Goal: Task Accomplishment & Management: Manage account settings

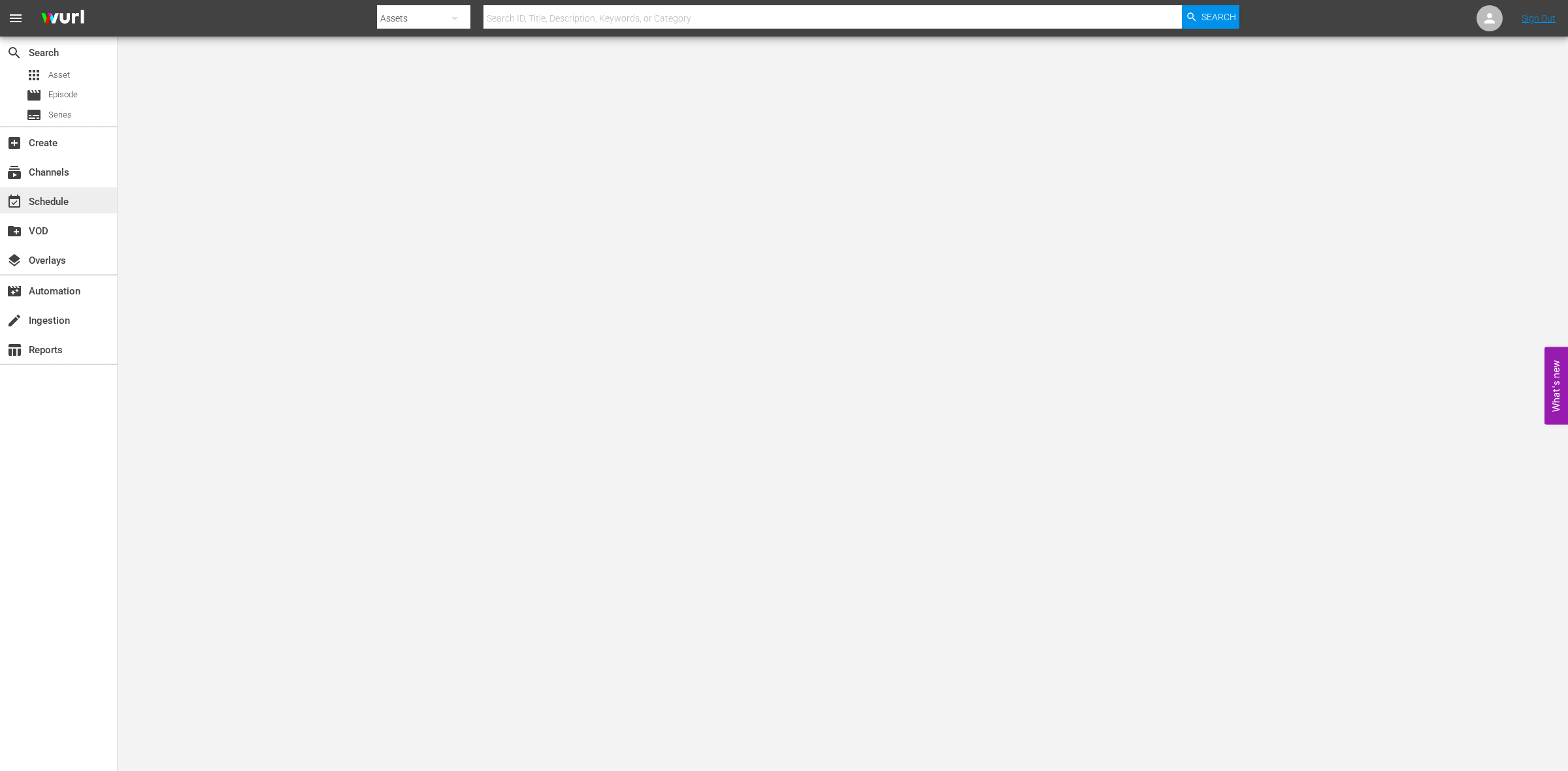
click at [71, 204] on div "event_available Schedule" at bounding box center [36, 200] width 73 height 11
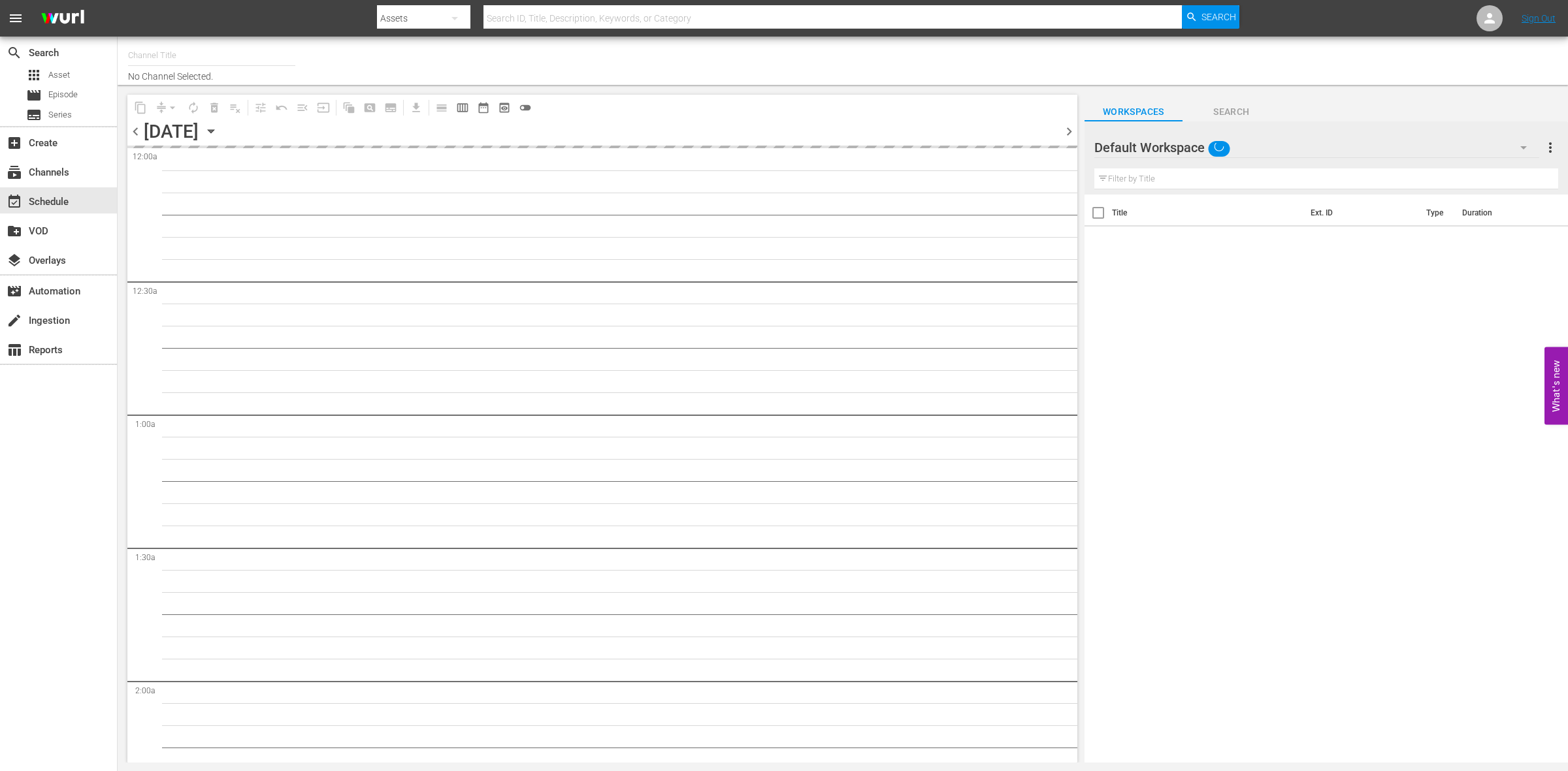
type input "So Real (1869)"
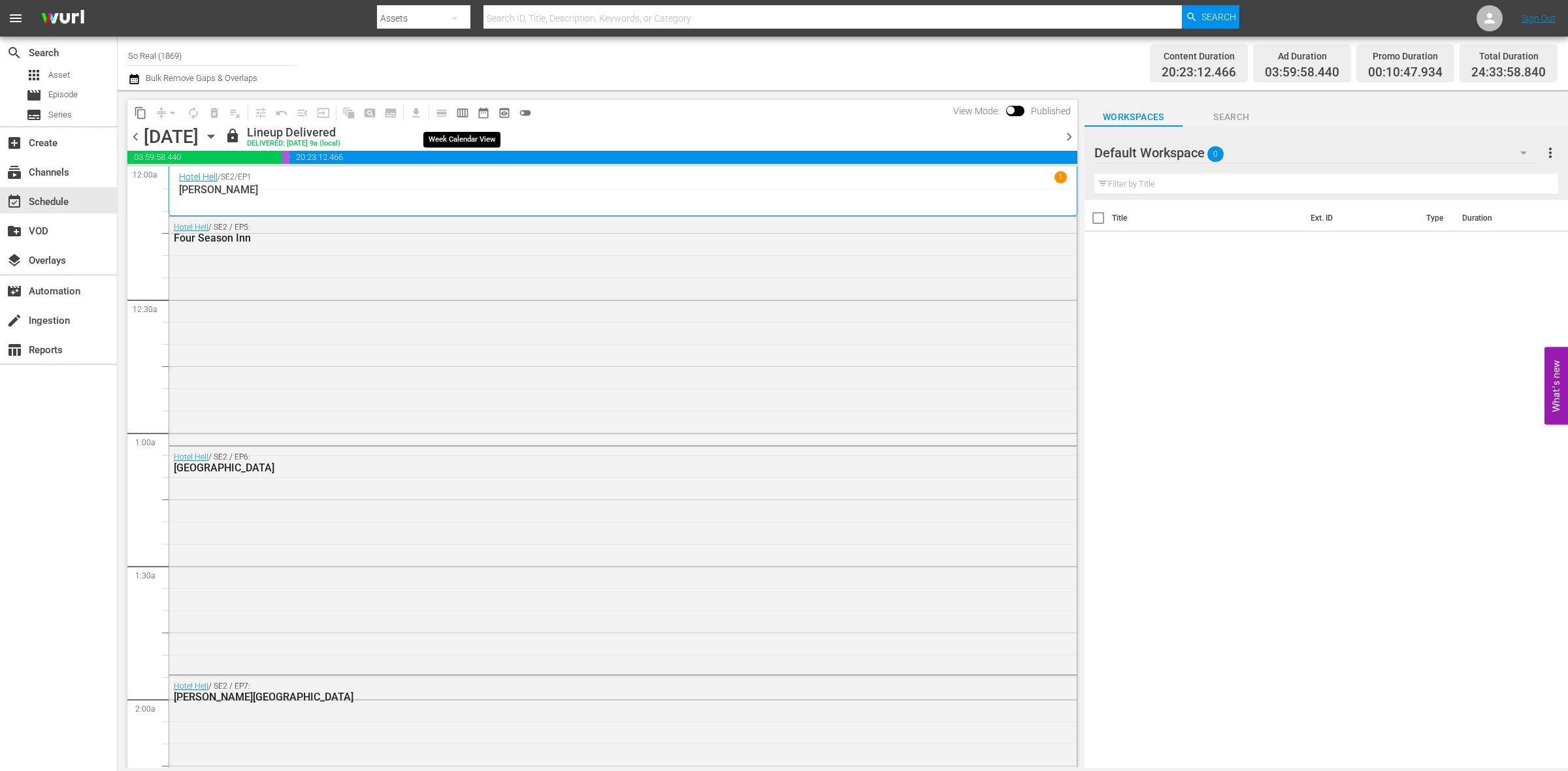
click at [462, 107] on span "calendar_view_week_outlined" at bounding box center [462, 113] width 13 height 13
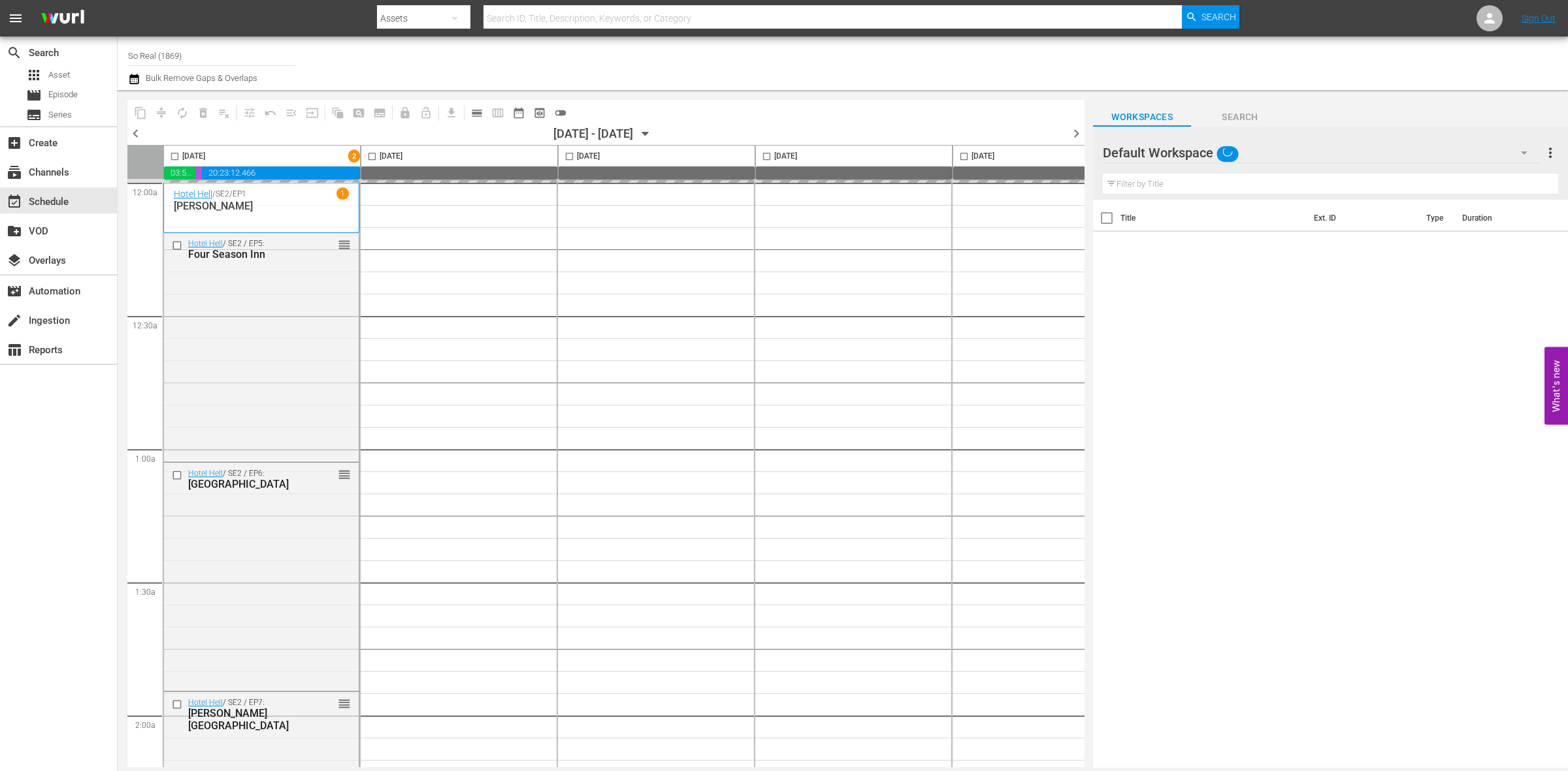
click at [653, 136] on icon "button" at bounding box center [646, 133] width 14 height 14
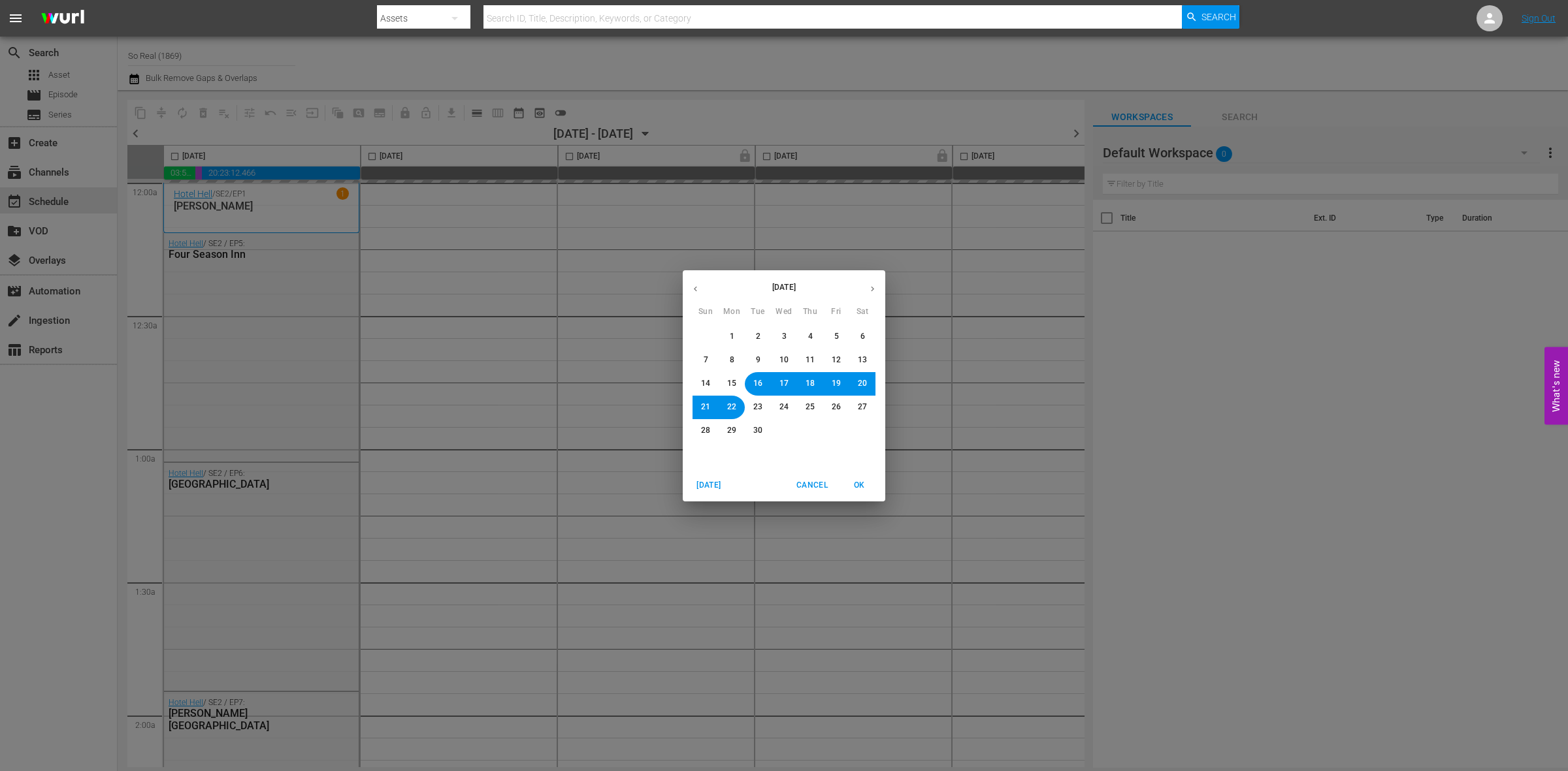
click at [729, 433] on span "29" at bounding box center [731, 430] width 9 height 11
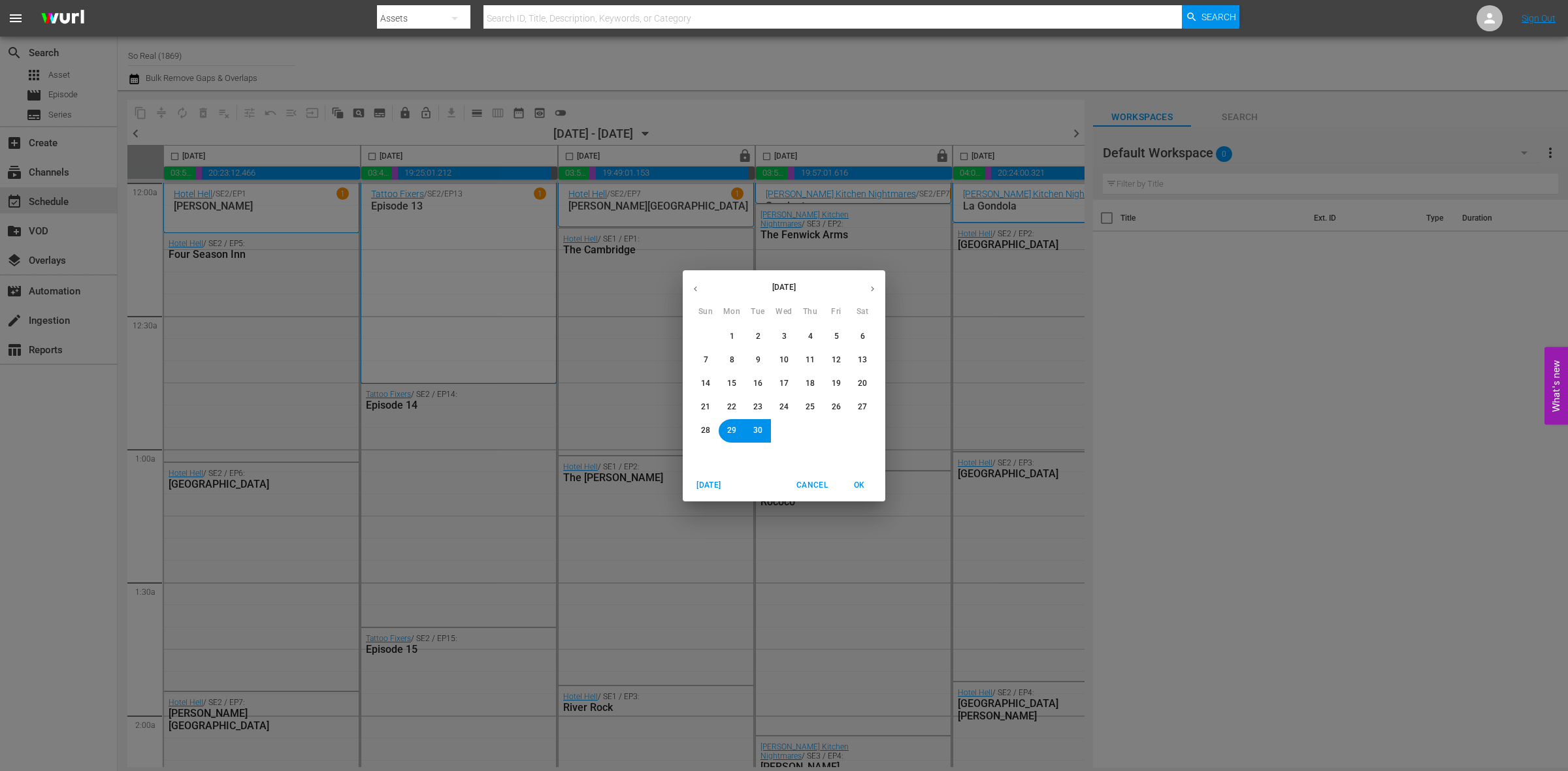
click at [866, 488] on span "OK" at bounding box center [859, 486] width 31 height 14
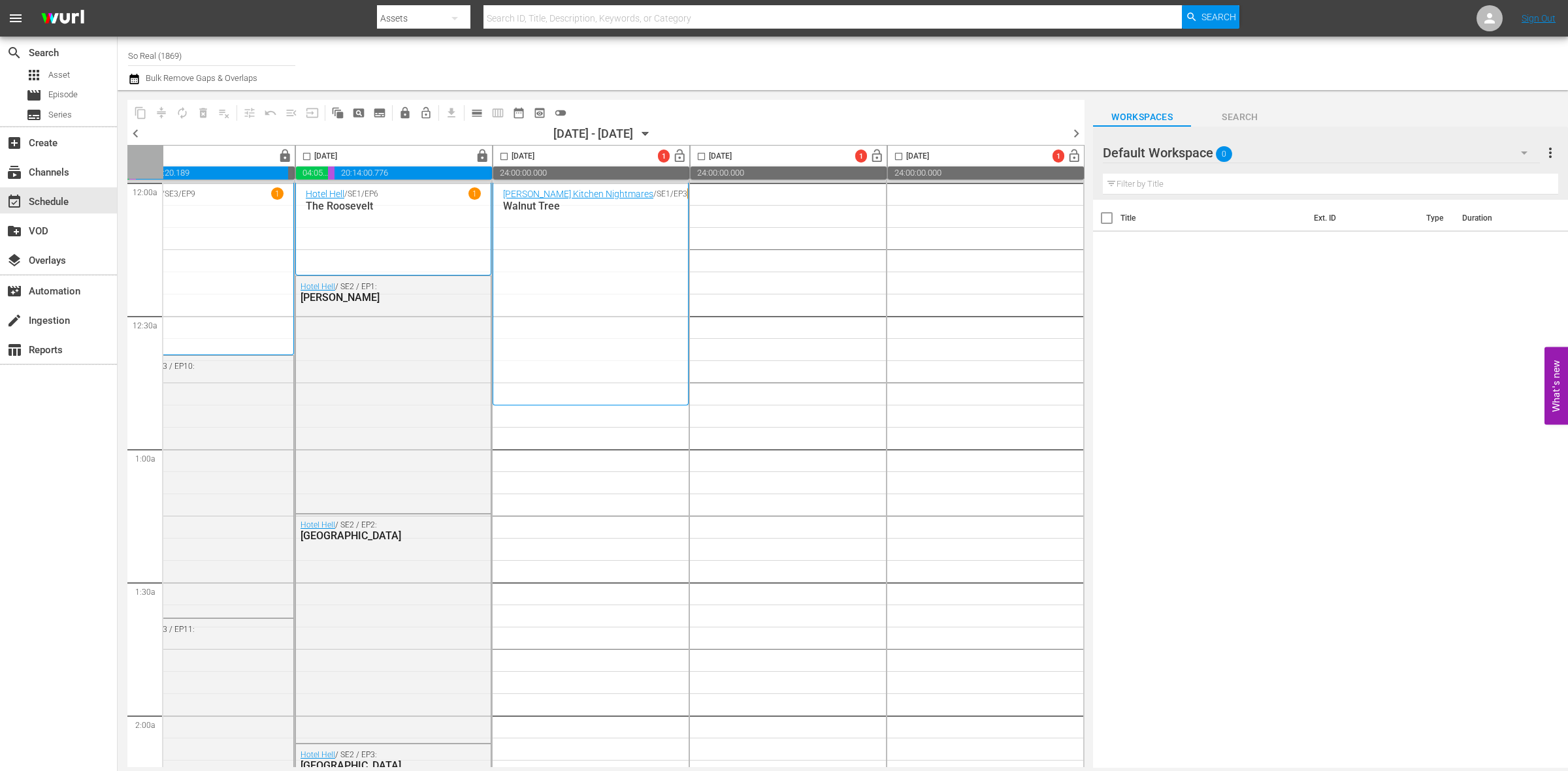
scroll to position [0, 463]
click at [54, 92] on span "Episode" at bounding box center [63, 94] width 29 height 13
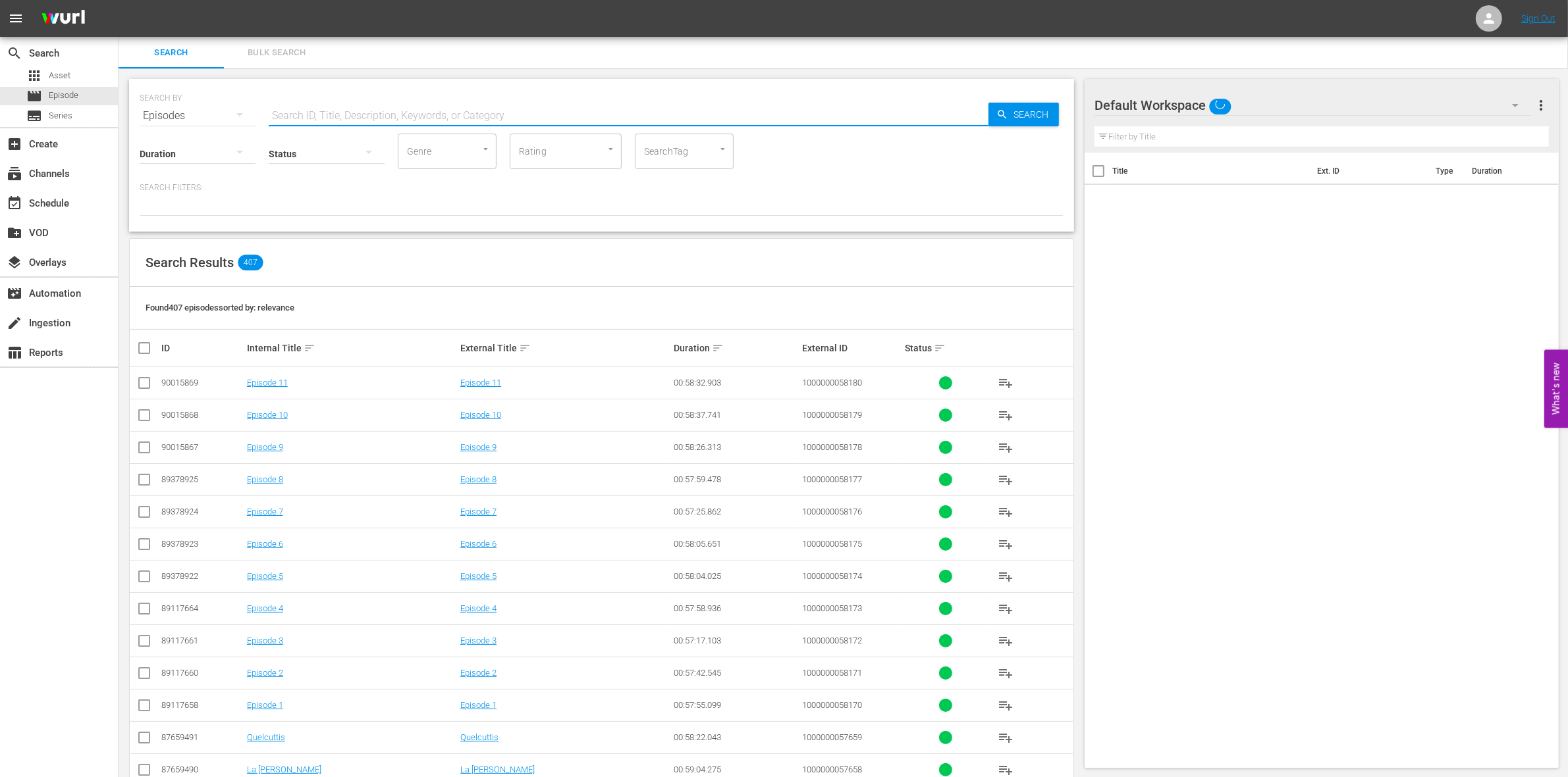
click at [314, 117] on input "text" at bounding box center [629, 115] width 719 height 31
paste input "1000000003088"
type input "1000000003088"
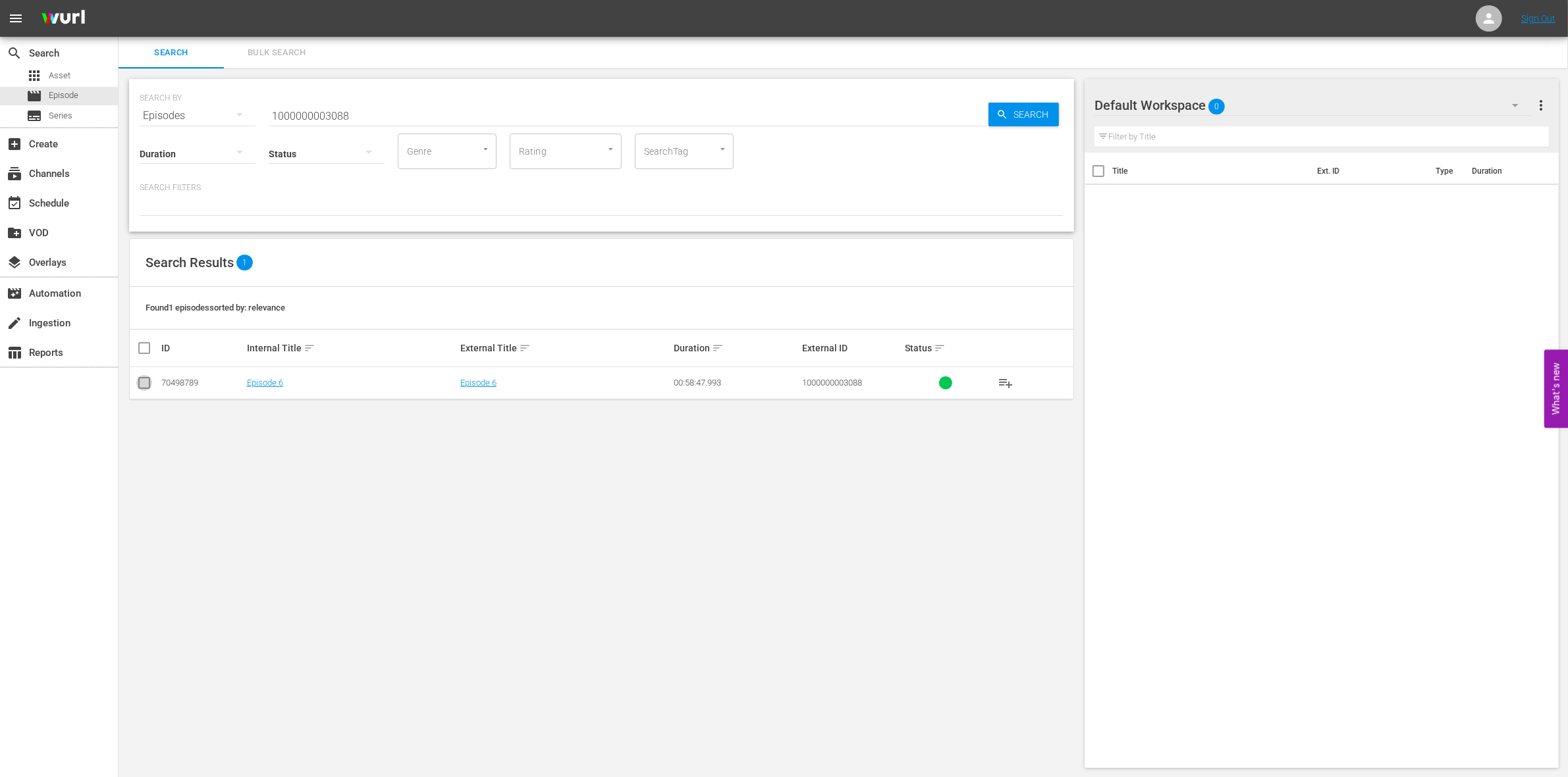
click at [142, 383] on input "checkbox" at bounding box center [144, 386] width 16 height 16
checkbox input "true"
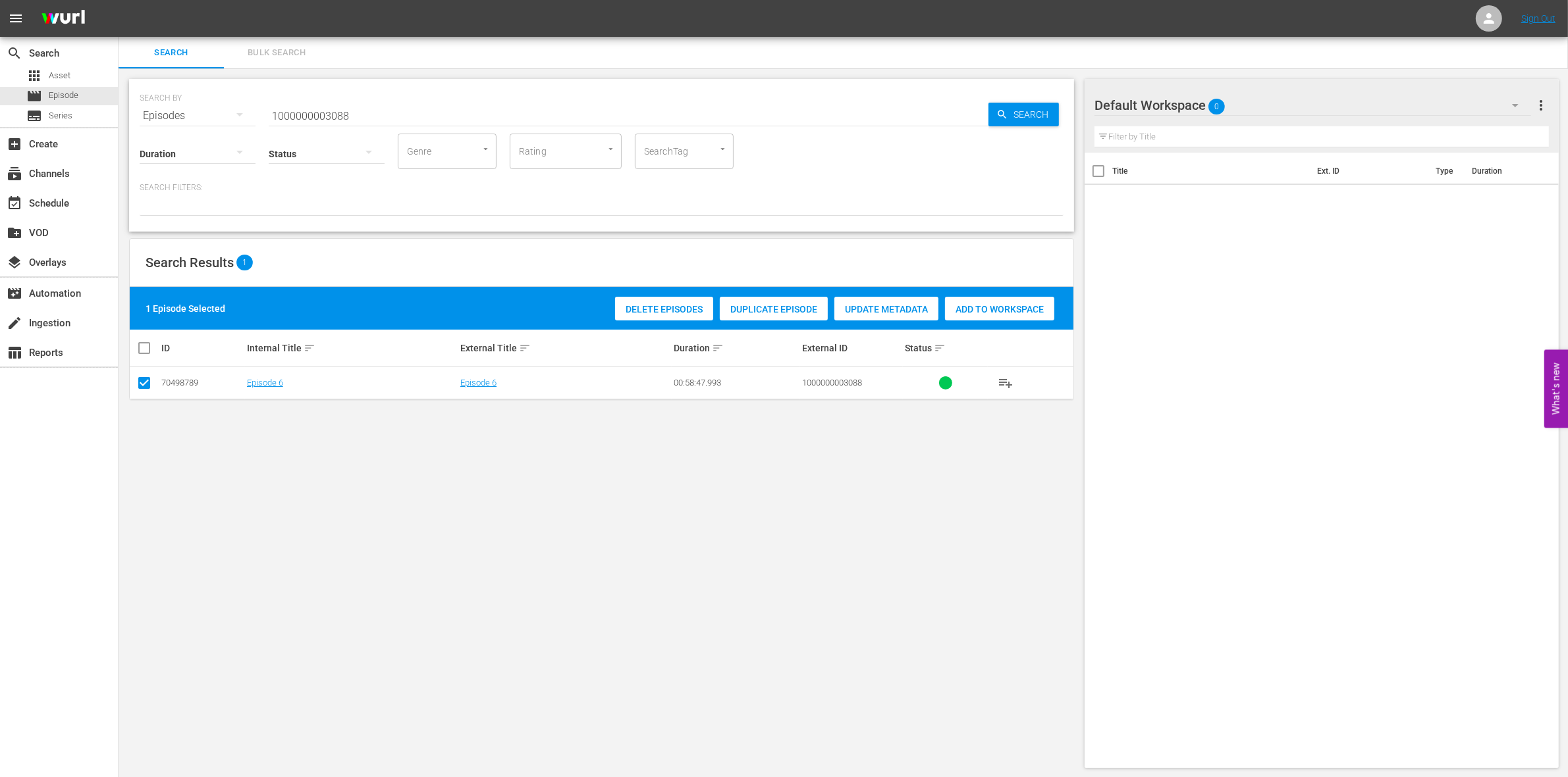
click at [960, 297] on div "Add to Workspace" at bounding box center [999, 310] width 110 height 25
click at [398, 120] on input "1000000003088" at bounding box center [629, 115] width 719 height 31
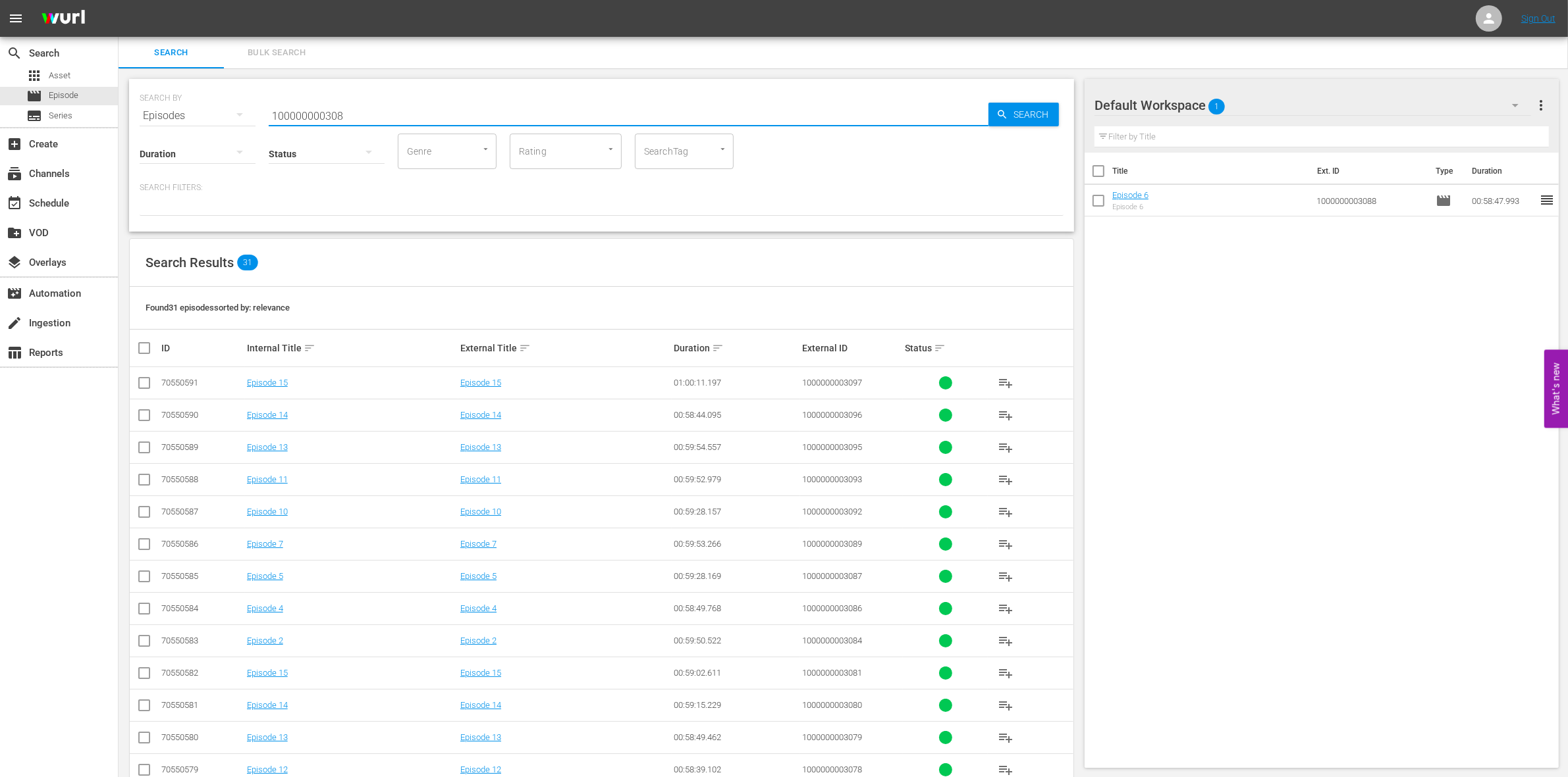
type input "1000000003089"
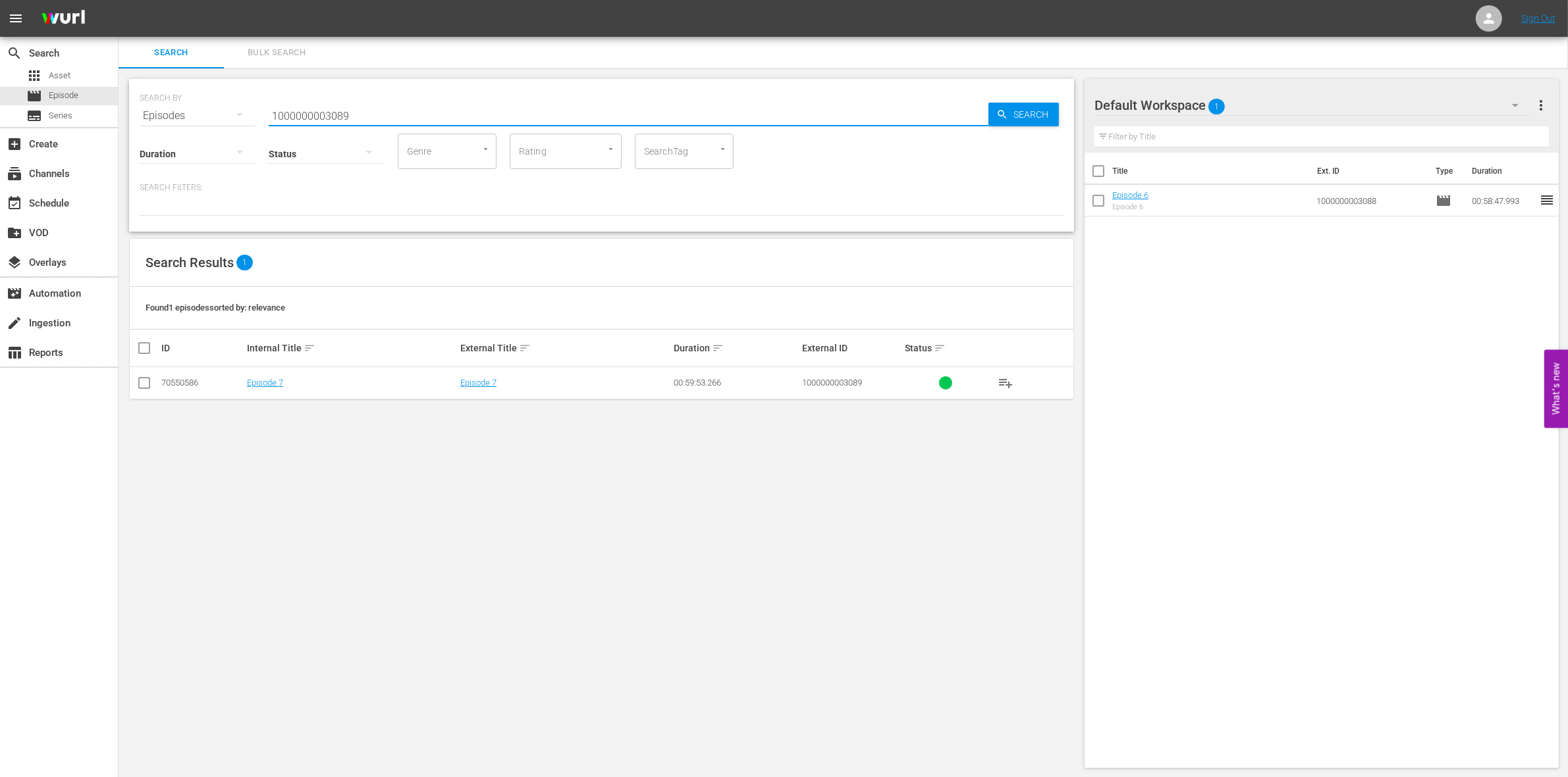
click at [146, 388] on input "checkbox" at bounding box center [144, 386] width 16 height 16
checkbox input "true"
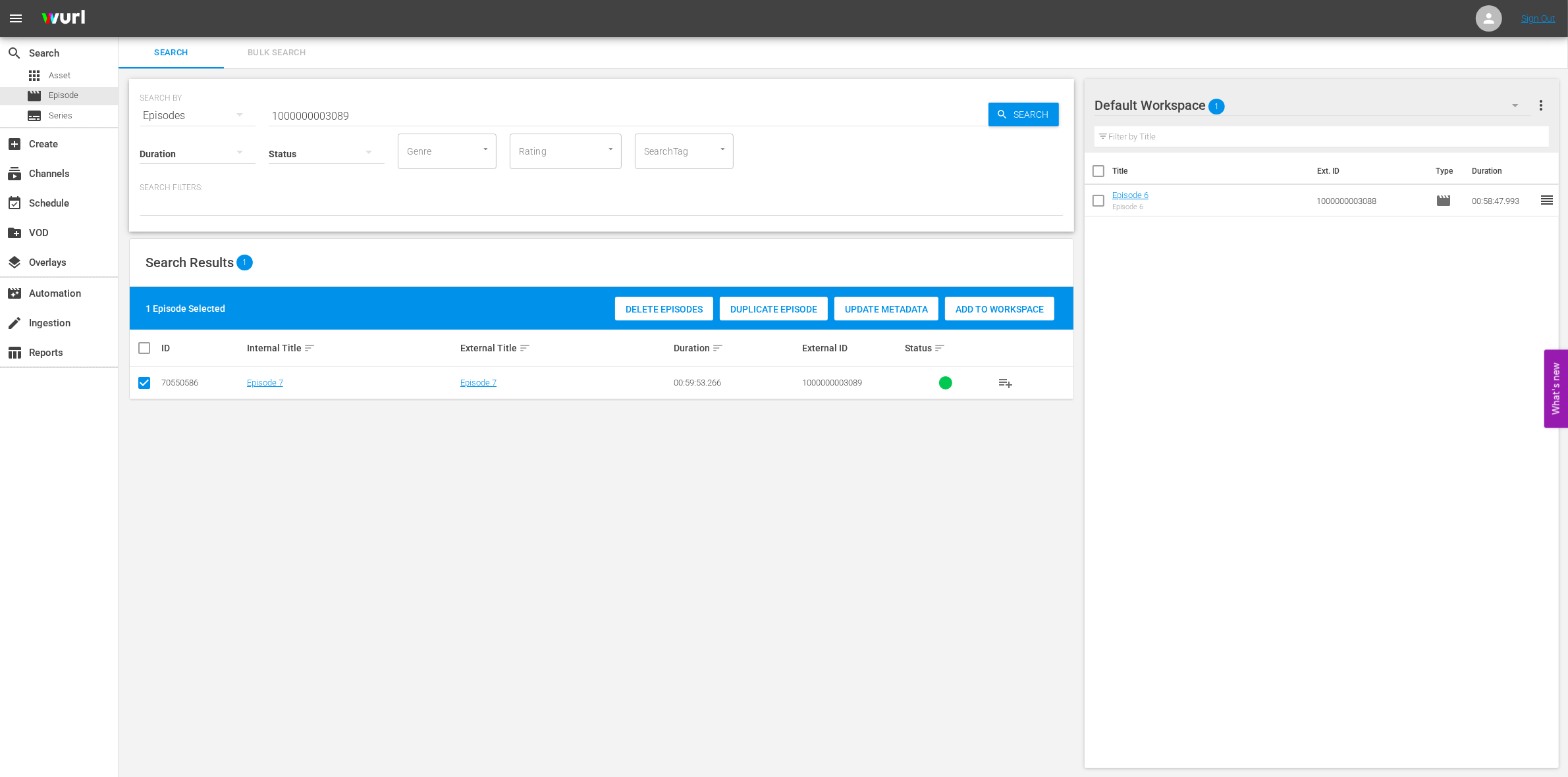
click at [995, 327] on div "1 Episode Selected Delete Episodes Duplicate Episode Update Metadata Add to Wor…" at bounding box center [602, 308] width 944 height 43
click at [966, 313] on span "Add to Workspace" at bounding box center [999, 310] width 110 height 11
click at [367, 118] on input "1000000003089" at bounding box center [629, 115] width 719 height 31
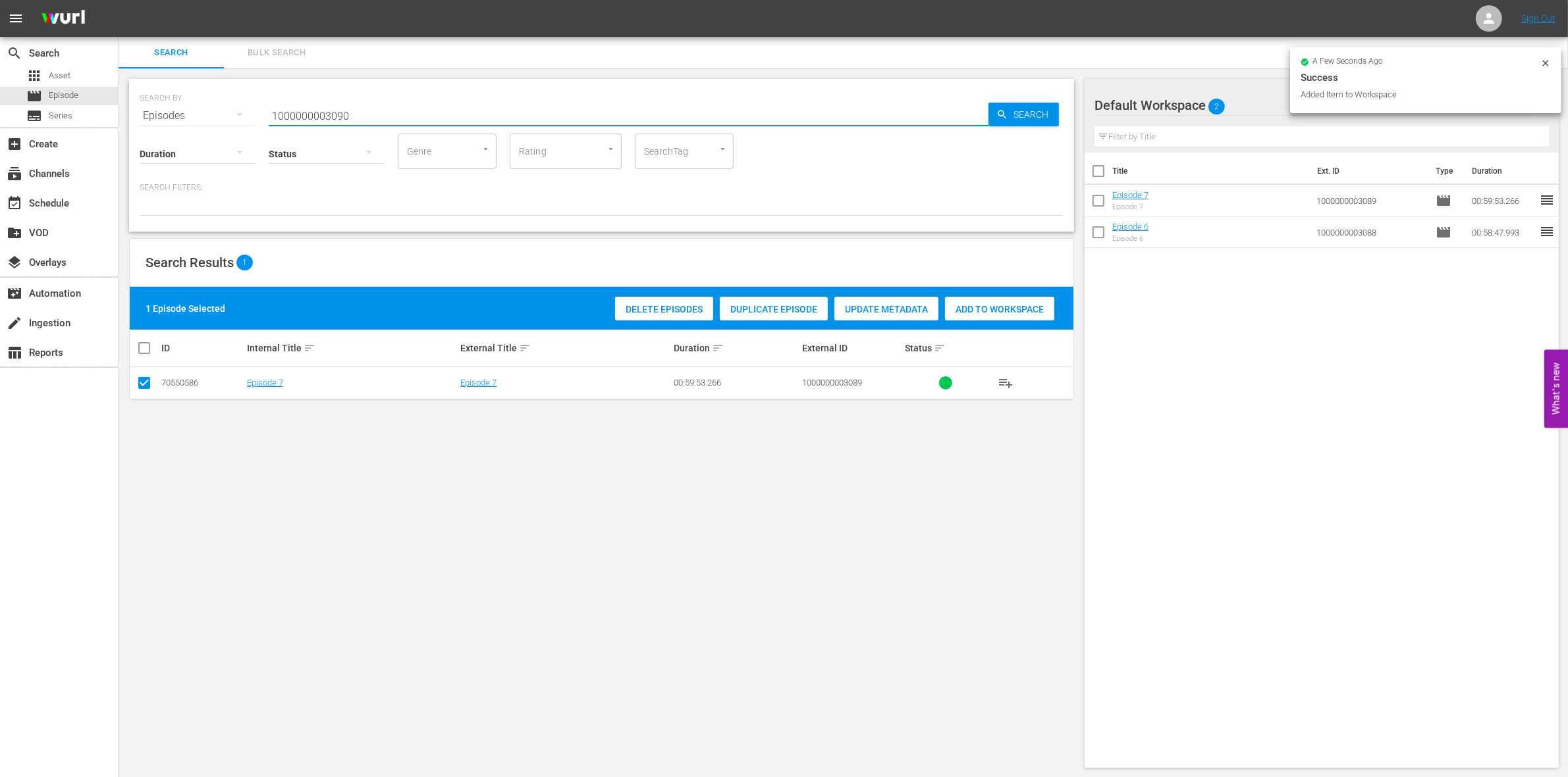
type input "1000000003090"
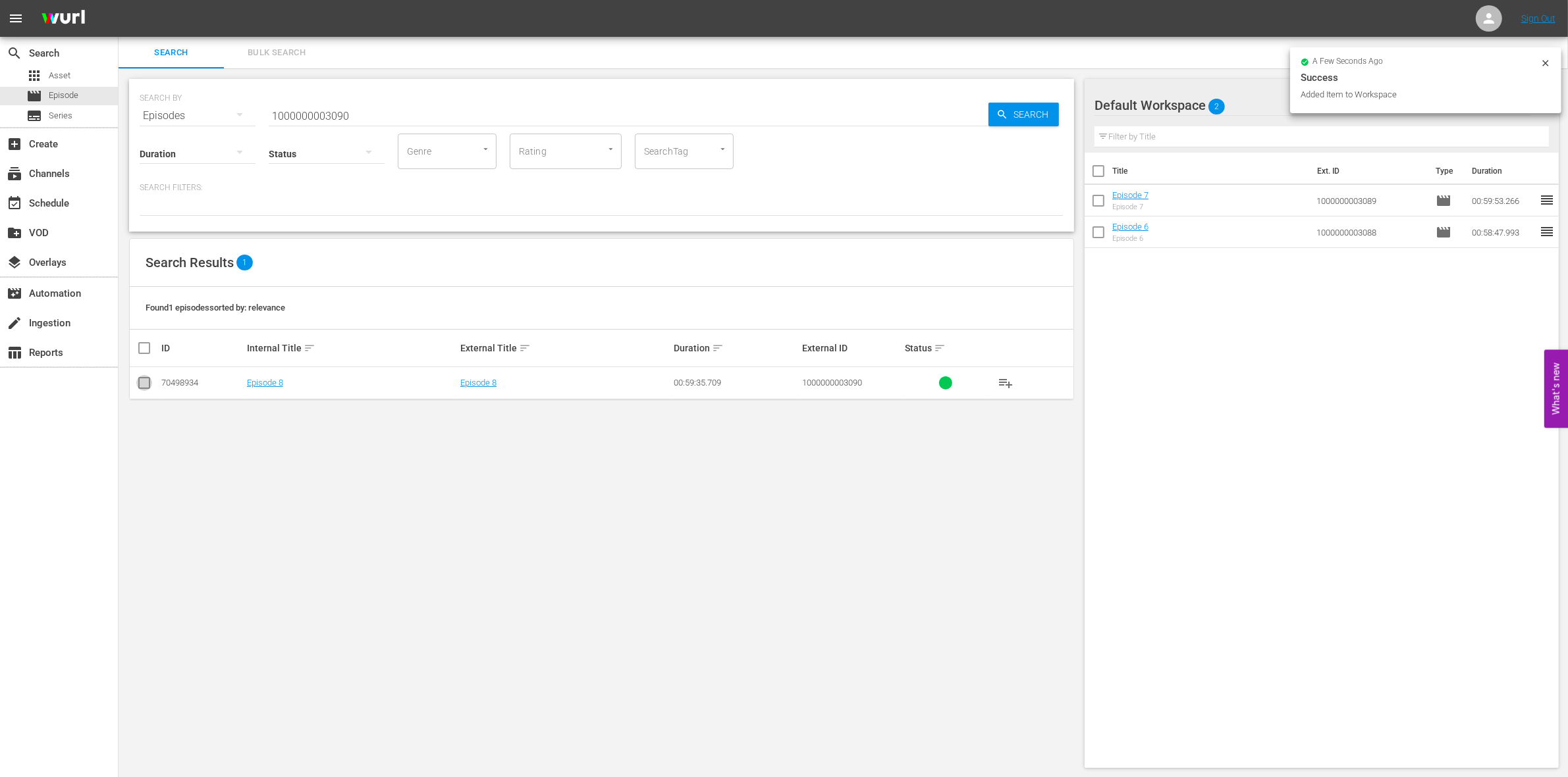
click at [141, 387] on input "checkbox" at bounding box center [144, 386] width 16 height 16
checkbox input "true"
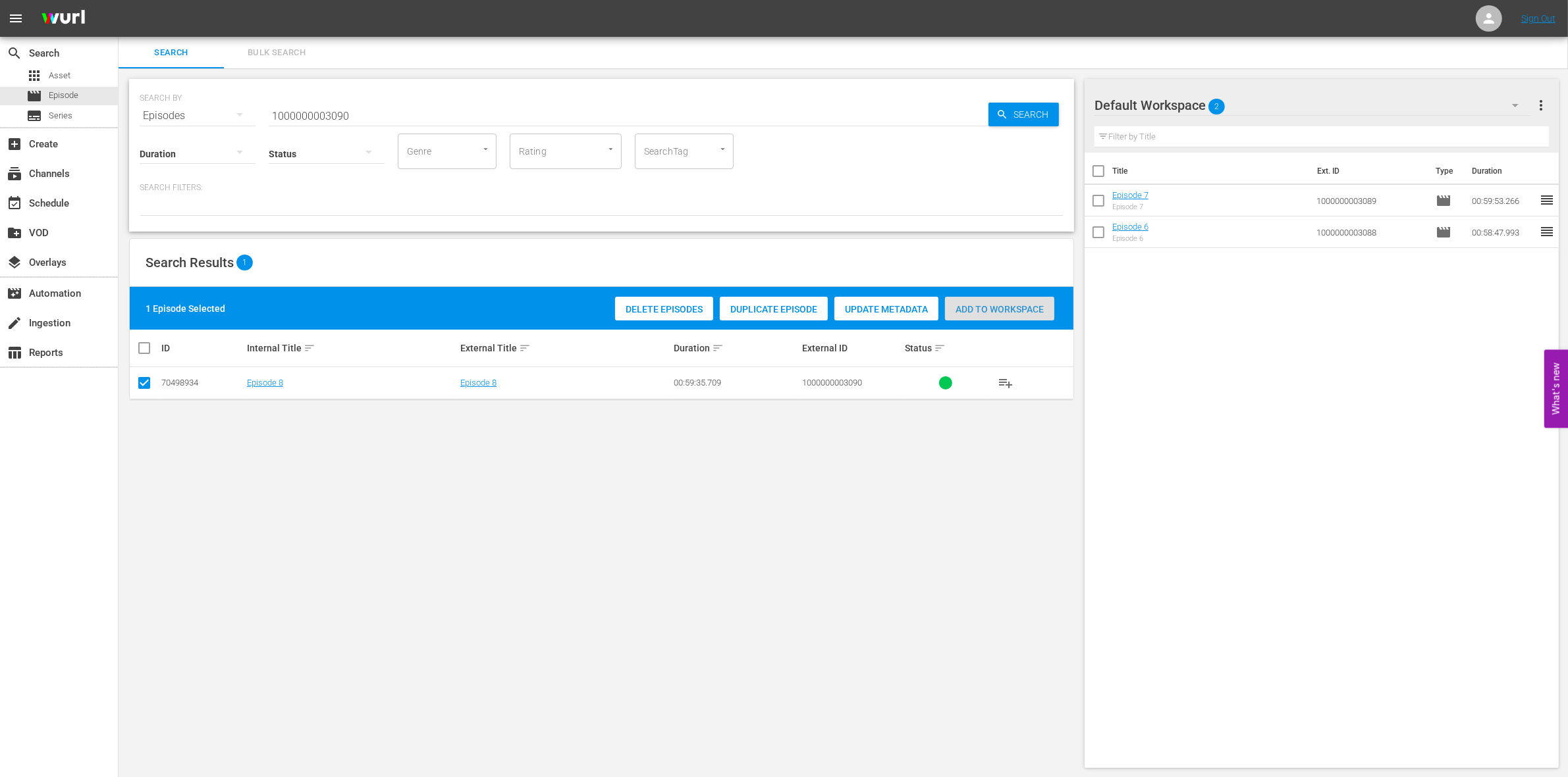
click at [1006, 310] on span "Add to Workspace" at bounding box center [999, 310] width 110 height 11
click at [355, 95] on div "SEARCH BY Search By Episodes Search ID, Title, Description, Keywords, or Catego…" at bounding box center [602, 108] width 924 height 47
click at [334, 119] on input "1000000003090" at bounding box center [629, 115] width 719 height 31
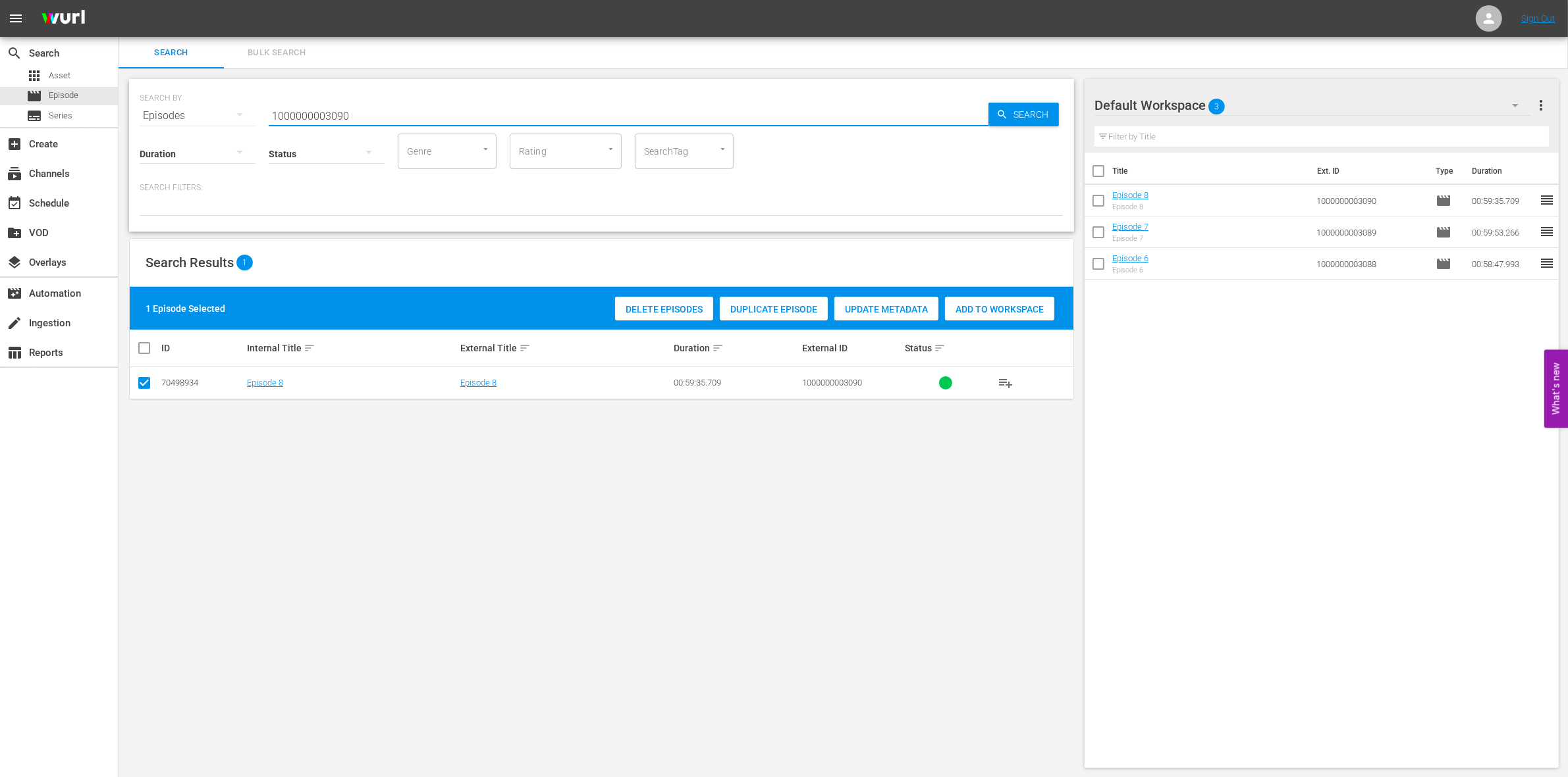
click at [334, 119] on input "1000000003090" at bounding box center [629, 115] width 719 height 31
paste input "4879"
type input "1000000004879"
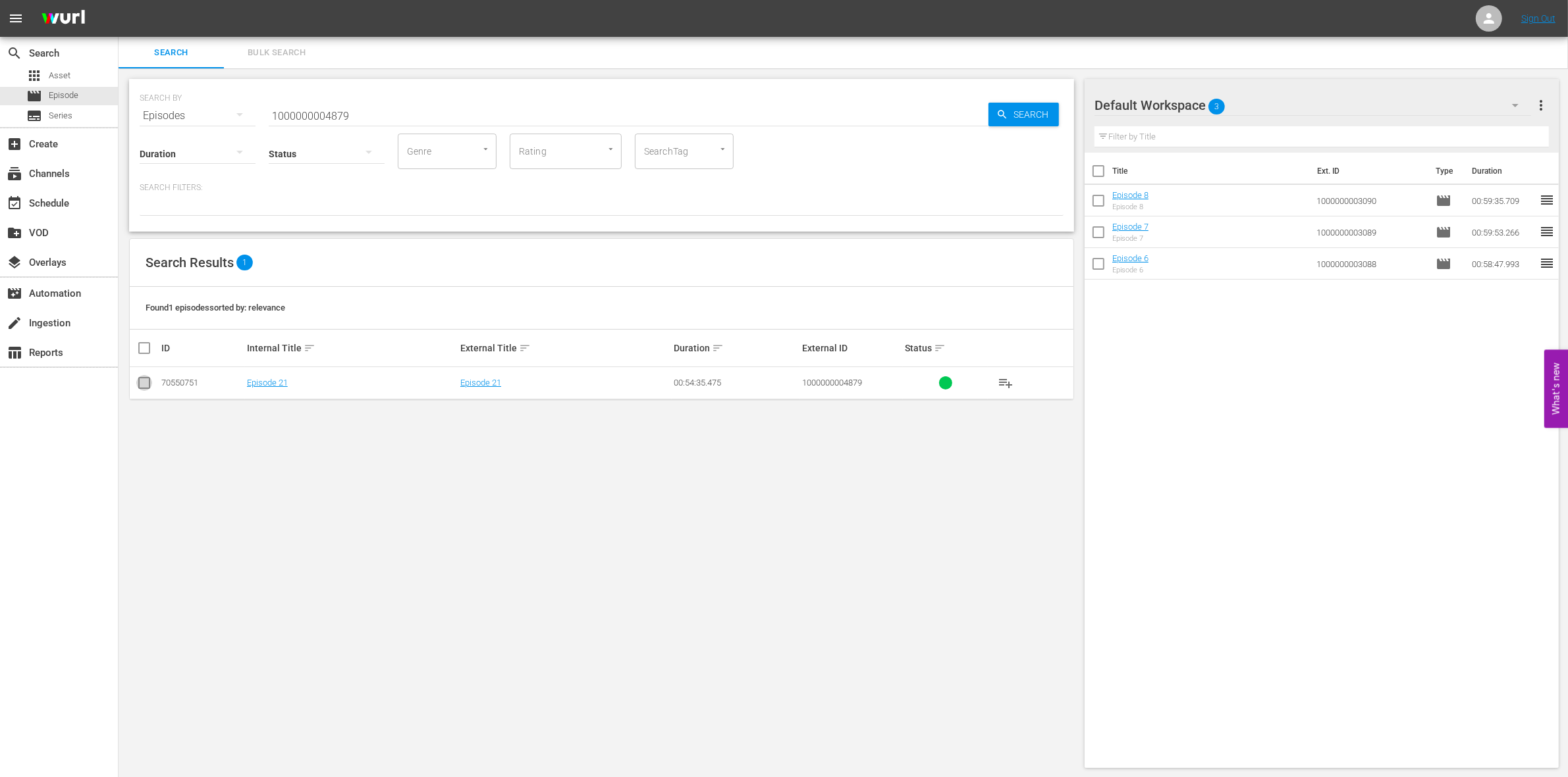
click at [138, 380] on input "checkbox" at bounding box center [144, 386] width 16 height 16
checkbox input "true"
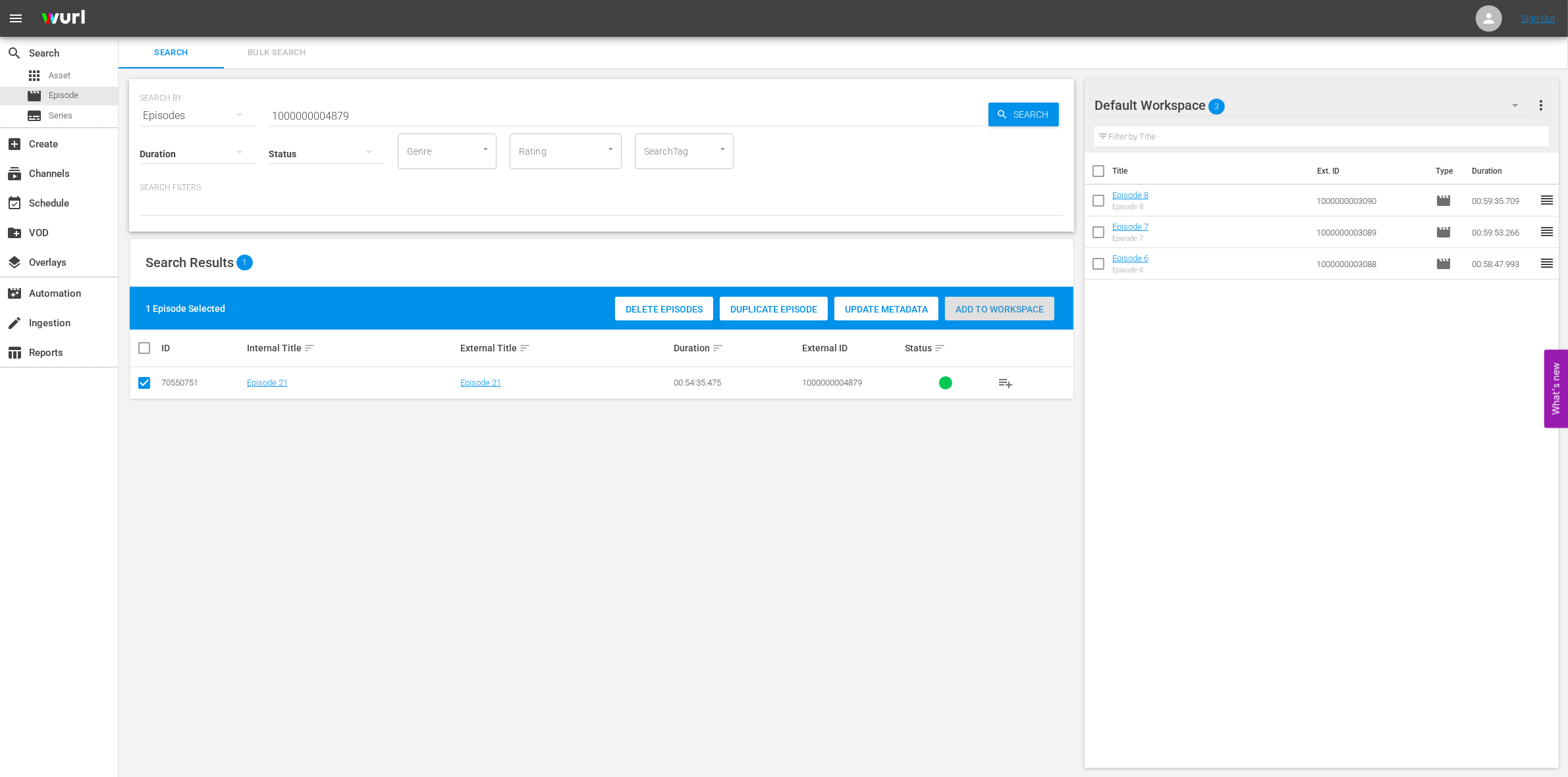
click at [979, 310] on span "Add to Workspace" at bounding box center [999, 310] width 110 height 11
click at [350, 109] on input "1000000004879" at bounding box center [629, 115] width 719 height 31
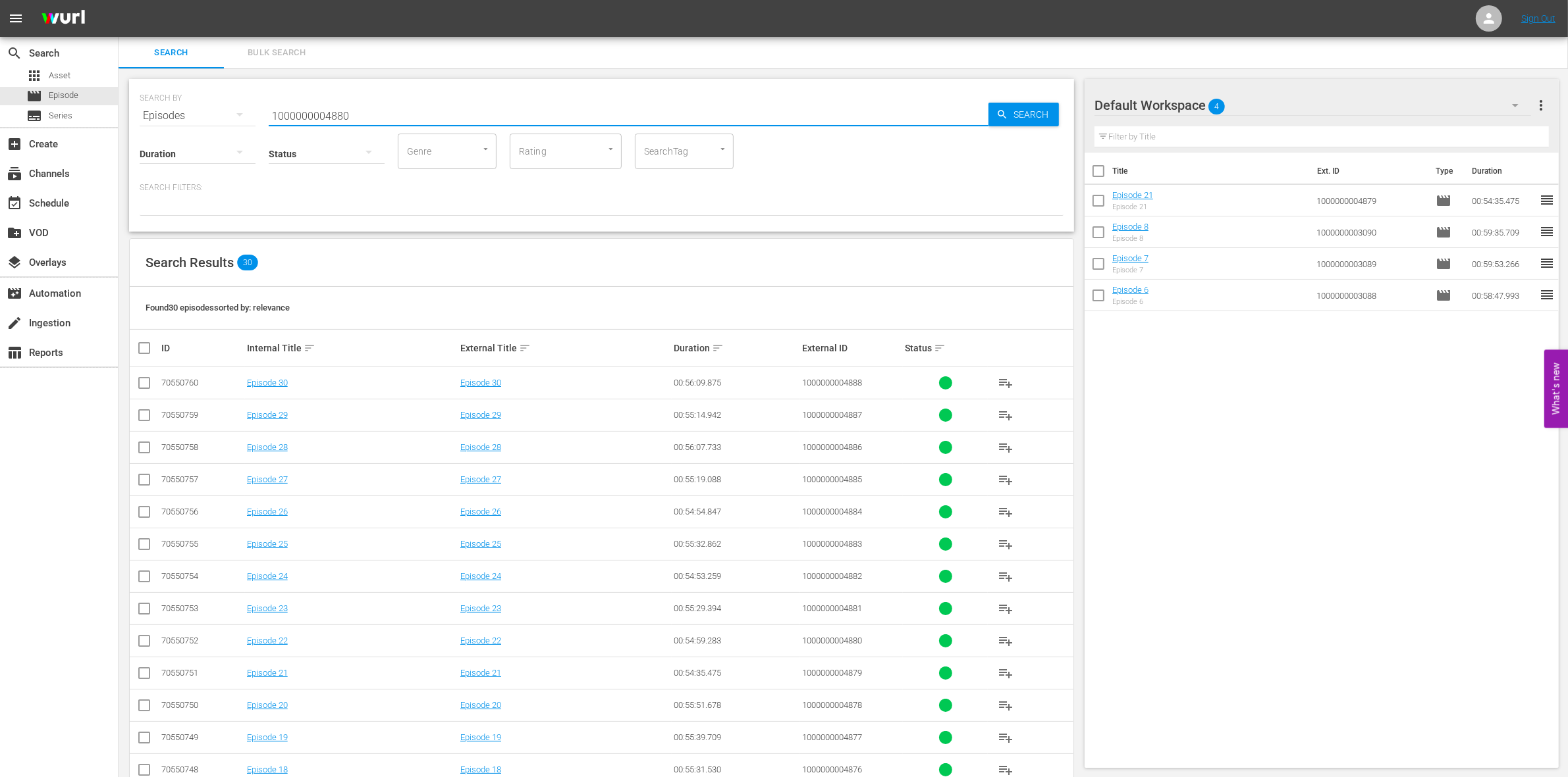
type input "1000000004880"
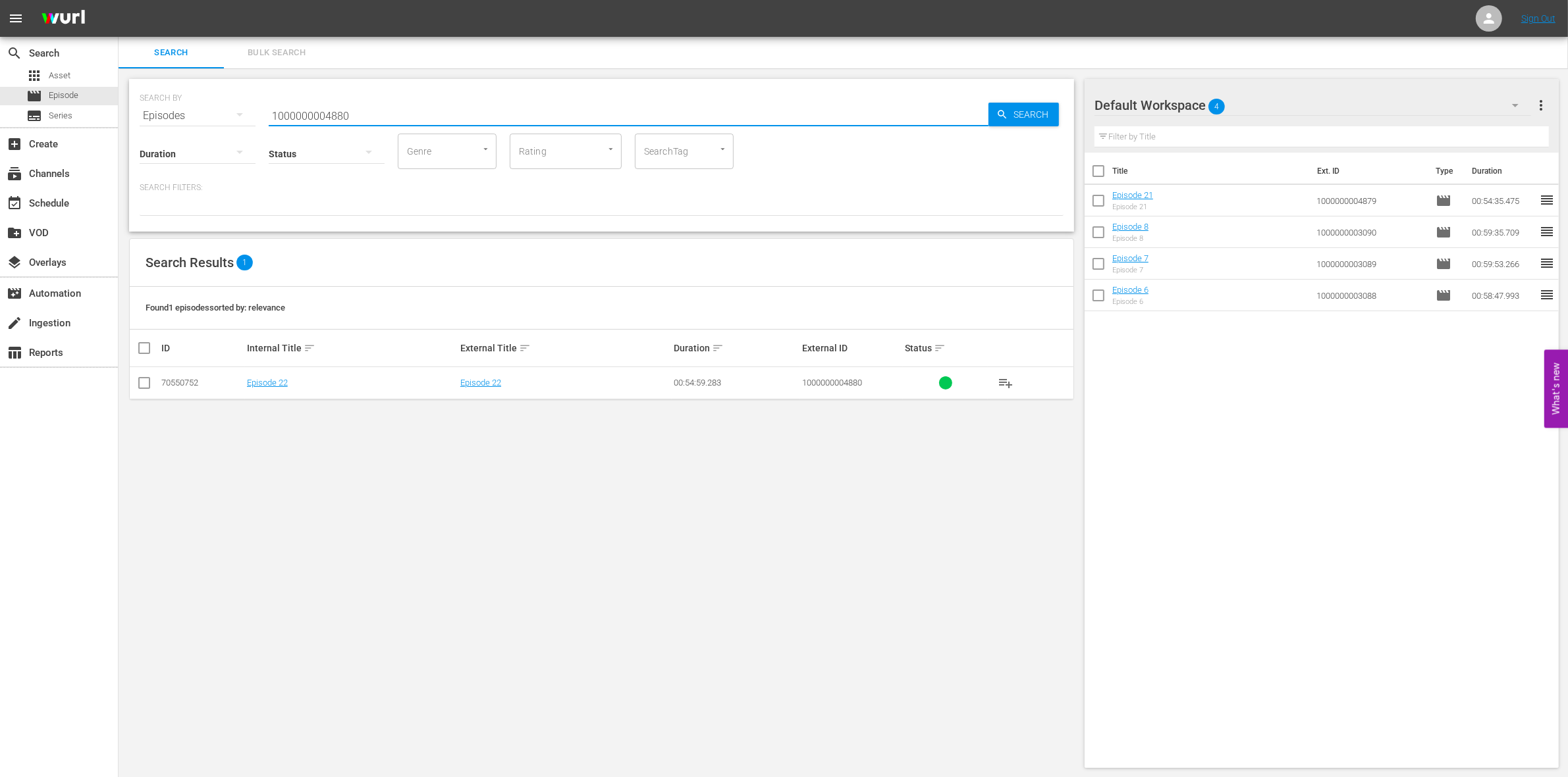
click at [147, 386] on input "checkbox" at bounding box center [144, 386] width 16 height 16
checkbox input "true"
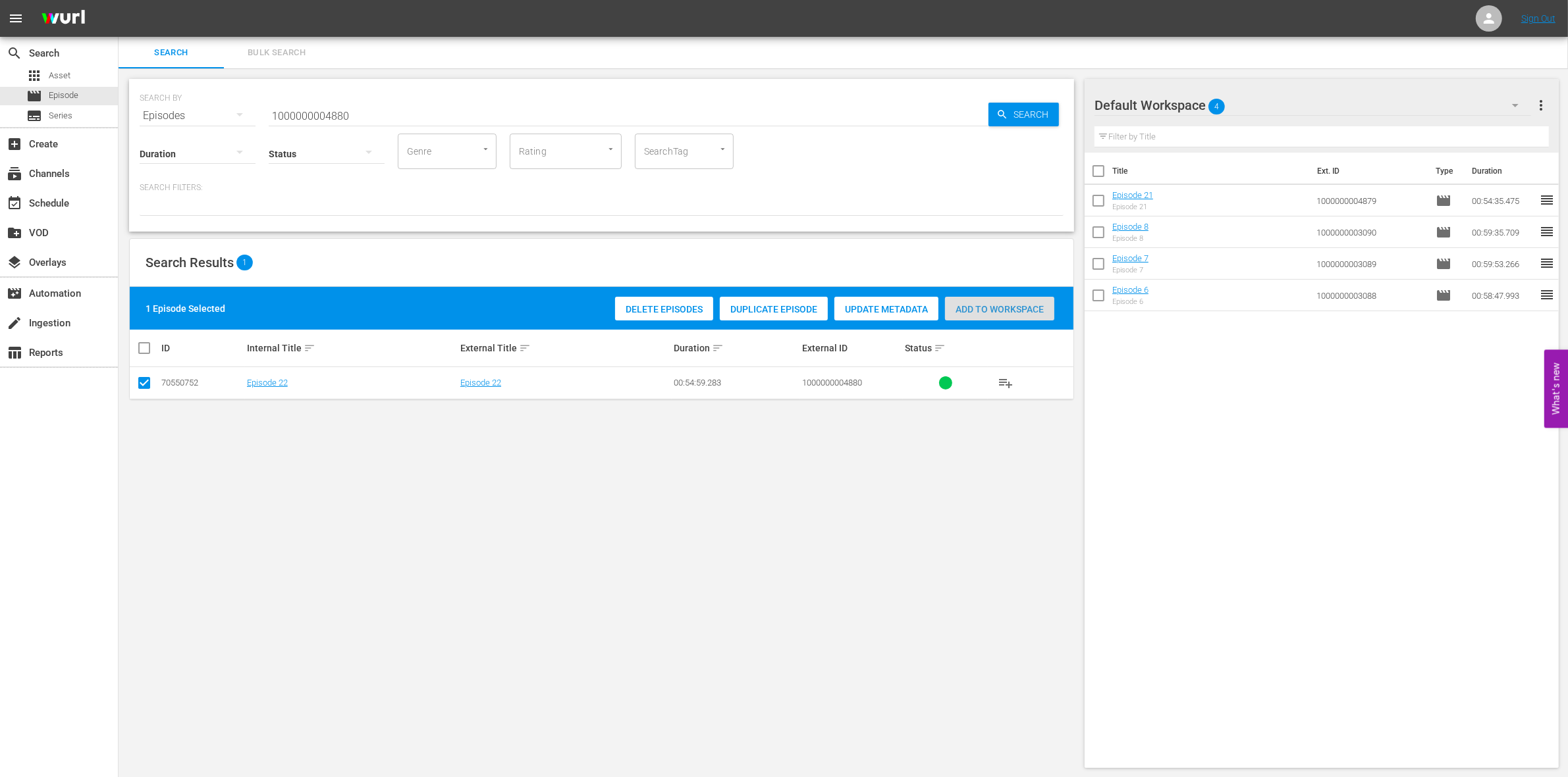
click at [969, 307] on span "Add to Workspace" at bounding box center [999, 310] width 110 height 11
click at [290, 124] on div "Status" at bounding box center [327, 145] width 116 height 47
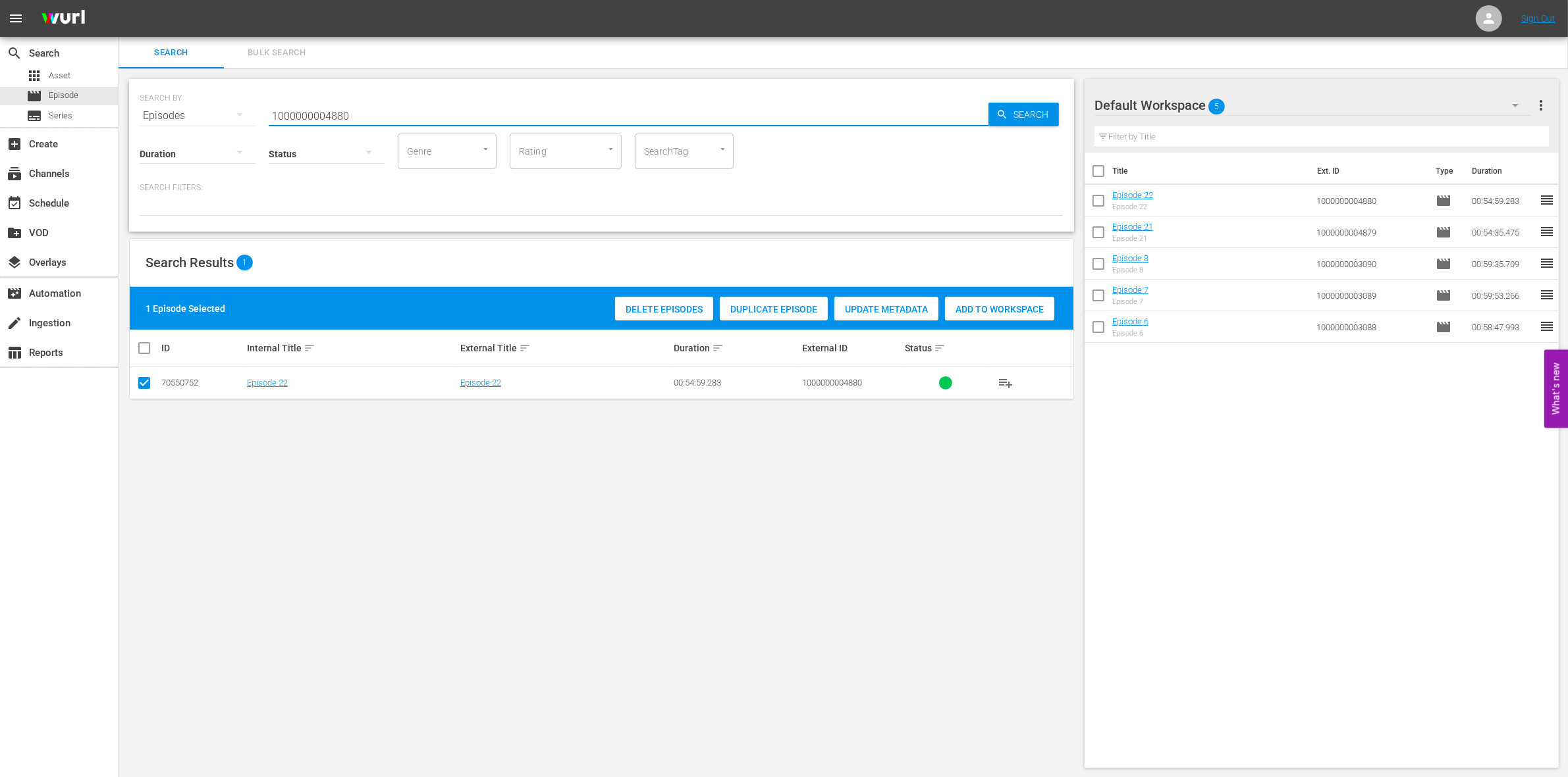
click at [284, 115] on input "1000000004880" at bounding box center [629, 115] width 719 height 31
paste input "23313"
type input "1000000023313"
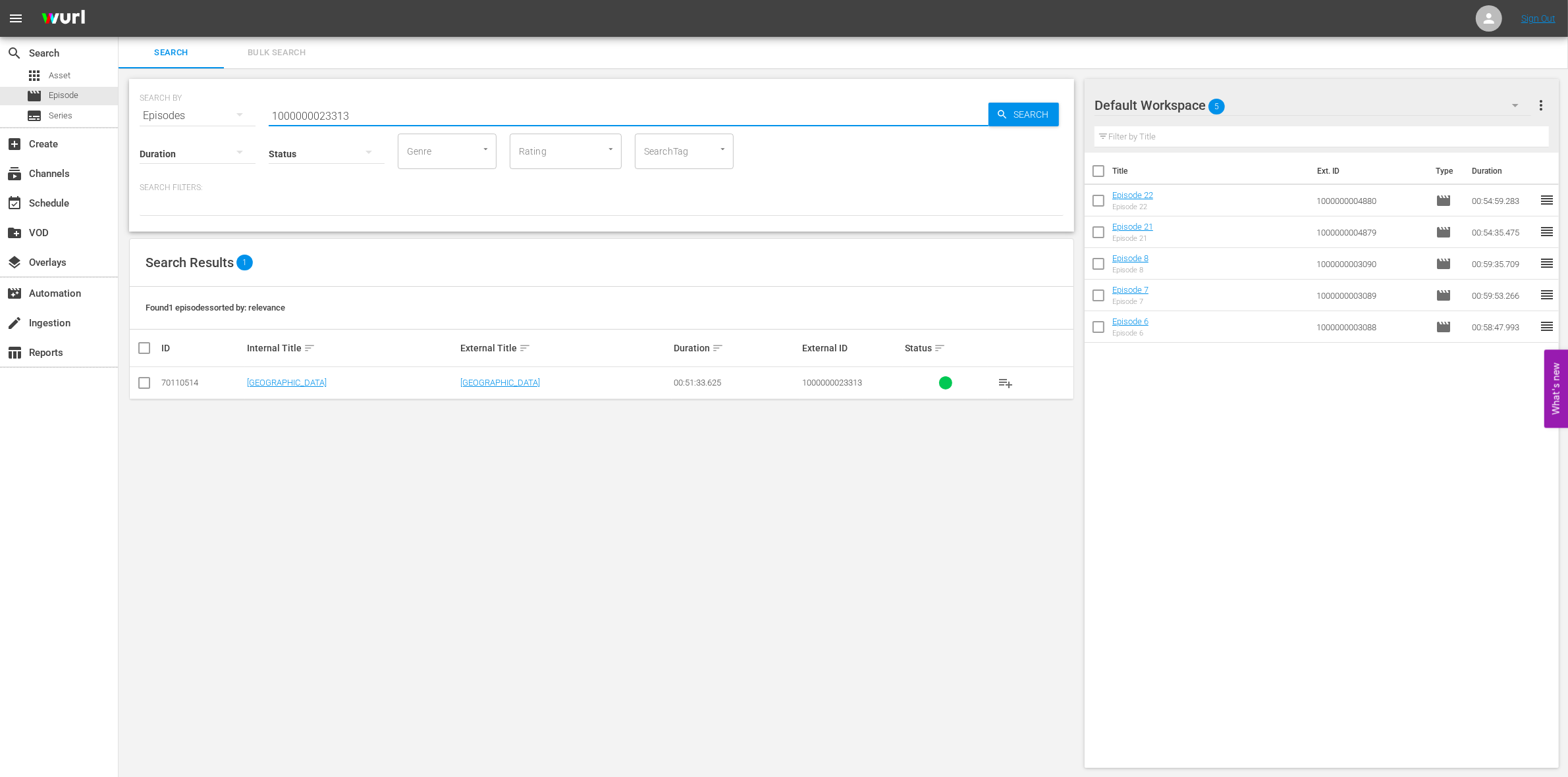
click at [142, 378] on input "checkbox" at bounding box center [144, 386] width 16 height 16
checkbox input "true"
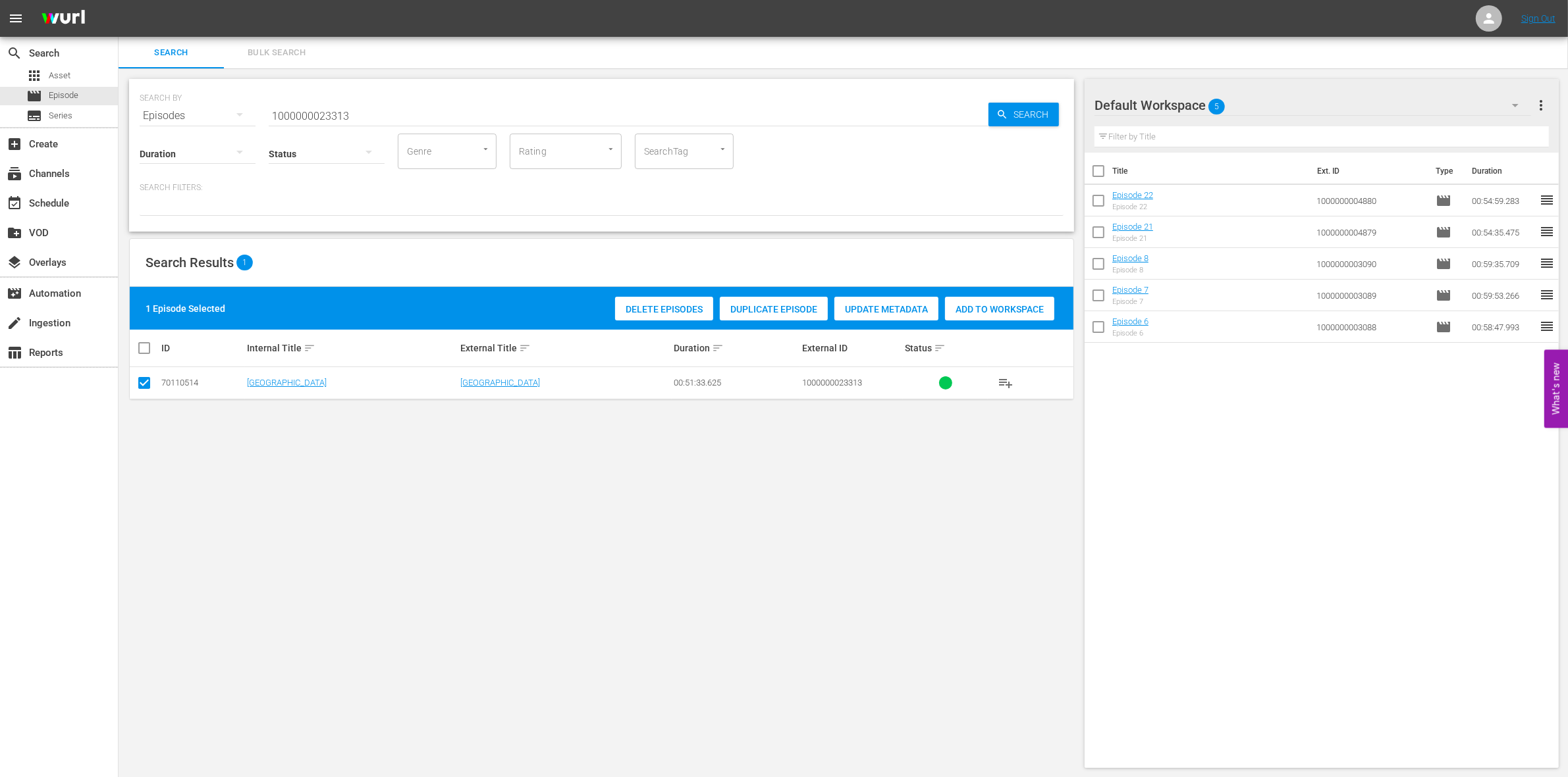
click at [971, 310] on span "Add to Workspace" at bounding box center [999, 310] width 110 height 11
click at [370, 115] on input "1000000023313" at bounding box center [629, 115] width 719 height 31
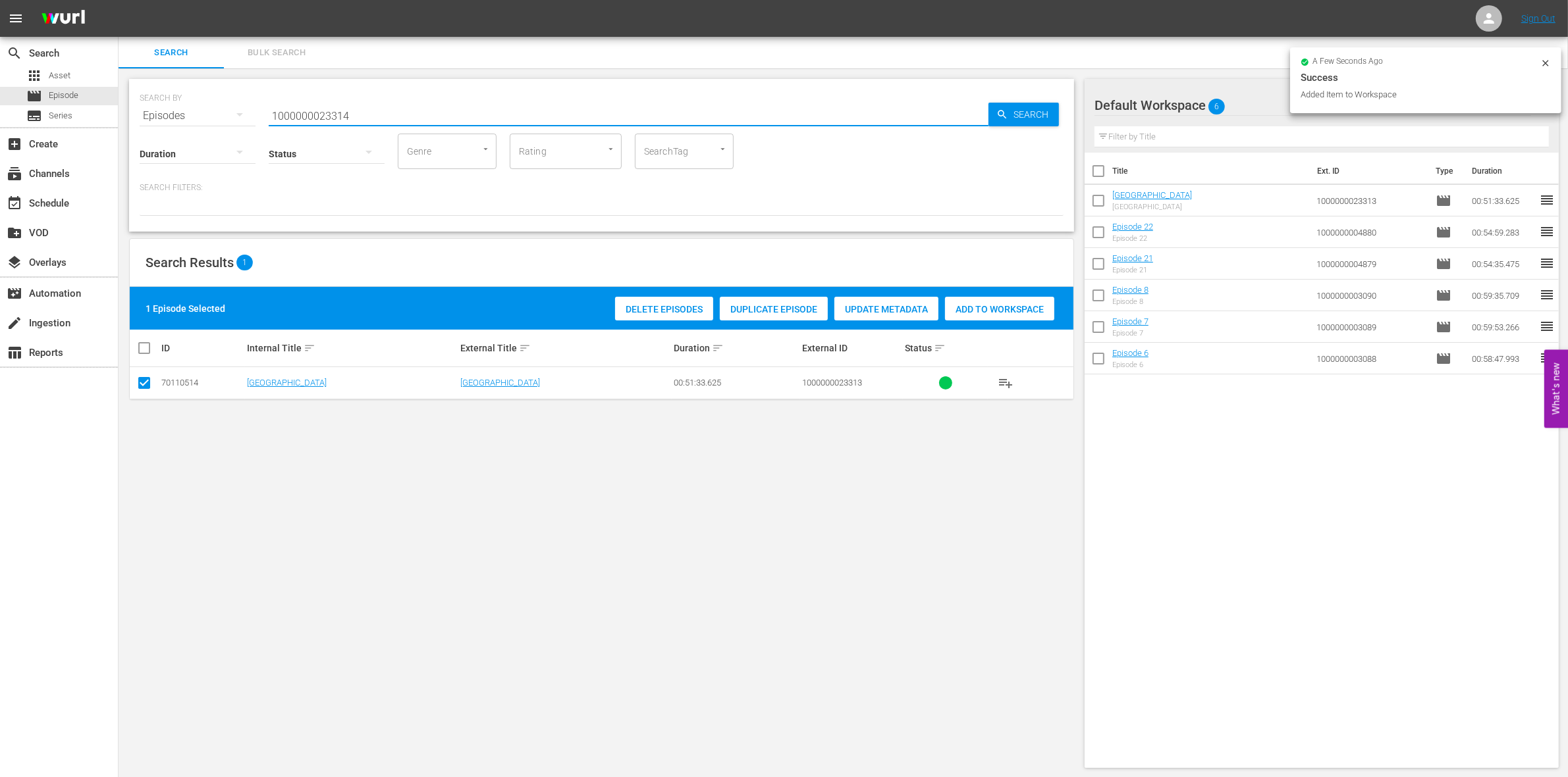
type input "1000000023314"
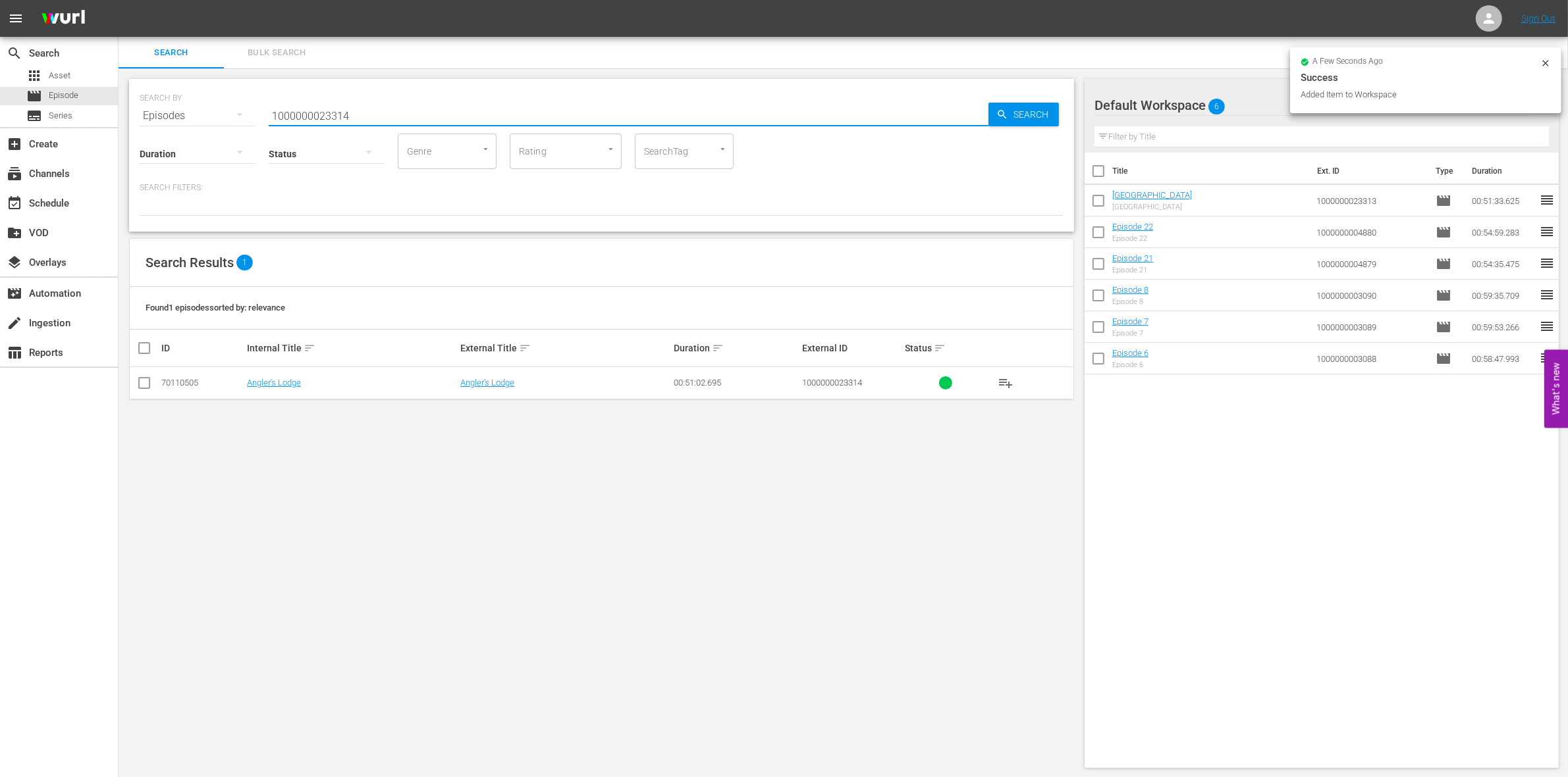
click at [137, 385] on input "checkbox" at bounding box center [144, 386] width 16 height 16
checkbox input "true"
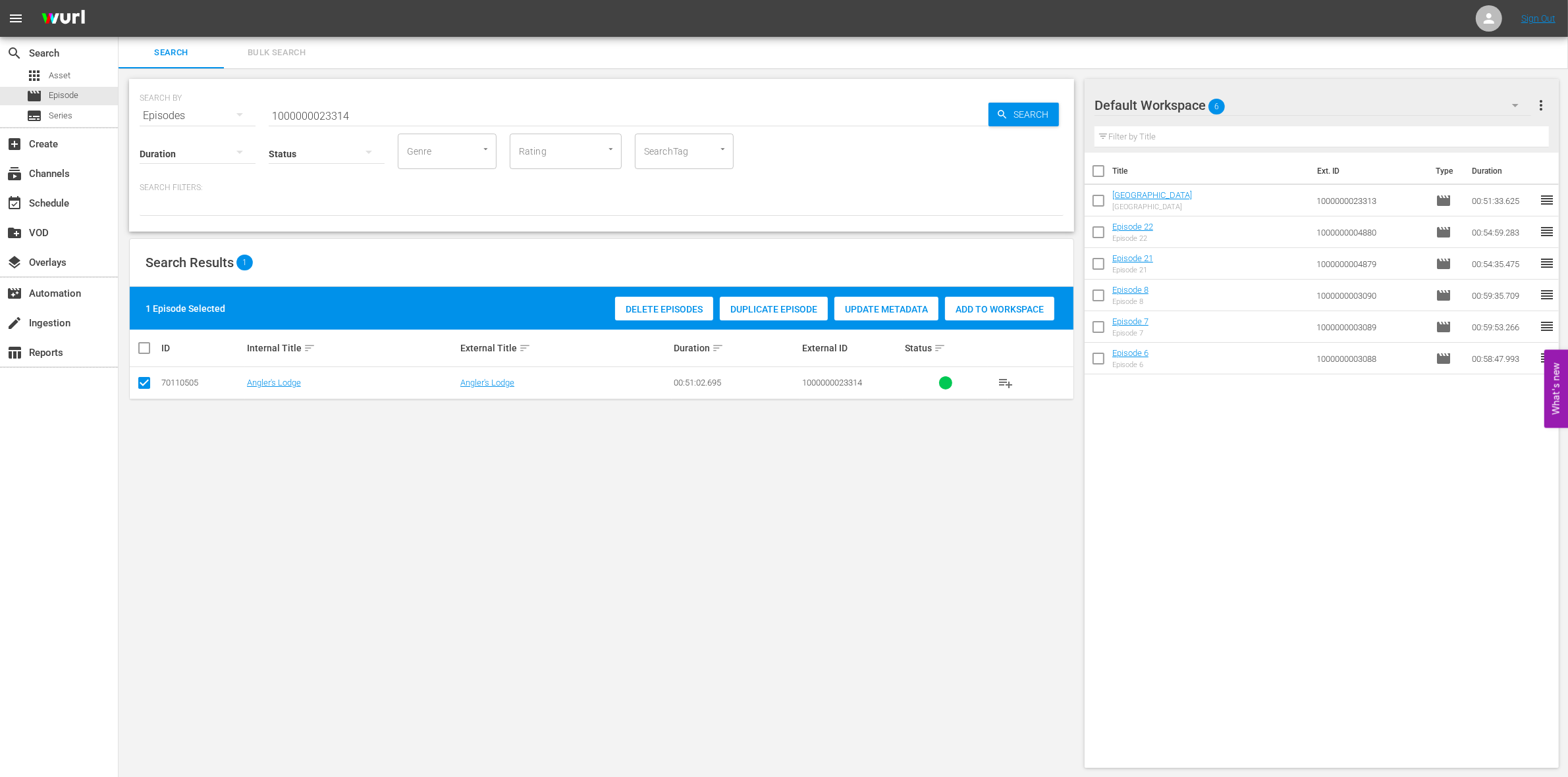
click at [1031, 308] on span "Add to Workspace" at bounding box center [999, 310] width 110 height 11
click at [411, 110] on input "1000000023314" at bounding box center [629, 115] width 719 height 31
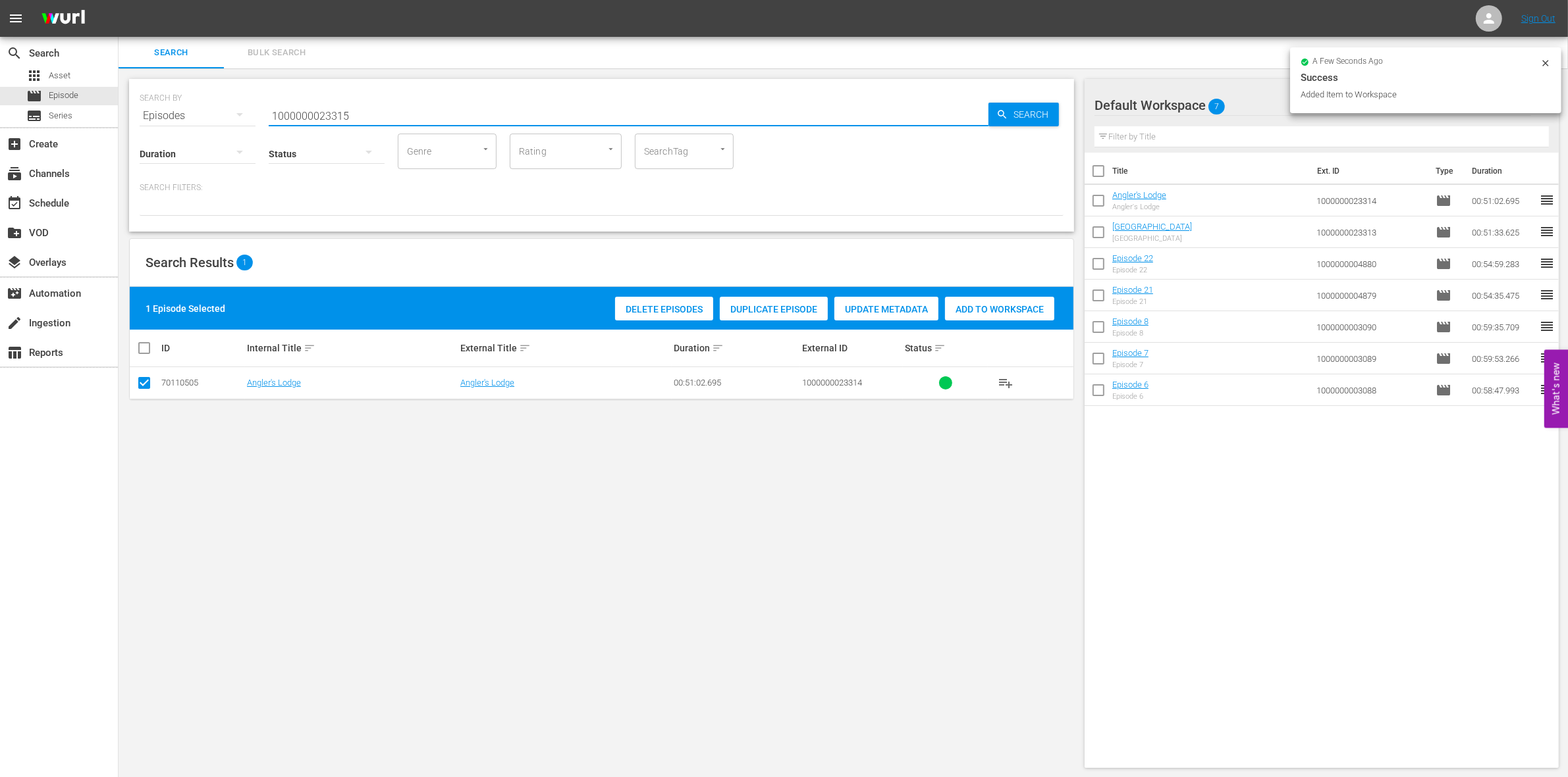
type input "1000000023315"
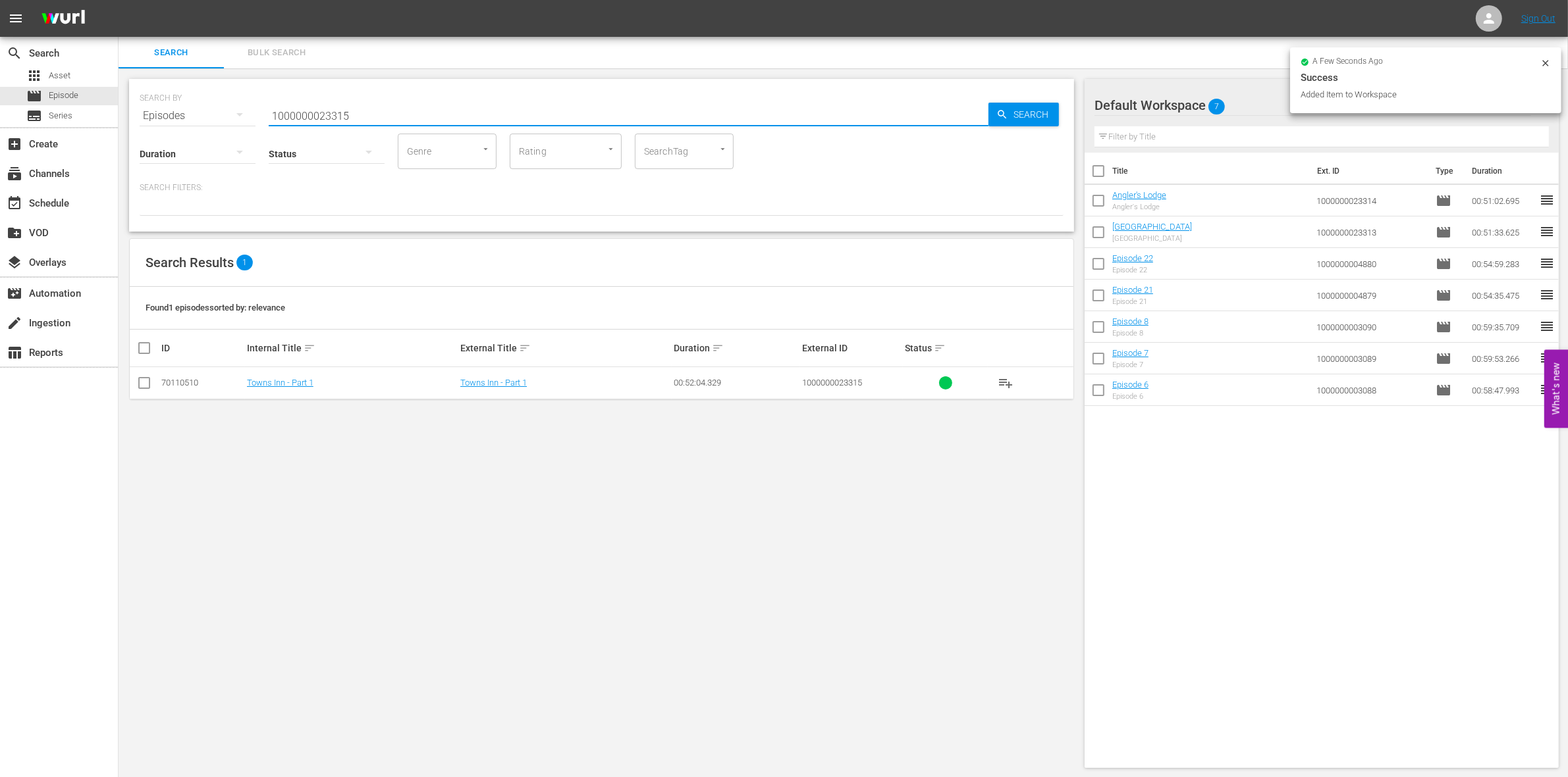
click at [135, 386] on td at bounding box center [144, 384] width 29 height 32
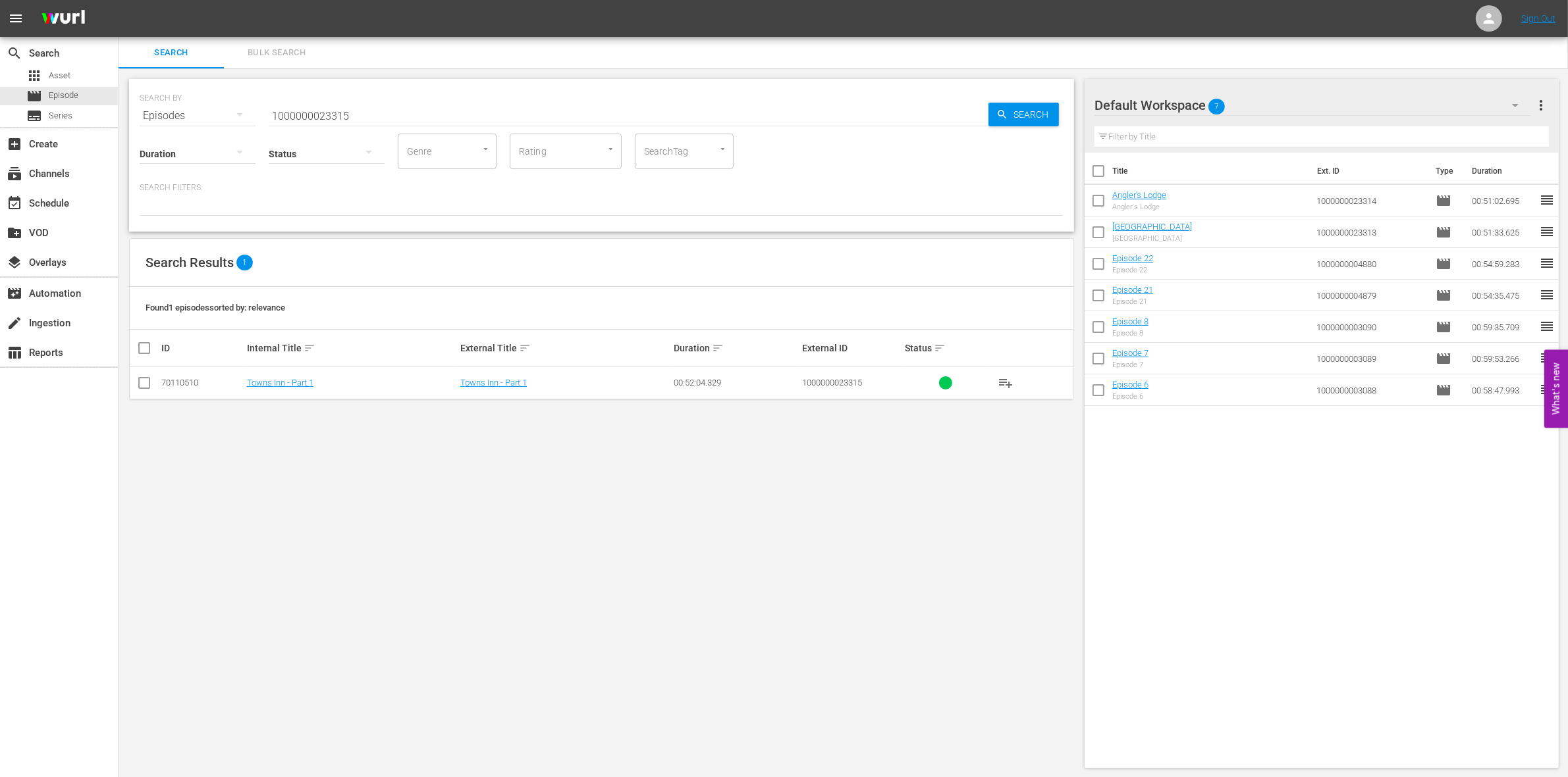
click at [145, 387] on input "checkbox" at bounding box center [144, 386] width 16 height 16
checkbox input "true"
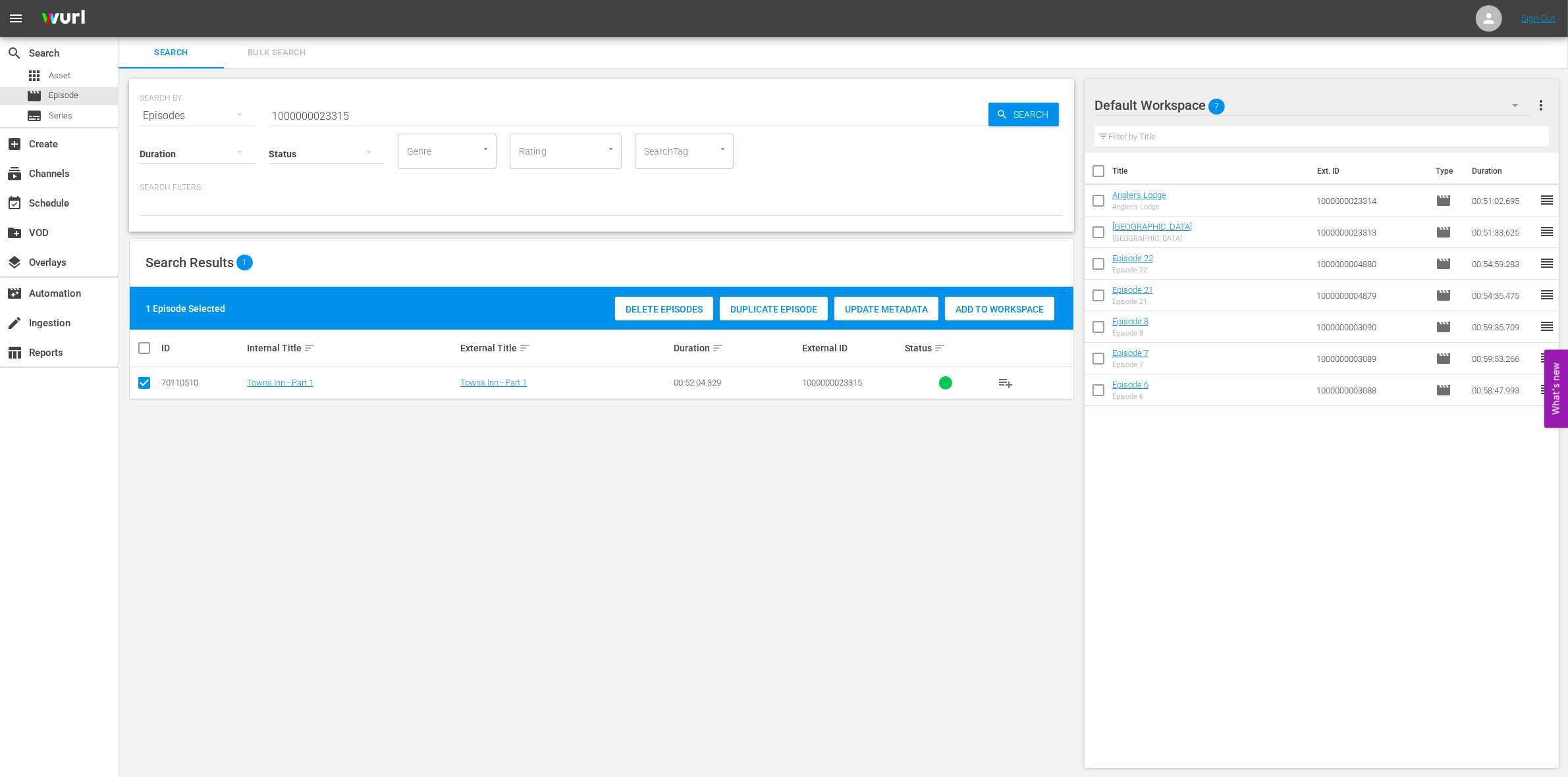
click at [1047, 297] on div "Add to Workspace" at bounding box center [999, 310] width 110 height 25
click at [415, 87] on div "SEARCH BY Search By Episodes Search ID, Title, Description, Keywords, or Catego…" at bounding box center [602, 108] width 924 height 47
click at [382, 112] on input "1000000023315" at bounding box center [629, 115] width 719 height 31
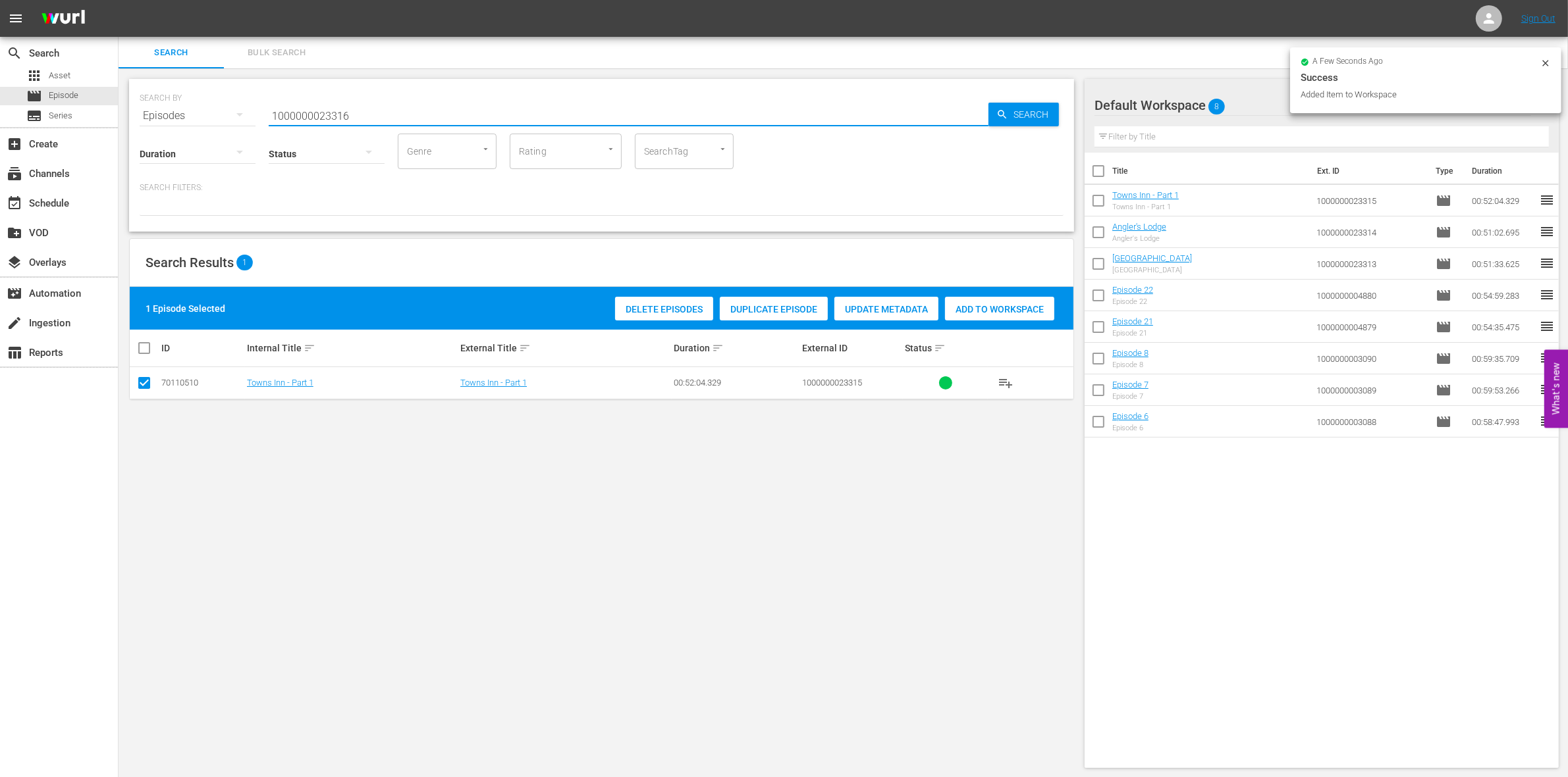
type input "1000000023316"
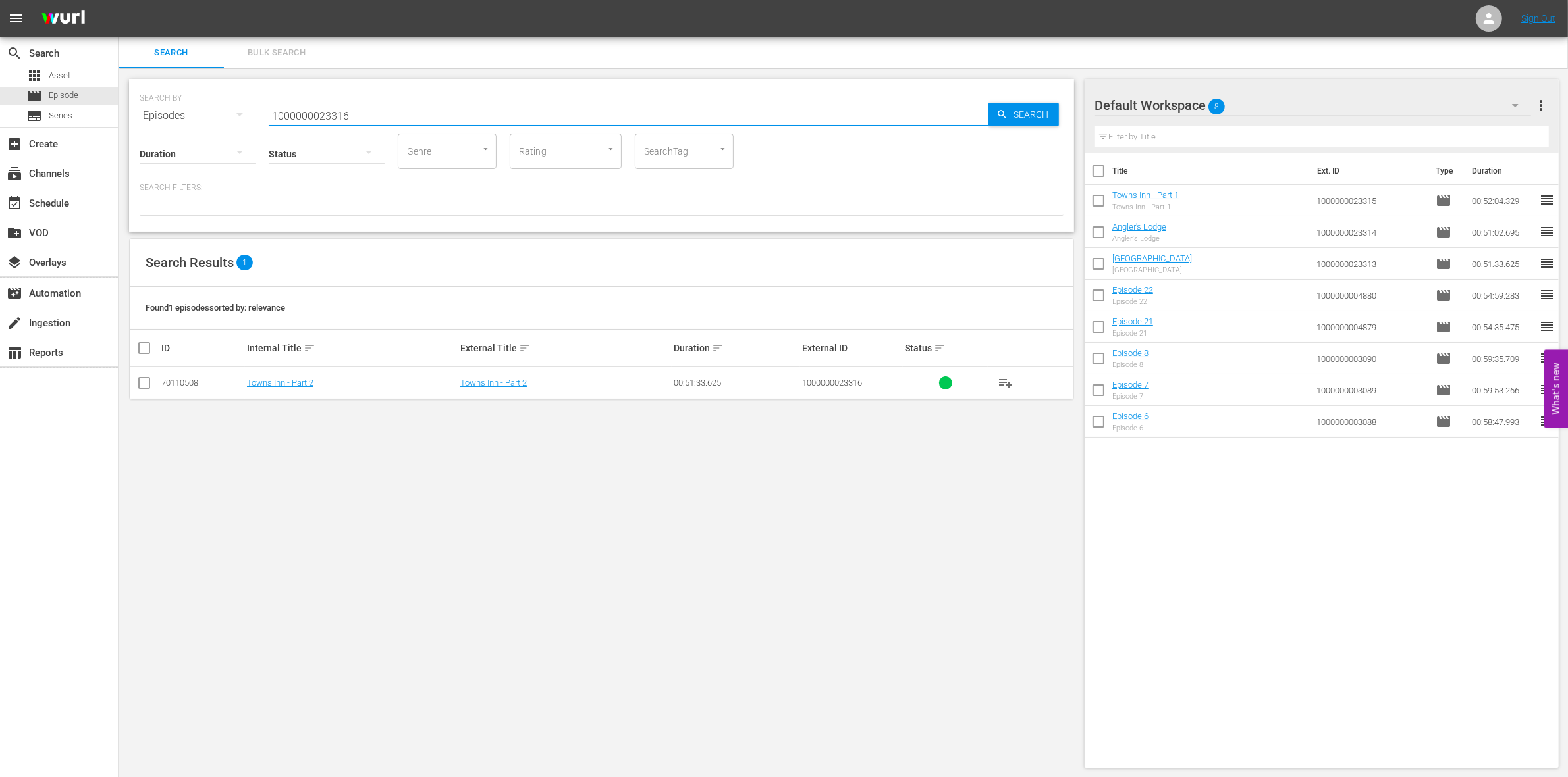
click at [143, 389] on input "checkbox" at bounding box center [144, 386] width 16 height 16
checkbox input "true"
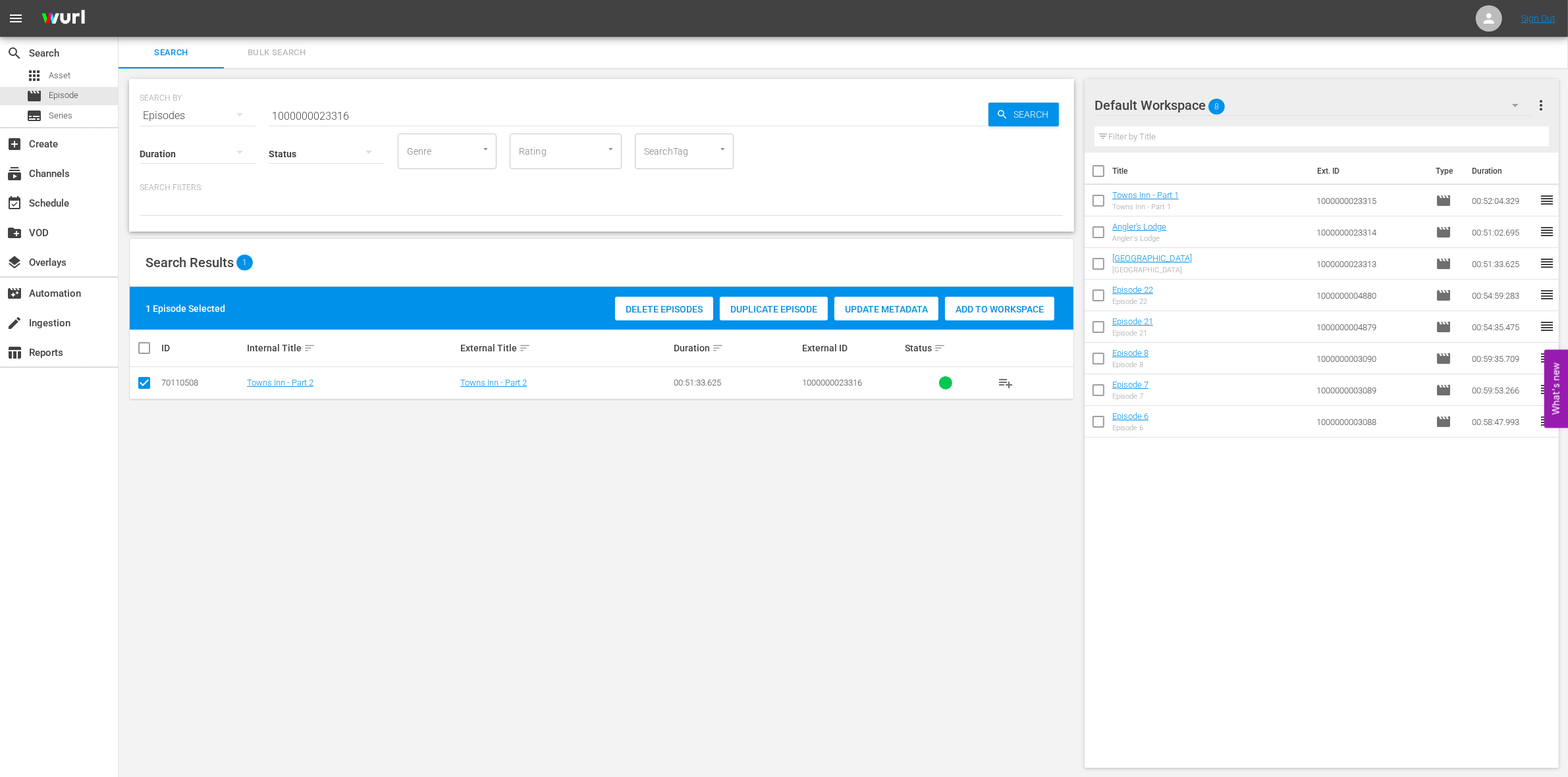
click at [1028, 314] on div "Add to Workspace" at bounding box center [999, 310] width 110 height 25
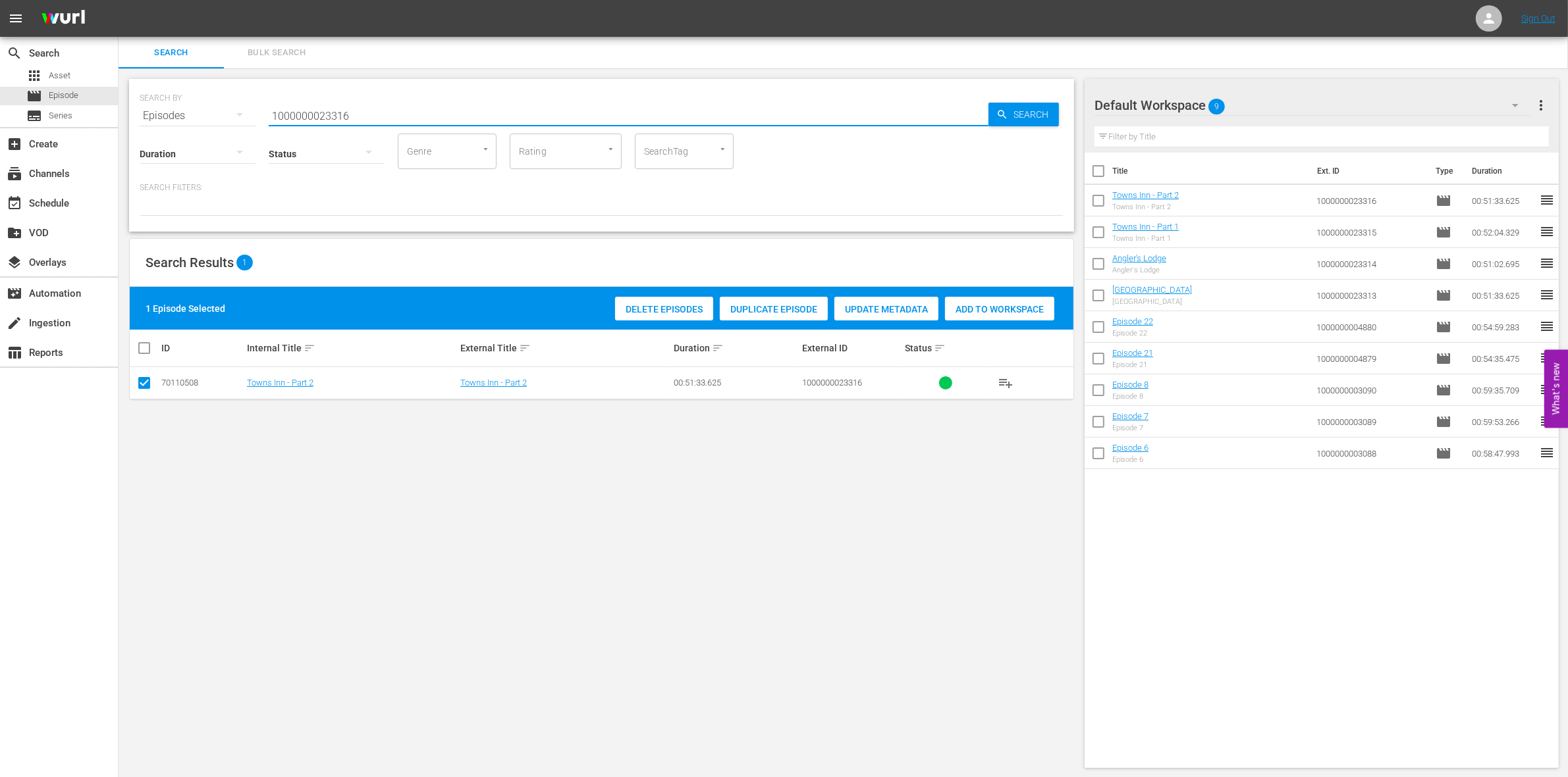
click at [317, 114] on input "1000000023316" at bounding box center [629, 115] width 719 height 31
paste input "CEG10029665"
type input "CEG10029665"
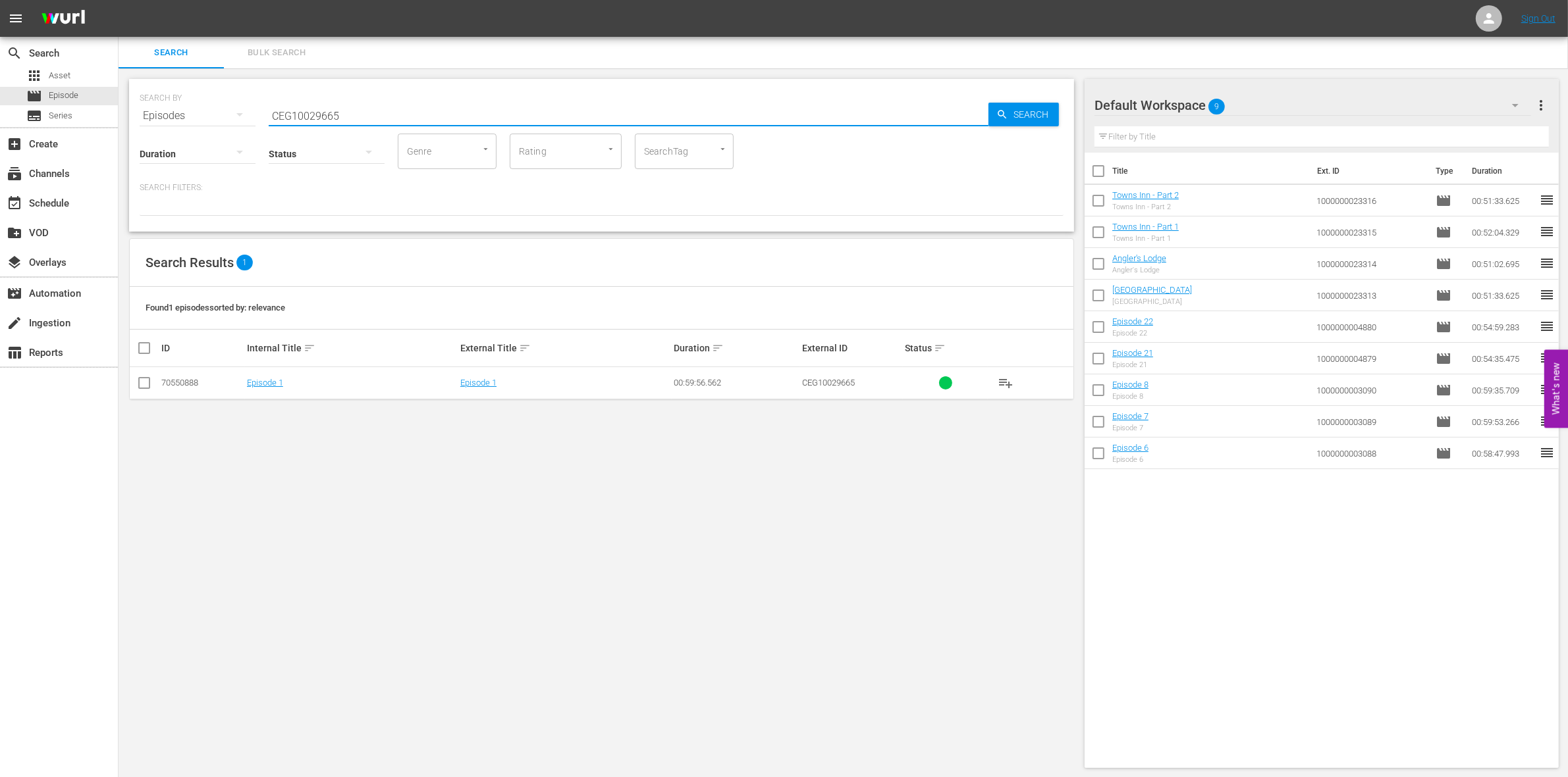
click at [148, 385] on input "checkbox" at bounding box center [144, 386] width 16 height 16
checkbox input "true"
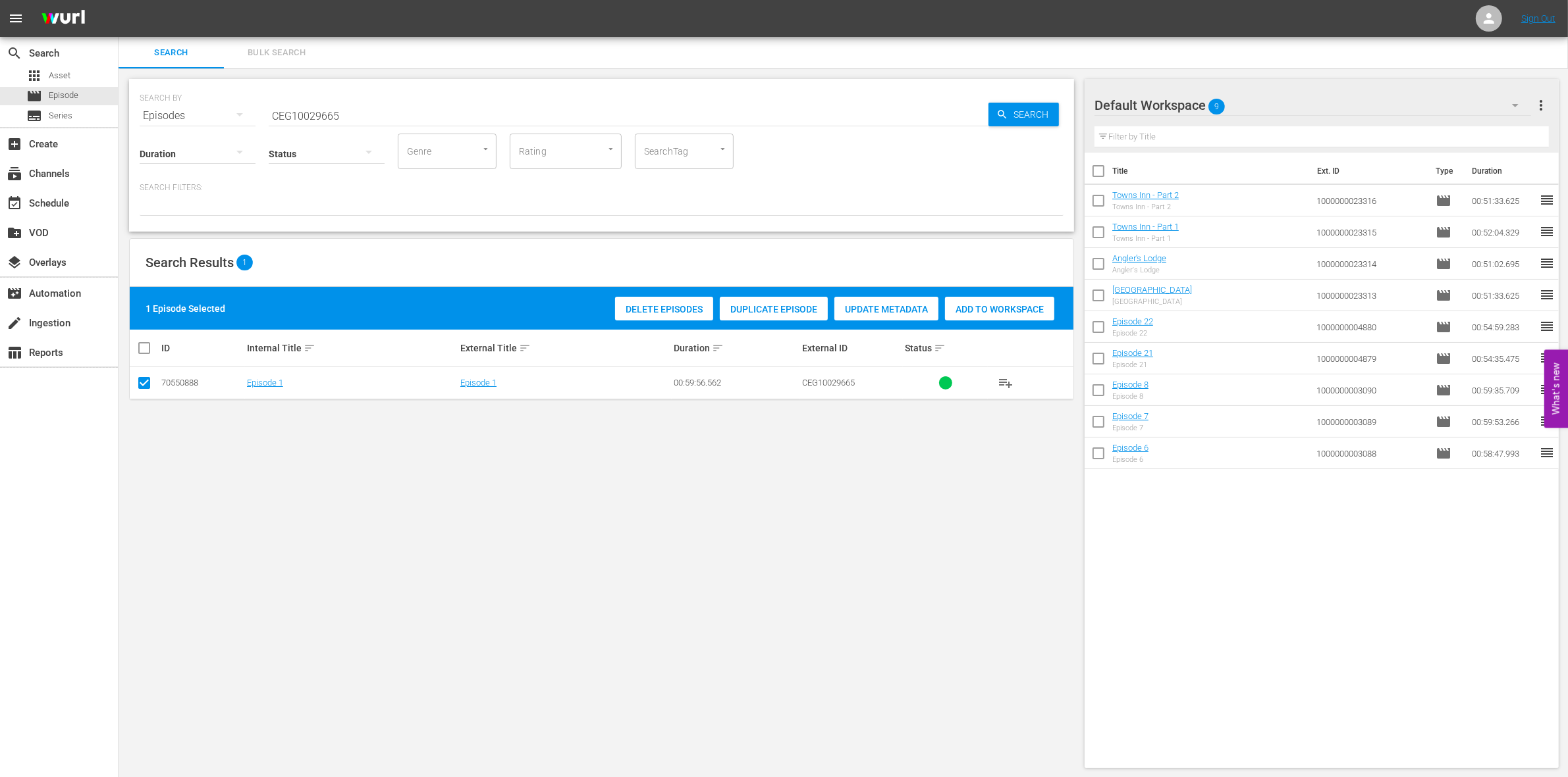
click at [1020, 287] on div "1 Episode Selected Delete Episodes Duplicate Episode Update Metadata Add to Wor…" at bounding box center [602, 308] width 944 height 43
click at [1012, 307] on span "Add to Workspace" at bounding box center [999, 310] width 110 height 11
click at [402, 125] on hr at bounding box center [629, 125] width 719 height 1
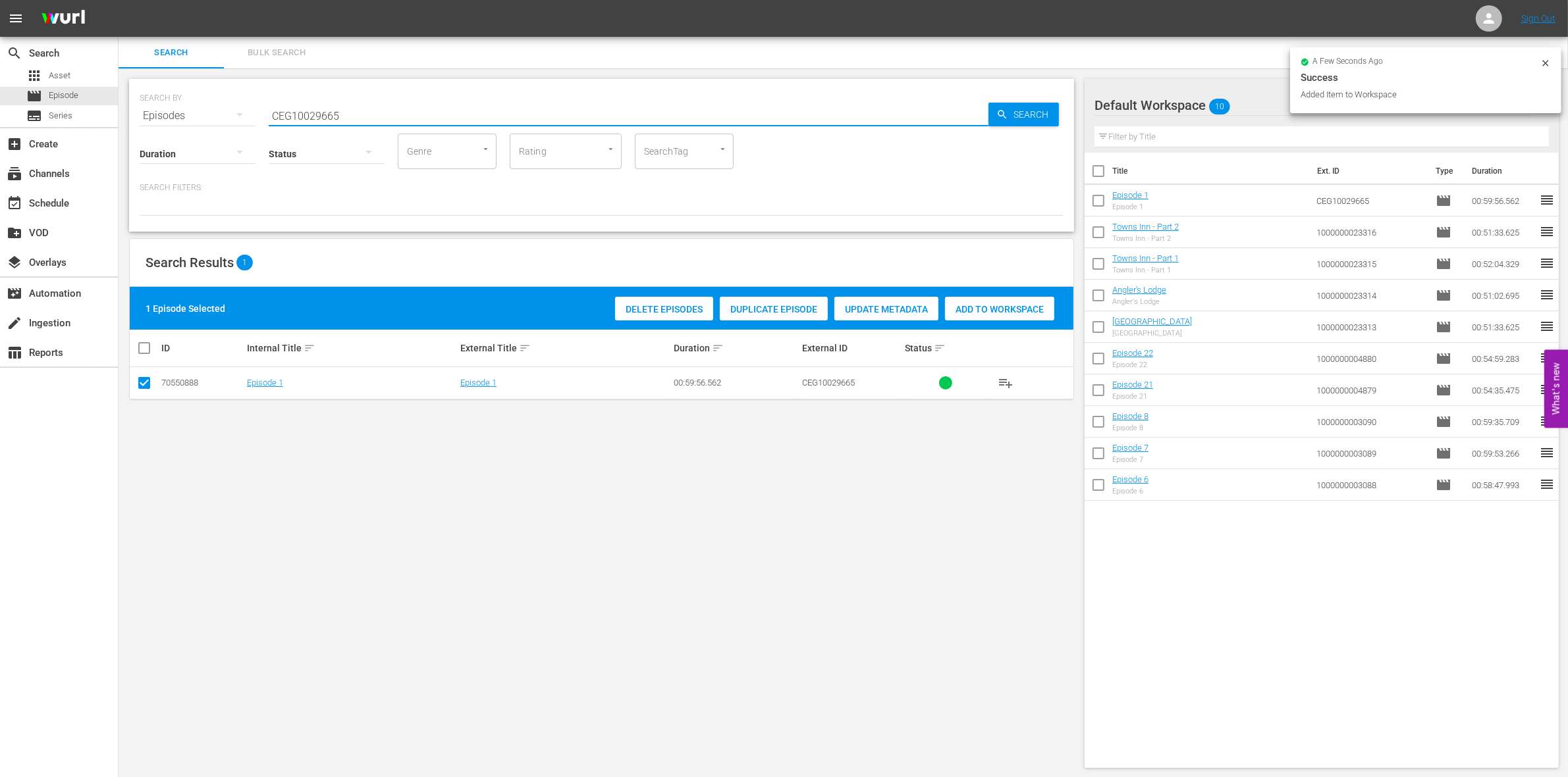
click at [365, 112] on input "CEG10029665" at bounding box center [629, 115] width 719 height 31
type input "CEG1002966"
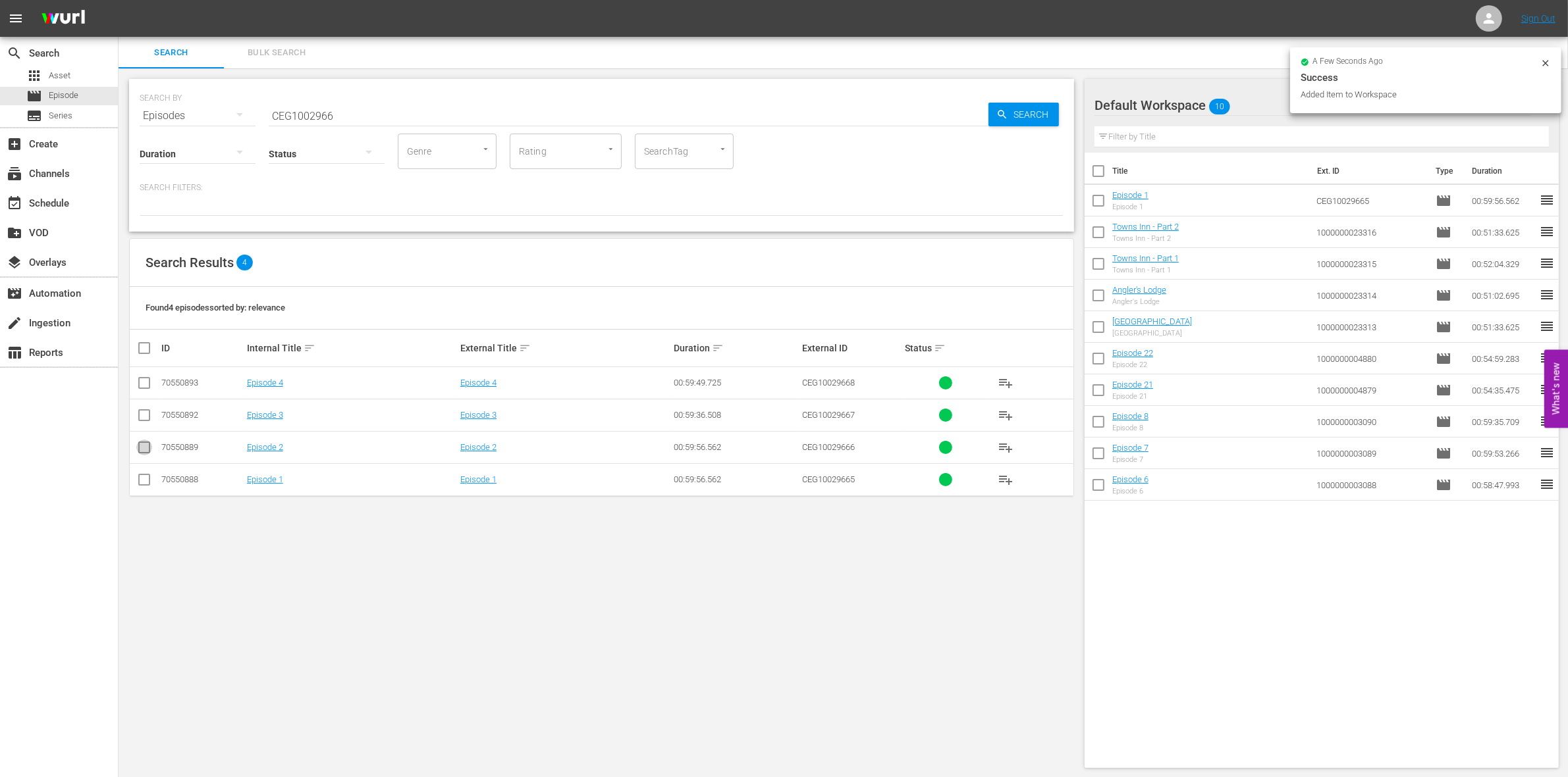
click at [145, 456] on input "checkbox" at bounding box center [144, 450] width 16 height 16
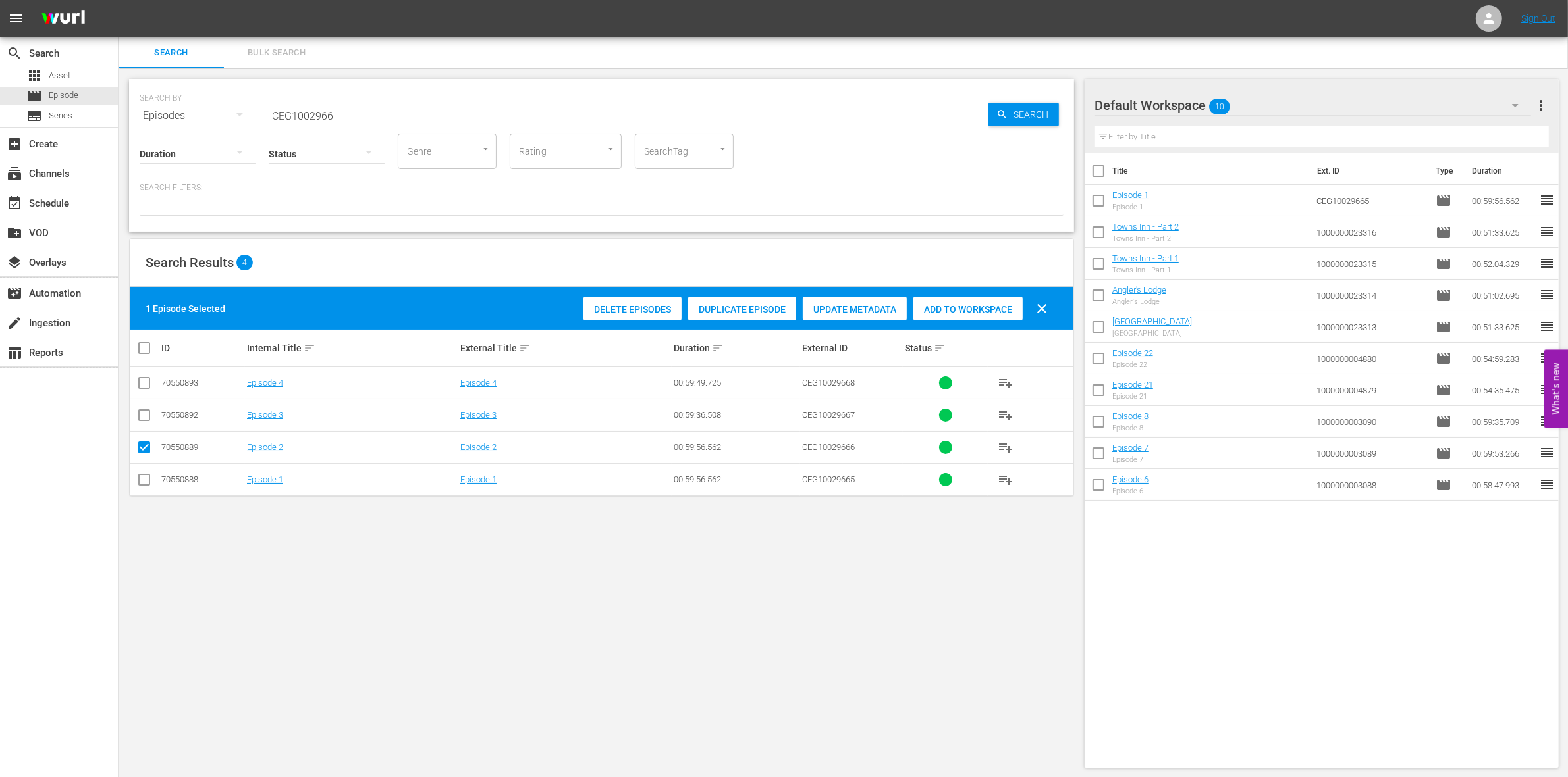
click at [966, 318] on div "Add to Workspace" at bounding box center [968, 310] width 110 height 25
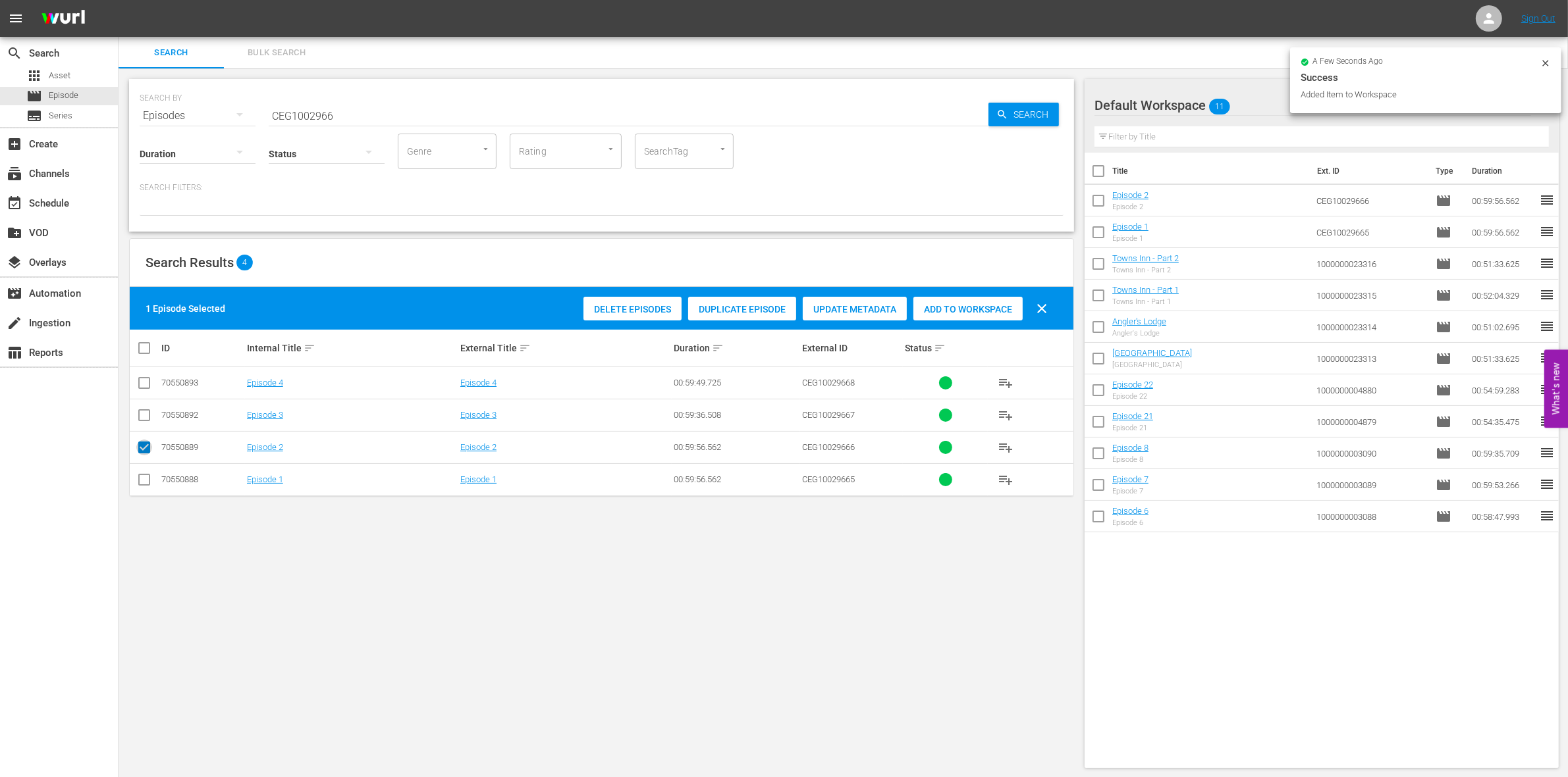
click at [142, 444] on input "checkbox" at bounding box center [144, 450] width 16 height 16
checkbox input "false"
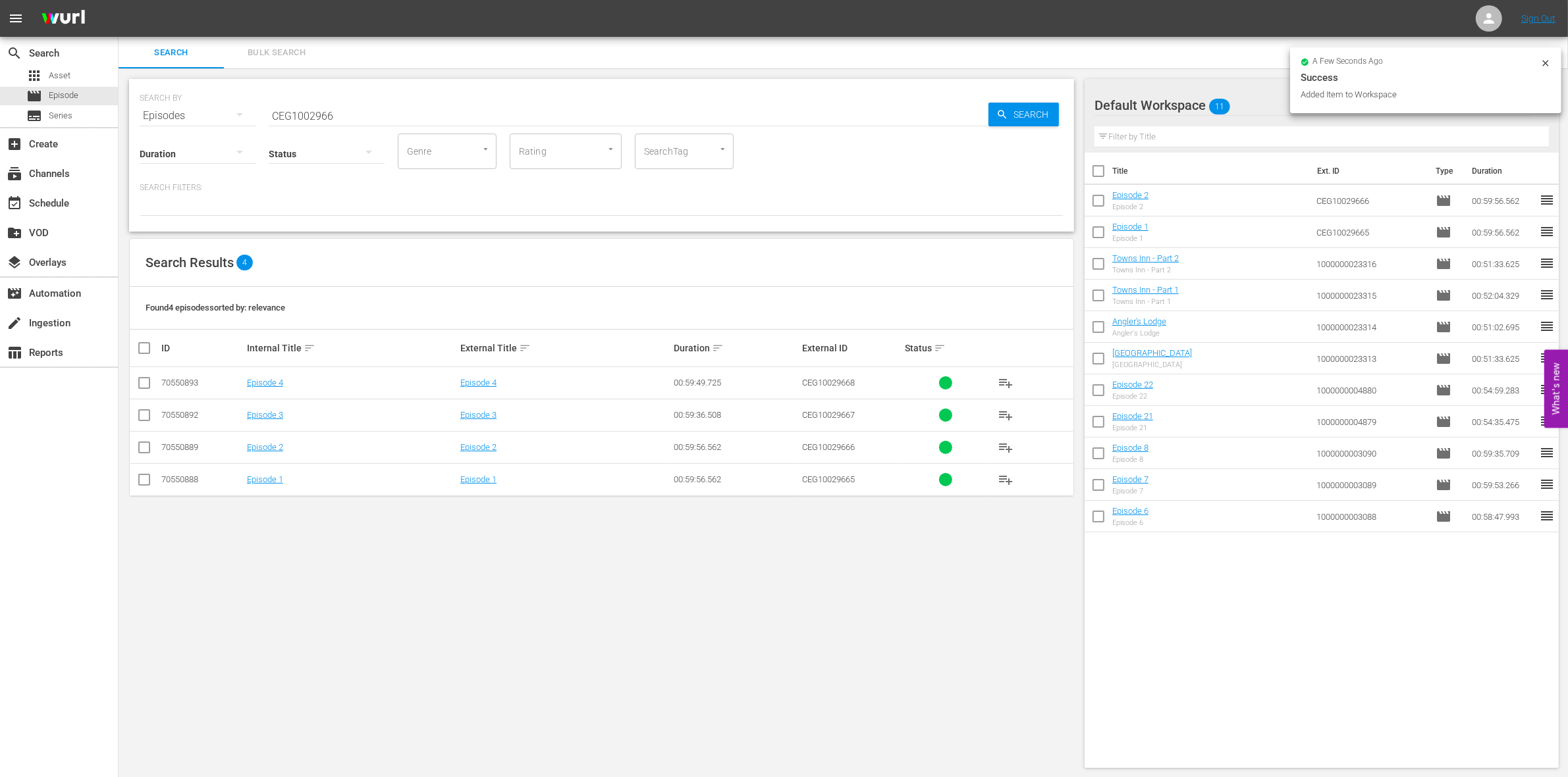
click at [140, 416] on input "checkbox" at bounding box center [144, 418] width 16 height 16
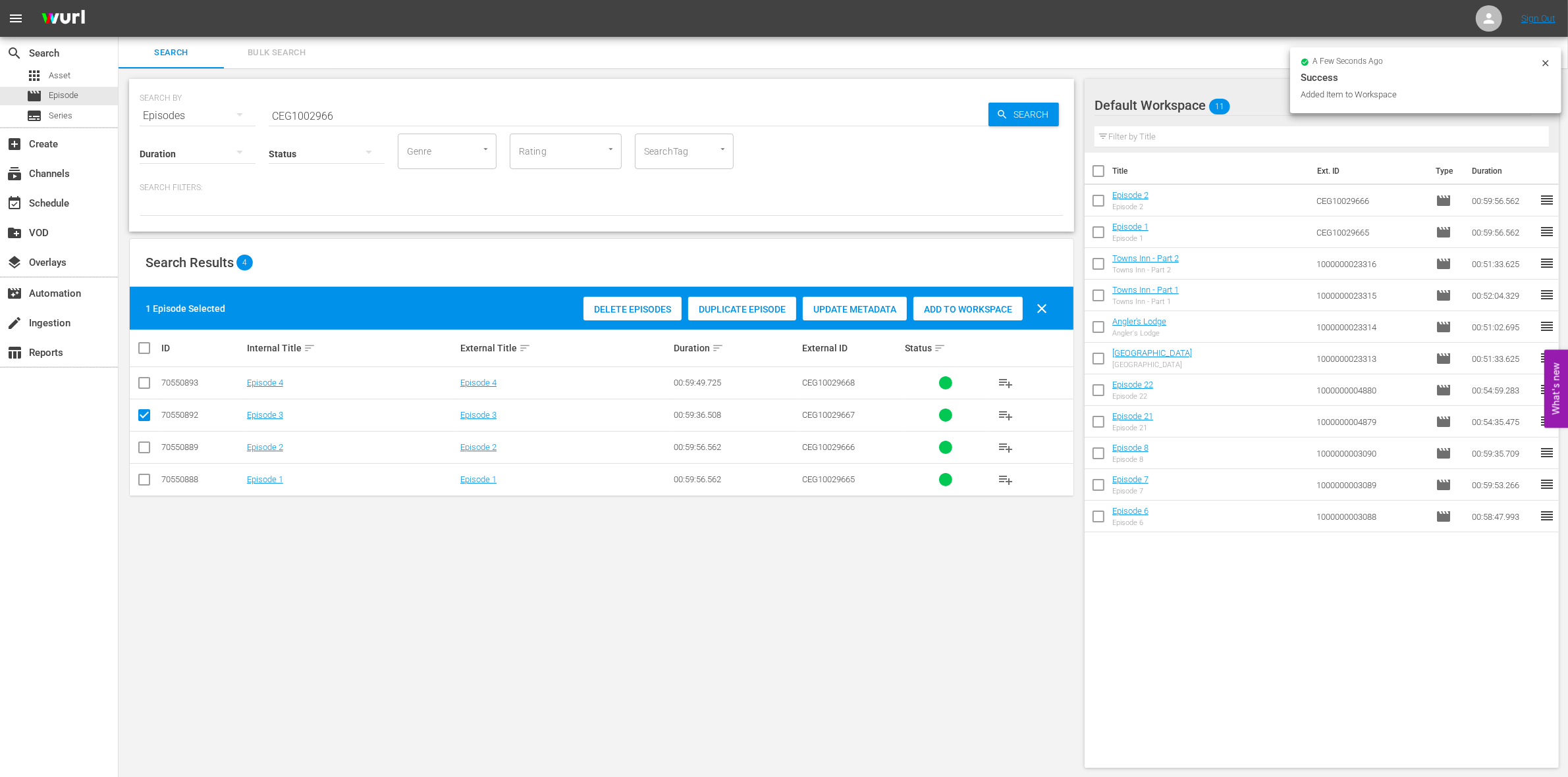
click at [981, 310] on span "Add to Workspace" at bounding box center [968, 310] width 110 height 11
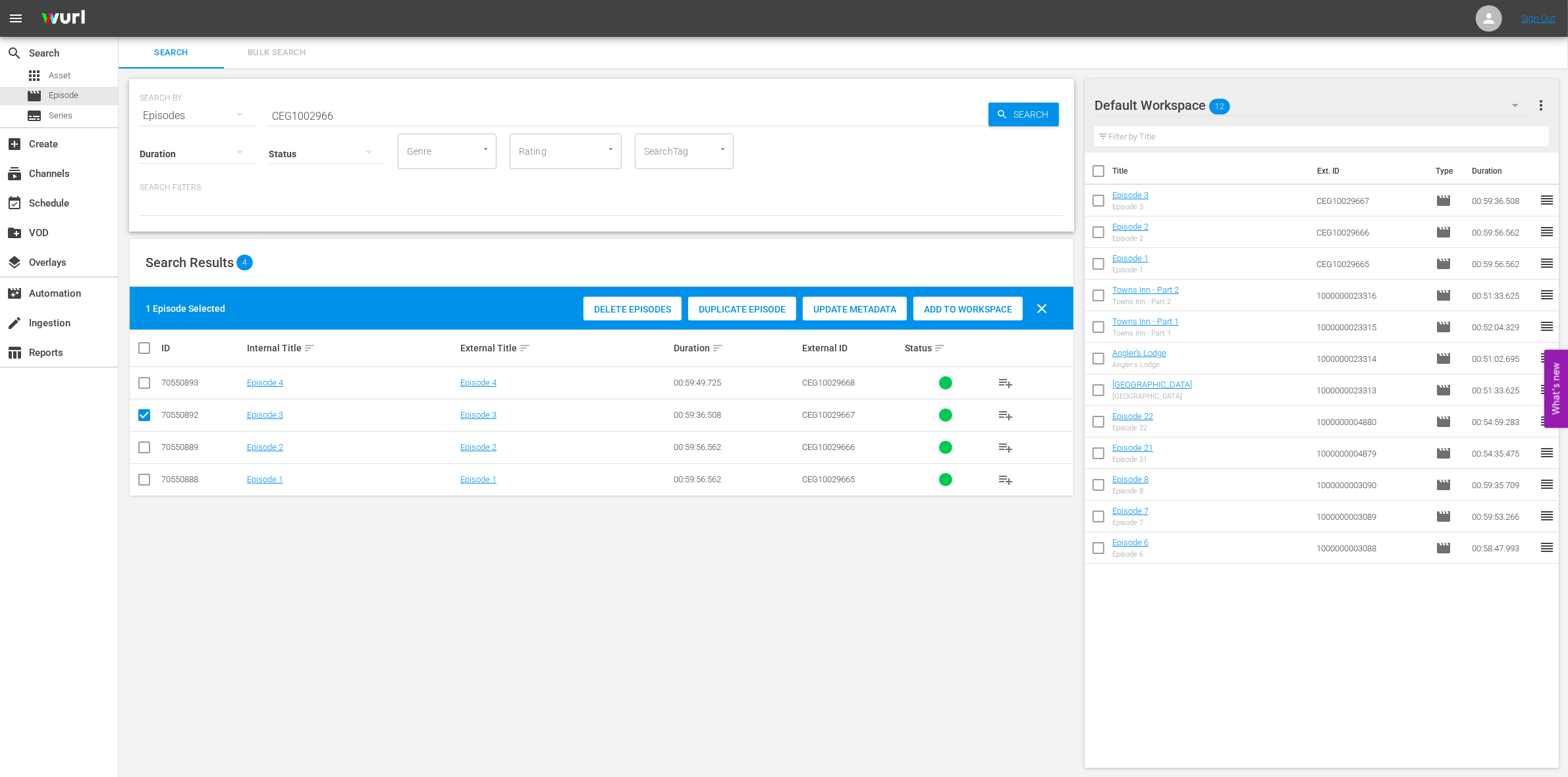
click at [143, 418] on input "checkbox" at bounding box center [144, 418] width 16 height 16
checkbox input "false"
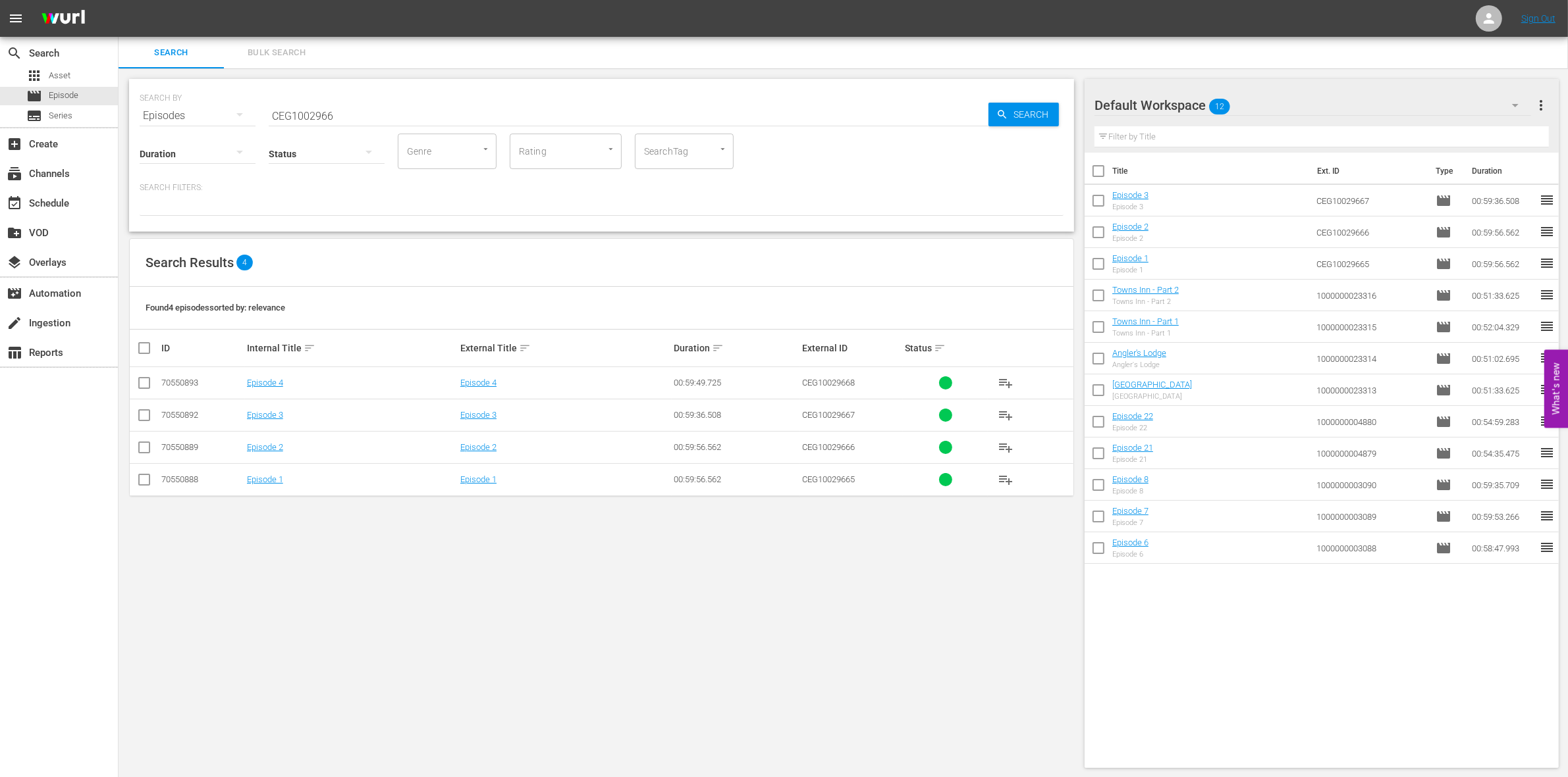
click at [142, 392] on input "checkbox" at bounding box center [144, 386] width 16 height 16
checkbox input "true"
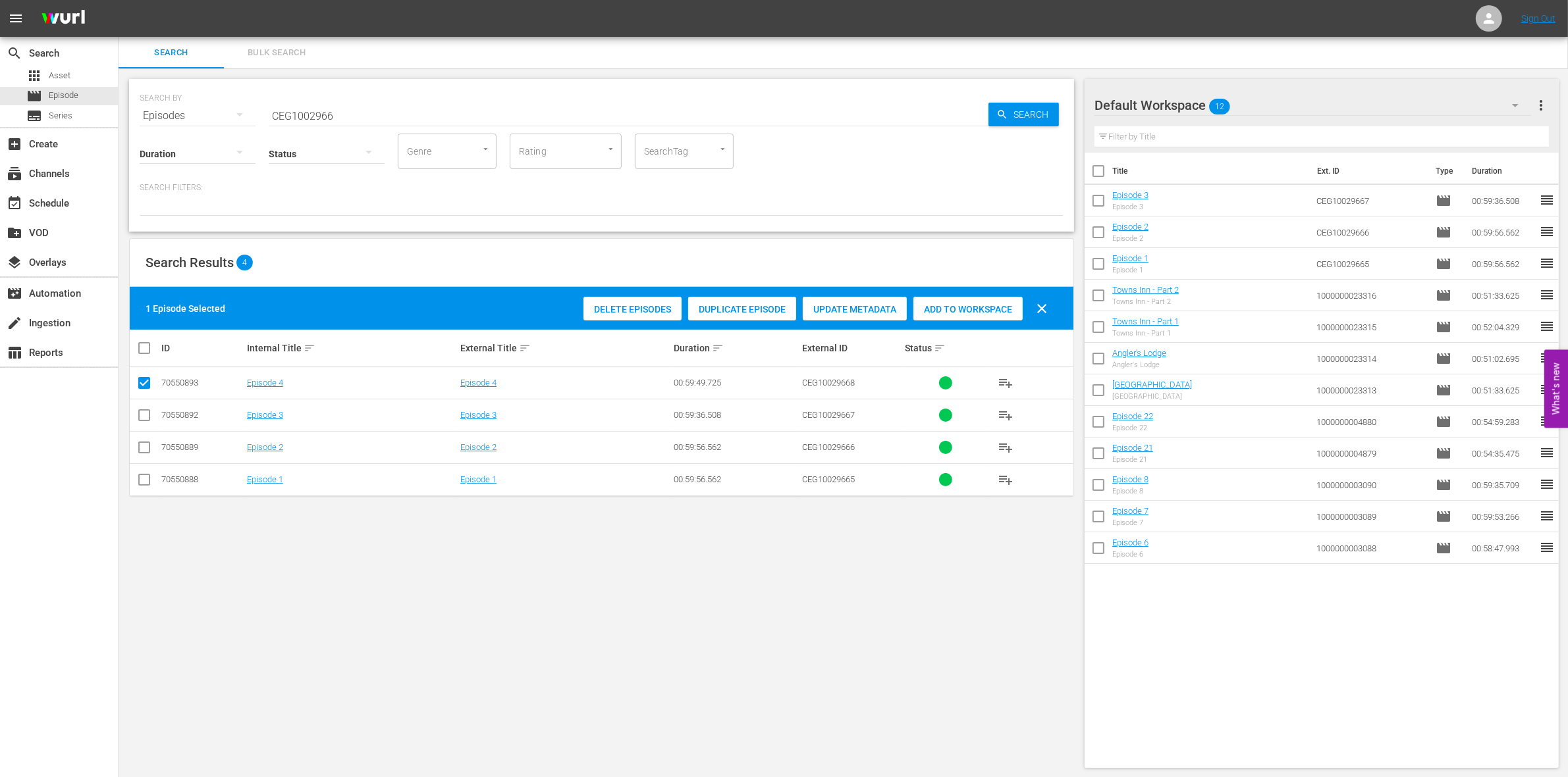
click at [1008, 304] on span "Add to Workspace" at bounding box center [968, 310] width 110 height 11
click at [310, 124] on div "Status" at bounding box center [327, 145] width 116 height 47
click at [279, 120] on input "CEG1002966" at bounding box center [629, 115] width 719 height 31
paste input "1000000035221"
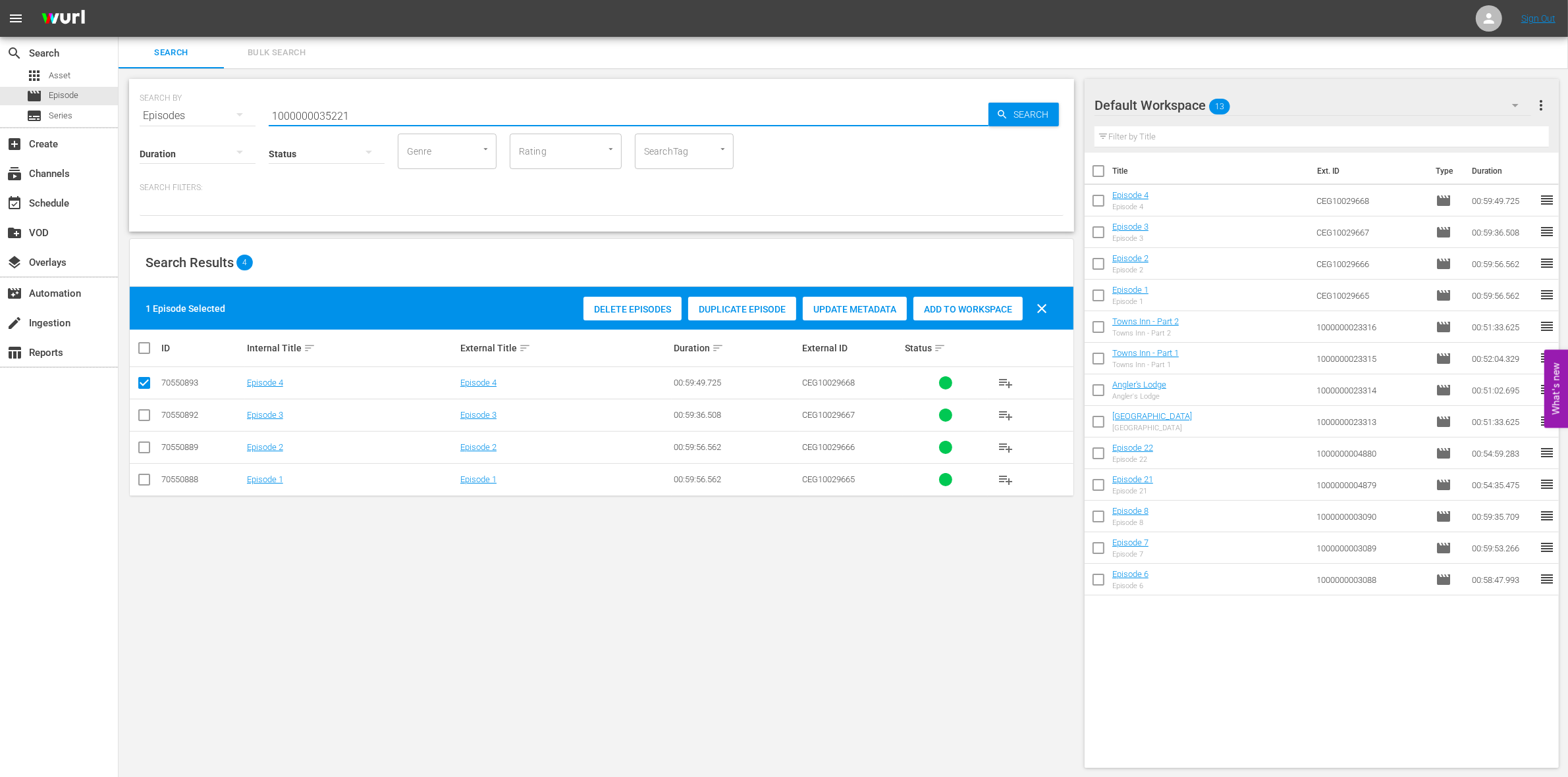
type input "1000000035221"
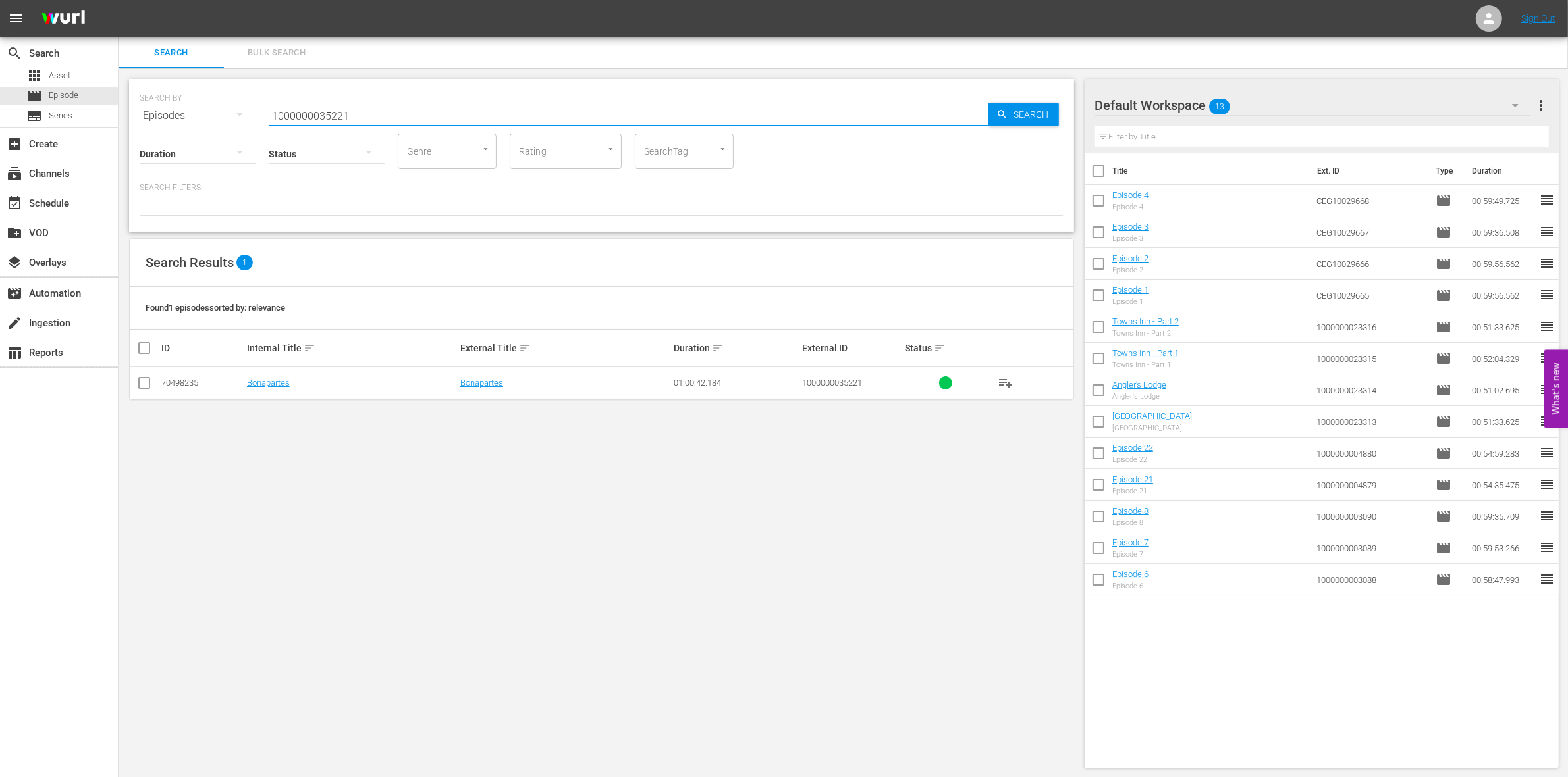
click at [137, 383] on input "checkbox" at bounding box center [144, 386] width 16 height 16
checkbox input "true"
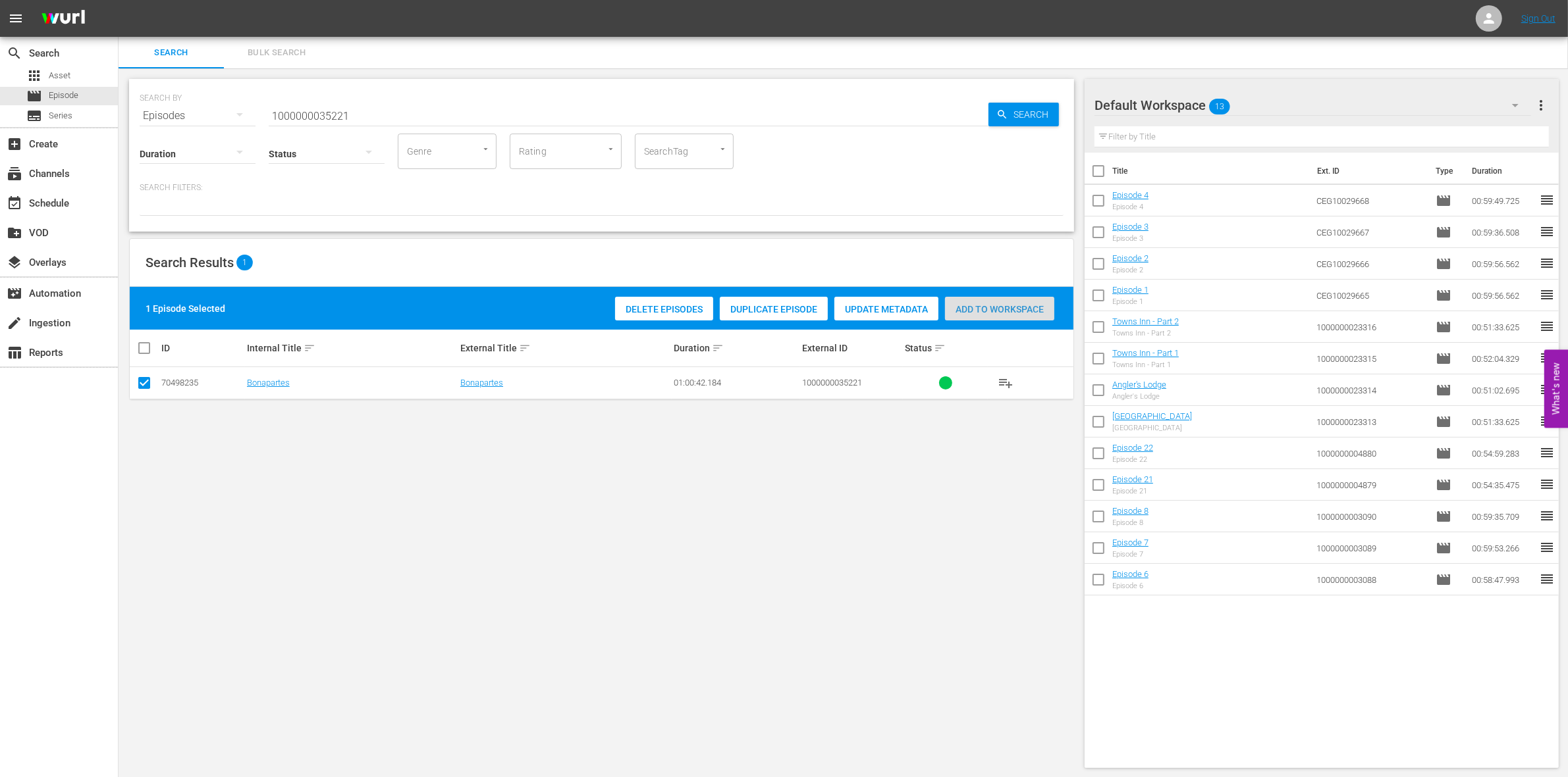
click at [1016, 304] on span "Add to Workspace" at bounding box center [999, 310] width 110 height 11
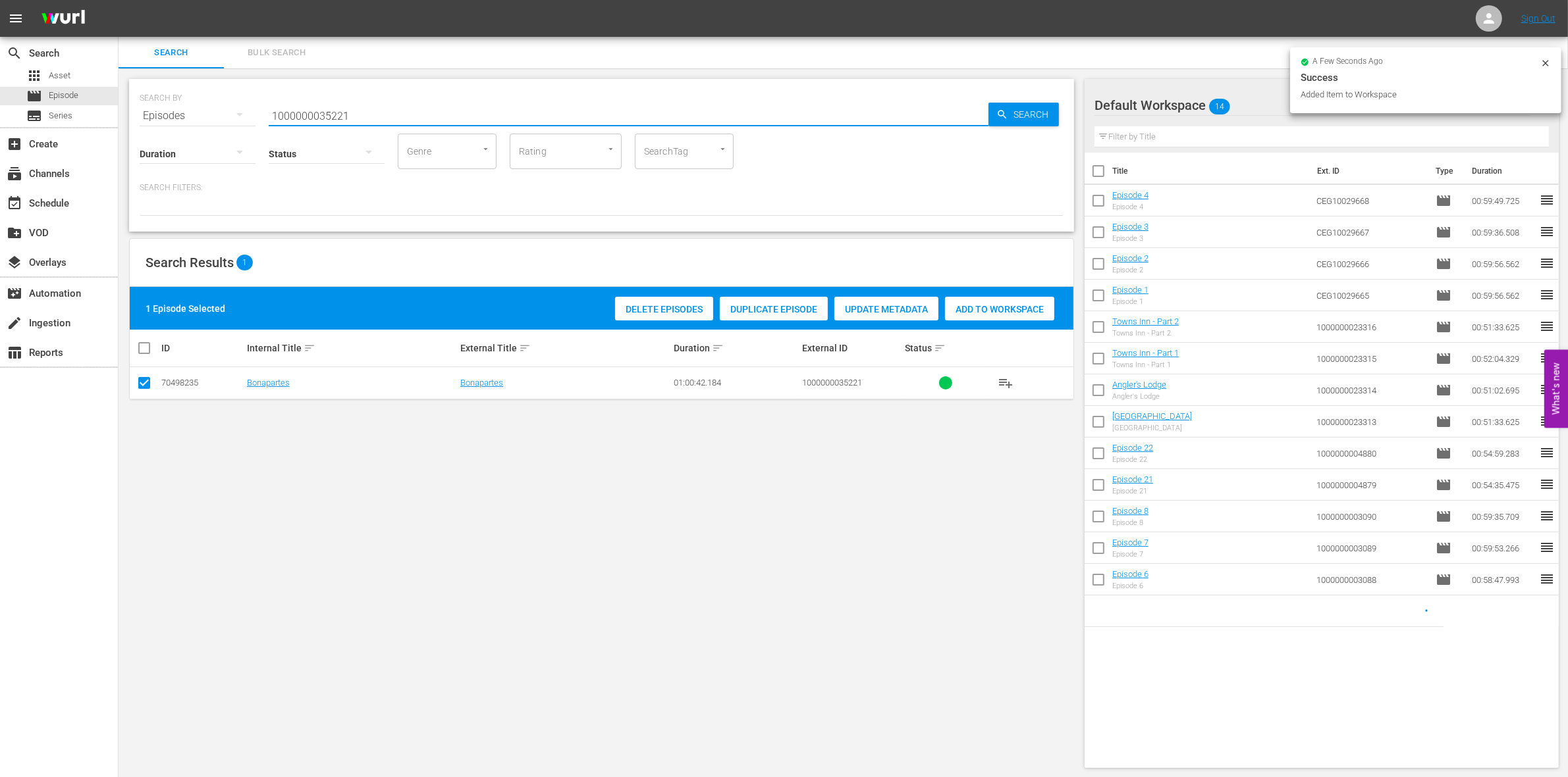
click at [370, 114] on input "1000000035221" at bounding box center [629, 115] width 719 height 31
type input "1000000035222"
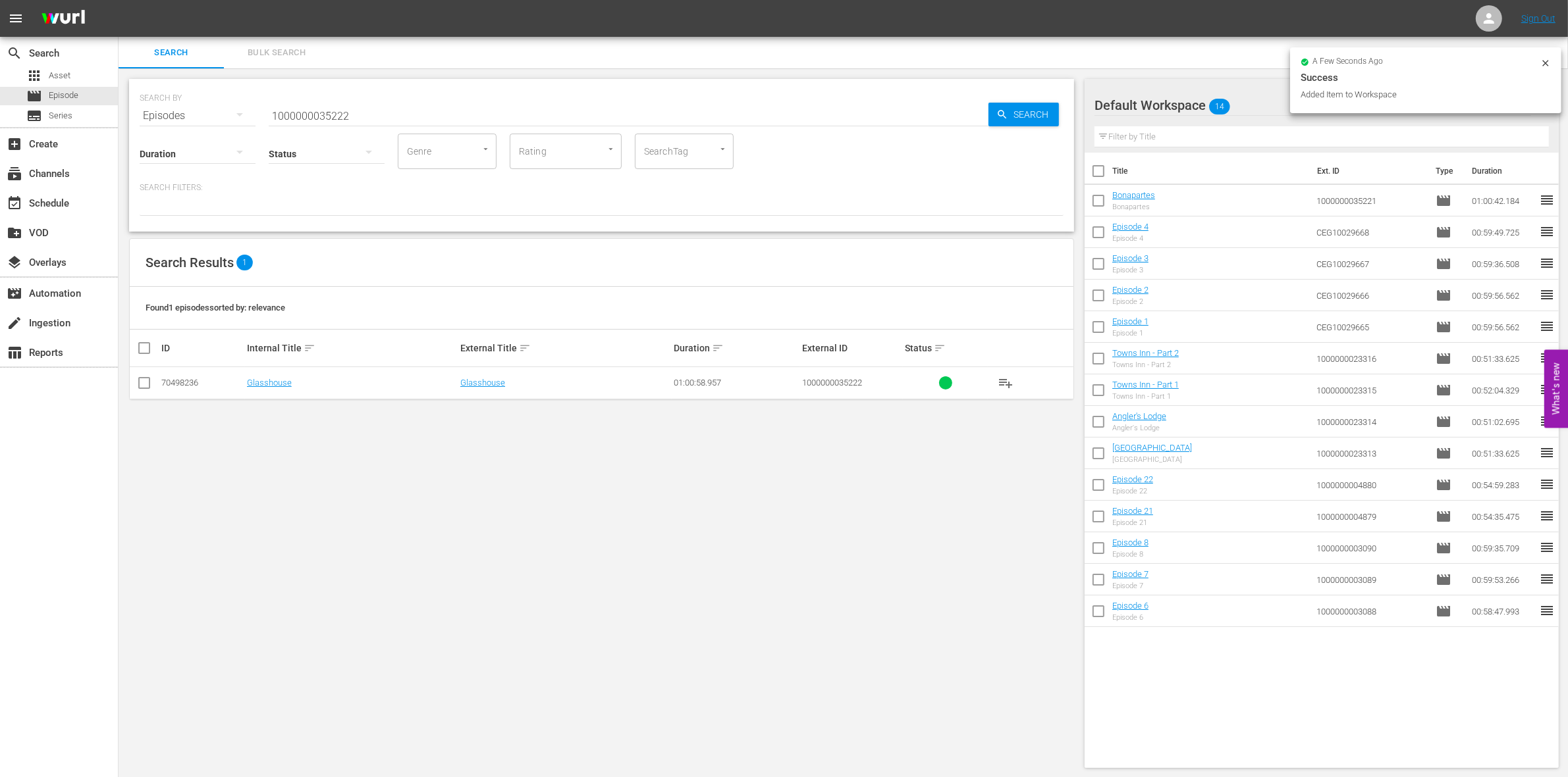
click at [130, 383] on td at bounding box center [144, 384] width 29 height 32
click at [145, 385] on input "checkbox" at bounding box center [144, 386] width 16 height 16
checkbox input "true"
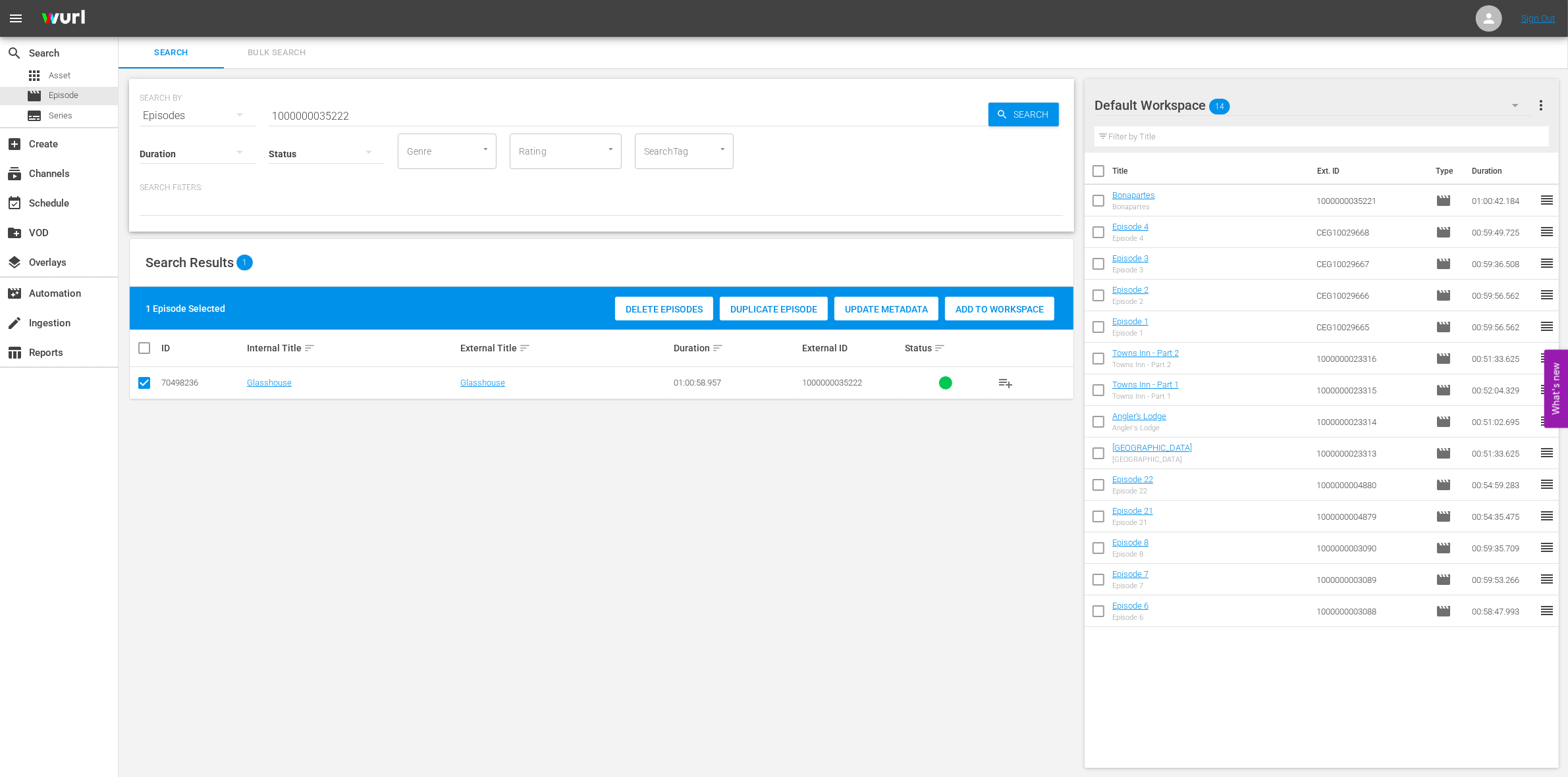
click at [997, 306] on span "Add to Workspace" at bounding box center [999, 310] width 110 height 11
click at [361, 101] on input "1000000035222" at bounding box center [629, 115] width 719 height 31
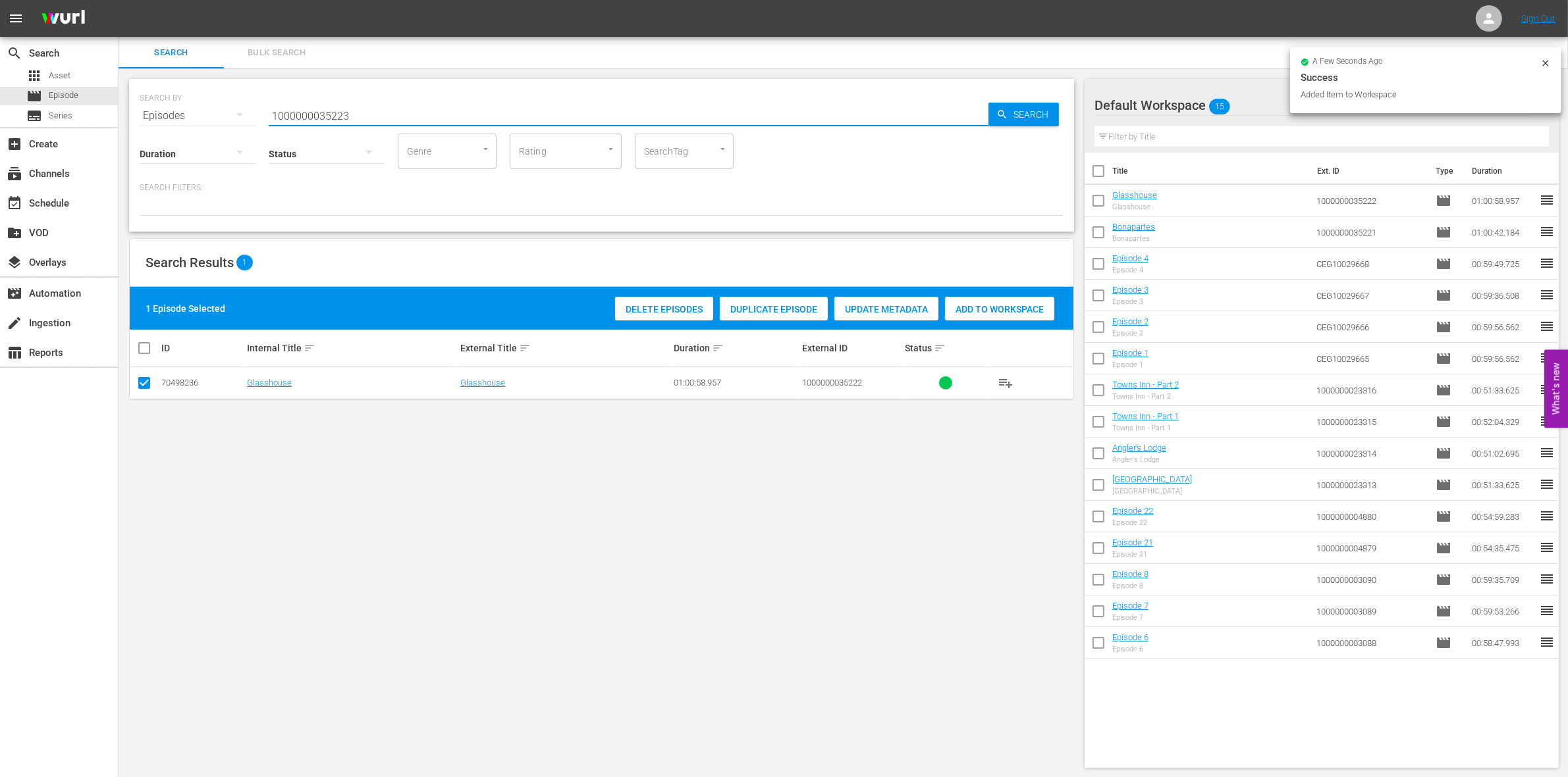
type input "1000000035223"
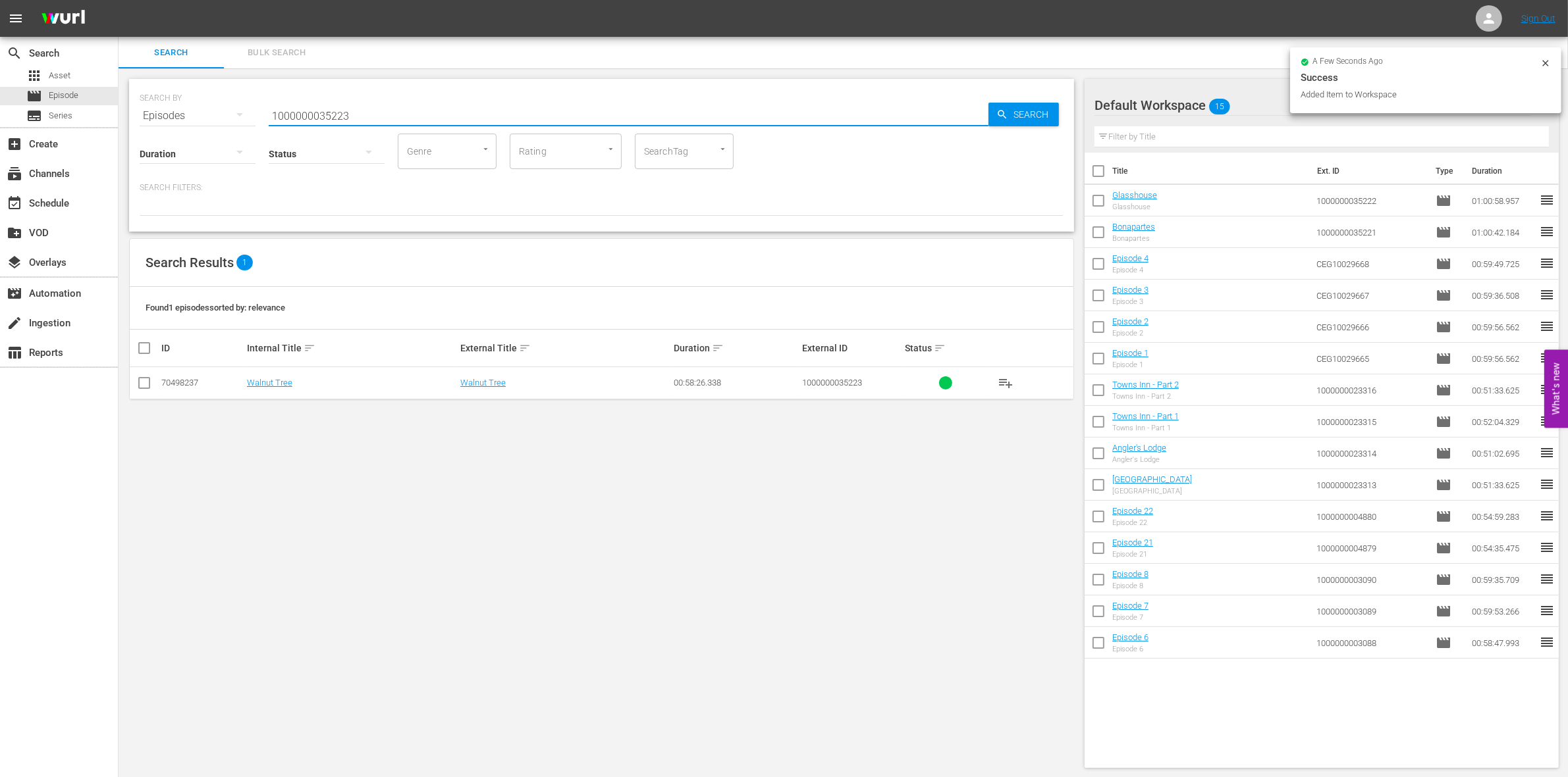
click at [142, 383] on input "checkbox" at bounding box center [144, 386] width 16 height 16
checkbox input "true"
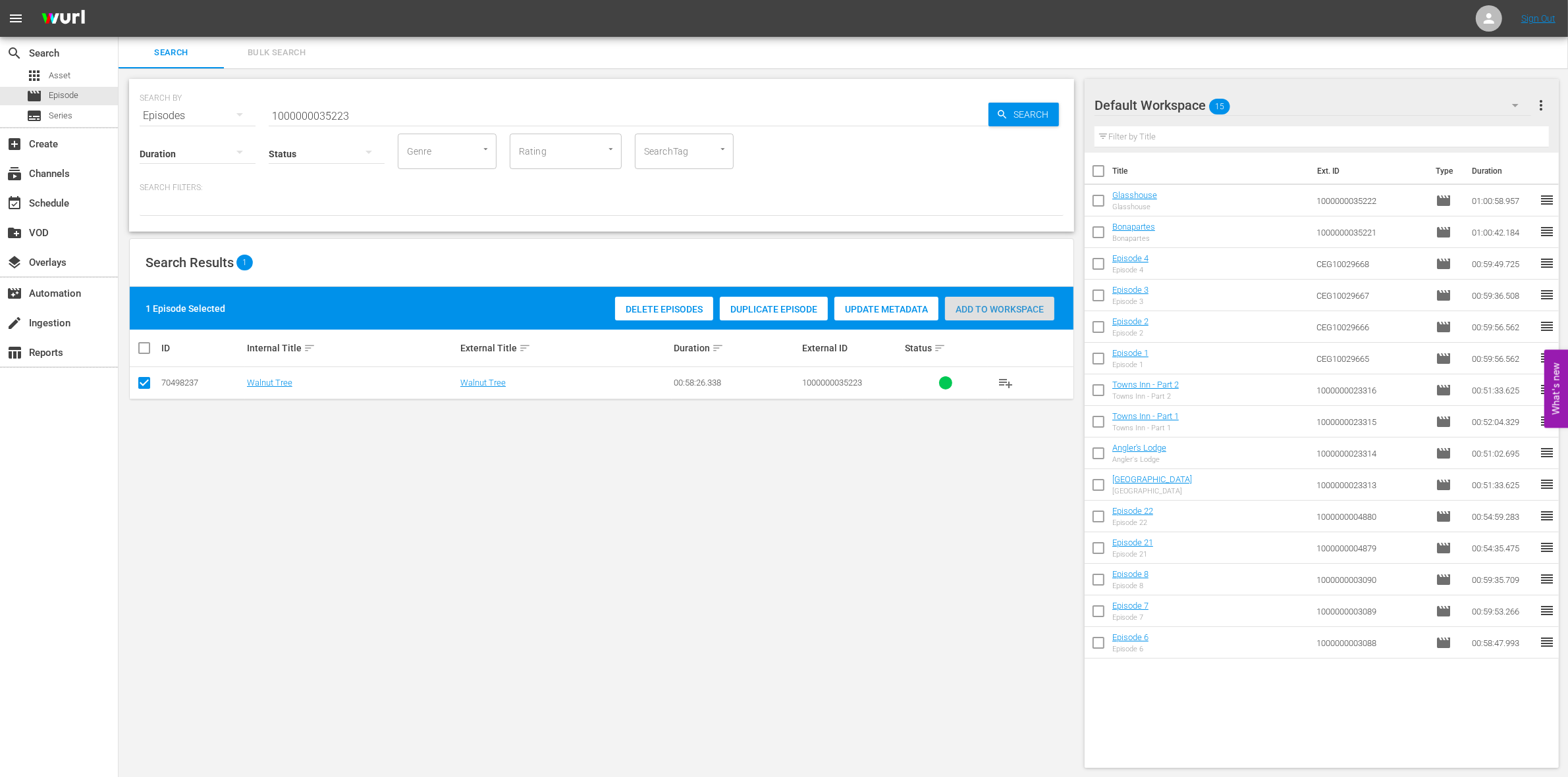
click at [962, 310] on span "Add to Workspace" at bounding box center [999, 310] width 110 height 11
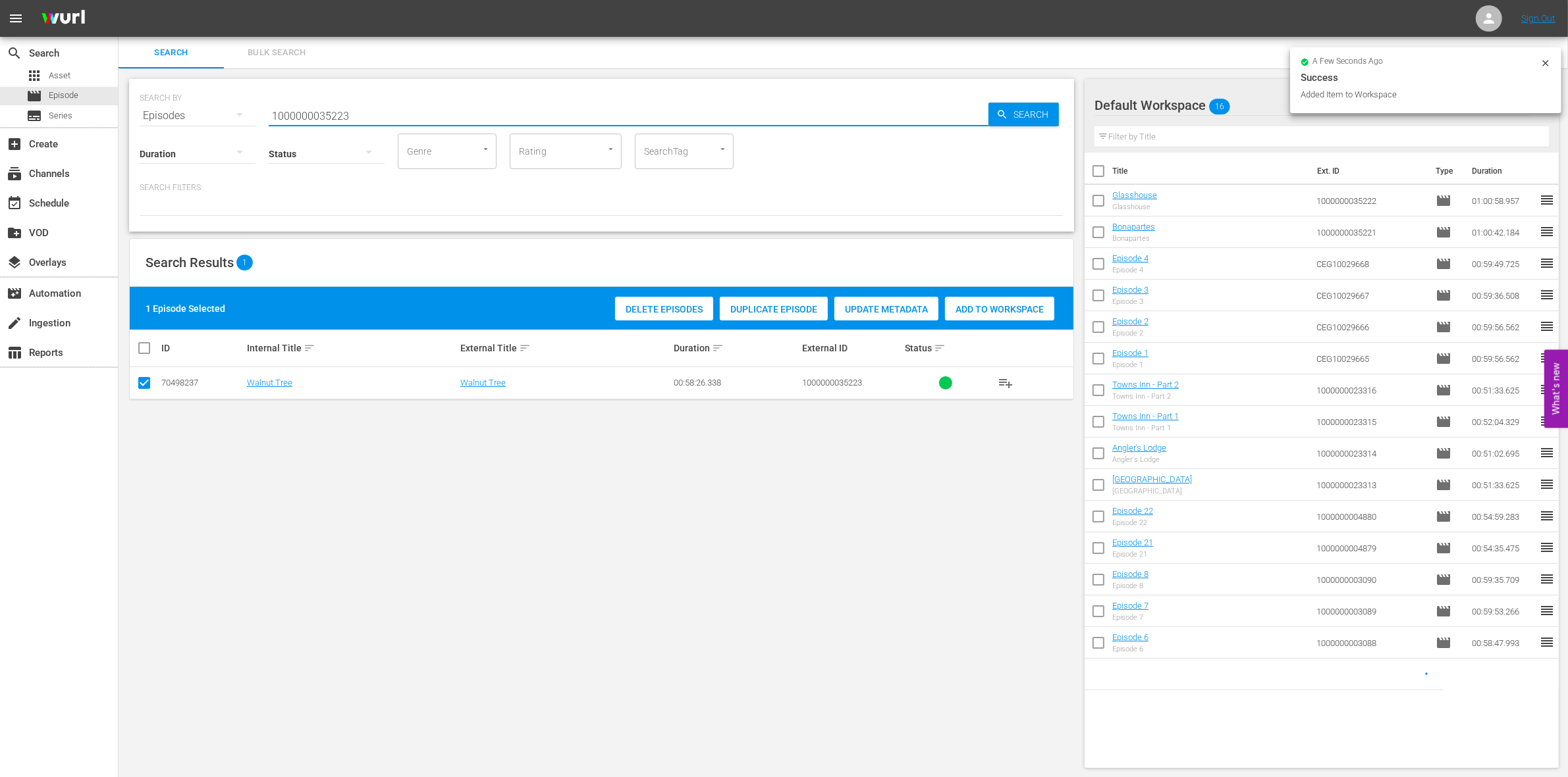
click at [378, 116] on input "1000000035223" at bounding box center [629, 115] width 719 height 31
type input "1000000035224"
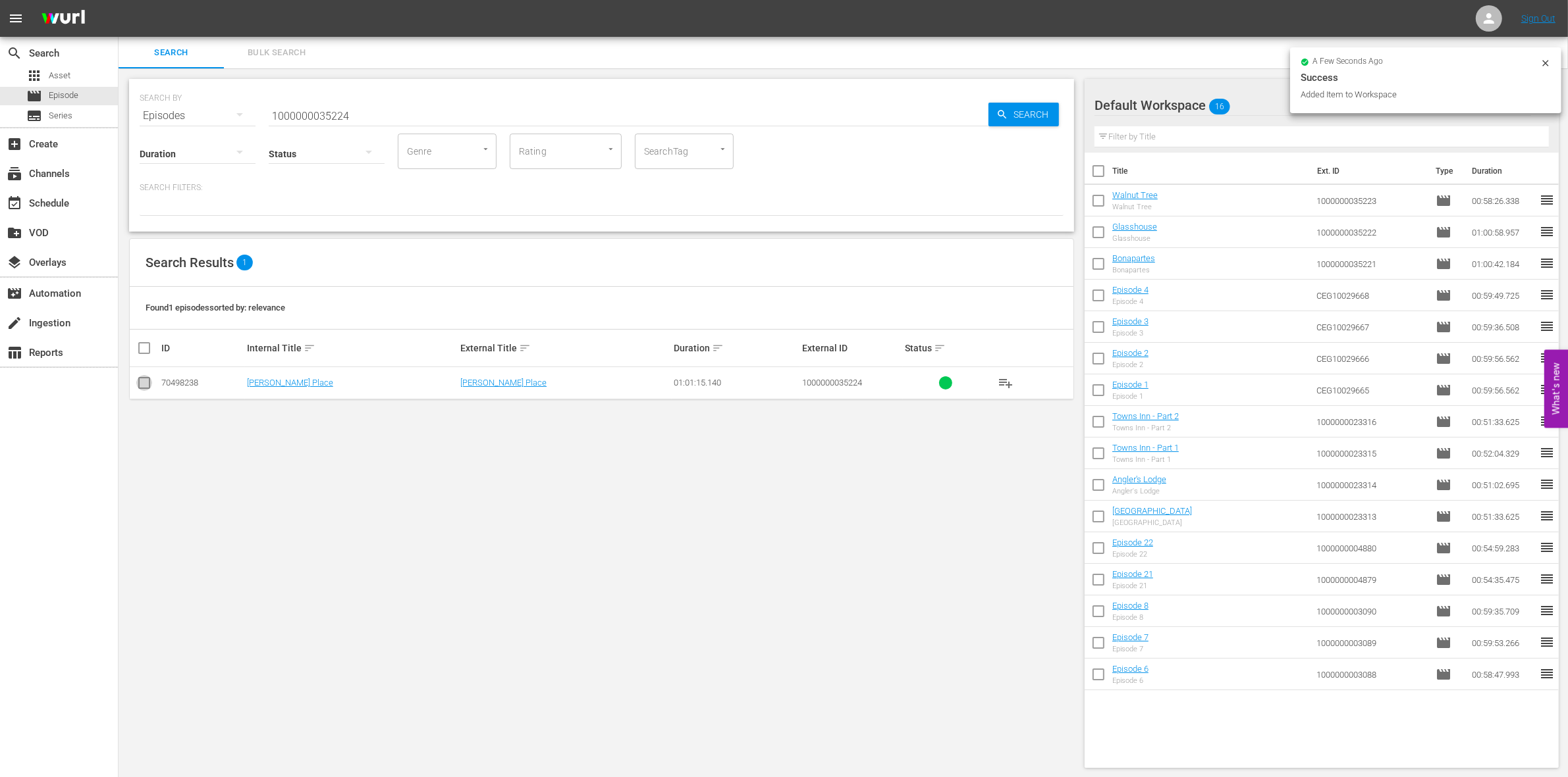
click at [143, 380] on input "checkbox" at bounding box center [144, 386] width 16 height 16
checkbox input "true"
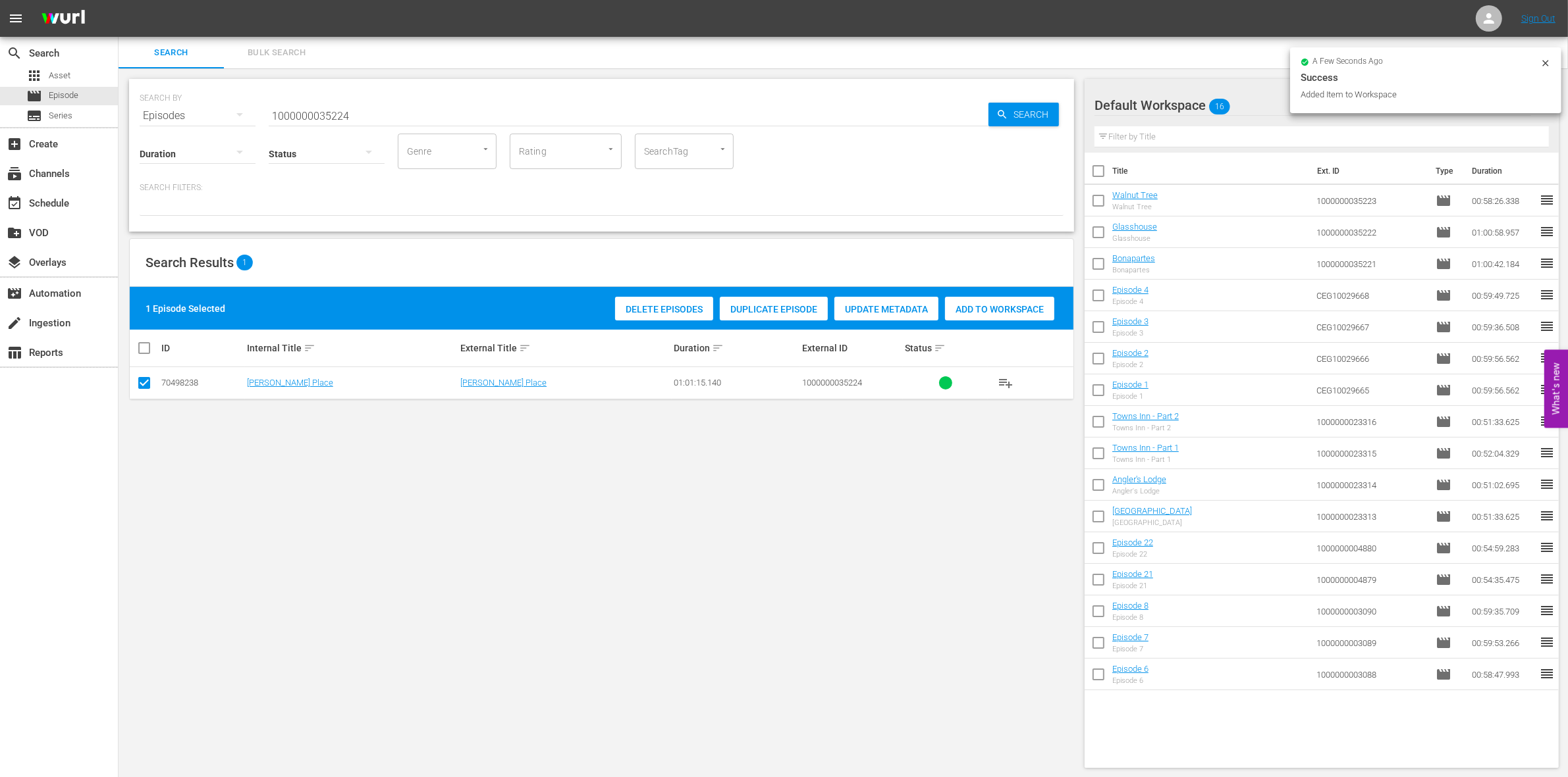
click at [995, 300] on div "Add to Workspace" at bounding box center [999, 310] width 110 height 25
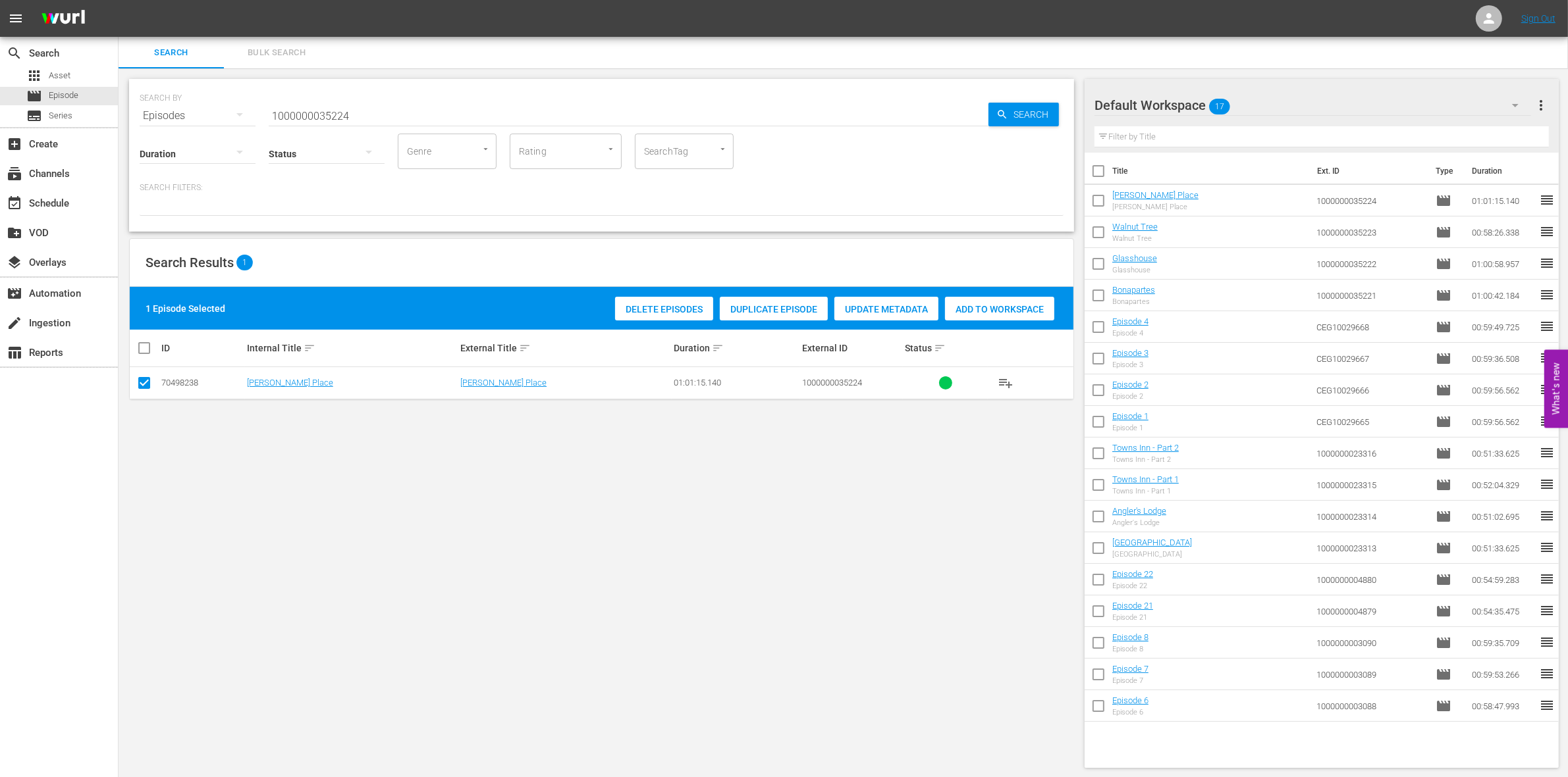
click at [328, 103] on input "1000000035224" at bounding box center [629, 115] width 719 height 31
paste input "57656"
type input "1000000057656"
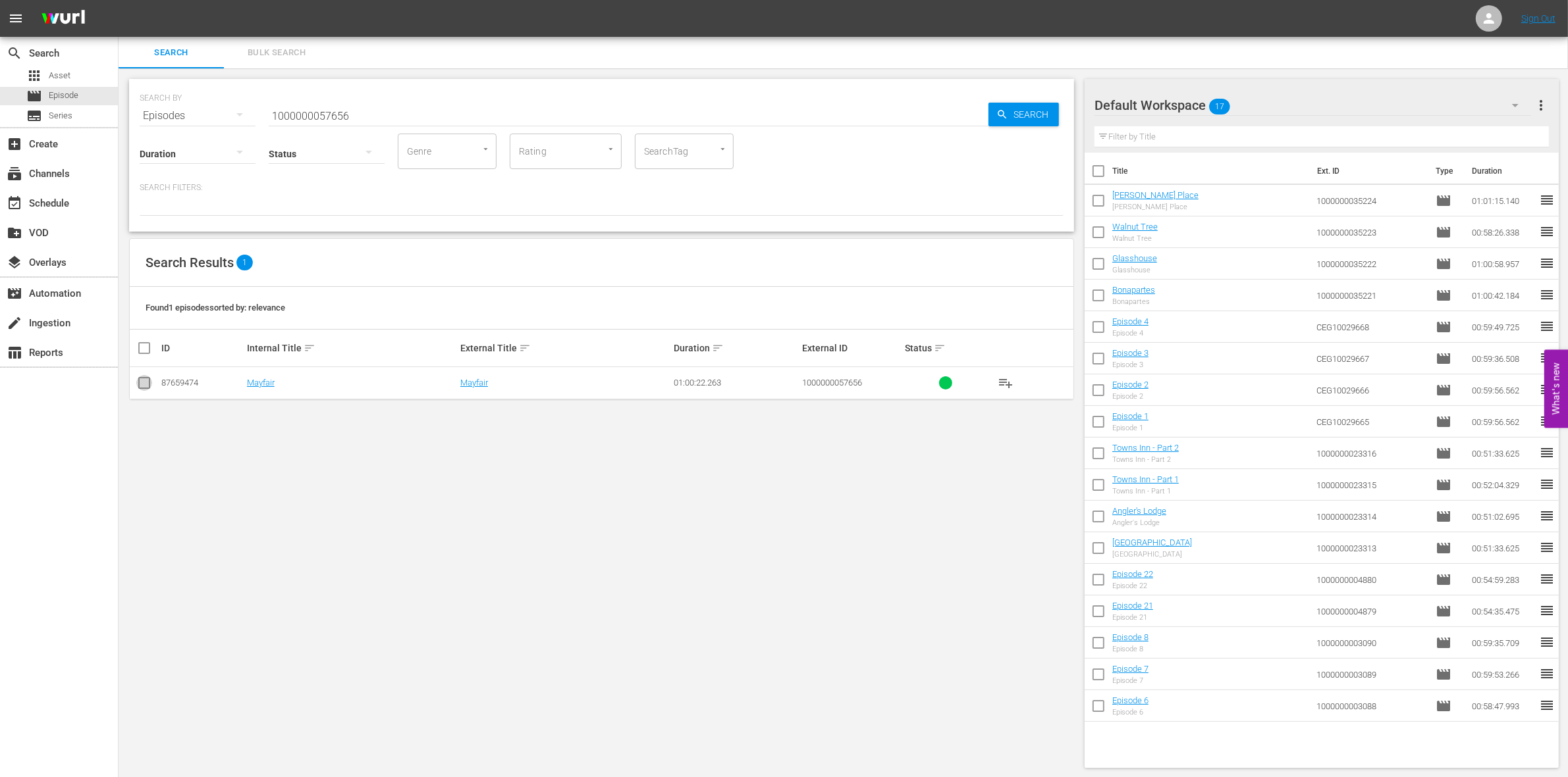
click at [142, 386] on input "checkbox" at bounding box center [144, 386] width 16 height 16
checkbox input "true"
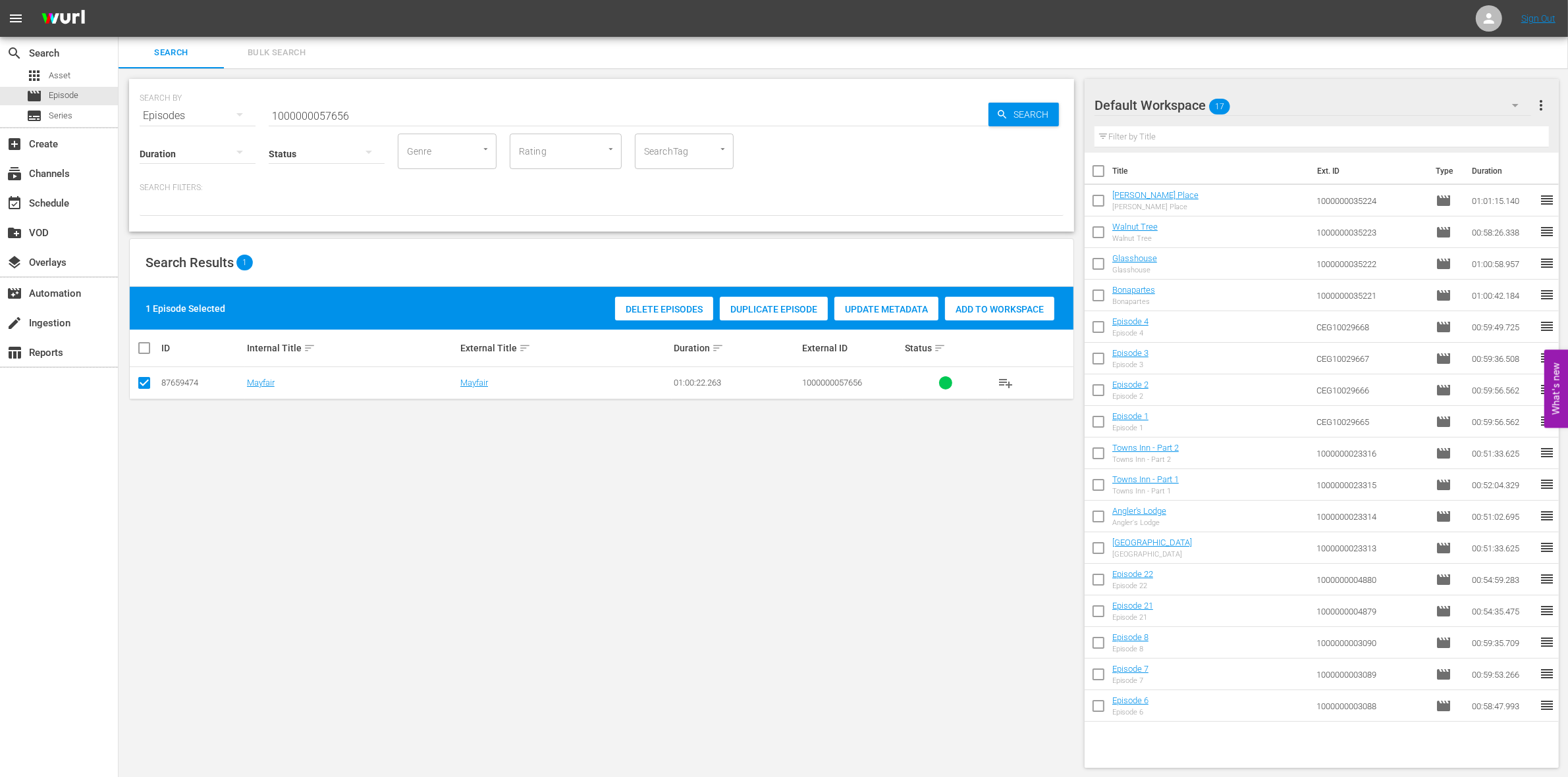
click at [1003, 307] on span "Add to Workspace" at bounding box center [999, 310] width 110 height 11
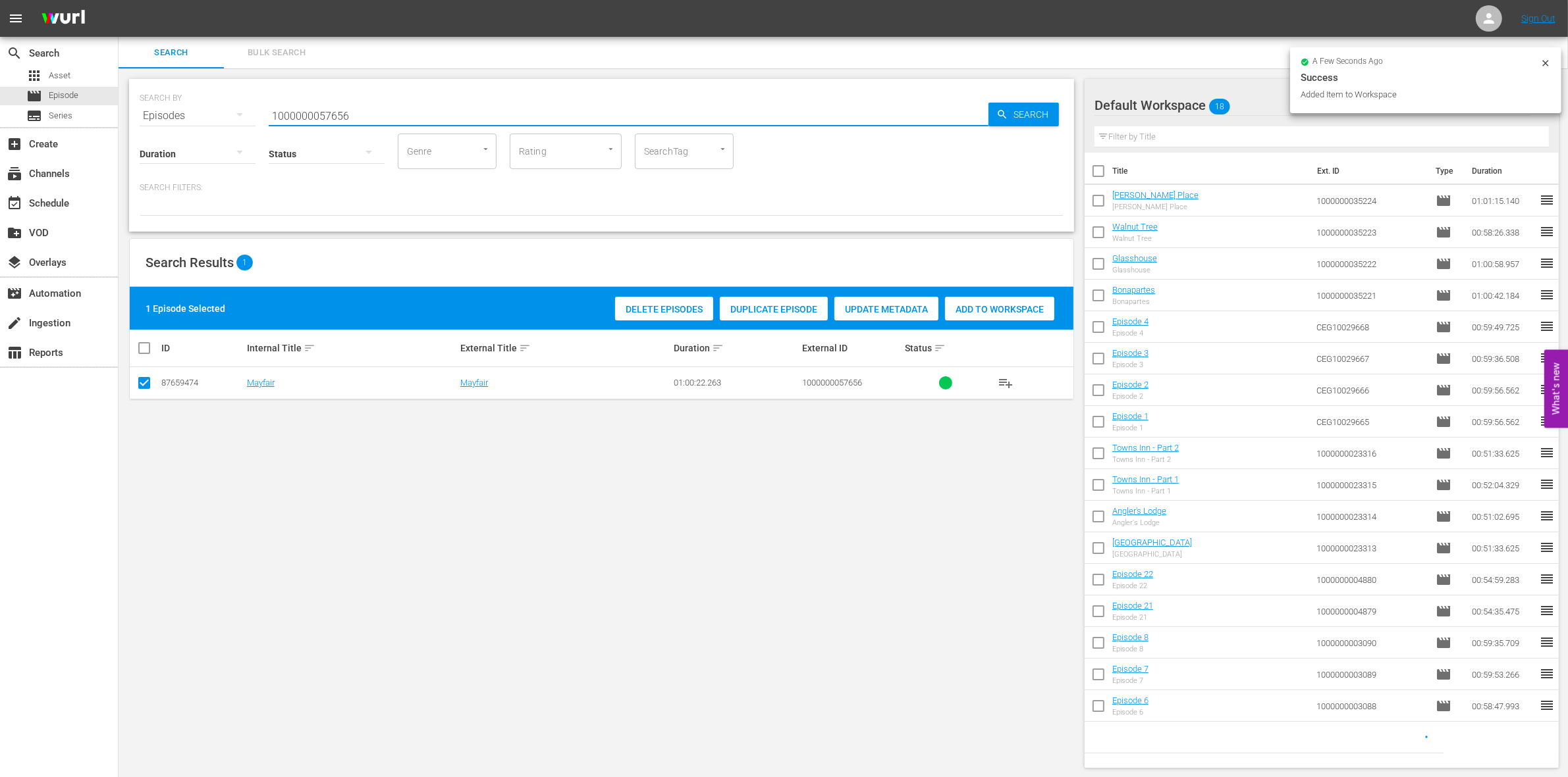
click at [376, 113] on input "1000000057656" at bounding box center [629, 115] width 719 height 31
type input "1000000057657"
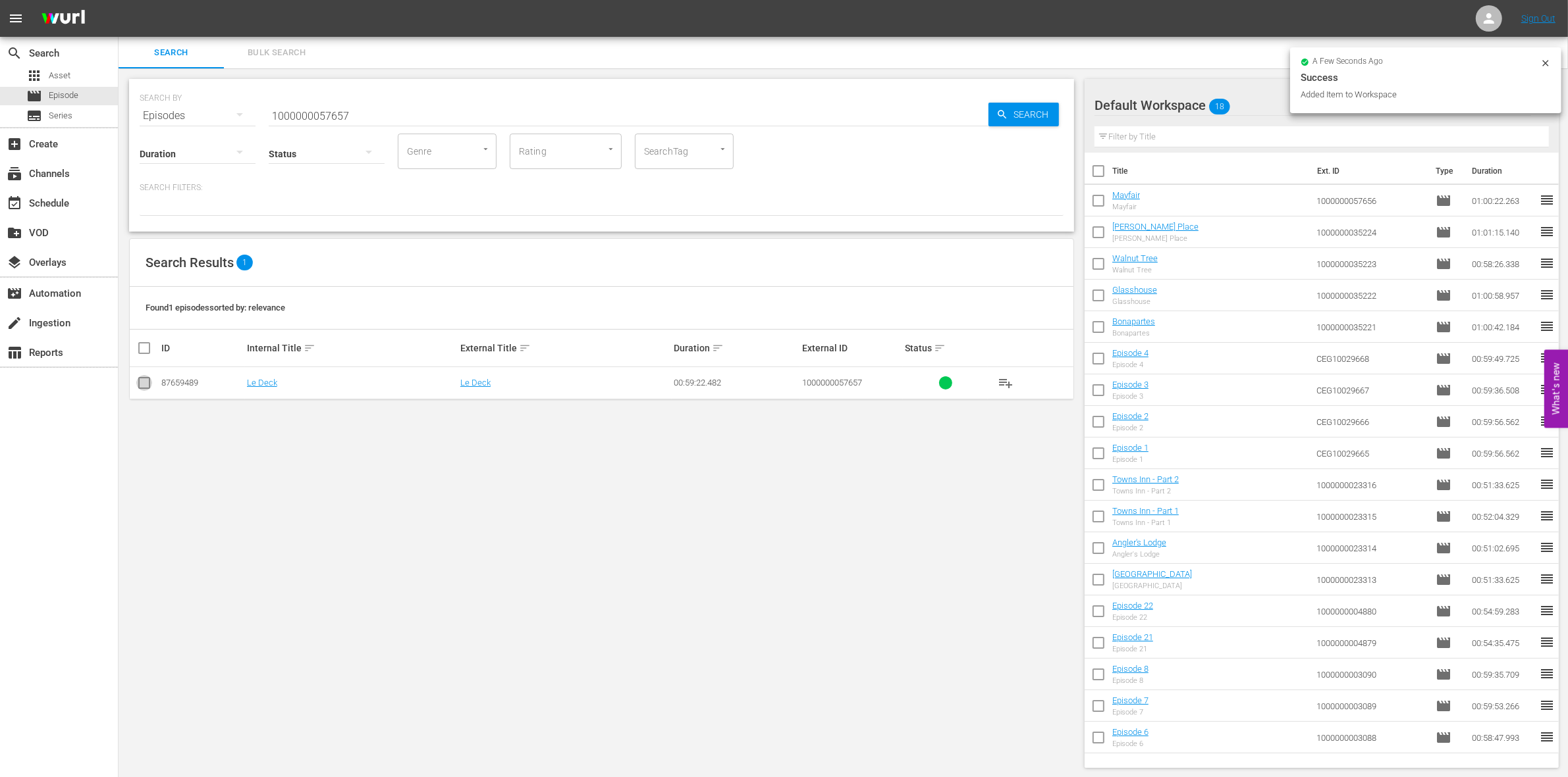
click at [145, 391] on input "checkbox" at bounding box center [144, 386] width 16 height 16
checkbox input "true"
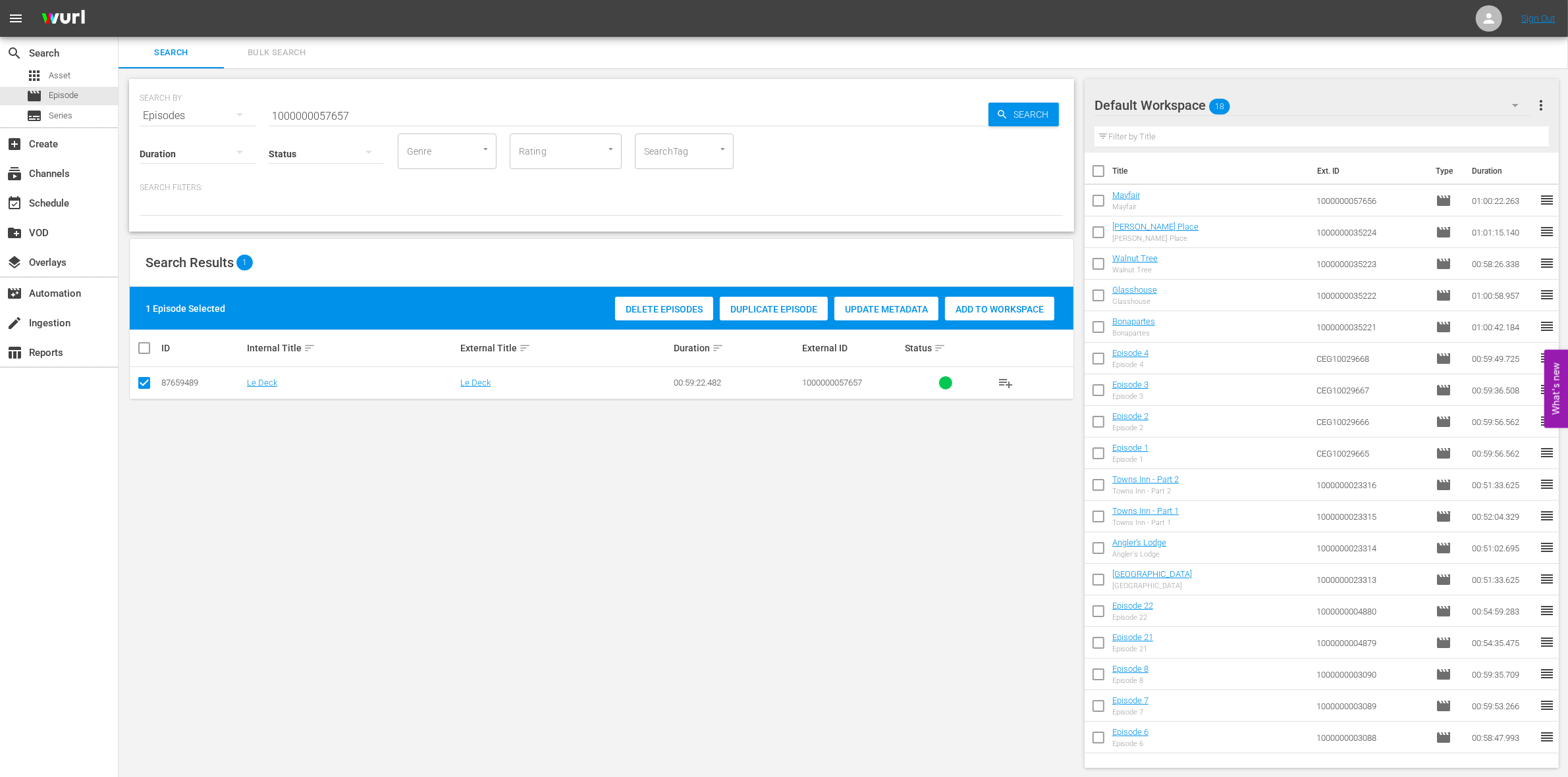
click at [1001, 295] on div "Delete Episodes Duplicate Episode Update Metadata Add to Workspace" at bounding box center [834, 309] width 446 height 30
click at [995, 308] on span "Add to Workspace" at bounding box center [999, 310] width 110 height 11
click at [469, 120] on input "1000000057657" at bounding box center [629, 115] width 719 height 31
paste input "23303"
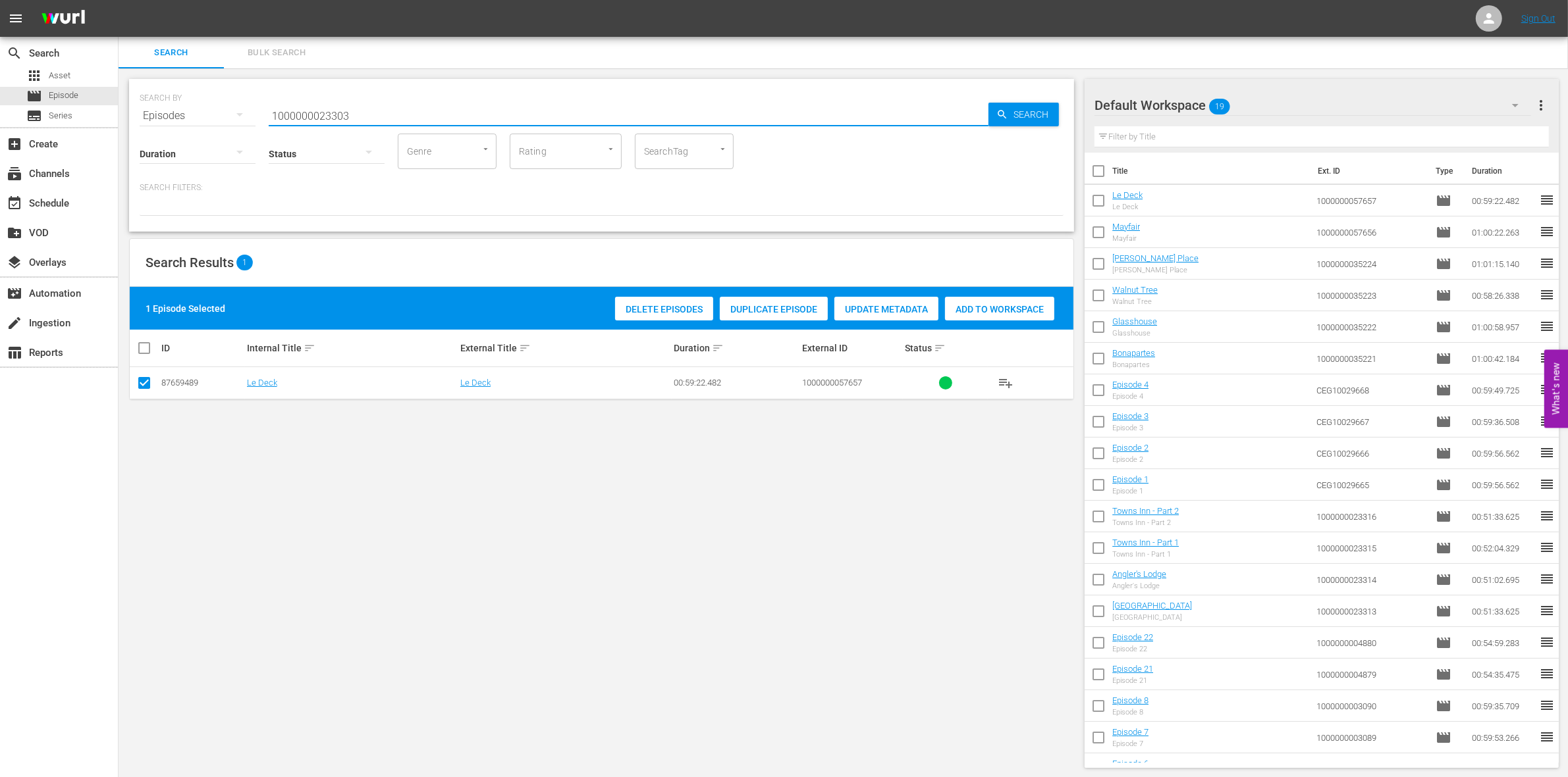
type input "1000000023303"
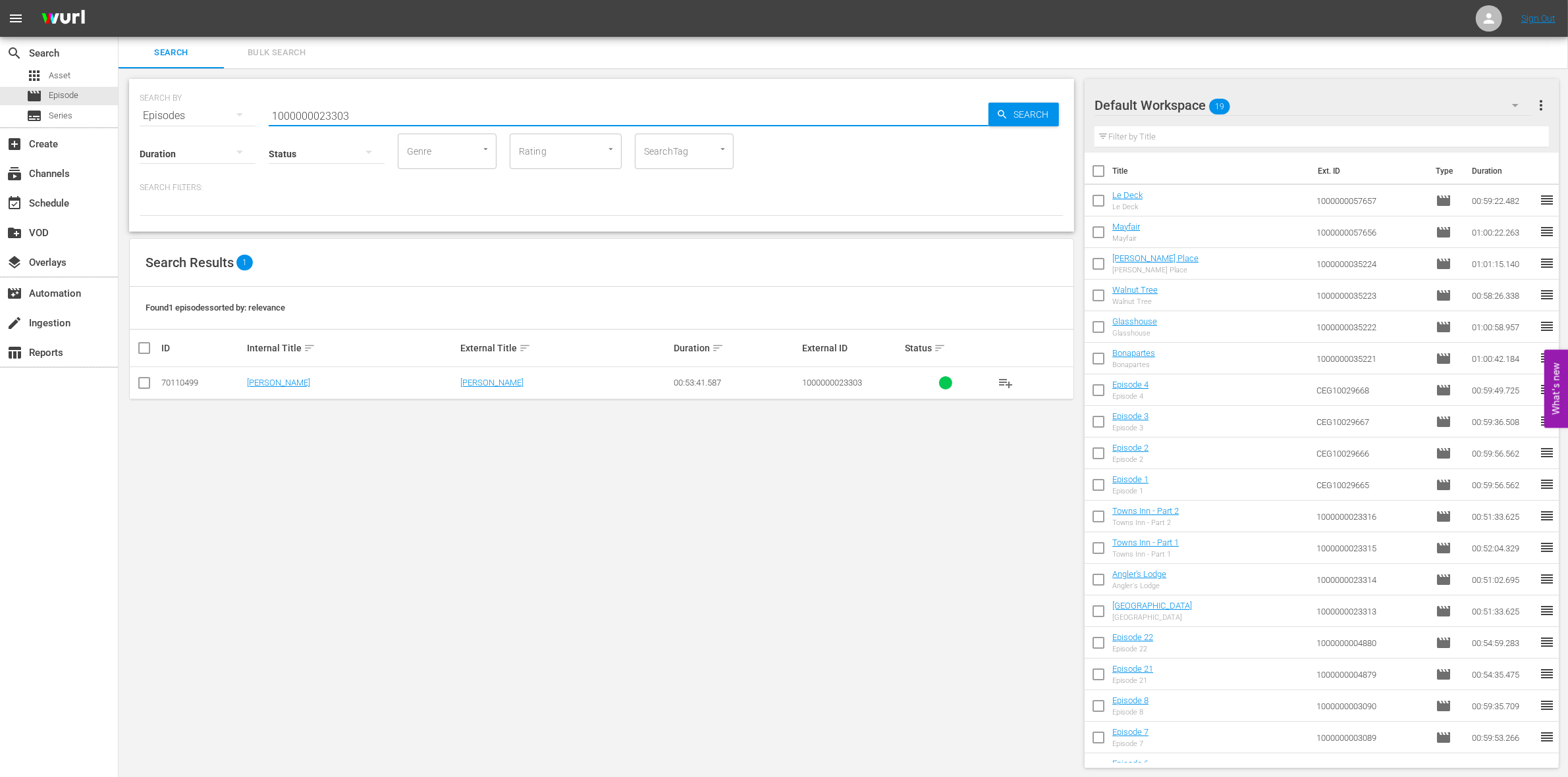
click at [141, 395] on td at bounding box center [144, 384] width 29 height 32
click at [142, 384] on input "checkbox" at bounding box center [144, 386] width 16 height 16
checkbox input "true"
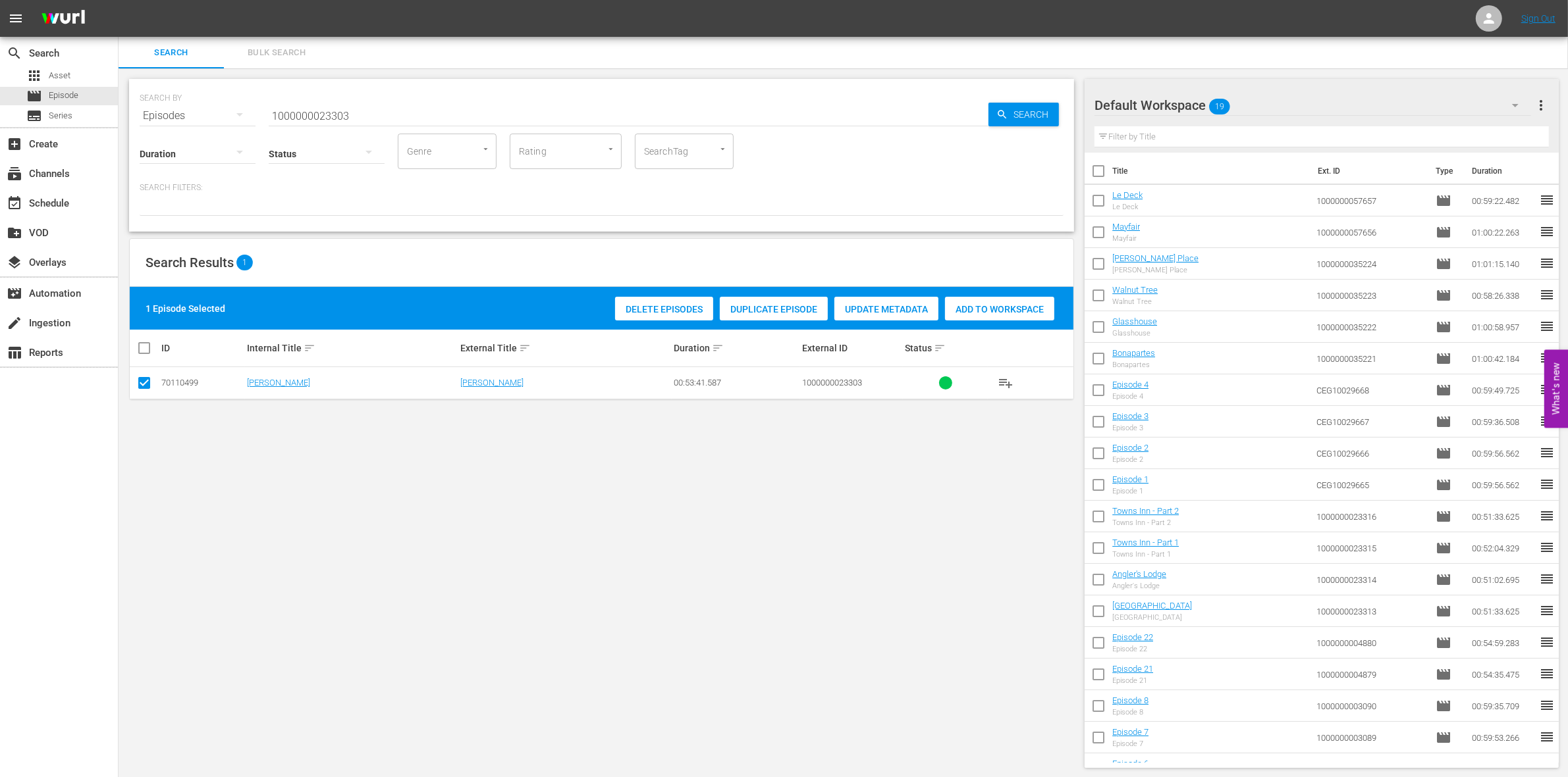
click at [1005, 310] on span "Add to Workspace" at bounding box center [999, 310] width 110 height 11
click at [407, 119] on input "1000000023303" at bounding box center [629, 115] width 719 height 31
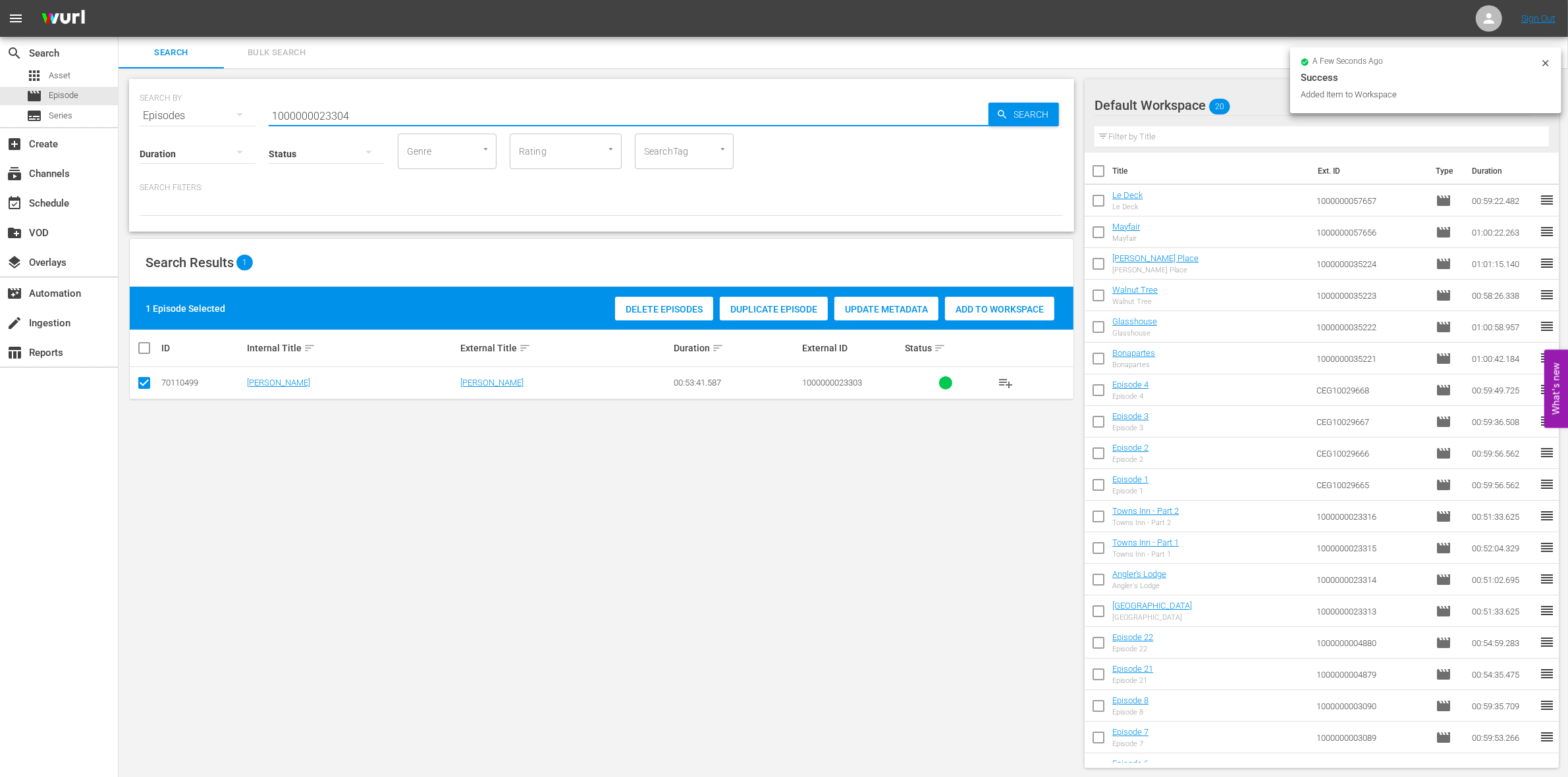
type input "1000000023304"
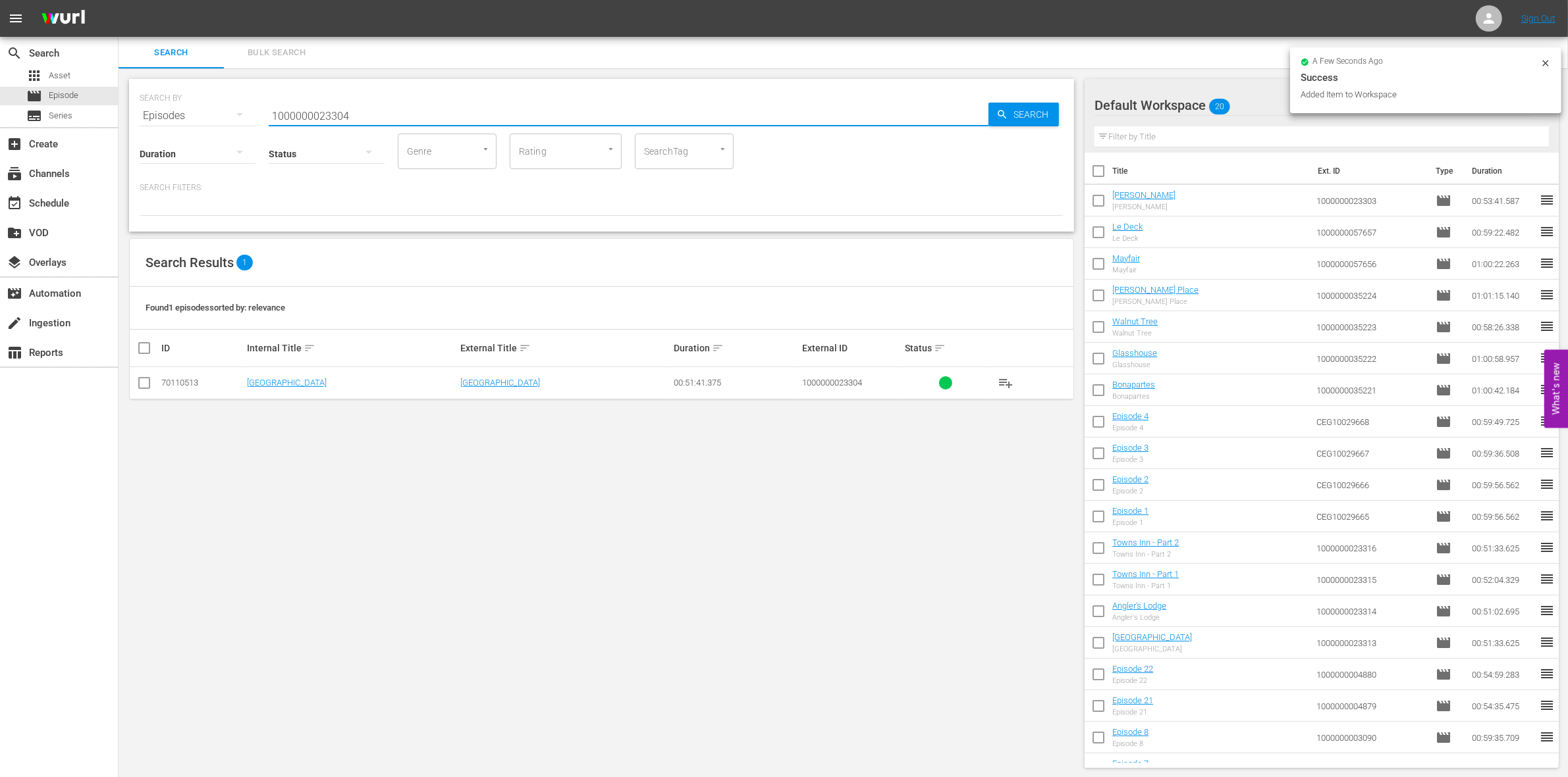
click at [139, 380] on input "checkbox" at bounding box center [144, 386] width 16 height 16
checkbox input "true"
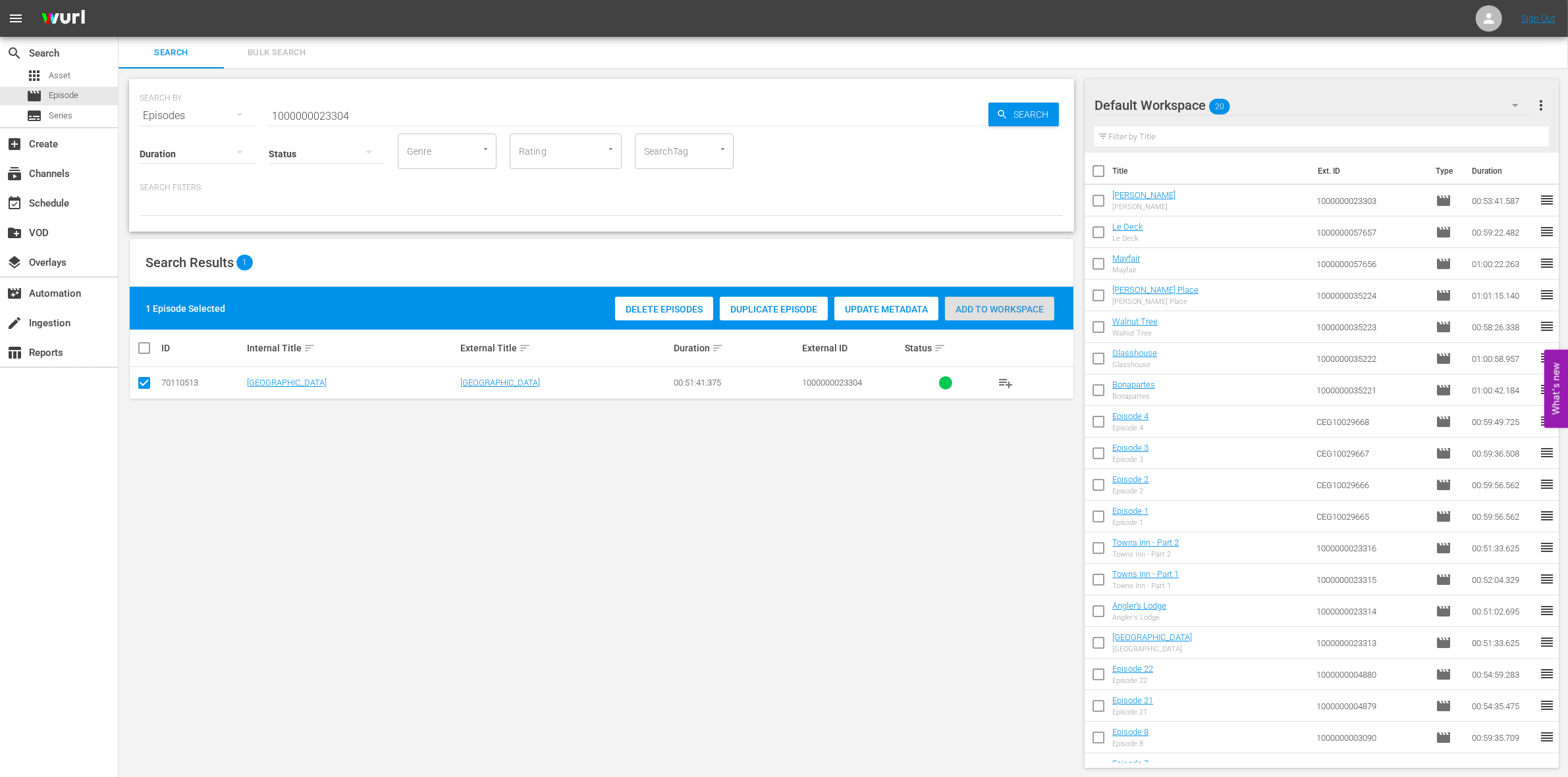
click at [1025, 307] on span "Add to Workspace" at bounding box center [999, 310] width 110 height 11
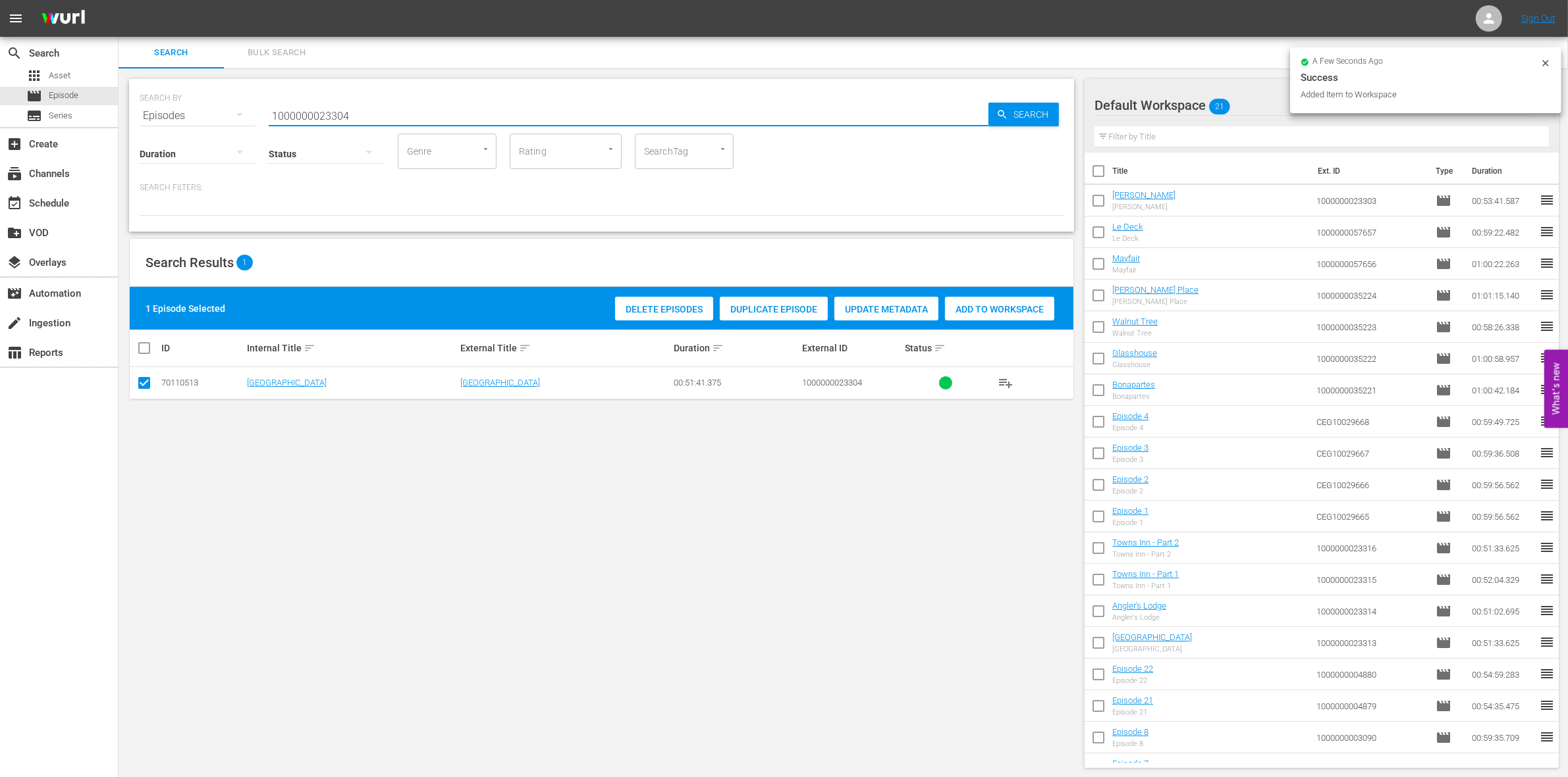
click at [392, 117] on input "1000000023304" at bounding box center [629, 115] width 719 height 31
type input "1000000023306"
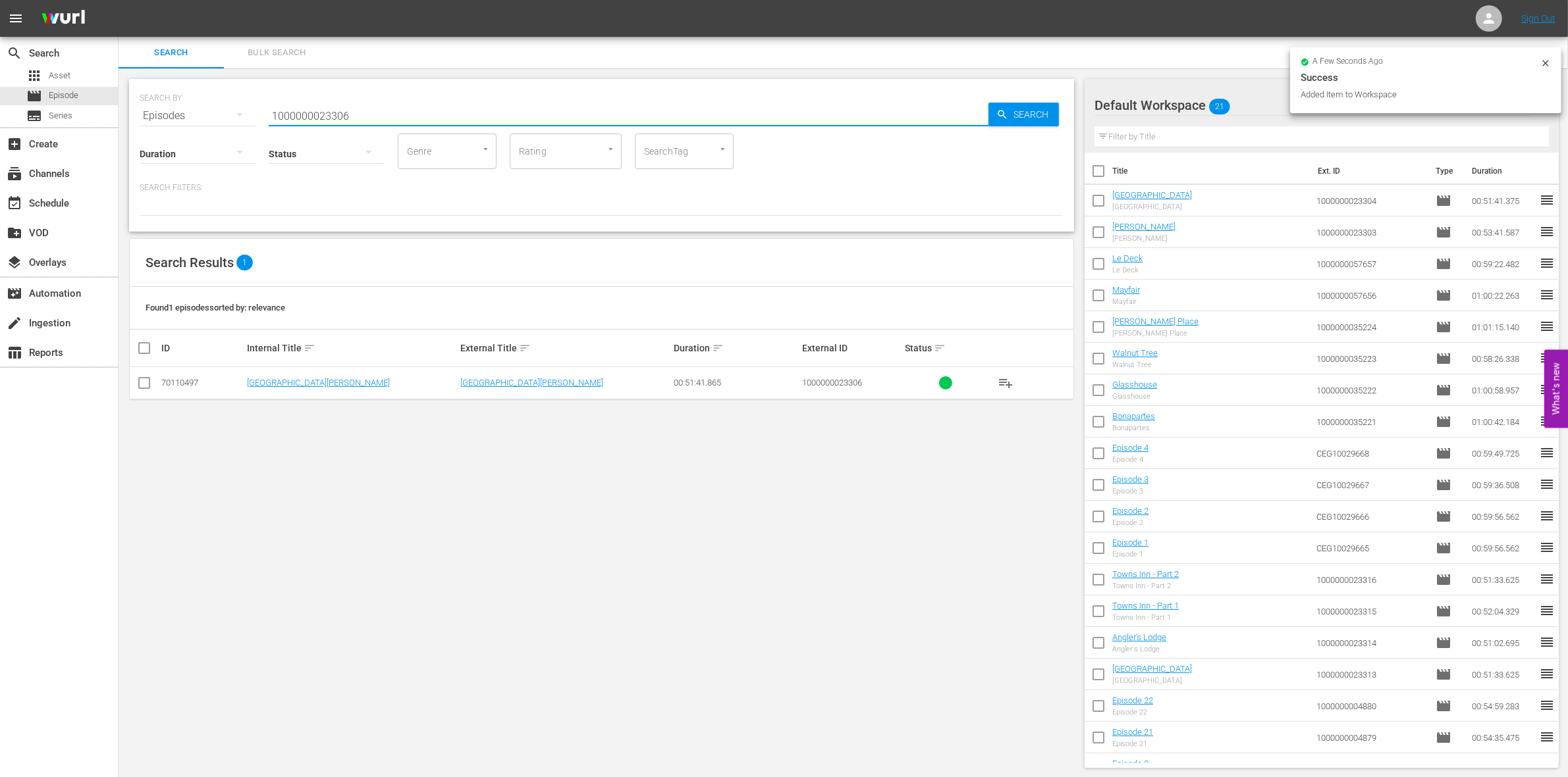
click at [147, 365] on th at bounding box center [144, 348] width 29 height 36
click at [148, 378] on input "checkbox" at bounding box center [144, 386] width 16 height 16
checkbox input "true"
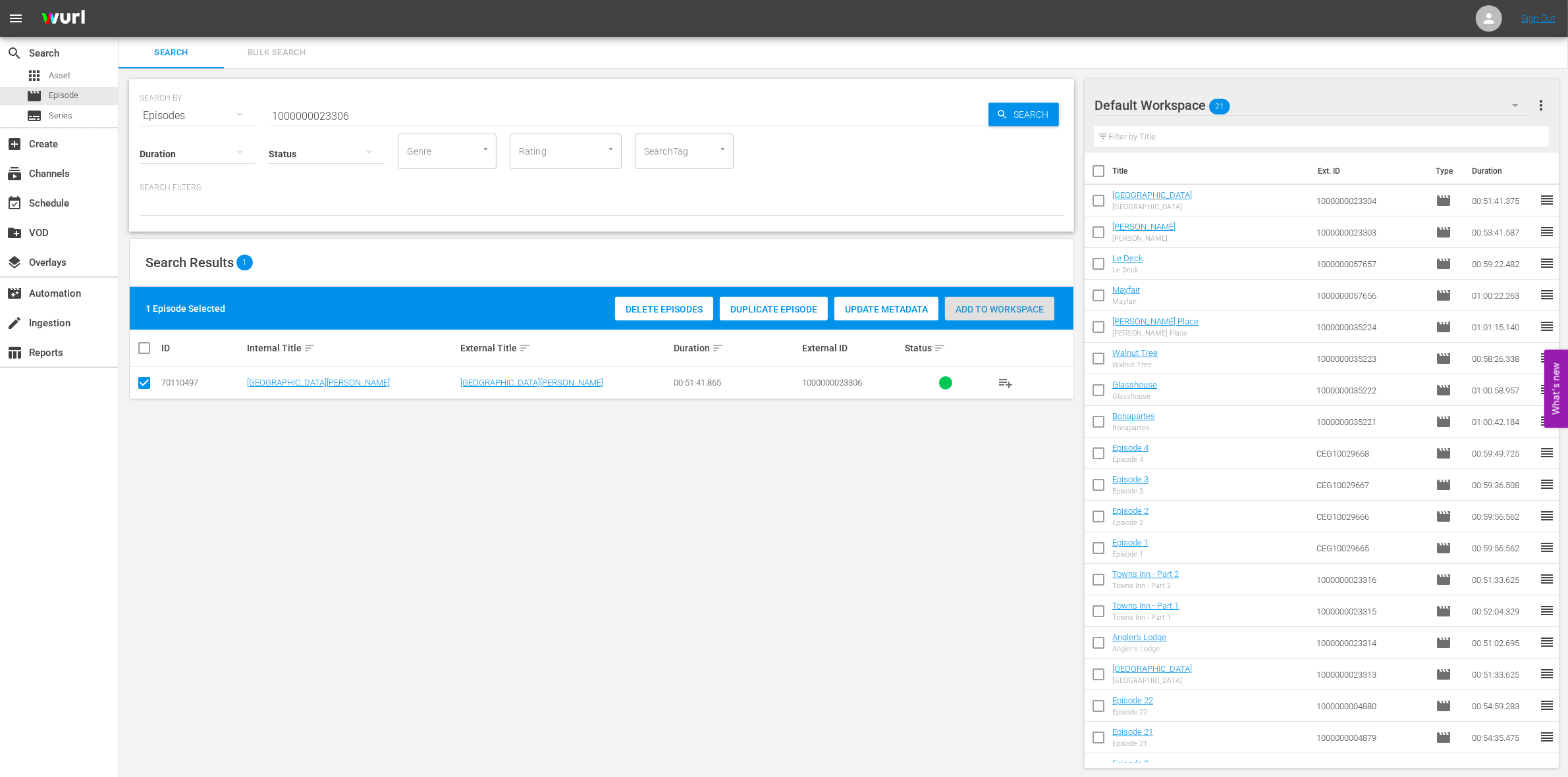
click at [995, 312] on span "Add to Workspace" at bounding box center [999, 310] width 110 height 11
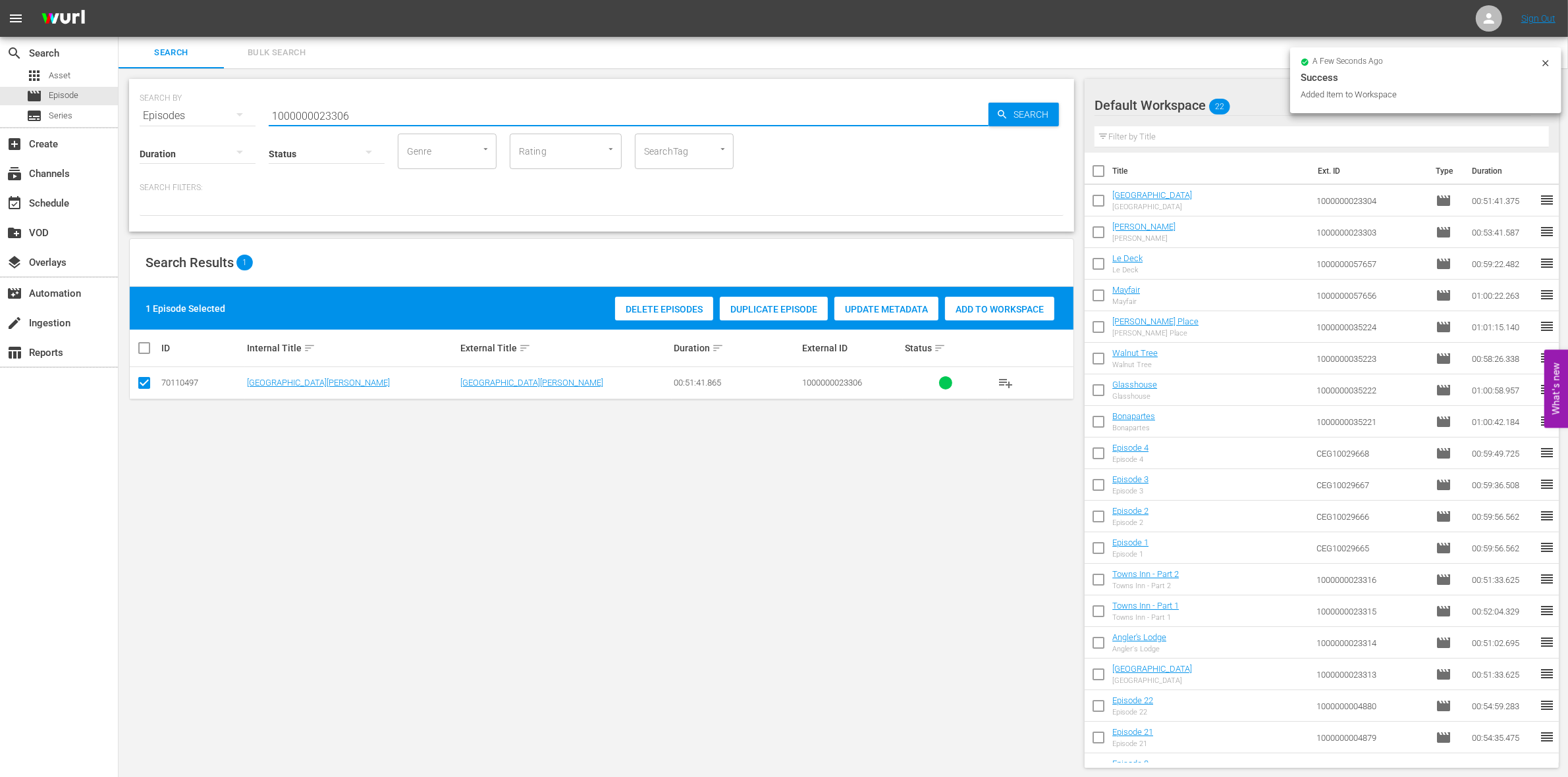
click at [365, 109] on input "1000000023306" at bounding box center [629, 115] width 719 height 31
type input "1000000023305"
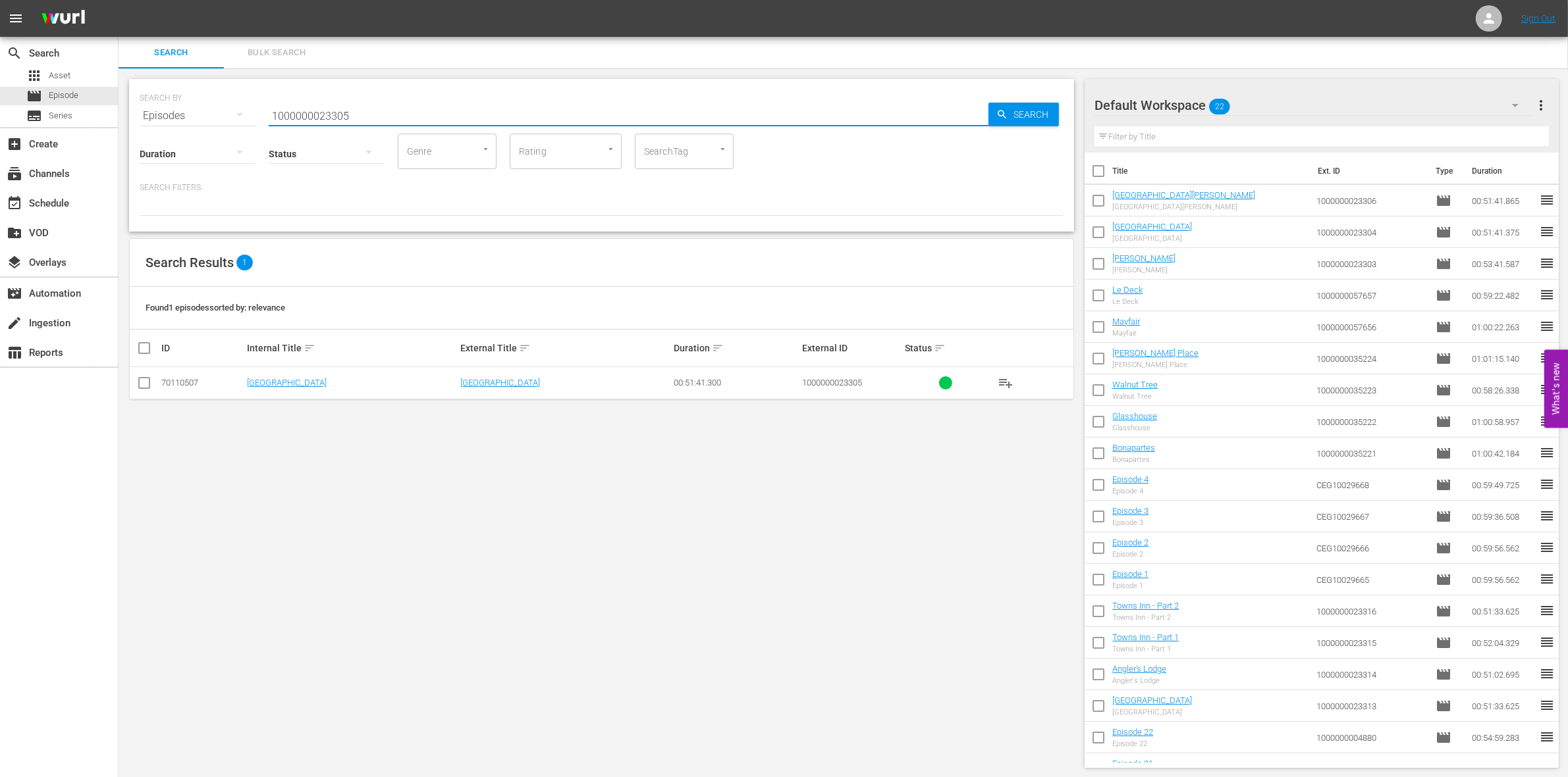
click at [143, 383] on input "checkbox" at bounding box center [144, 386] width 16 height 16
checkbox input "true"
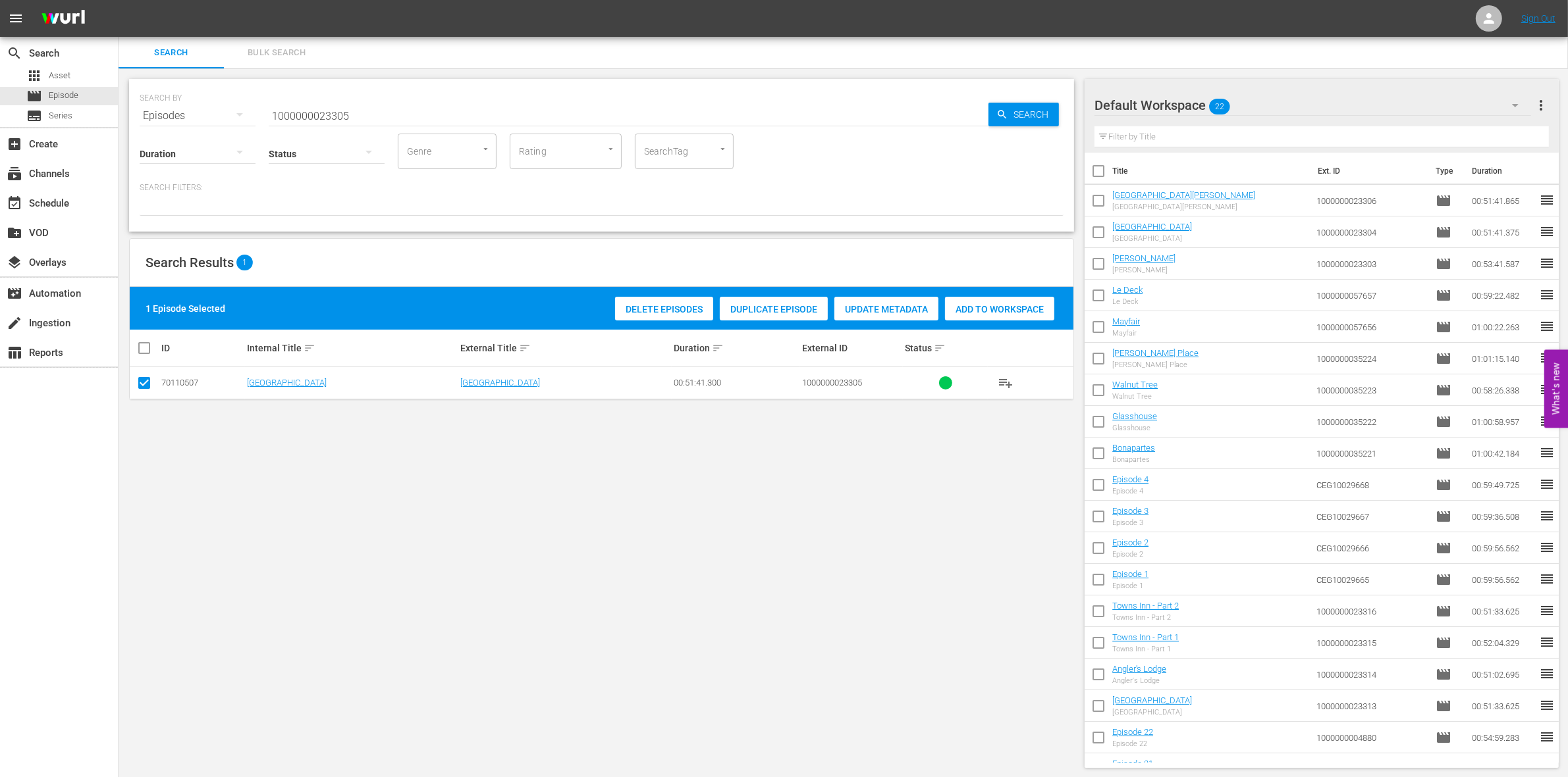
click at [1015, 310] on span "Add to Workspace" at bounding box center [999, 310] width 110 height 11
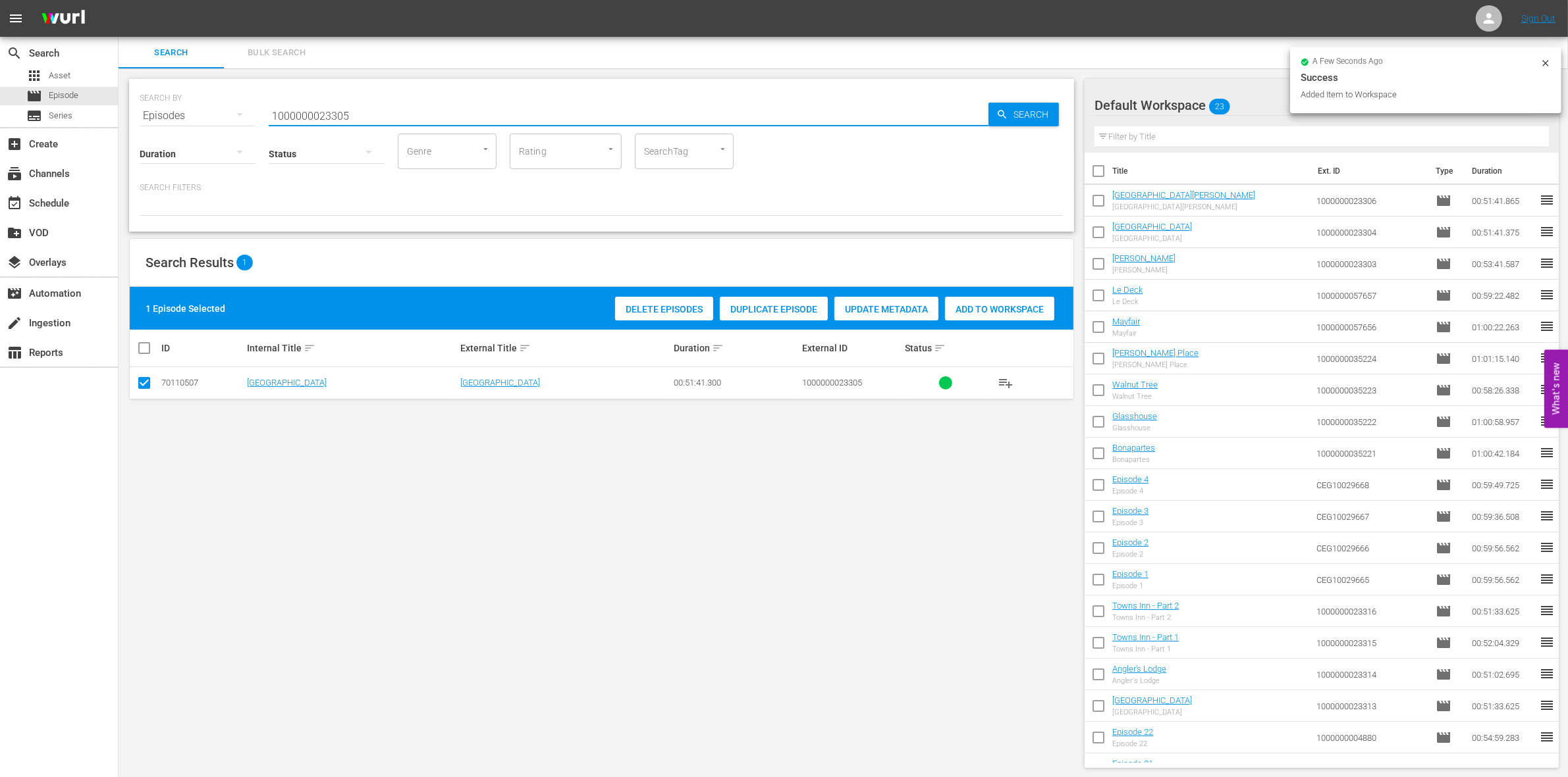
click at [410, 108] on input "1000000023305" at bounding box center [629, 115] width 719 height 31
type input "1000000023307"
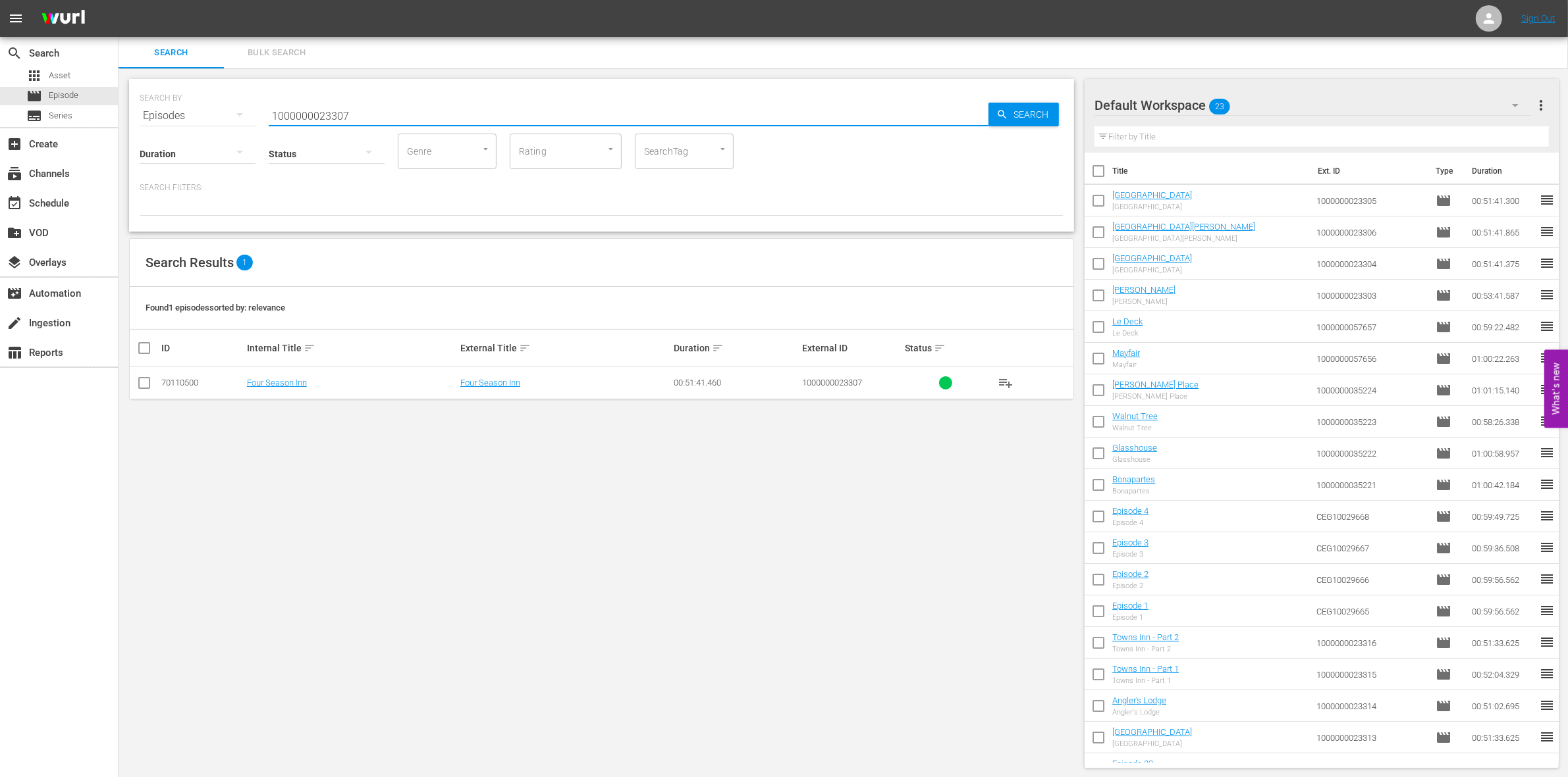
click at [150, 385] on input "checkbox" at bounding box center [144, 386] width 16 height 16
checkbox input "true"
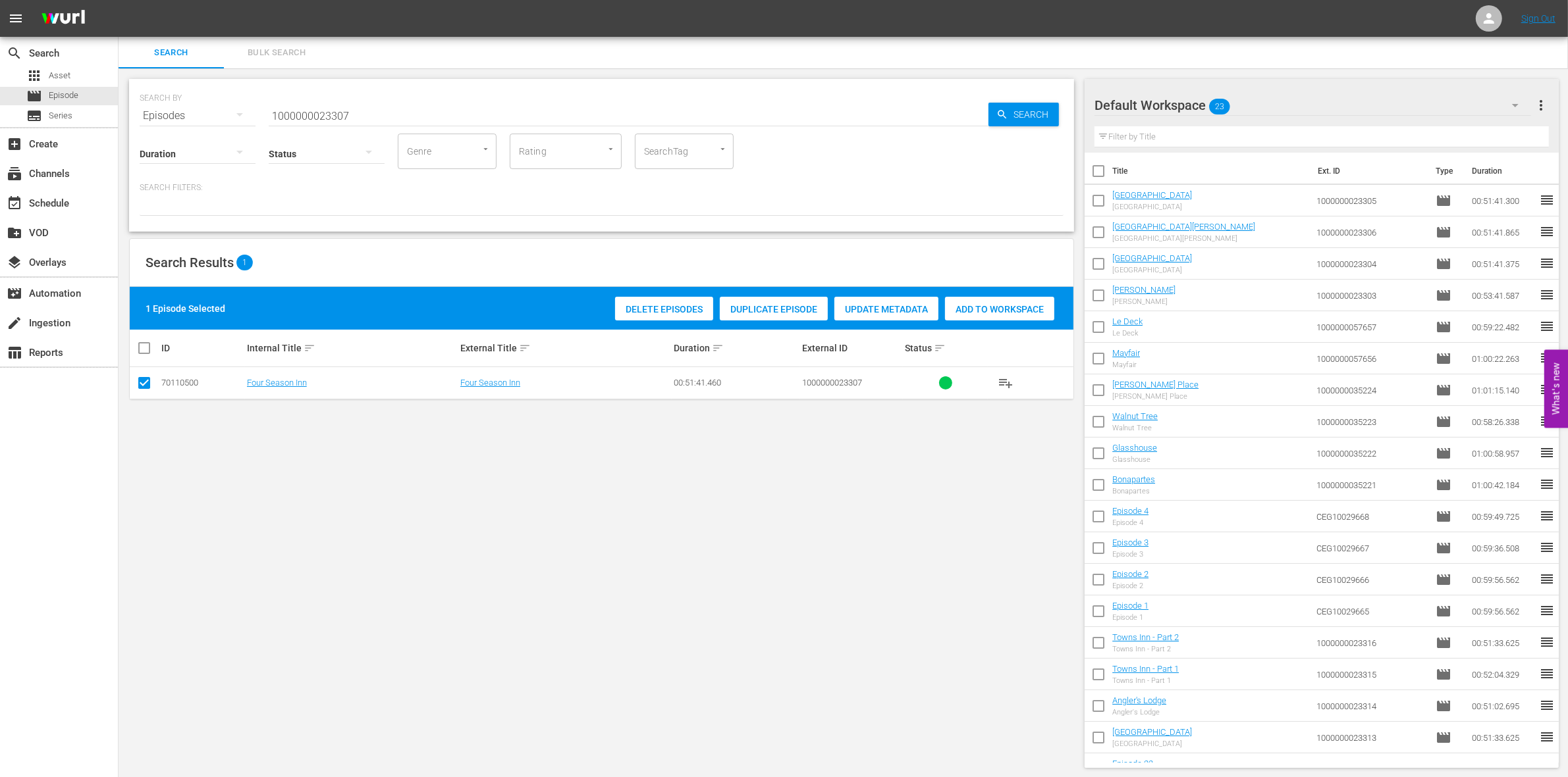
click at [1008, 311] on span "Add to Workspace" at bounding box center [999, 310] width 110 height 11
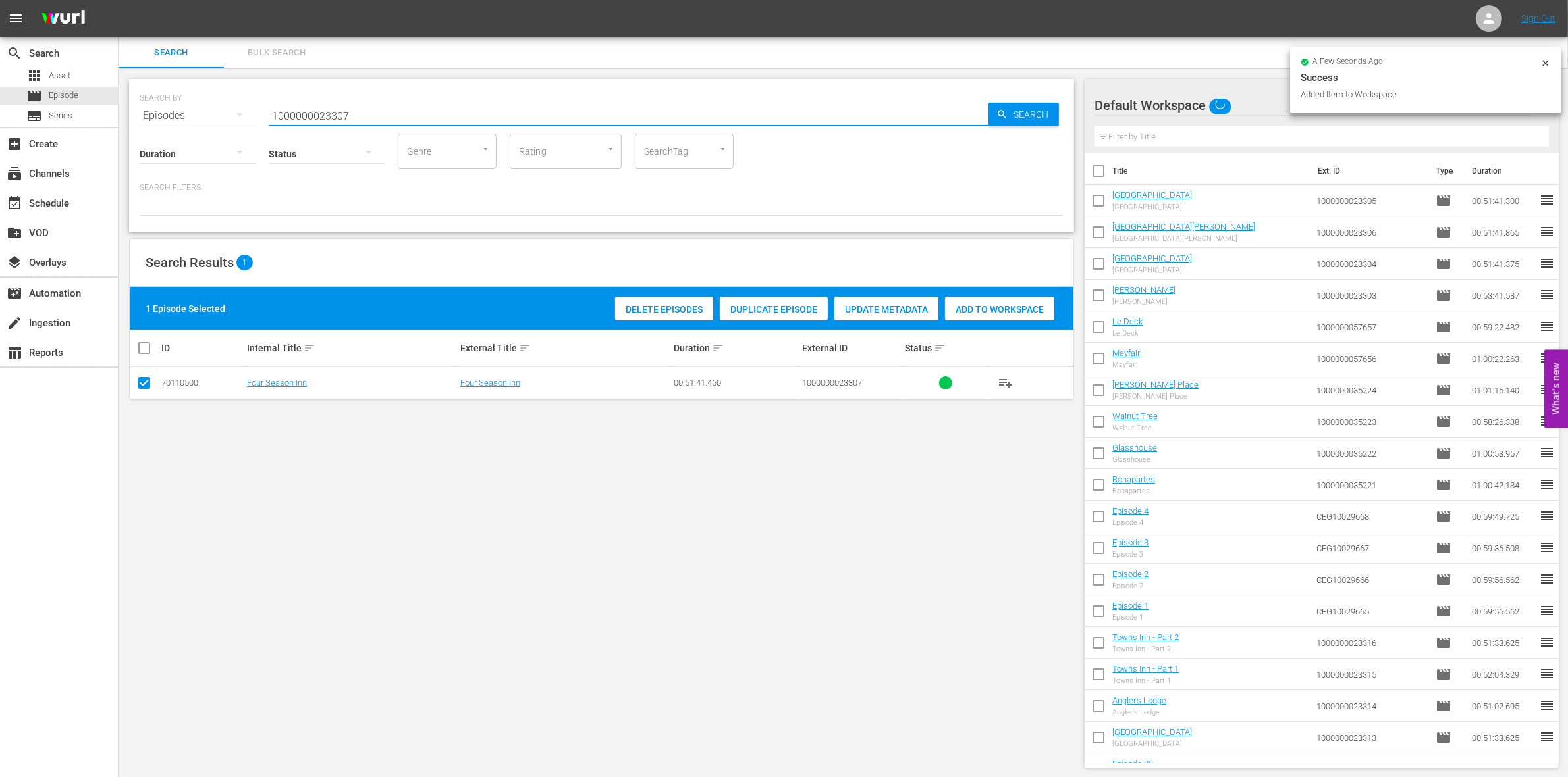
click at [362, 108] on input "1000000023307" at bounding box center [629, 115] width 719 height 31
type input "1000000023308"
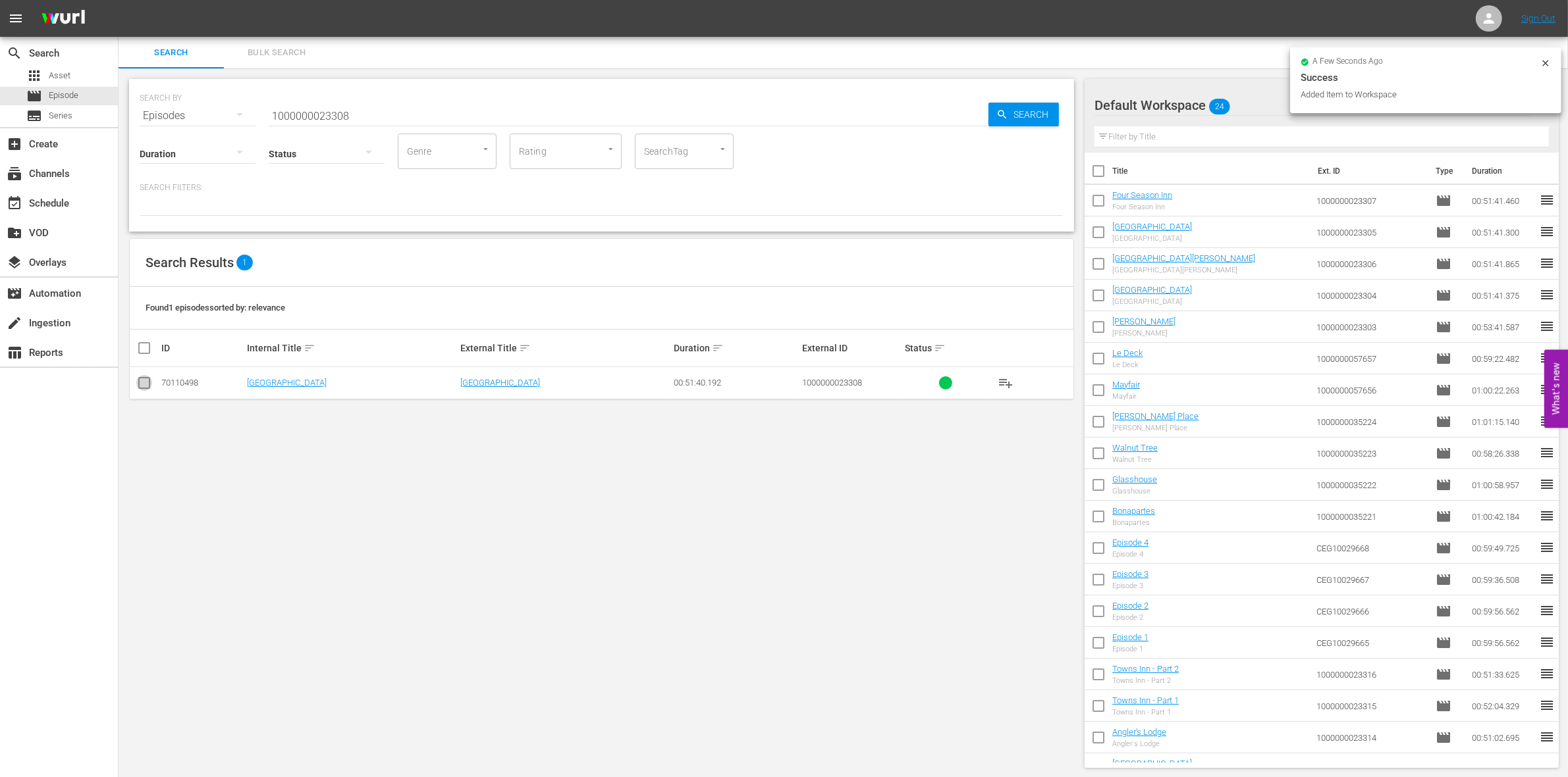
click at [139, 385] on input "checkbox" at bounding box center [144, 386] width 16 height 16
checkbox input "true"
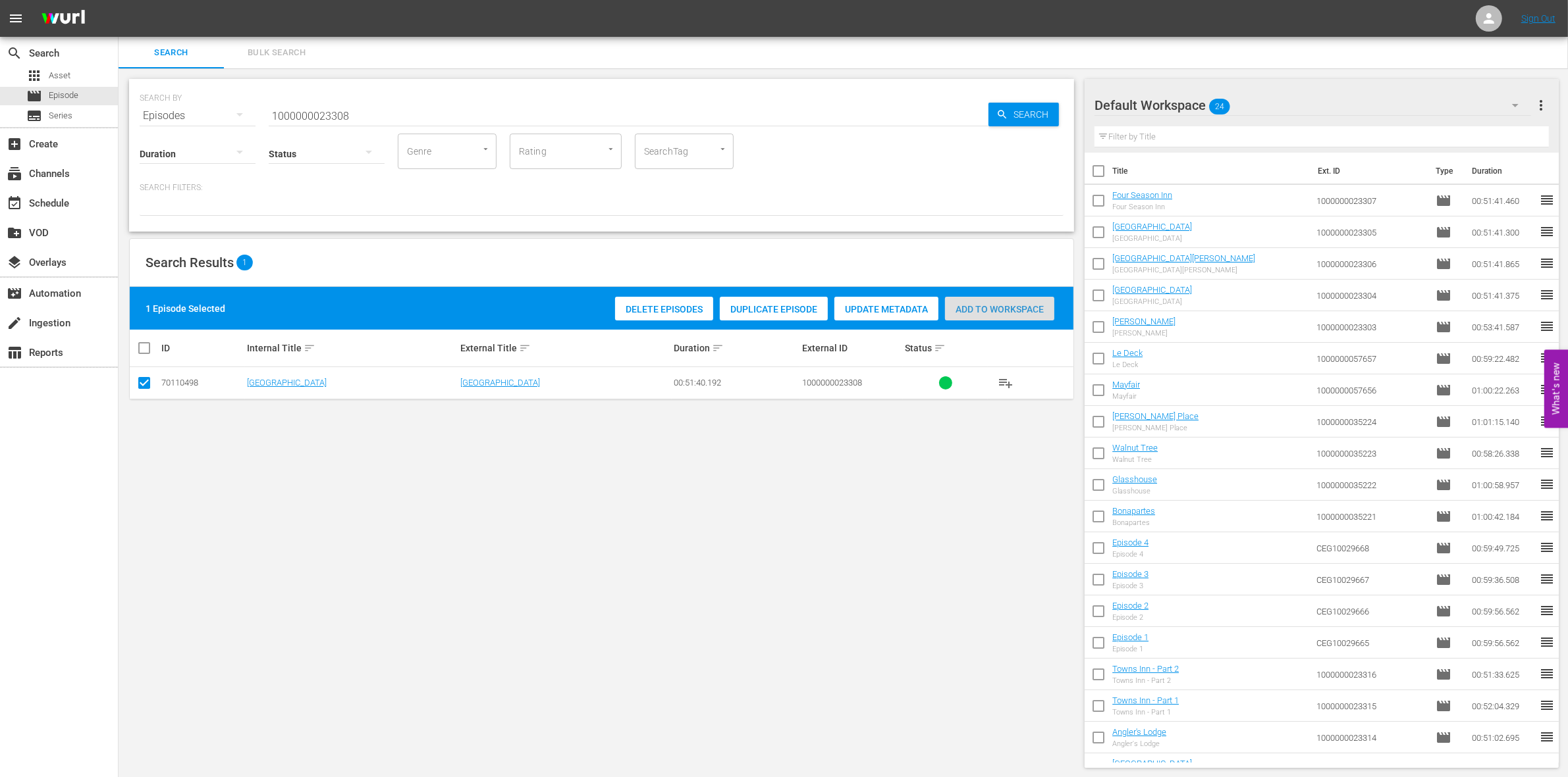
click at [977, 304] on span "Add to Workspace" at bounding box center [999, 310] width 110 height 11
click at [395, 112] on input "1000000023308" at bounding box center [629, 115] width 719 height 31
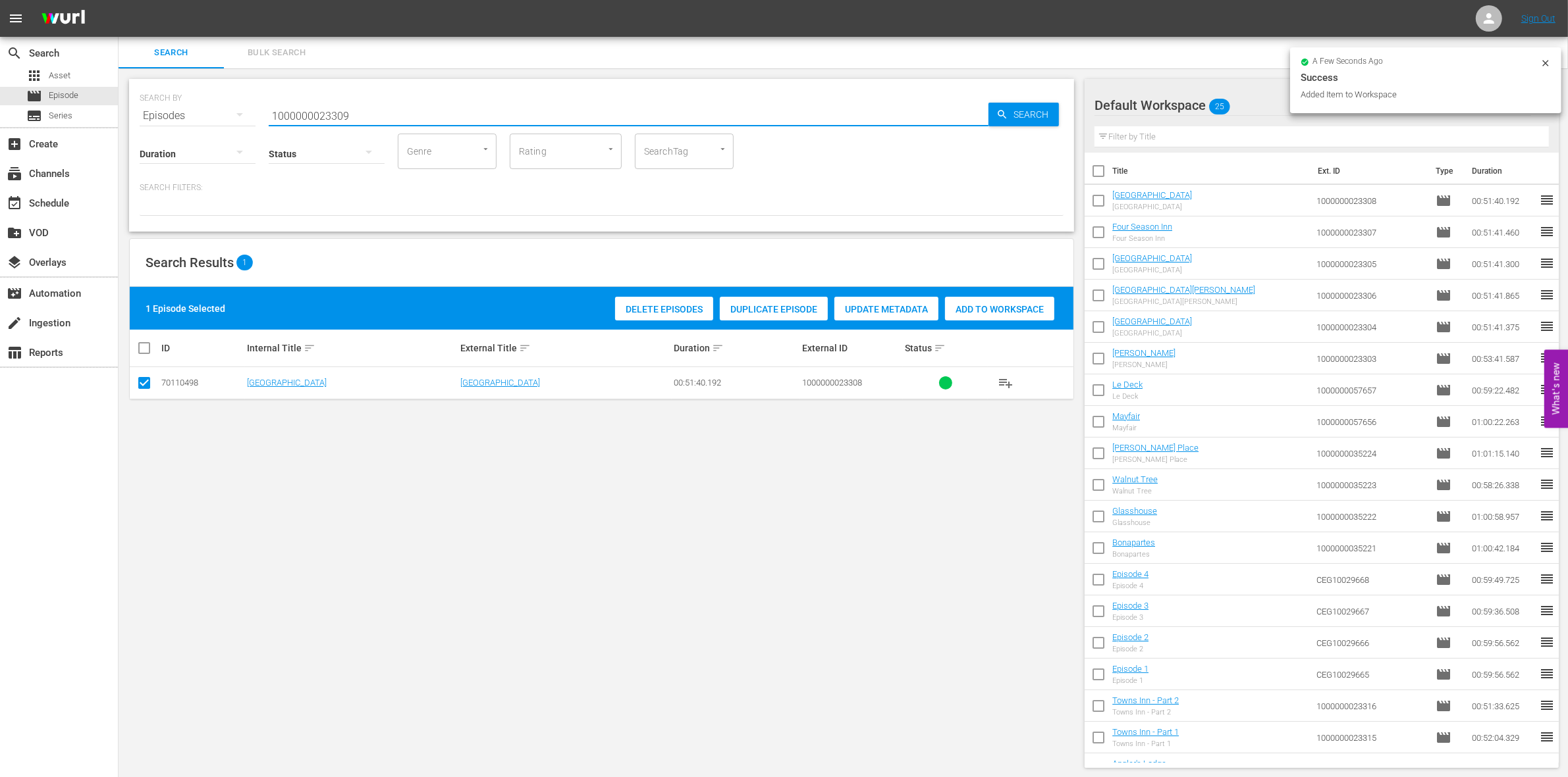
type input "1000000023309"
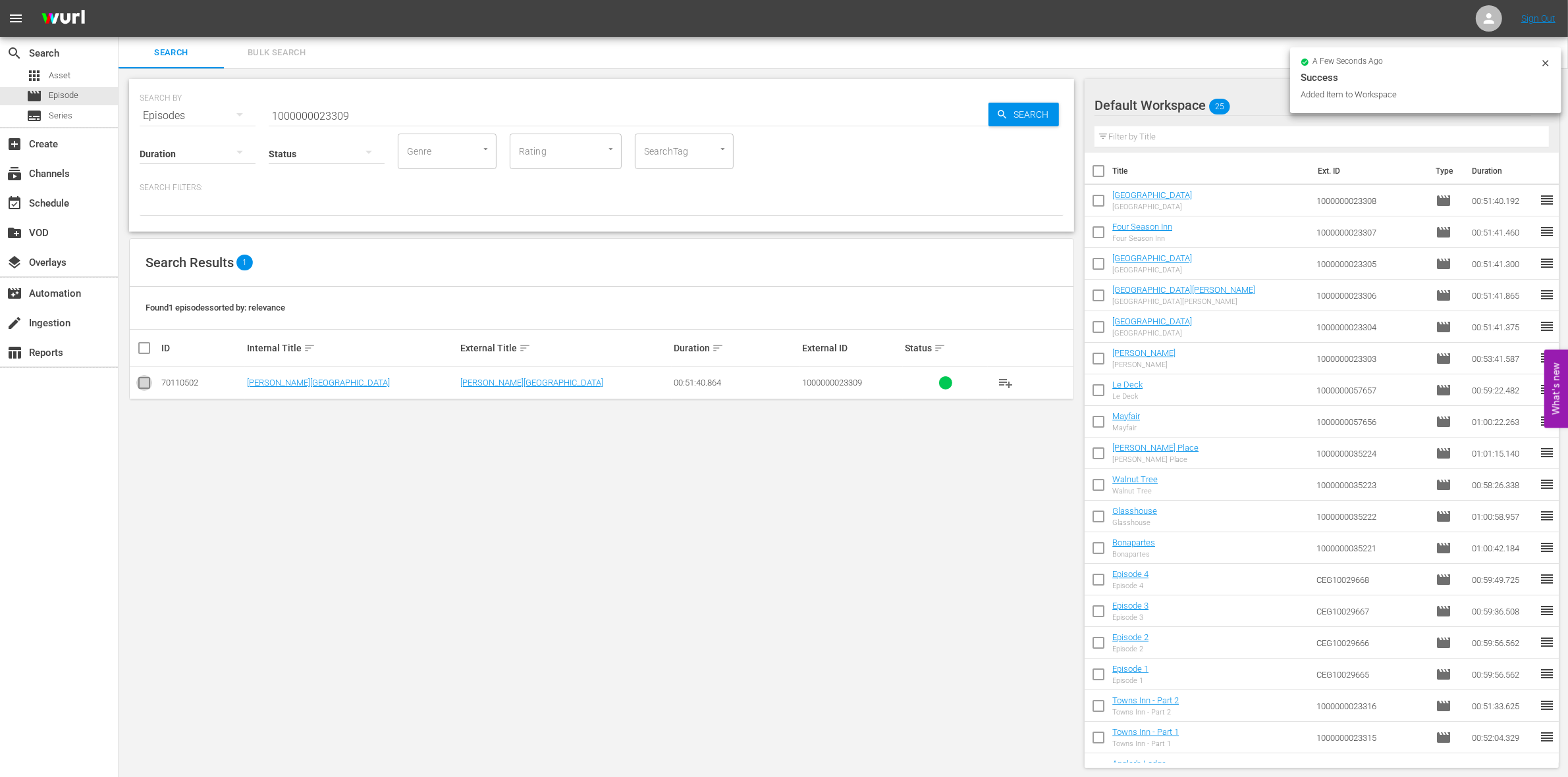
click at [140, 383] on input "checkbox" at bounding box center [144, 386] width 16 height 16
checkbox input "true"
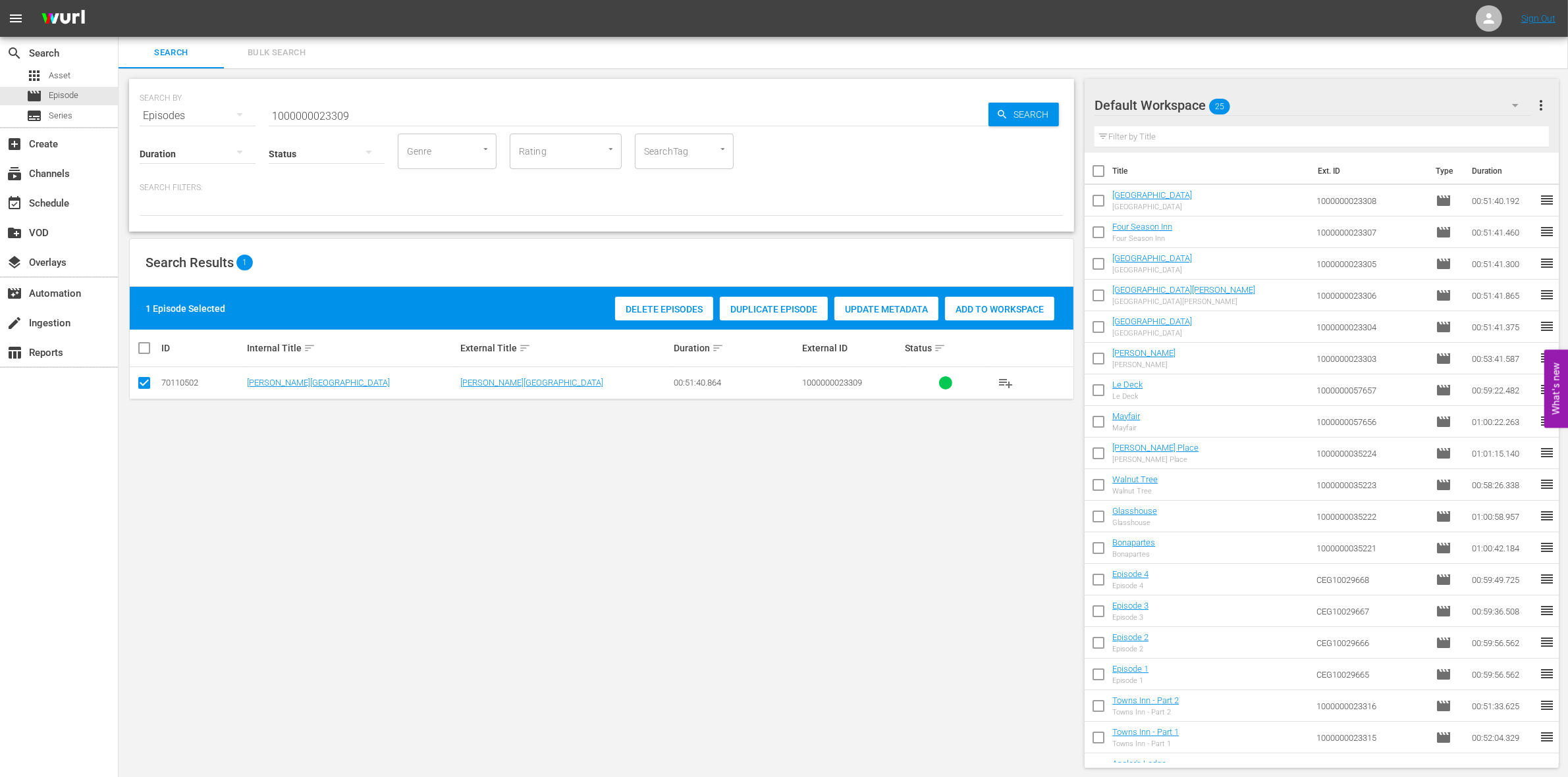
click at [977, 325] on div "1 Episode Selected Delete Episodes Duplicate Episode Update Metadata Add to Wor…" at bounding box center [602, 308] width 944 height 43
click at [970, 317] on div "Add to Workspace" at bounding box center [999, 310] width 110 height 25
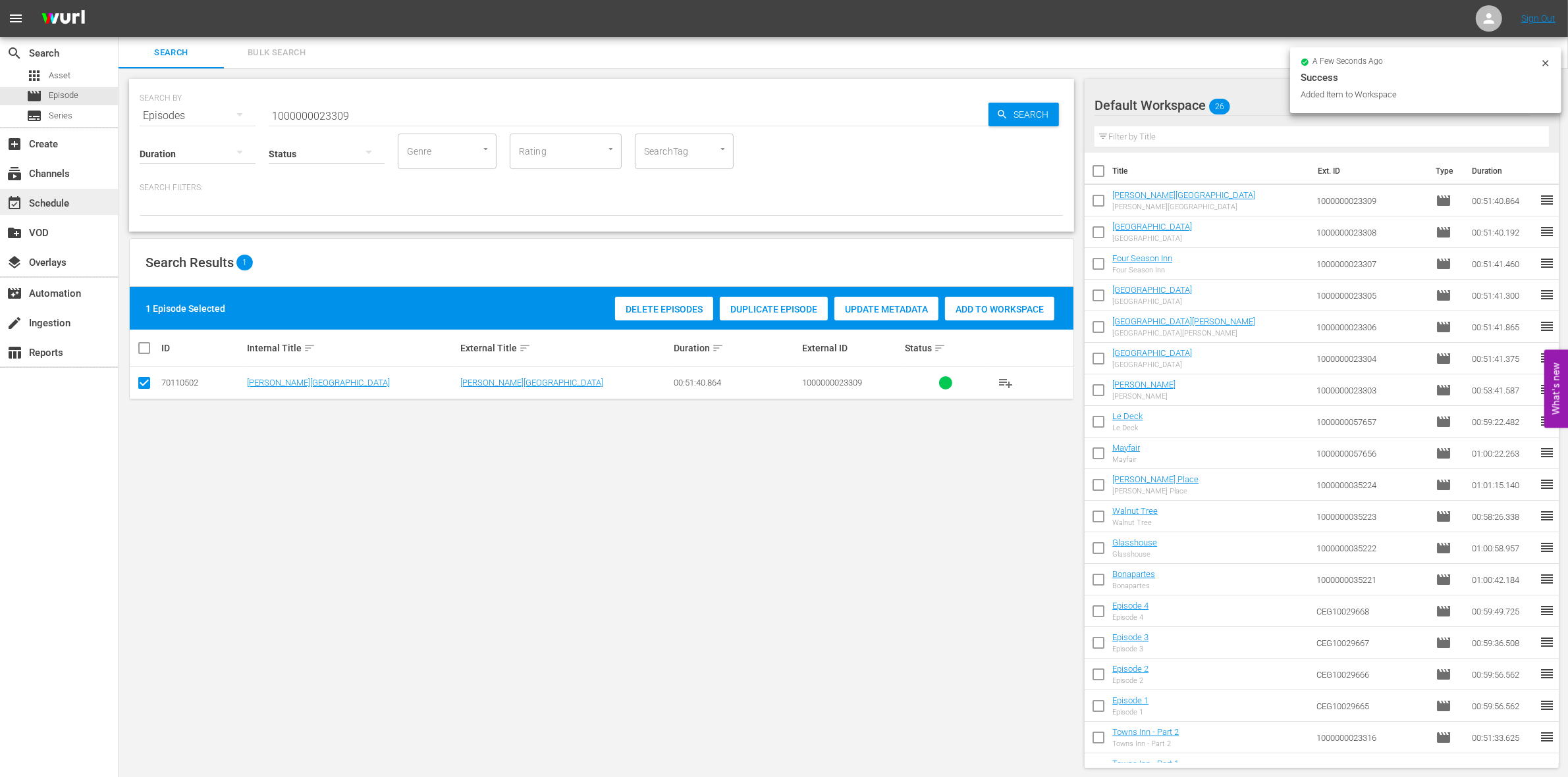
click at [56, 201] on div "event_available Schedule" at bounding box center [37, 201] width 74 height 12
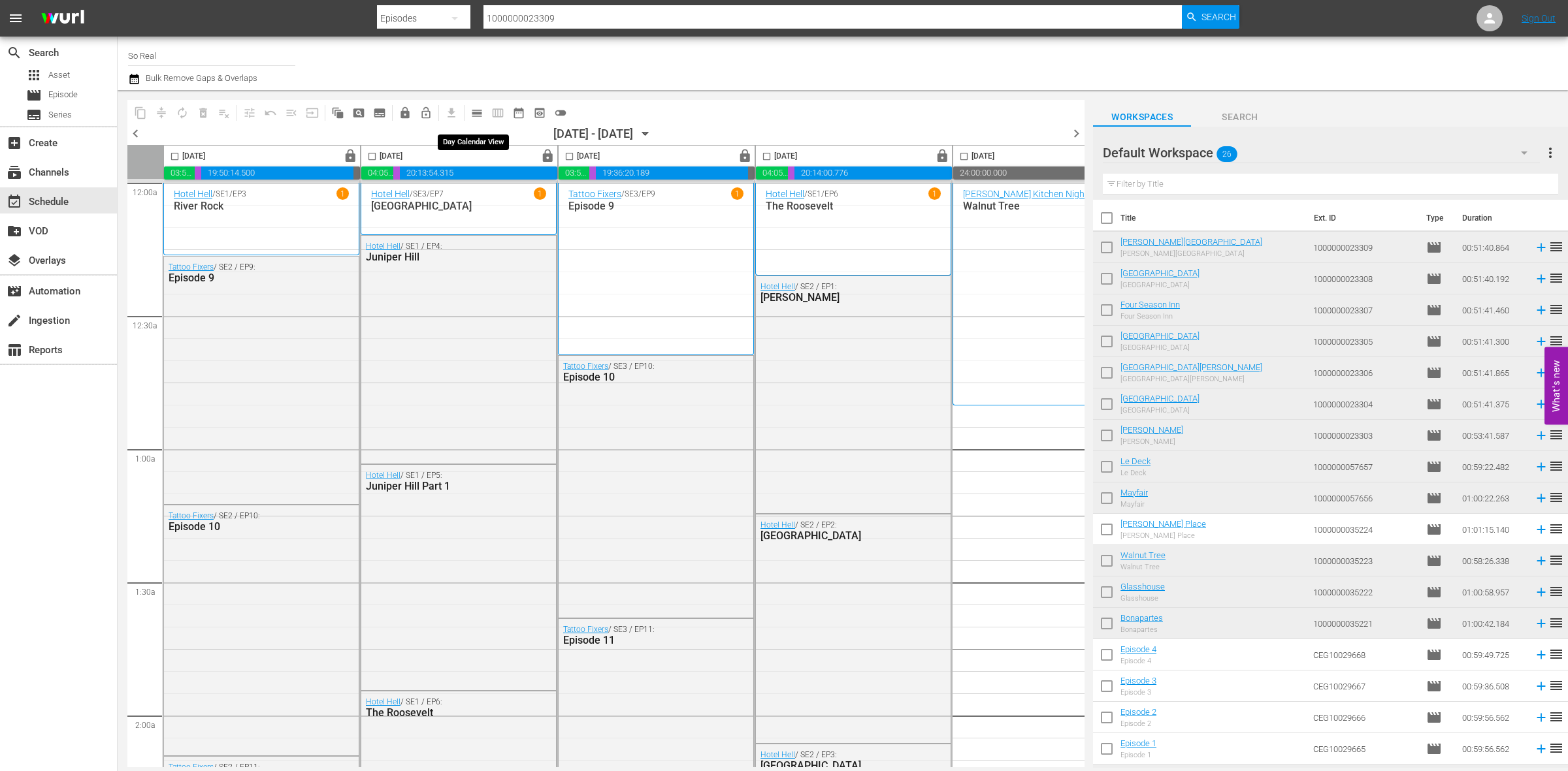
click at [479, 113] on span "calendar_view_day_outlined" at bounding box center [476, 113] width 13 height 13
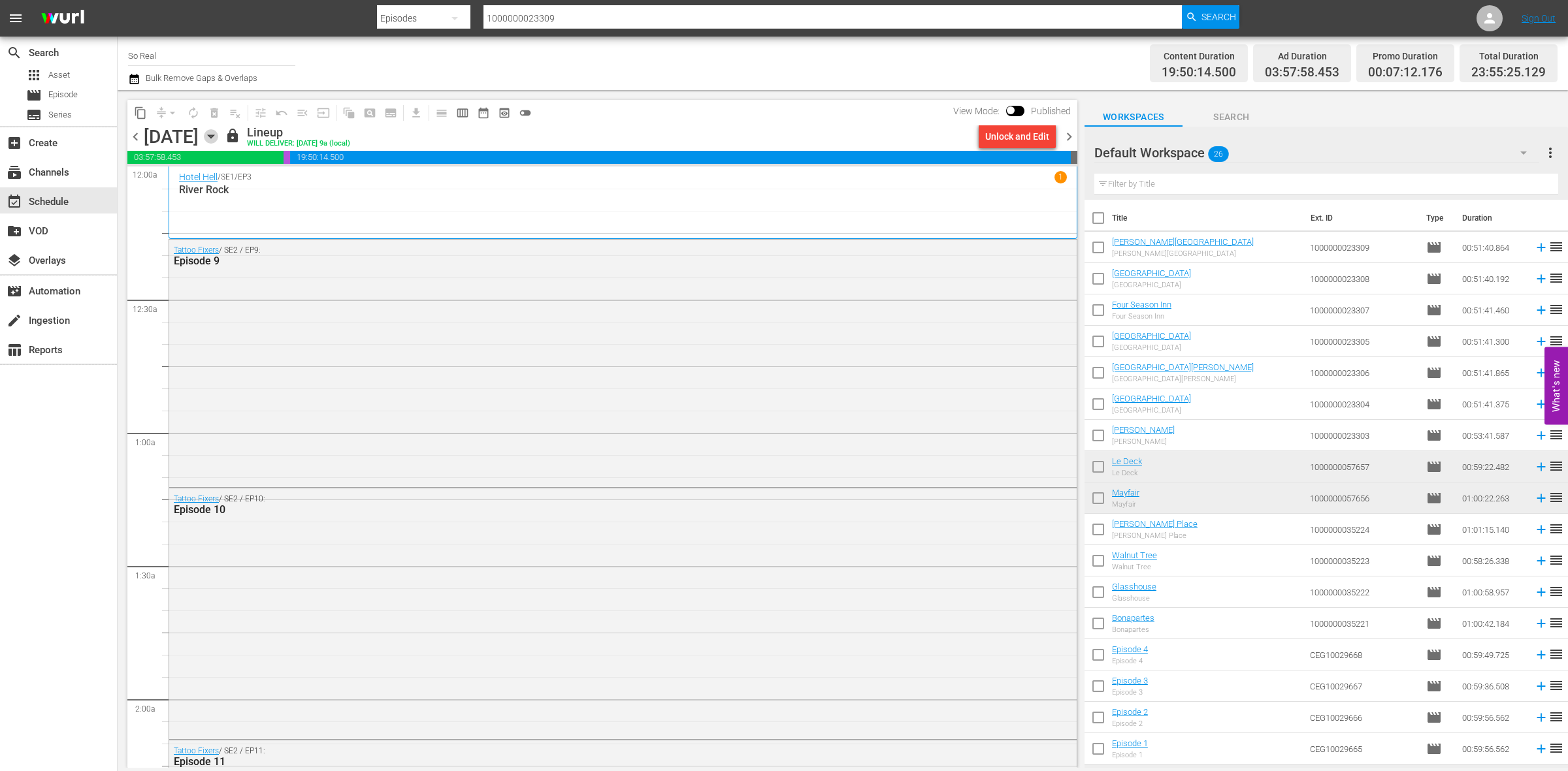
click at [214, 137] on icon "button" at bounding box center [210, 137] width 6 height 4
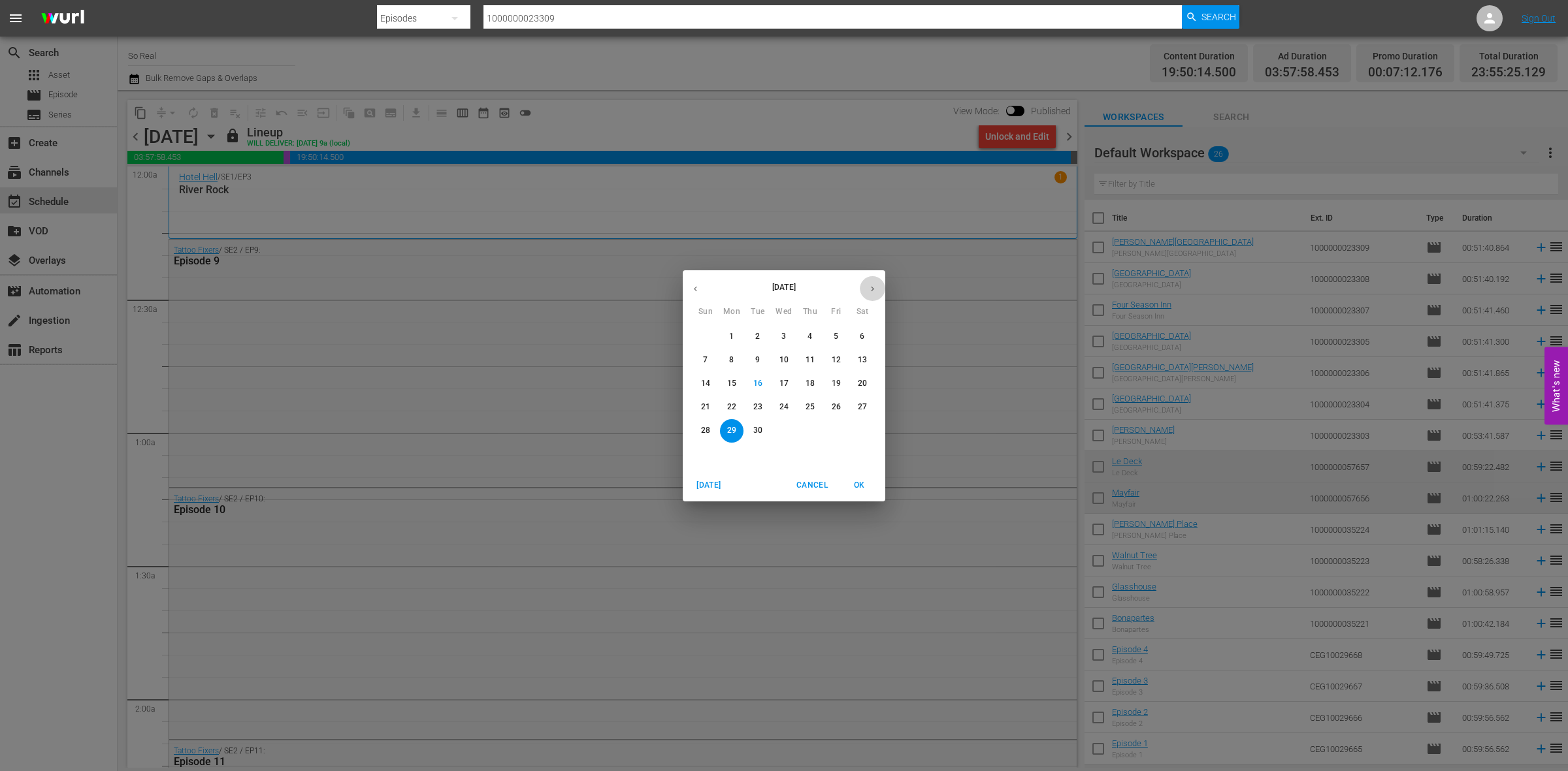
click at [869, 284] on icon "button" at bounding box center [872, 289] width 10 height 10
click at [841, 337] on span "3" at bounding box center [836, 336] width 24 height 11
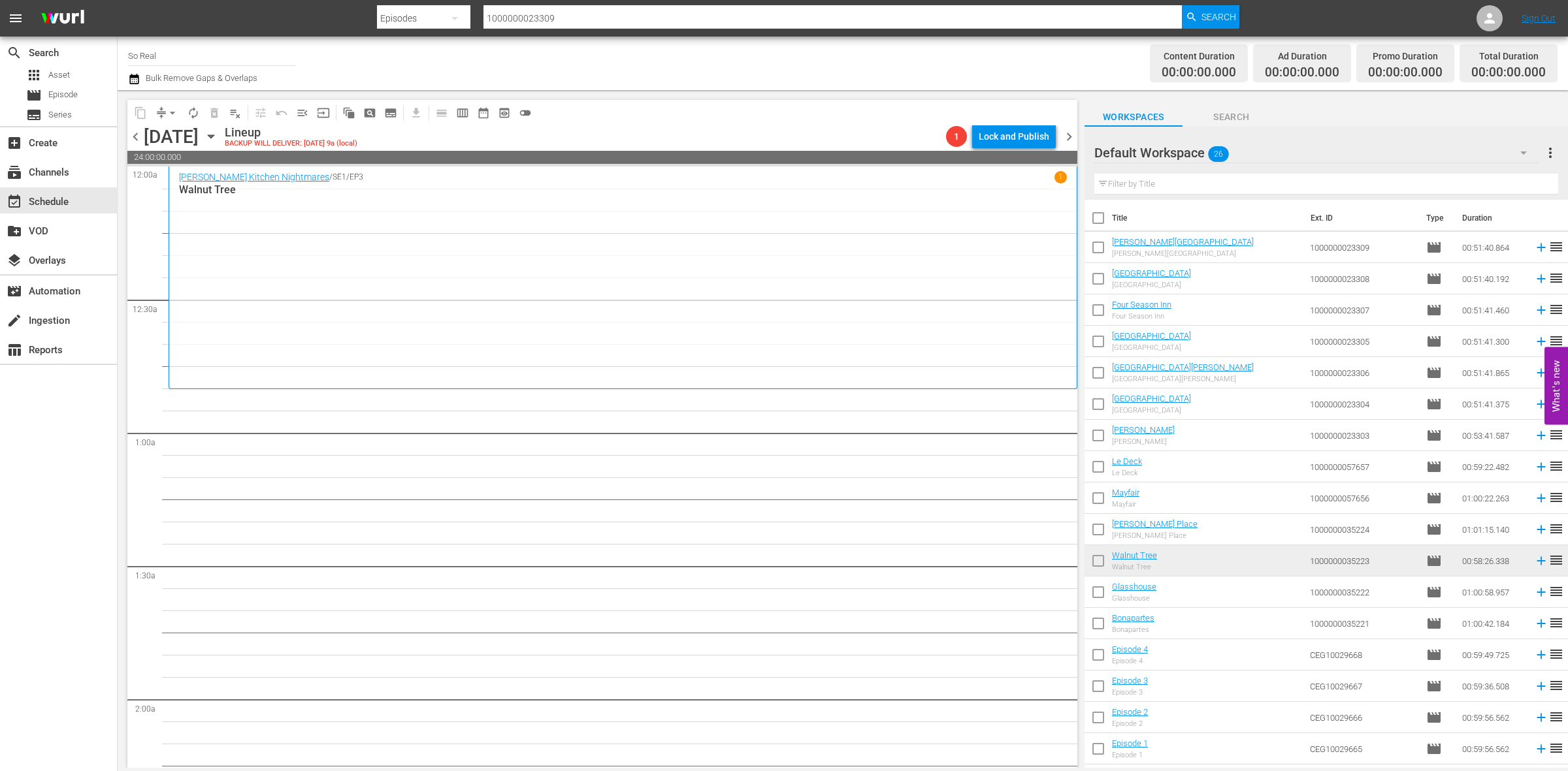
scroll to position [276, 0]
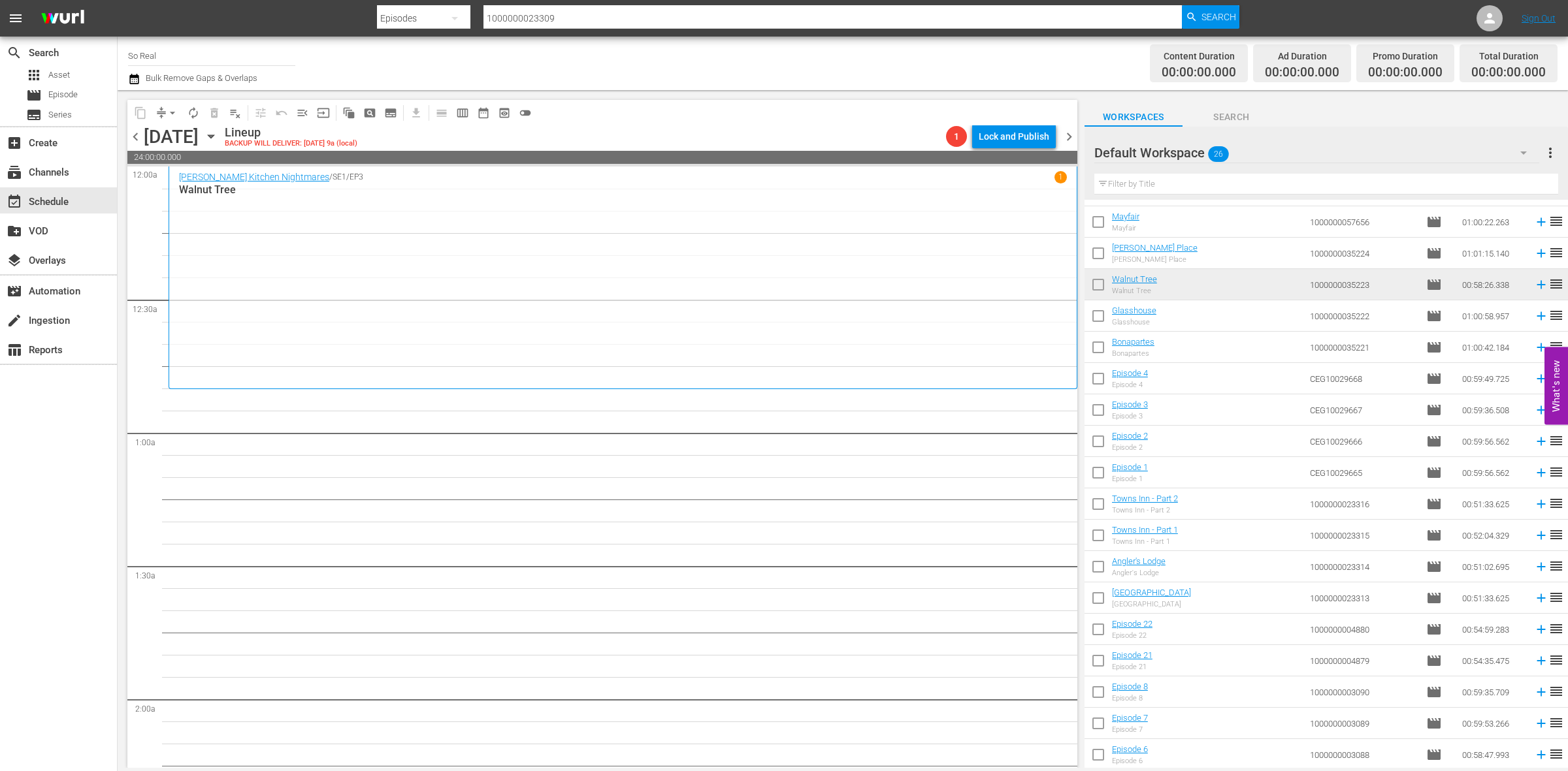
click at [1097, 752] on input "checkbox" at bounding box center [1098, 757] width 27 height 27
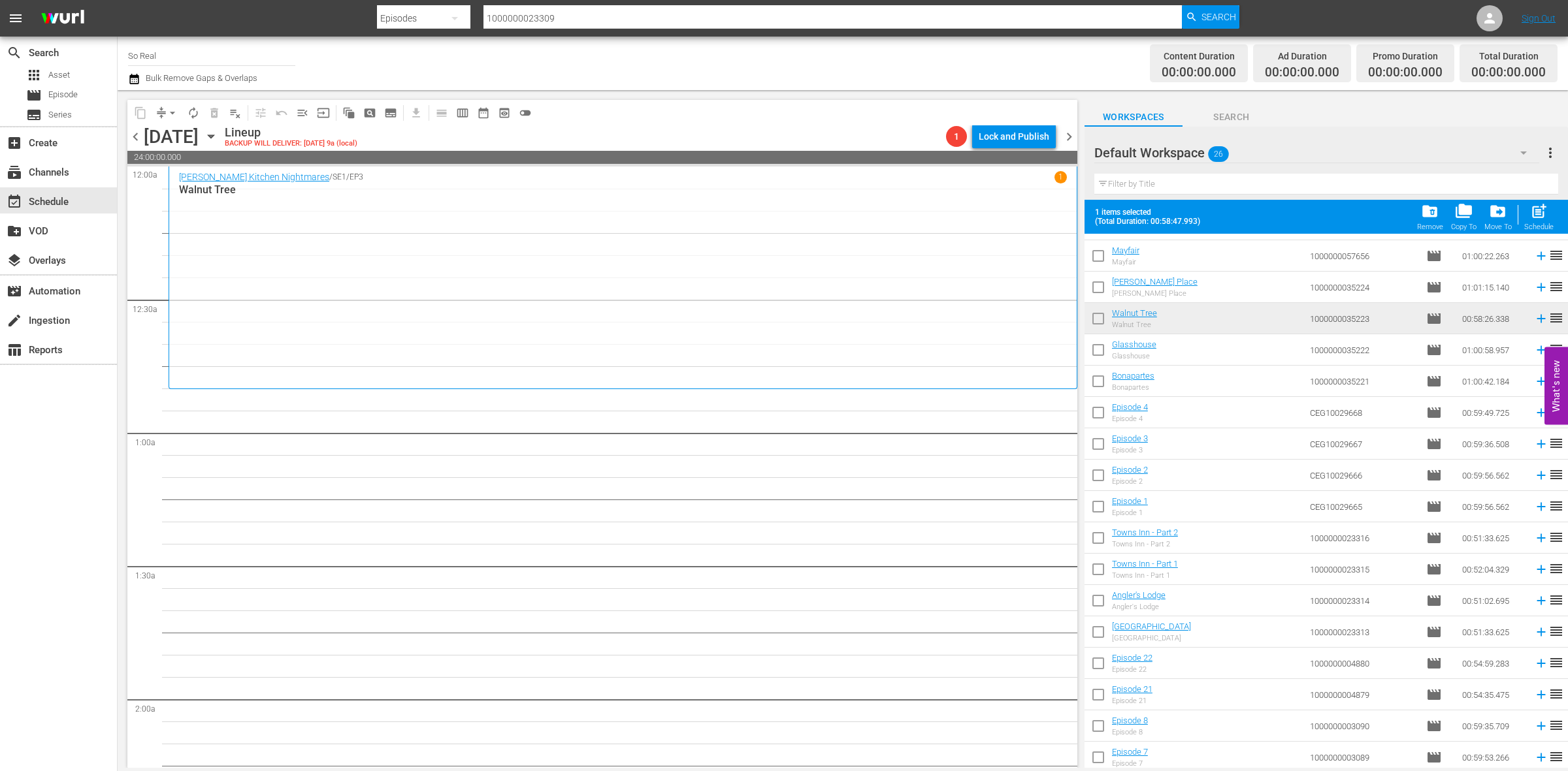
click at [1532, 219] on span "post_add" at bounding box center [1539, 211] width 18 height 18
checkbox input "false"
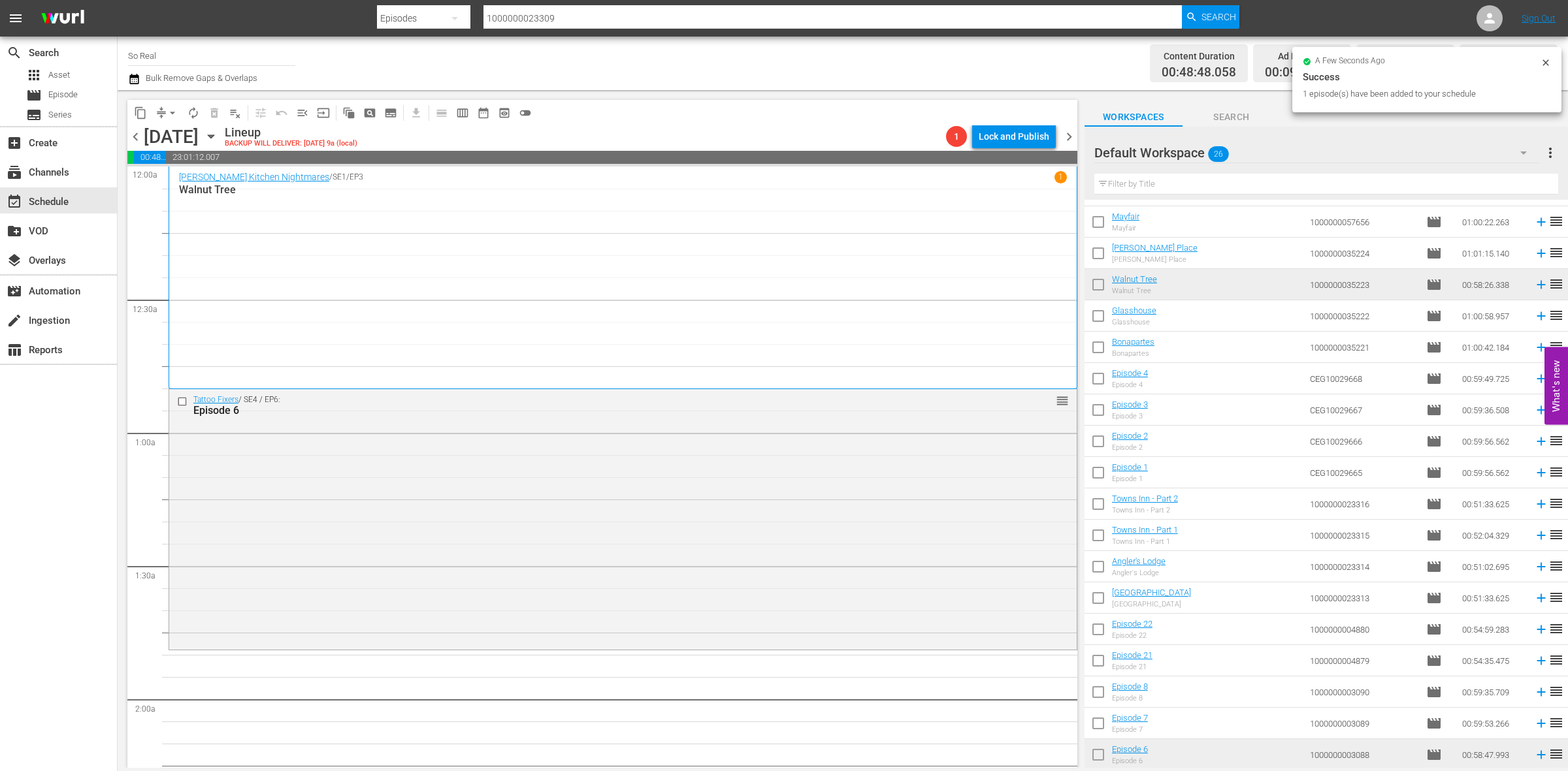
click at [1105, 729] on input "checkbox" at bounding box center [1098, 726] width 27 height 27
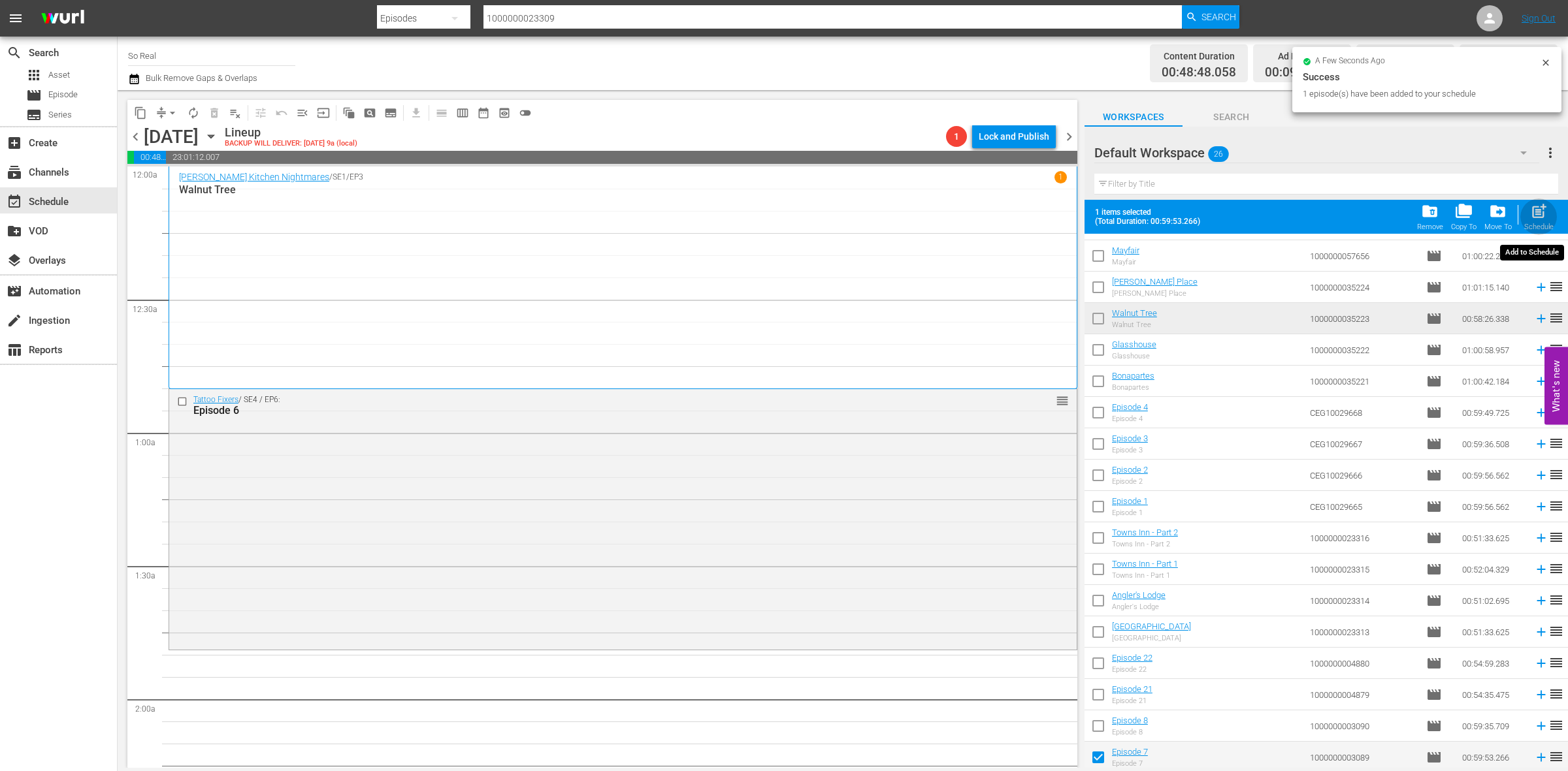
click at [1534, 221] on div "post_add Schedule" at bounding box center [1538, 216] width 29 height 29
checkbox input "false"
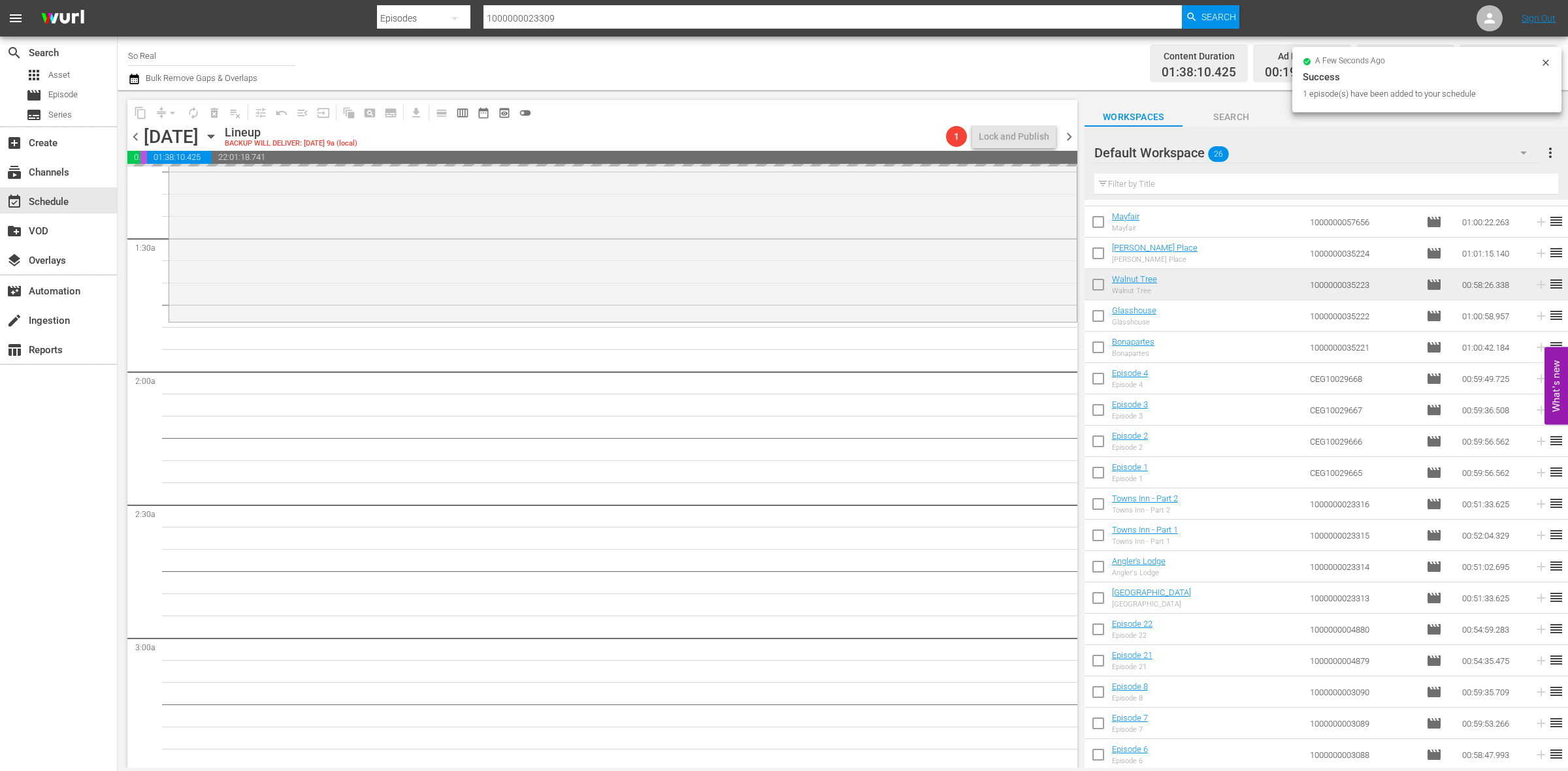
scroll to position [334, 0]
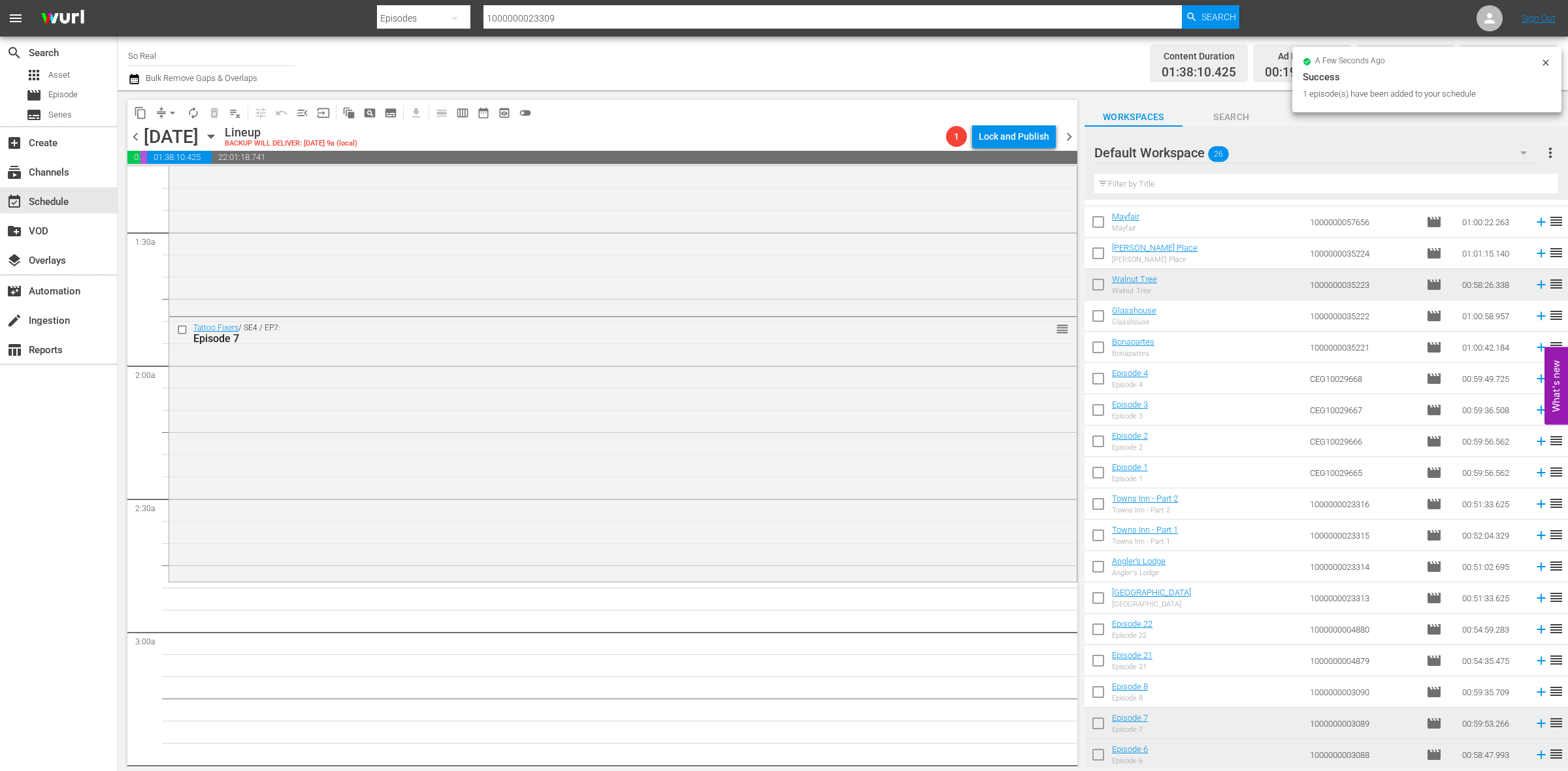
click at [1102, 691] on input "checkbox" at bounding box center [1098, 694] width 27 height 27
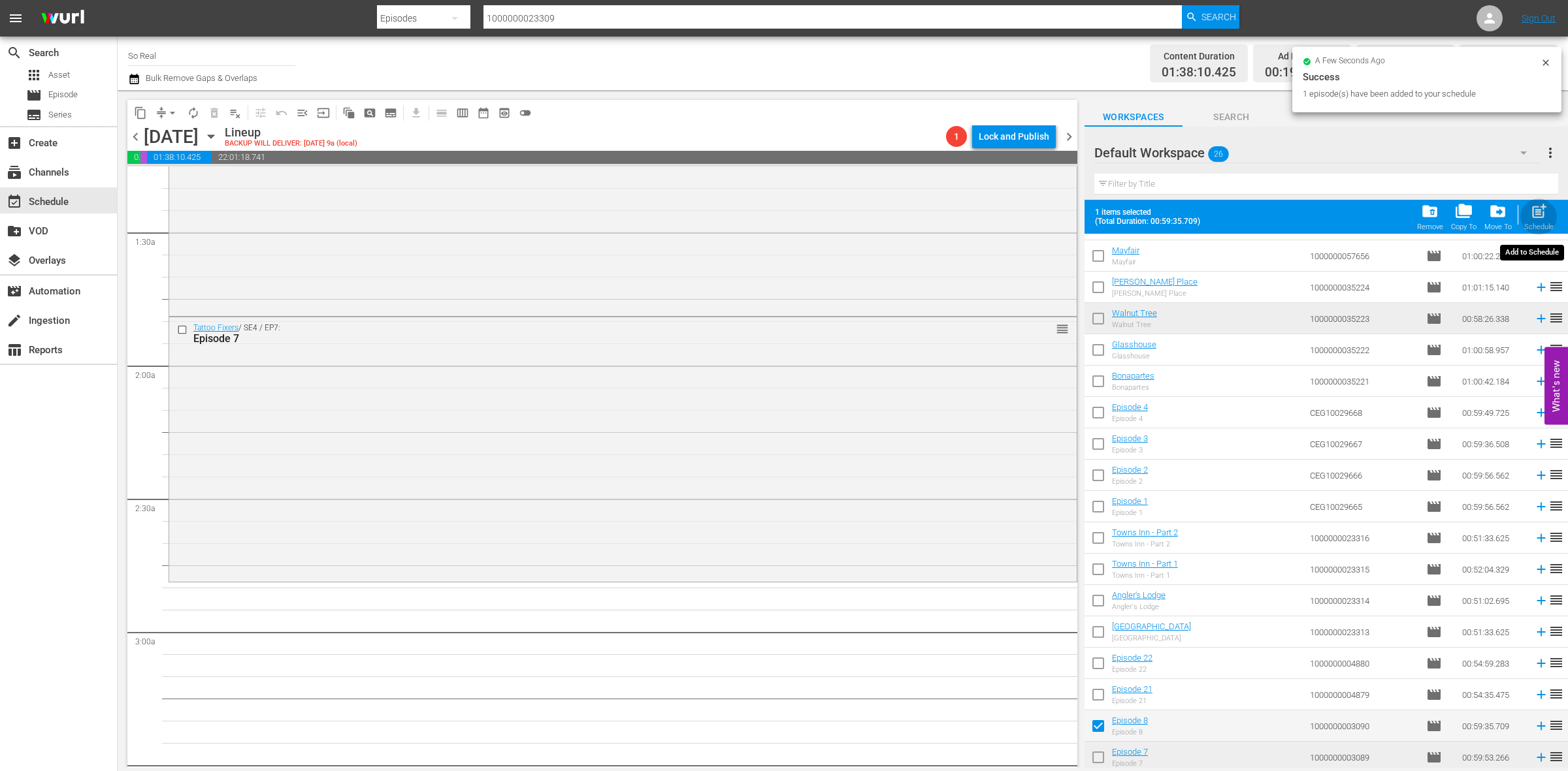
click at [1533, 219] on span "post_add" at bounding box center [1539, 211] width 18 height 18
checkbox input "false"
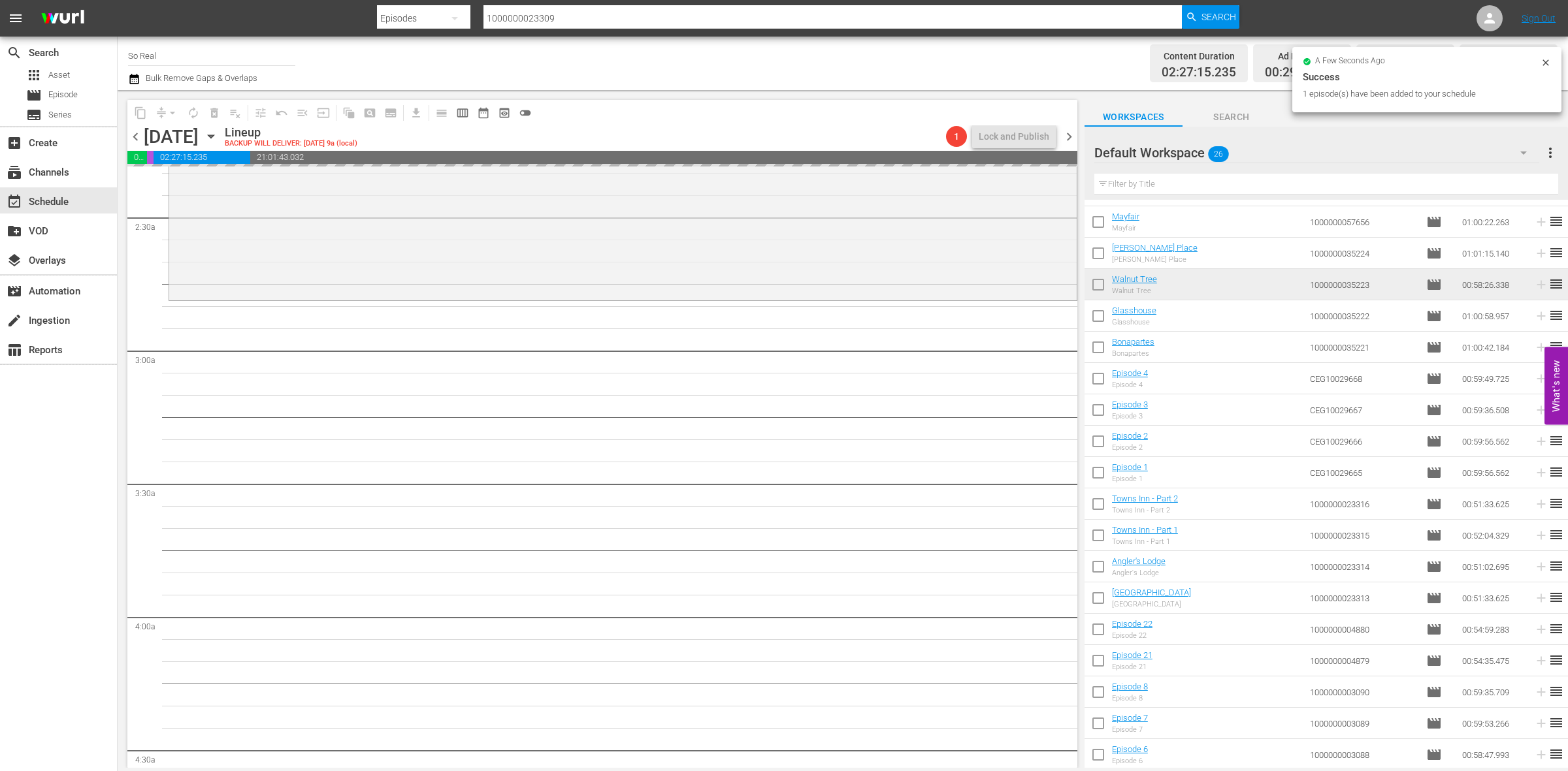
scroll to position [617, 0]
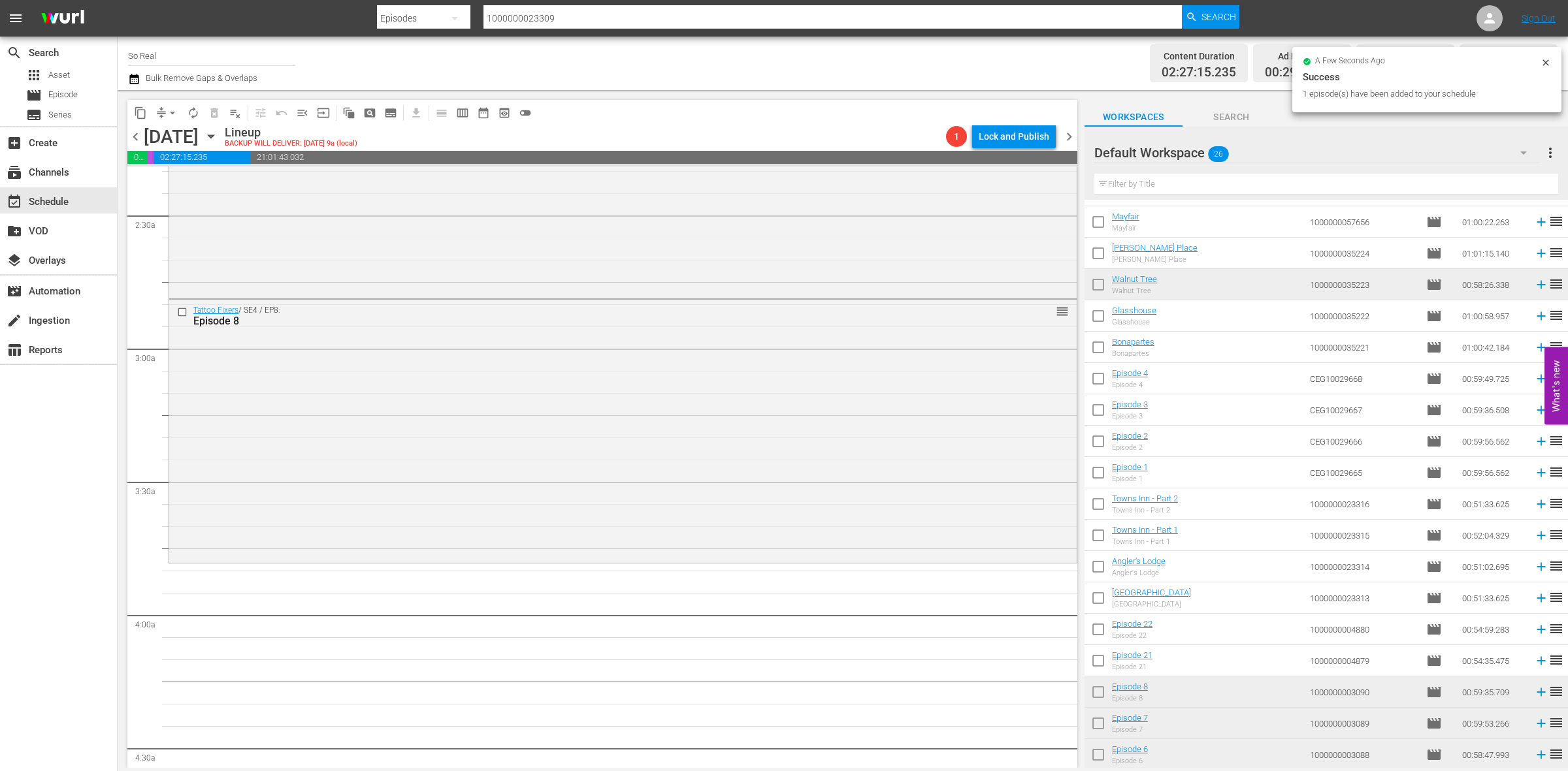
click at [1104, 661] on input "checkbox" at bounding box center [1098, 663] width 27 height 27
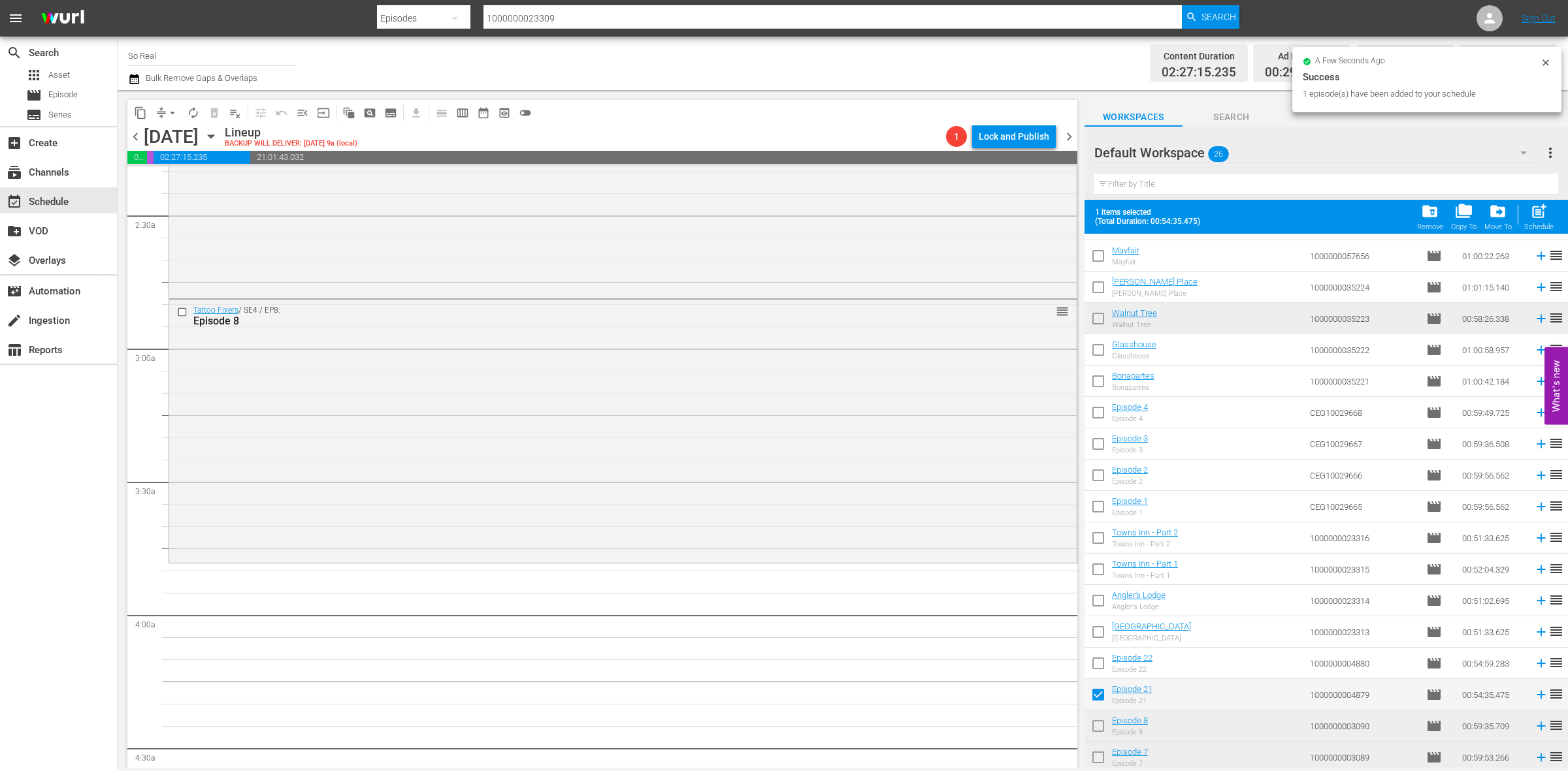
click at [1539, 219] on span "post_add" at bounding box center [1539, 211] width 18 height 18
checkbox input "false"
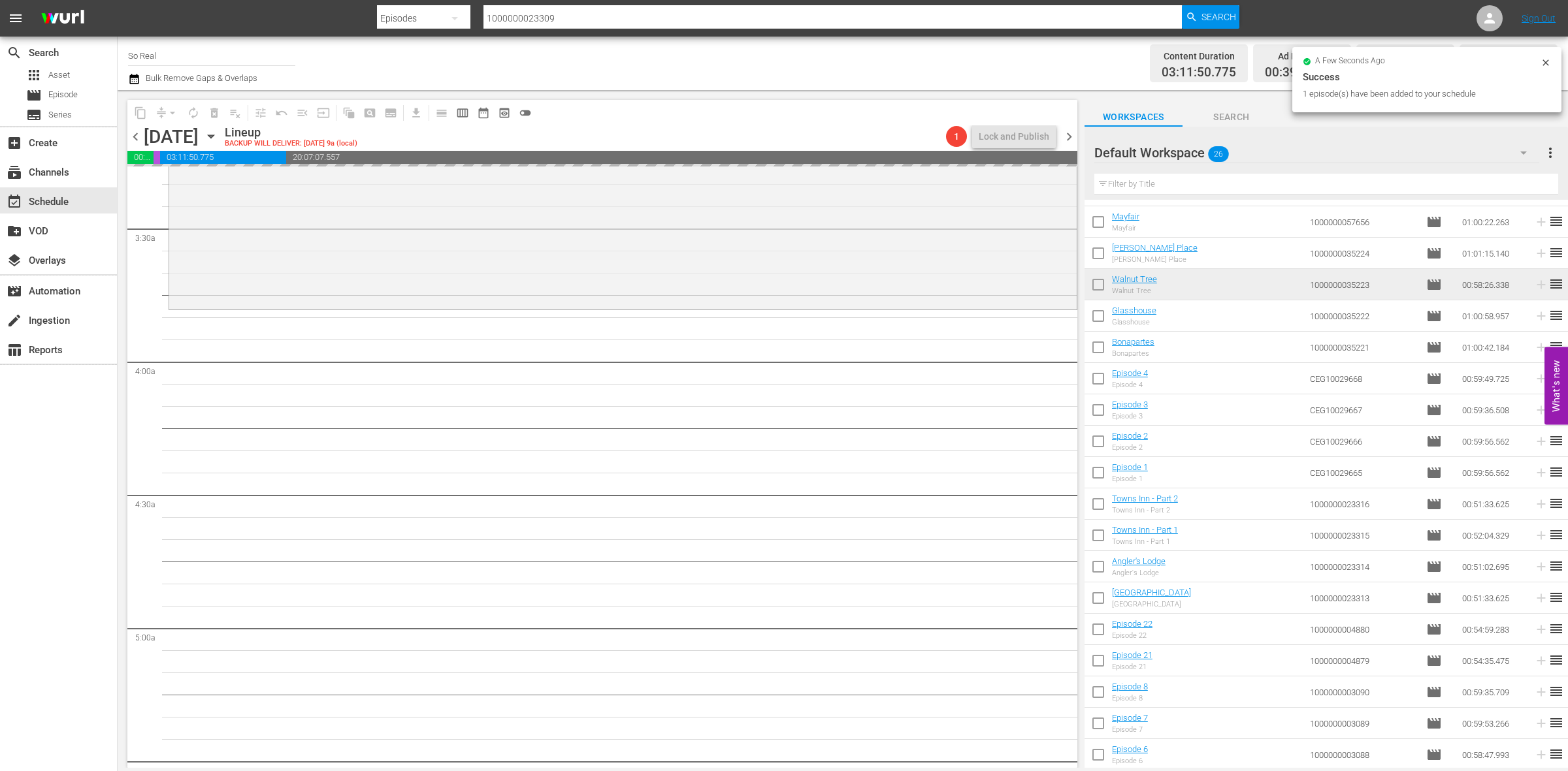
scroll to position [872, 0]
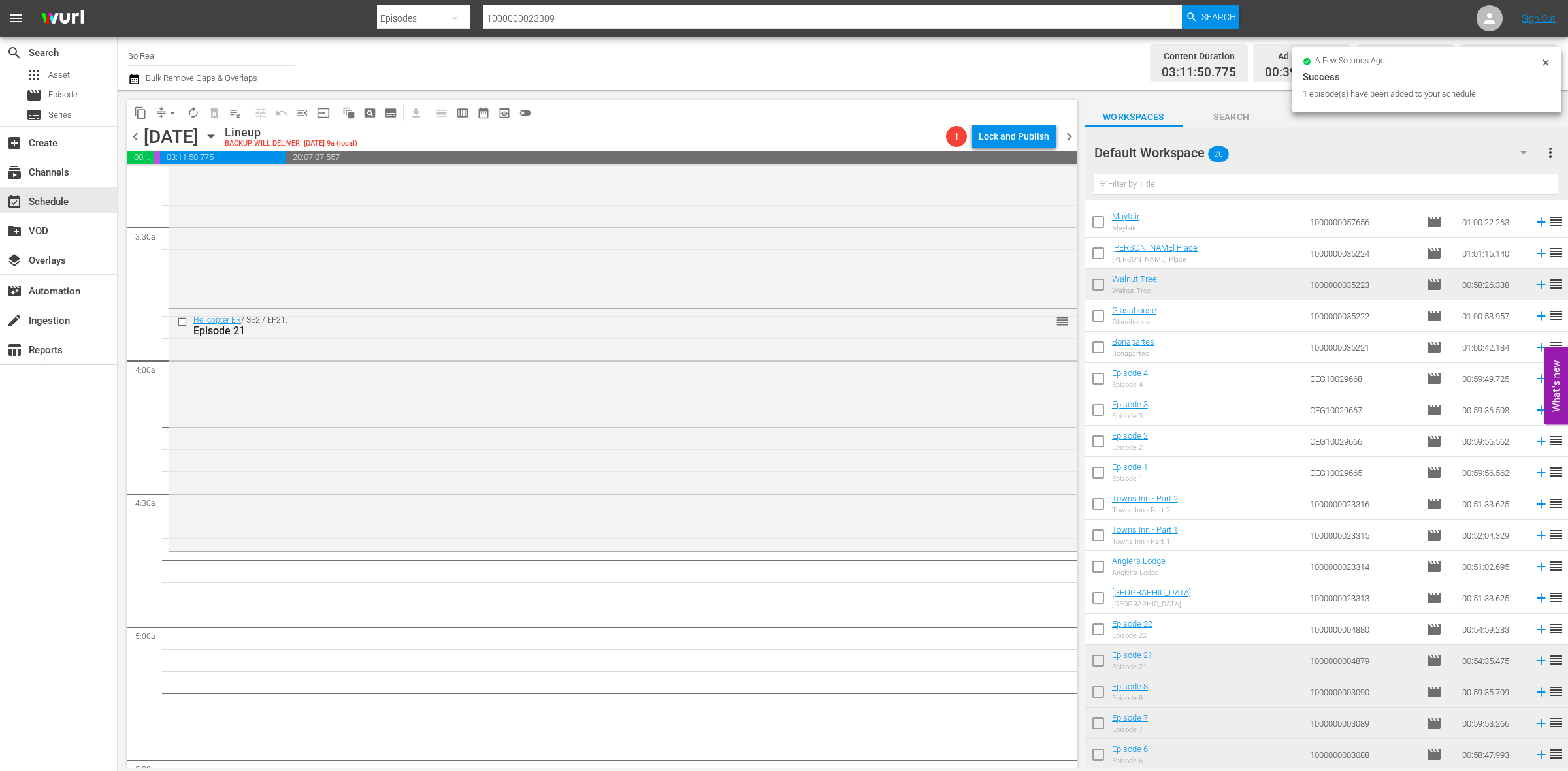
click at [1095, 629] on input "checkbox" at bounding box center [1098, 631] width 27 height 27
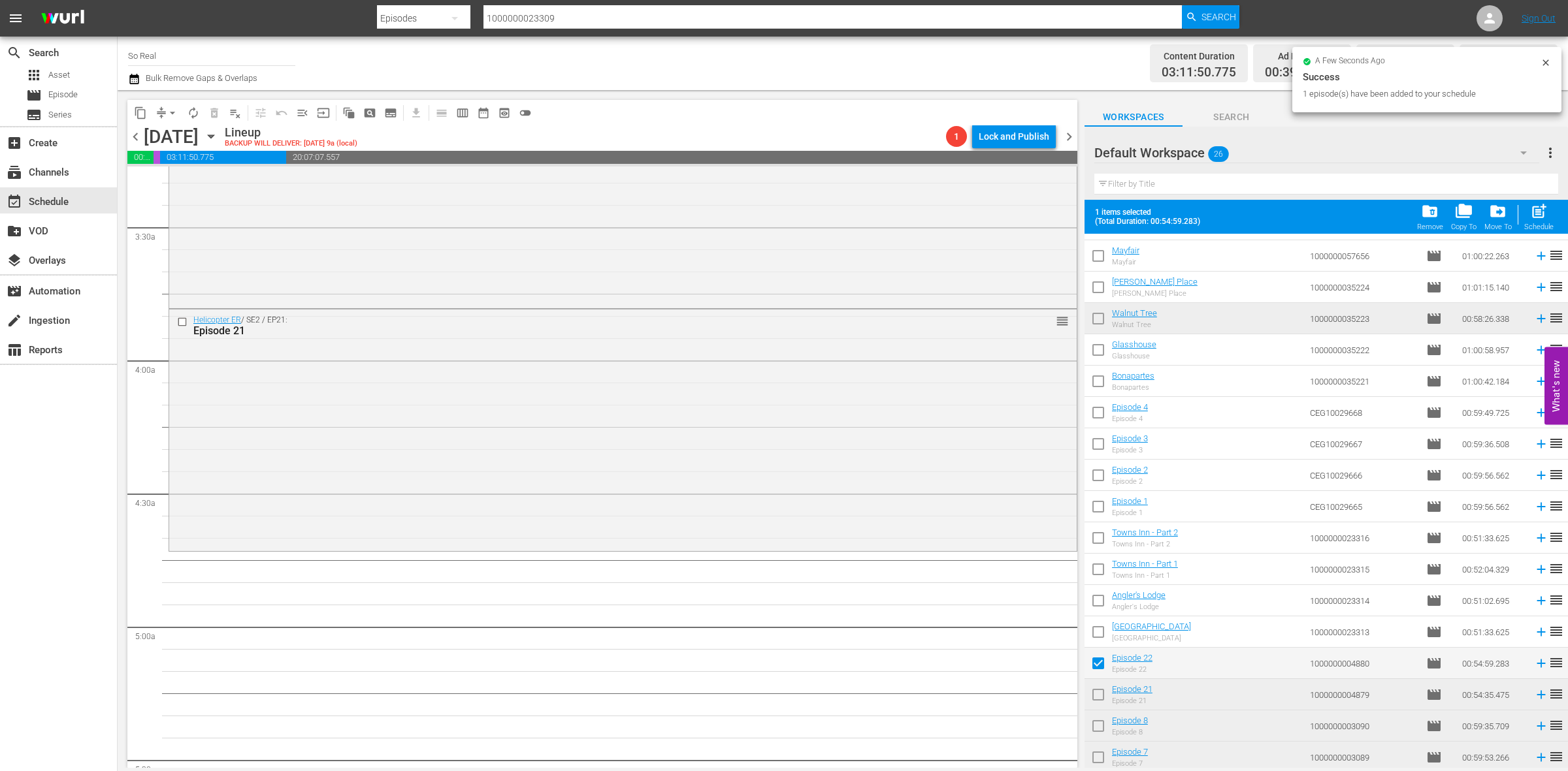
click at [1549, 210] on div "post_add Schedule" at bounding box center [1538, 216] width 29 height 29
checkbox input "false"
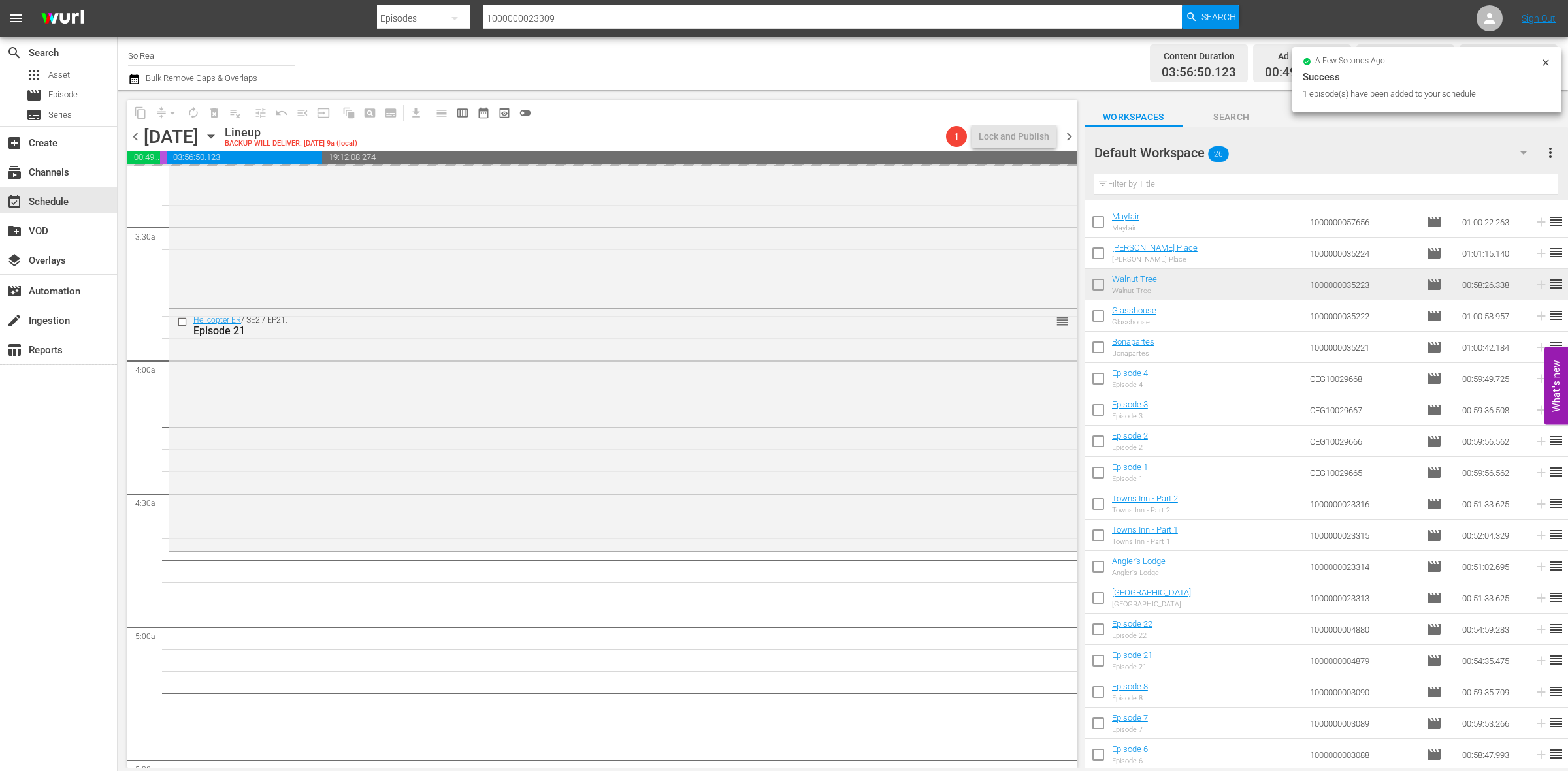
scroll to position [1117, 0]
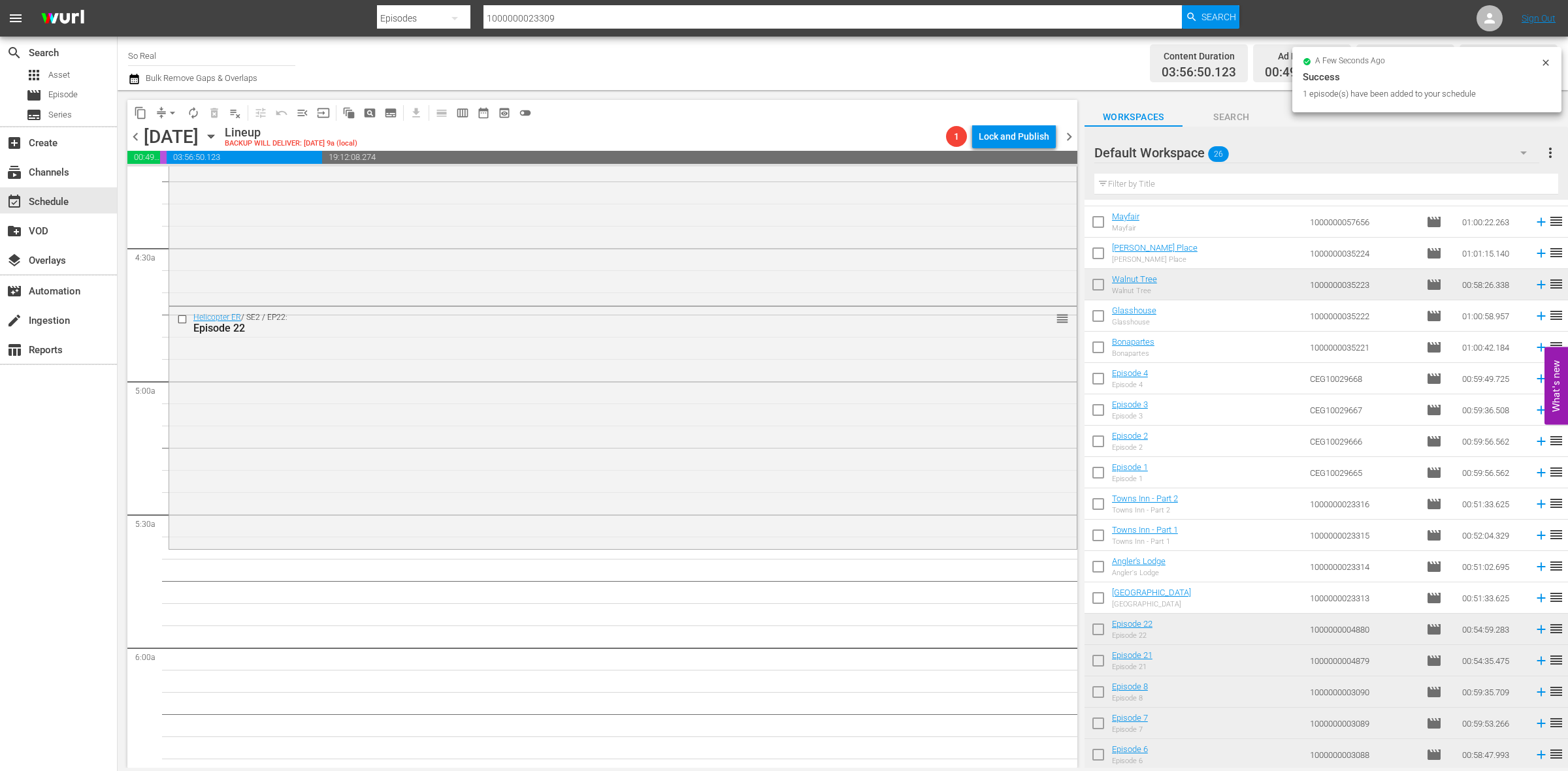
click at [1095, 595] on input "checkbox" at bounding box center [1098, 601] width 27 height 27
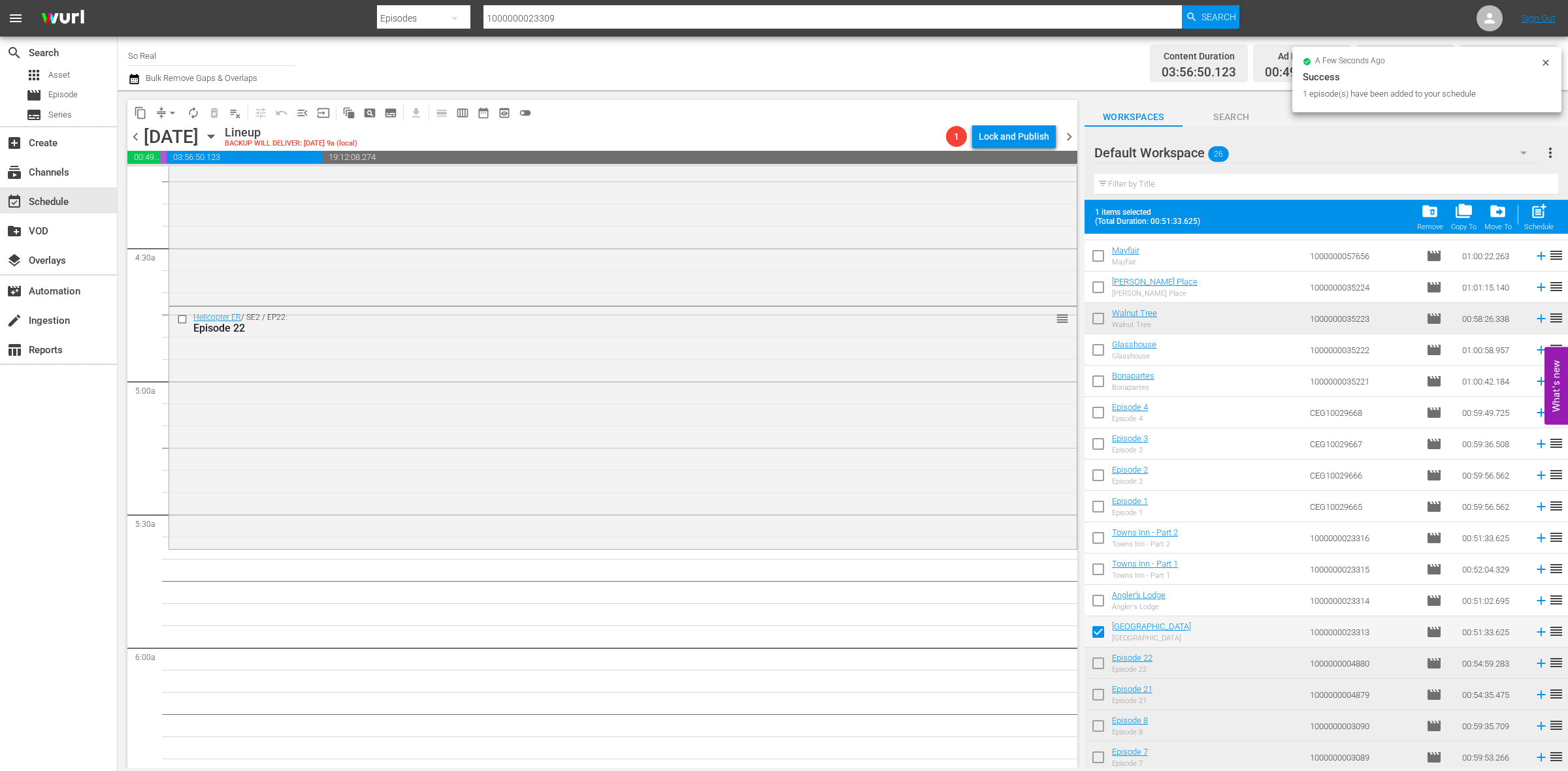
click at [1534, 200] on div "Filter by Title" at bounding box center [1326, 184] width 464 height 31
click at [1539, 207] on span "post_add" at bounding box center [1539, 211] width 18 height 18
checkbox input "false"
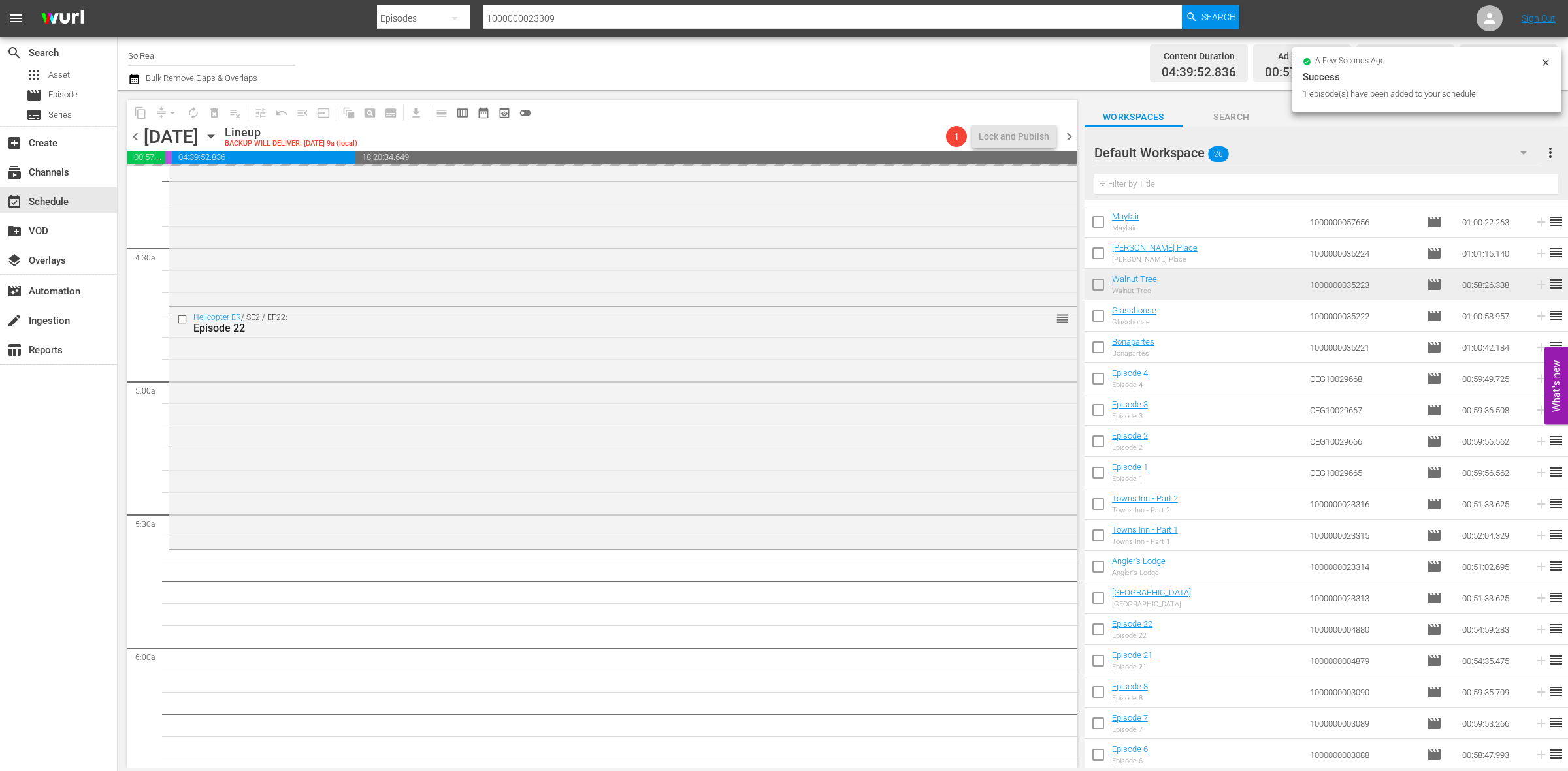
scroll to position [1245, 0]
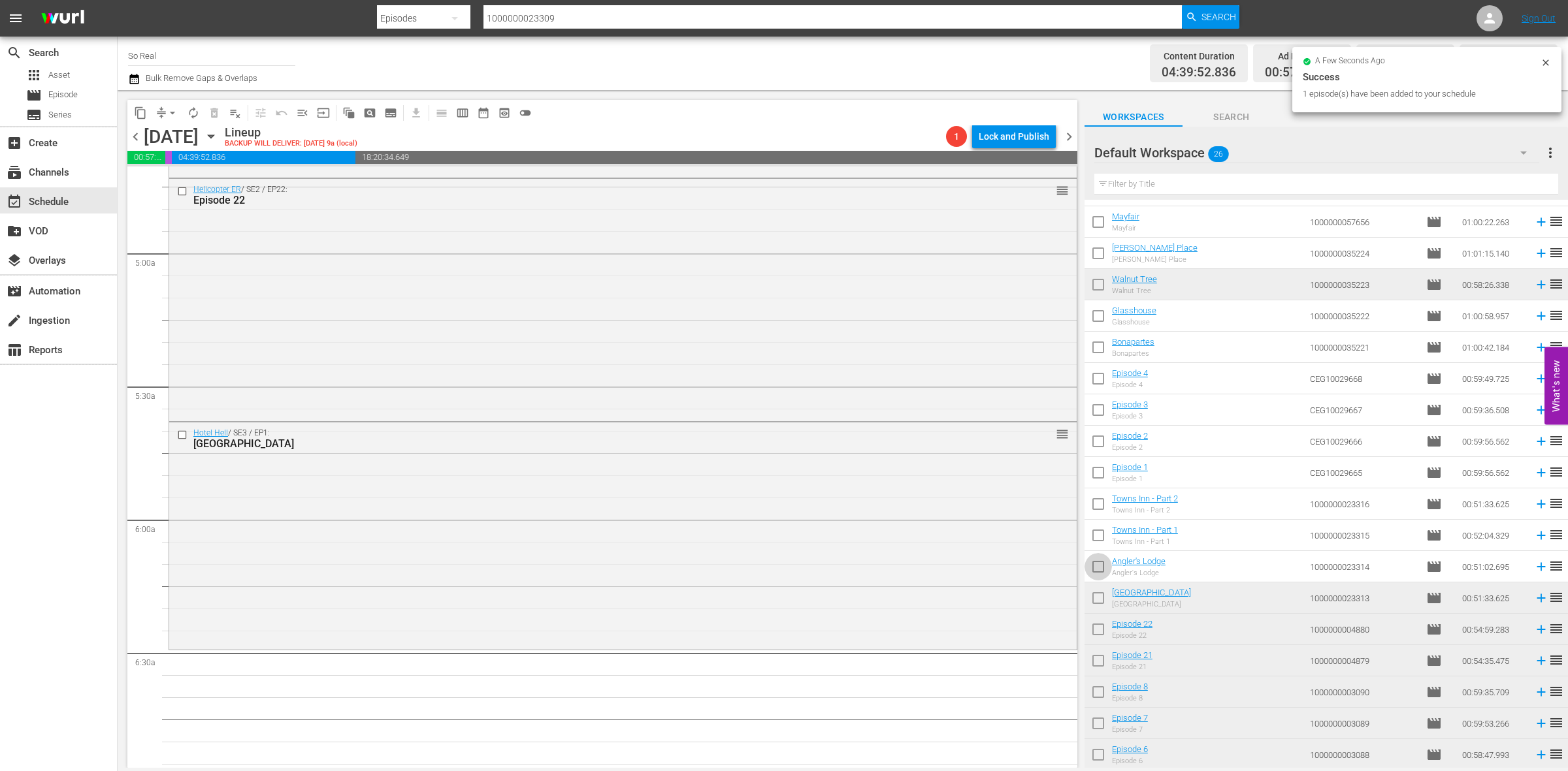
click at [1102, 573] on input "checkbox" at bounding box center [1098, 569] width 27 height 27
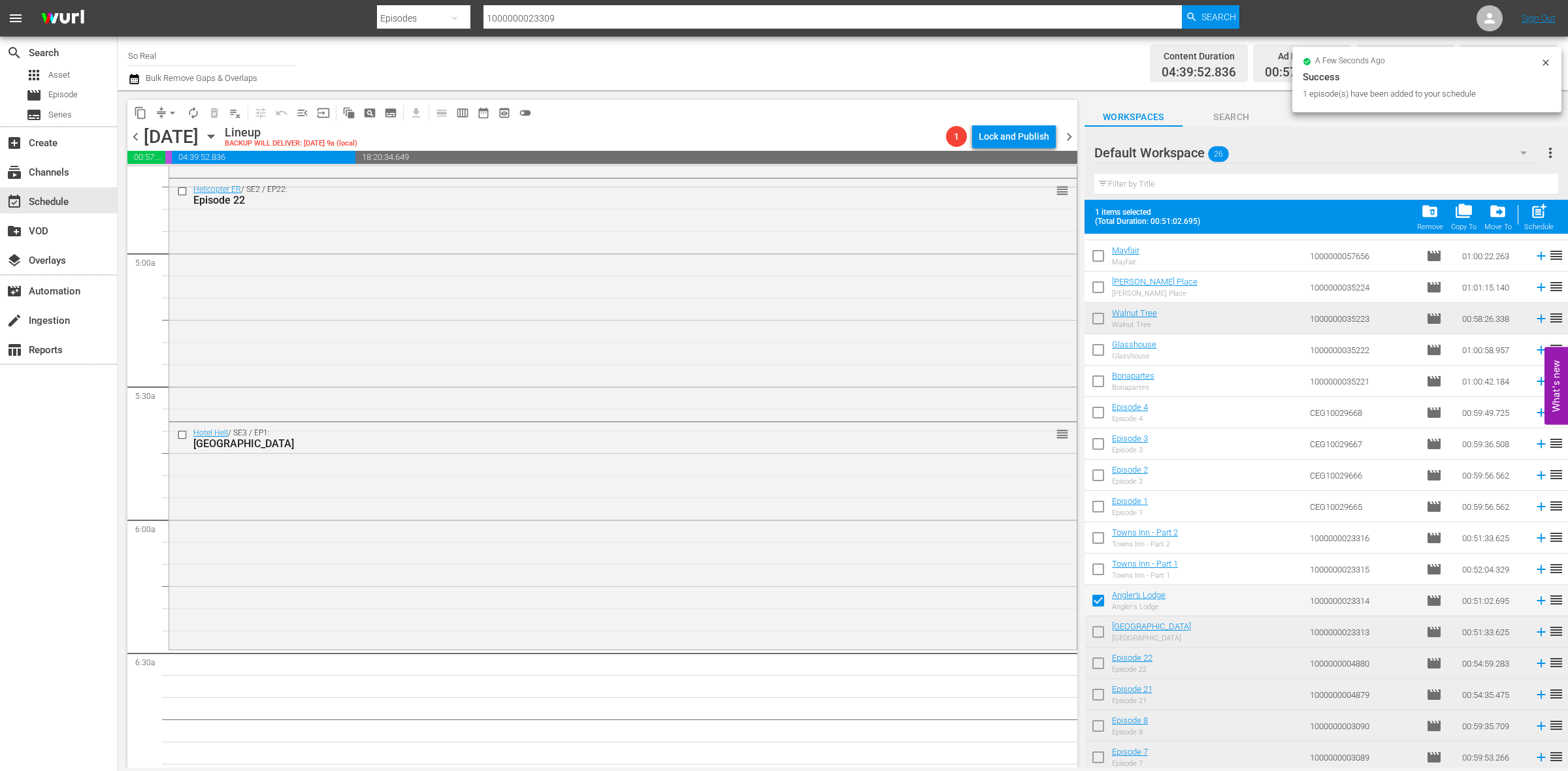
click at [1545, 215] on span "post_add" at bounding box center [1539, 211] width 18 height 18
checkbox input "false"
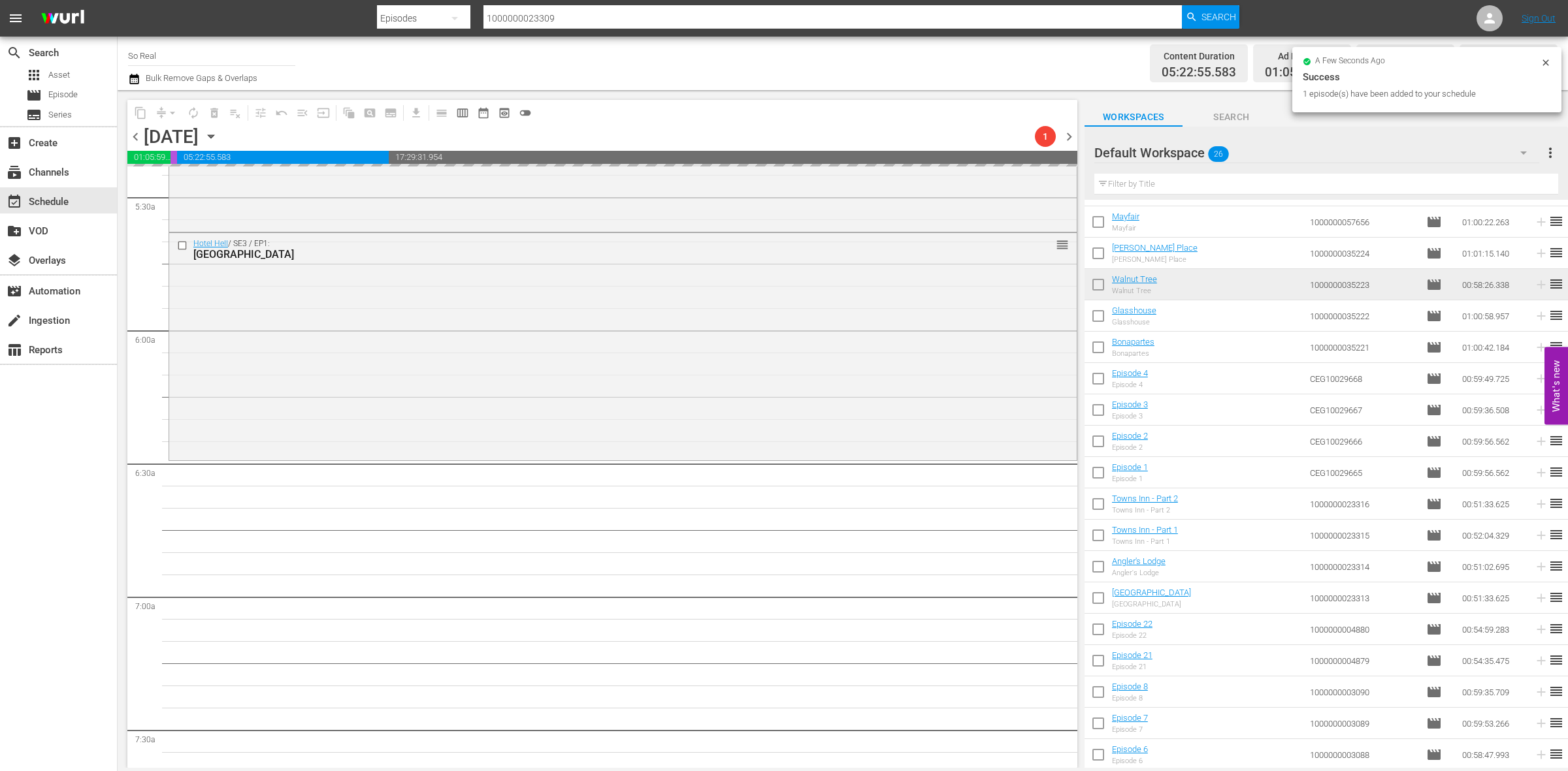
scroll to position [1475, 0]
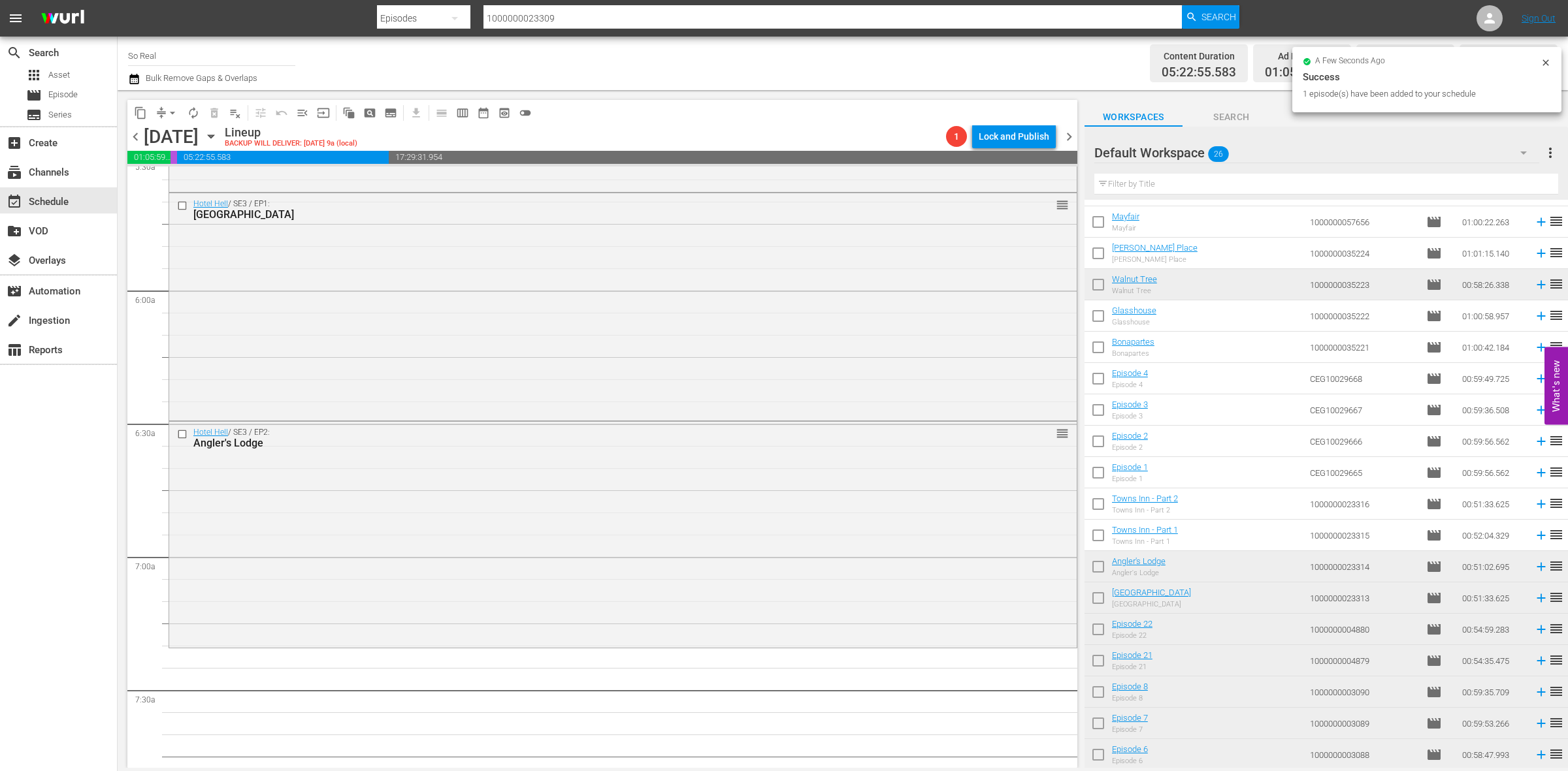
click at [1105, 538] on input "checkbox" at bounding box center [1098, 538] width 27 height 27
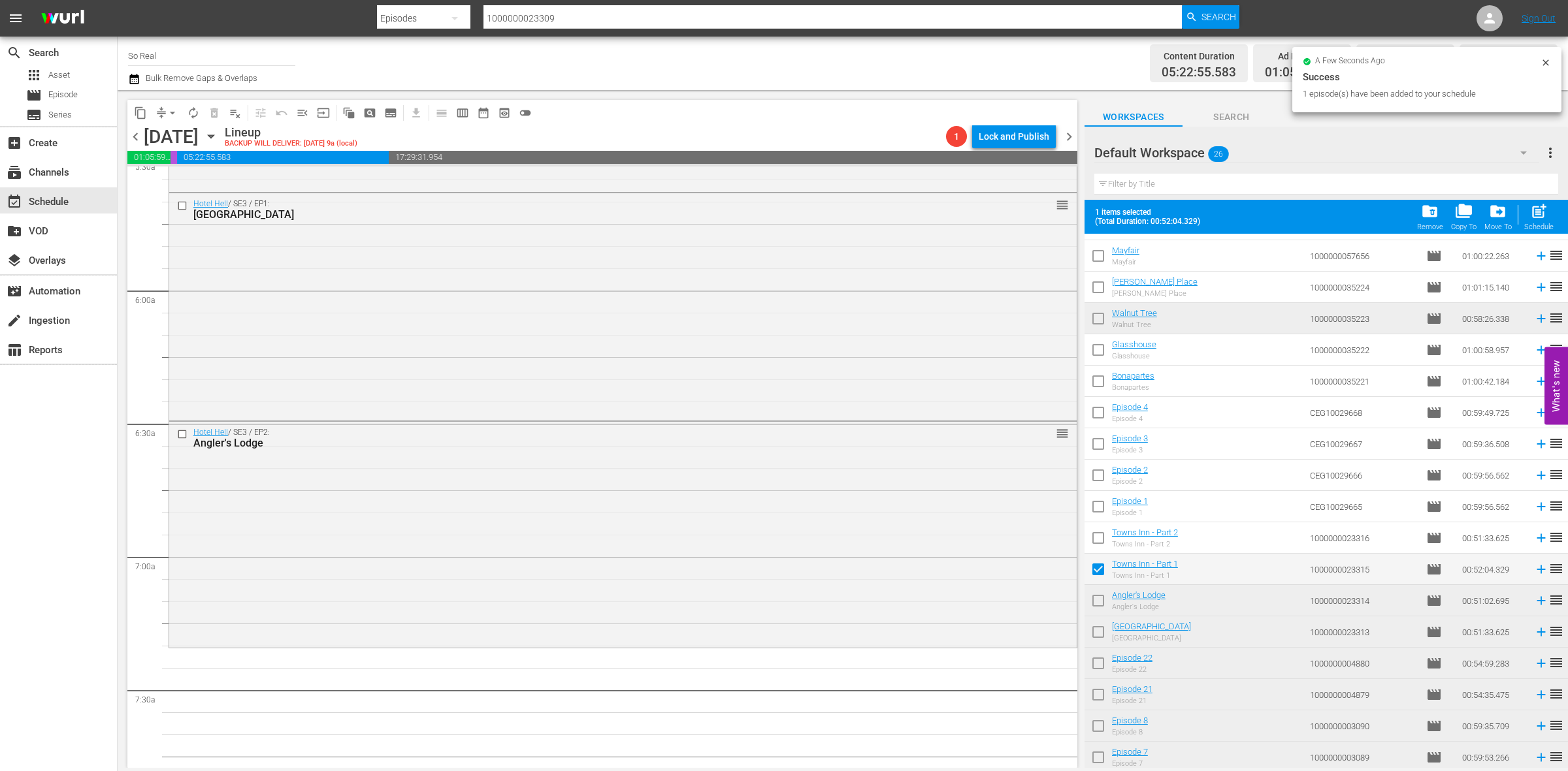
click at [1546, 213] on span "post_add" at bounding box center [1539, 211] width 18 height 18
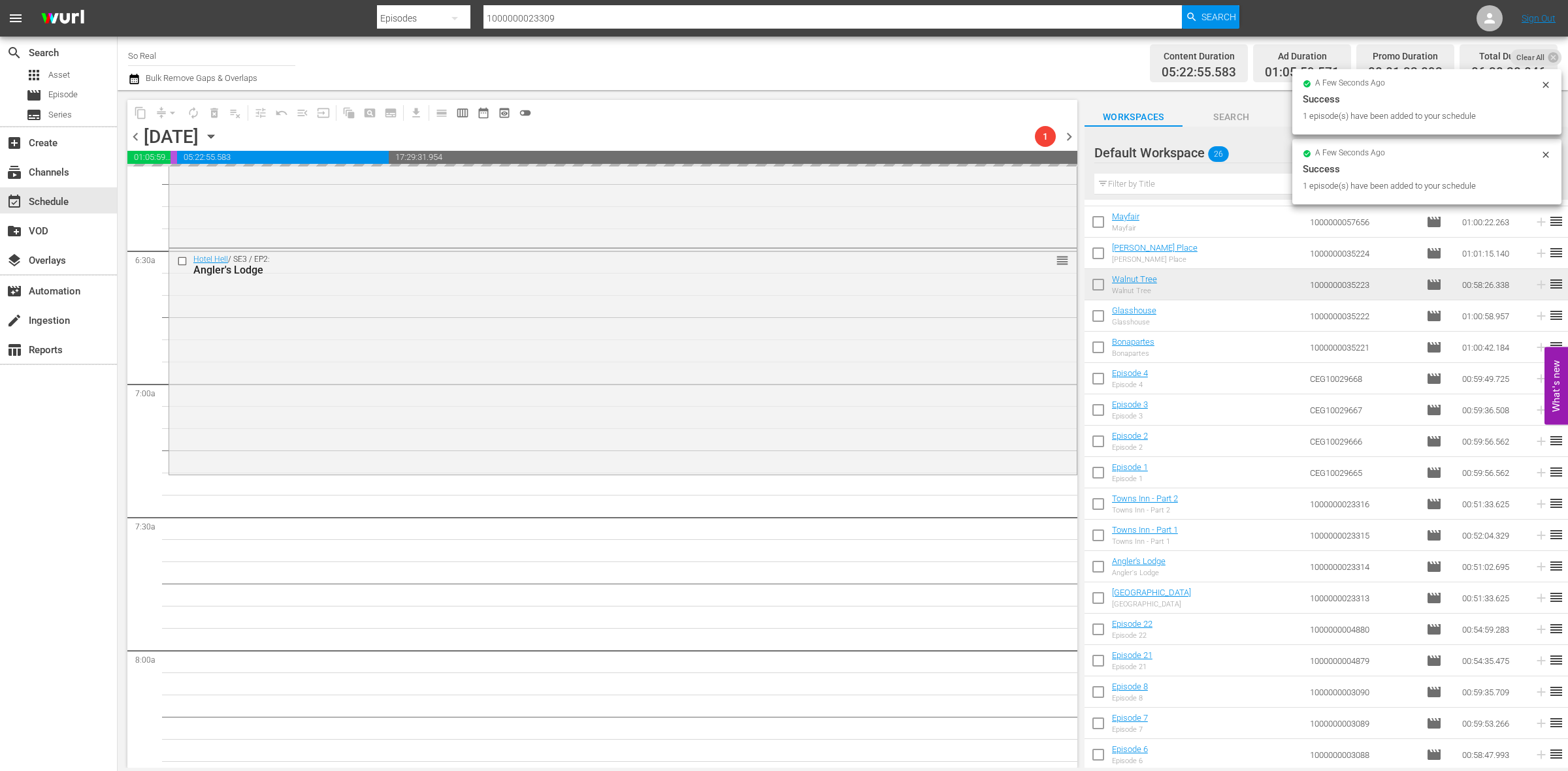
scroll to position [1664, 0]
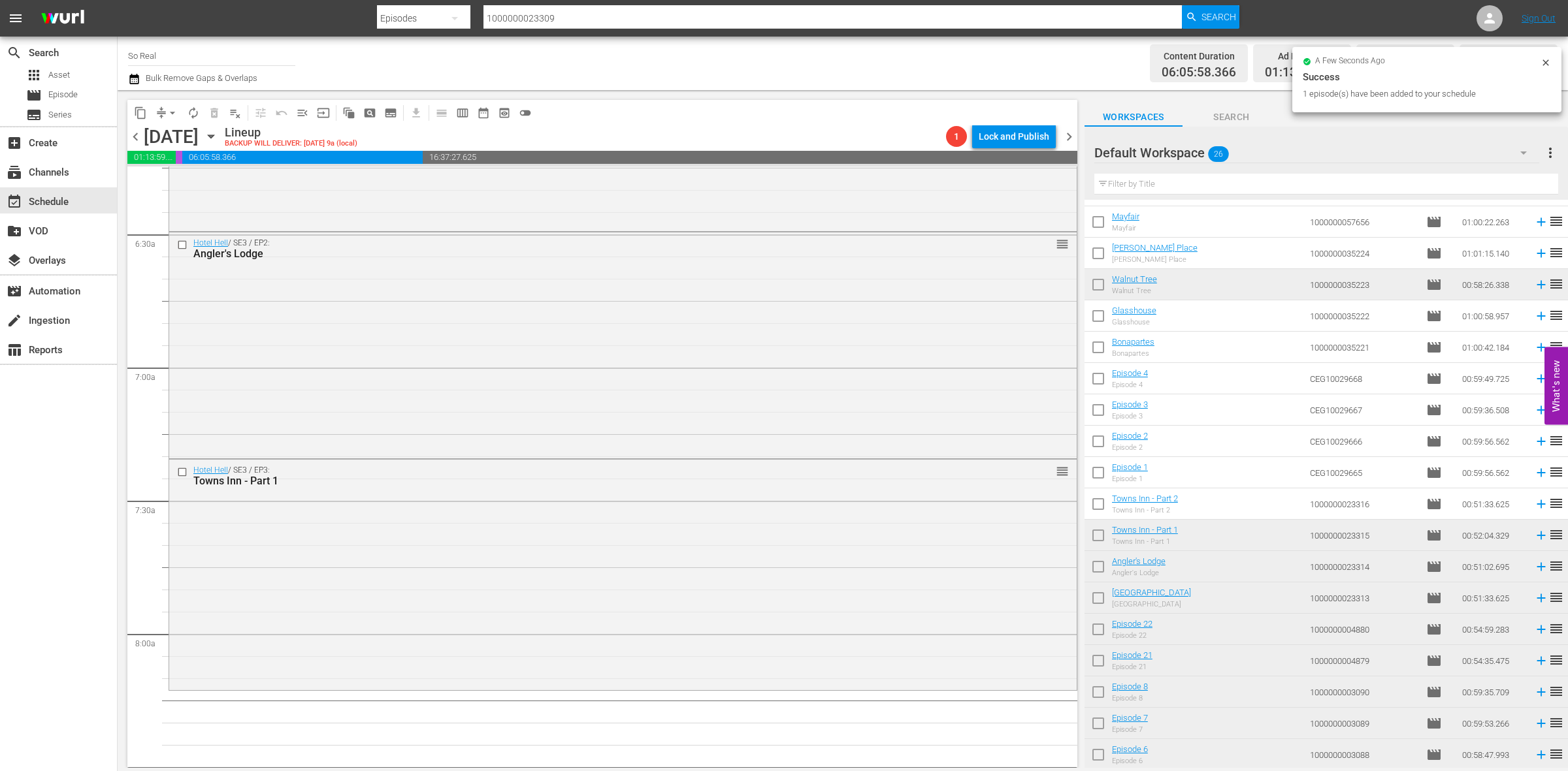
click at [1105, 531] on input "checkbox" at bounding box center [1098, 538] width 27 height 27
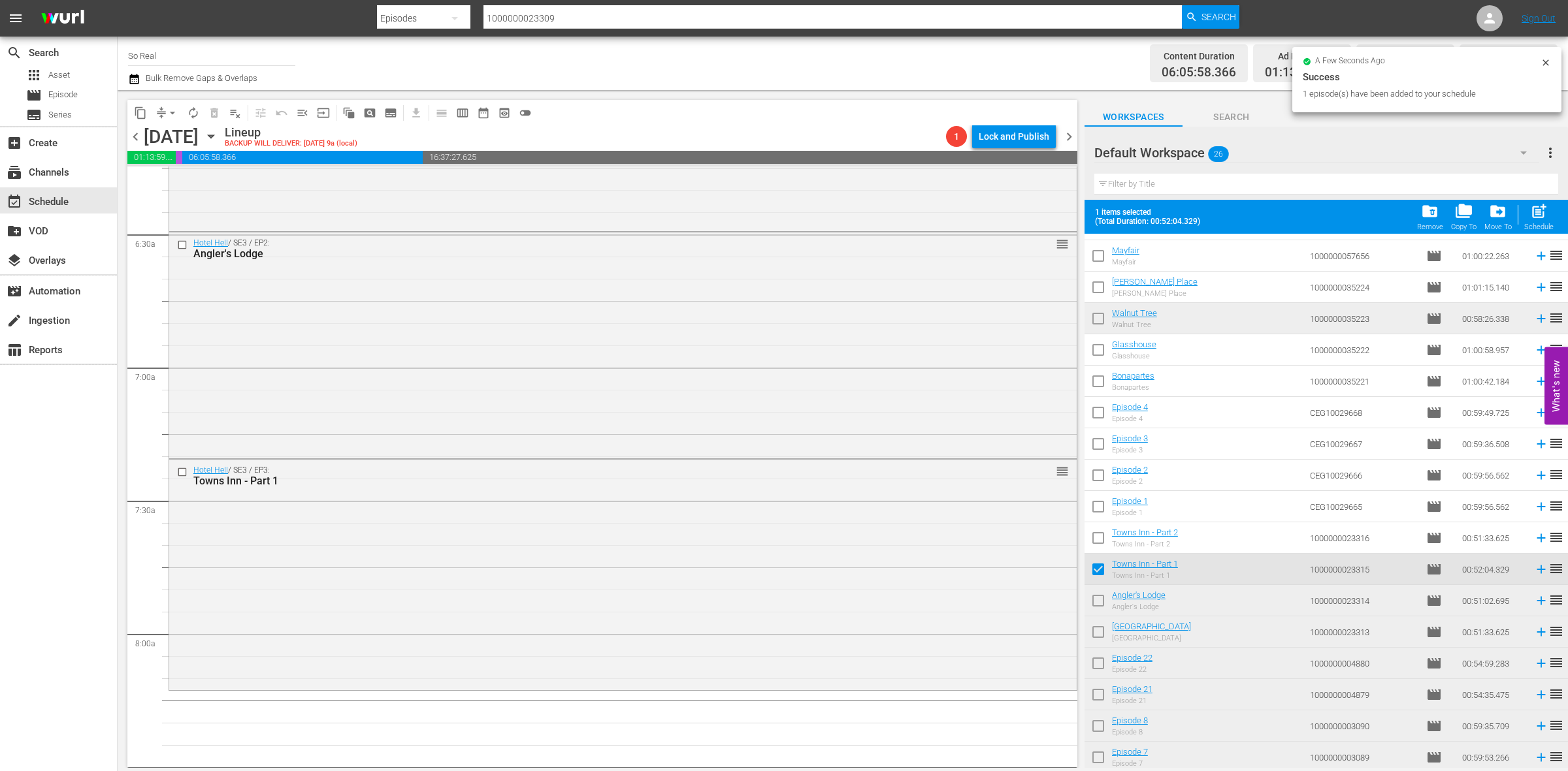
click at [1539, 219] on span "post_add" at bounding box center [1539, 211] width 18 height 18
checkbox input "false"
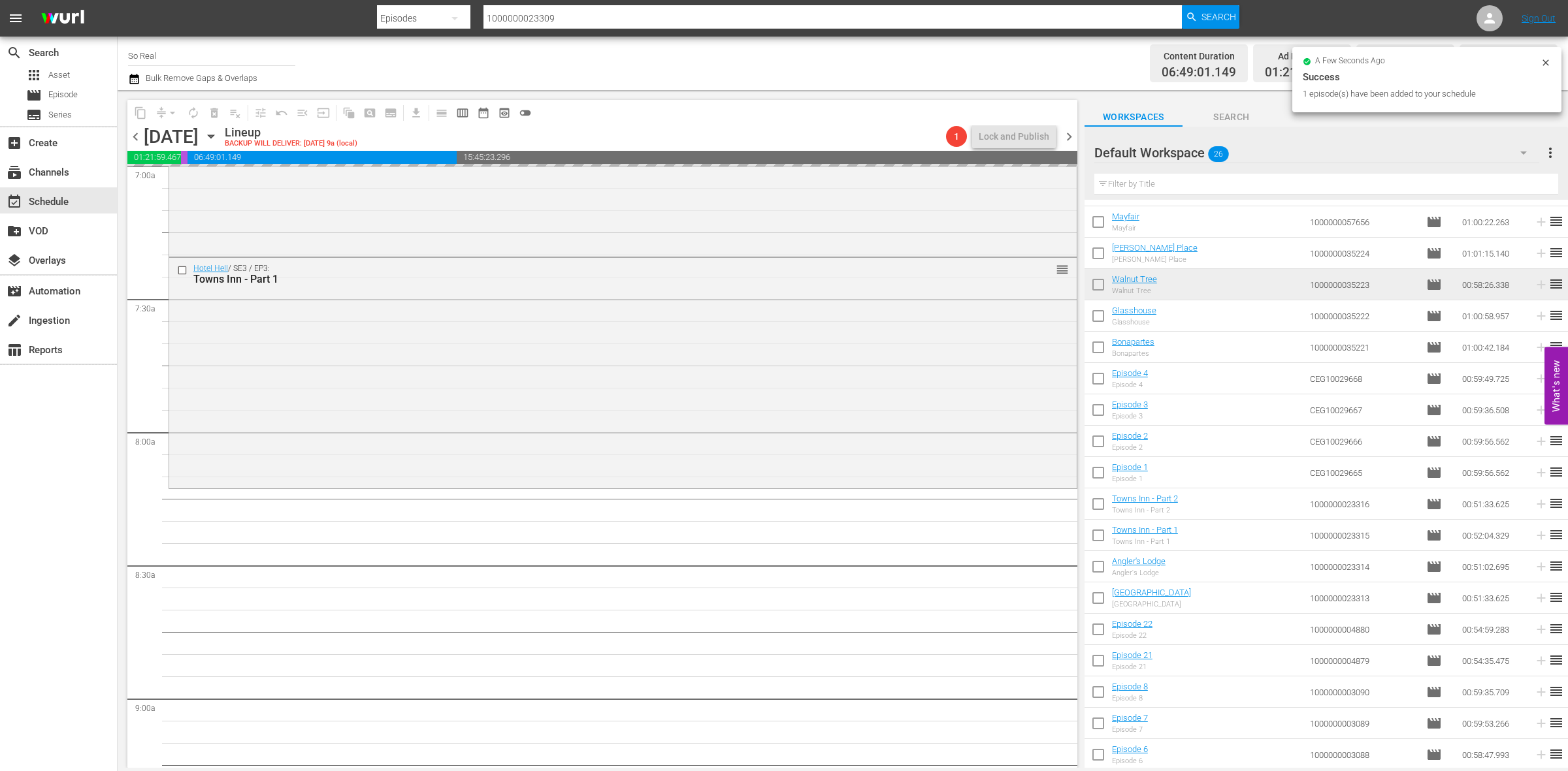
scroll to position [1867, 0]
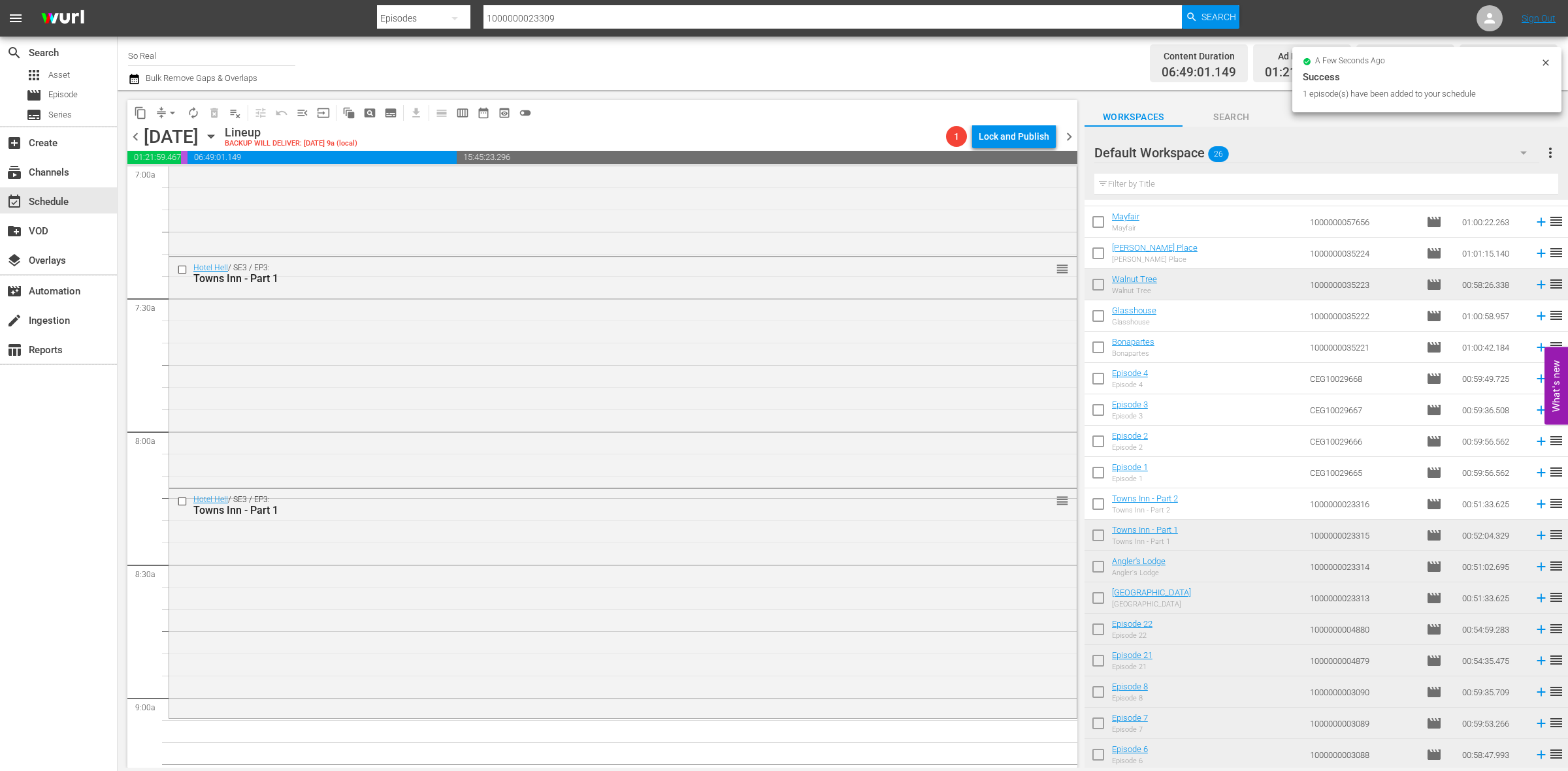
click at [1095, 508] on input "checkbox" at bounding box center [1098, 506] width 27 height 27
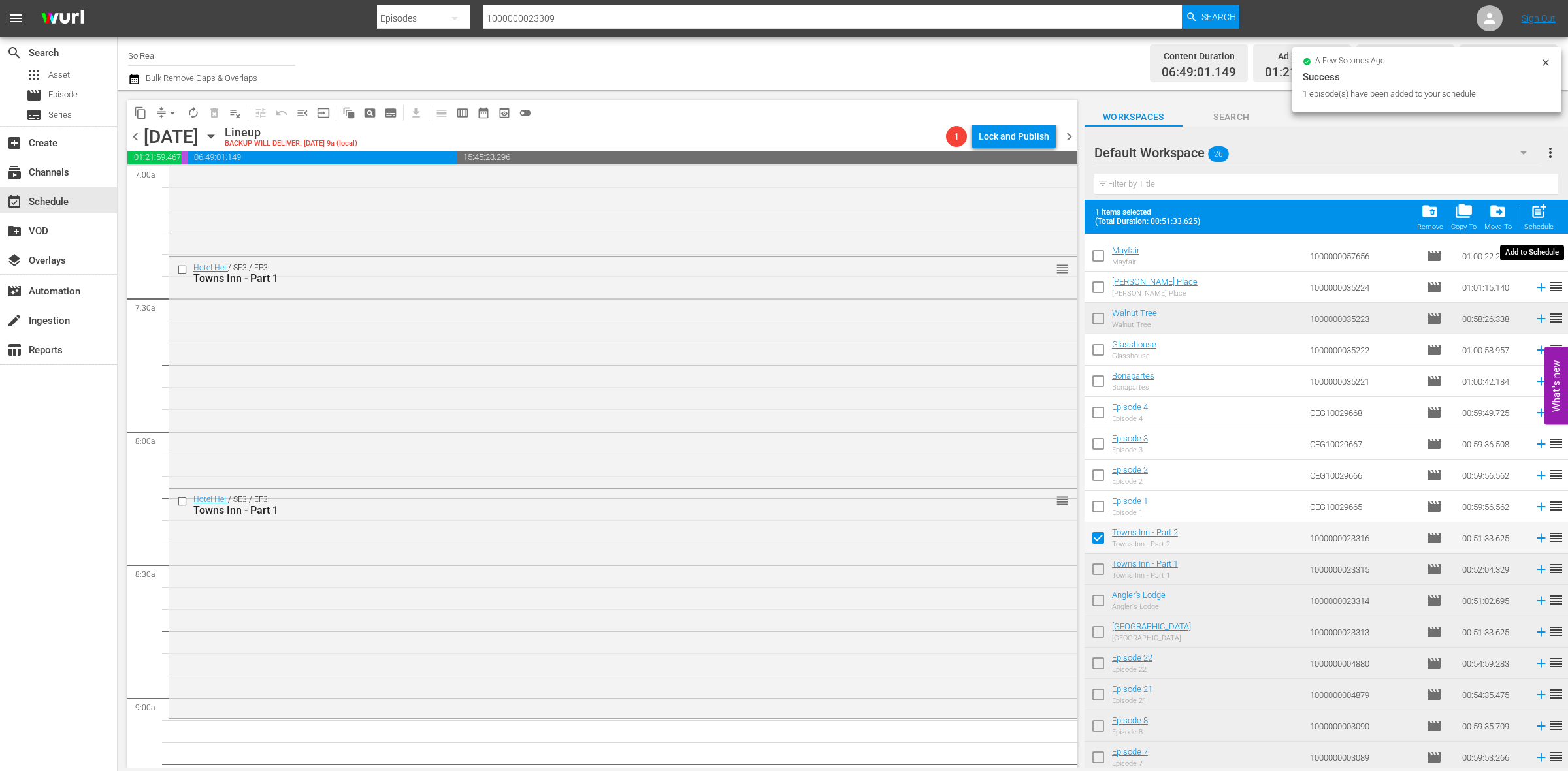
click at [1536, 220] on span "post_add" at bounding box center [1539, 211] width 18 height 18
checkbox input "false"
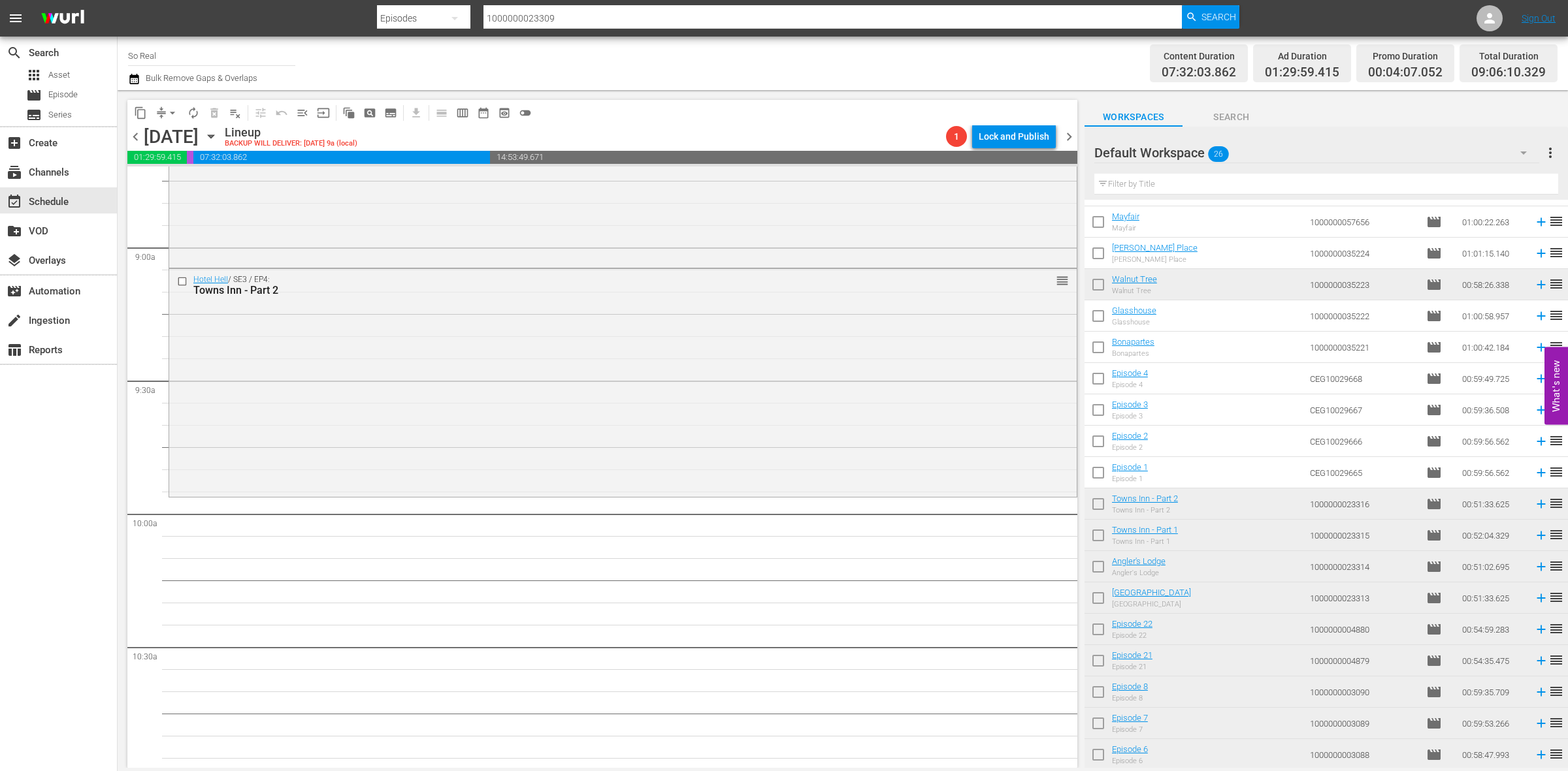
scroll to position [2381, 0]
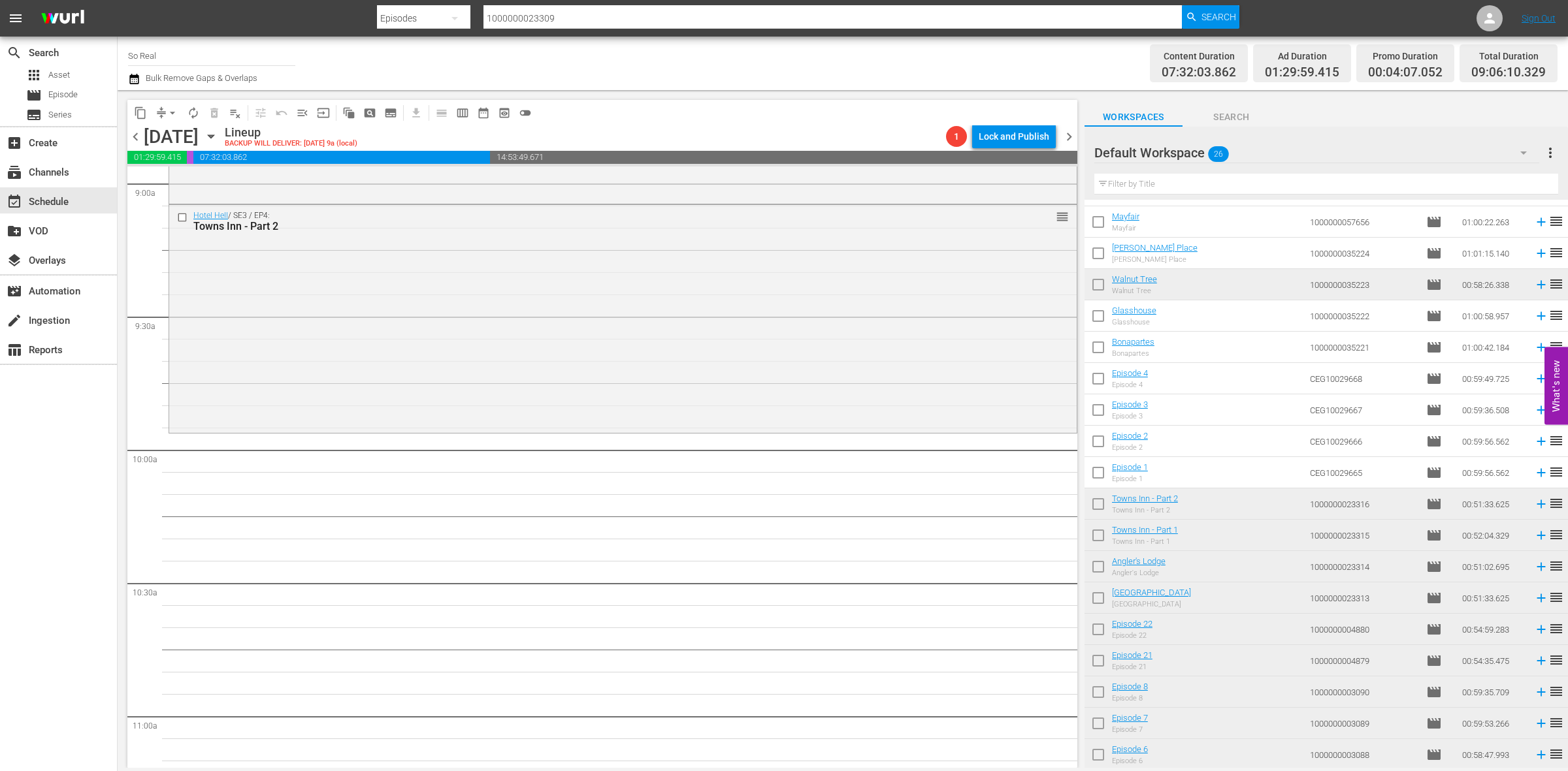
click at [1102, 477] on input "checkbox" at bounding box center [1098, 475] width 27 height 27
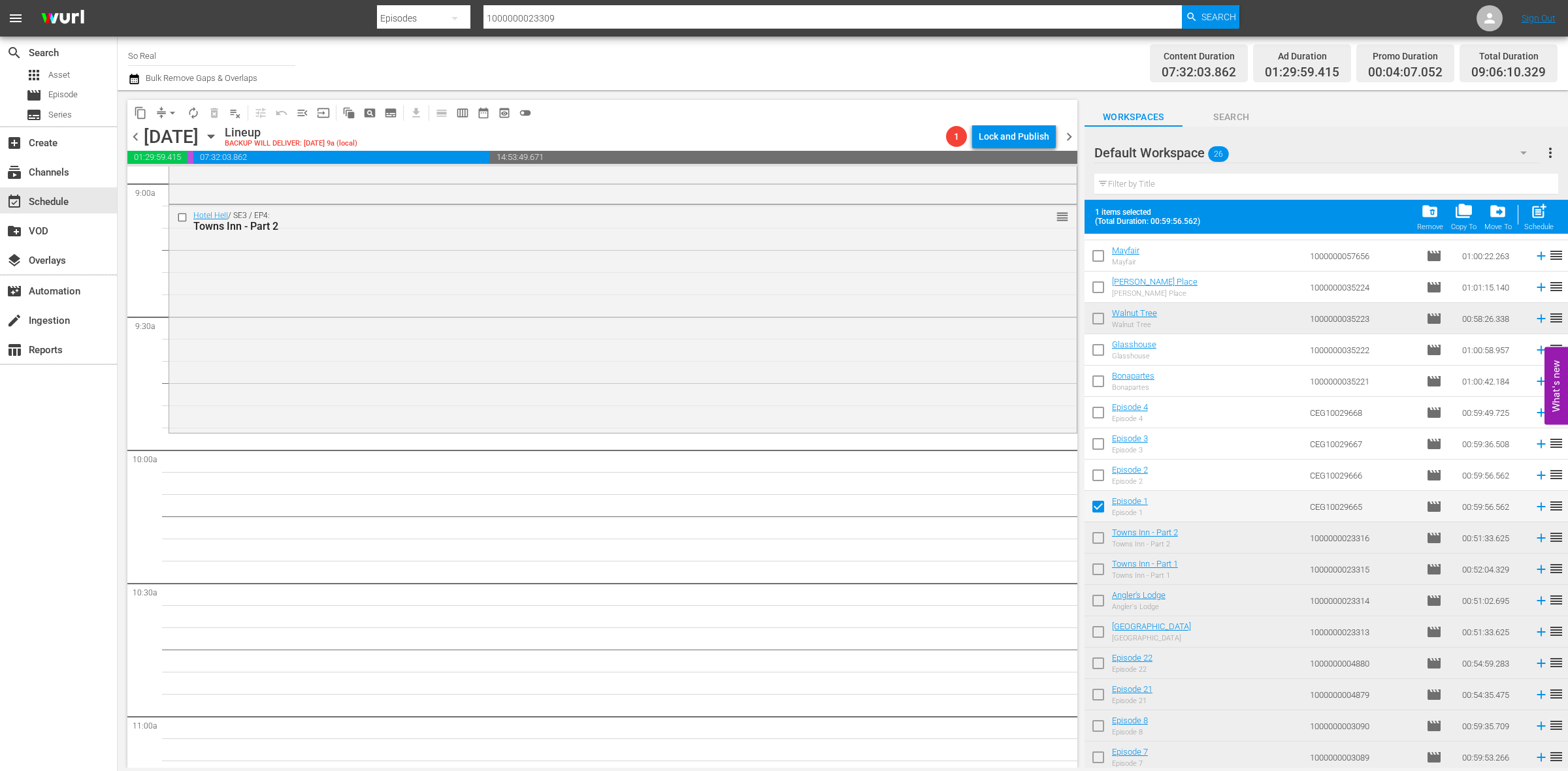
click at [1542, 215] on span "post_add" at bounding box center [1539, 211] width 18 height 18
checkbox input "false"
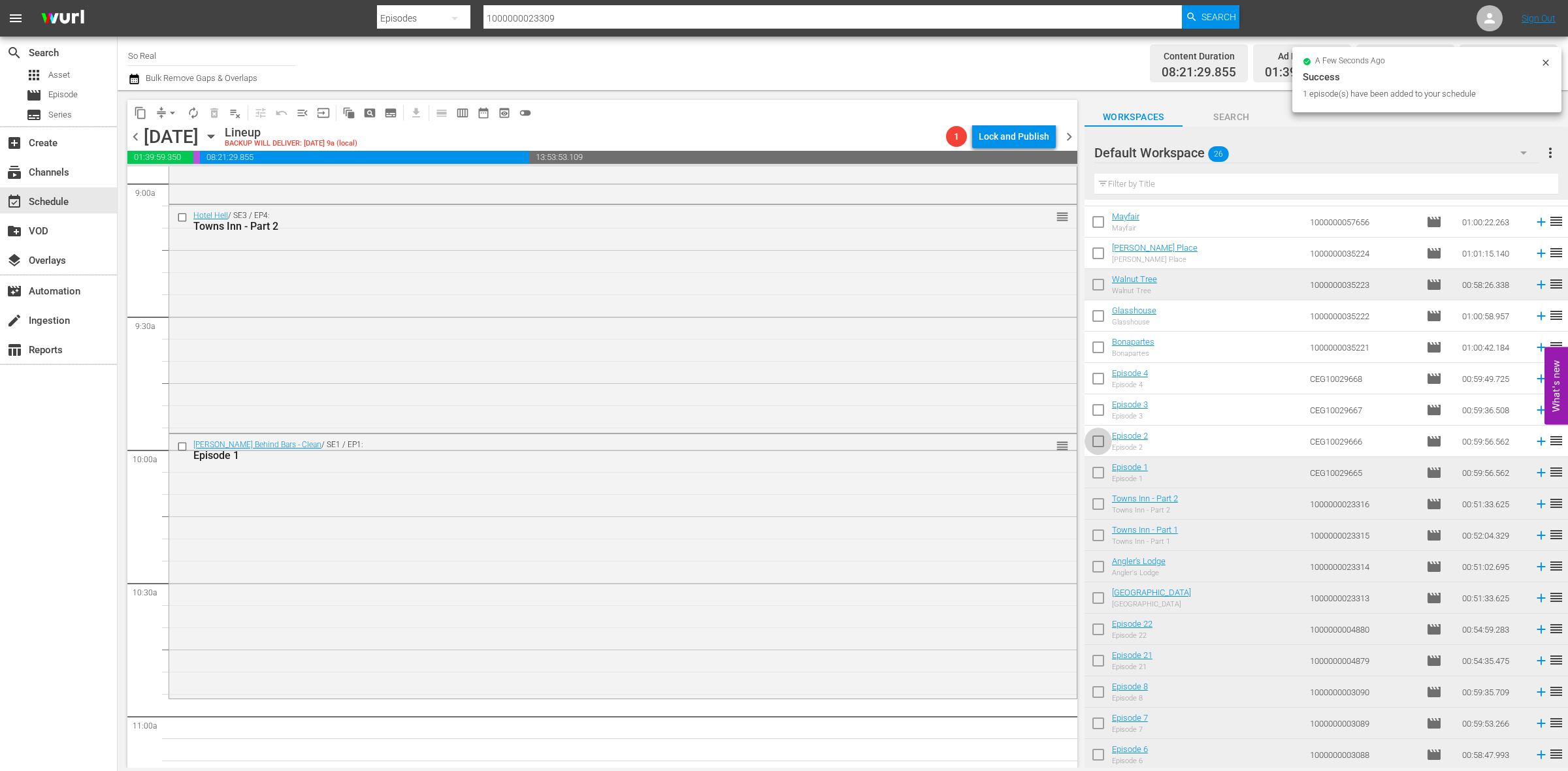
click at [1100, 435] on input "checkbox" at bounding box center [1098, 443] width 27 height 27
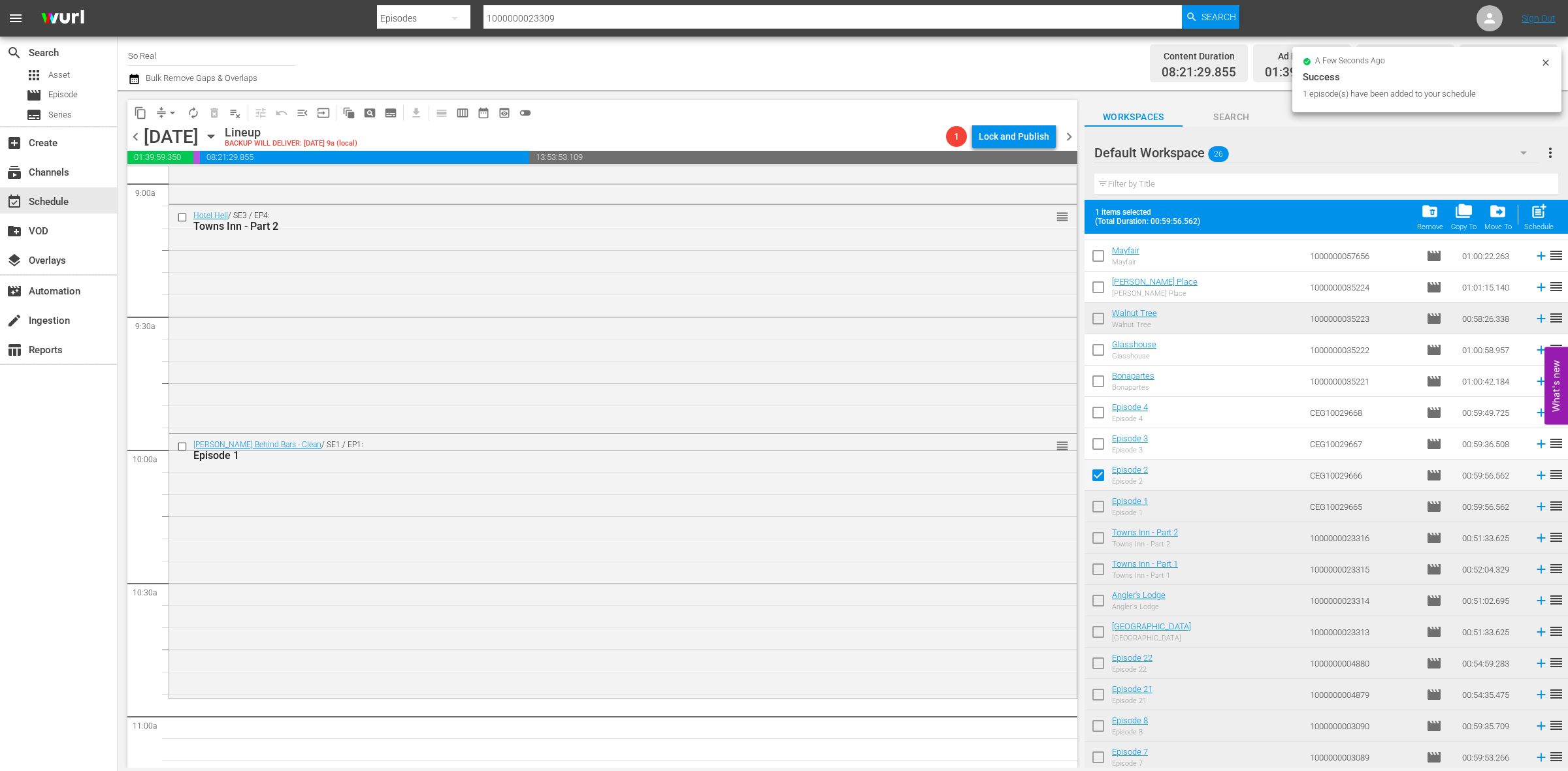
click at [1532, 222] on div "post_add Schedule" at bounding box center [1538, 216] width 29 height 29
checkbox input "false"
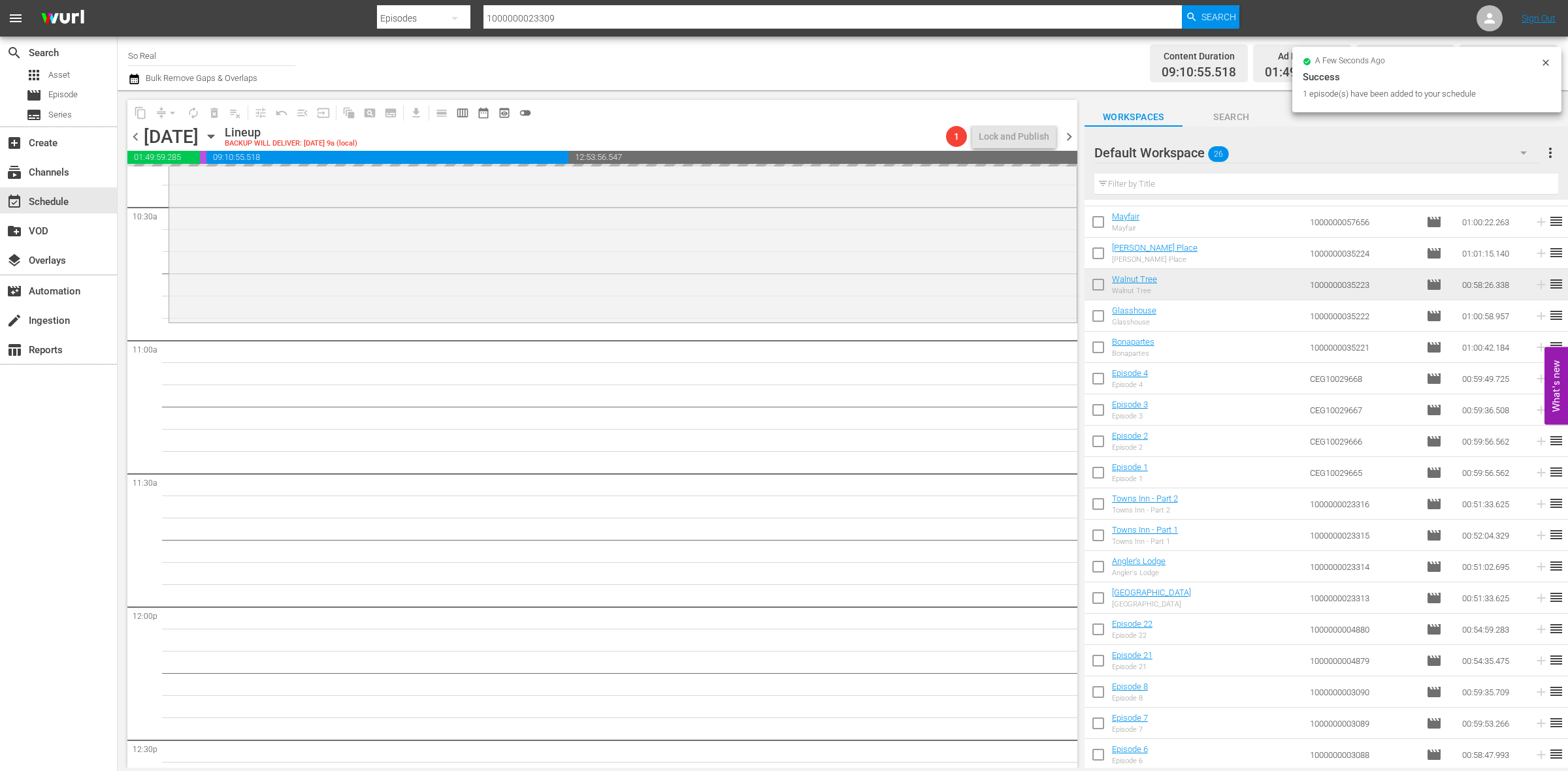
scroll to position [2760, 0]
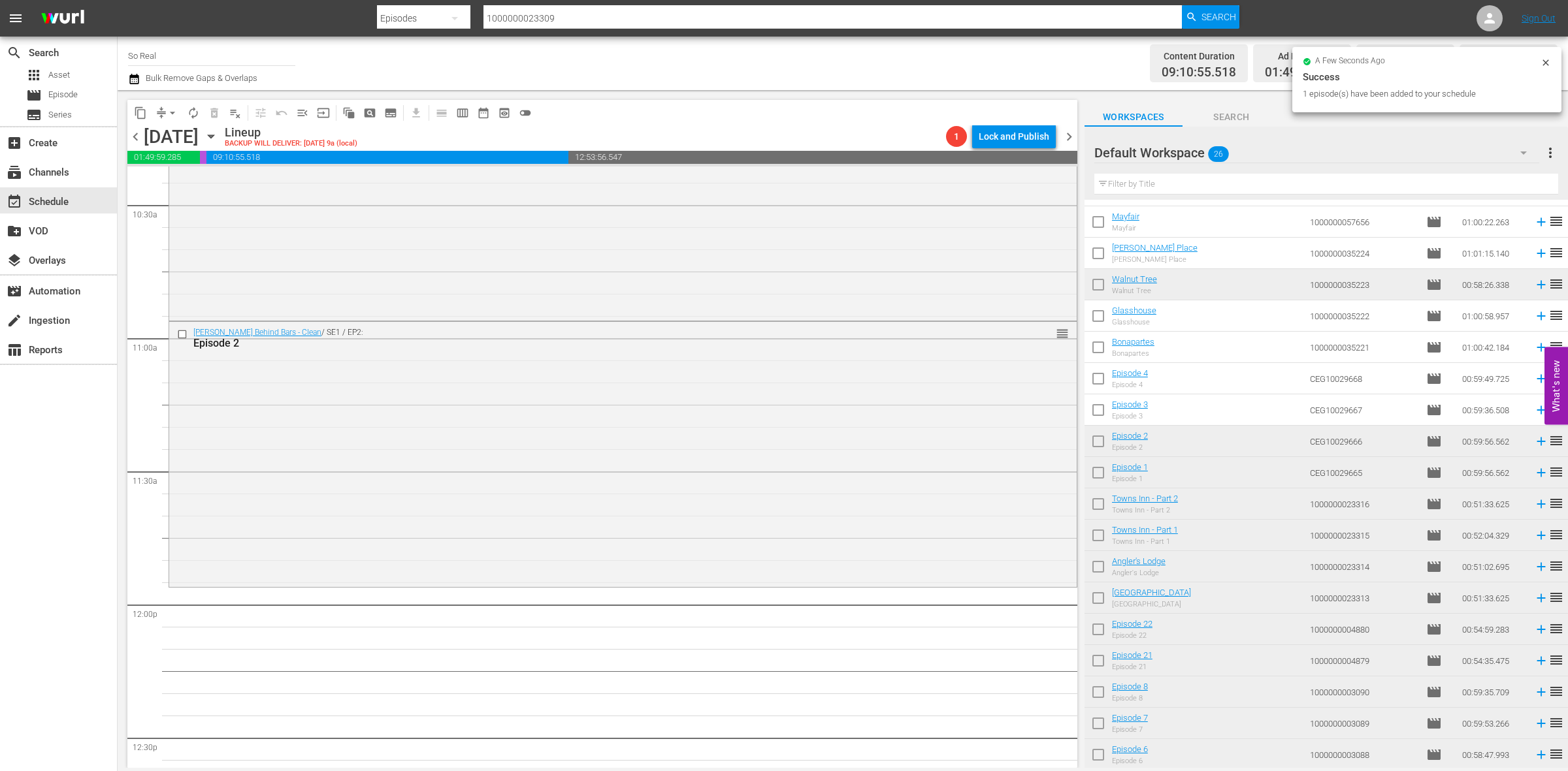
click at [1101, 412] on input "checkbox" at bounding box center [1098, 412] width 27 height 27
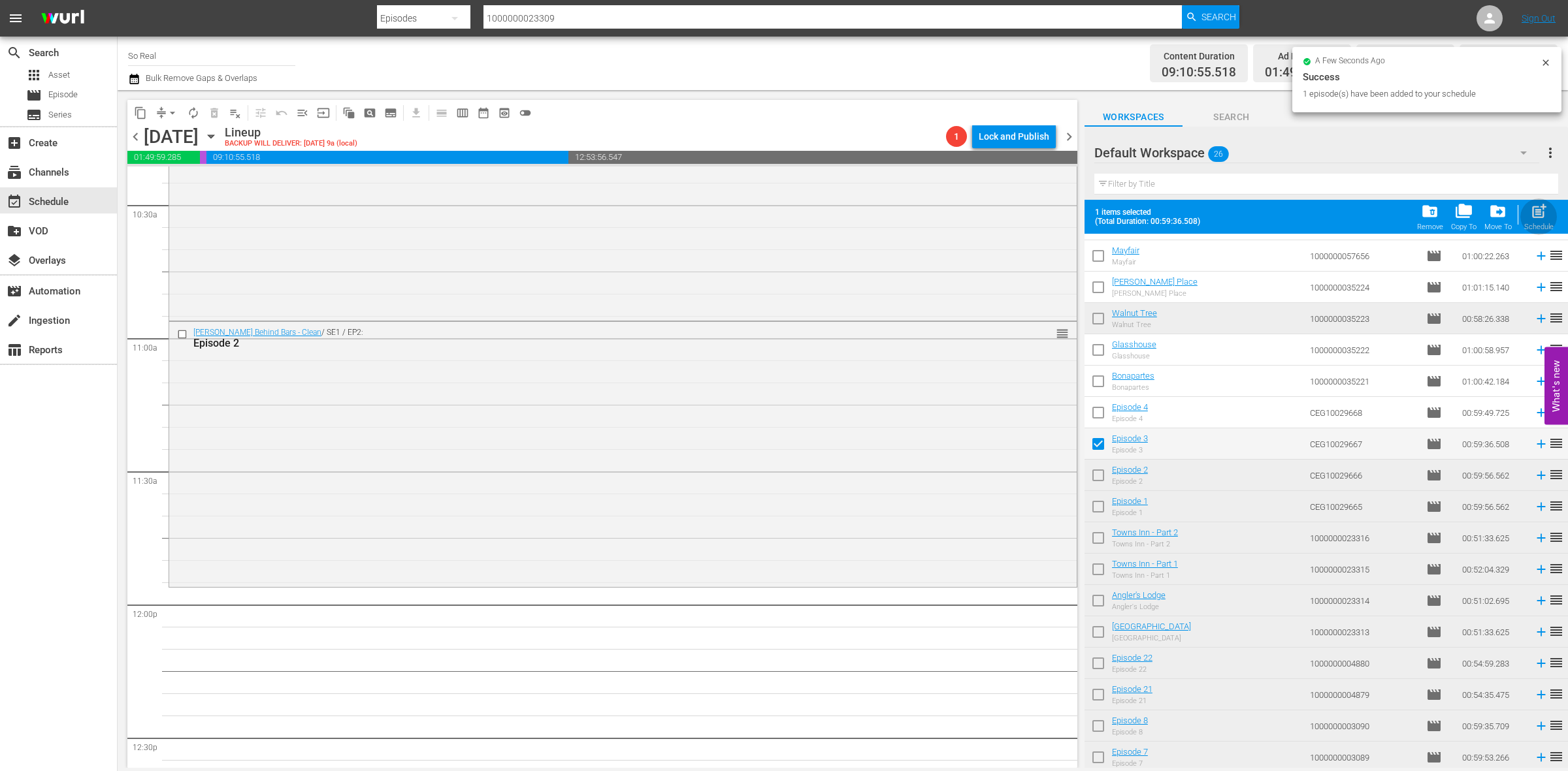
click at [1541, 223] on div "post_add Schedule" at bounding box center [1538, 216] width 29 height 29
checkbox input "false"
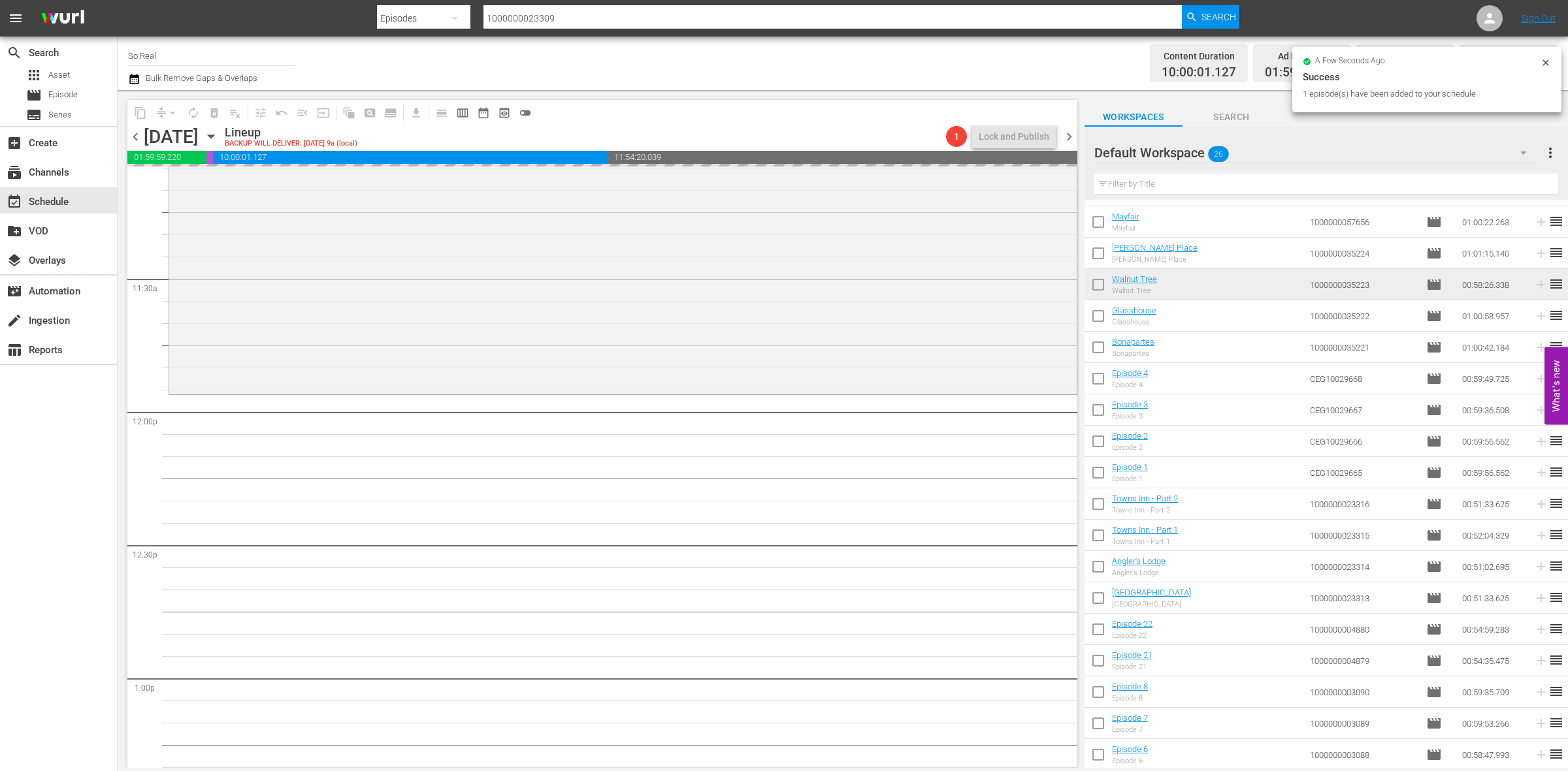
scroll to position [3002, 0]
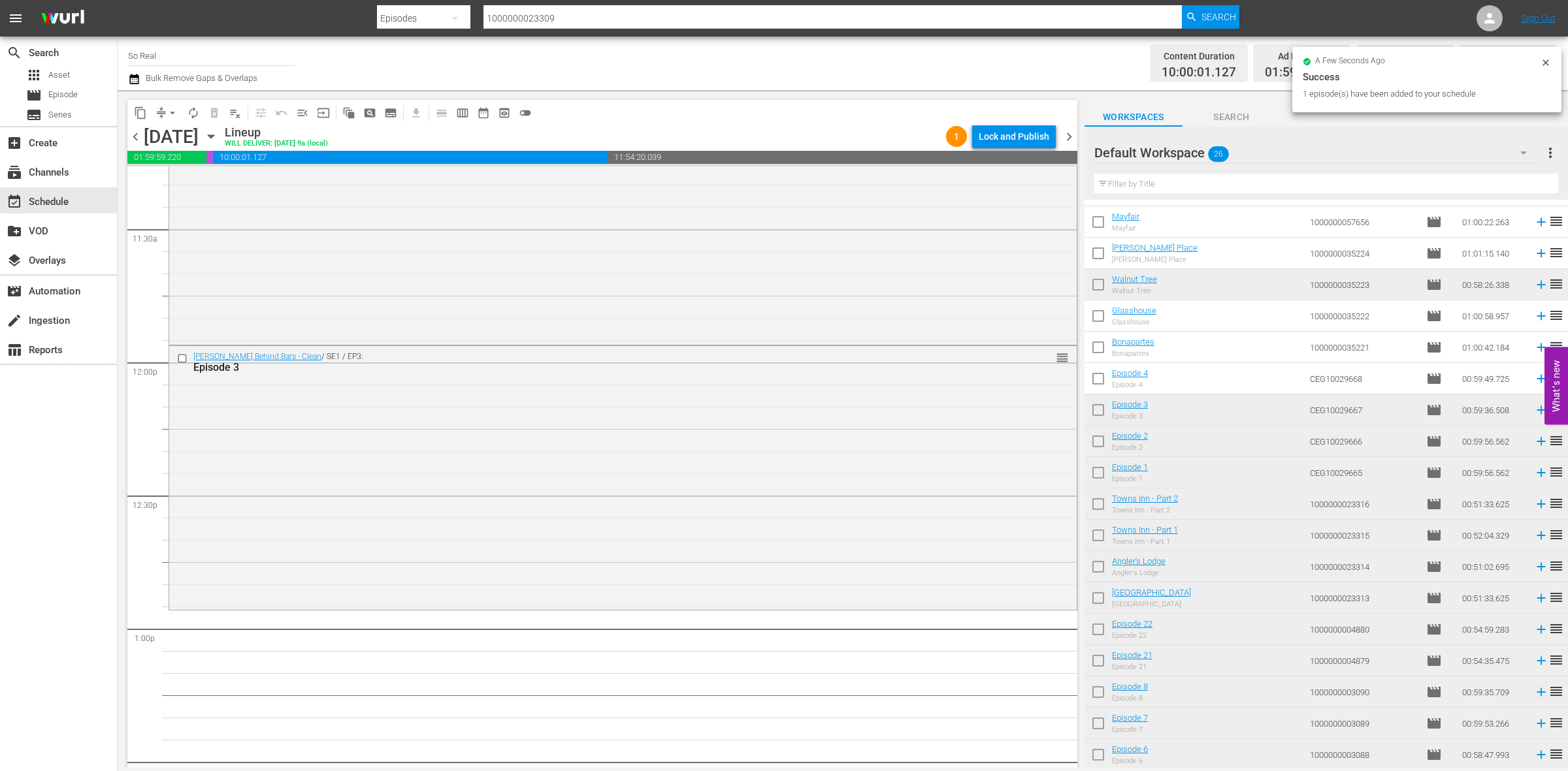
click at [1102, 382] on input "checkbox" at bounding box center [1098, 381] width 27 height 27
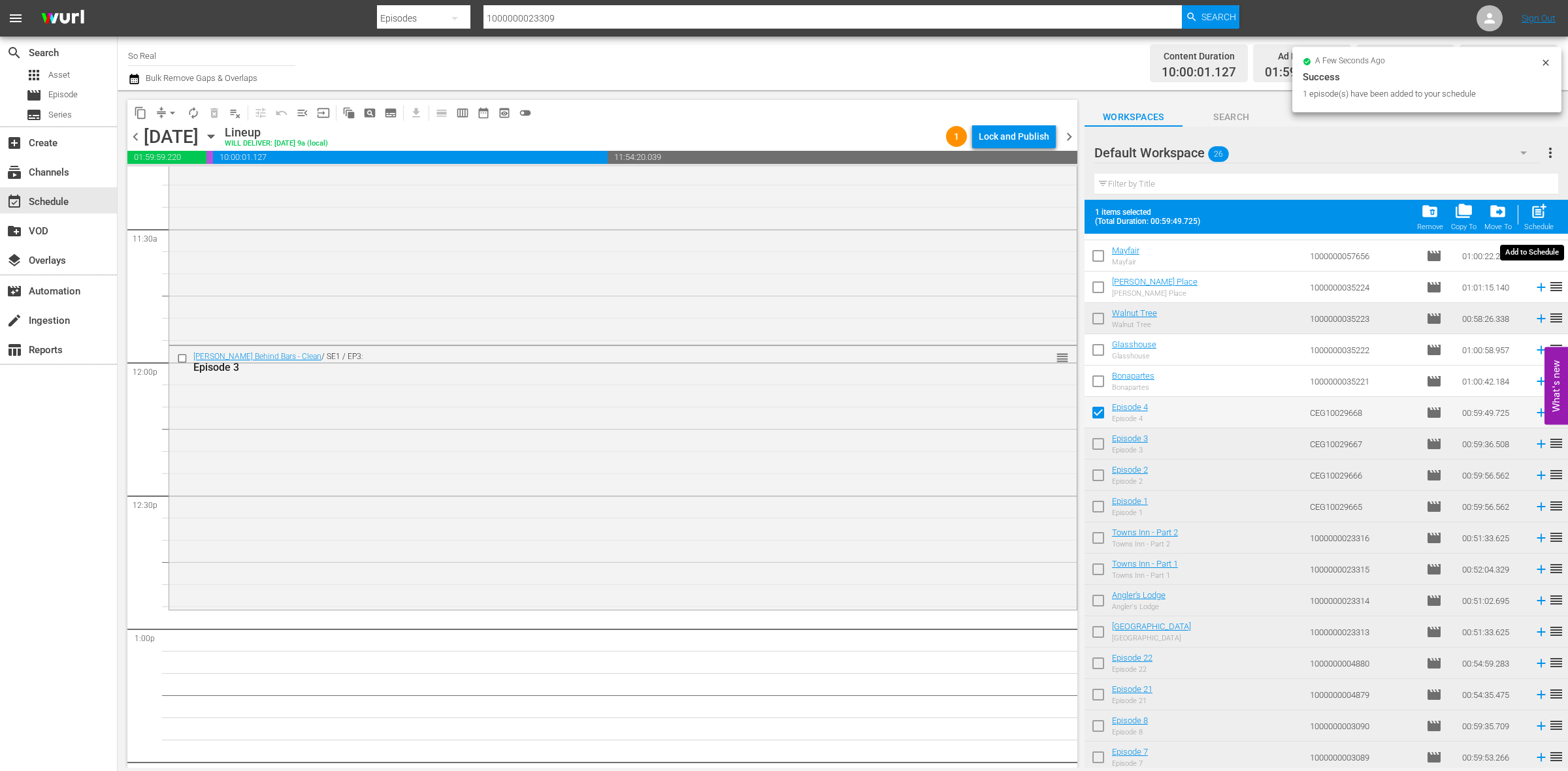
click at [1539, 215] on span "post_add" at bounding box center [1539, 211] width 18 height 18
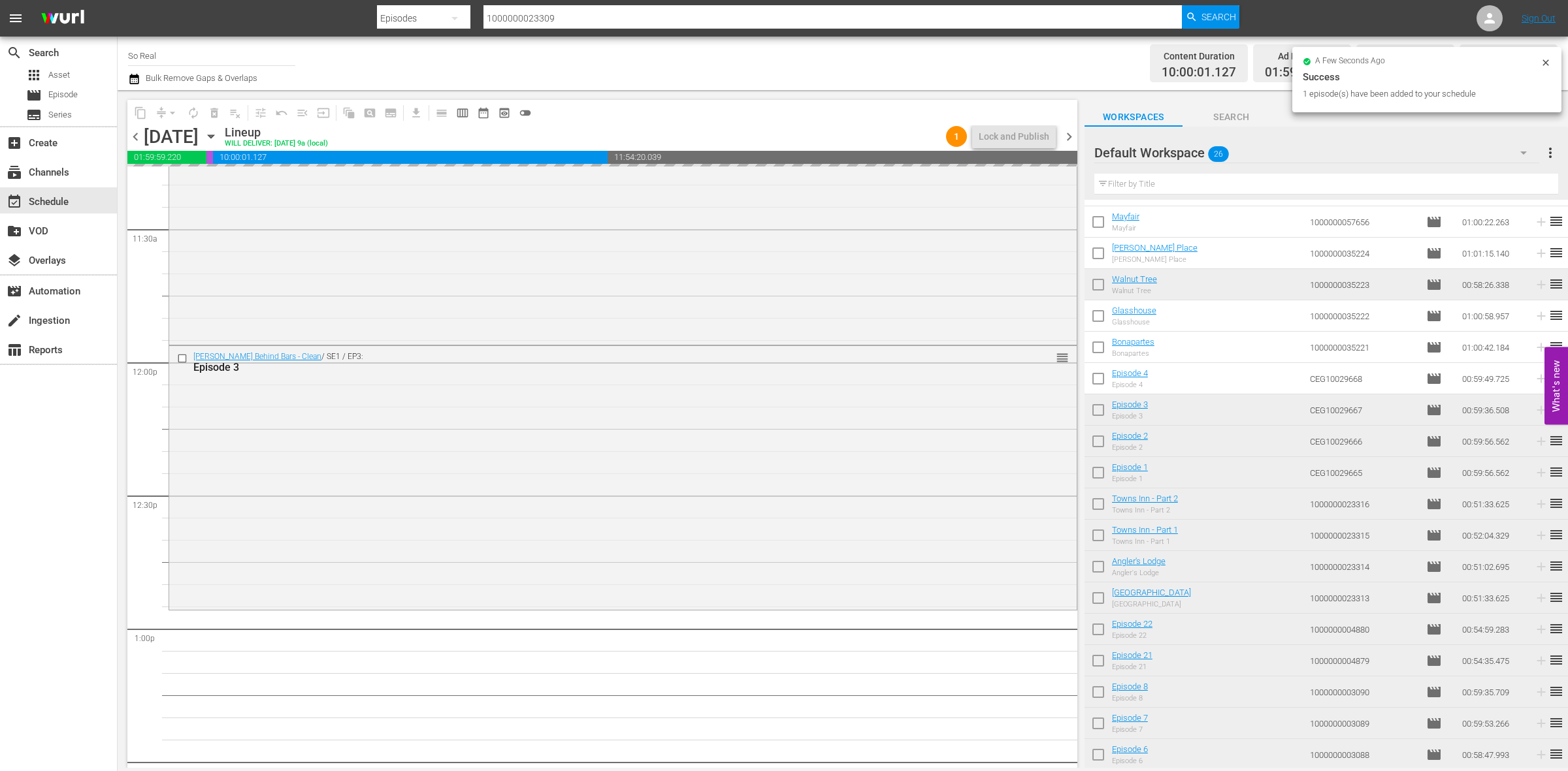
checkbox input "false"
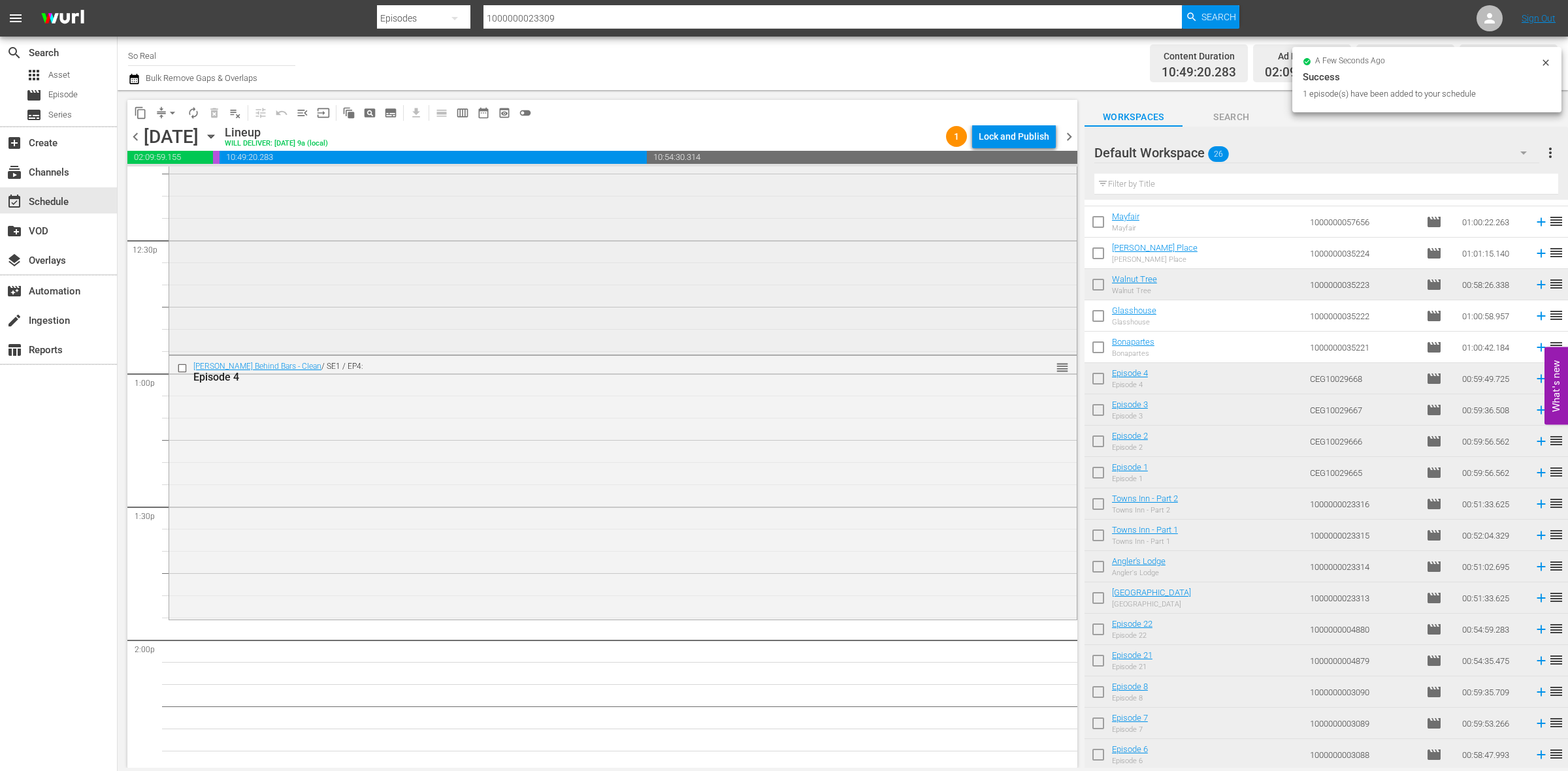
scroll to position [3258, 0]
click at [1096, 344] on input "checkbox" at bounding box center [1098, 350] width 27 height 27
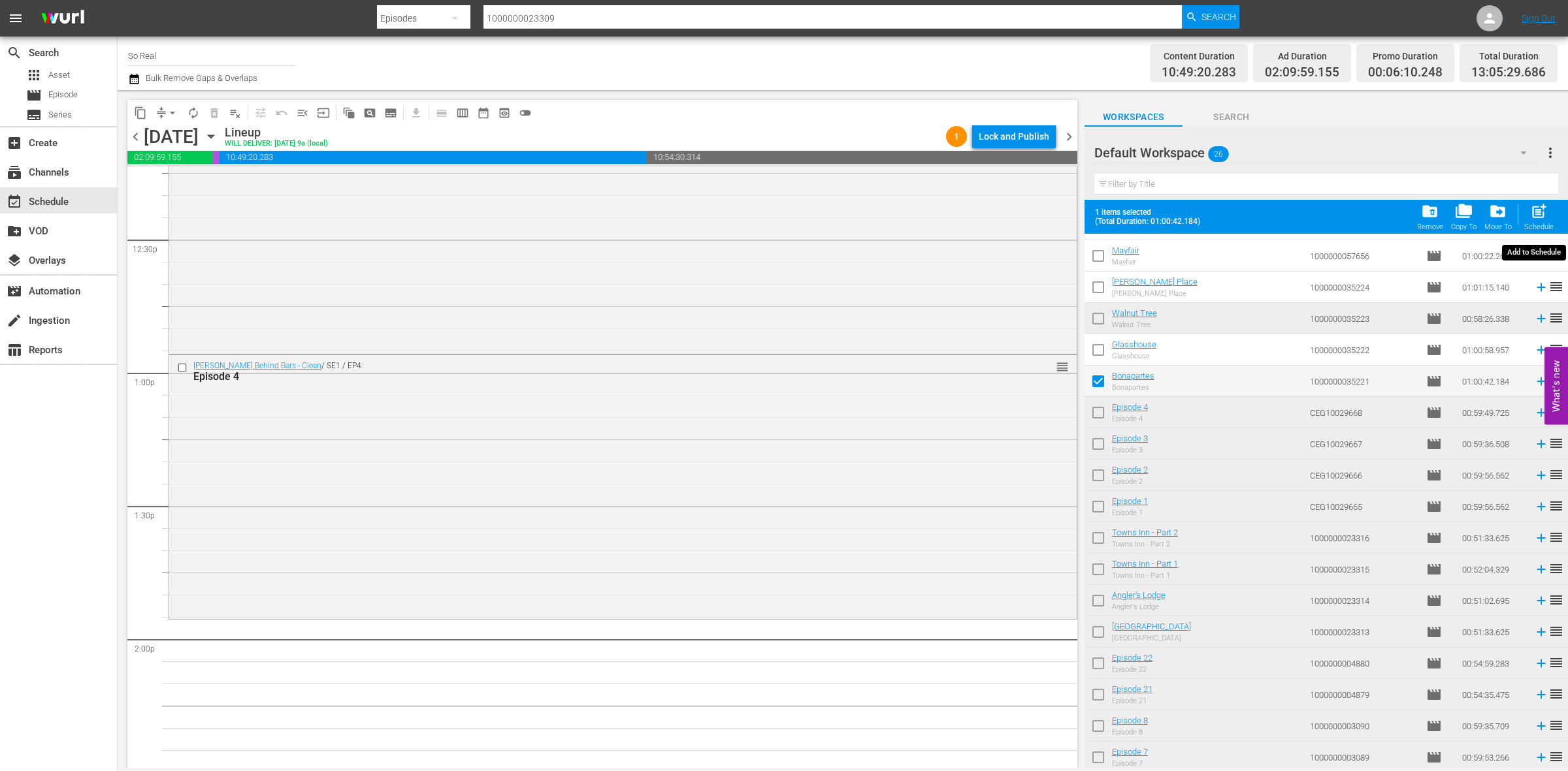
click at [1545, 204] on span "post_add" at bounding box center [1539, 211] width 18 height 18
checkbox input "false"
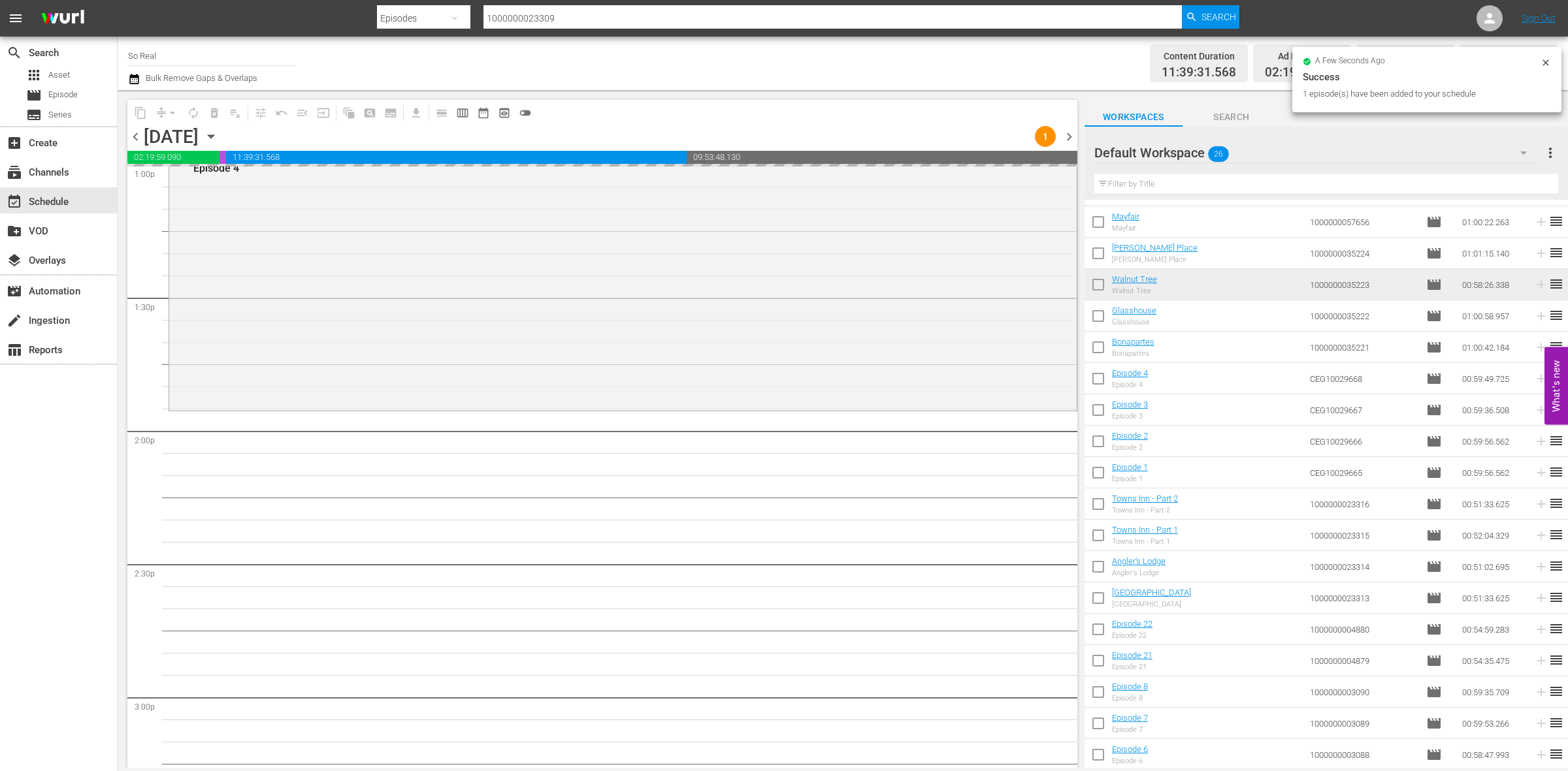
scroll to position [3518, 0]
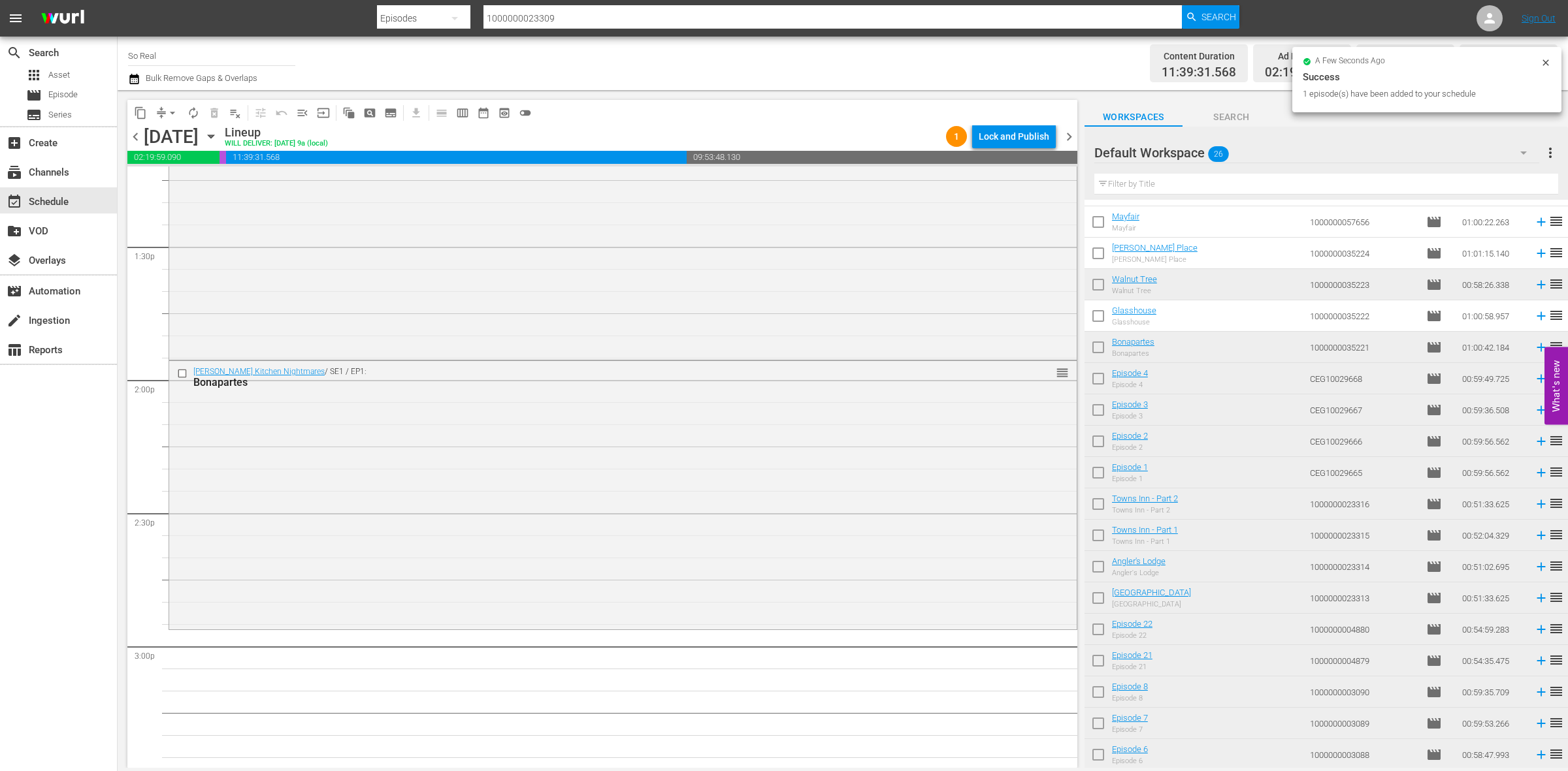
click at [1105, 324] on input "checkbox" at bounding box center [1098, 318] width 27 height 27
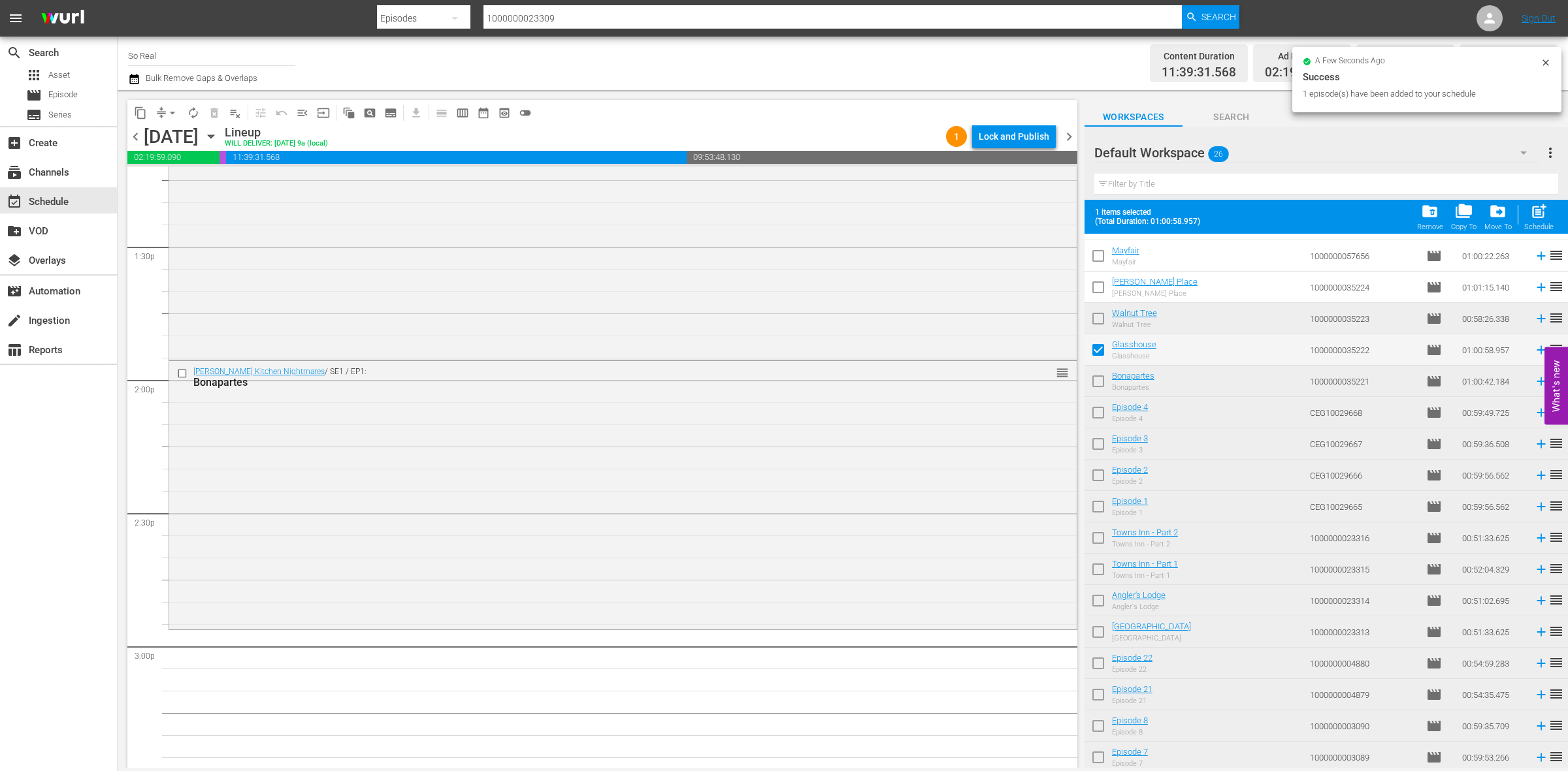
click at [1522, 232] on span "post_add Schedule" at bounding box center [1539, 216] width 37 height 36
click at [1526, 230] on div "Schedule" at bounding box center [1538, 227] width 29 height 9
checkbox input "false"
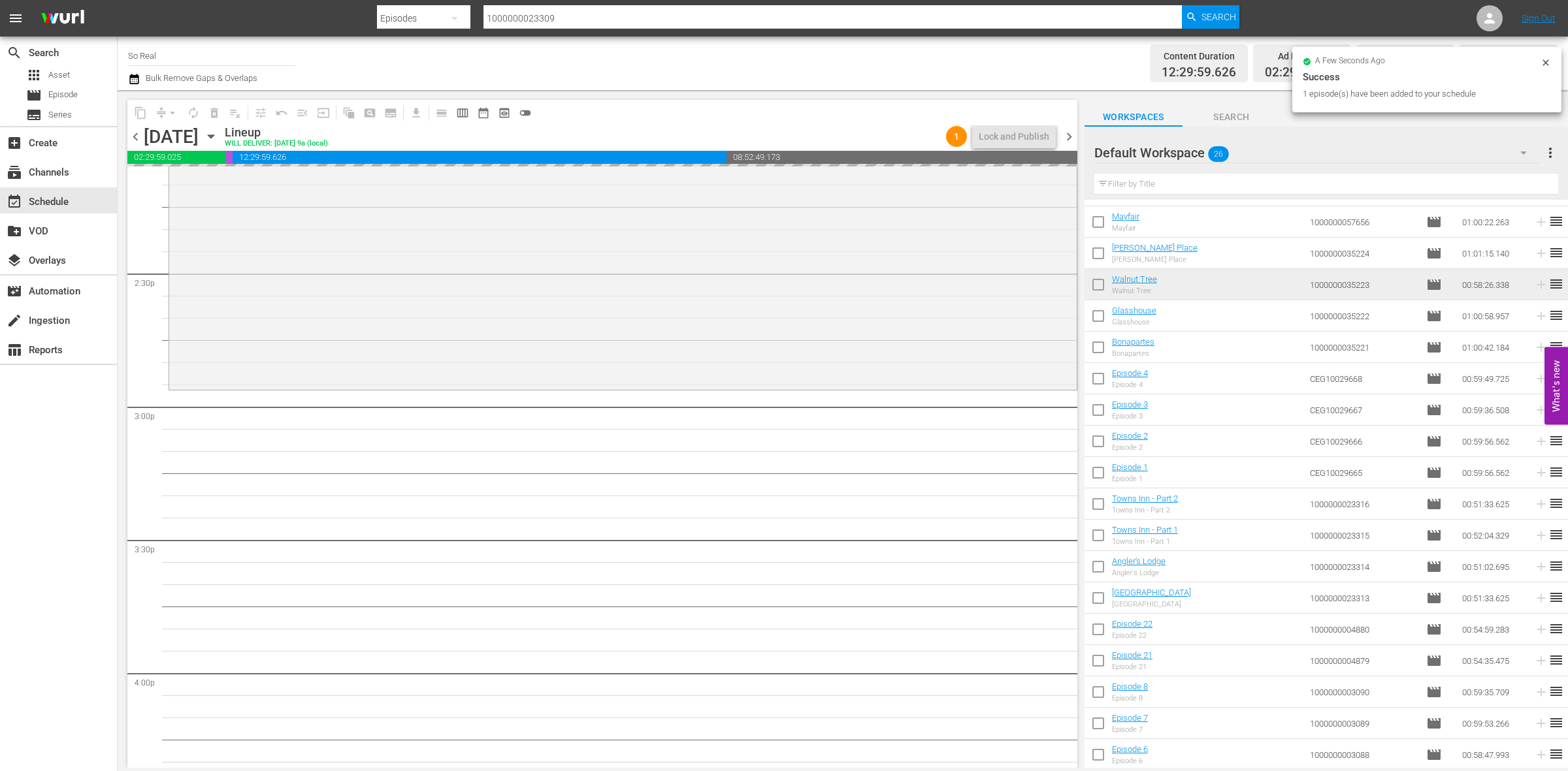
scroll to position [3821, 0]
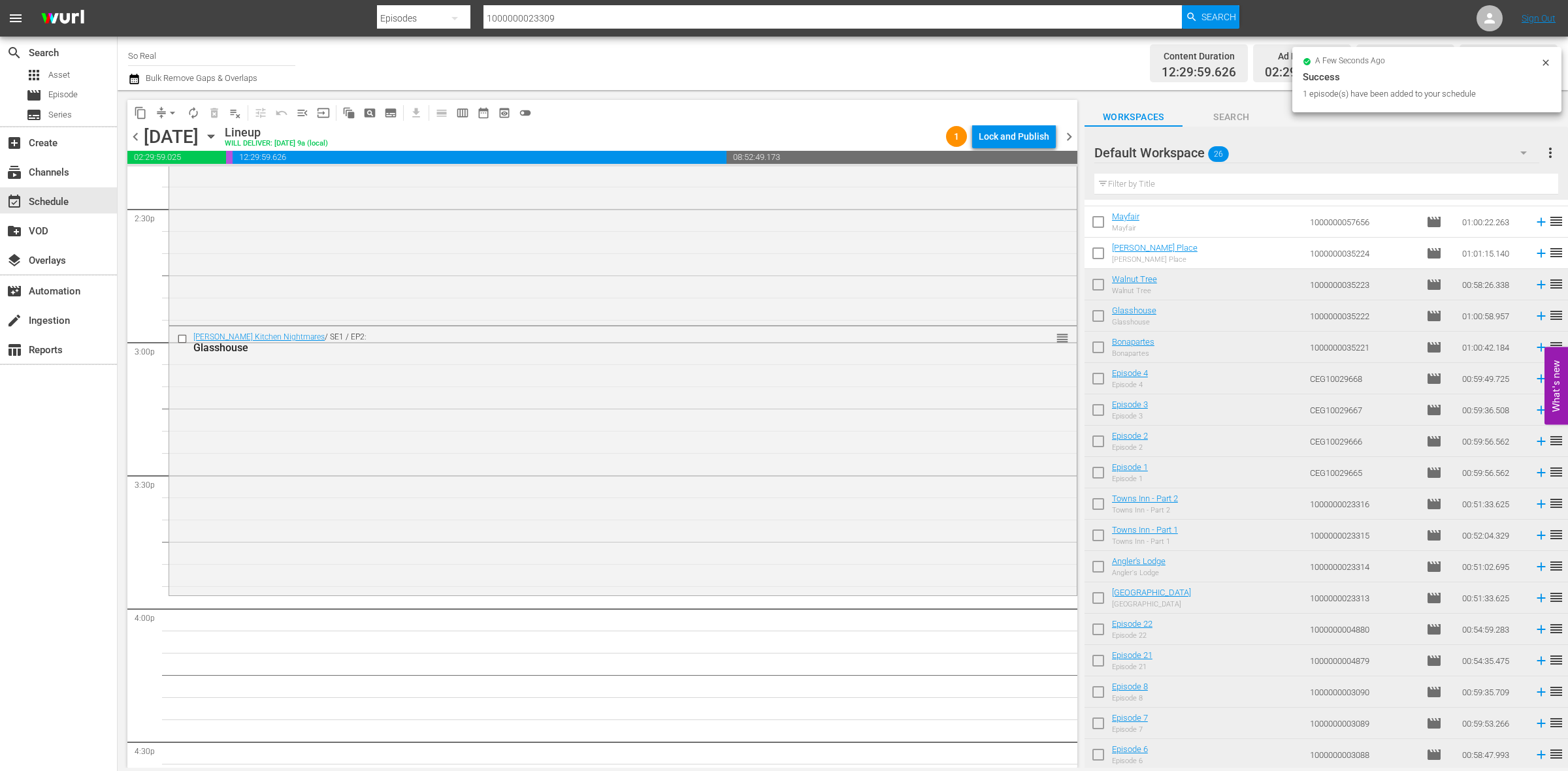
click at [1097, 283] on input "checkbox" at bounding box center [1098, 287] width 27 height 27
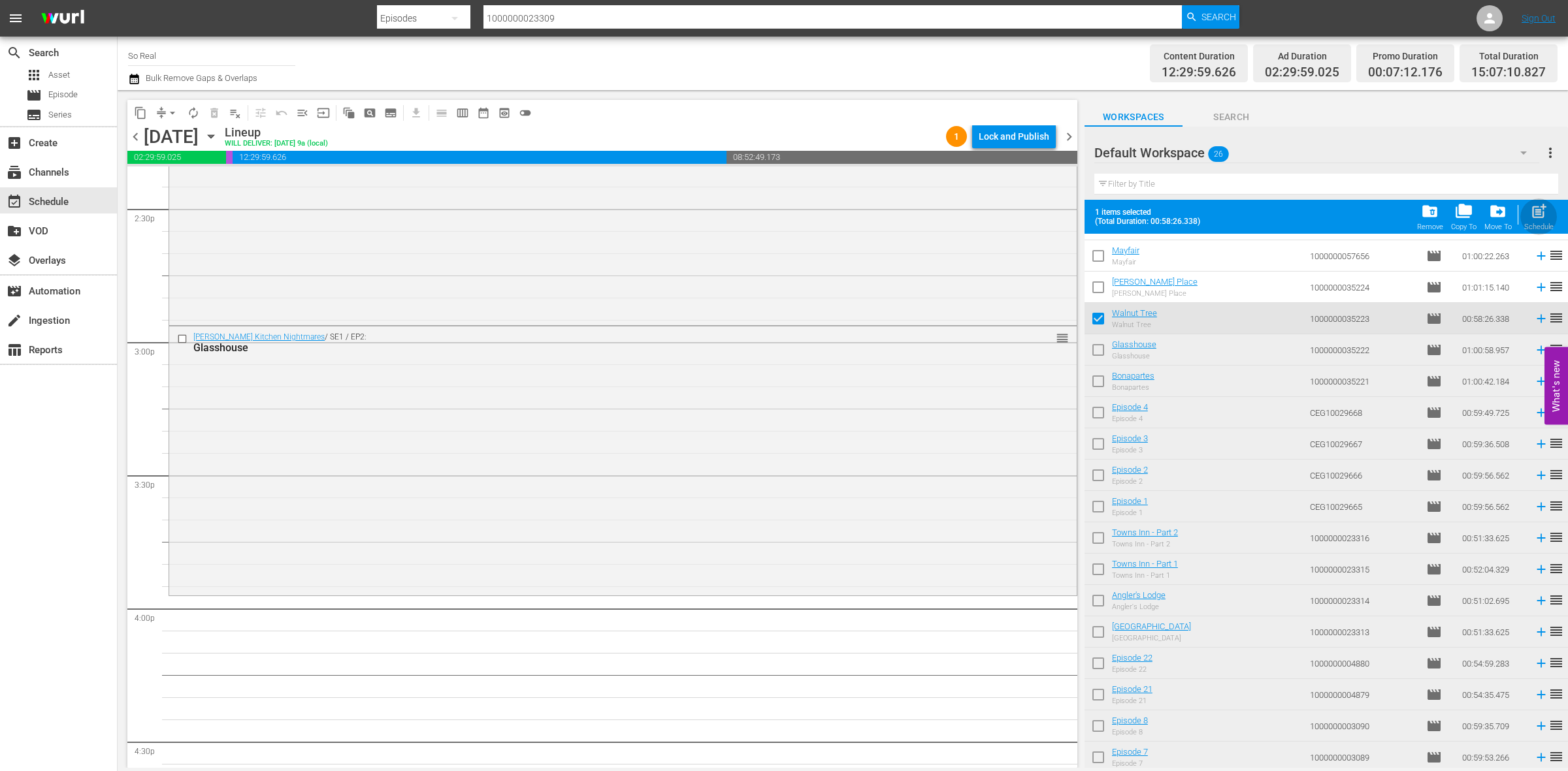
click at [1541, 220] on span "post_add" at bounding box center [1539, 211] width 18 height 18
checkbox input "false"
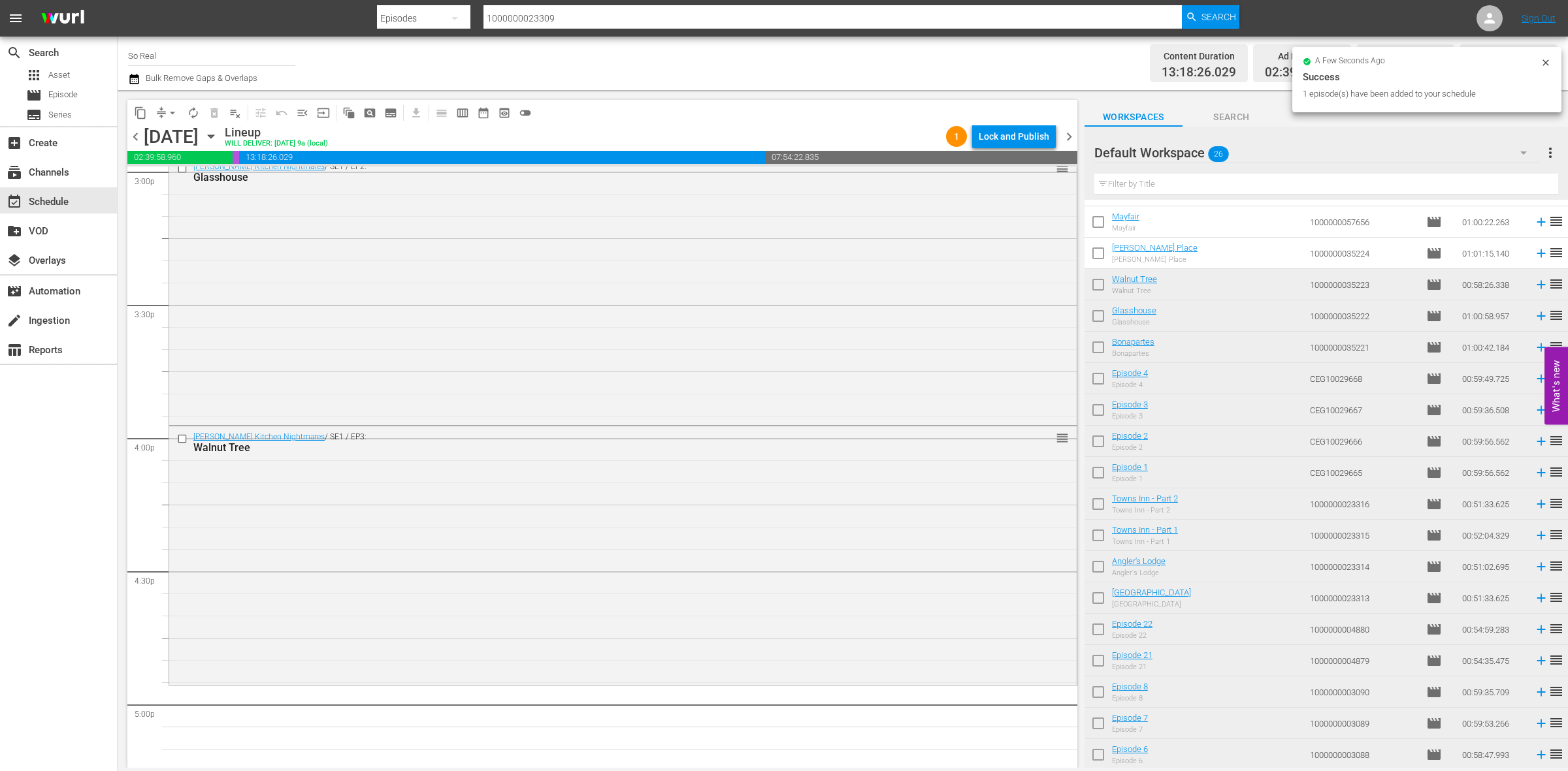
scroll to position [3993, 0]
click at [1102, 252] on input "checkbox" at bounding box center [1098, 255] width 27 height 27
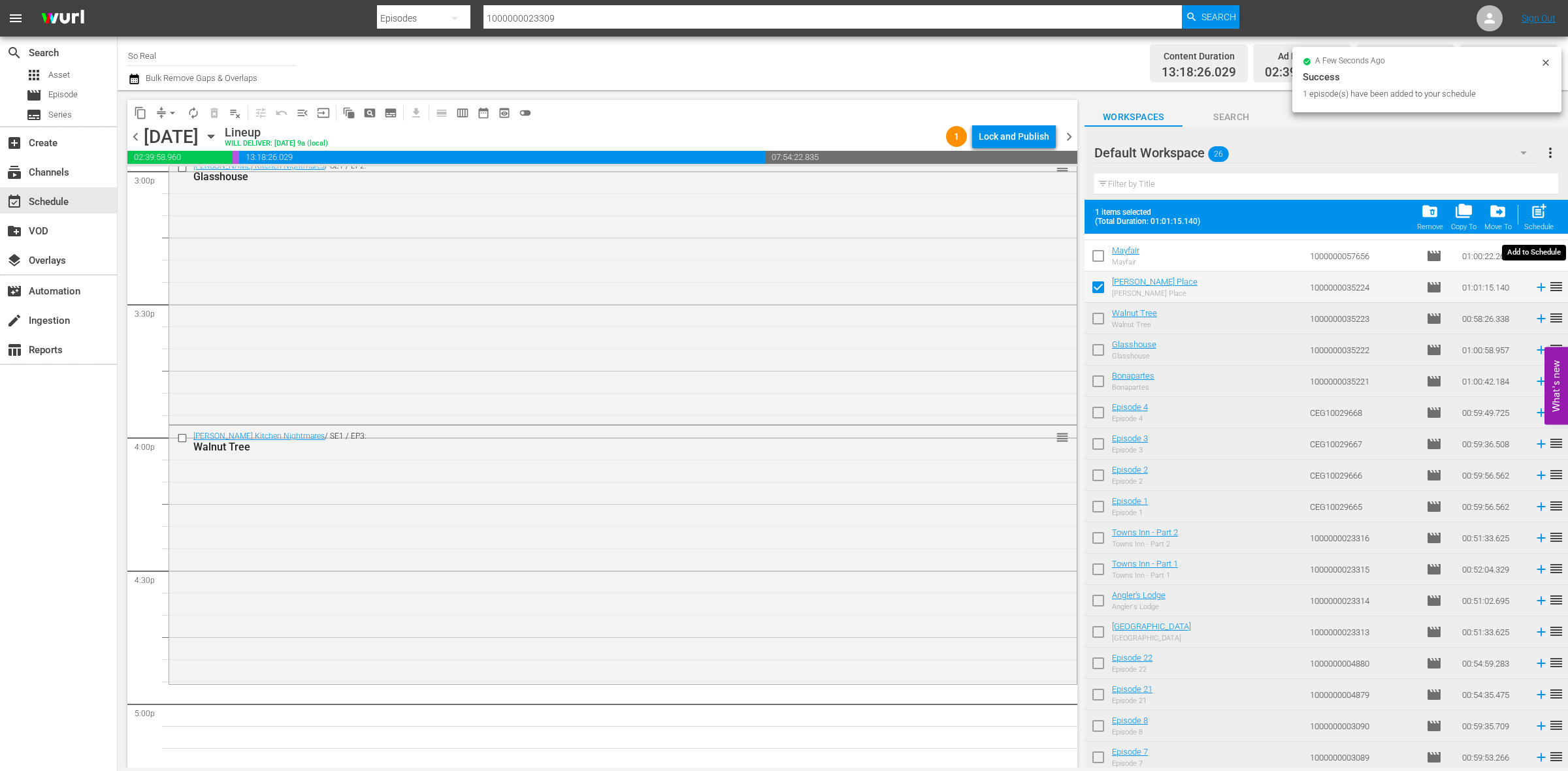
click at [1546, 215] on span "post_add" at bounding box center [1539, 211] width 18 height 18
checkbox input "false"
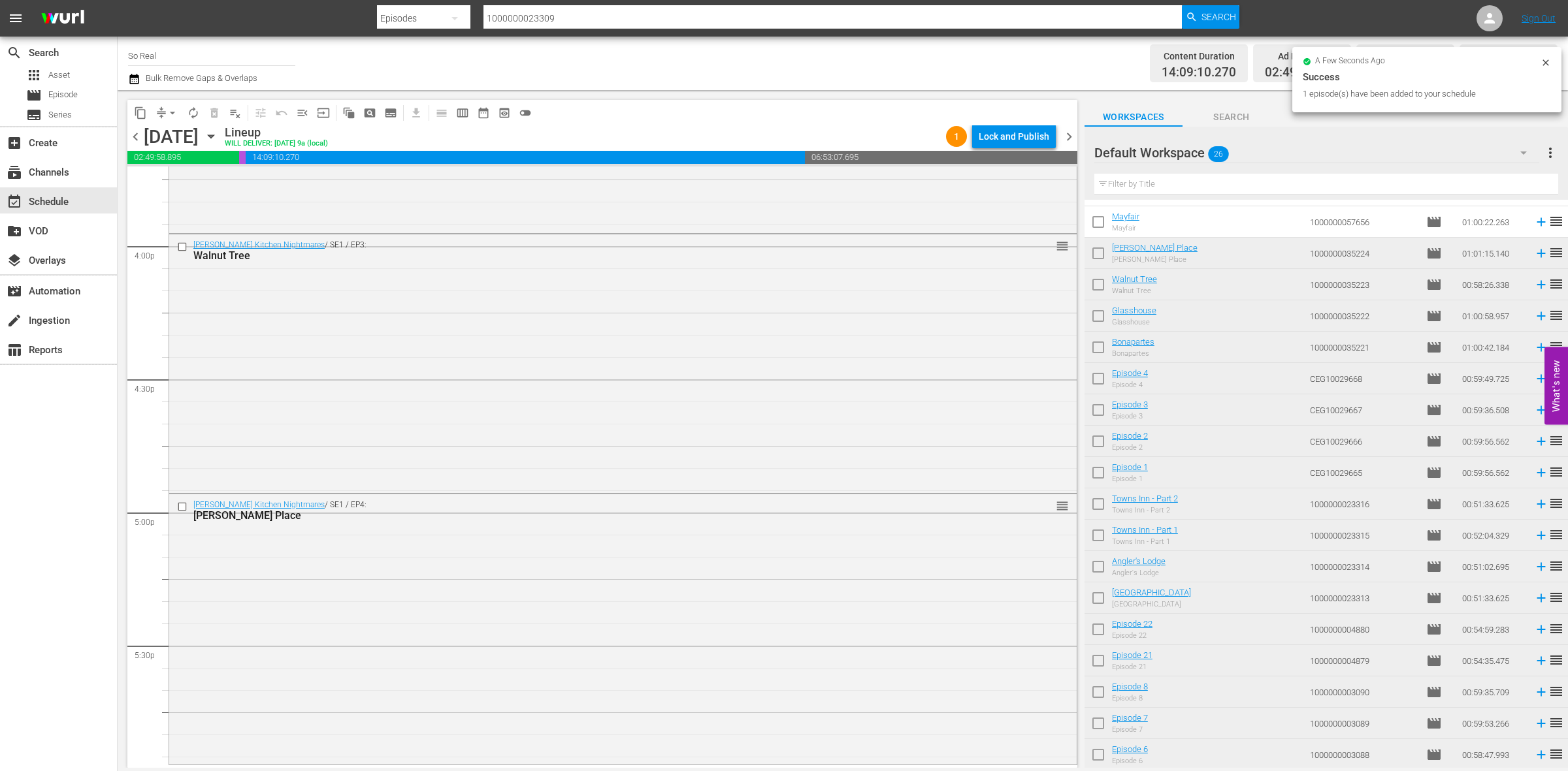
scroll to position [4184, 0]
click at [1100, 224] on input "checkbox" at bounding box center [1098, 224] width 27 height 27
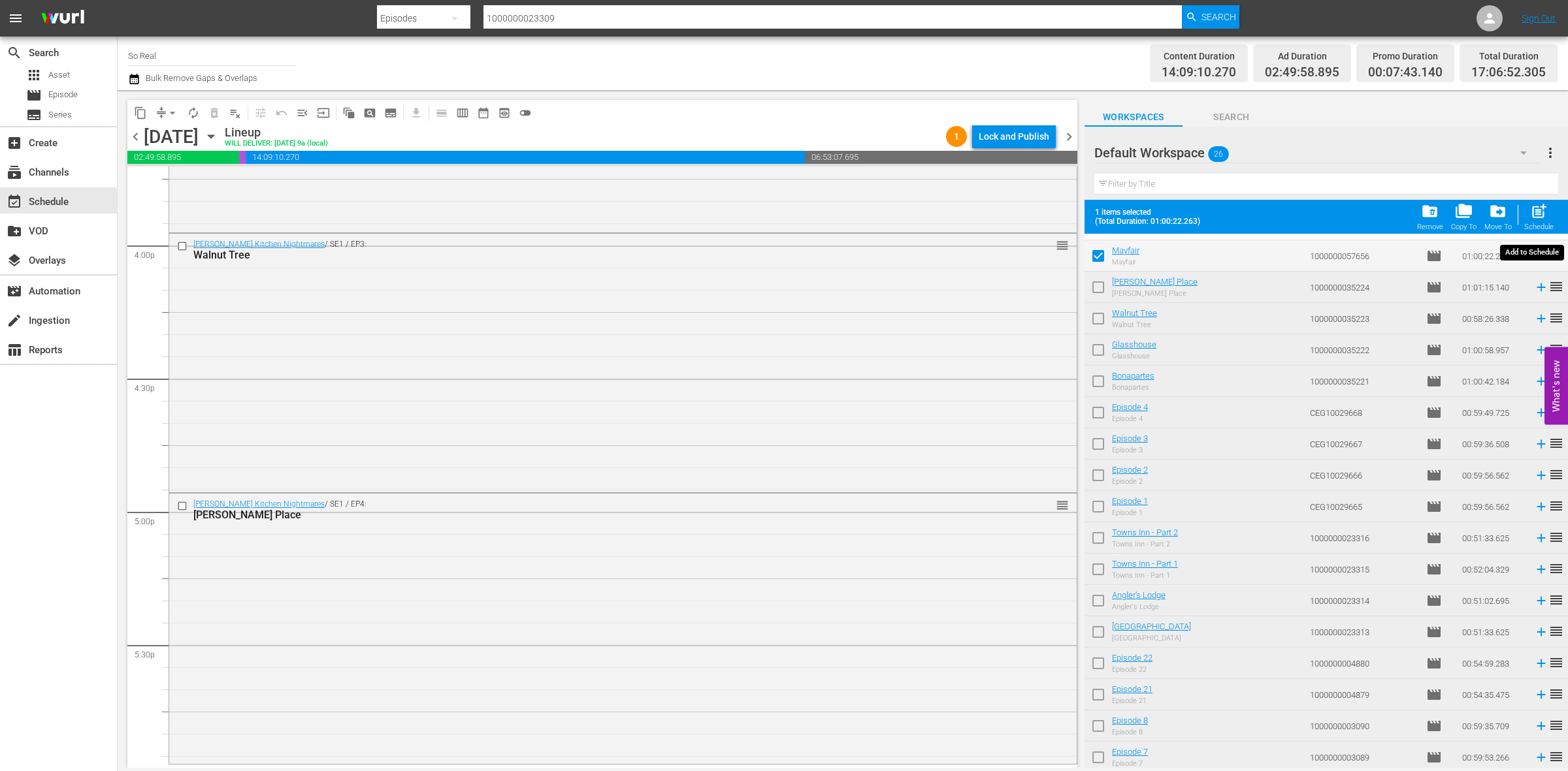
click at [1544, 207] on span "post_add" at bounding box center [1539, 211] width 18 height 18
checkbox input "false"
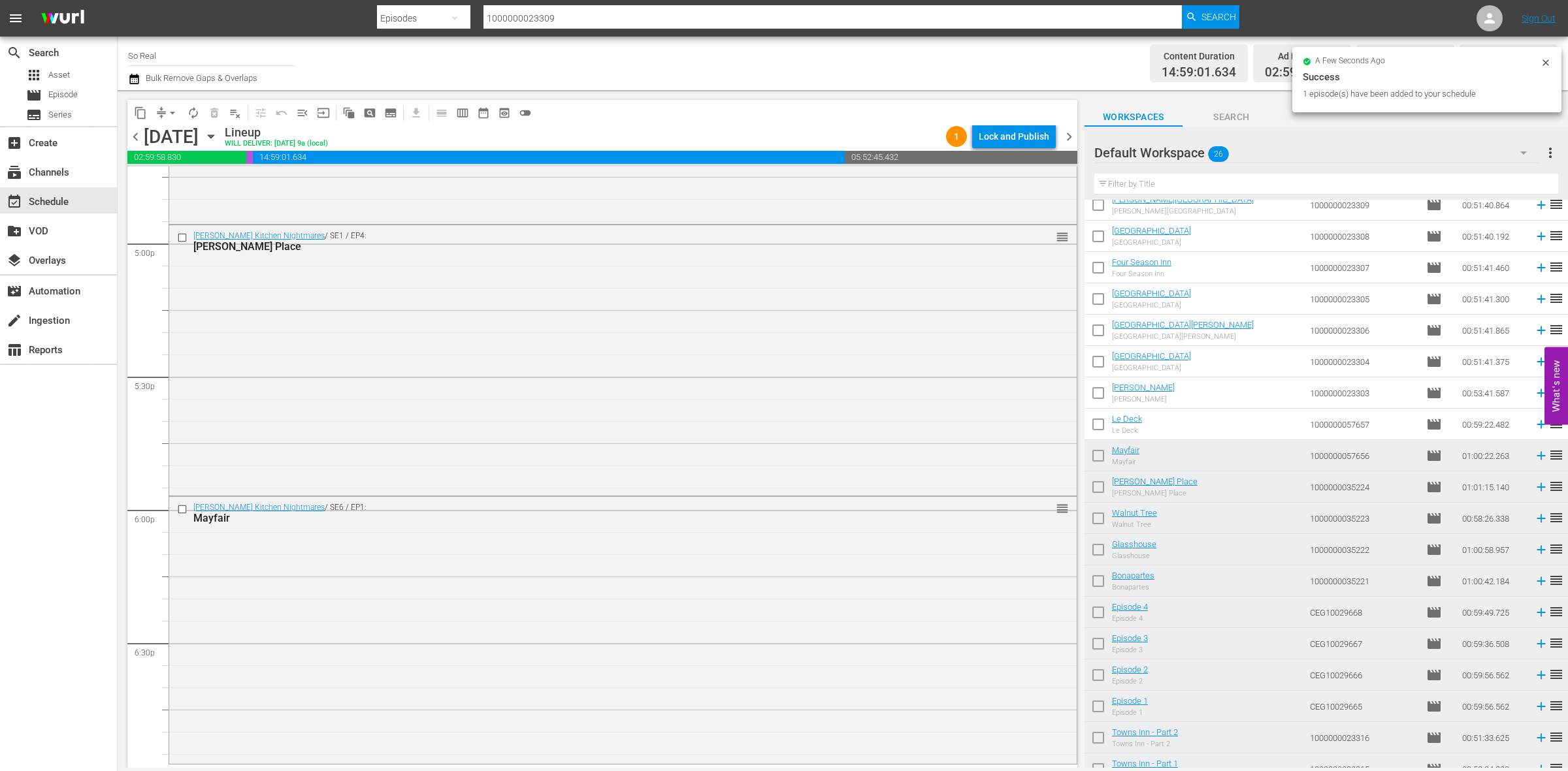
scroll to position [0, 0]
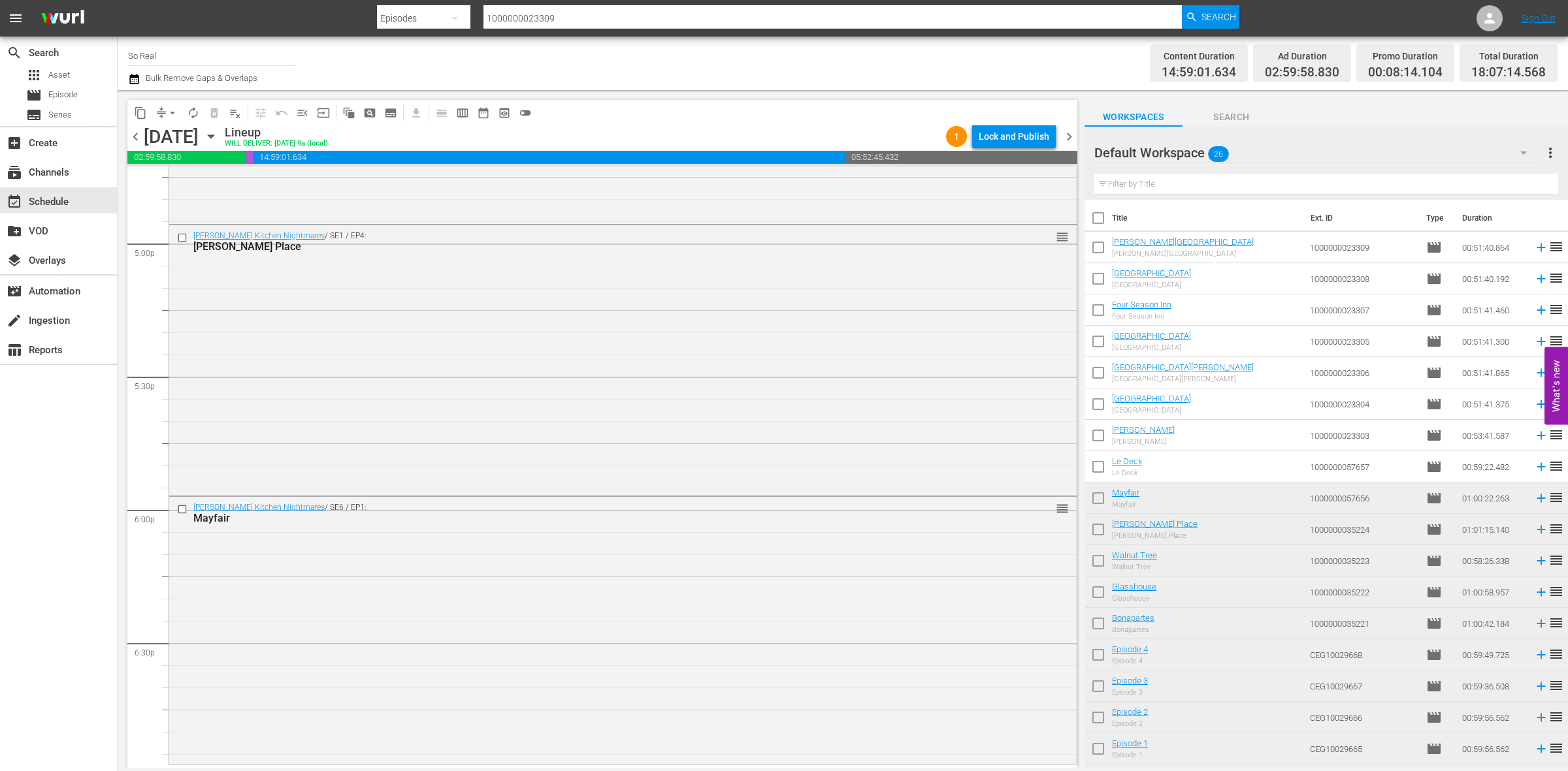
click at [1097, 472] on input "checkbox" at bounding box center [1098, 469] width 27 height 27
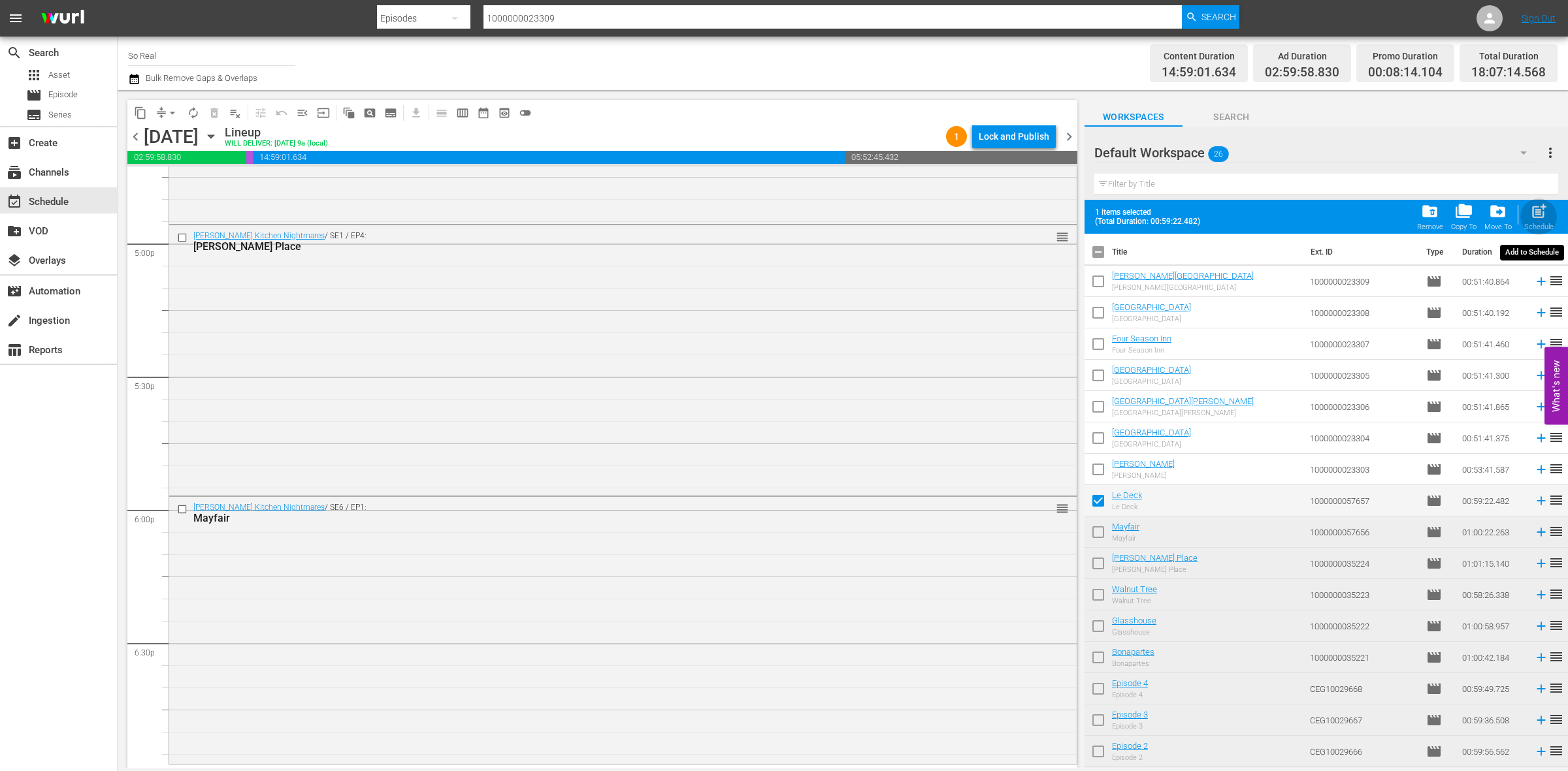
click at [1534, 206] on span "post_add" at bounding box center [1539, 211] width 18 height 18
checkbox input "false"
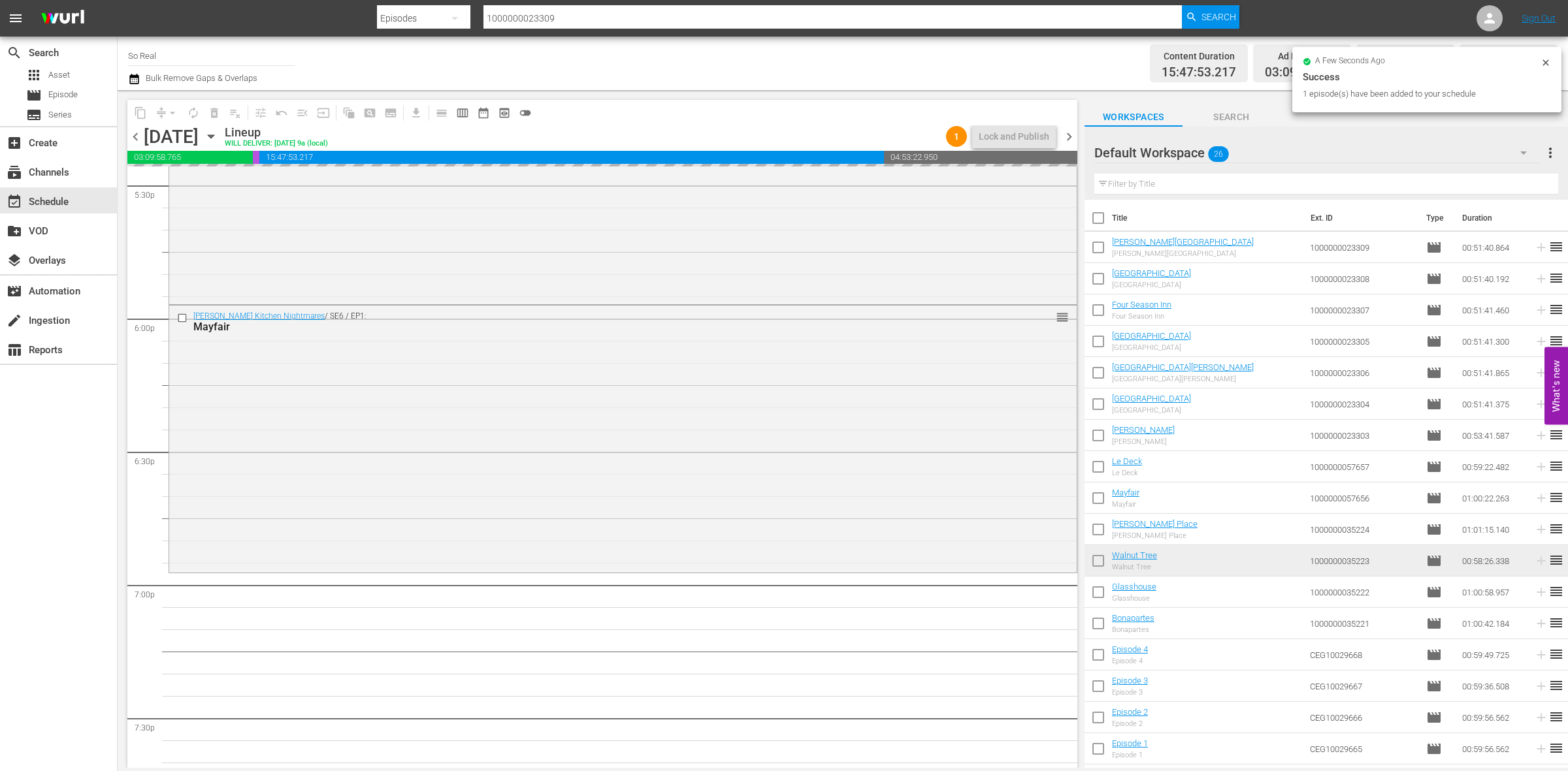
scroll to position [4746, 0]
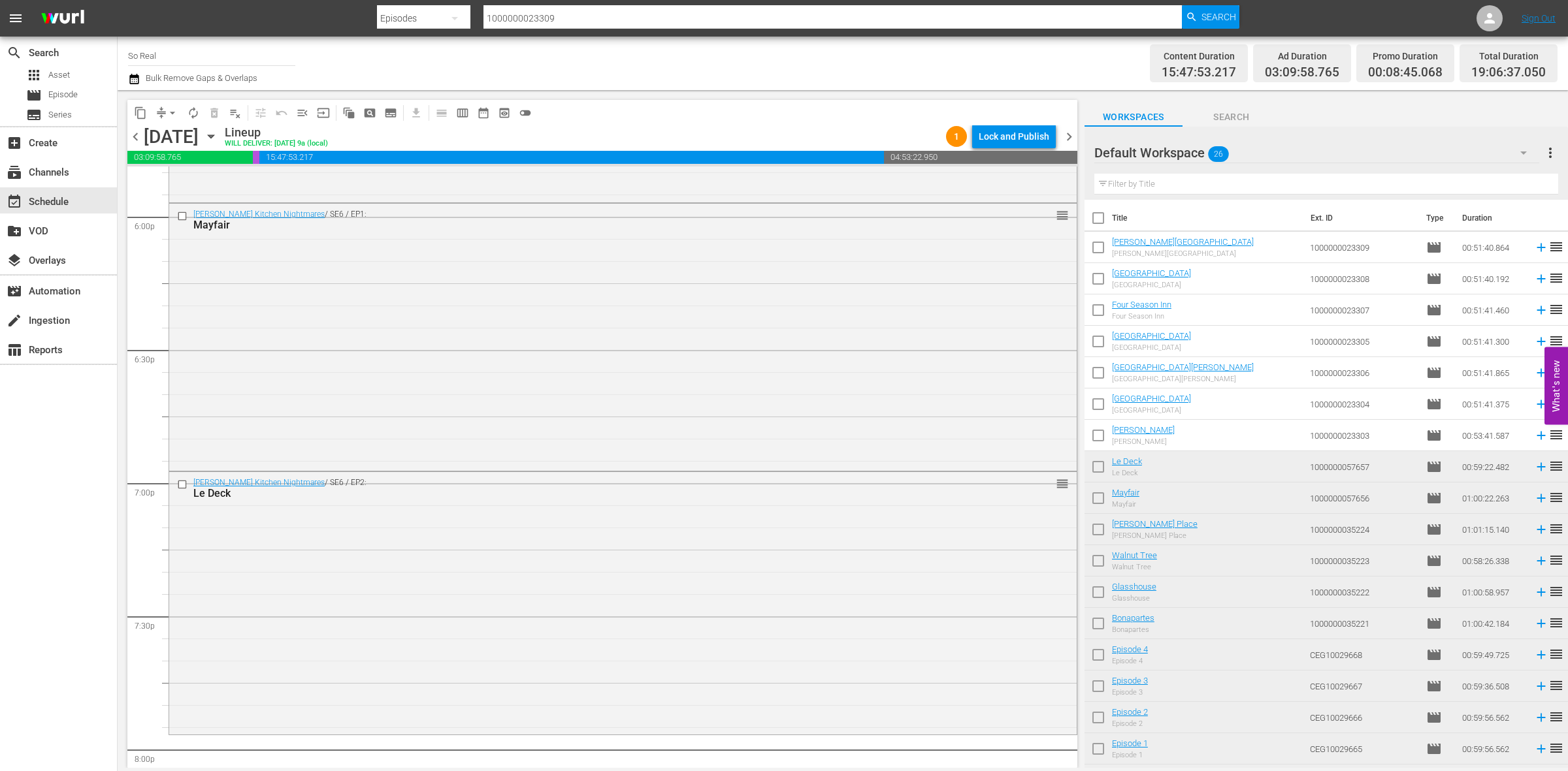
click at [1104, 438] on input "checkbox" at bounding box center [1098, 438] width 27 height 27
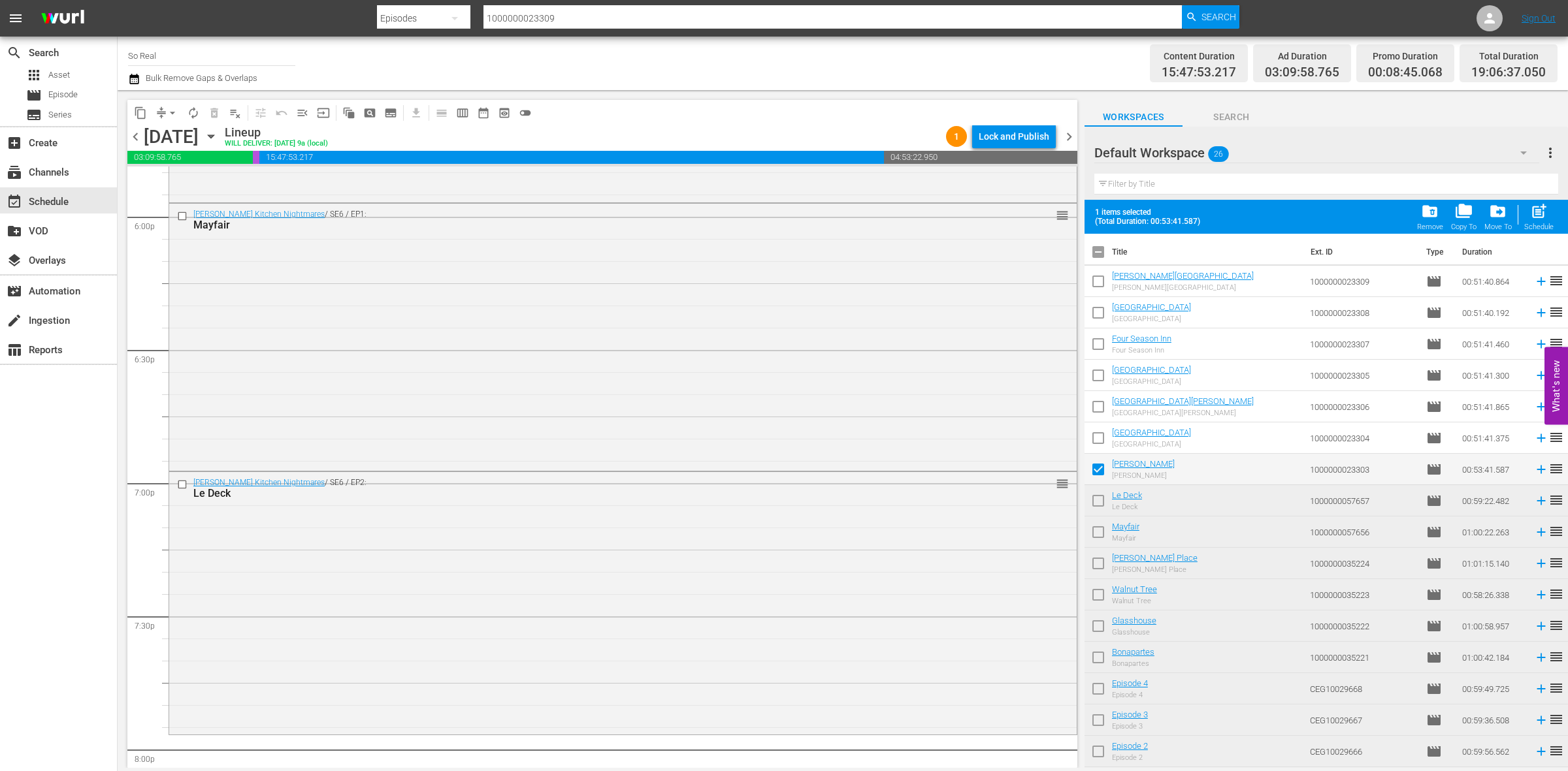
click at [1537, 213] on span "post_add" at bounding box center [1539, 211] width 18 height 18
checkbox input "false"
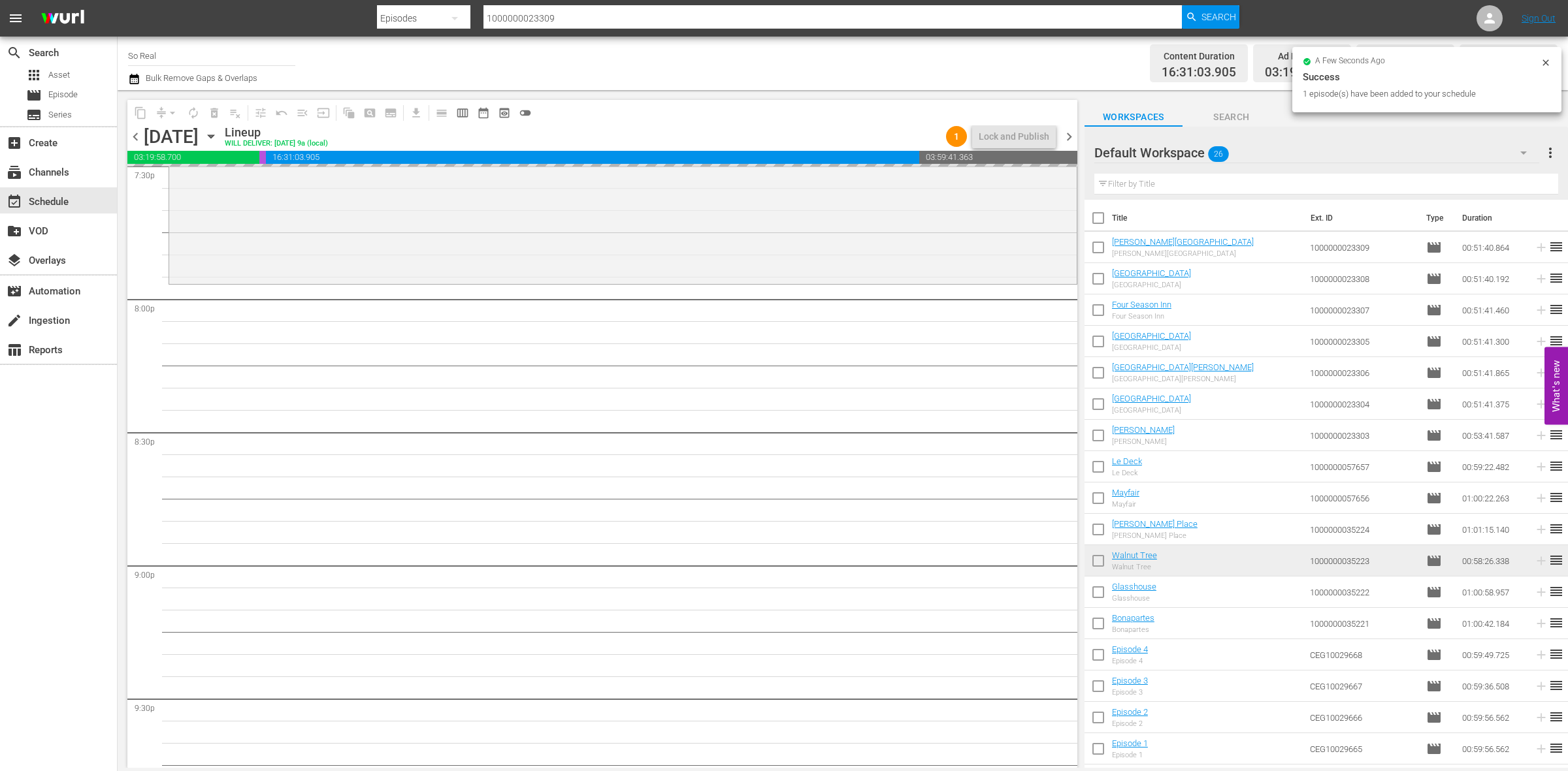
scroll to position [5197, 0]
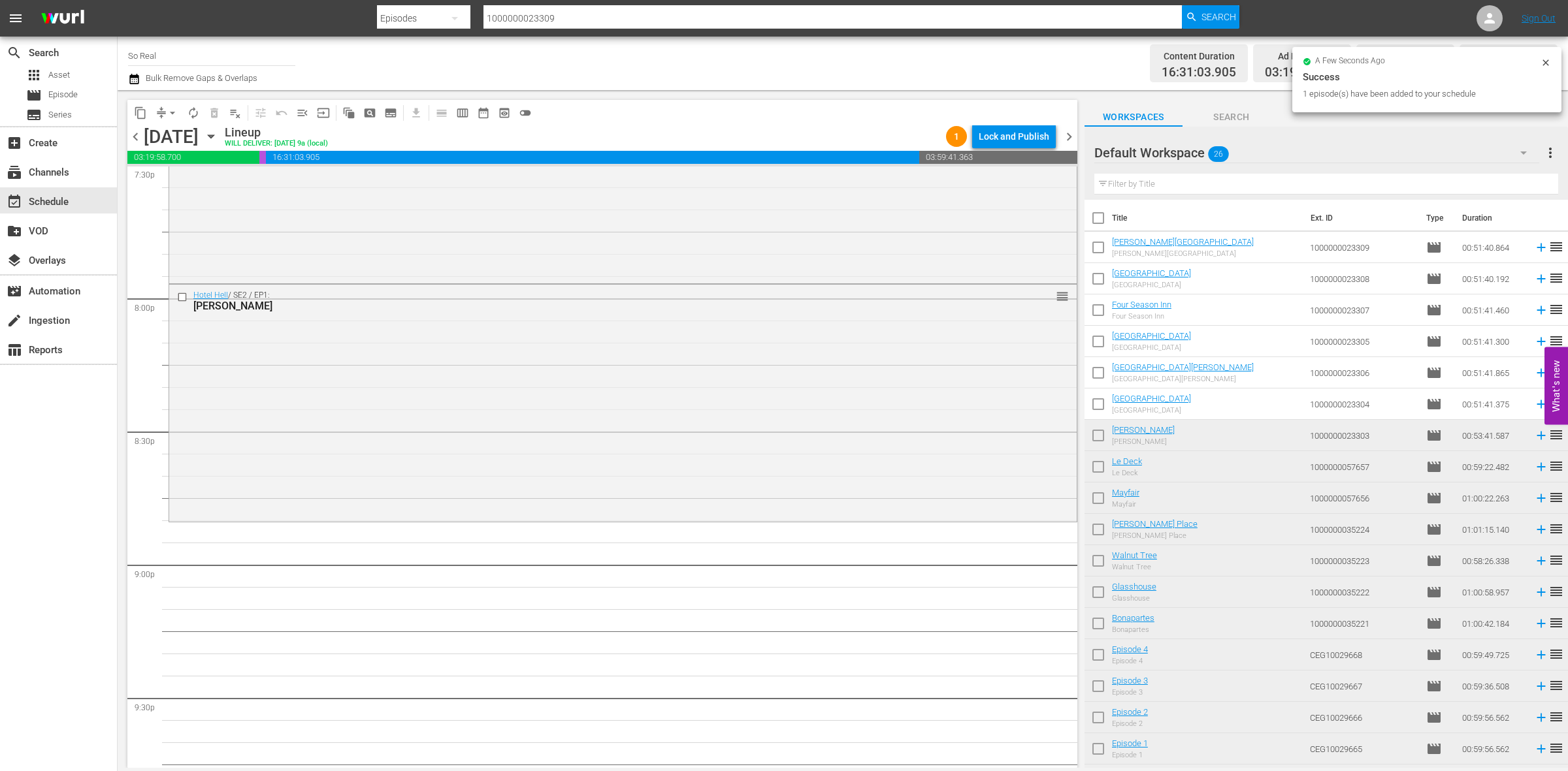
click at [1098, 409] on input "checkbox" at bounding box center [1098, 406] width 27 height 27
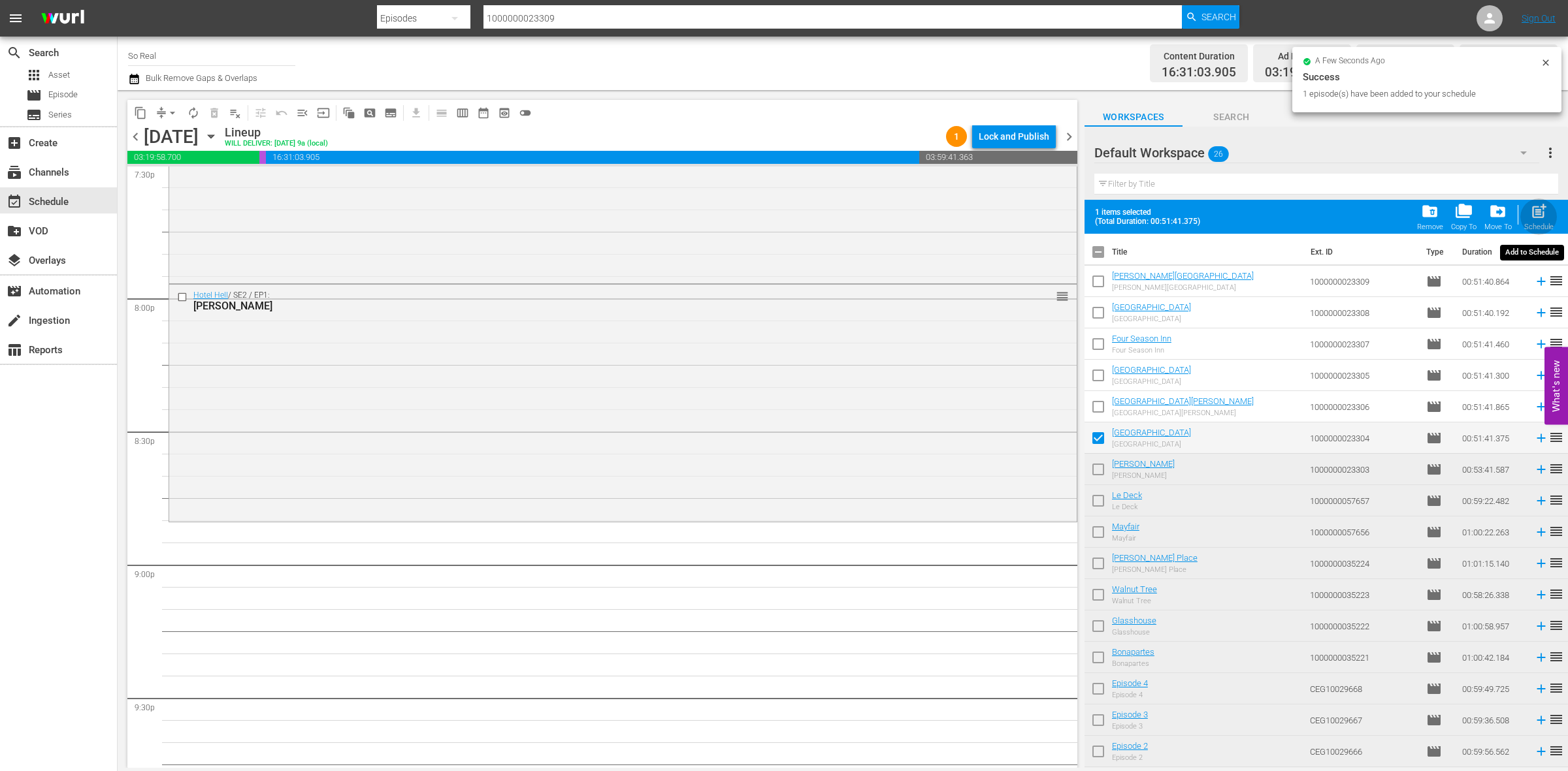
click at [1536, 215] on span "post_add" at bounding box center [1539, 211] width 18 height 18
checkbox input "false"
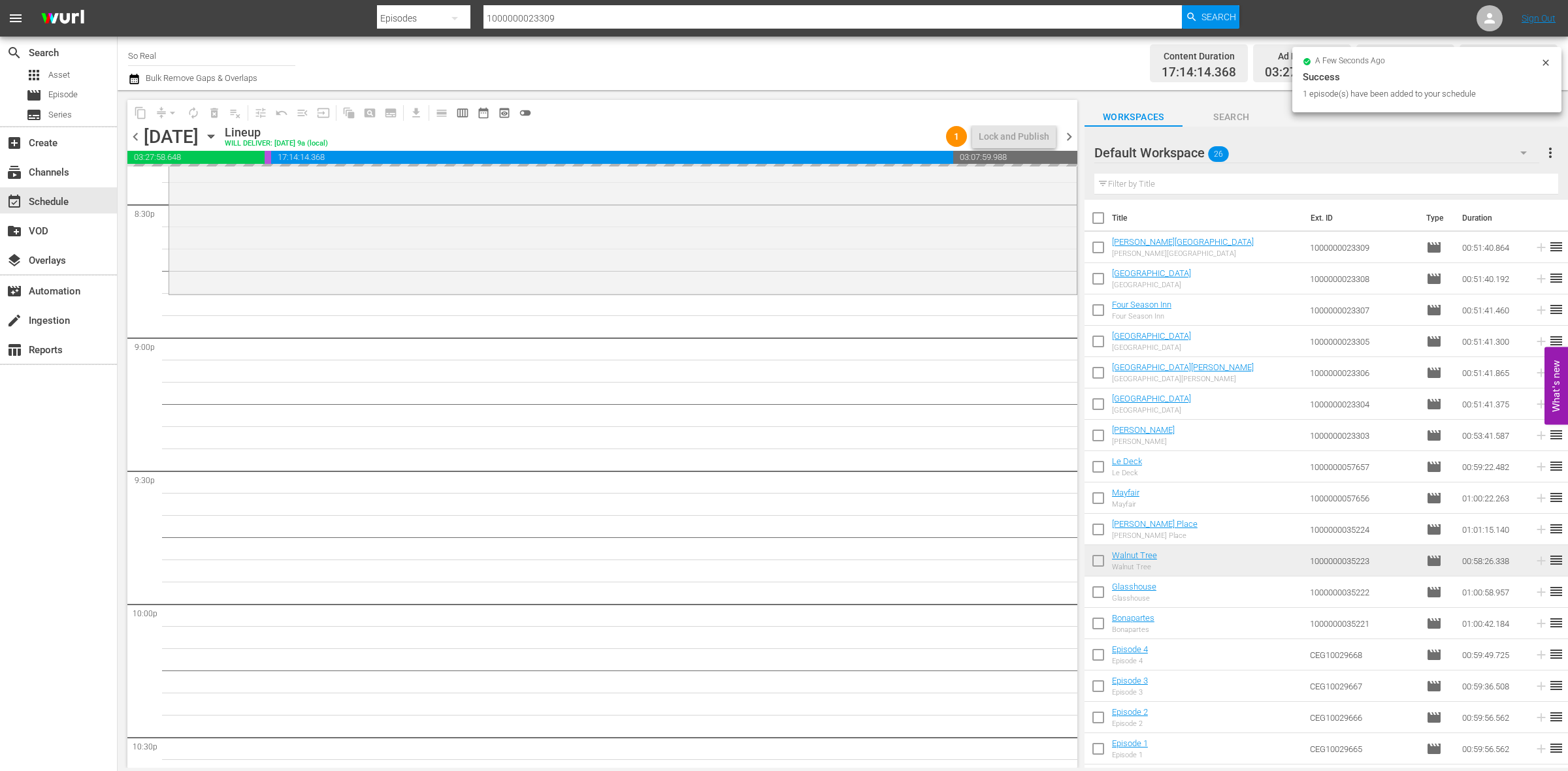
scroll to position [5480, 0]
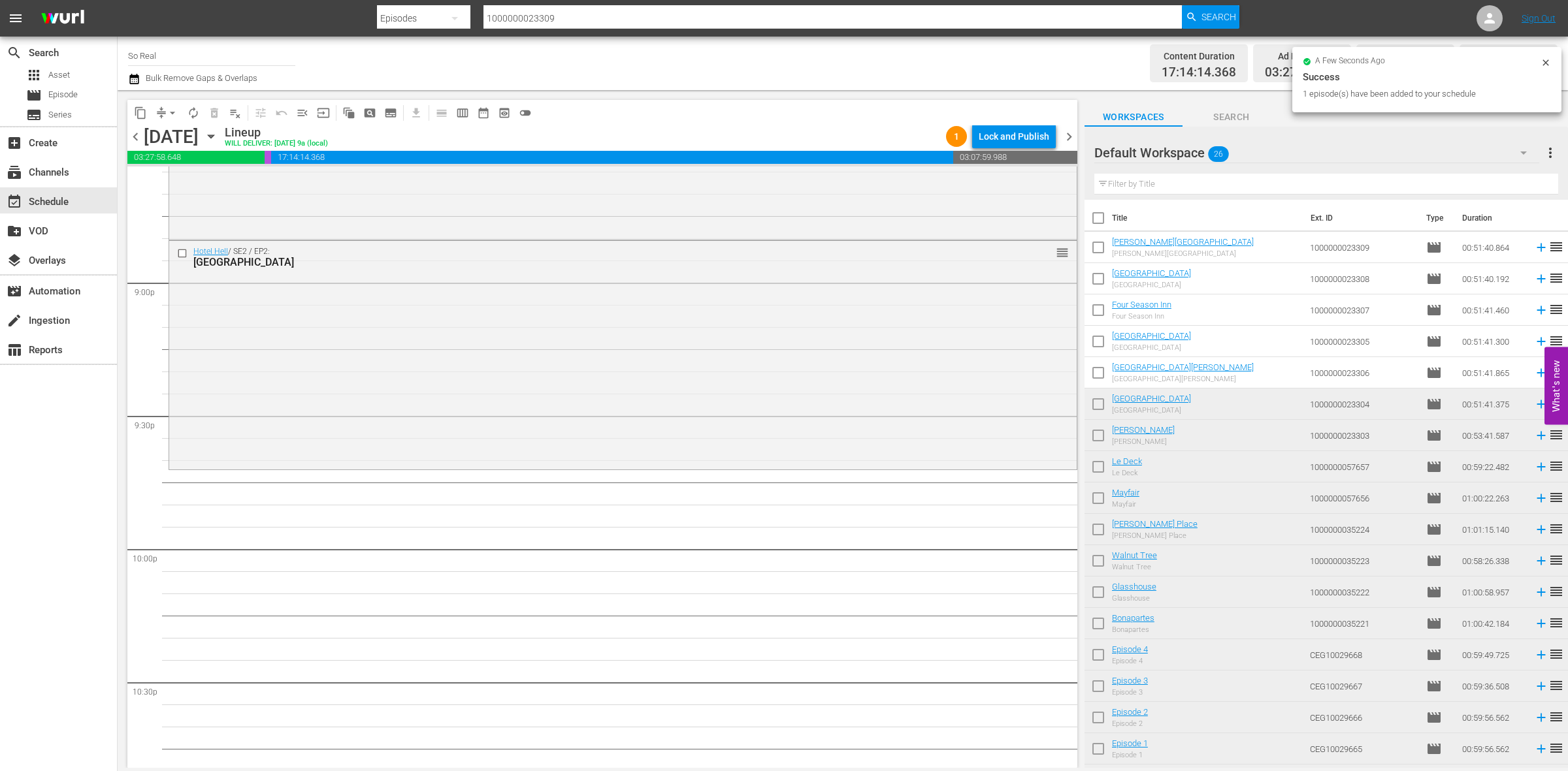
click at [1102, 374] on input "checkbox" at bounding box center [1098, 375] width 27 height 27
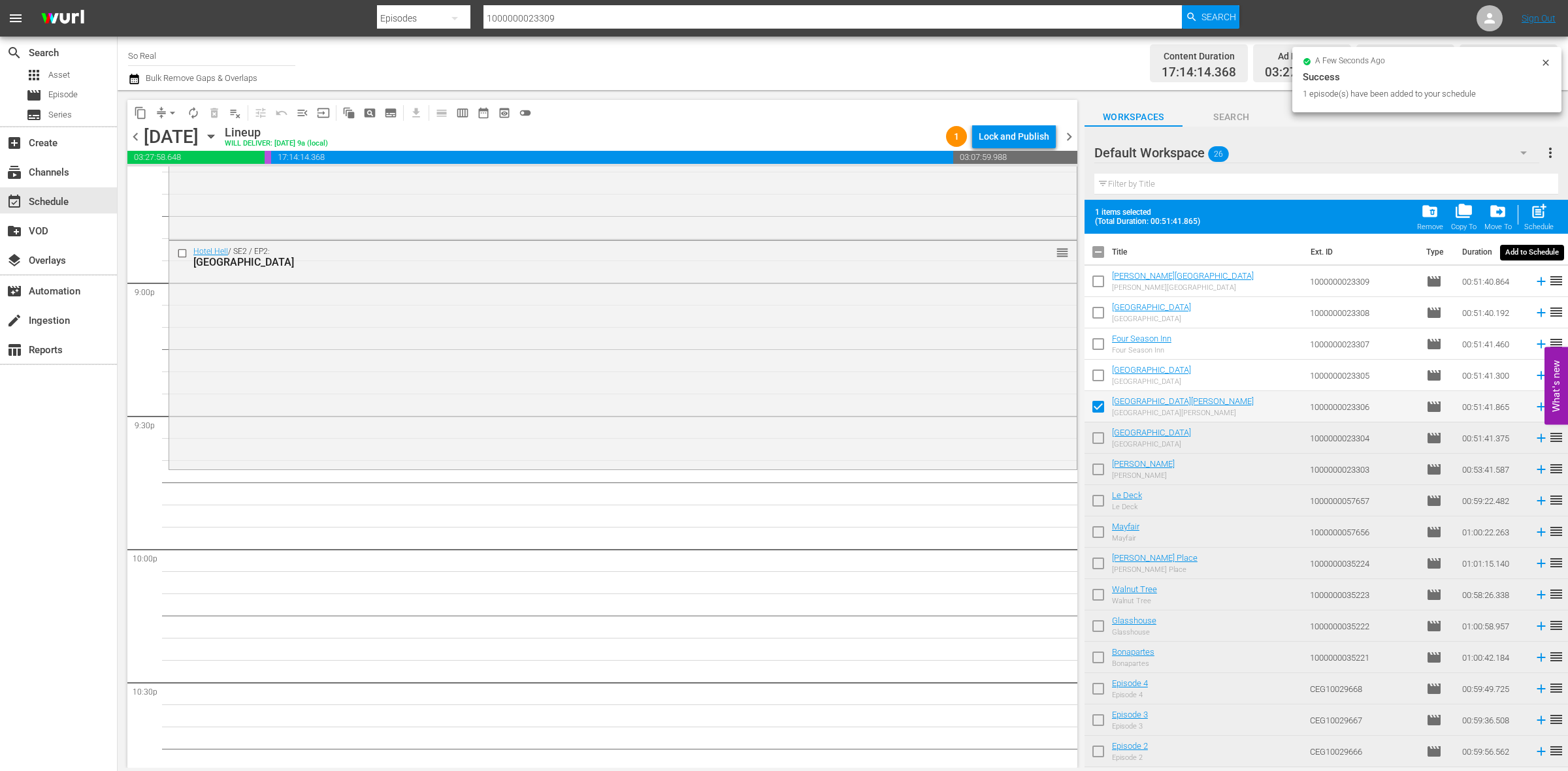
click at [1537, 204] on span "post_add" at bounding box center [1539, 211] width 18 height 18
checkbox input "false"
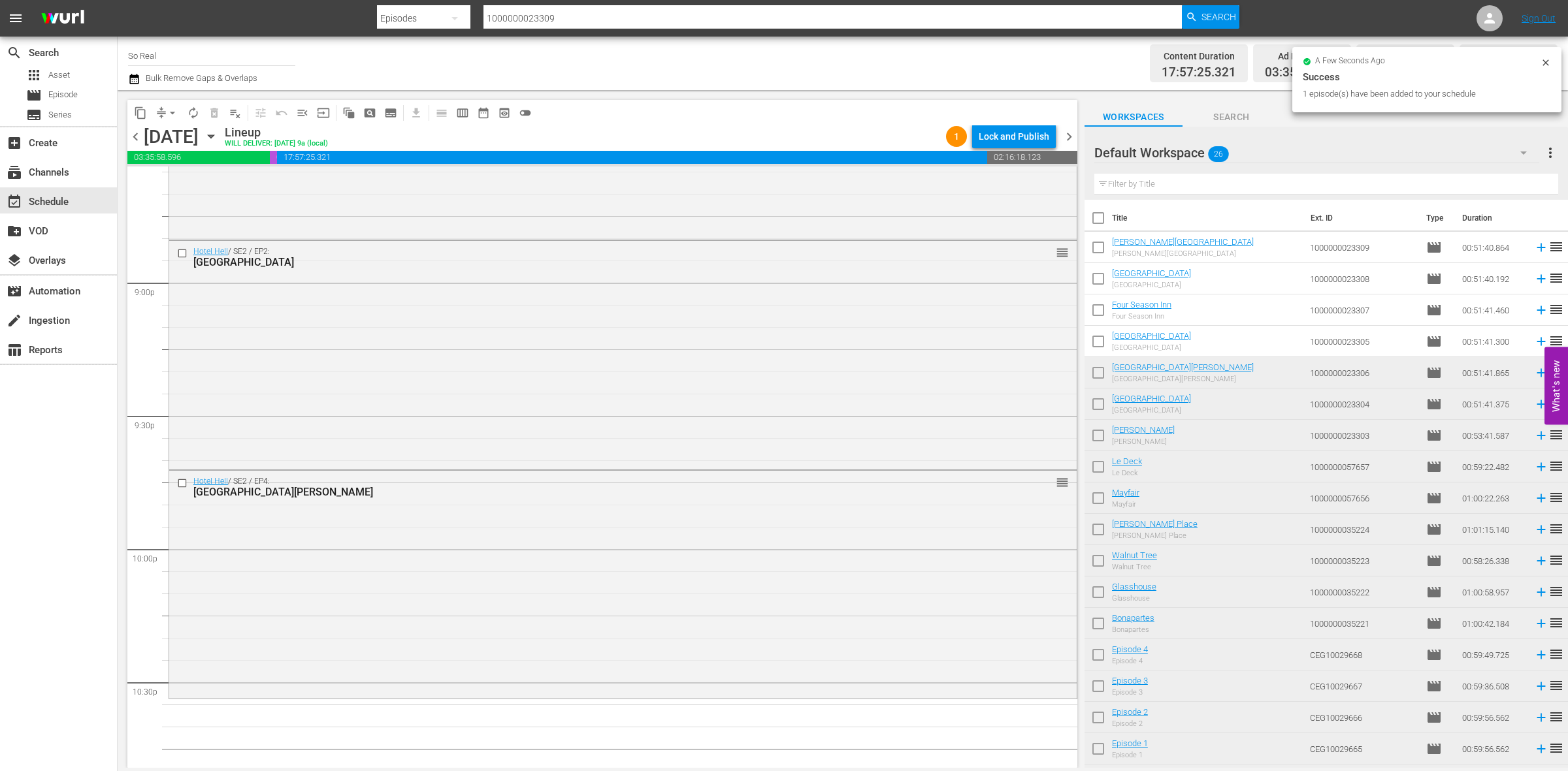
click at [1096, 343] on input "checkbox" at bounding box center [1098, 344] width 27 height 27
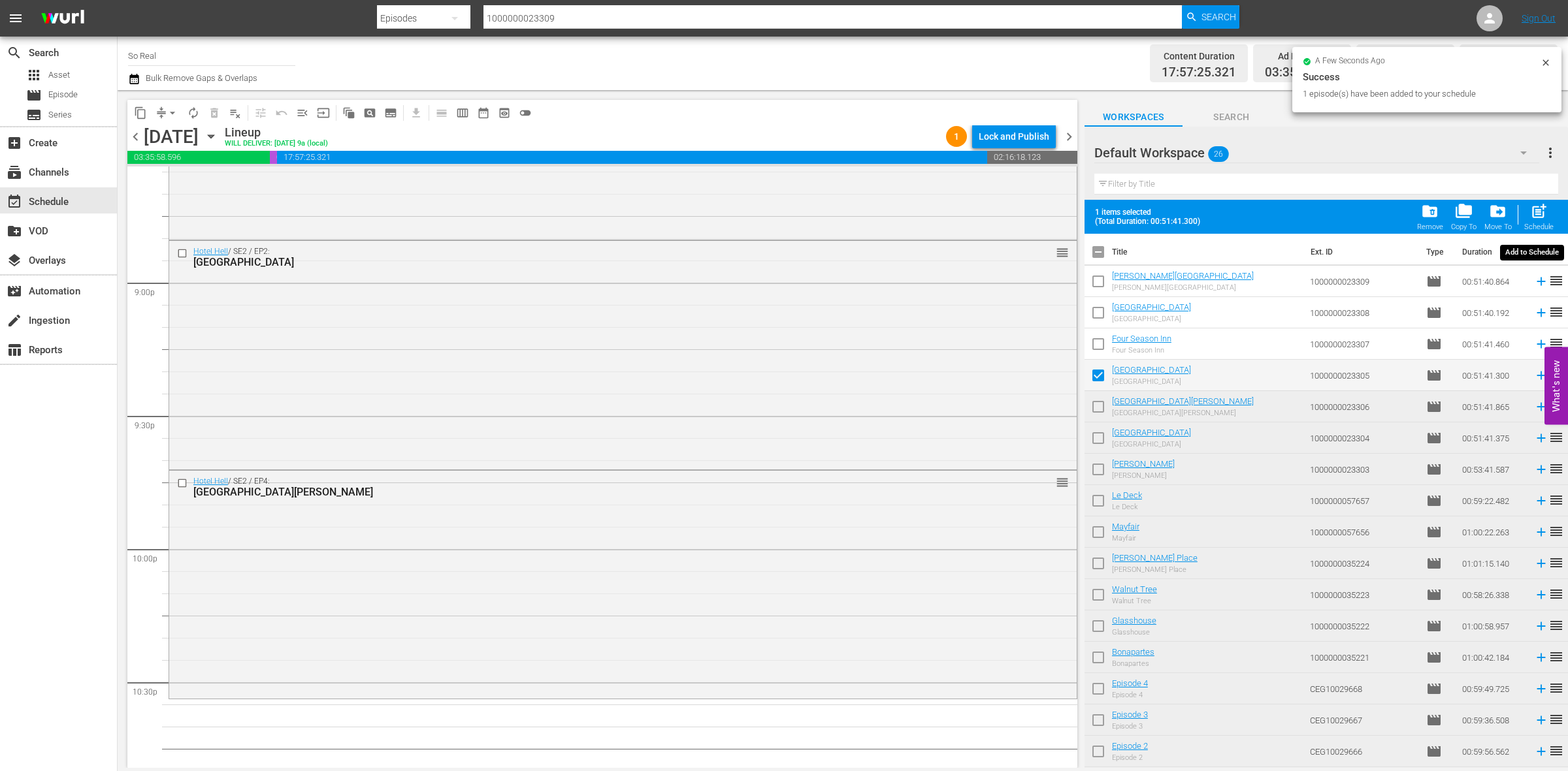
click at [1536, 207] on span "post_add" at bounding box center [1539, 211] width 18 height 18
checkbox input "false"
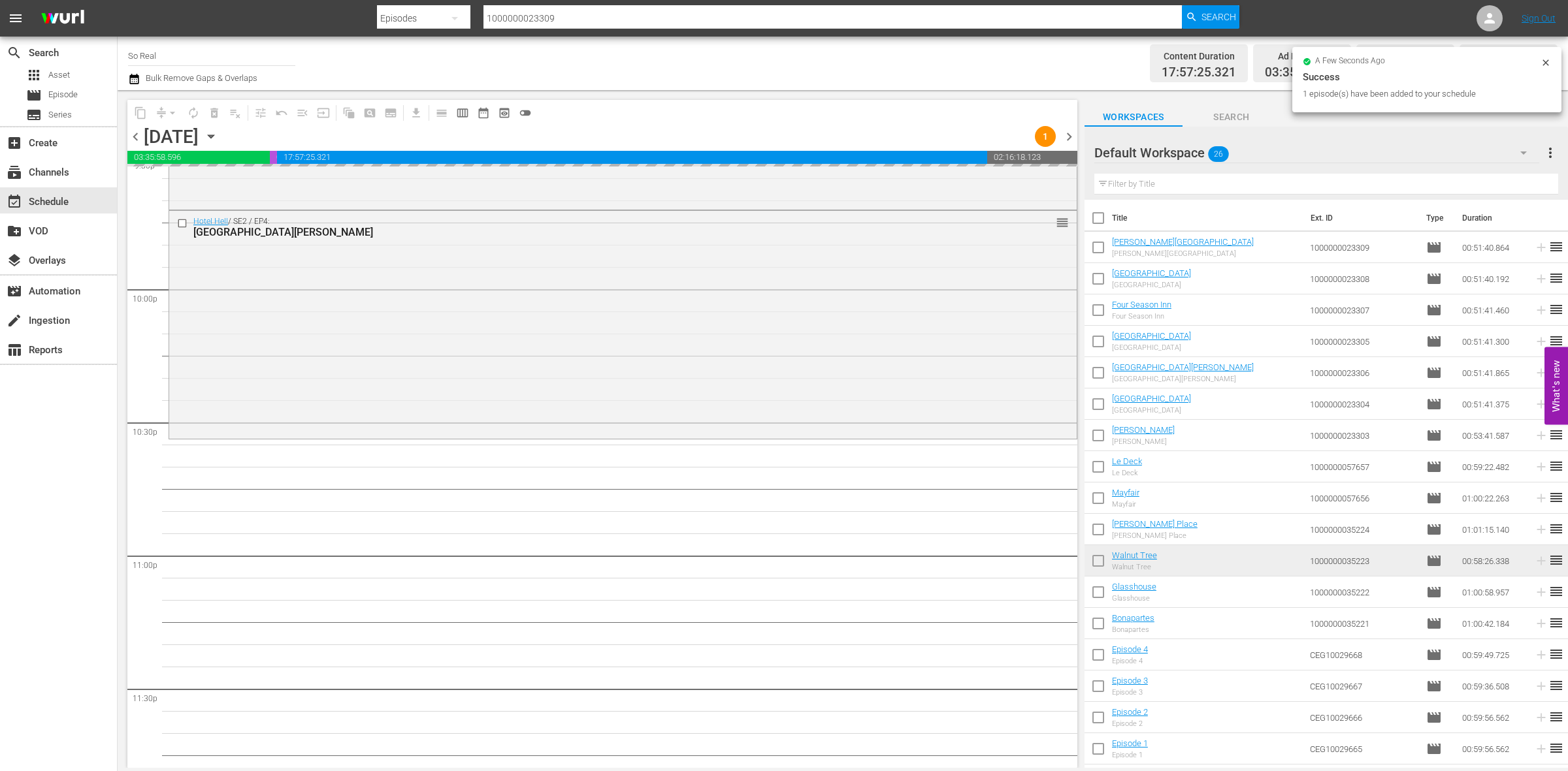
scroll to position [5794, 0]
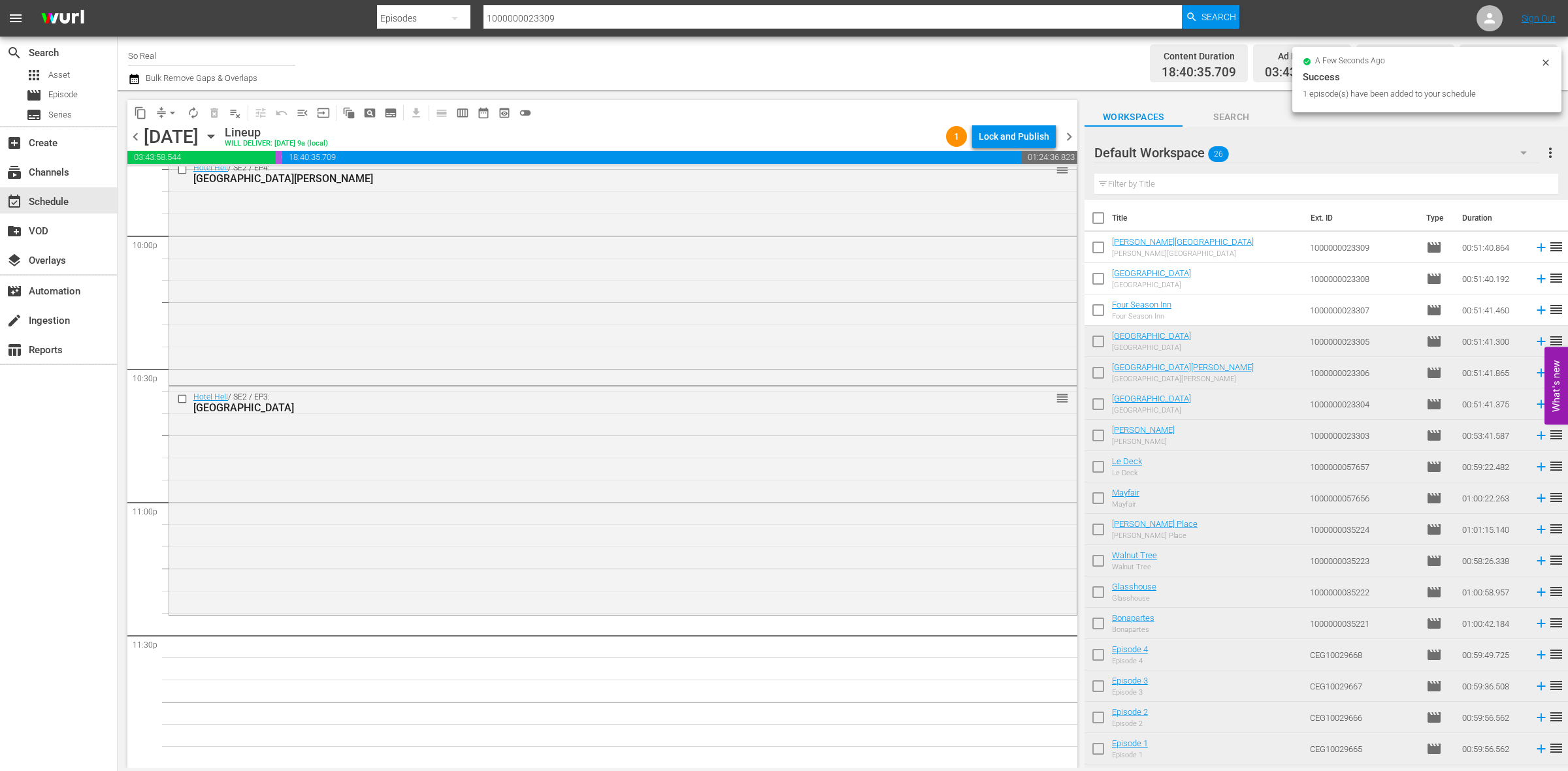
click at [1104, 314] on input "checkbox" at bounding box center [1098, 313] width 27 height 27
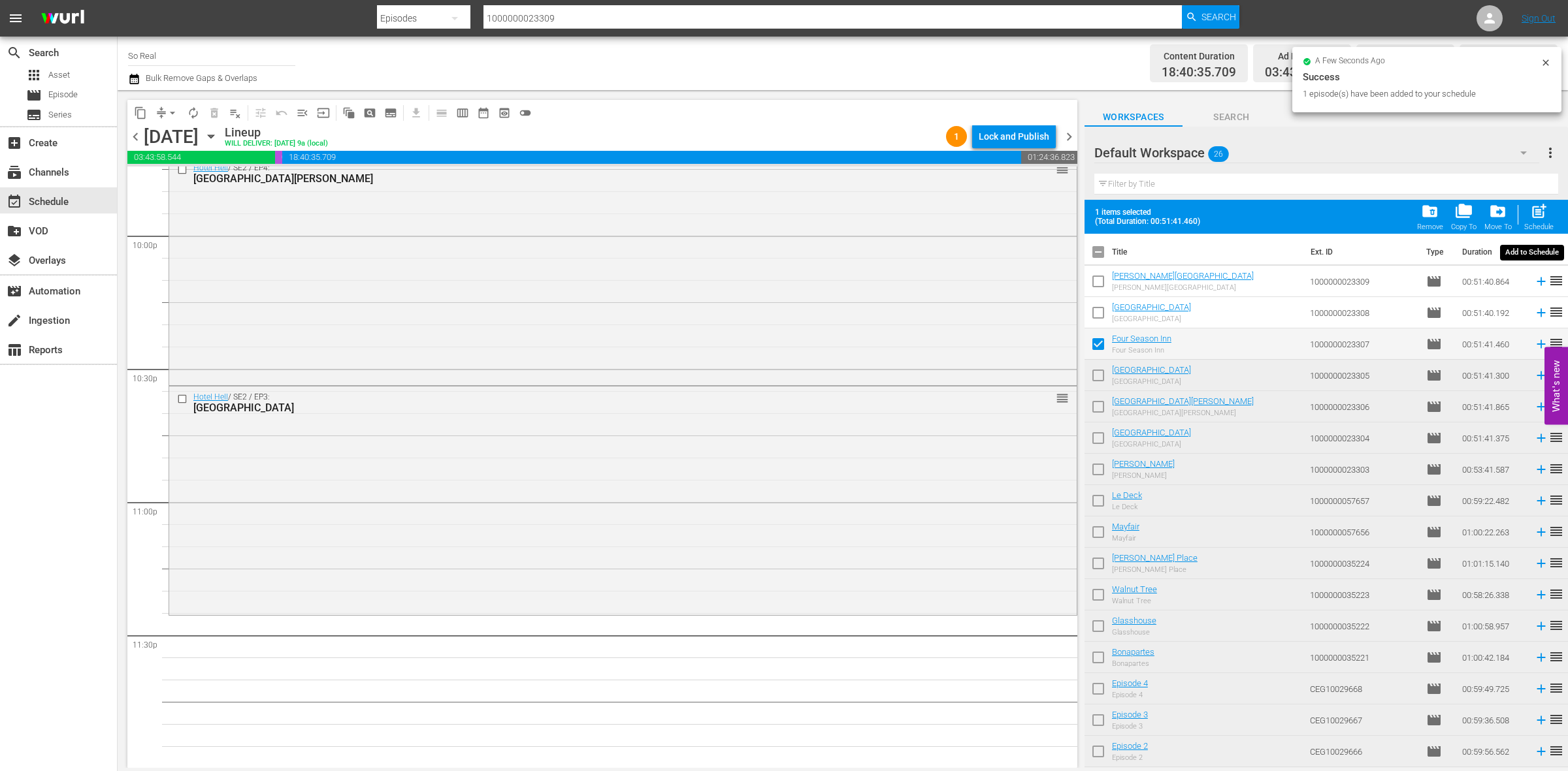
click at [1543, 212] on span "post_add" at bounding box center [1539, 211] width 18 height 18
checkbox input "false"
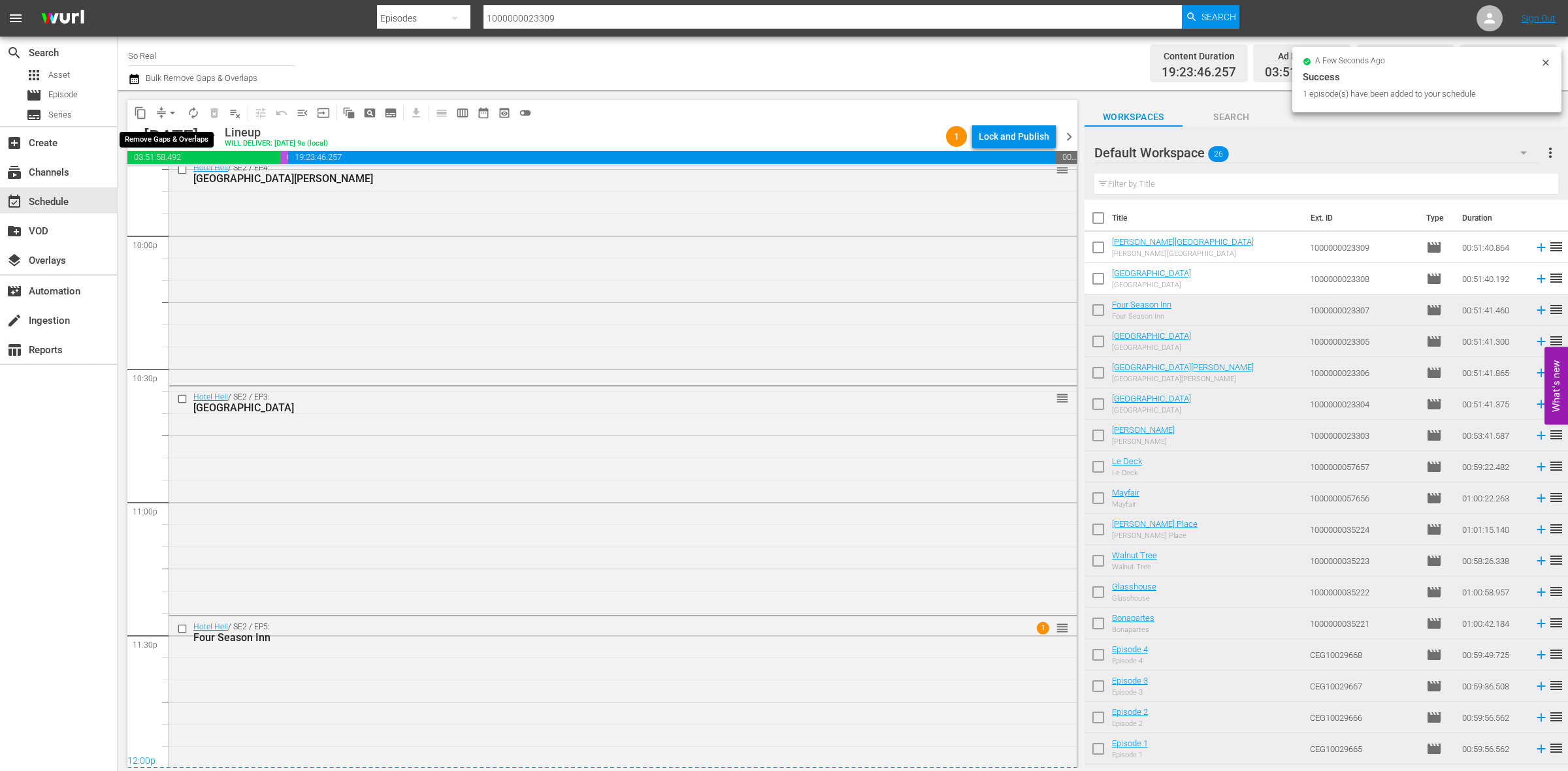
click at [177, 119] on button "arrow_drop_down" at bounding box center [172, 113] width 21 height 21
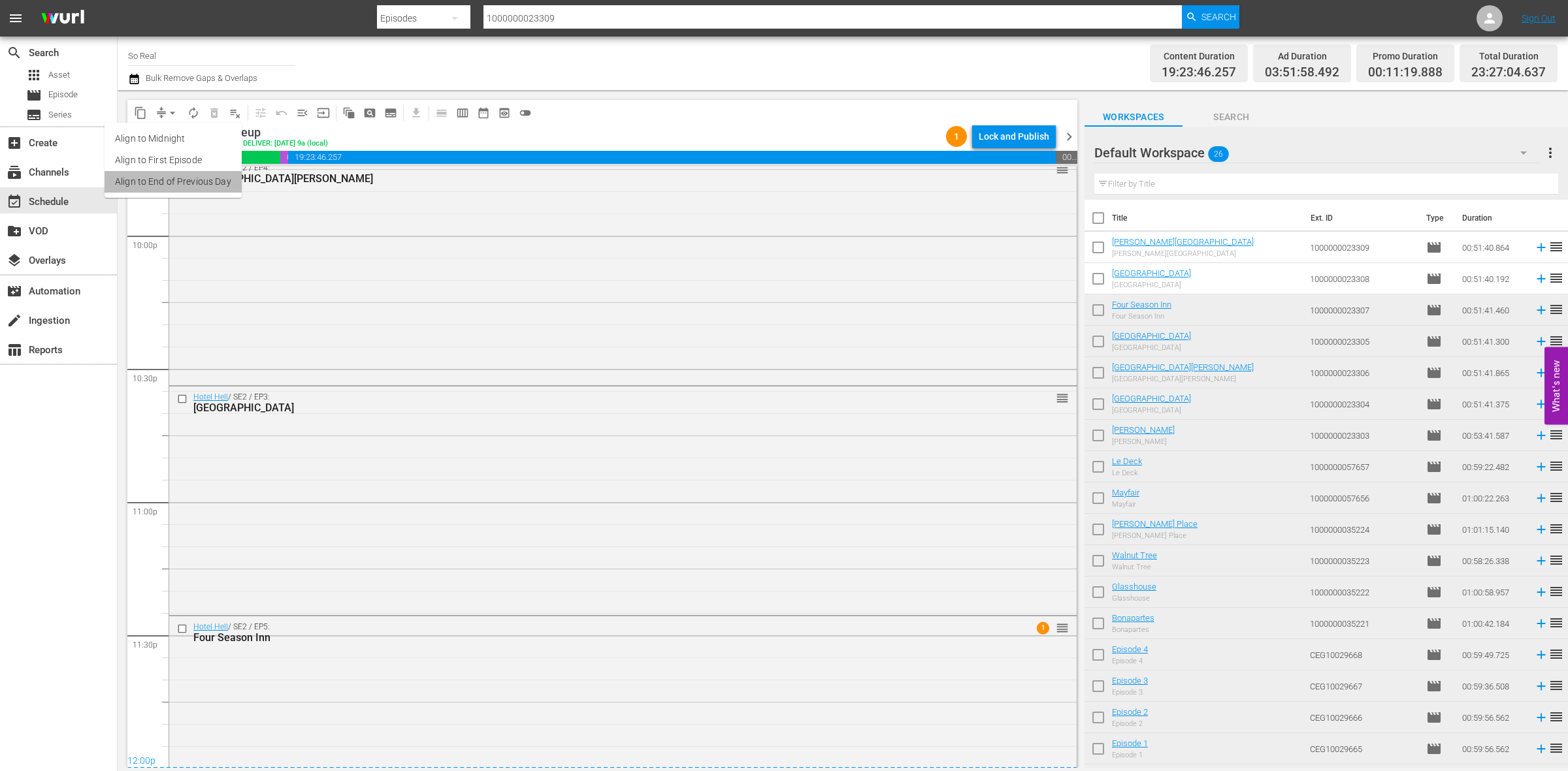
click at [192, 186] on li "Align to End of Previous Day" at bounding box center [172, 182] width 137 height 21
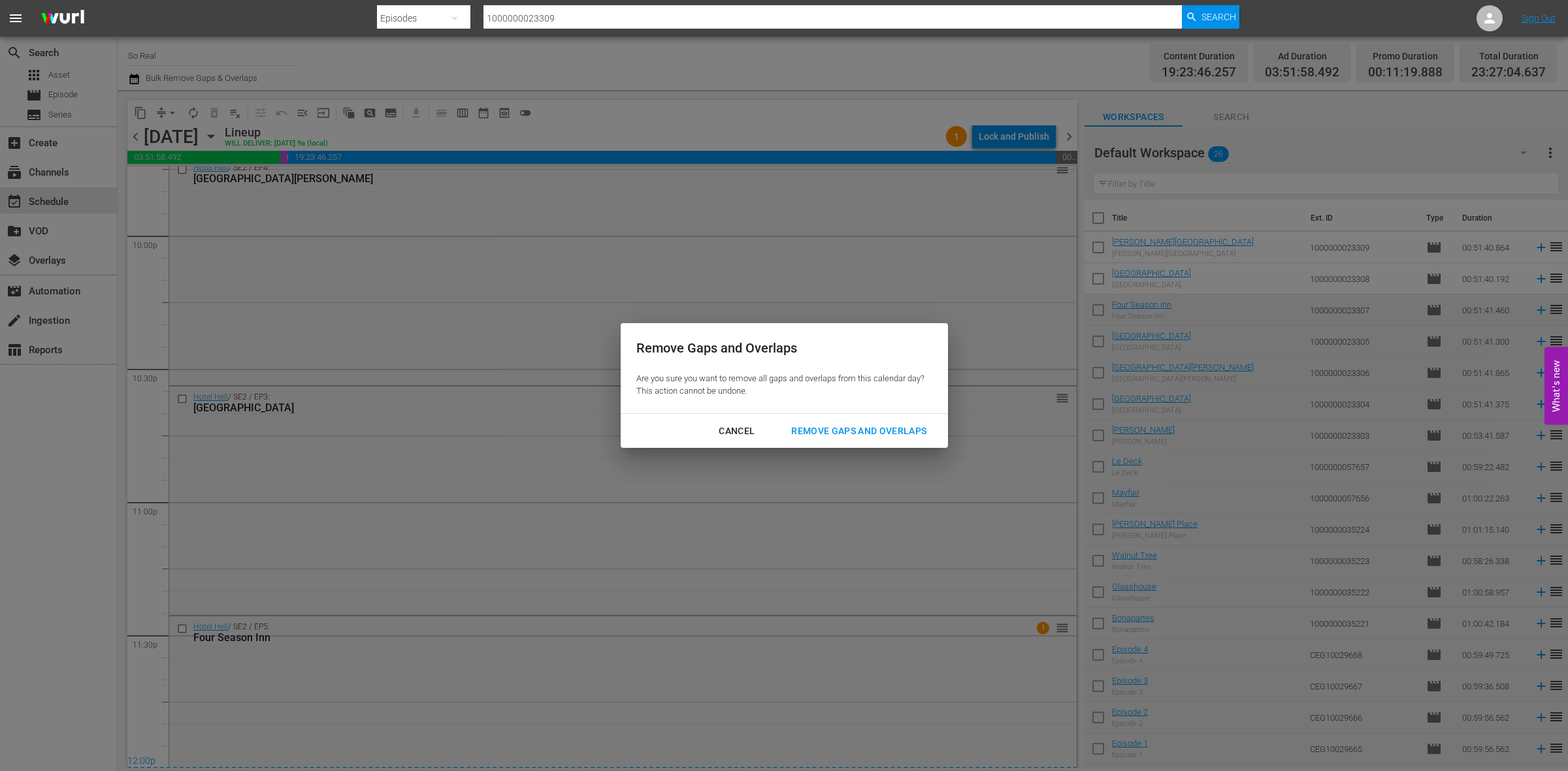
click at [864, 435] on div "Remove Gaps and Overlaps" at bounding box center [859, 431] width 156 height 16
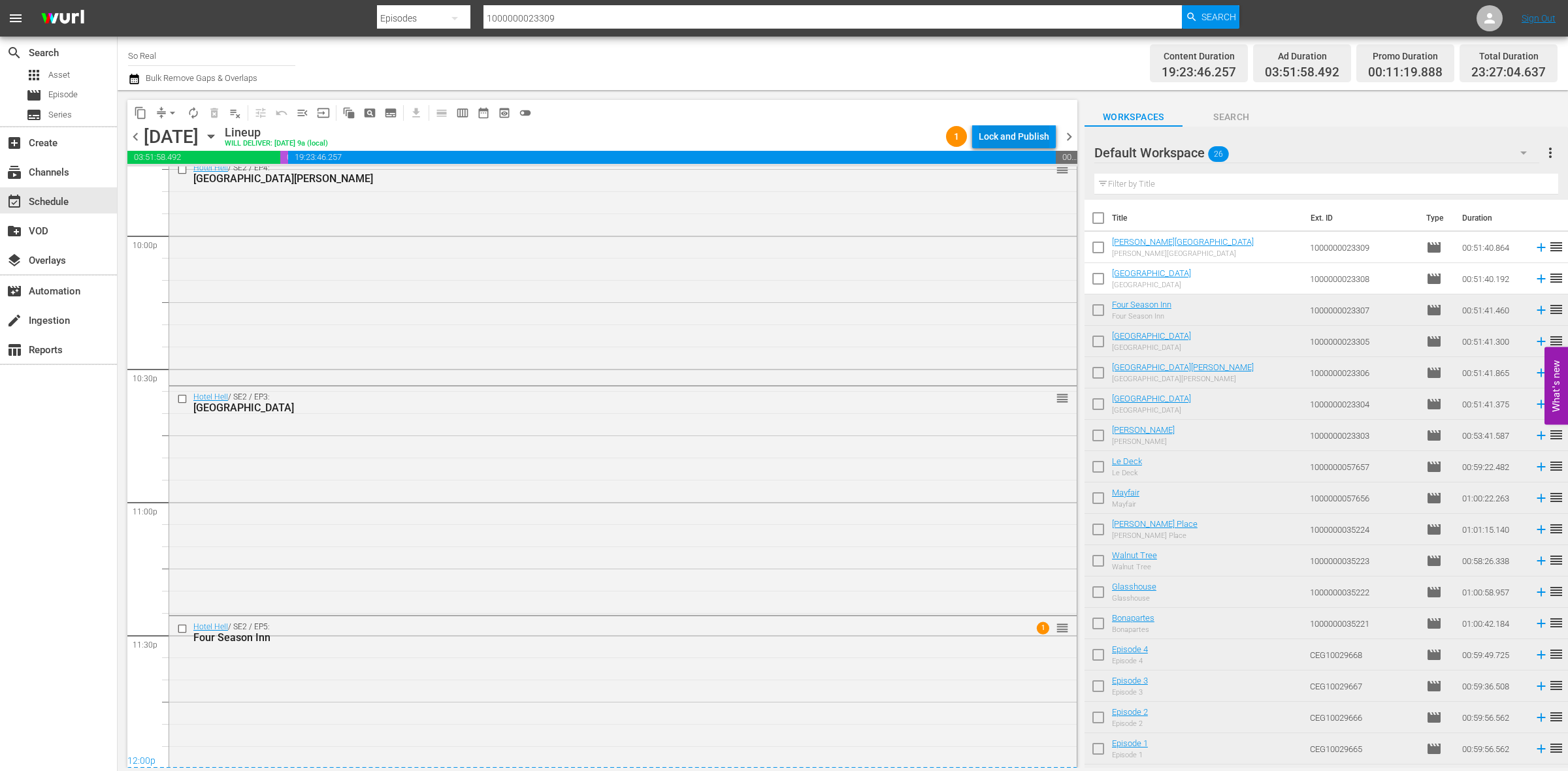
click at [995, 135] on div "Lock and Publish" at bounding box center [1014, 136] width 71 height 24
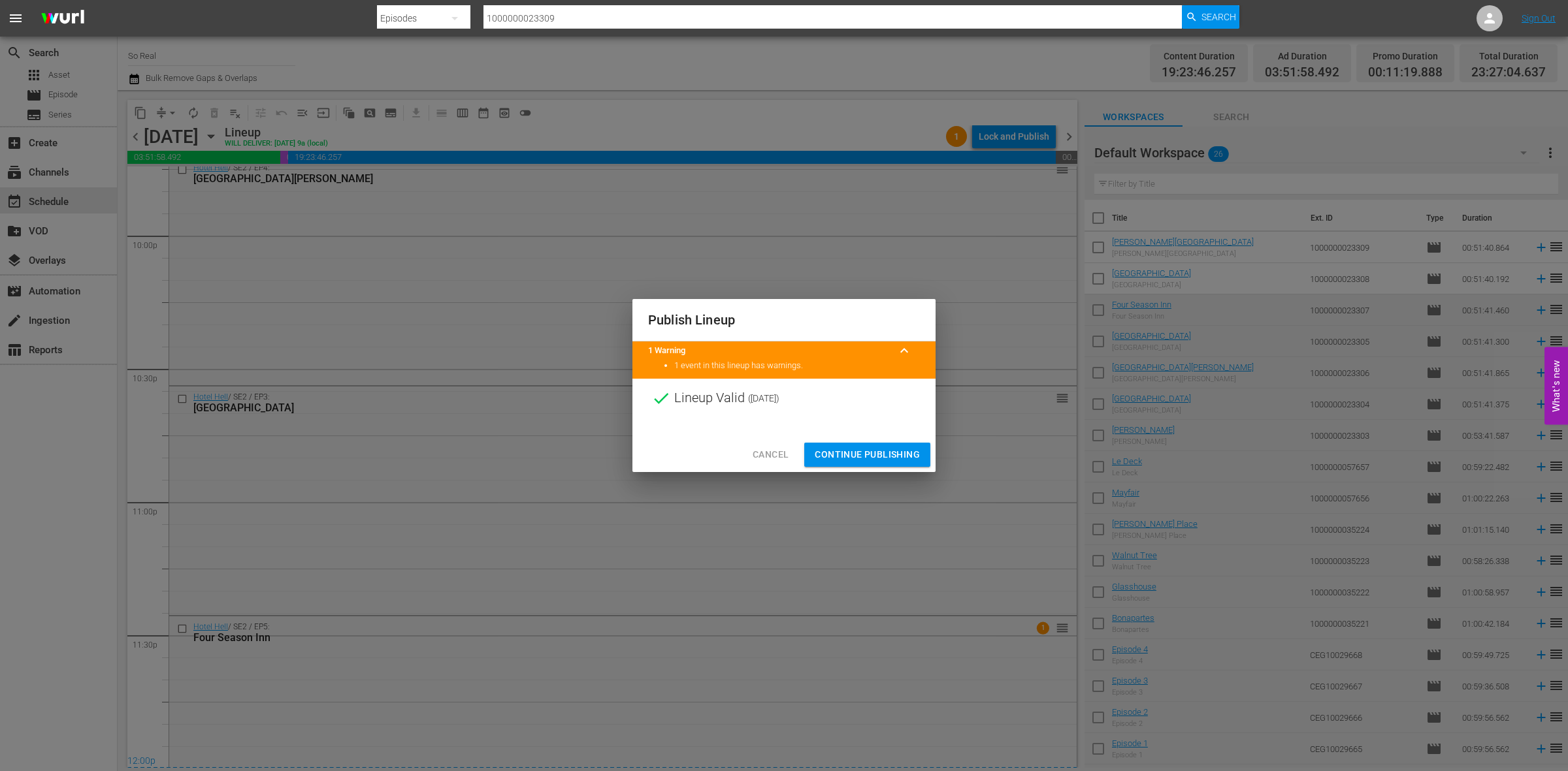
click at [867, 448] on span "Continue Publishing" at bounding box center [867, 455] width 105 height 16
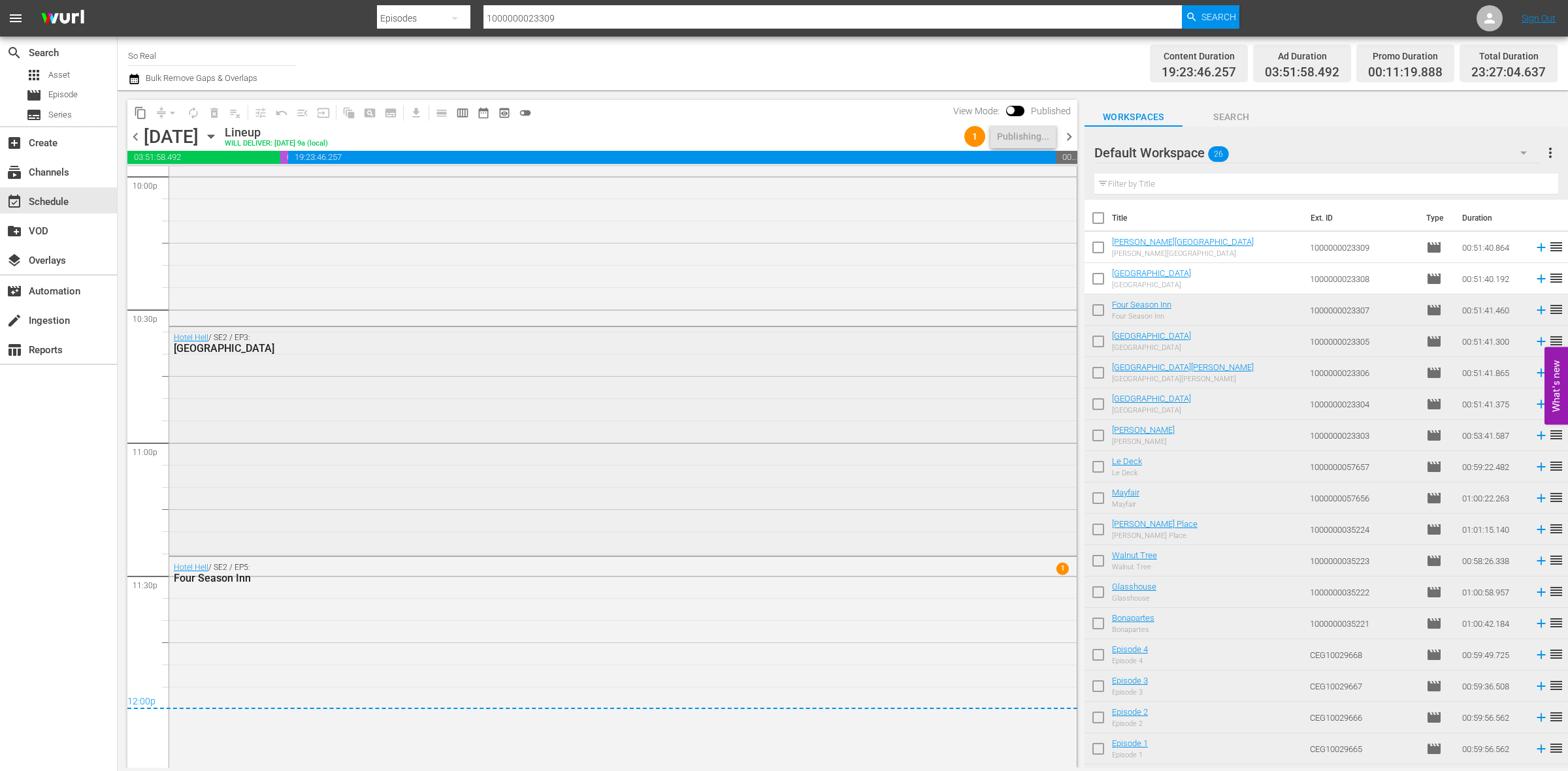
scroll to position [5869, 0]
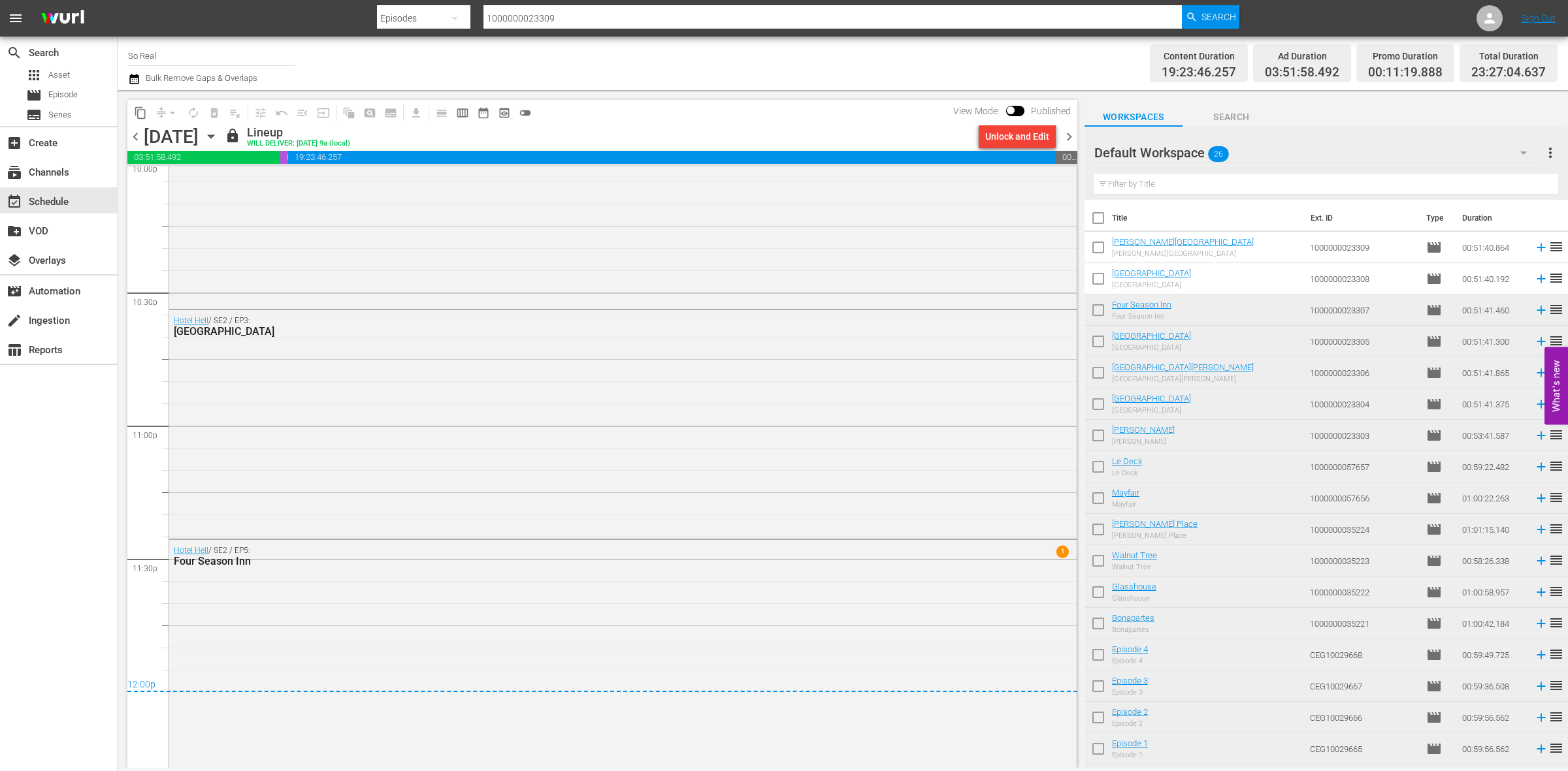
click at [1069, 134] on span "chevron_right" at bounding box center [1069, 137] width 16 height 16
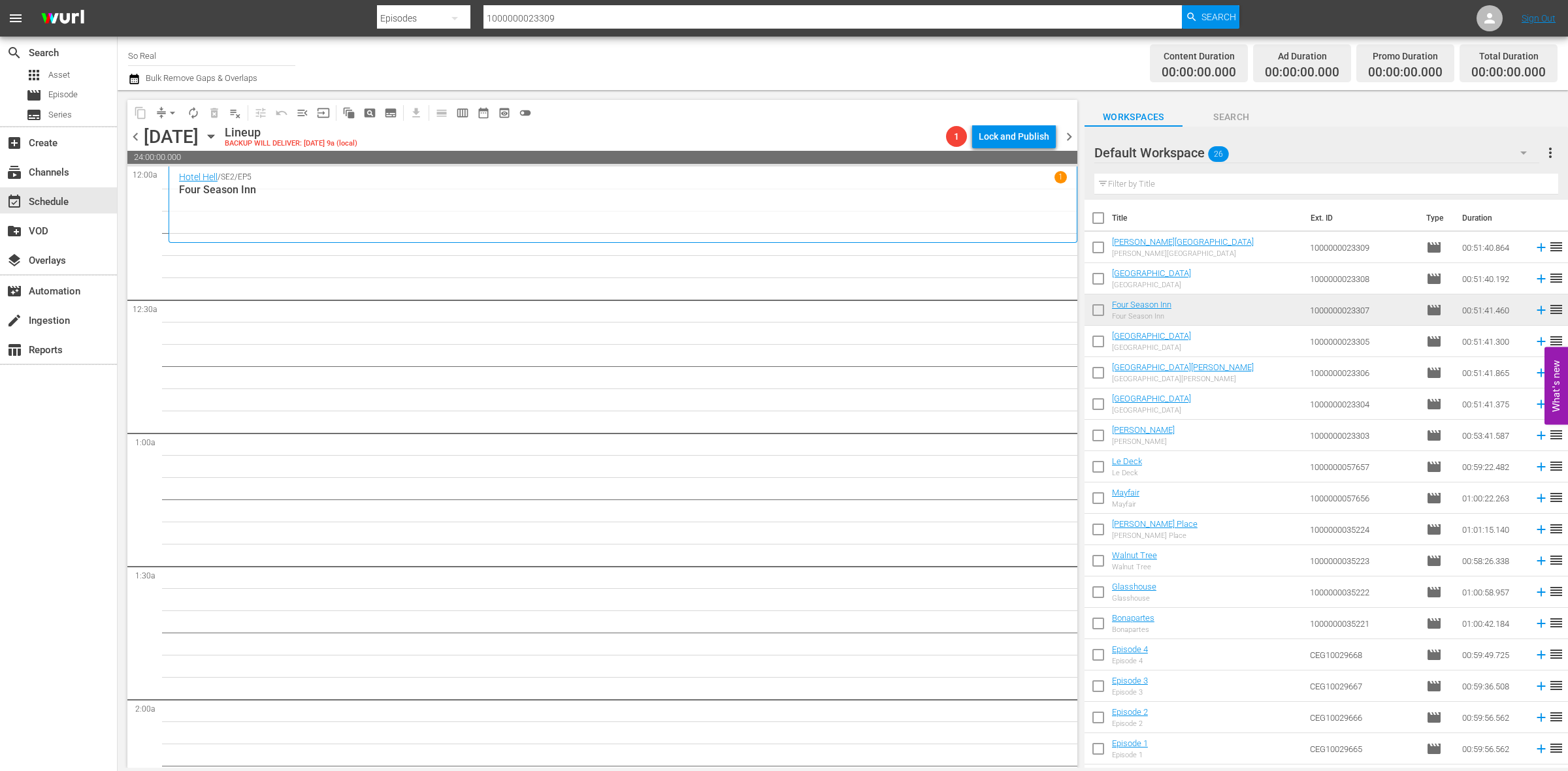
click at [1102, 276] on input "checkbox" at bounding box center [1098, 281] width 27 height 27
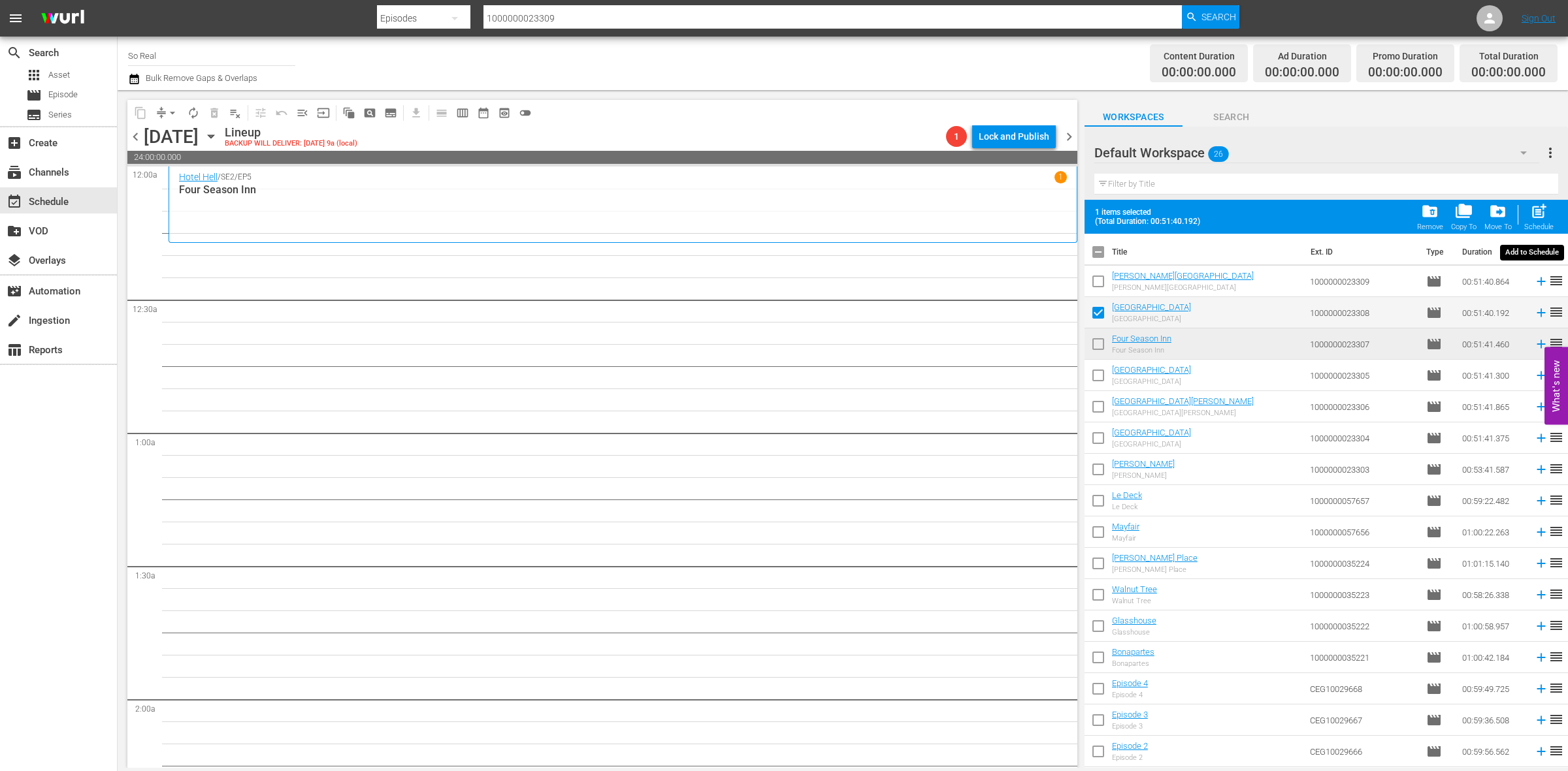
click at [1543, 206] on span "post_add" at bounding box center [1539, 211] width 18 height 18
checkbox input "false"
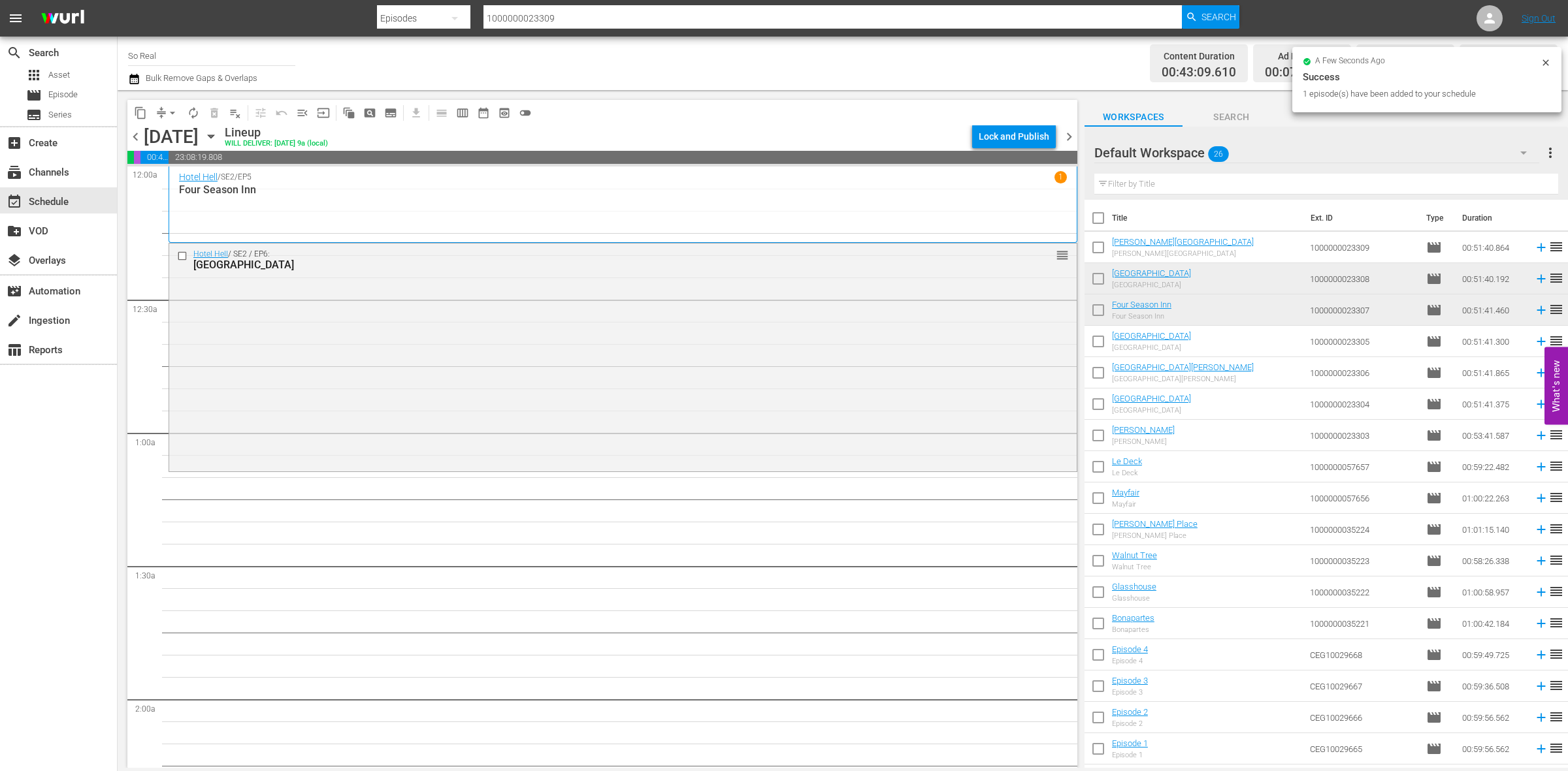
click at [1105, 250] on input "checkbox" at bounding box center [1098, 250] width 27 height 27
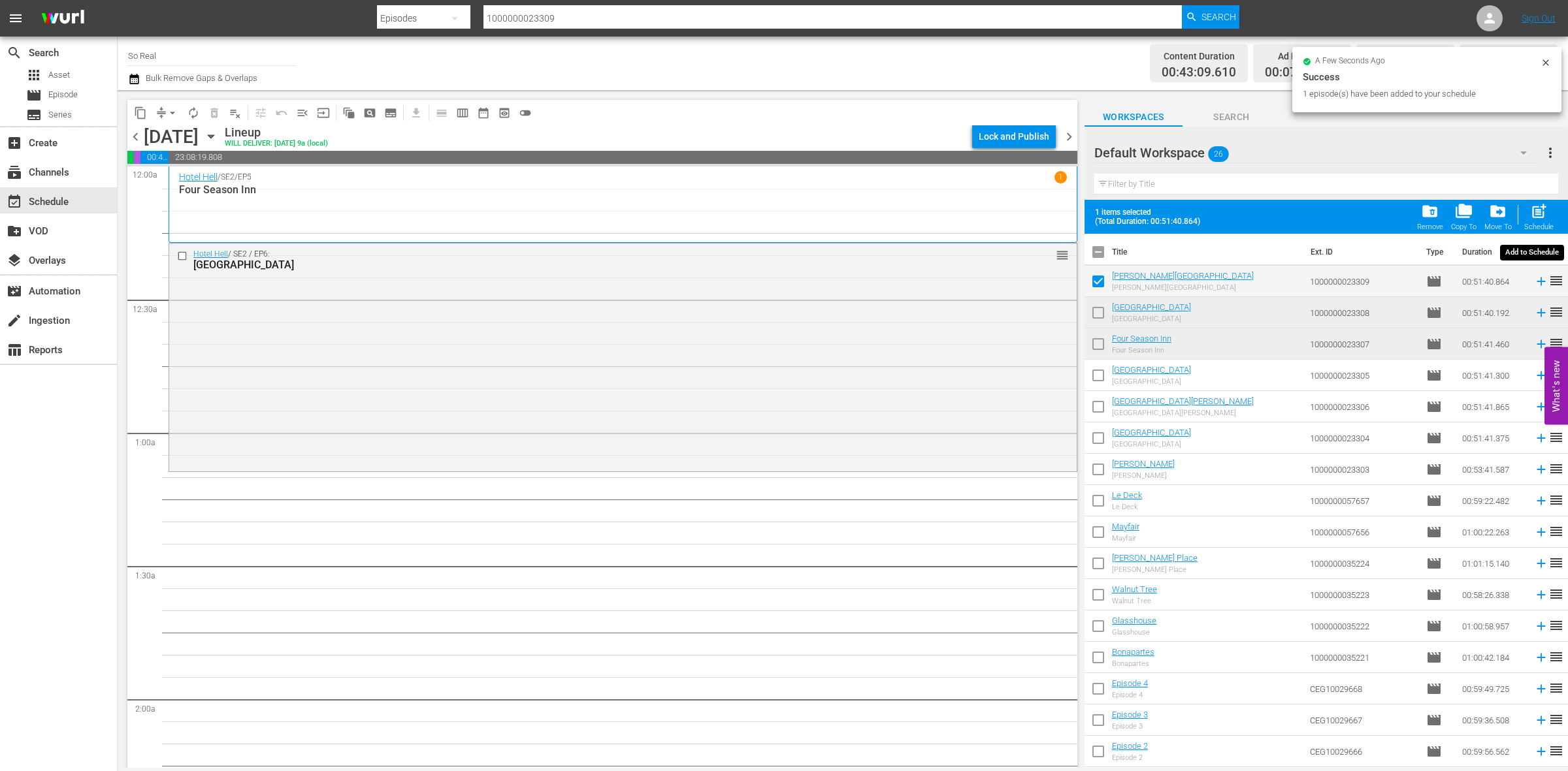
click at [1534, 215] on span "post_add" at bounding box center [1539, 211] width 18 height 18
checkbox input "false"
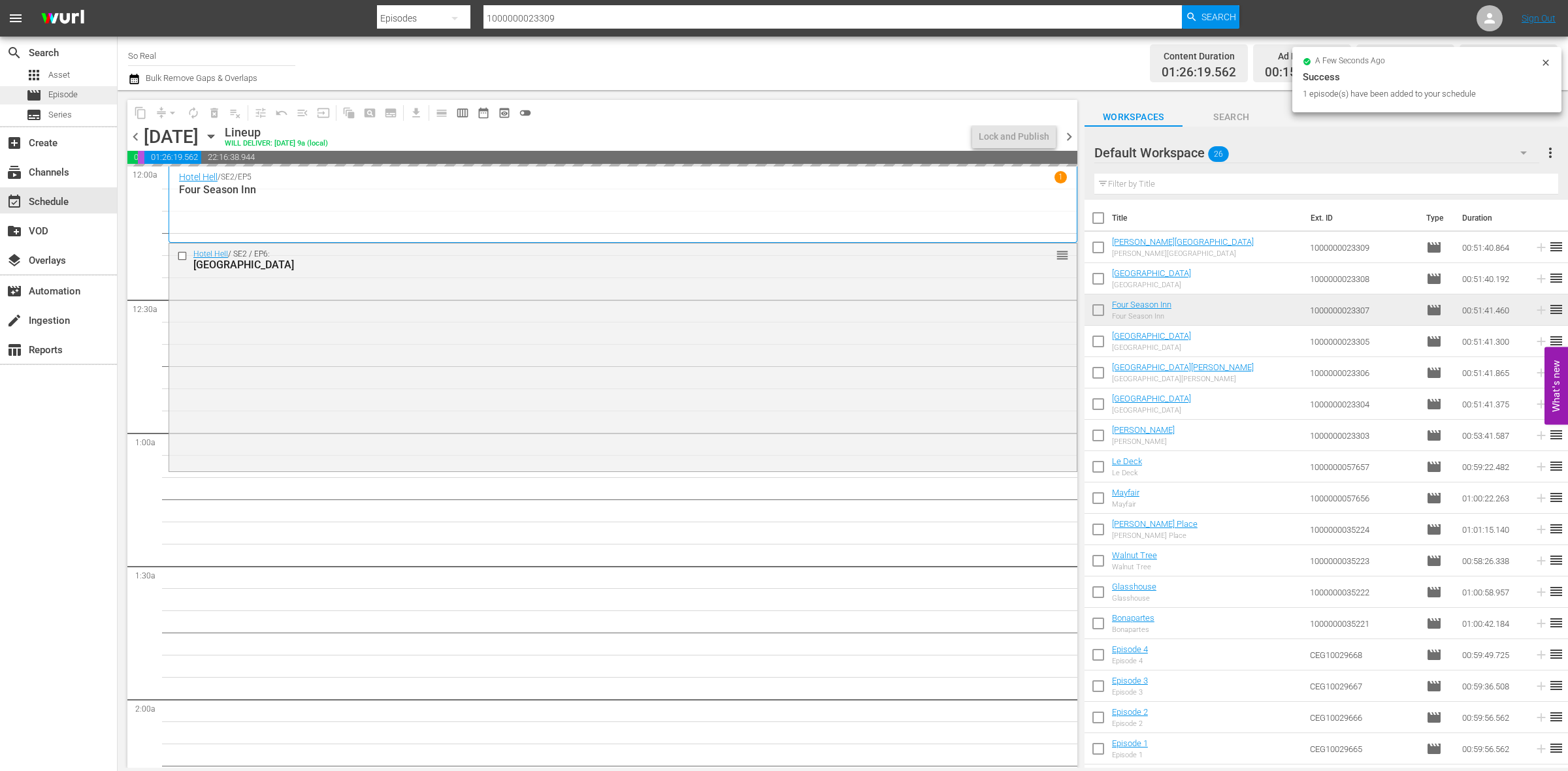
click at [69, 94] on span "Episode" at bounding box center [63, 94] width 29 height 13
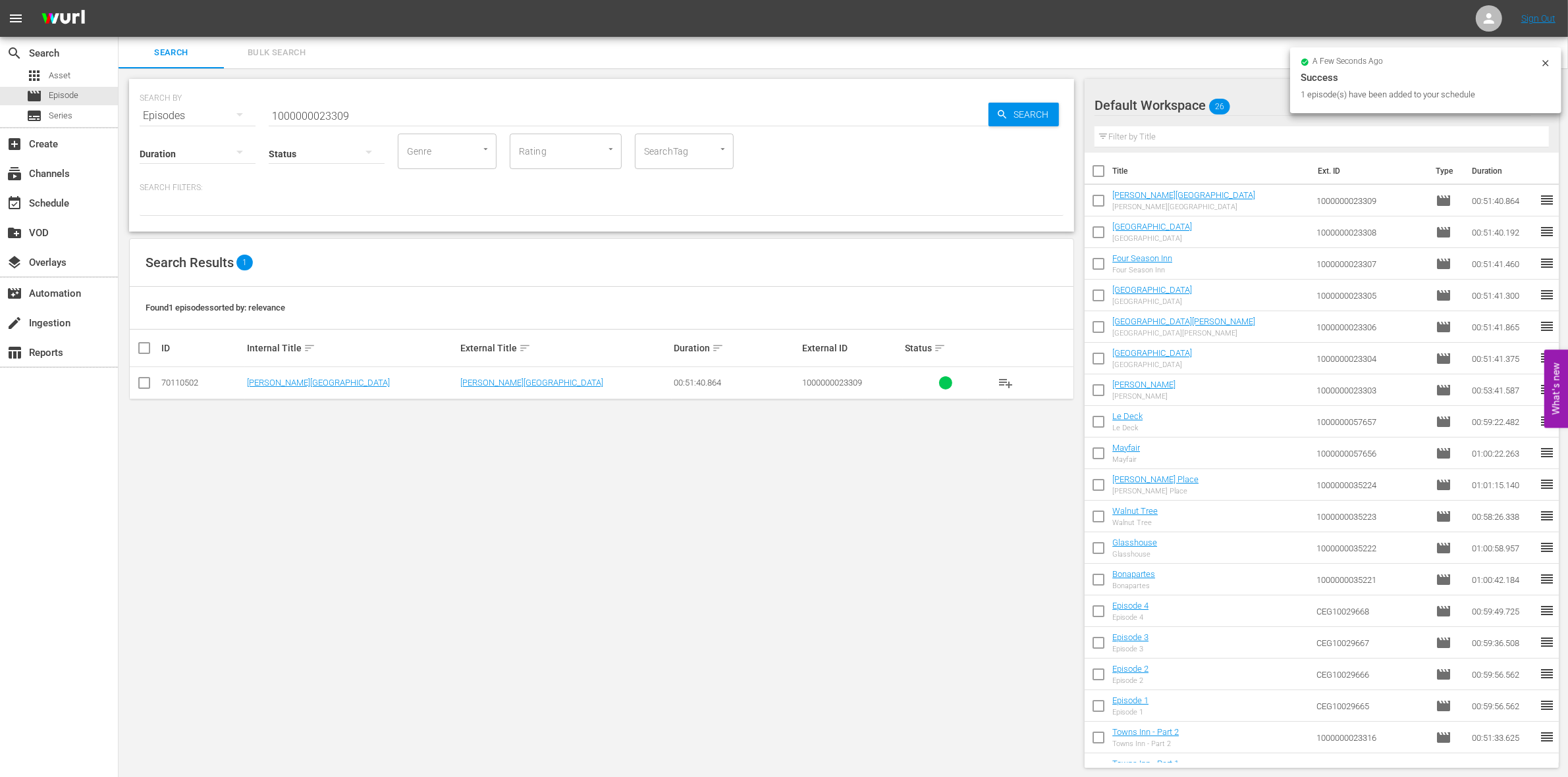
click at [451, 119] on input "1000000023309" at bounding box center [629, 115] width 719 height 31
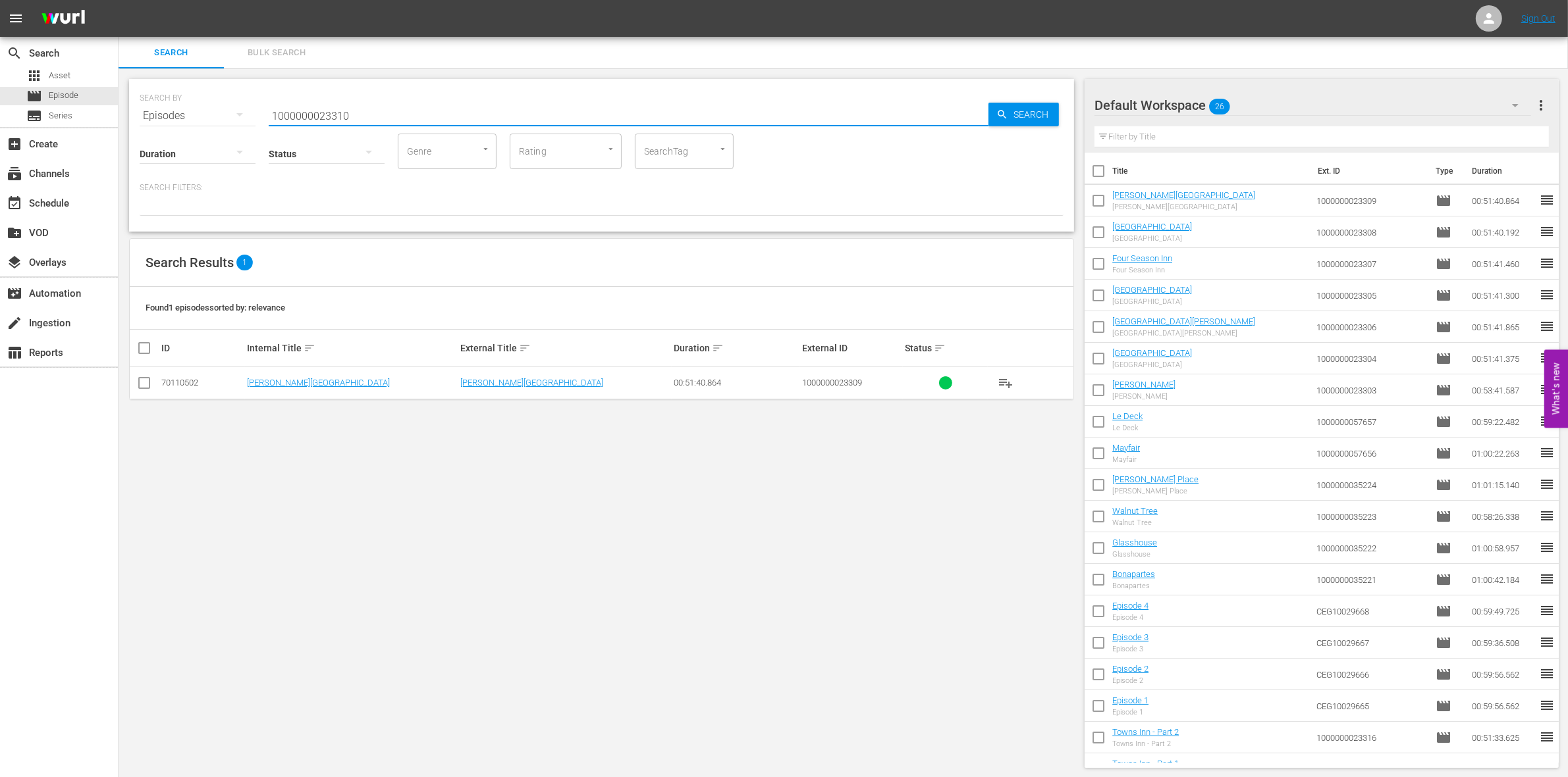
type input "1000000023310"
click at [142, 378] on input "checkbox" at bounding box center [144, 386] width 16 height 16
checkbox input "true"
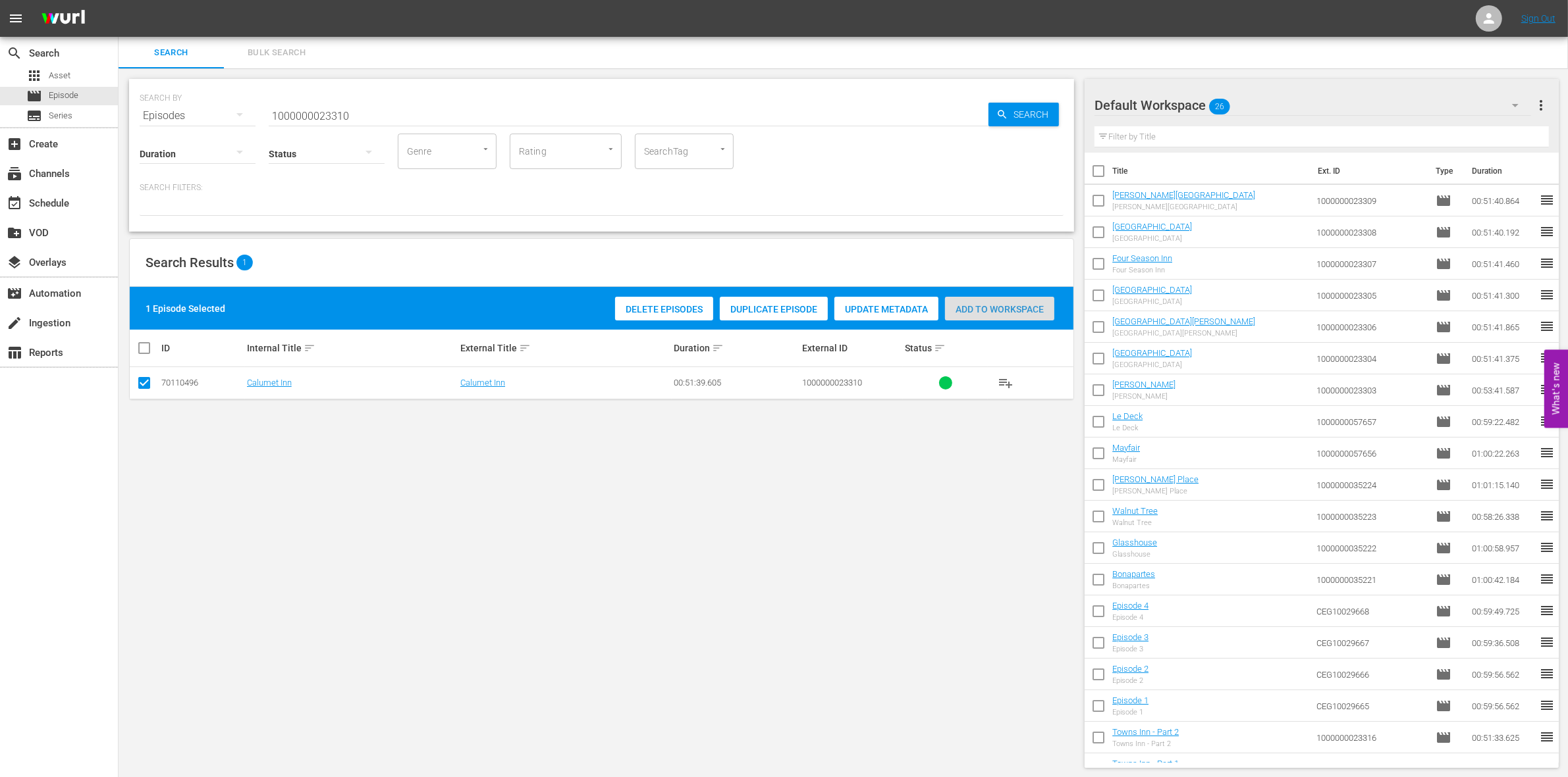
click at [1030, 308] on span "Add to Workspace" at bounding box center [999, 310] width 110 height 11
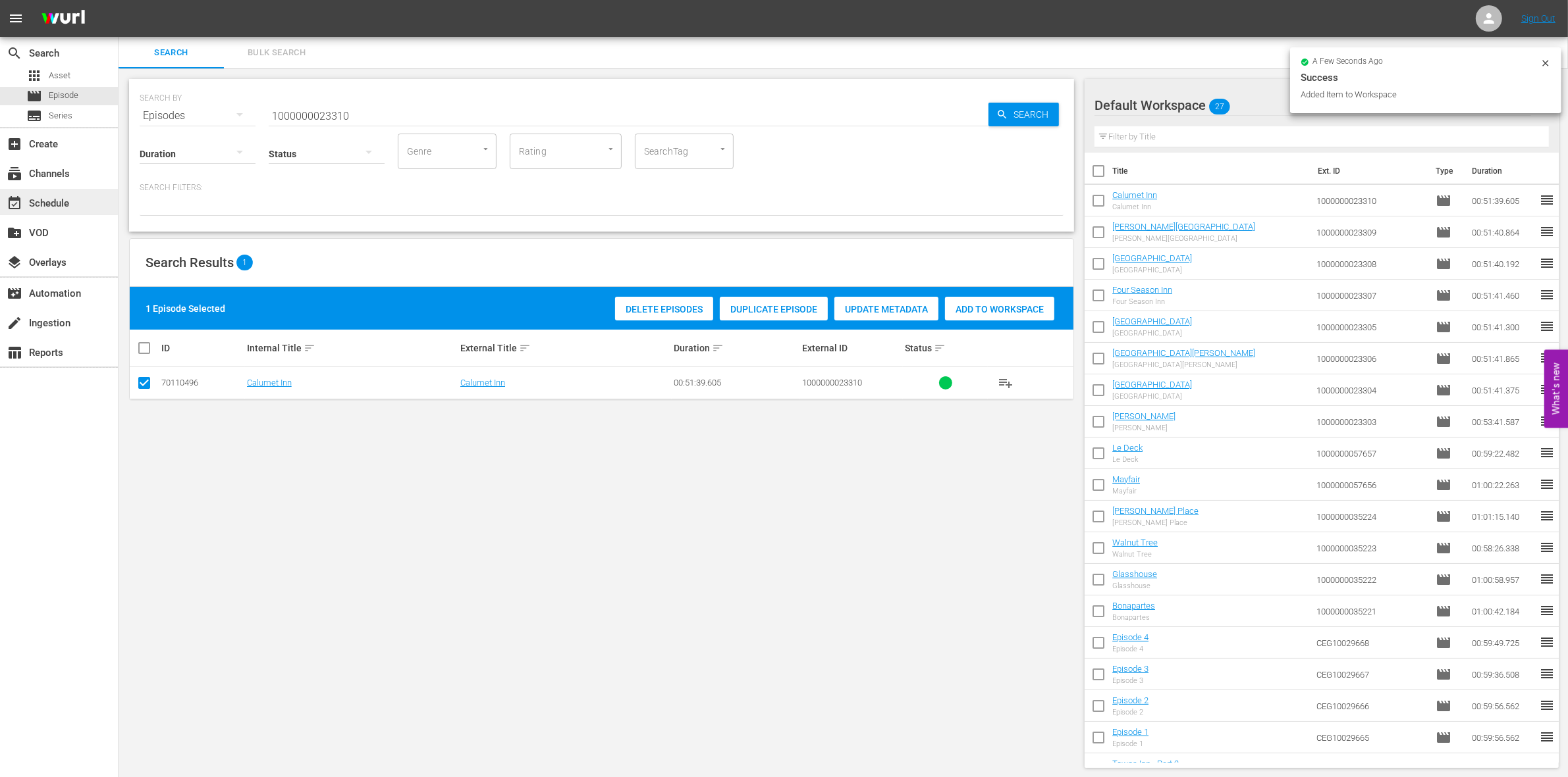
click at [61, 205] on div "event_available Schedule" at bounding box center [37, 201] width 74 height 12
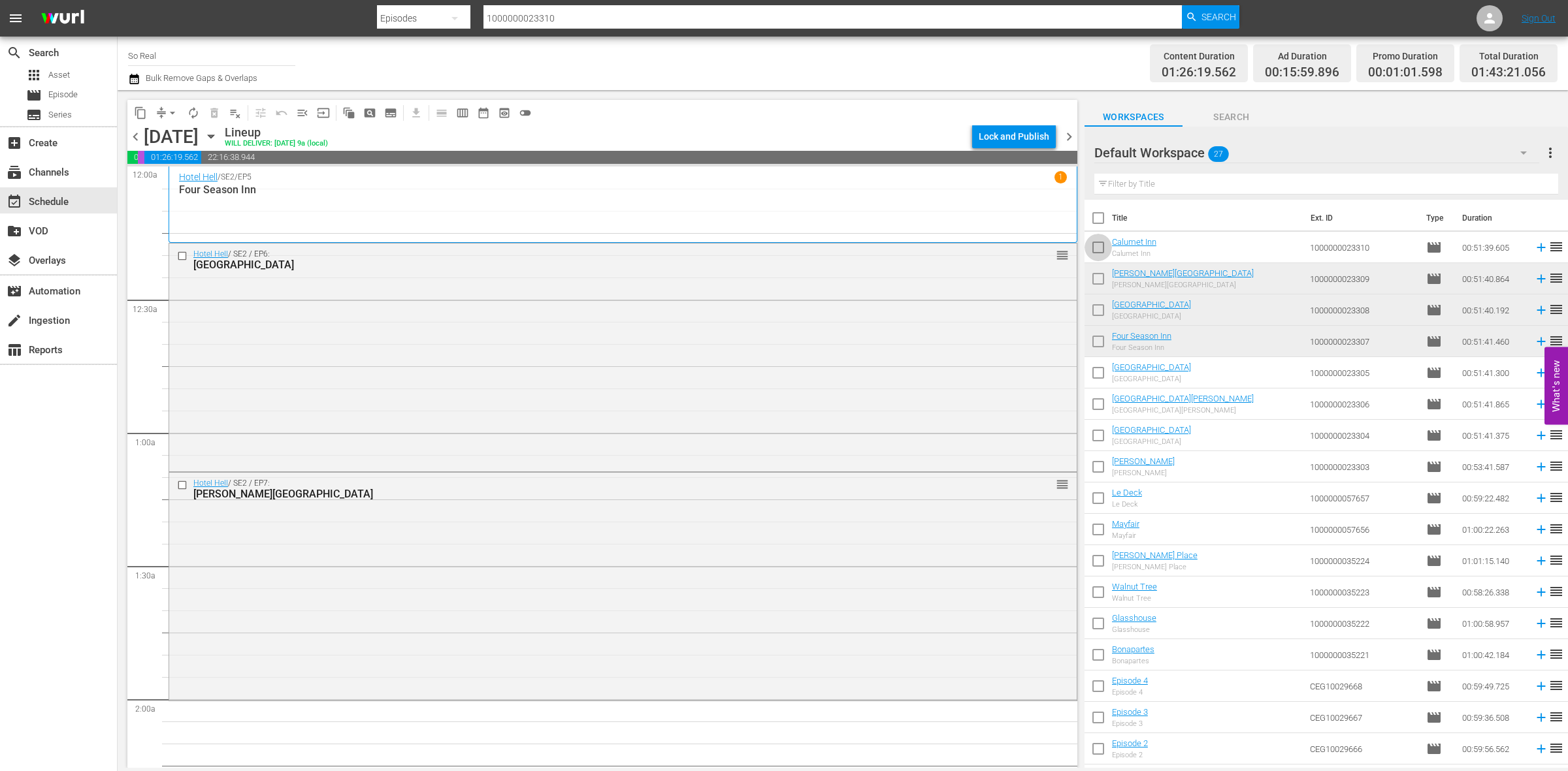
click at [1108, 250] on input "checkbox" at bounding box center [1098, 250] width 27 height 27
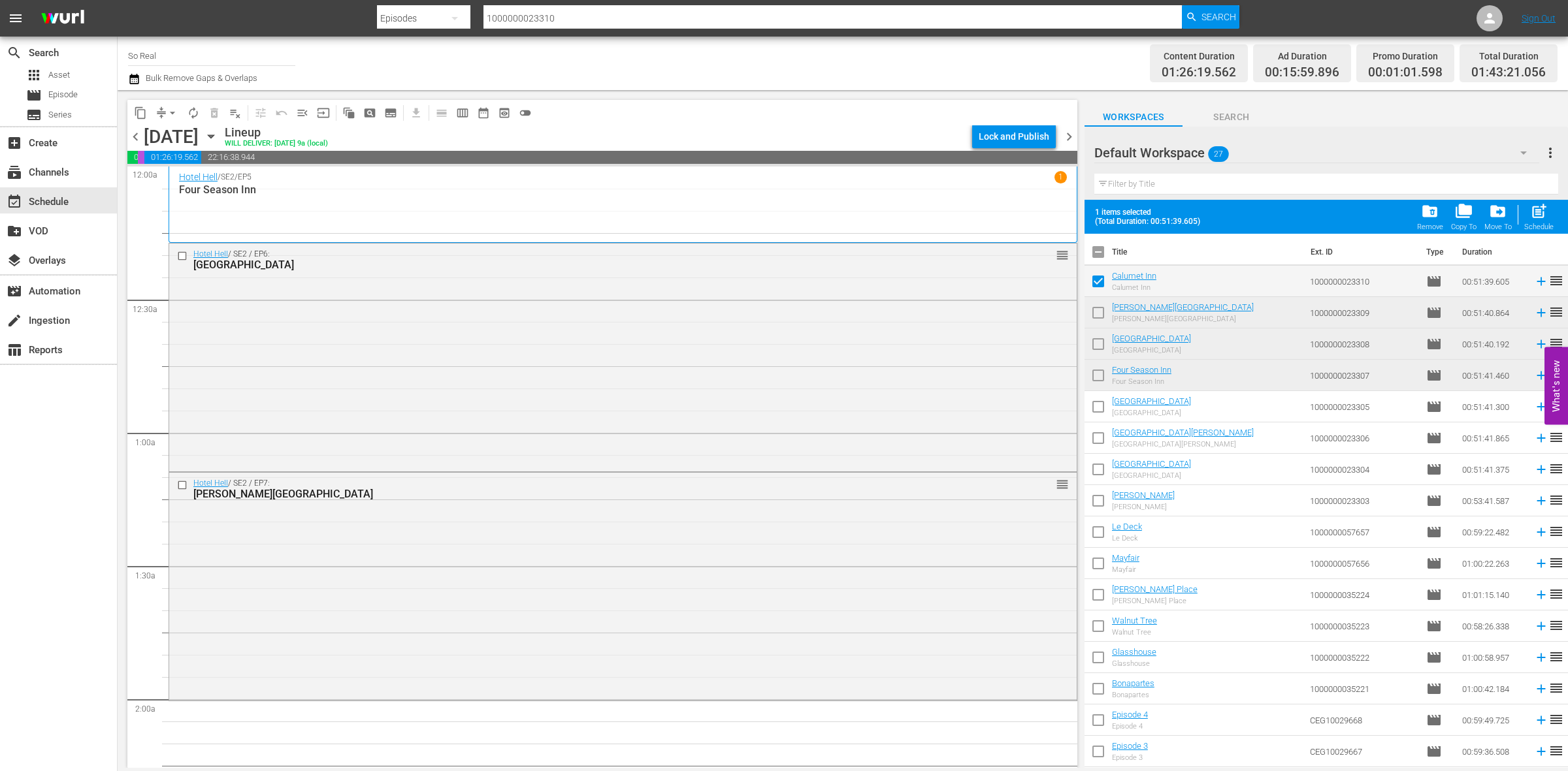
click at [1547, 214] on span "post_add" at bounding box center [1539, 211] width 18 height 18
checkbox input "false"
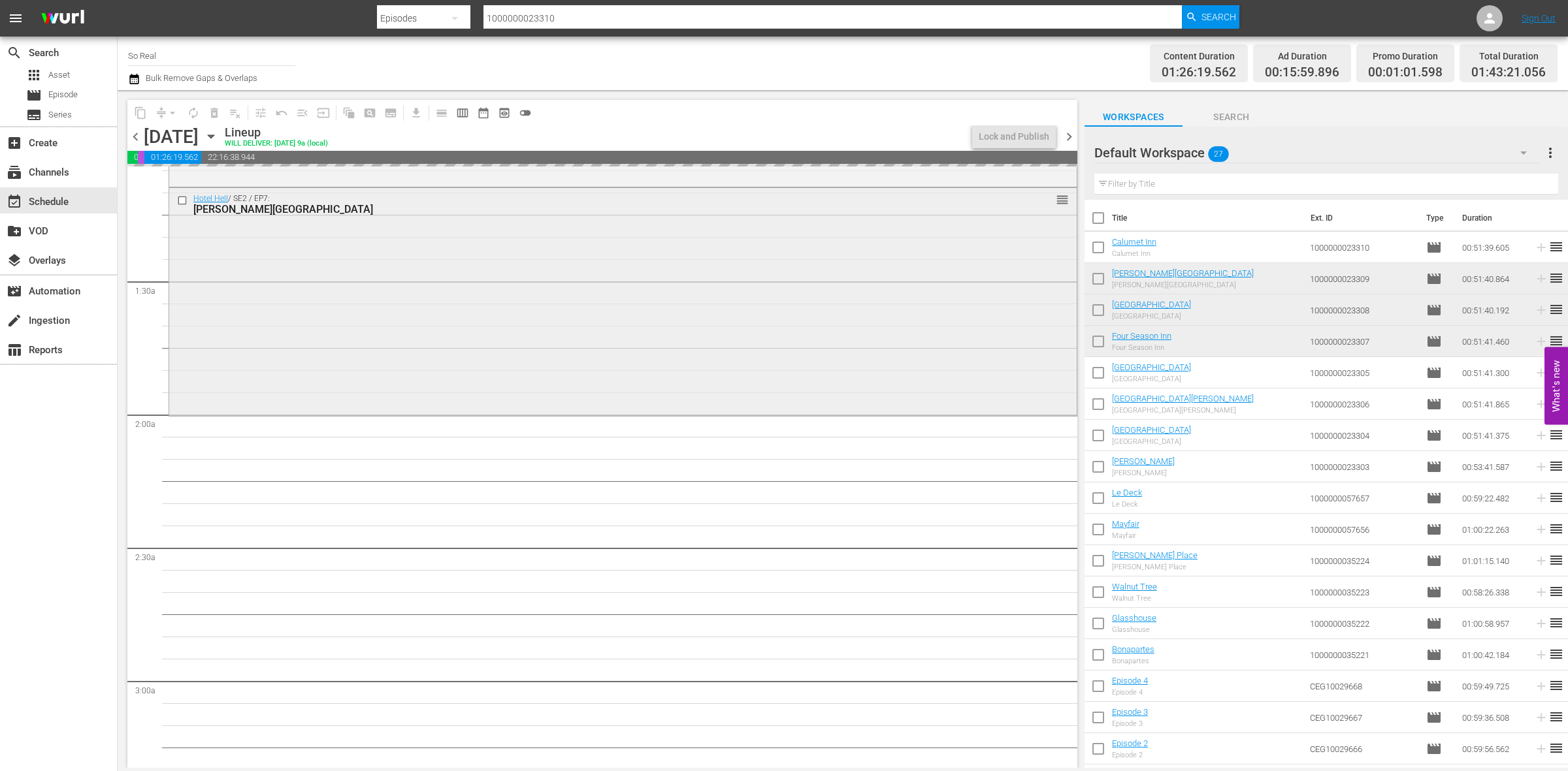
scroll to position [323, 0]
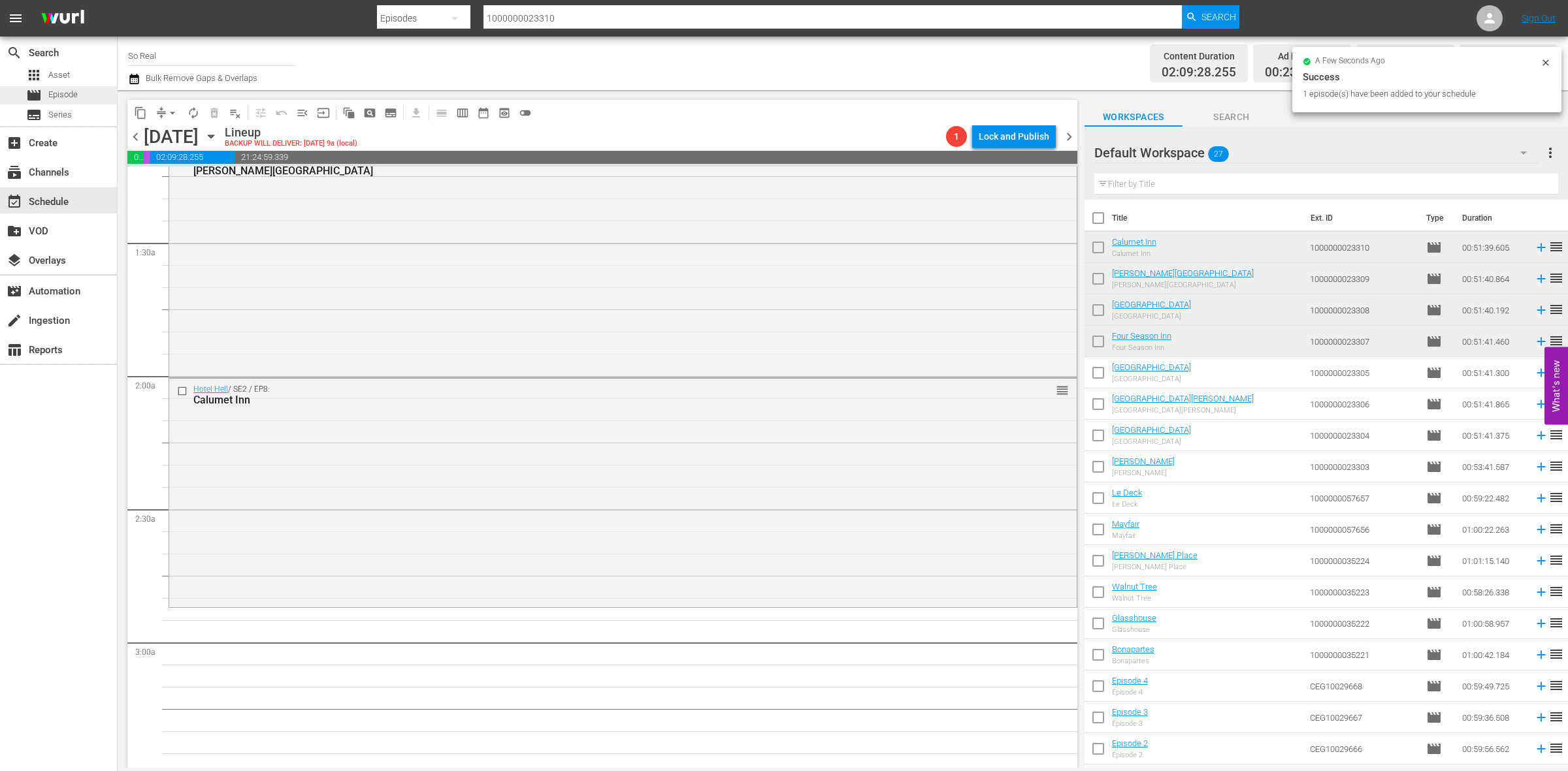
click at [38, 87] on div "movie Episode" at bounding box center [52, 95] width 51 height 19
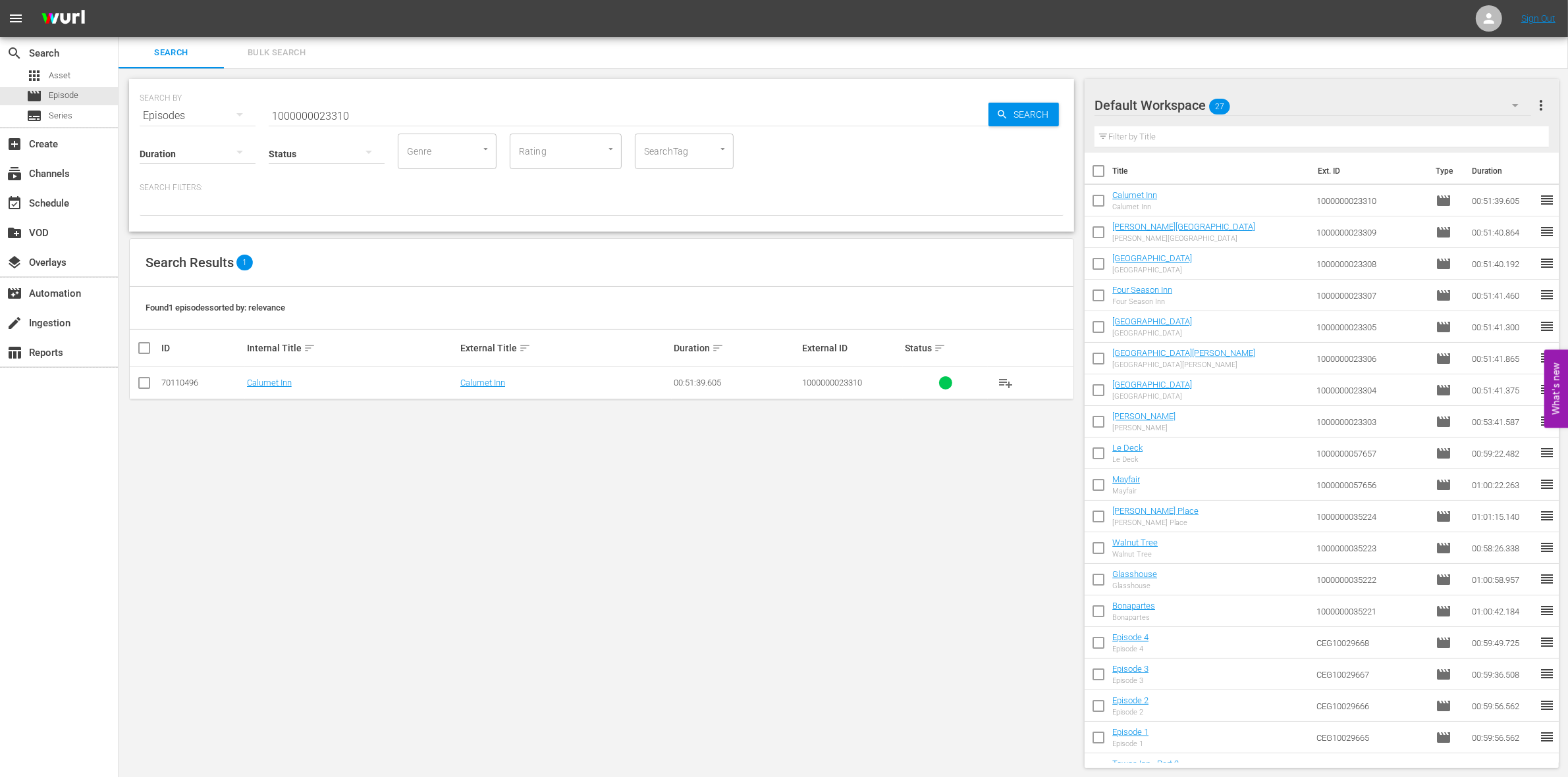
click at [1099, 173] on input "checkbox" at bounding box center [1098, 174] width 28 height 28
checkbox input "true"
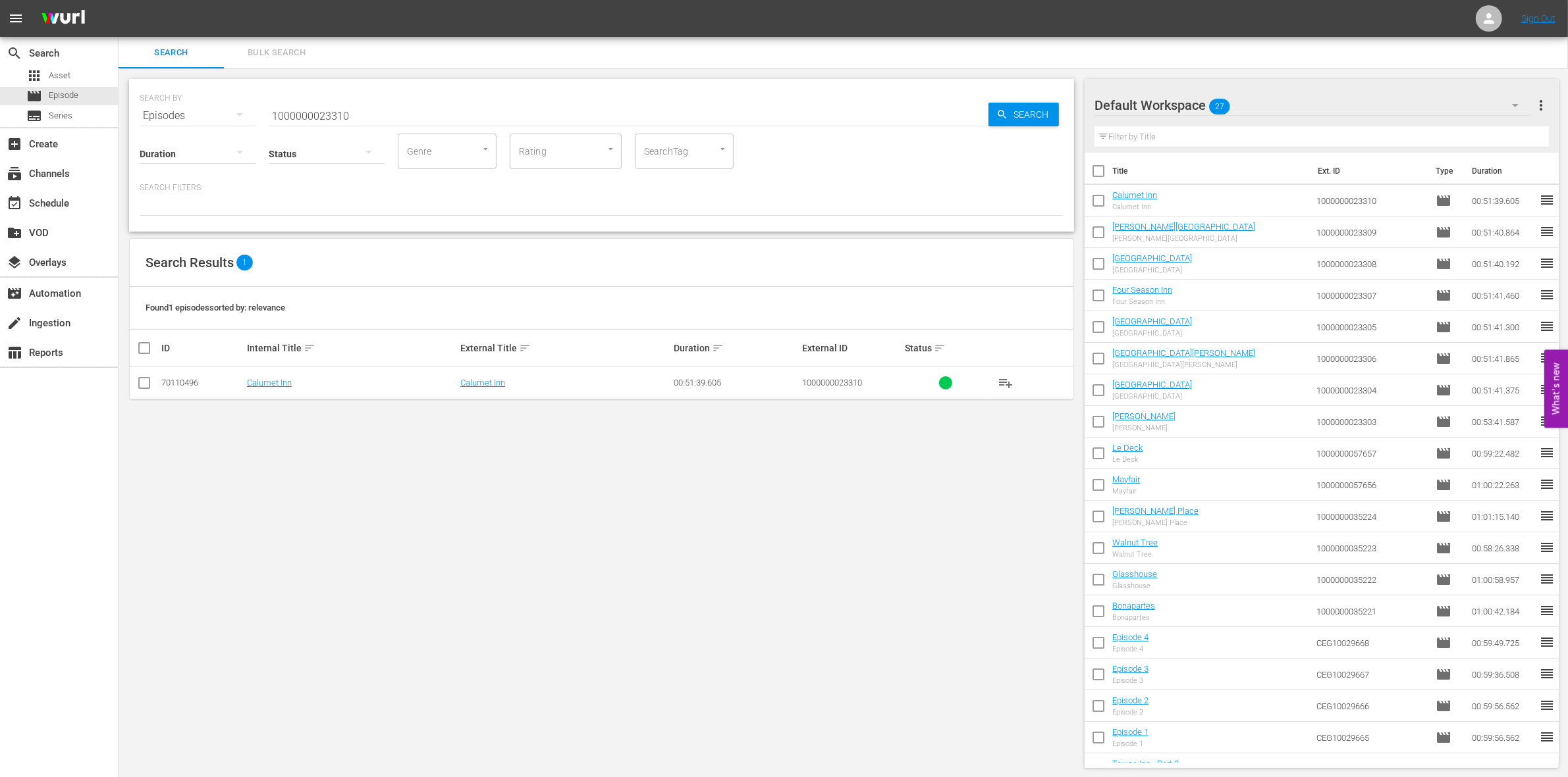
checkbox input "true"
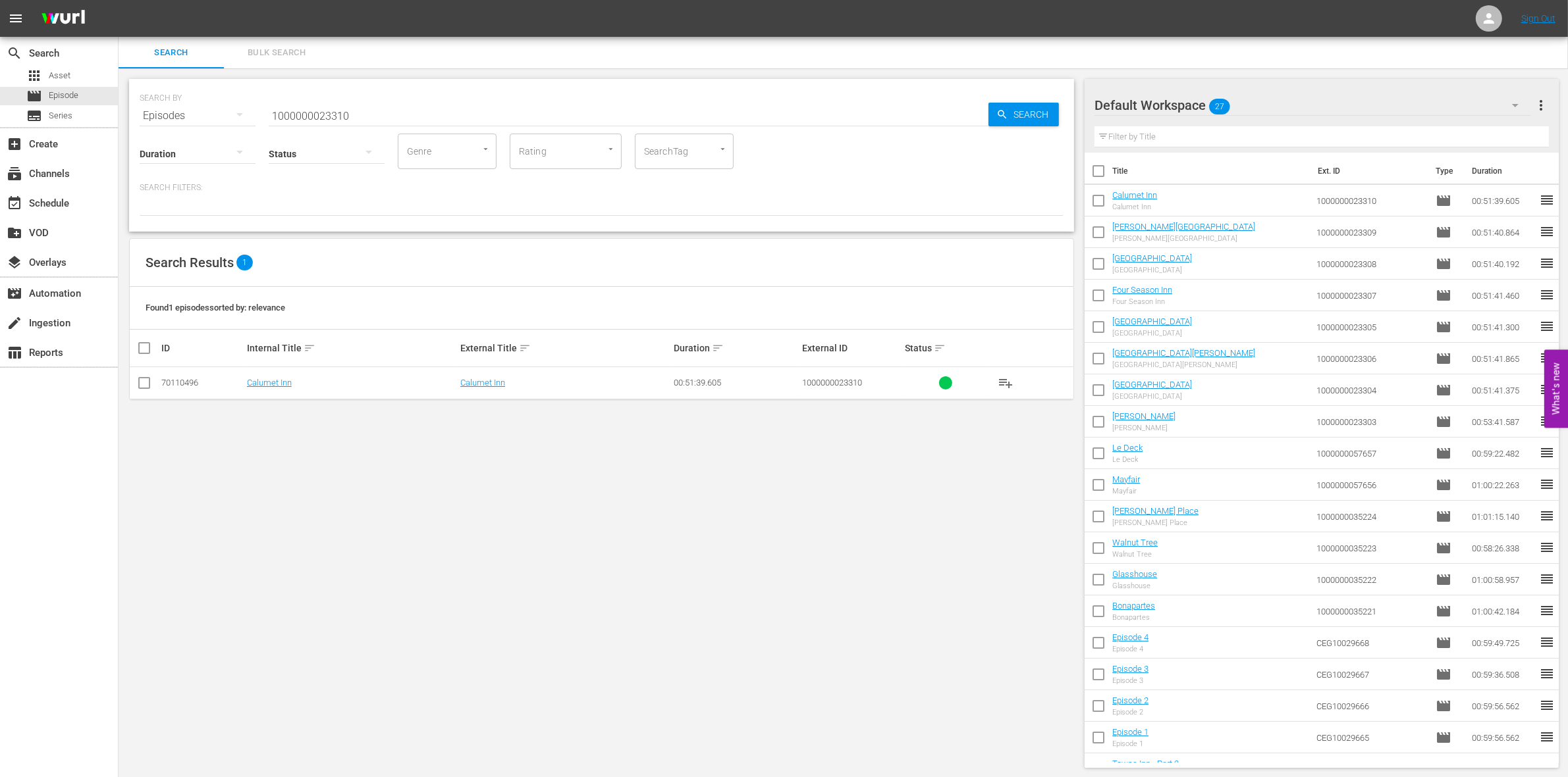
checkbox input "true"
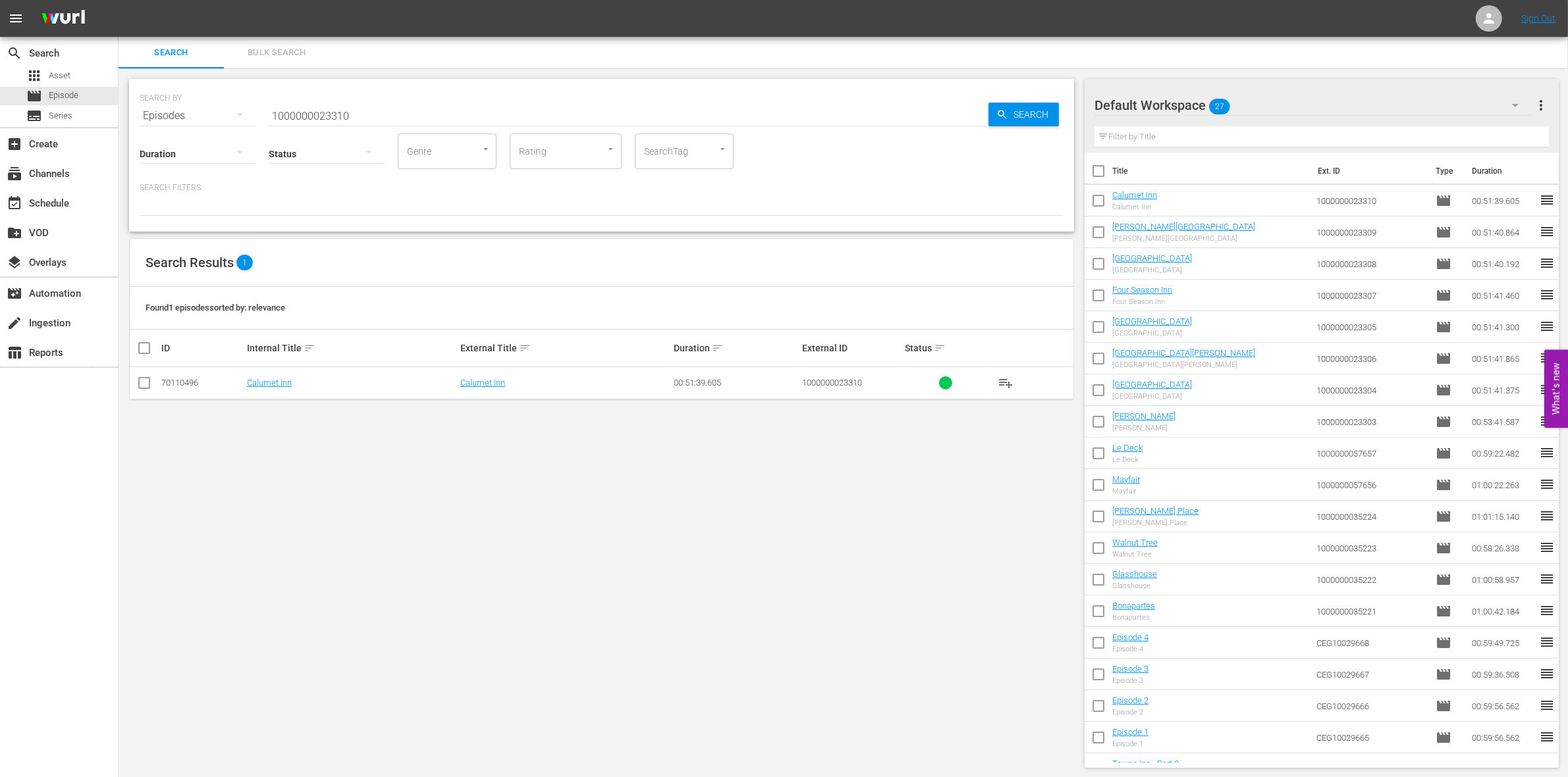
checkbox input "true"
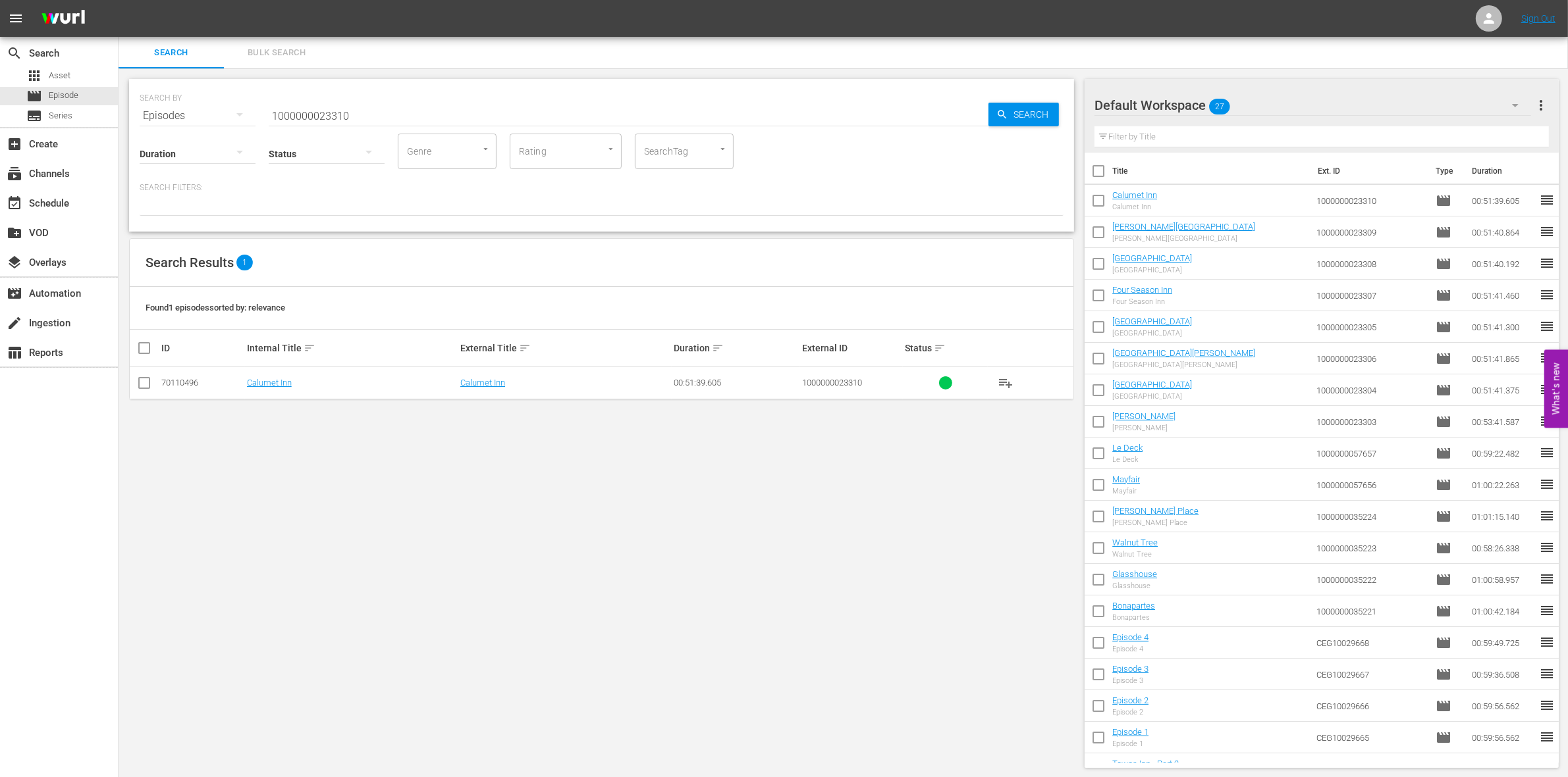
checkbox input "true"
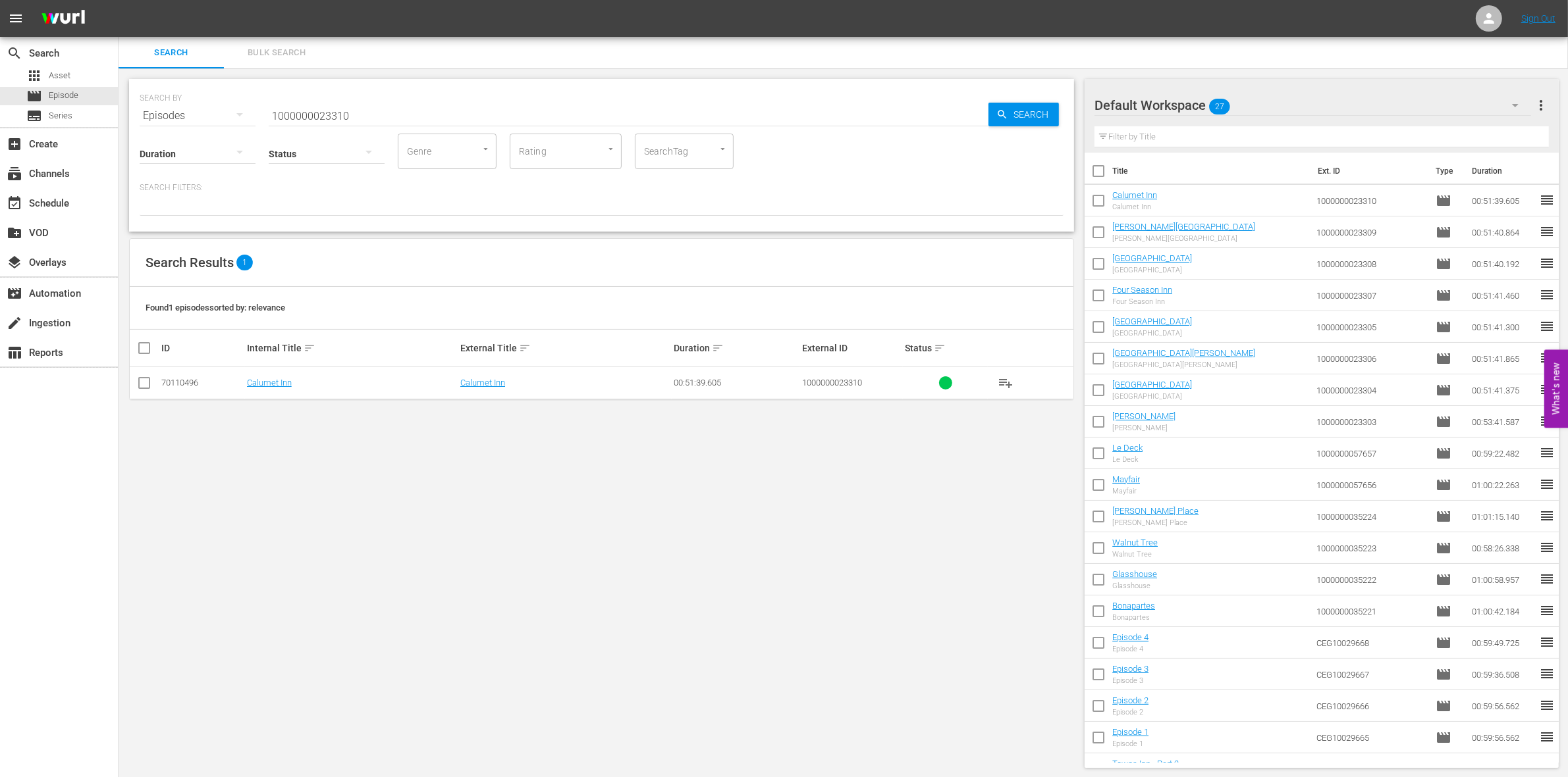
checkbox input "true"
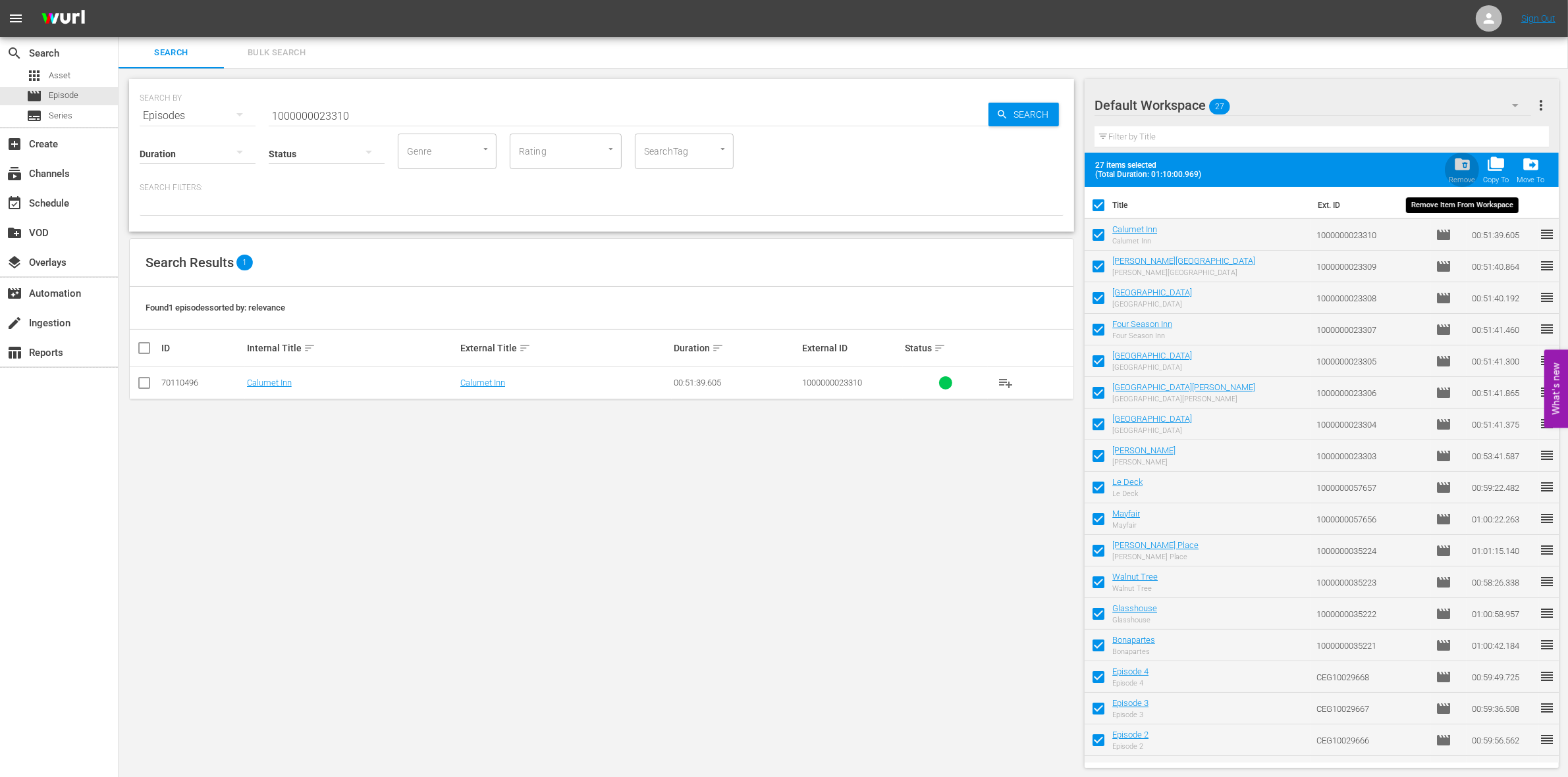
click at [1463, 165] on span "folder_delete" at bounding box center [1462, 165] width 18 height 18
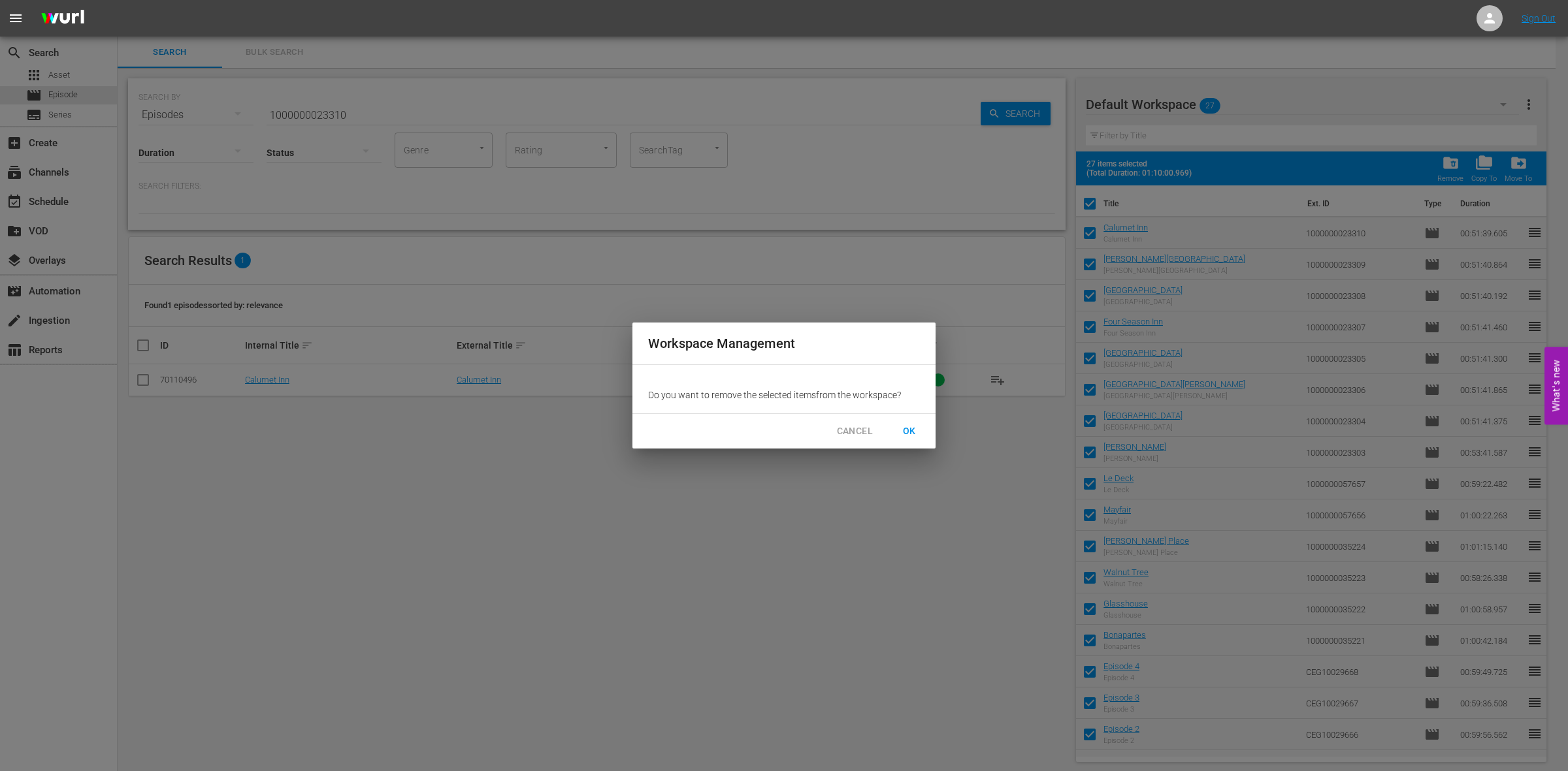
click at [909, 431] on span "OK" at bounding box center [910, 431] width 21 height 16
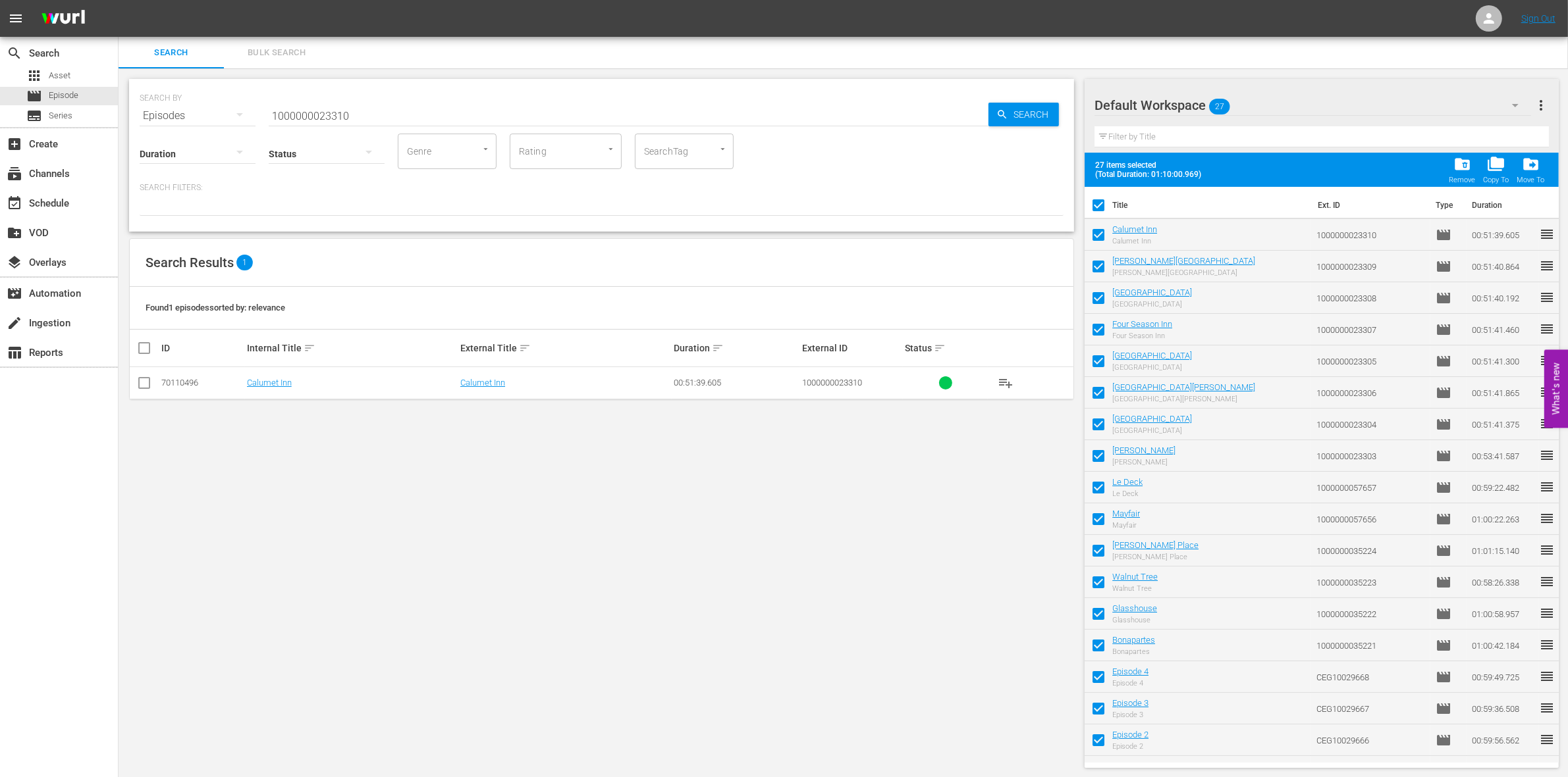
checkbox input "false"
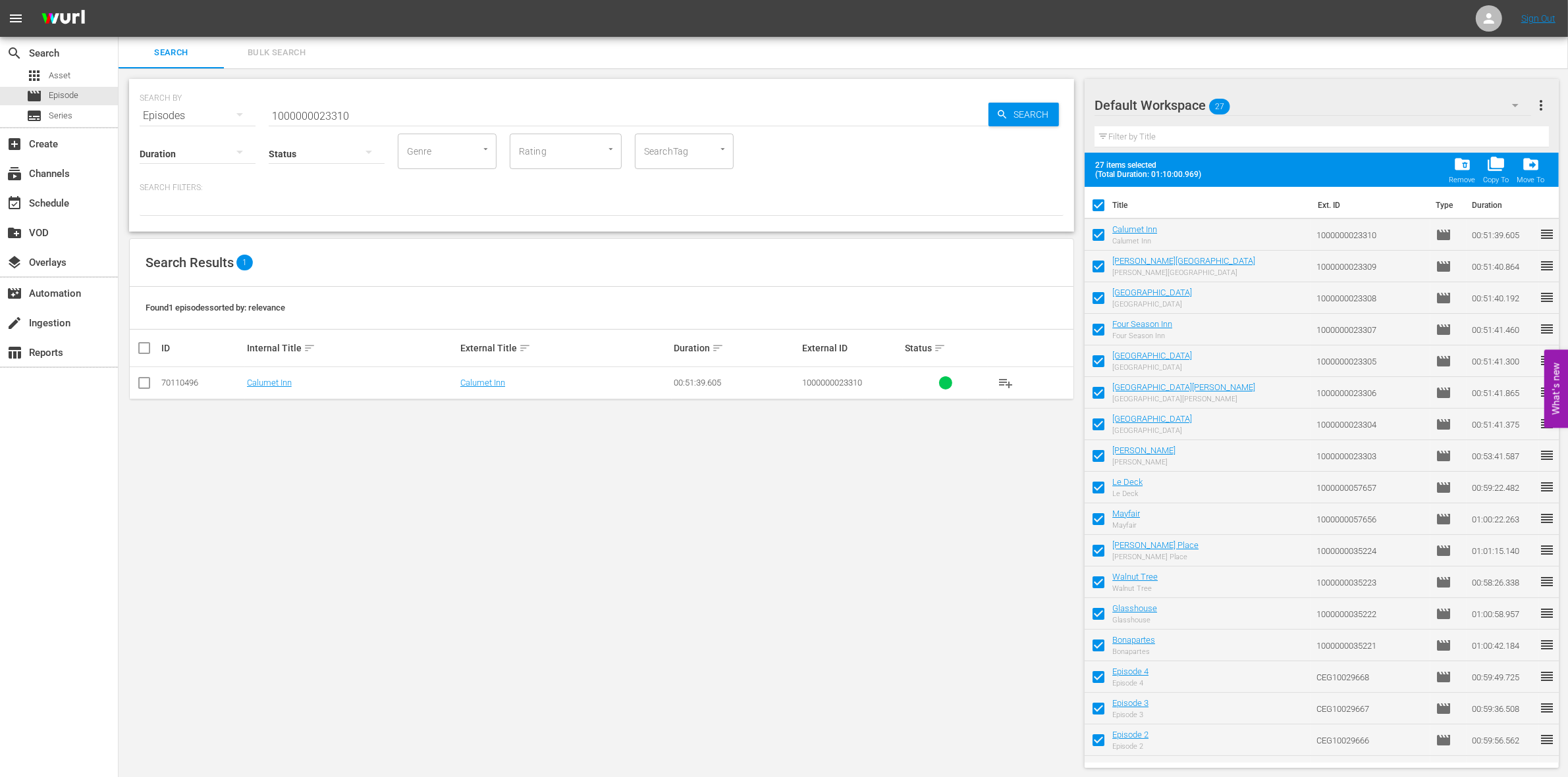
checkbox input "false"
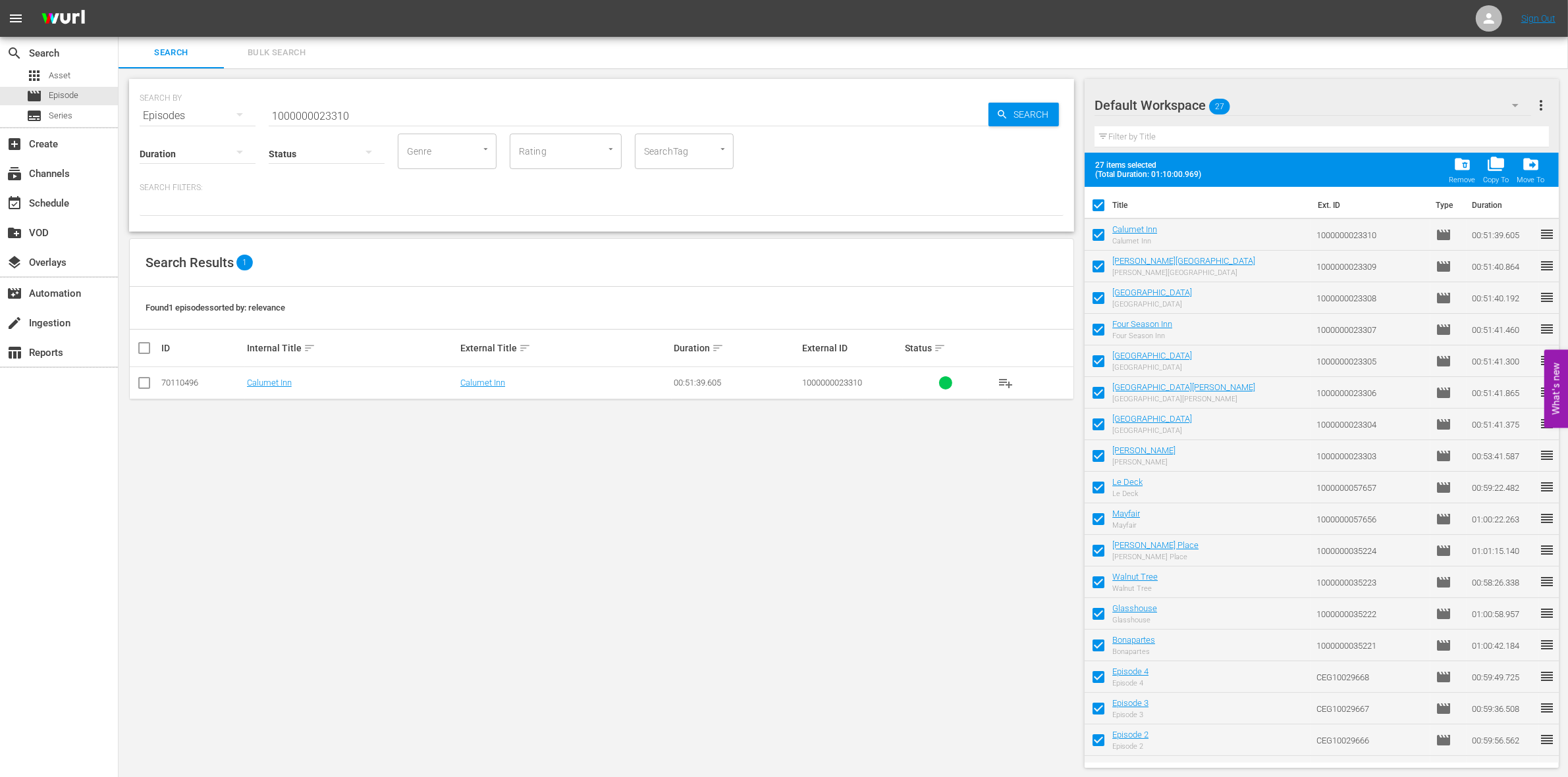
checkbox input "false"
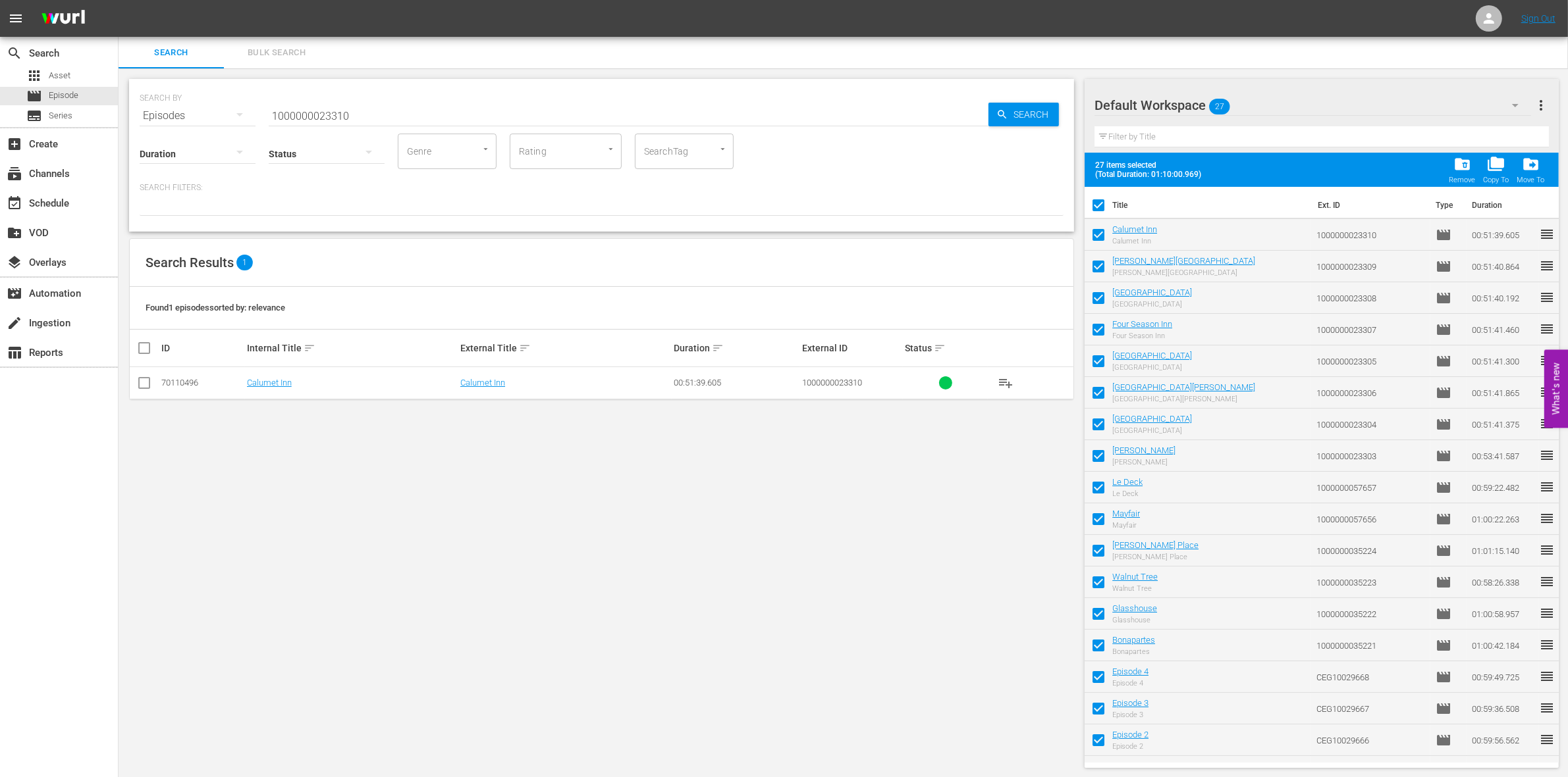
checkbox input "false"
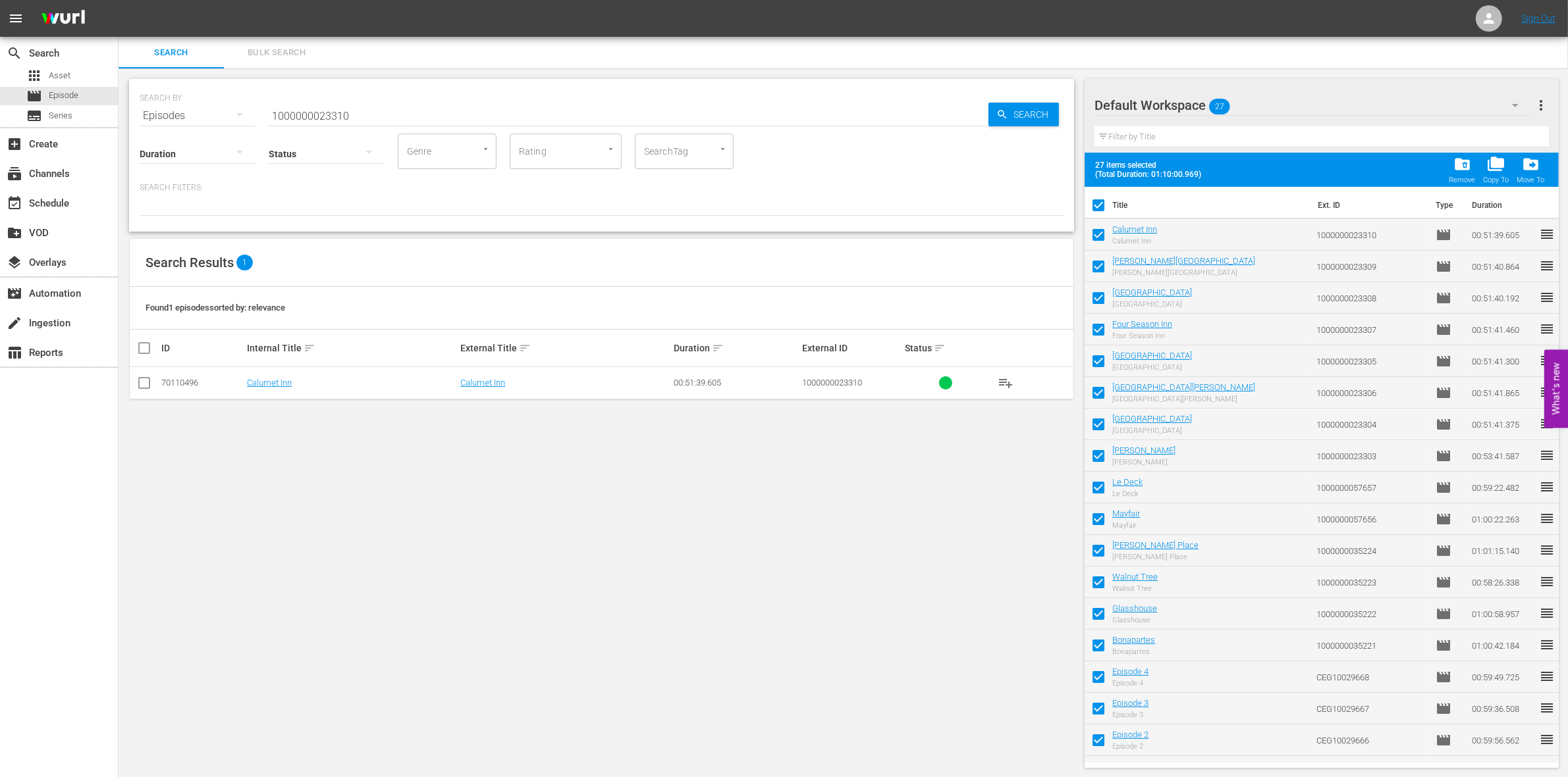
checkbox input "false"
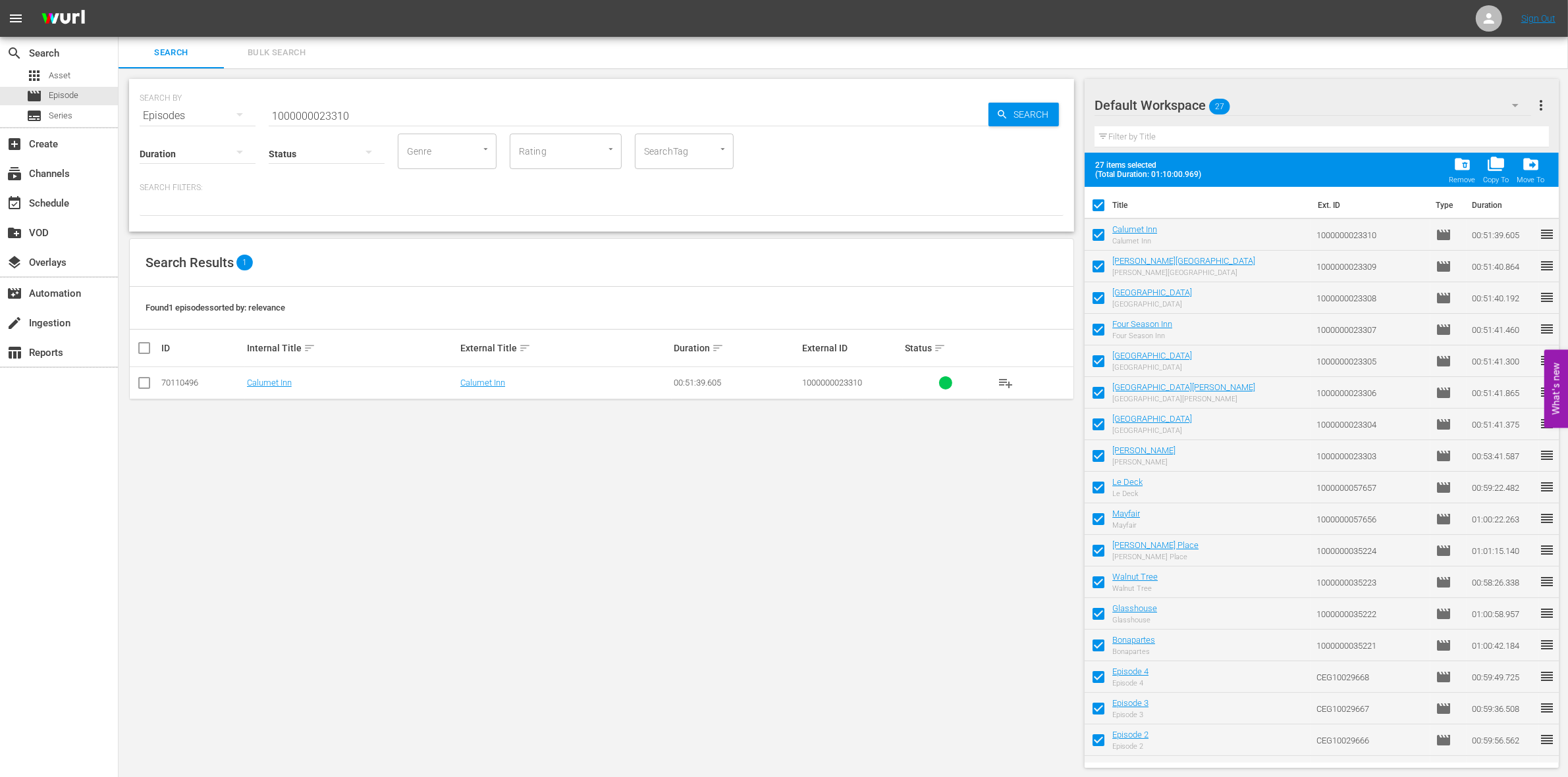
checkbox input "false"
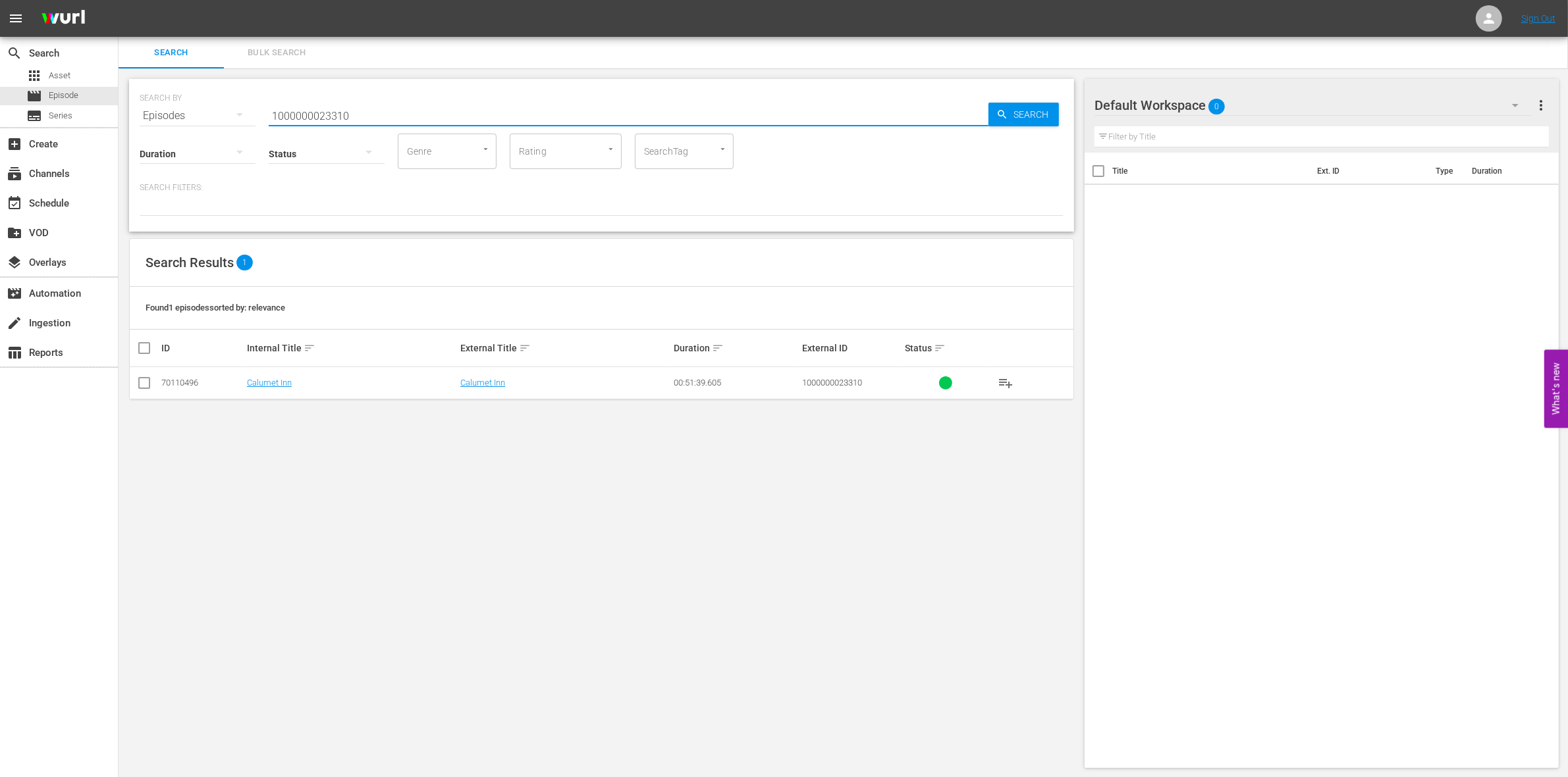
click at [272, 109] on input "1000000023310" at bounding box center [629, 115] width 719 height 31
paste input "04887"
type input "1000000004887"
click at [147, 388] on input "checkbox" at bounding box center [144, 386] width 16 height 16
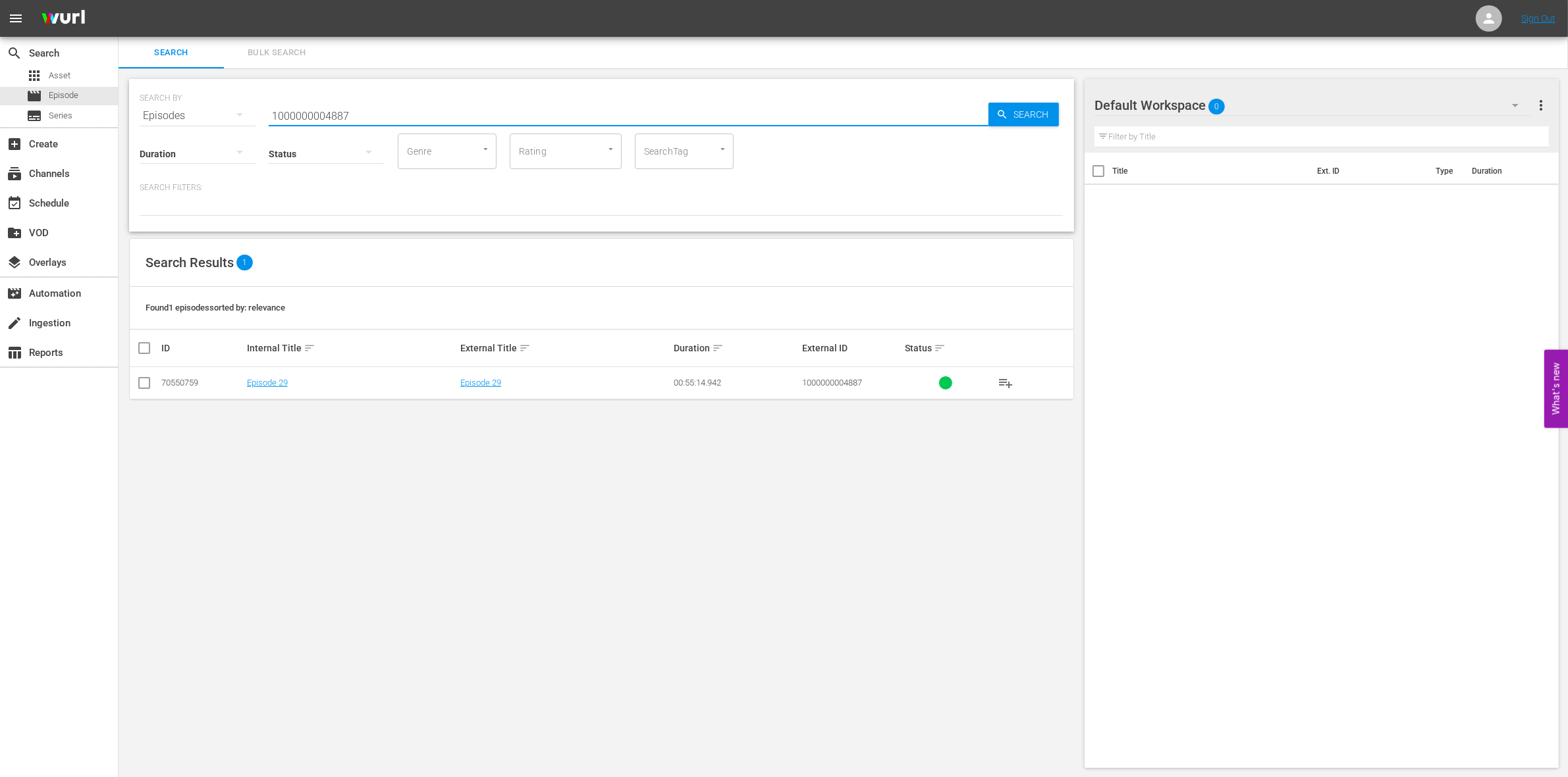
checkbox input "true"
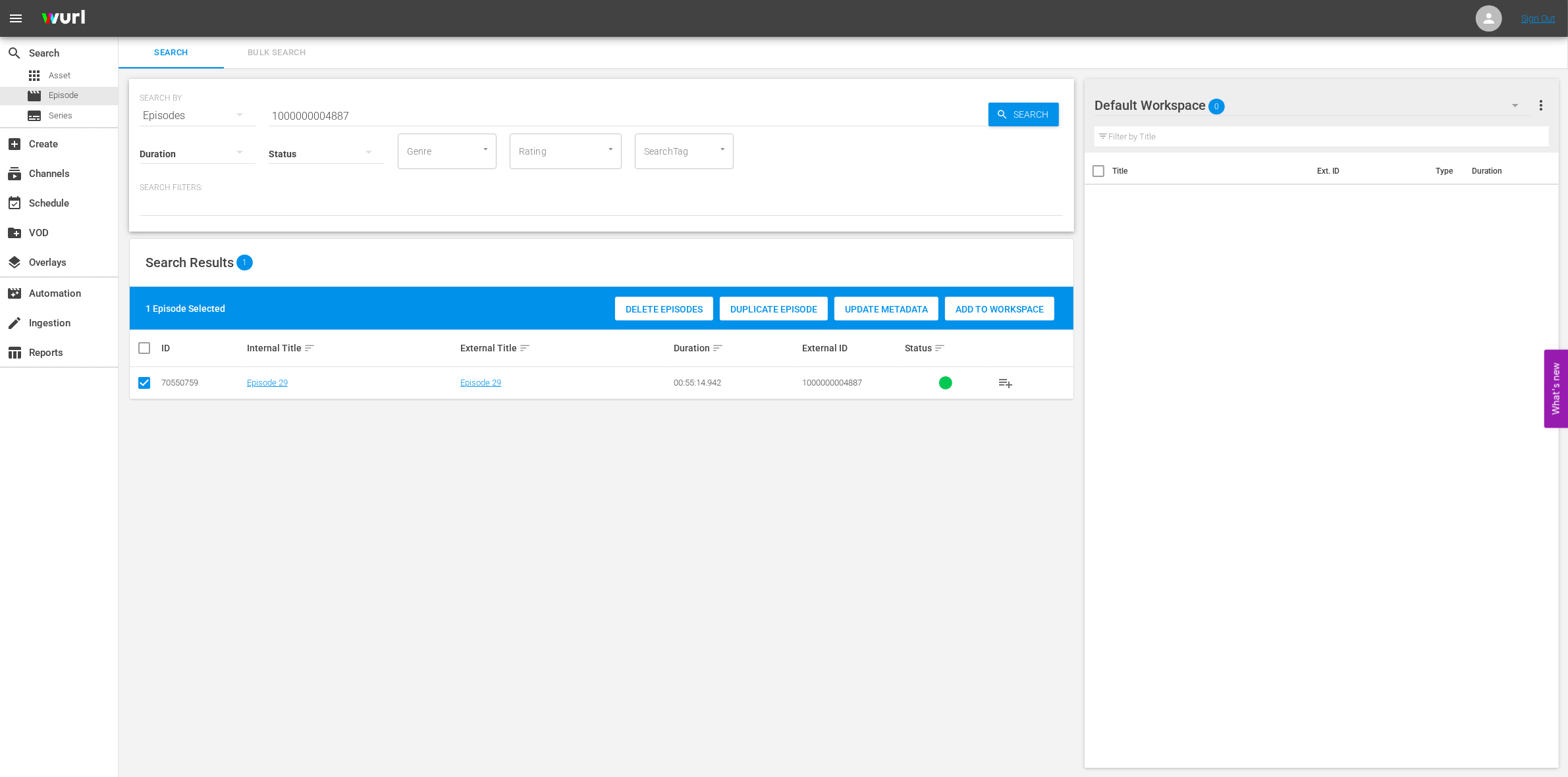
click at [1012, 310] on span "Add to Workspace" at bounding box center [999, 310] width 110 height 11
click at [367, 110] on input "1000000004887" at bounding box center [629, 115] width 719 height 31
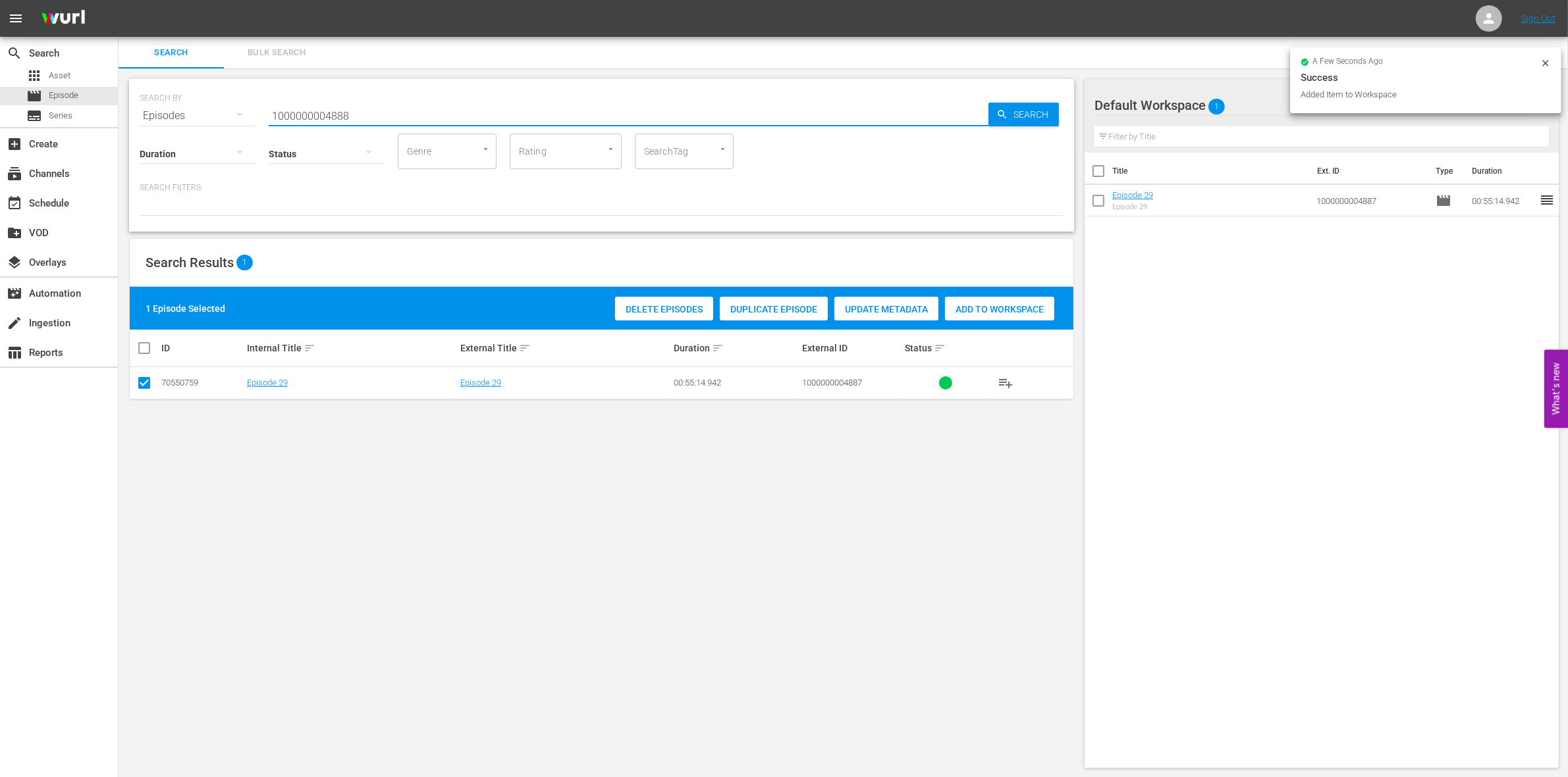
type input "1000000004888"
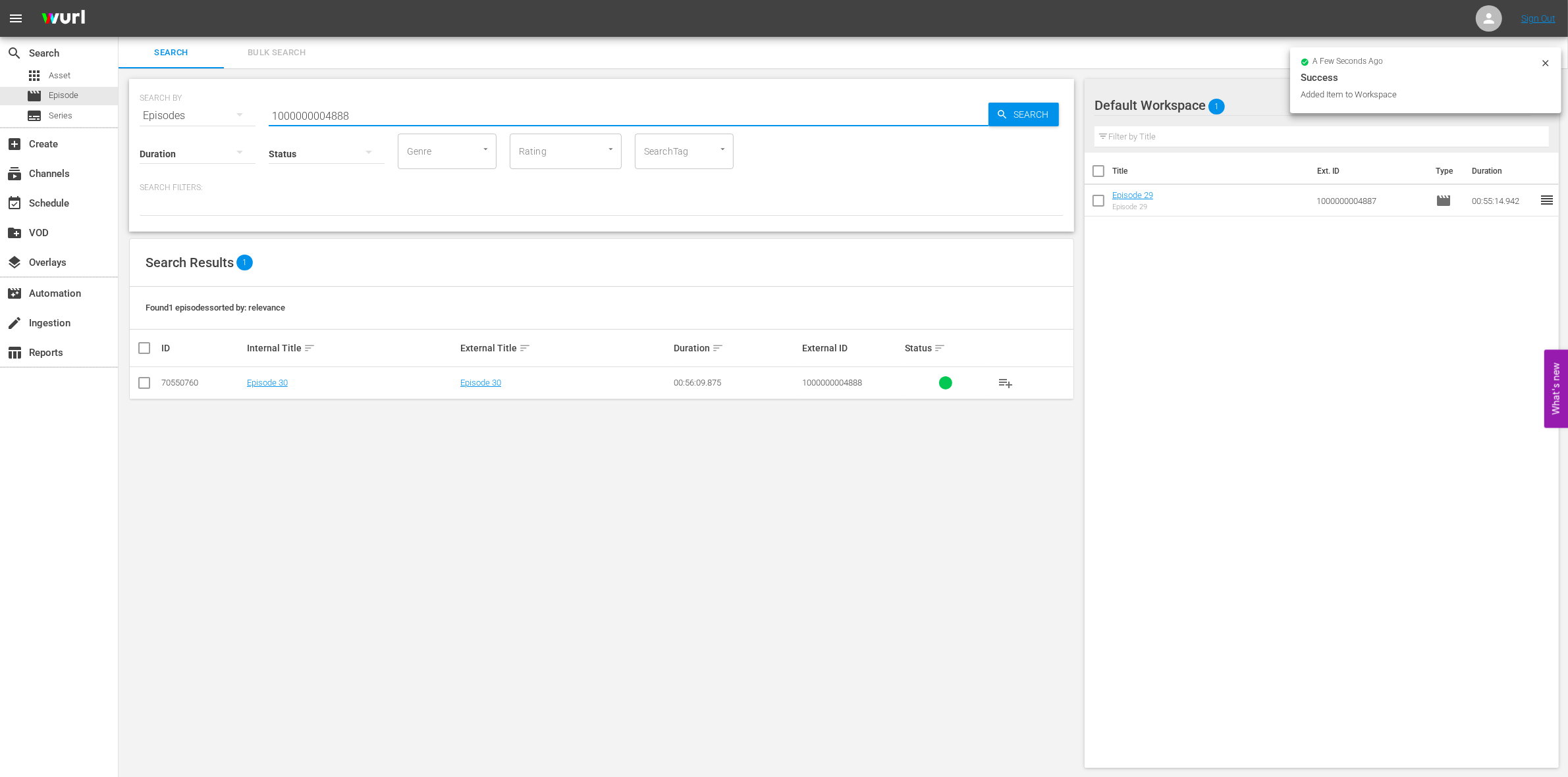
click at [142, 384] on input "checkbox" at bounding box center [144, 386] width 16 height 16
checkbox input "true"
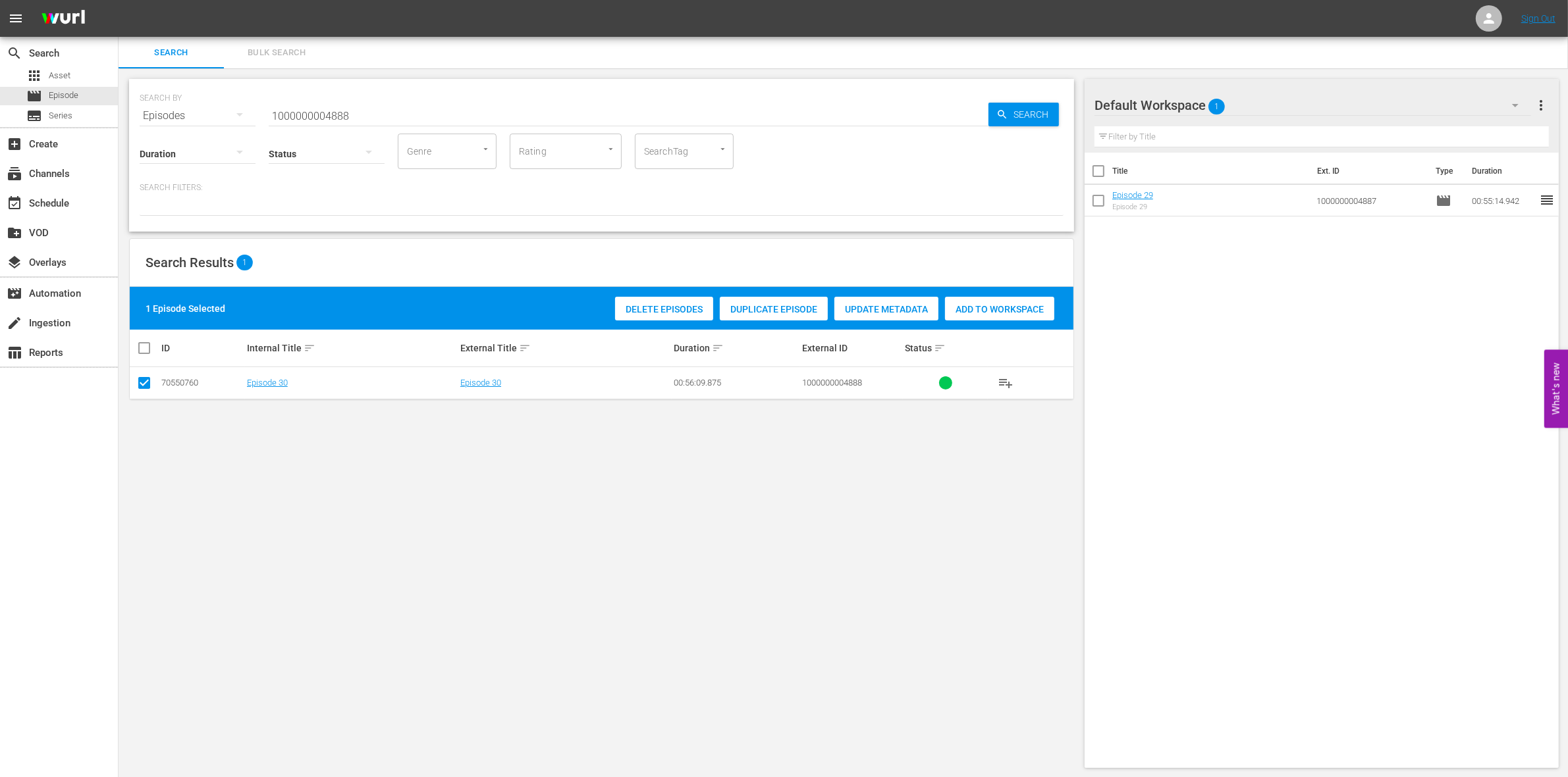
click at [989, 311] on span "Add to Workspace" at bounding box center [999, 310] width 110 height 11
click at [336, 116] on input "1000000004888" at bounding box center [629, 115] width 719 height 31
paste input "41722"
type input "1000000041722"
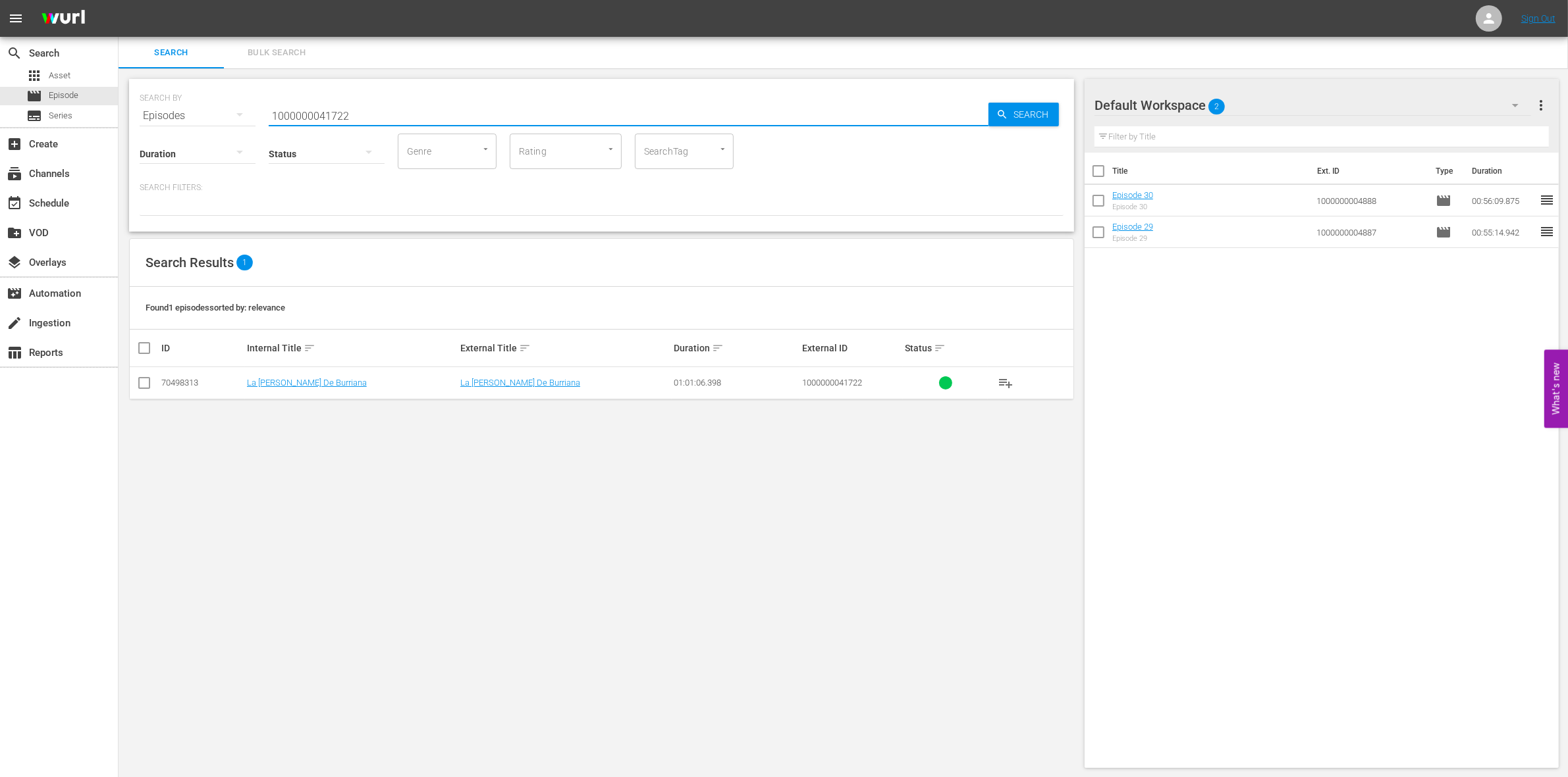
click at [136, 378] on input "checkbox" at bounding box center [144, 386] width 16 height 16
checkbox input "true"
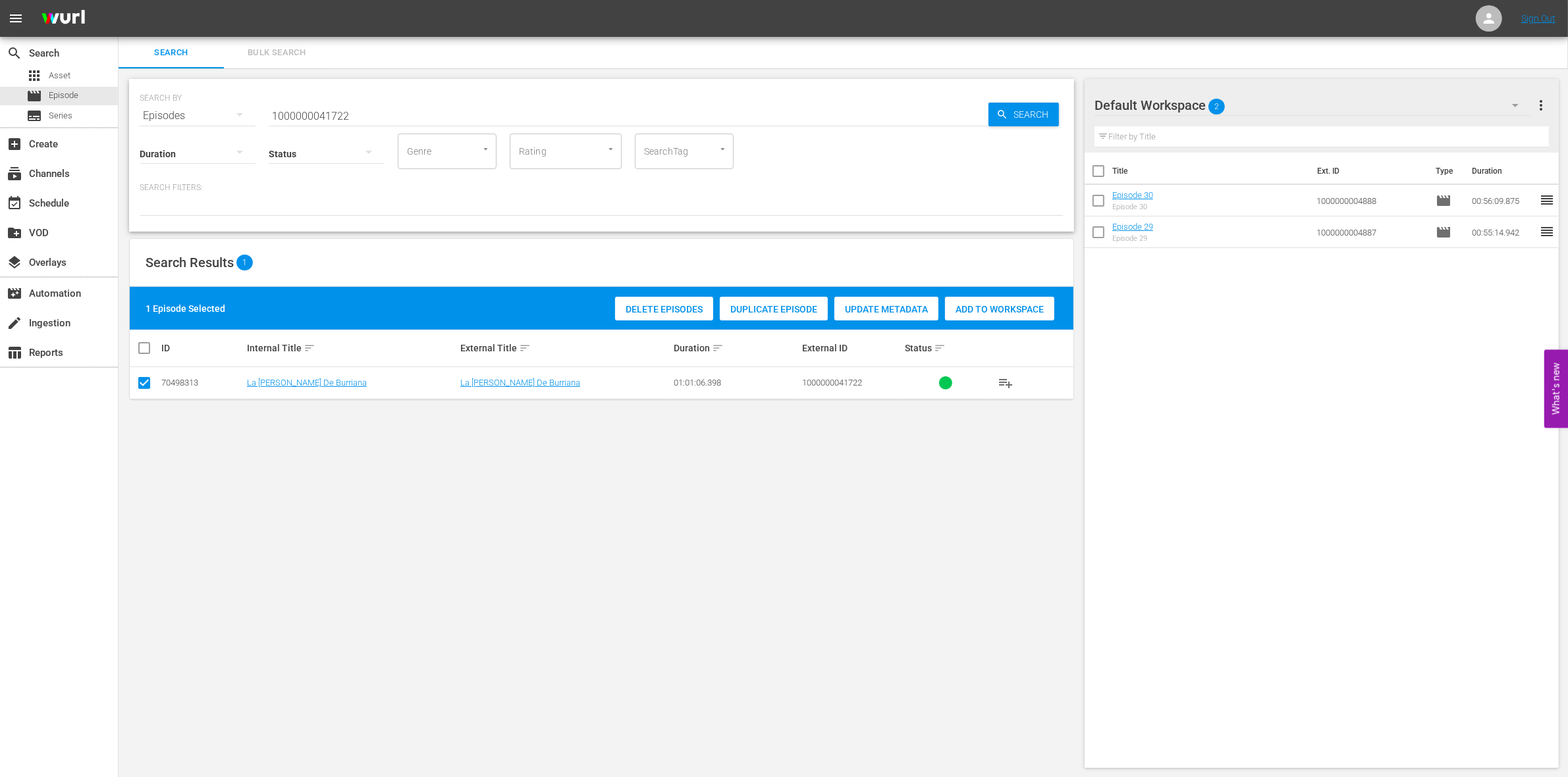
click at [1036, 317] on div "Add to Workspace" at bounding box center [999, 310] width 110 height 25
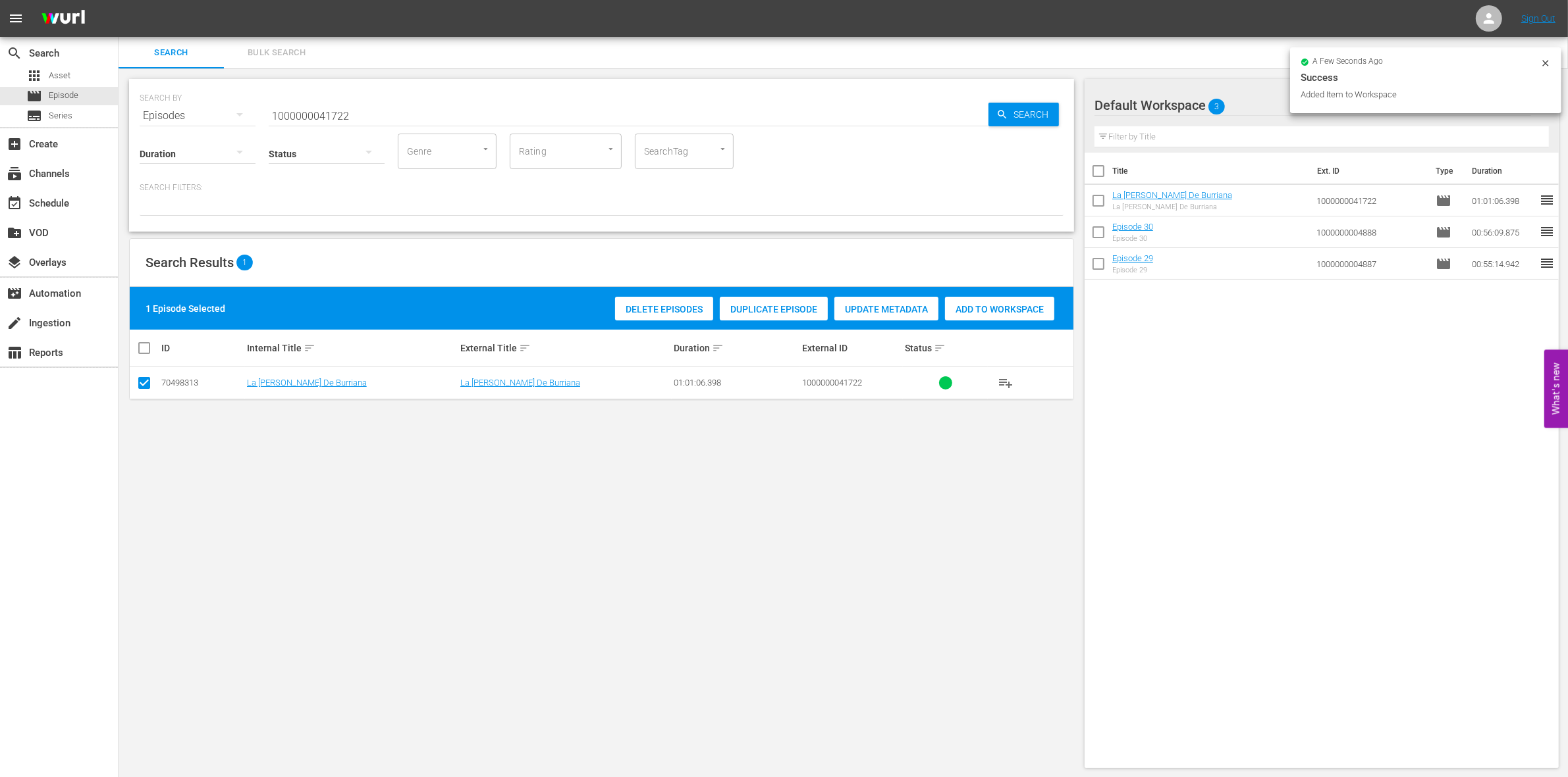
click at [370, 110] on input "1000000041722" at bounding box center [629, 115] width 719 height 31
type input "1000000041724"
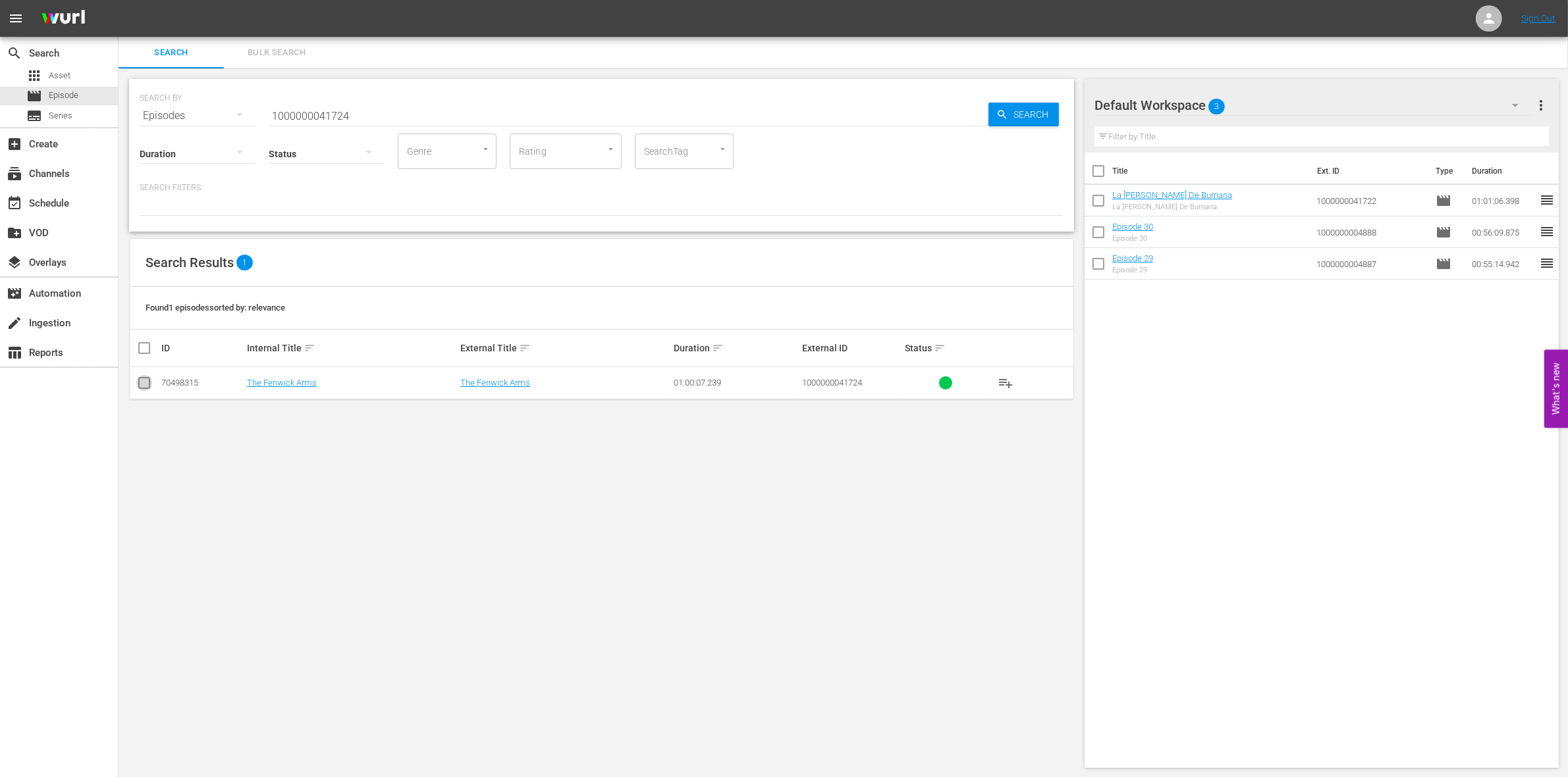
click at [149, 389] on input "checkbox" at bounding box center [144, 386] width 16 height 16
checkbox input "true"
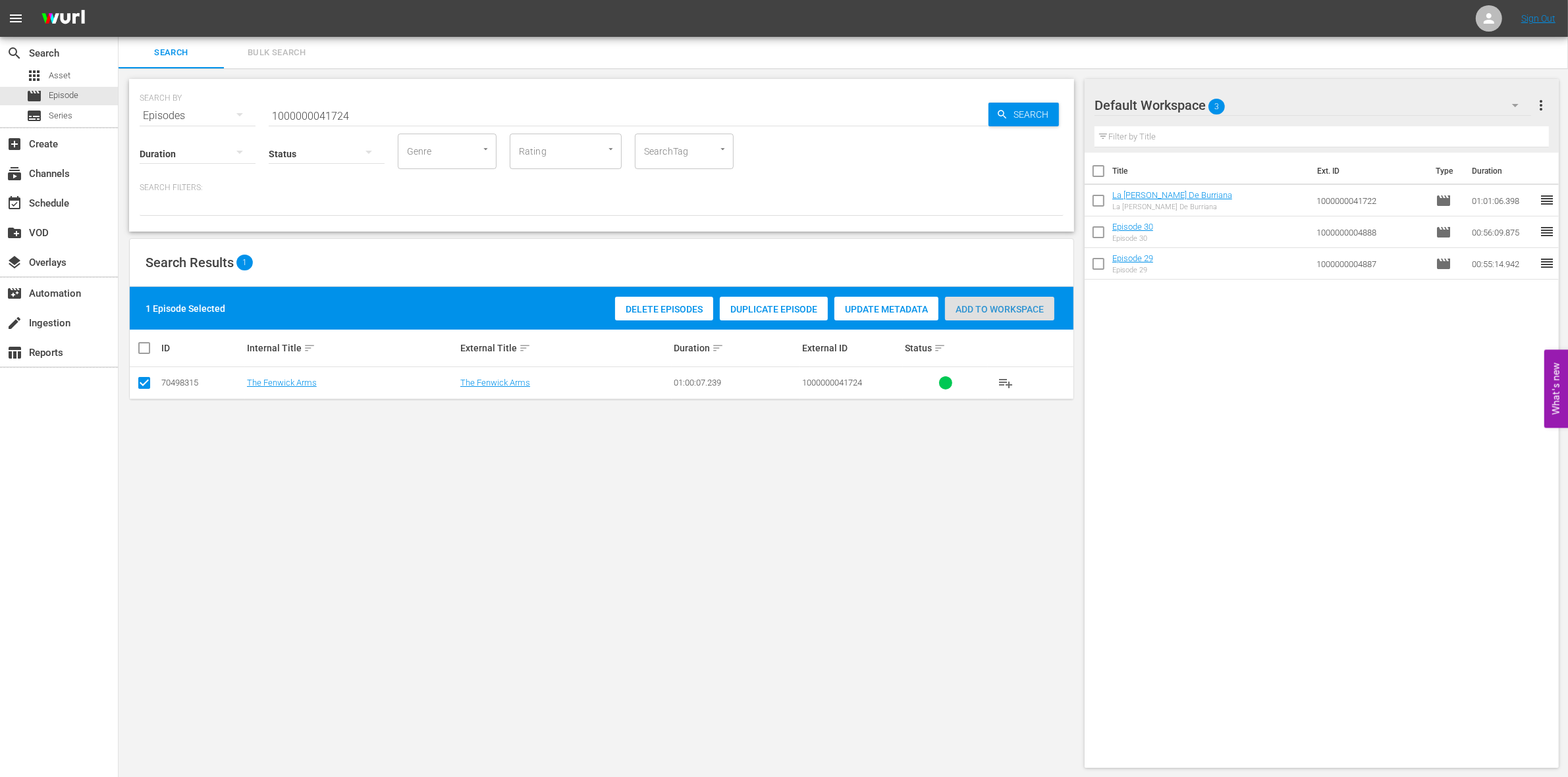
click at [1004, 302] on div "Add to Workspace" at bounding box center [999, 310] width 110 height 25
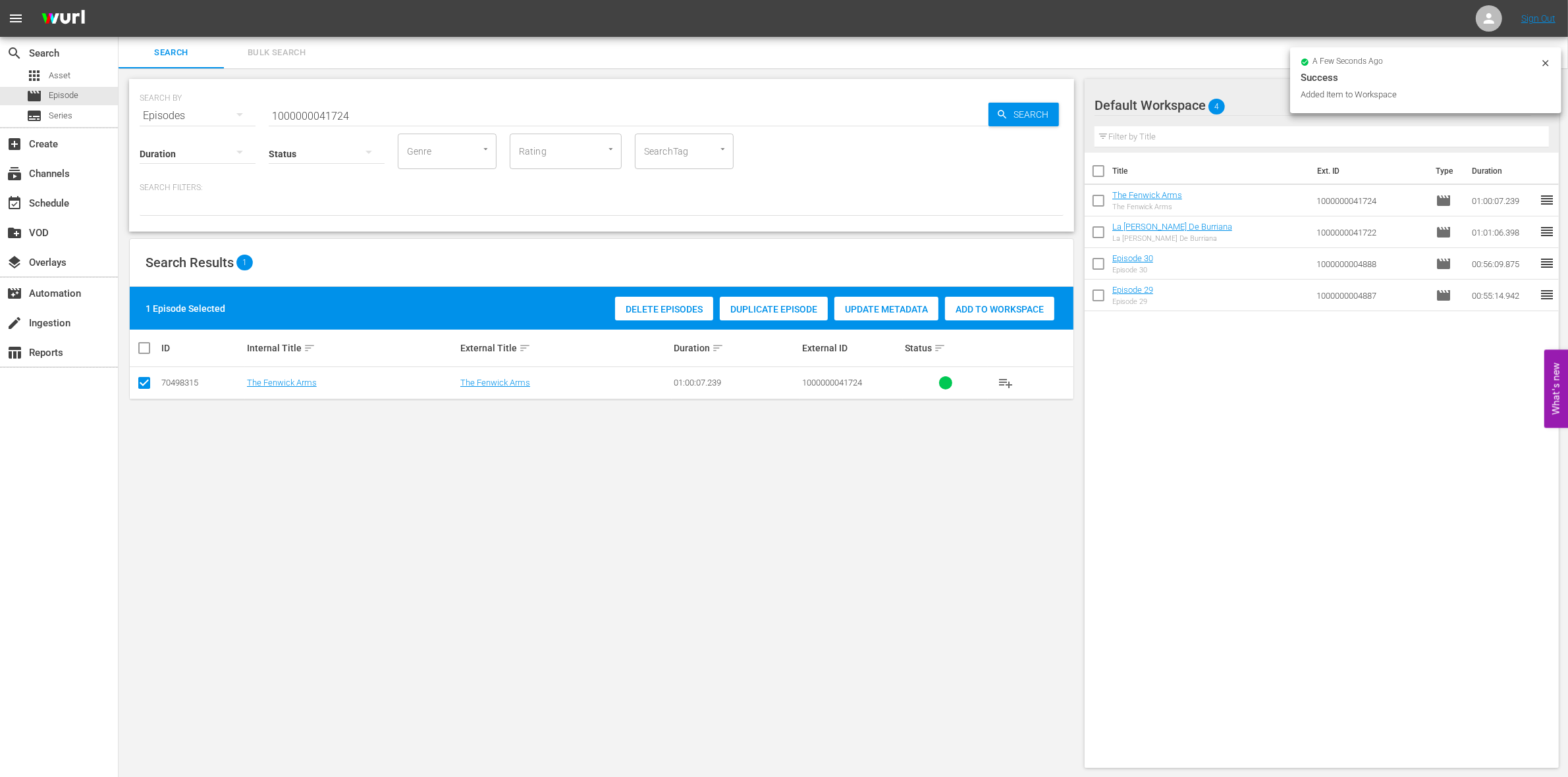
click at [372, 117] on input "1000000041724" at bounding box center [629, 115] width 719 height 31
type input "1000000041726"
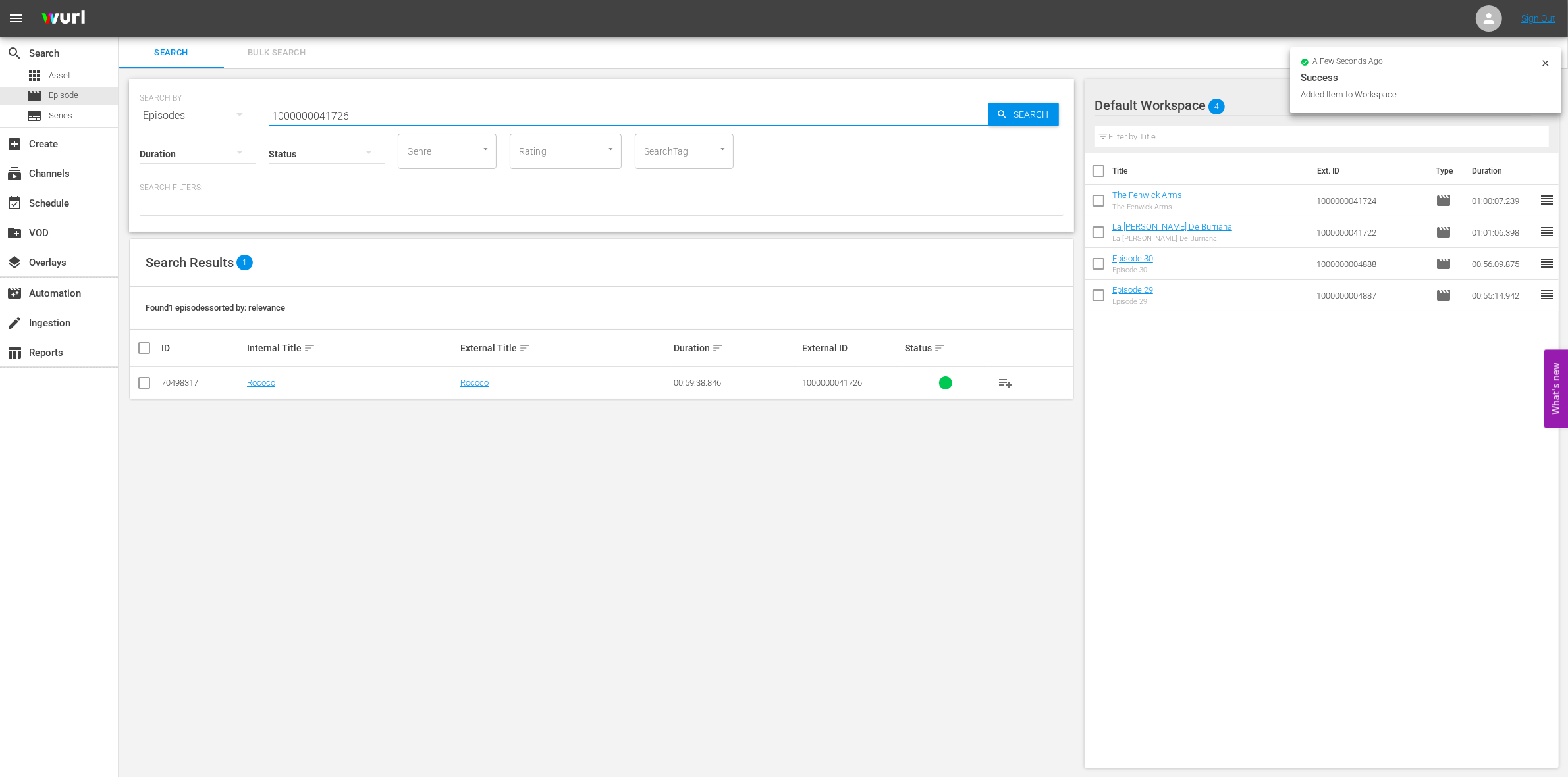
click at [142, 385] on input "checkbox" at bounding box center [144, 386] width 16 height 16
checkbox input "true"
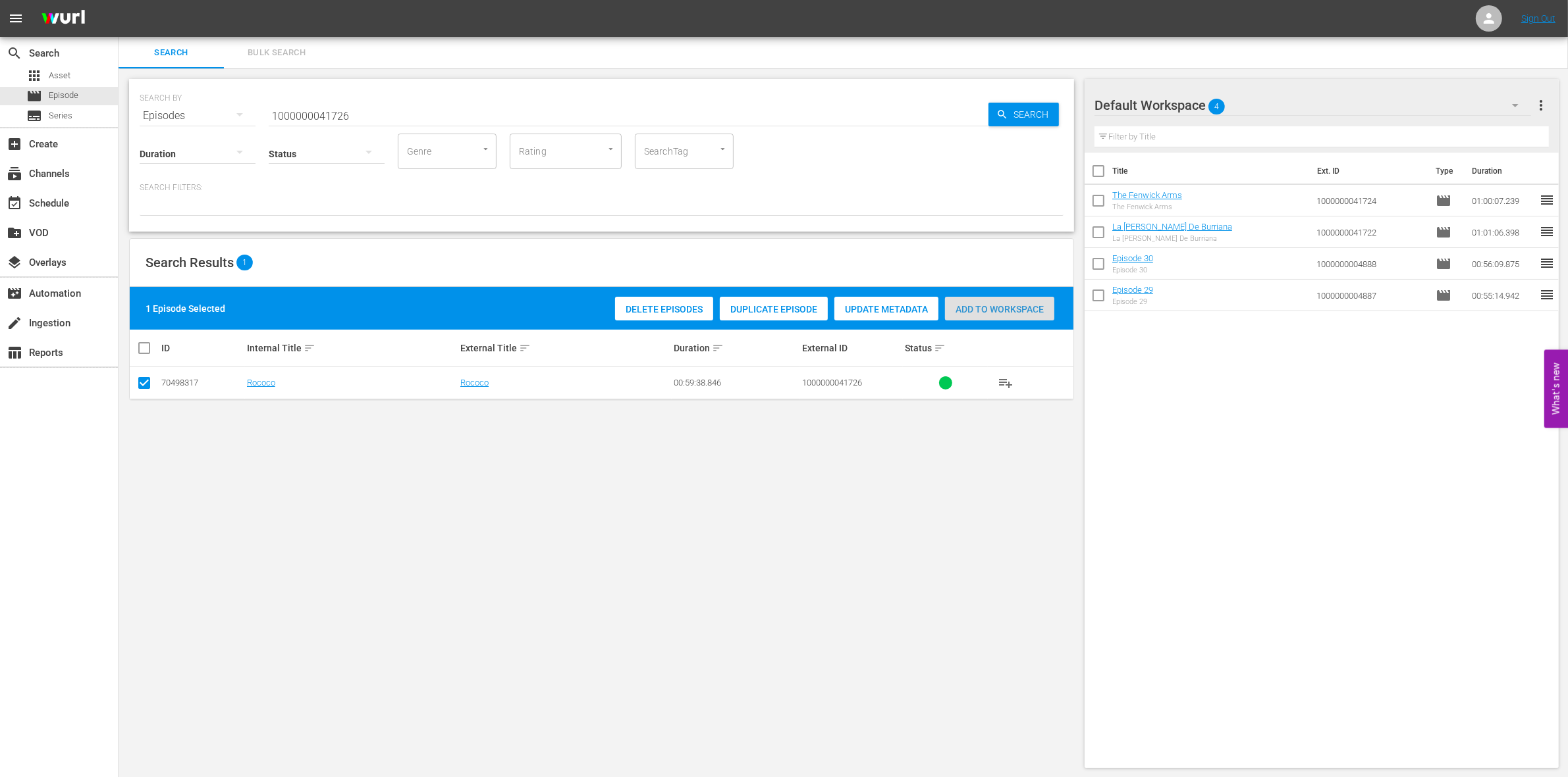
click at [989, 316] on div "Add to Workspace" at bounding box center [999, 310] width 110 height 25
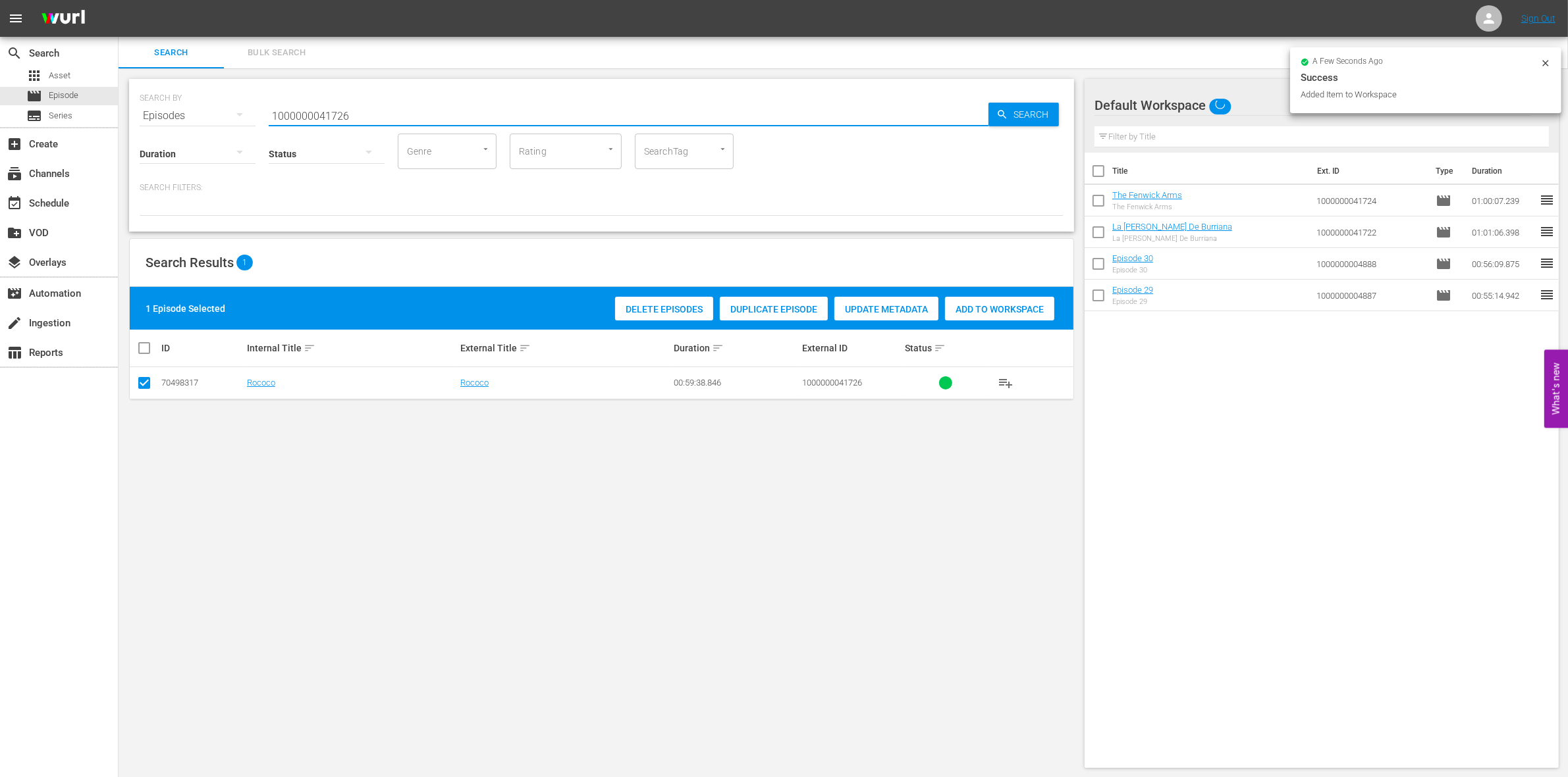
click at [417, 112] on input "1000000041726" at bounding box center [629, 115] width 719 height 31
type input "1000000041728"
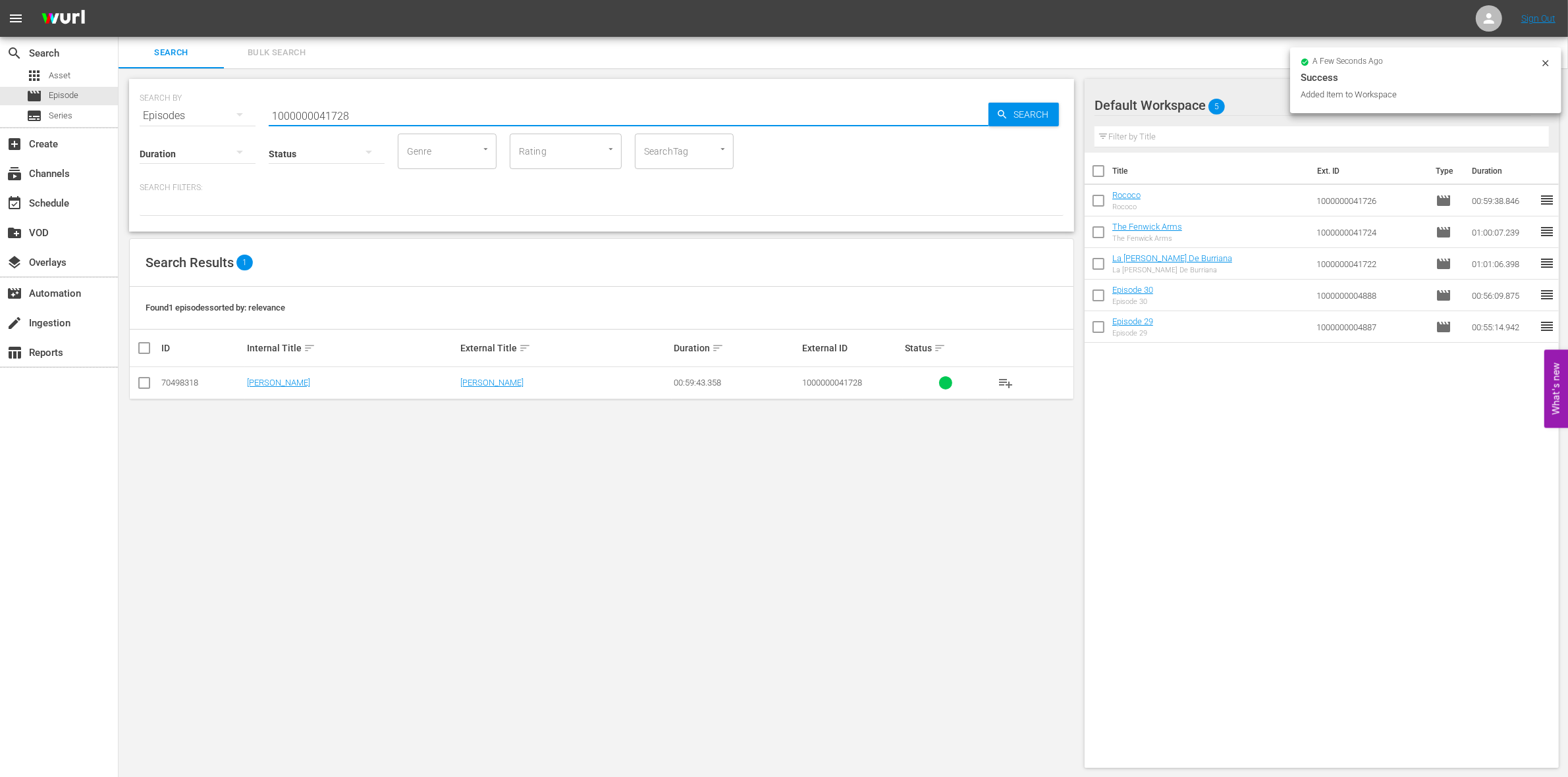
click at [145, 382] on input "checkbox" at bounding box center [144, 386] width 16 height 16
checkbox input "true"
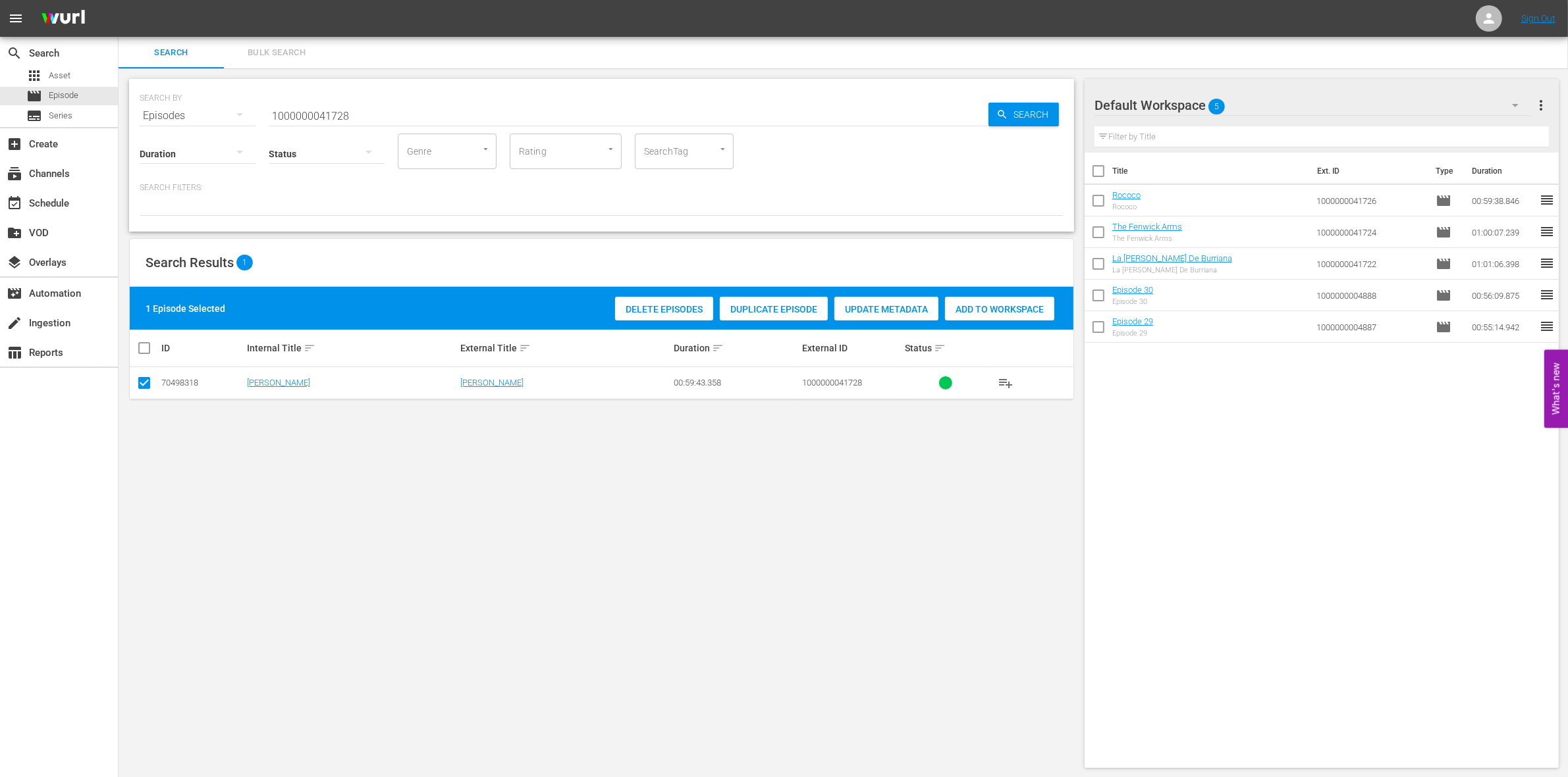
click at [1036, 294] on div "Delete Episodes Duplicate Episode Update Metadata Add to Workspace" at bounding box center [834, 309] width 446 height 30
click at [1012, 299] on div "Add to Workspace" at bounding box center [999, 310] width 110 height 25
click at [360, 117] on input "1000000041728" at bounding box center [629, 115] width 719 height 31
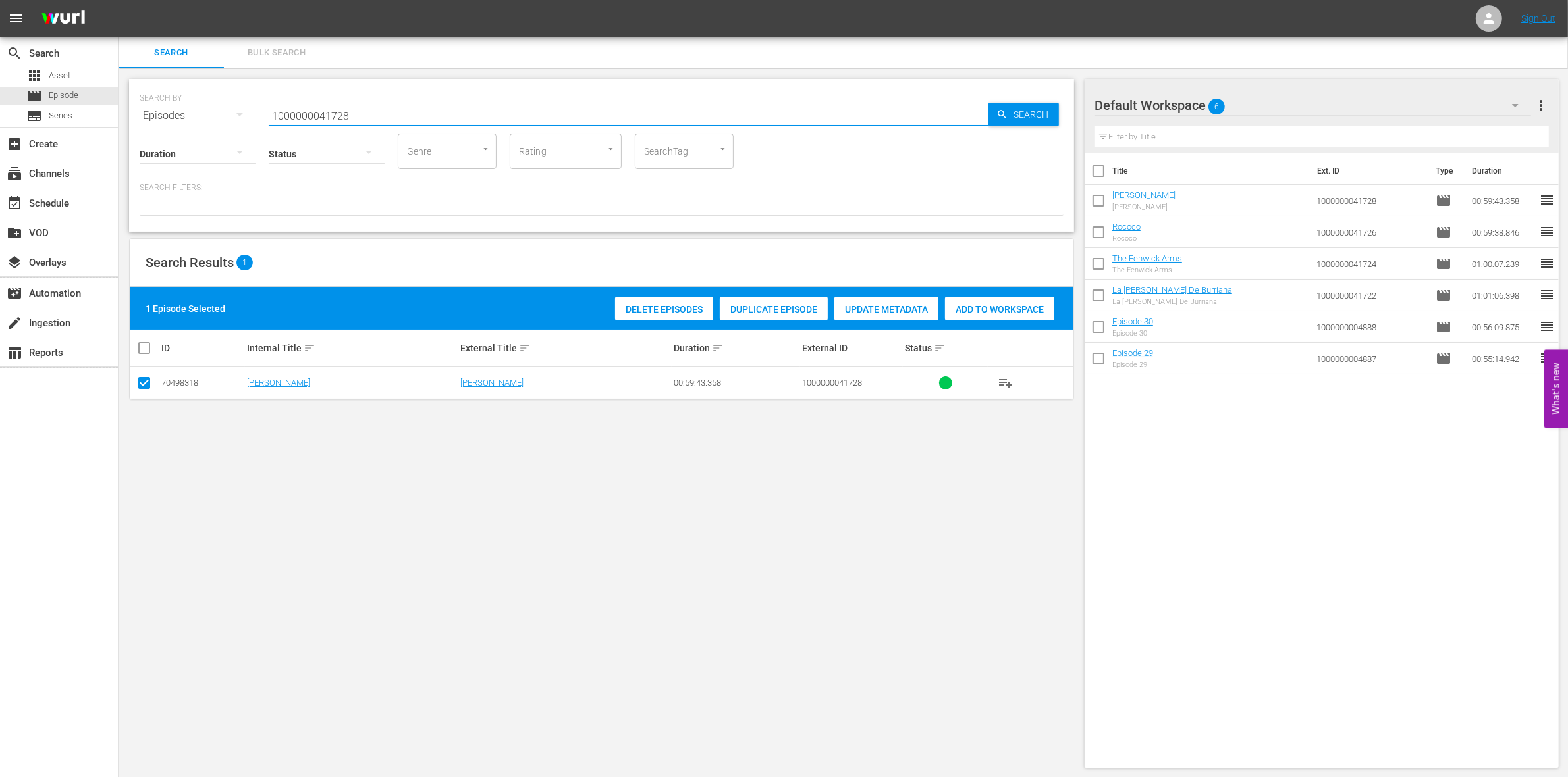
click at [360, 117] on input "1000000041728" at bounding box center [629, 115] width 719 height 31
paste input "03089"
type input "1000000003089"
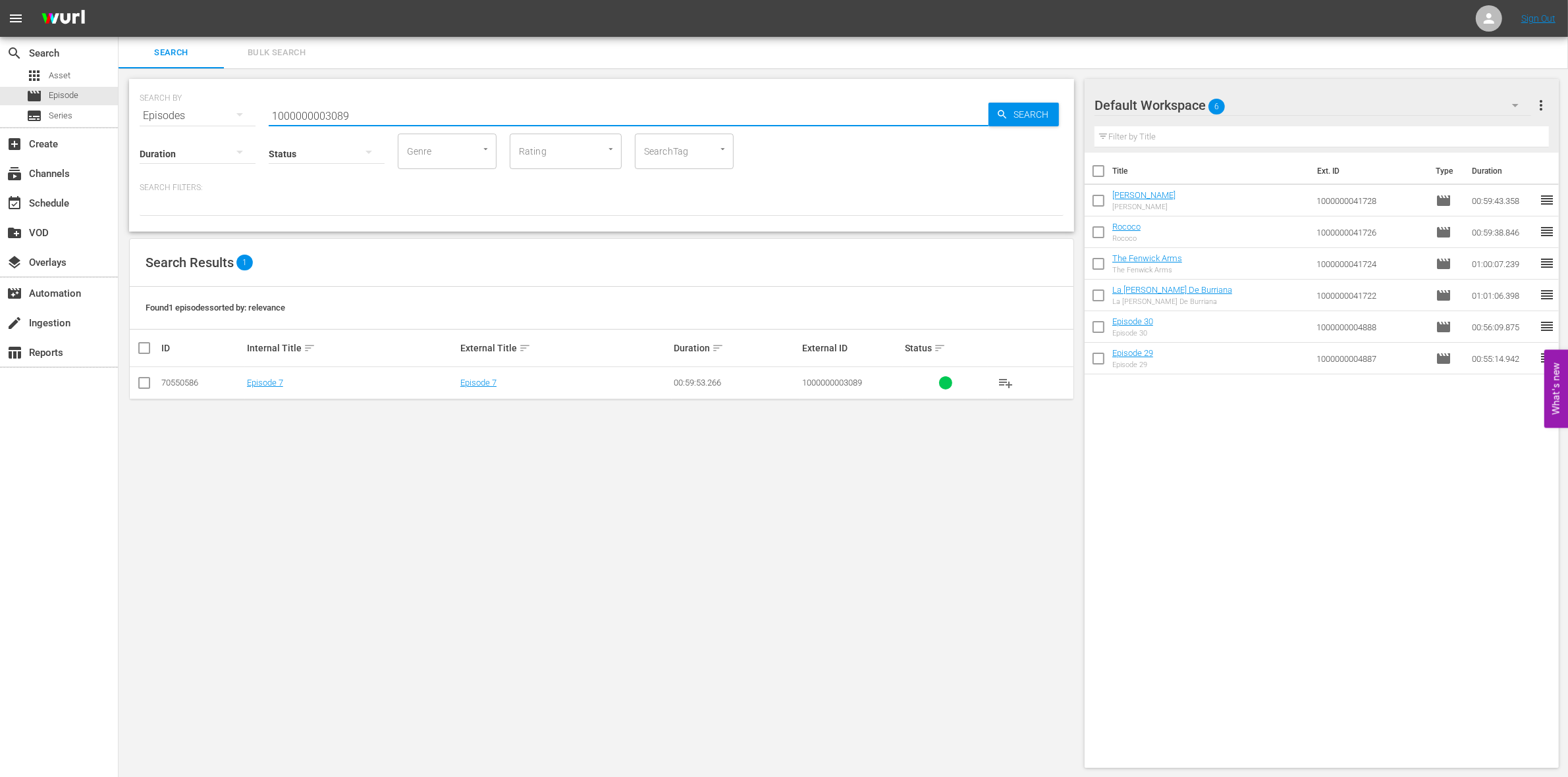
click at [148, 384] on input "checkbox" at bounding box center [144, 386] width 16 height 16
checkbox input "true"
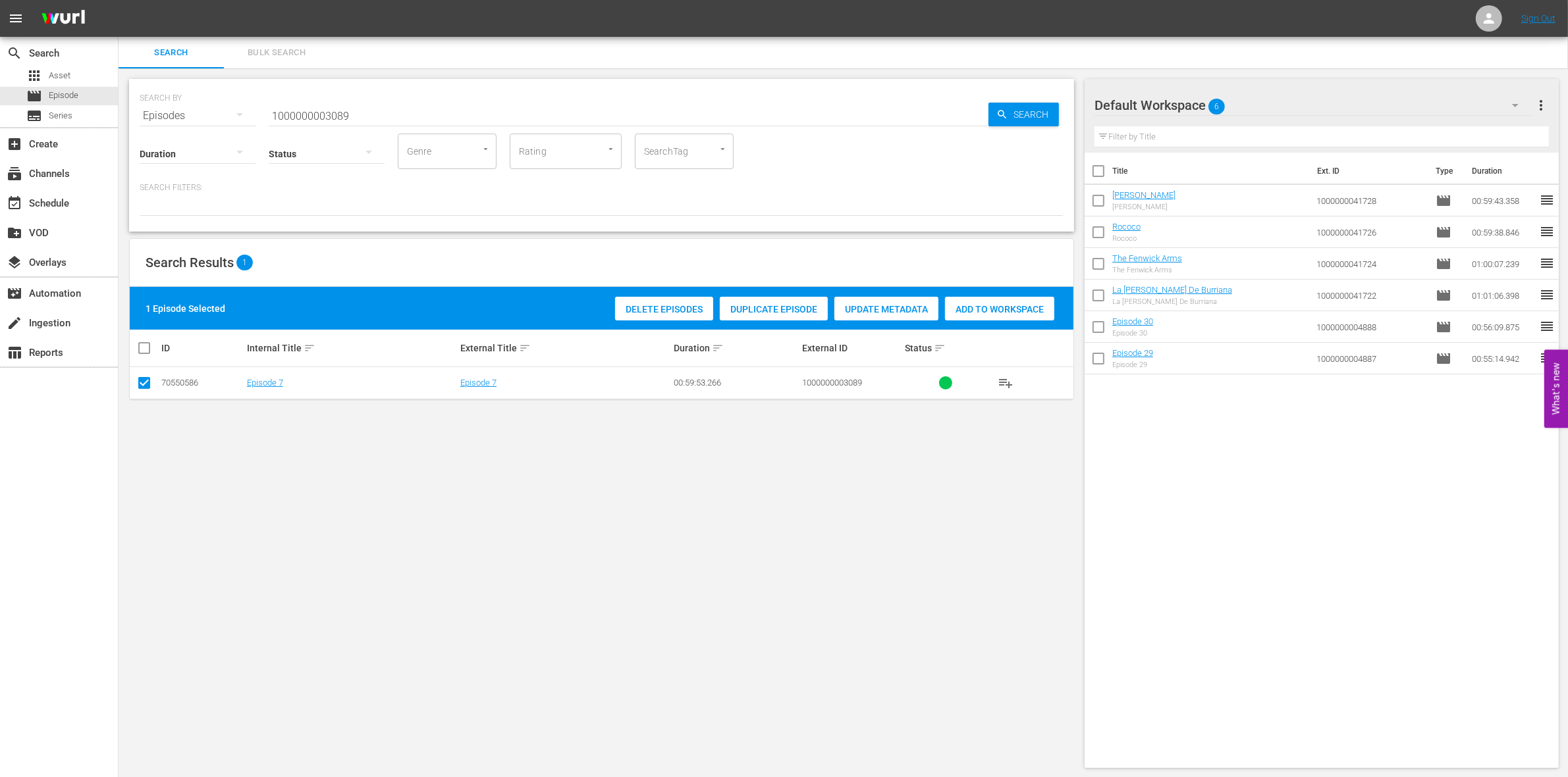
click at [985, 314] on div "Add to Workspace" at bounding box center [999, 310] width 110 height 25
click at [378, 112] on input "1000000003089" at bounding box center [629, 115] width 719 height 31
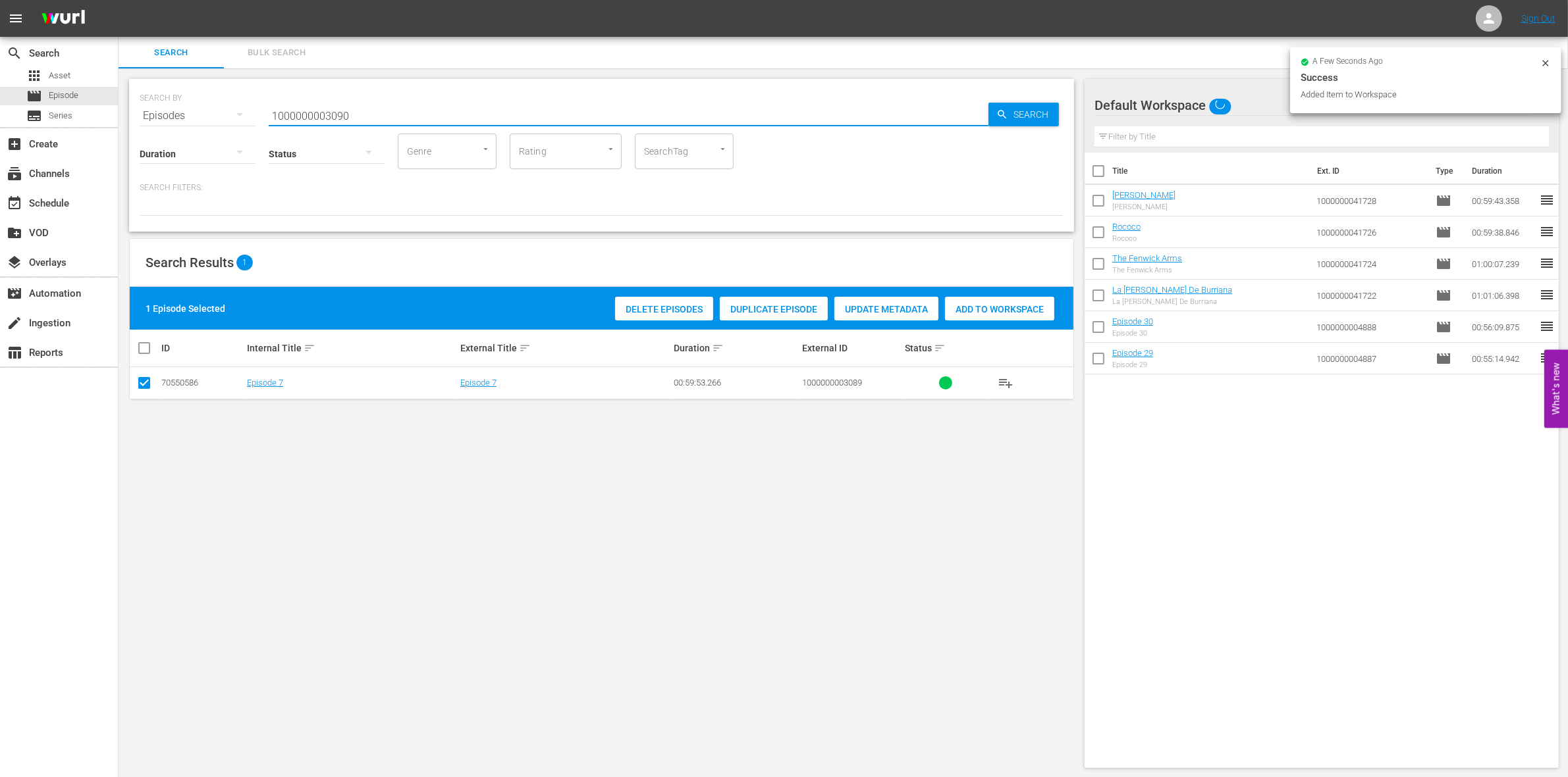
type input "1000000003090"
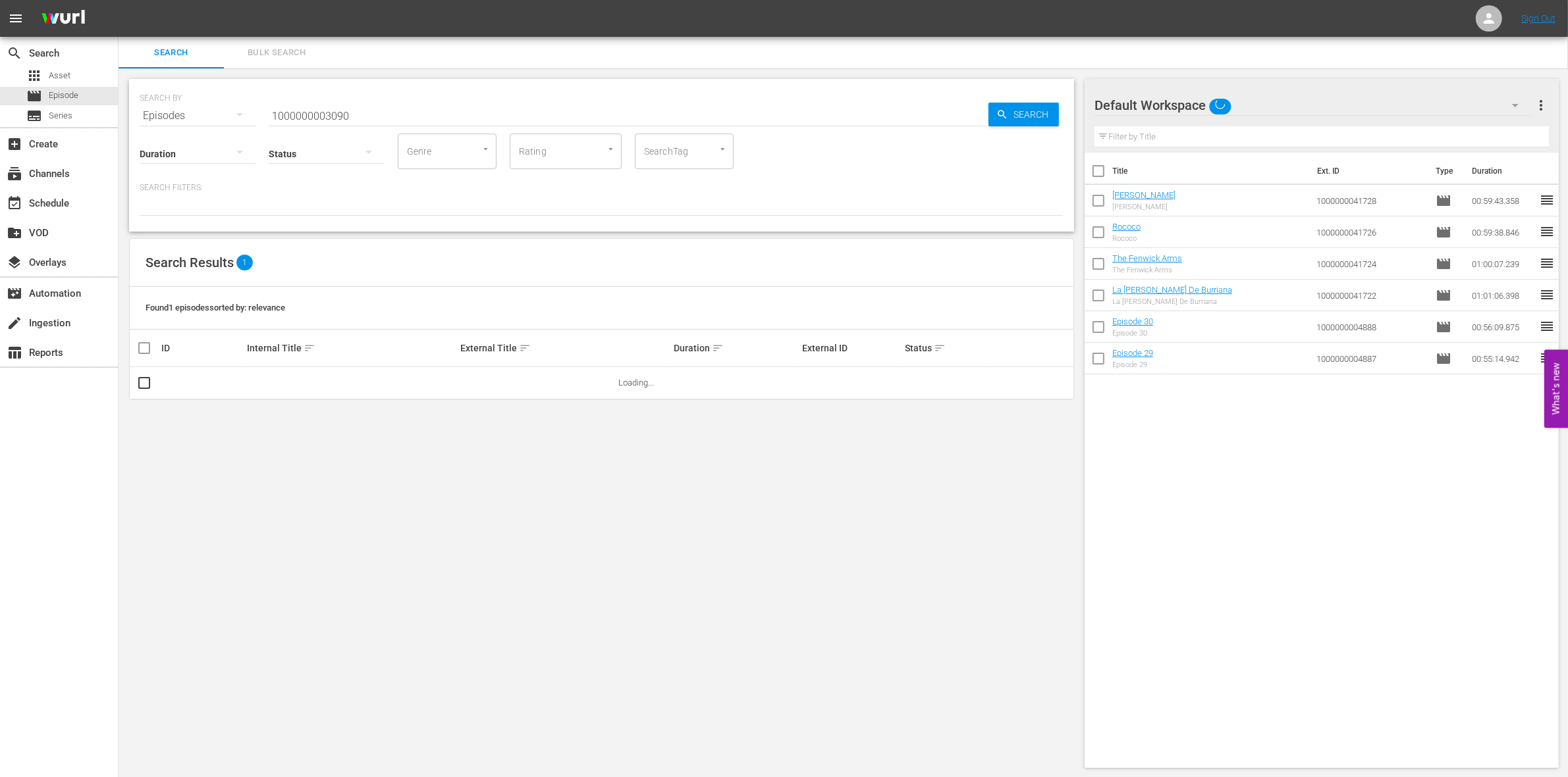
click at [252, 479] on div "SEARCH BY Search By Episodes Search ID, Title, Description, Keywords, or Catego…" at bounding box center [601, 424] width 966 height 710
click at [142, 393] on input "checkbox" at bounding box center [144, 386] width 16 height 16
checkbox input "true"
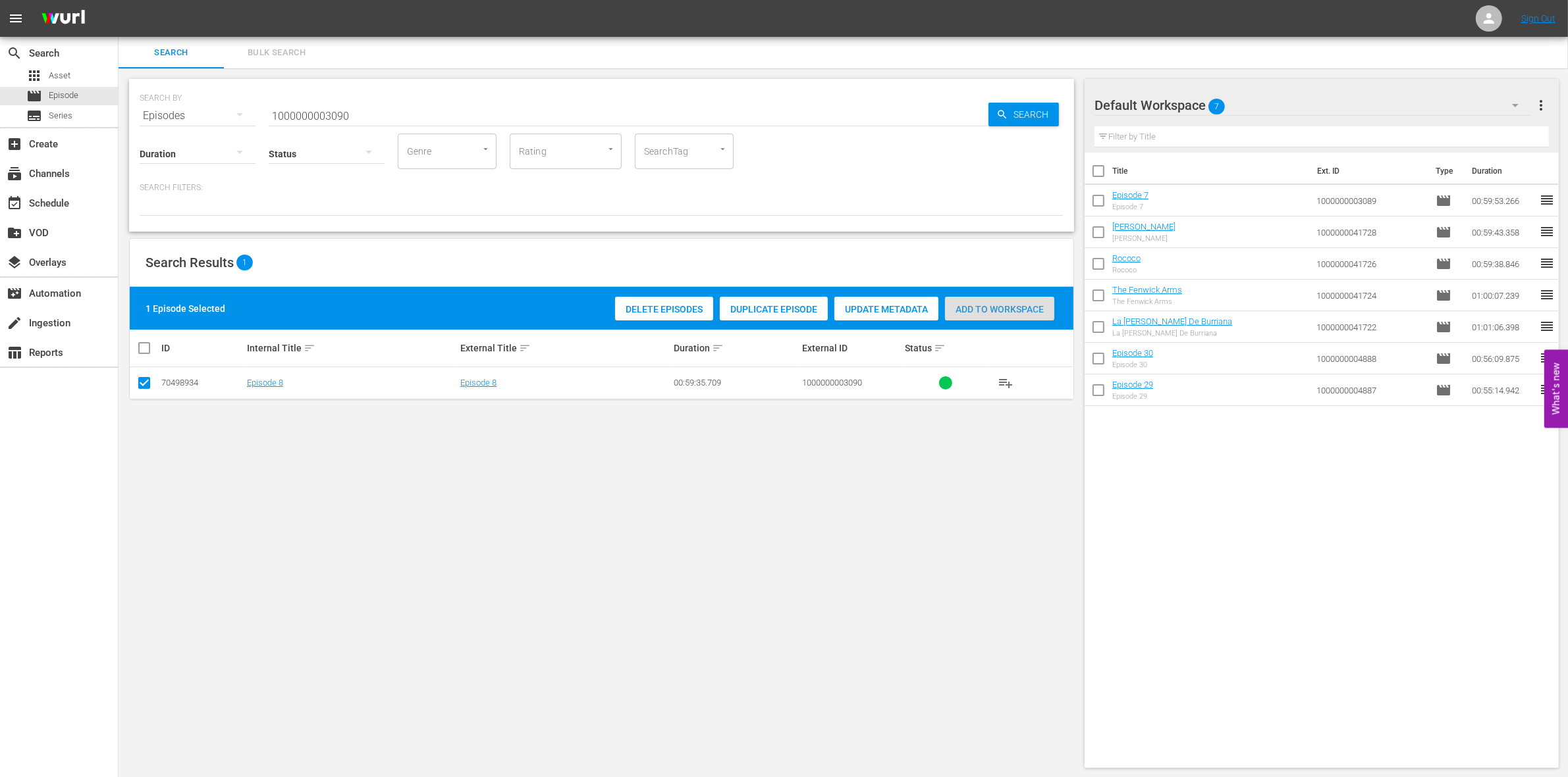
click at [1038, 302] on div "Add to Workspace" at bounding box center [999, 310] width 110 height 25
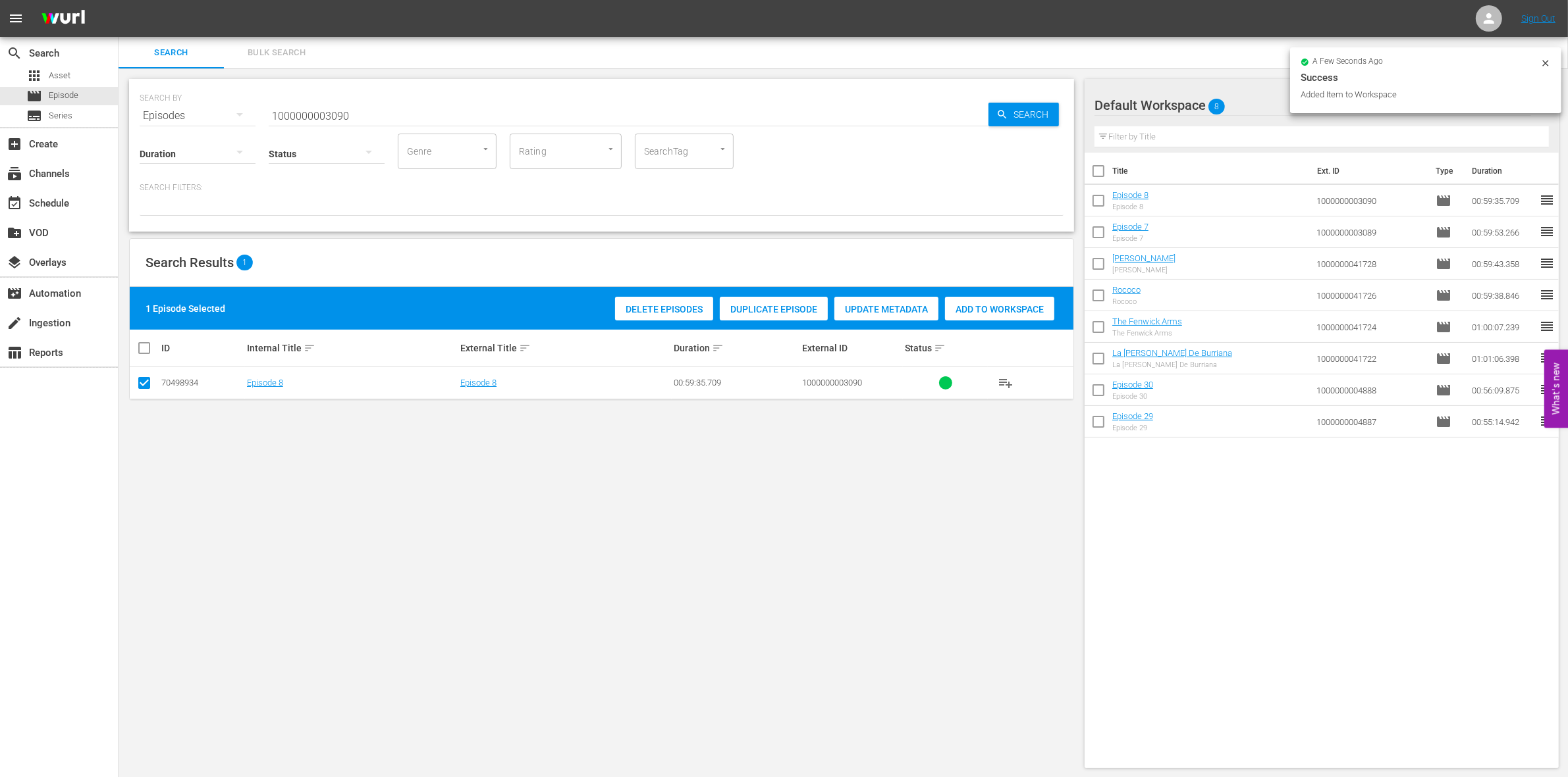
click at [383, 122] on div "Status" at bounding box center [327, 145] width 116 height 47
click at [374, 115] on input "1000000003090" at bounding box center [629, 115] width 719 height 31
type input "1000000003091"
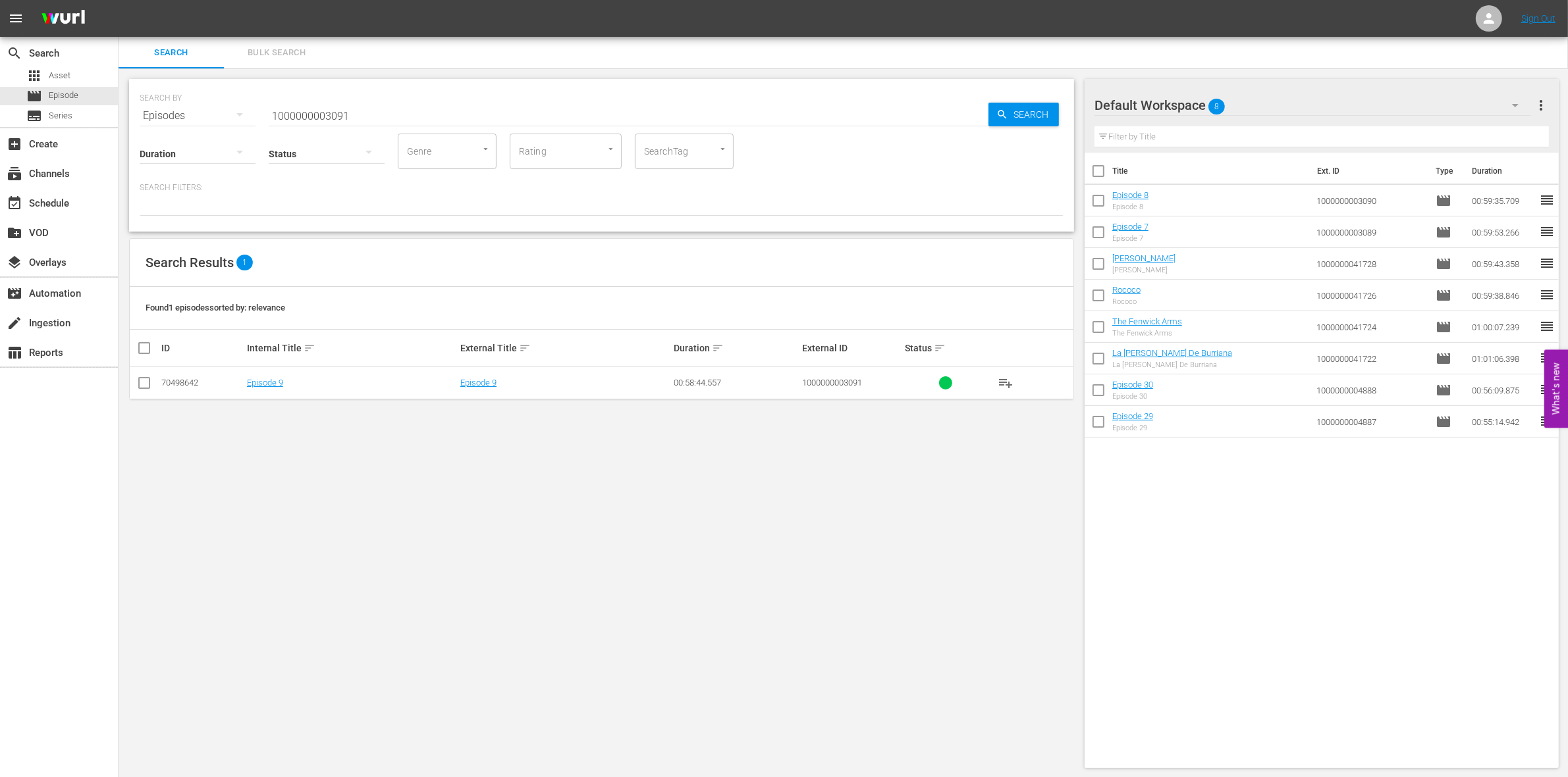
click at [135, 389] on td at bounding box center [144, 384] width 29 height 32
click at [143, 386] on input "checkbox" at bounding box center [144, 386] width 16 height 16
checkbox input "true"
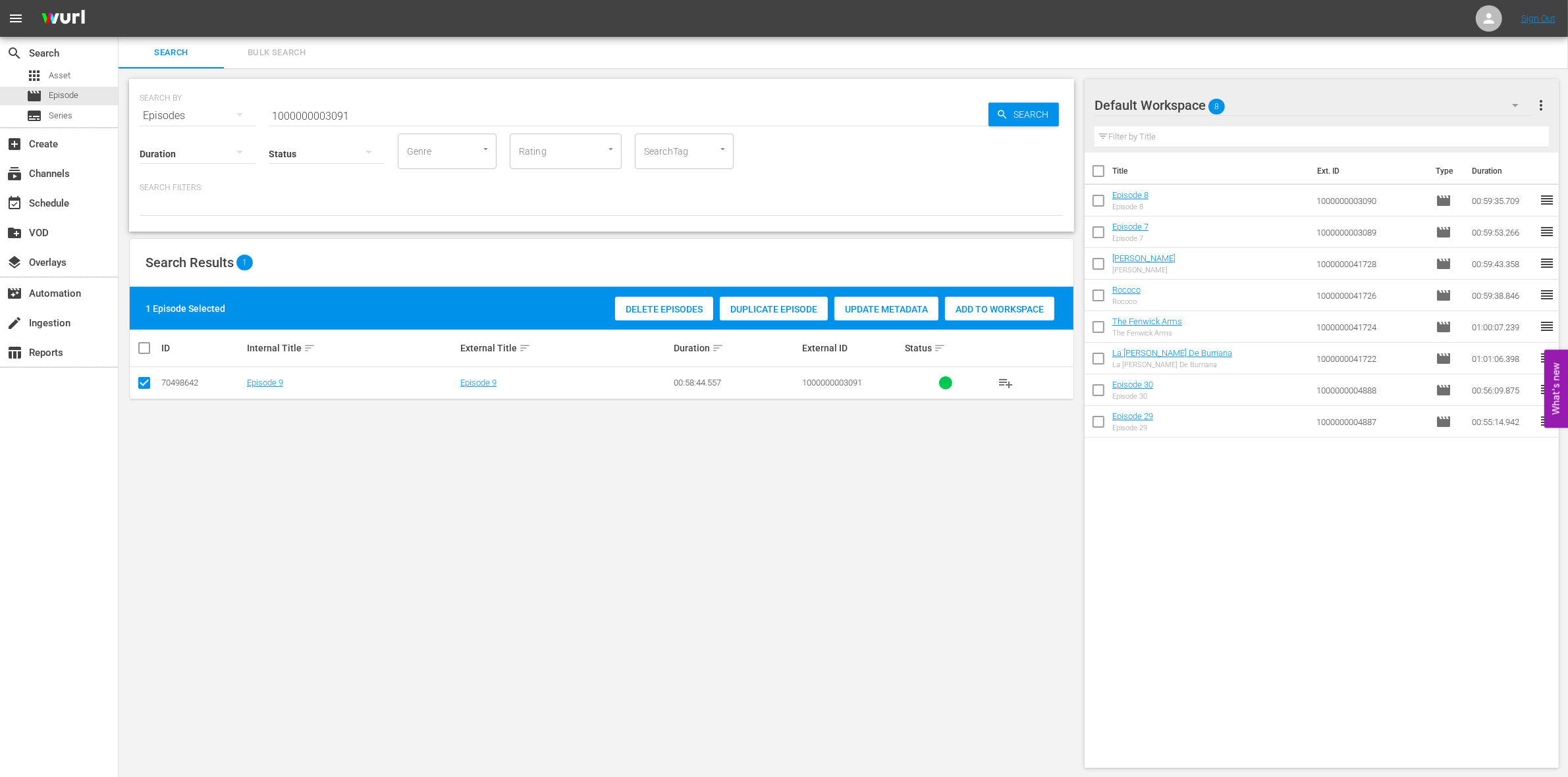
click at [996, 325] on div "1 Episode Selected Delete Episodes Duplicate Episode Update Metadata Add to Wor…" at bounding box center [602, 308] width 944 height 43
click at [960, 304] on span "Add to Workspace" at bounding box center [999, 310] width 110 height 11
click at [384, 123] on div "Status" at bounding box center [327, 145] width 116 height 47
click at [355, 108] on input "1000000003091" at bounding box center [629, 115] width 719 height 31
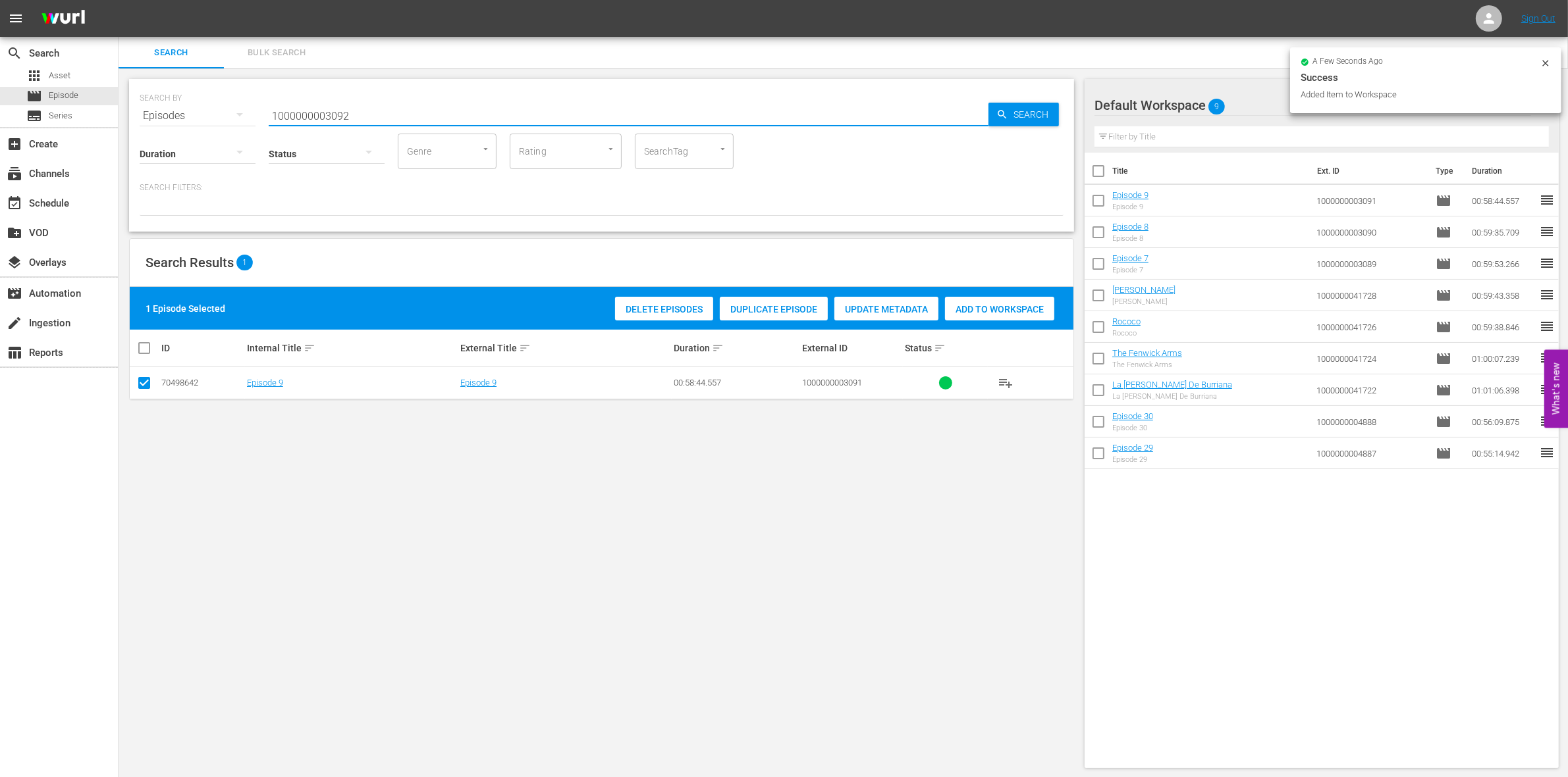
type input "1000000003092"
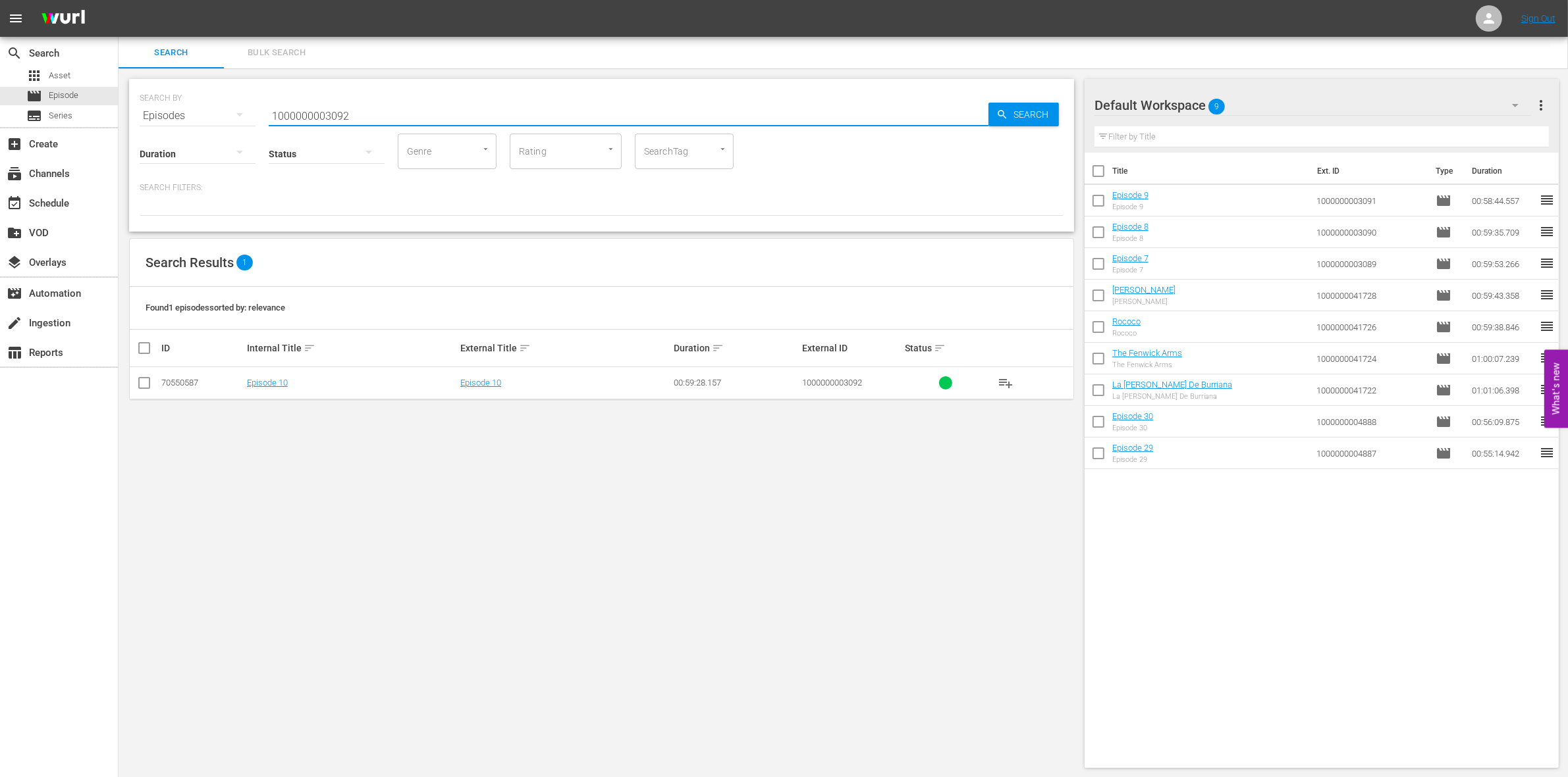
click at [147, 392] on input "checkbox" at bounding box center [144, 386] width 16 height 16
checkbox input "true"
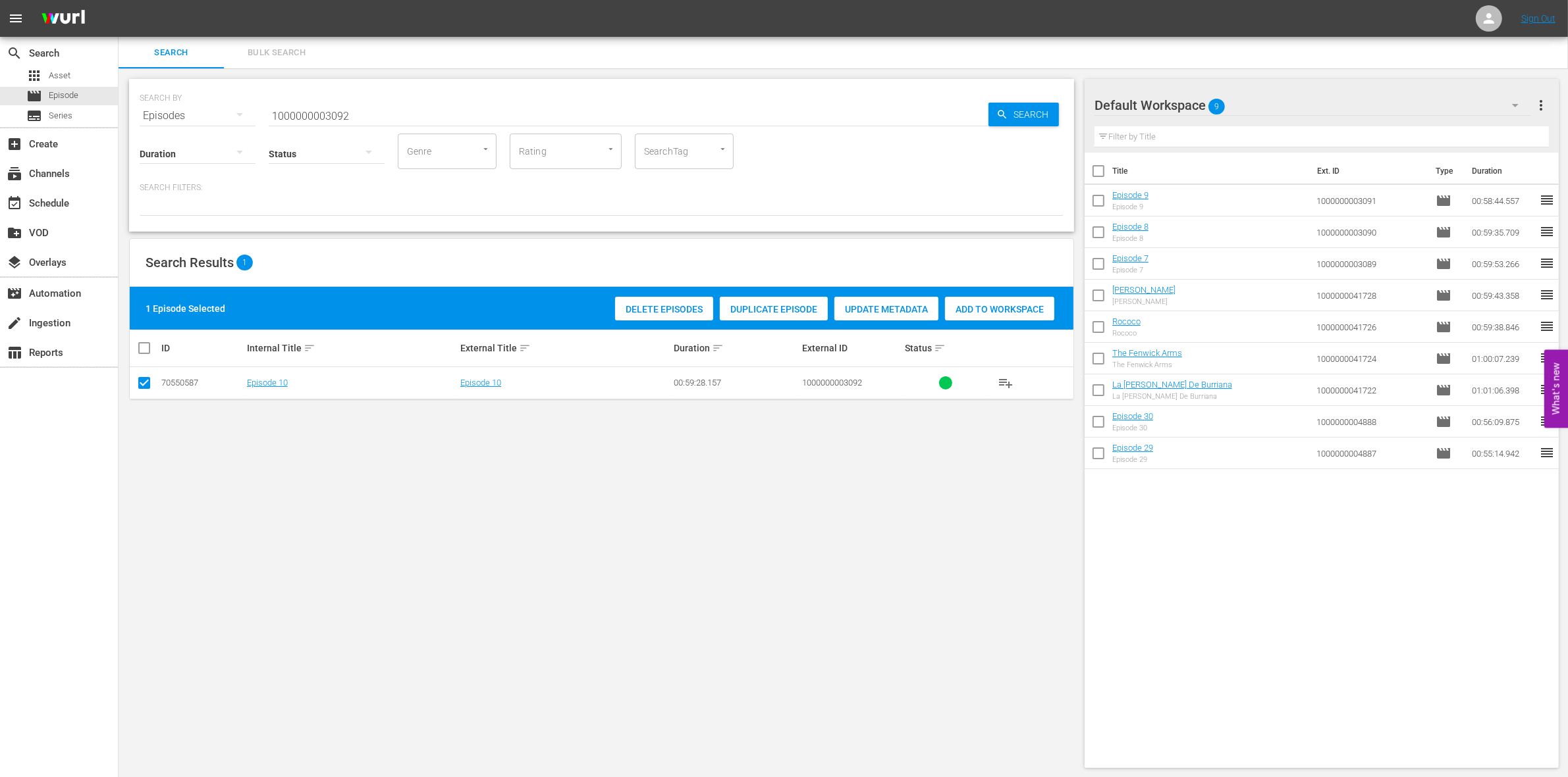
click at [1011, 314] on div "Add to Workspace" at bounding box center [999, 310] width 110 height 25
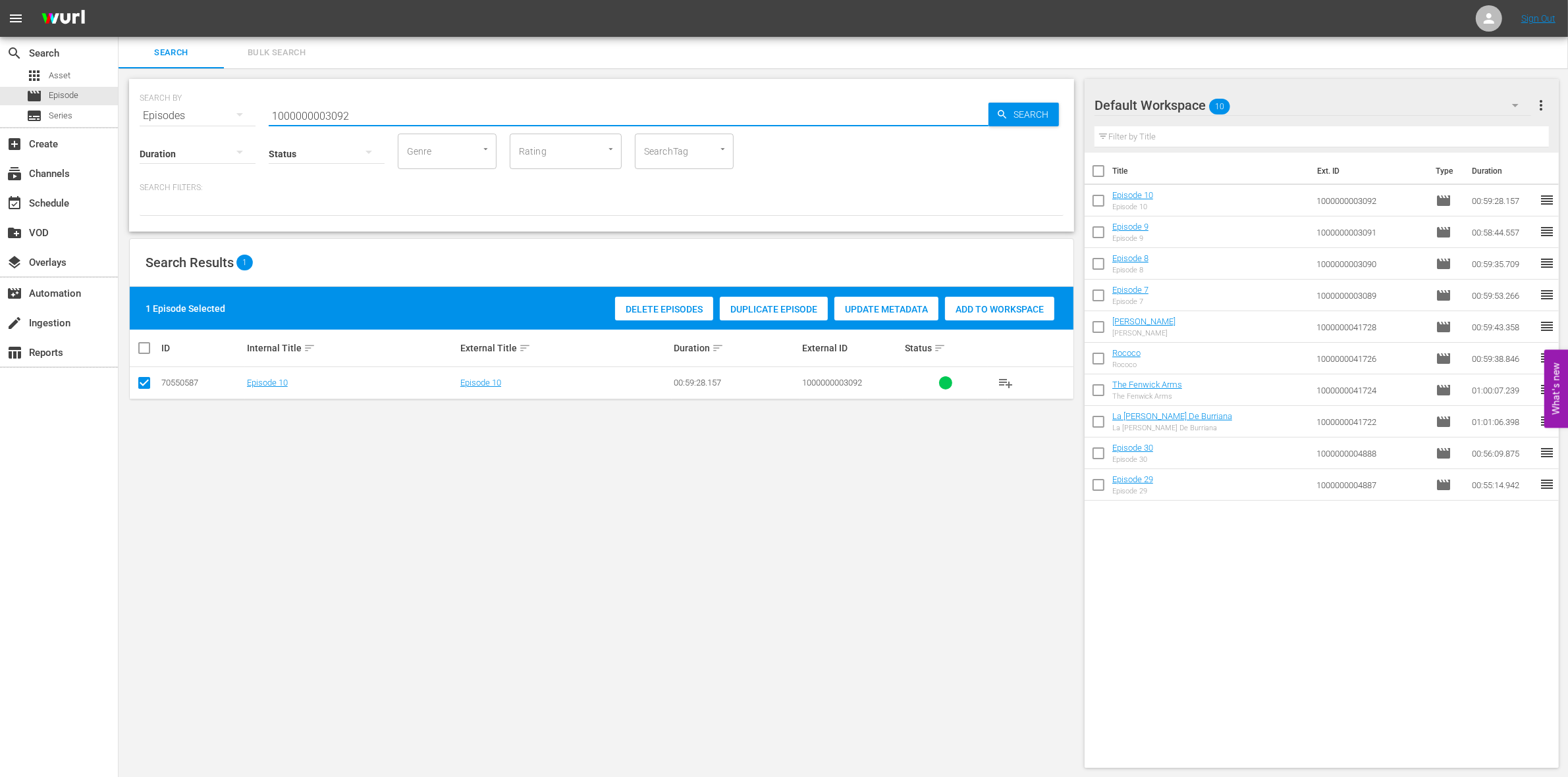
click at [313, 110] on input "1000000003092" at bounding box center [629, 115] width 719 height 31
paste input "23295"
type input "1000000023295"
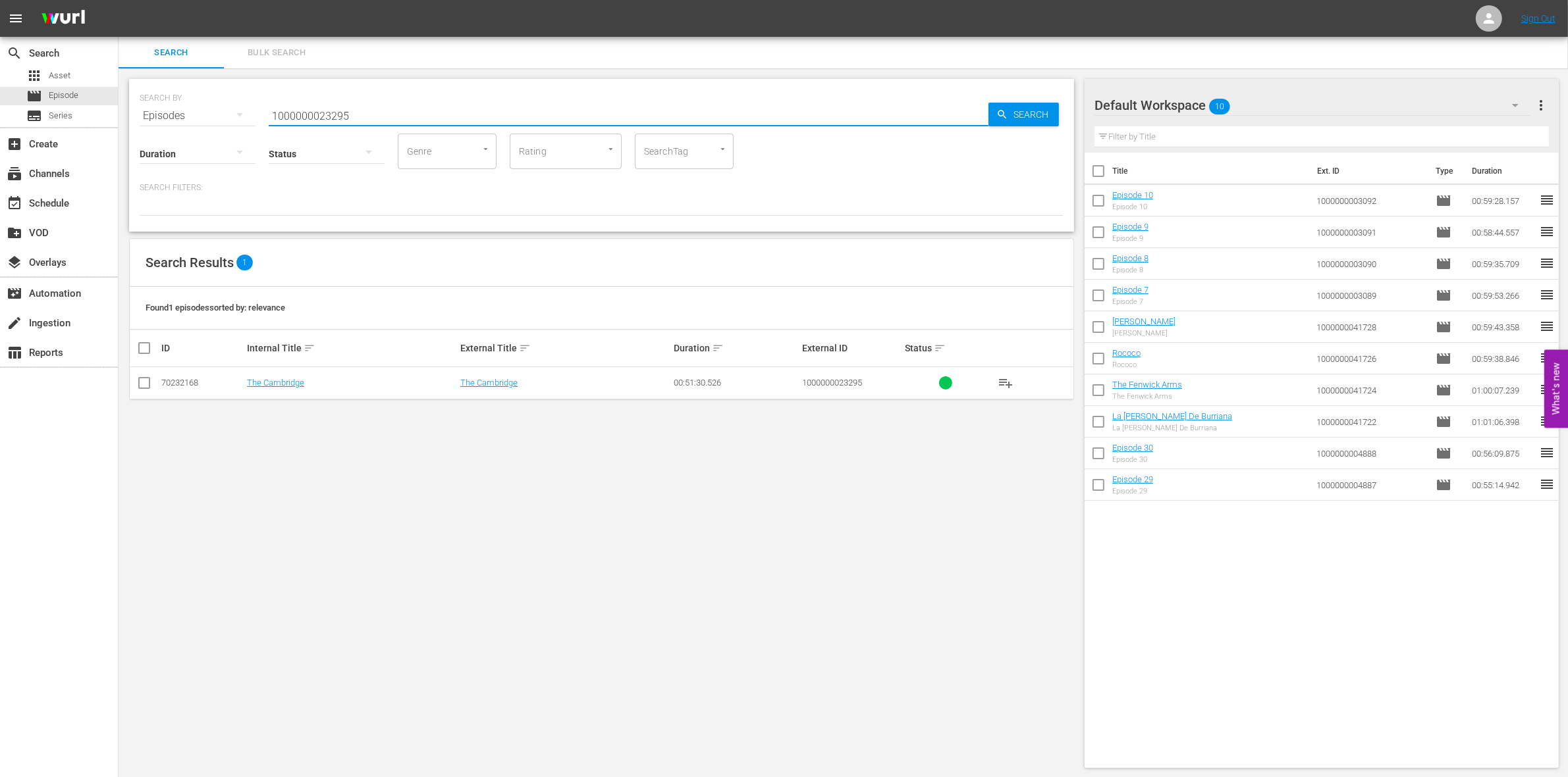
click at [140, 395] on td at bounding box center [144, 384] width 29 height 32
click at [138, 391] on input "checkbox" at bounding box center [144, 386] width 16 height 16
checkbox input "true"
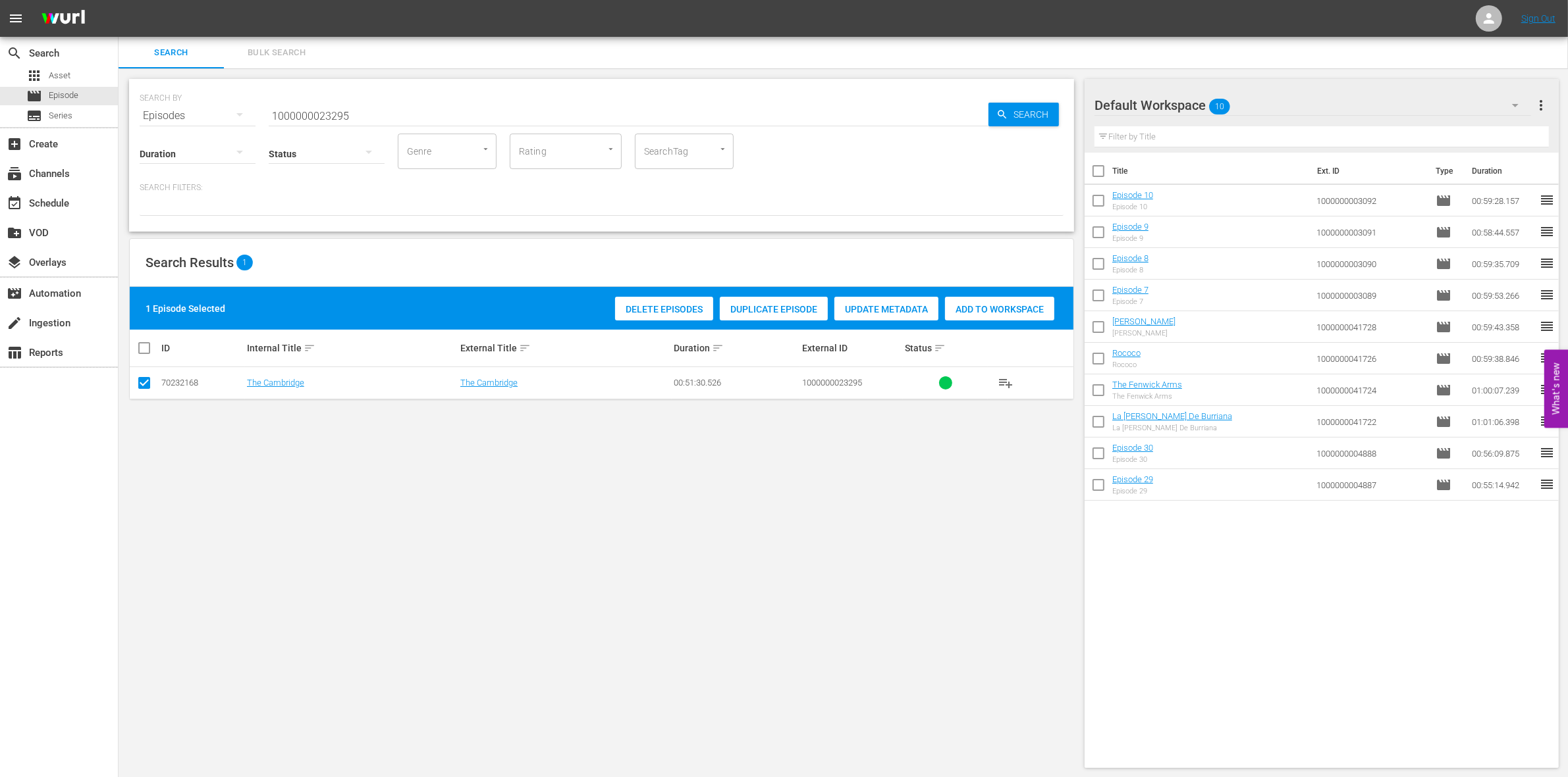
click at [1028, 312] on span "Add to Workspace" at bounding box center [999, 310] width 110 height 11
click at [401, 110] on input "1000000023295" at bounding box center [629, 115] width 719 height 31
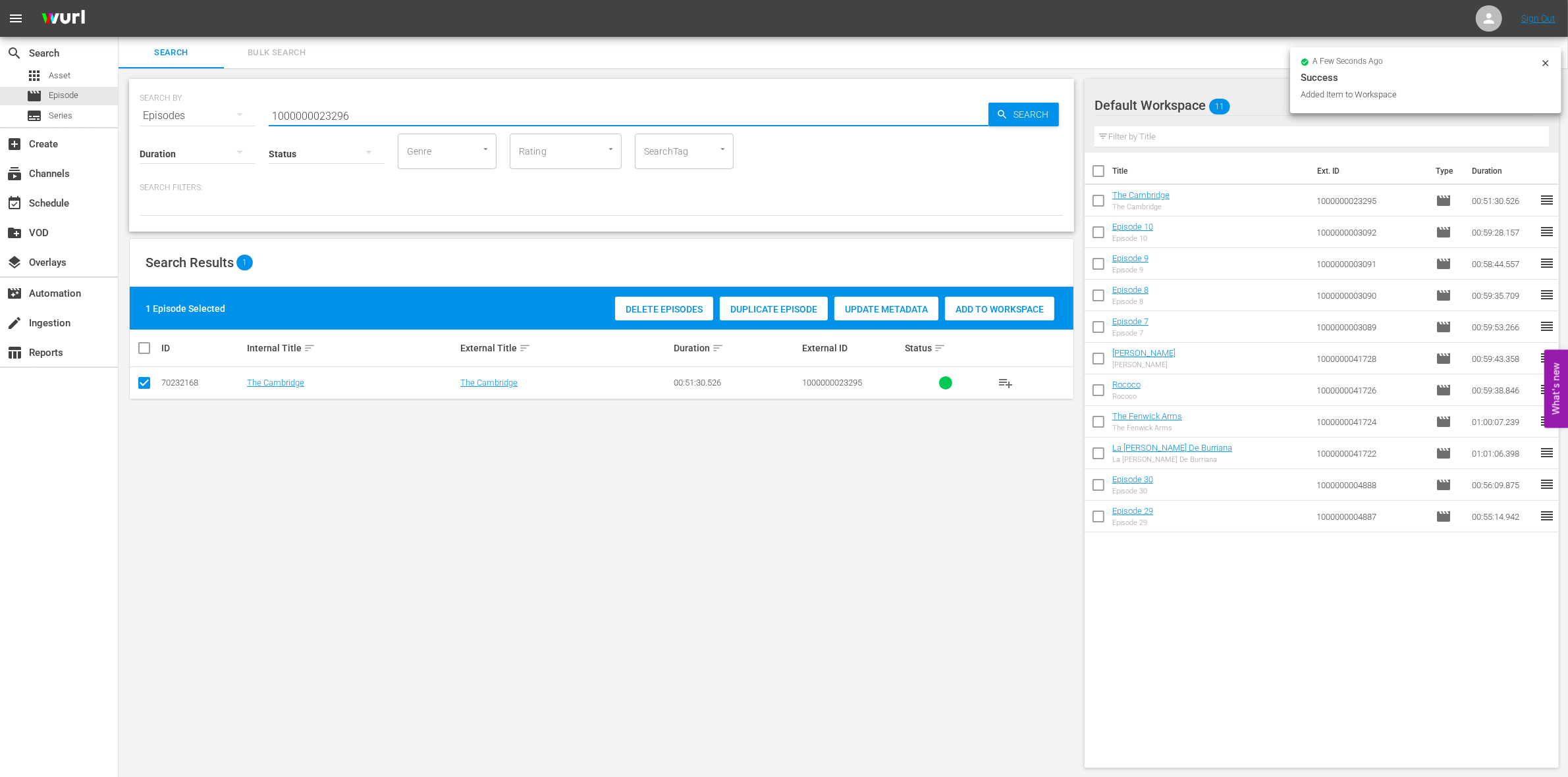
type input "1000000023296"
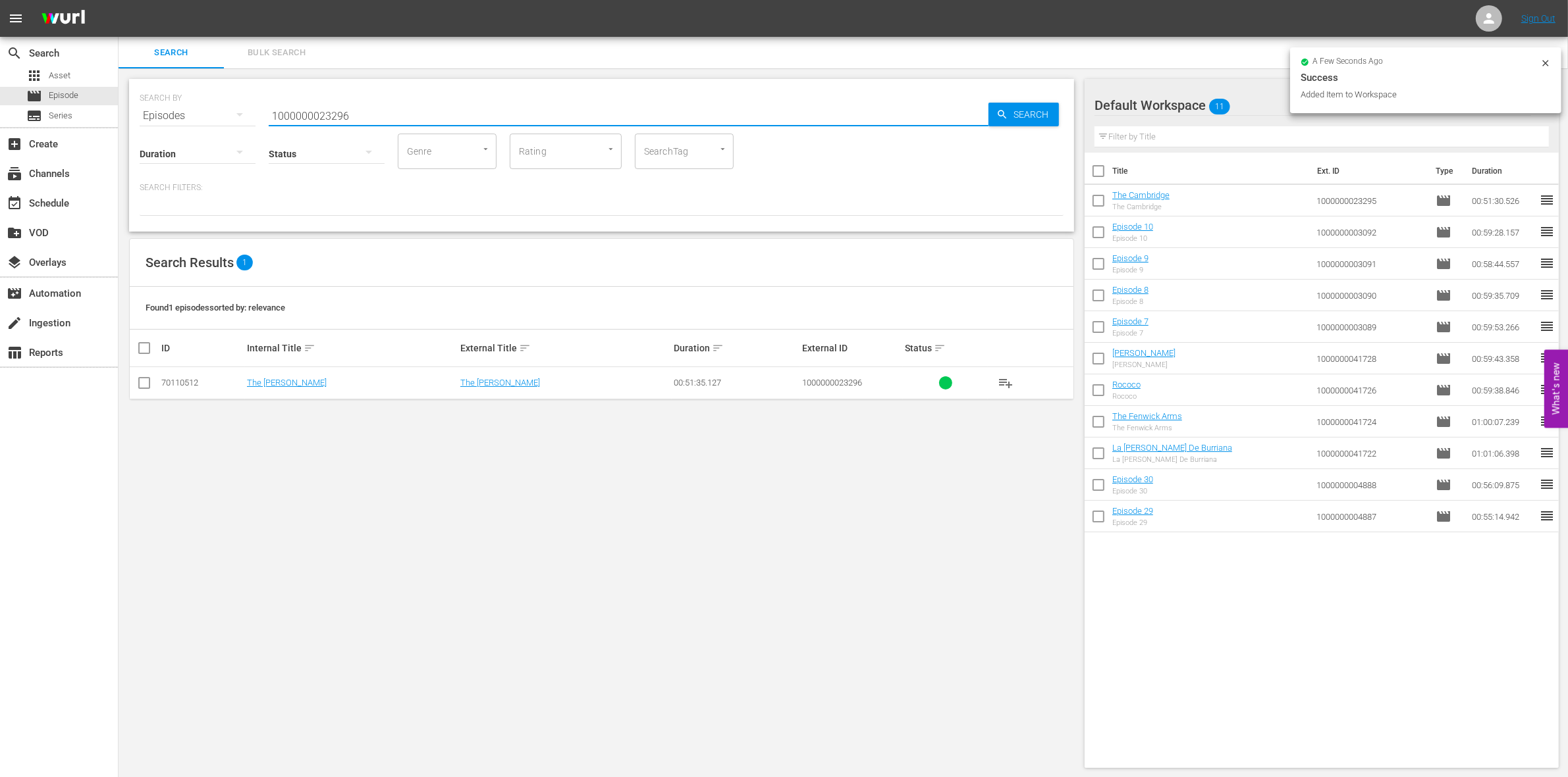
click at [140, 384] on input "checkbox" at bounding box center [144, 386] width 16 height 16
checkbox input "true"
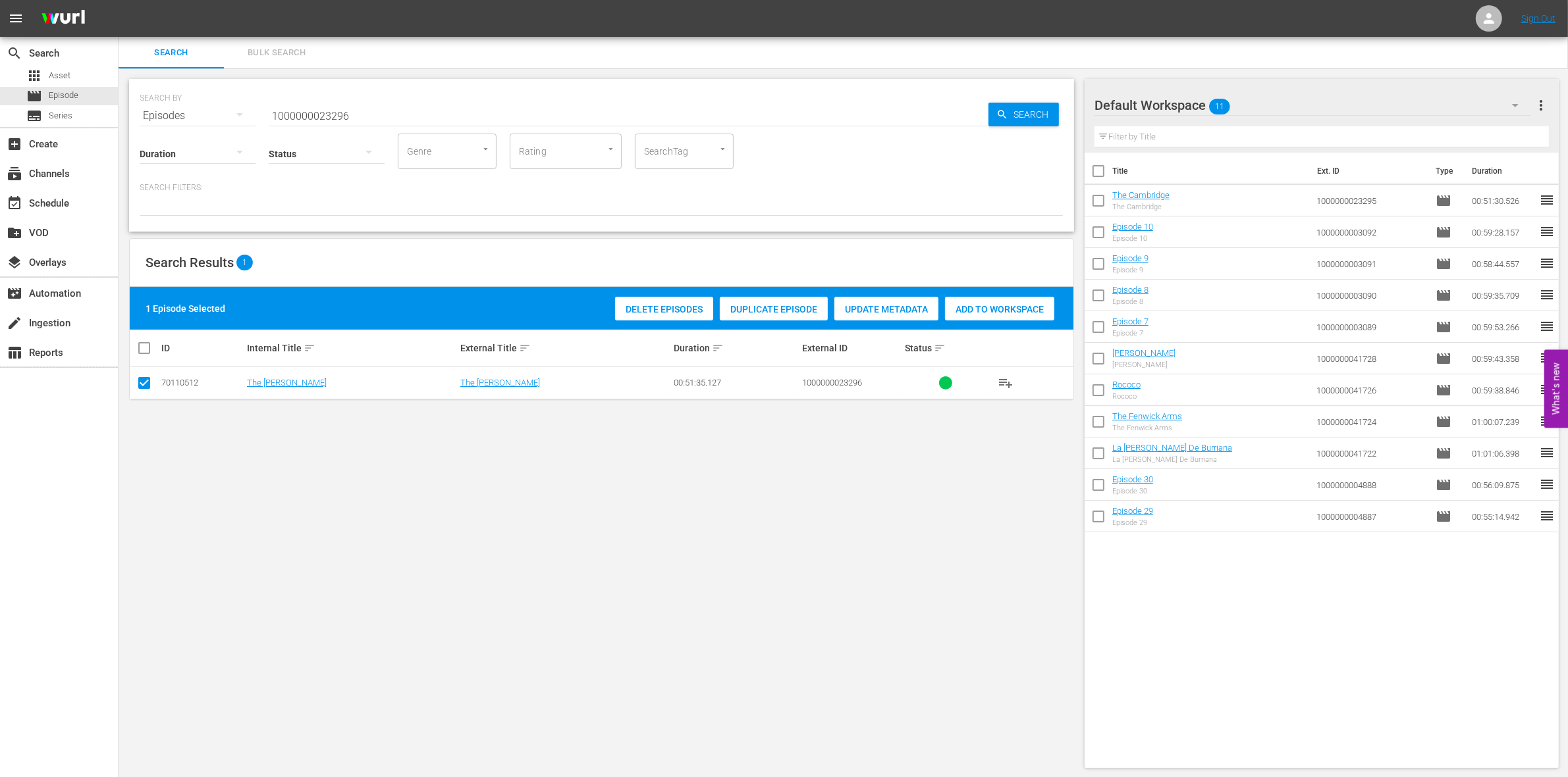
click at [1024, 300] on div "Add to Workspace" at bounding box center [999, 310] width 110 height 25
click at [388, 117] on input "1000000023296" at bounding box center [629, 115] width 719 height 31
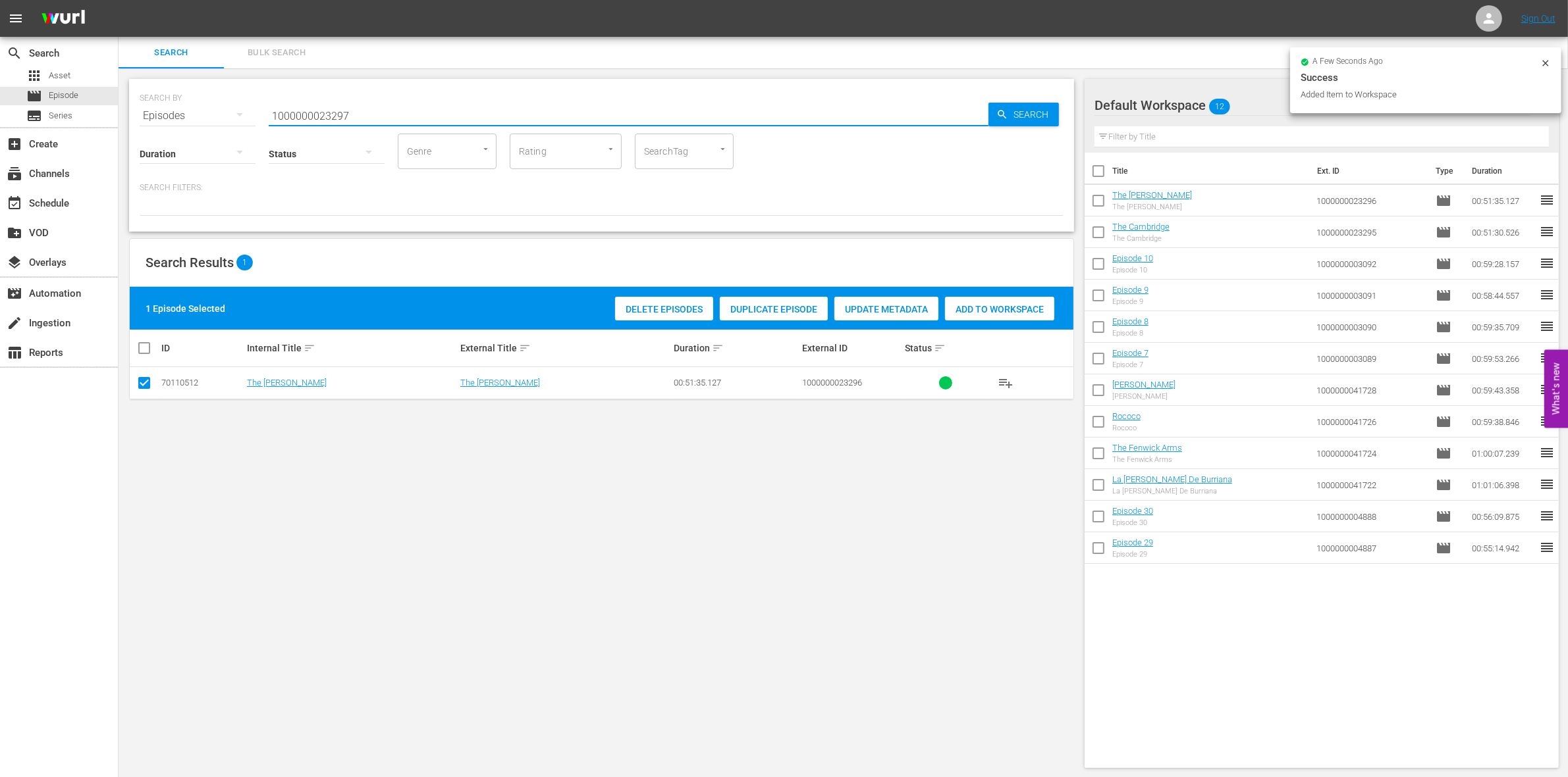
type input "1000000023297"
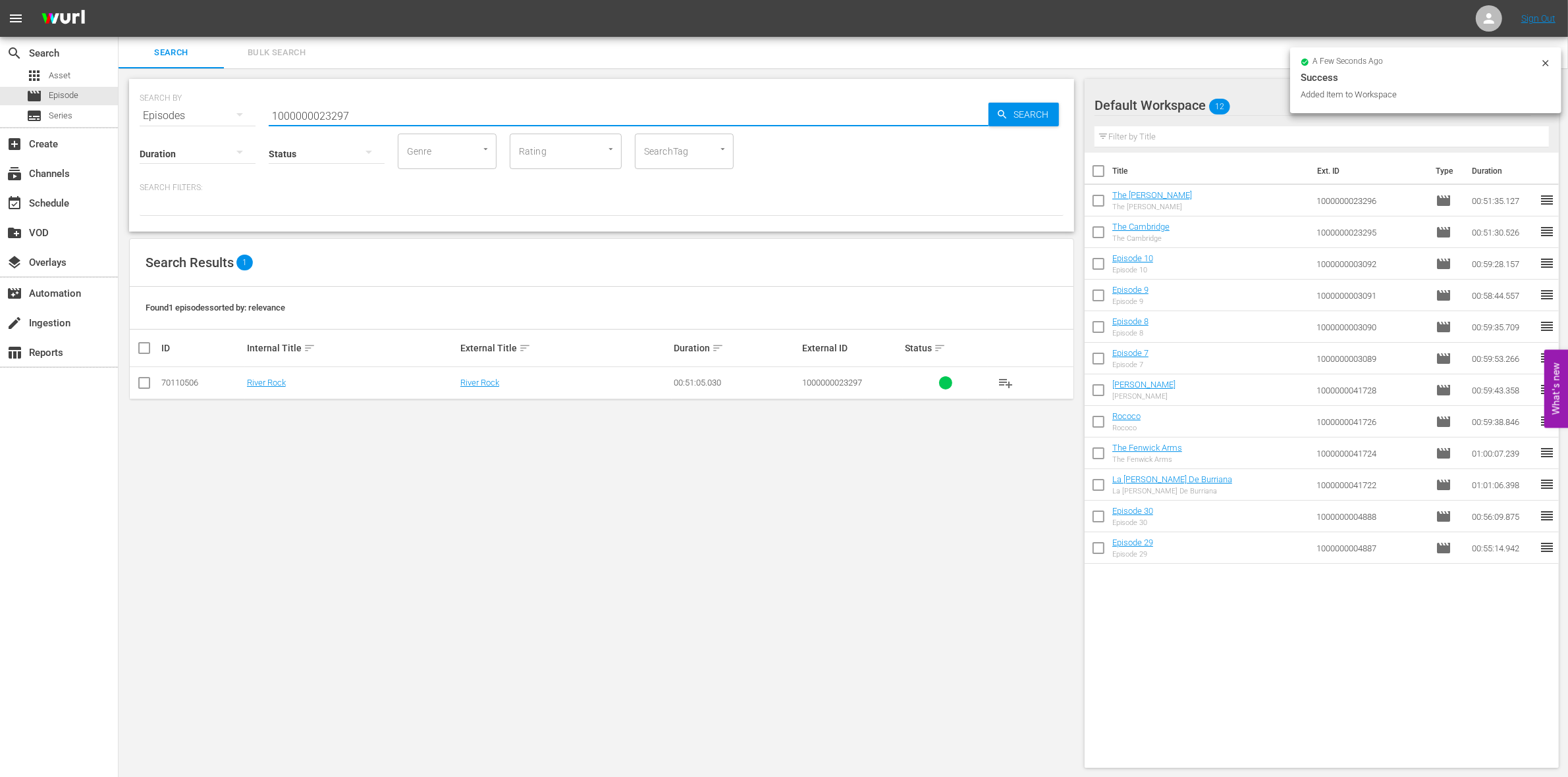
click at [142, 391] on input "checkbox" at bounding box center [144, 386] width 16 height 16
checkbox input "true"
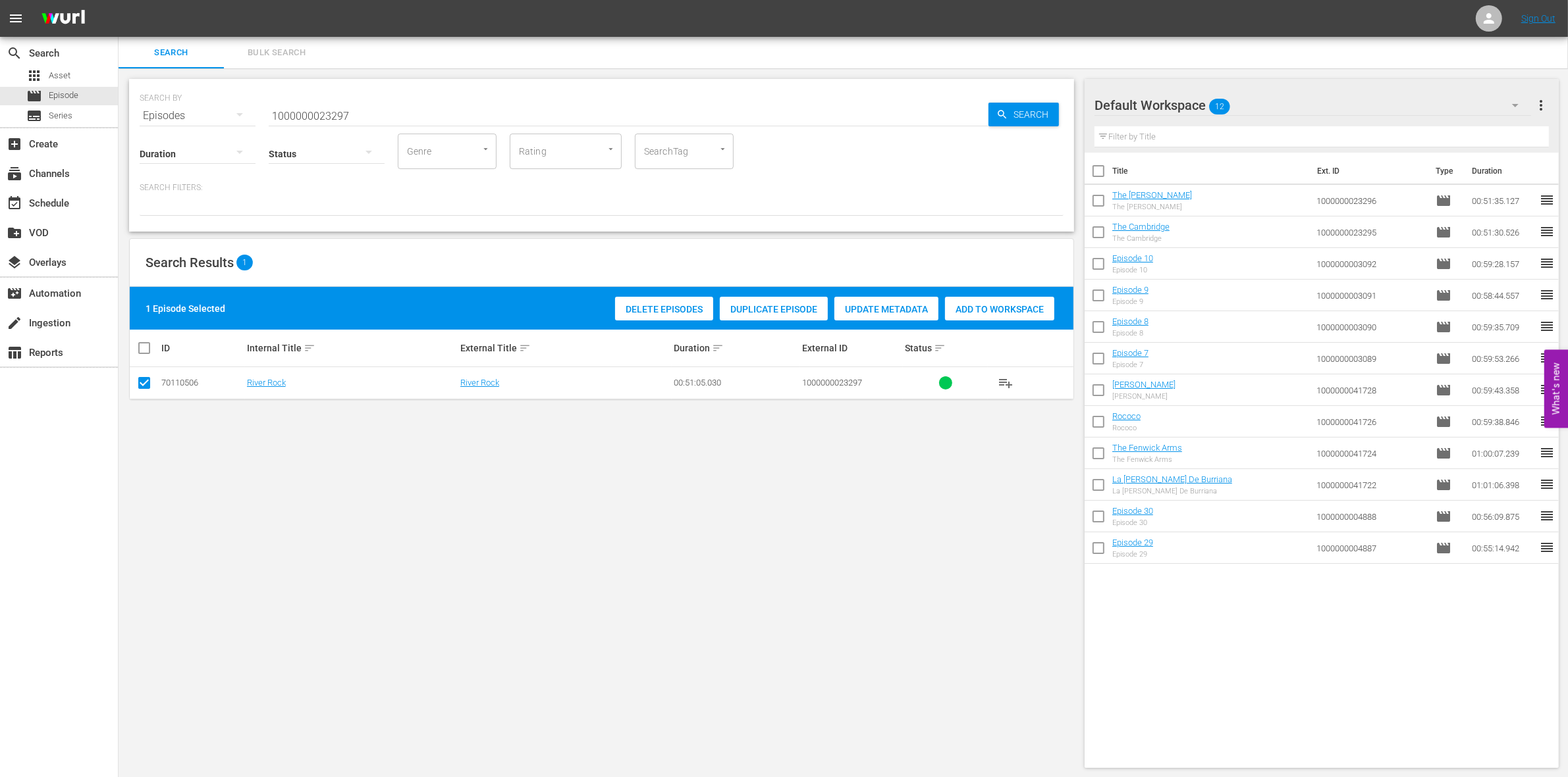
click at [1033, 317] on div "Add to Workspace" at bounding box center [999, 310] width 110 height 25
click at [370, 116] on input "1000000023297" at bounding box center [629, 115] width 719 height 31
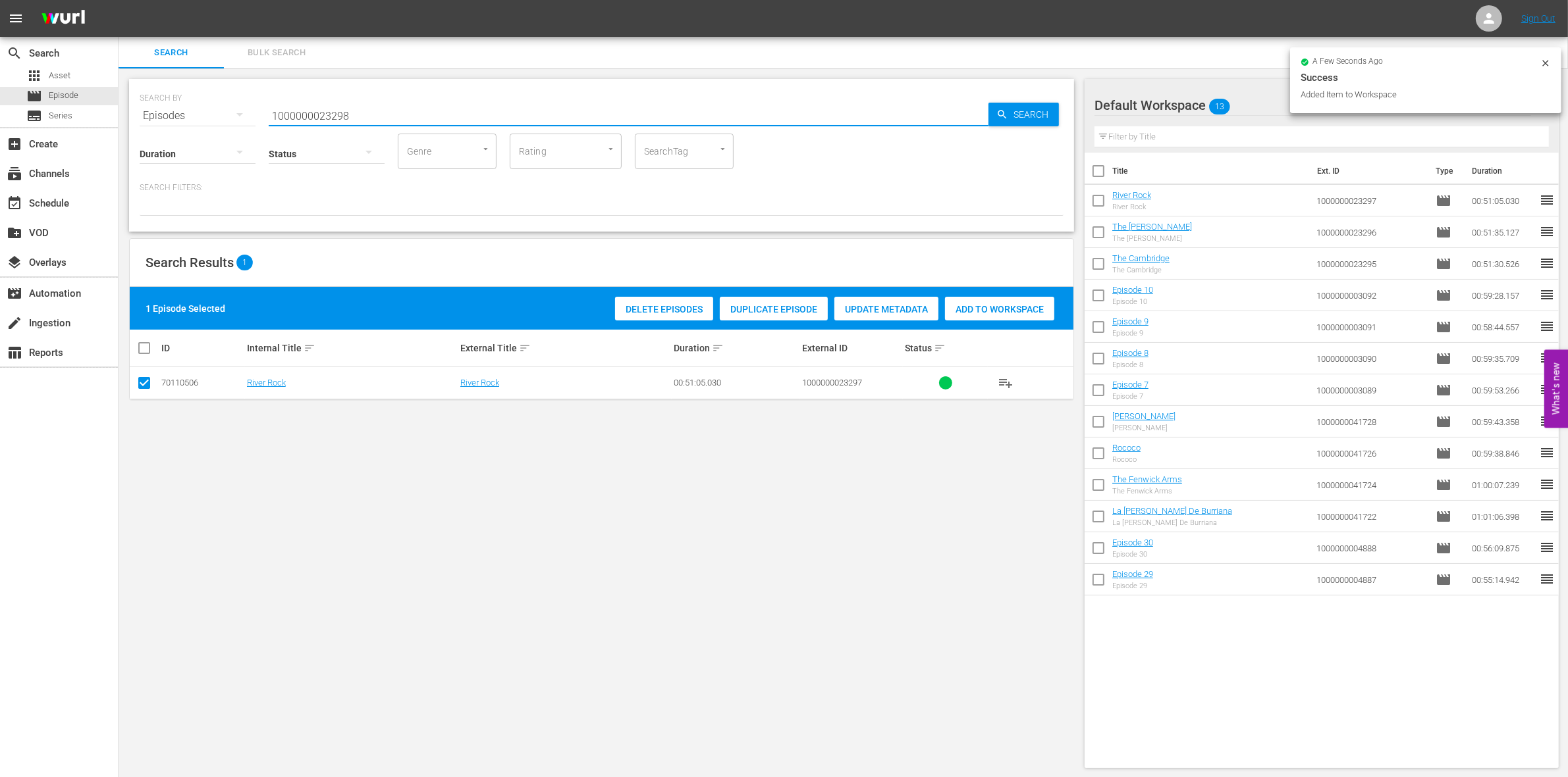
type input "1000000023298"
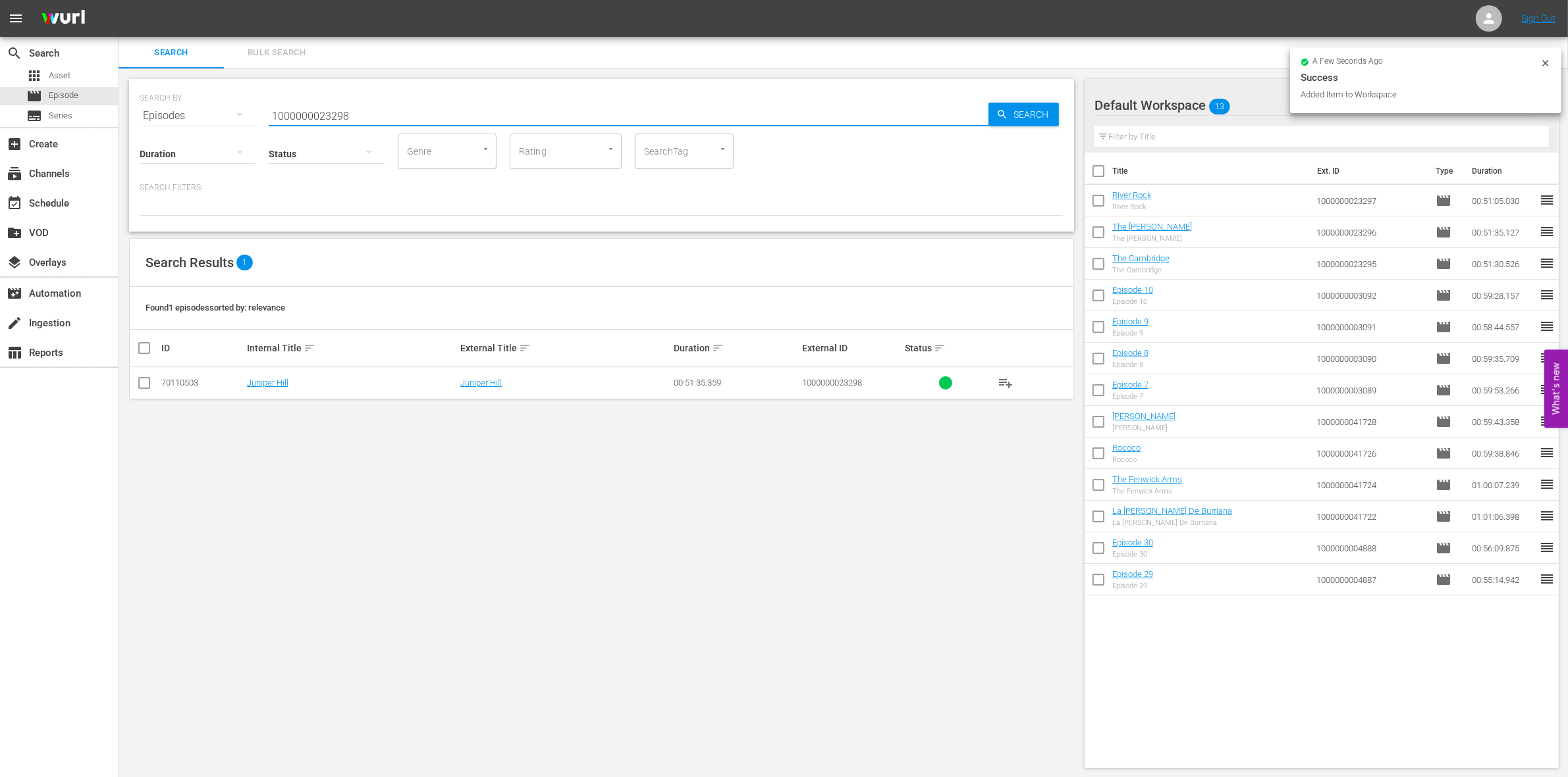
click at [142, 384] on input "checkbox" at bounding box center [144, 386] width 16 height 16
checkbox input "true"
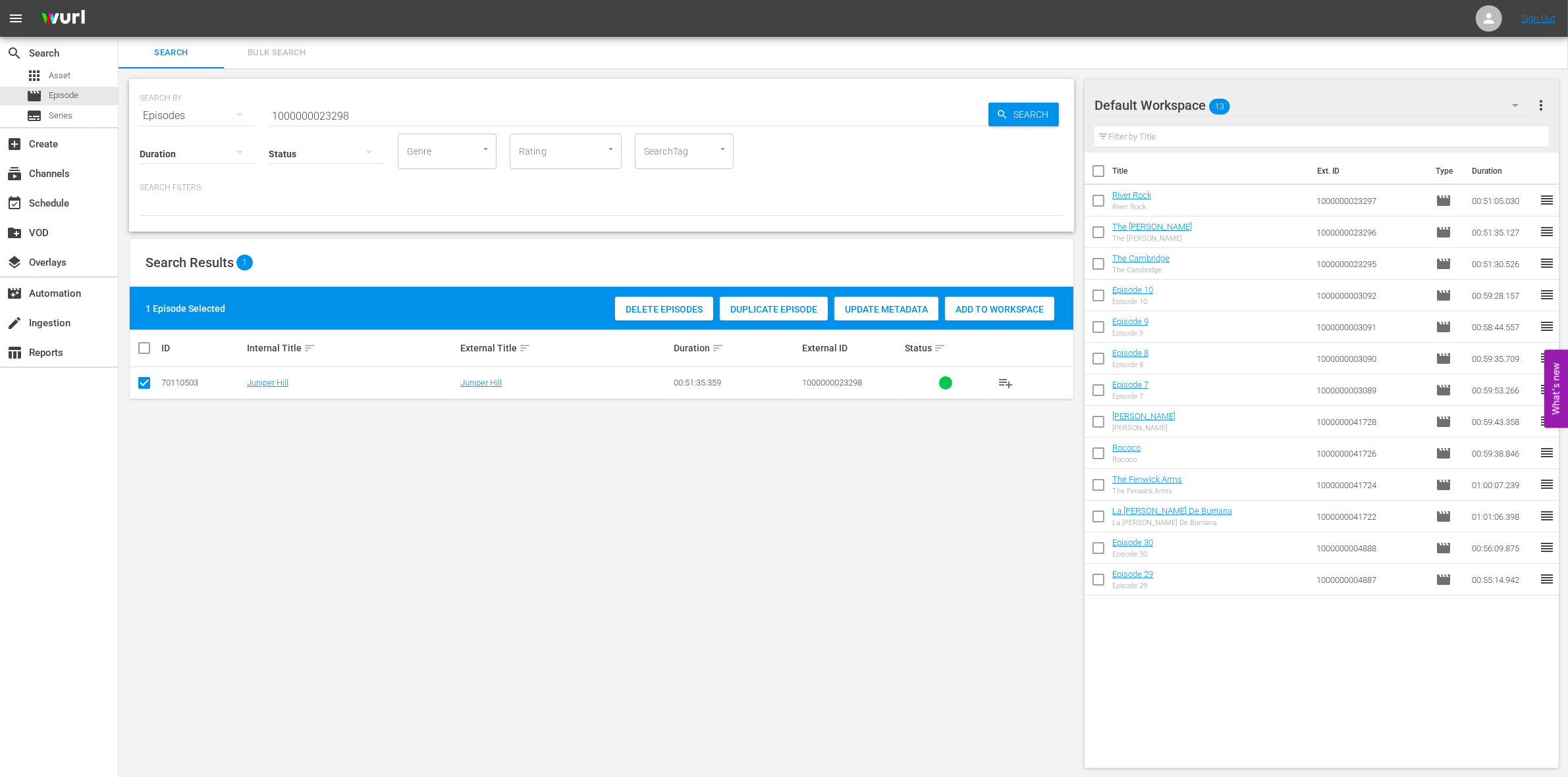
click at [960, 310] on span "Add to Workspace" at bounding box center [999, 310] width 110 height 11
click at [360, 113] on input "1000000023298" at bounding box center [629, 115] width 719 height 31
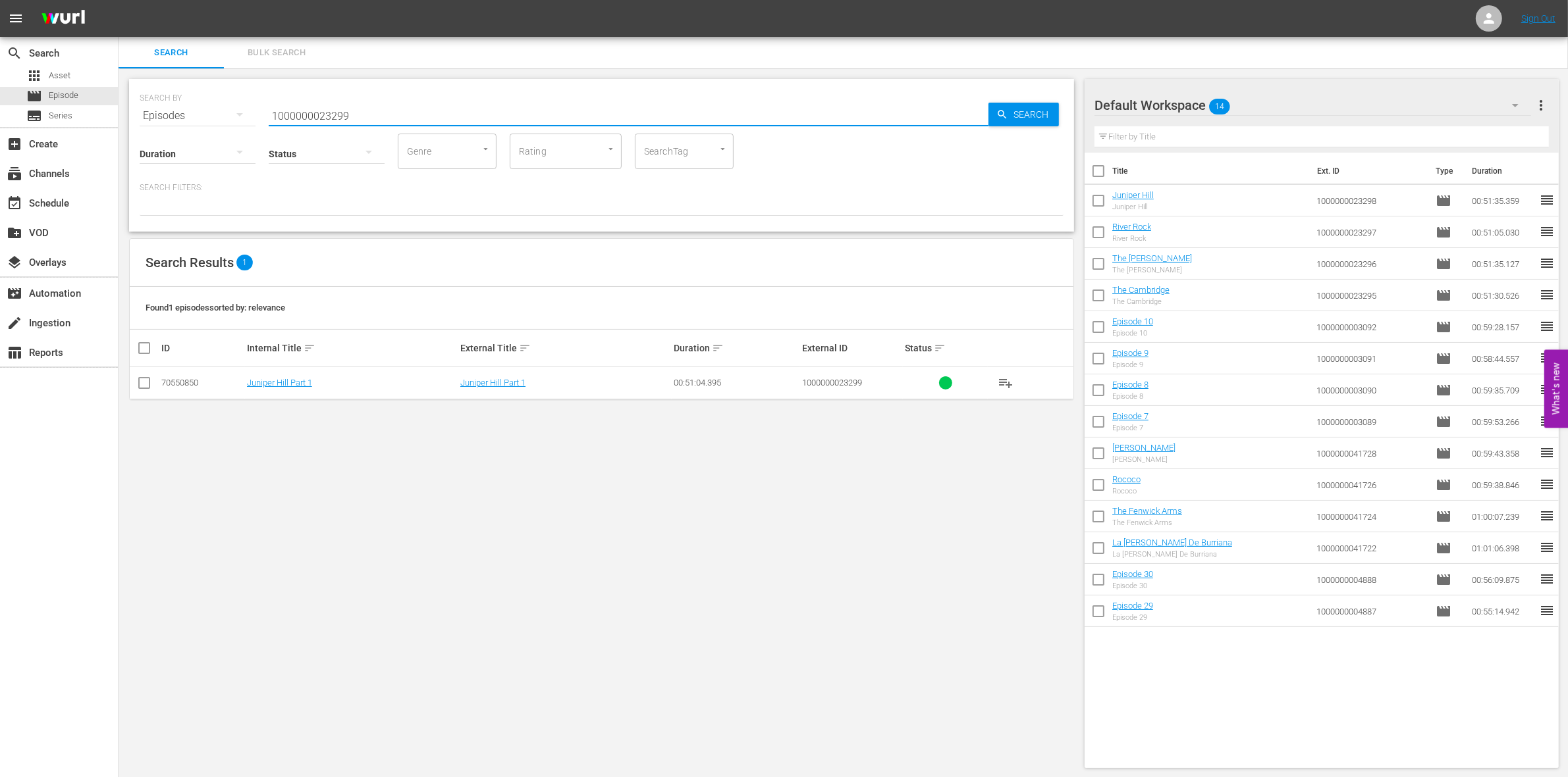
type input "1000000023299"
click at [150, 380] on input "checkbox" at bounding box center [144, 386] width 16 height 16
checkbox input "true"
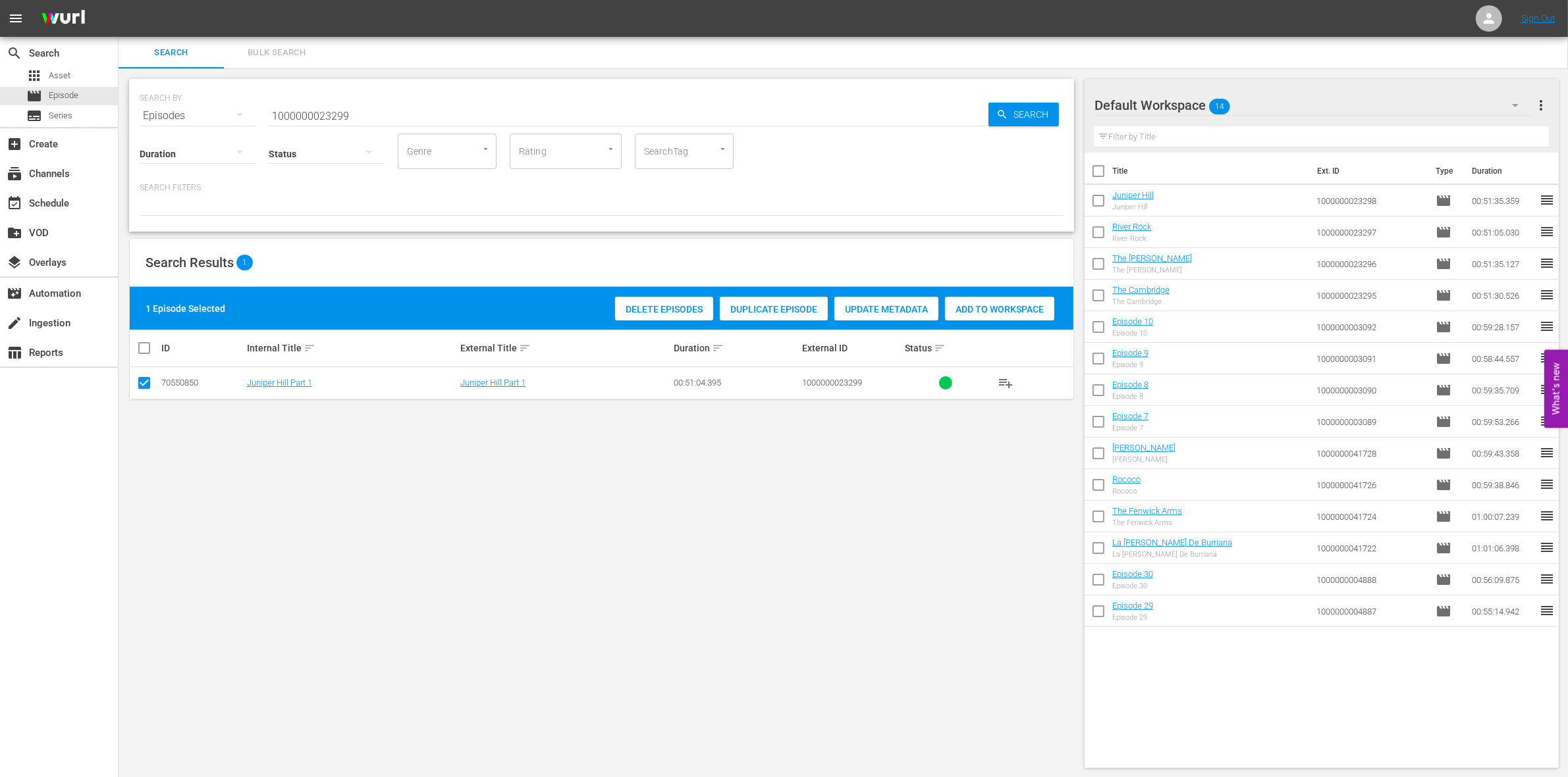
click at [995, 321] on div "Delete Episodes Duplicate Episode Update Metadata Add to Workspace" at bounding box center [834, 309] width 446 height 30
click at [991, 315] on div "Add to Workspace" at bounding box center [999, 310] width 110 height 25
click at [378, 109] on input "1000000023299" at bounding box center [629, 115] width 719 height 31
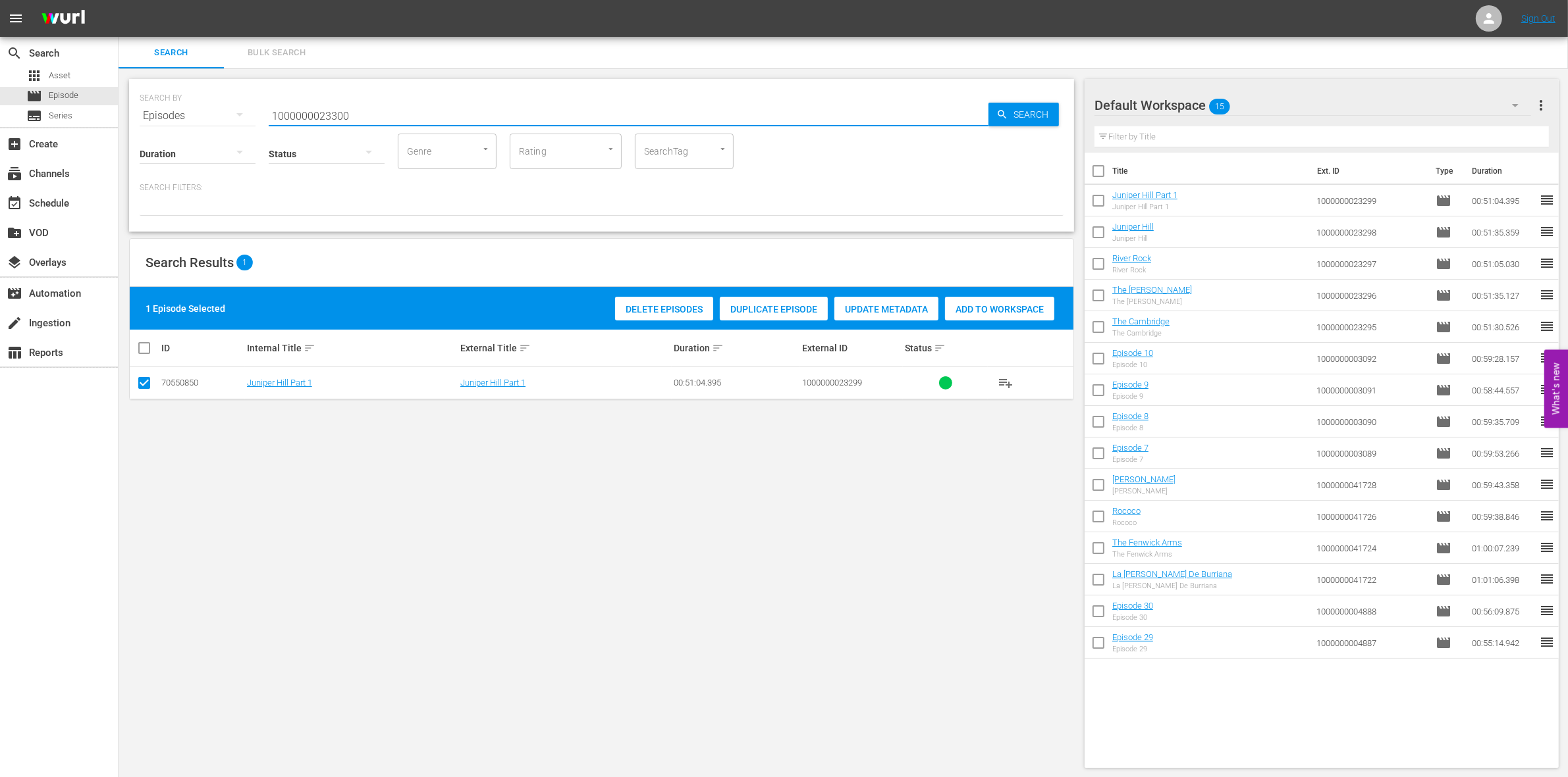
type input "1000000023300"
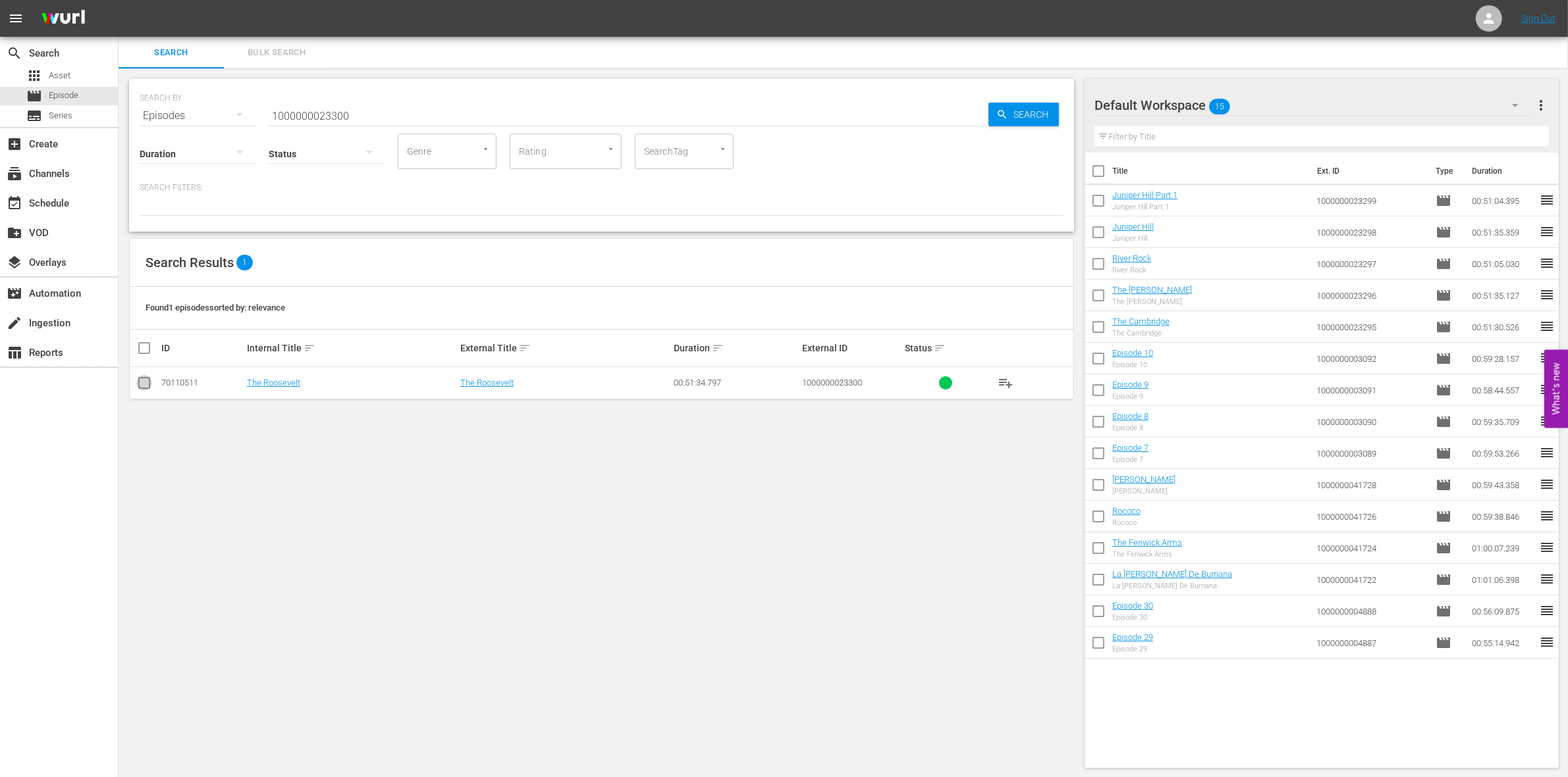
click at [149, 385] on input "checkbox" at bounding box center [144, 386] width 16 height 16
checkbox input "true"
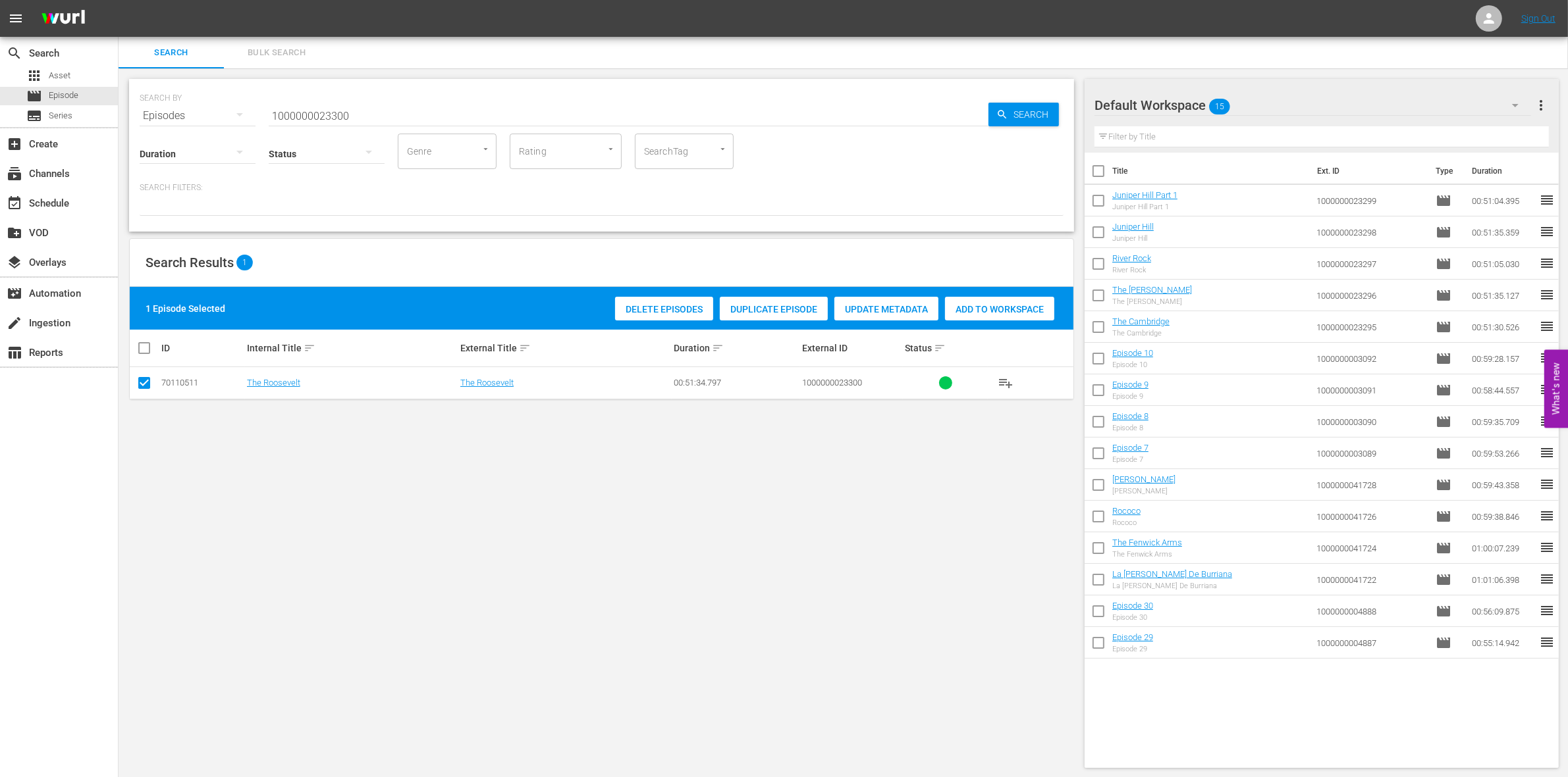
click at [977, 320] on div "Delete Episodes Duplicate Episode Update Metadata Add to Workspace" at bounding box center [834, 309] width 446 height 30
click at [972, 313] on span "Add to Workspace" at bounding box center [999, 310] width 110 height 11
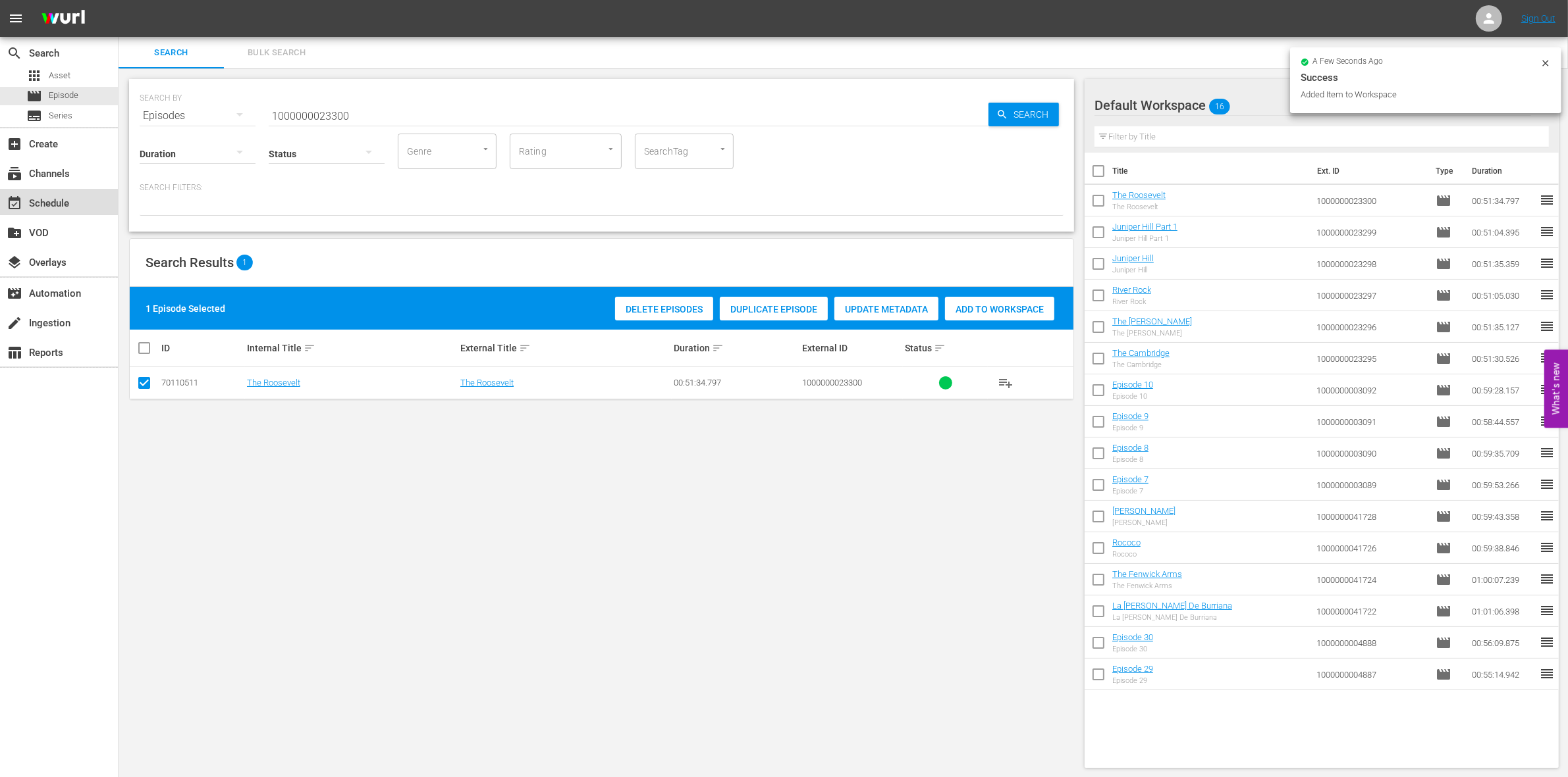
click at [67, 203] on div "event_available Schedule" at bounding box center [37, 201] width 74 height 12
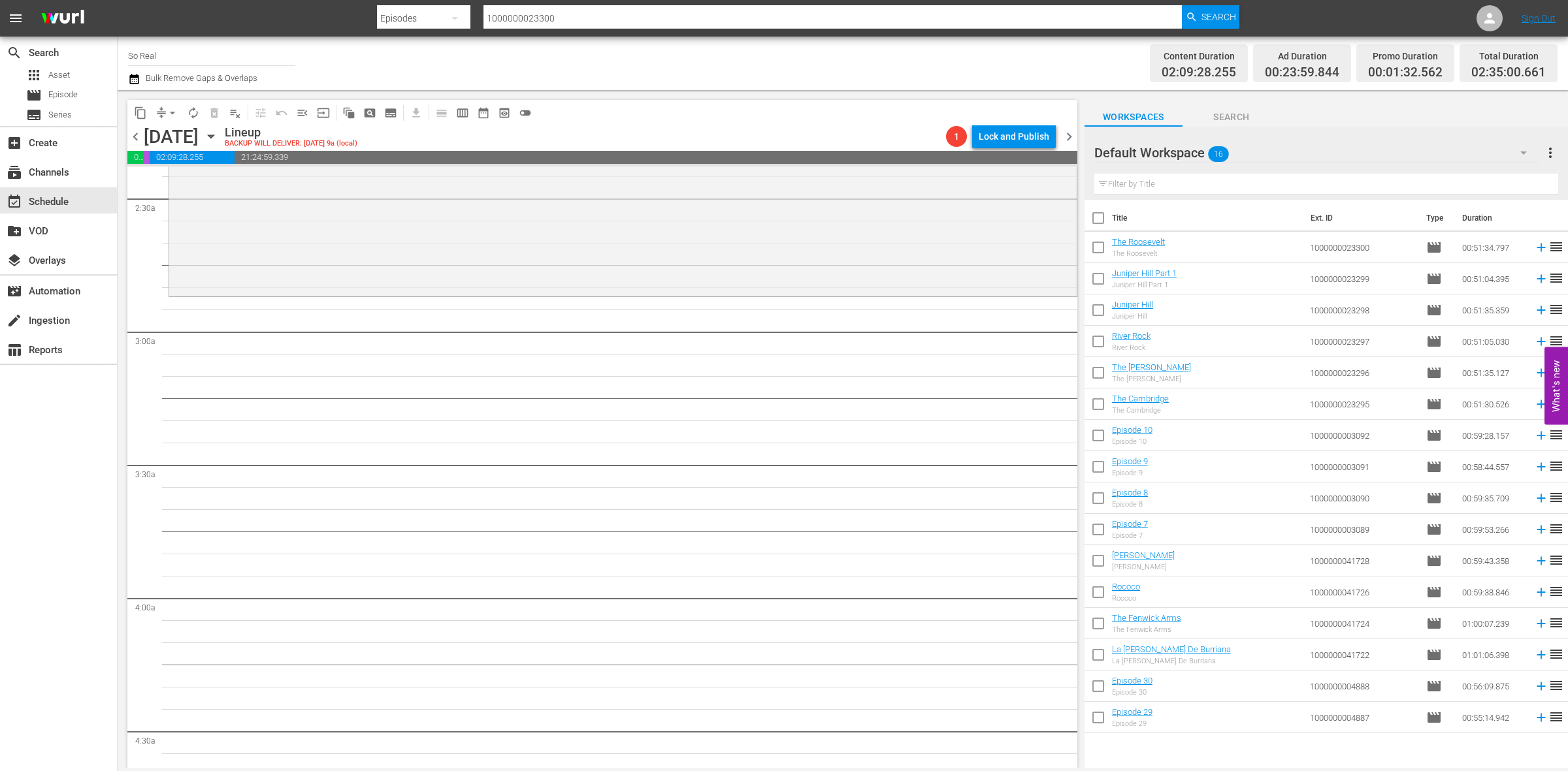
scroll to position [636, 0]
click at [1095, 715] on input "checkbox" at bounding box center [1098, 720] width 27 height 27
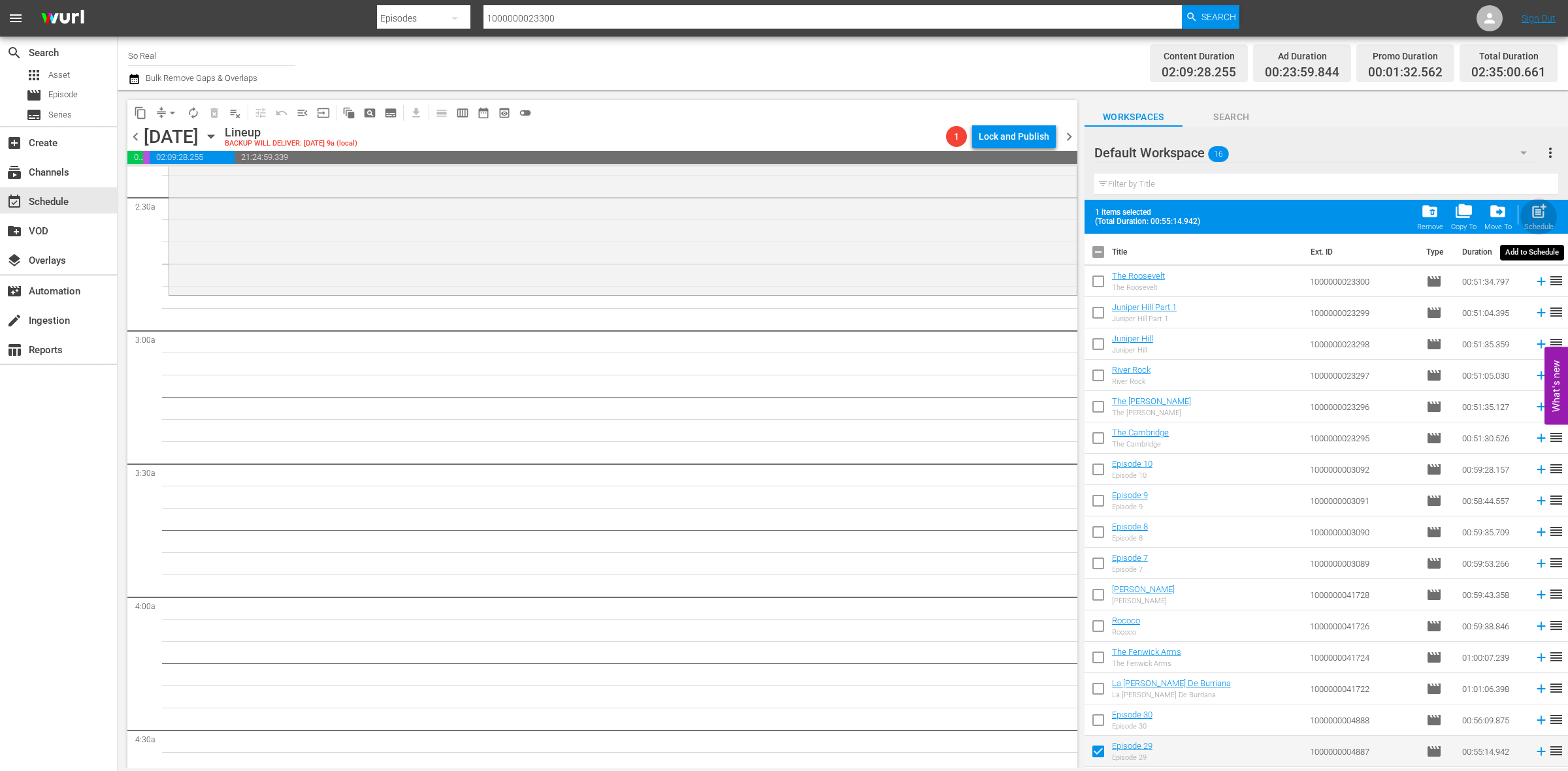
click at [1534, 214] on span "post_add" at bounding box center [1539, 211] width 18 height 18
checkbox input "false"
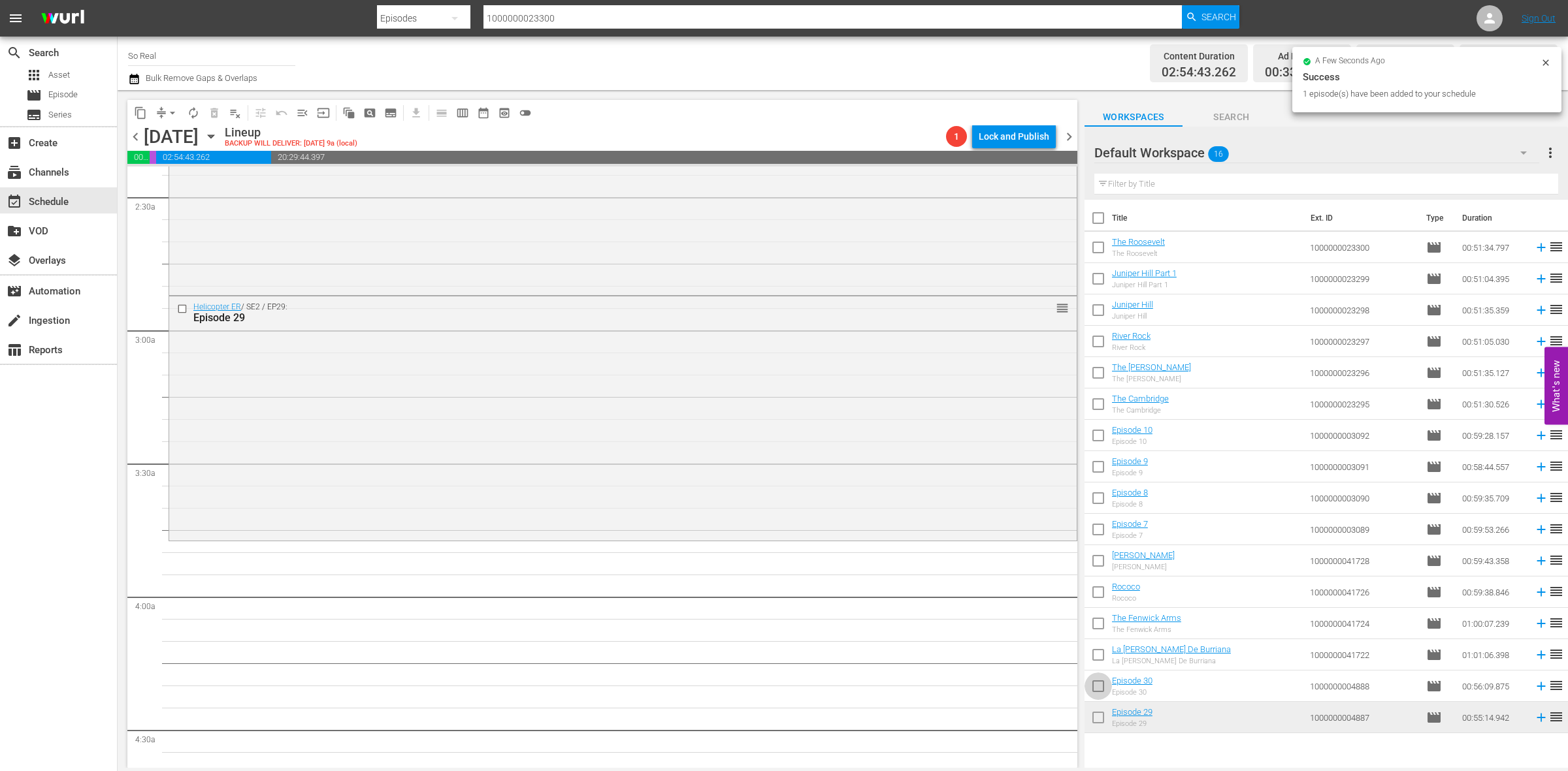
click at [1096, 690] on input "checkbox" at bounding box center [1098, 689] width 27 height 27
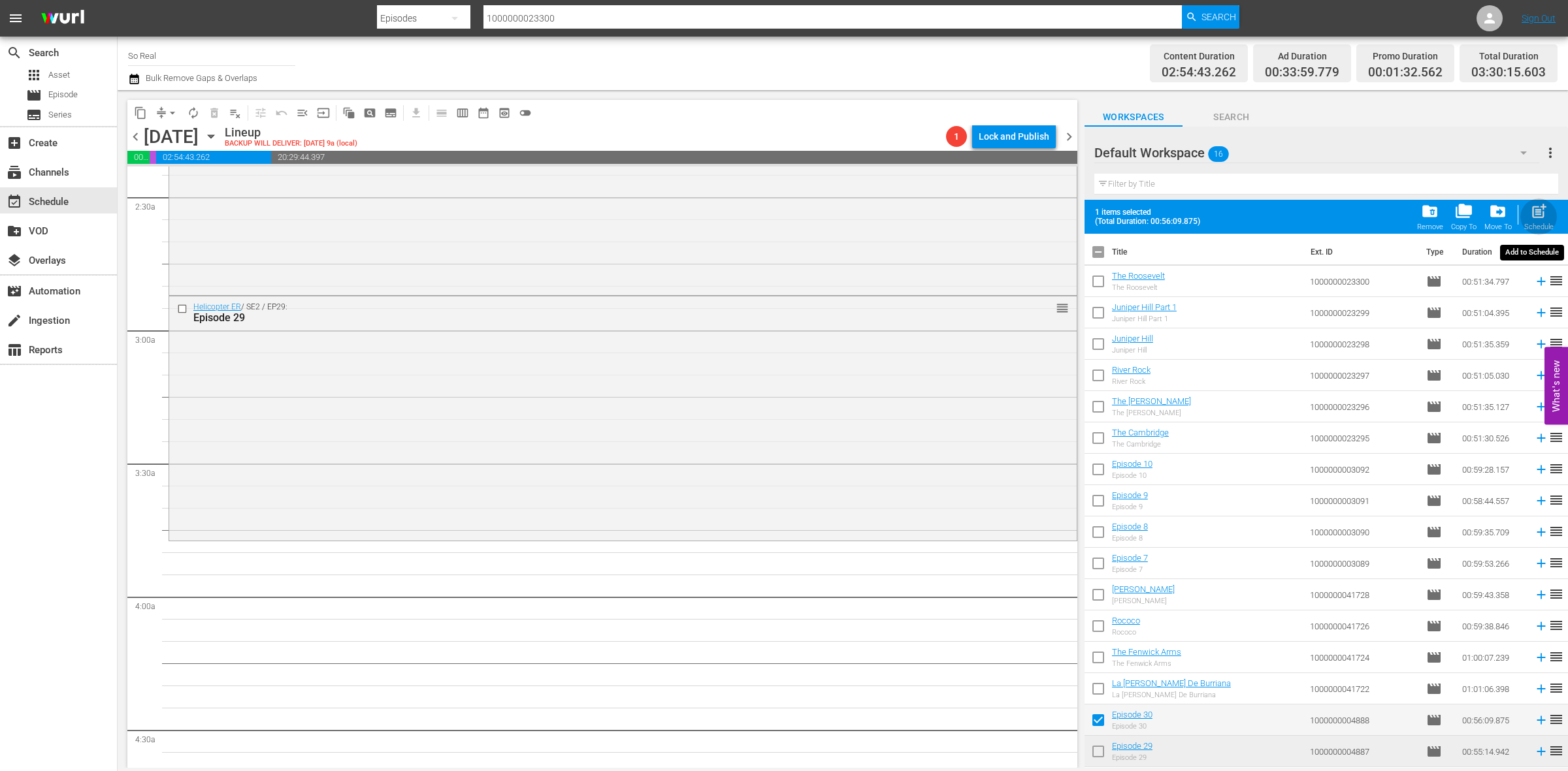
click at [1529, 215] on div "post_add Schedule" at bounding box center [1538, 216] width 29 height 29
checkbox input "false"
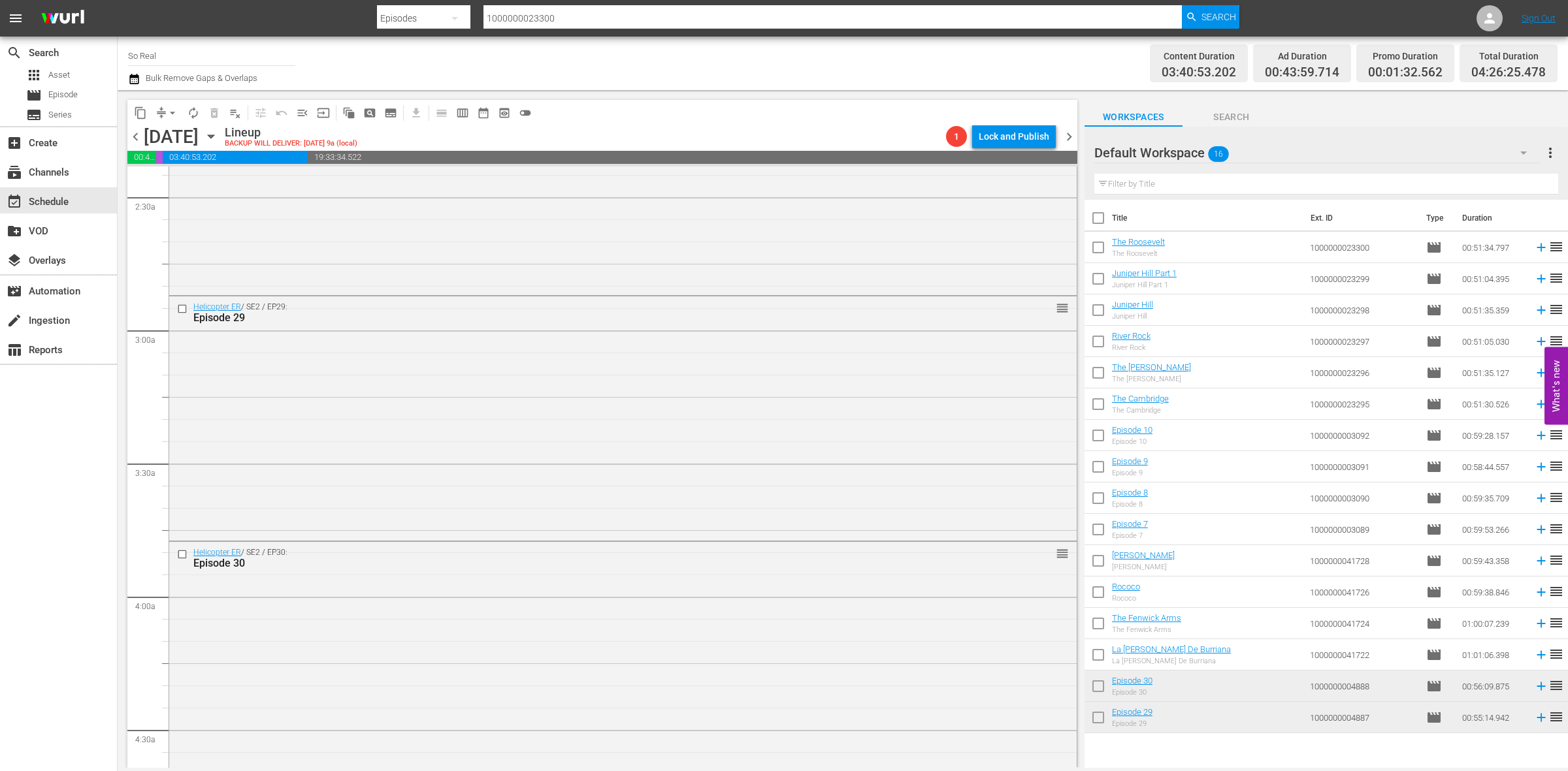
click at [1105, 654] on input "checkbox" at bounding box center [1098, 657] width 27 height 27
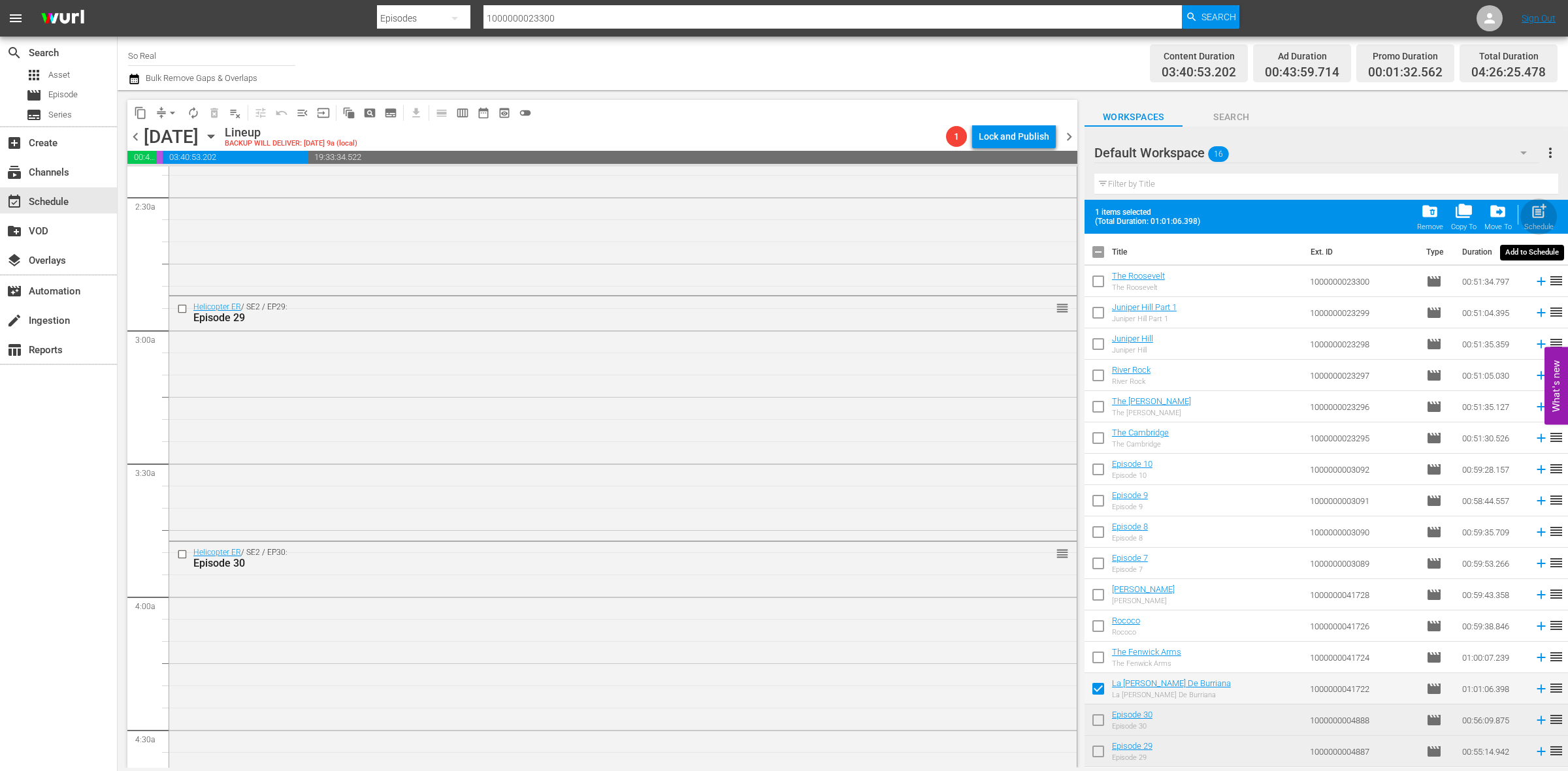
click at [1546, 215] on span "post_add" at bounding box center [1539, 211] width 18 height 18
checkbox input "false"
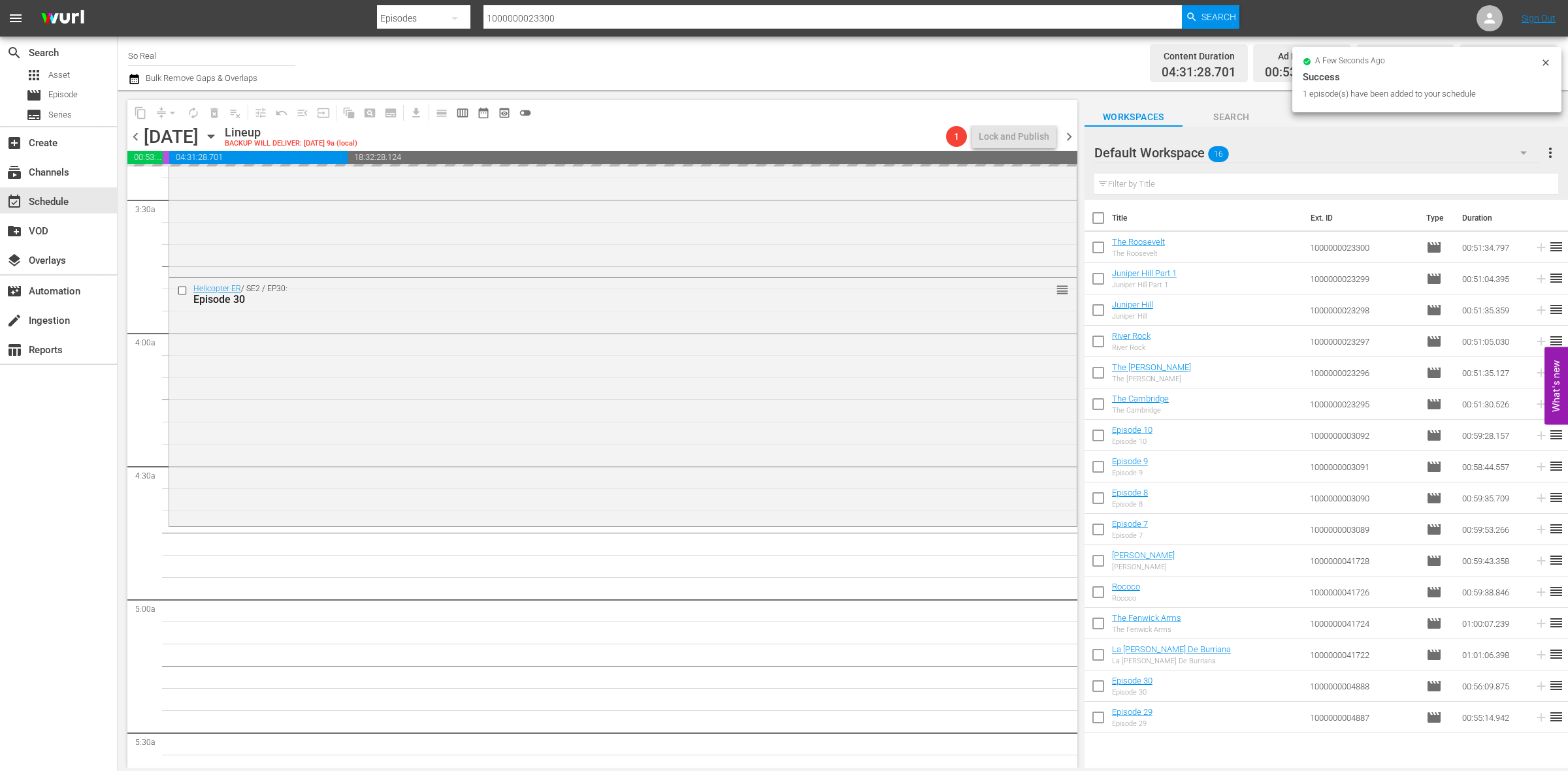
scroll to position [900, 0]
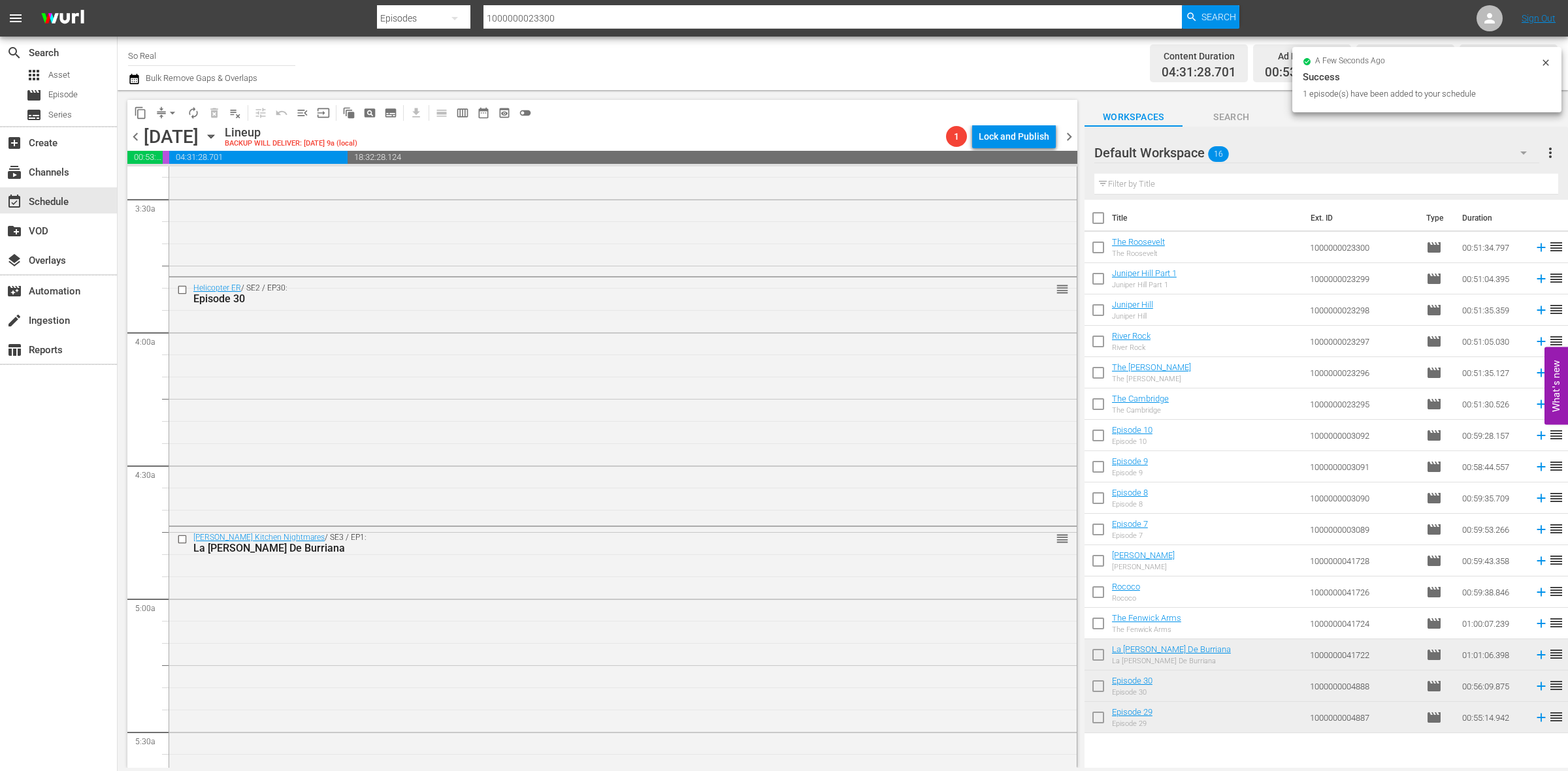
click at [1093, 623] on input "checkbox" at bounding box center [1098, 626] width 27 height 27
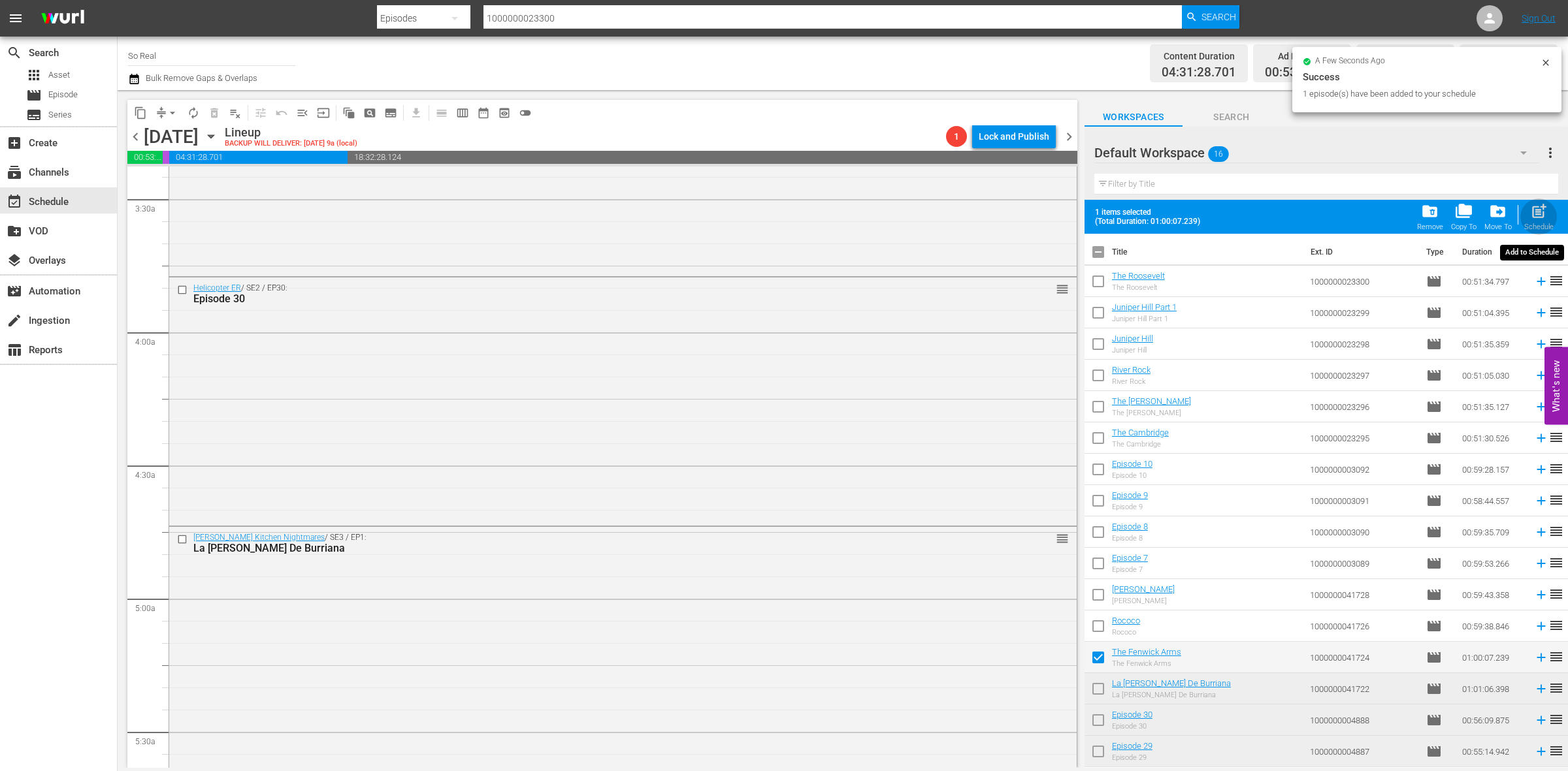
click at [1540, 222] on div "post_add Schedule" at bounding box center [1538, 216] width 29 height 29
checkbox input "false"
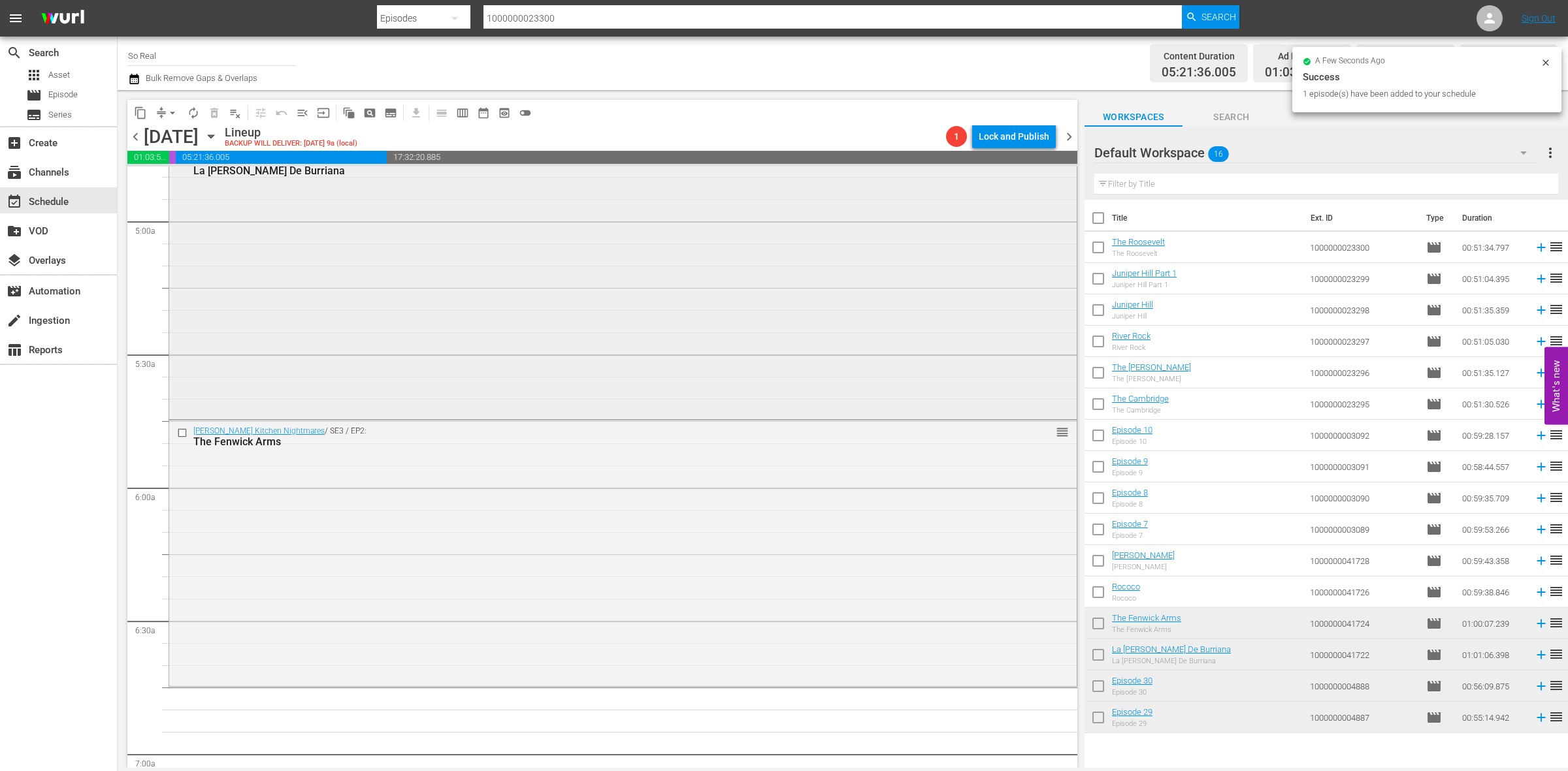
scroll to position [1281, 0]
click at [1102, 590] on input "checkbox" at bounding box center [1098, 594] width 27 height 27
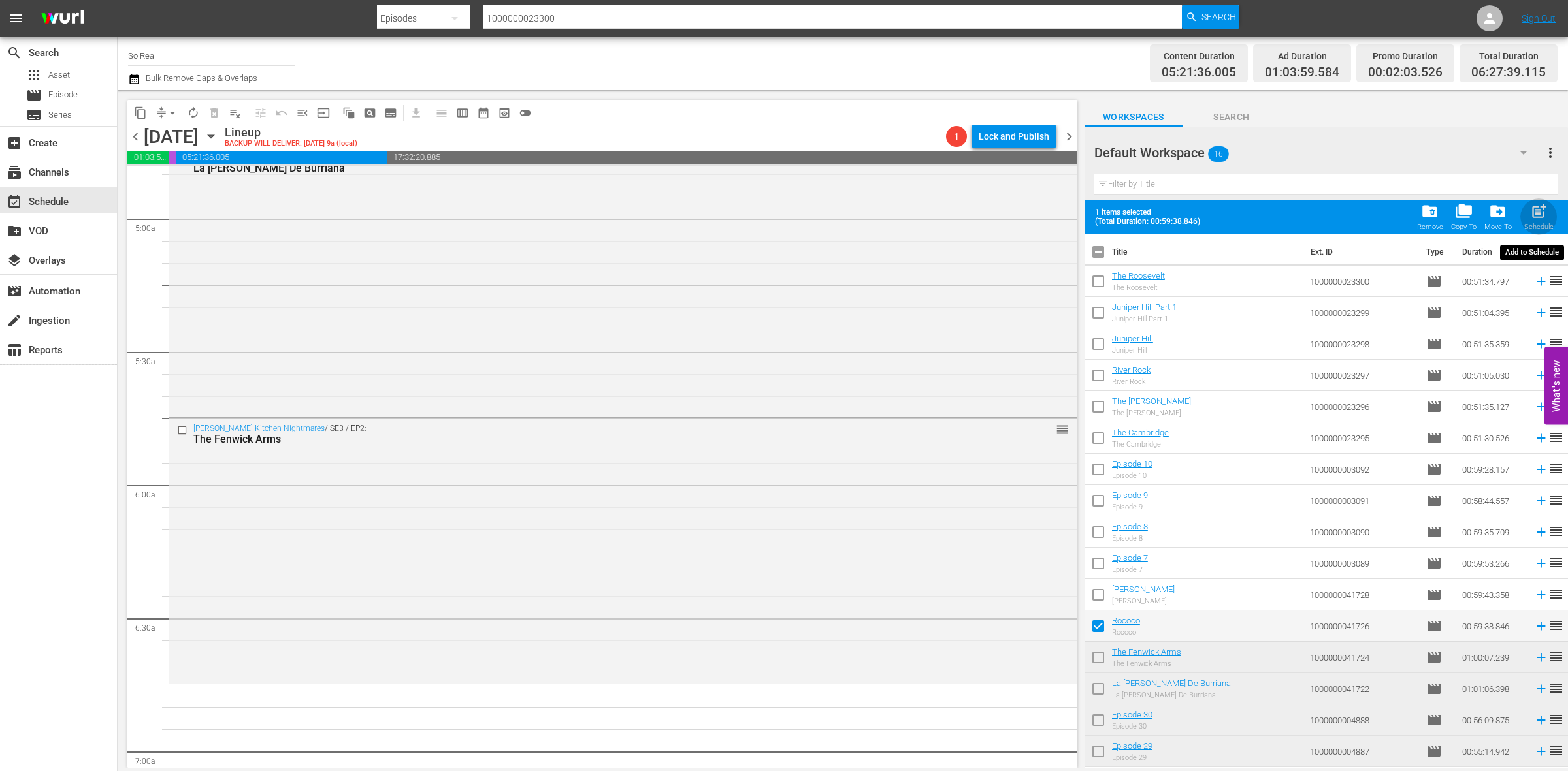
click at [1535, 215] on span "post_add" at bounding box center [1539, 211] width 18 height 18
checkbox input "false"
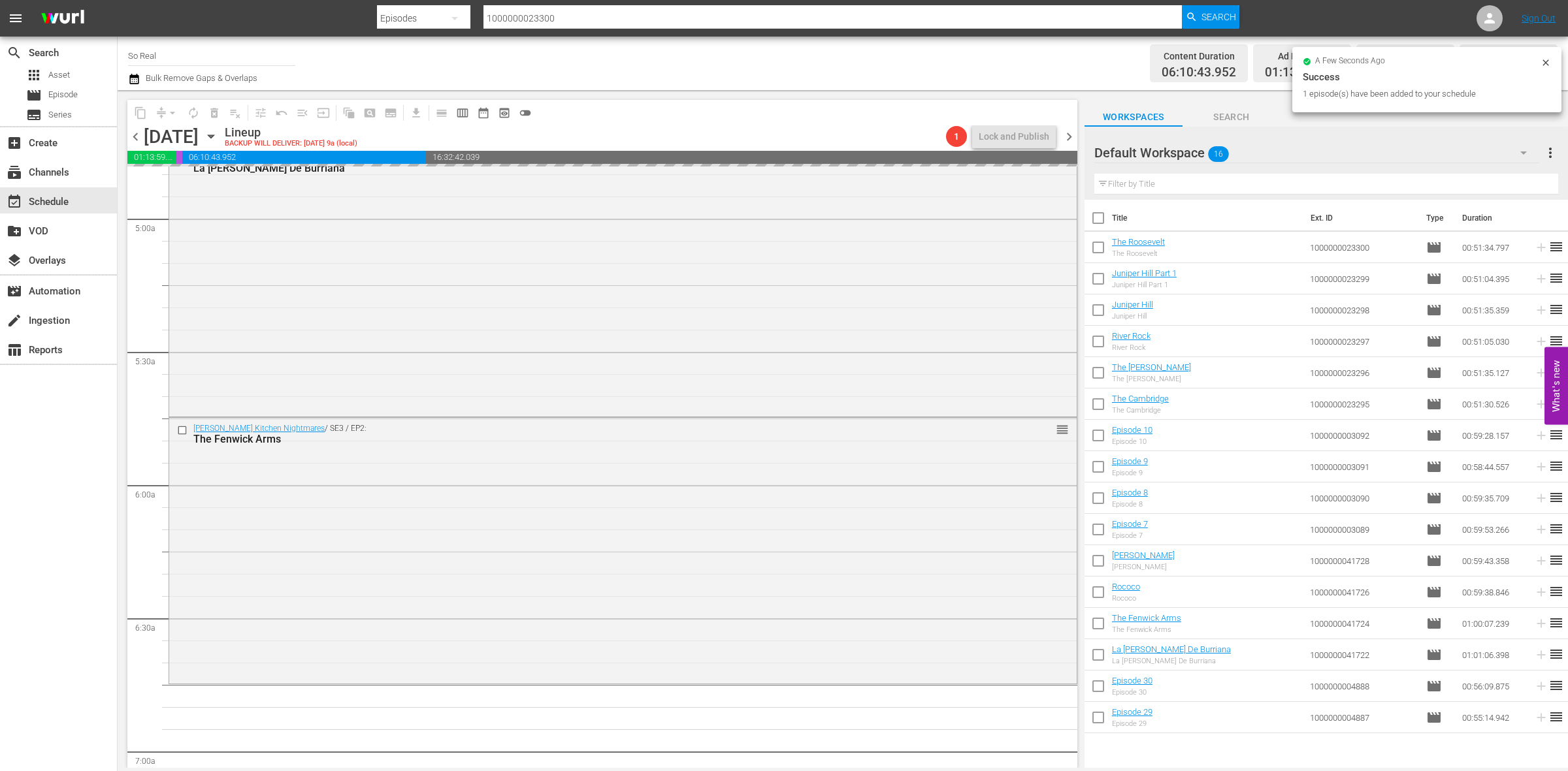
scroll to position [1519, 0]
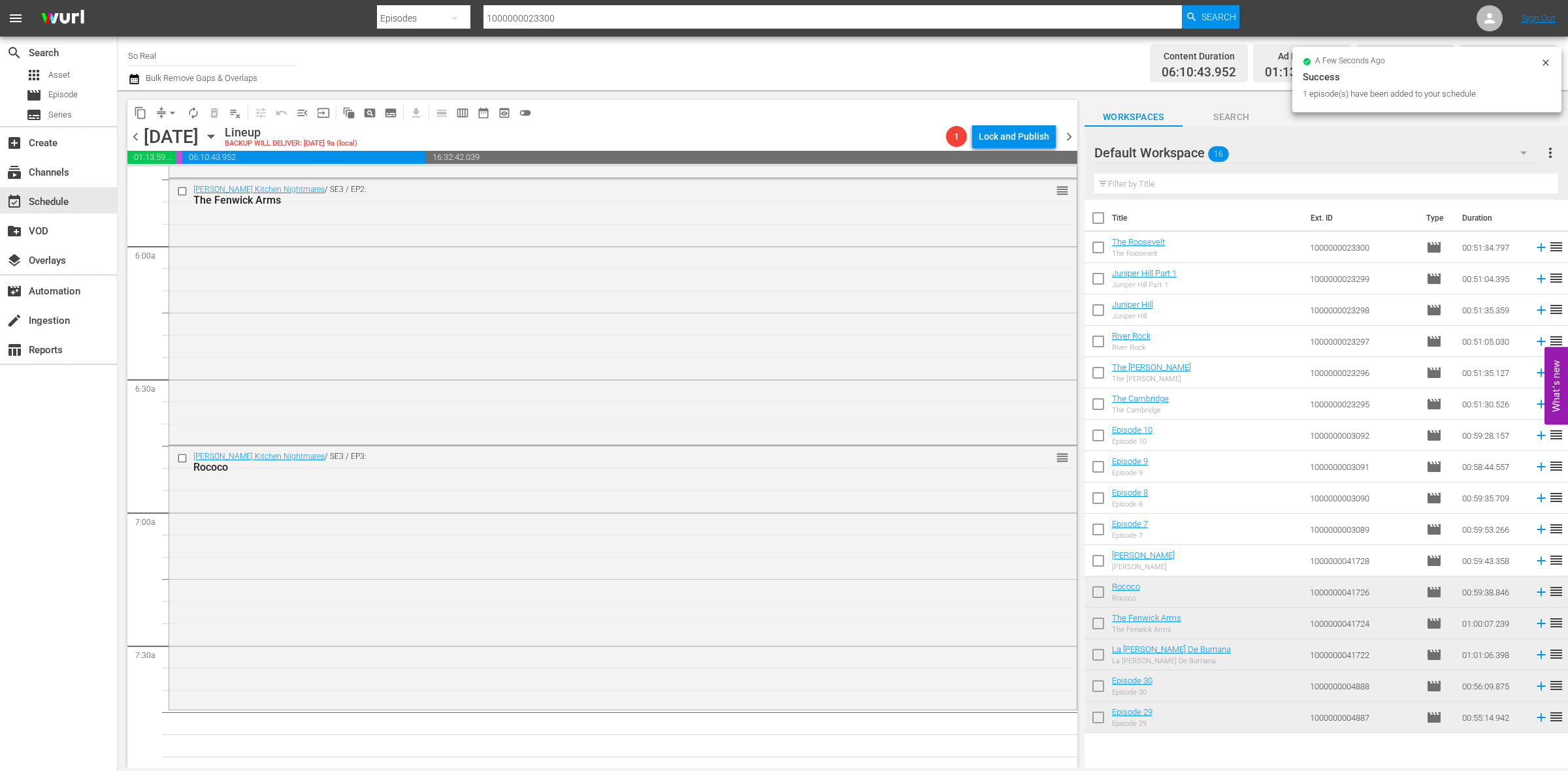
click at [1106, 563] on input "checkbox" at bounding box center [1098, 563] width 27 height 27
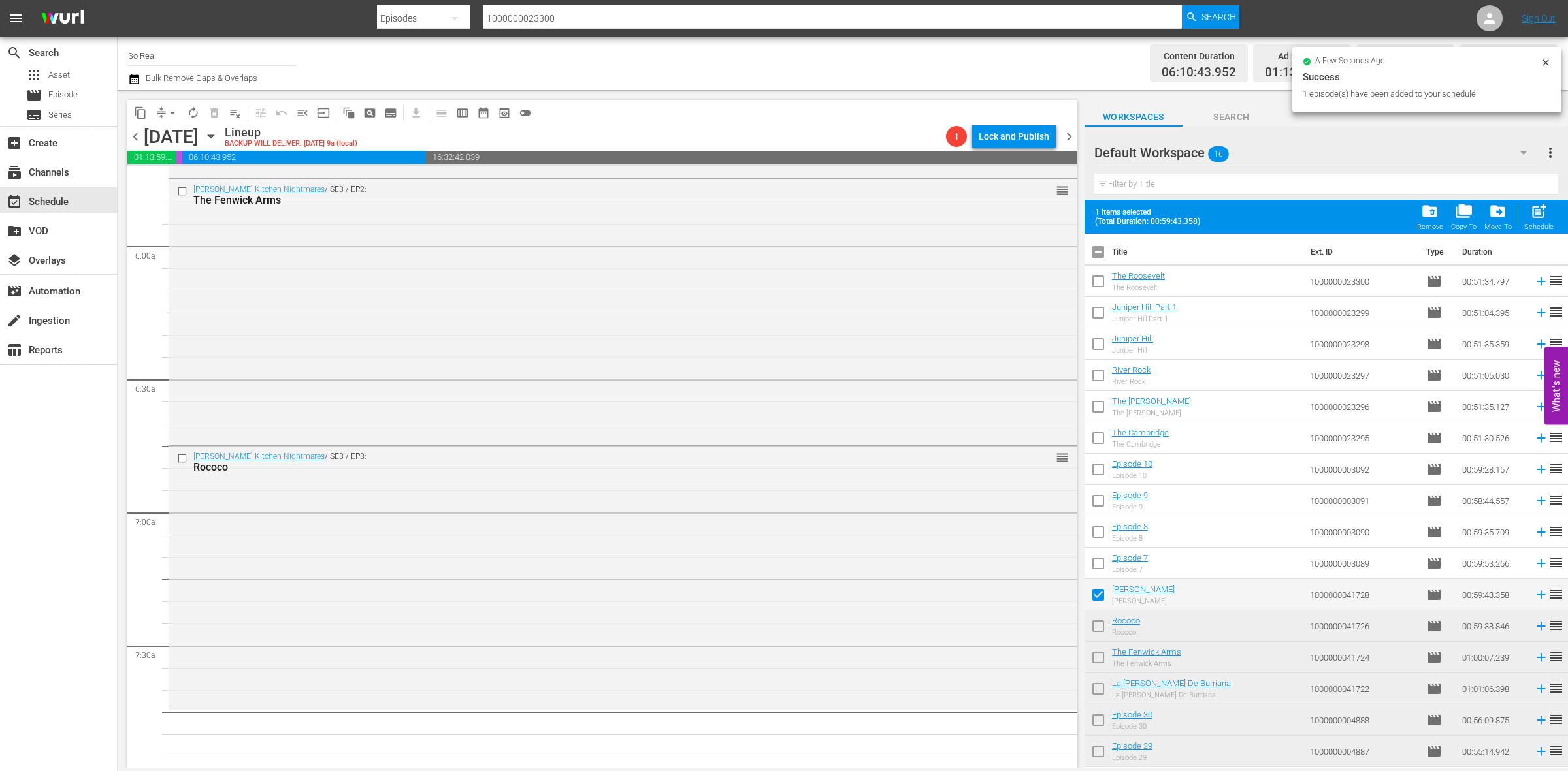
click at [1532, 207] on span "post_add" at bounding box center [1539, 211] width 18 height 18
checkbox input "false"
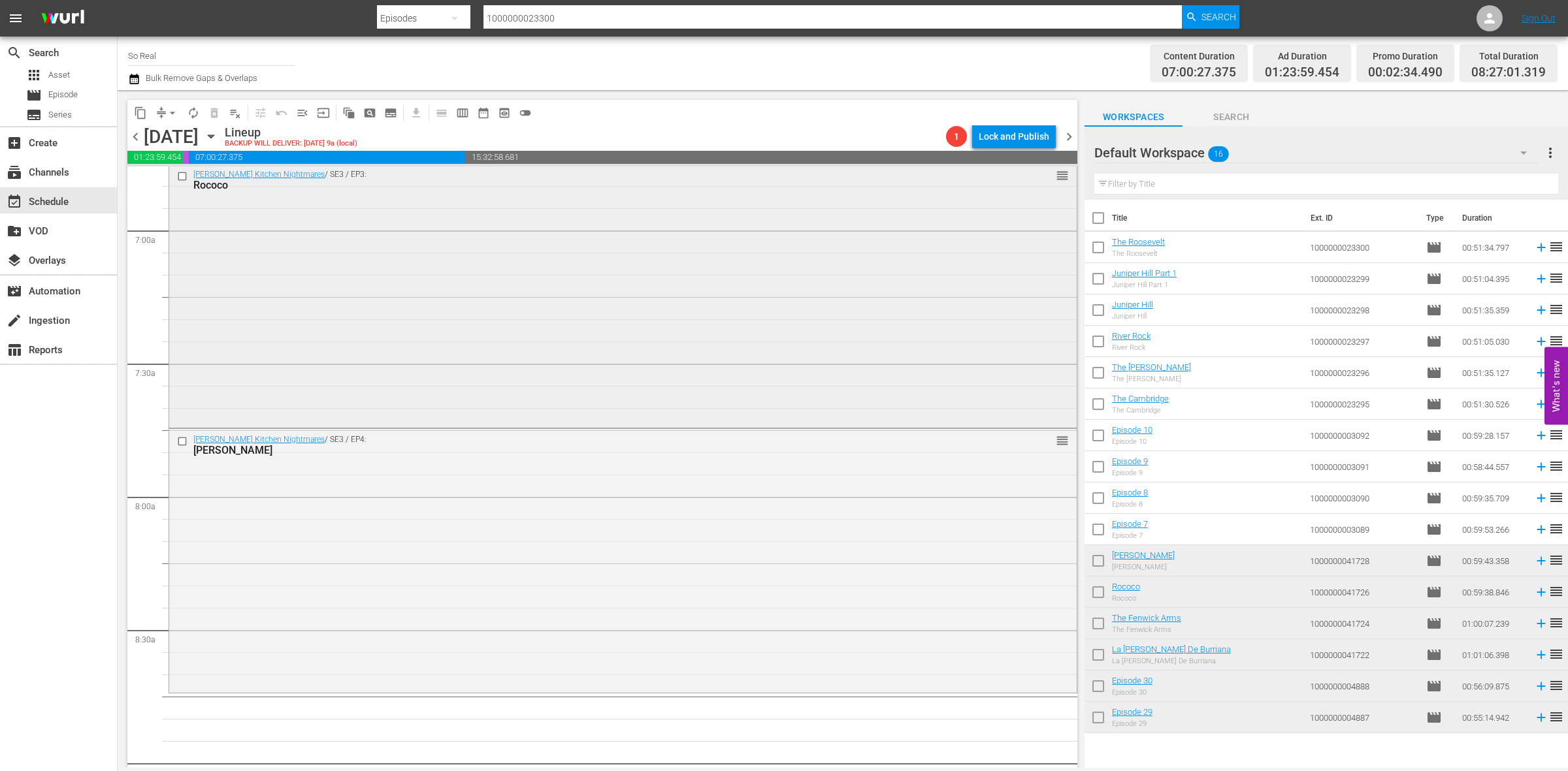
scroll to position [1803, 0]
click at [1095, 528] on input "checkbox" at bounding box center [1098, 532] width 27 height 27
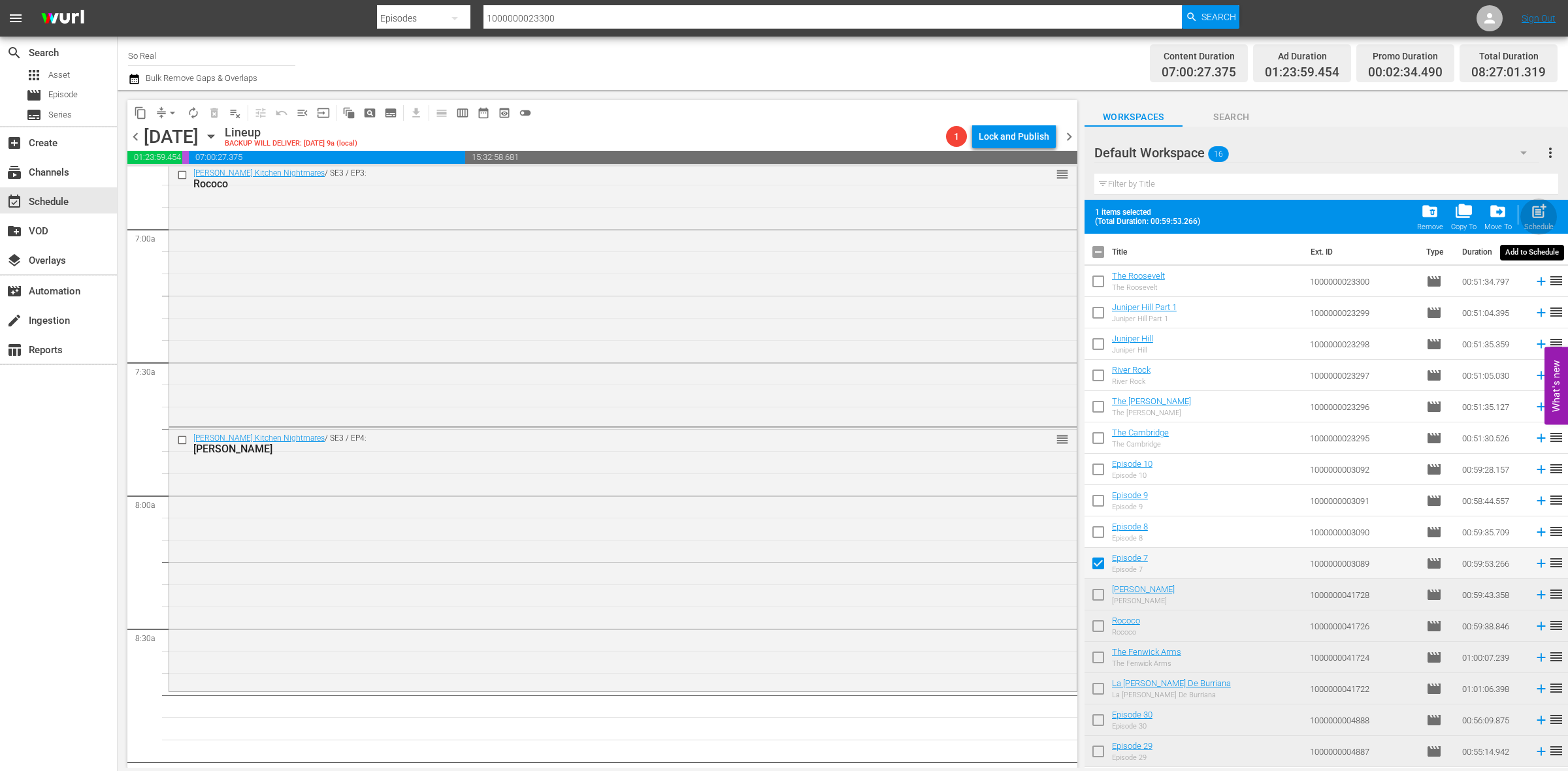
click at [1524, 210] on div "post_add Schedule" at bounding box center [1538, 216] width 29 height 29
checkbox input "false"
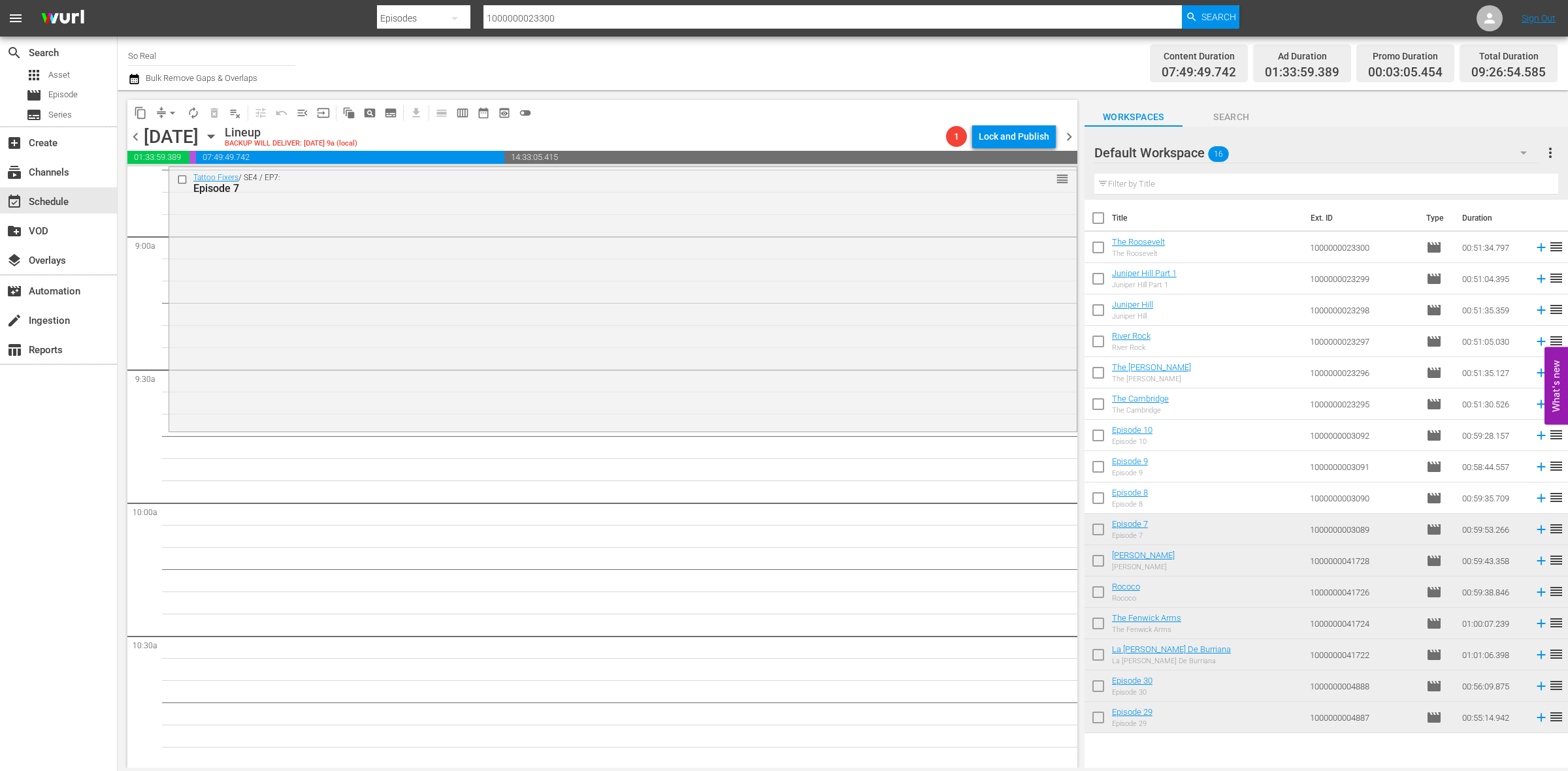
scroll to position [2329, 0]
click at [1101, 501] on input "checkbox" at bounding box center [1098, 501] width 27 height 27
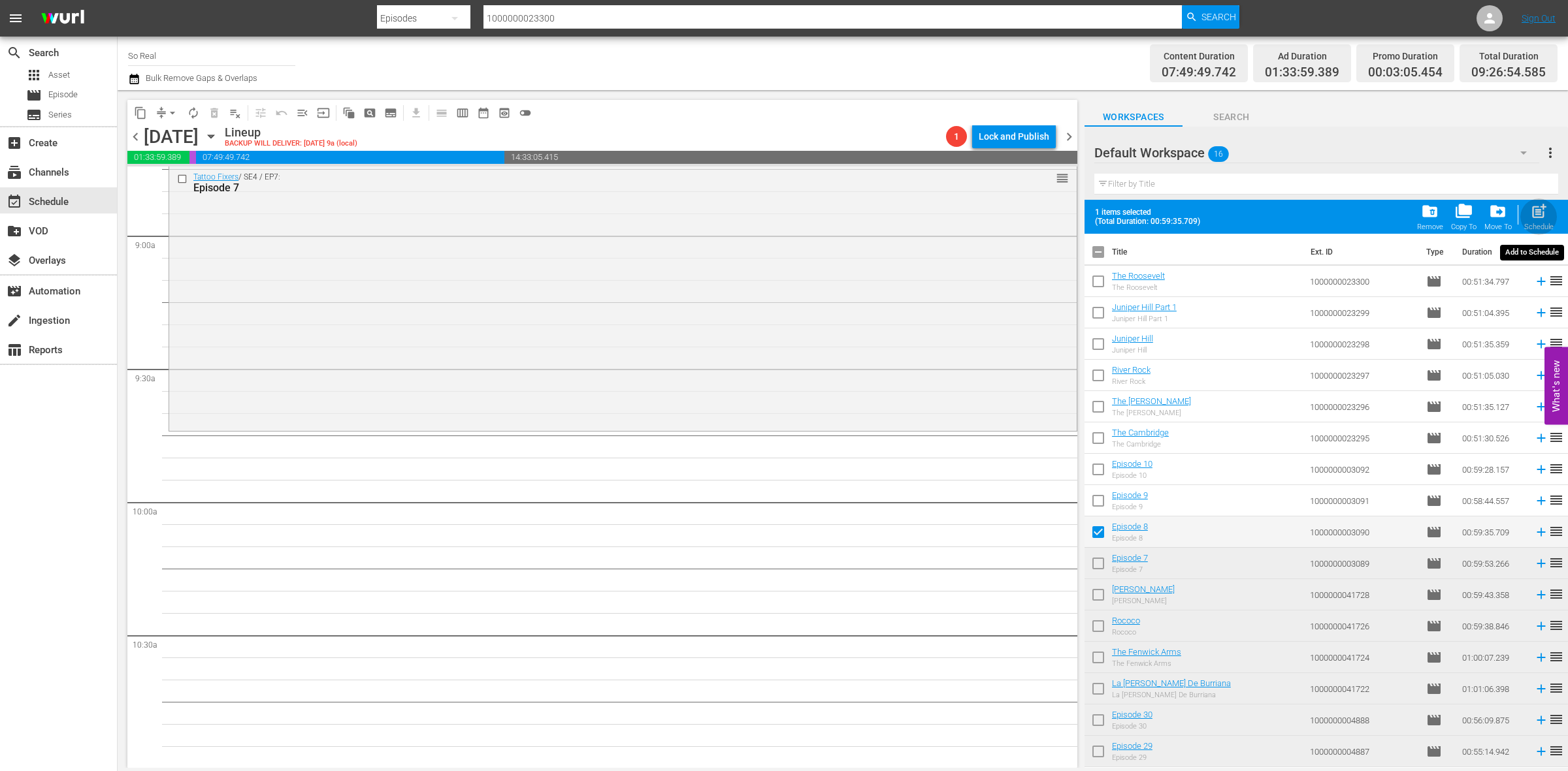
click at [1532, 223] on div "Schedule" at bounding box center [1538, 227] width 29 height 9
checkbox input "false"
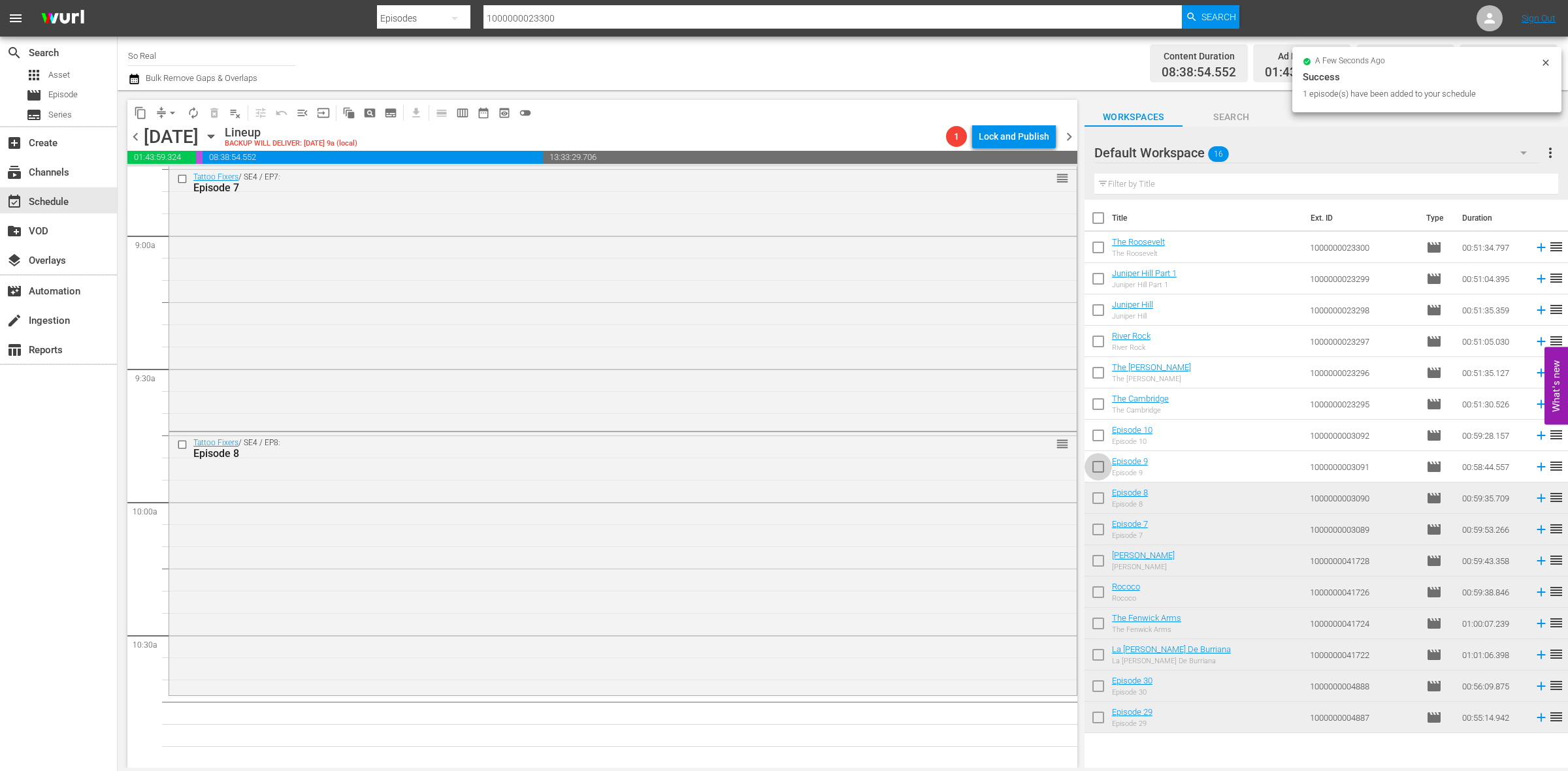
click at [1102, 473] on input "checkbox" at bounding box center [1098, 469] width 27 height 27
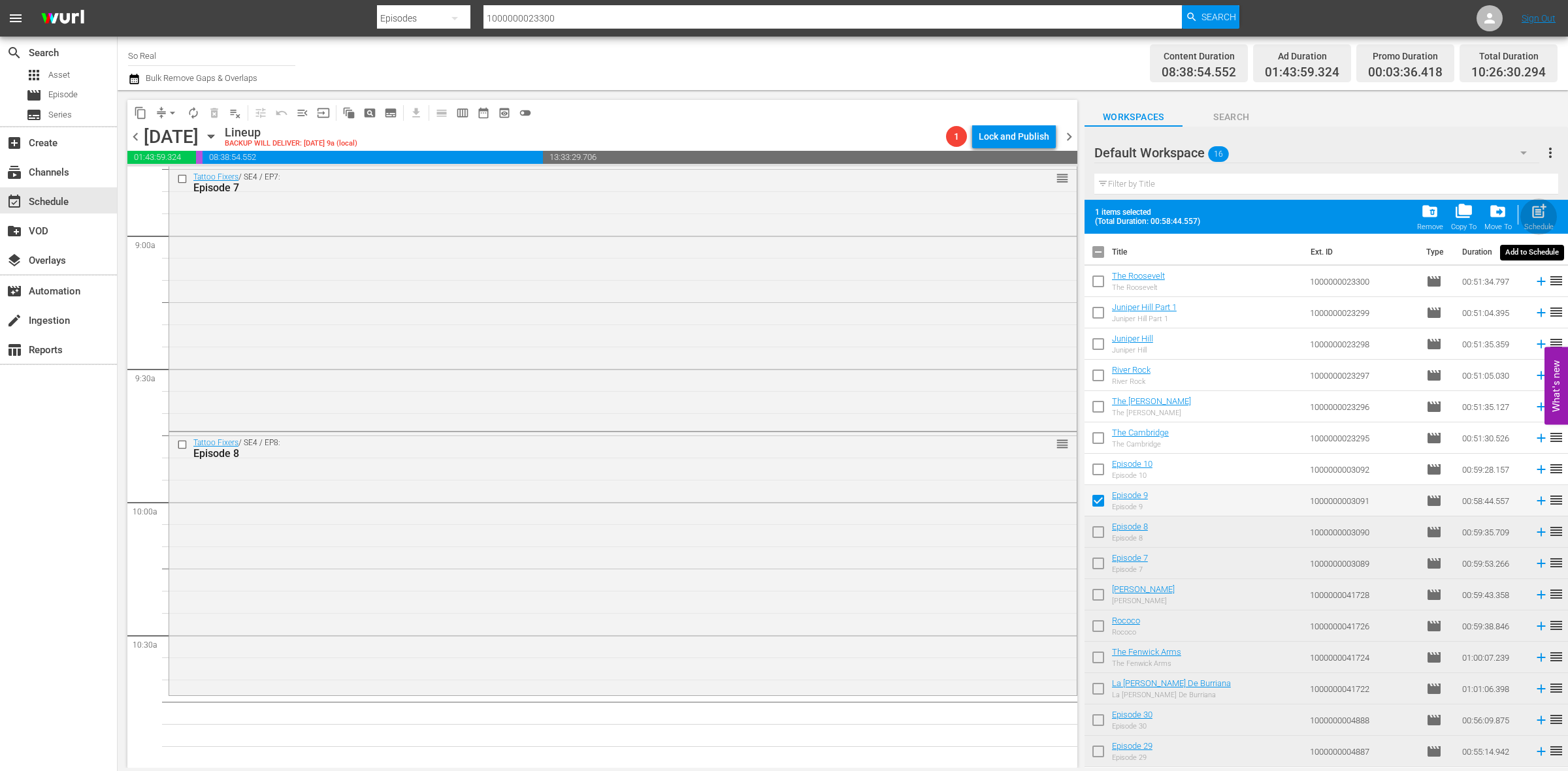
click at [1537, 220] on span "post_add" at bounding box center [1539, 211] width 18 height 18
checkbox input "false"
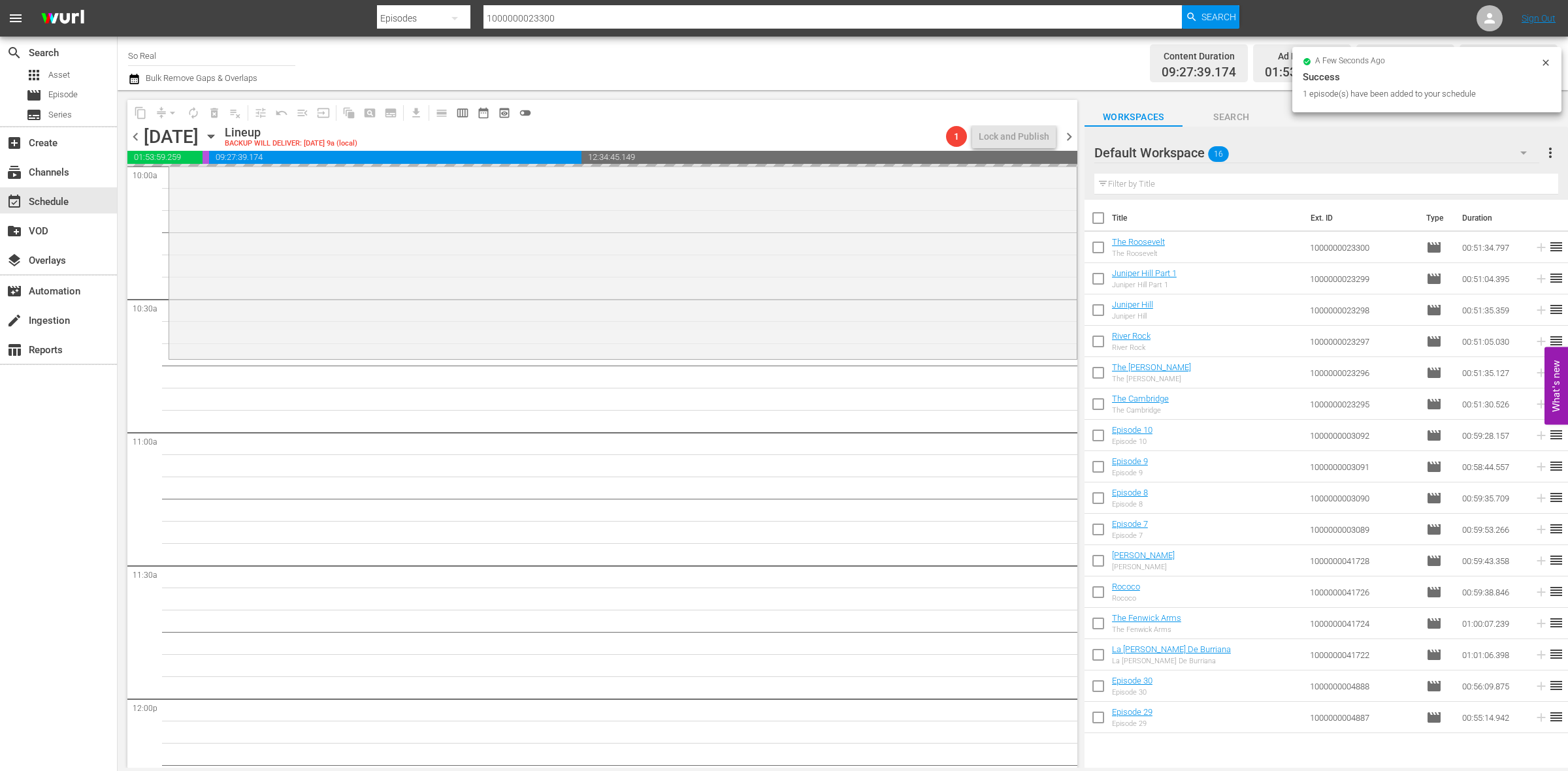
scroll to position [2666, 0]
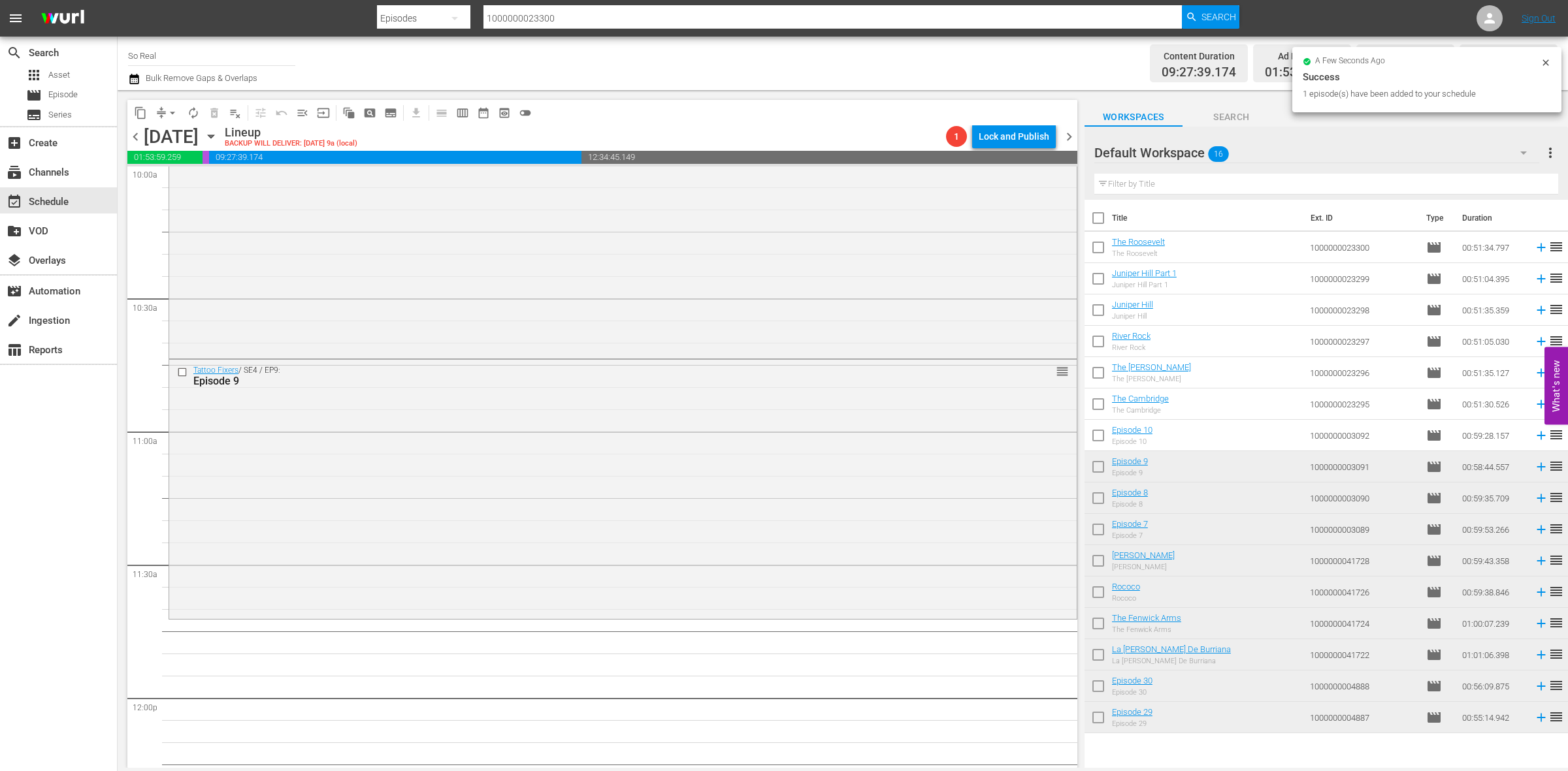
click at [1098, 442] on input "checkbox" at bounding box center [1098, 438] width 27 height 27
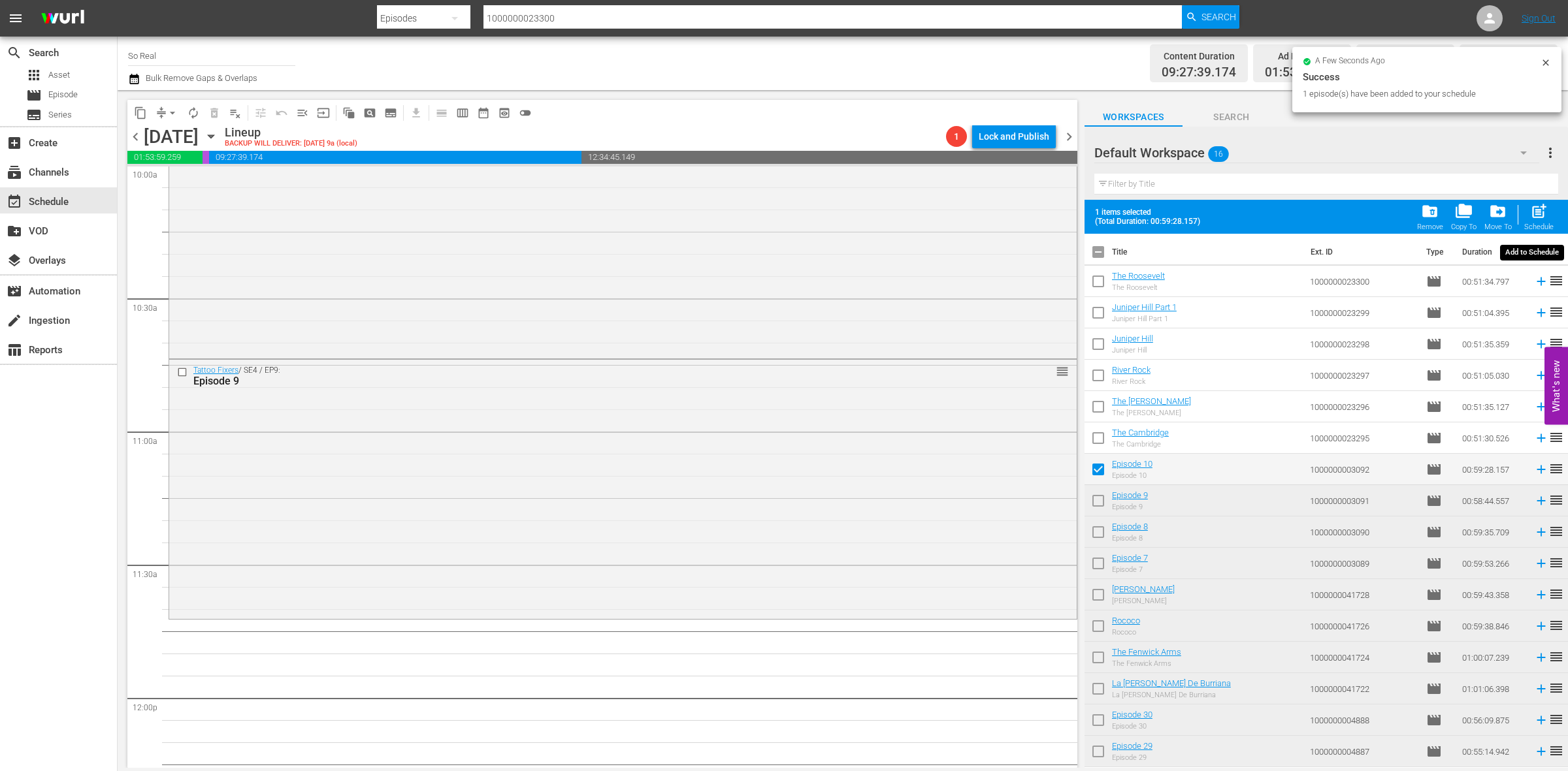
click at [1534, 207] on span "post_add" at bounding box center [1539, 211] width 18 height 18
checkbox input "false"
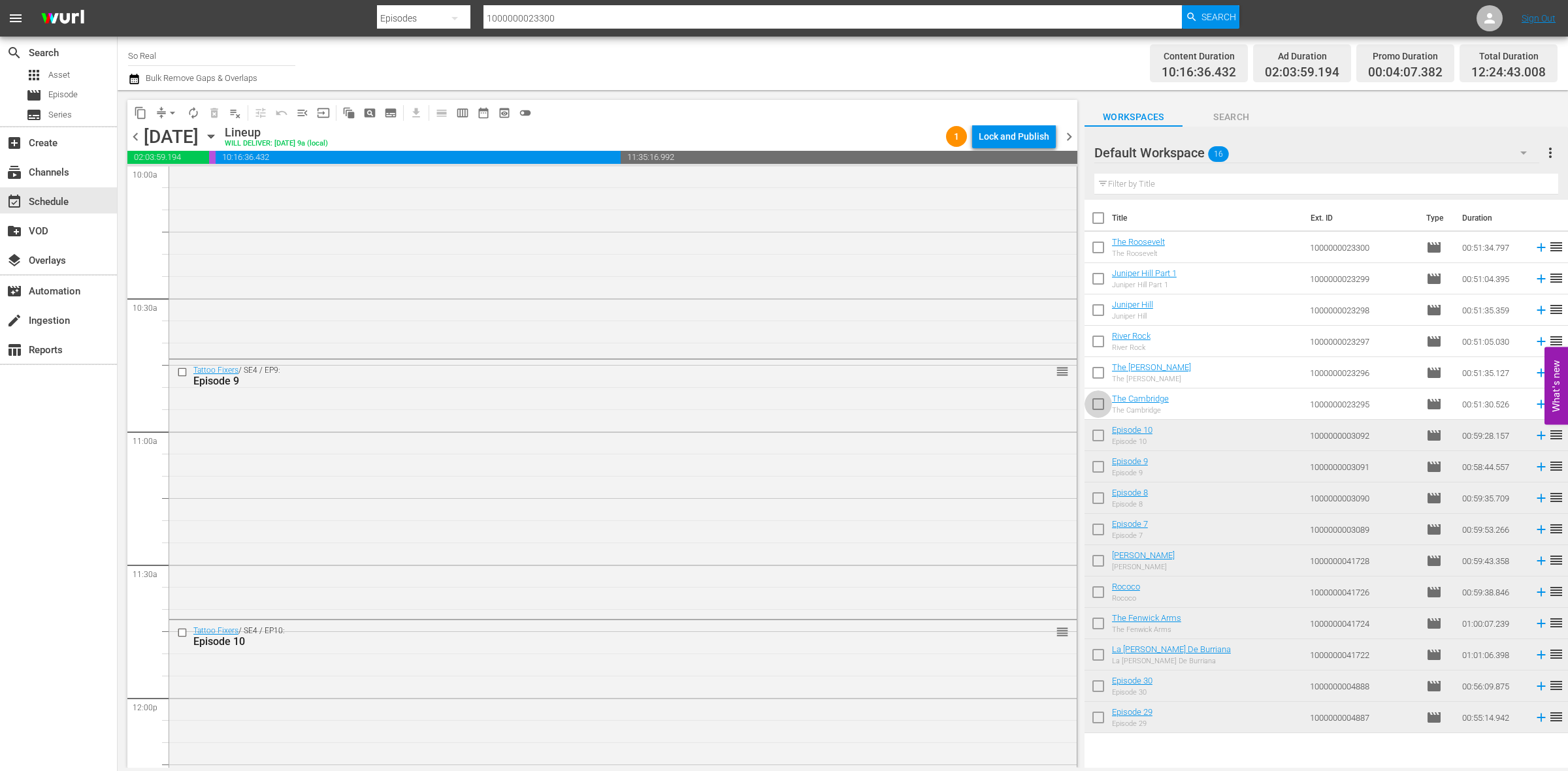
click at [1098, 410] on input "checkbox" at bounding box center [1098, 406] width 27 height 27
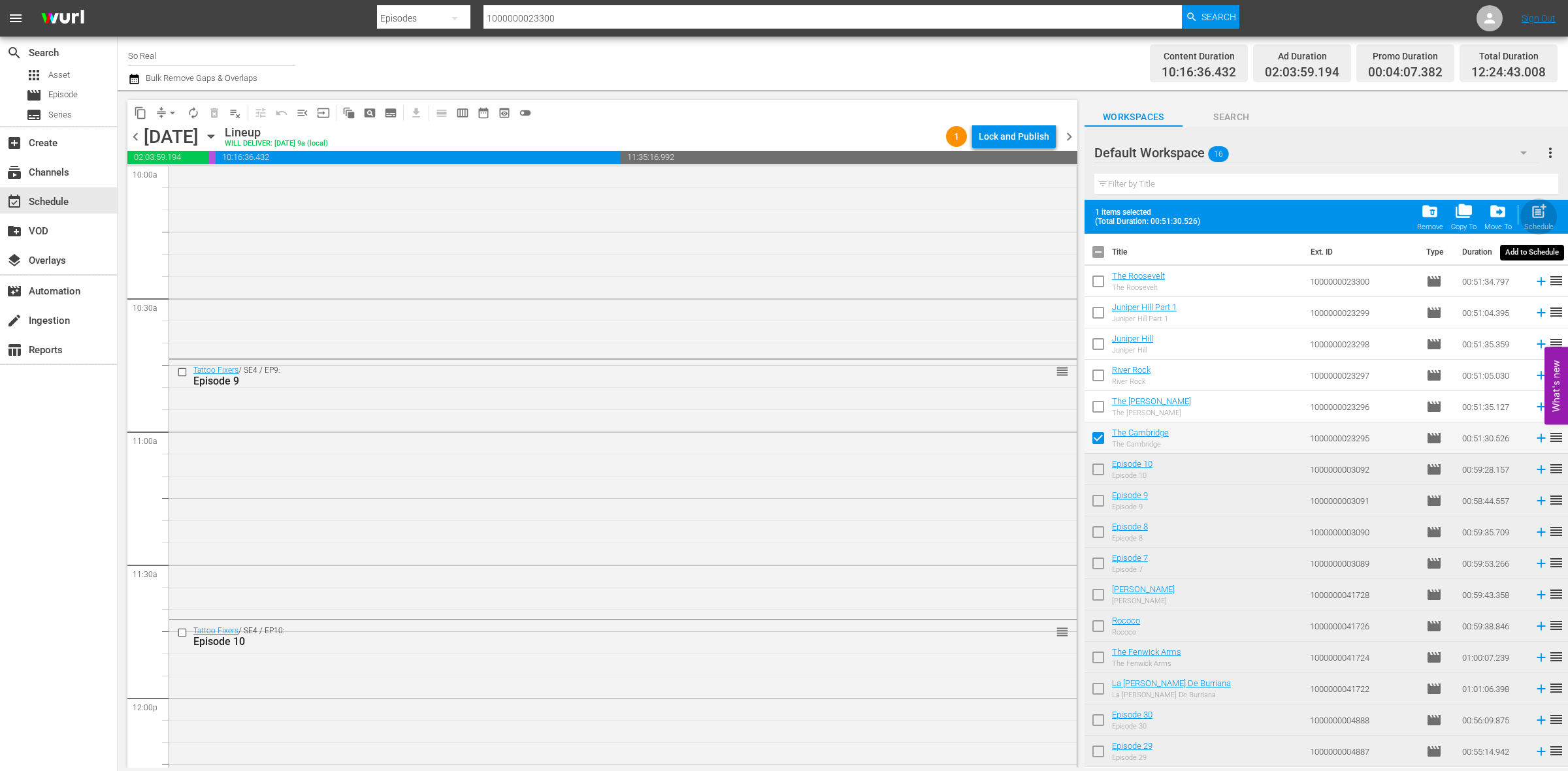
click at [1535, 217] on span "post_add" at bounding box center [1539, 211] width 18 height 18
checkbox input "false"
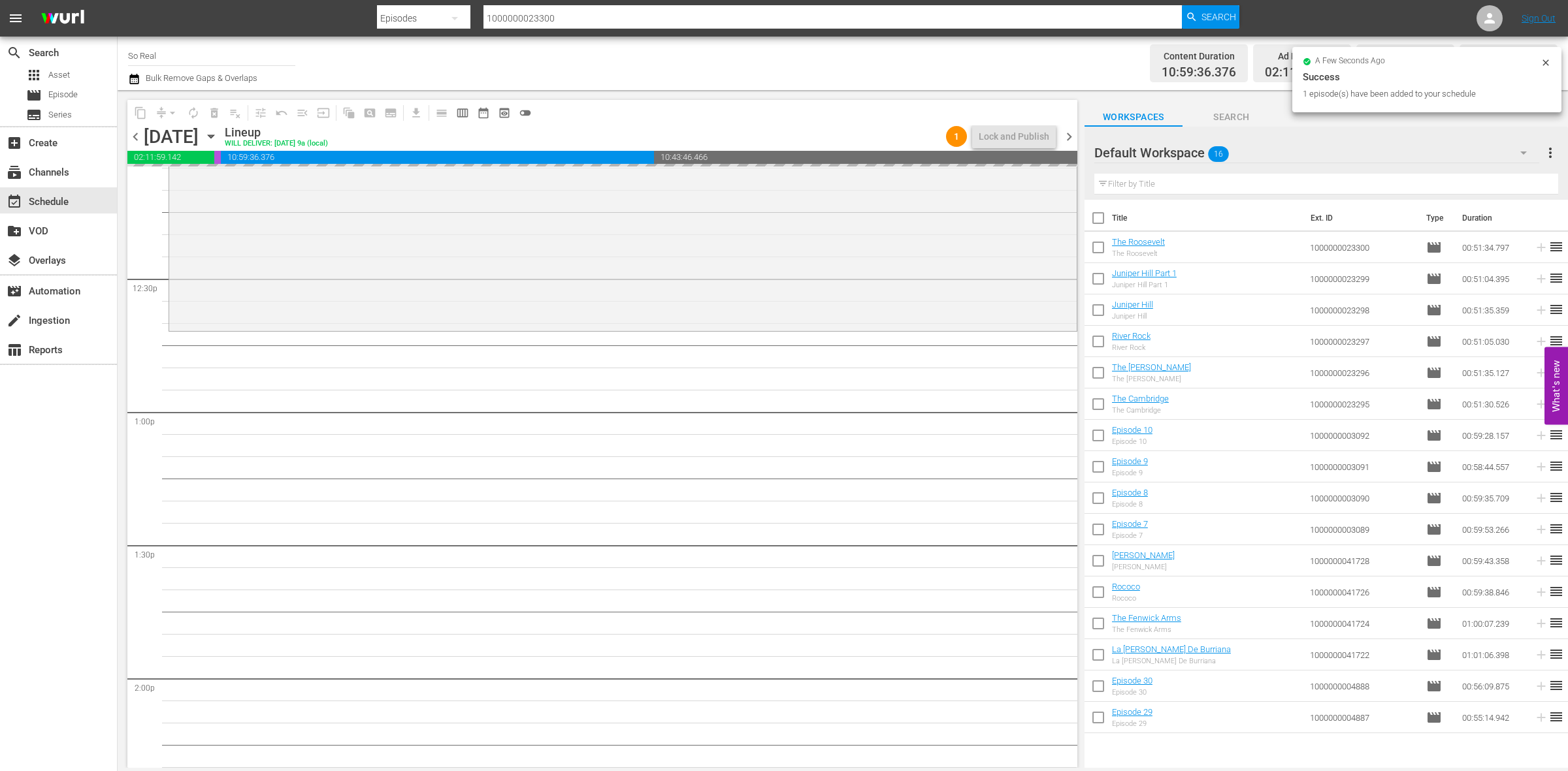
scroll to position [3219, 0]
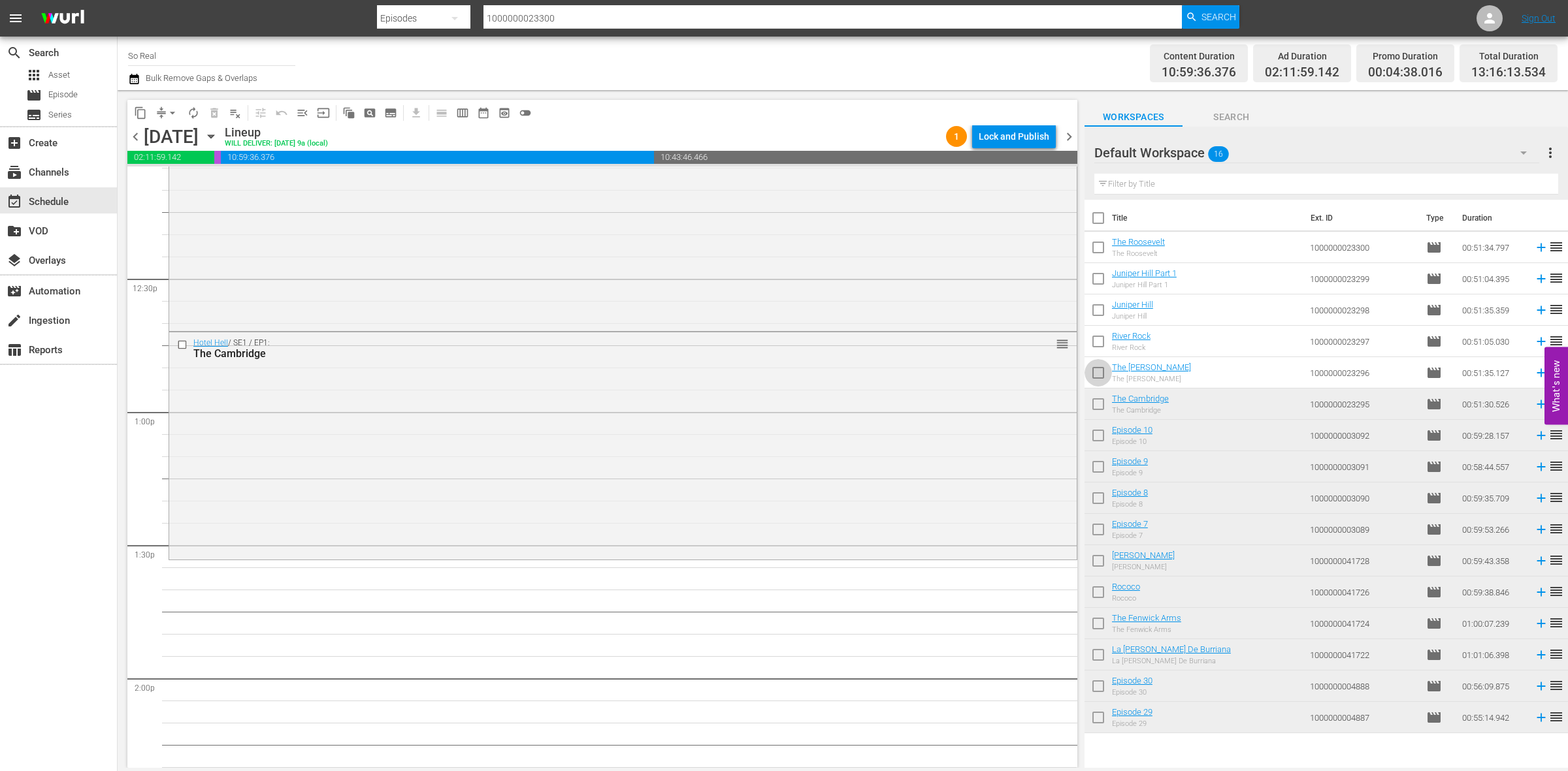
click at [1091, 370] on input "checkbox" at bounding box center [1098, 375] width 27 height 27
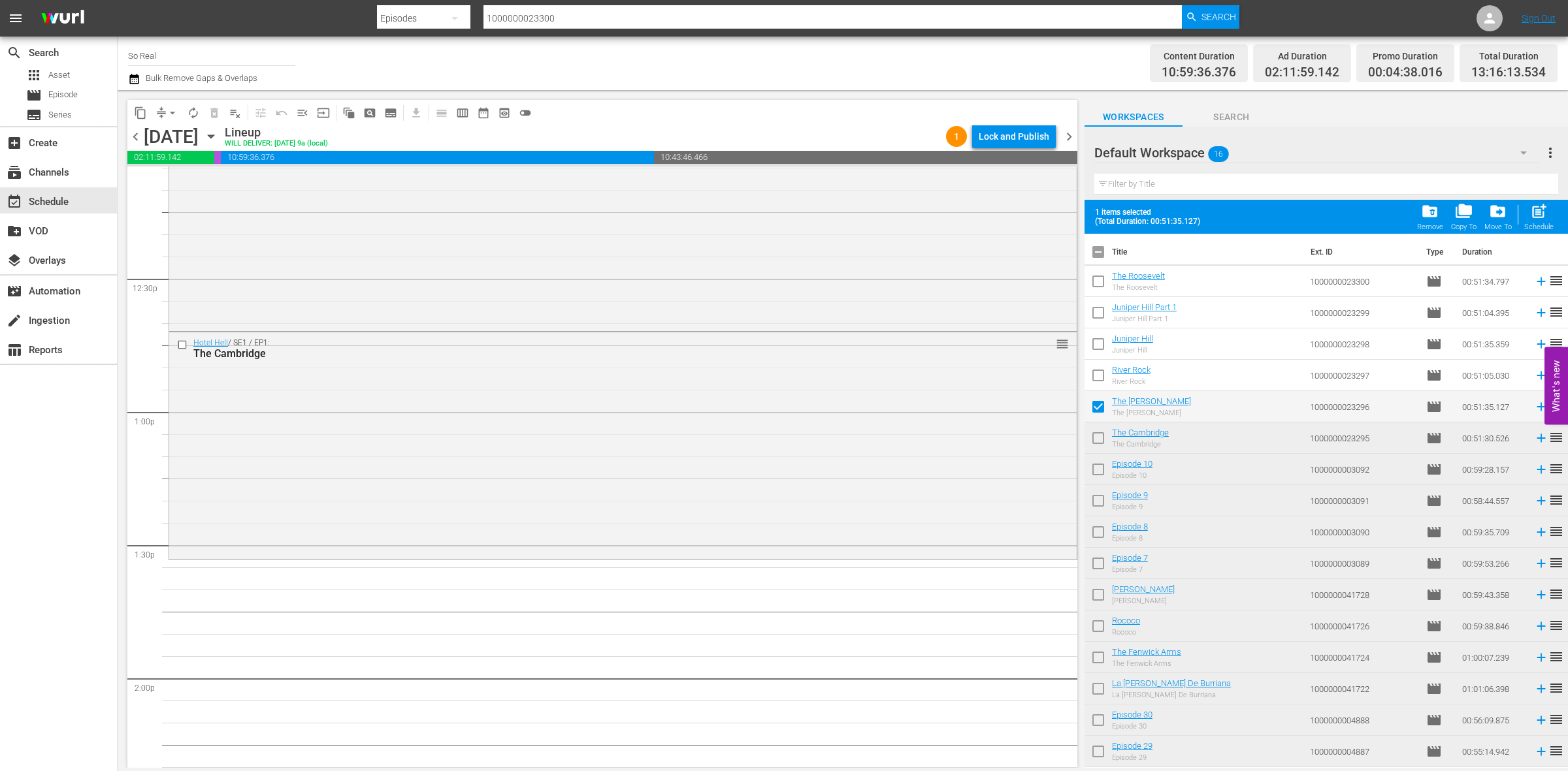
click at [1532, 217] on span "post_add" at bounding box center [1539, 211] width 18 height 18
checkbox input "false"
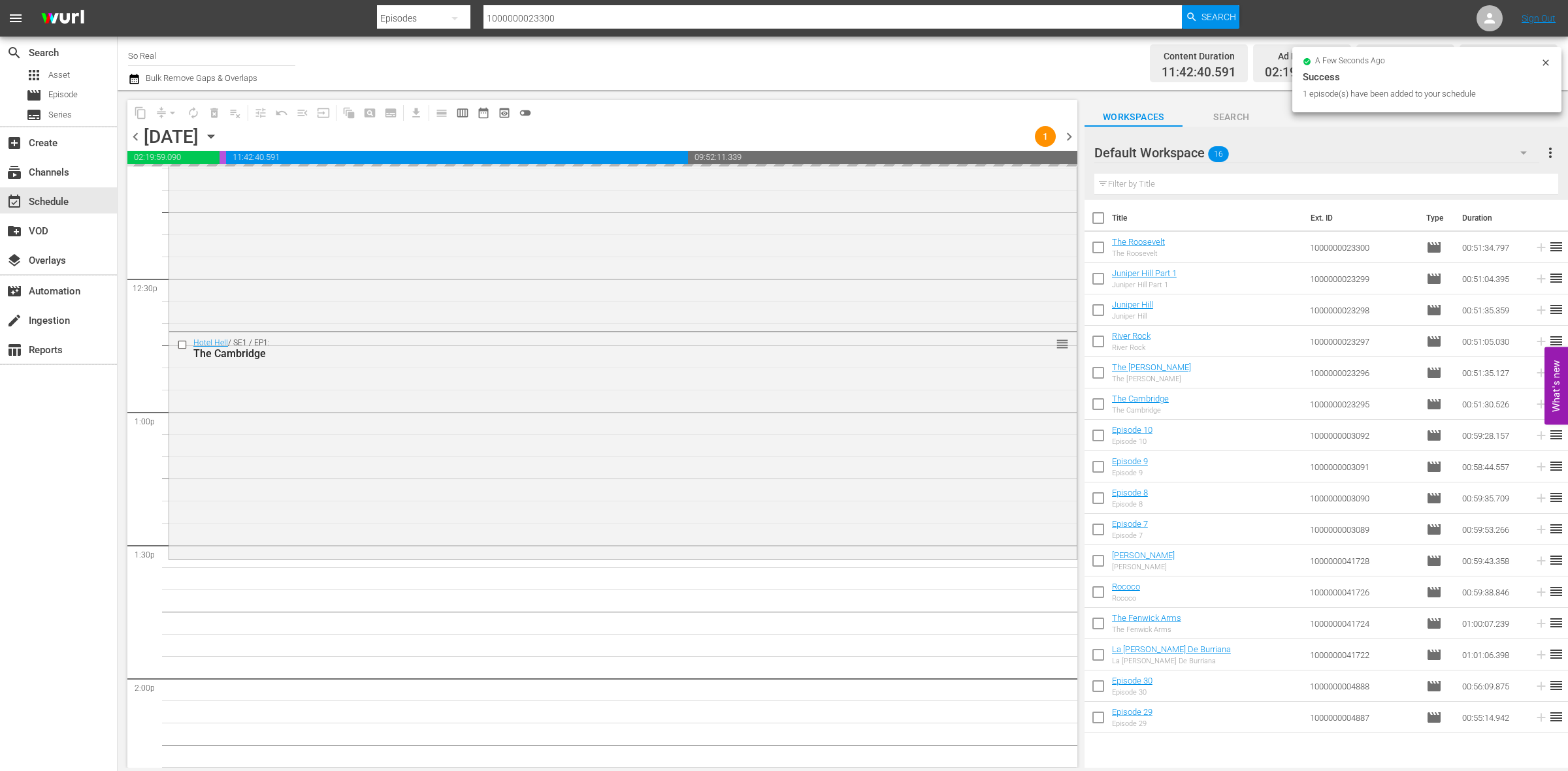
scroll to position [3485, 0]
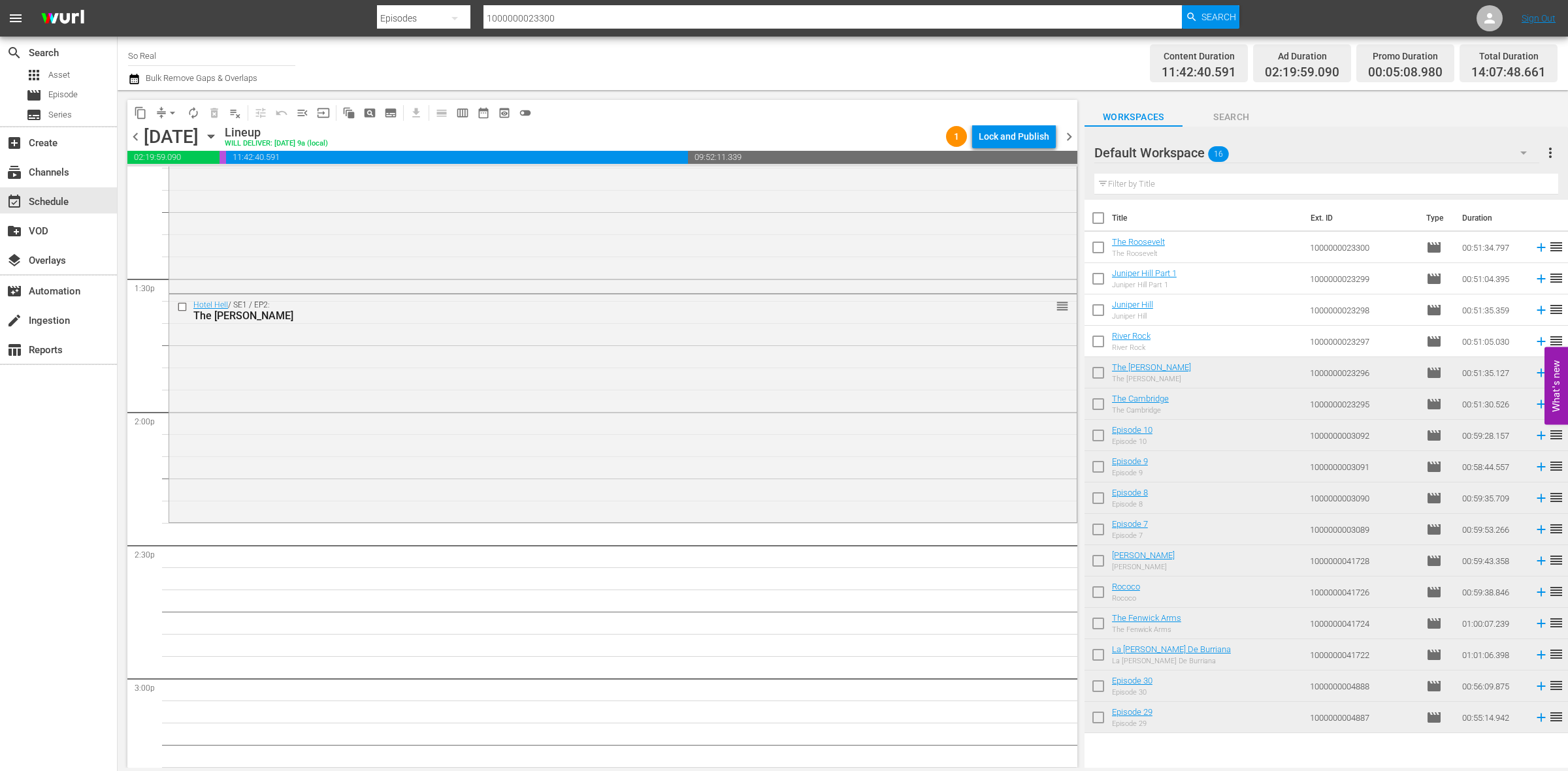
click at [1101, 341] on input "checkbox" at bounding box center [1098, 344] width 27 height 27
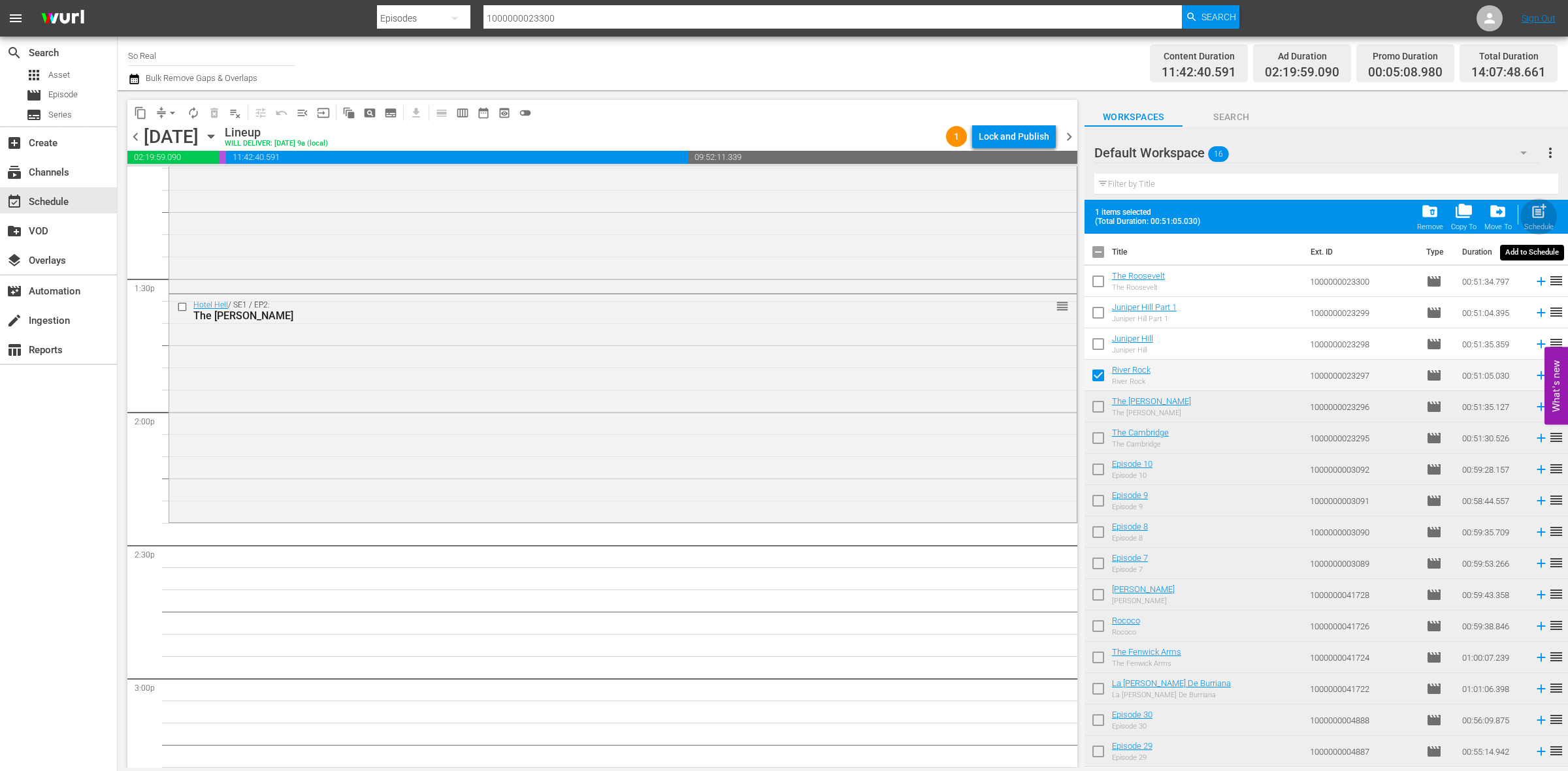
click at [1541, 213] on span "post_add" at bounding box center [1539, 211] width 18 height 18
checkbox input "false"
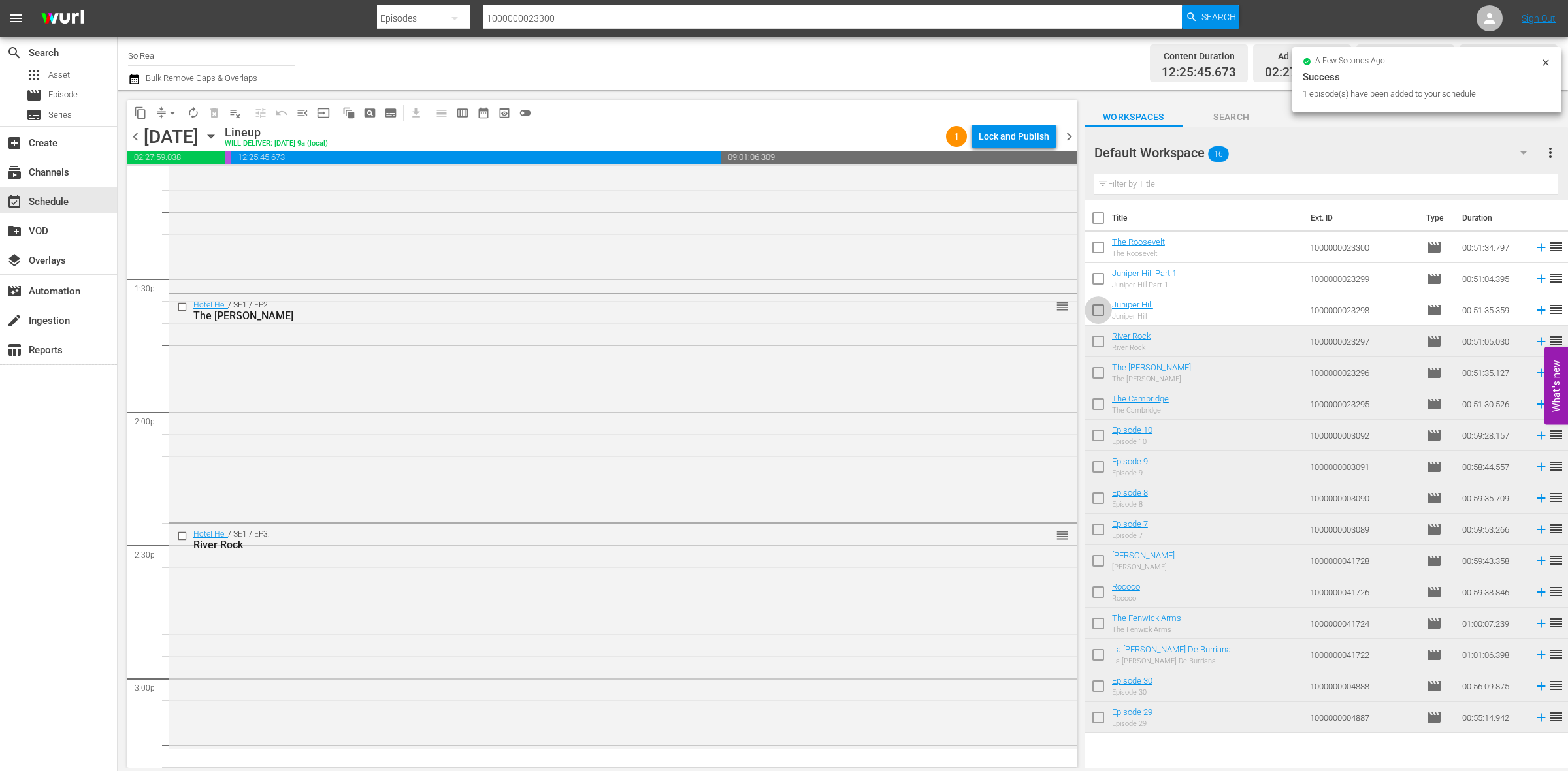
click at [1102, 311] on input "checkbox" at bounding box center [1098, 313] width 27 height 27
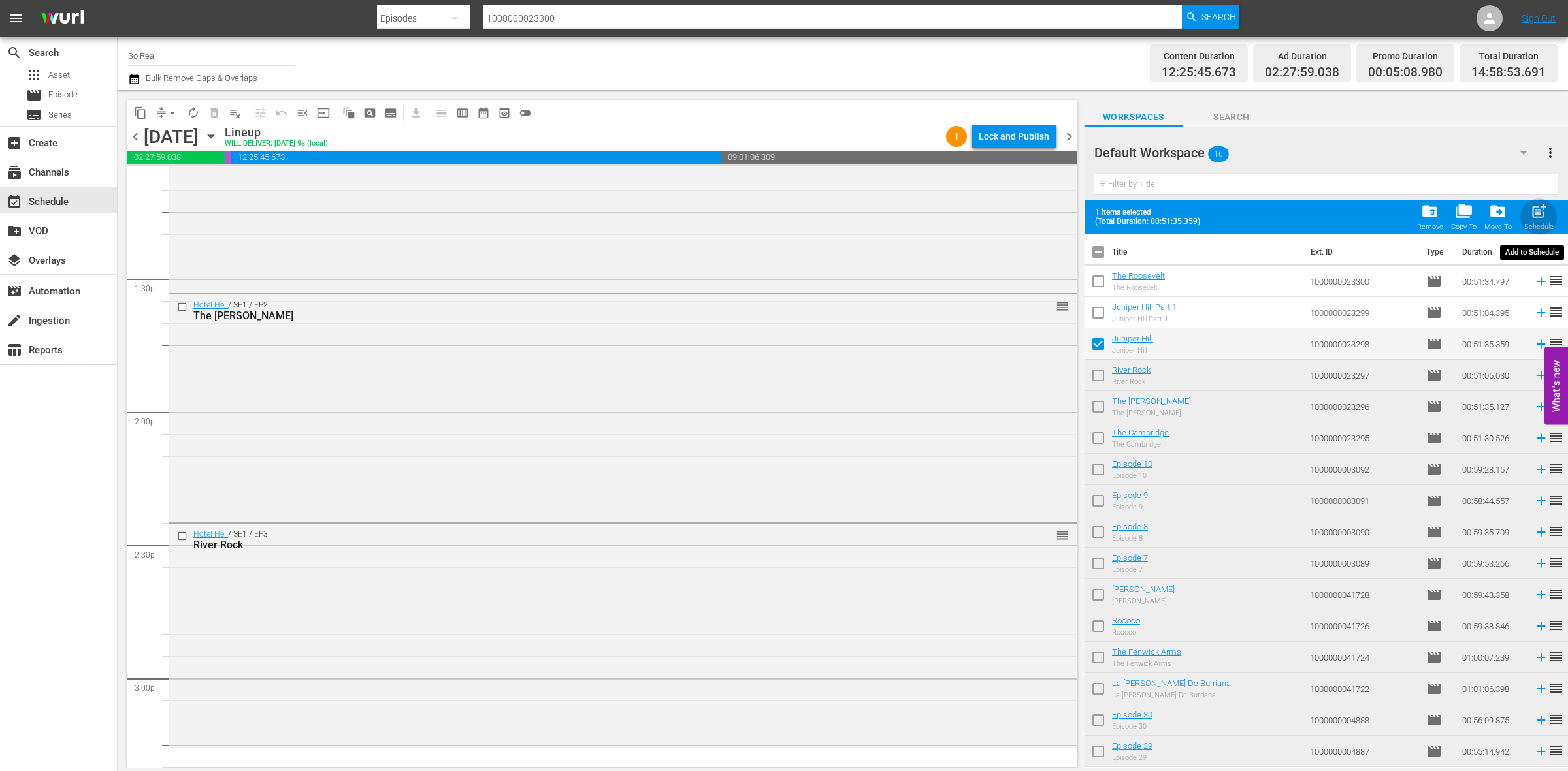
click at [1541, 209] on span "post_add" at bounding box center [1539, 211] width 18 height 18
checkbox input "false"
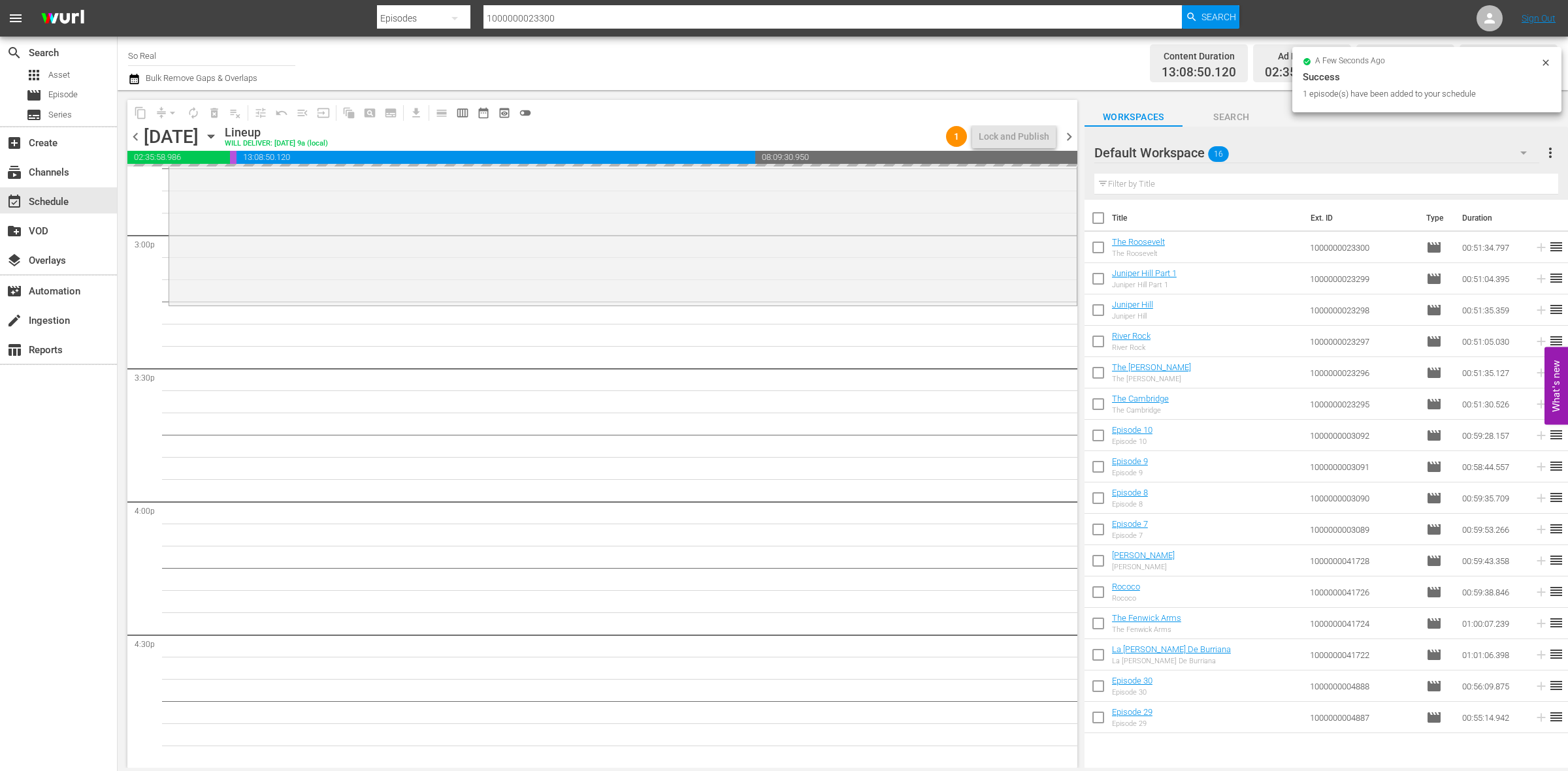
scroll to position [3929, 0]
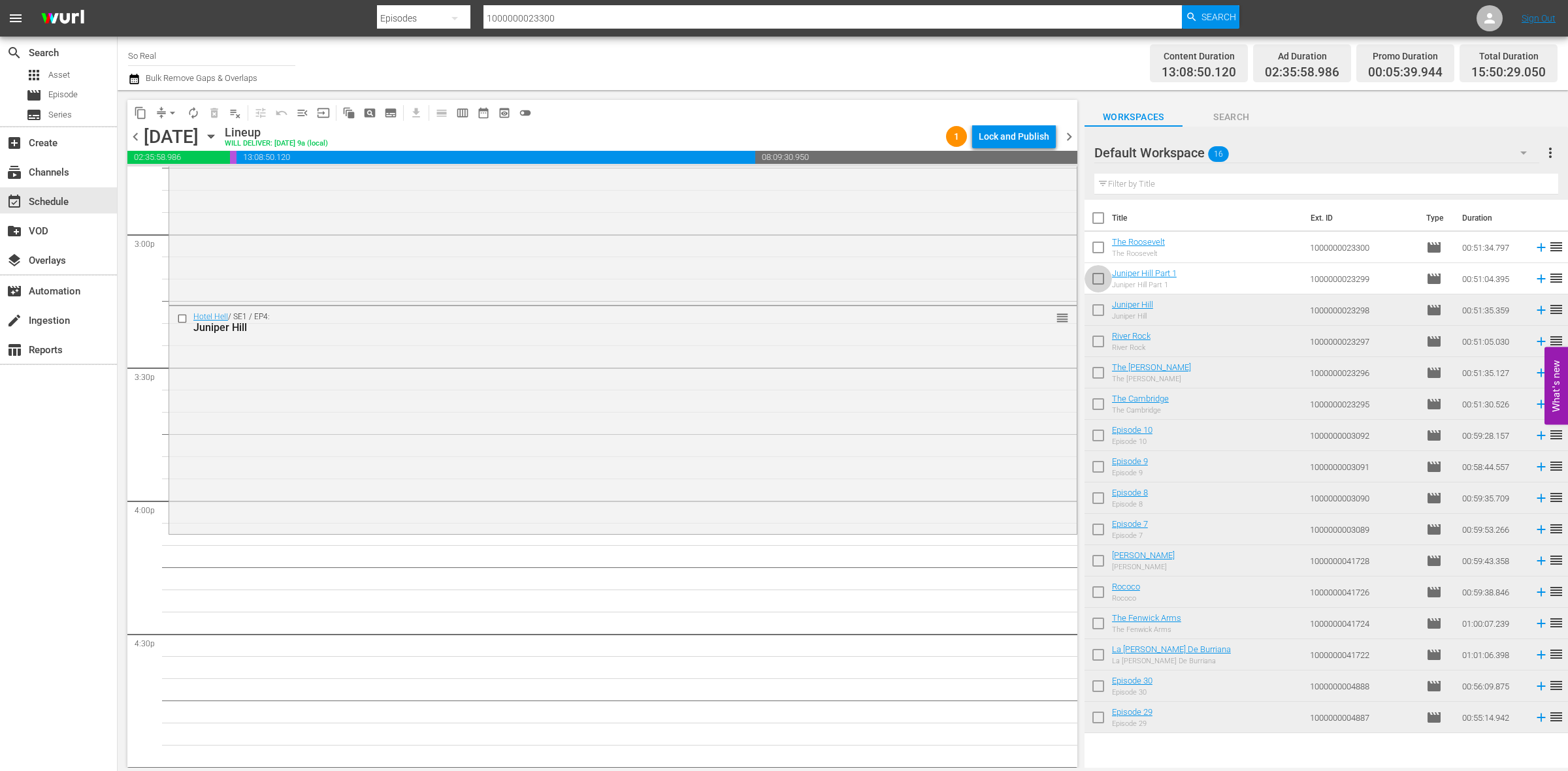
click at [1096, 276] on input "checkbox" at bounding box center [1098, 281] width 27 height 27
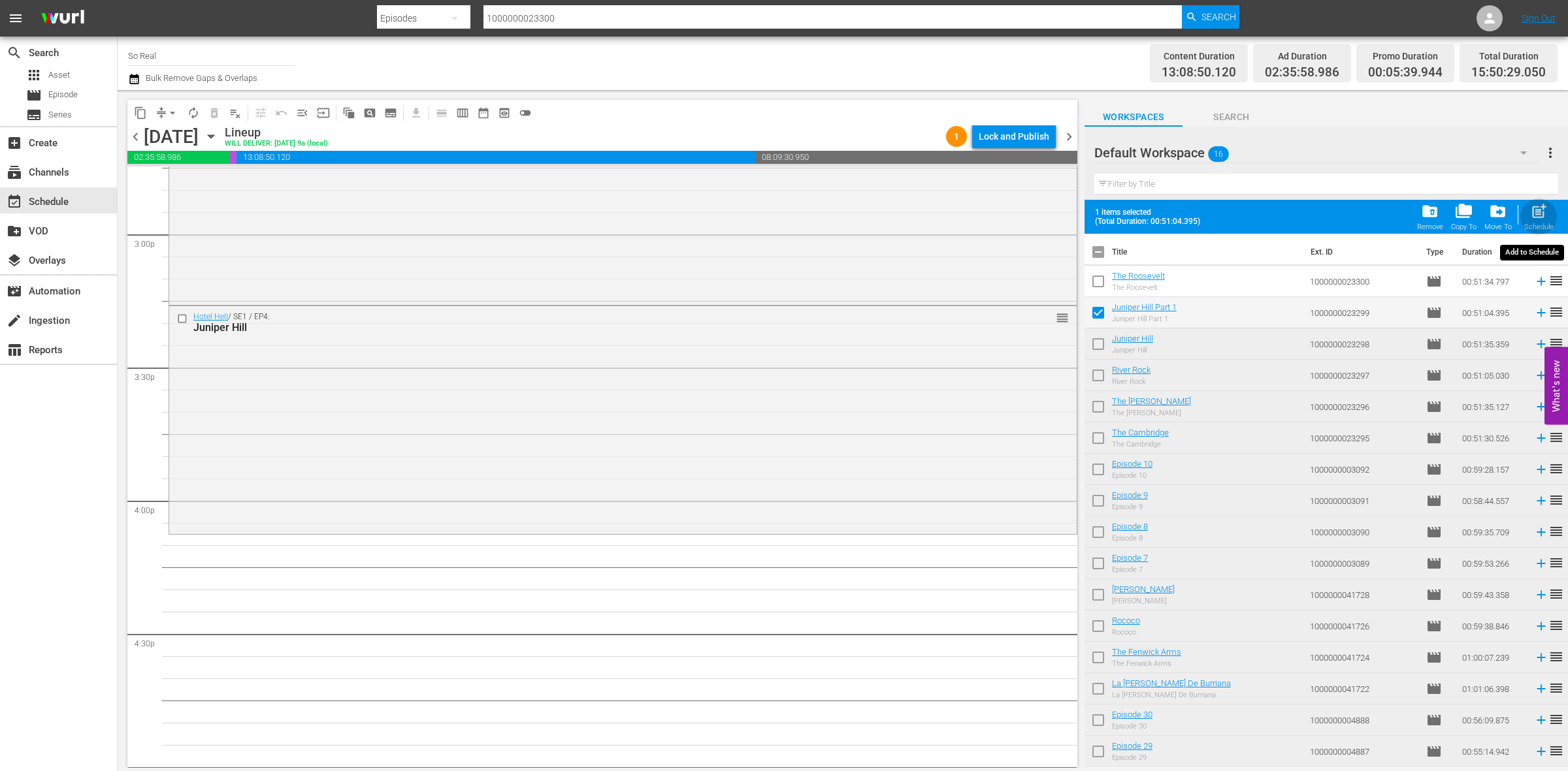
click at [1534, 212] on span "post_add" at bounding box center [1539, 211] width 18 height 18
checkbox input "false"
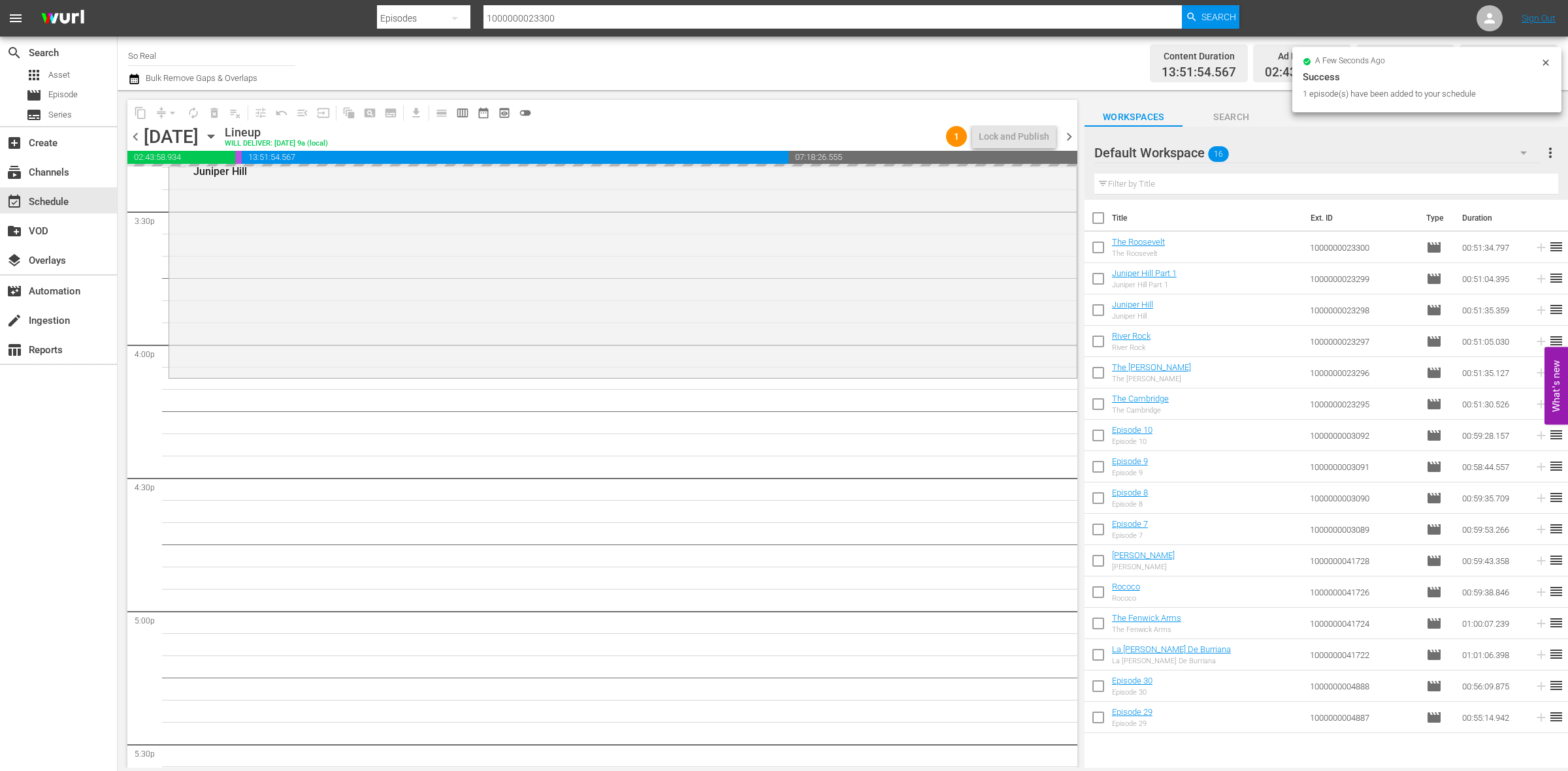
scroll to position [4086, 0]
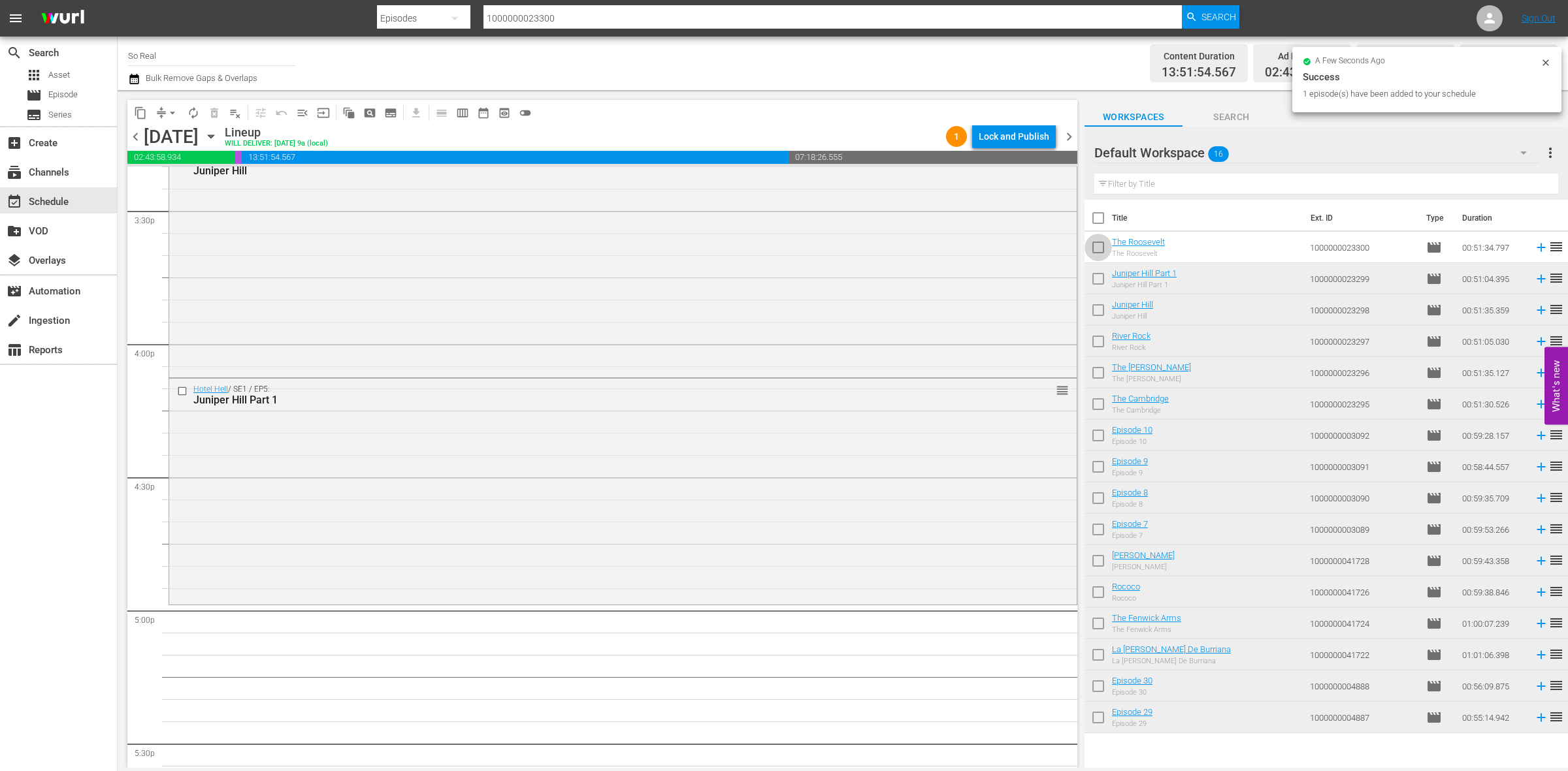
click at [1097, 252] on input "checkbox" at bounding box center [1098, 250] width 27 height 27
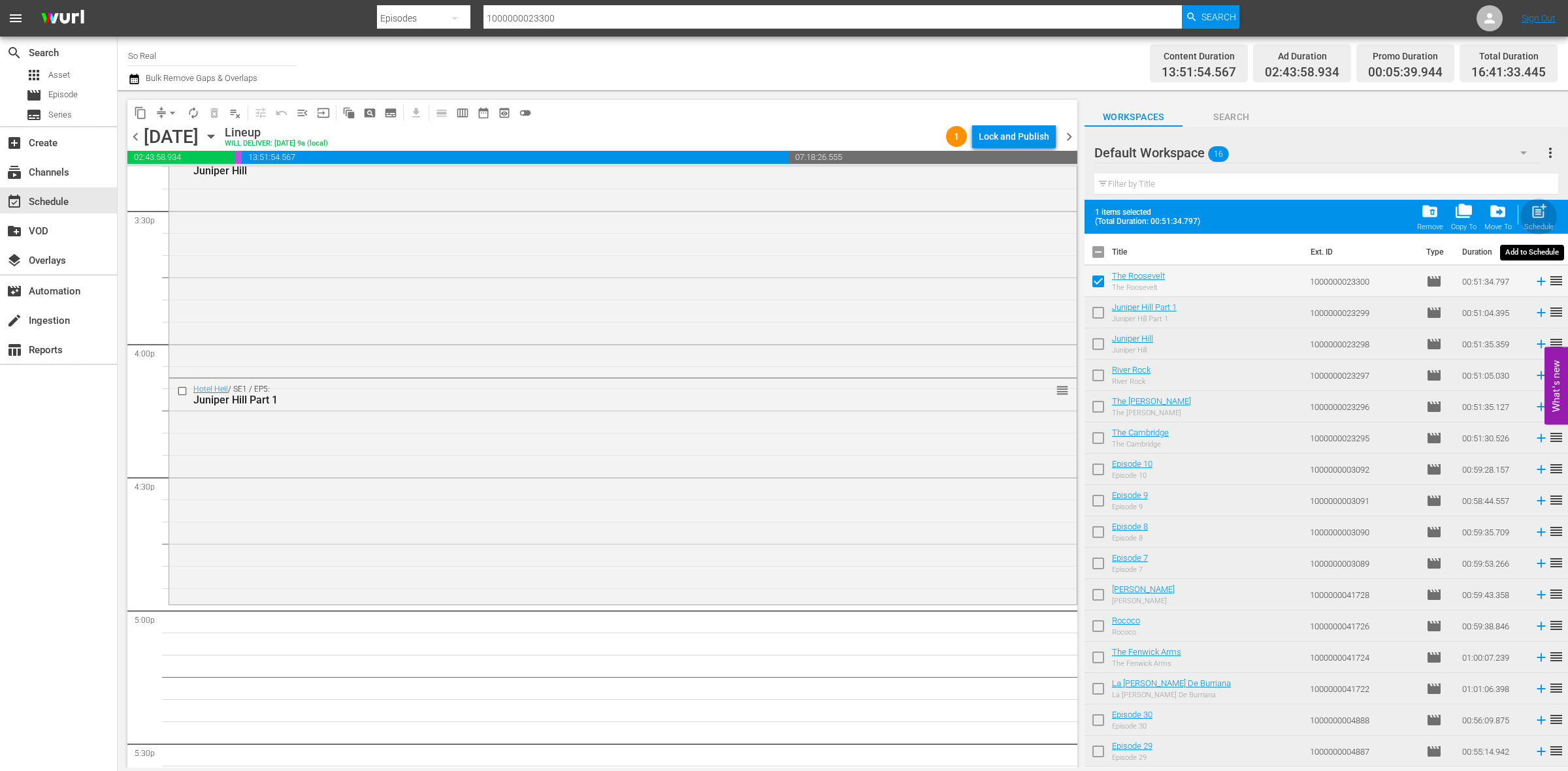
click at [1530, 220] on span "post_add" at bounding box center [1539, 211] width 18 height 18
checkbox input "false"
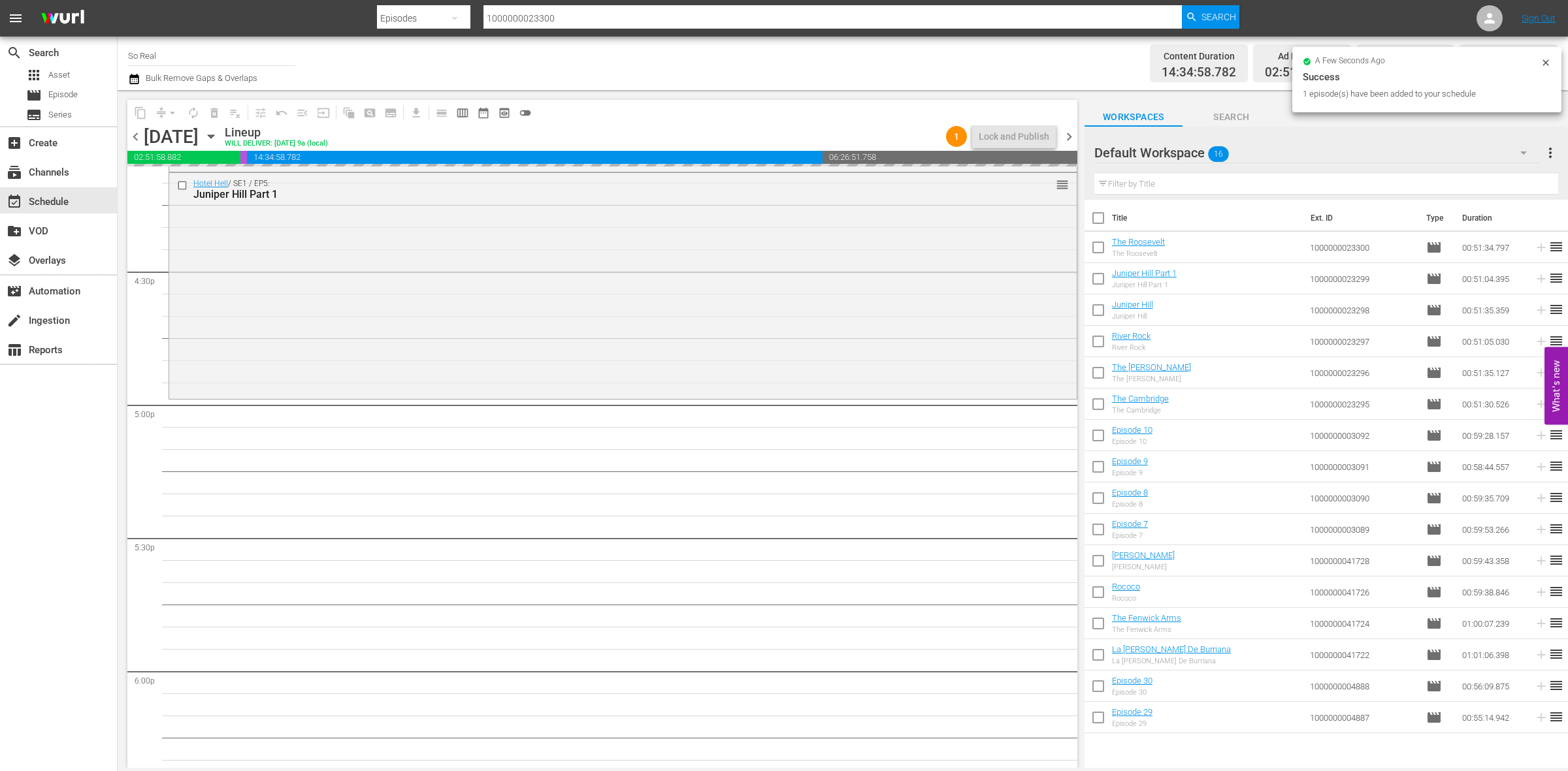
scroll to position [4292, 0]
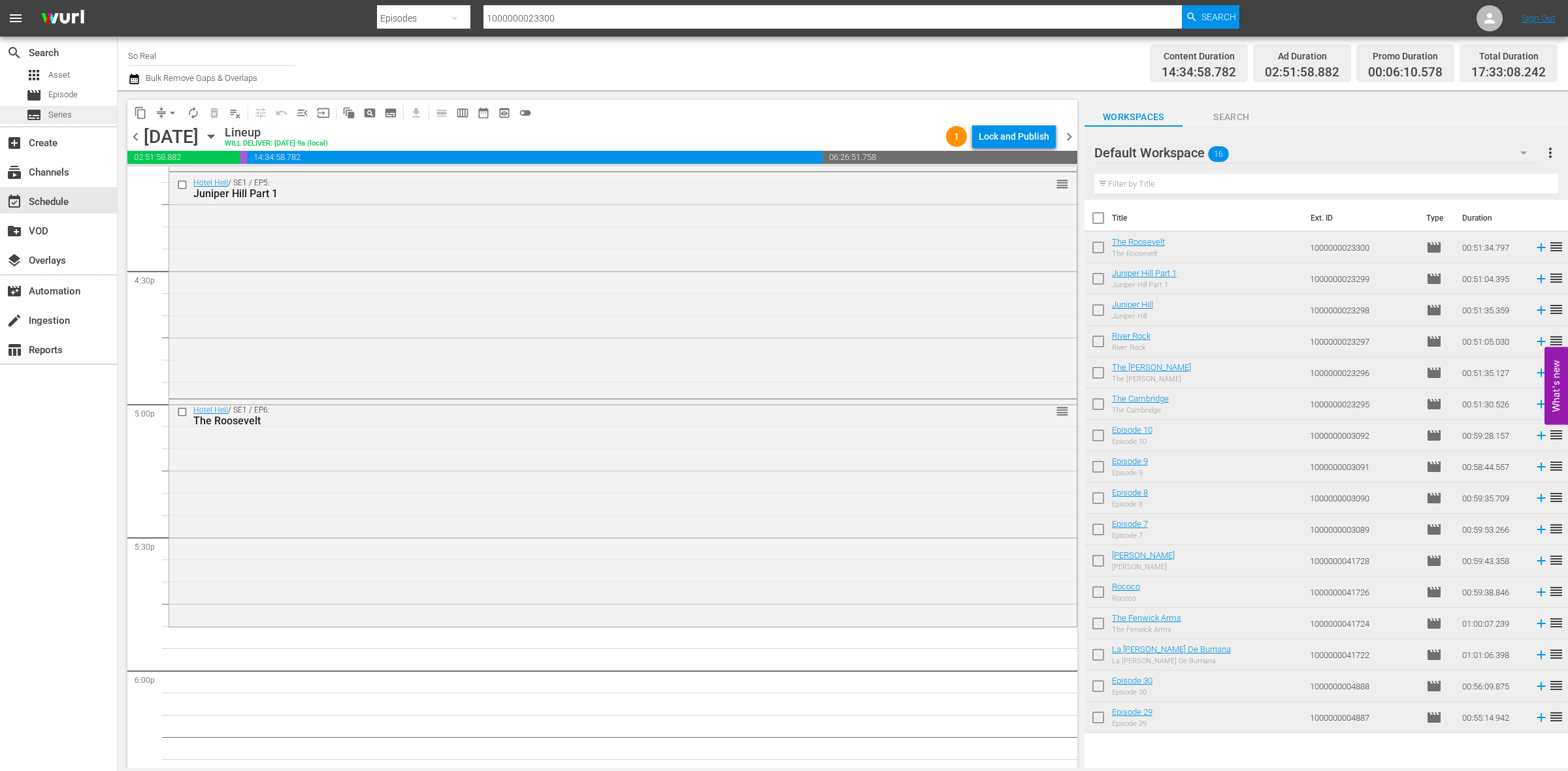
click at [82, 110] on div "subtitles Series" at bounding box center [58, 115] width 117 height 19
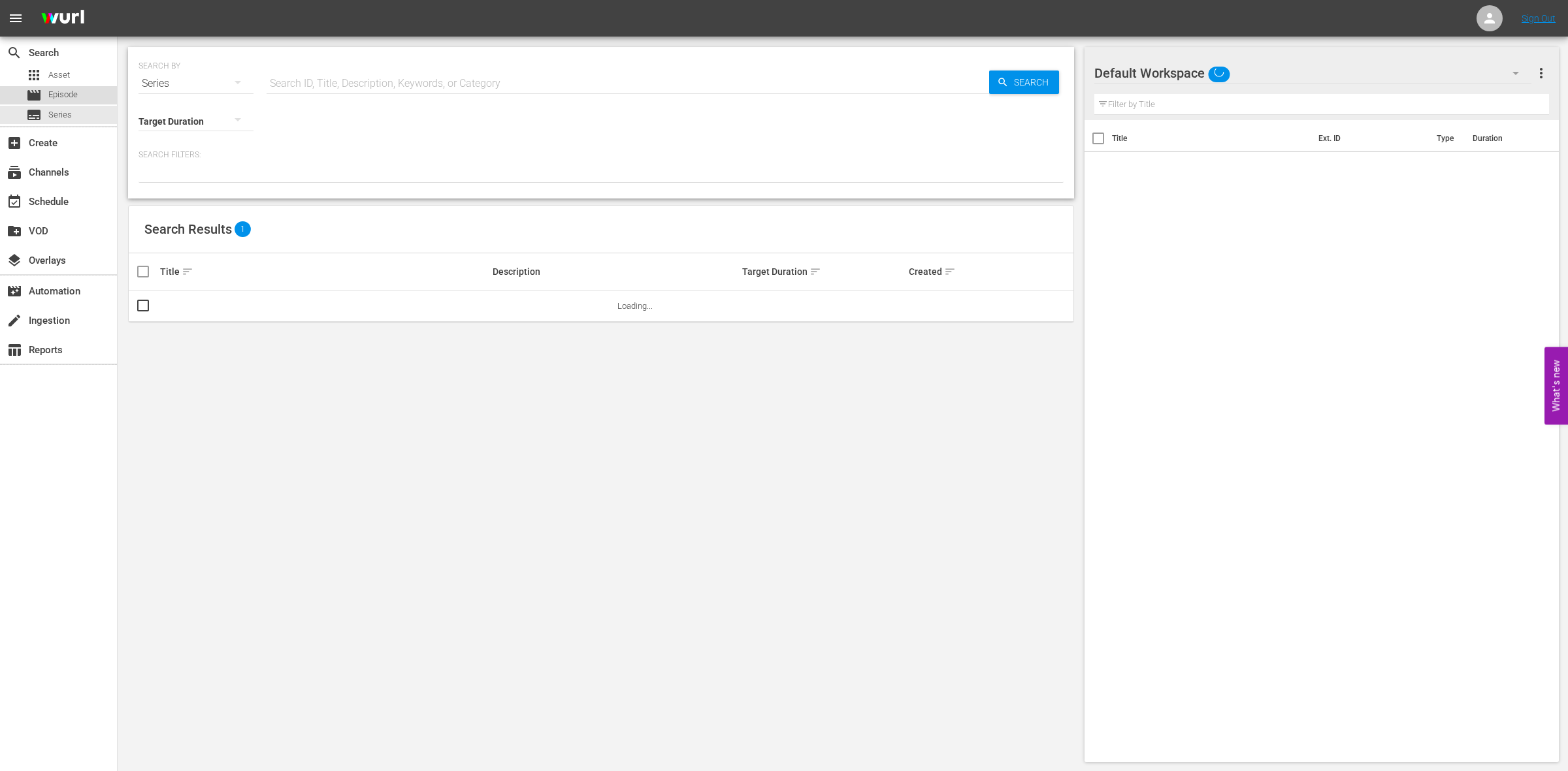
click at [63, 95] on span "Episode" at bounding box center [63, 94] width 29 height 13
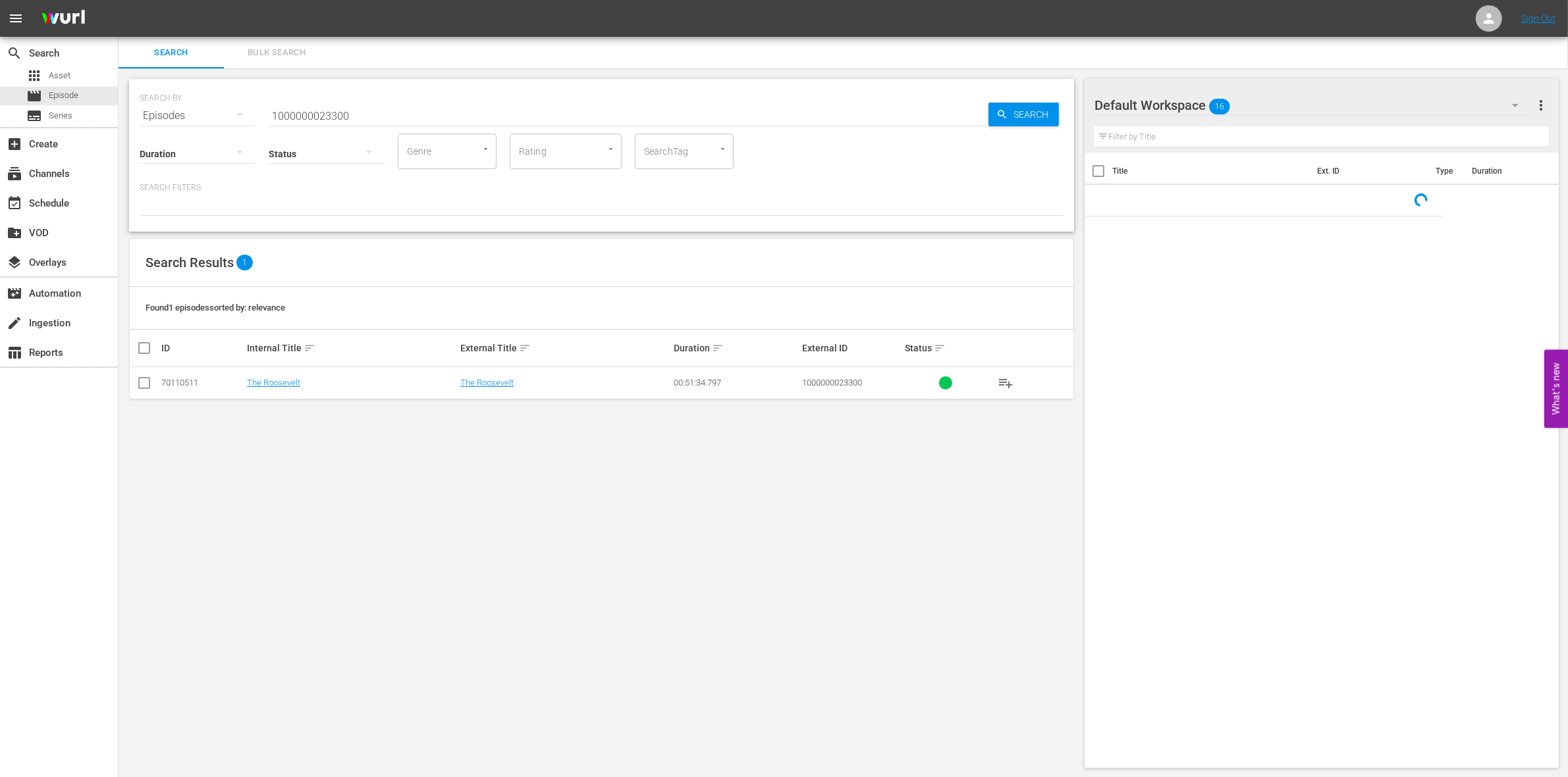
click at [327, 119] on input "1000000023300" at bounding box center [629, 115] width 719 height 31
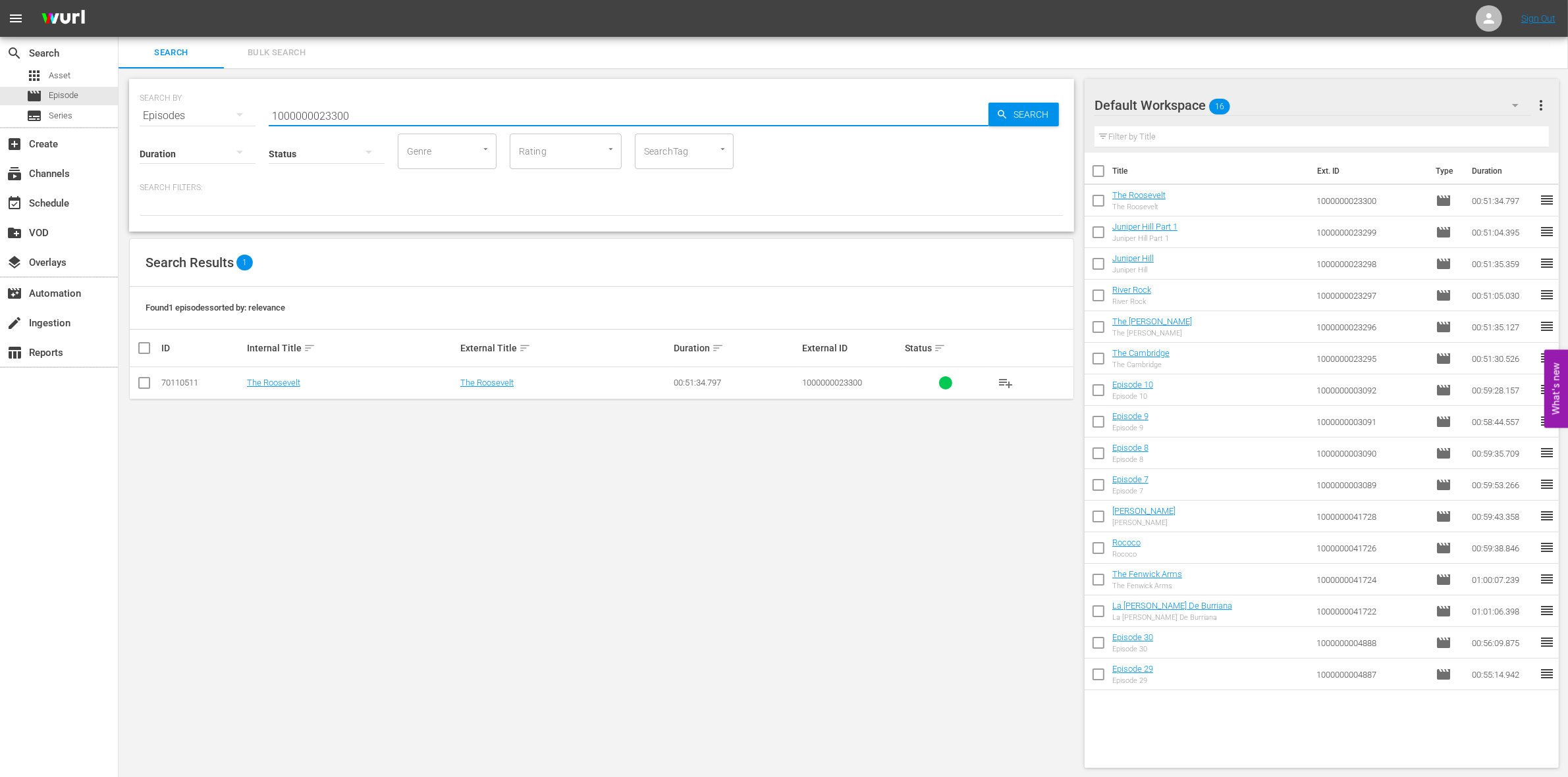
click at [327, 119] on input "1000000023300" at bounding box center [629, 115] width 719 height 31
paste input "41721"
type input "1000000041721"
click at [148, 384] on input "checkbox" at bounding box center [144, 386] width 16 height 16
checkbox input "true"
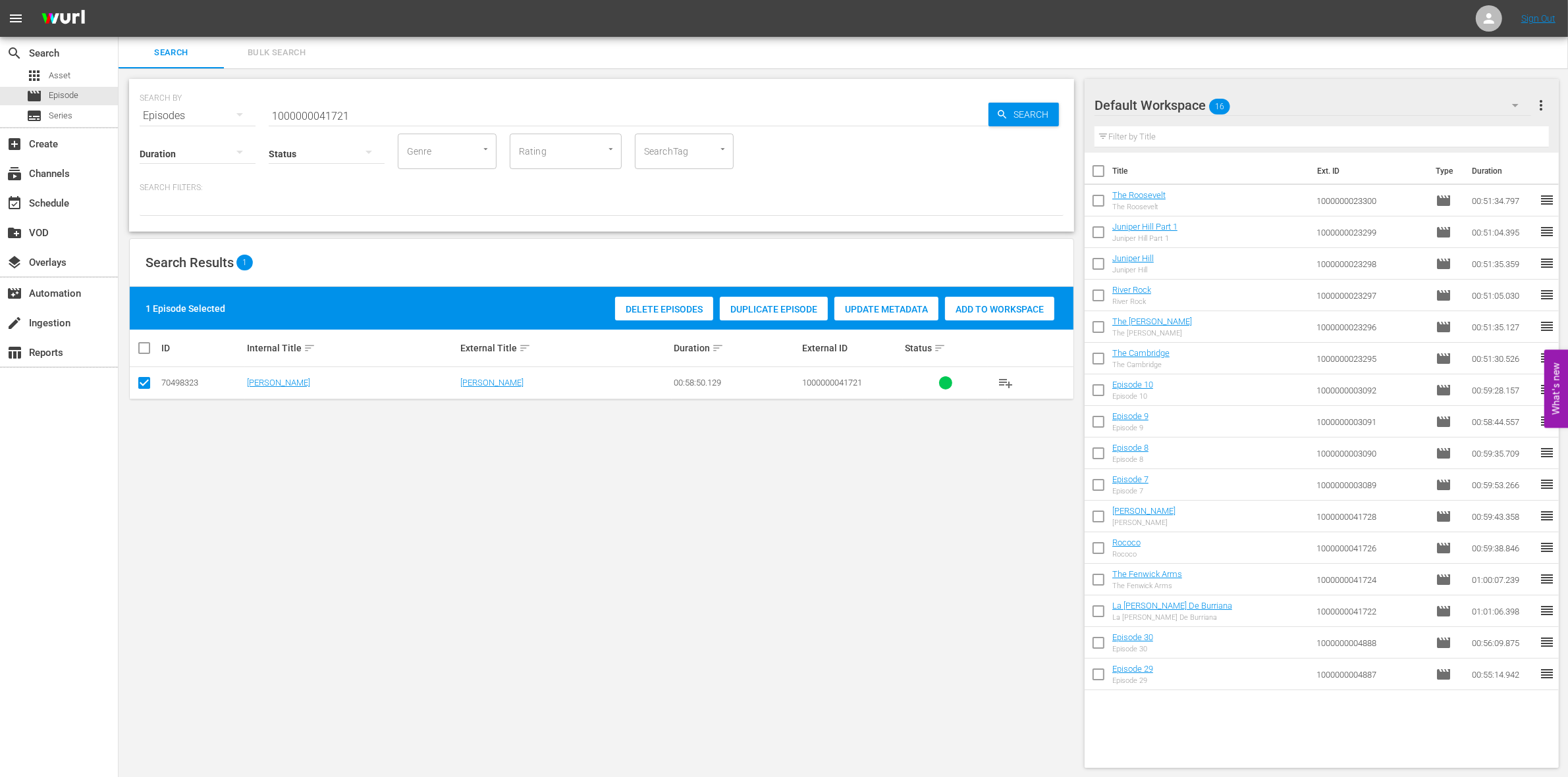
click at [1005, 315] on div "Add to Workspace" at bounding box center [999, 310] width 110 height 25
click at [419, 105] on input "1000000041721" at bounding box center [629, 115] width 719 height 31
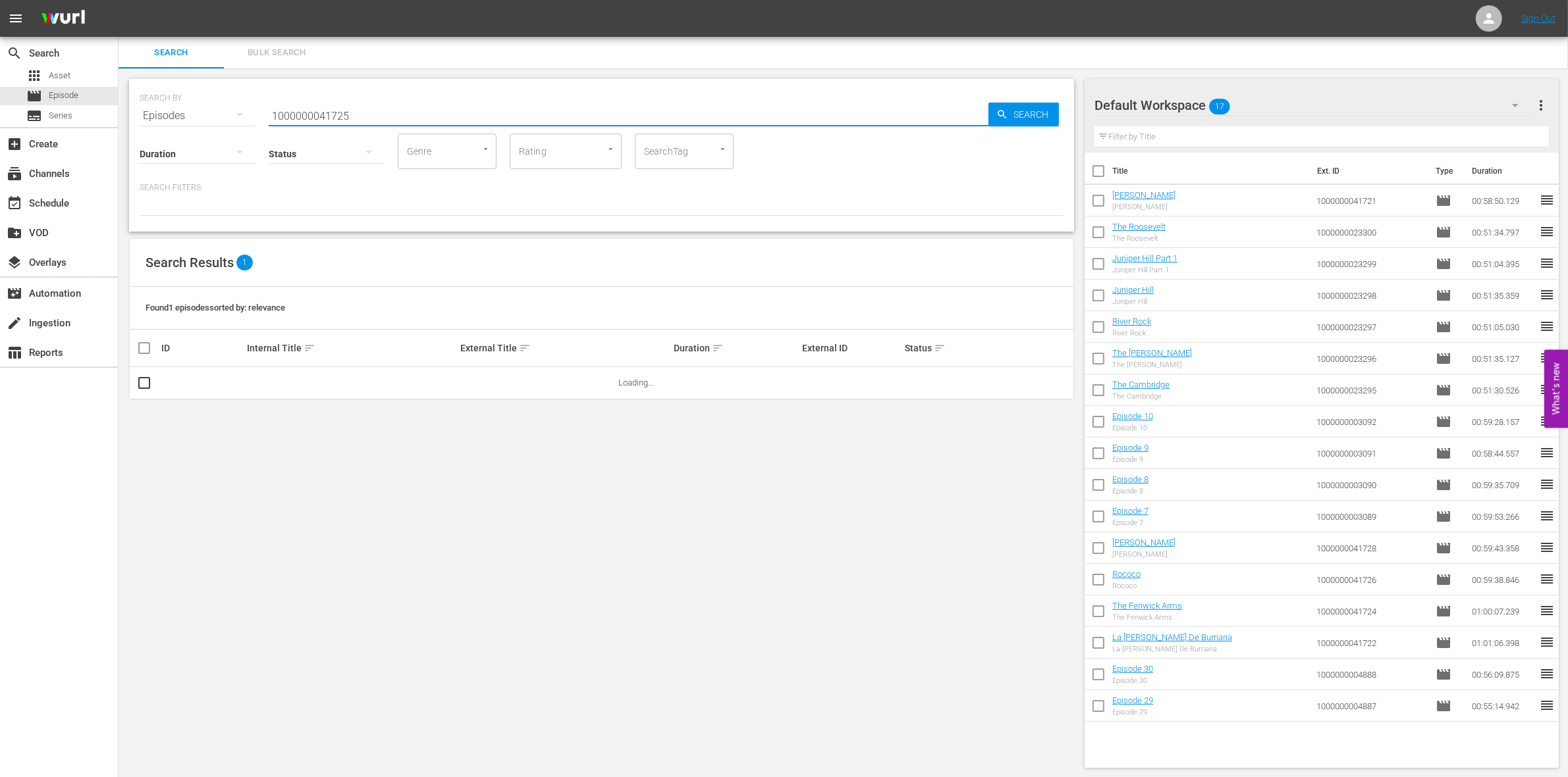
type input "1000000041725"
click at [145, 385] on input "checkbox" at bounding box center [144, 386] width 16 height 16
checkbox input "true"
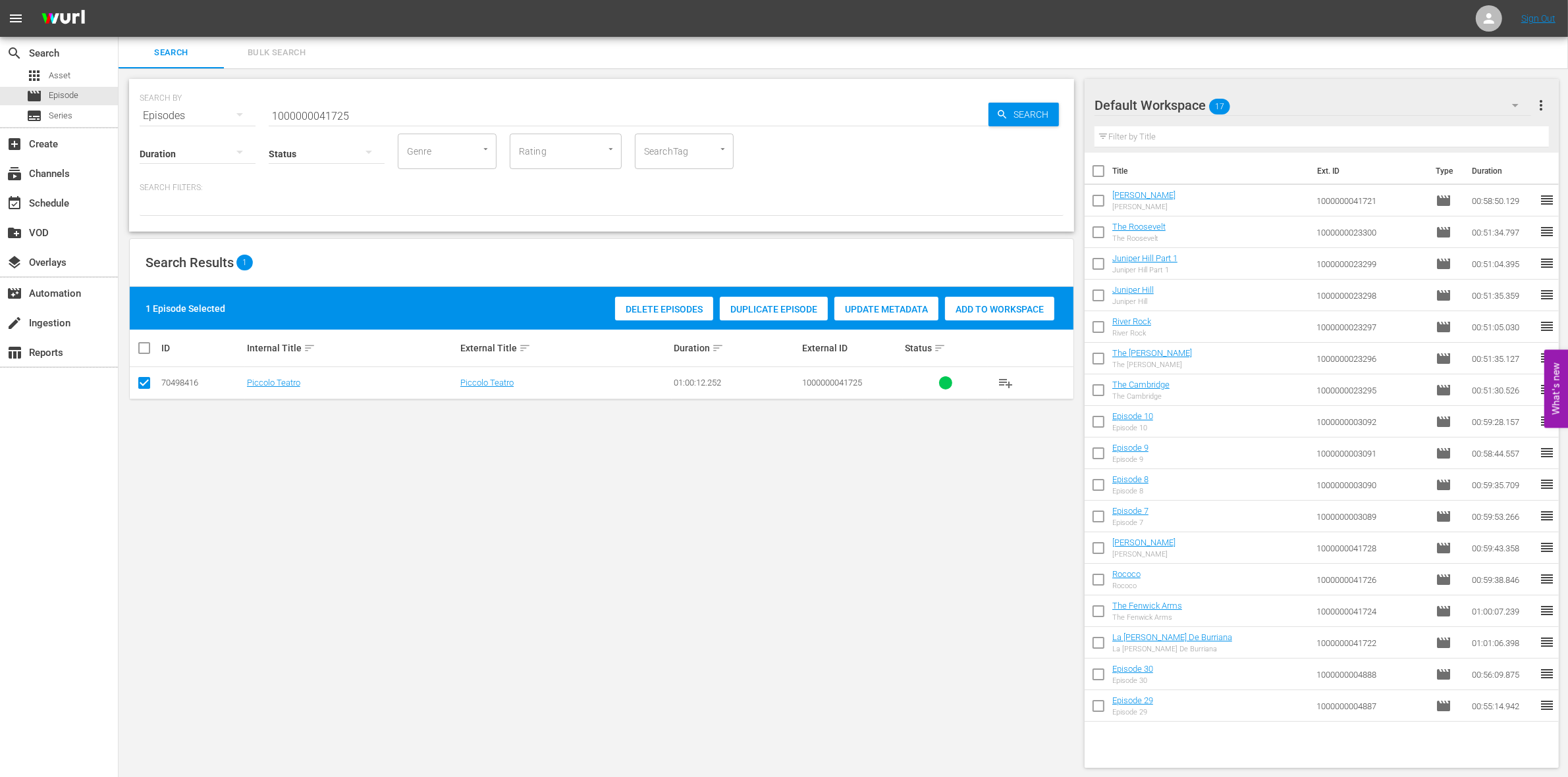
click at [1010, 311] on span "Add to Workspace" at bounding box center [999, 310] width 110 height 11
click at [406, 124] on input "1000000041725" at bounding box center [629, 115] width 719 height 31
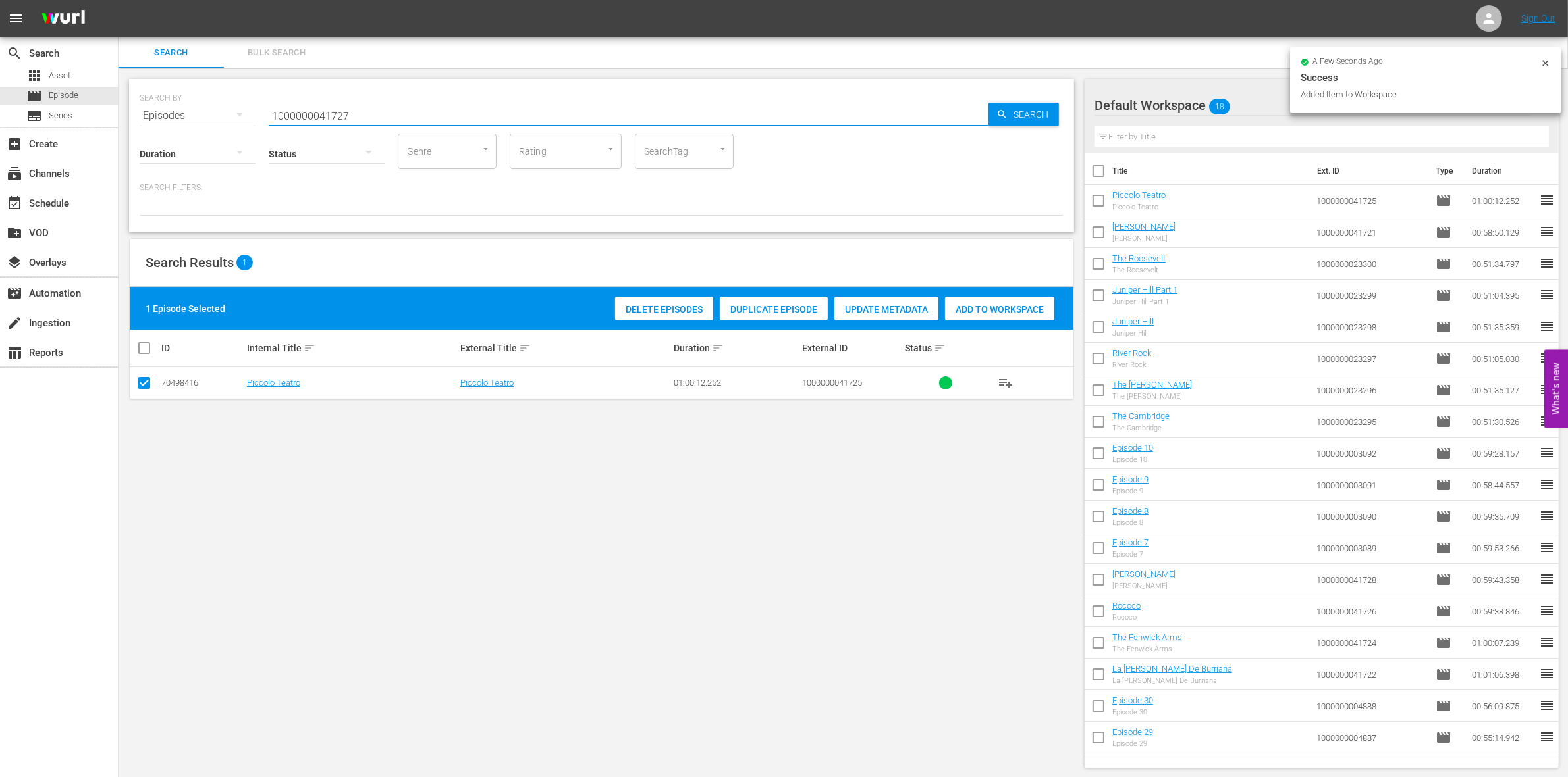
type input "1000000041727"
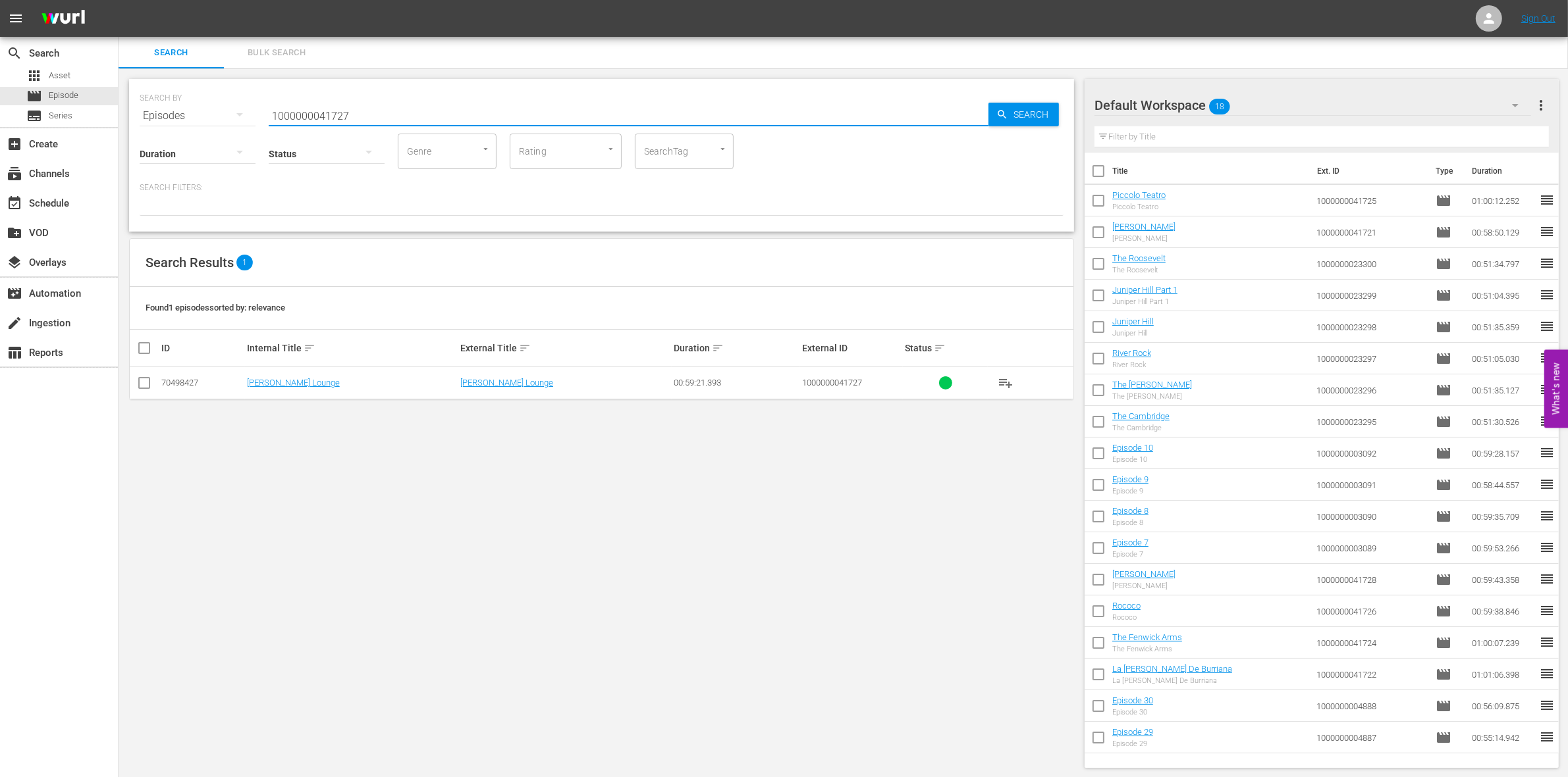
click at [141, 380] on input "checkbox" at bounding box center [144, 386] width 16 height 16
checkbox input "true"
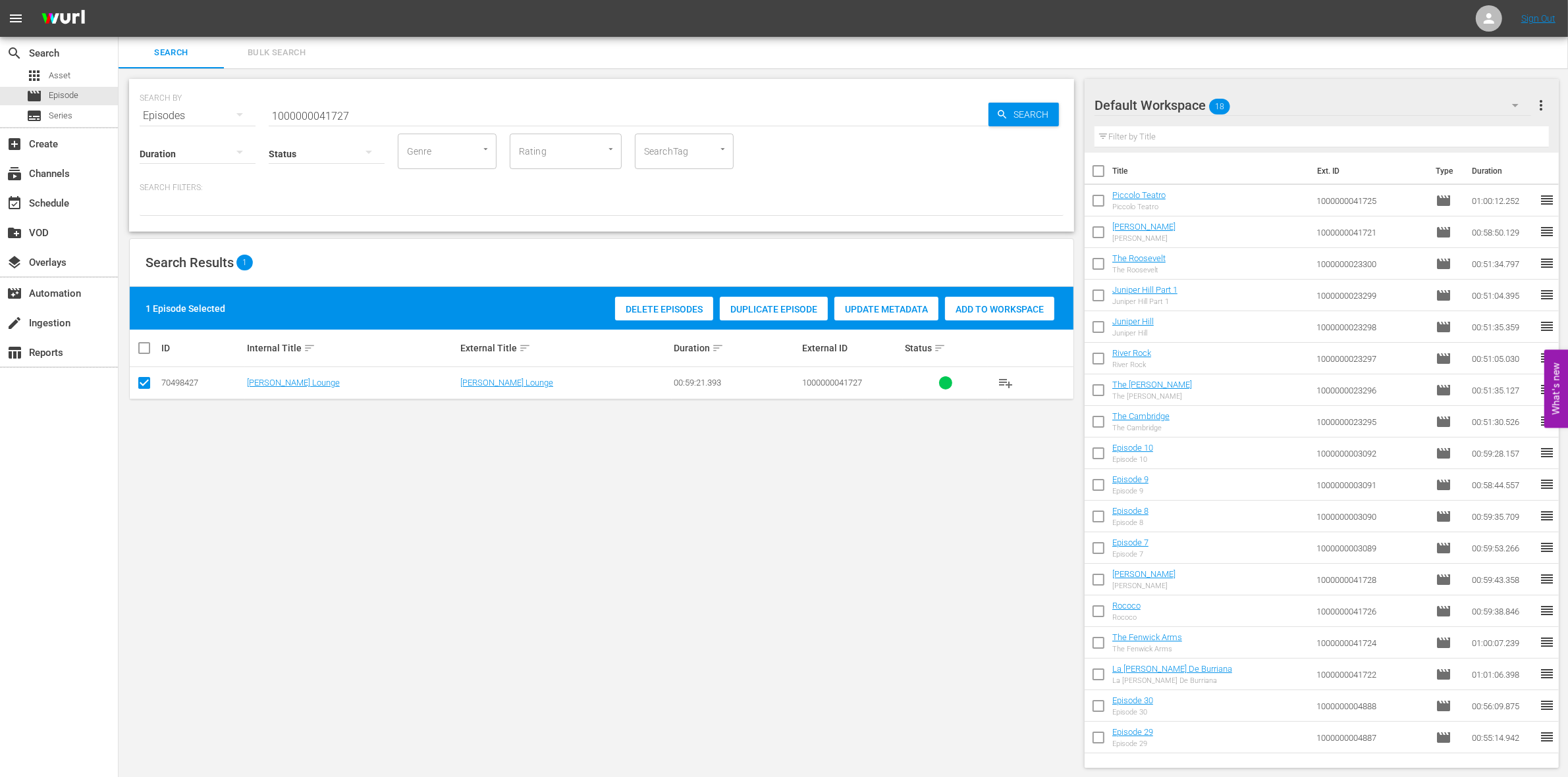
click at [965, 320] on div "Add to Workspace" at bounding box center [999, 310] width 110 height 25
click at [424, 108] on input "1000000041727" at bounding box center [629, 115] width 719 height 31
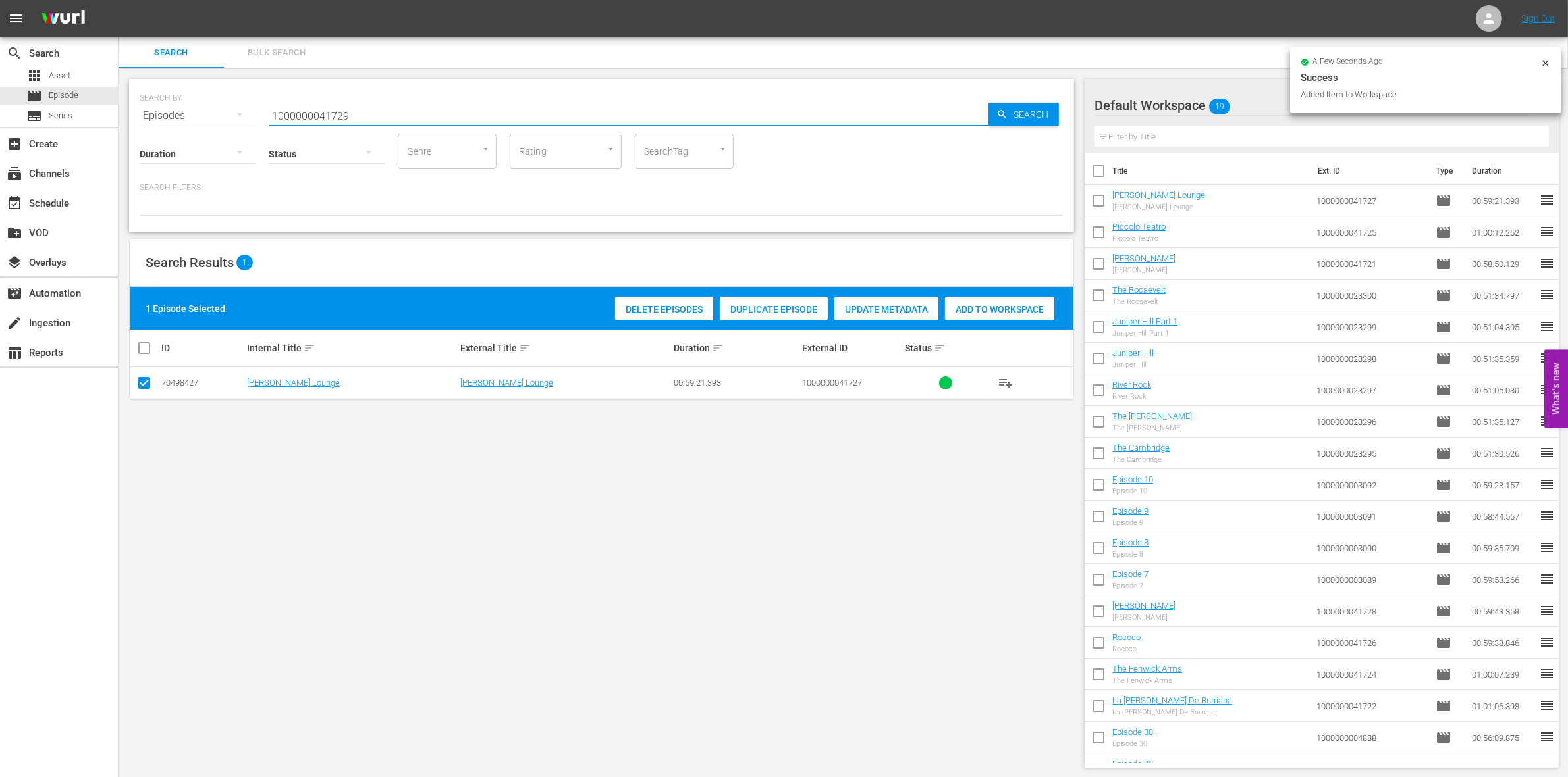
type input "1000000041729"
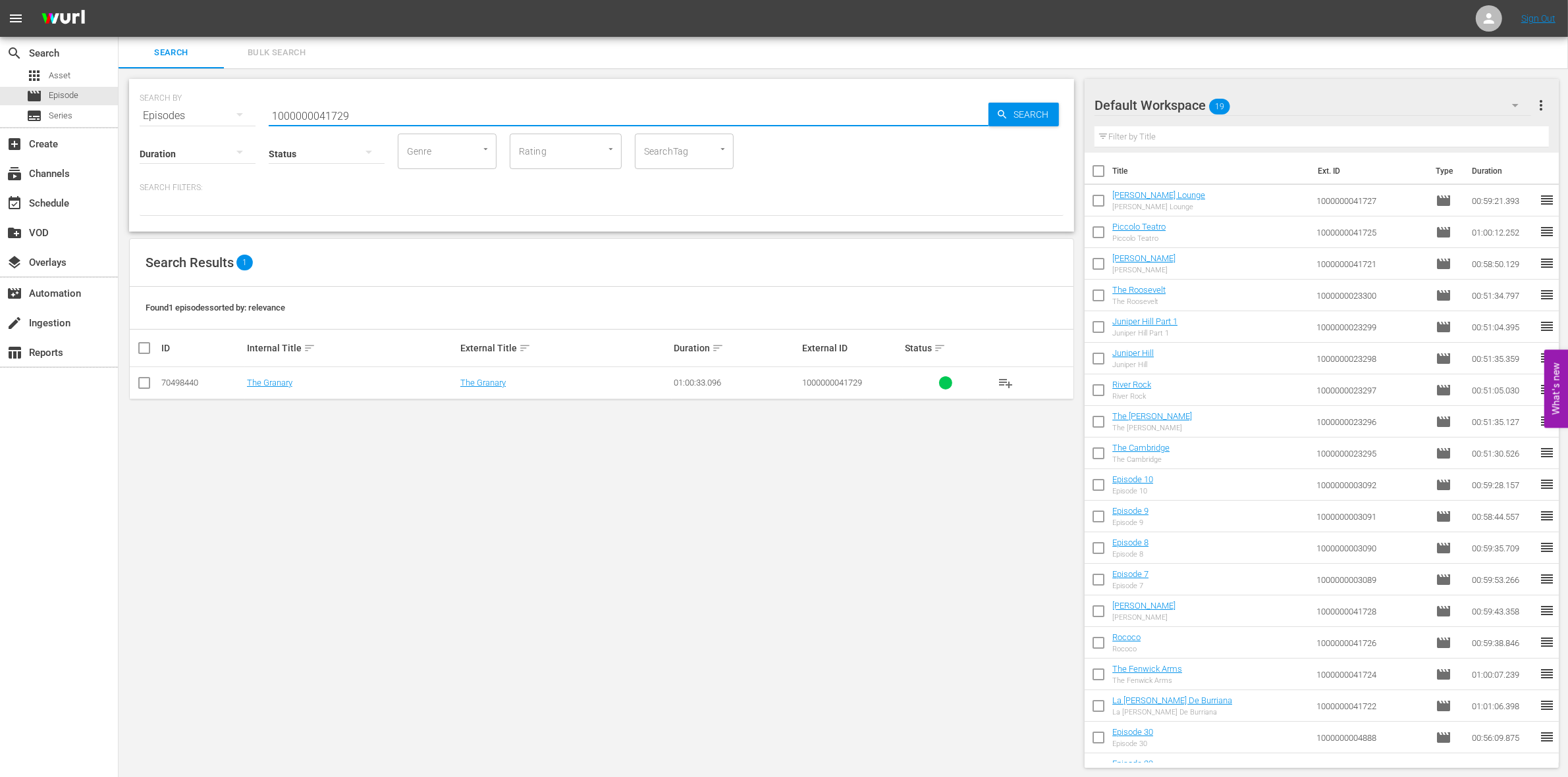
click at [153, 378] on td at bounding box center [144, 384] width 29 height 32
click at [147, 383] on input "checkbox" at bounding box center [144, 386] width 16 height 16
checkbox input "true"
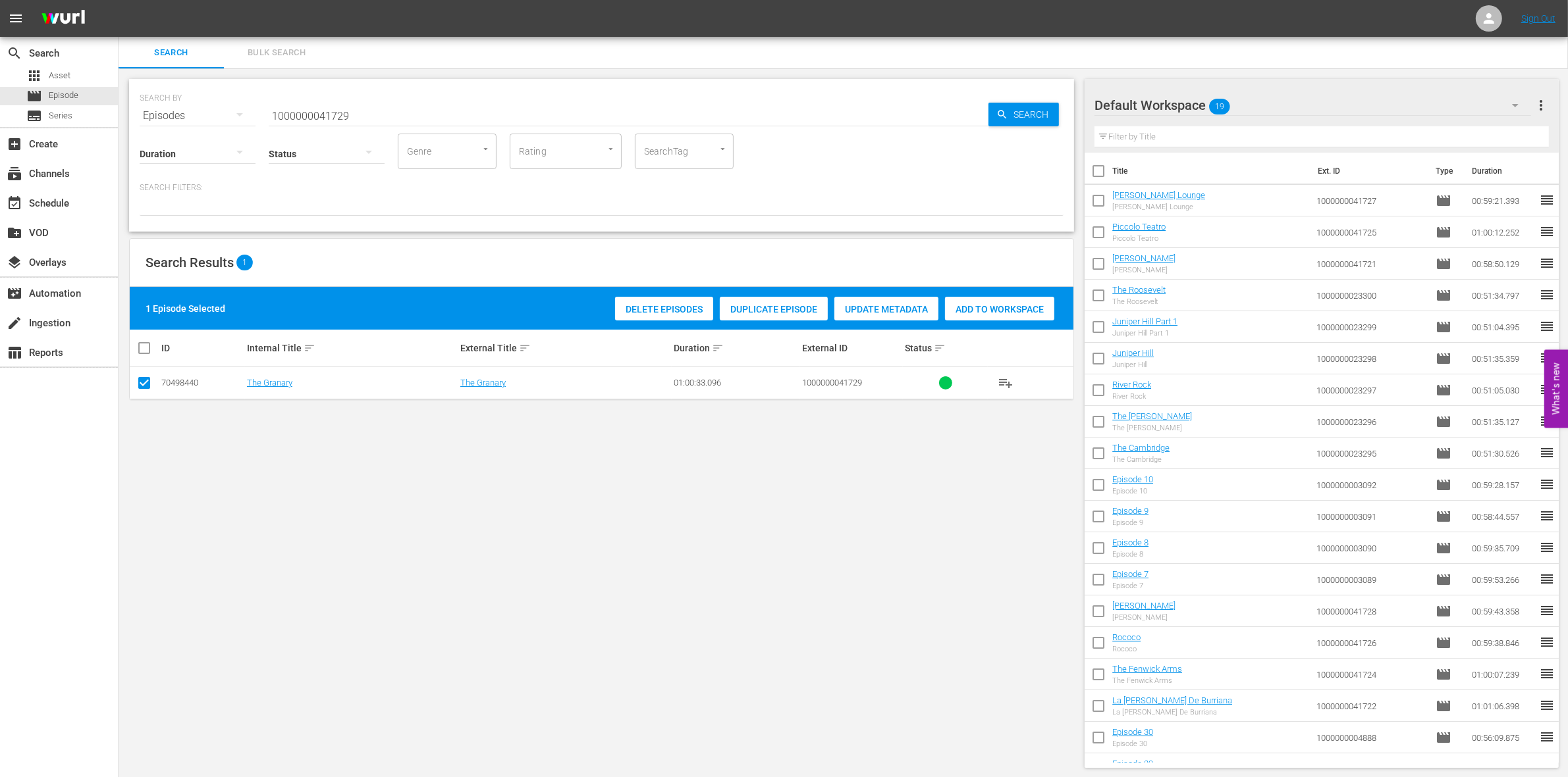
click at [1026, 304] on span "Add to Workspace" at bounding box center [999, 310] width 110 height 11
click at [370, 118] on input "1000000041729" at bounding box center [629, 115] width 719 height 31
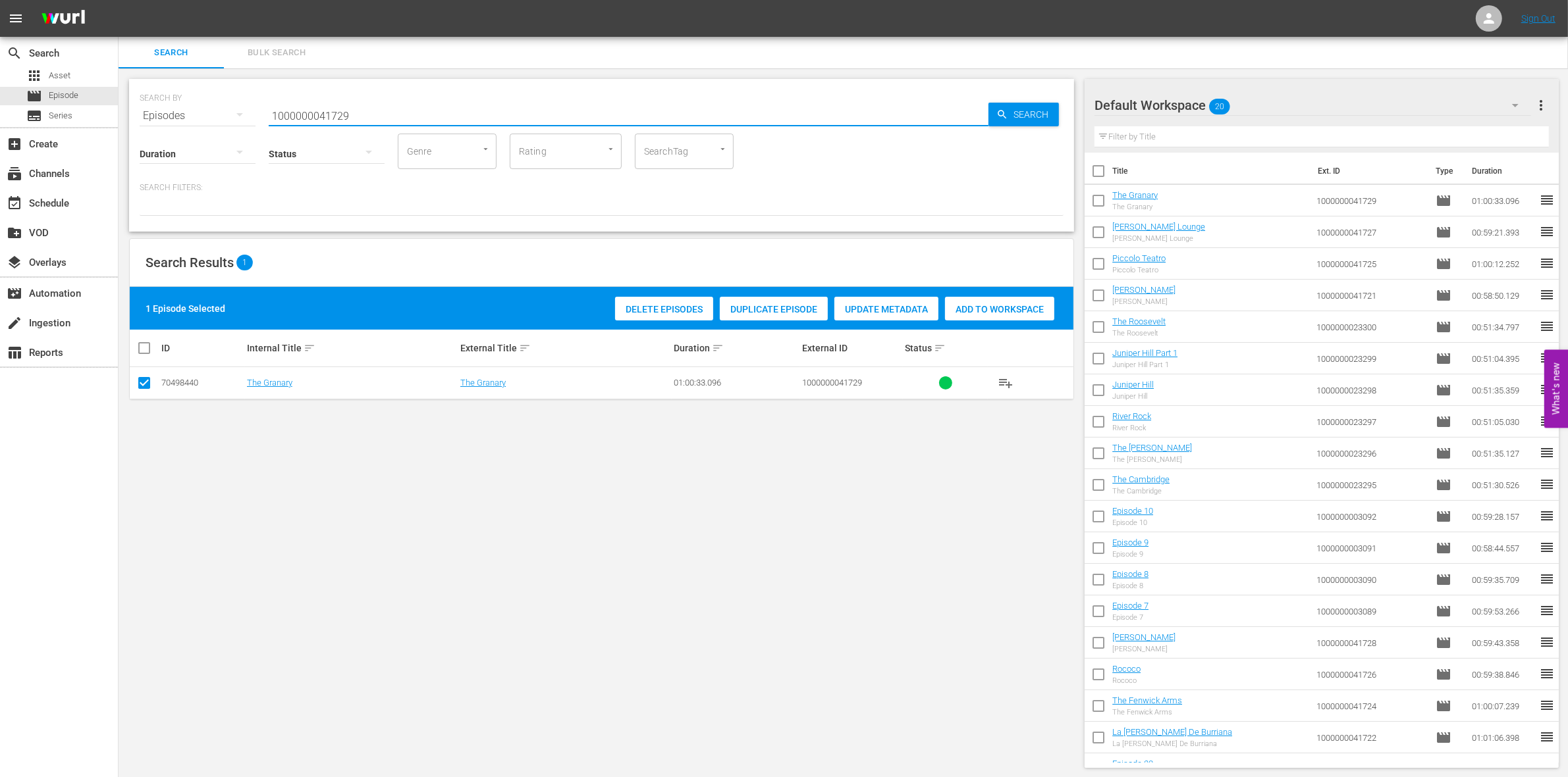
click at [370, 118] on input "1000000041729" at bounding box center [629, 115] width 719 height 31
paste input "57658"
type input "1000000057658"
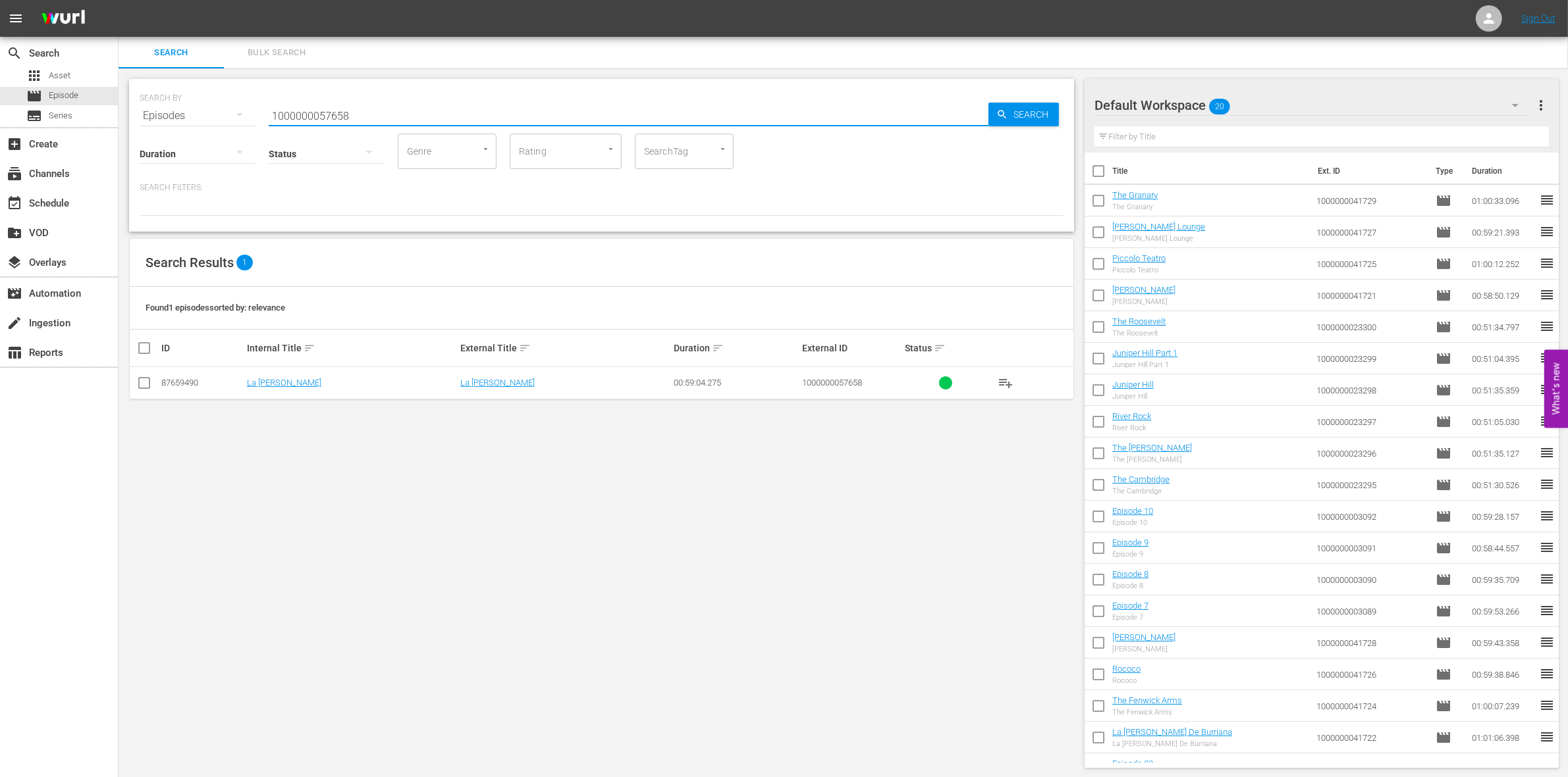
click at [142, 390] on input "checkbox" at bounding box center [144, 386] width 16 height 16
checkbox input "true"
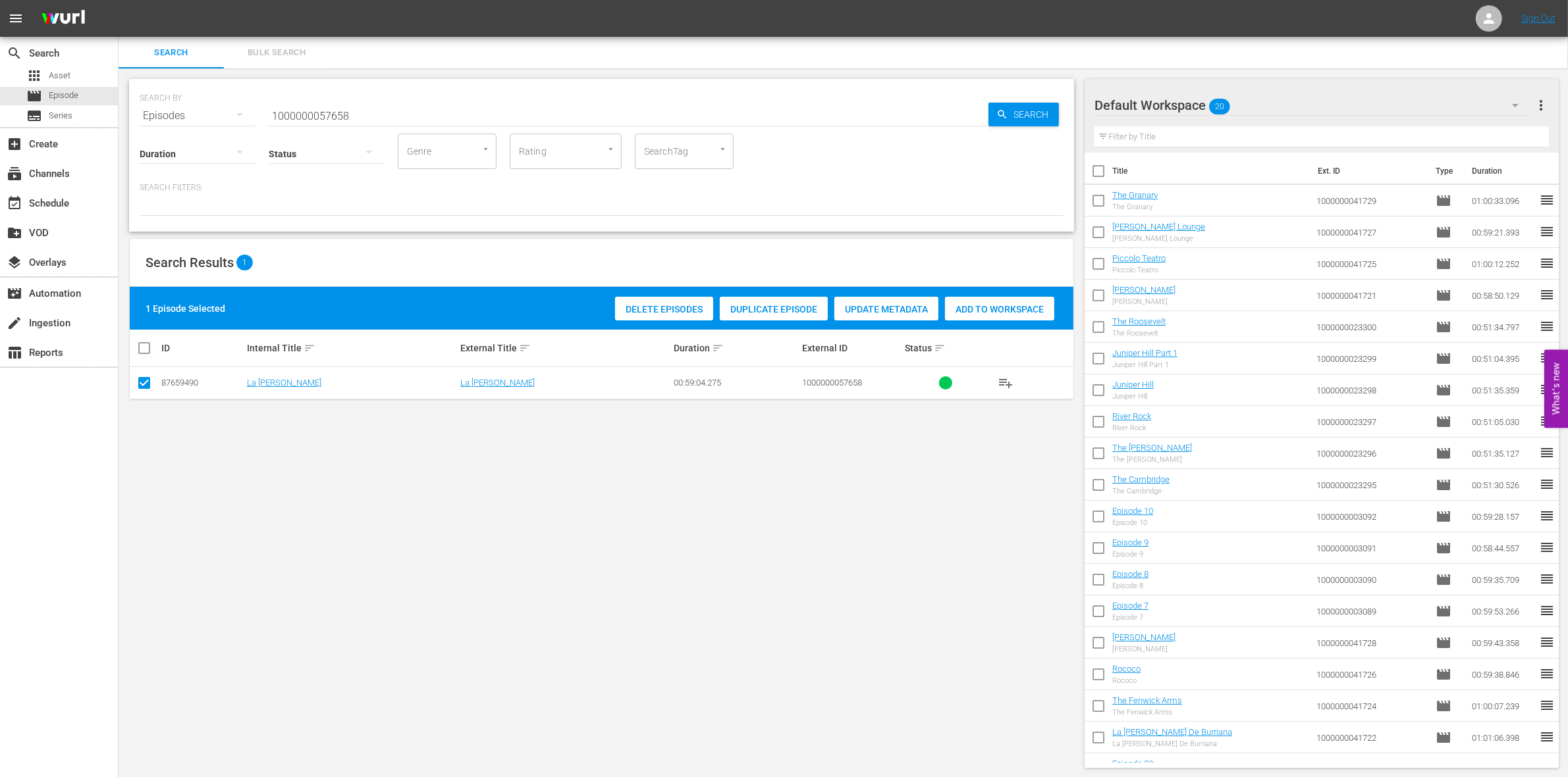
click at [997, 300] on div "Add to Workspace" at bounding box center [999, 310] width 110 height 25
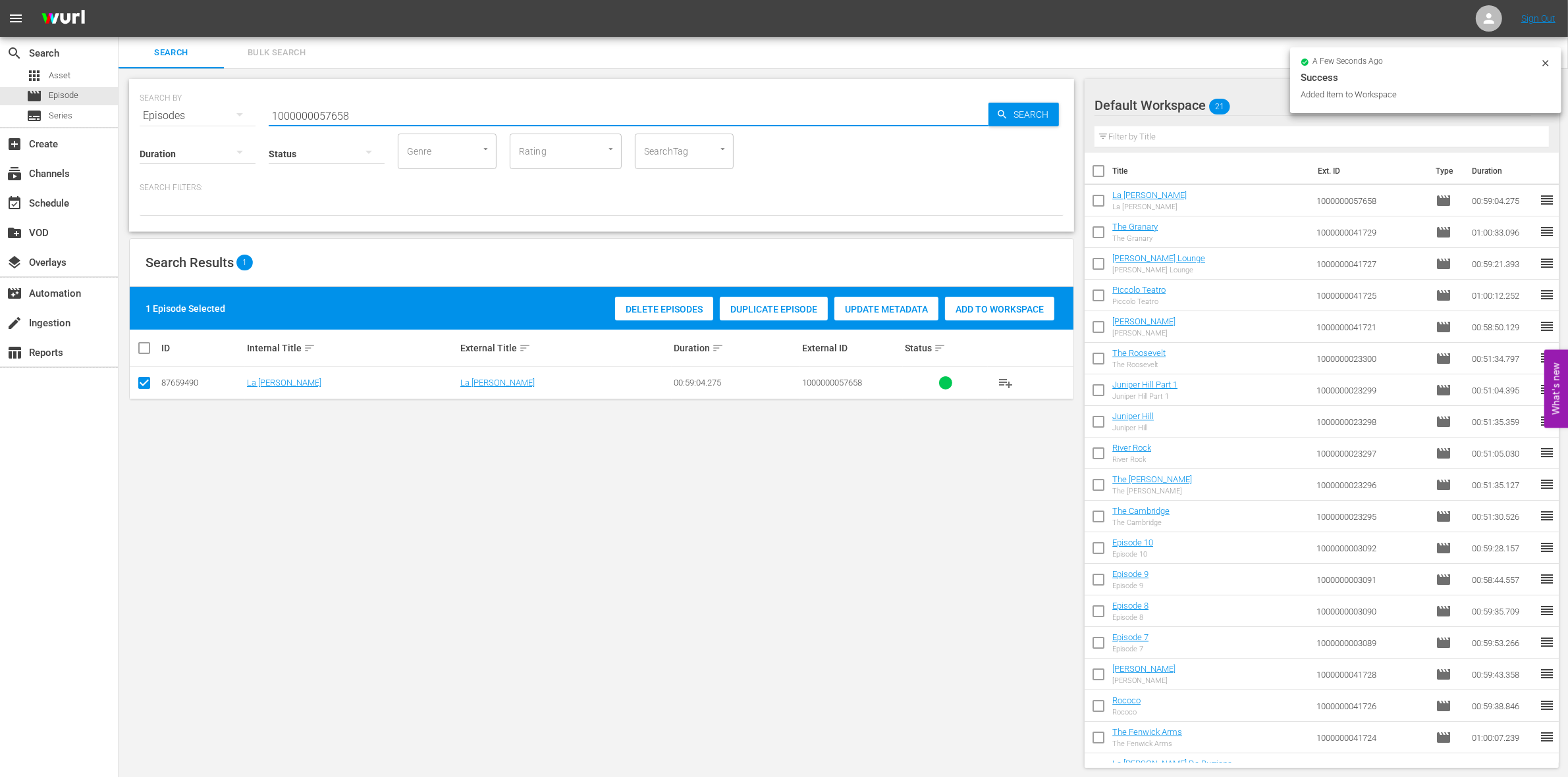
click at [415, 113] on input "1000000057658" at bounding box center [629, 115] width 719 height 31
type input "1000000057659"
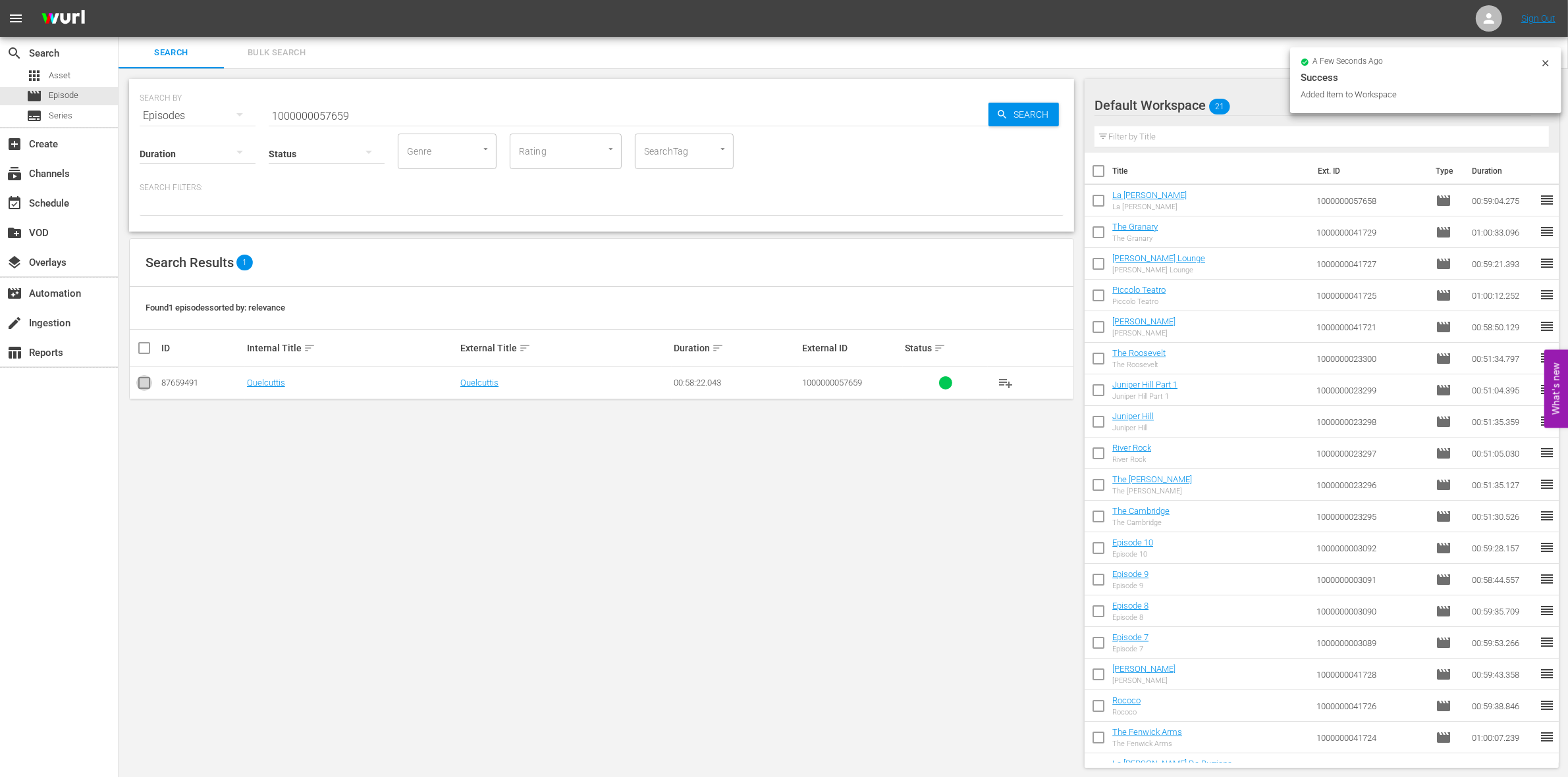
click at [145, 383] on input "checkbox" at bounding box center [144, 386] width 16 height 16
checkbox input "true"
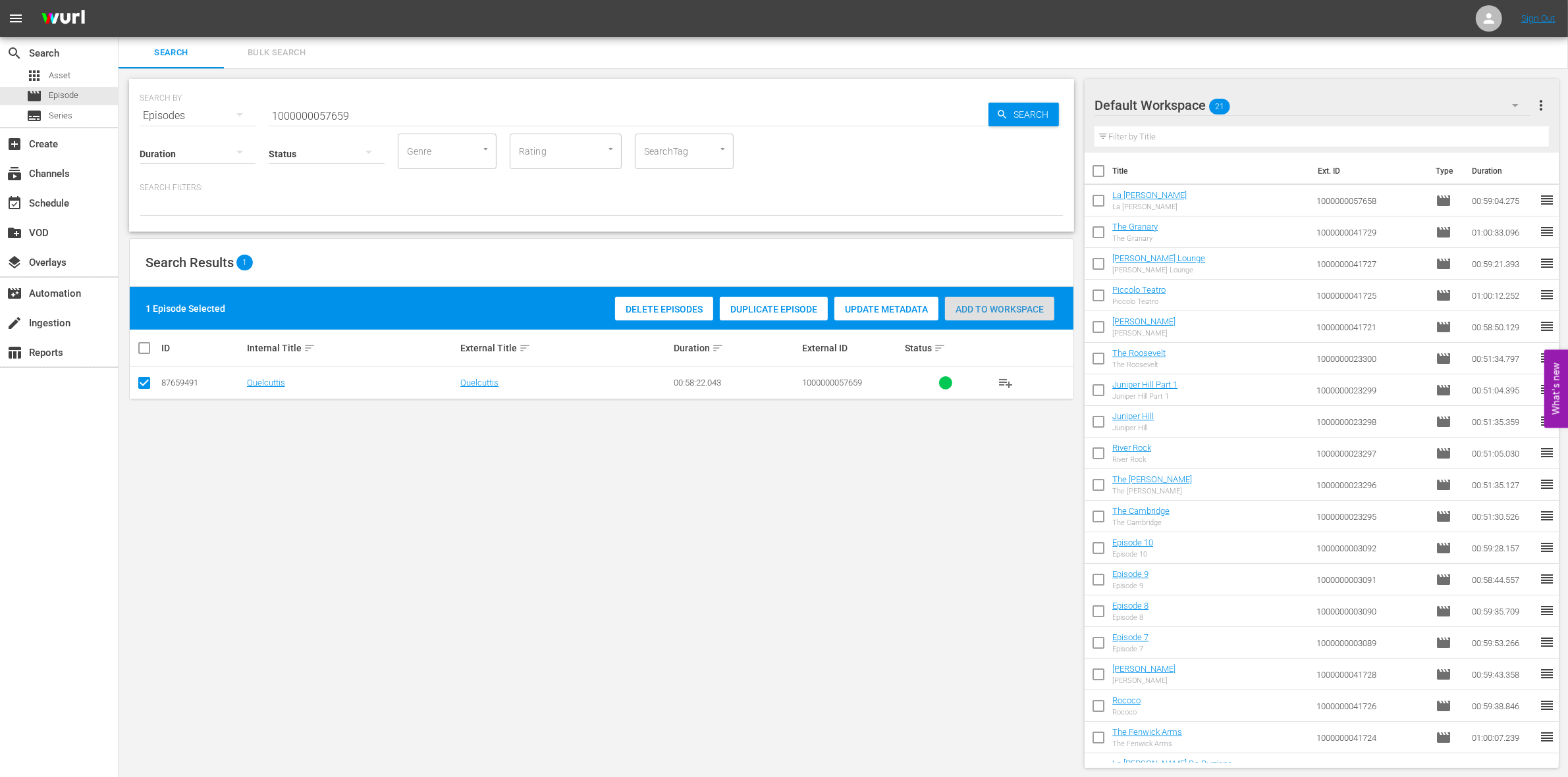
click at [1015, 310] on span "Add to Workspace" at bounding box center [999, 310] width 110 height 11
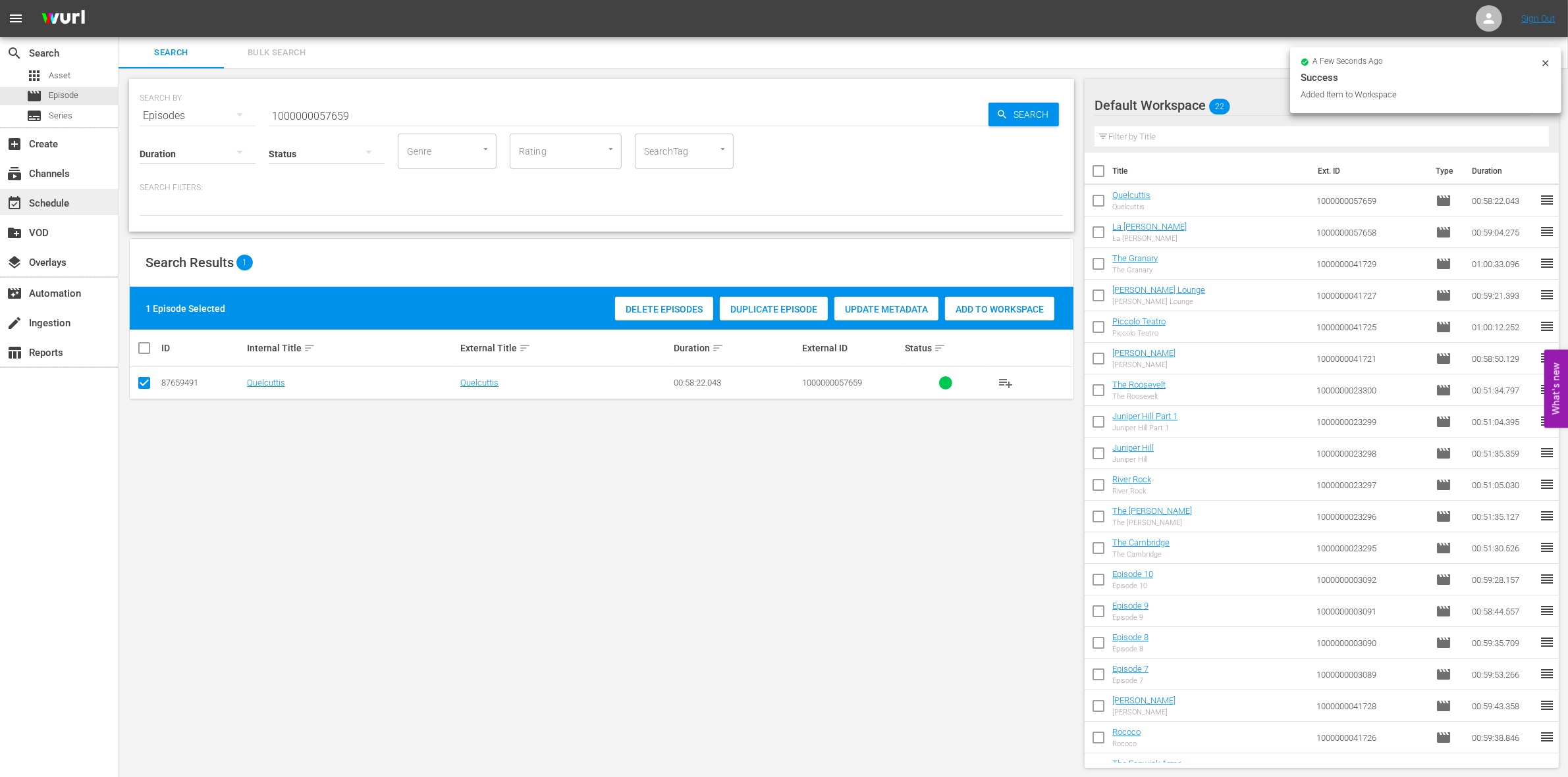
click at [53, 204] on div "event_available Schedule" at bounding box center [37, 201] width 74 height 12
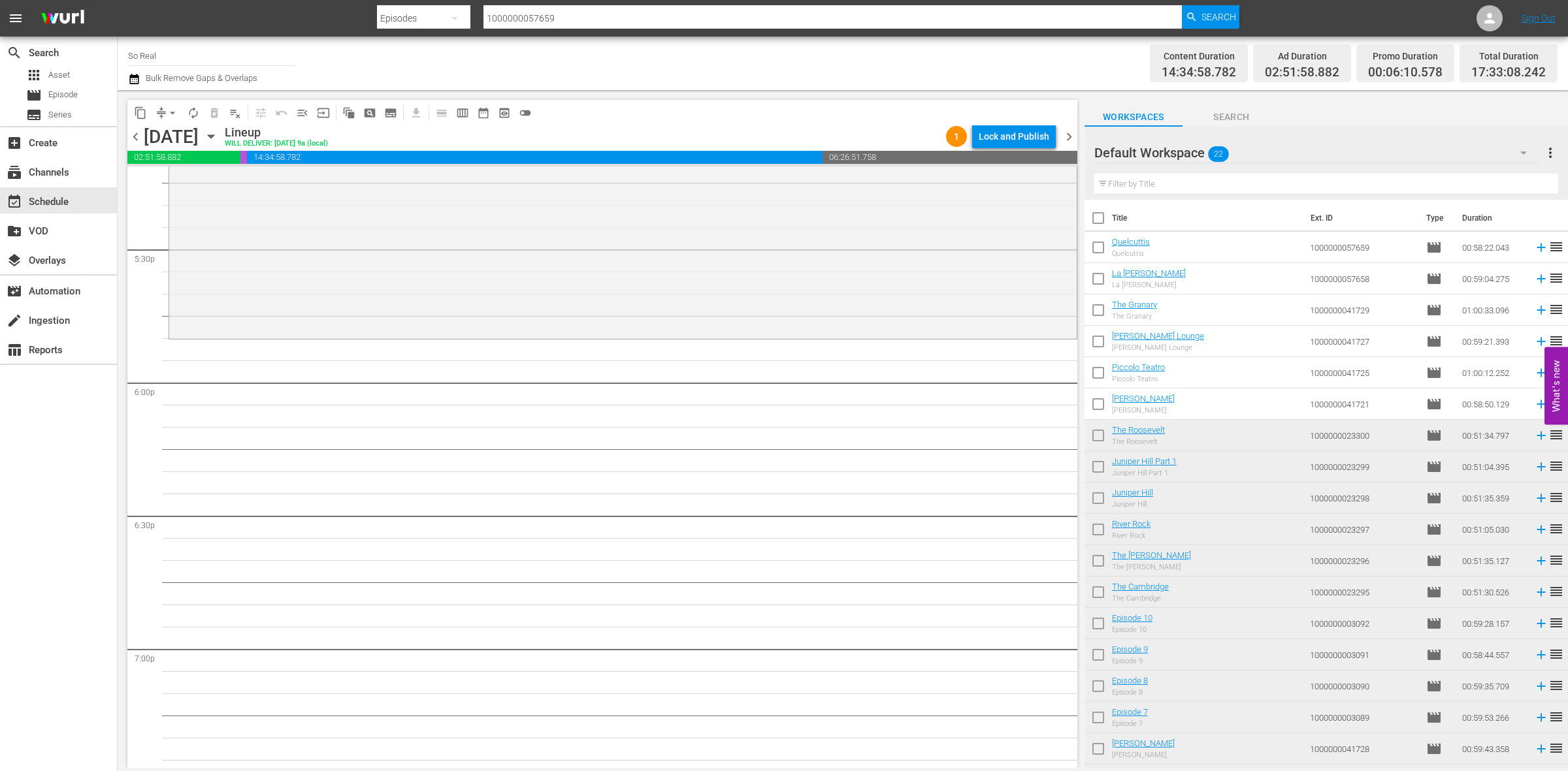
scroll to position [4585, 0]
click at [1092, 407] on input "checkbox" at bounding box center [1098, 406] width 27 height 27
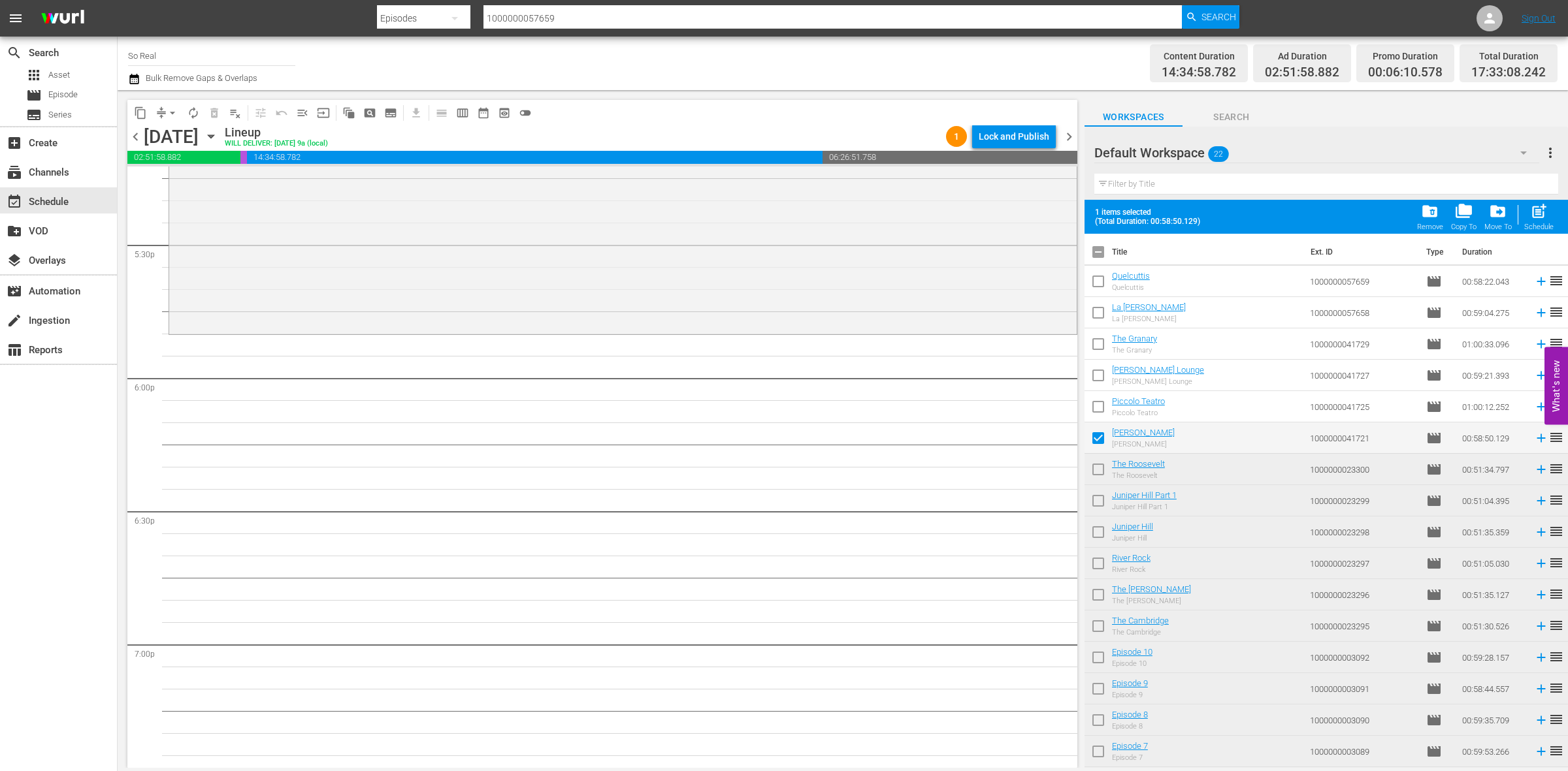
click at [1534, 210] on span "post_add" at bounding box center [1539, 211] width 18 height 18
checkbox input "false"
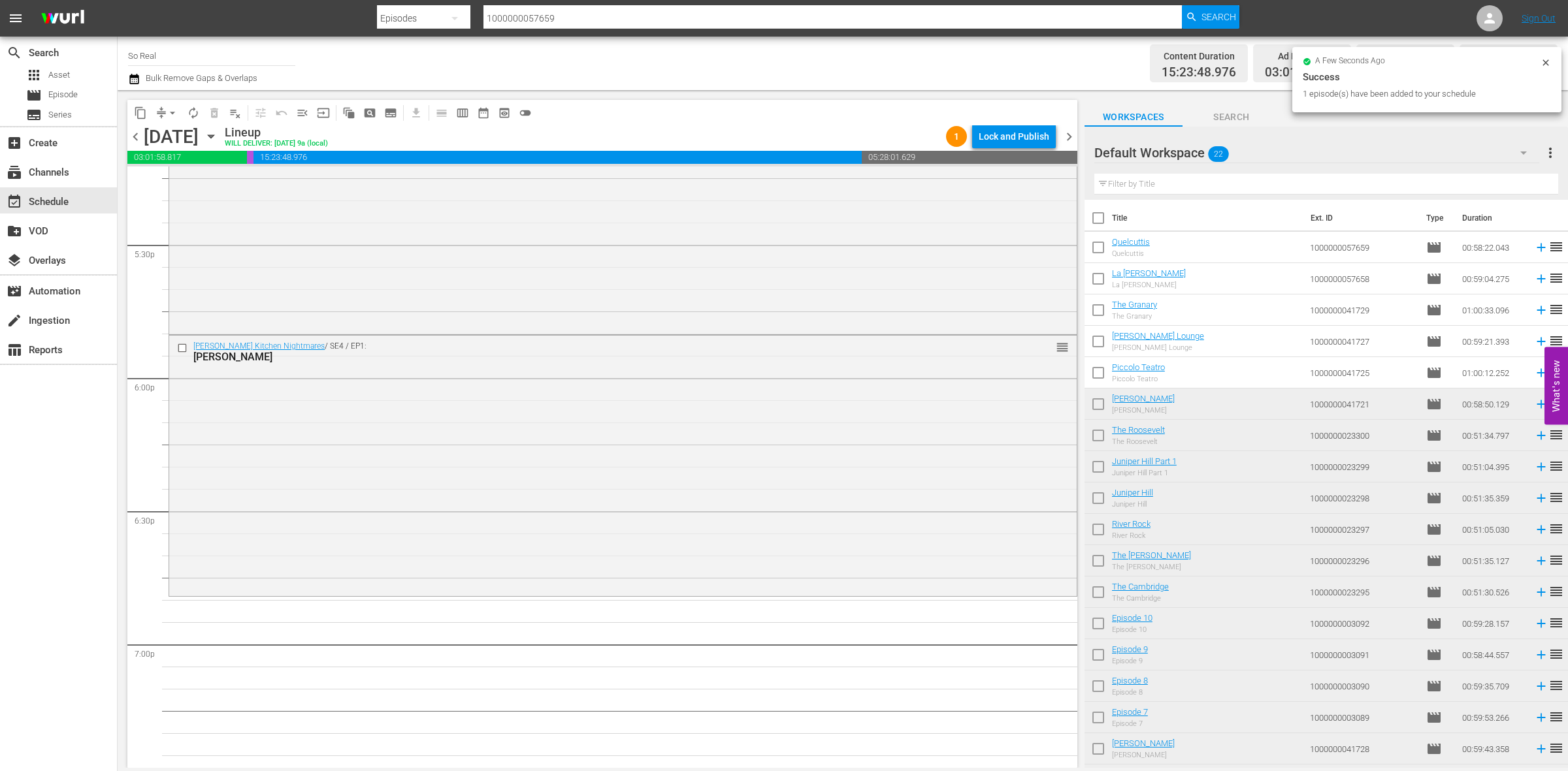
click at [1105, 367] on input "checkbox" at bounding box center [1098, 375] width 27 height 27
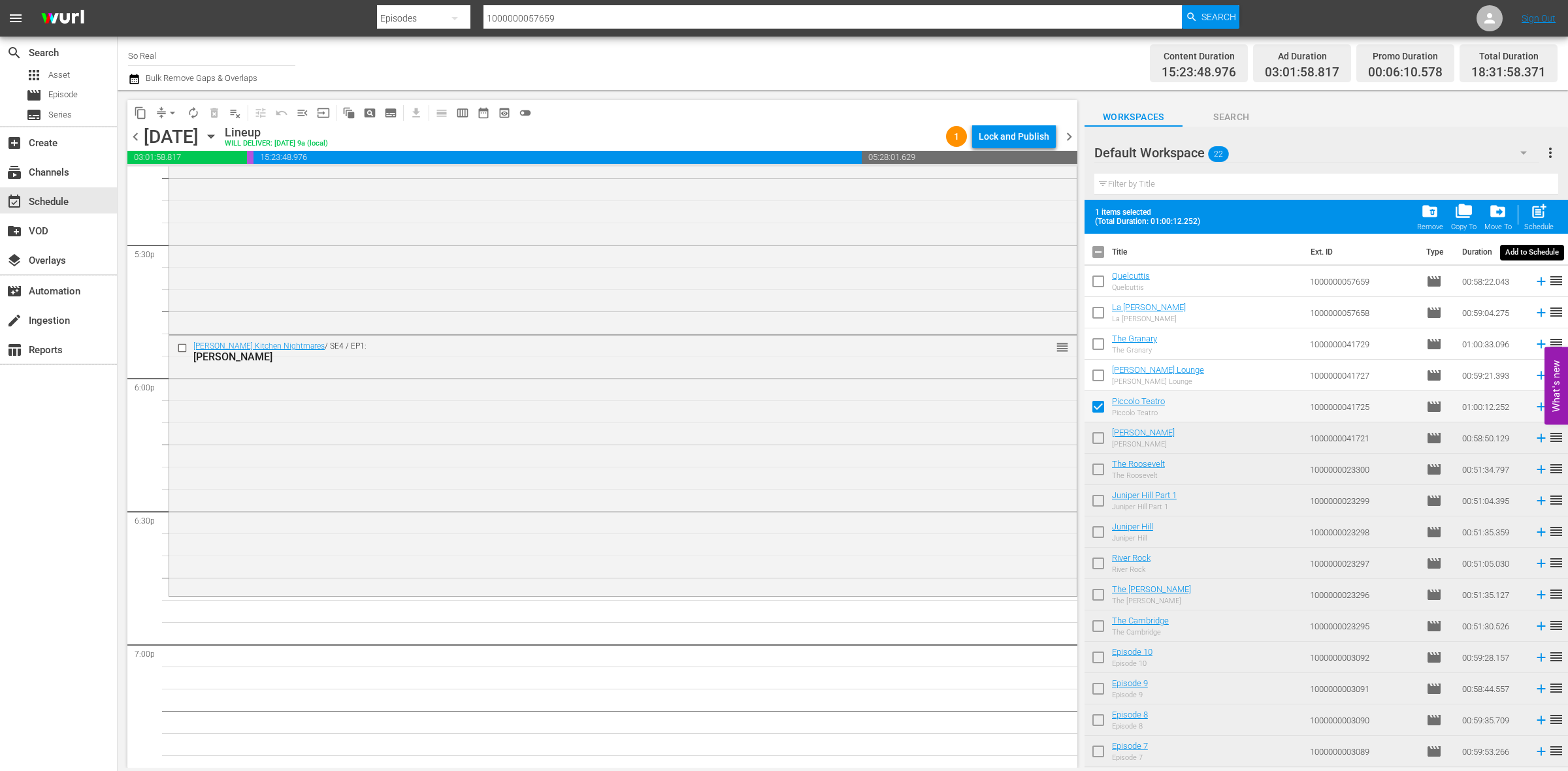
click at [1536, 207] on span "post_add" at bounding box center [1539, 211] width 18 height 18
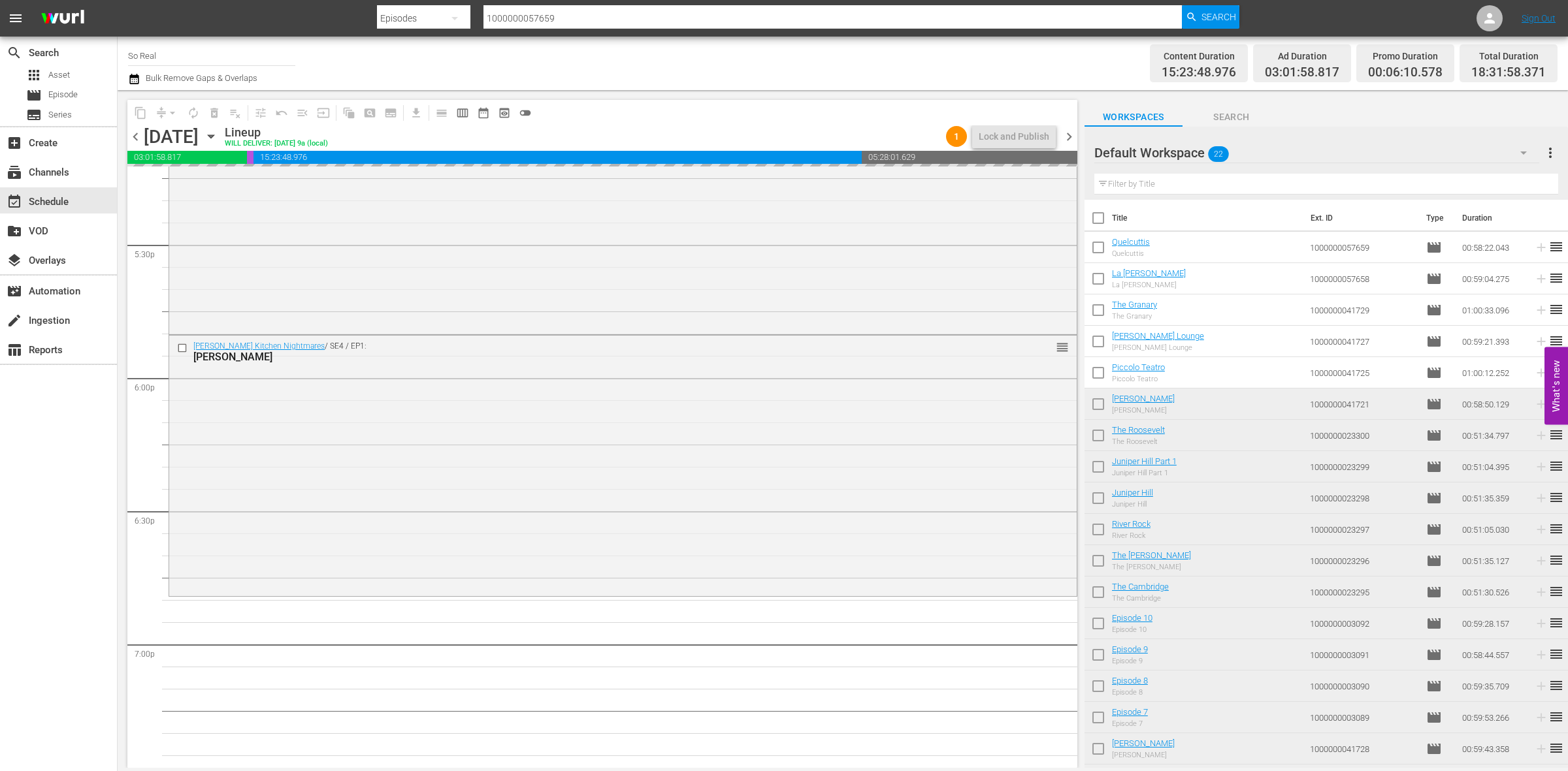
checkbox input "false"
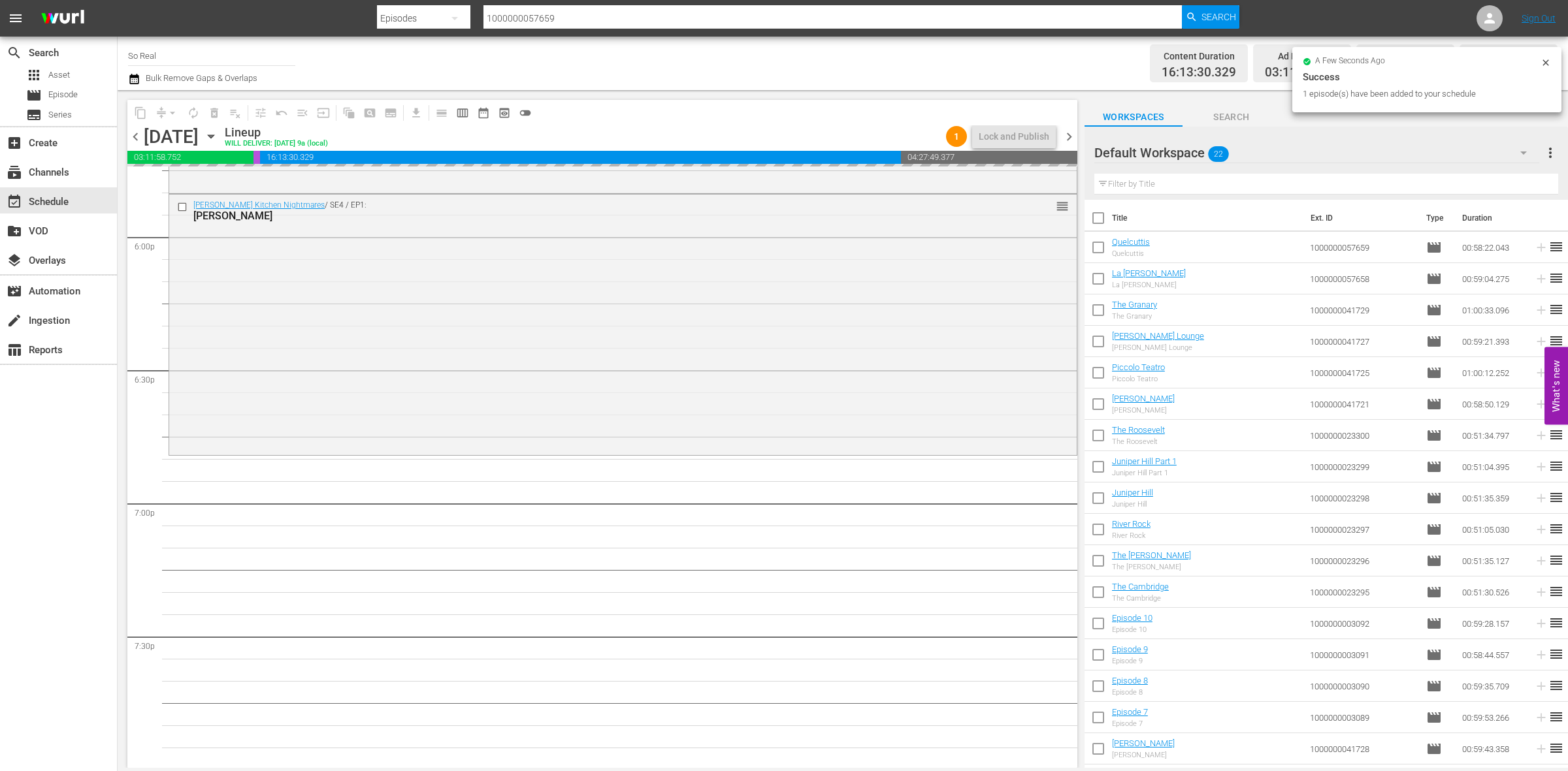
scroll to position [4730, 0]
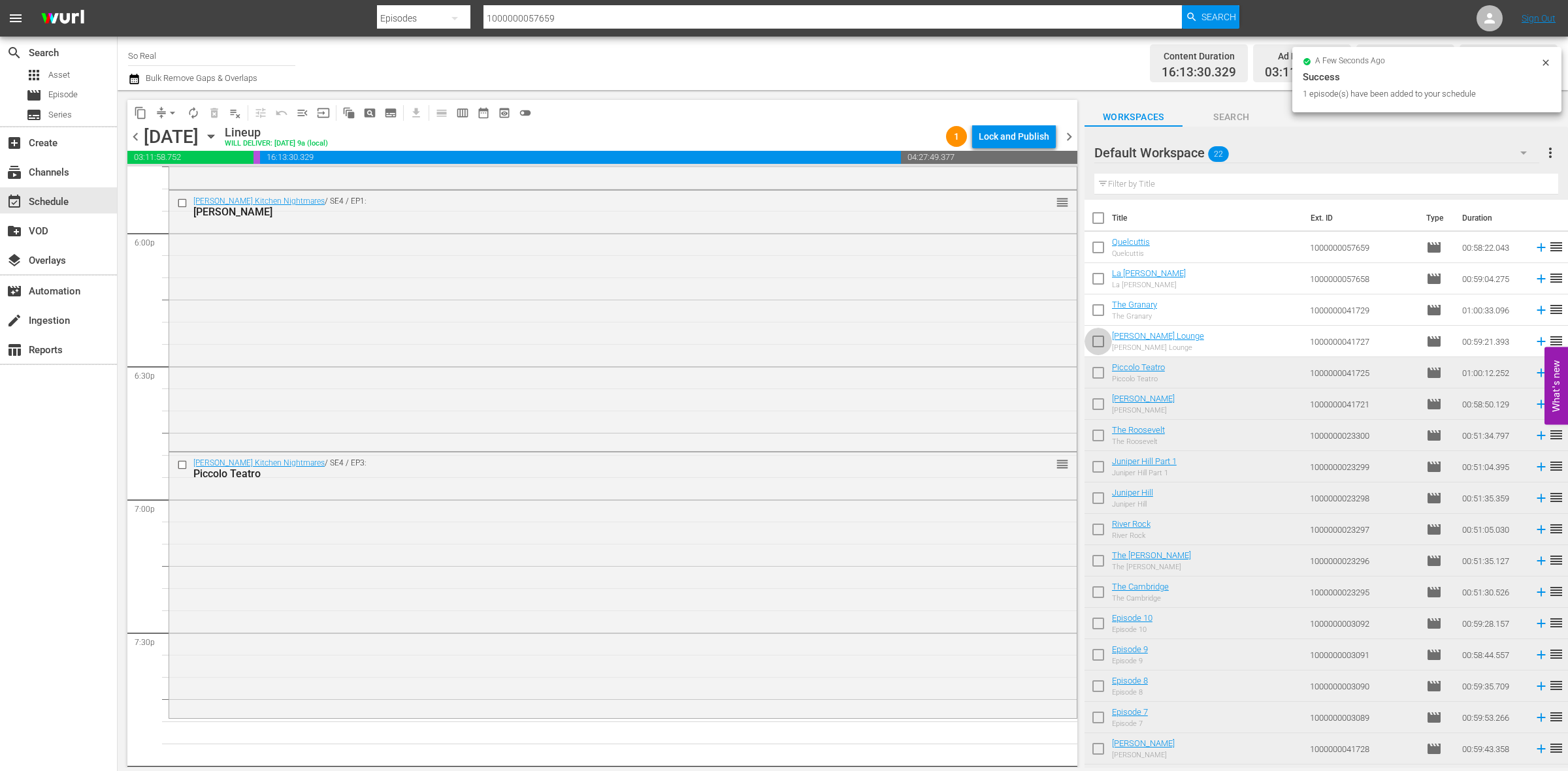
click at [1100, 334] on input "checkbox" at bounding box center [1098, 344] width 27 height 27
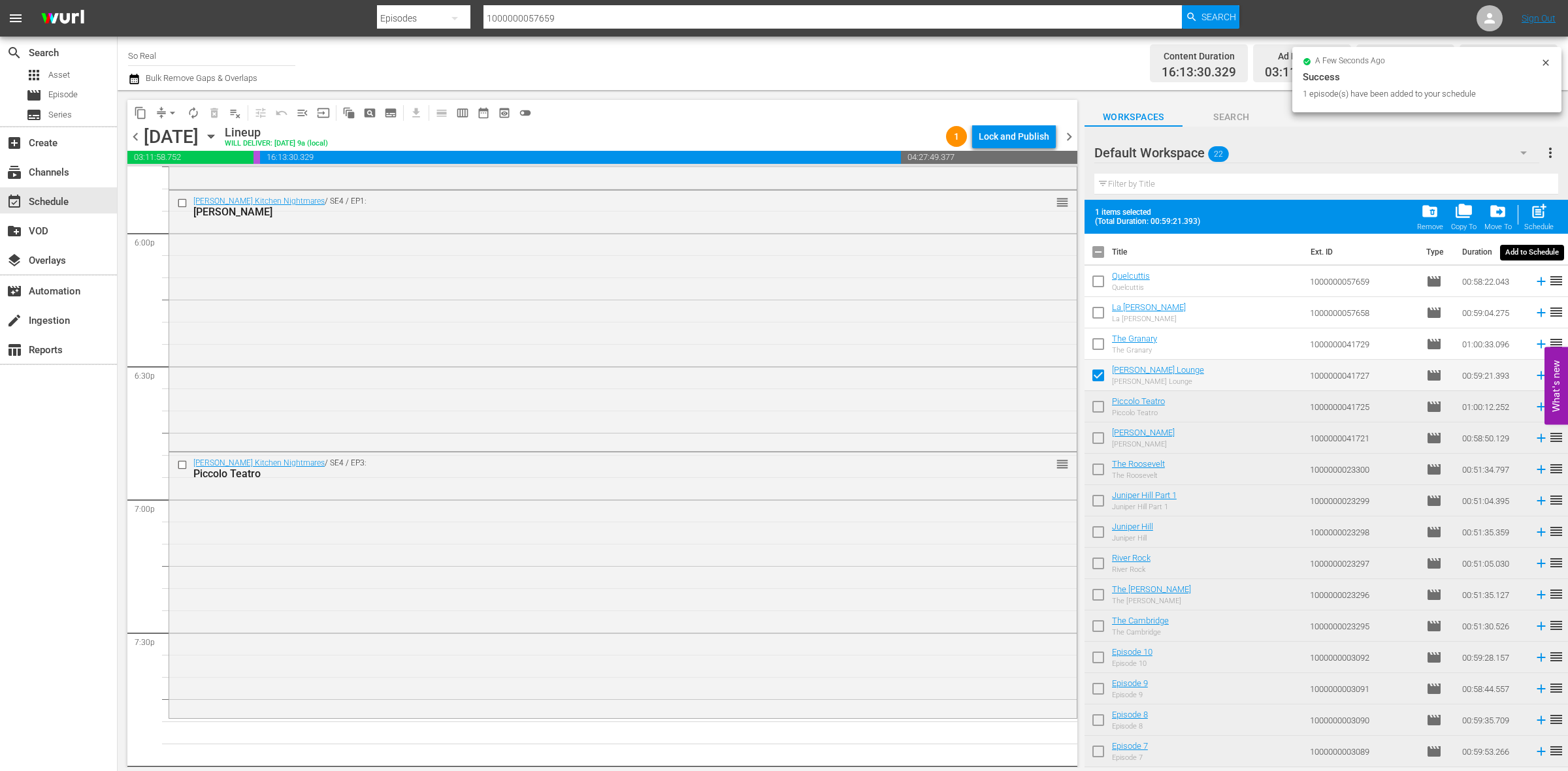
click at [1536, 213] on span "post_add" at bounding box center [1539, 211] width 18 height 18
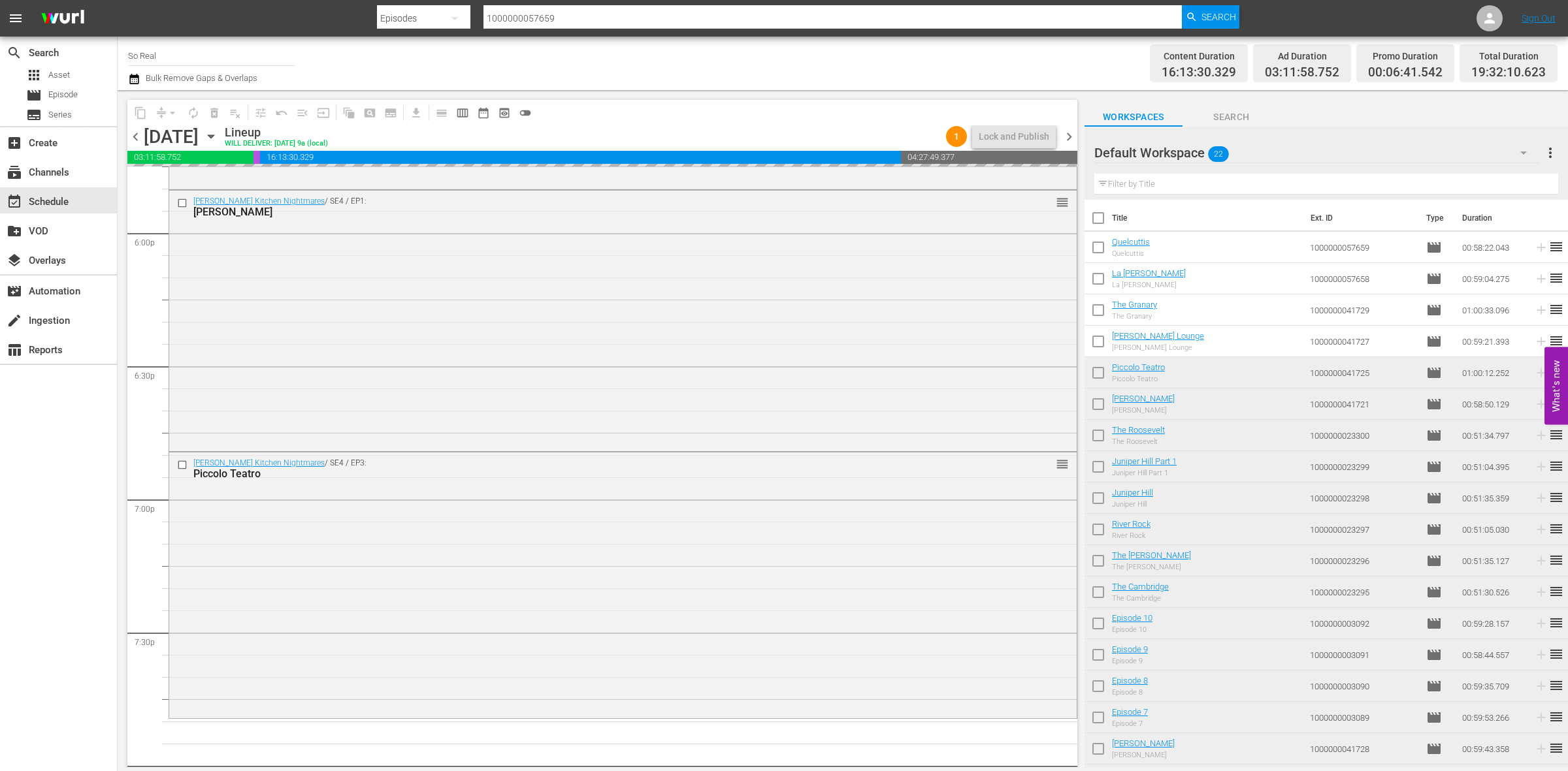
checkbox input "false"
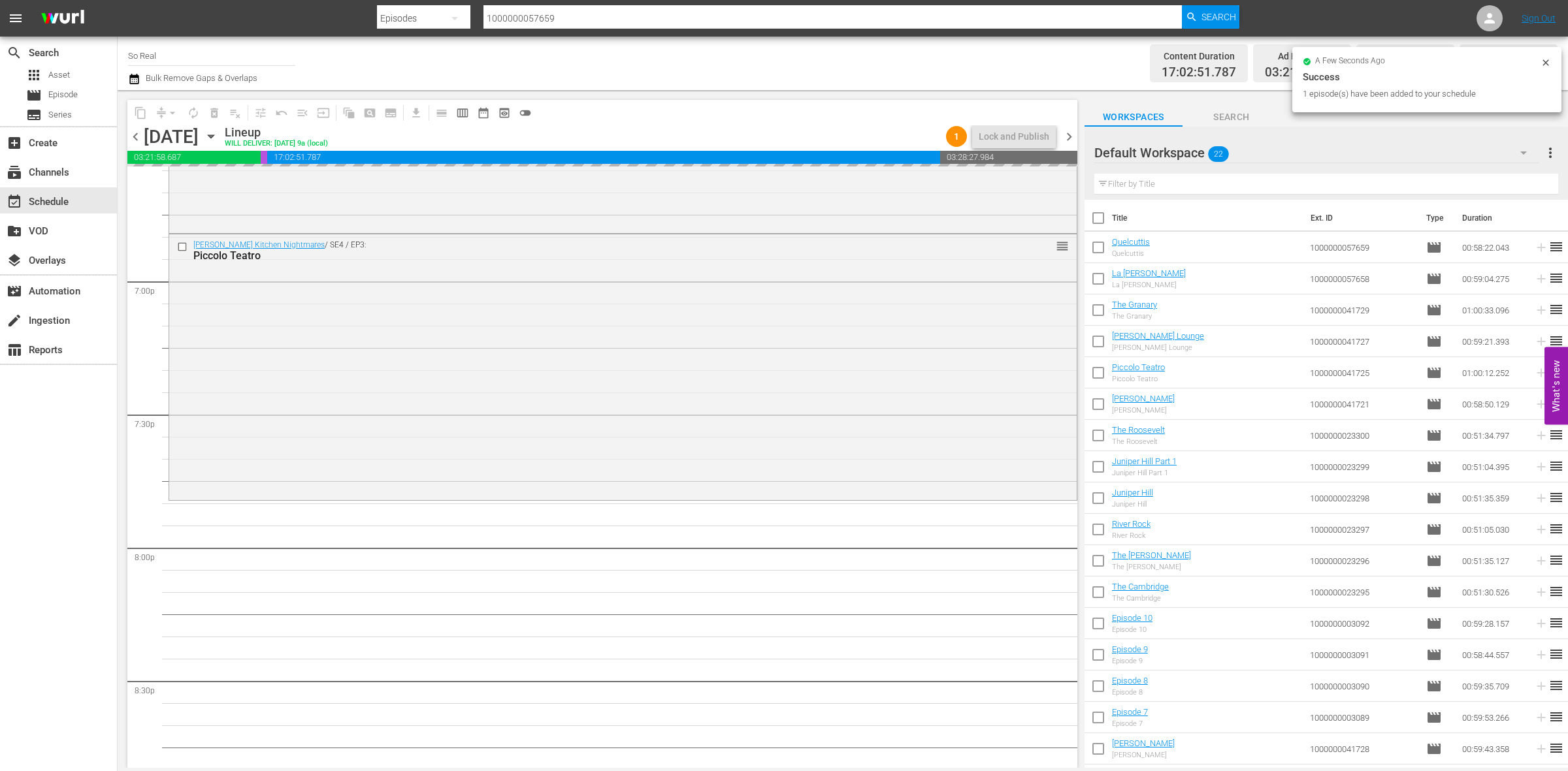
scroll to position [4948, 0]
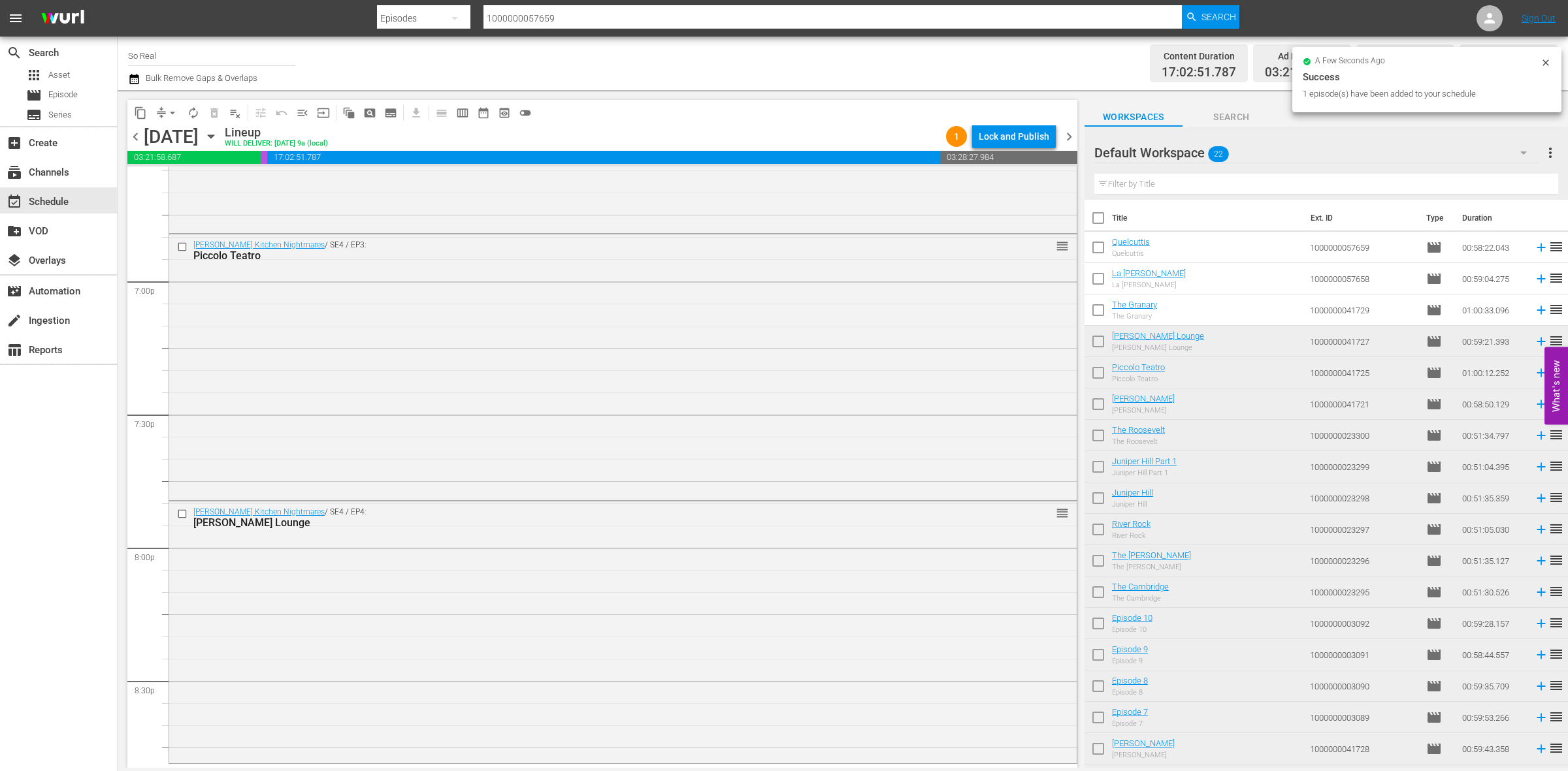
click at [1096, 307] on input "checkbox" at bounding box center [1098, 313] width 27 height 27
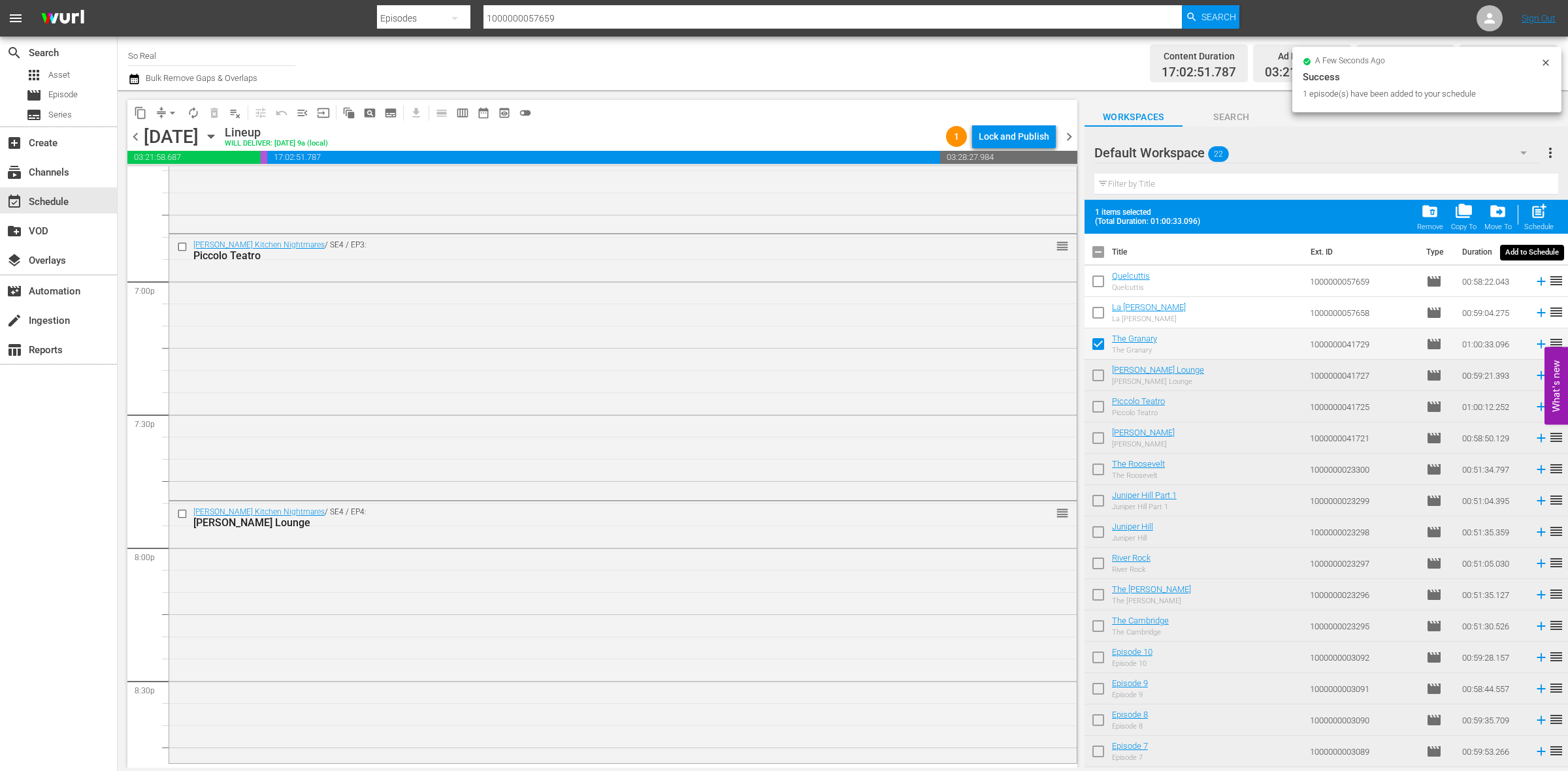
click at [1539, 210] on span "post_add" at bounding box center [1539, 211] width 18 height 18
checkbox input "false"
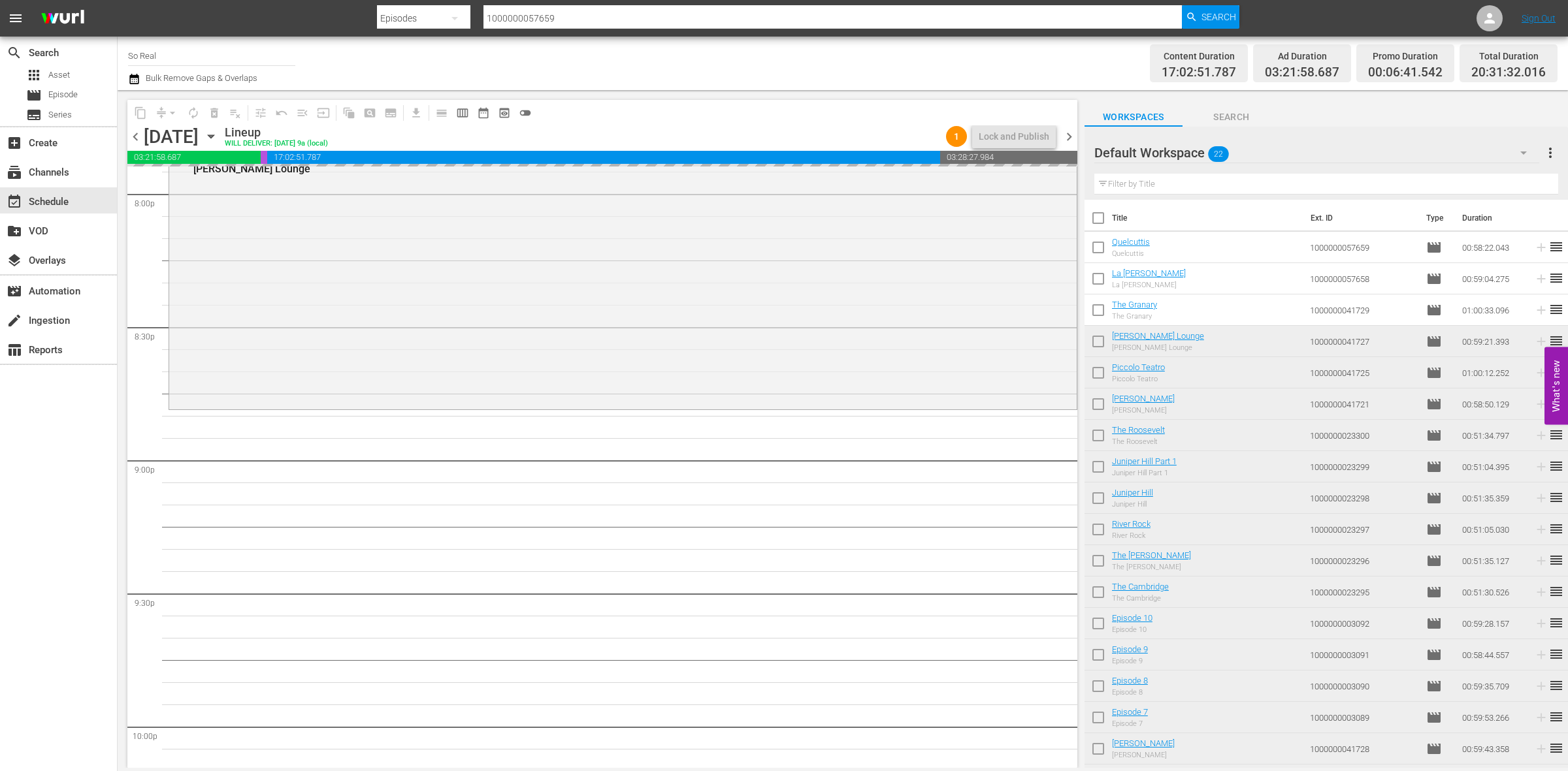
scroll to position [5303, 0]
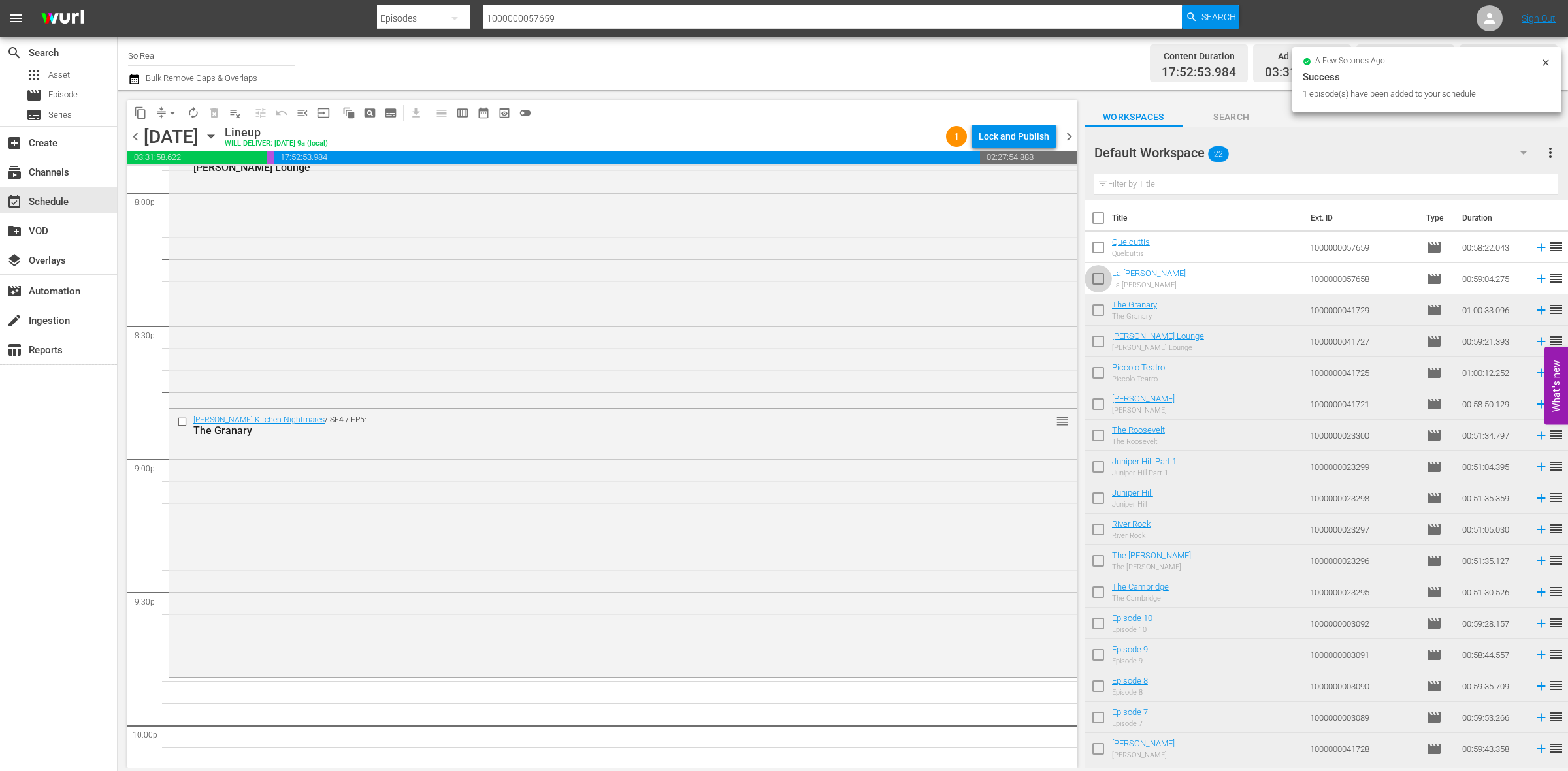
click at [1097, 281] on input "checkbox" at bounding box center [1098, 281] width 27 height 27
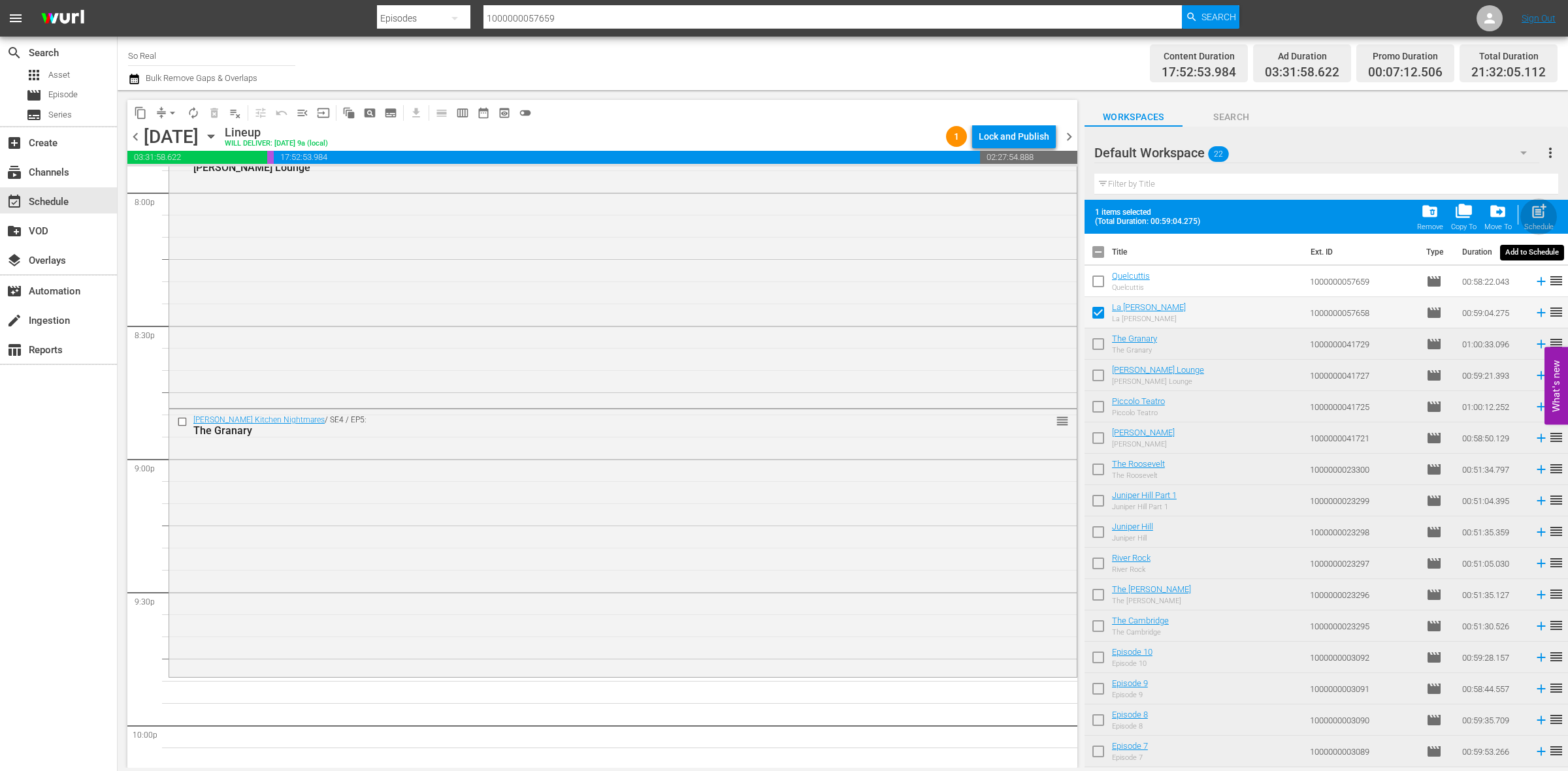
click at [1539, 219] on span "post_add" at bounding box center [1539, 211] width 18 height 18
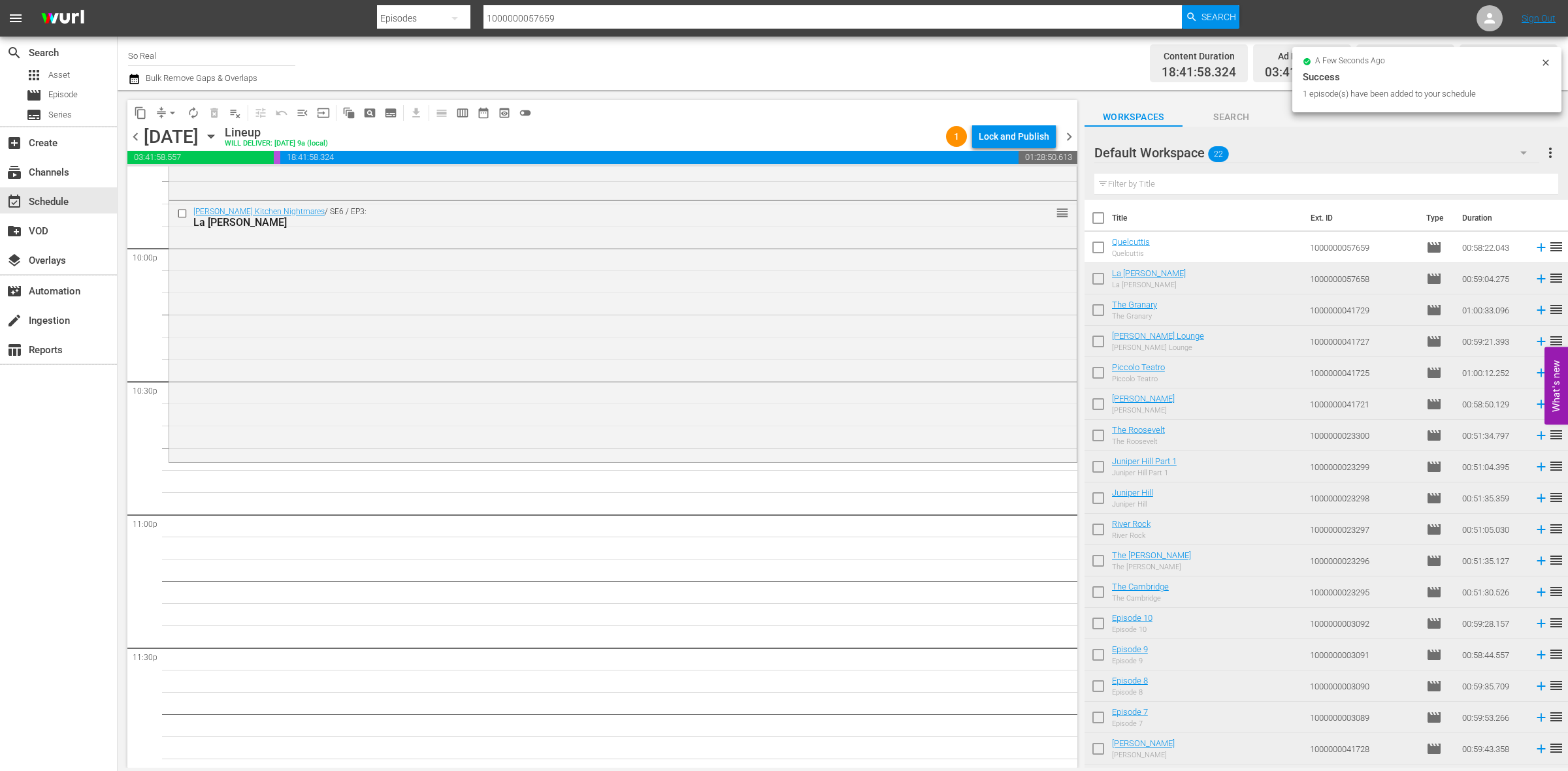
scroll to position [5794, 0]
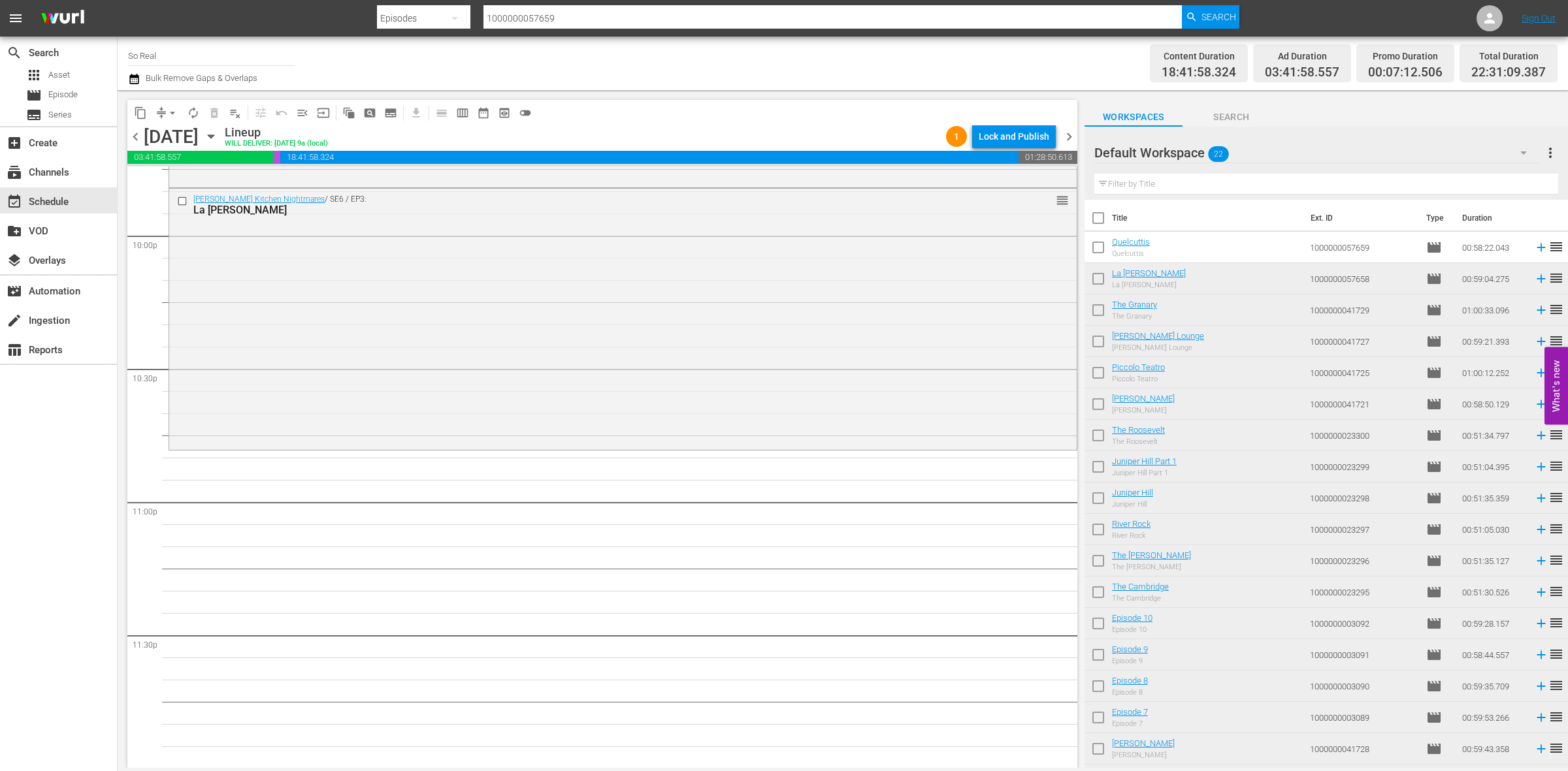
click at [1095, 253] on input "checkbox" at bounding box center [1098, 250] width 27 height 27
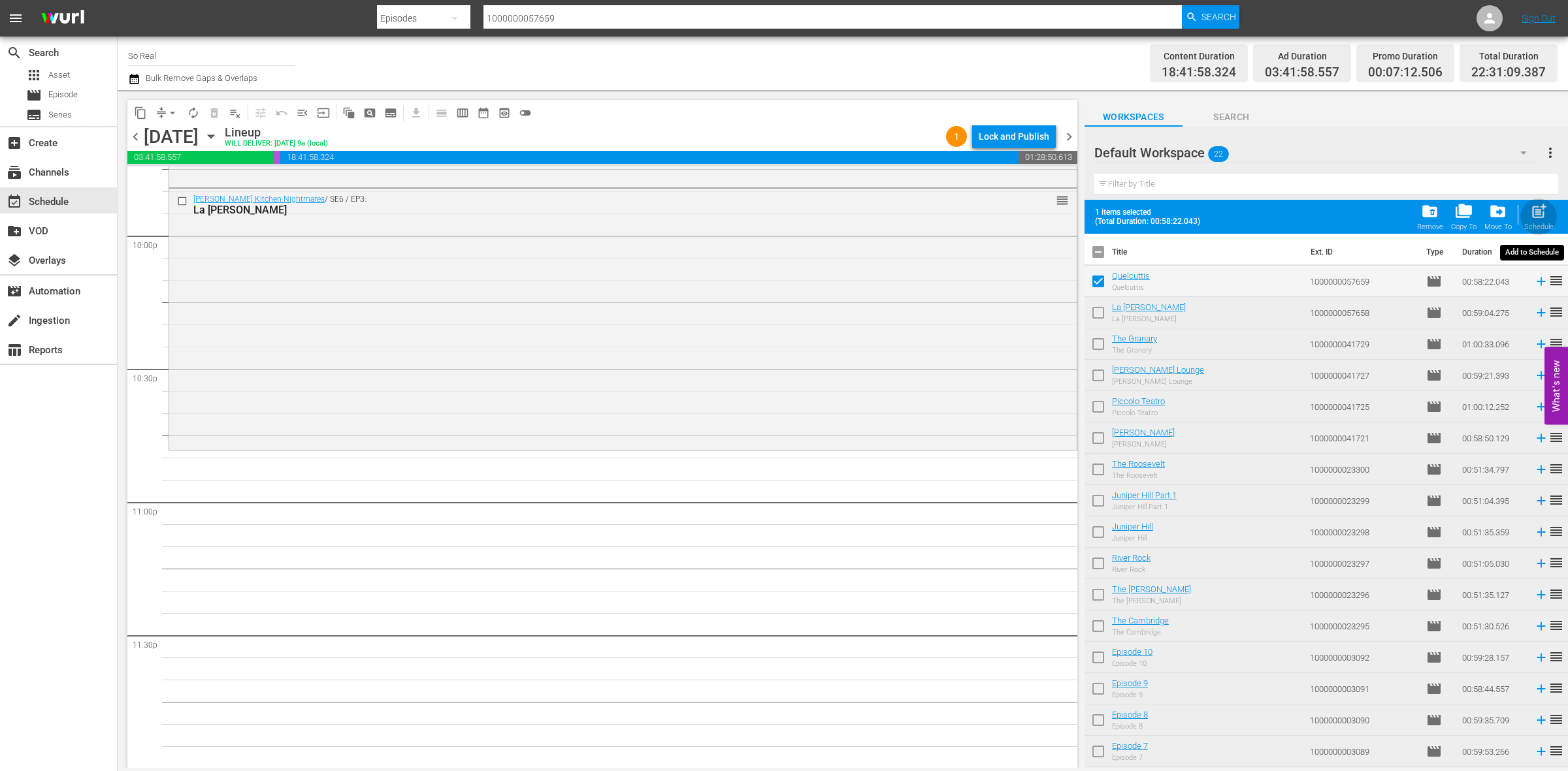
click at [1534, 221] on div "post_add Schedule" at bounding box center [1538, 216] width 29 height 29
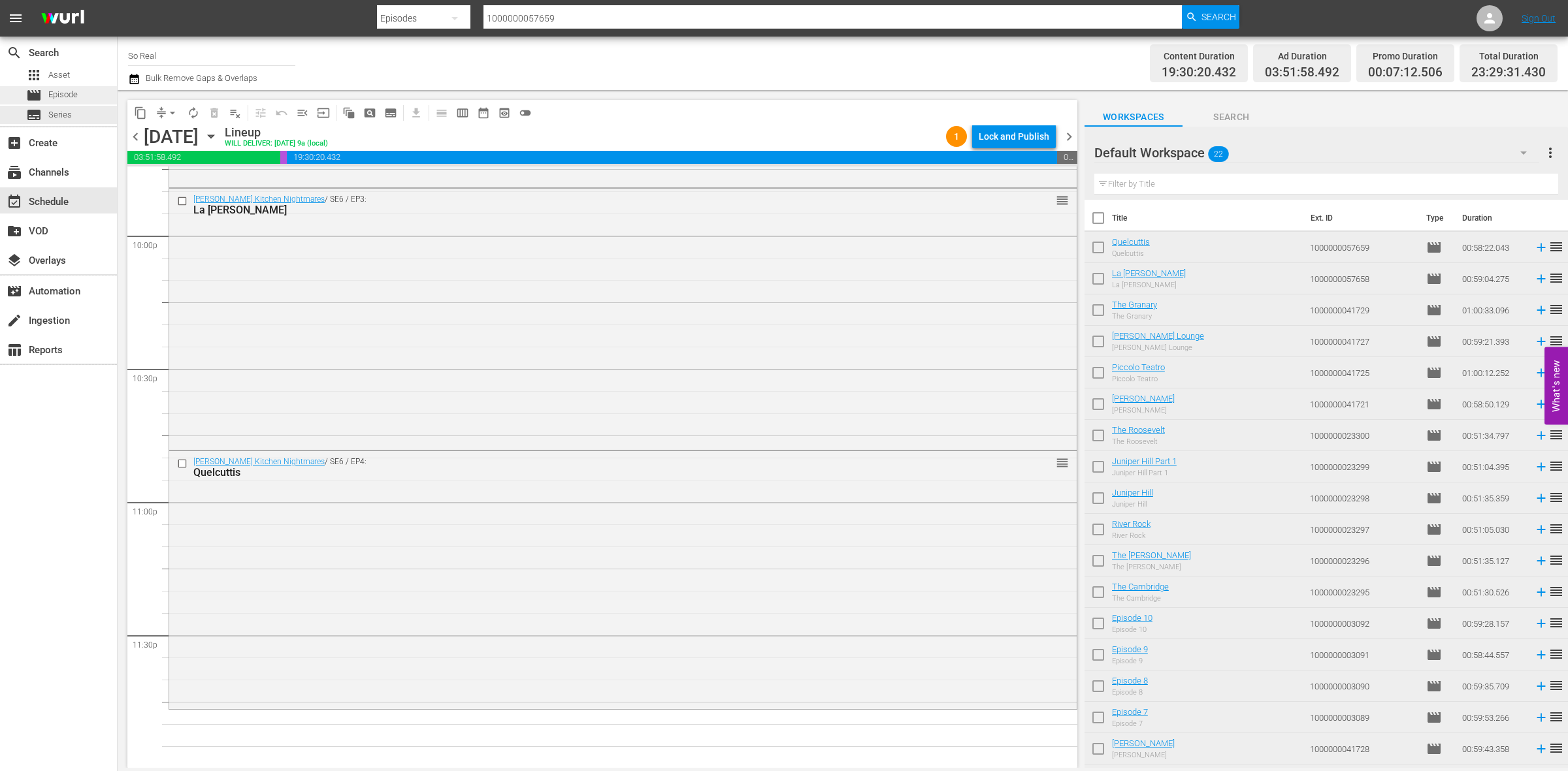
click at [81, 95] on div "movie Episode" at bounding box center [58, 95] width 117 height 19
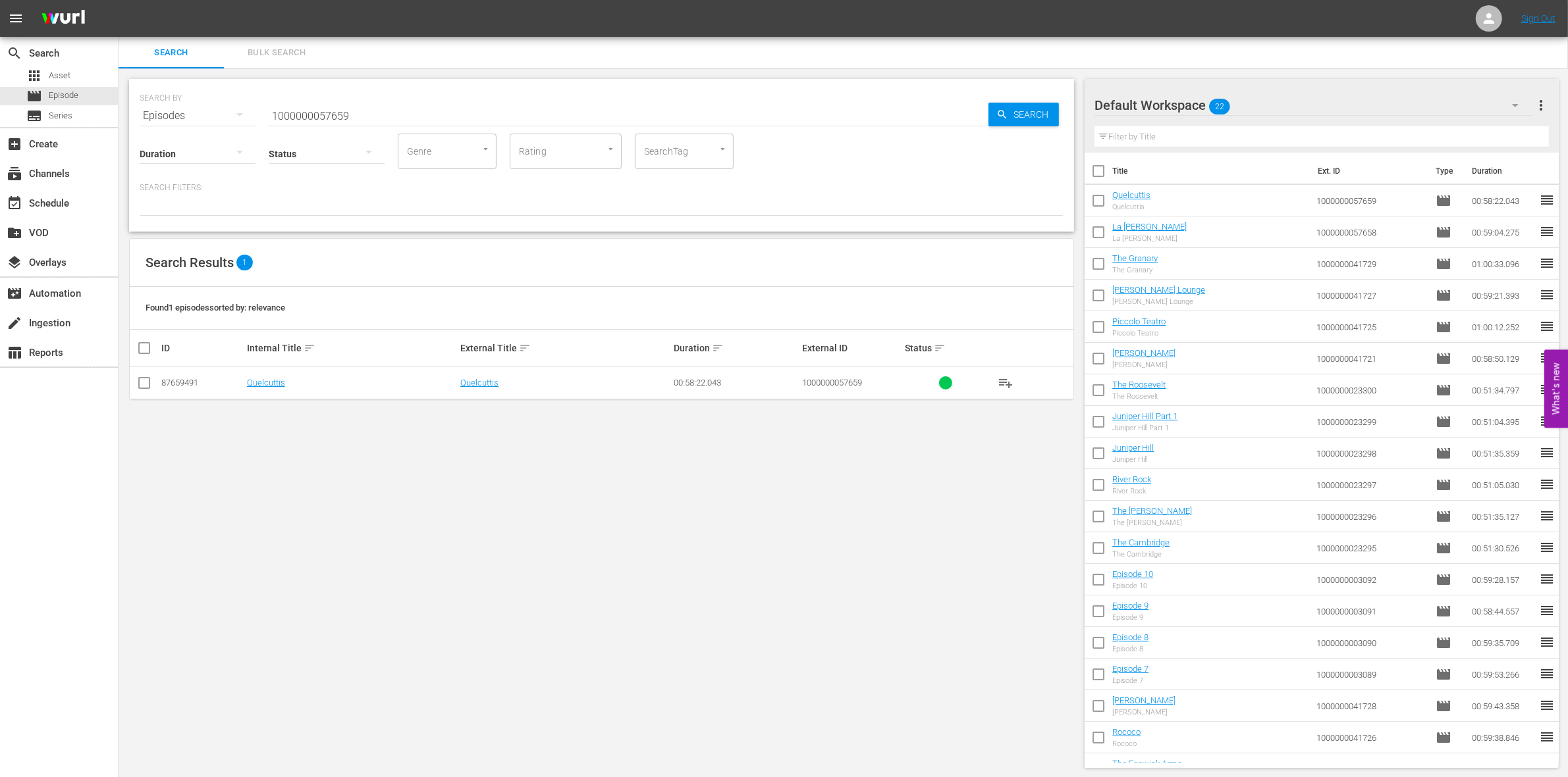
click at [289, 113] on input "1000000057659" at bounding box center [629, 115] width 719 height 31
paste input "1000000041731"
click at [142, 385] on input "checkbox" at bounding box center [144, 386] width 16 height 16
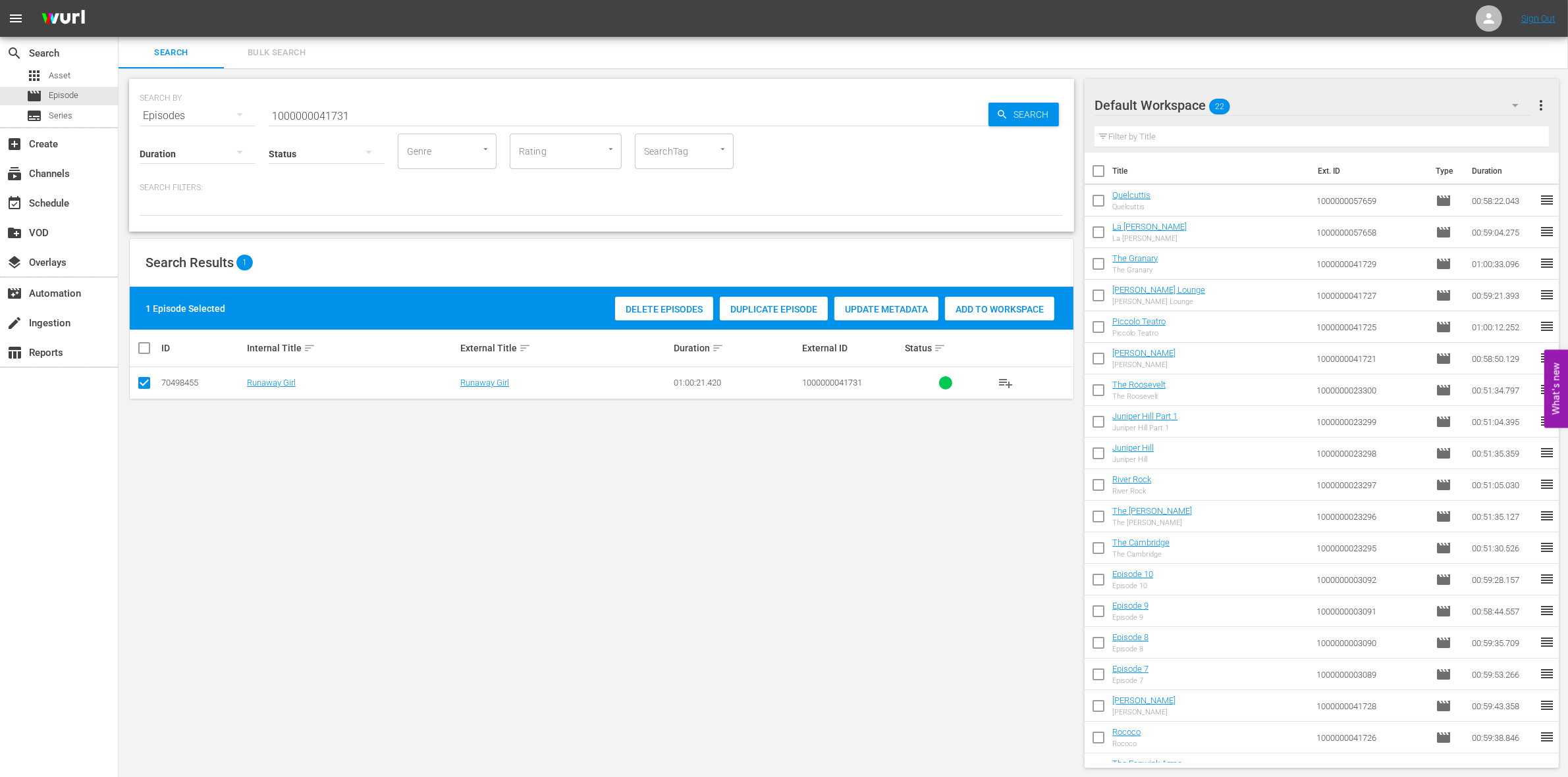
click at [1009, 321] on div "Delete Episodes Duplicate Episode Update Metadata Add to Workspace" at bounding box center [834, 309] width 446 height 30
click at [981, 304] on span "Add to Workspace" at bounding box center [999, 310] width 110 height 11
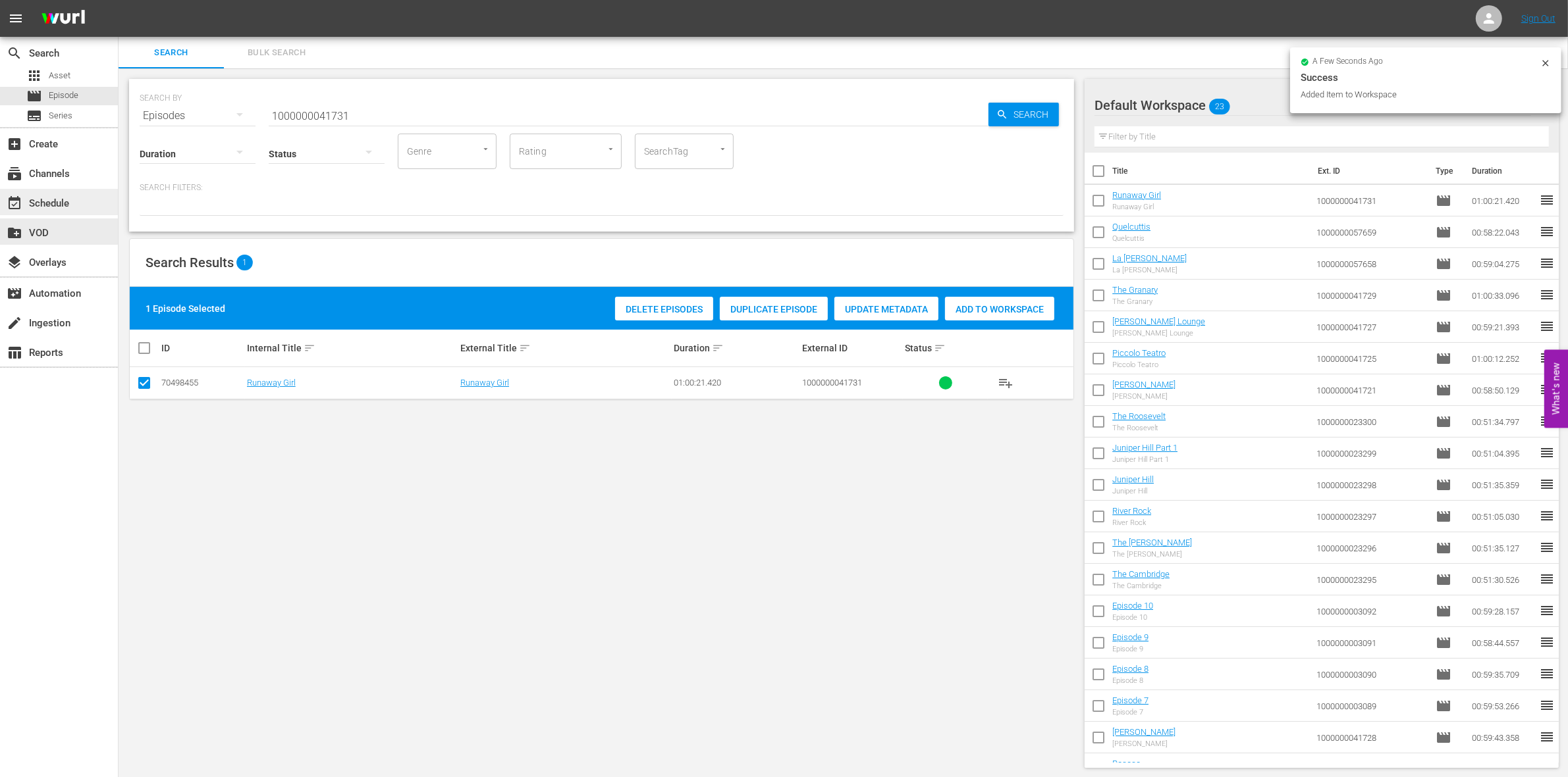
click at [64, 202] on div "event_available Schedule" at bounding box center [37, 201] width 74 height 12
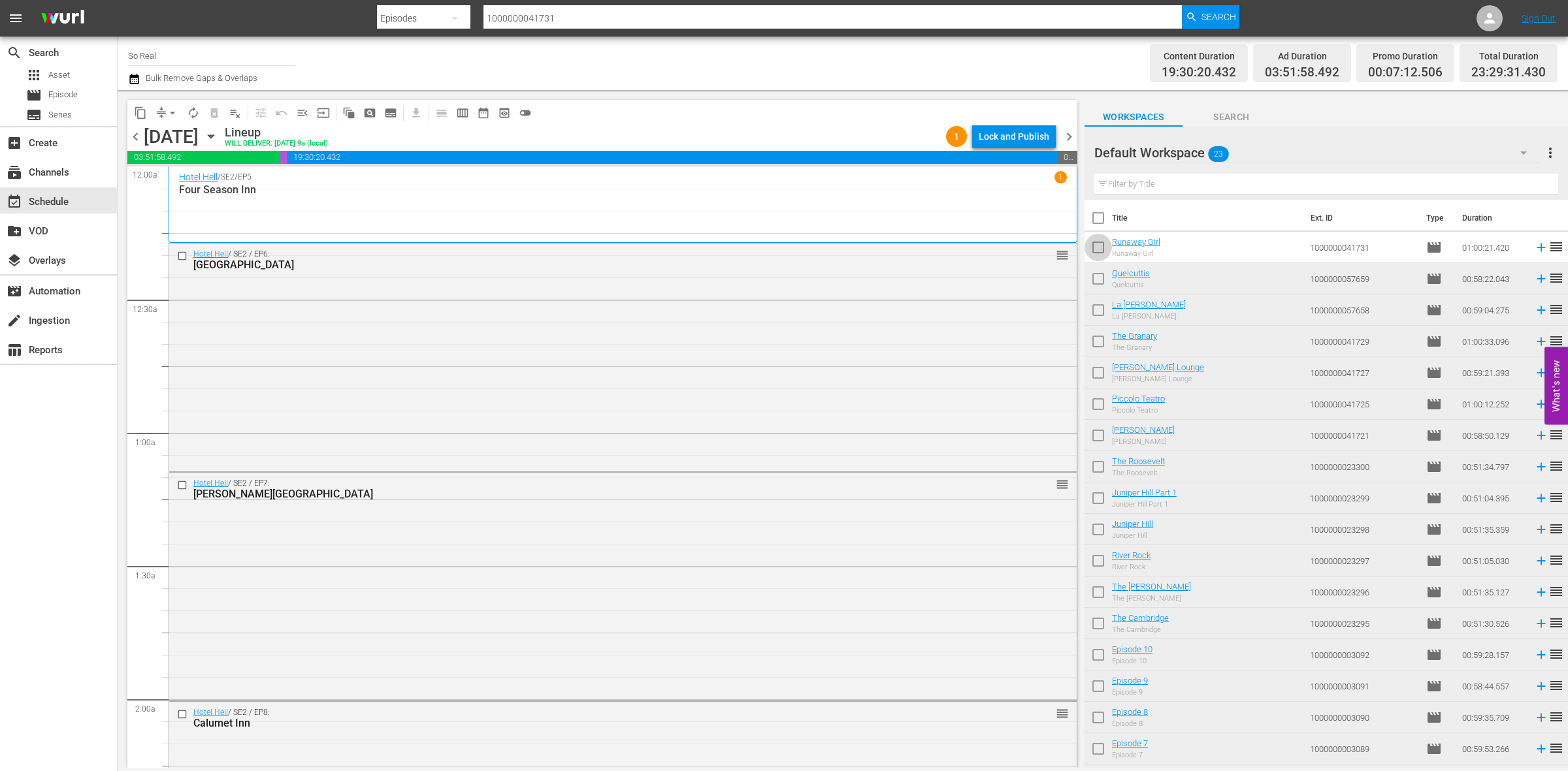
click at [1095, 248] on input "checkbox" at bounding box center [1098, 250] width 27 height 27
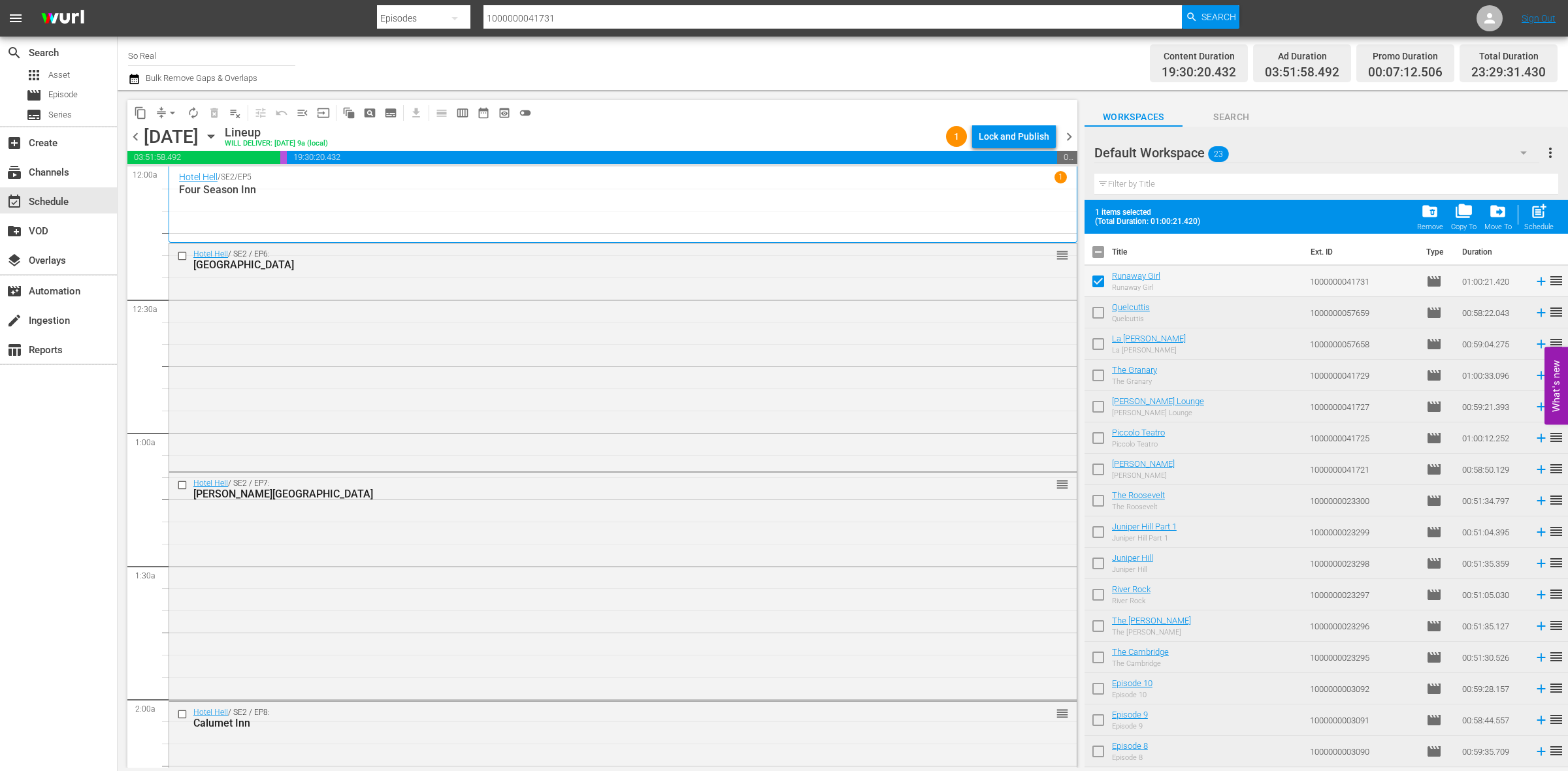
click at [1534, 213] on span "post_add" at bounding box center [1539, 211] width 18 height 18
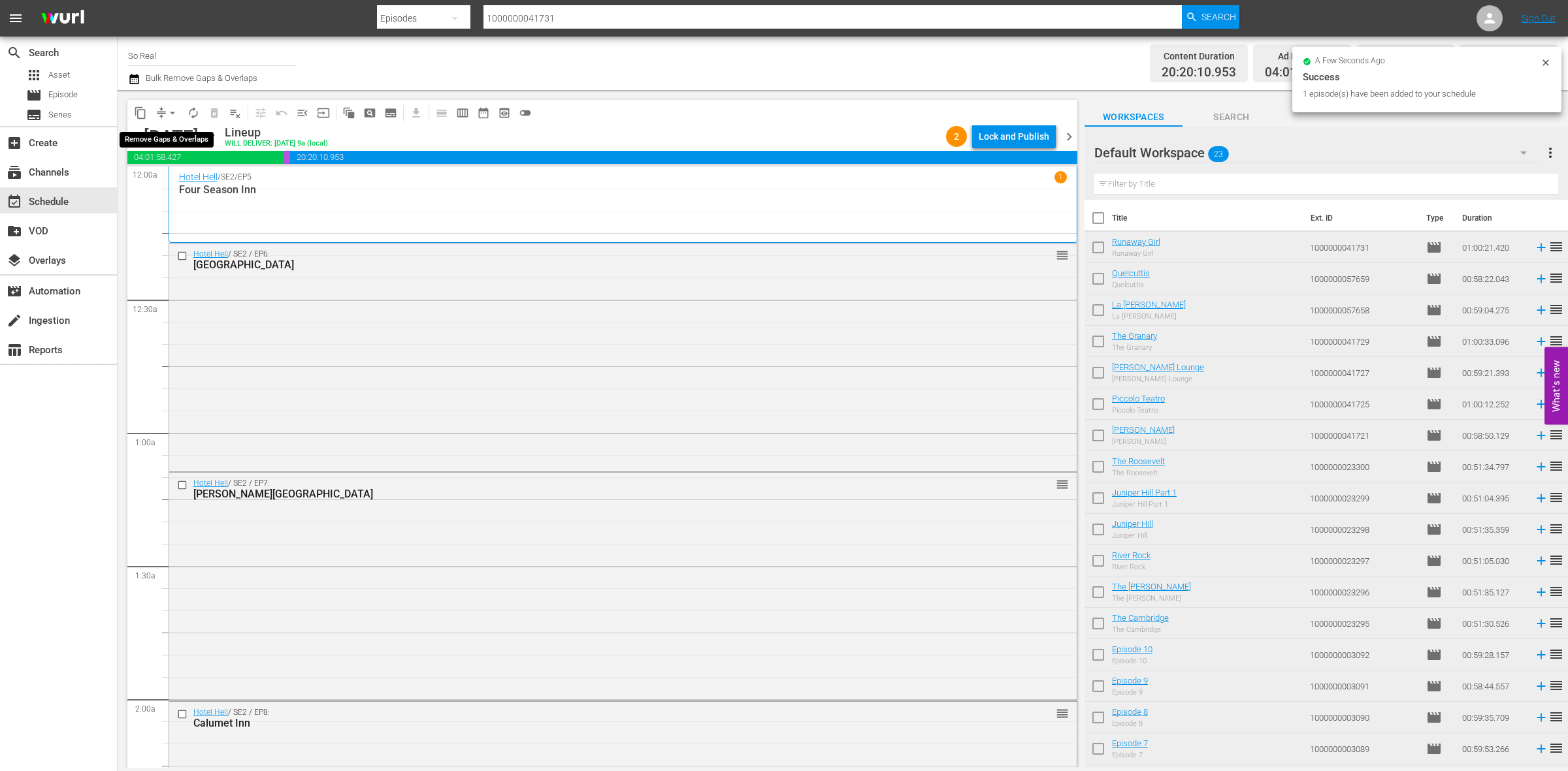
click at [167, 113] on span "arrow_drop_down" at bounding box center [172, 113] width 13 height 13
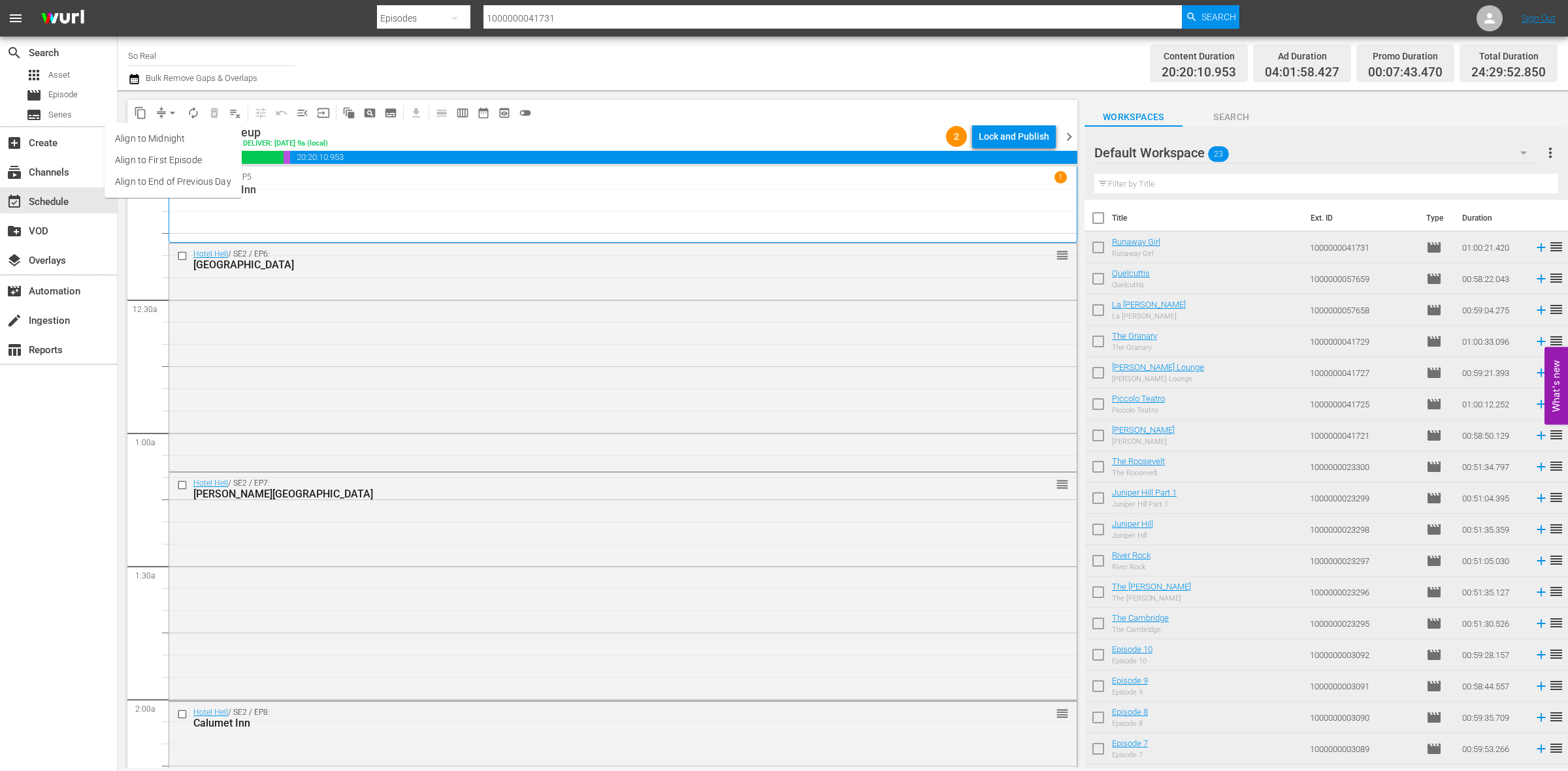
click at [191, 173] on li "Align to End of Previous Day" at bounding box center [172, 182] width 137 height 21
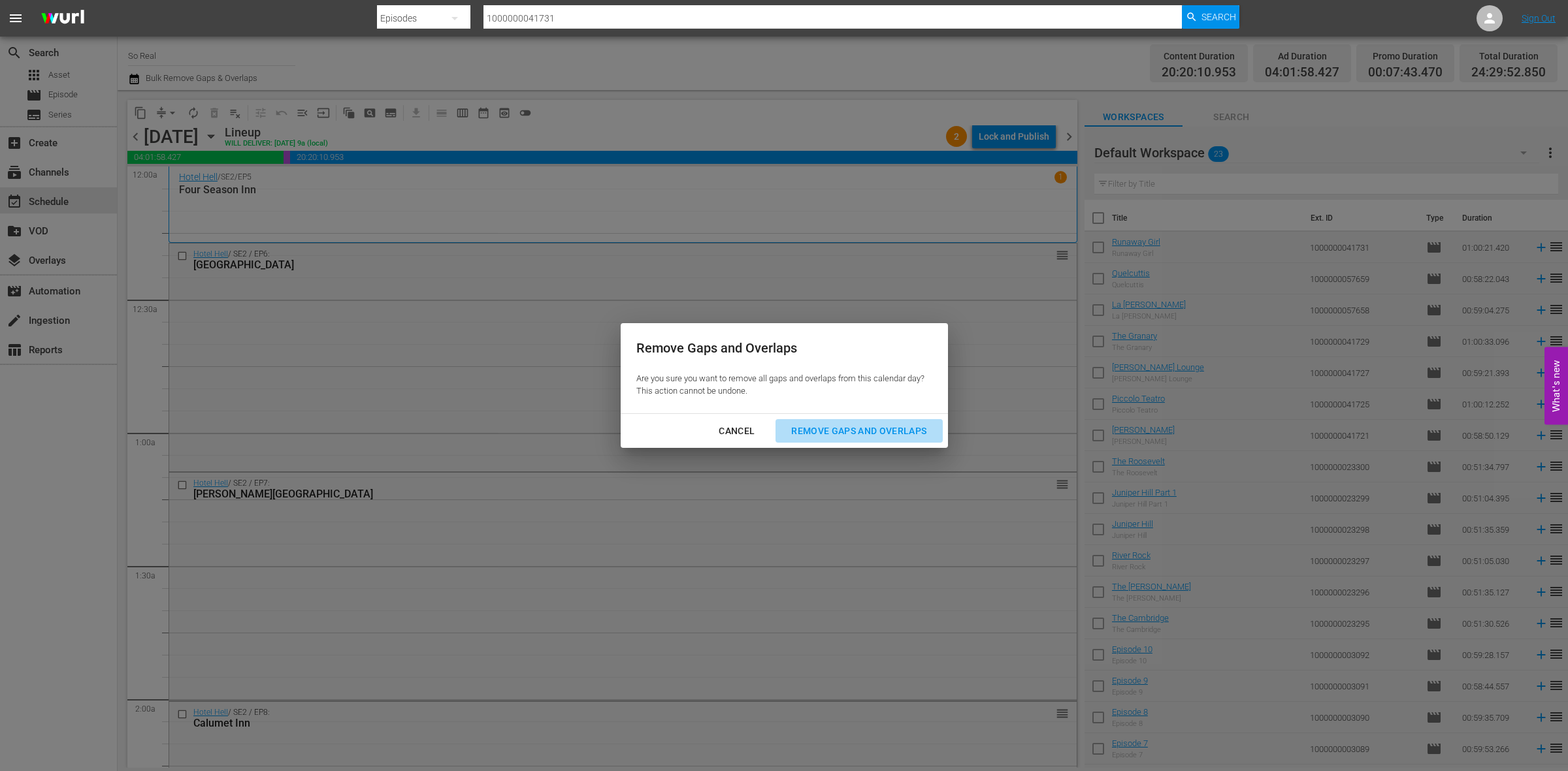
click at [850, 421] on button "Remove Gaps and Overlaps" at bounding box center [859, 431] width 167 height 24
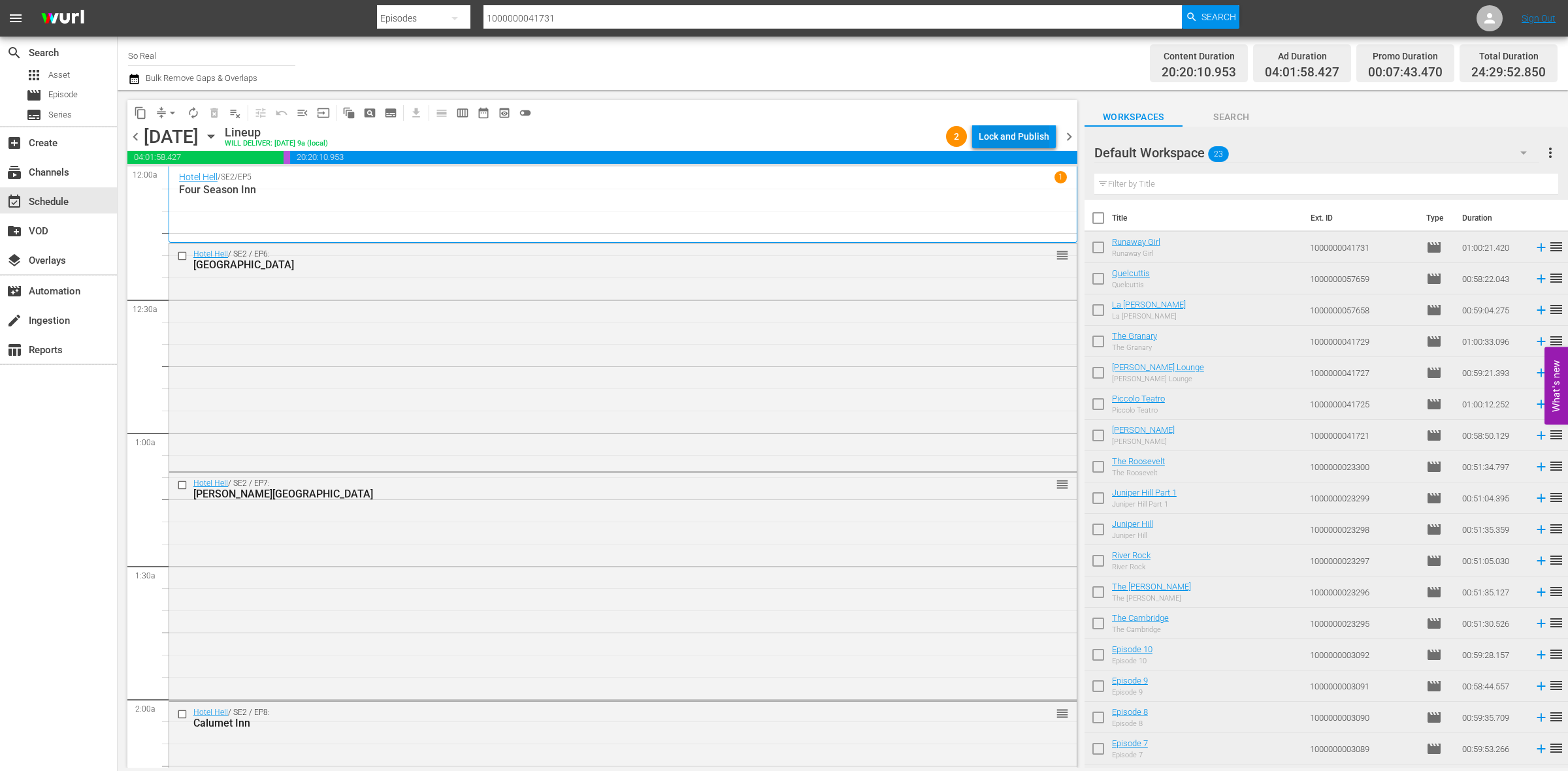
click at [1014, 136] on div "Lock and Publish" at bounding box center [1014, 136] width 71 height 24
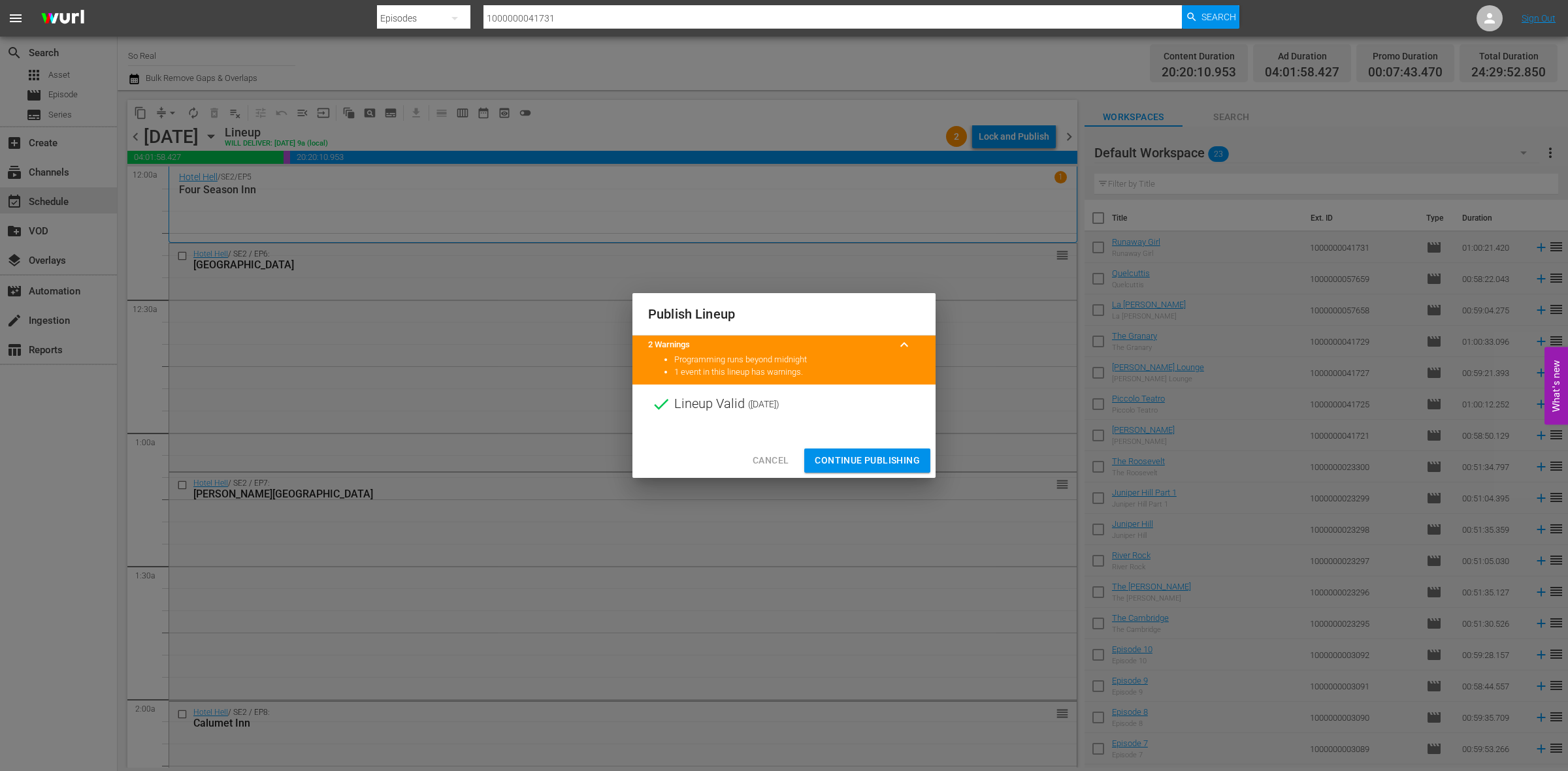
click at [874, 462] on span "Continue Publishing" at bounding box center [867, 461] width 105 height 16
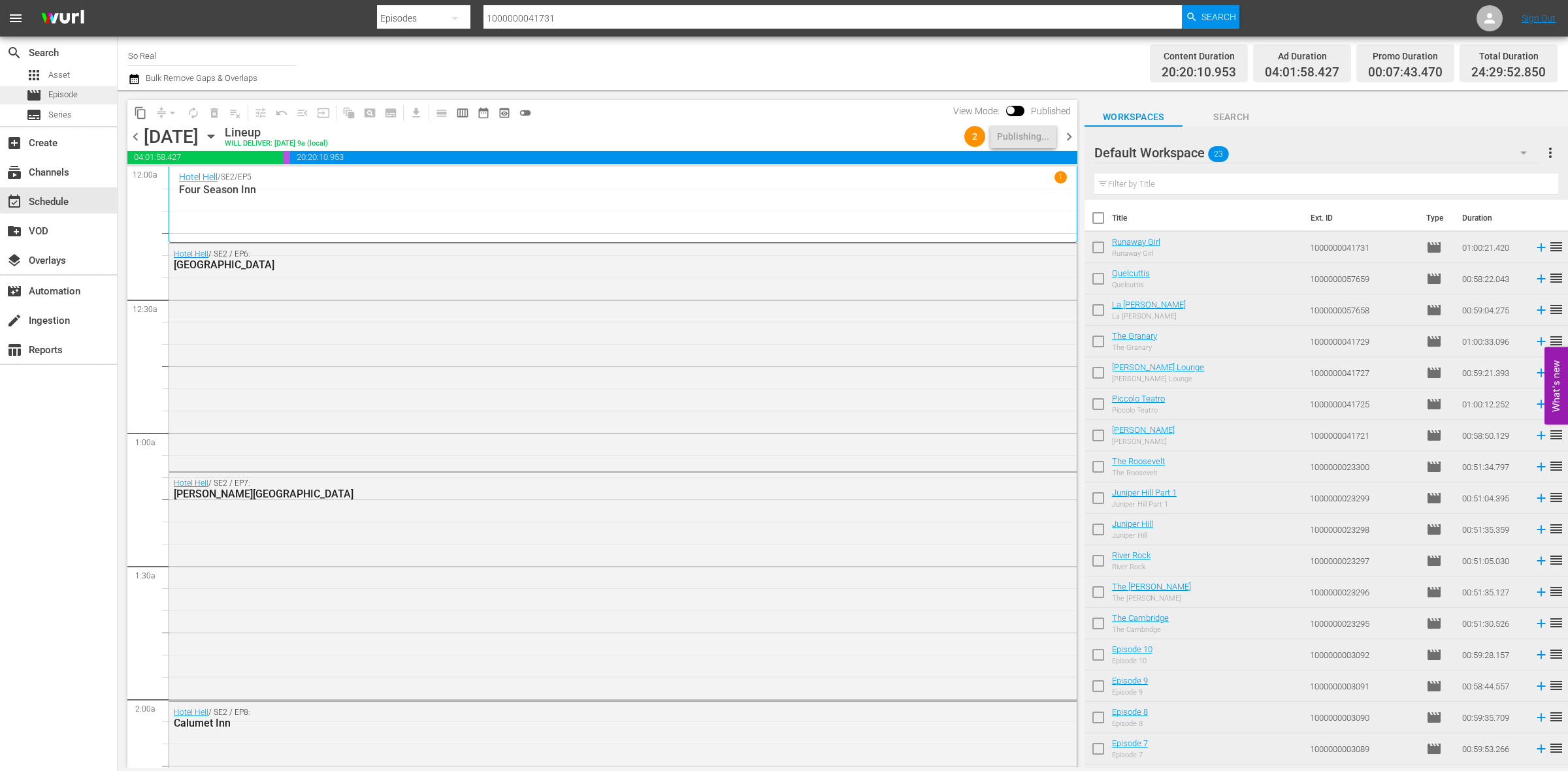
click at [77, 102] on span "Episode" at bounding box center [63, 94] width 29 height 13
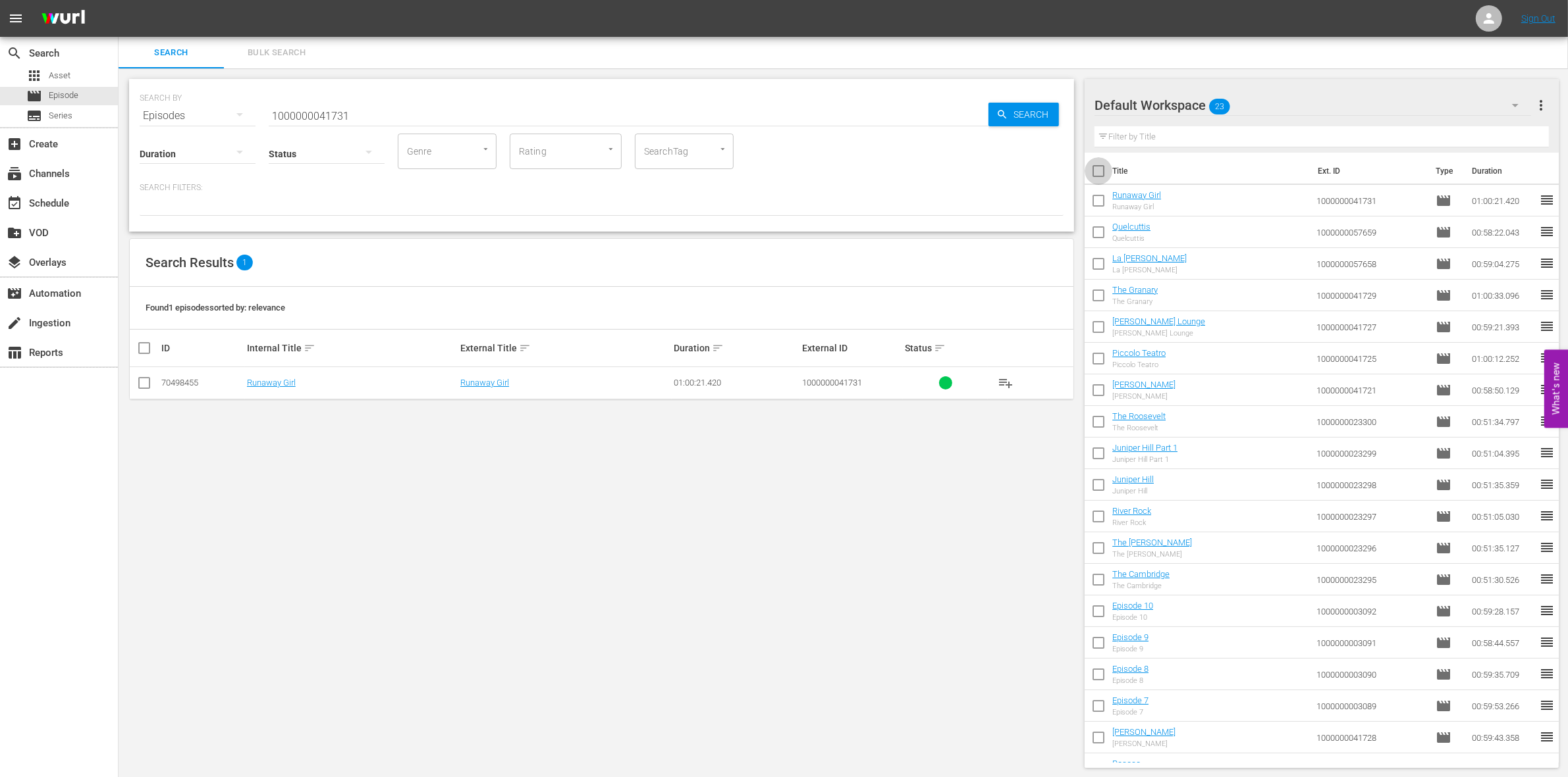
click at [1101, 174] on input "checkbox" at bounding box center [1098, 174] width 28 height 28
checkbox input "true"
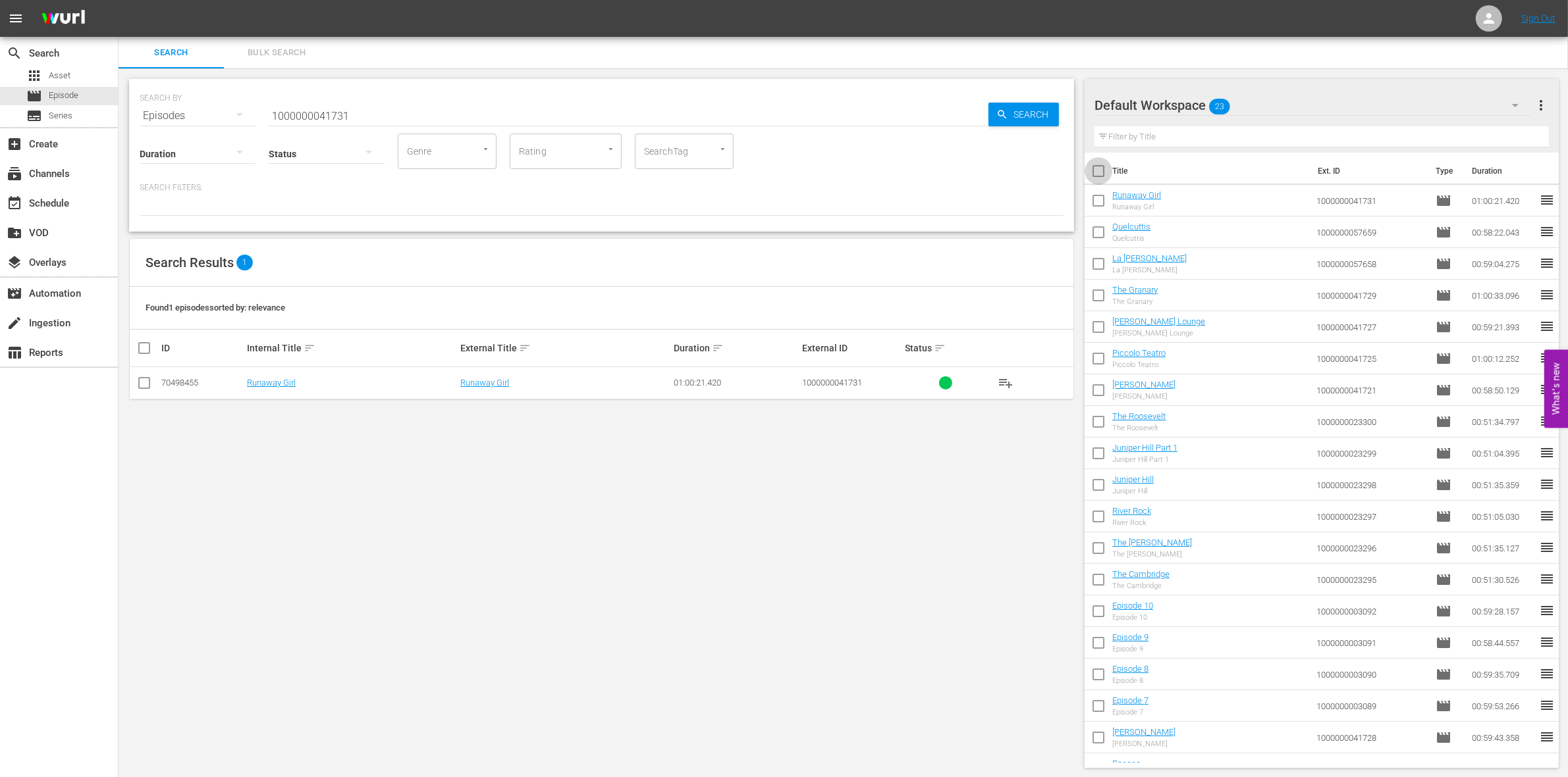
checkbox input "true"
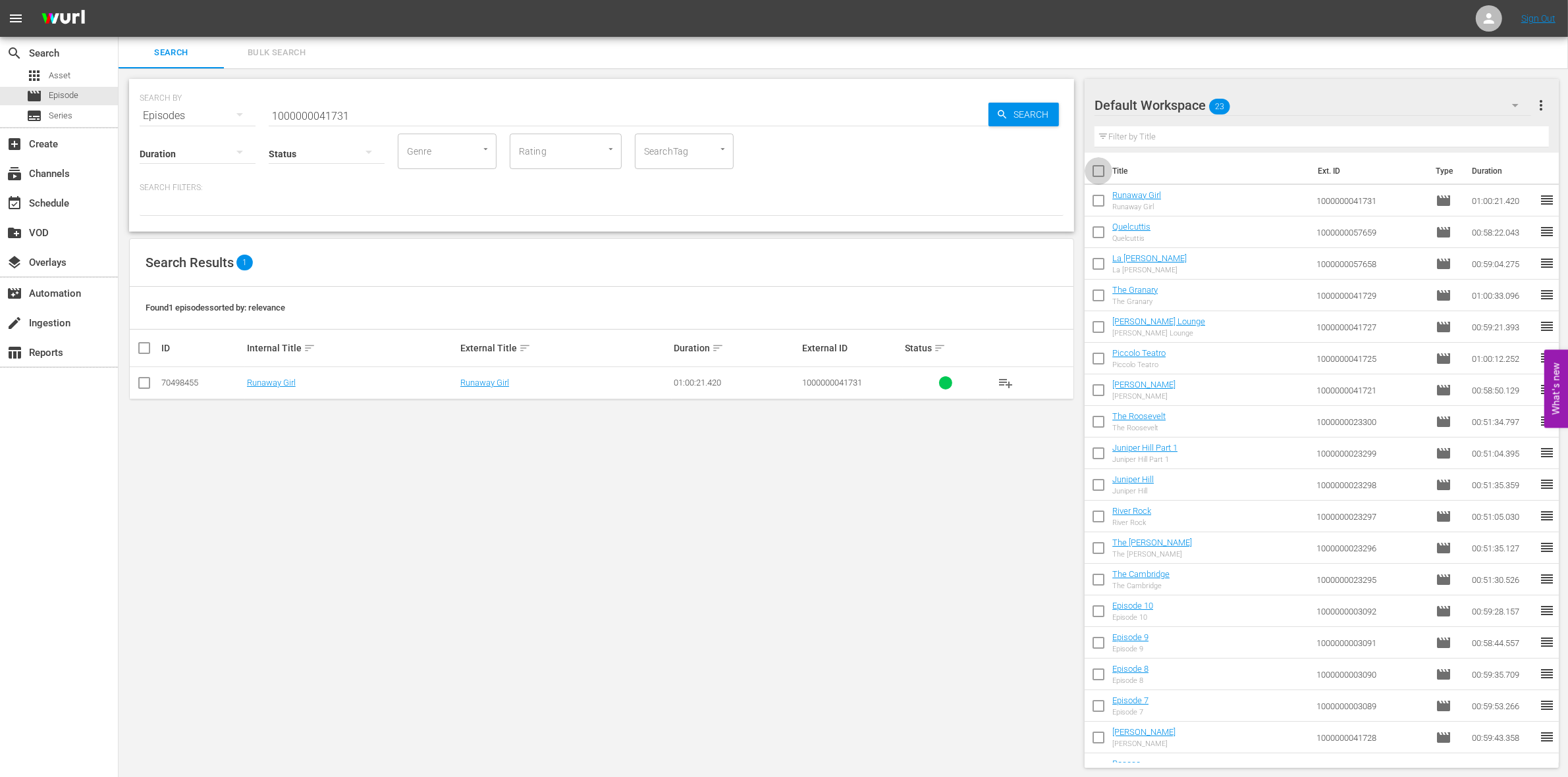
checkbox input "true"
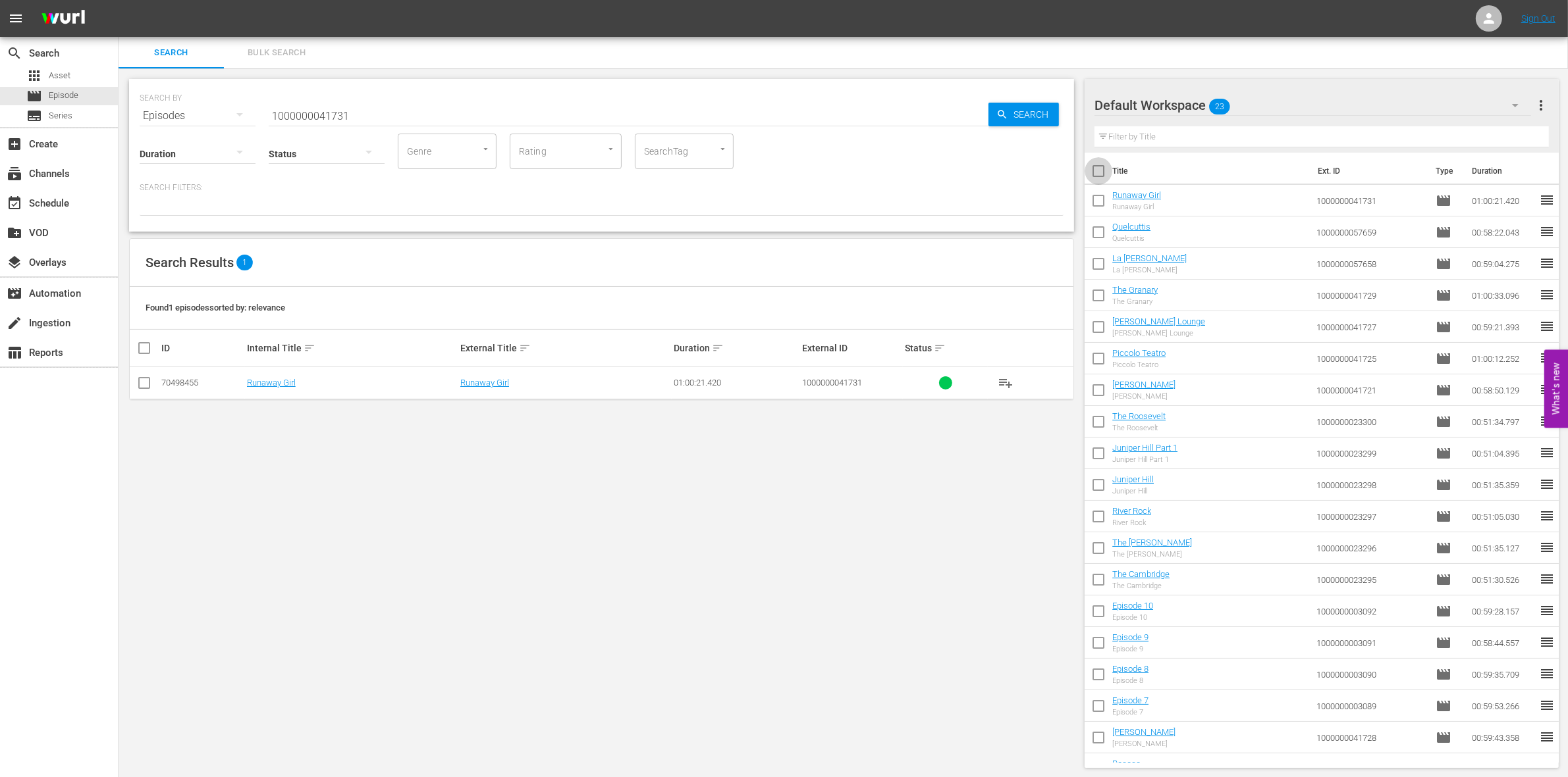
checkbox input "true"
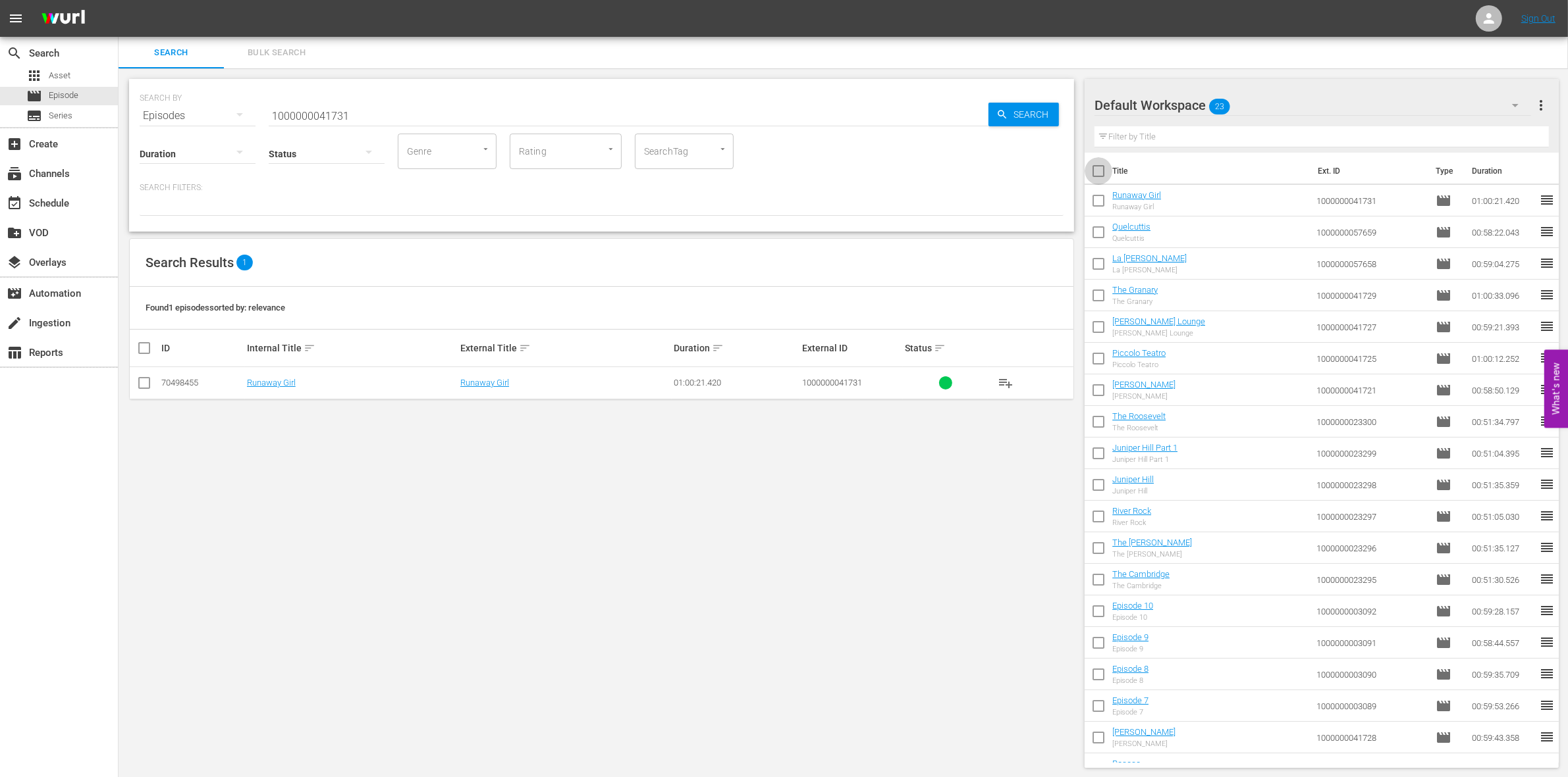
checkbox input "true"
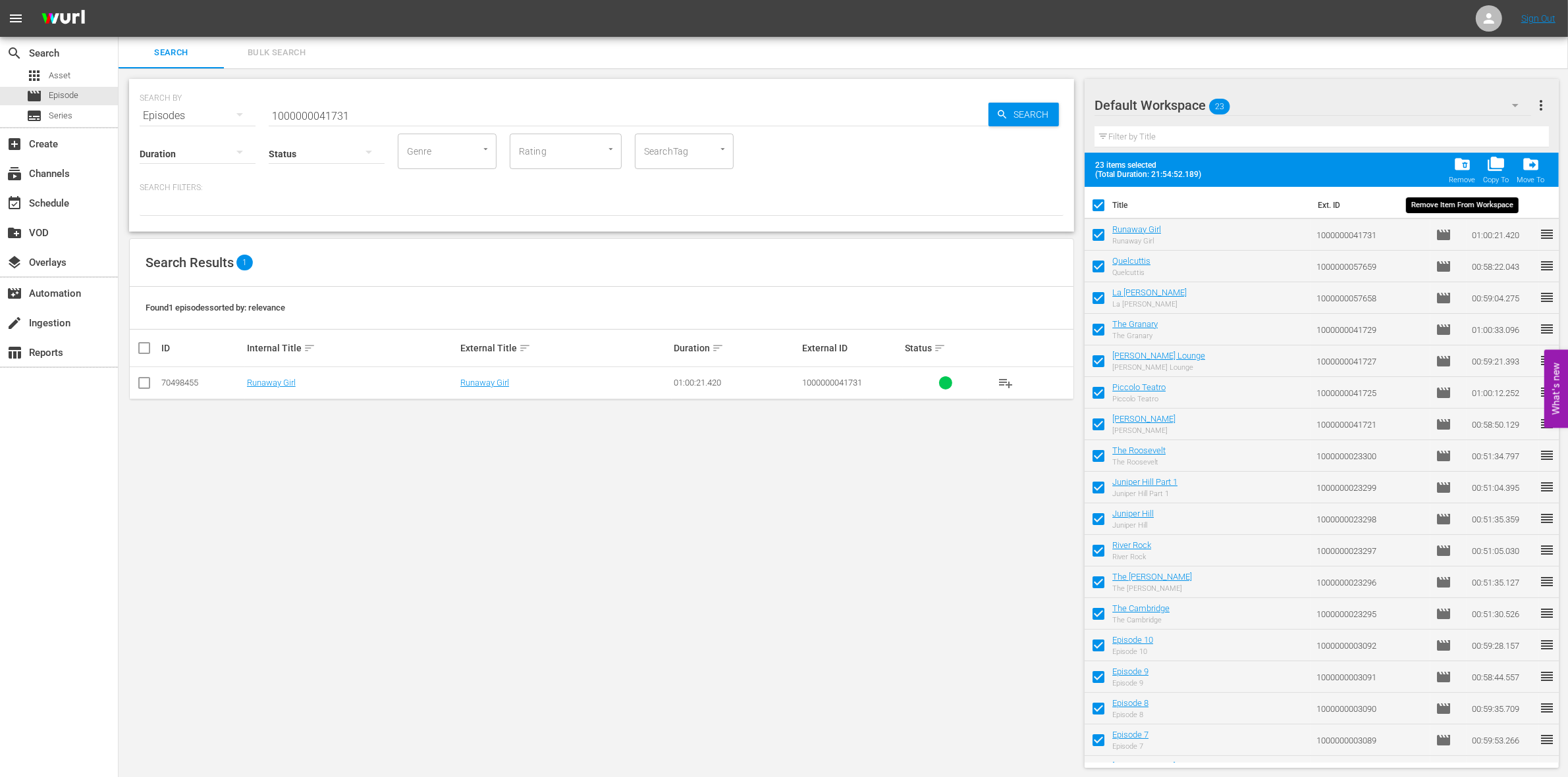
click at [1470, 169] on span "folder_delete" at bounding box center [1462, 165] width 18 height 18
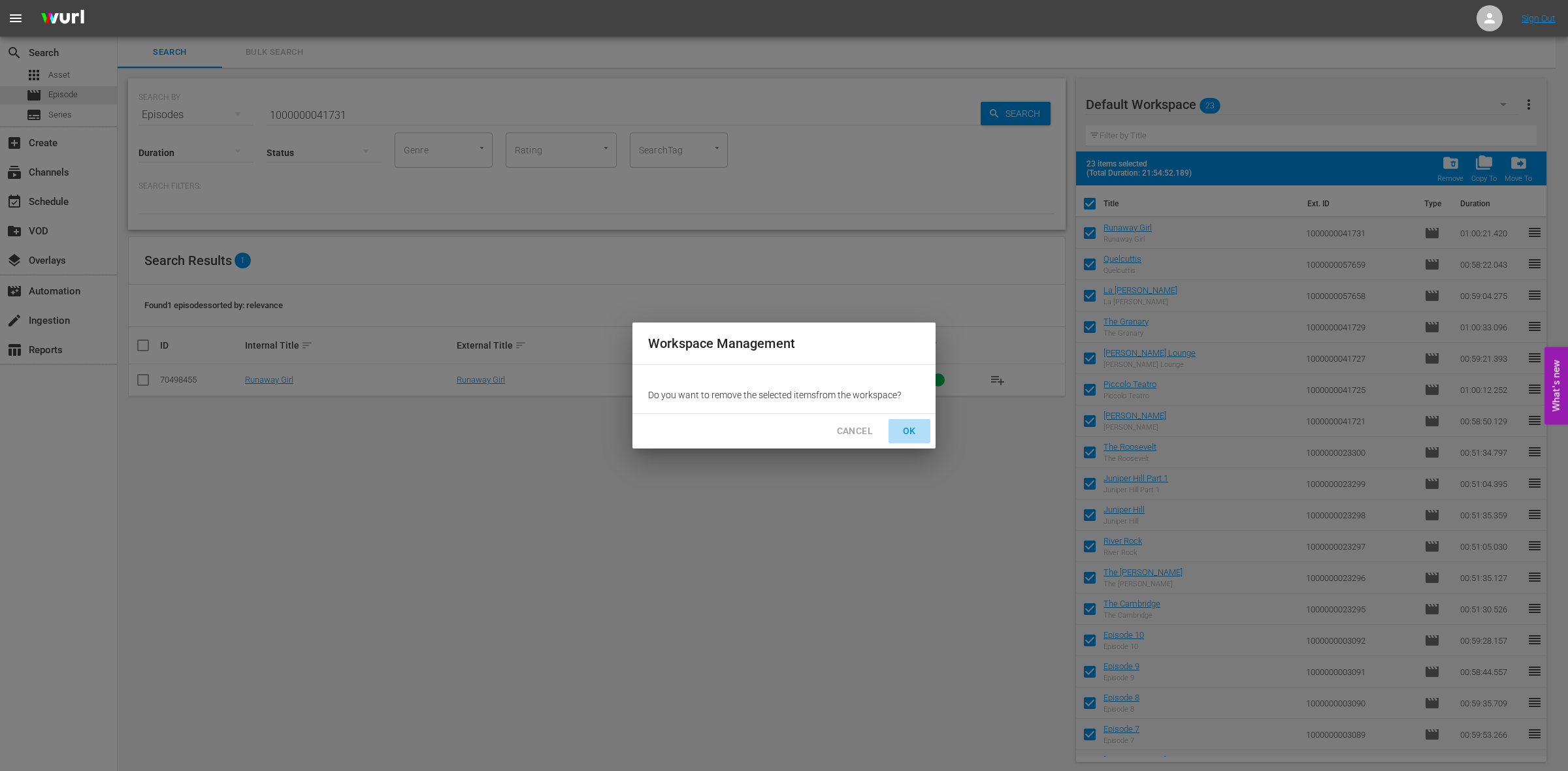
click at [899, 420] on button "OK" at bounding box center [909, 431] width 42 height 24
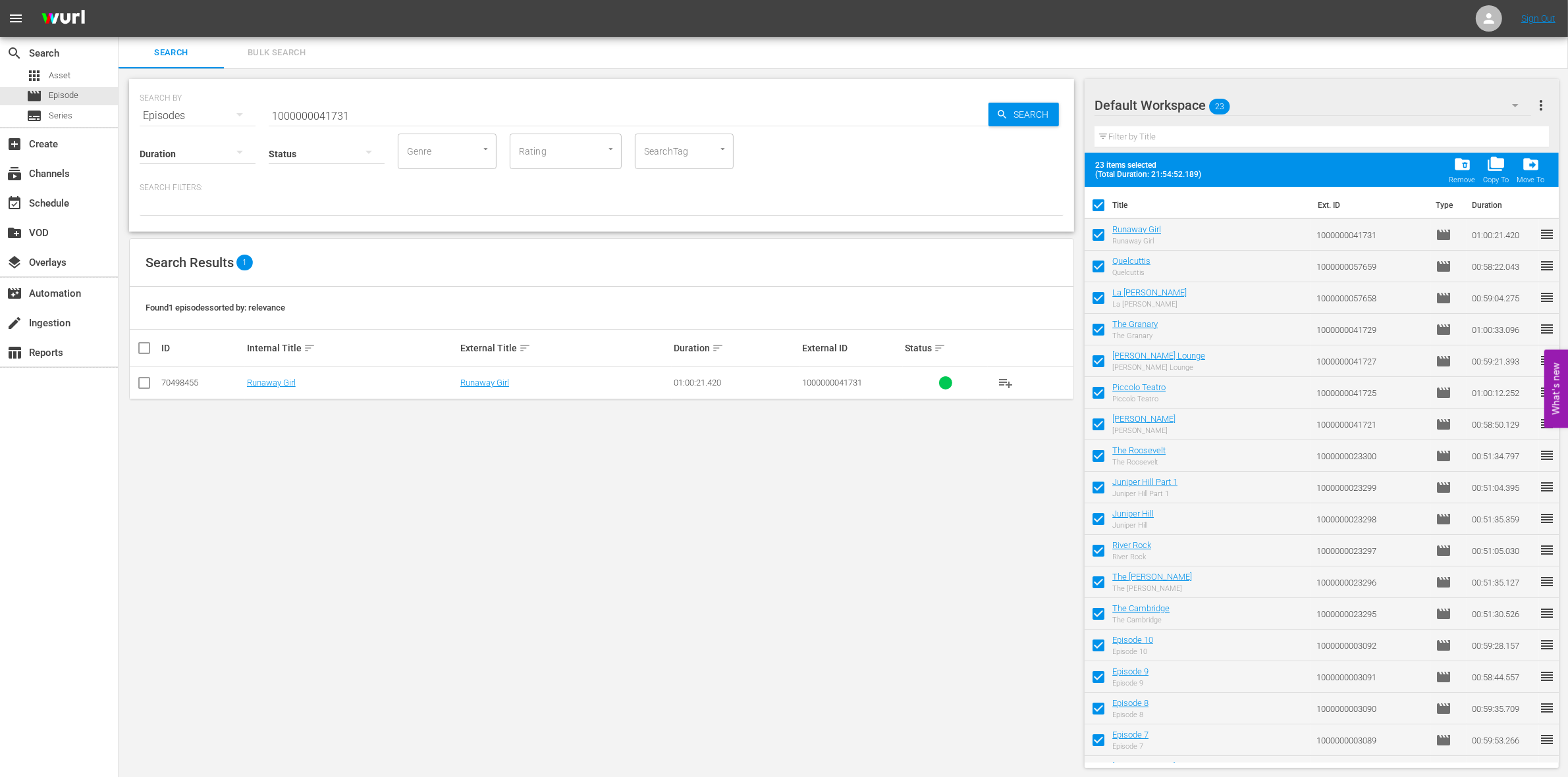
checkbox input "false"
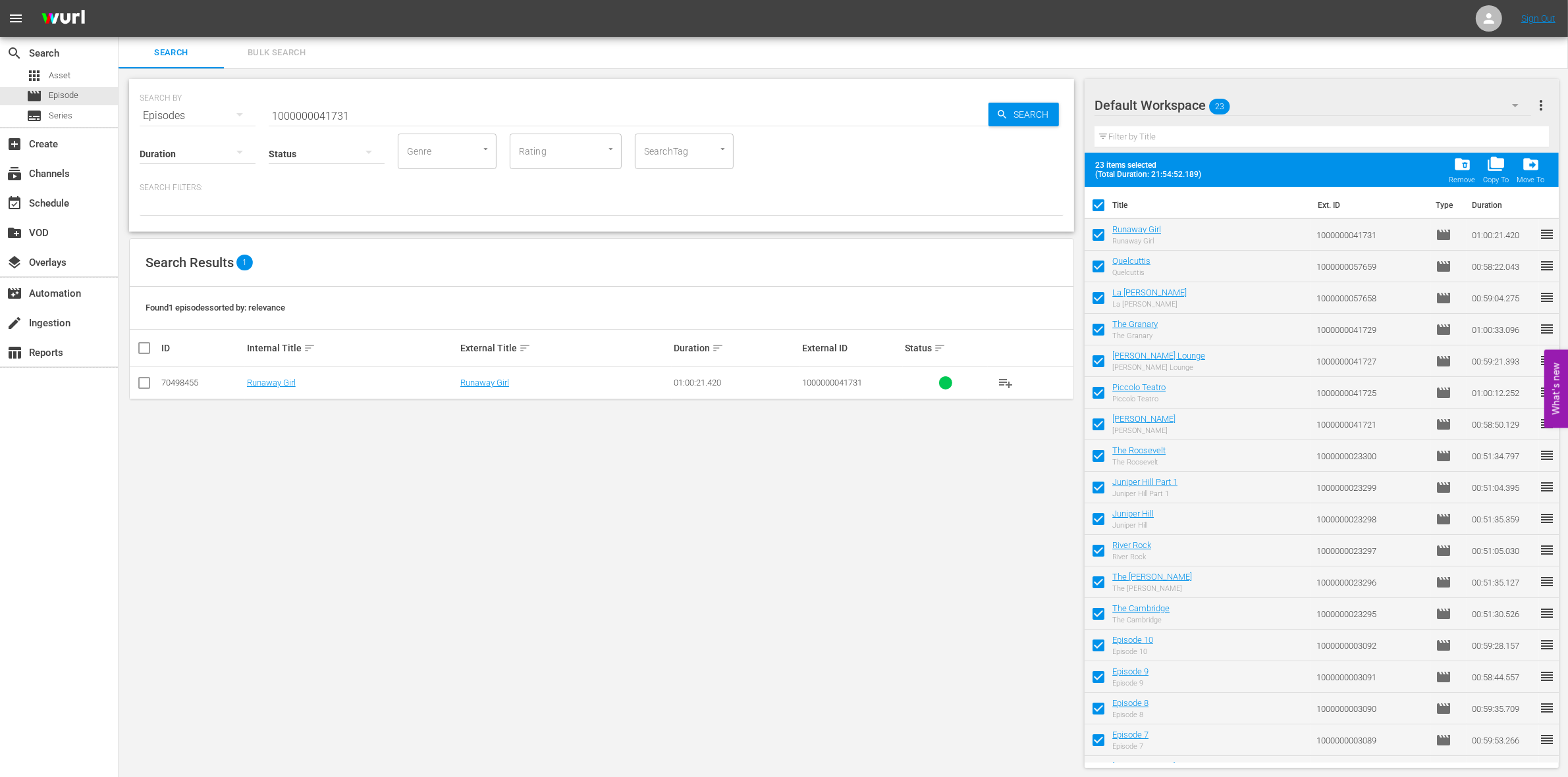
checkbox input "false"
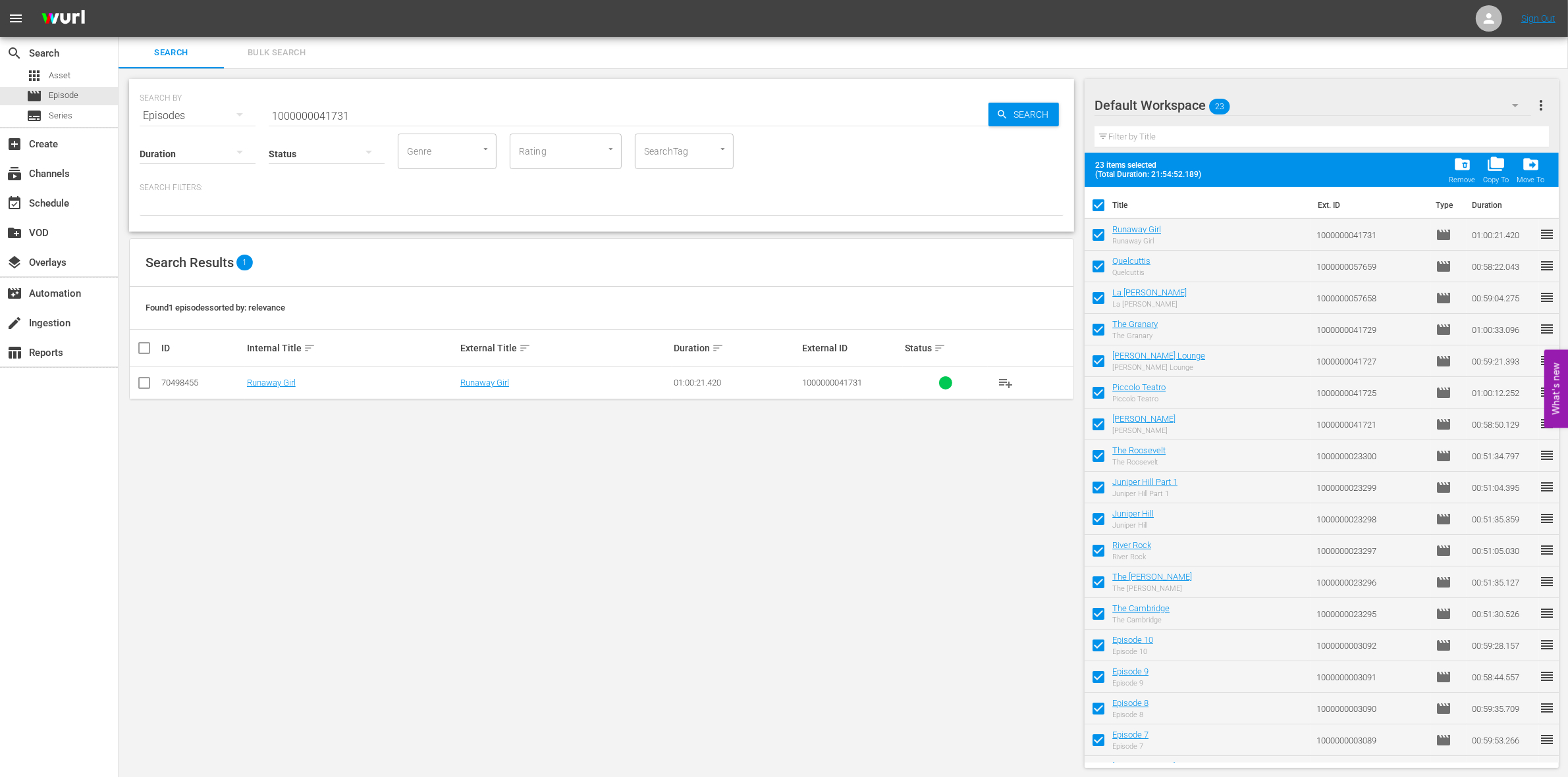
checkbox input "false"
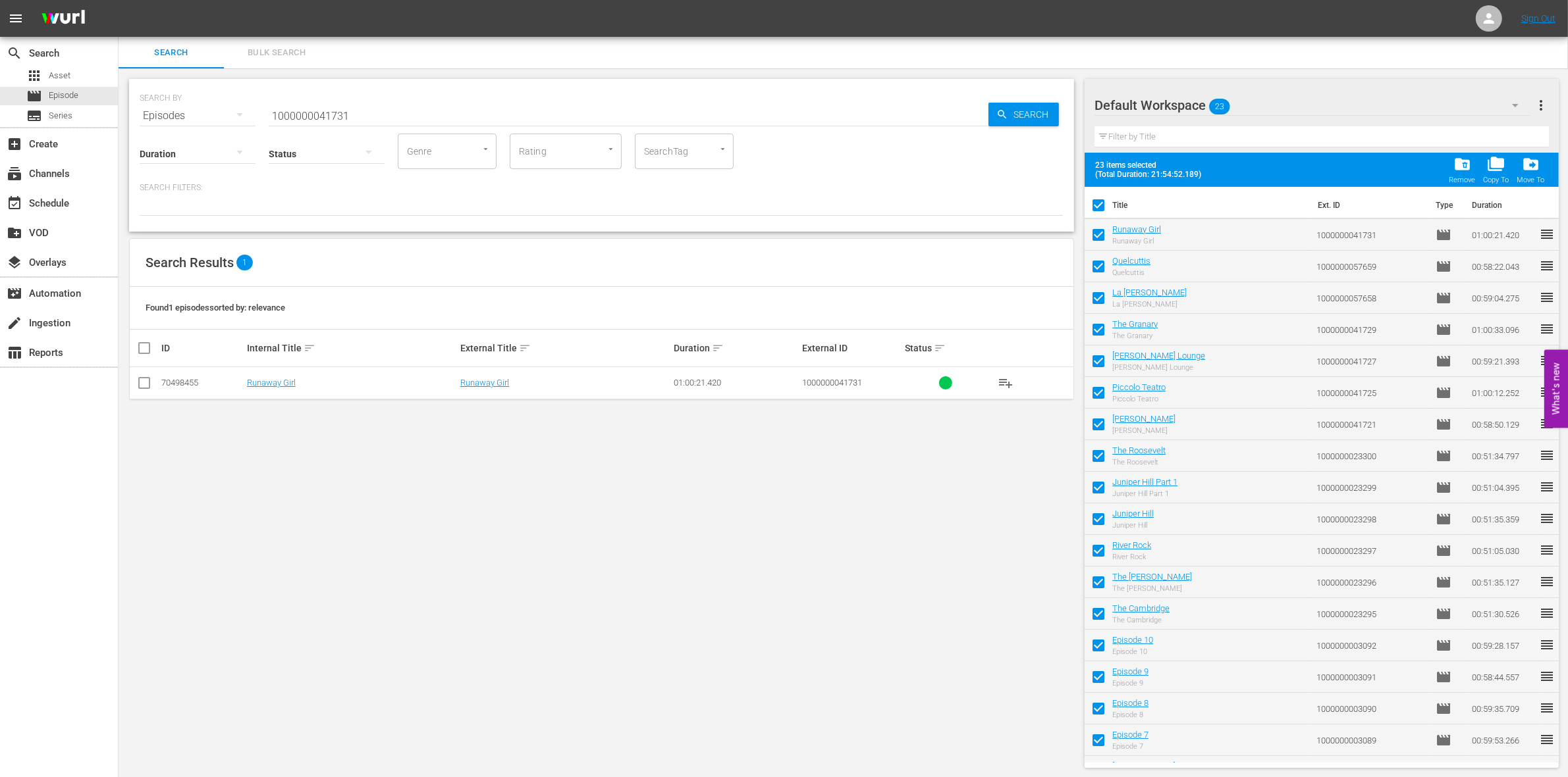
checkbox input "false"
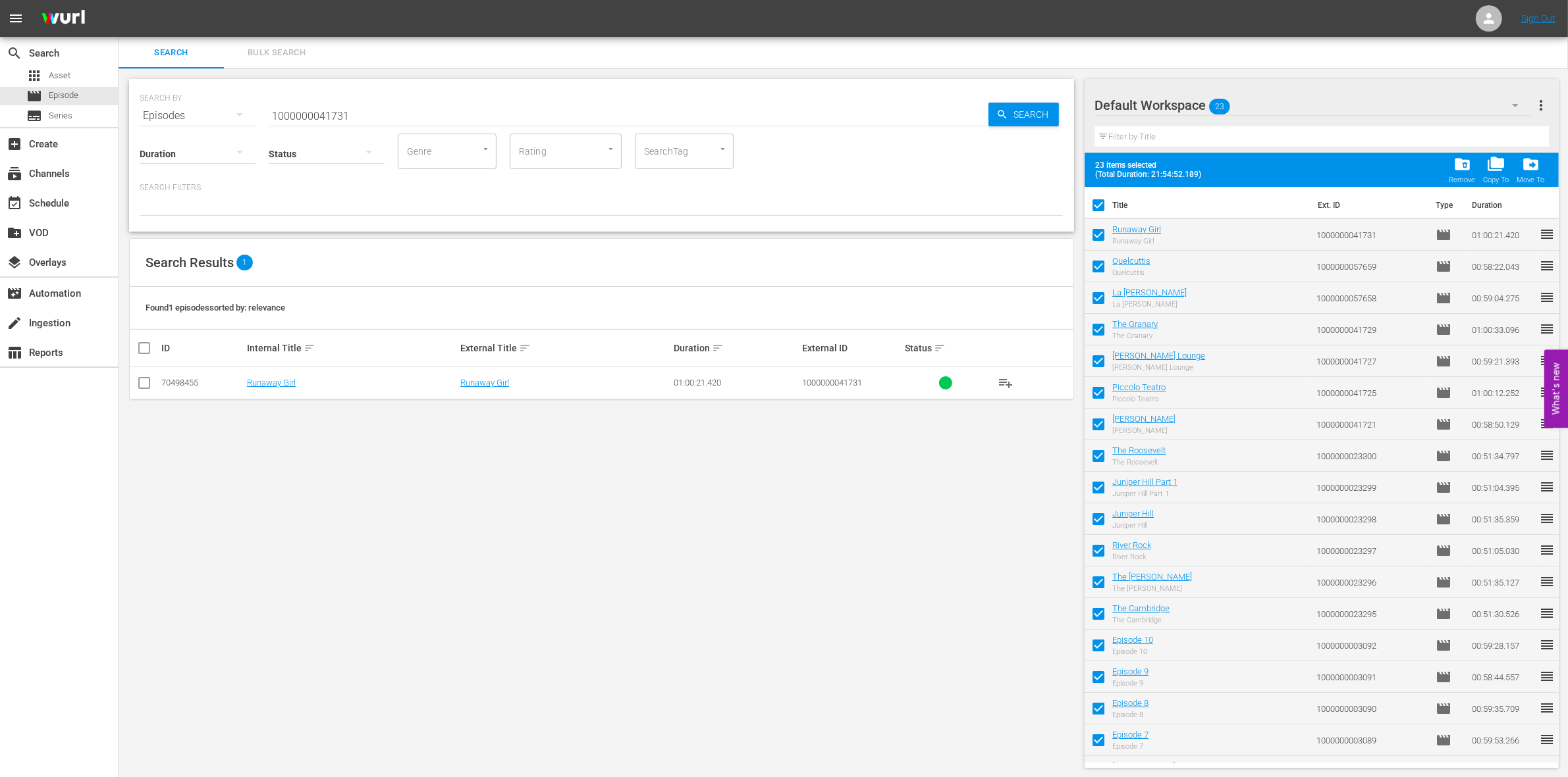
checkbox input "false"
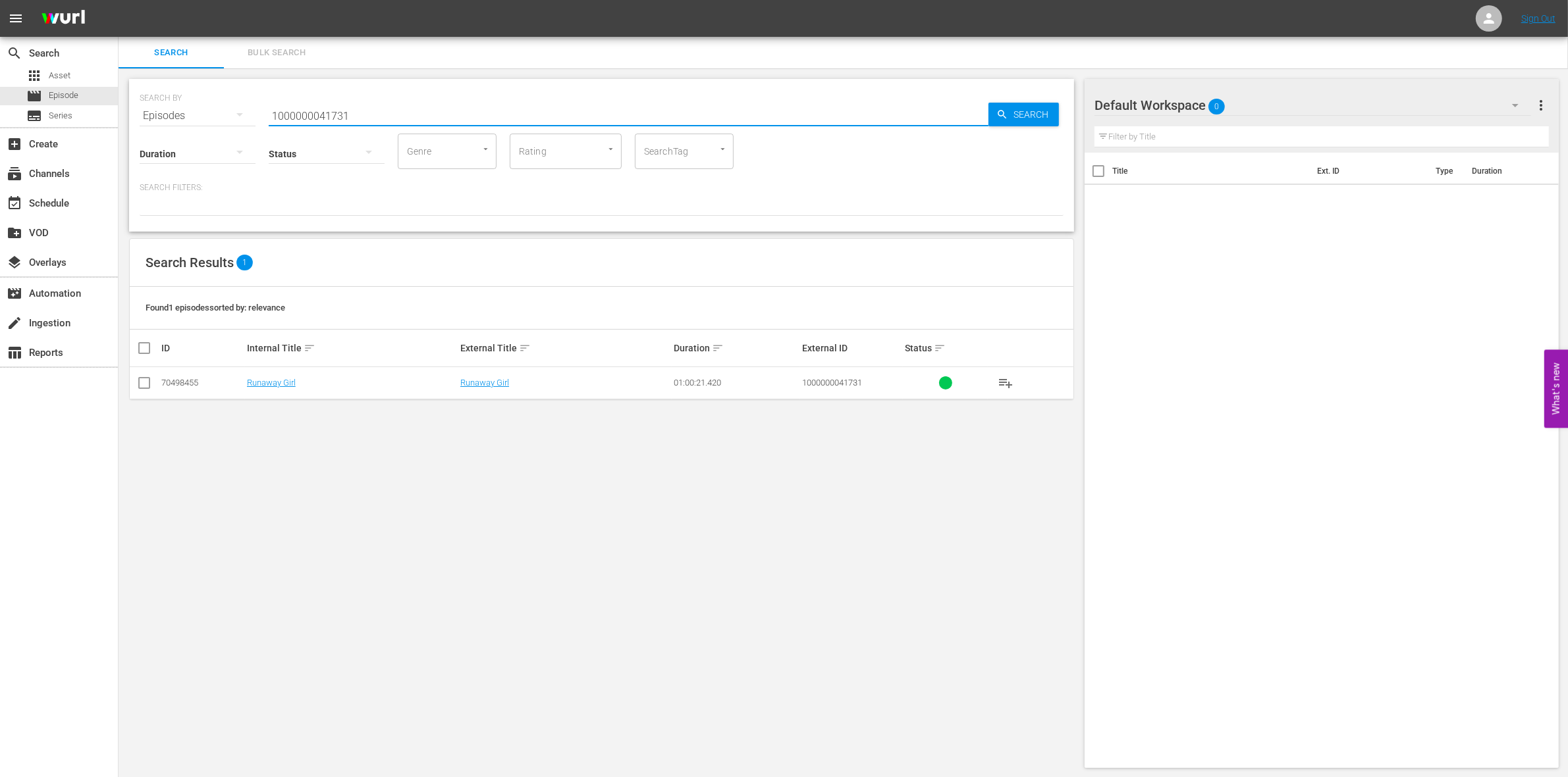
click at [353, 112] on input "1000000041731" at bounding box center [629, 115] width 719 height 31
paste input "22"
type input "1000000041722"
click at [147, 376] on icon at bounding box center [144, 384] width 16 height 16
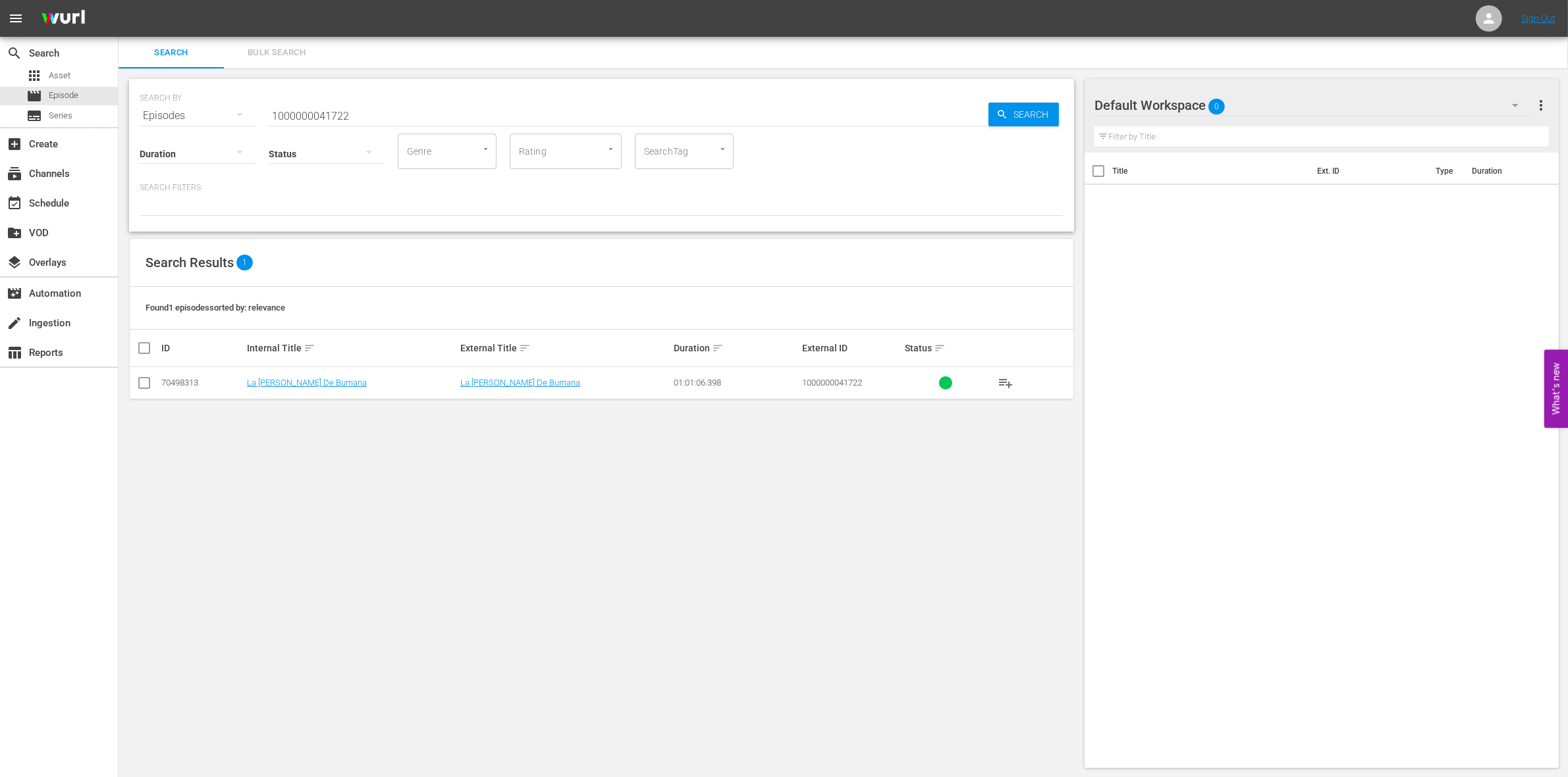
click at [126, 384] on div "SEARCH BY Search By Episodes Search ID, Title, Description, Keywords, or Catego…" at bounding box center [601, 424] width 966 height 710
click at [139, 384] on input "checkbox" at bounding box center [144, 386] width 16 height 16
checkbox input "true"
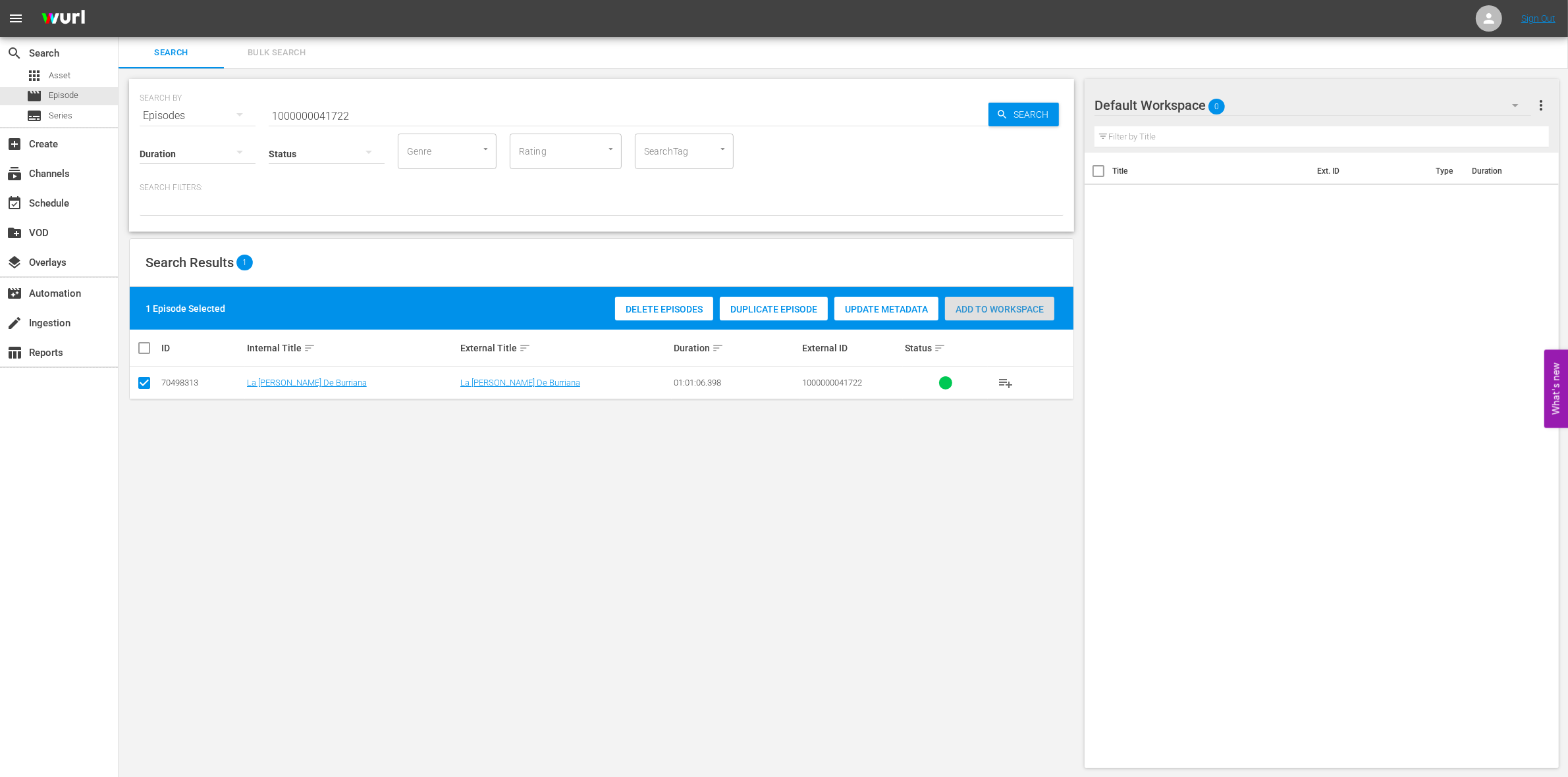
click at [1053, 302] on div "Add to Workspace" at bounding box center [999, 310] width 110 height 25
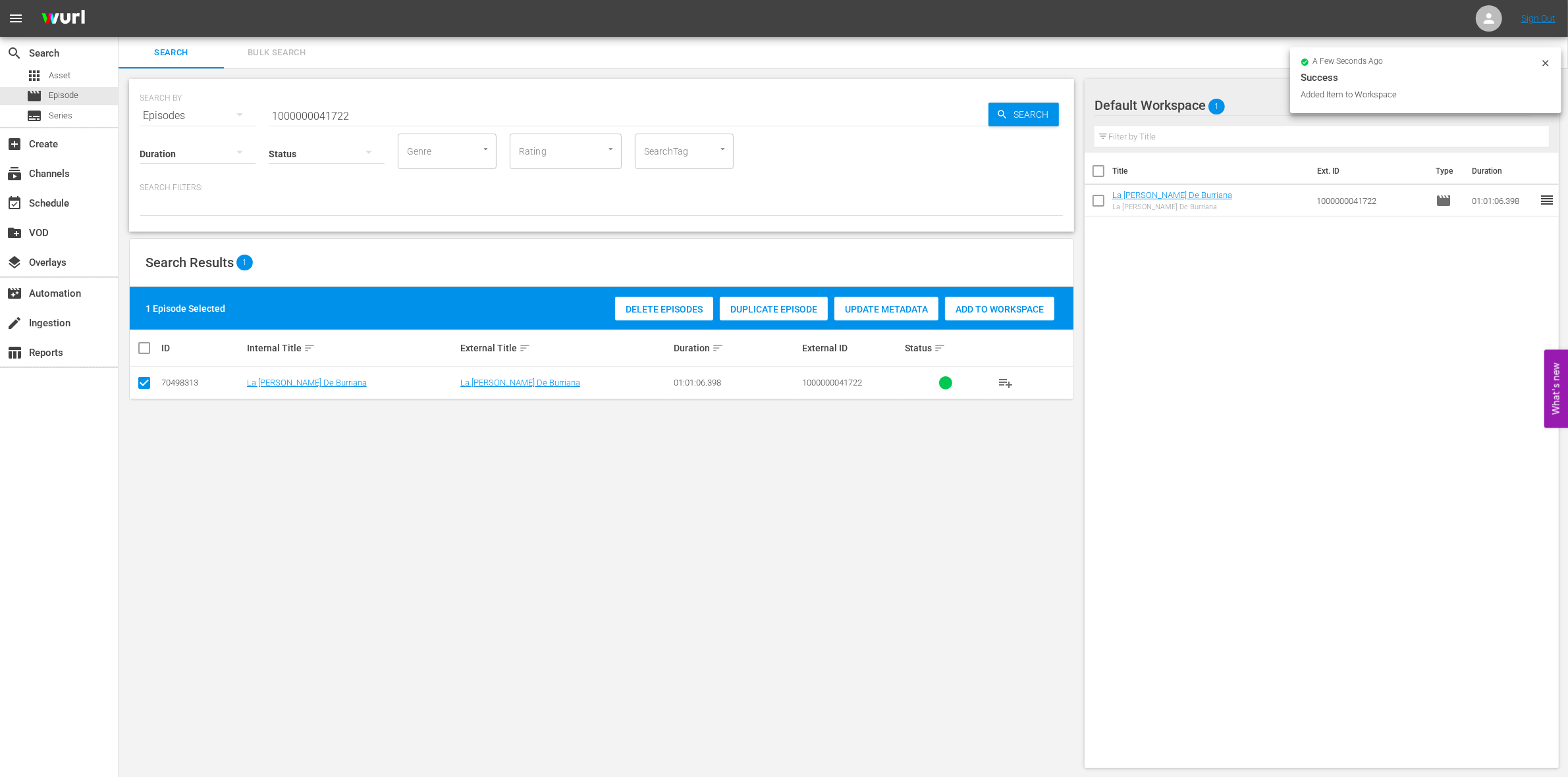
click at [390, 133] on div "Duration Status Genre Genre Rating Rating SearchTag SearchTag" at bounding box center [602, 150] width 924 height 37
click at [355, 118] on input "1000000041722" at bounding box center [629, 115] width 719 height 31
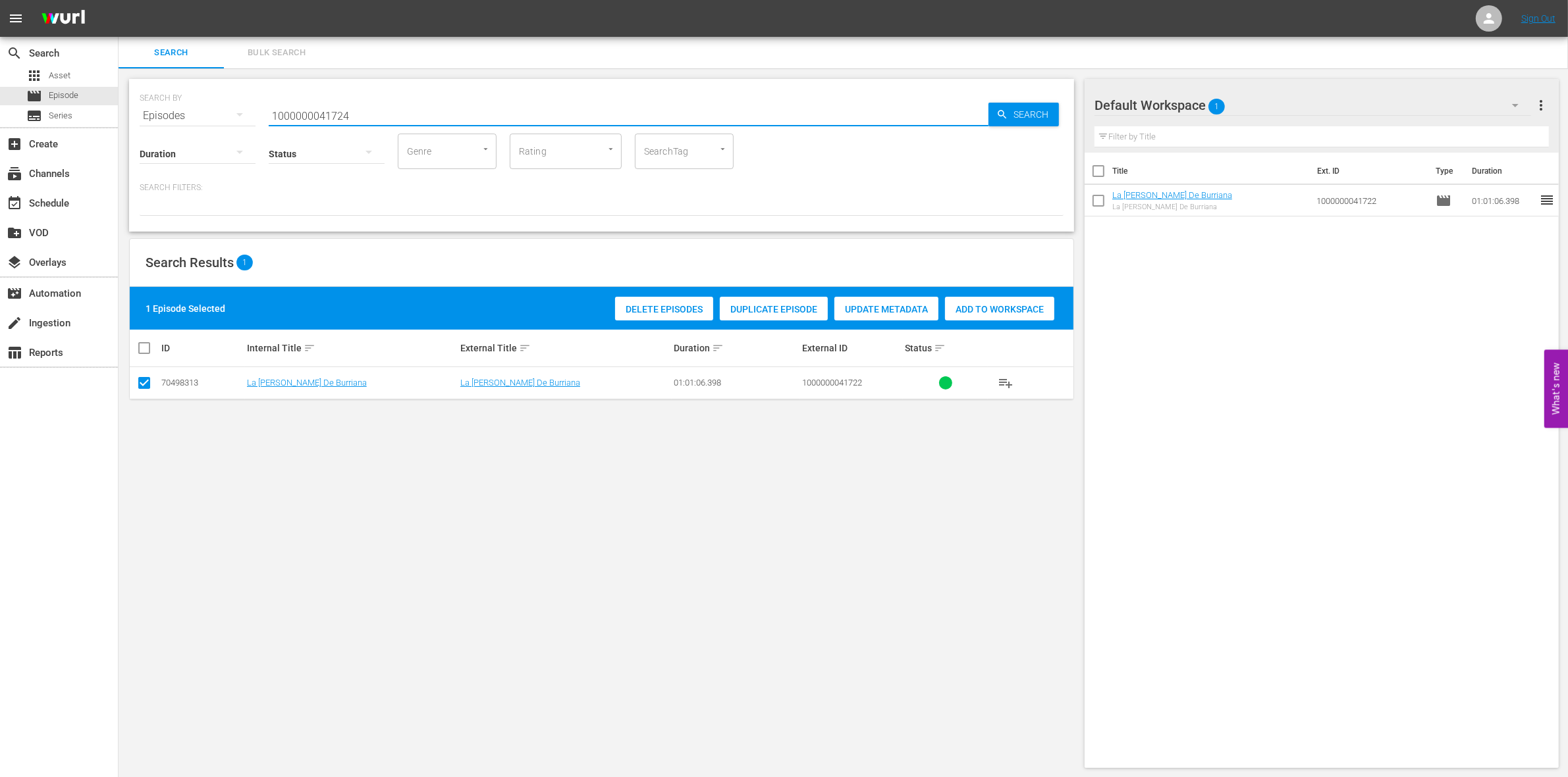
type input "1000000041724"
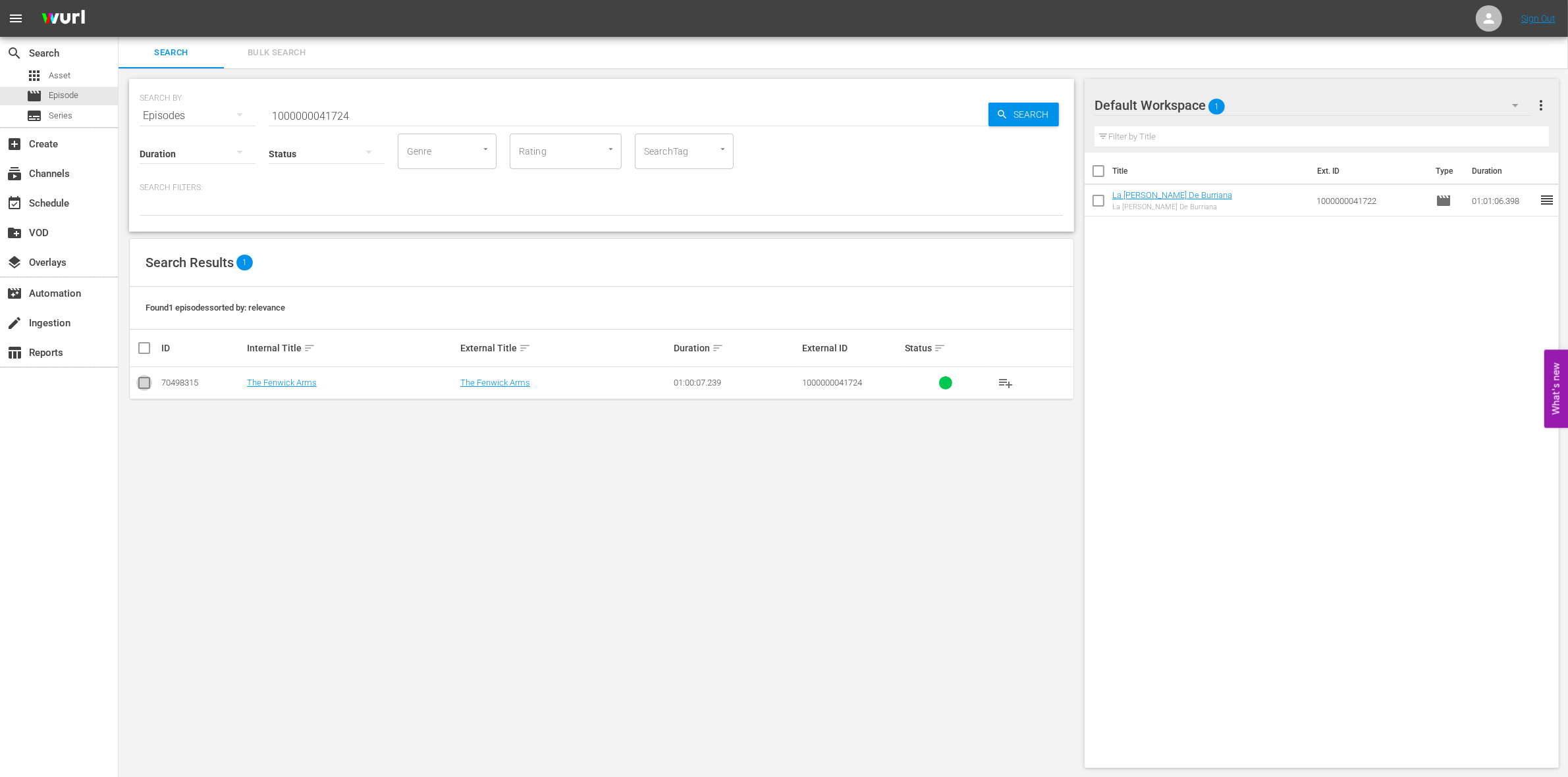
click at [146, 393] on input "checkbox" at bounding box center [144, 386] width 16 height 16
checkbox input "true"
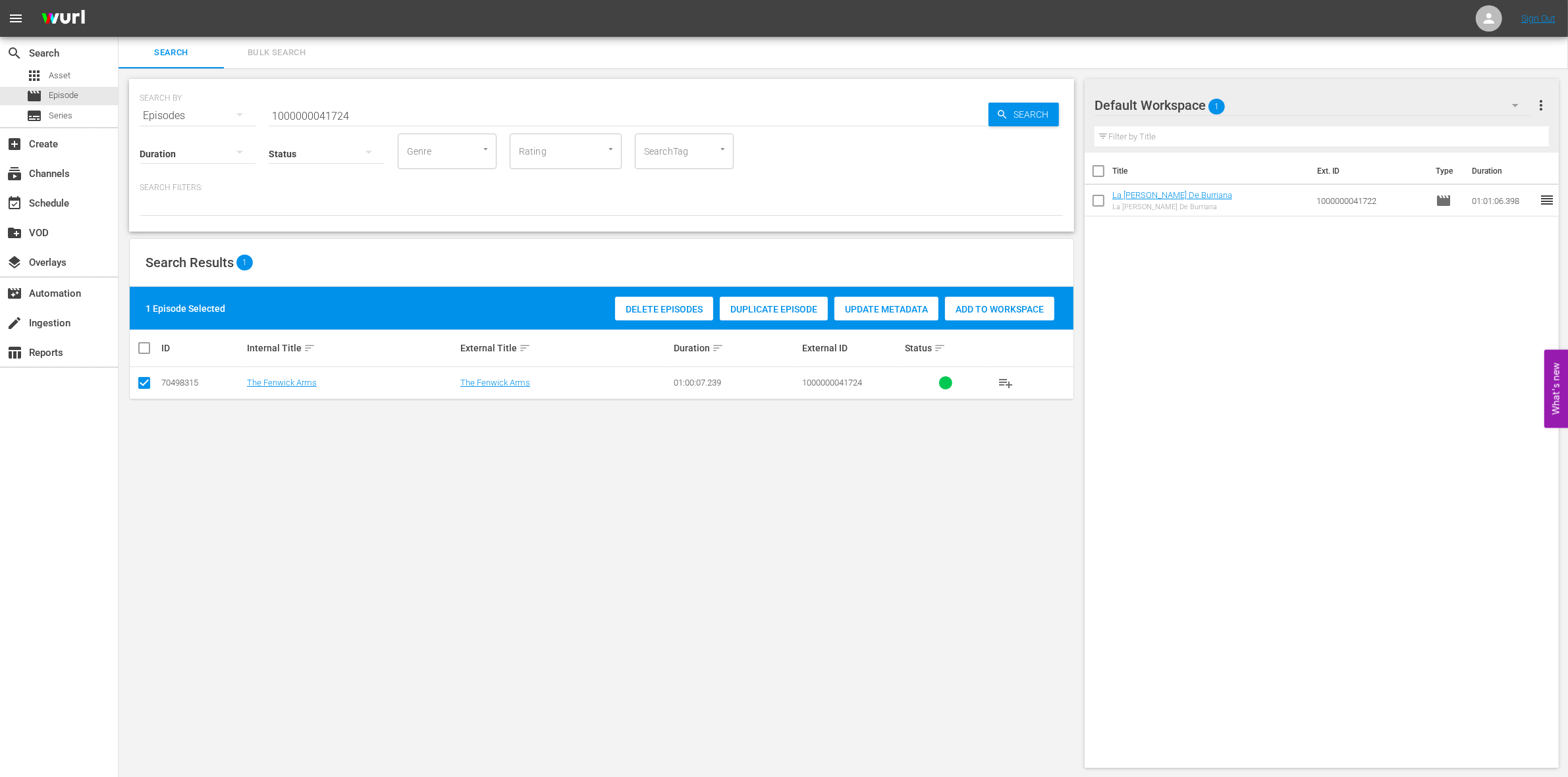
click at [989, 310] on span "Add to Workspace" at bounding box center [999, 310] width 110 height 11
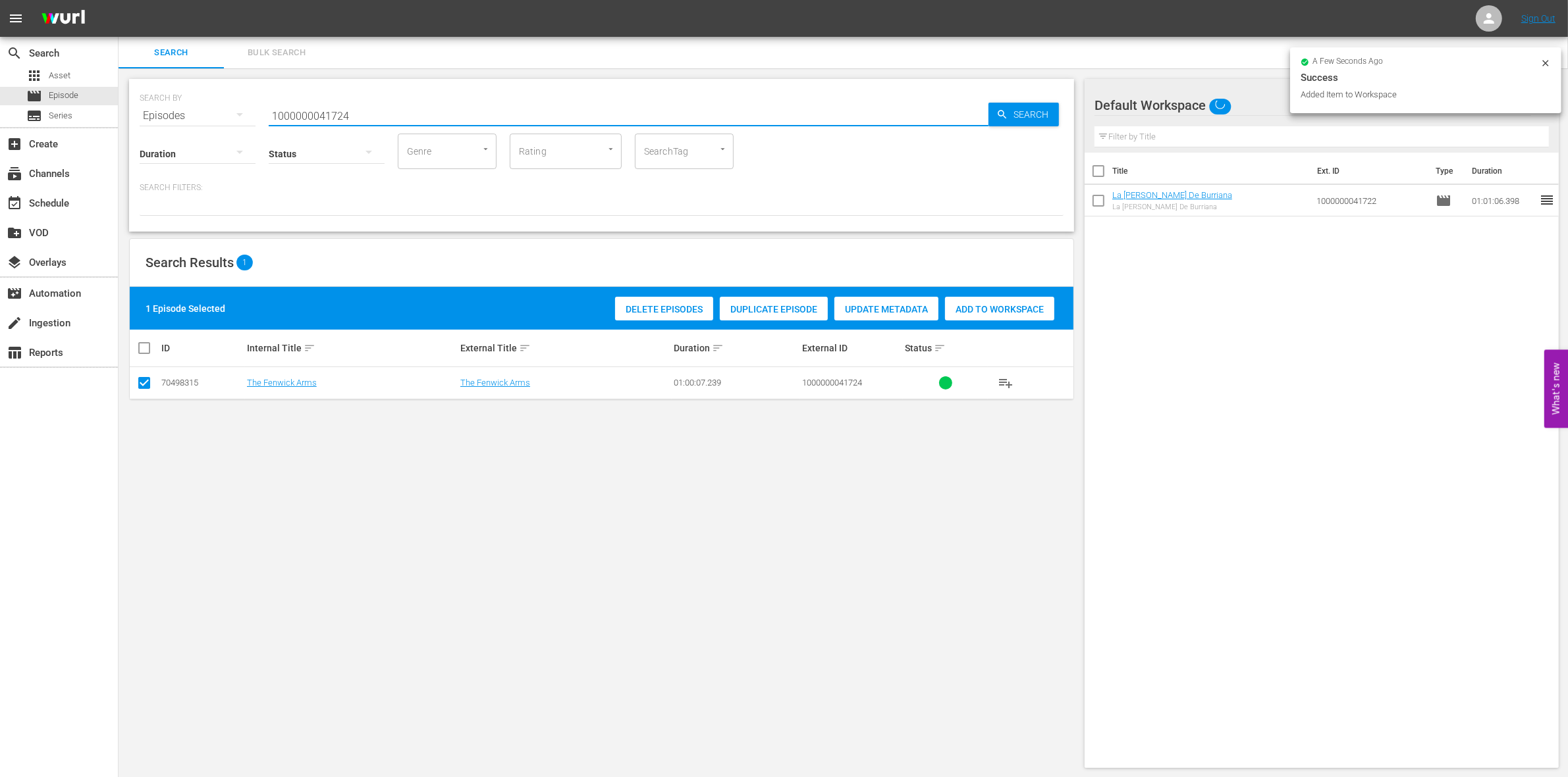
click at [367, 106] on input "1000000041724" at bounding box center [629, 115] width 719 height 31
type input "1000000041726"
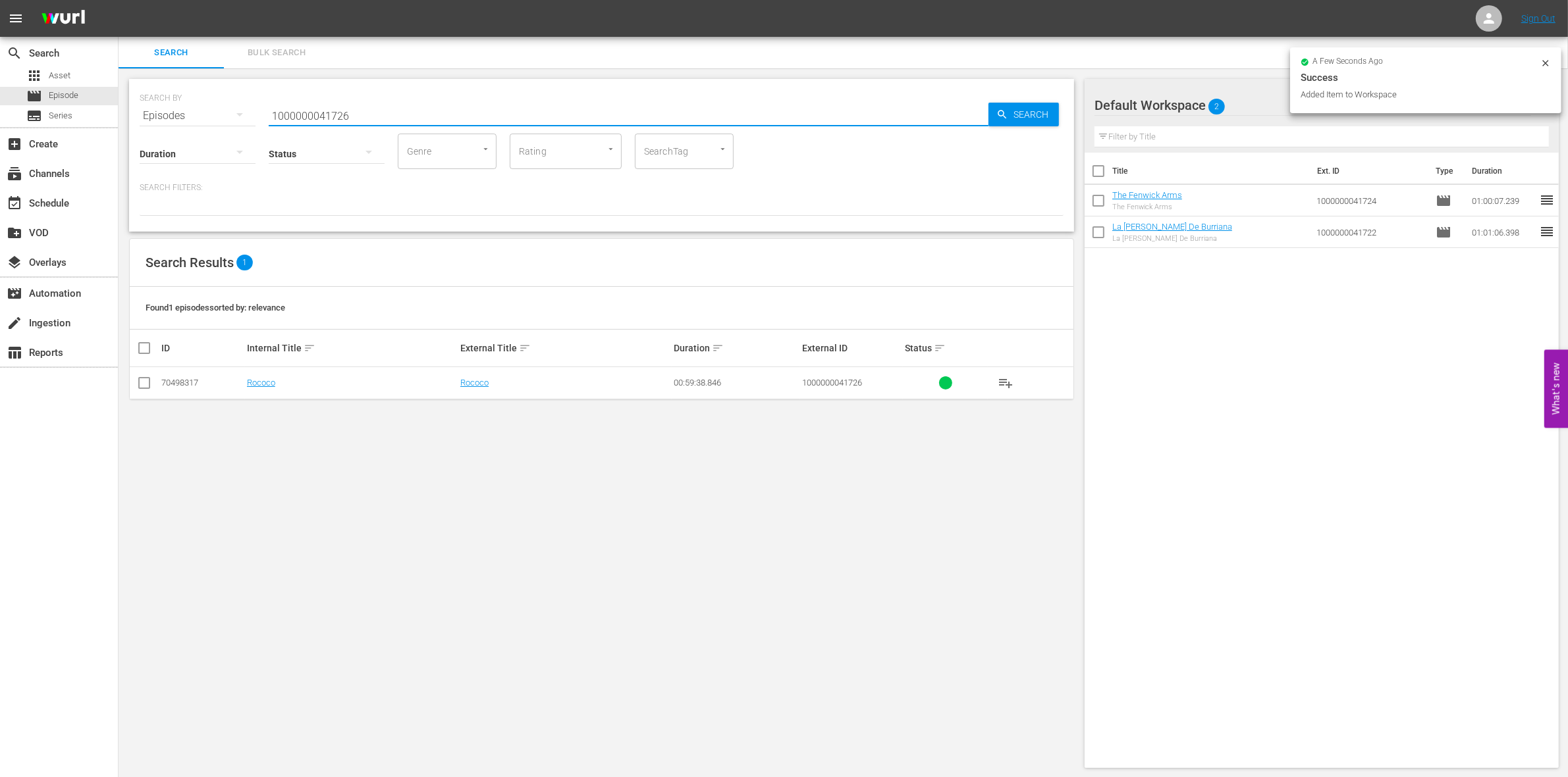
click at [136, 382] on input "checkbox" at bounding box center [144, 386] width 16 height 16
checkbox input "true"
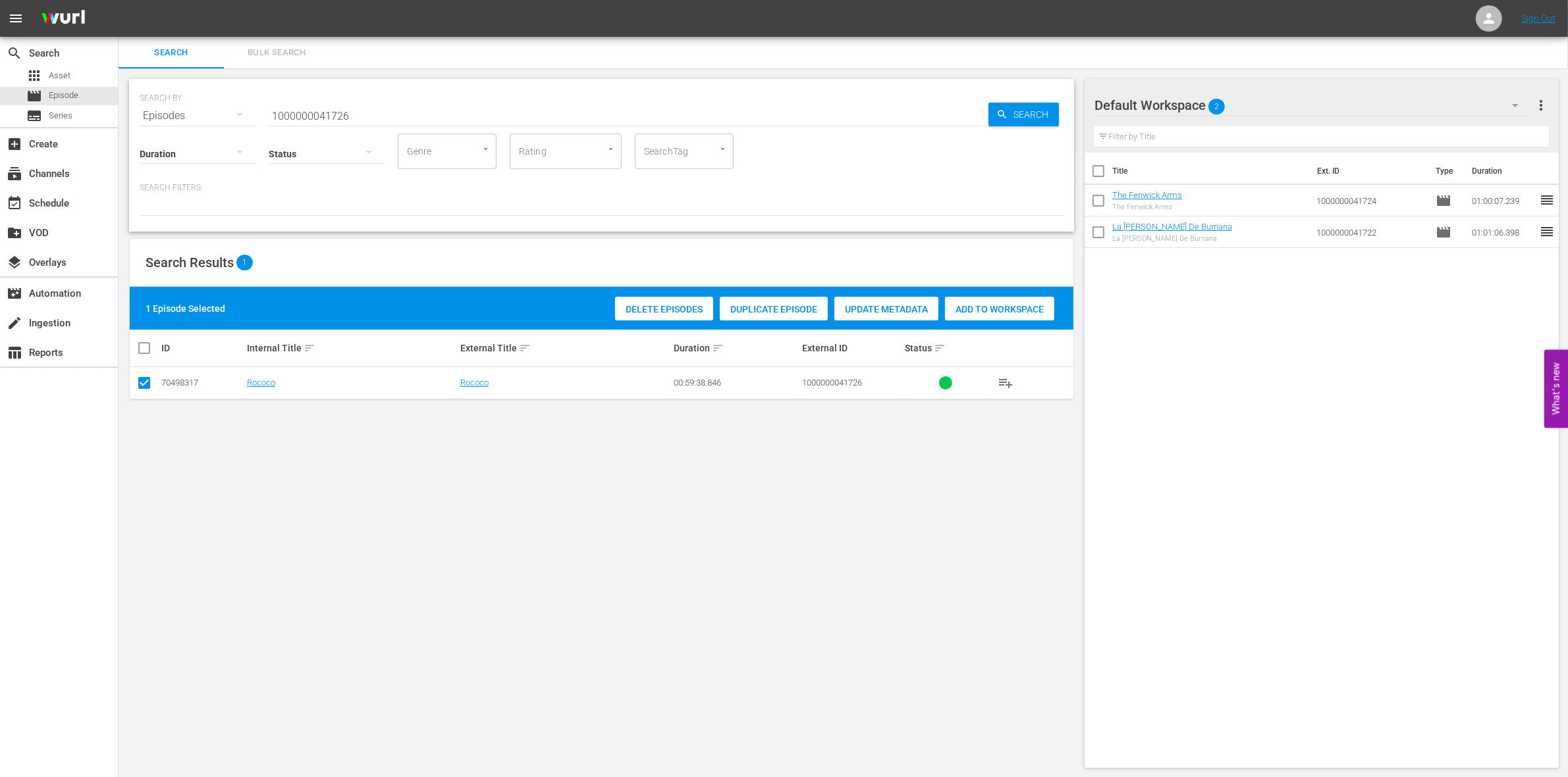
click at [989, 325] on div "1 Episode Selected Delete Episodes Duplicate Episode Update Metadata Add to Wor…" at bounding box center [602, 308] width 944 height 43
click at [975, 308] on span "Add to Workspace" at bounding box center [999, 310] width 110 height 11
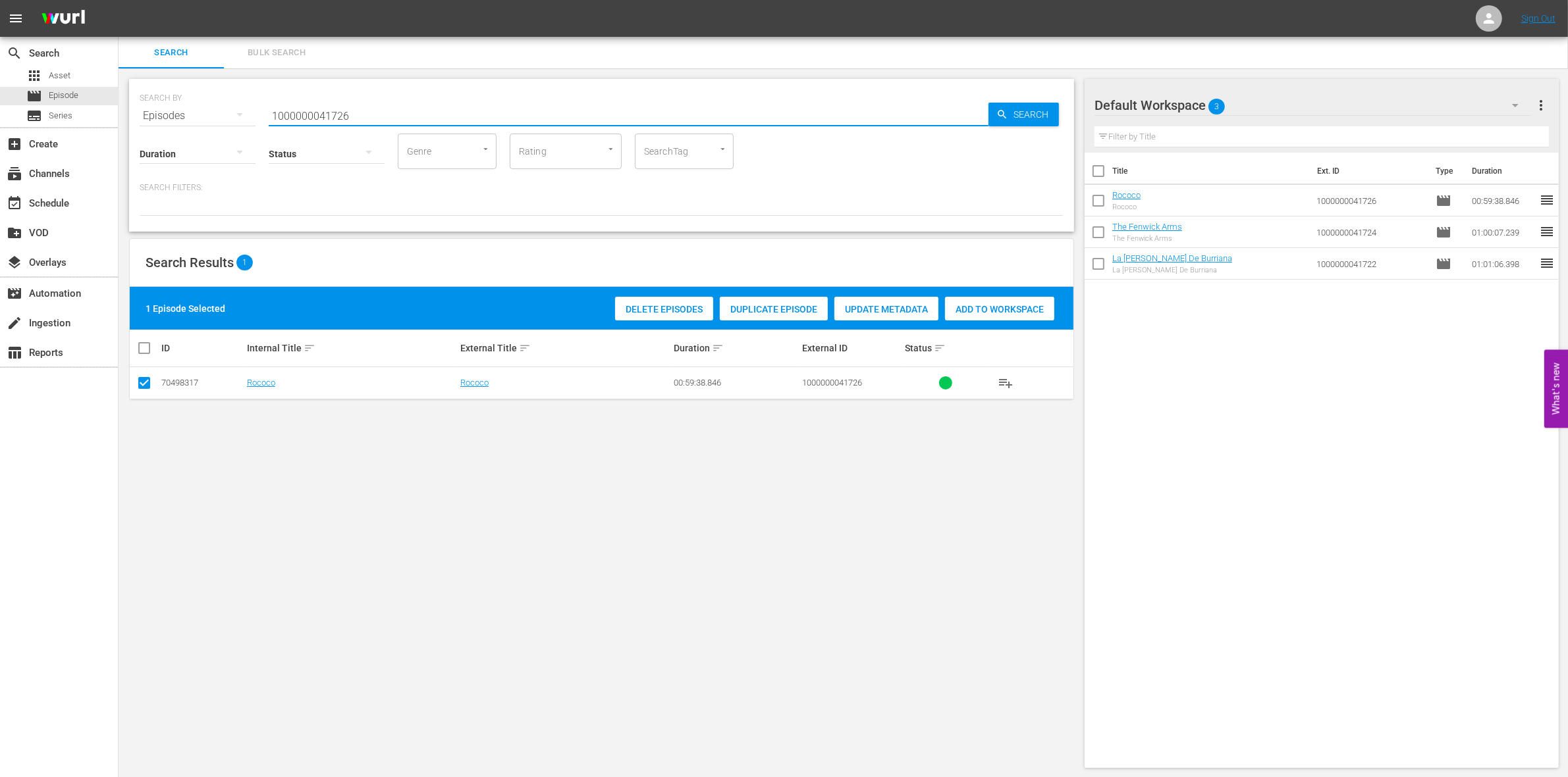
click at [291, 109] on input "1000000041726" at bounding box center [629, 115] width 719 height 31
paste input "04865"
type input "1000000004865"
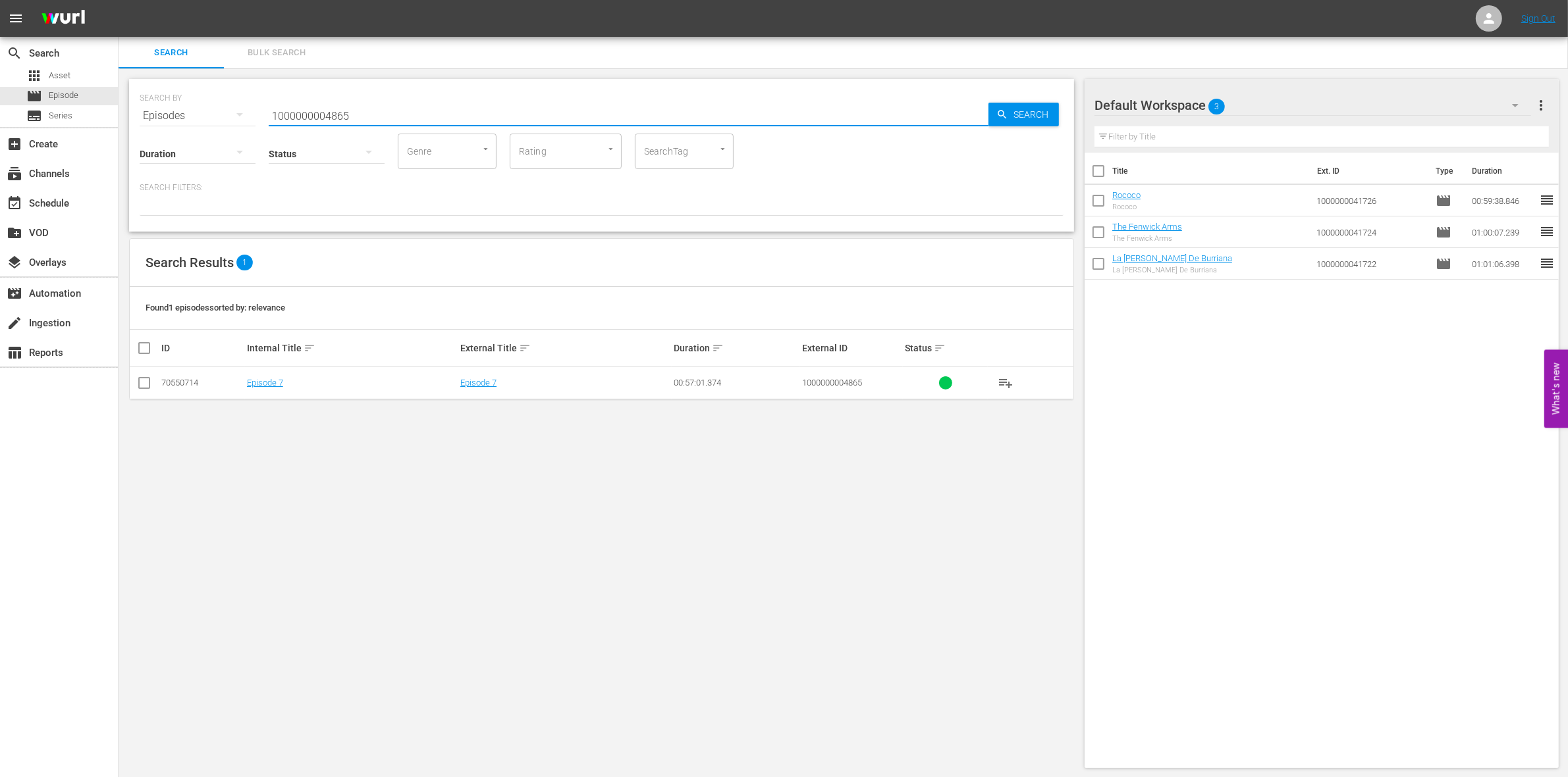
click at [143, 382] on input "checkbox" at bounding box center [144, 386] width 16 height 16
checkbox input "true"
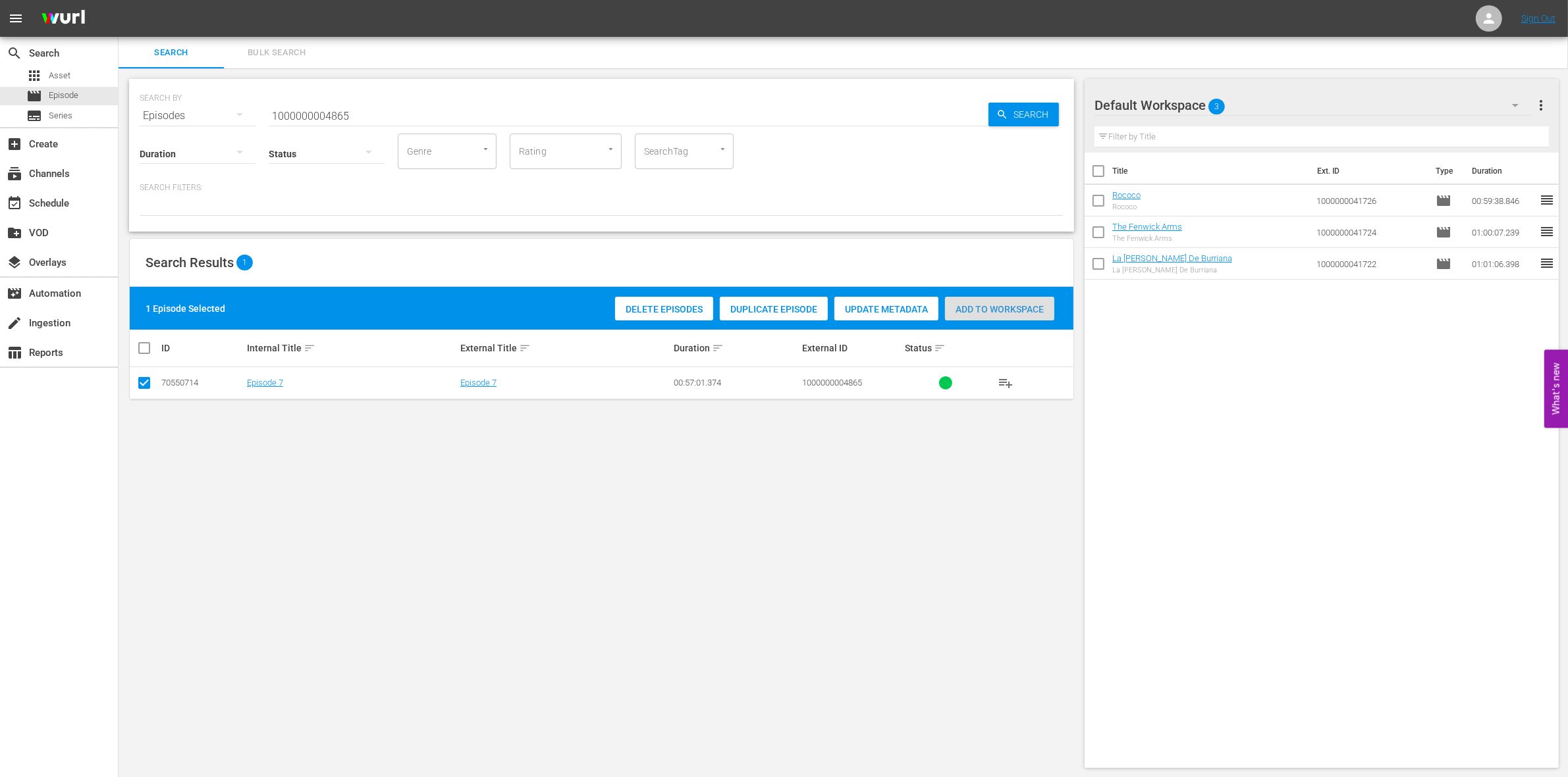
click at [969, 312] on span "Add to Workspace" at bounding box center [999, 310] width 110 height 11
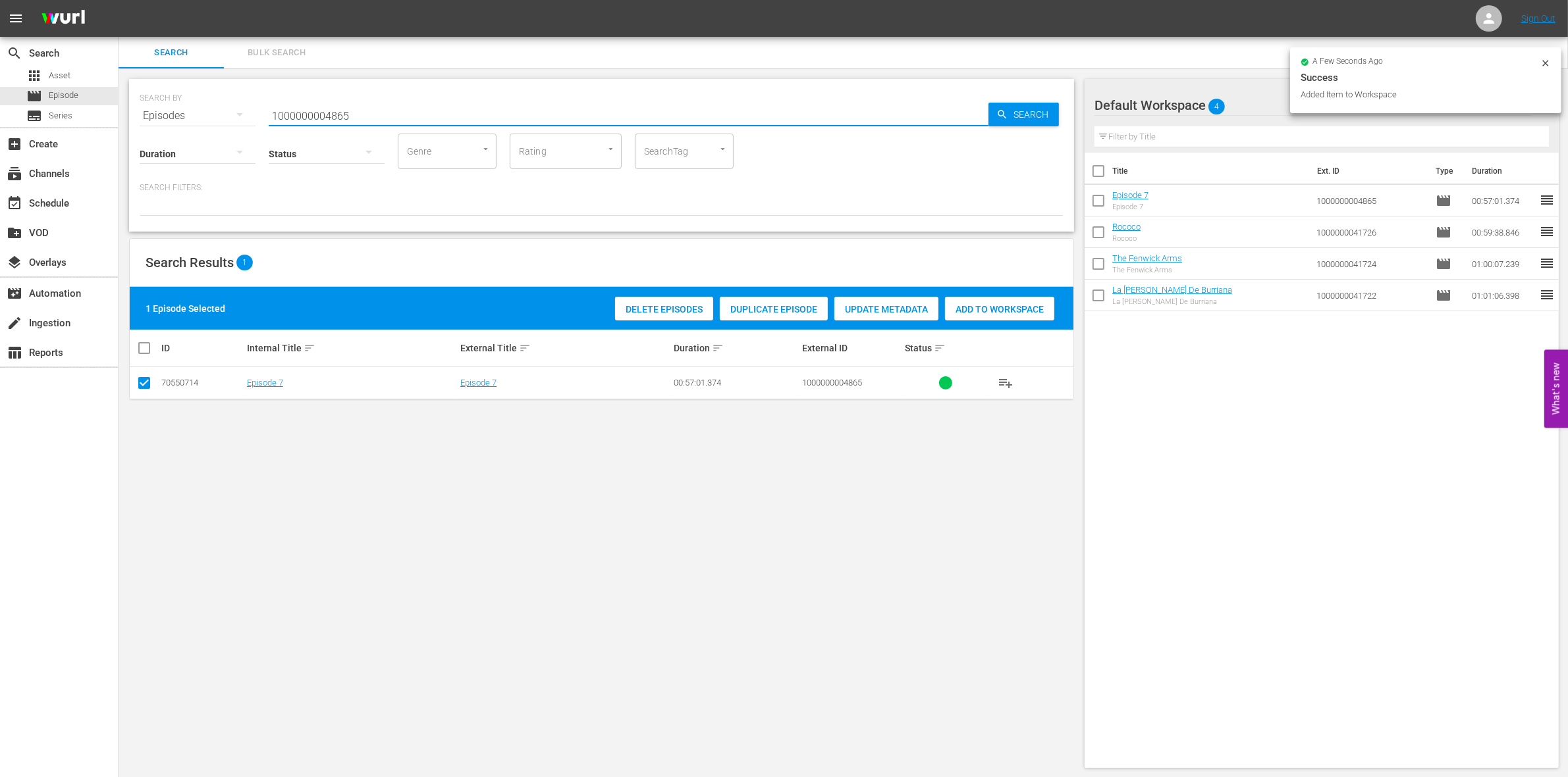
click at [400, 109] on input "1000000004865" at bounding box center [629, 115] width 719 height 31
type input "1000000004866"
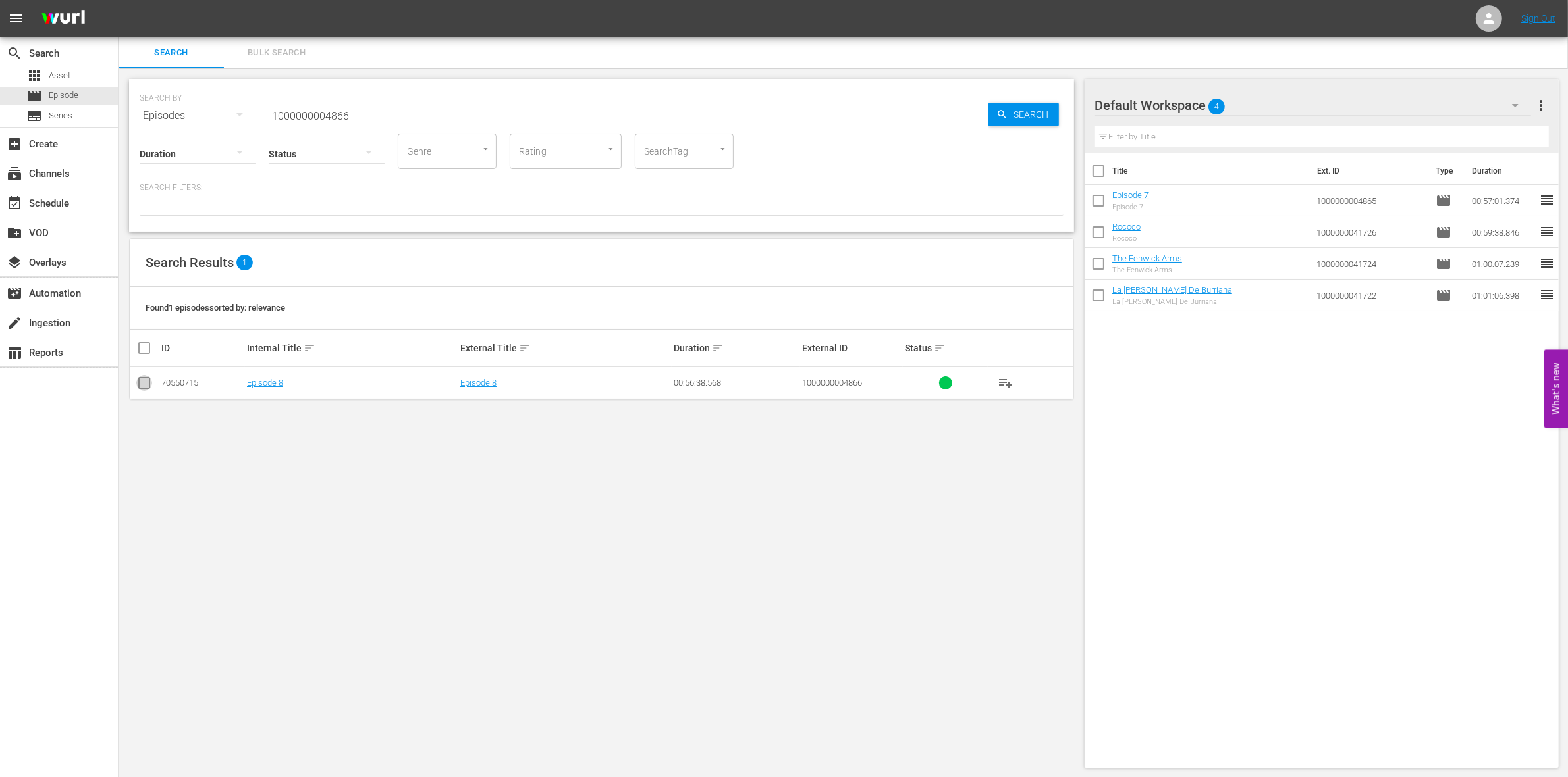
click at [150, 389] on input "checkbox" at bounding box center [144, 386] width 16 height 16
checkbox input "true"
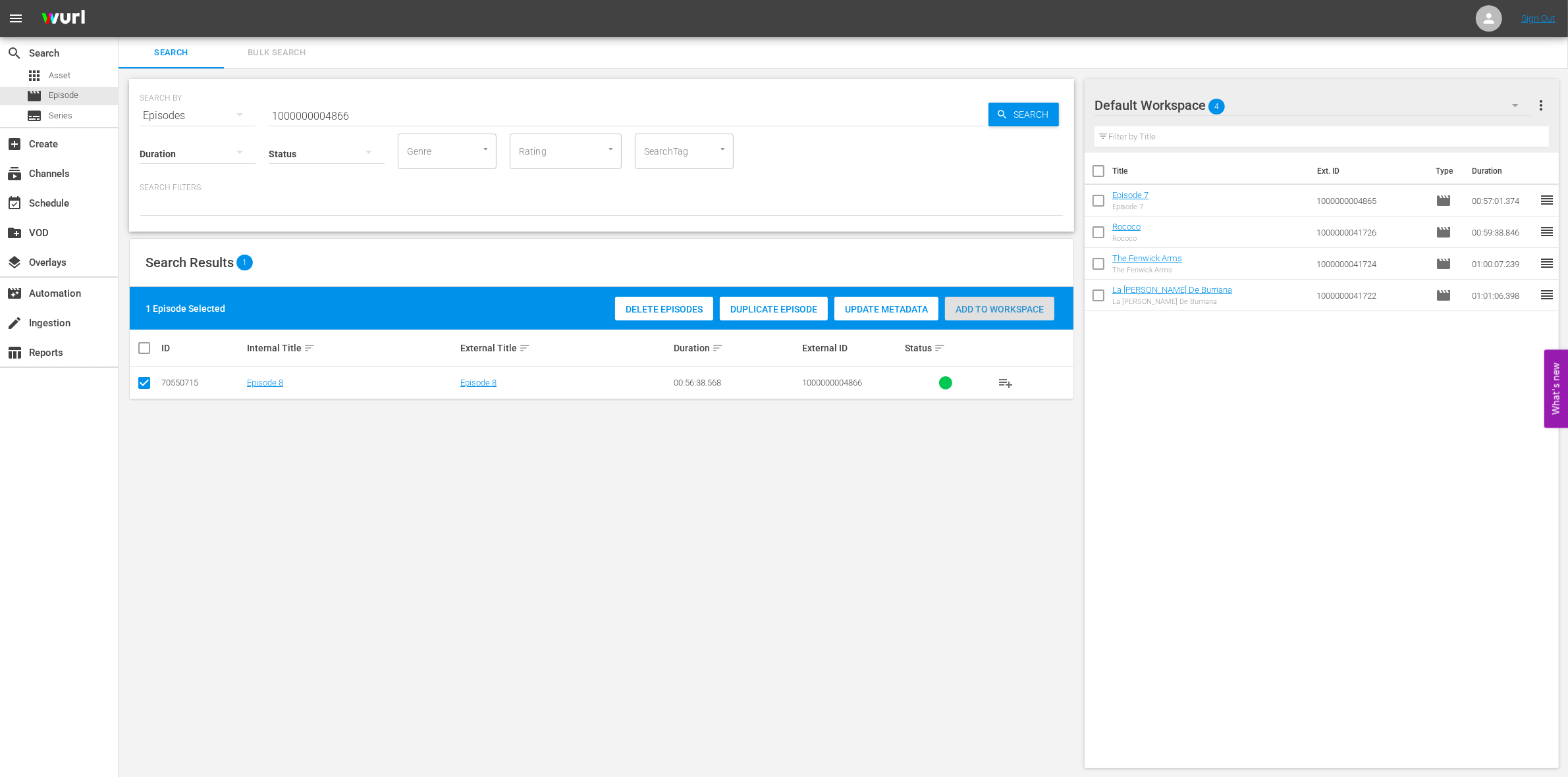
click at [999, 304] on span "Add to Workspace" at bounding box center [999, 310] width 110 height 11
click at [313, 115] on input "1000000004866" at bounding box center [629, 115] width 719 height 31
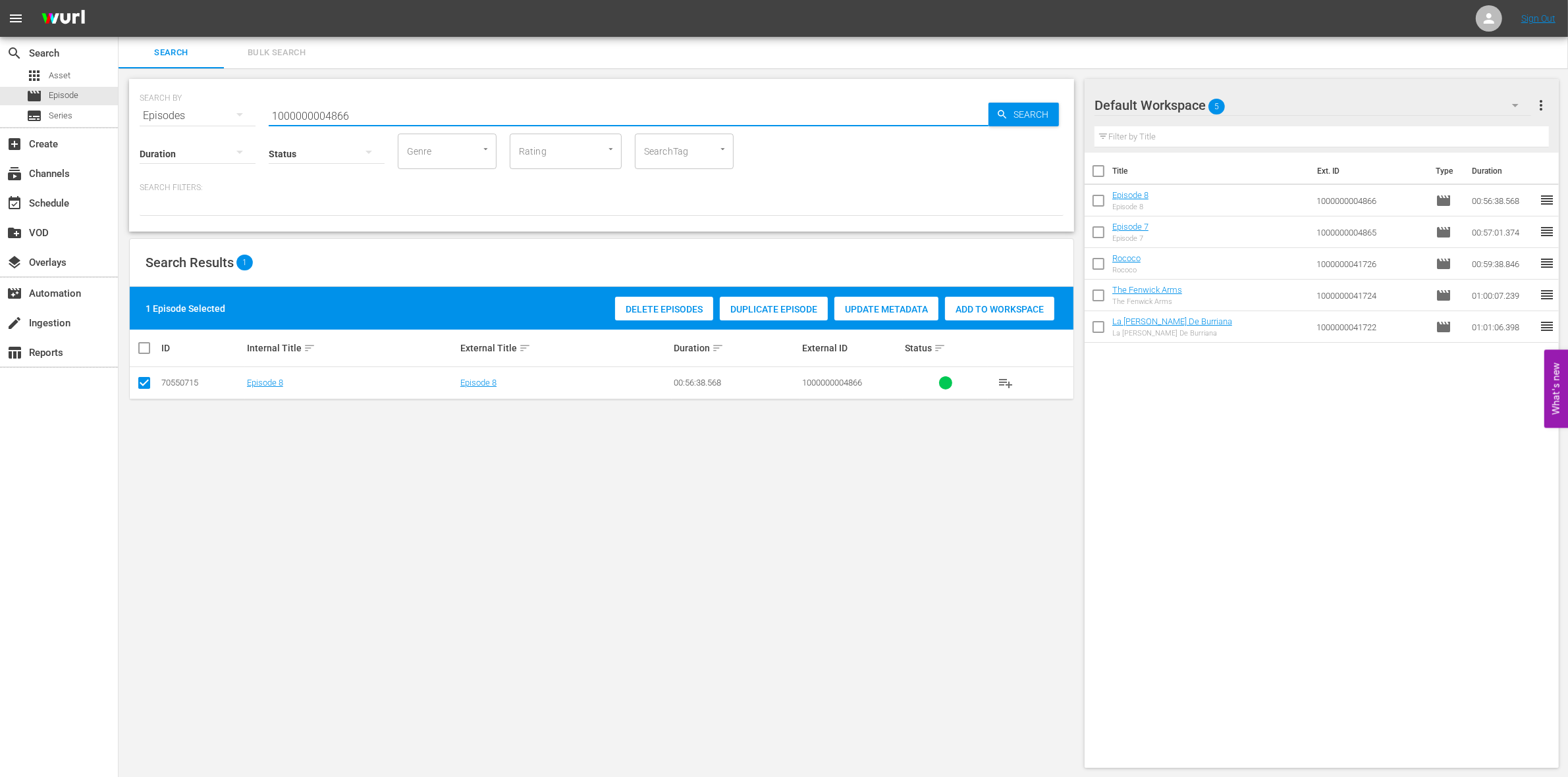
click at [313, 115] on input "1000000004866" at bounding box center [629, 115] width 719 height 31
paste input "12339"
type input "1000000012339"
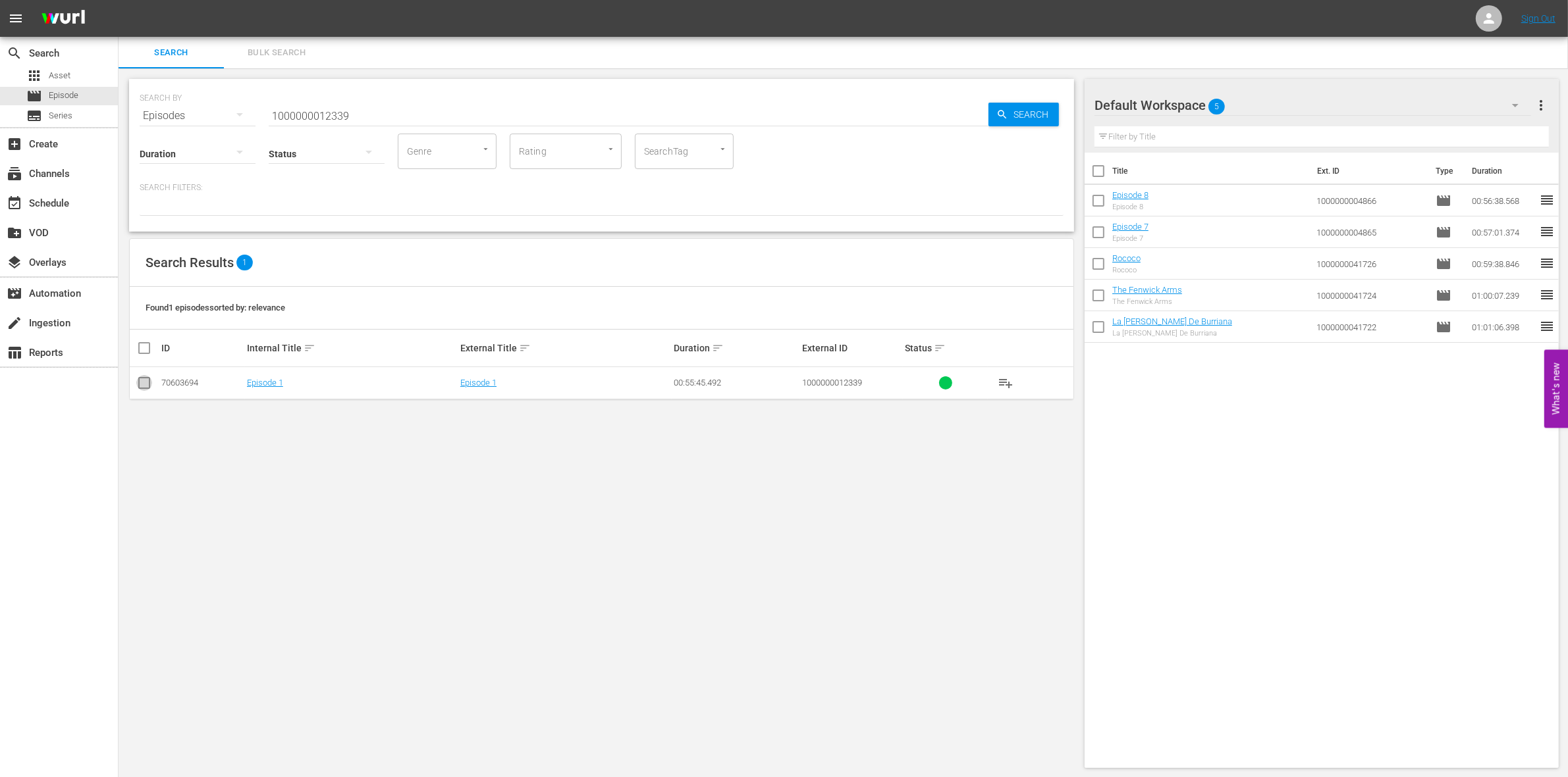
click at [145, 380] on input "checkbox" at bounding box center [144, 386] width 16 height 16
checkbox input "true"
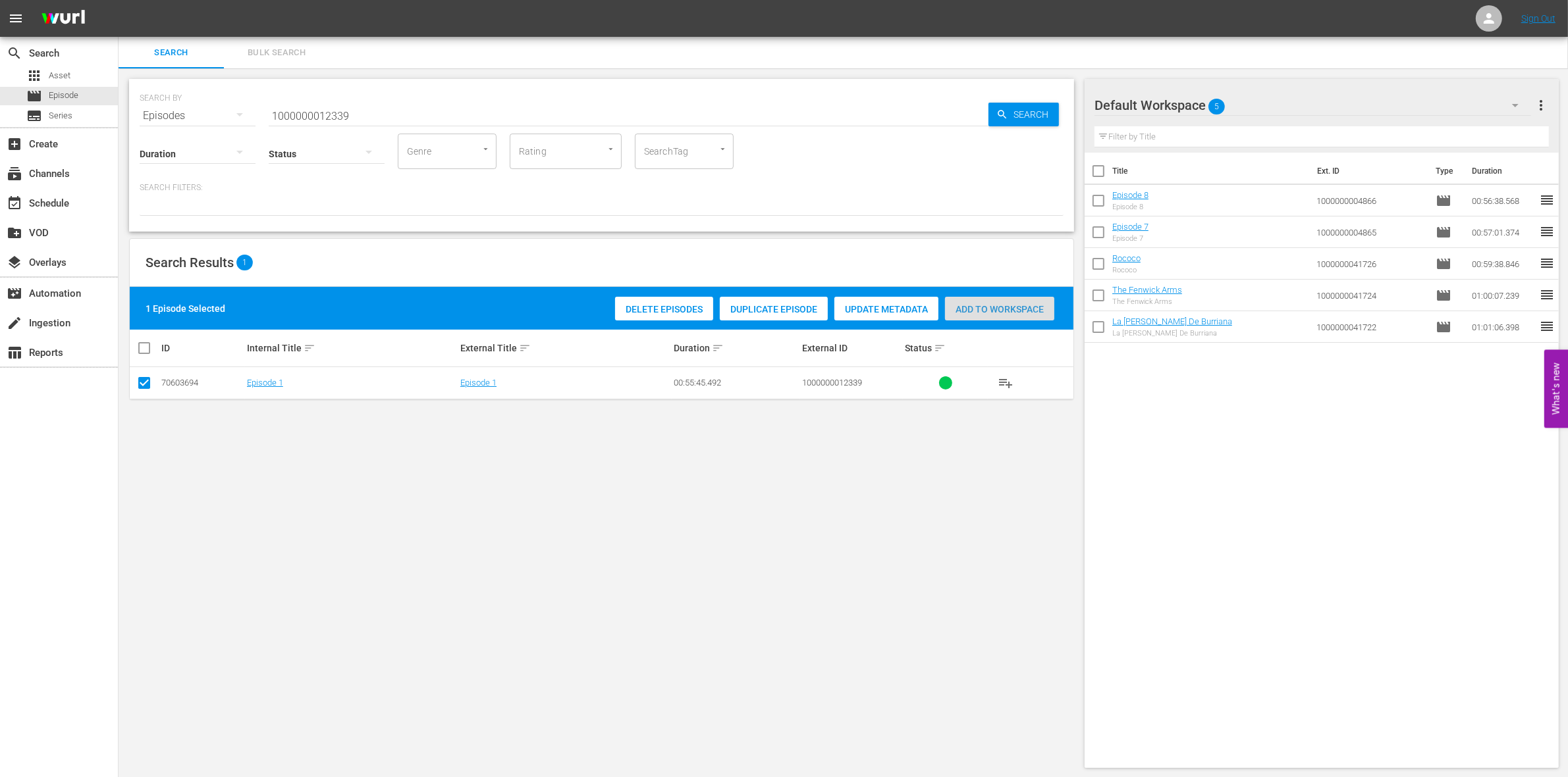
click at [975, 317] on div "Add to Workspace" at bounding box center [999, 310] width 110 height 25
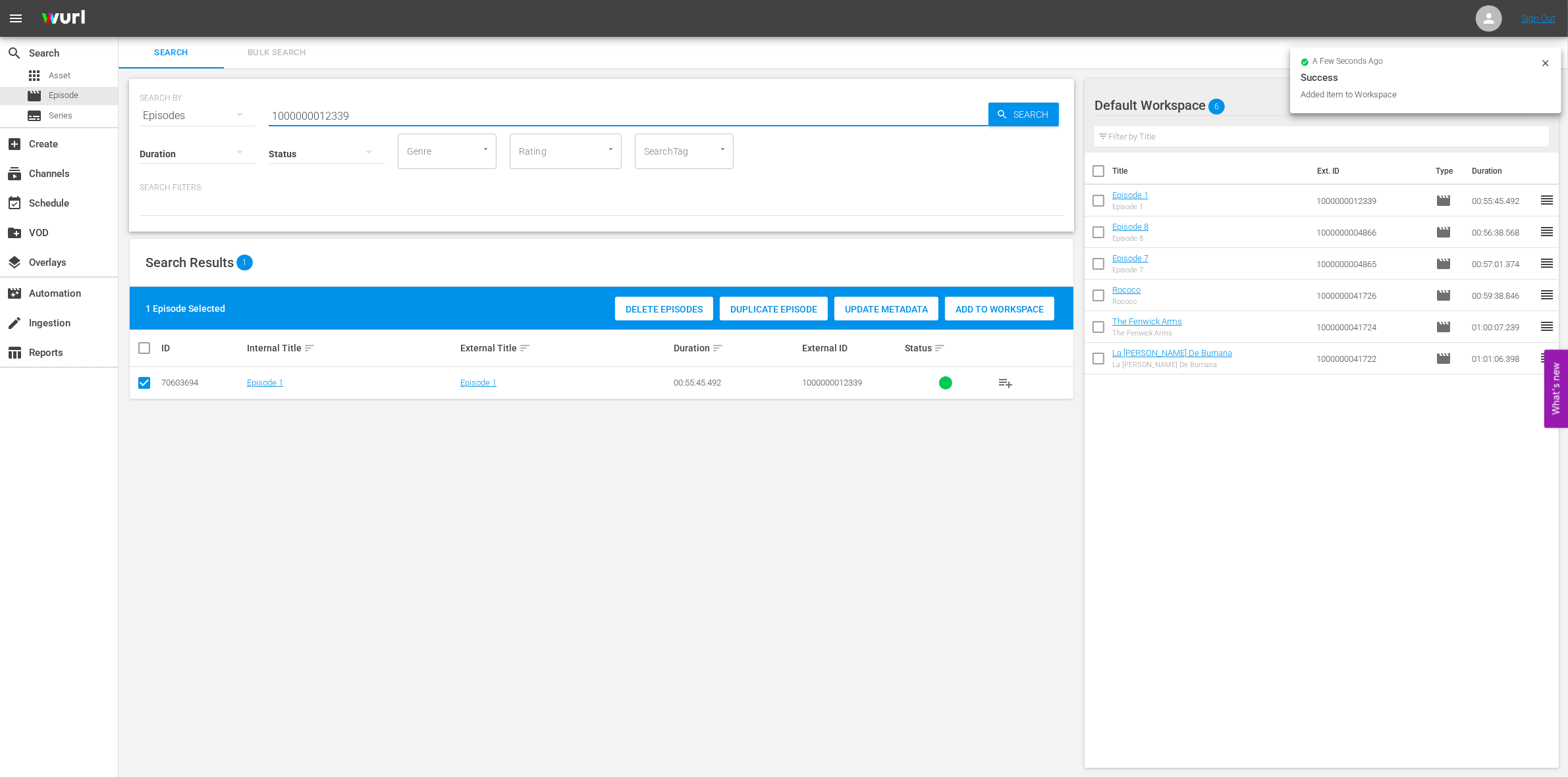
click at [361, 117] on input "1000000012339" at bounding box center [629, 115] width 719 height 31
type input "1000000012340"
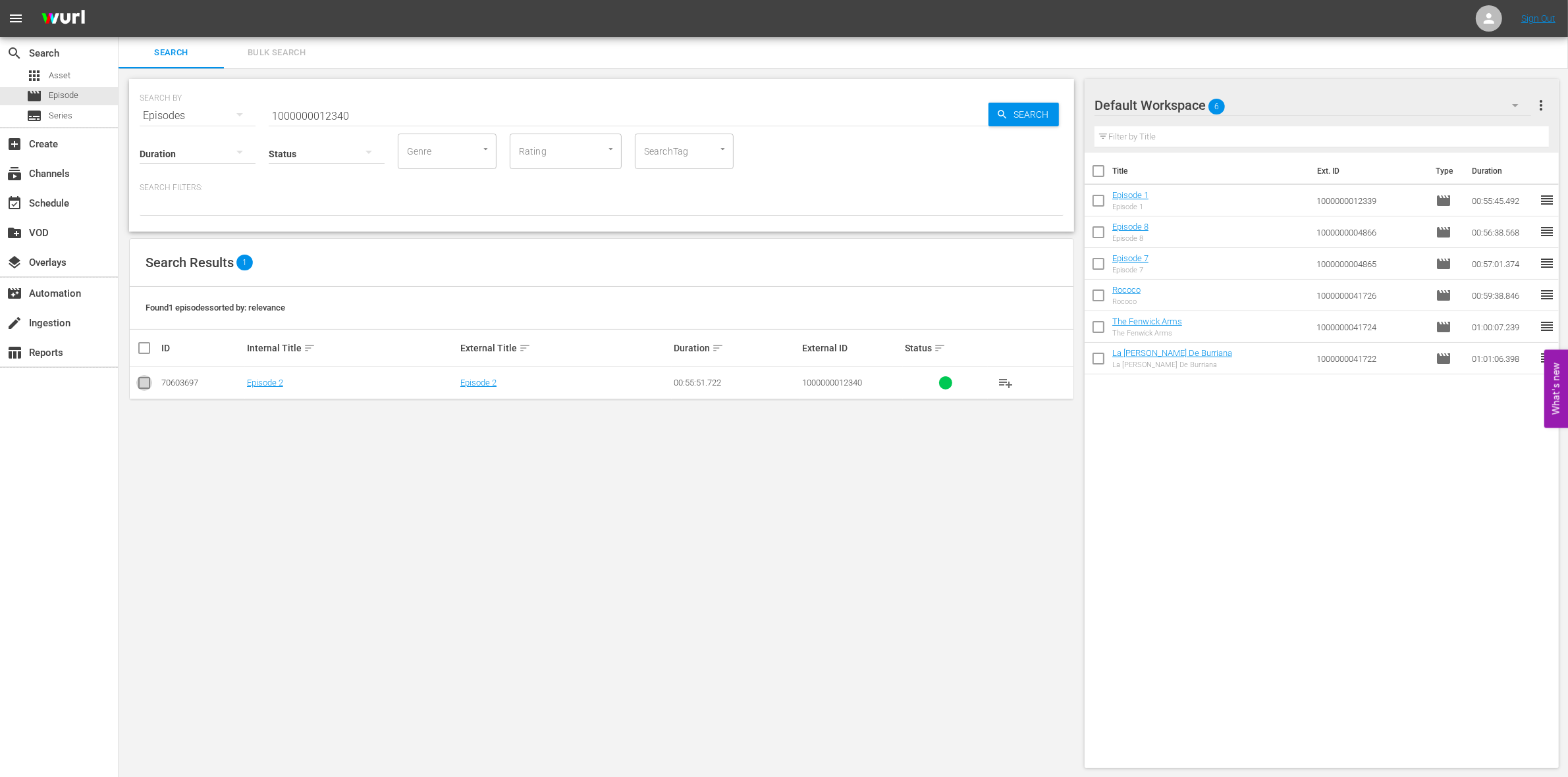
click at [142, 384] on input "checkbox" at bounding box center [144, 386] width 16 height 16
checkbox input "true"
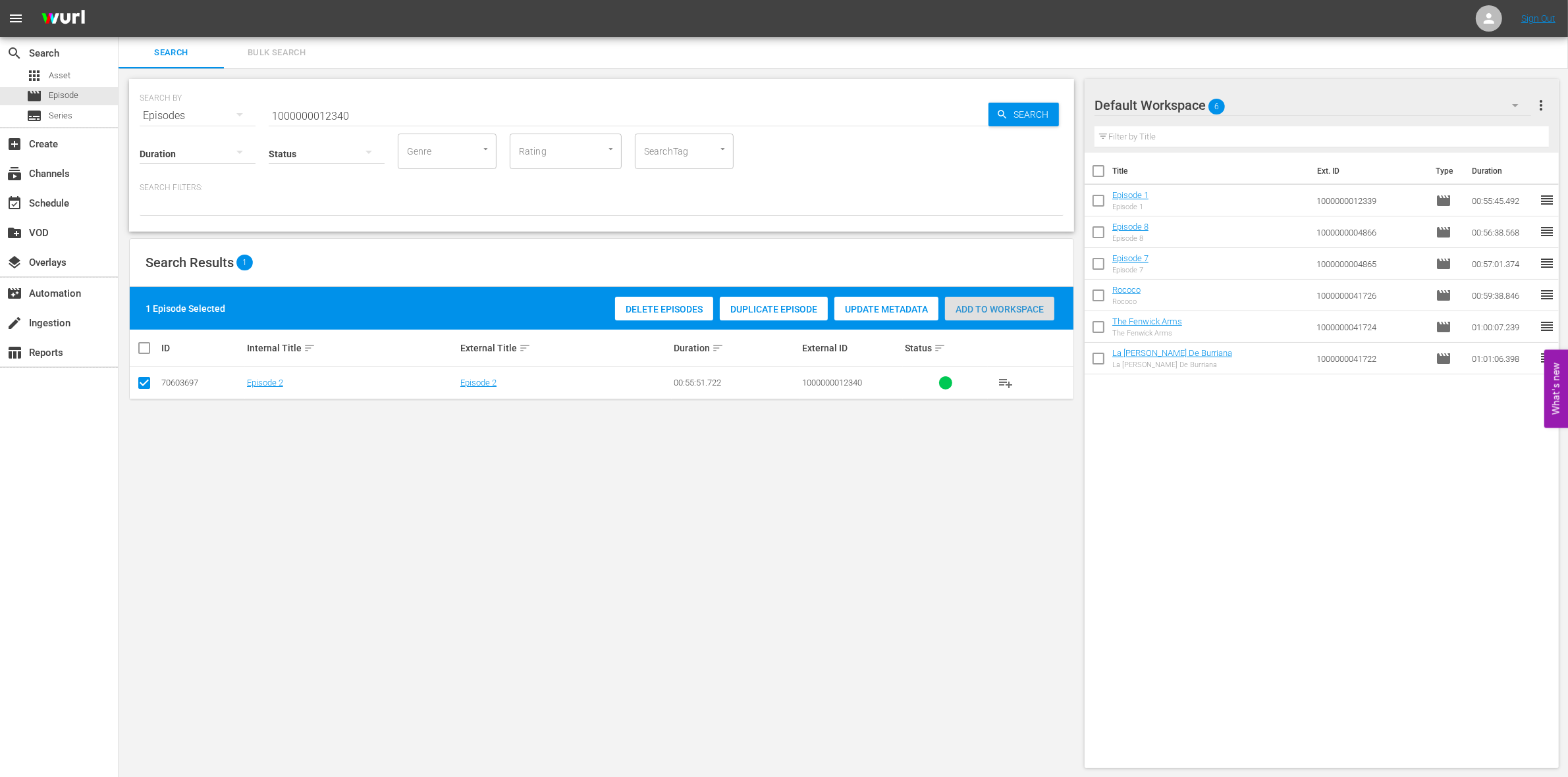
click at [1037, 315] on div "Add to Workspace" at bounding box center [999, 310] width 110 height 25
click at [361, 112] on input "1000000012340" at bounding box center [629, 115] width 719 height 31
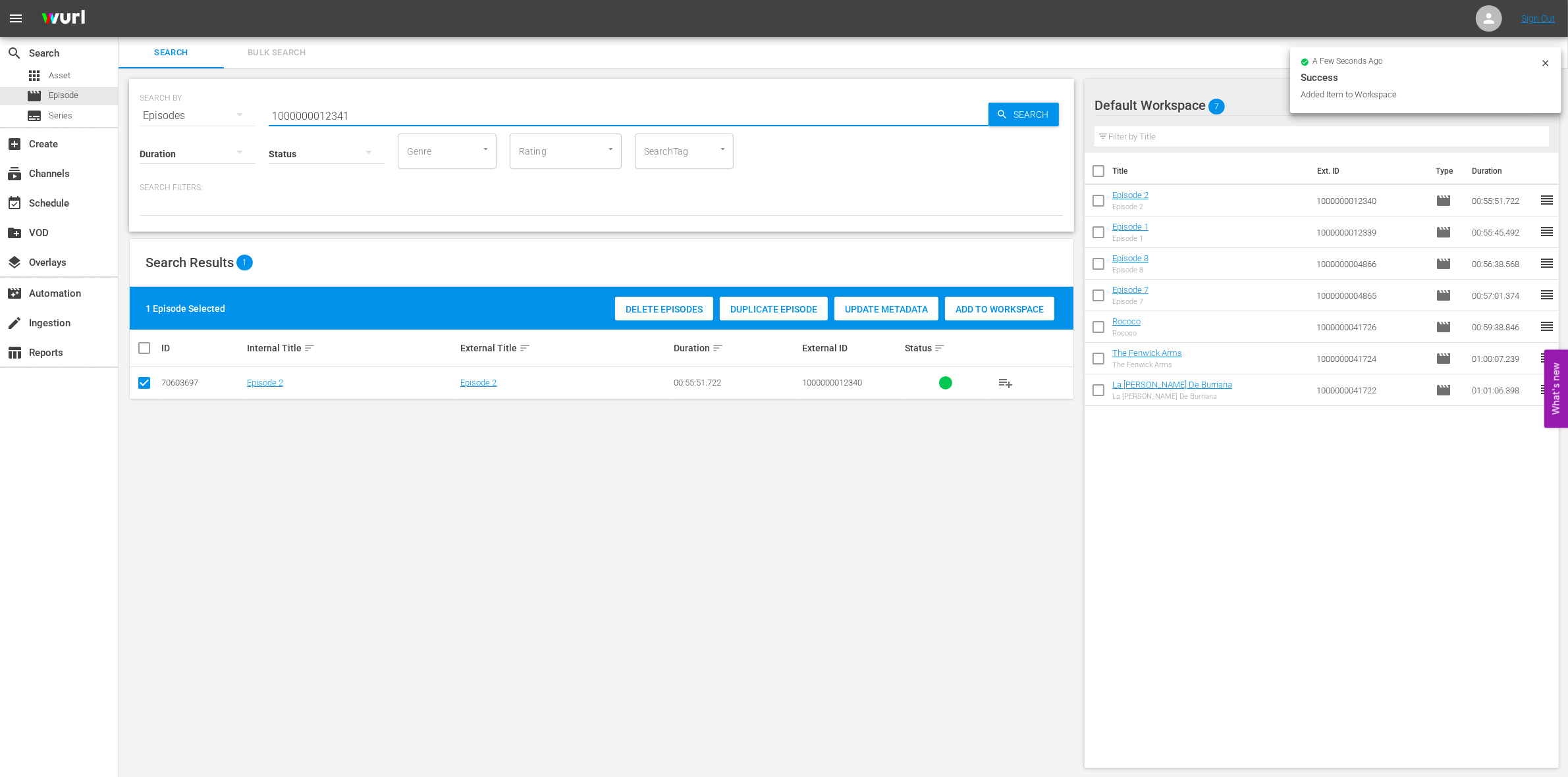
type input "1000000012341"
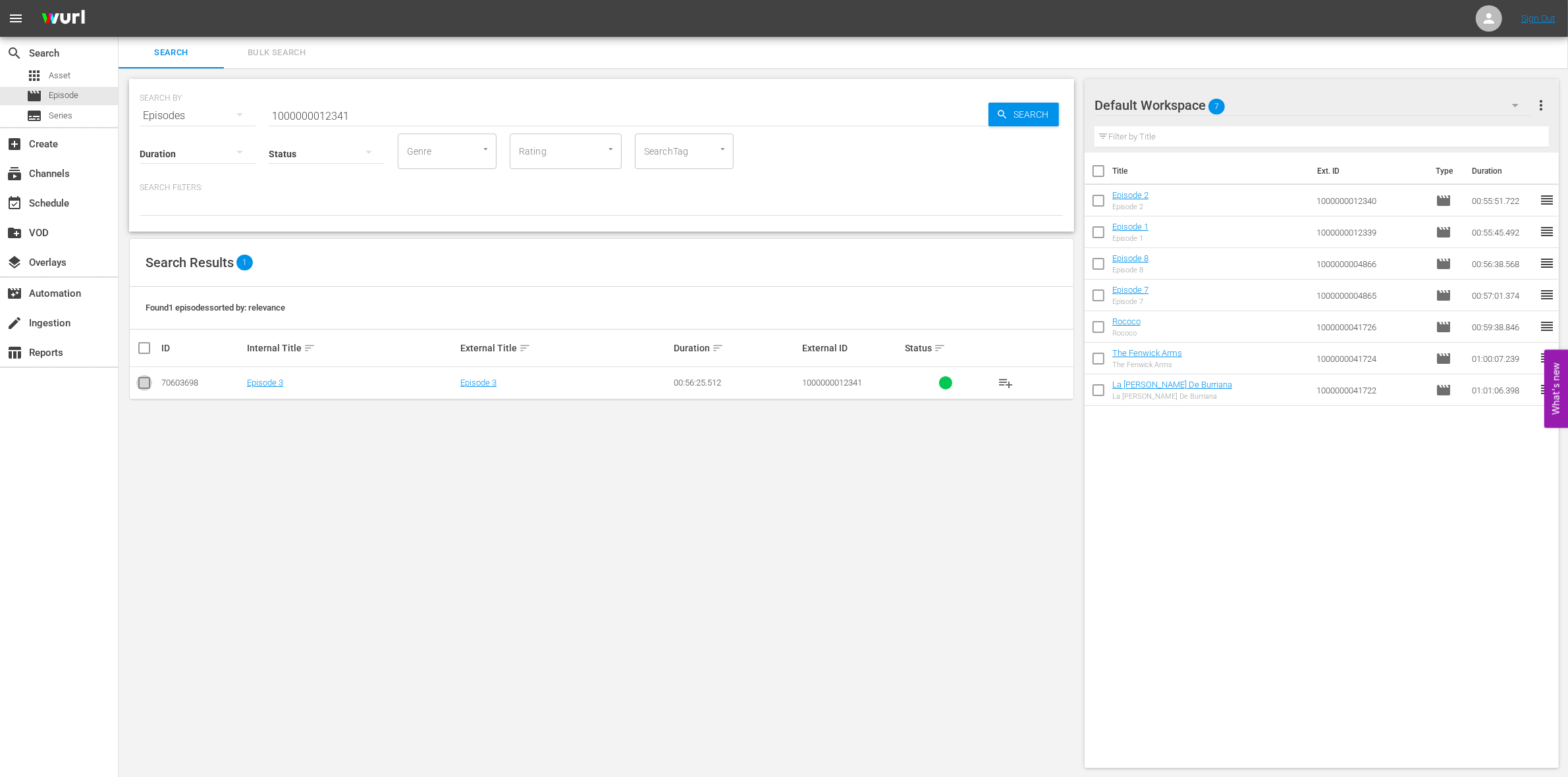
click at [150, 385] on input "checkbox" at bounding box center [144, 386] width 16 height 16
checkbox input "true"
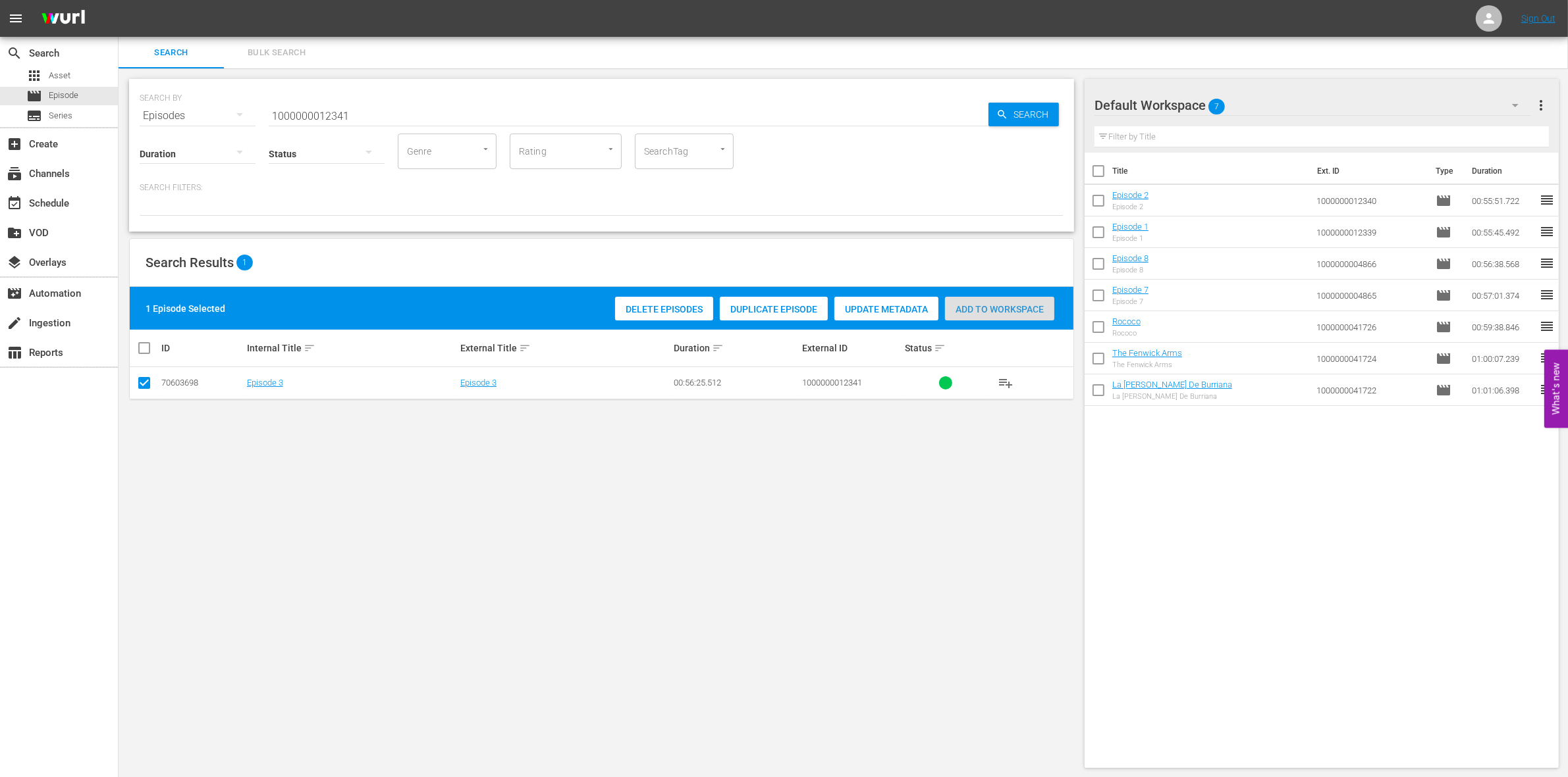
click at [1008, 315] on div "Add to Workspace" at bounding box center [999, 310] width 110 height 25
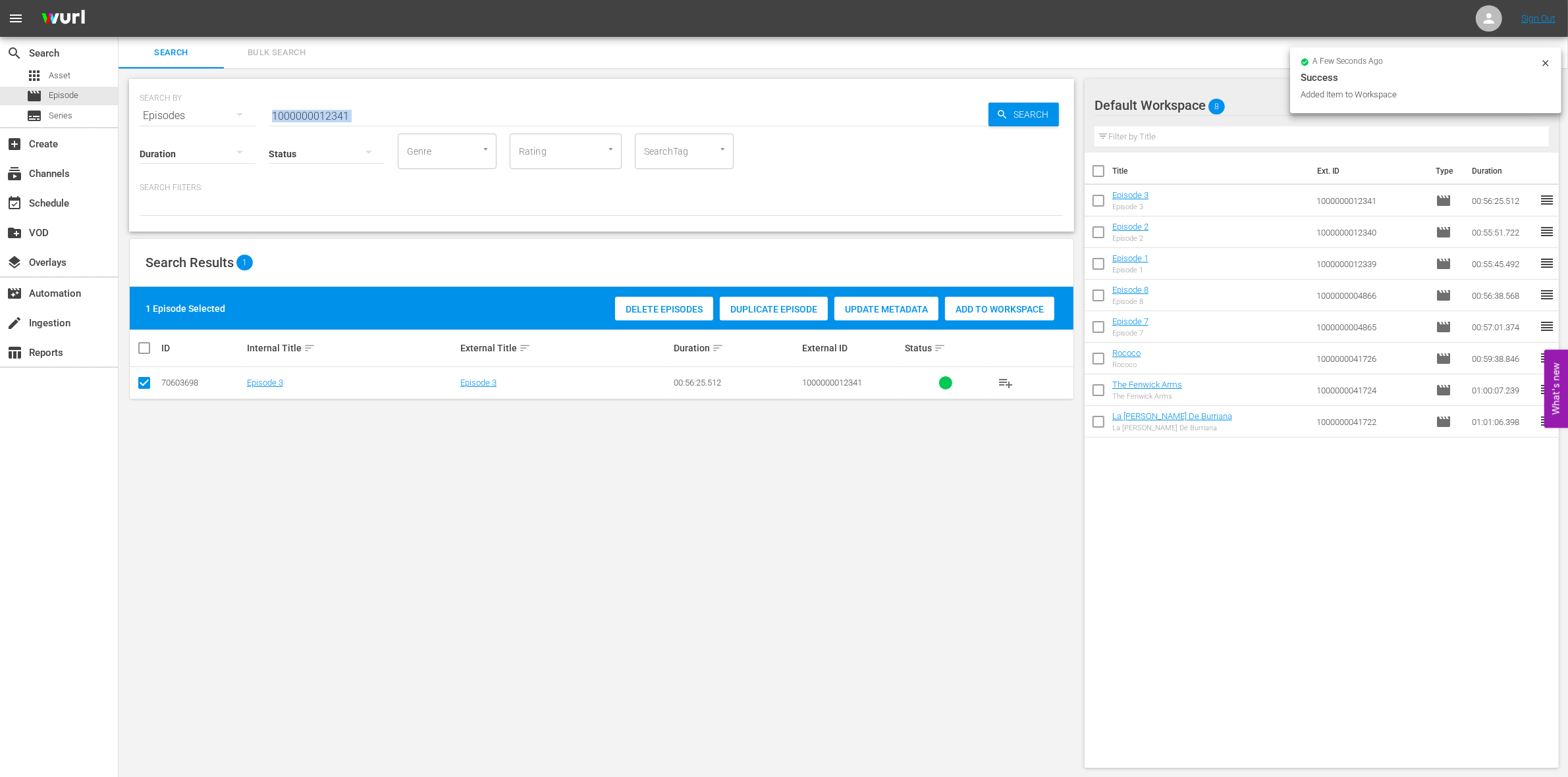
drag, startPoint x: 362, startPoint y: 125, endPoint x: 359, endPoint y: 119, distance: 6.7
click at [359, 119] on div "SEARCH BY Search By Episodes Search ID, Title, Description, Keywords, or Catego…" at bounding box center [601, 156] width 945 height 153
click at [359, 119] on input "1000000012341" at bounding box center [629, 115] width 719 height 31
type input "1000000012342"
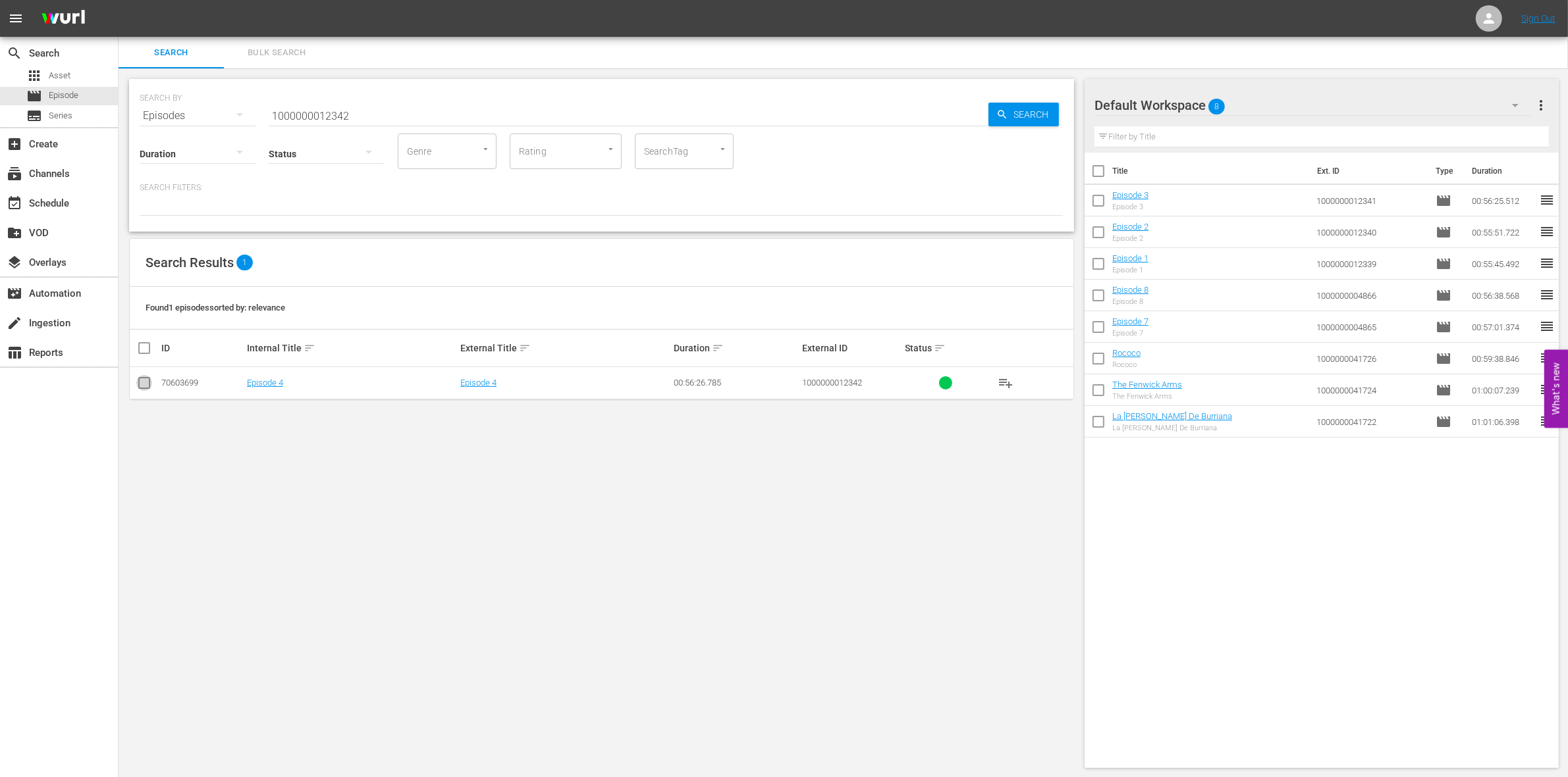
click at [138, 386] on input "checkbox" at bounding box center [144, 386] width 16 height 16
checkbox input "true"
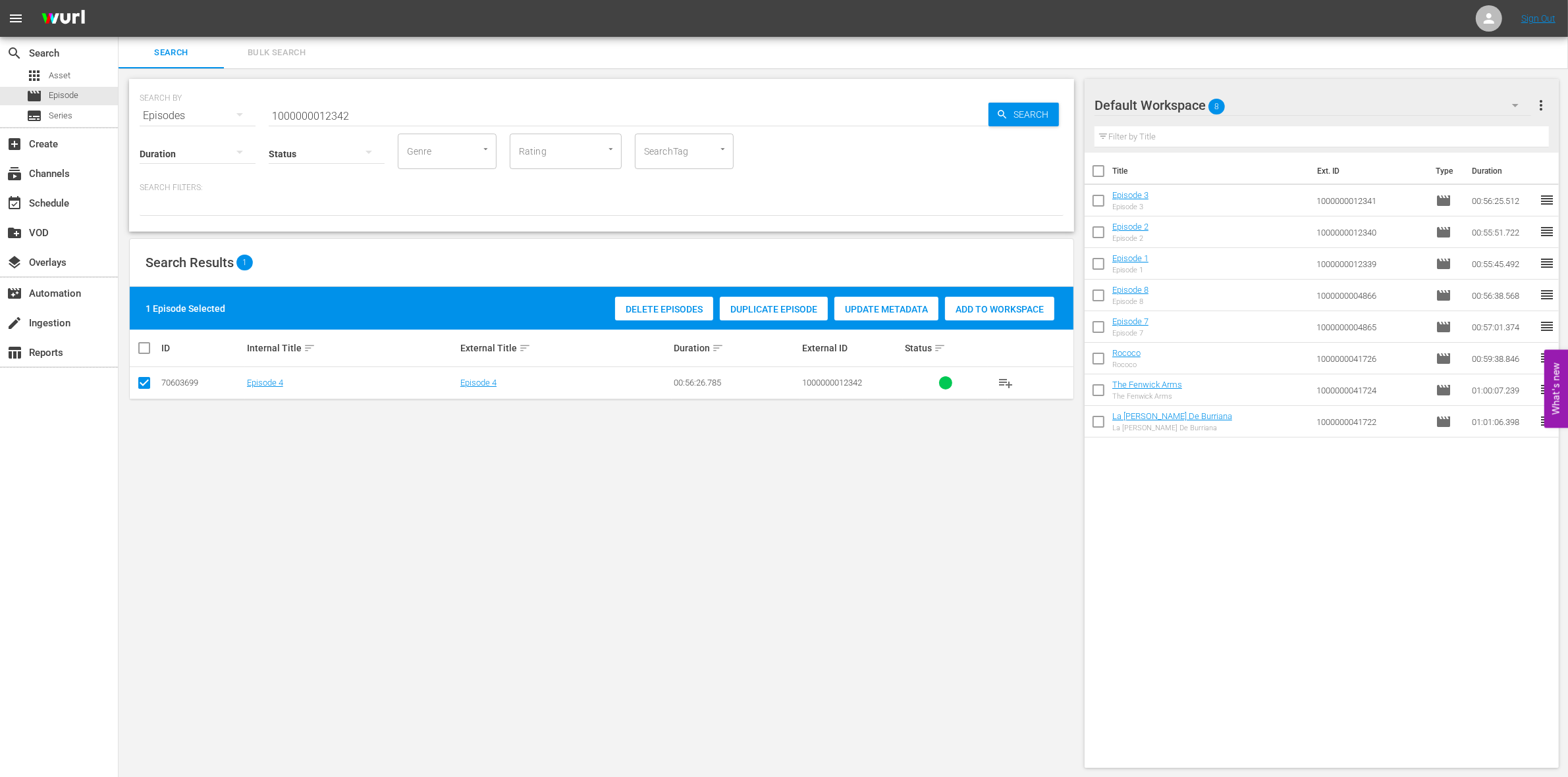
click at [1000, 315] on div "Add to Workspace" at bounding box center [999, 310] width 110 height 25
click at [336, 114] on input "1000000012342" at bounding box center [629, 115] width 719 height 31
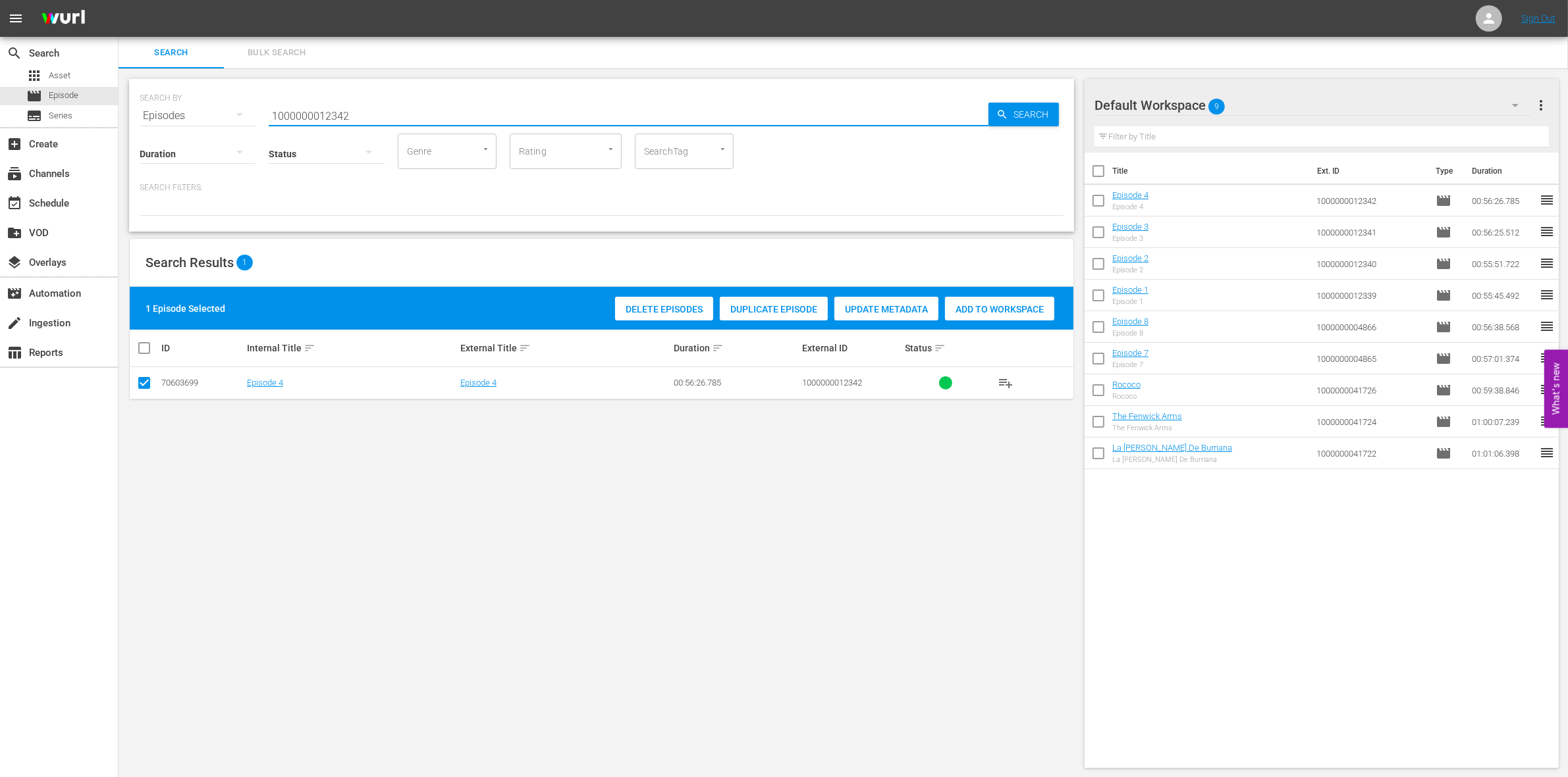
drag, startPoint x: 336, startPoint y: 114, endPoint x: 343, endPoint y: 110, distance: 8.1
click at [343, 110] on input "1000000012342" at bounding box center [629, 115] width 719 height 31
paste input "CEG10029665"
type input "CEG10029665"
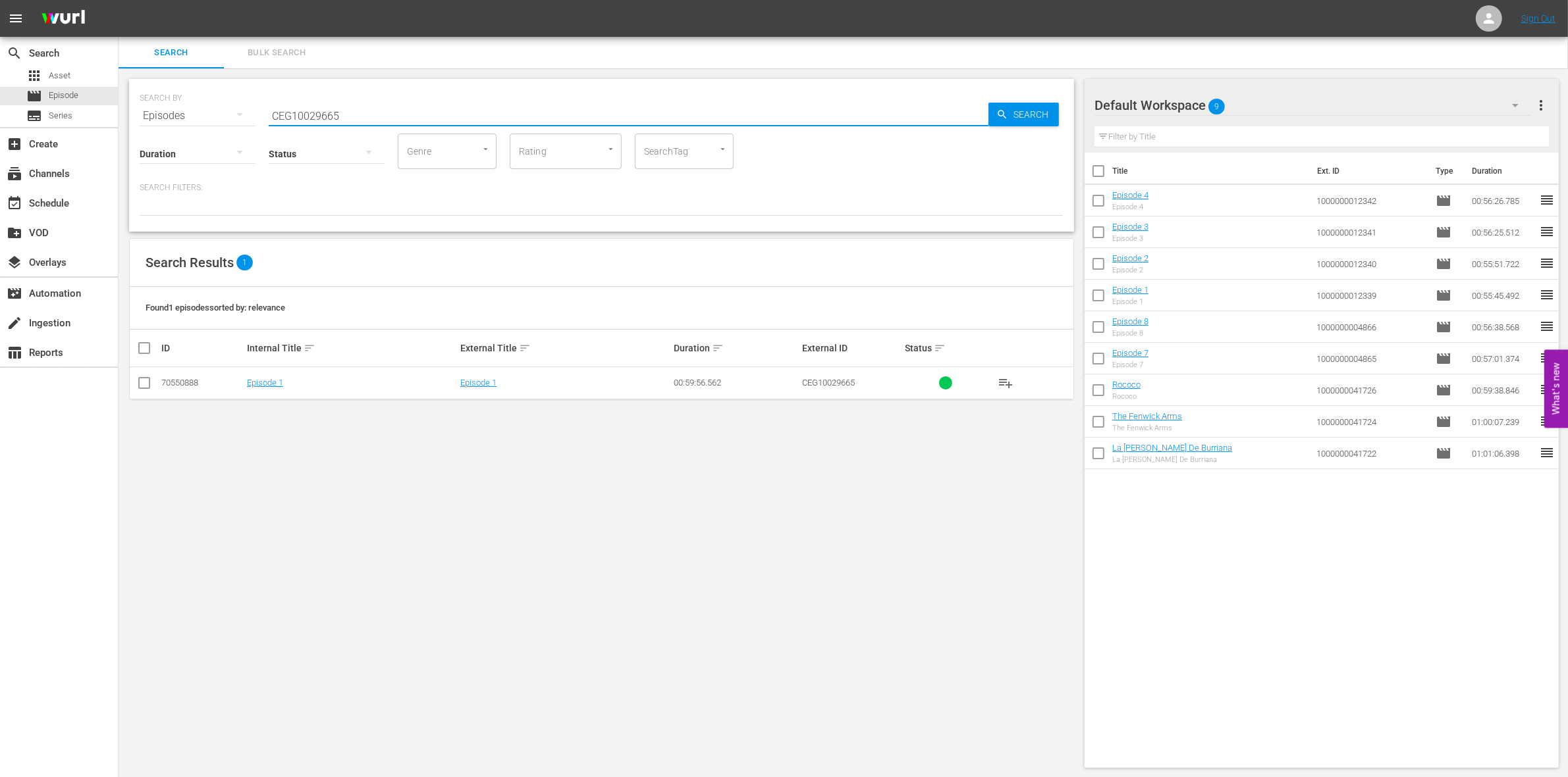
click at [153, 387] on td at bounding box center [144, 384] width 29 height 32
click at [148, 385] on input "checkbox" at bounding box center [144, 386] width 16 height 16
checkbox input "true"
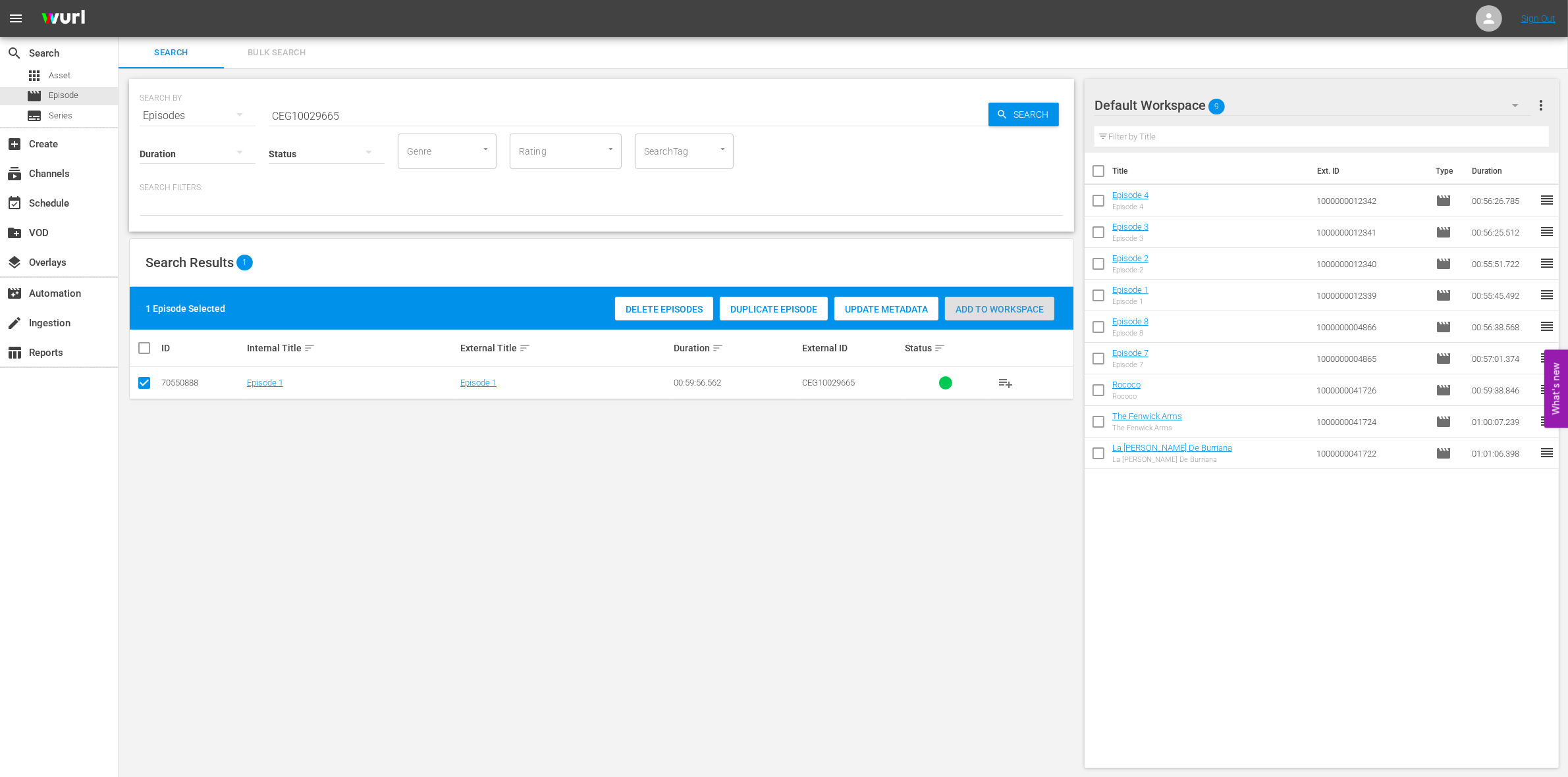
click at [1011, 313] on span "Add to Workspace" at bounding box center [999, 310] width 110 height 11
click at [409, 113] on input "CEG10029665" at bounding box center [629, 115] width 719 height 31
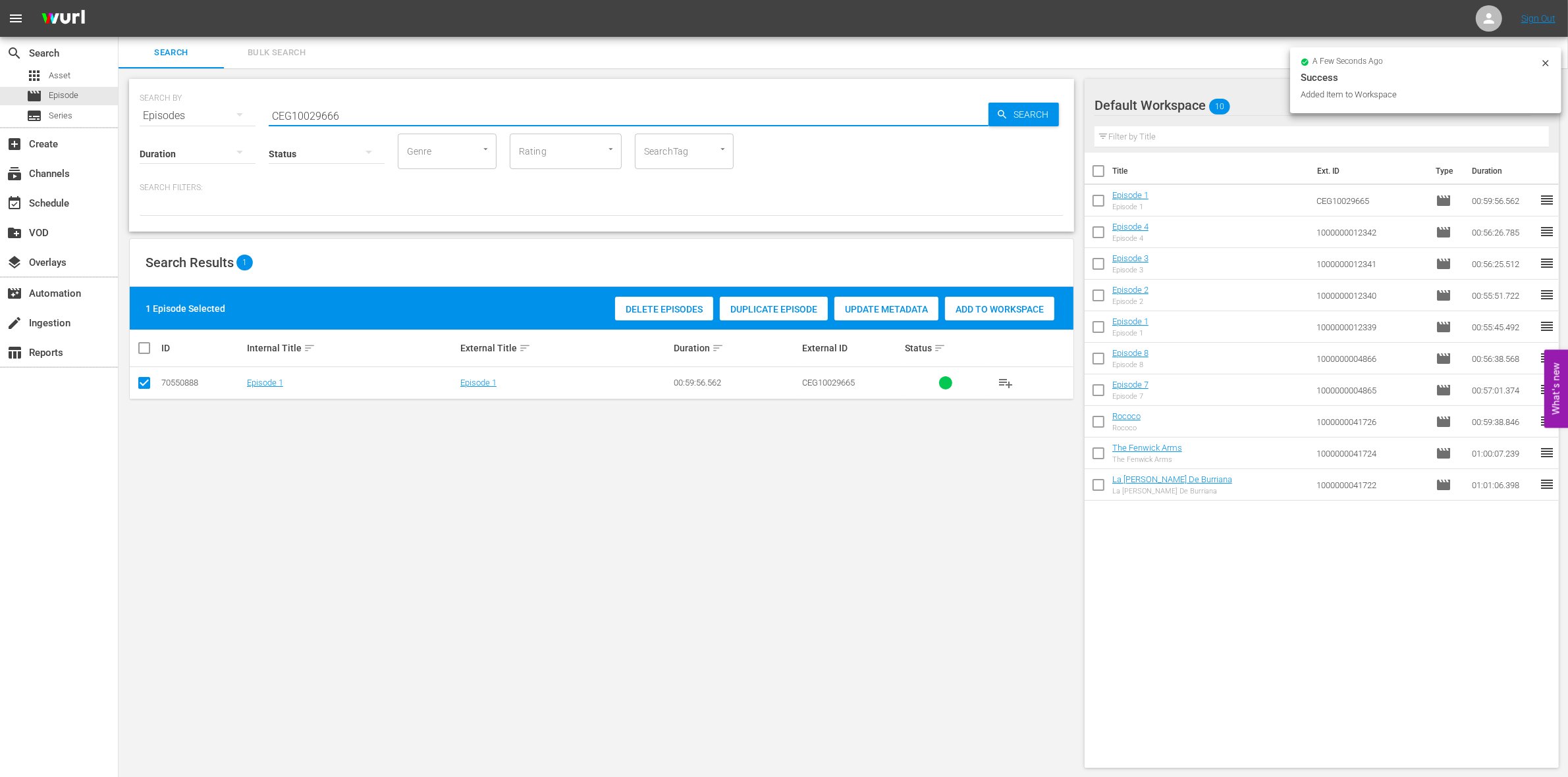
type input "CEG10029666"
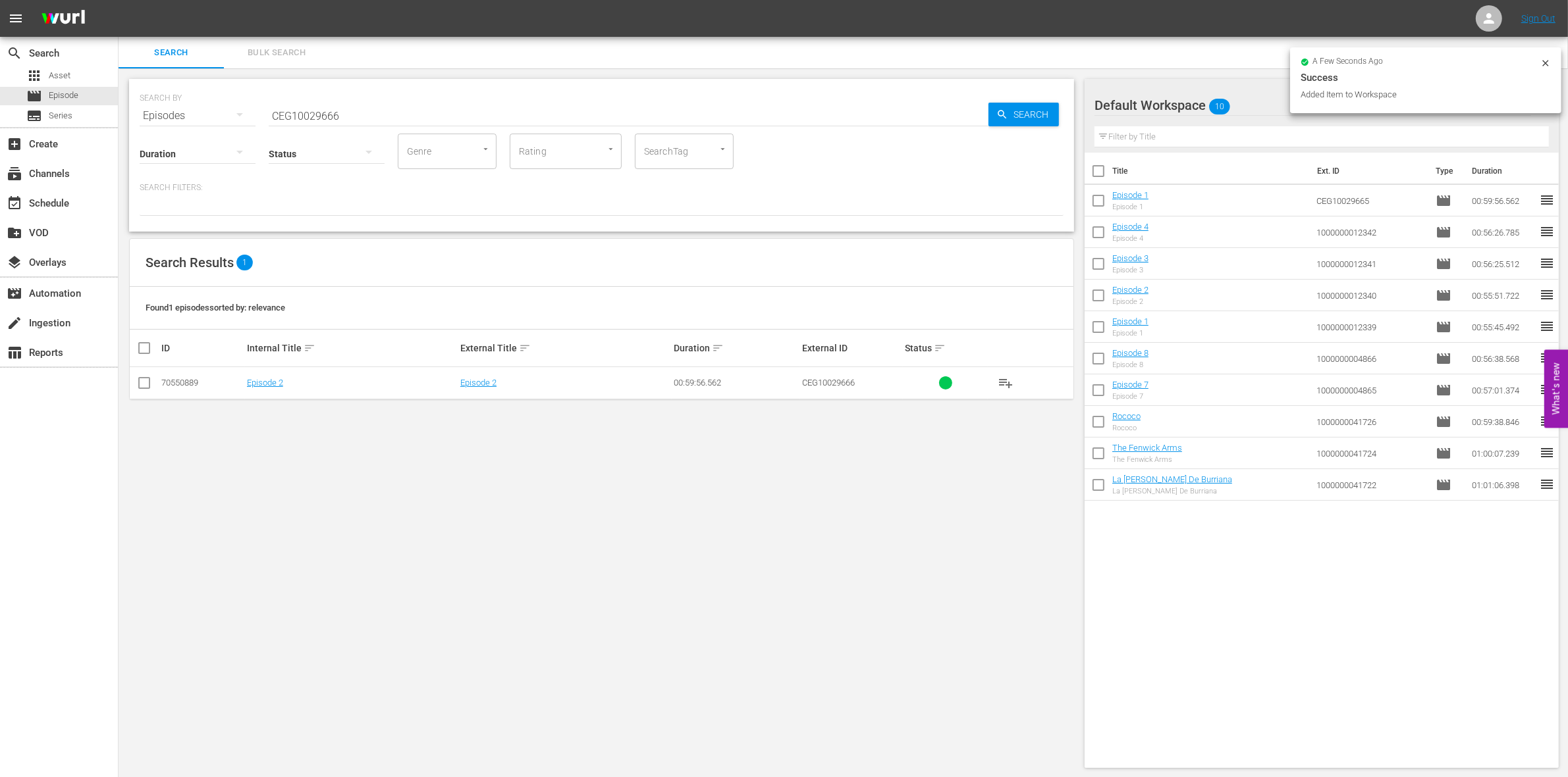
click at [156, 385] on td at bounding box center [144, 384] width 29 height 32
click at [143, 383] on input "checkbox" at bounding box center [144, 386] width 16 height 16
checkbox input "true"
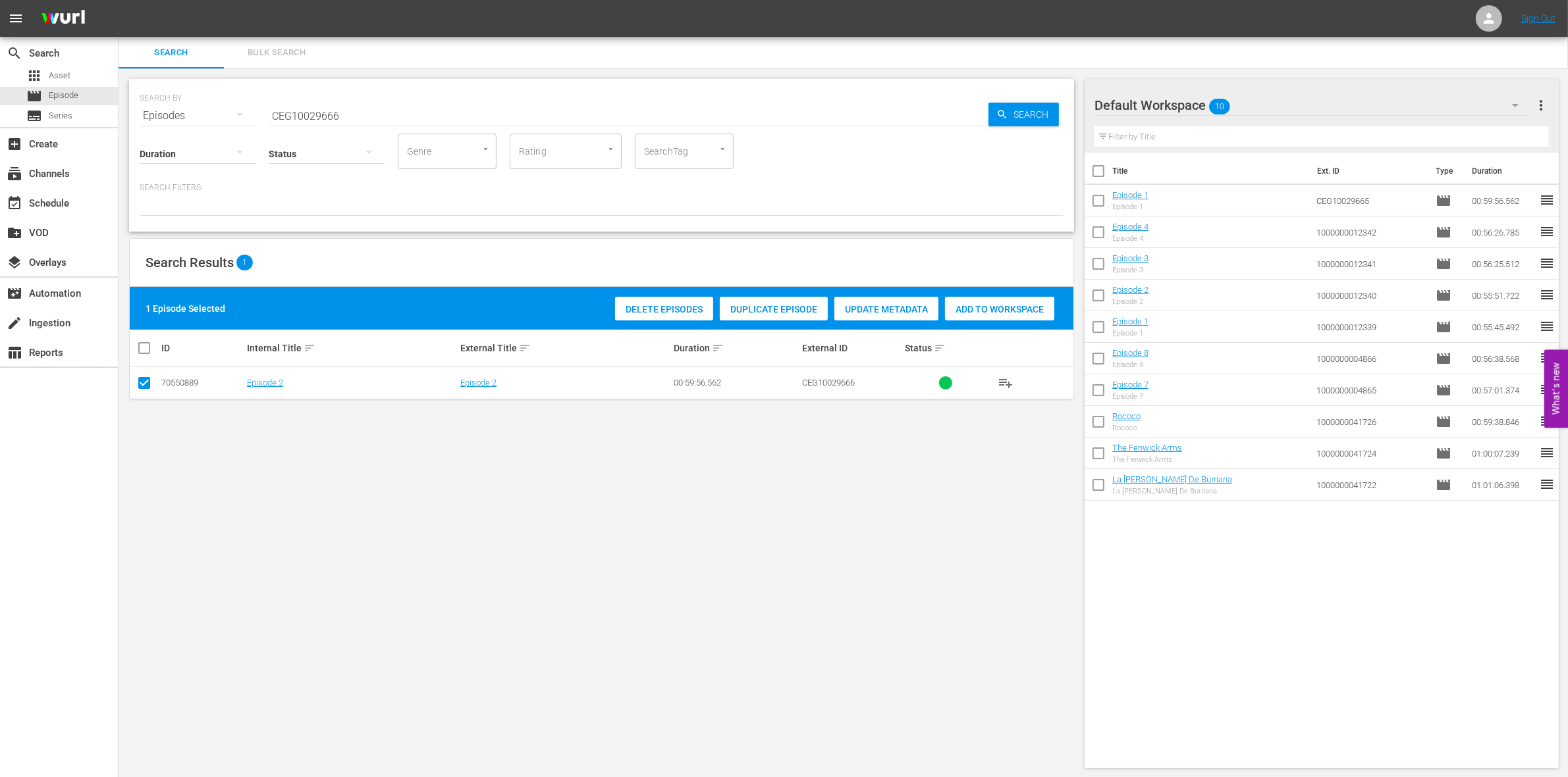
click at [1004, 321] on div "Delete Episodes Duplicate Episode Update Metadata Add to Workspace" at bounding box center [834, 309] width 446 height 30
click at [979, 312] on span "Add to Workspace" at bounding box center [999, 310] width 110 height 11
click at [353, 119] on input "CEG10029666" at bounding box center [629, 115] width 719 height 31
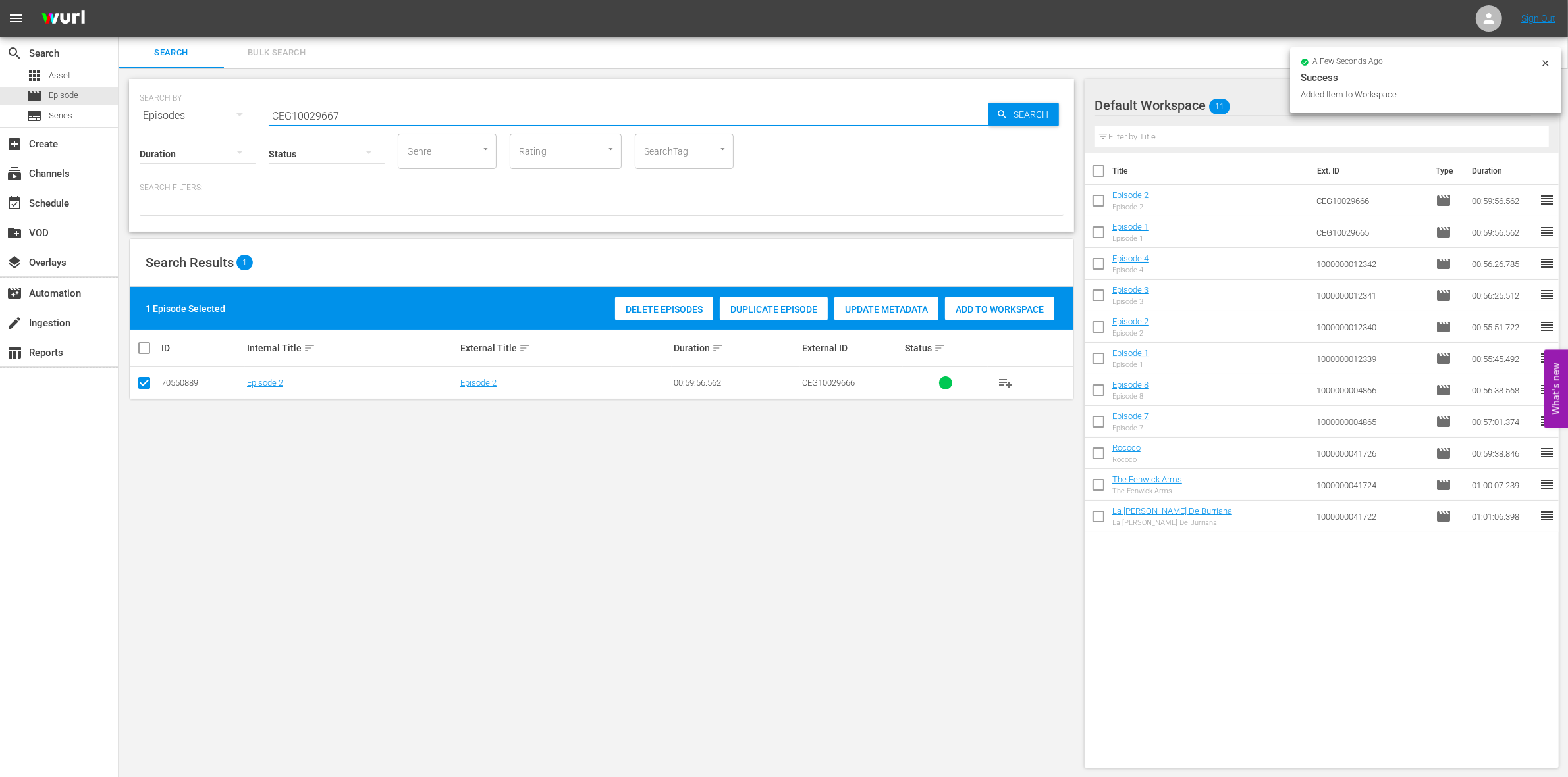
type input "CEG10029667"
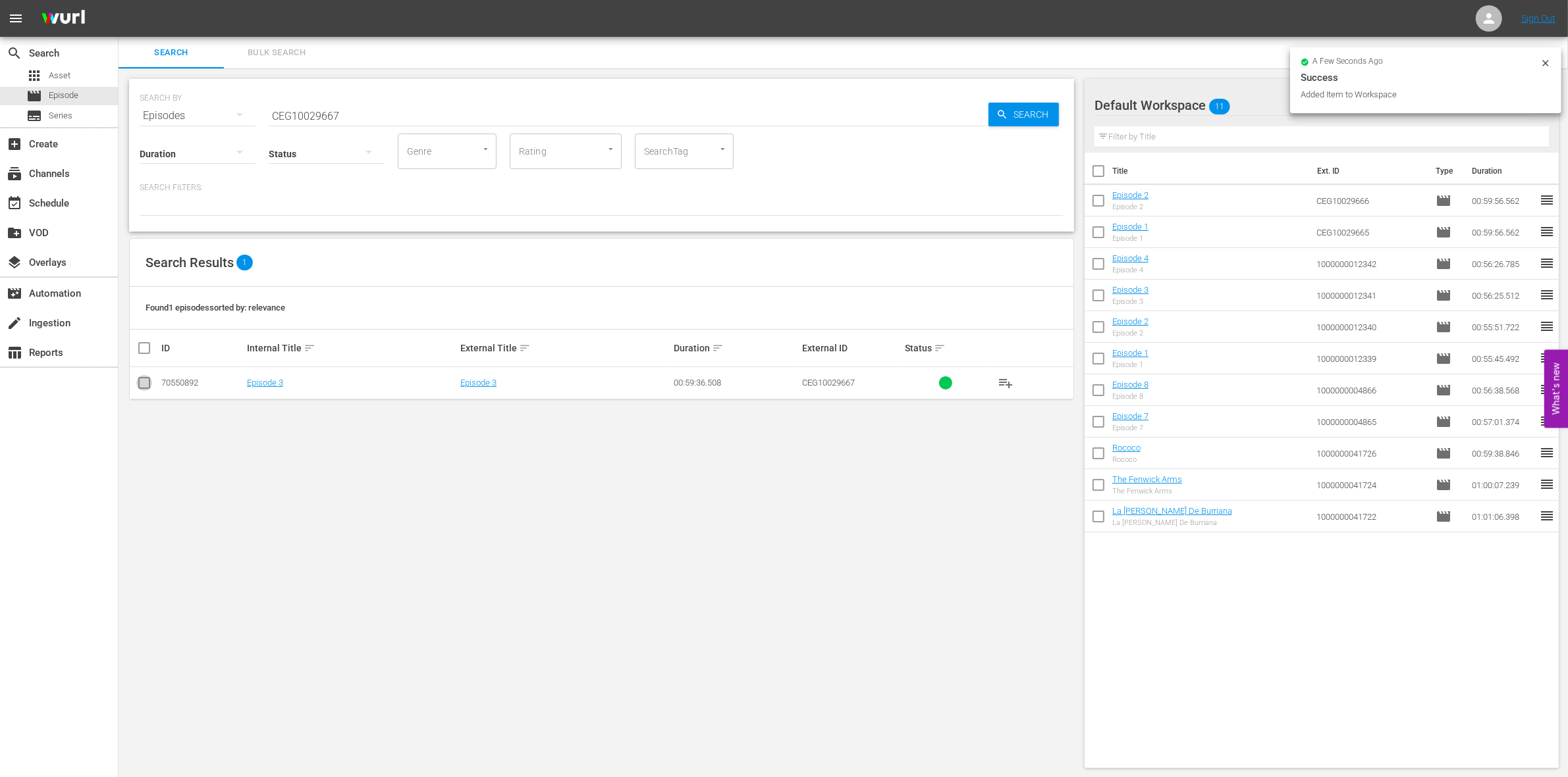
click at [147, 378] on input "checkbox" at bounding box center [144, 386] width 16 height 16
checkbox input "true"
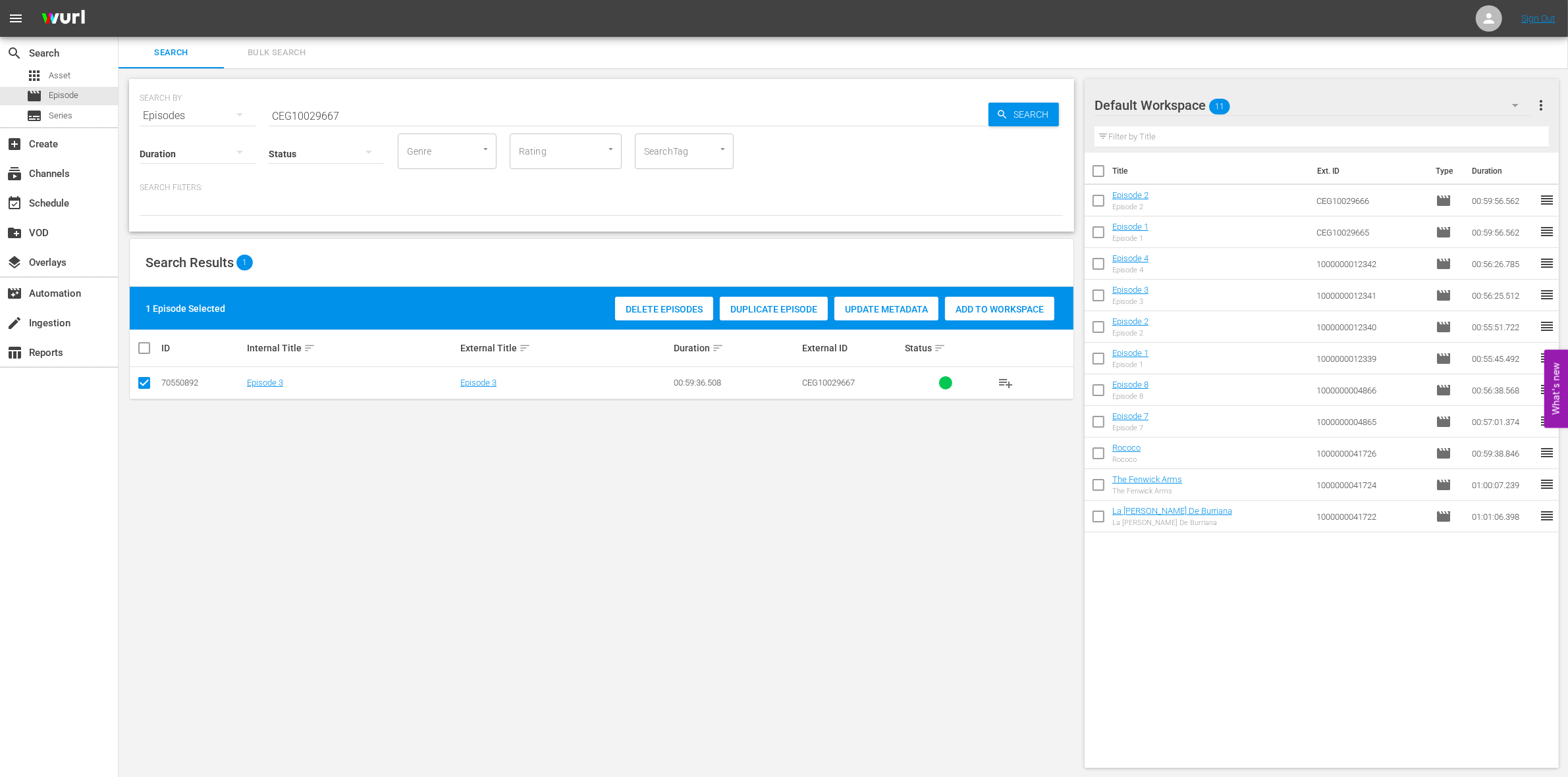
click at [1008, 304] on span "Add to Workspace" at bounding box center [999, 310] width 110 height 11
click at [413, 102] on input "CEG10029667" at bounding box center [629, 115] width 719 height 31
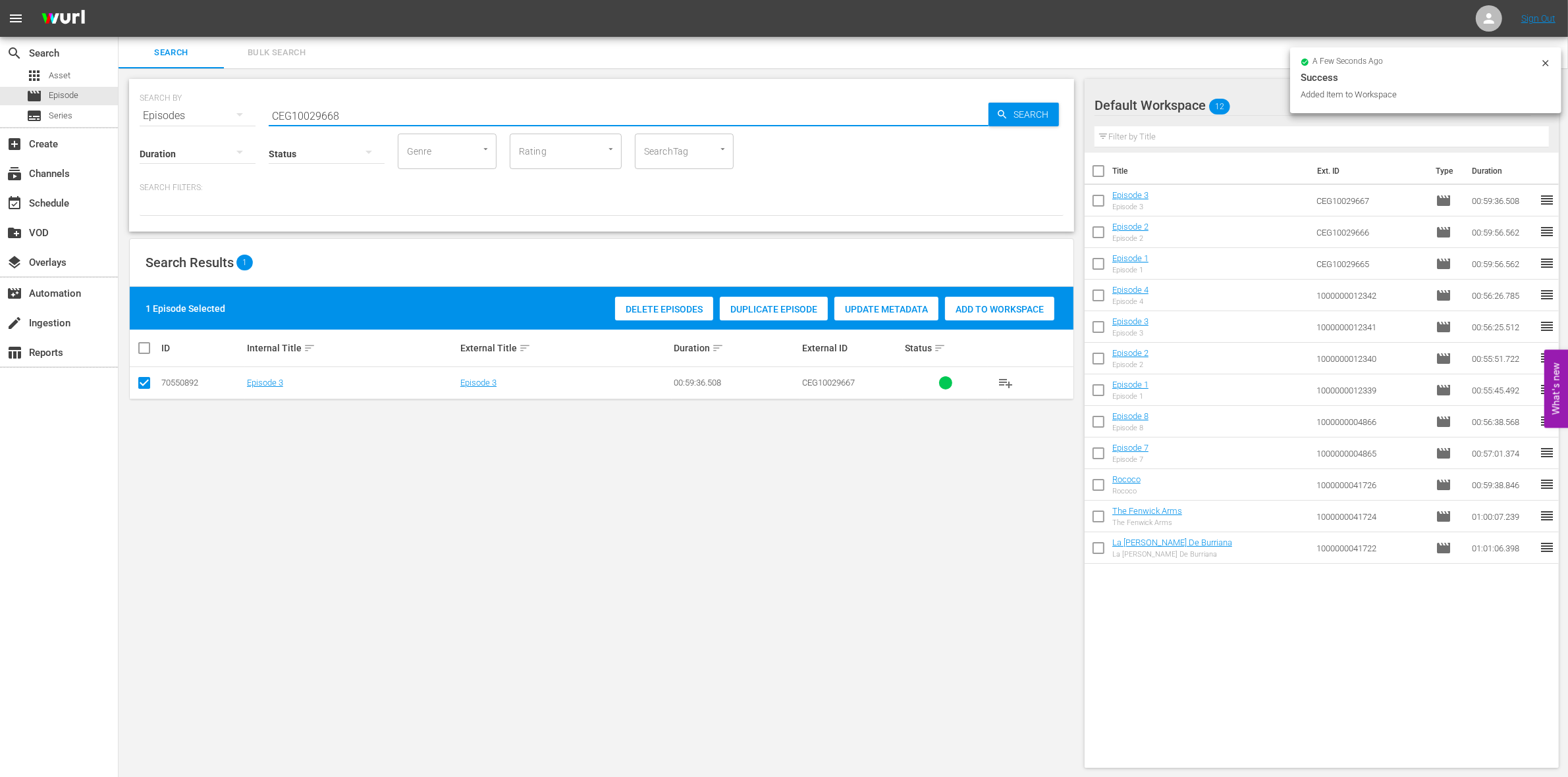
type input "CEG10029668"
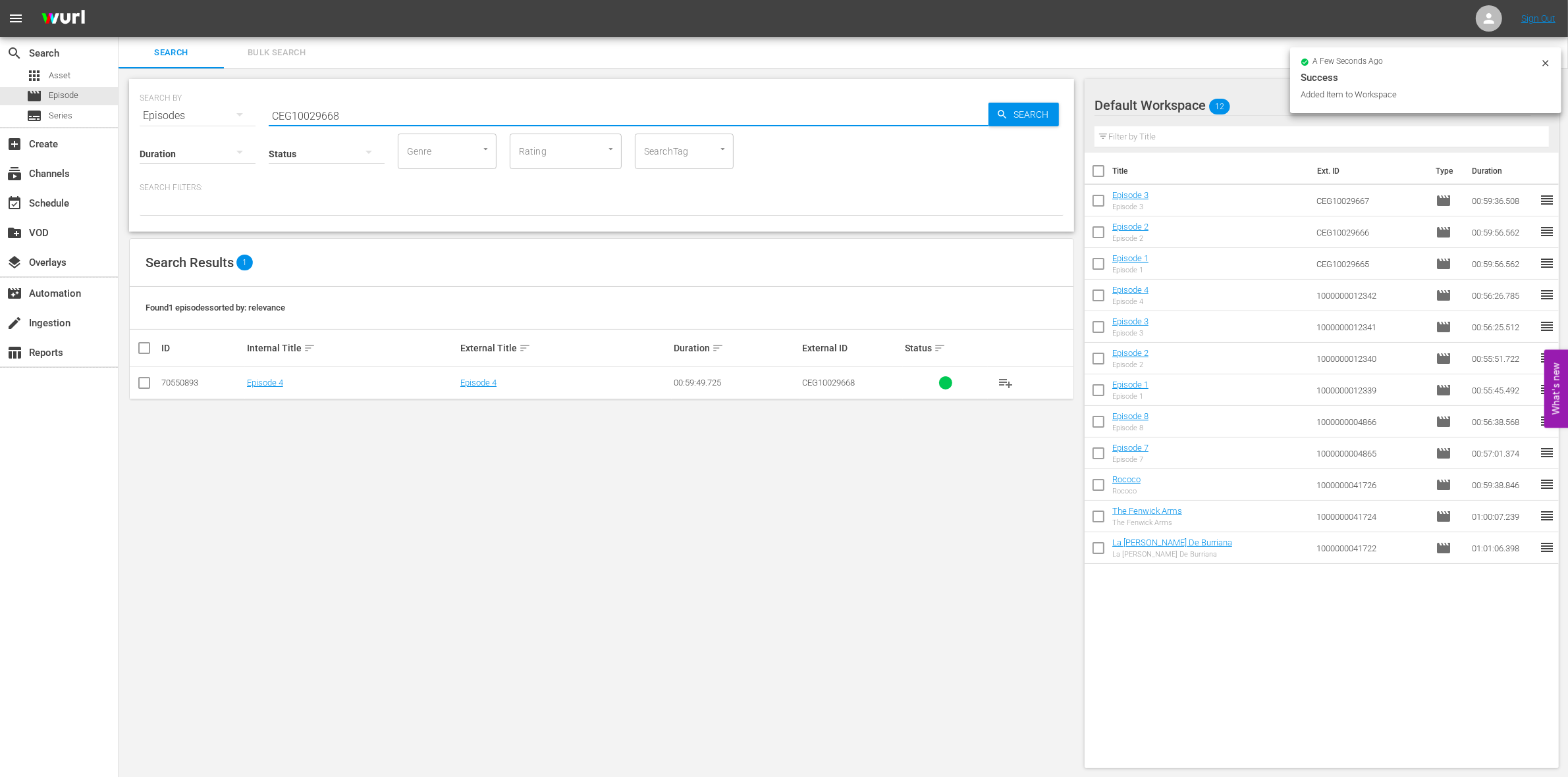
click at [143, 385] on input "checkbox" at bounding box center [144, 386] width 16 height 16
checkbox input "true"
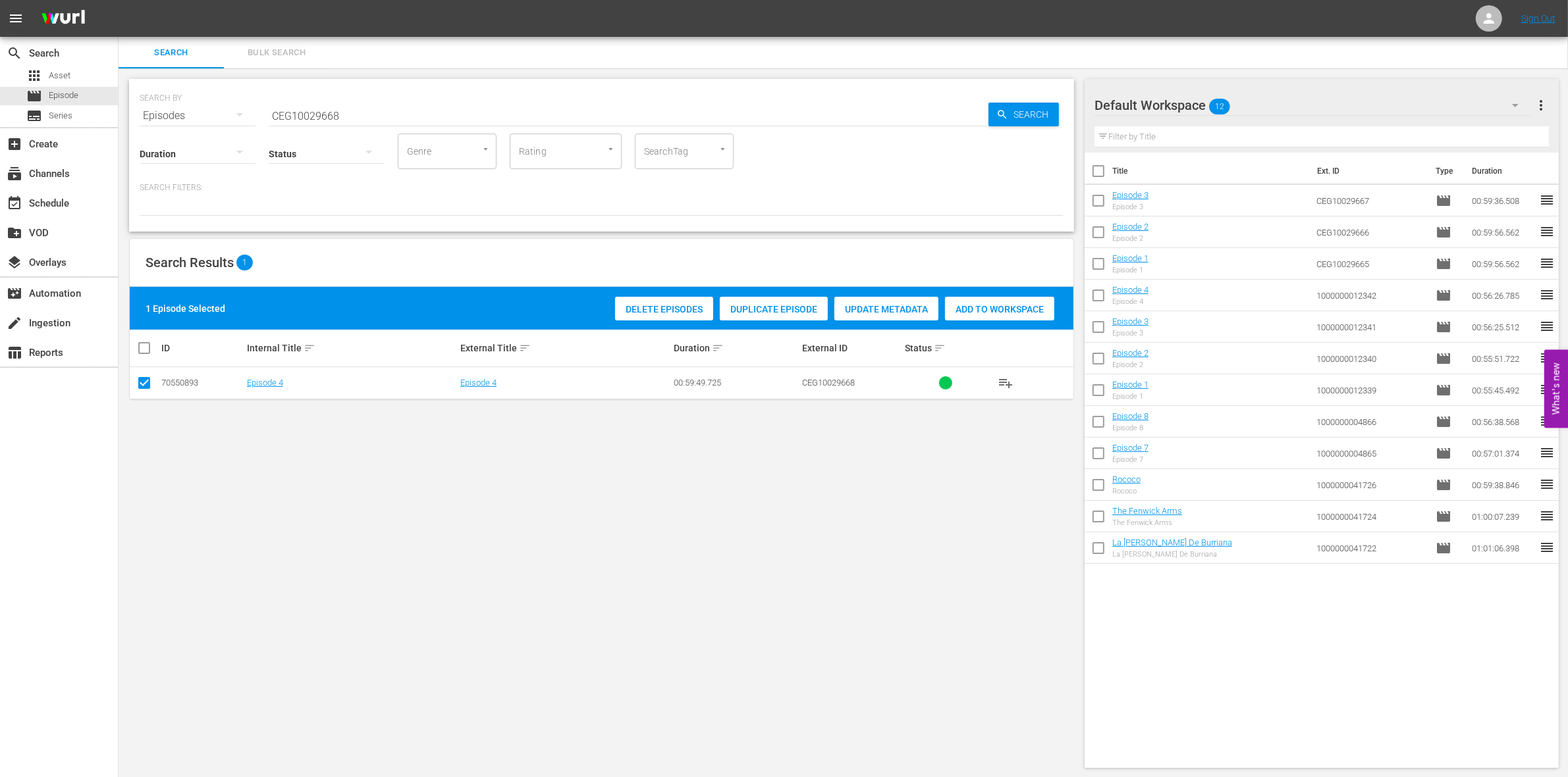
click at [1011, 331] on th at bounding box center [1030, 348] width 85 height 36
click at [1003, 311] on span "Add to Workspace" at bounding box center [999, 310] width 110 height 11
click at [305, 112] on input "CEG10029668" at bounding box center [629, 115] width 719 height 31
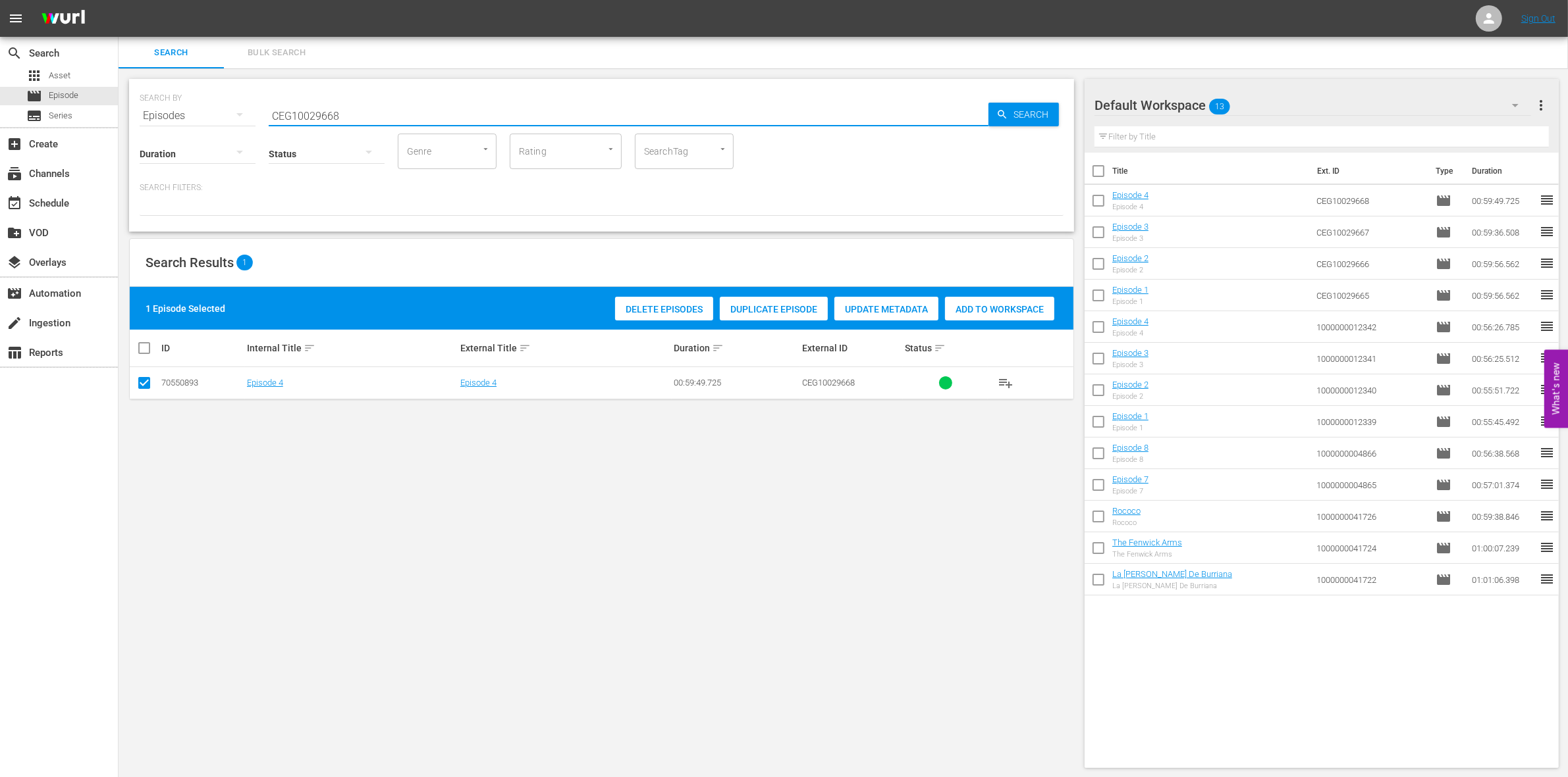
paste input "1000000023303"
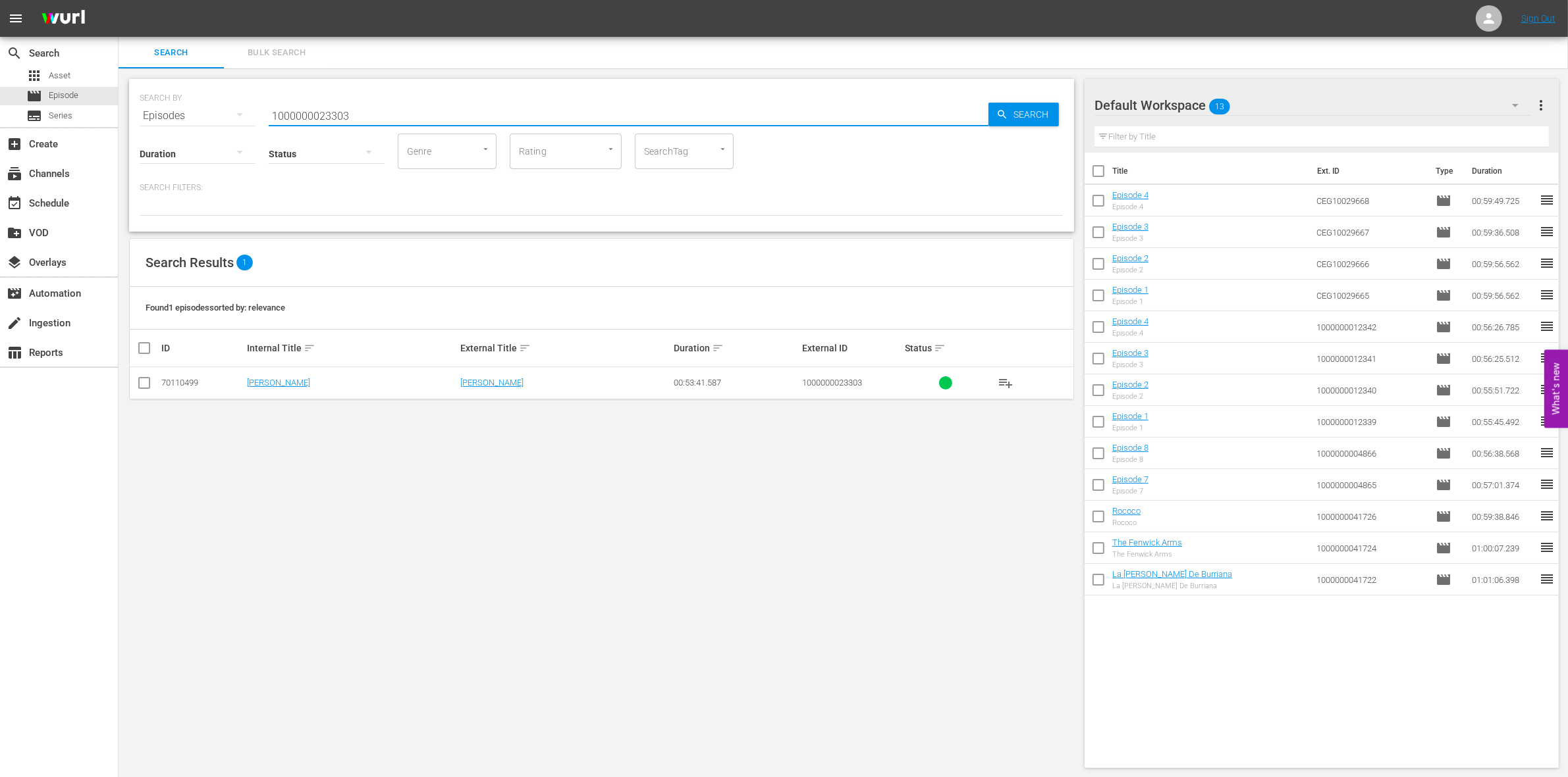
type input "1000000023303"
click at [137, 383] on input "checkbox" at bounding box center [144, 386] width 16 height 16
checkbox input "true"
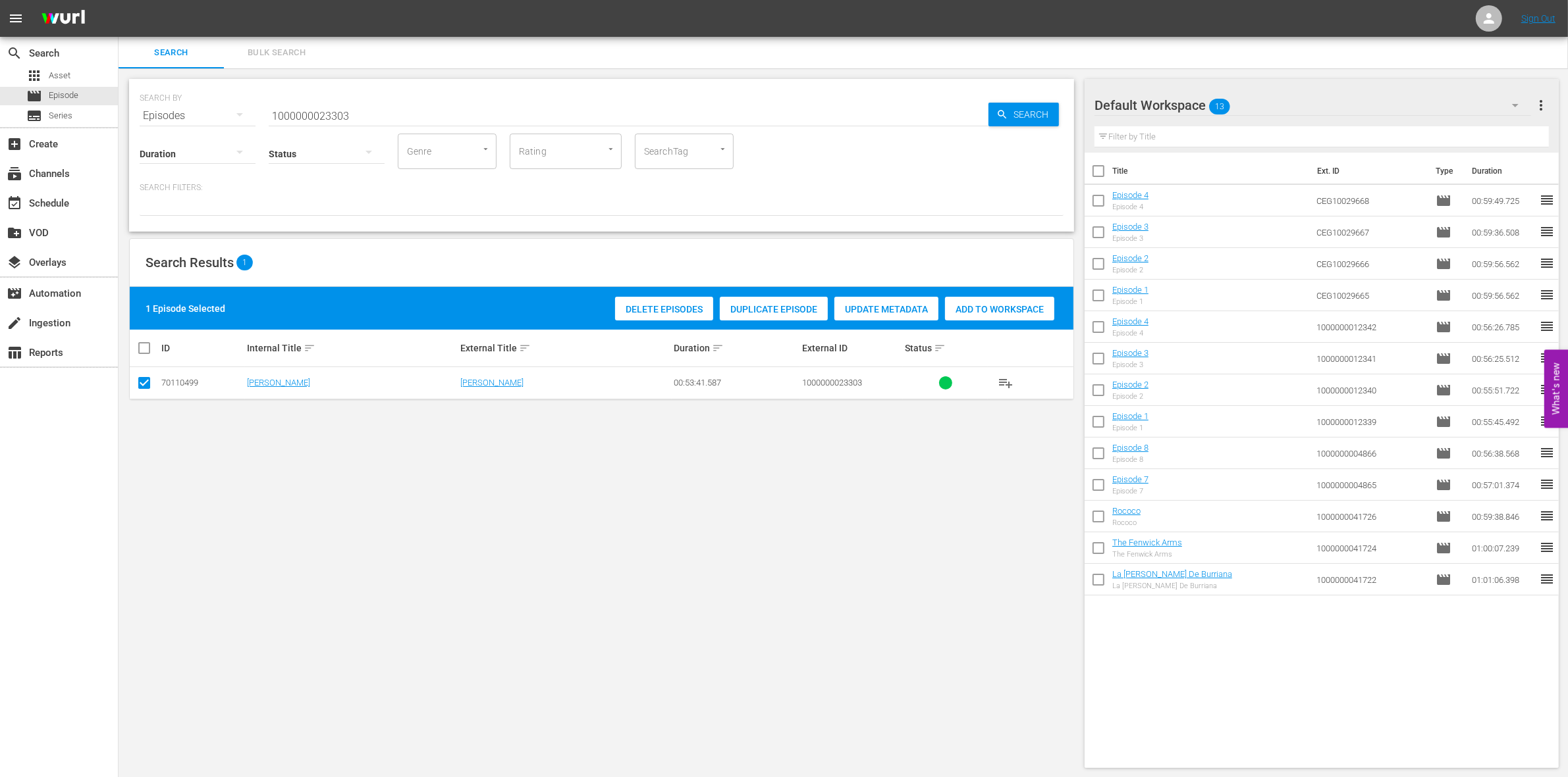
click at [1003, 307] on span "Add to Workspace" at bounding box center [999, 310] width 110 height 11
click at [373, 117] on input "1000000023303" at bounding box center [629, 115] width 719 height 31
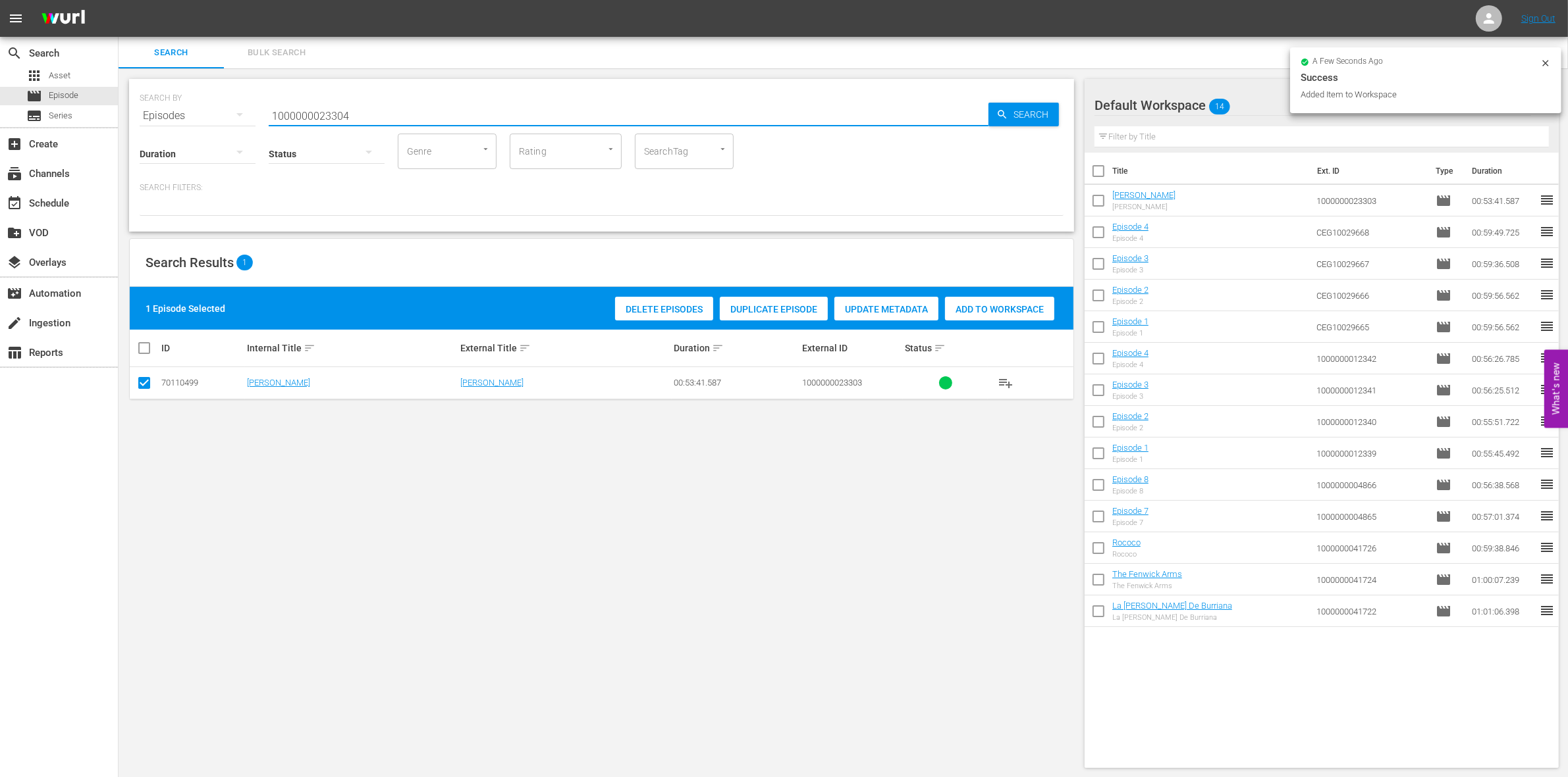
type input "1000000023304"
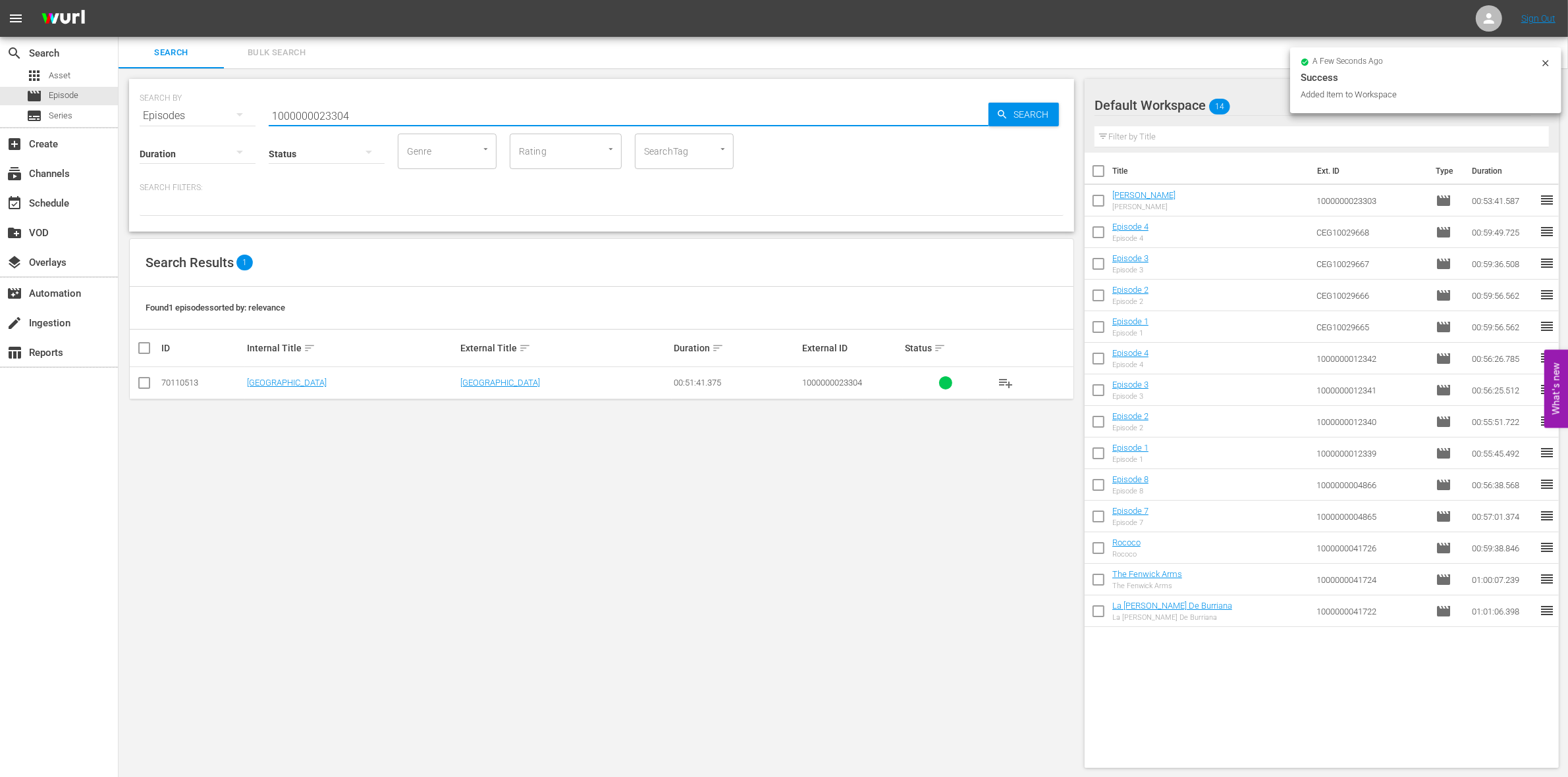
click at [155, 385] on td at bounding box center [144, 384] width 29 height 32
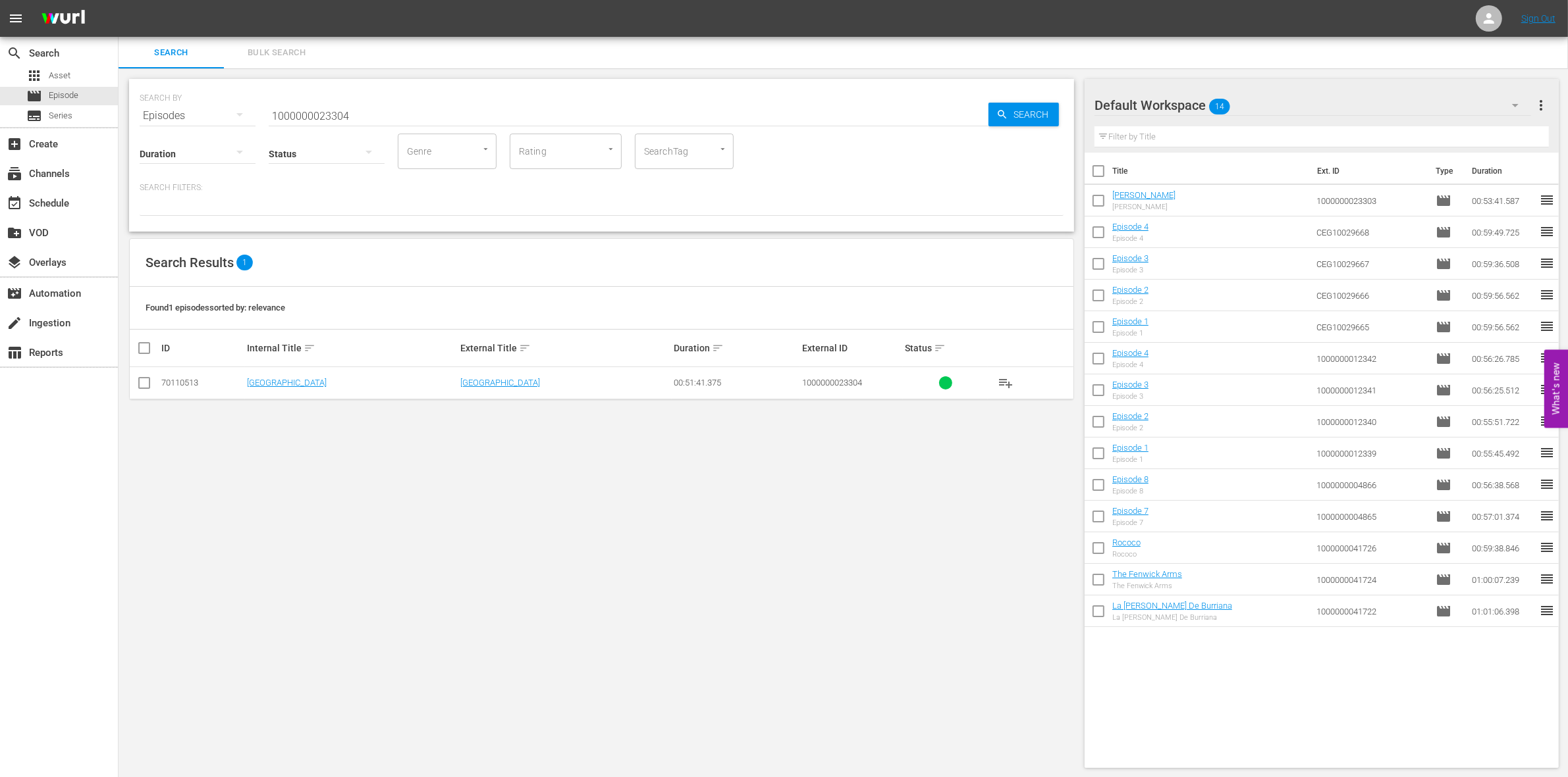
click at [146, 385] on input "checkbox" at bounding box center [144, 386] width 16 height 16
checkbox input "true"
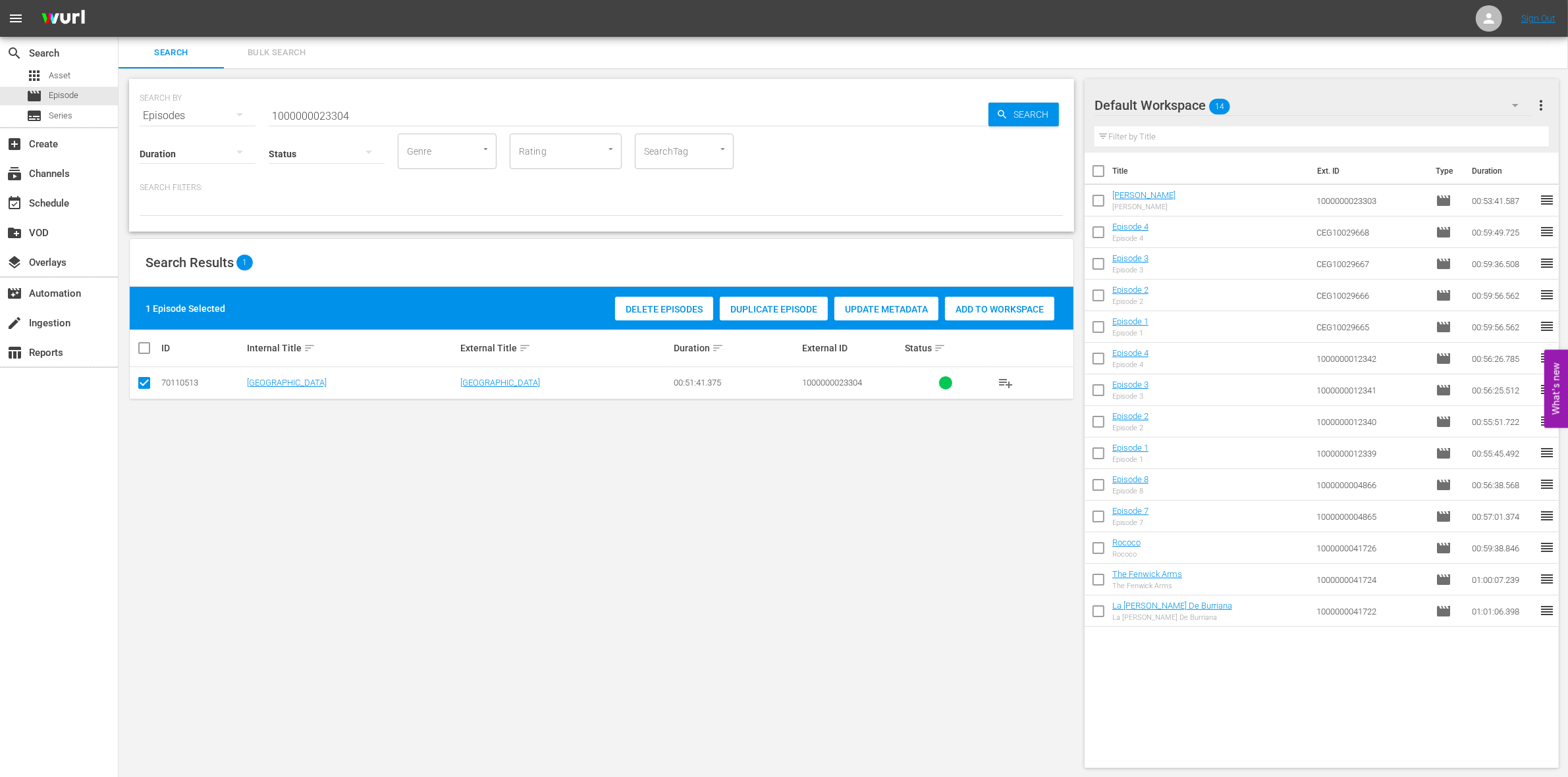
click at [1003, 297] on div "Add to Workspace" at bounding box center [999, 310] width 110 height 25
click at [399, 113] on input "1000000023304" at bounding box center [629, 115] width 719 height 31
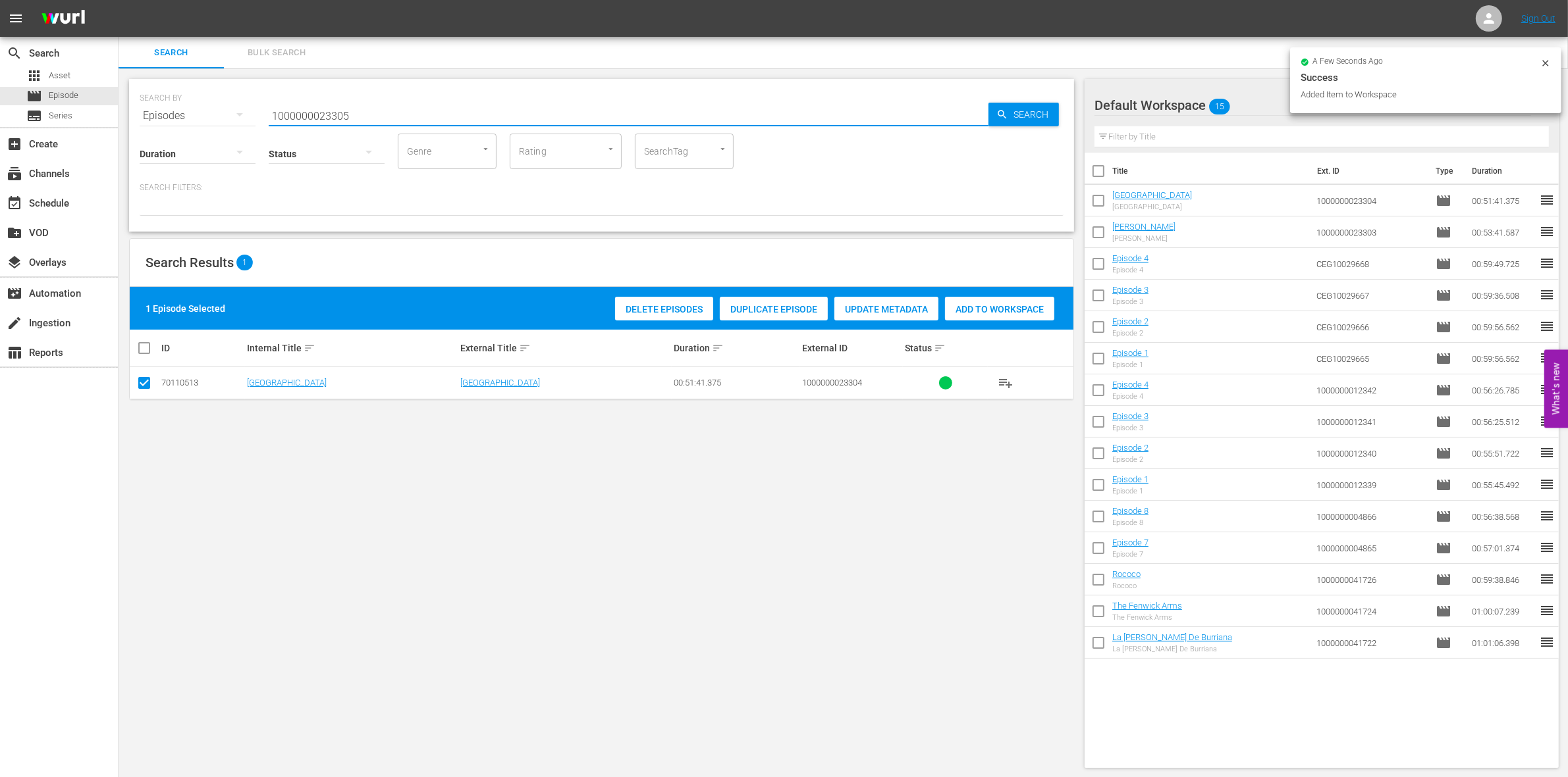
type input "1000000023305"
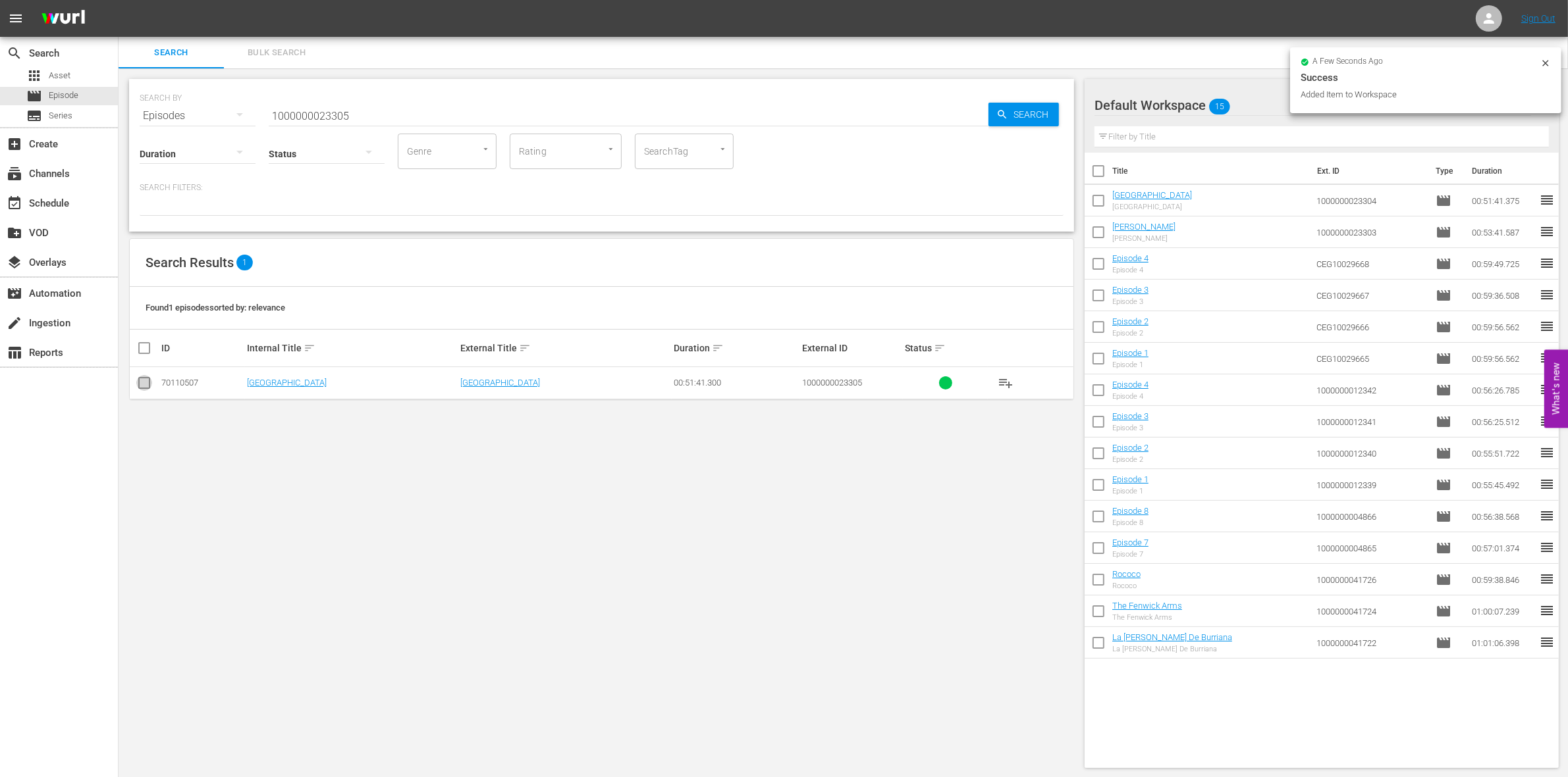
click at [142, 386] on input "checkbox" at bounding box center [144, 386] width 16 height 16
checkbox input "true"
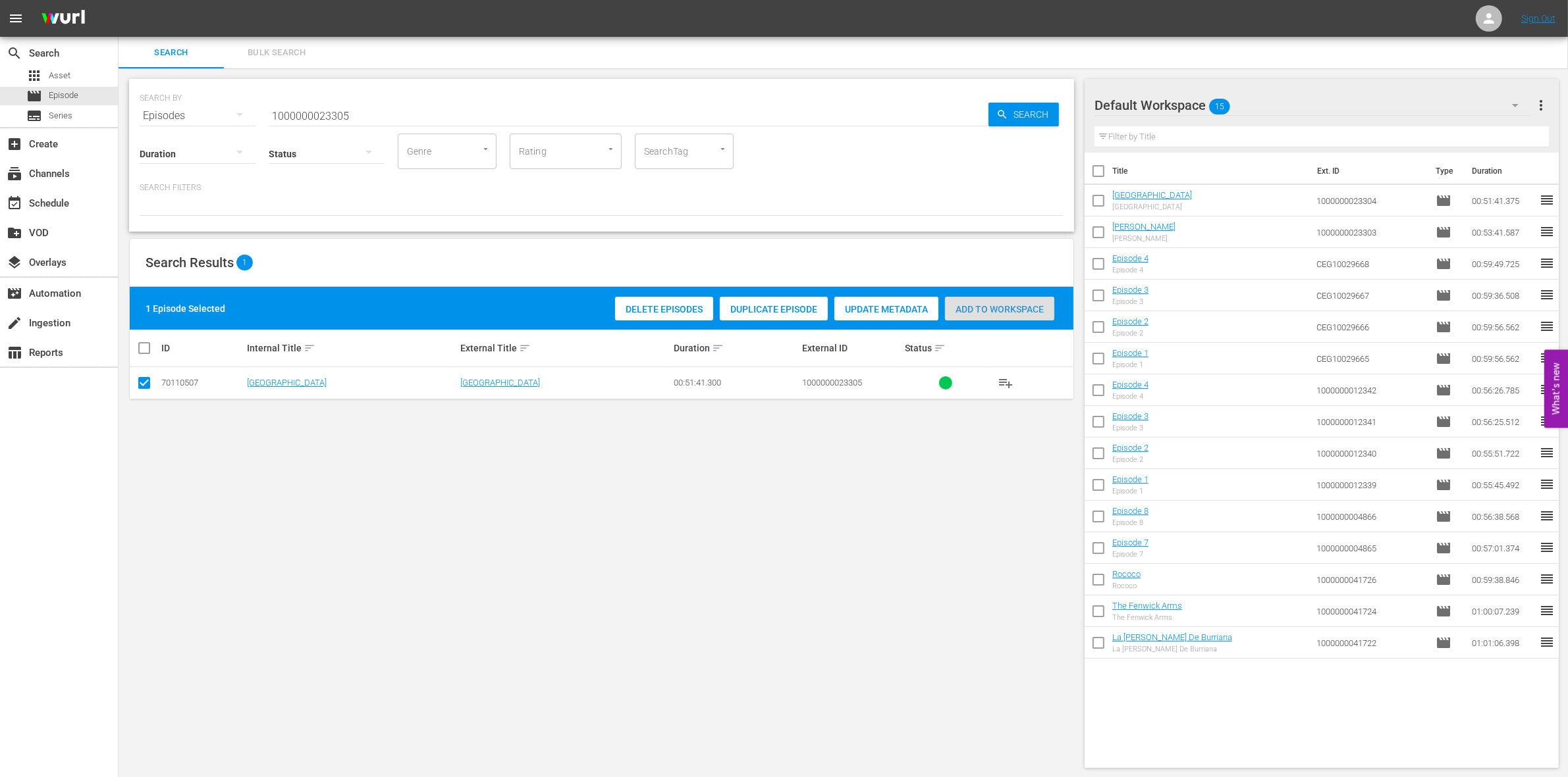
click at [1001, 311] on span "Add to Workspace" at bounding box center [999, 310] width 110 height 11
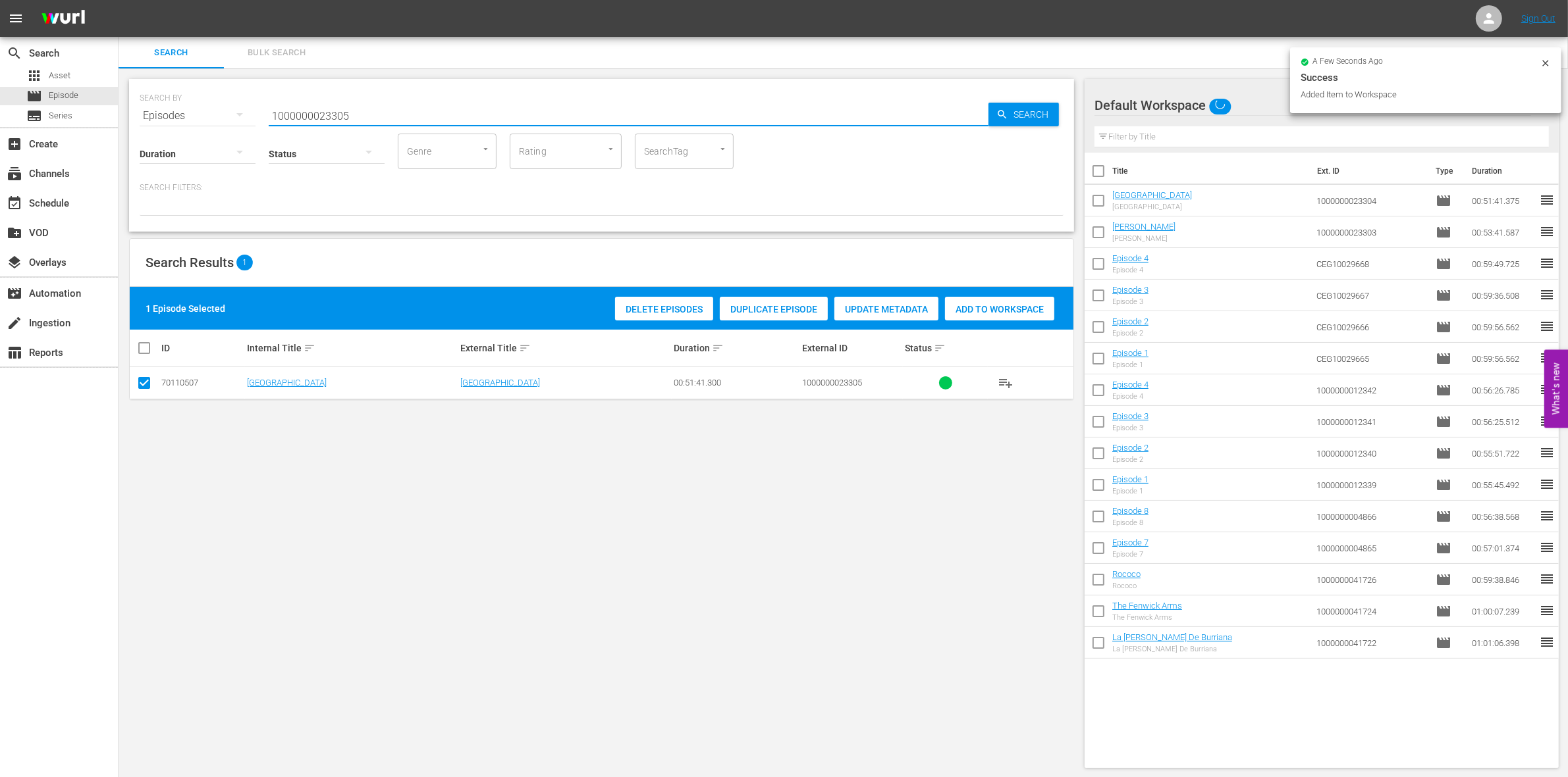
click at [395, 113] on input "1000000023305" at bounding box center [629, 115] width 719 height 31
type input "1000000023306"
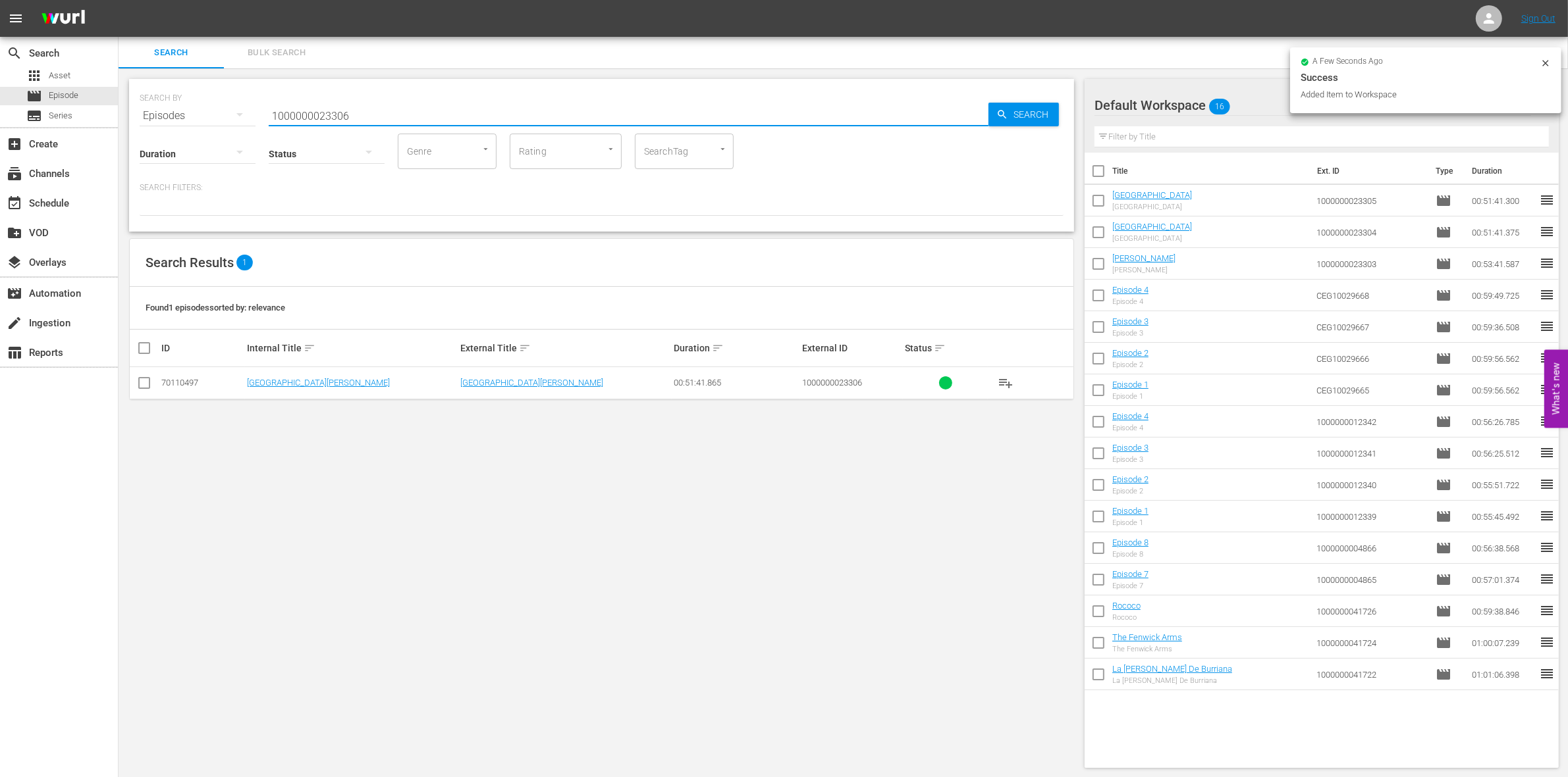
click at [142, 386] on input "checkbox" at bounding box center [144, 386] width 16 height 16
checkbox input "true"
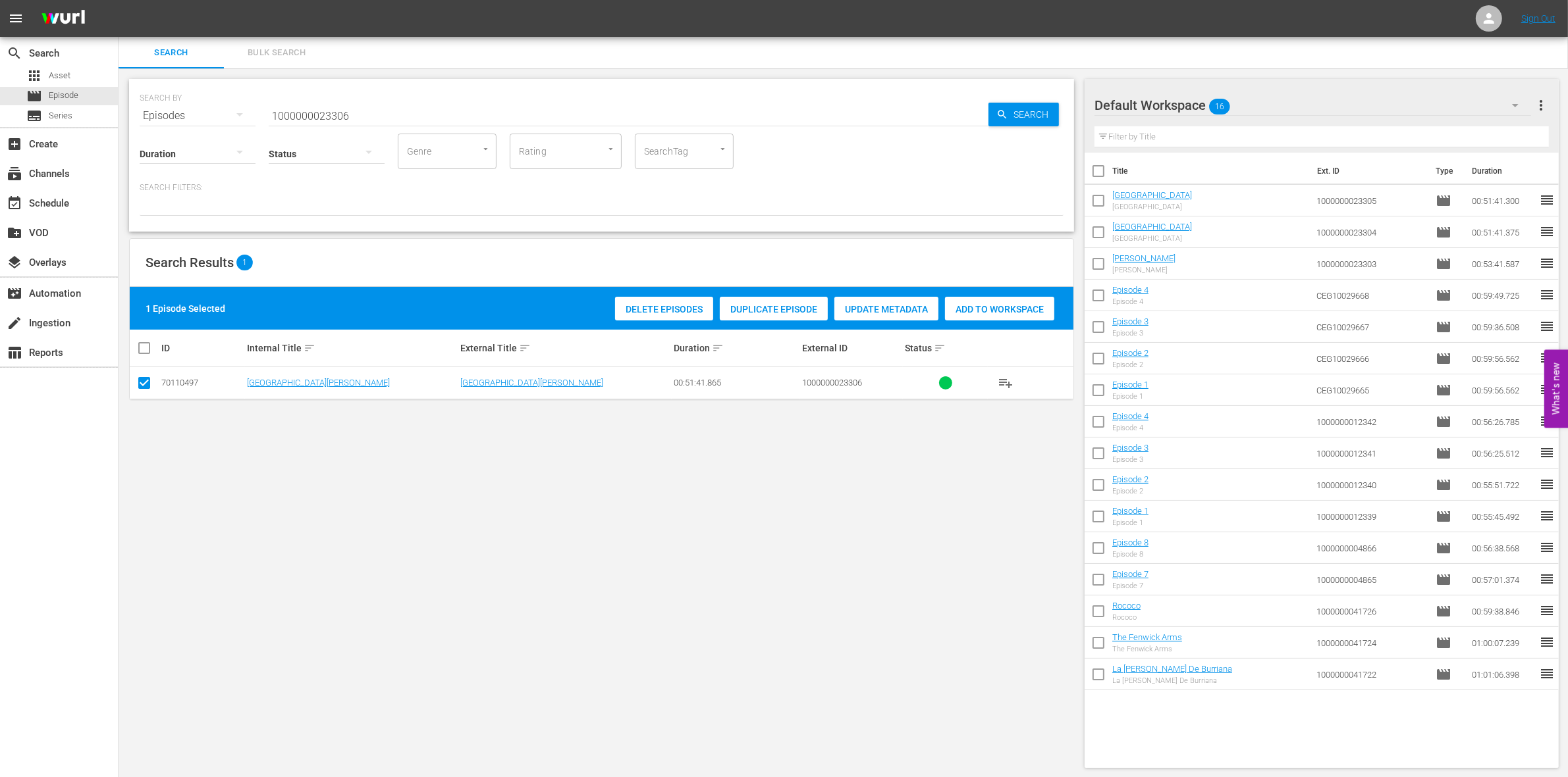
click at [998, 310] on span "Add to Workspace" at bounding box center [999, 310] width 110 height 11
click at [409, 118] on input "1000000023306" at bounding box center [629, 115] width 719 height 31
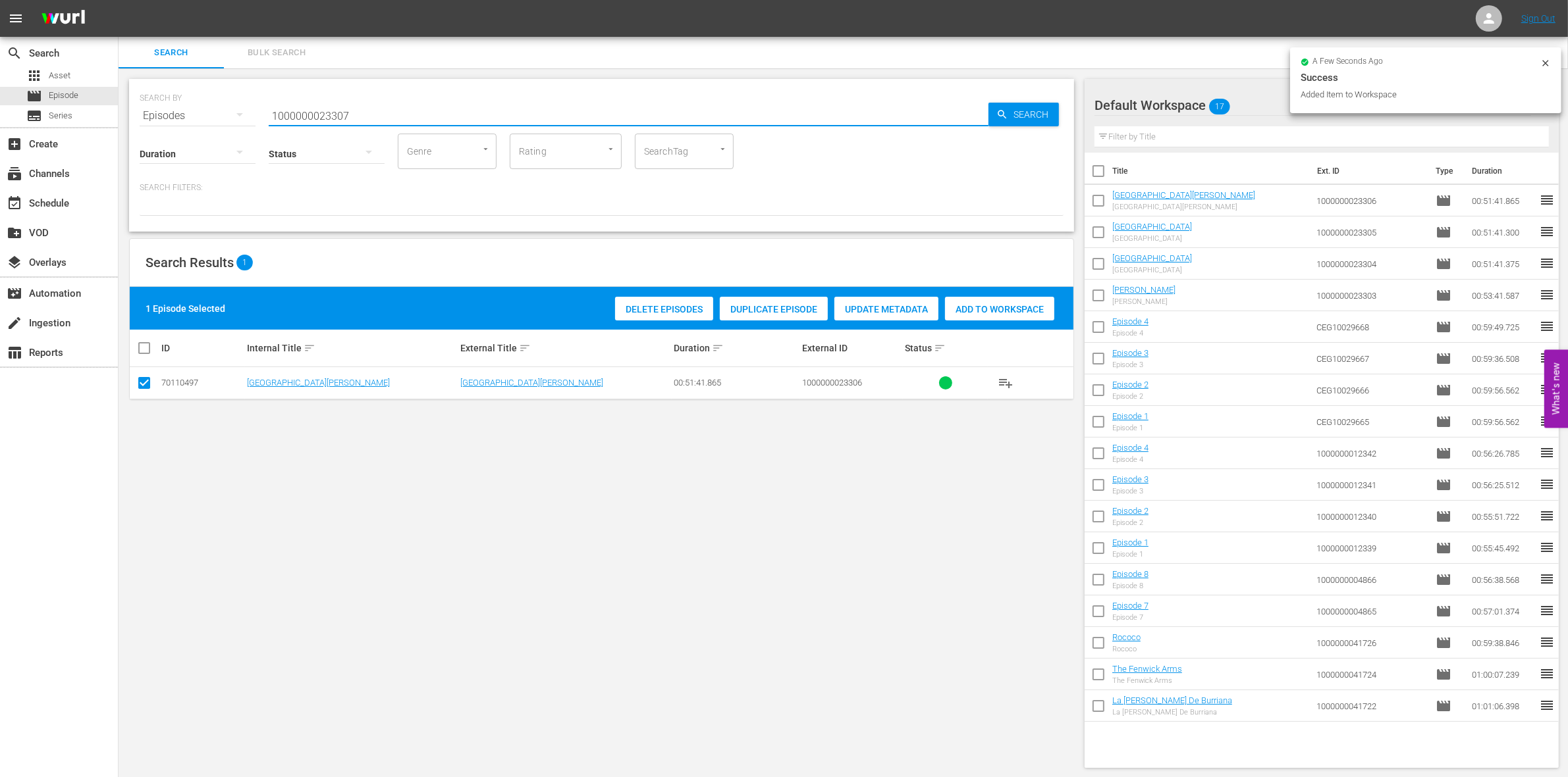
type input "1000000023307"
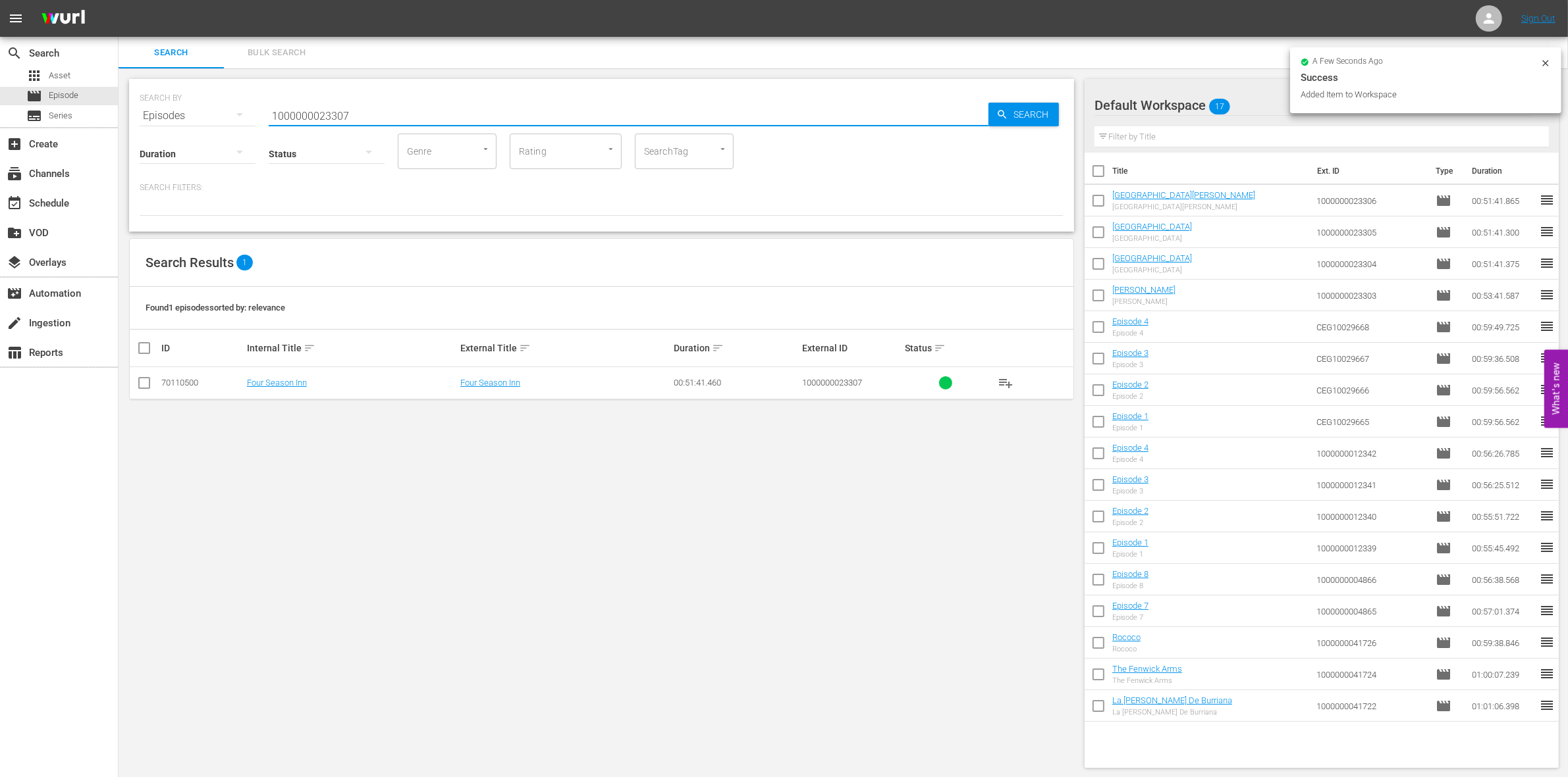
click at [143, 395] on td at bounding box center [144, 384] width 29 height 32
click at [142, 383] on input "checkbox" at bounding box center [144, 386] width 16 height 16
checkbox input "true"
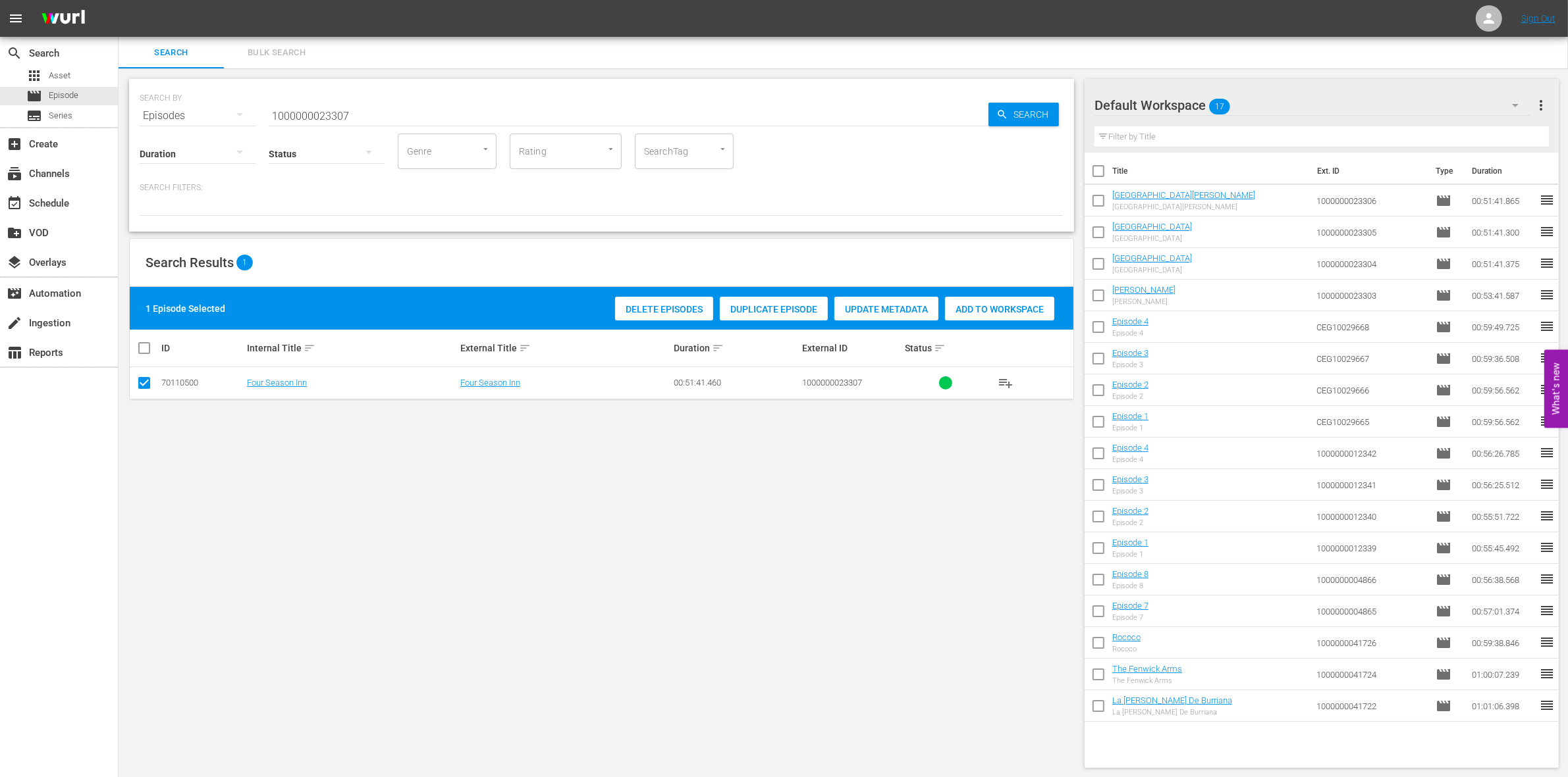
click at [1002, 304] on span "Add to Workspace" at bounding box center [999, 310] width 110 height 11
click at [403, 106] on input "1000000023307" at bounding box center [629, 115] width 719 height 31
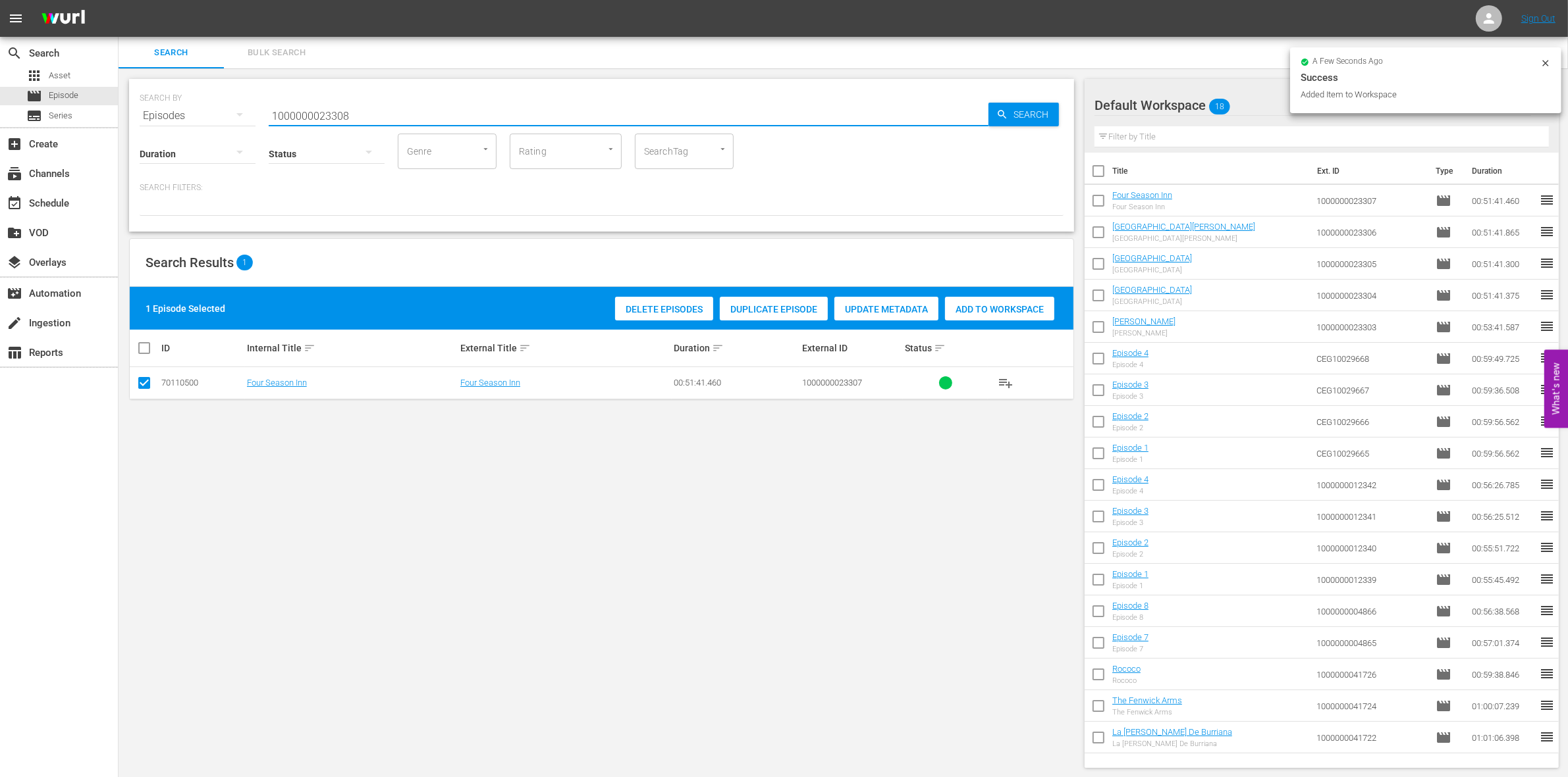
type input "1000000023308"
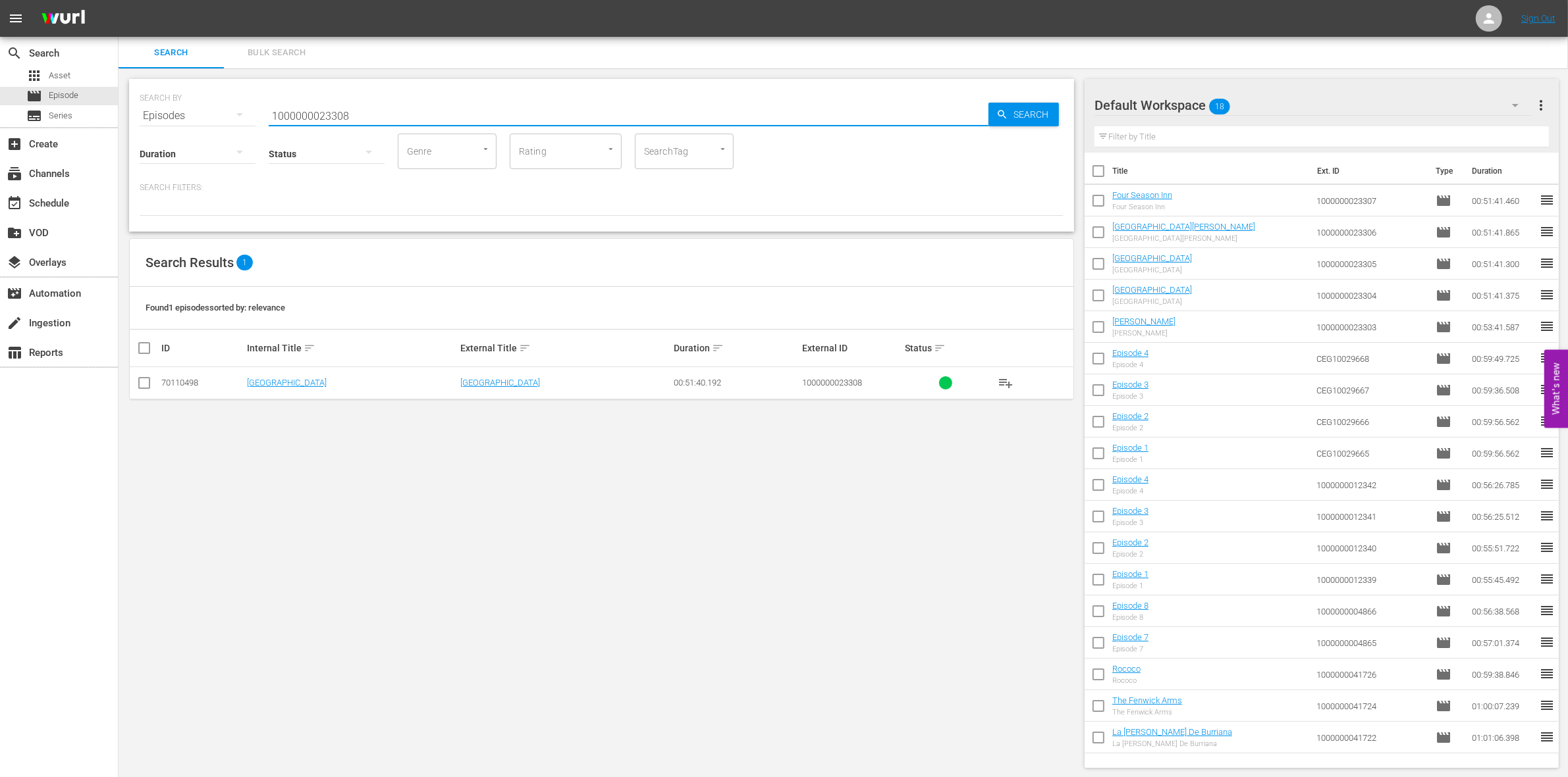
click at [136, 384] on input "checkbox" at bounding box center [144, 386] width 16 height 16
checkbox input "true"
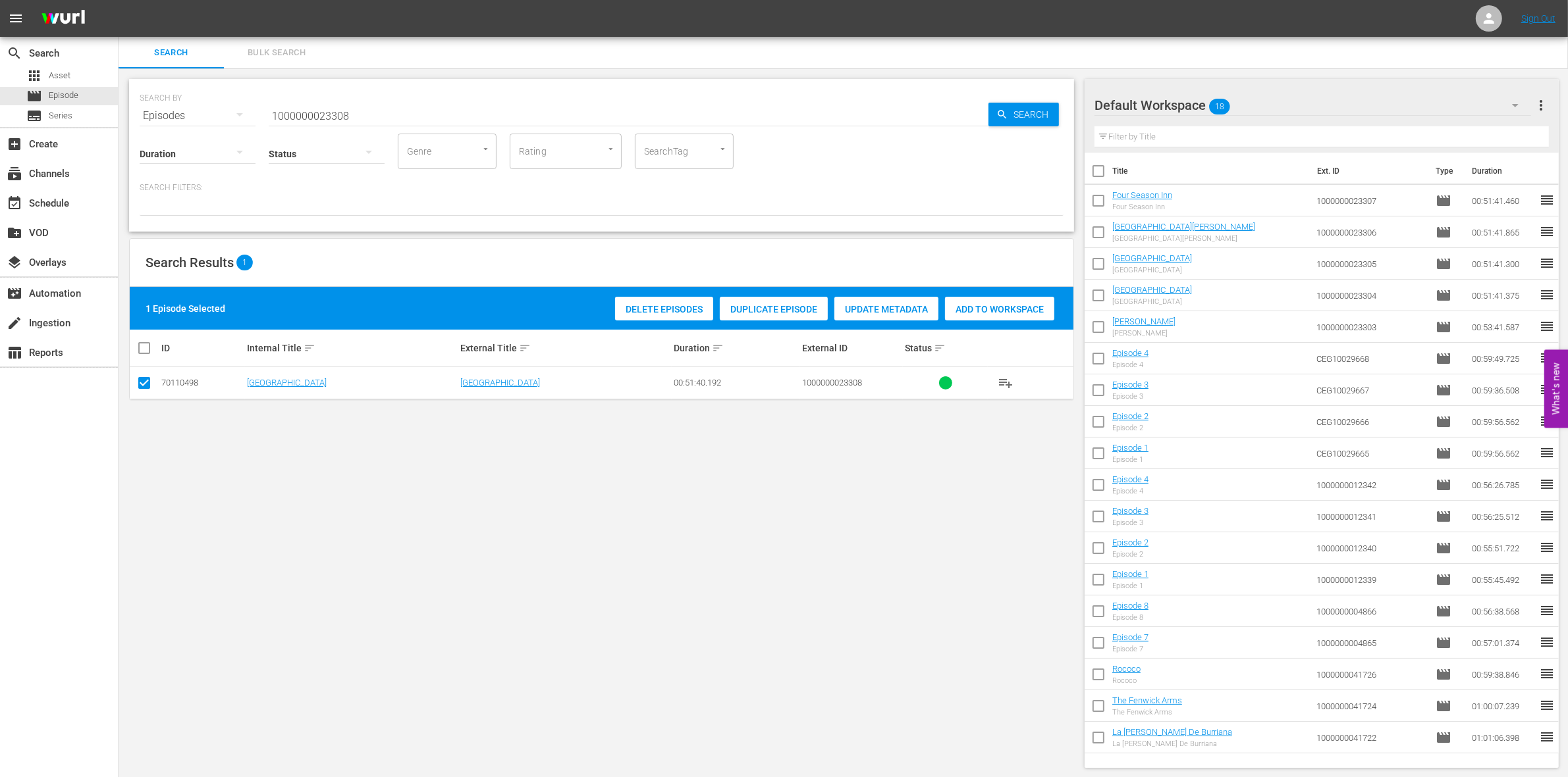
click at [1018, 310] on span "Add to Workspace" at bounding box center [999, 310] width 110 height 11
click at [292, 110] on input "1000000023308" at bounding box center [629, 115] width 719 height 31
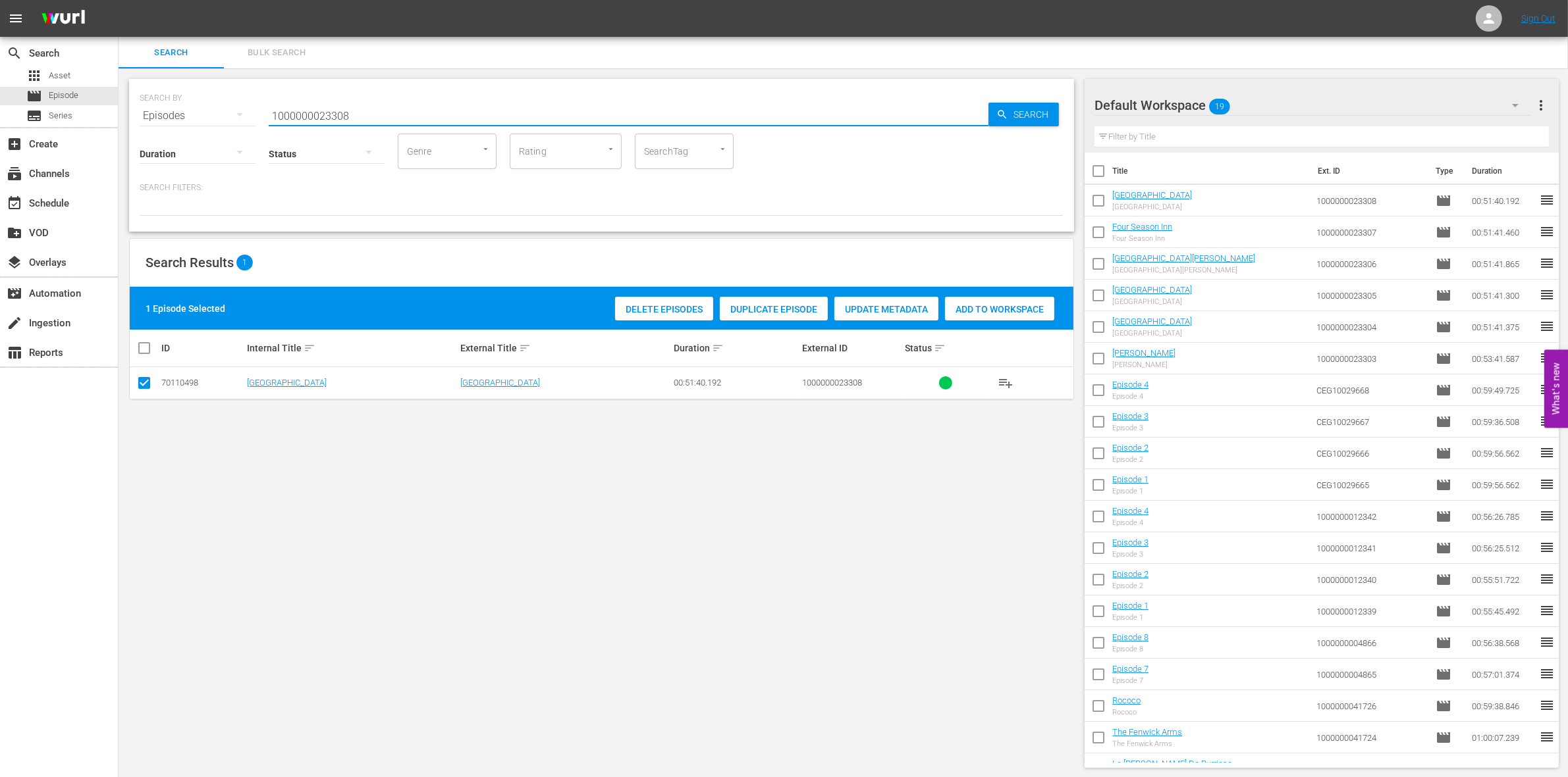
paste input "58561"
type input "1000000058561"
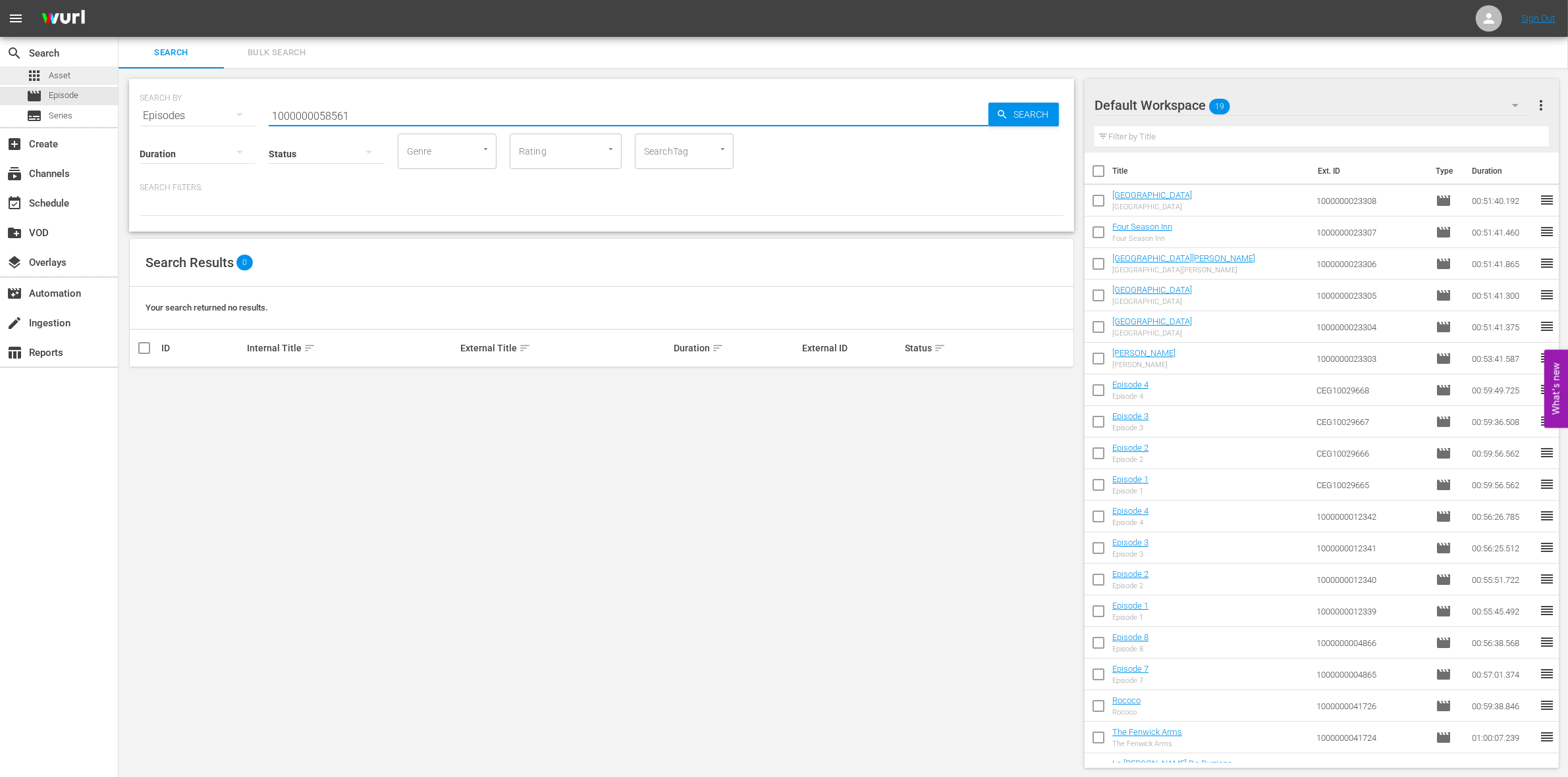
click at [60, 75] on span "Asset" at bounding box center [60, 76] width 21 height 13
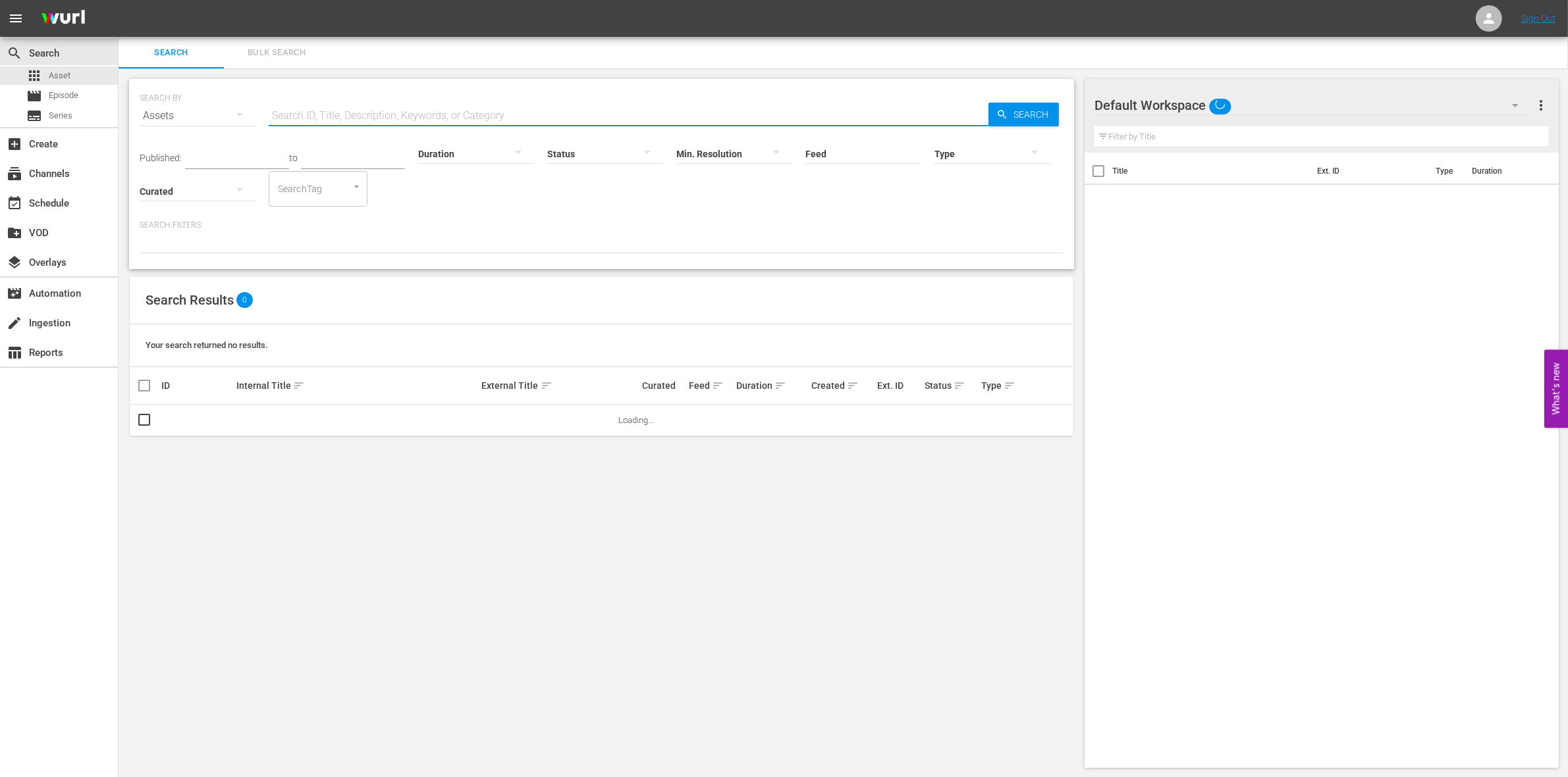
click at [314, 117] on input "text" at bounding box center [629, 115] width 719 height 31
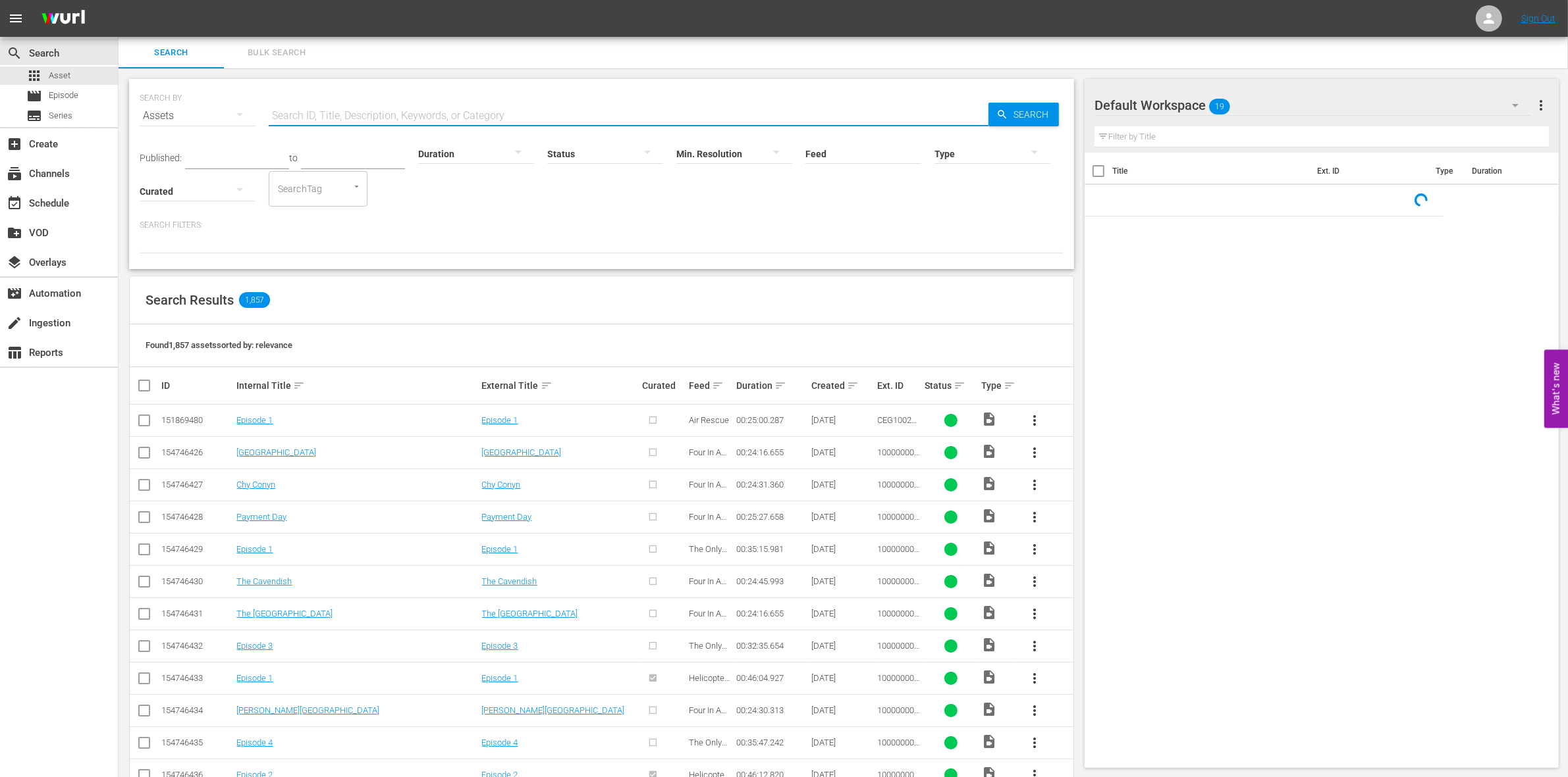
paste input "1000000058561"
type input "1000000058561"
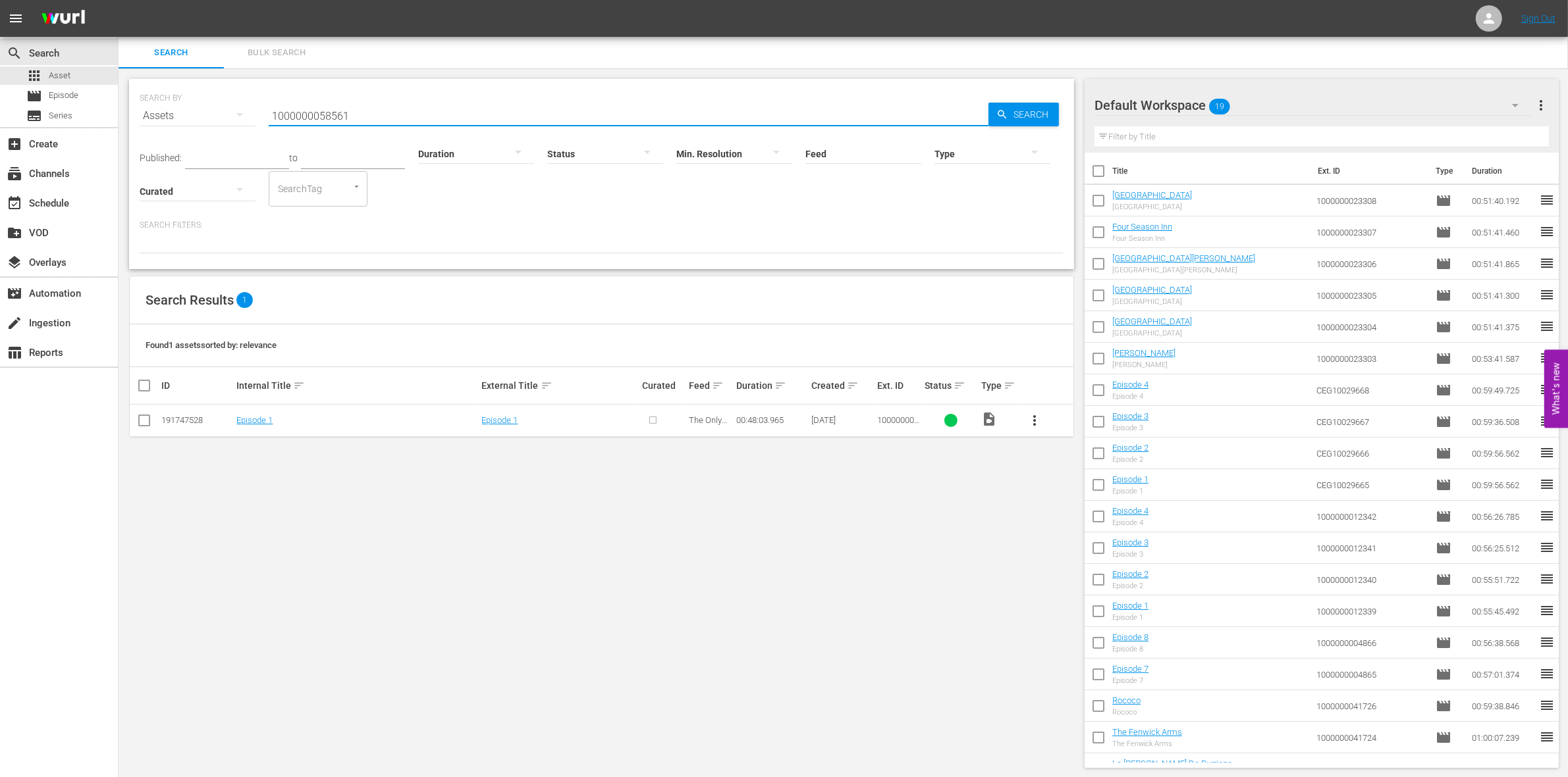
click at [140, 423] on input "checkbox" at bounding box center [144, 424] width 16 height 16
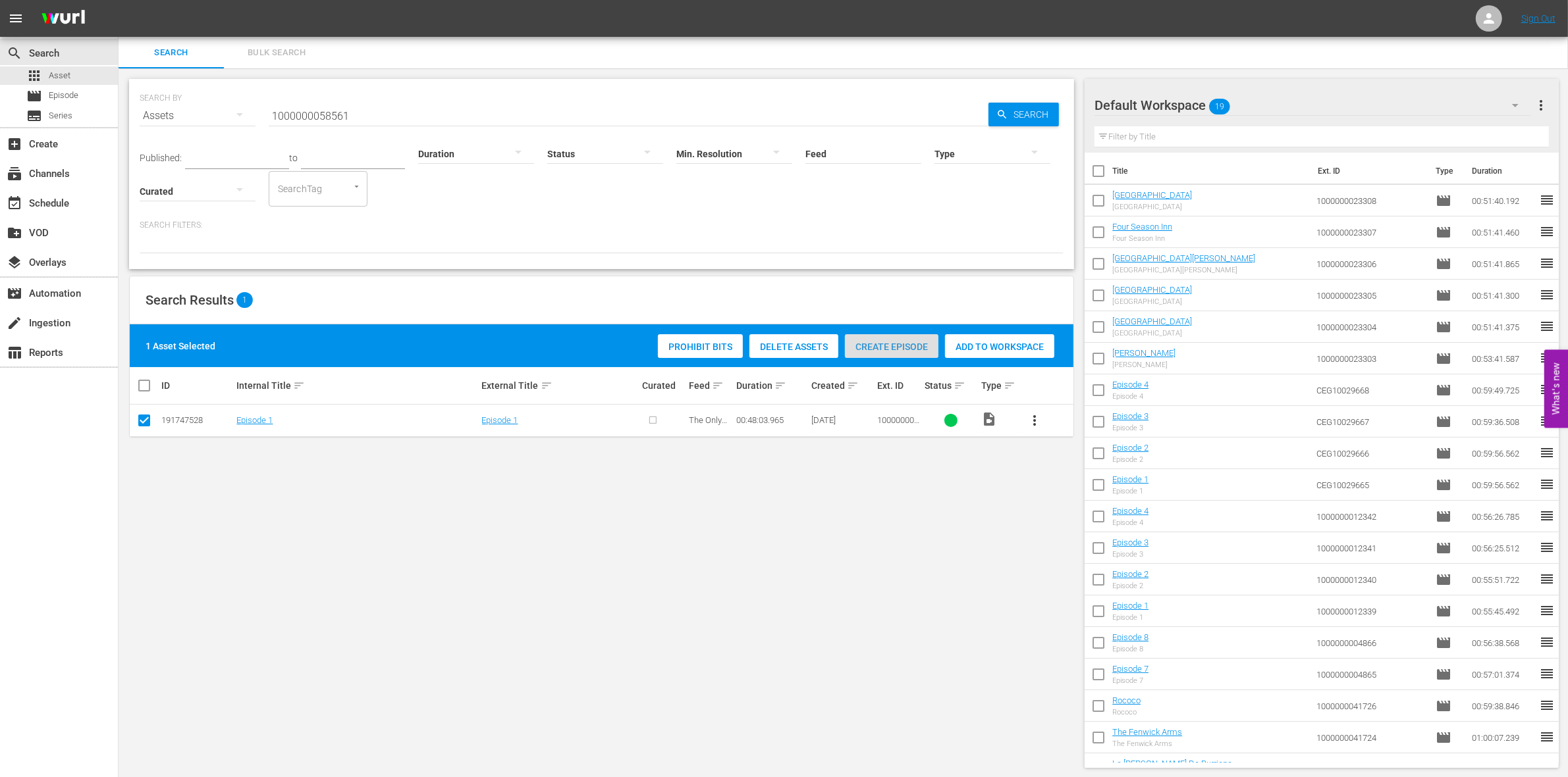
click at [865, 340] on div "Create Episode" at bounding box center [891, 347] width 93 height 25
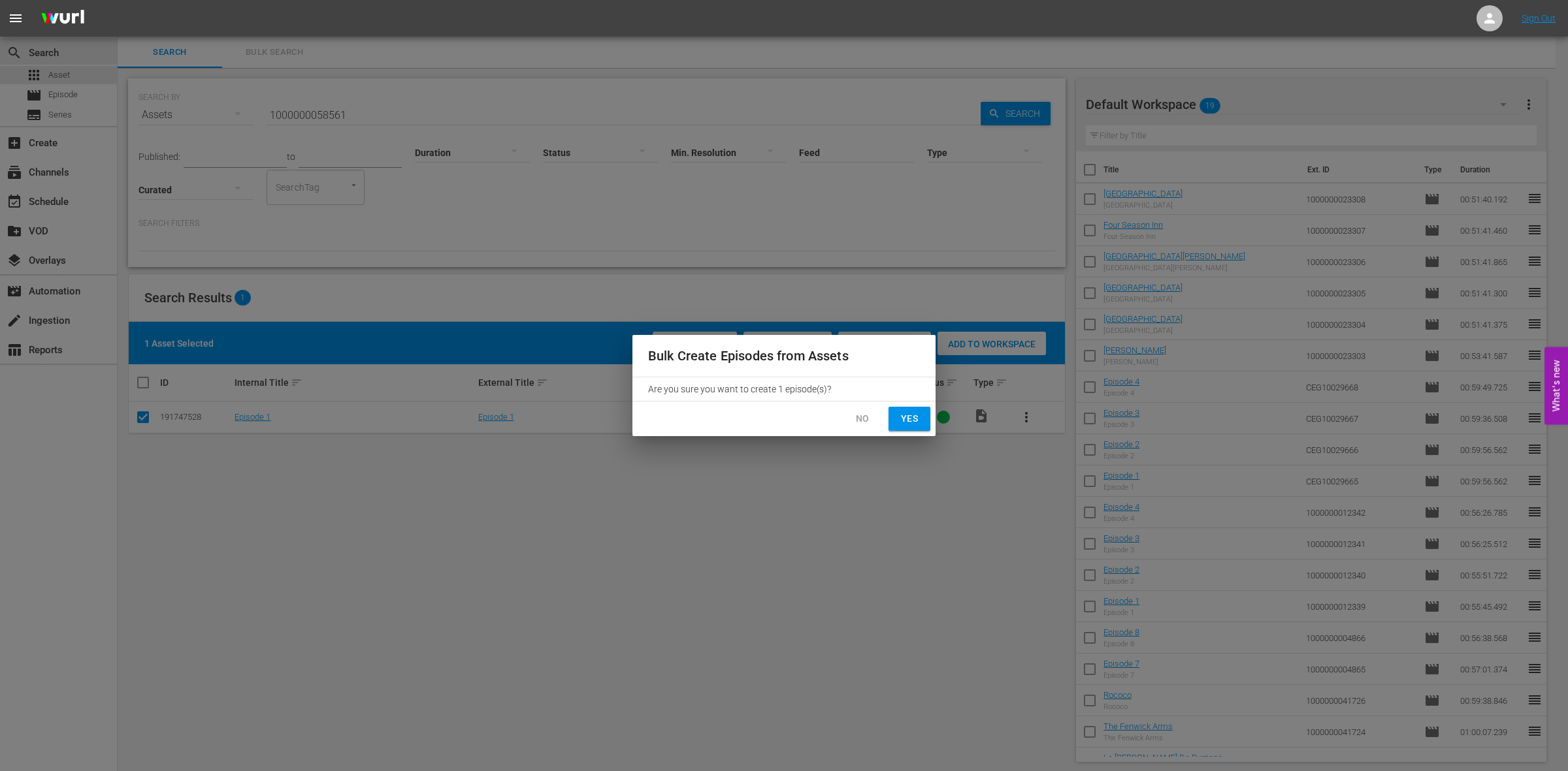
click at [924, 429] on button "Yes" at bounding box center [909, 419] width 42 height 24
checkbox input "false"
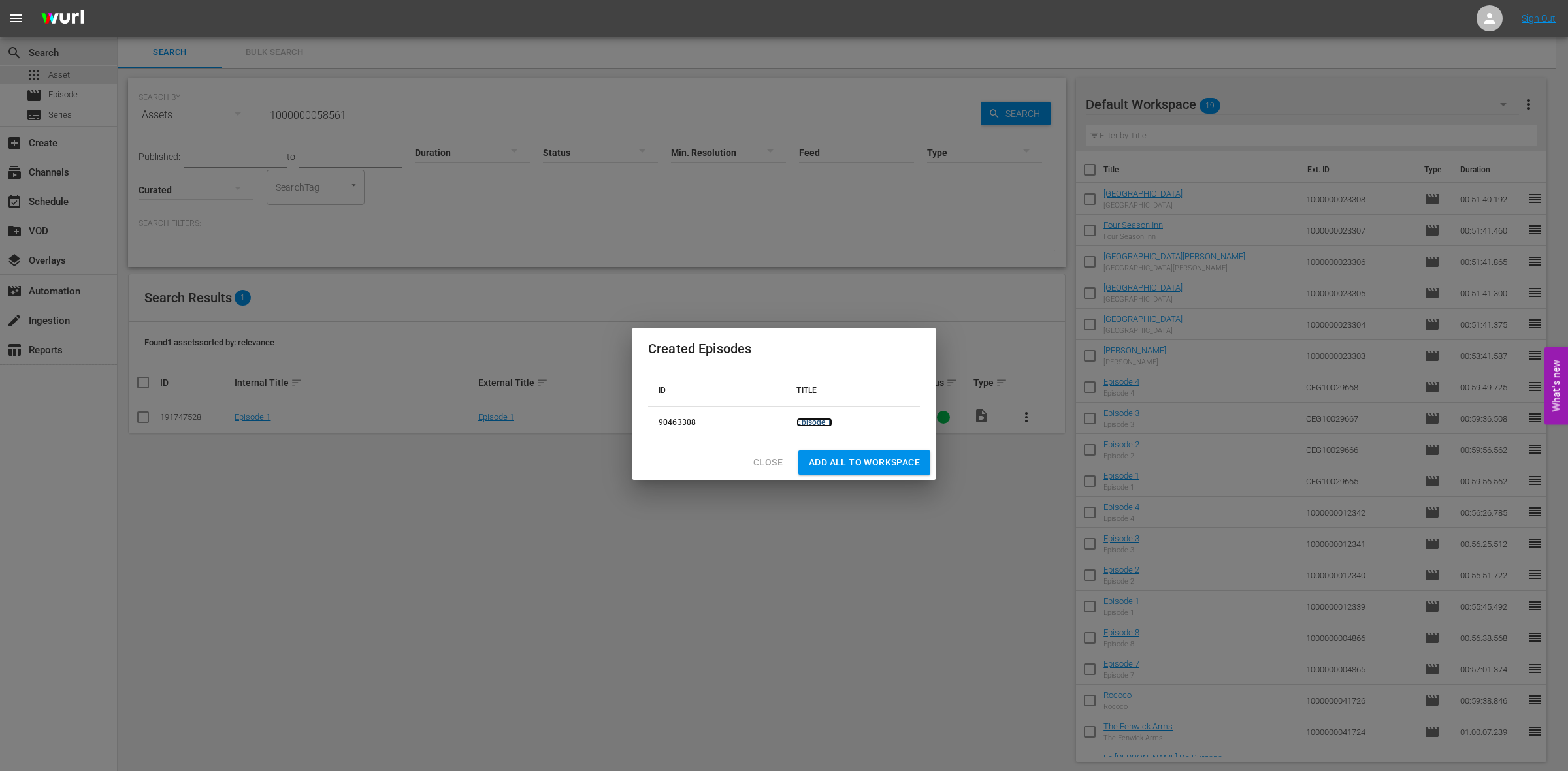
click at [822, 421] on link "Episode 1" at bounding box center [814, 422] width 35 height 9
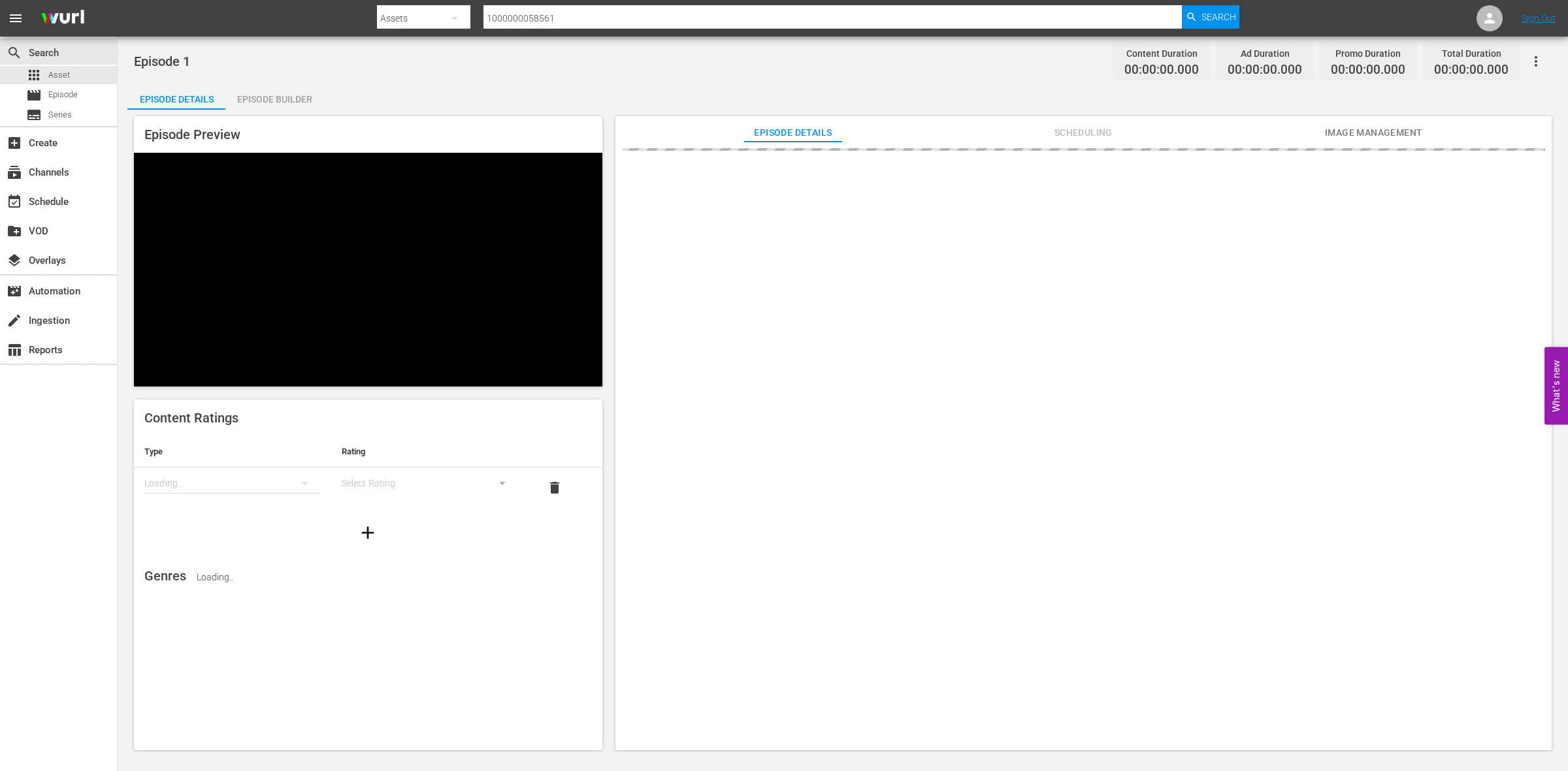
click at [292, 99] on div "Episode Builder" at bounding box center [274, 99] width 98 height 31
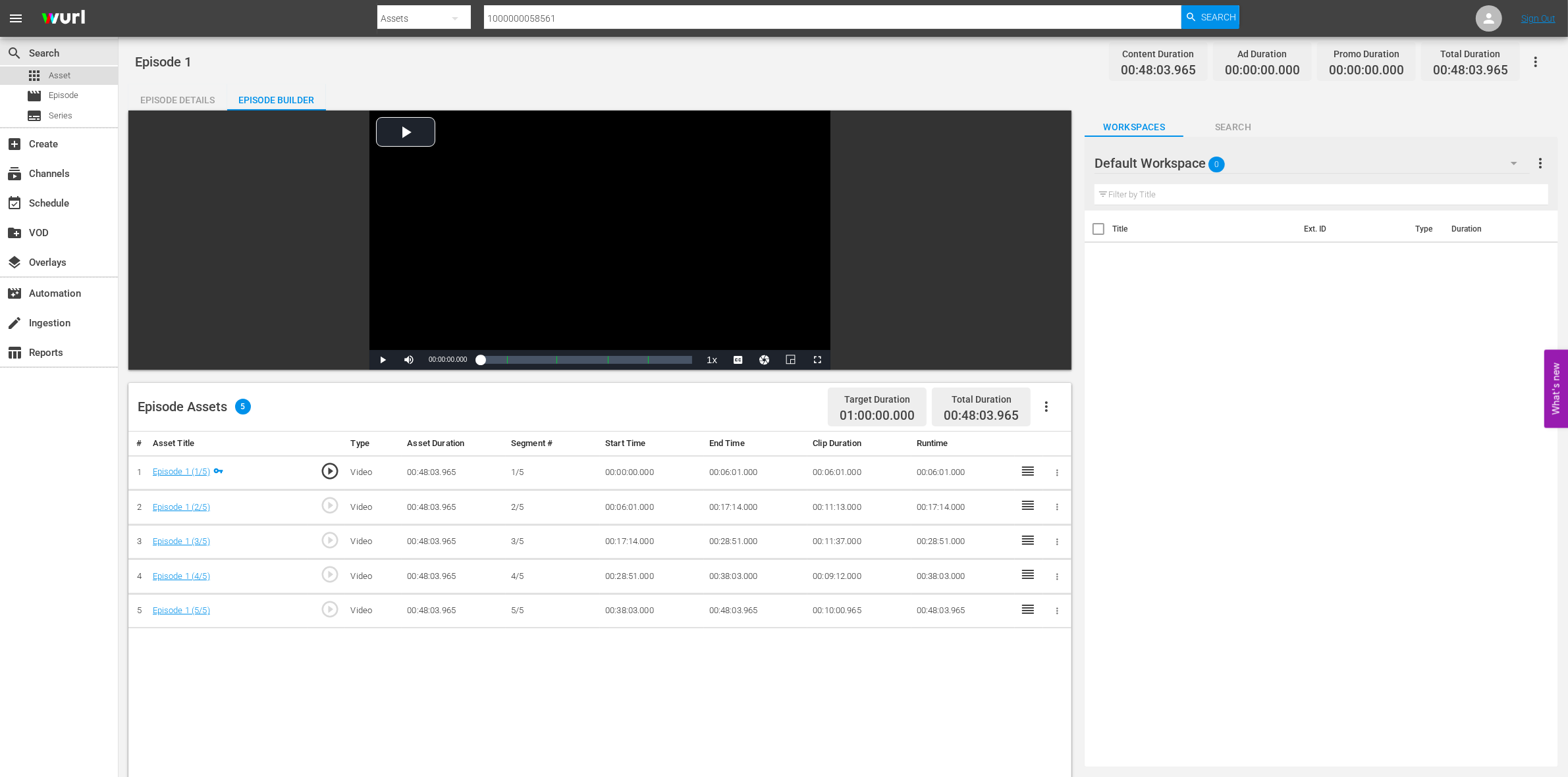
click at [66, 73] on span "Asset" at bounding box center [60, 76] width 21 height 13
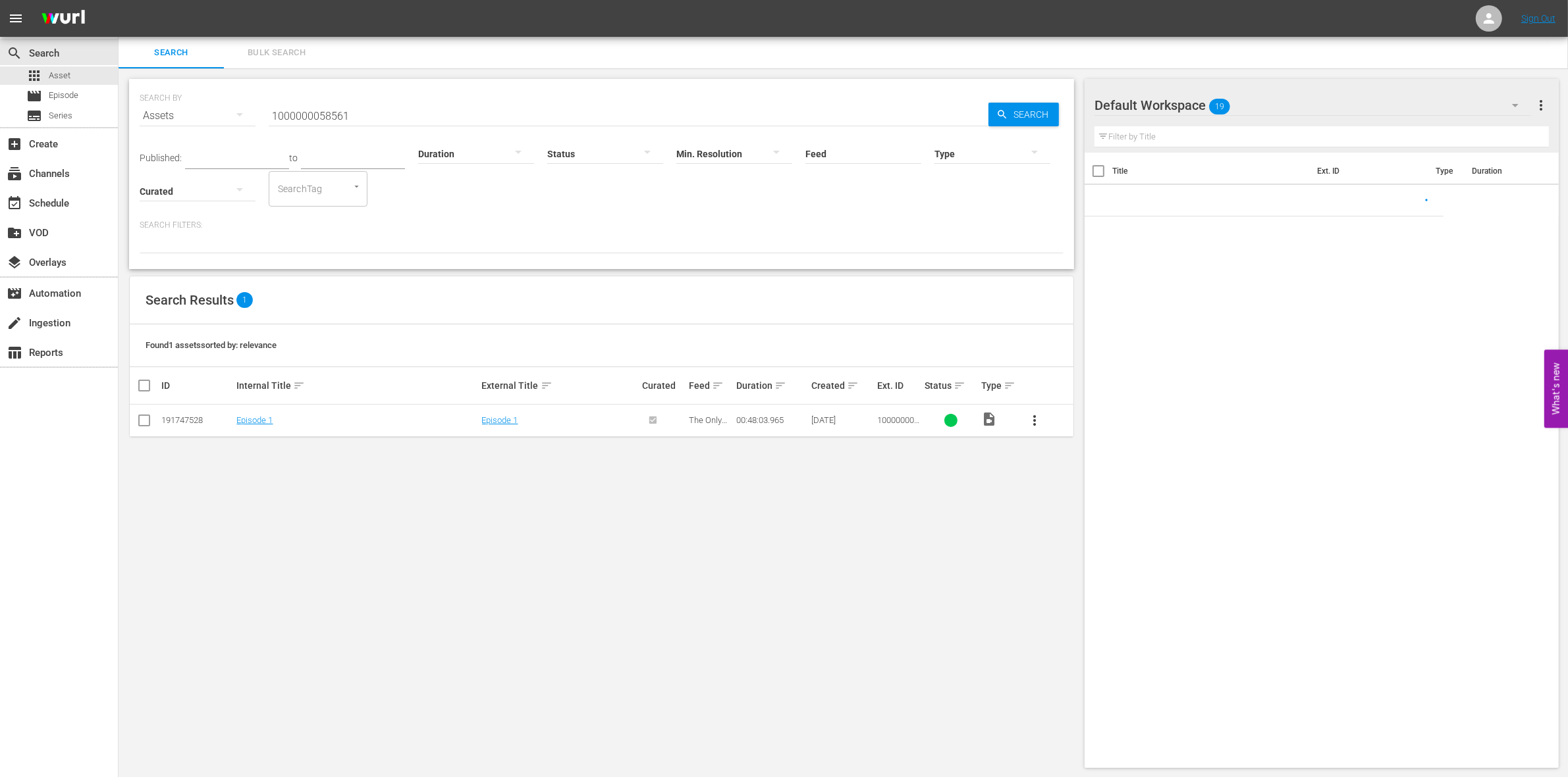
click at [976, 151] on div at bounding box center [992, 153] width 116 height 36
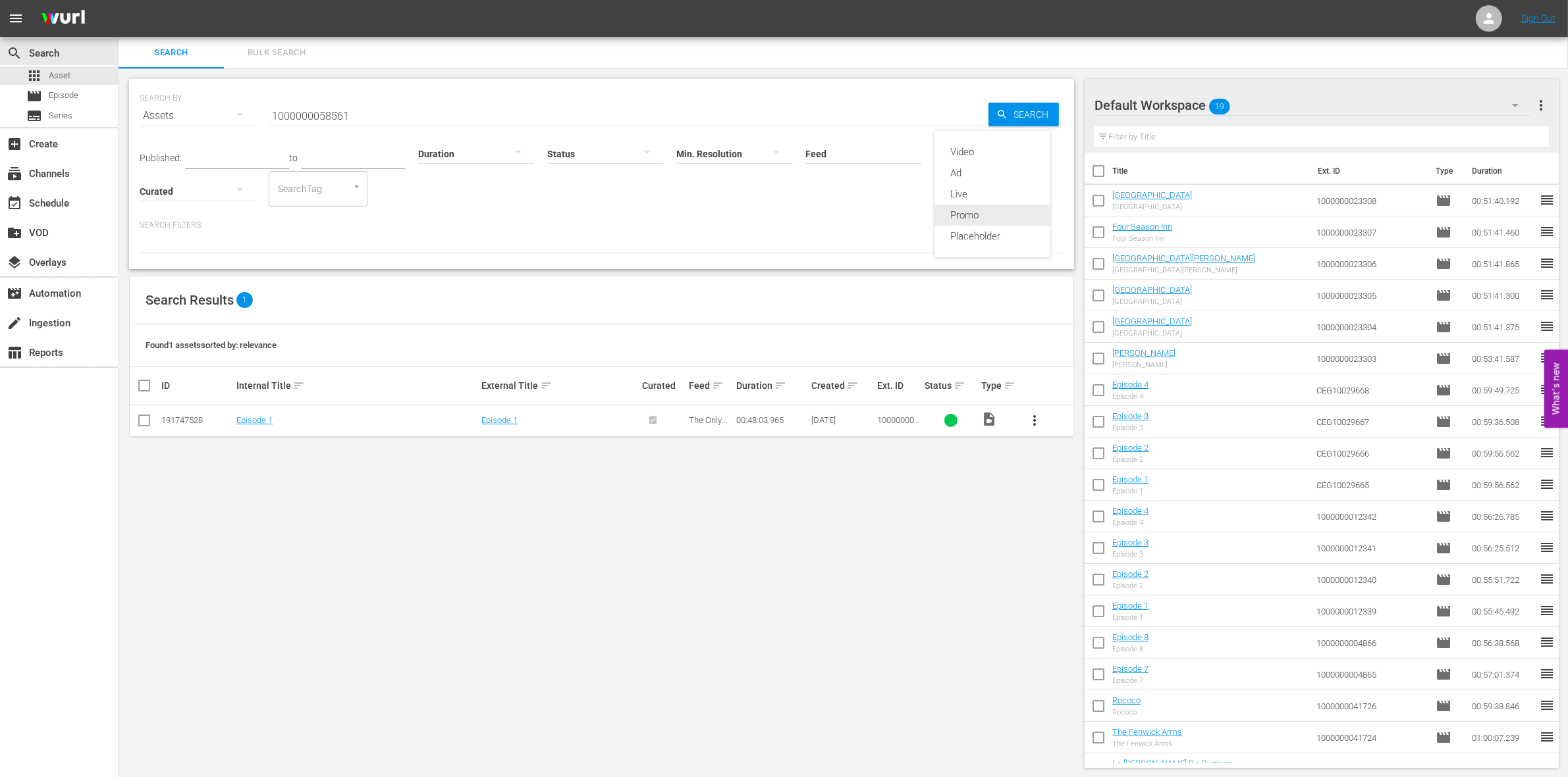
click at [967, 213] on div "Promo" at bounding box center [992, 215] width 116 height 21
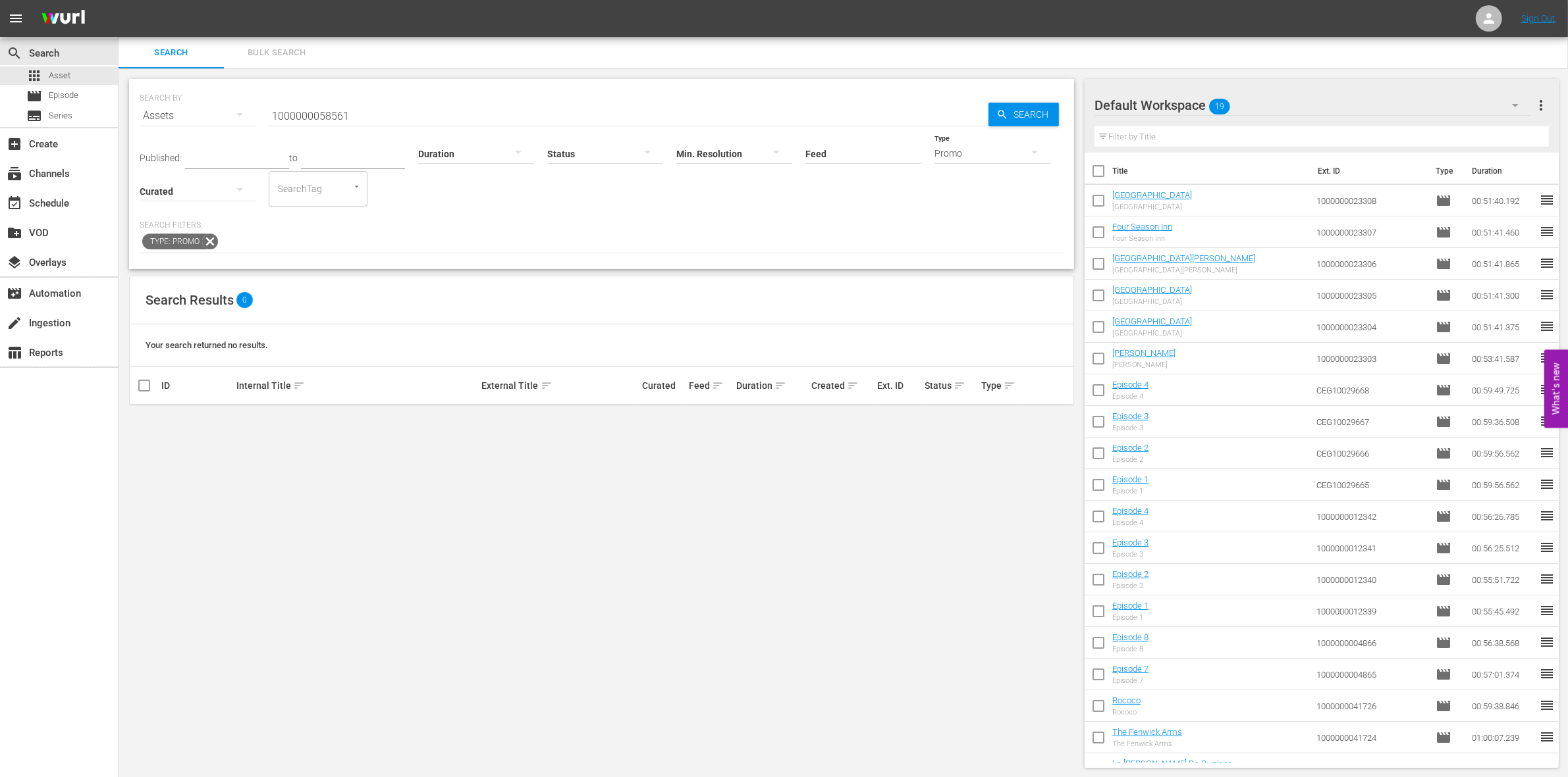
click at [386, 116] on input "1000000058561" at bounding box center [629, 115] width 719 height 31
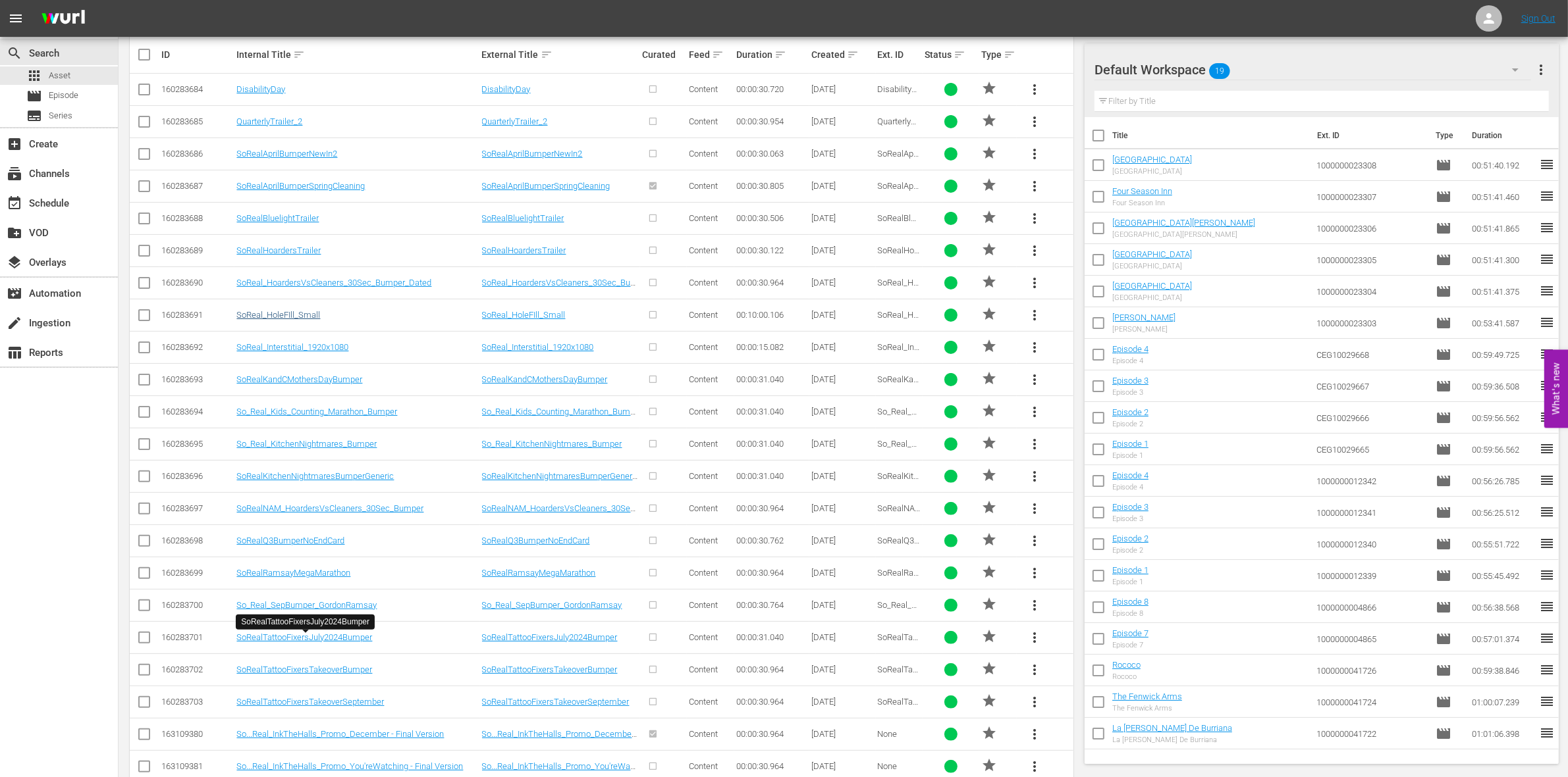
scroll to position [754, 0]
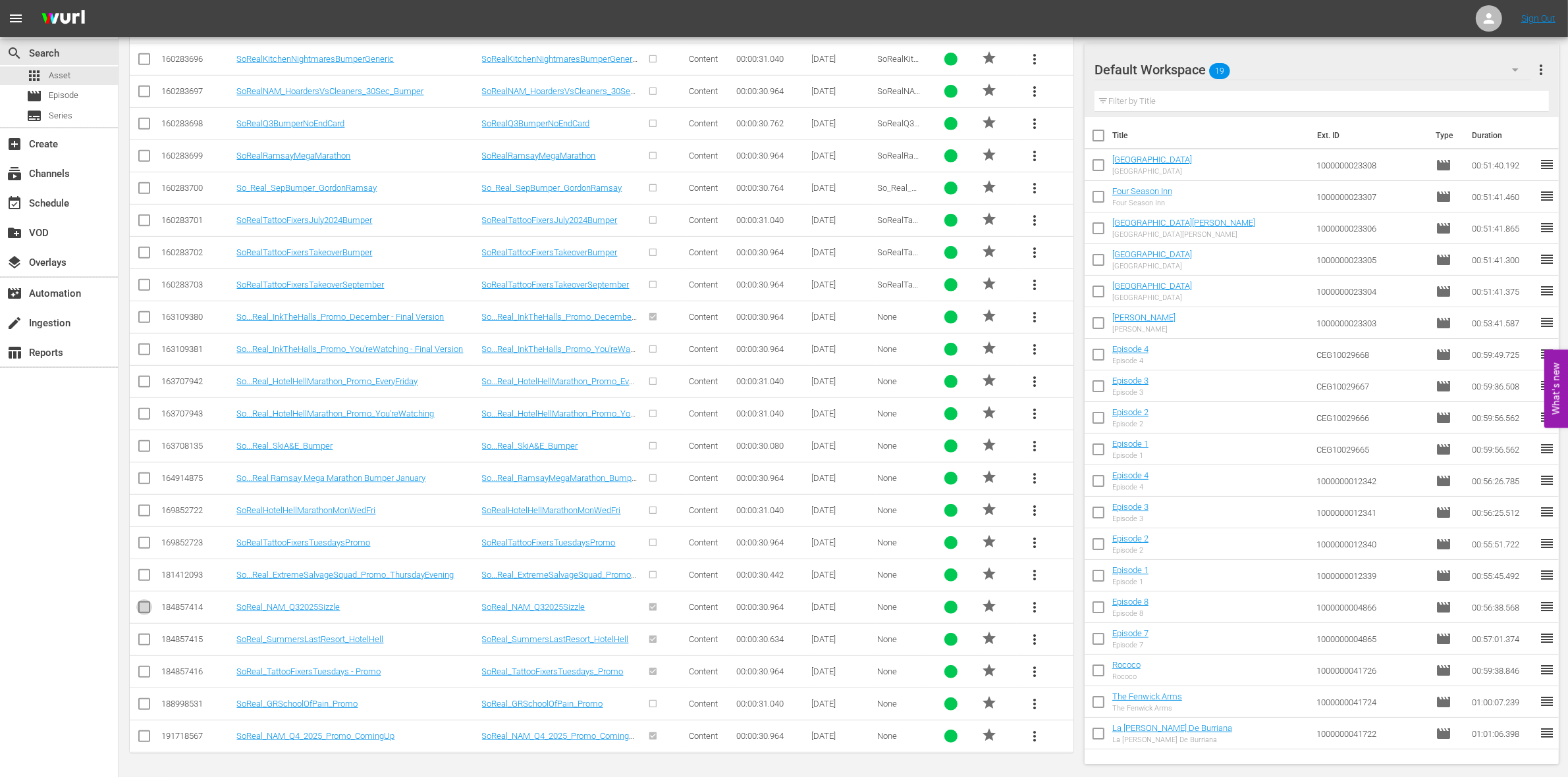
click at [142, 606] on input "checkbox" at bounding box center [144, 611] width 16 height 16
click at [148, 603] on input "checkbox" at bounding box center [144, 611] width 16 height 16
checkbox input "false"
click at [145, 738] on input "checkbox" at bounding box center [144, 740] width 16 height 16
checkbox input "true"
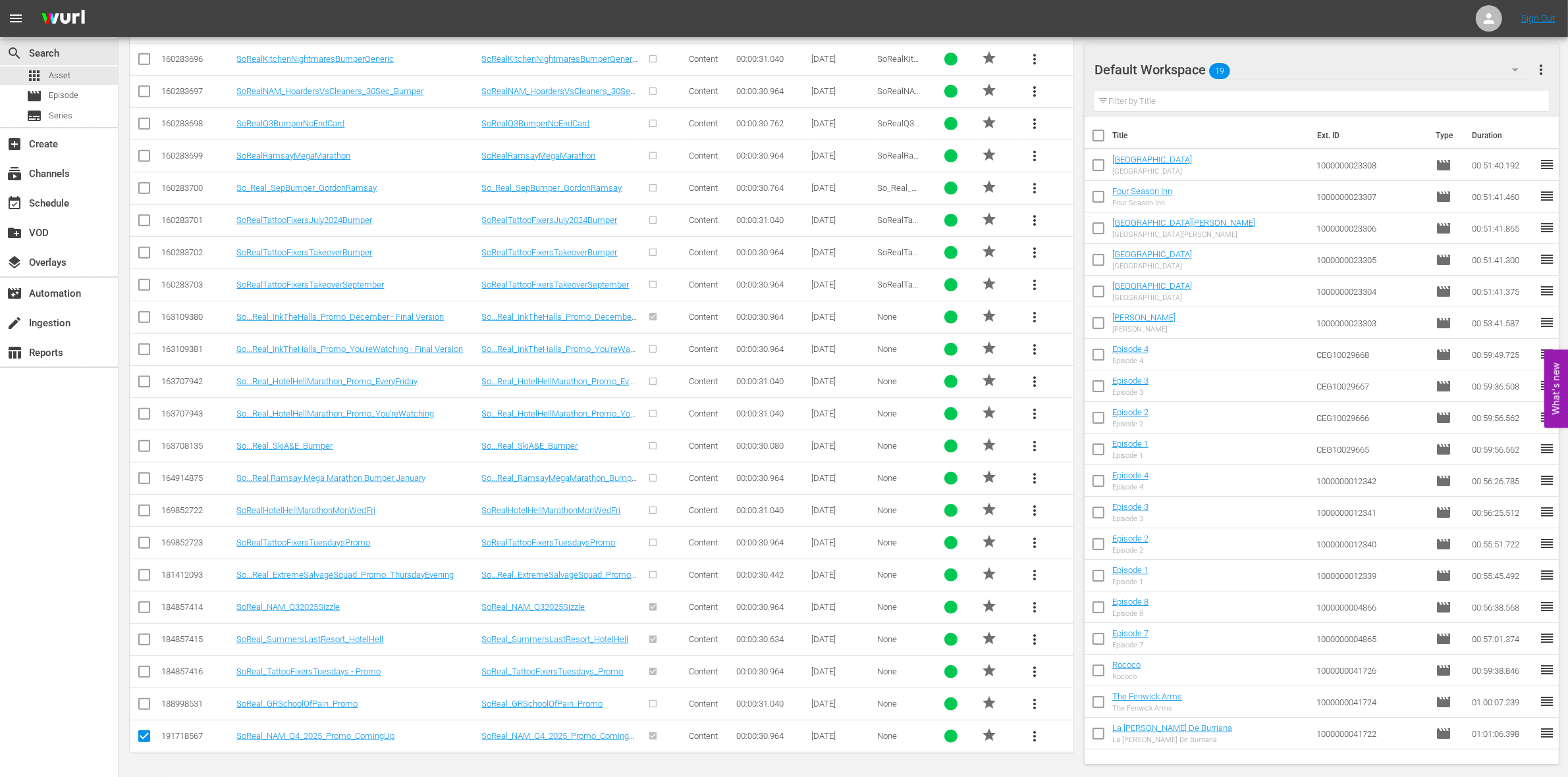
scroll to position [0, 0]
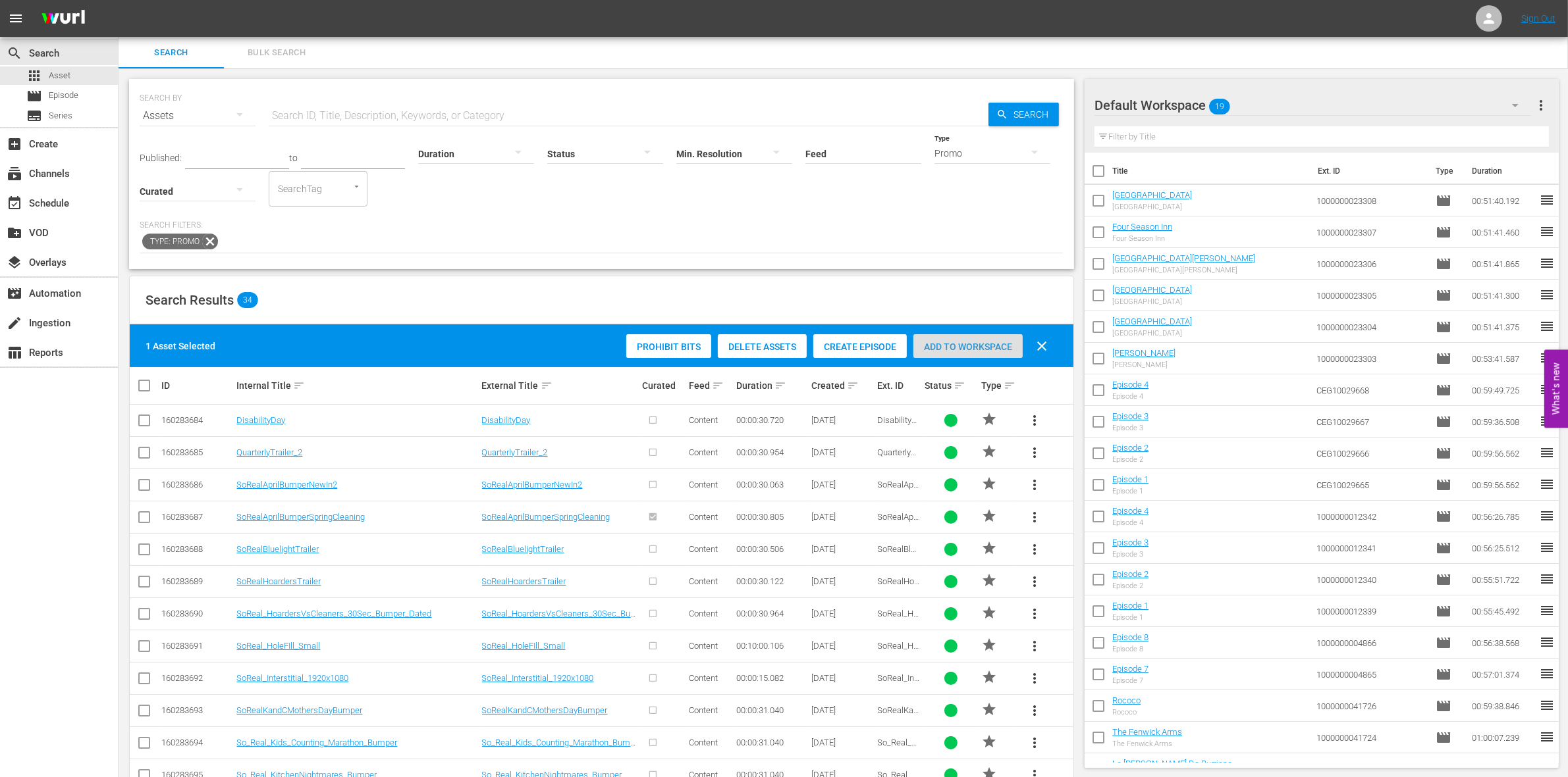
click at [946, 351] on span "Add to Workspace" at bounding box center [968, 347] width 110 height 11
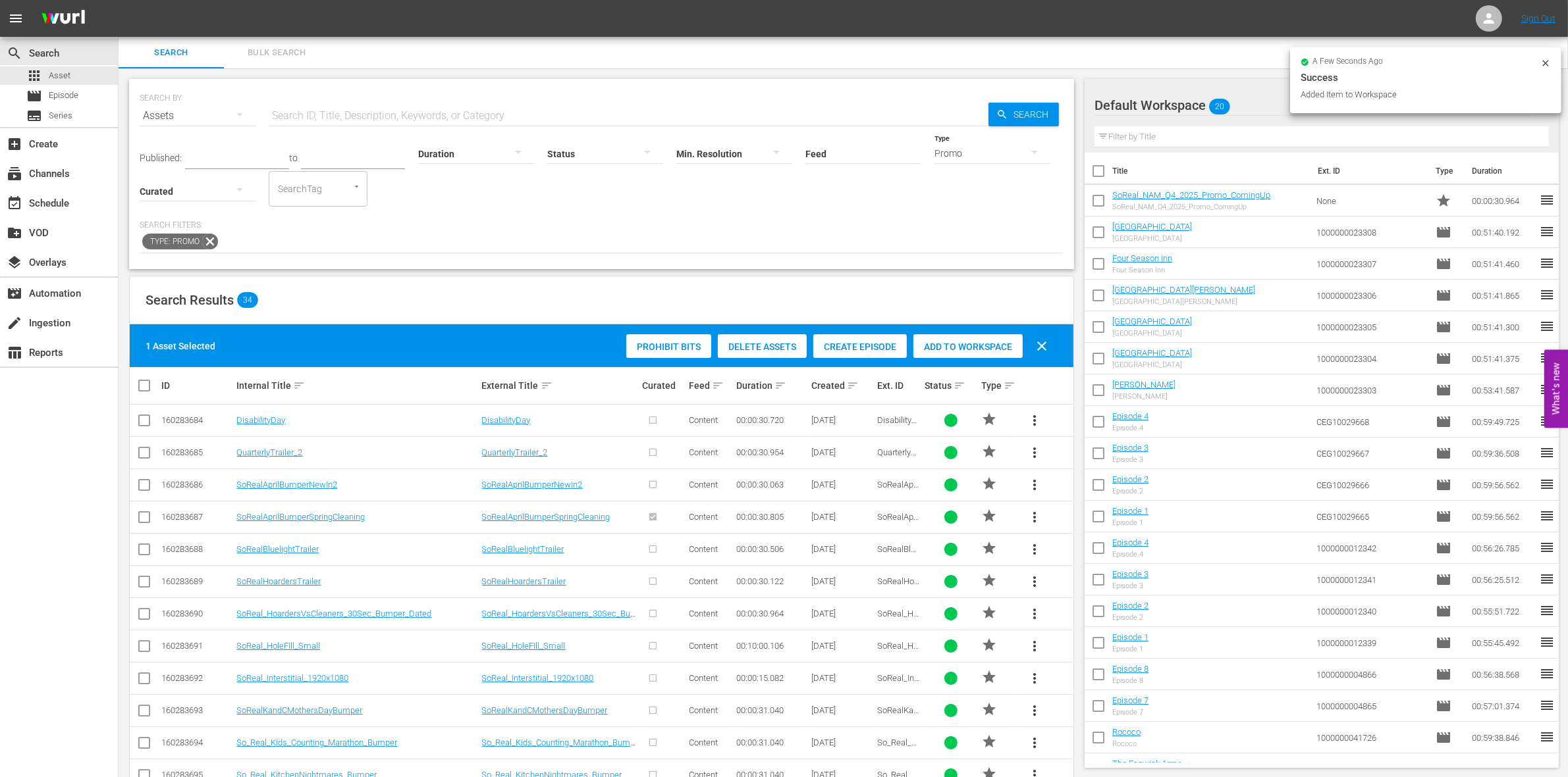
click at [972, 150] on div "Promo" at bounding box center [992, 153] width 116 height 36
click at [965, 174] on div "Ad" at bounding box center [992, 174] width 116 height 21
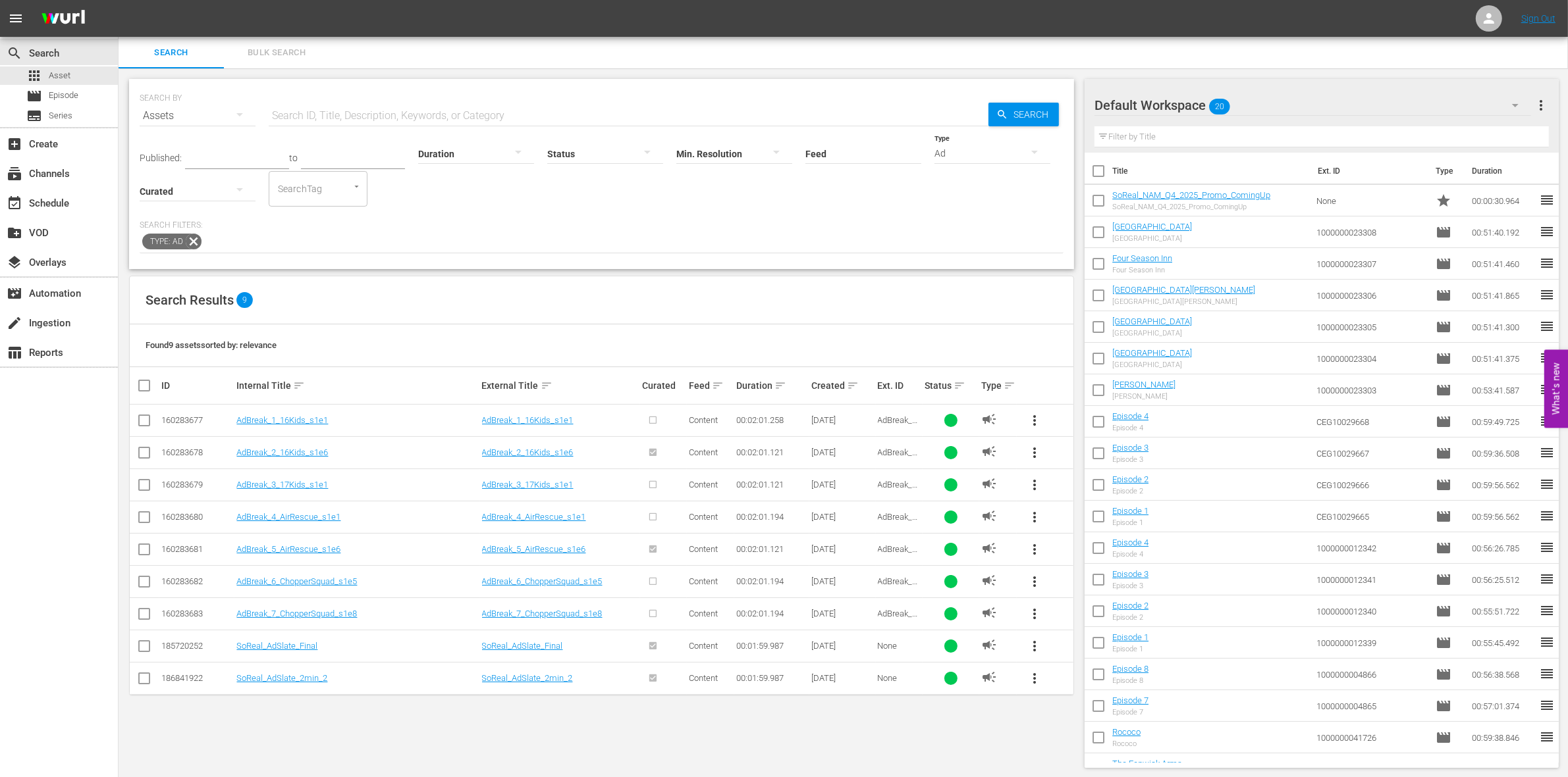
scroll to position [1, 0]
click at [145, 651] on input "checkbox" at bounding box center [144, 649] width 16 height 16
checkbox input "true"
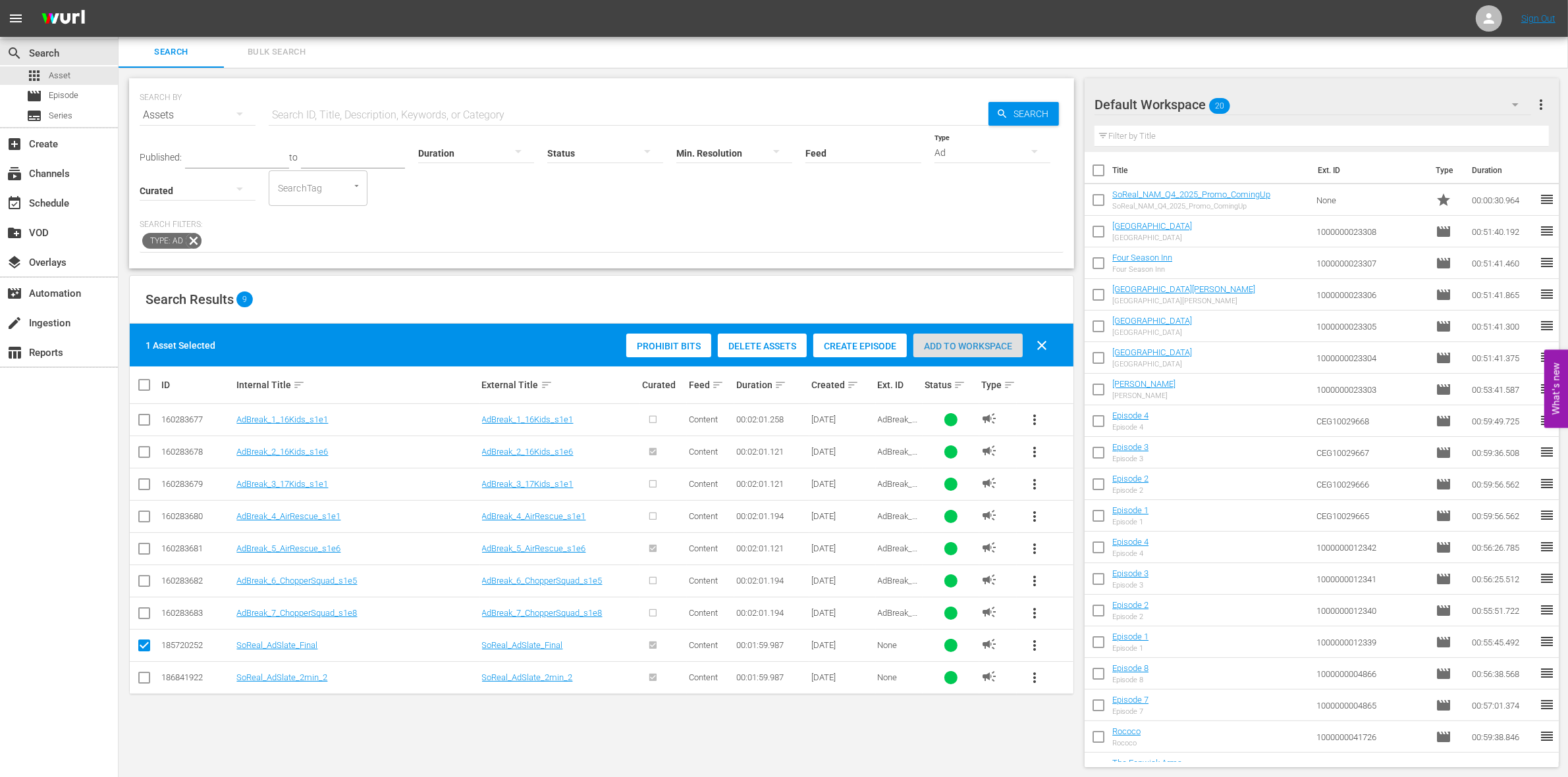
click at [950, 341] on span "Add to Workspace" at bounding box center [968, 346] width 110 height 11
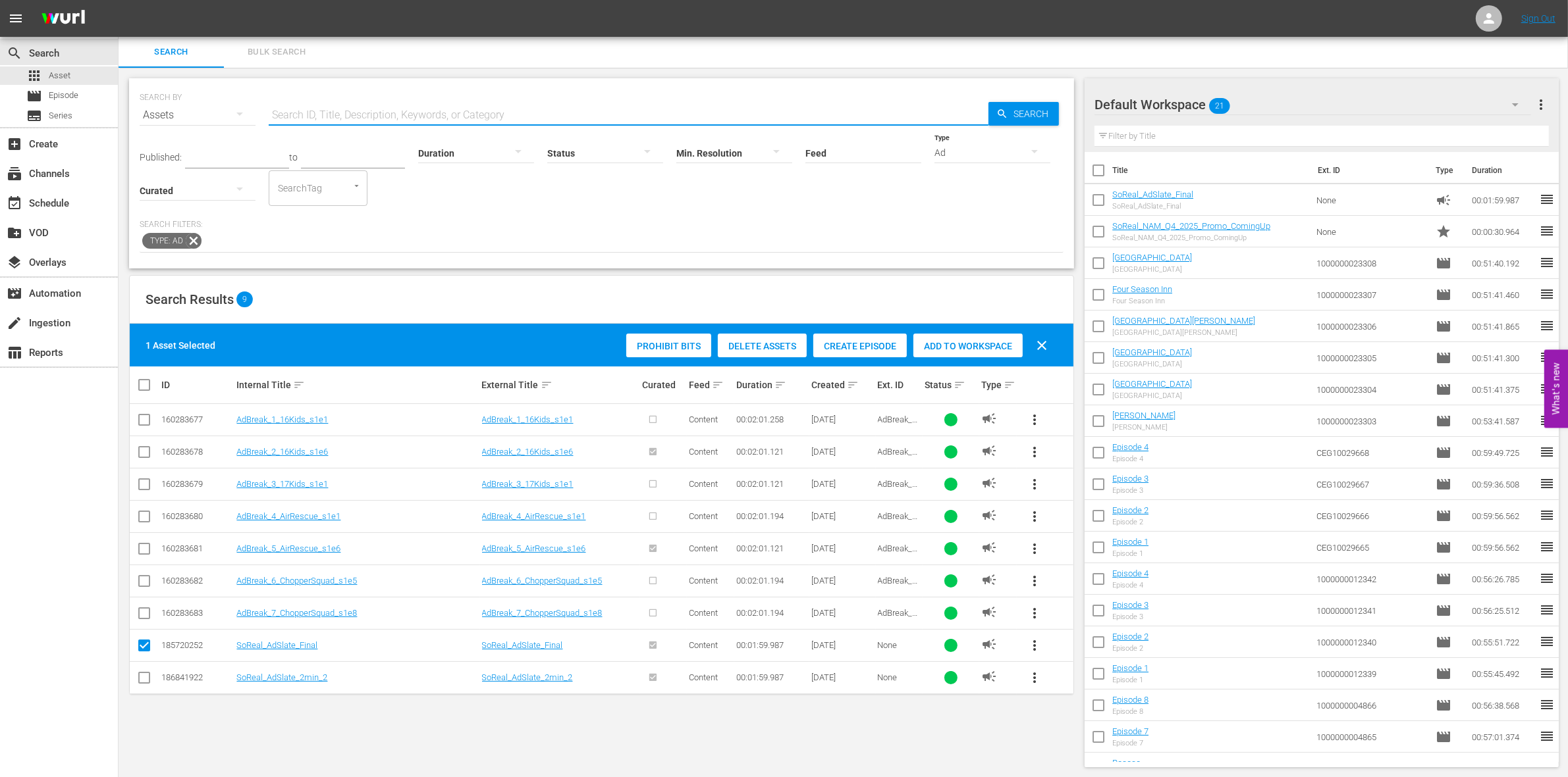
click at [350, 112] on input "text" at bounding box center [629, 115] width 719 height 31
click at [1015, 151] on div "Ad" at bounding box center [992, 152] width 116 height 36
click at [981, 143] on div "Video" at bounding box center [992, 151] width 116 height 21
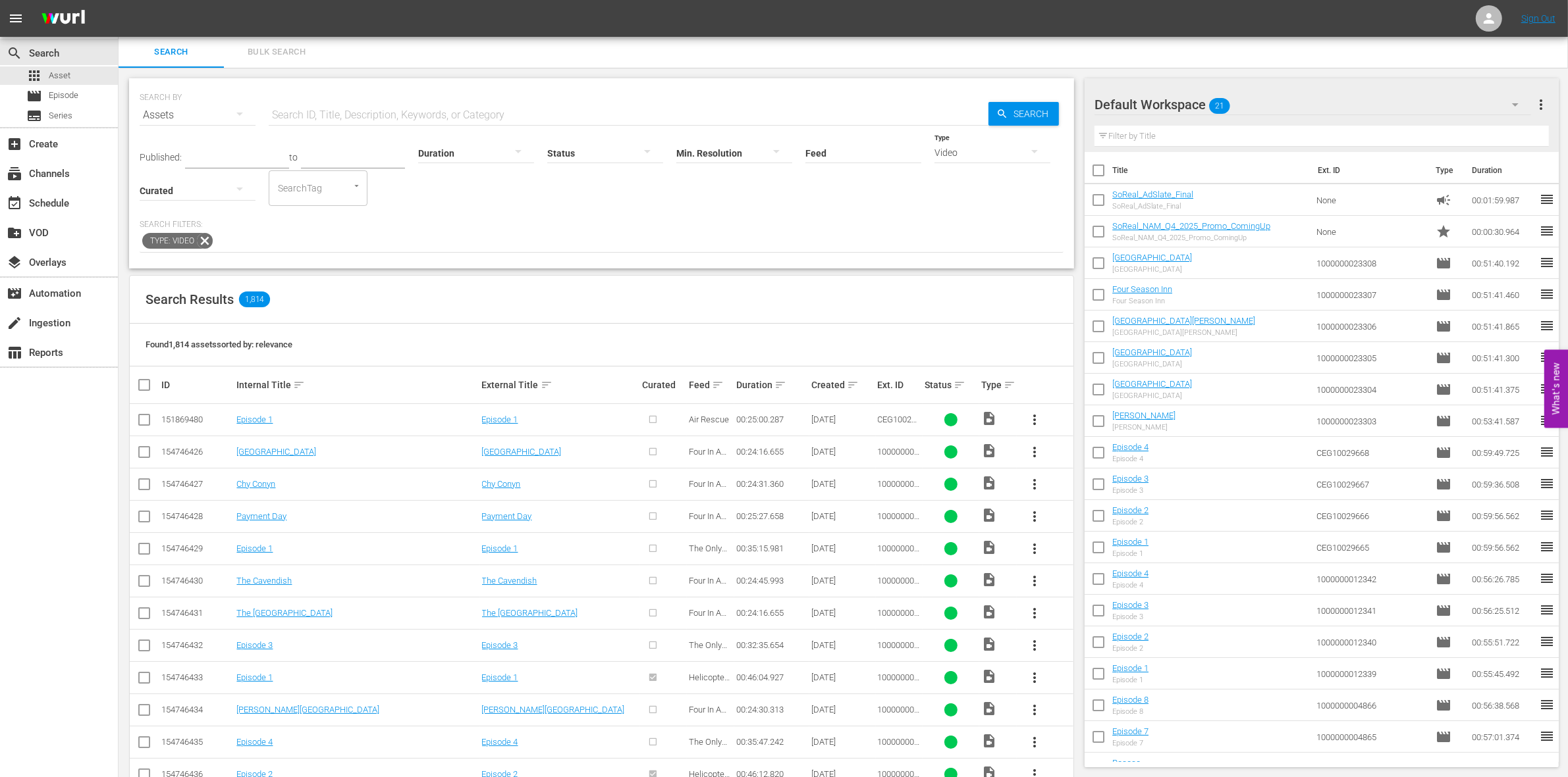
click at [418, 110] on input "text" at bounding box center [629, 115] width 719 height 31
paste input "1000000058561"
type input "1000000058561"
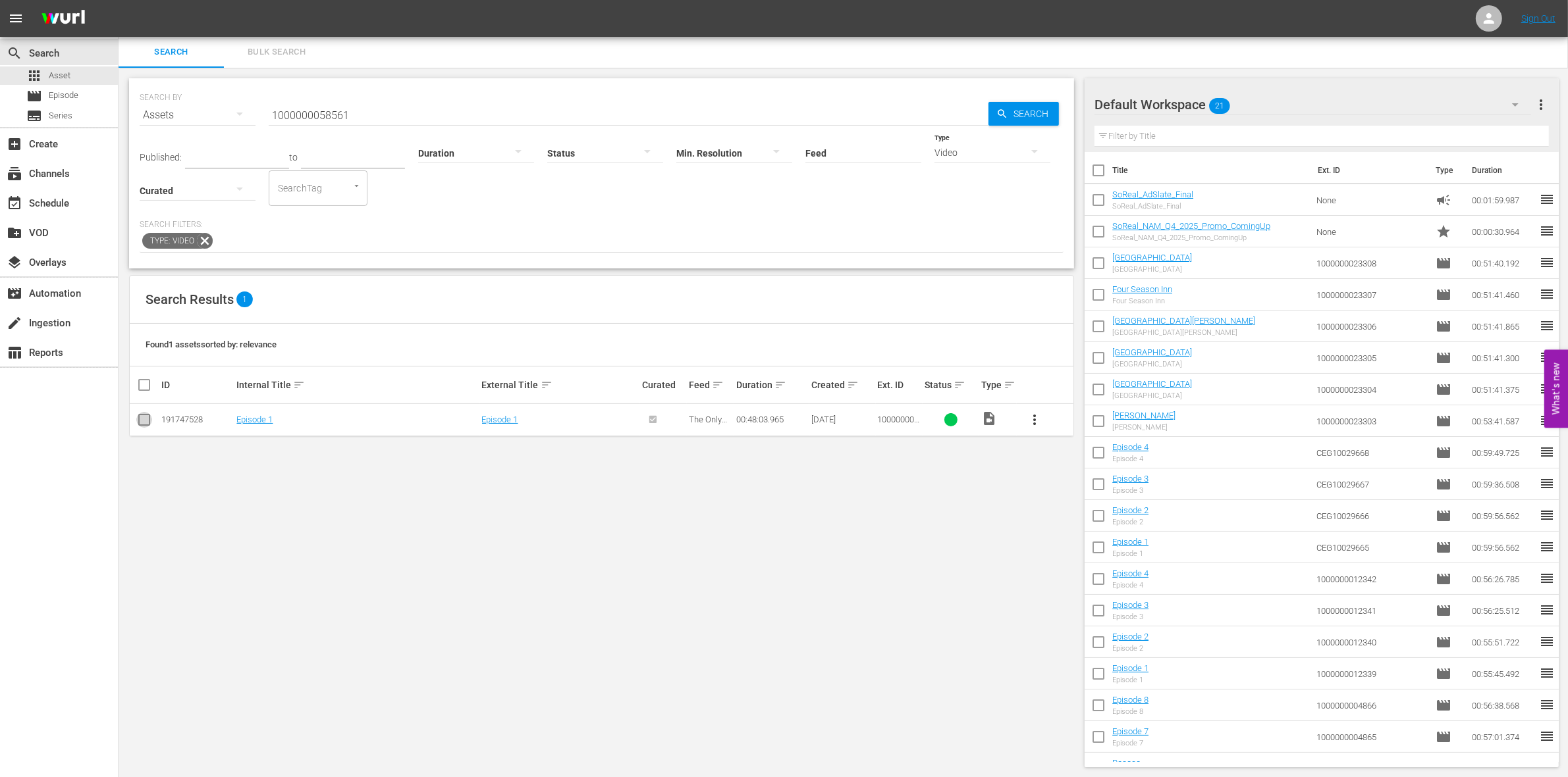
click at [142, 421] on input "checkbox" at bounding box center [144, 423] width 16 height 16
checkbox input "true"
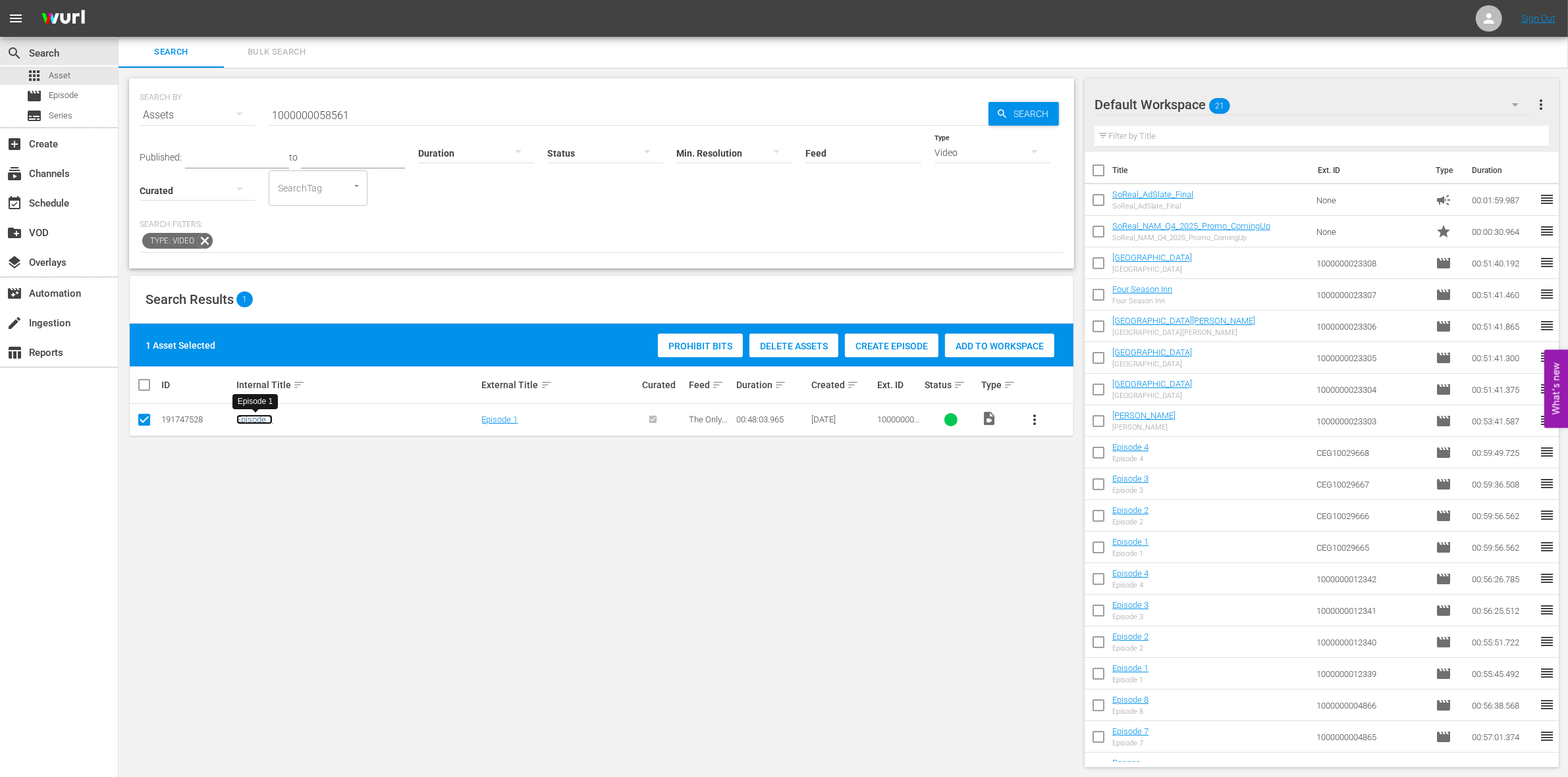
click at [256, 425] on link "Episode 1" at bounding box center [255, 419] width 37 height 10
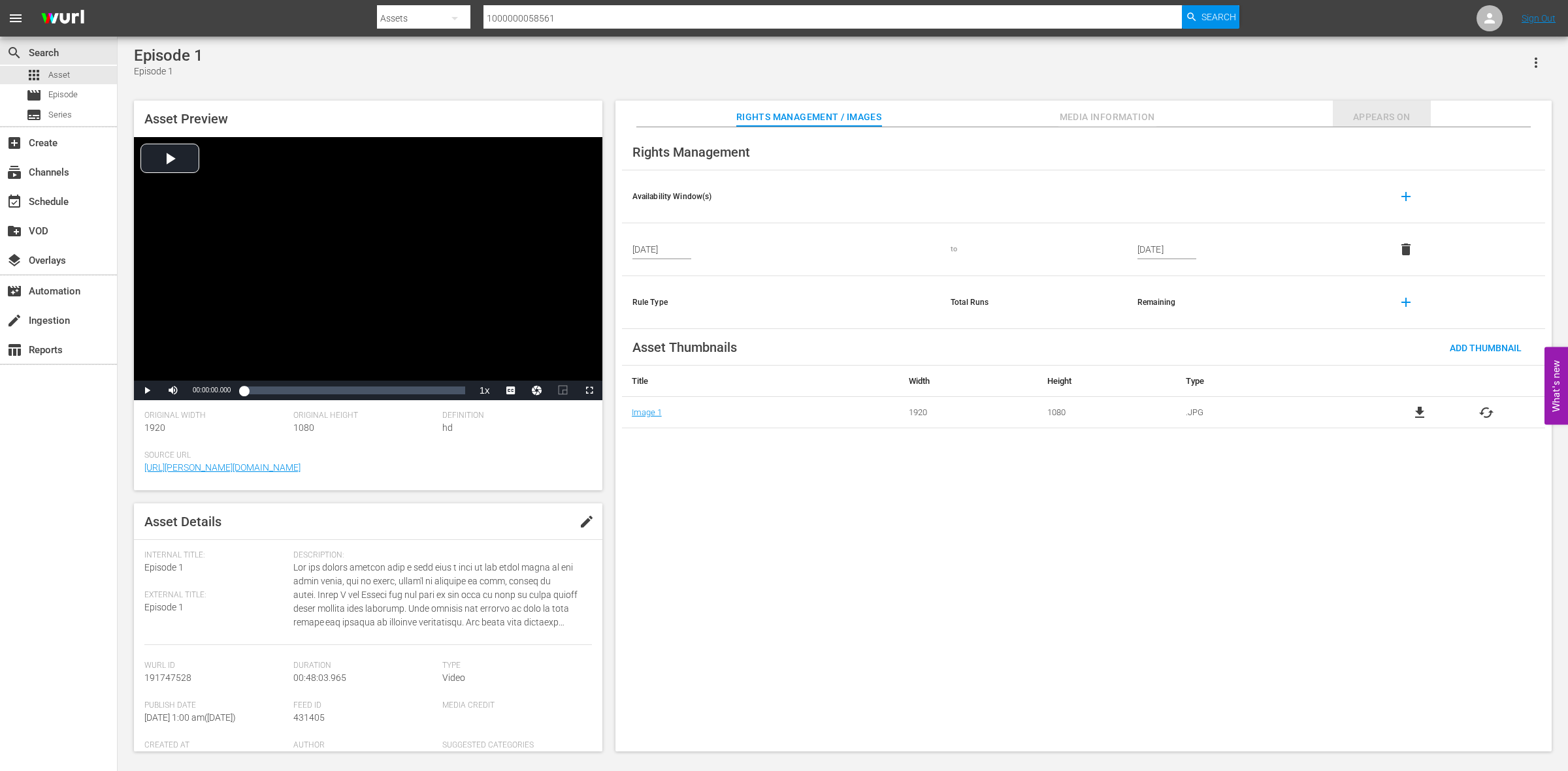
click at [1352, 112] on span "Appears On" at bounding box center [1382, 117] width 98 height 16
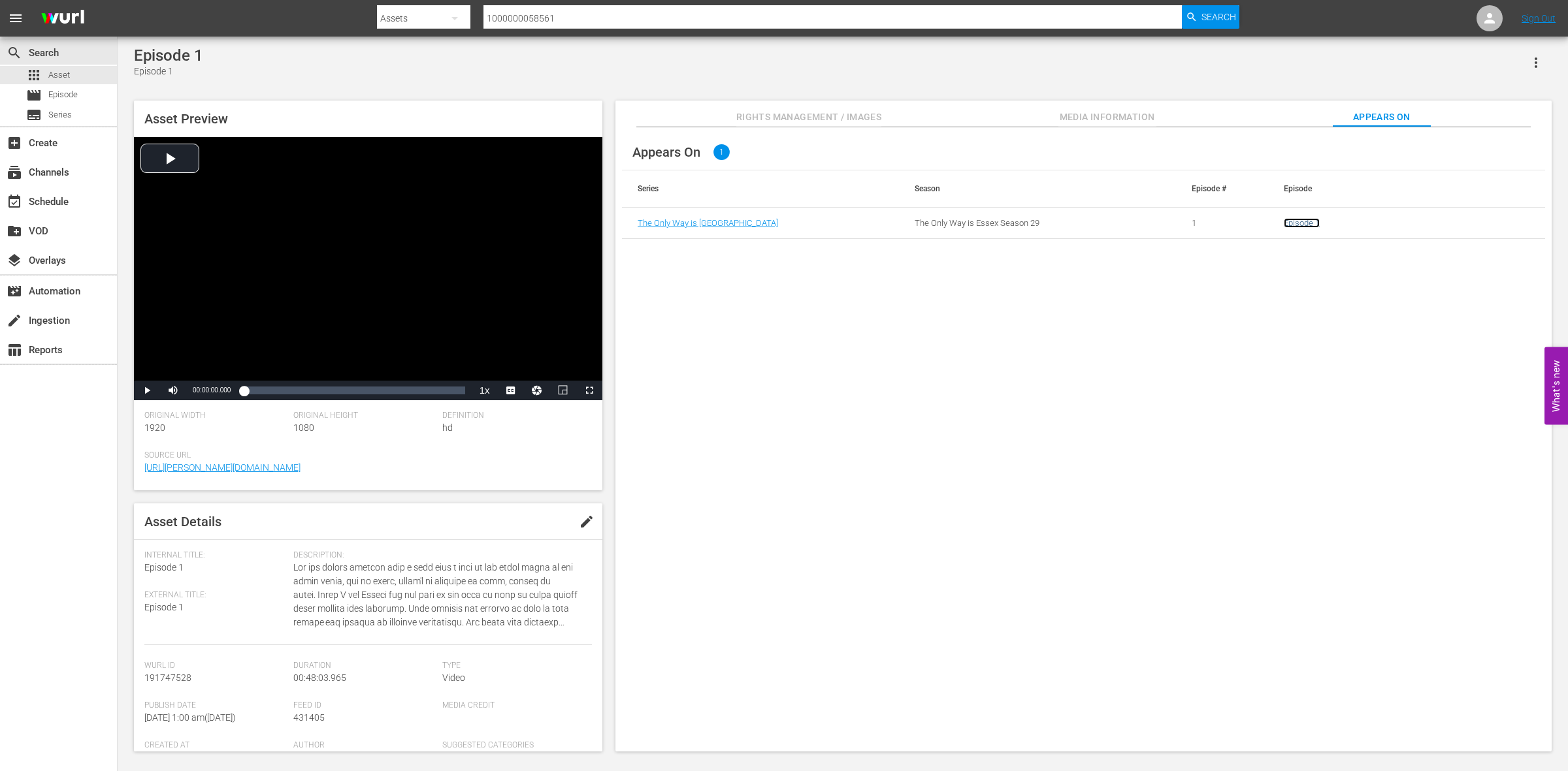
click at [1292, 223] on link "Episode 1" at bounding box center [1301, 223] width 36 height 10
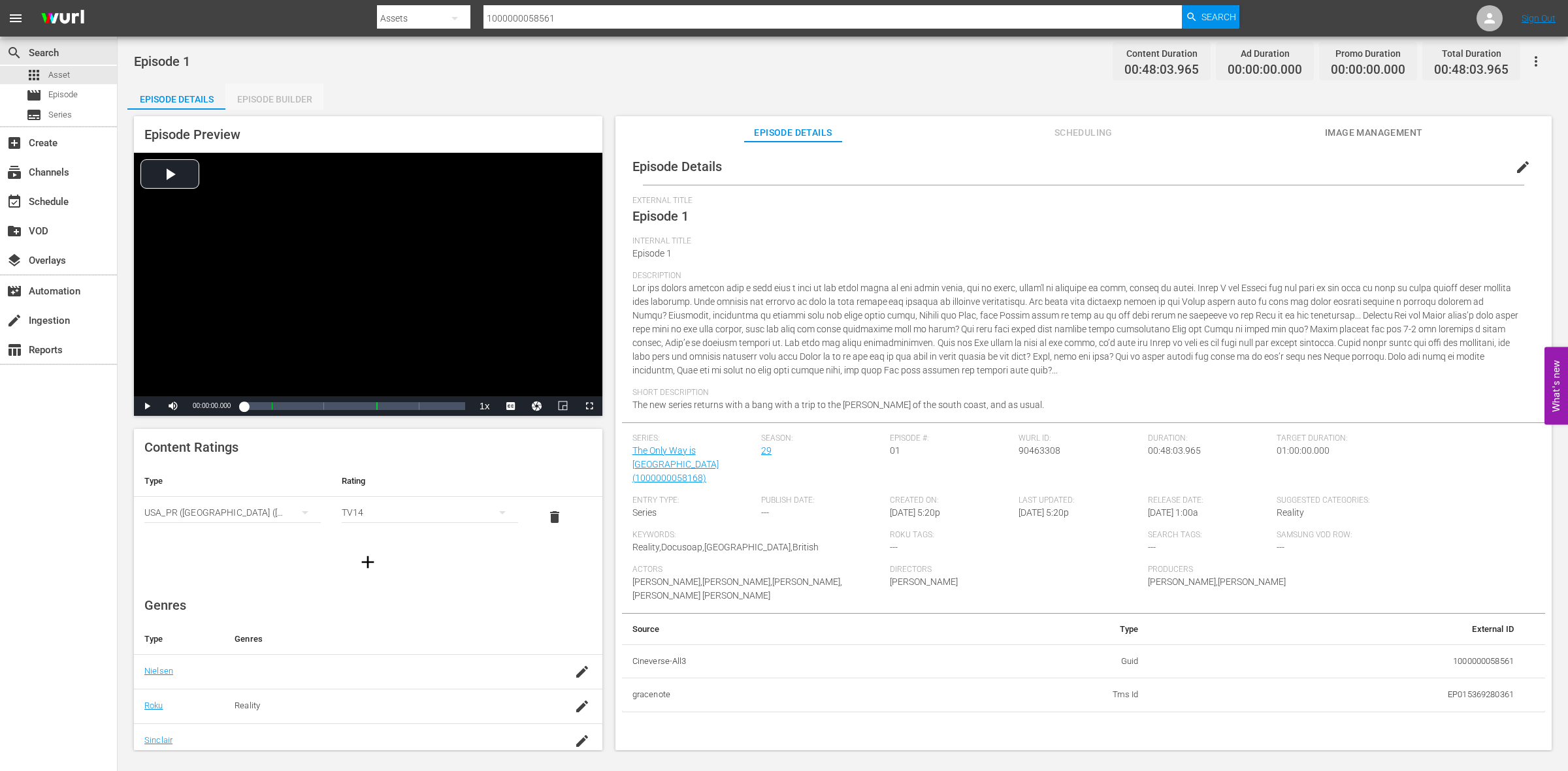
click at [250, 90] on div "Episode Builder" at bounding box center [274, 99] width 98 height 31
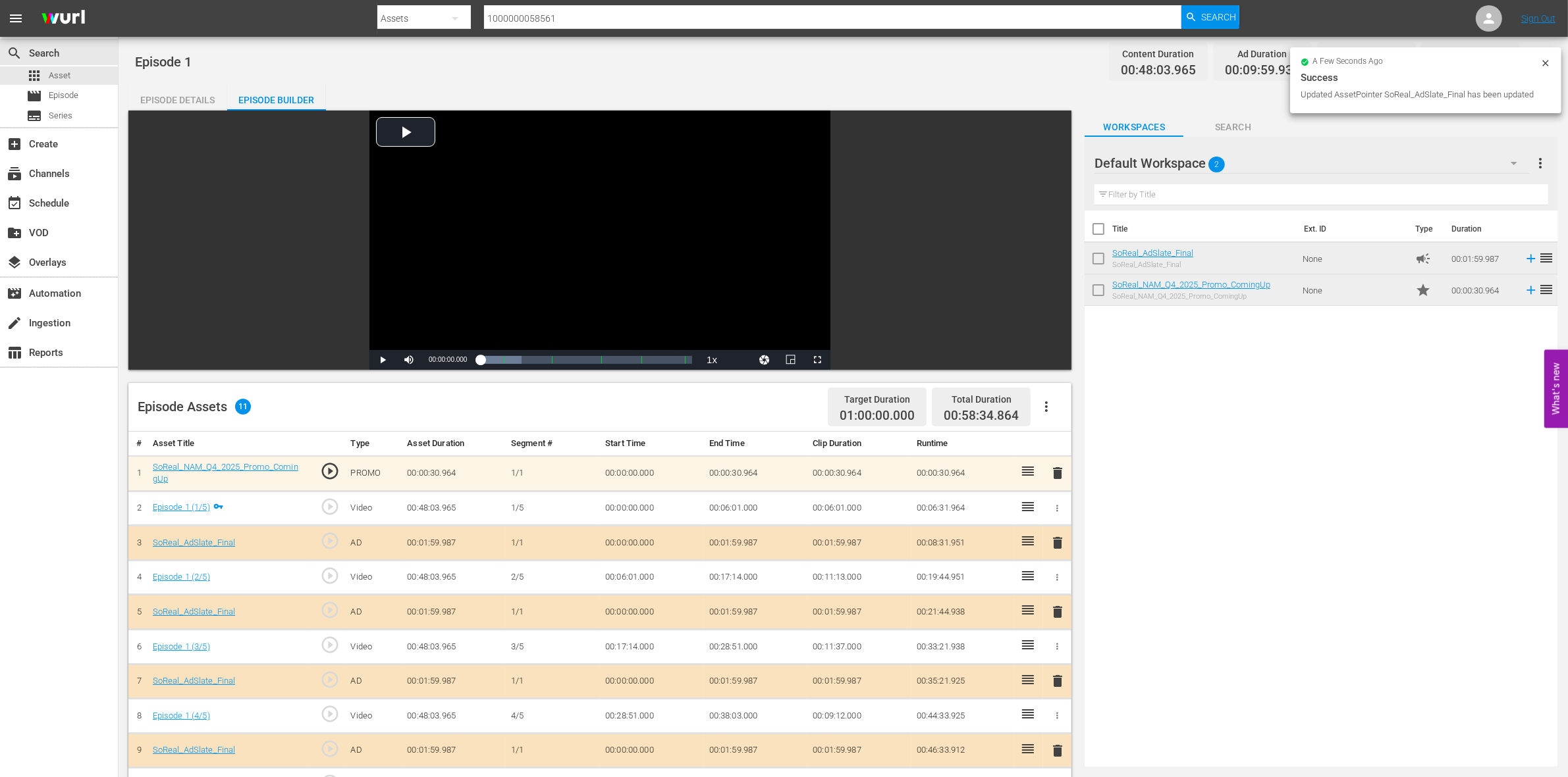
click at [1548, 61] on icon at bounding box center [1546, 63] width 11 height 11
click at [1545, 61] on button "button" at bounding box center [1535, 61] width 31 height 31
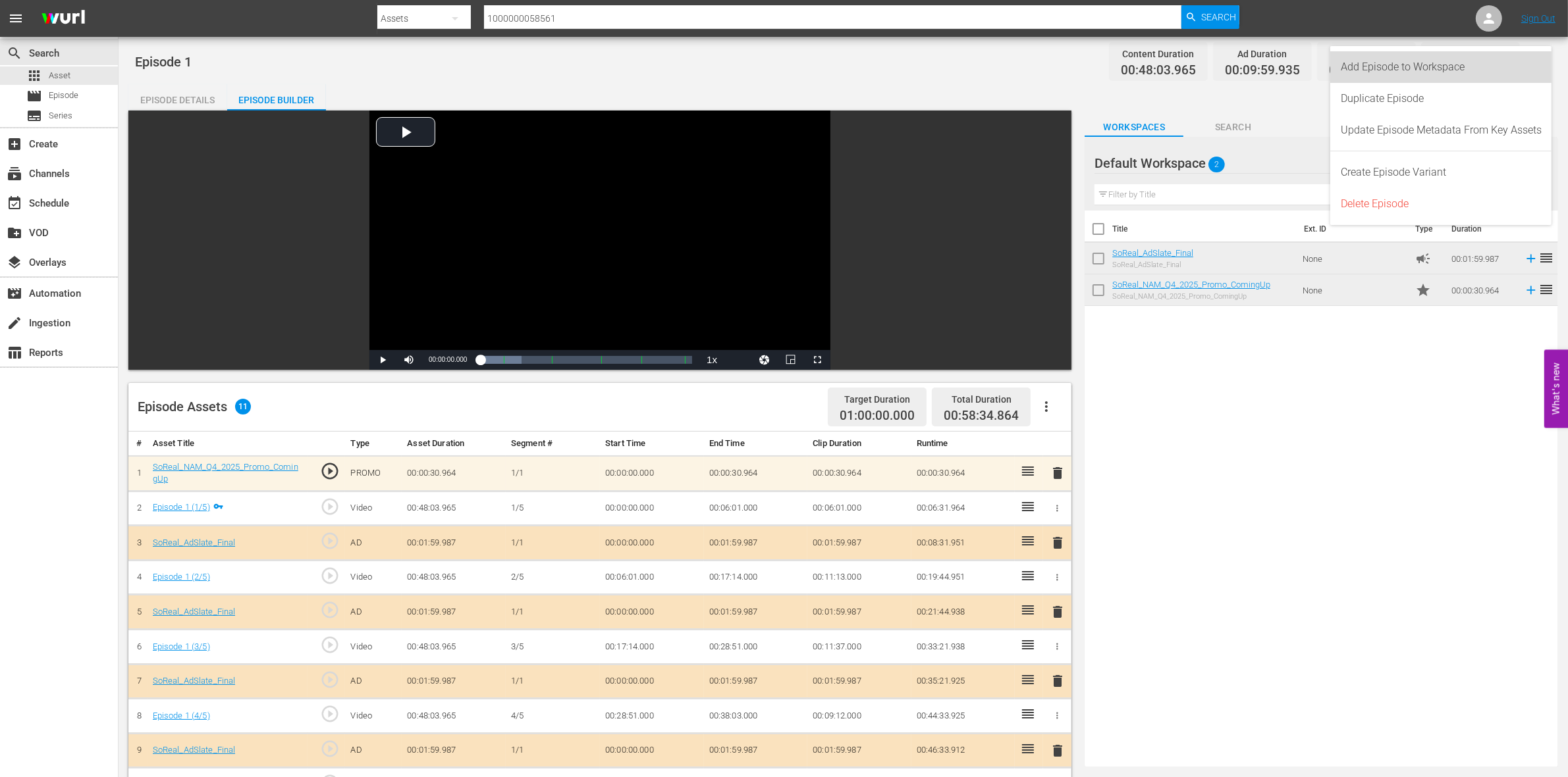
click at [1481, 63] on div "Add Episode to Workspace" at bounding box center [1442, 67] width 201 height 31
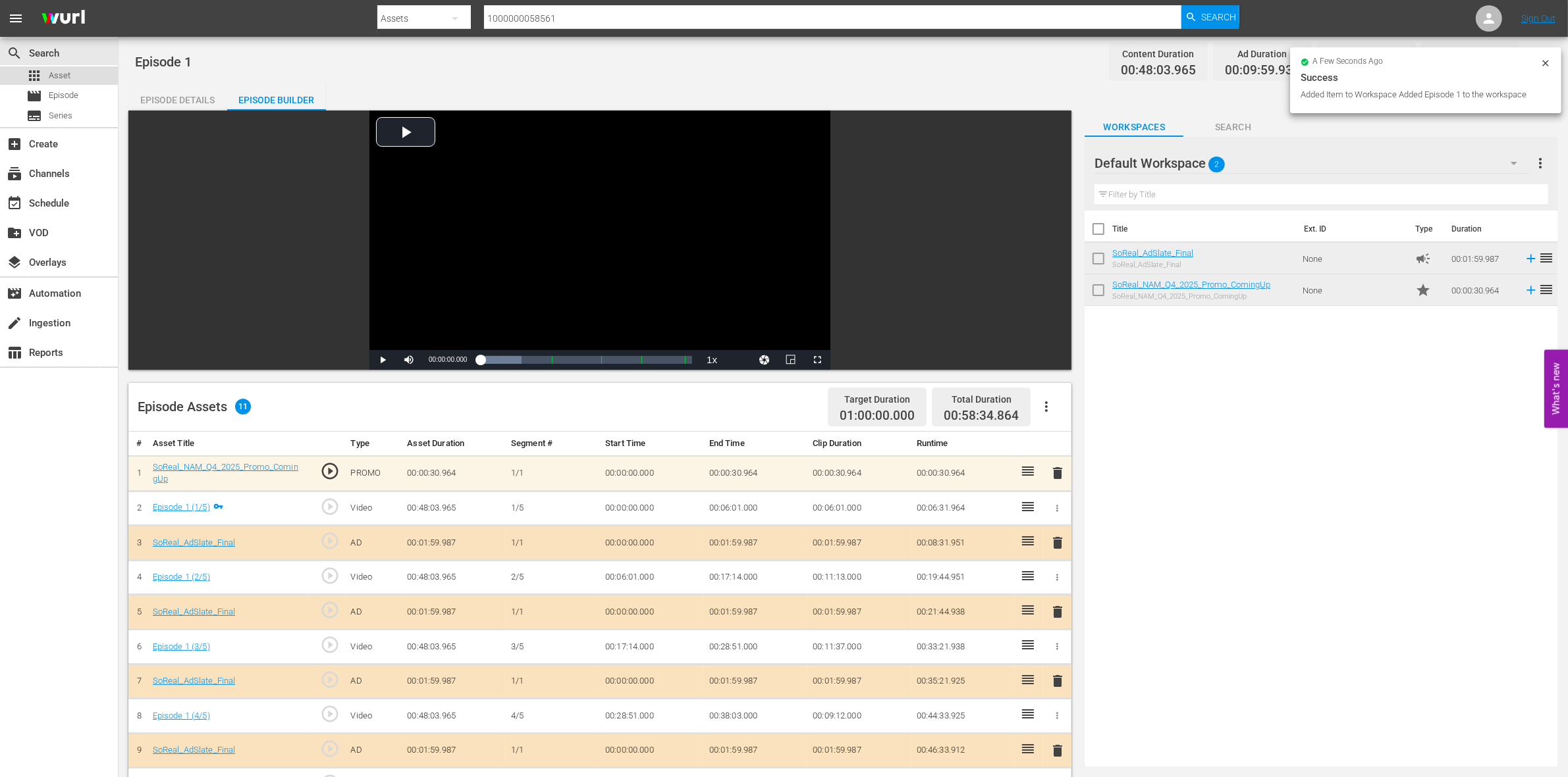
click at [84, 80] on div "apps Asset" at bounding box center [59, 76] width 118 height 19
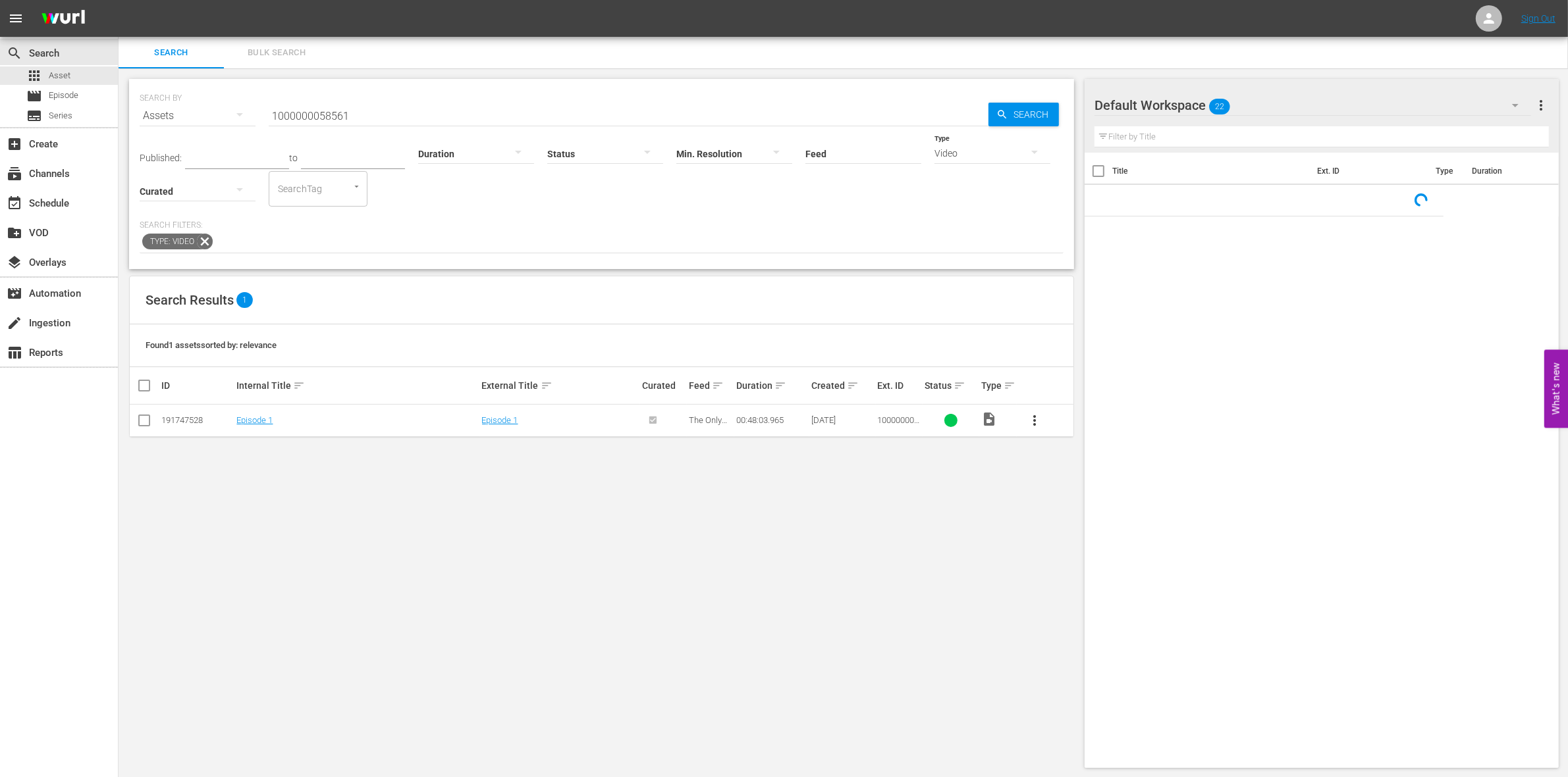
click at [387, 124] on input "1000000058561" at bounding box center [629, 115] width 719 height 31
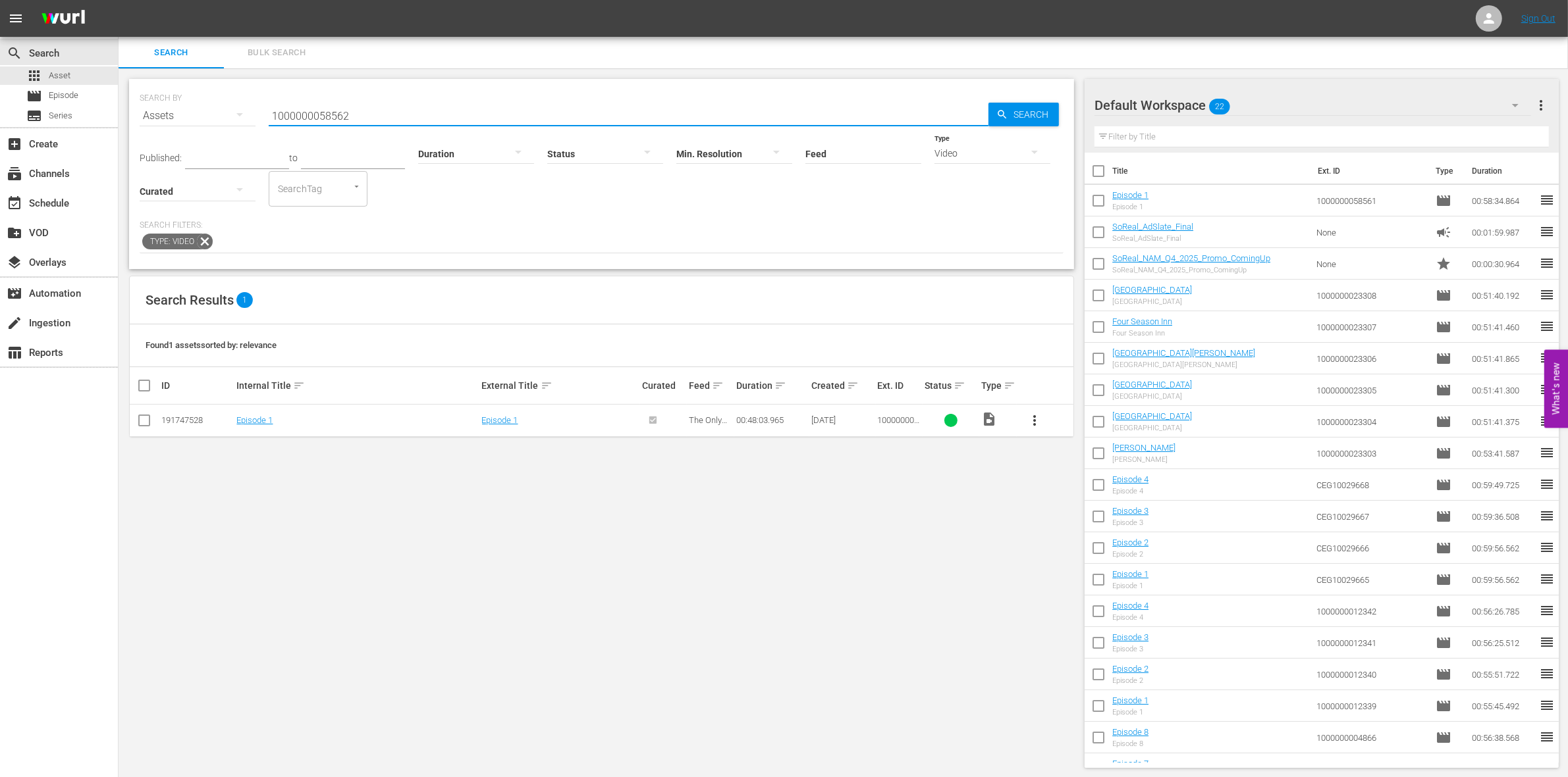
type input "1000000058562"
click at [149, 421] on input "checkbox" at bounding box center [144, 424] width 16 height 16
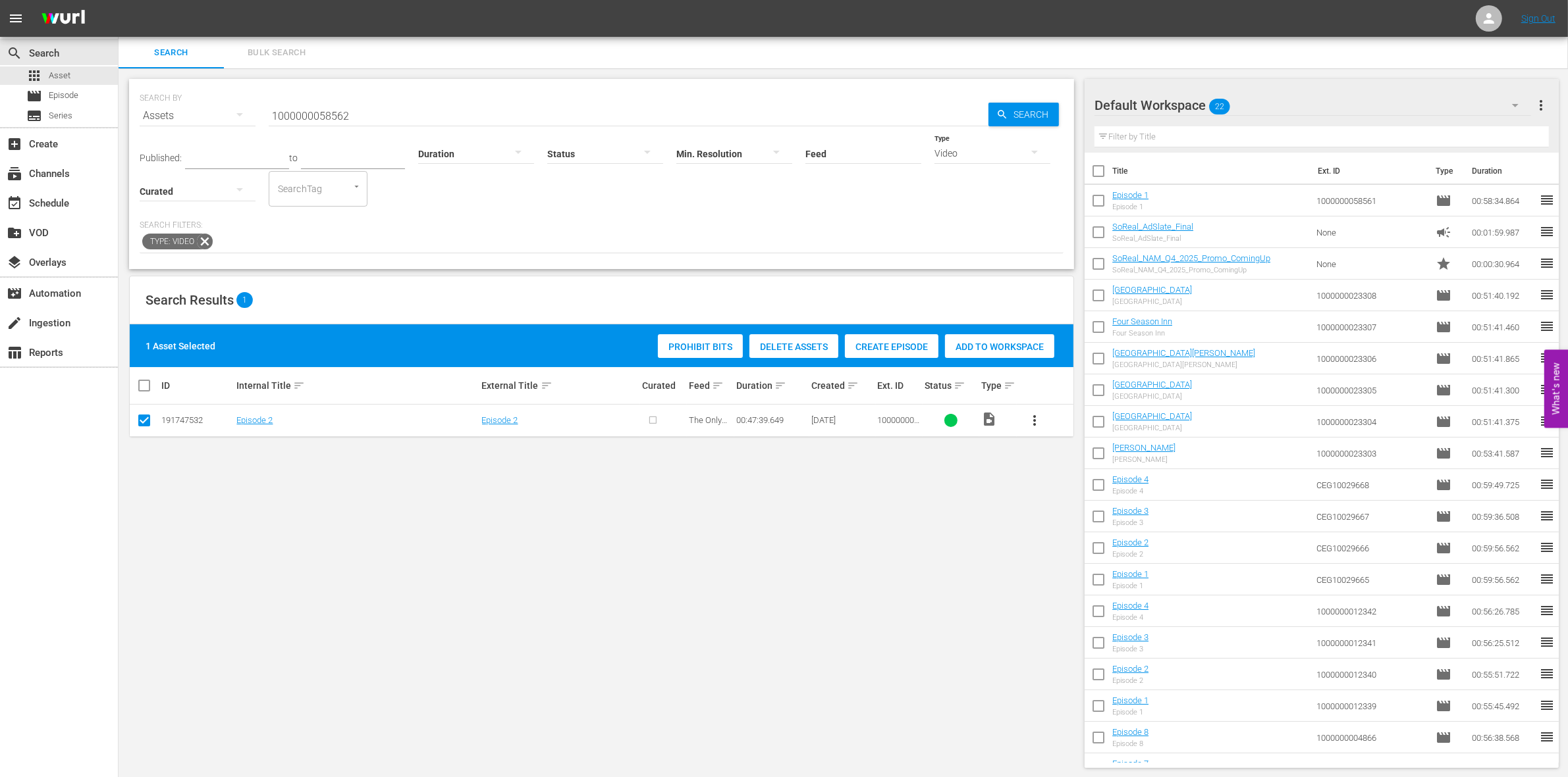
click at [886, 356] on div "Create Episode" at bounding box center [891, 347] width 93 height 25
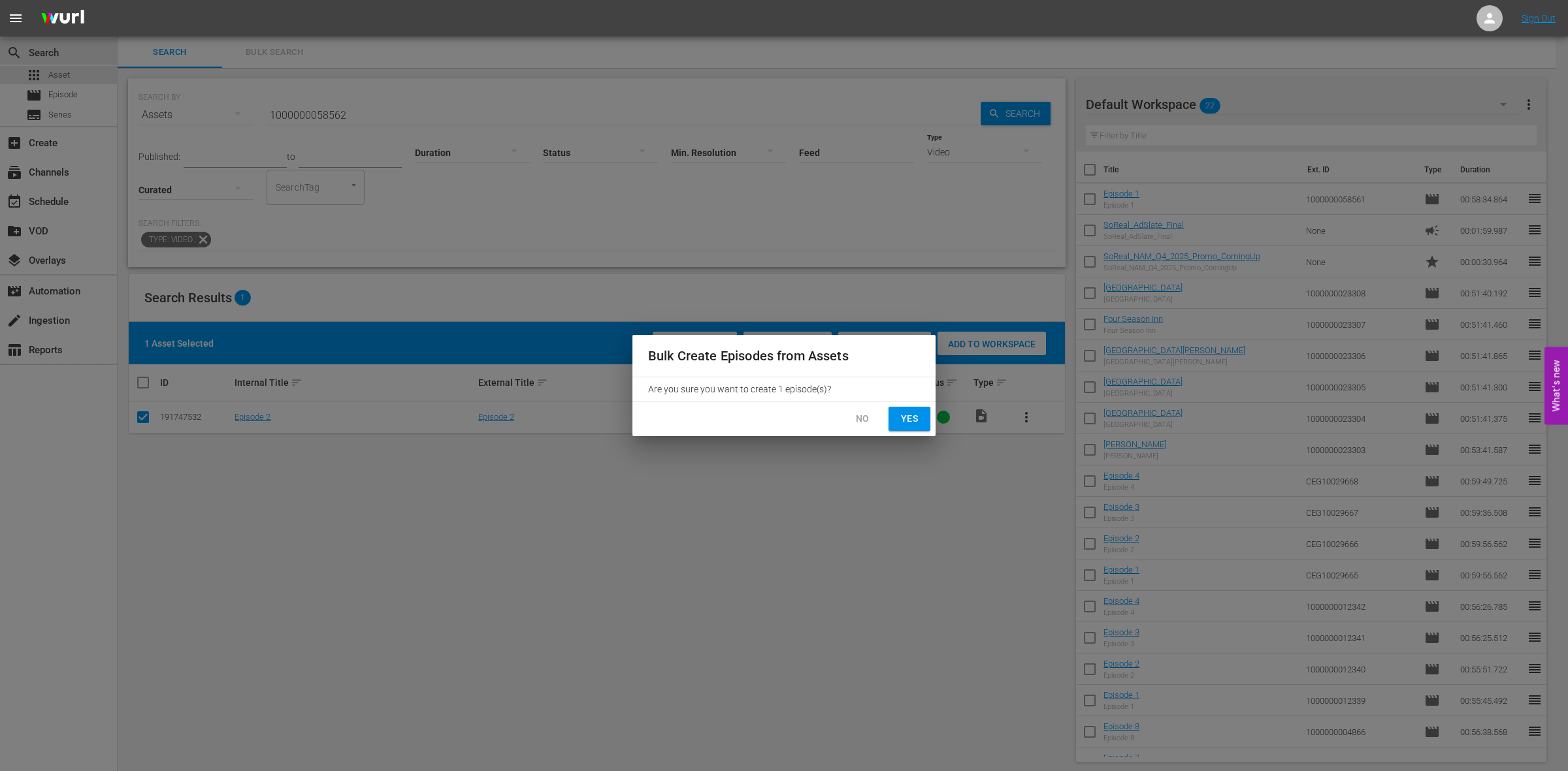
click at [905, 422] on span "Yes" at bounding box center [910, 419] width 21 height 16
checkbox input "false"
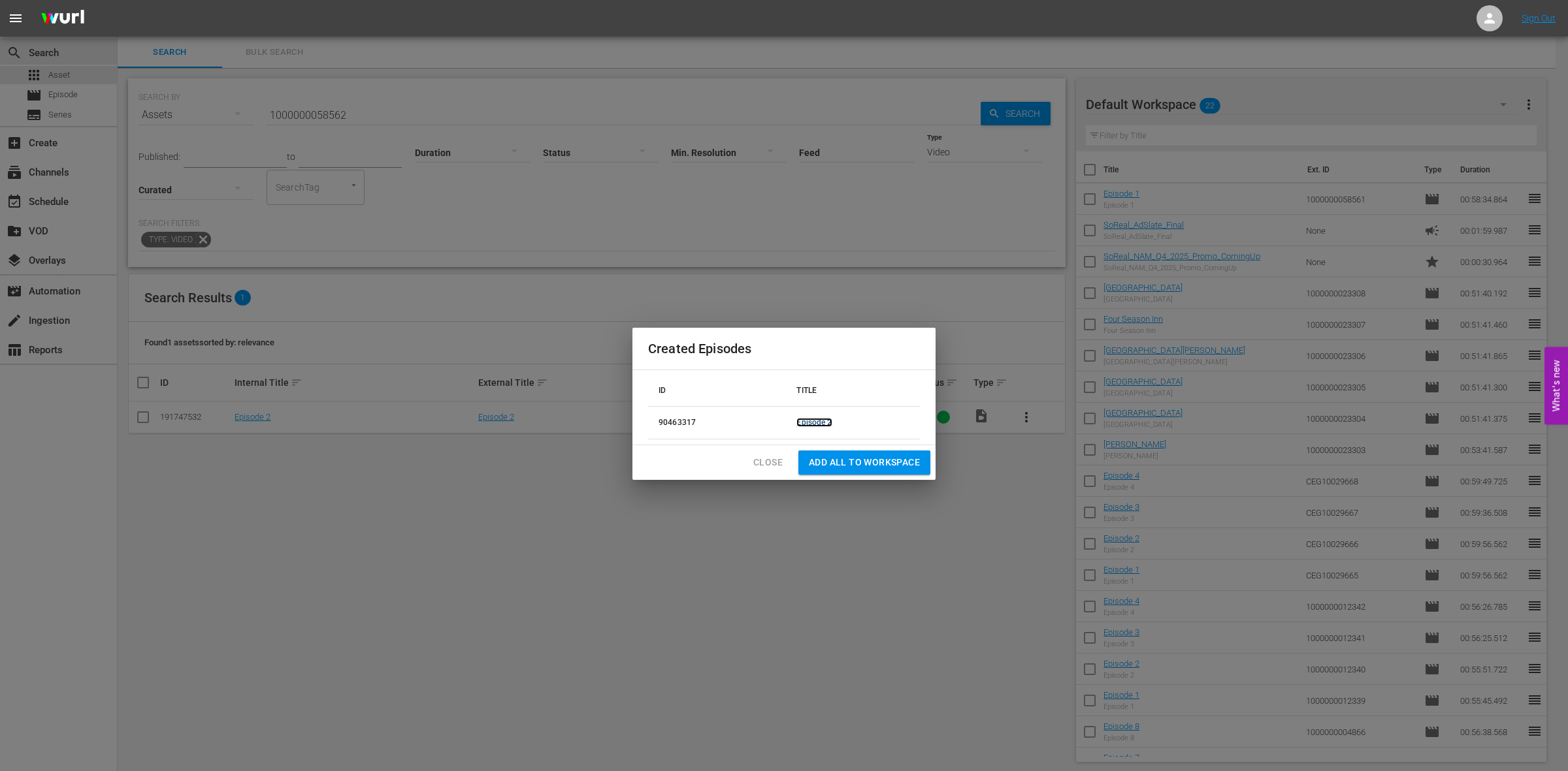
click at [819, 422] on link "Episode 2" at bounding box center [814, 422] width 35 height 9
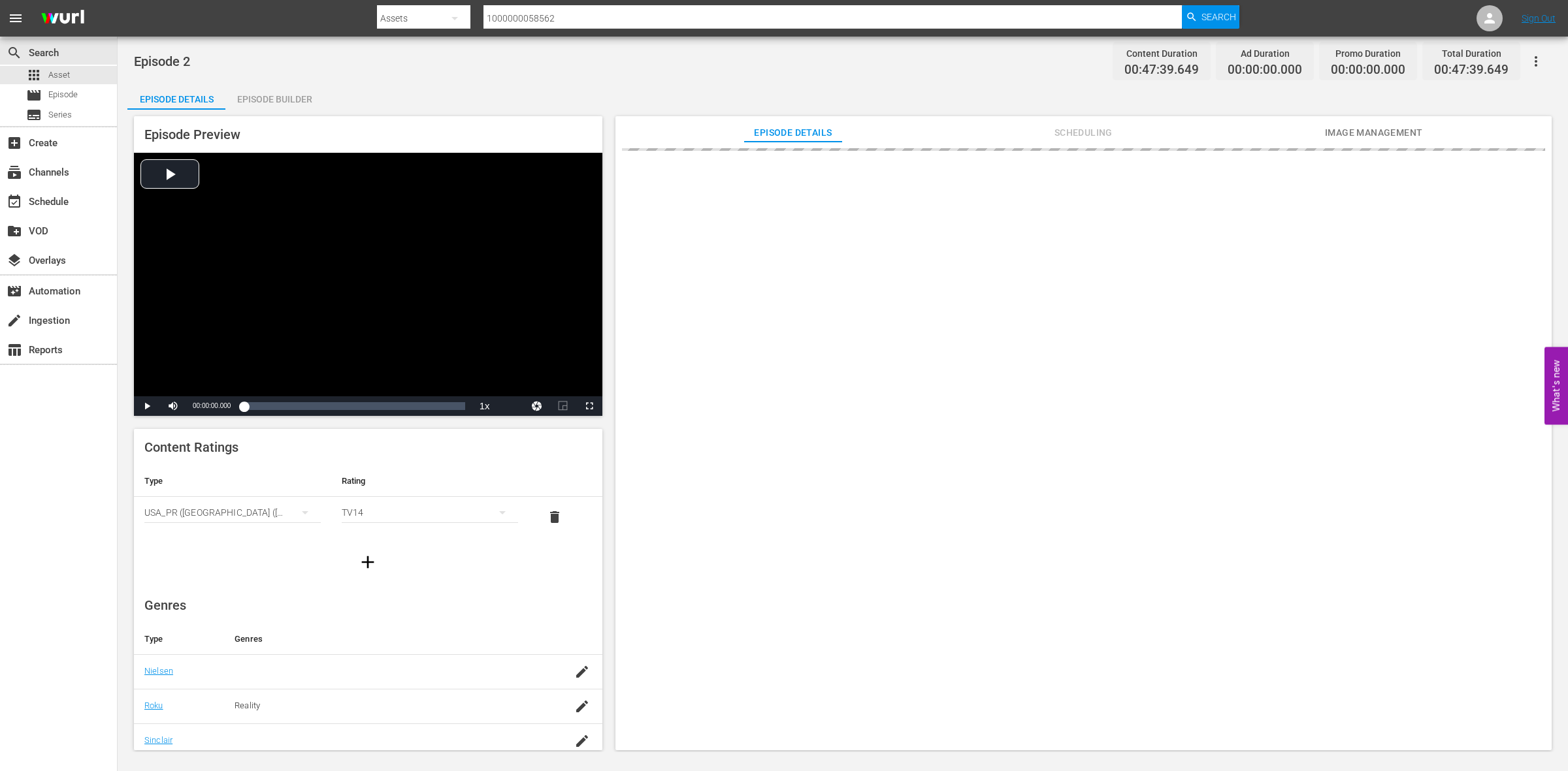
click at [275, 99] on div "Episode Builder" at bounding box center [274, 99] width 98 height 31
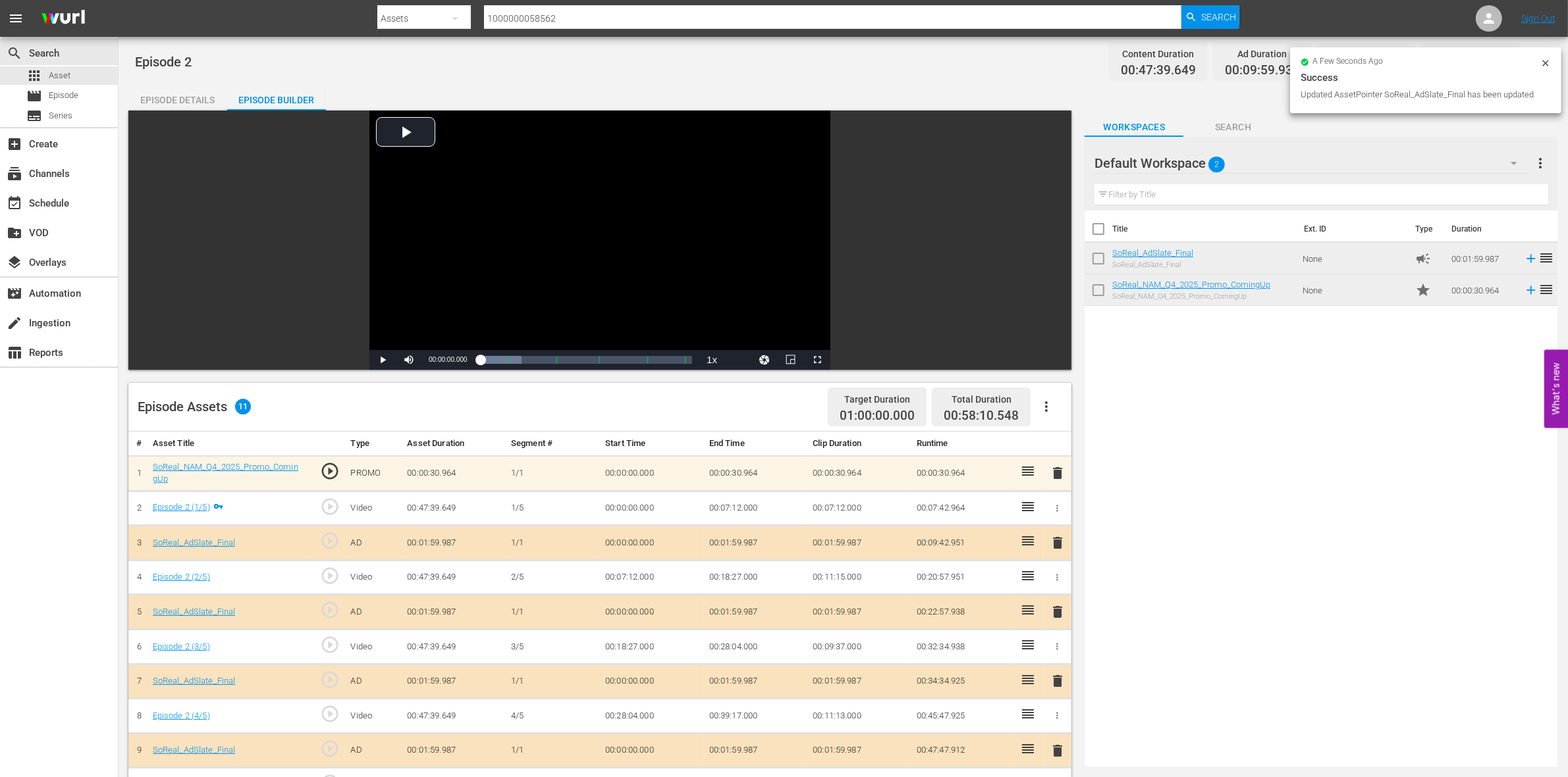
click at [1545, 60] on icon at bounding box center [1546, 63] width 11 height 11
click at [1538, 60] on icon "button" at bounding box center [1536, 62] width 16 height 16
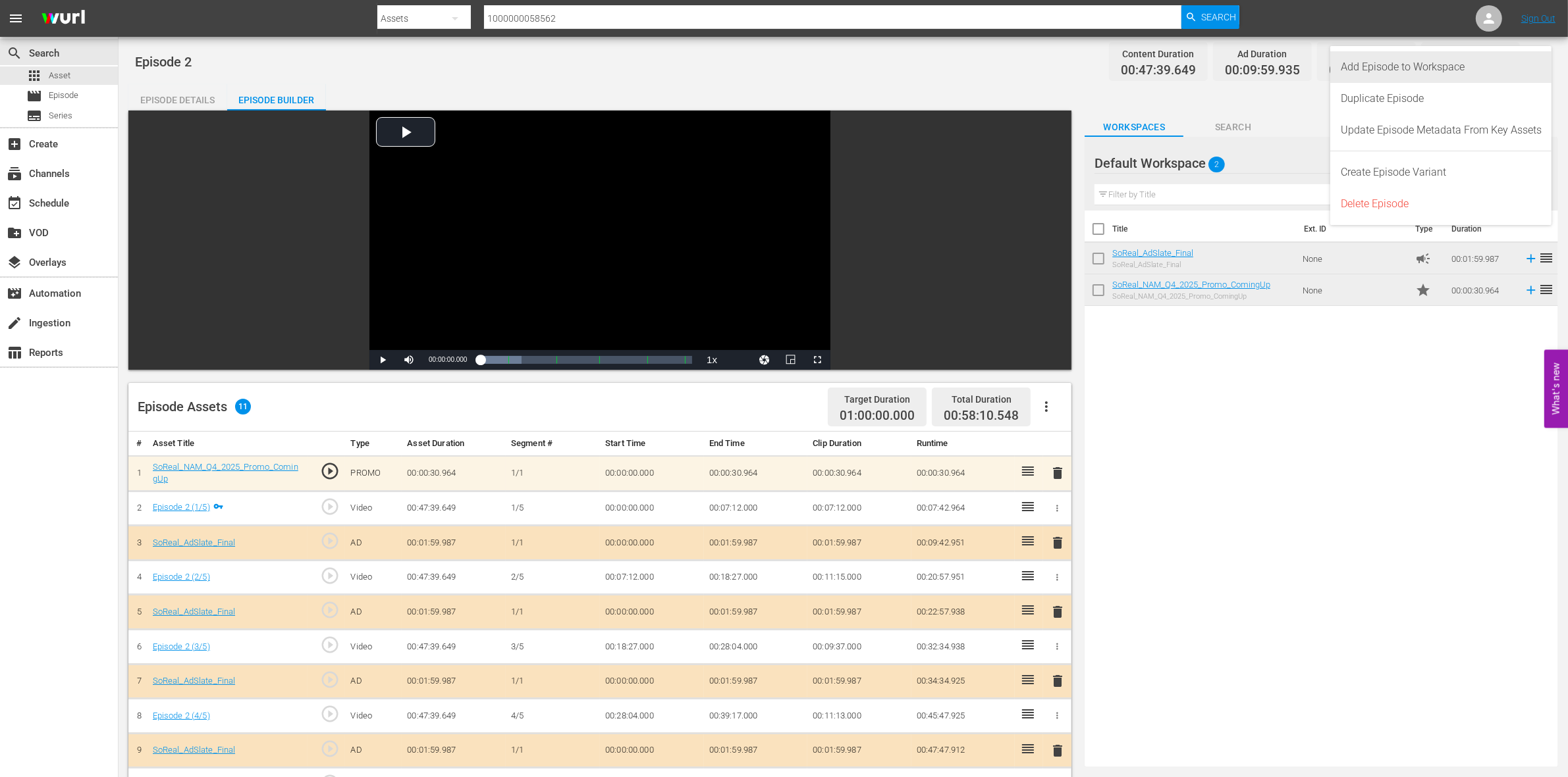
click at [1450, 67] on div "Add Episode to Workspace" at bounding box center [1442, 67] width 201 height 31
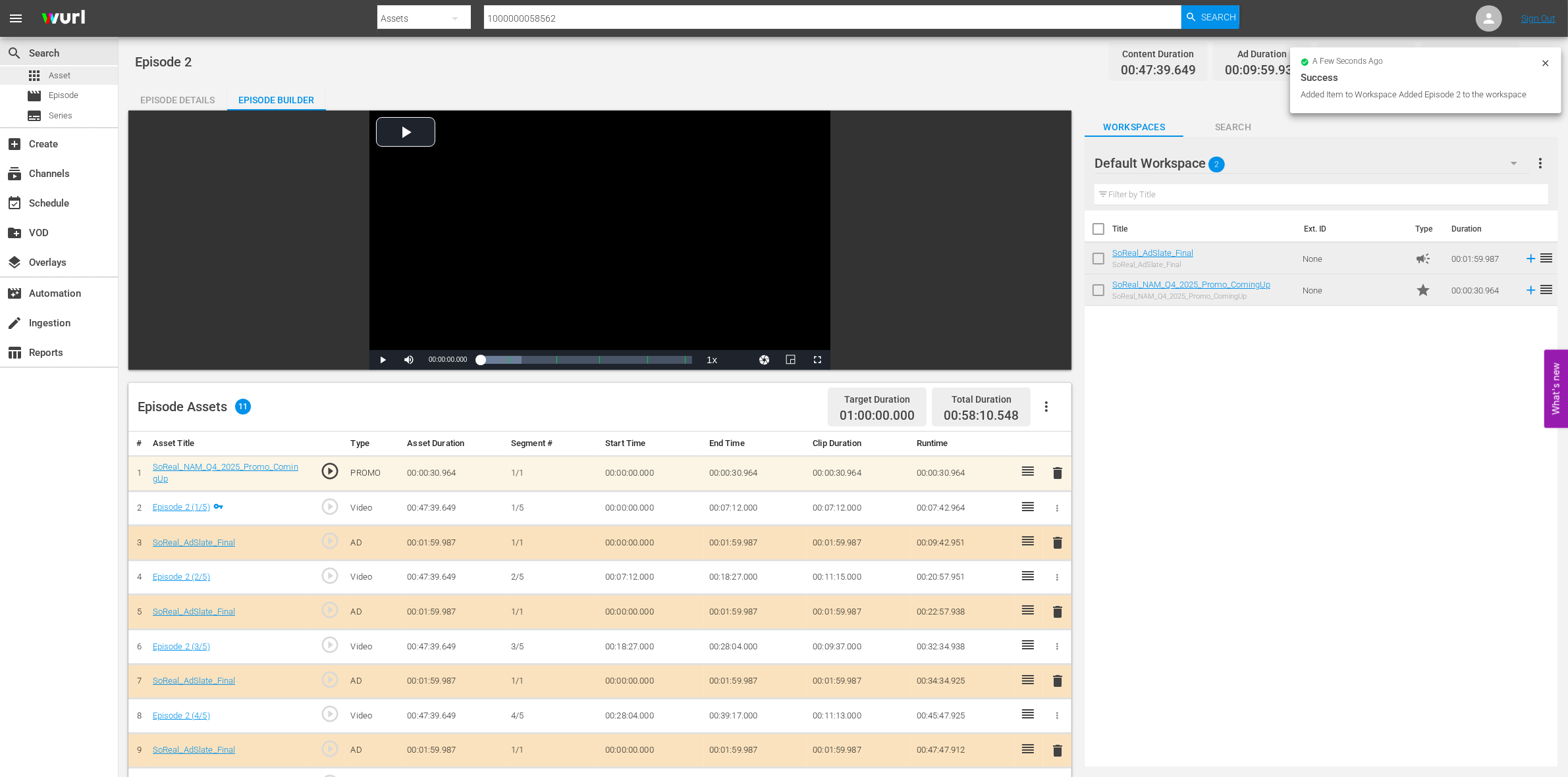
click at [75, 69] on div "apps Asset" at bounding box center [59, 76] width 118 height 19
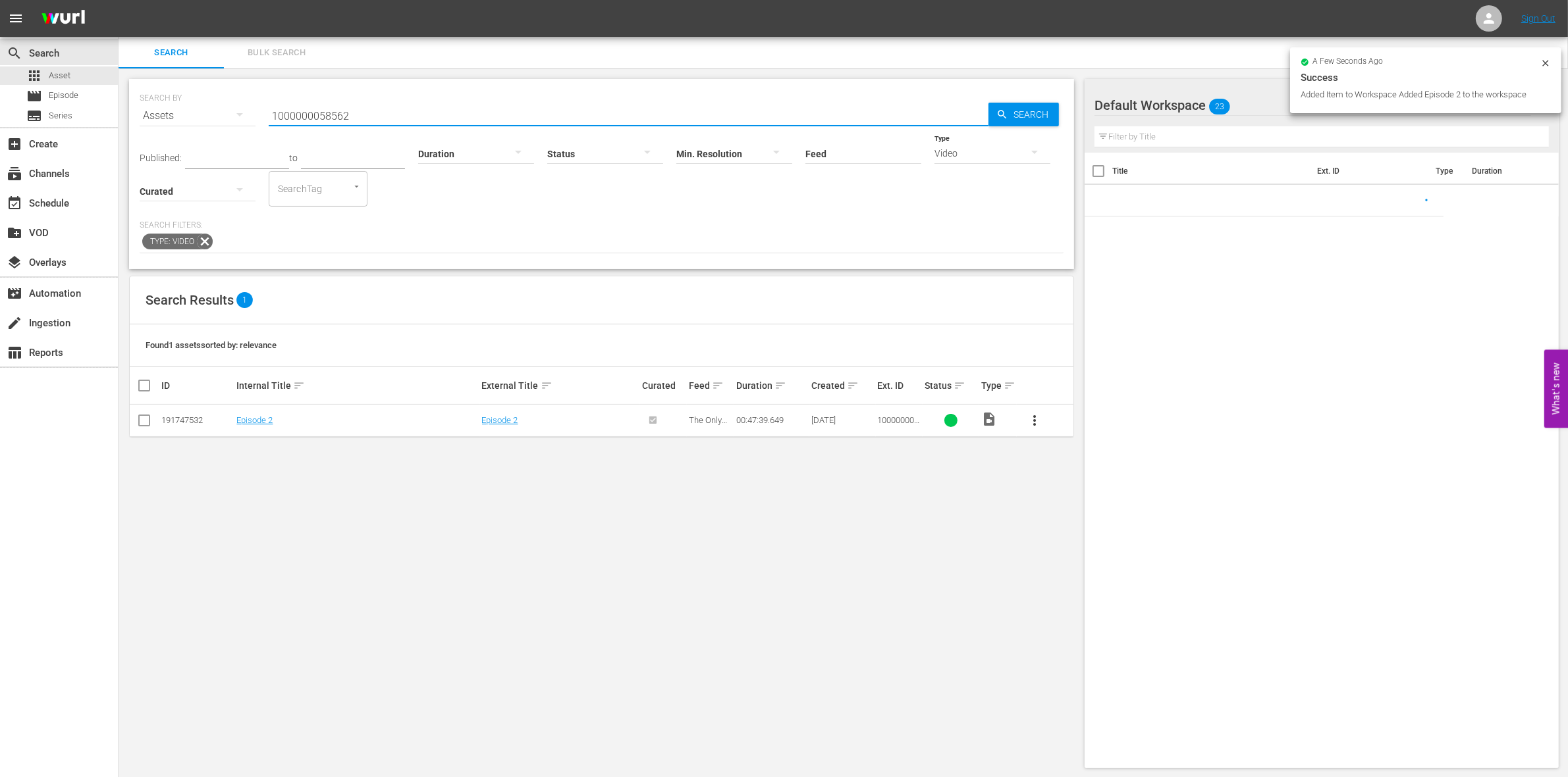
click at [361, 117] on input "1000000058562" at bounding box center [629, 115] width 719 height 31
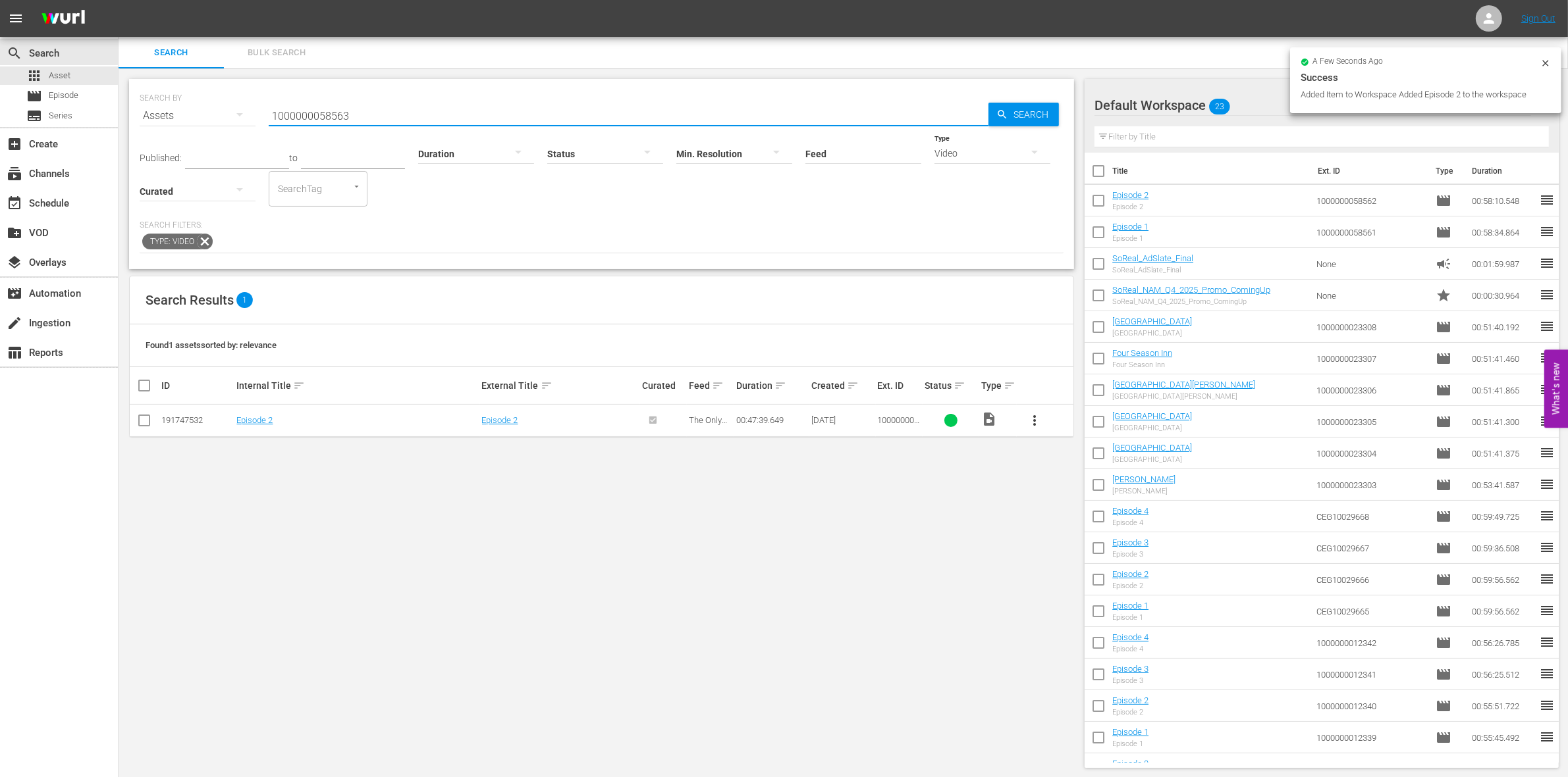
type input "1000000058563"
click at [141, 425] on input "checkbox" at bounding box center [144, 424] width 16 height 16
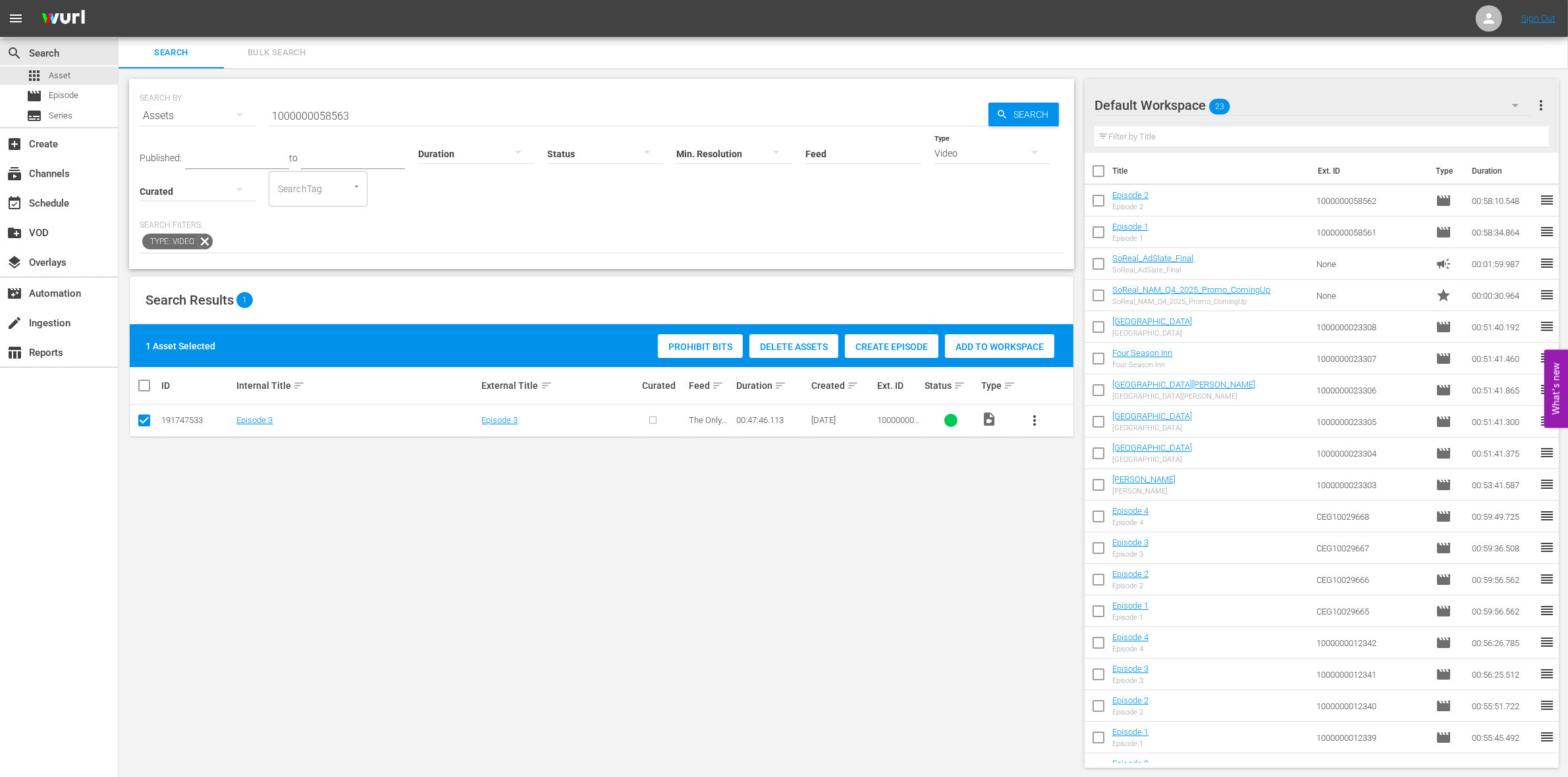
click at [916, 350] on span "Create Episode" at bounding box center [891, 347] width 93 height 11
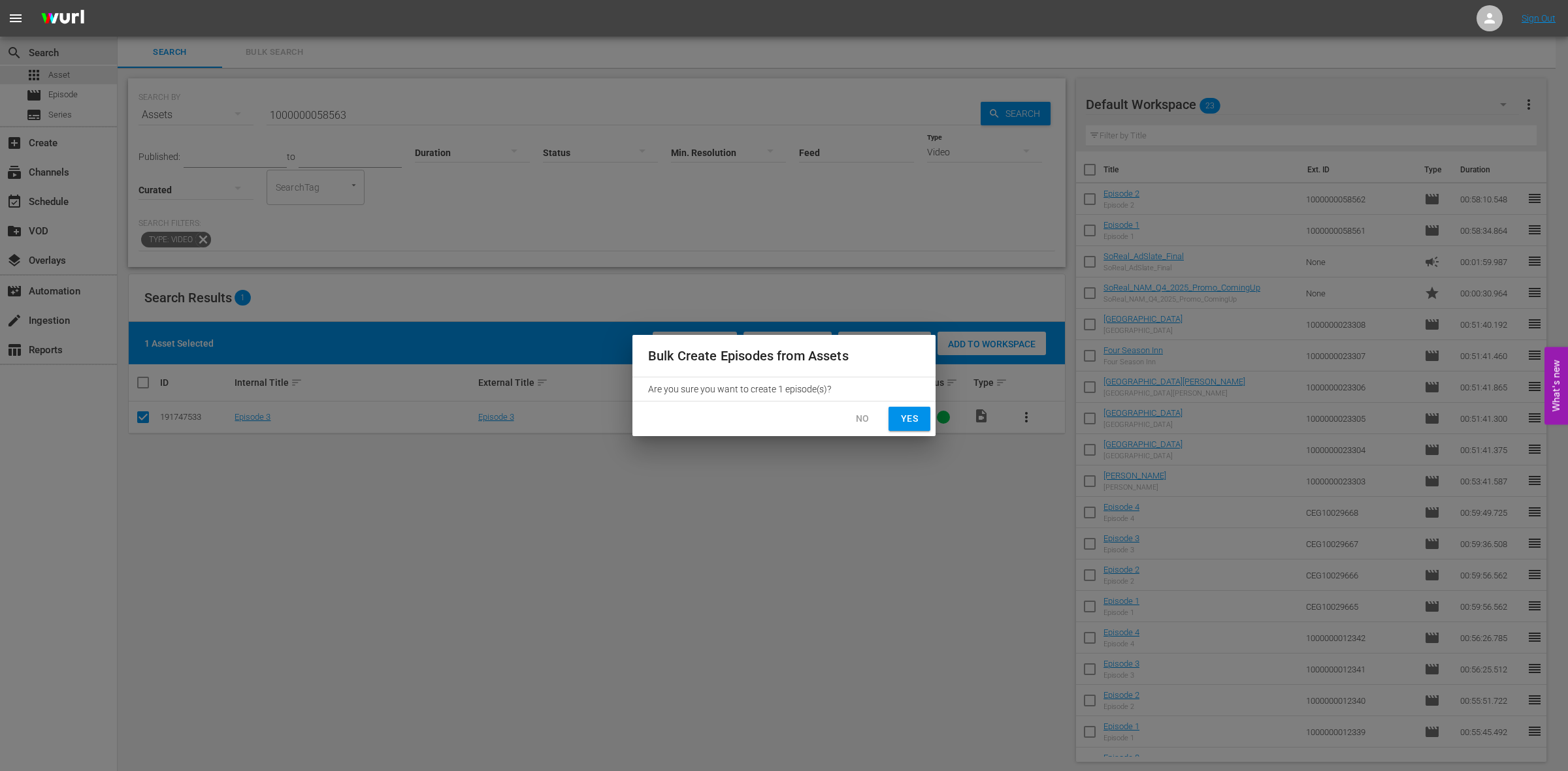
click at [908, 422] on span "Yes" at bounding box center [910, 419] width 21 height 16
checkbox input "false"
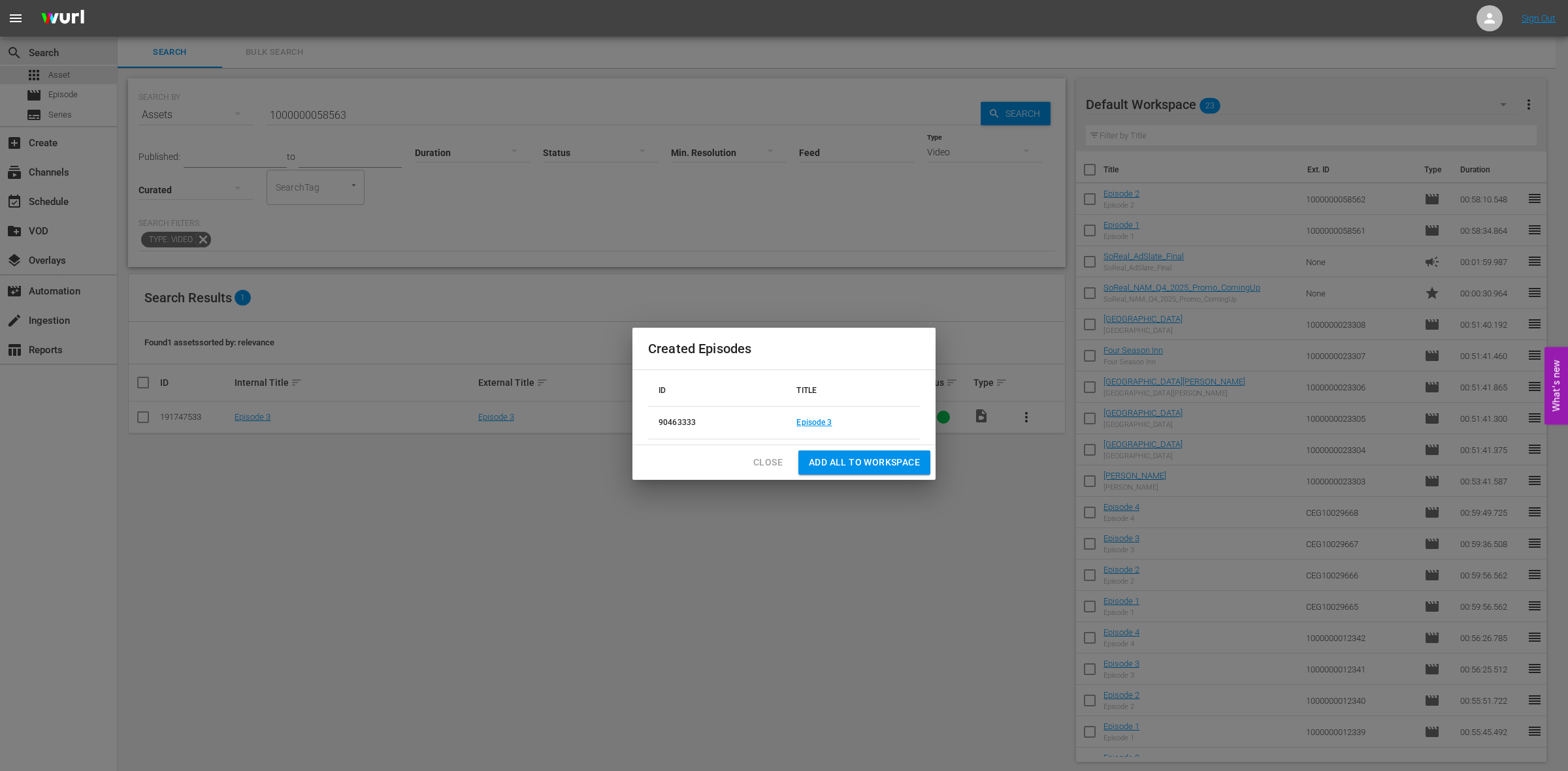
click at [812, 417] on td "Episode 3" at bounding box center [853, 423] width 134 height 33
click at [812, 422] on link "Episode 3" at bounding box center [814, 422] width 35 height 9
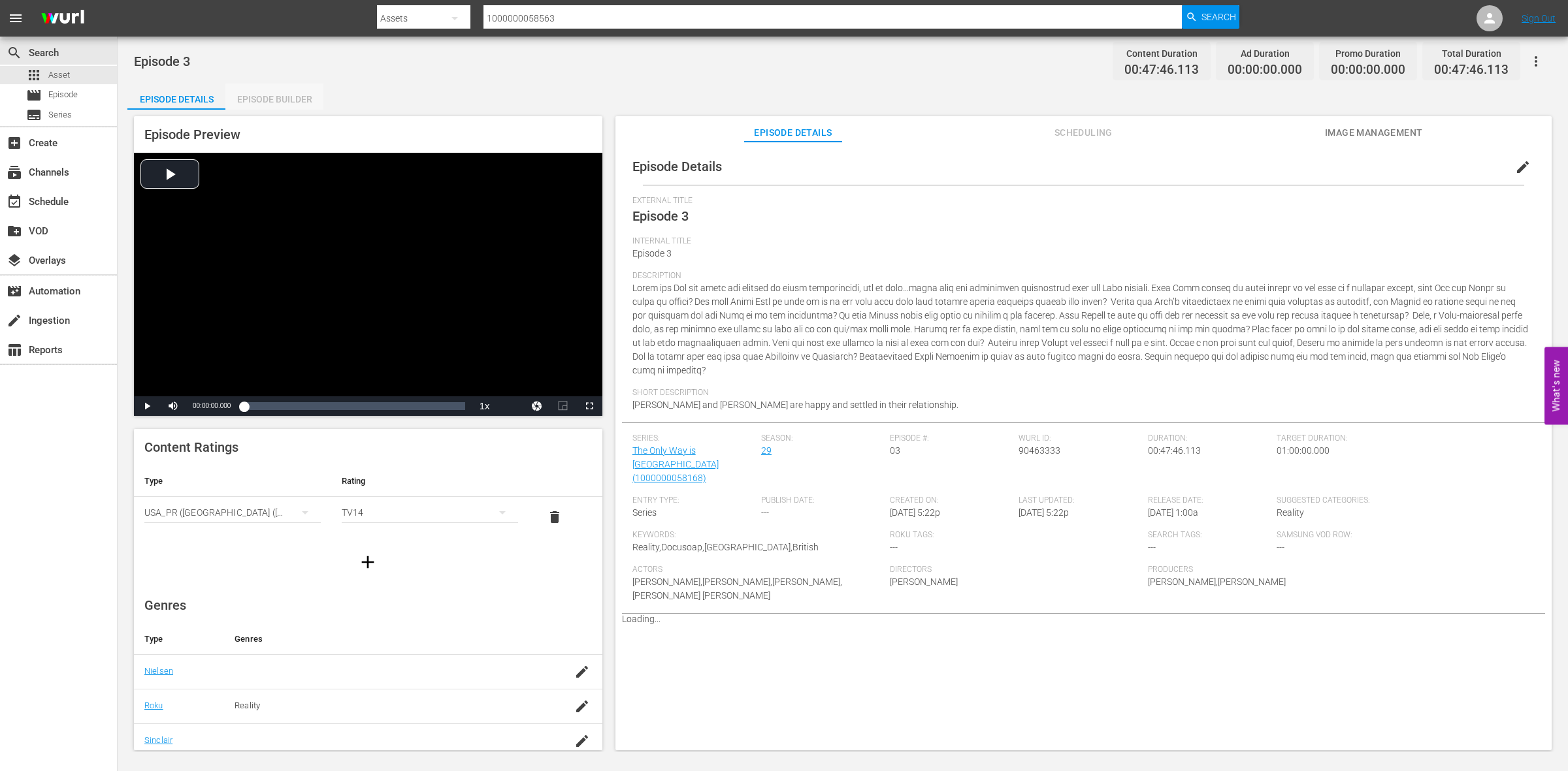
click at [275, 102] on div "Episode Builder" at bounding box center [274, 99] width 98 height 31
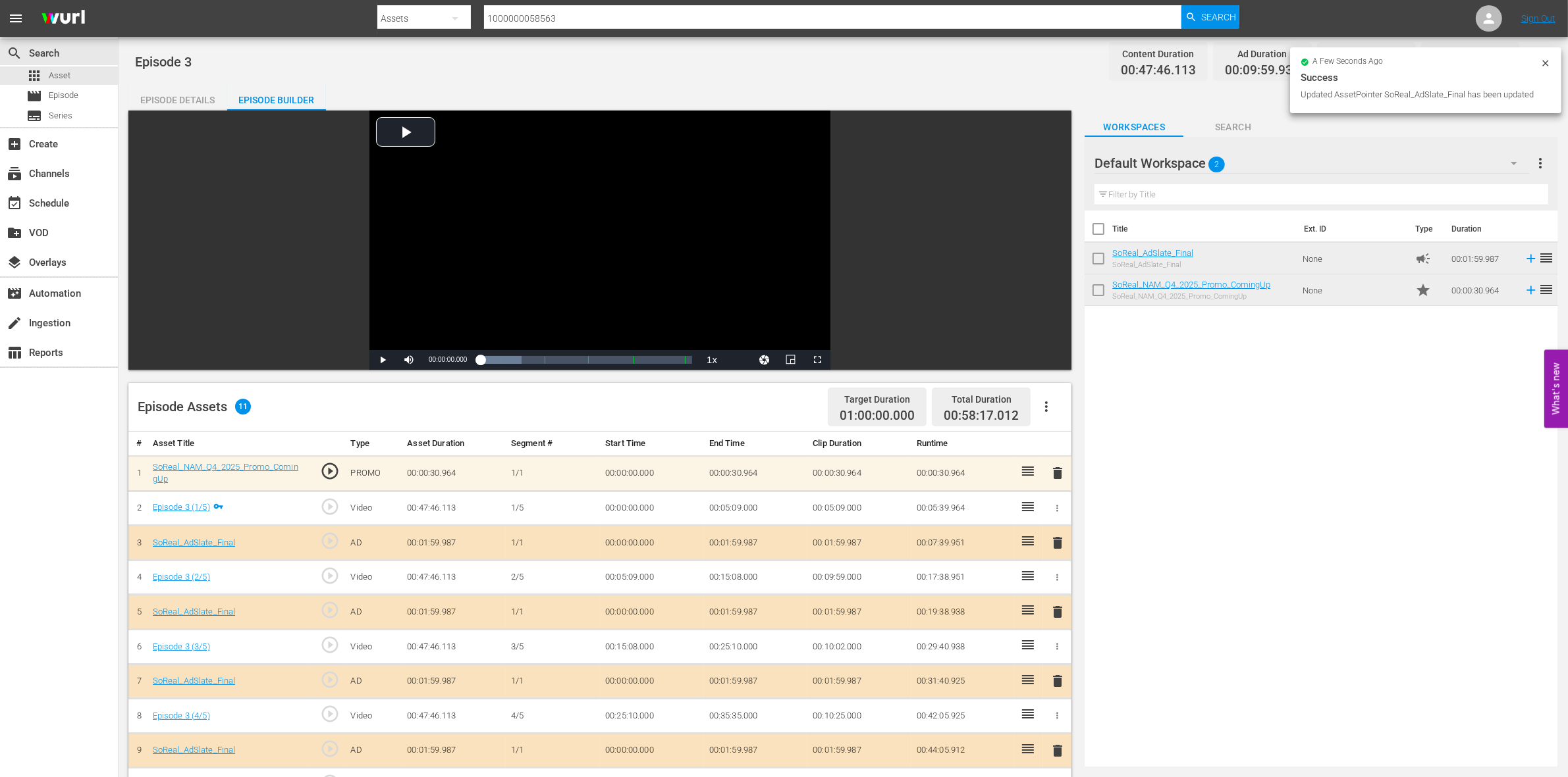
click at [1545, 60] on icon at bounding box center [1546, 63] width 11 height 11
click at [1545, 60] on button "button" at bounding box center [1535, 61] width 31 height 31
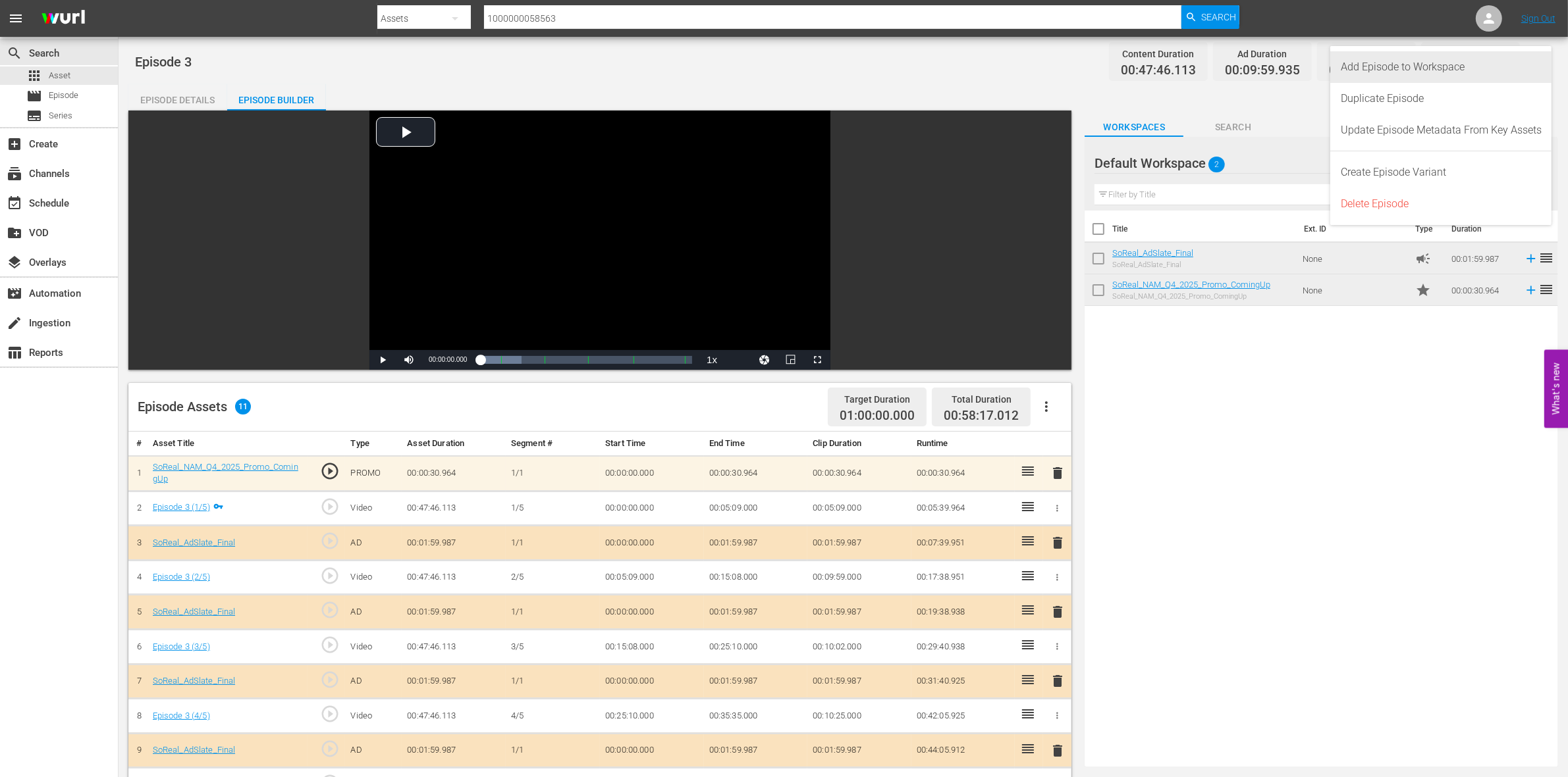
click at [1485, 64] on div "Add Episode to Workspace" at bounding box center [1442, 67] width 201 height 31
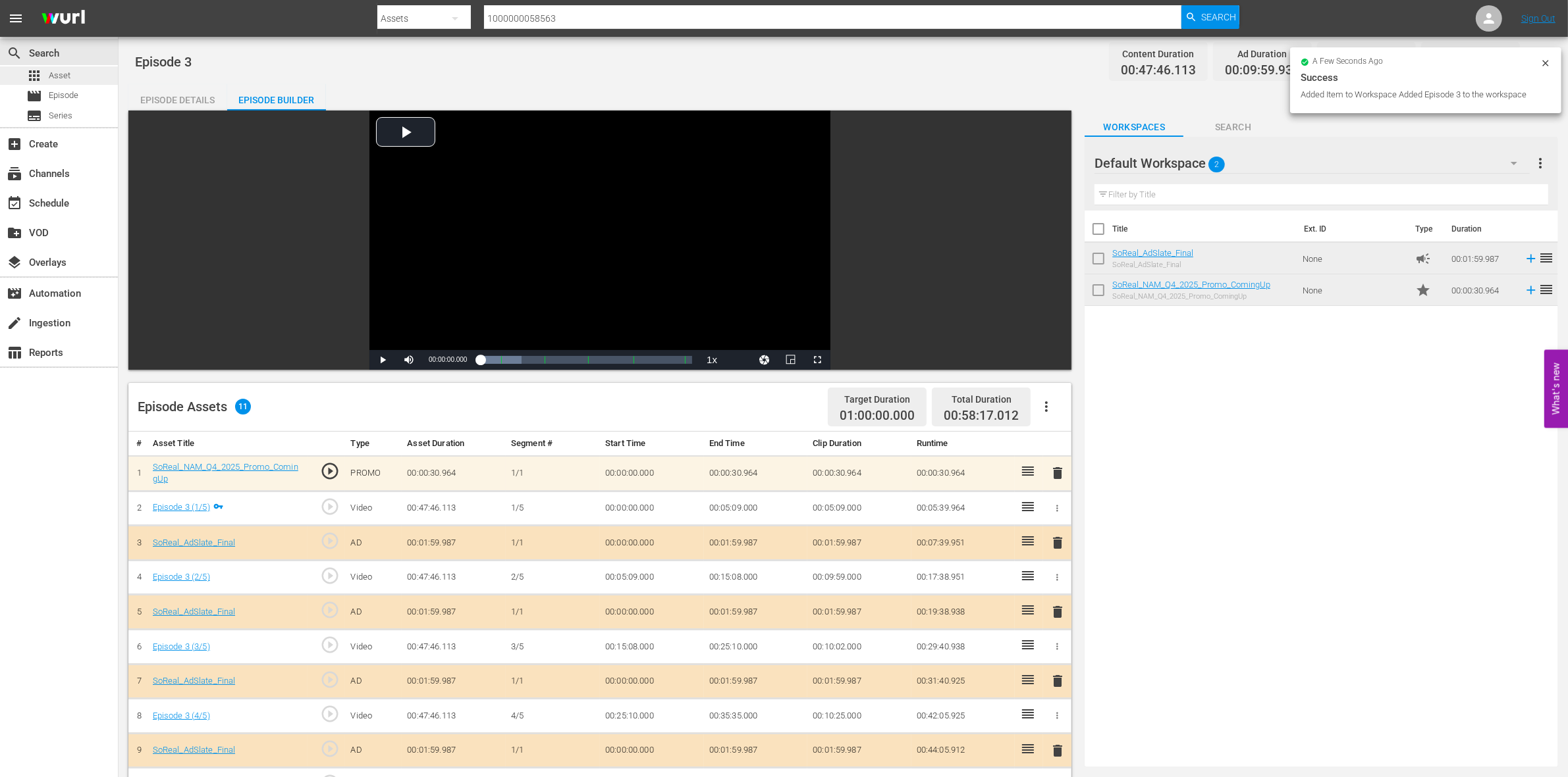
click at [61, 77] on span "Asset" at bounding box center [60, 76] width 21 height 13
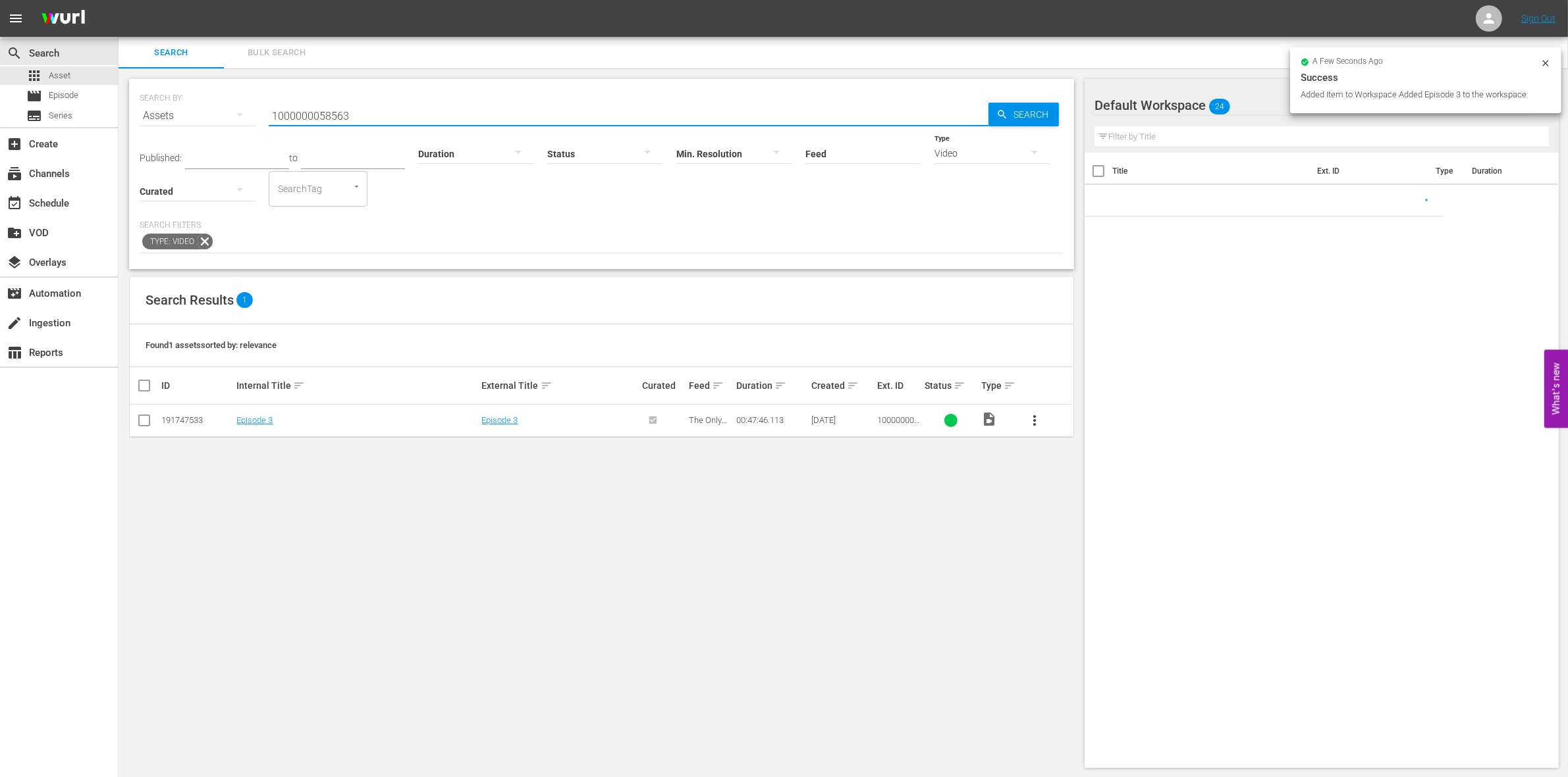
click at [365, 120] on input "1000000058563" at bounding box center [629, 115] width 719 height 31
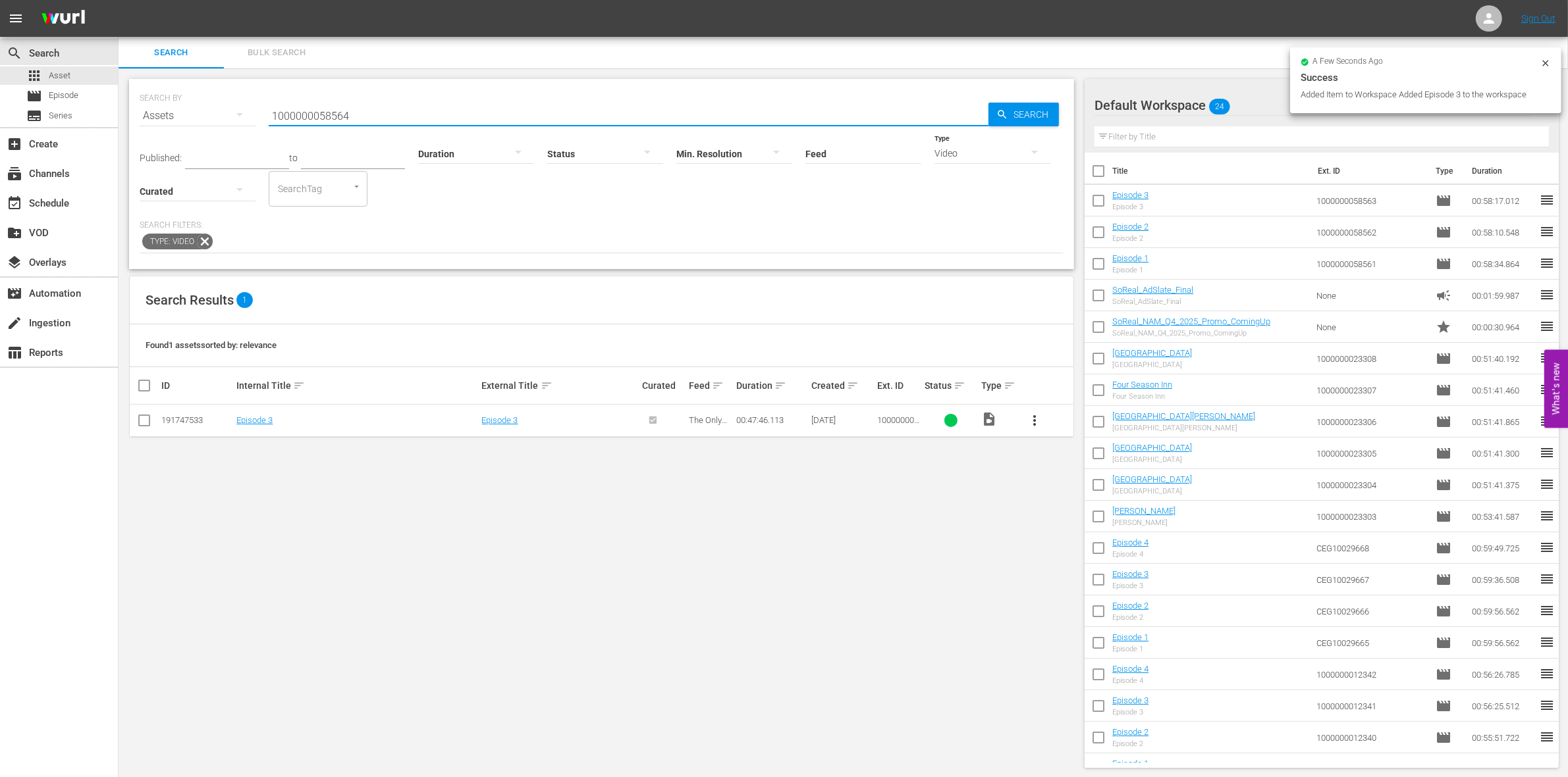
type input "1000000058564"
click at [149, 426] on input "checkbox" at bounding box center [144, 424] width 16 height 16
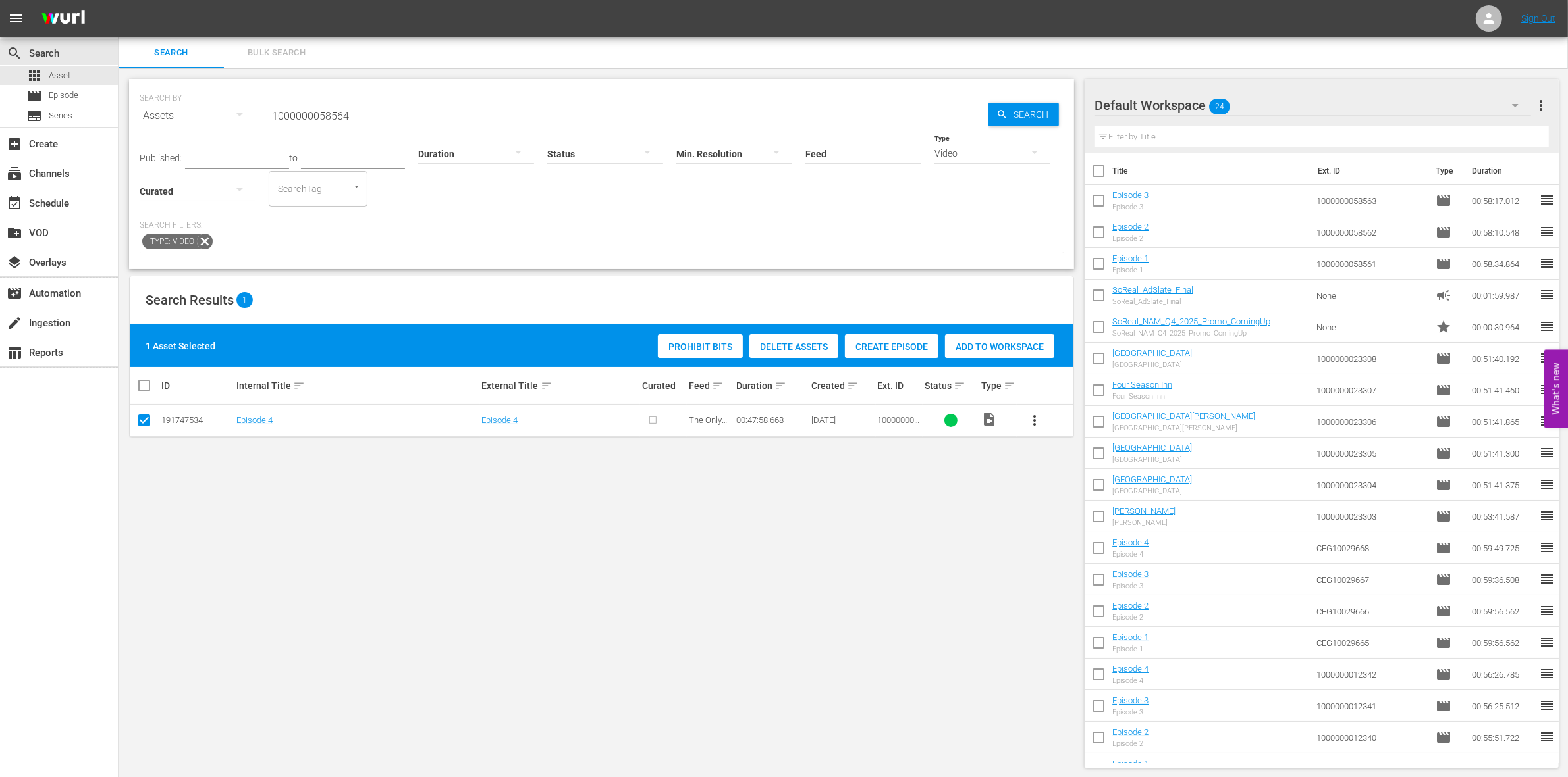
click at [890, 329] on div "1 Asset Selected Prohibit Bits Delete Assets Create Episode Add to Workspace" at bounding box center [602, 346] width 944 height 43
click at [887, 347] on span "Create Episode" at bounding box center [891, 347] width 93 height 11
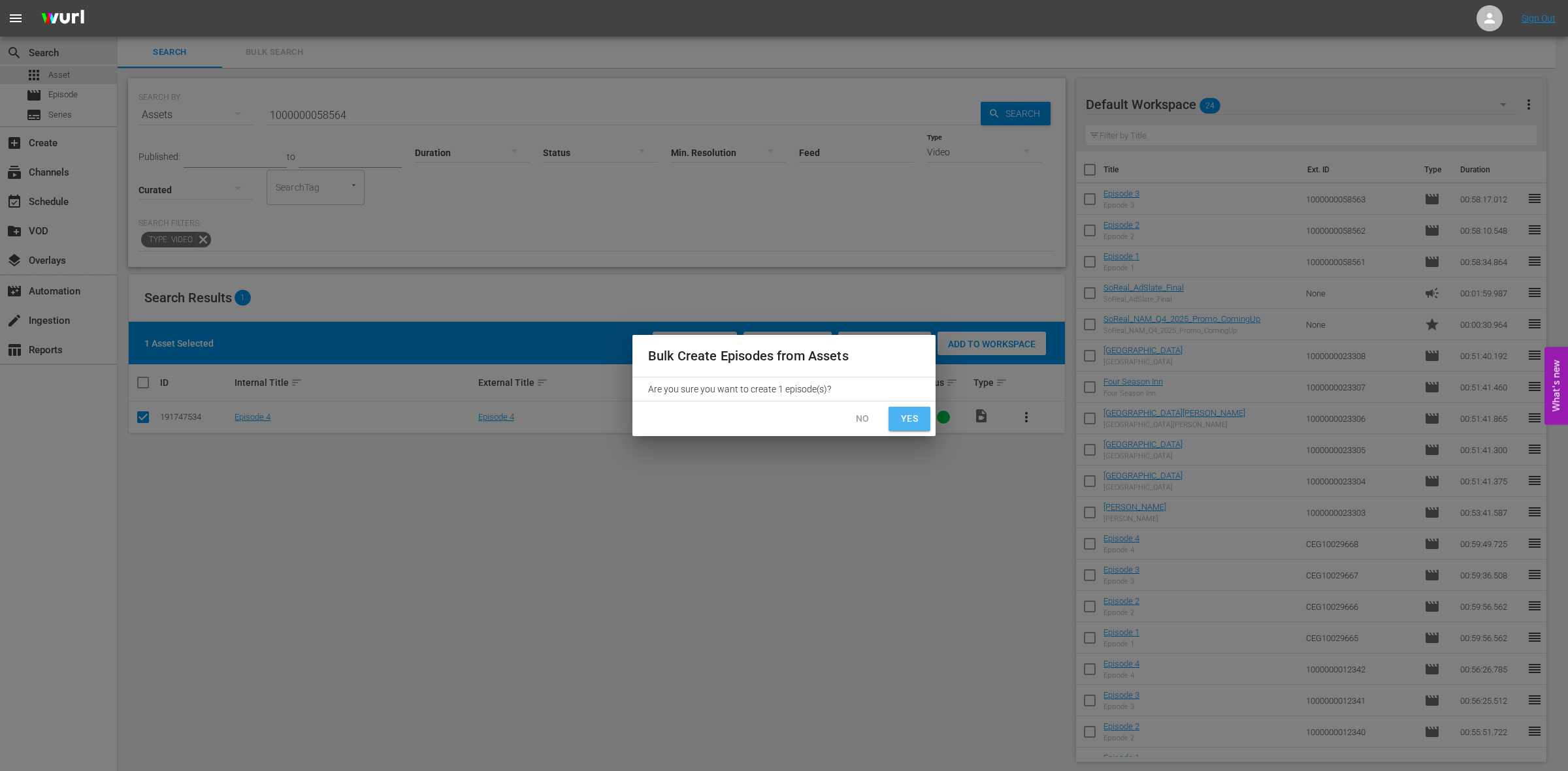
click at [924, 410] on button "Yes" at bounding box center [909, 419] width 42 height 24
checkbox input "false"
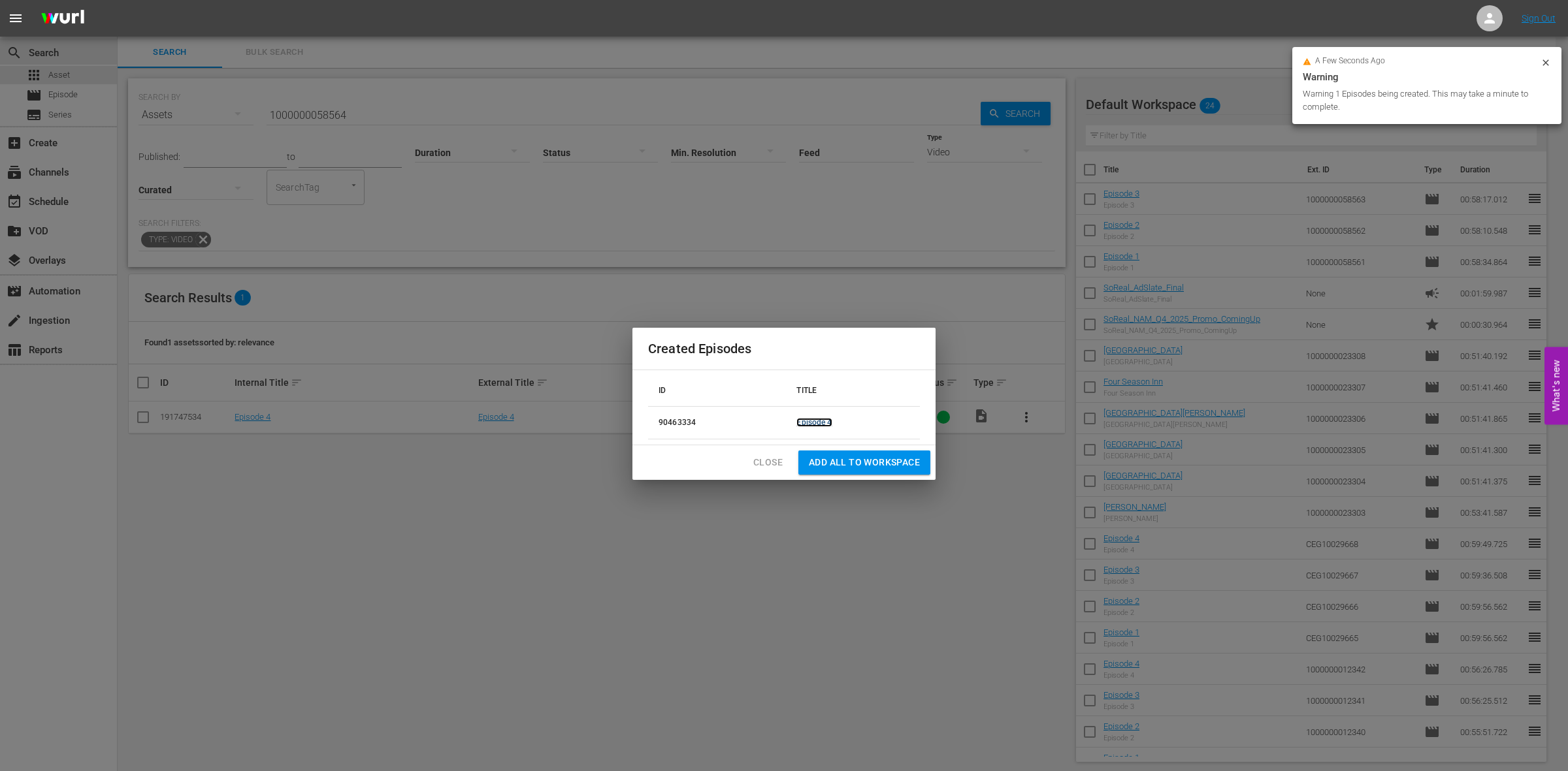
click at [814, 425] on link "Episode 4" at bounding box center [814, 422] width 35 height 9
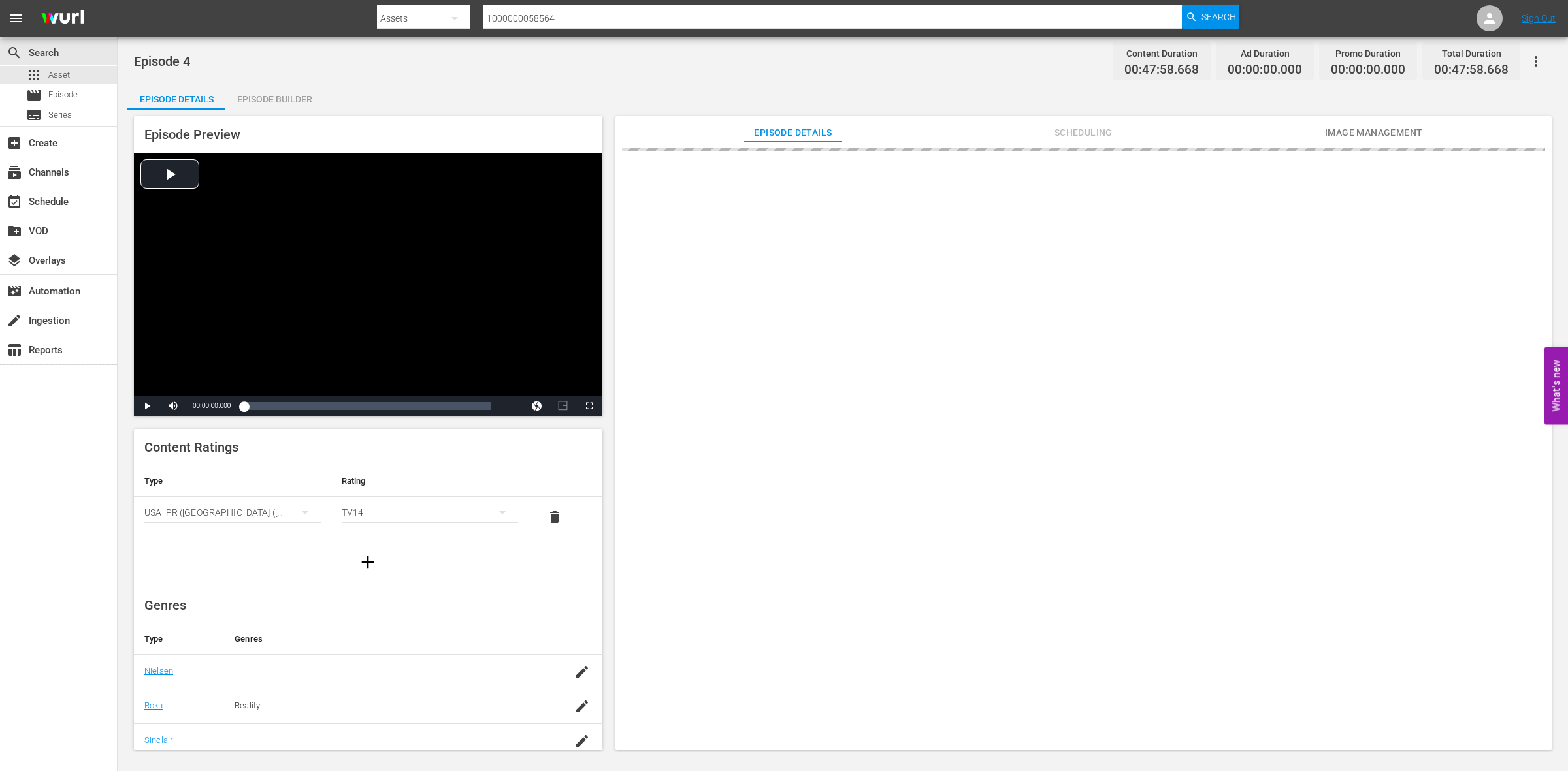
click at [279, 85] on div "Episode Builder" at bounding box center [274, 99] width 98 height 31
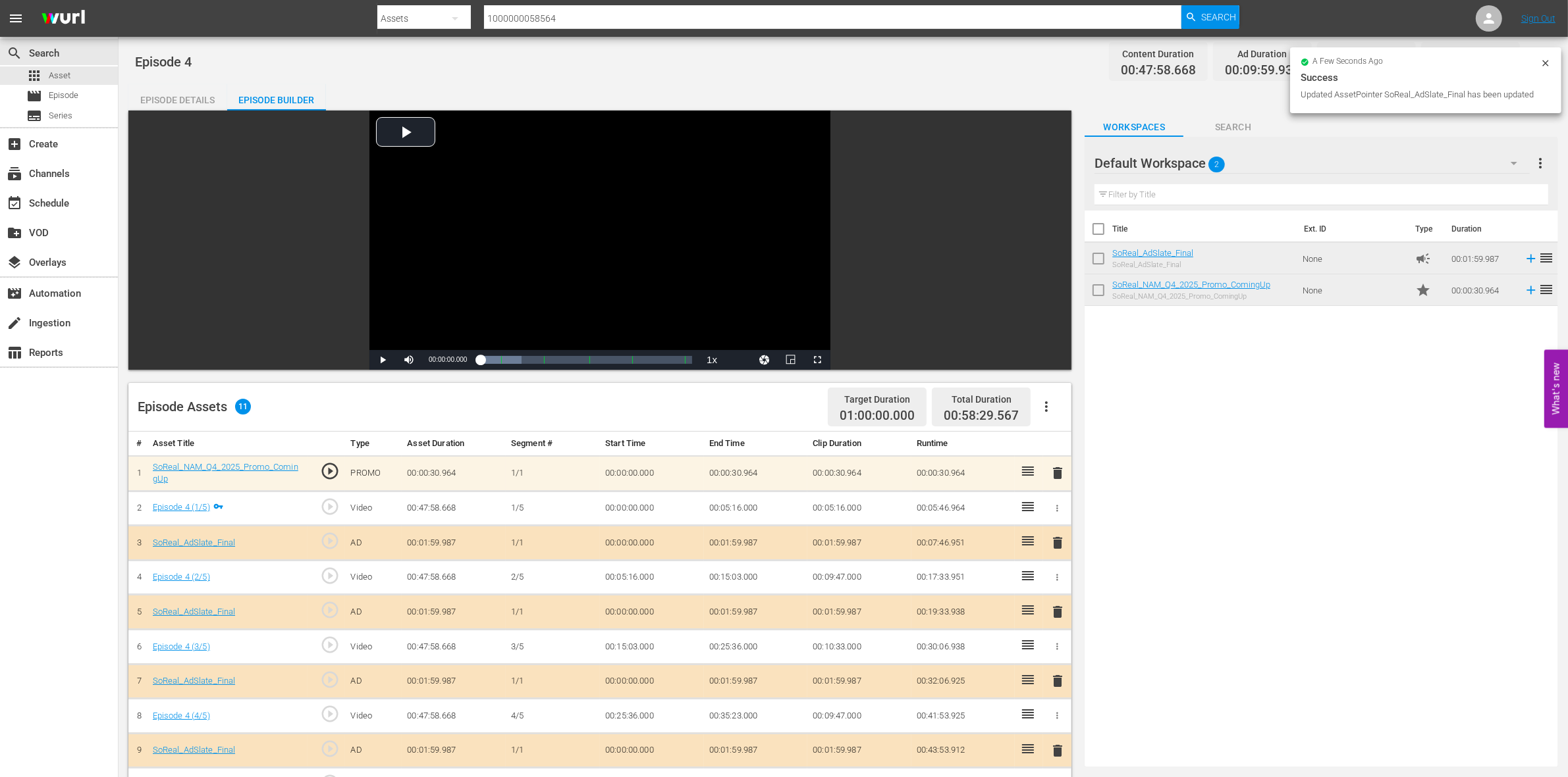
click at [1543, 64] on icon at bounding box center [1545, 62] width 6 height 6
click at [1543, 64] on icon "button" at bounding box center [1536, 62] width 16 height 16
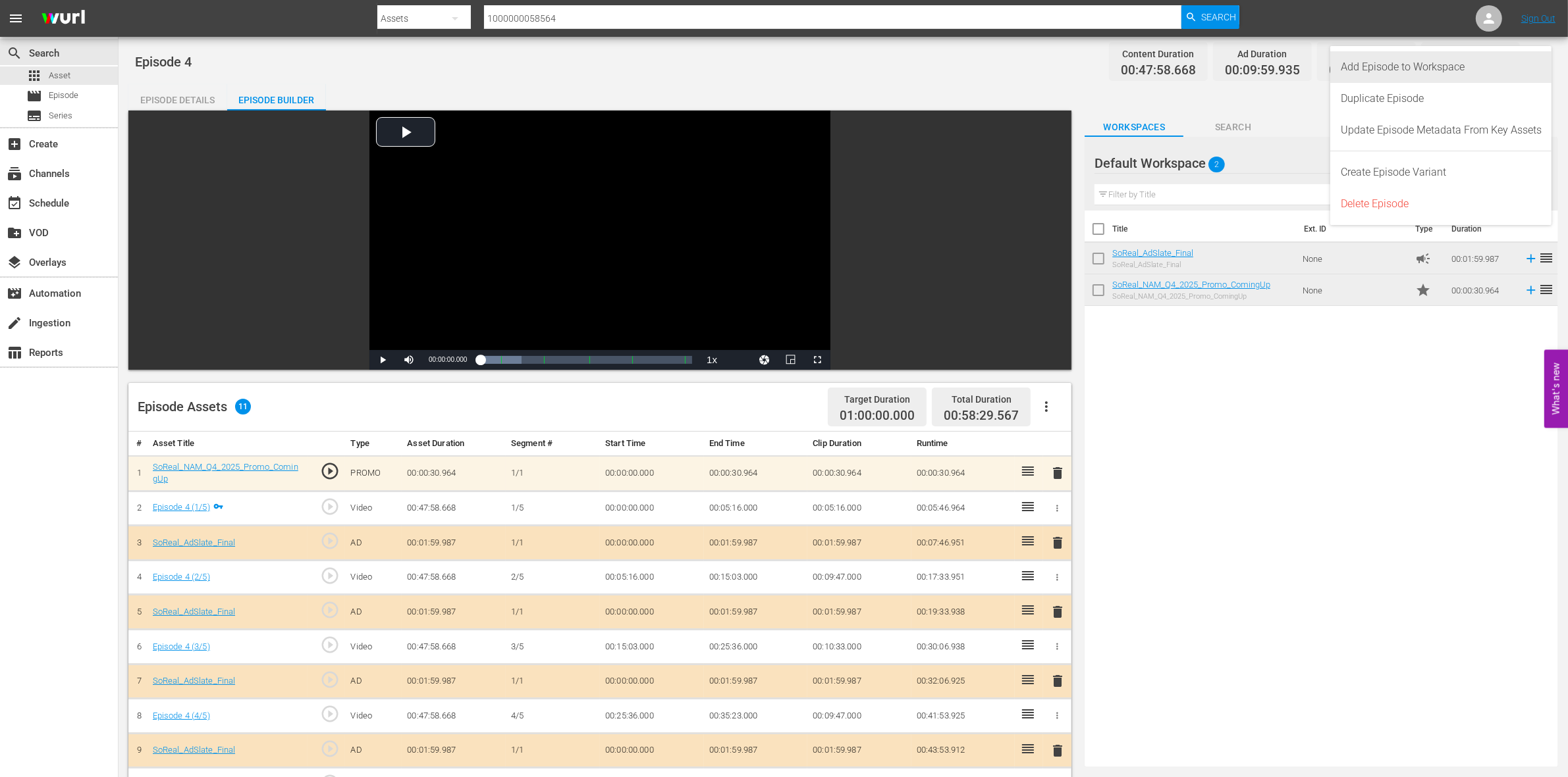
click at [1473, 61] on div "Add Episode to Workspace" at bounding box center [1442, 67] width 201 height 31
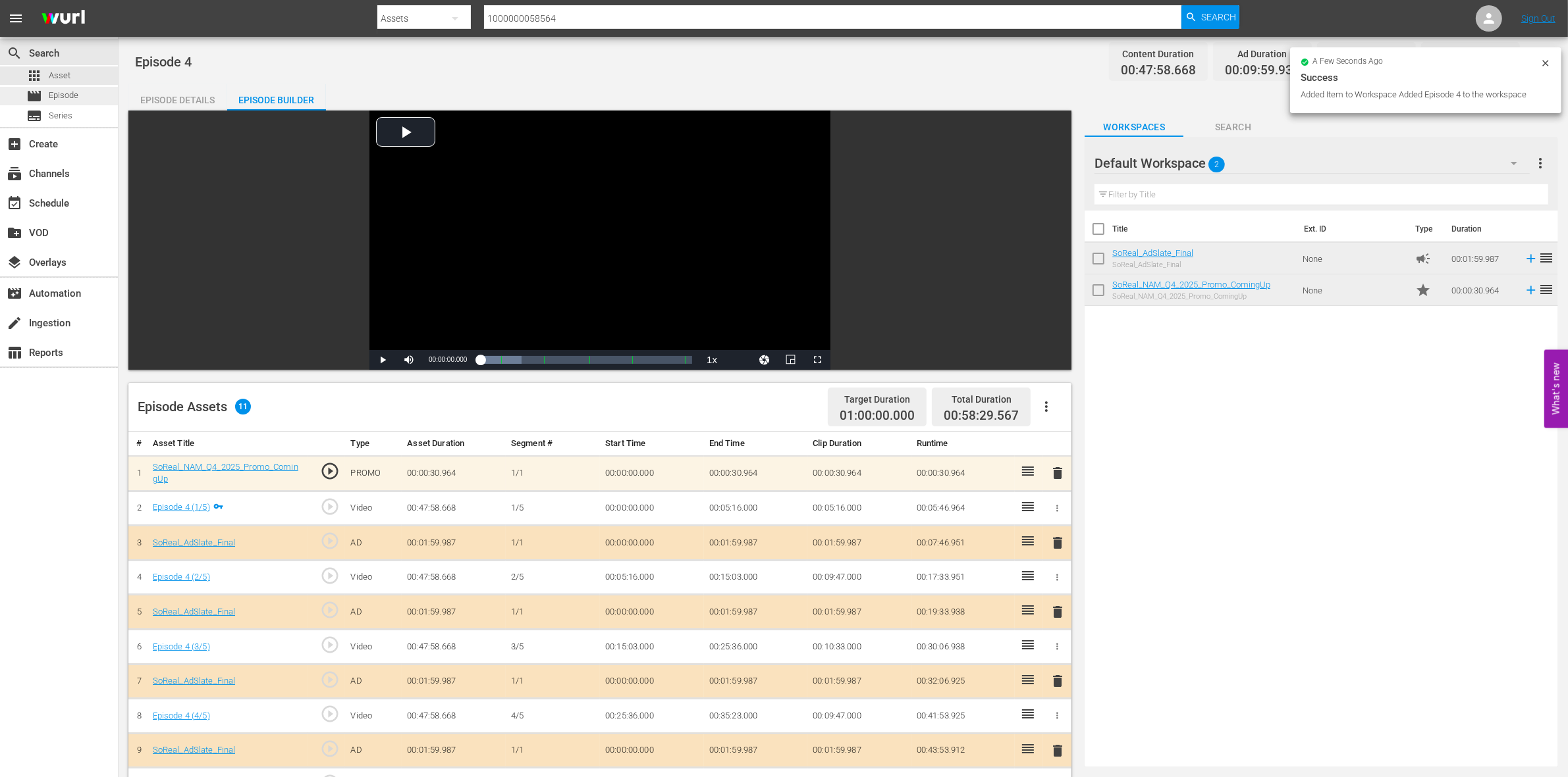
click at [58, 97] on span "Episode" at bounding box center [63, 95] width 29 height 13
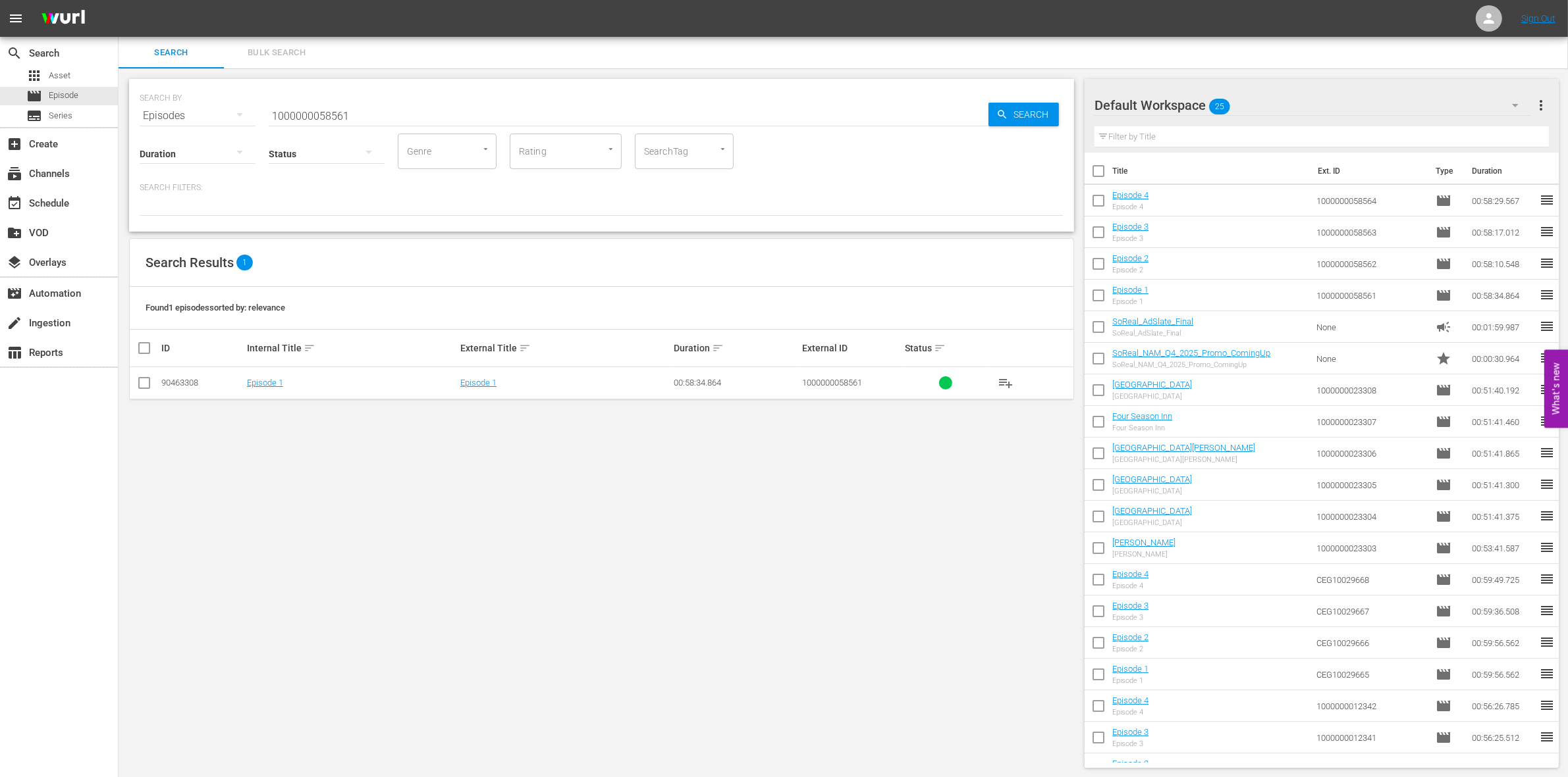
click at [292, 108] on input "1000000058561" at bounding box center [629, 115] width 719 height 31
paste input "3522"
type input "1000000035221"
click at [145, 390] on input "checkbox" at bounding box center [144, 386] width 16 height 16
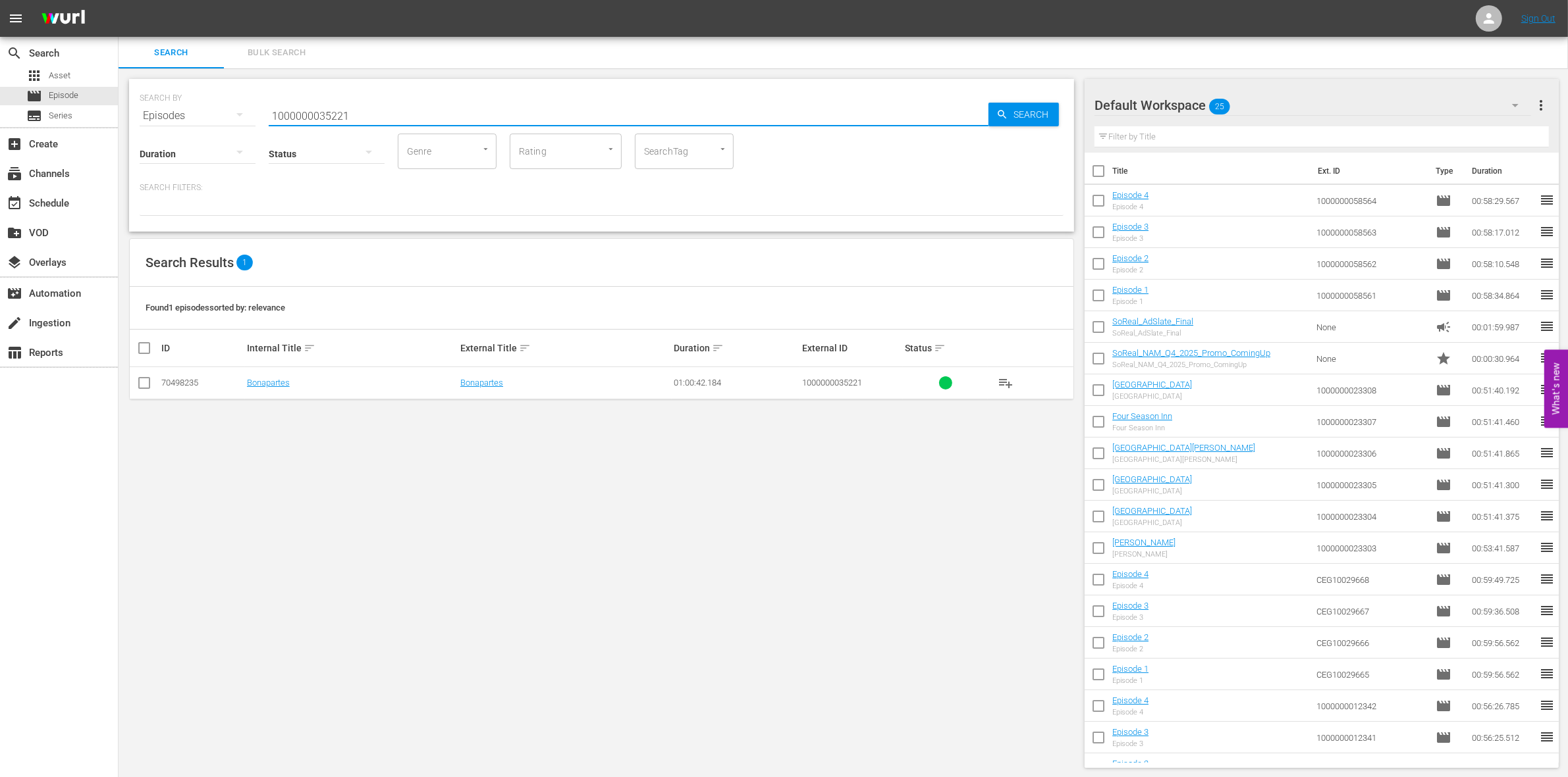
checkbox input "true"
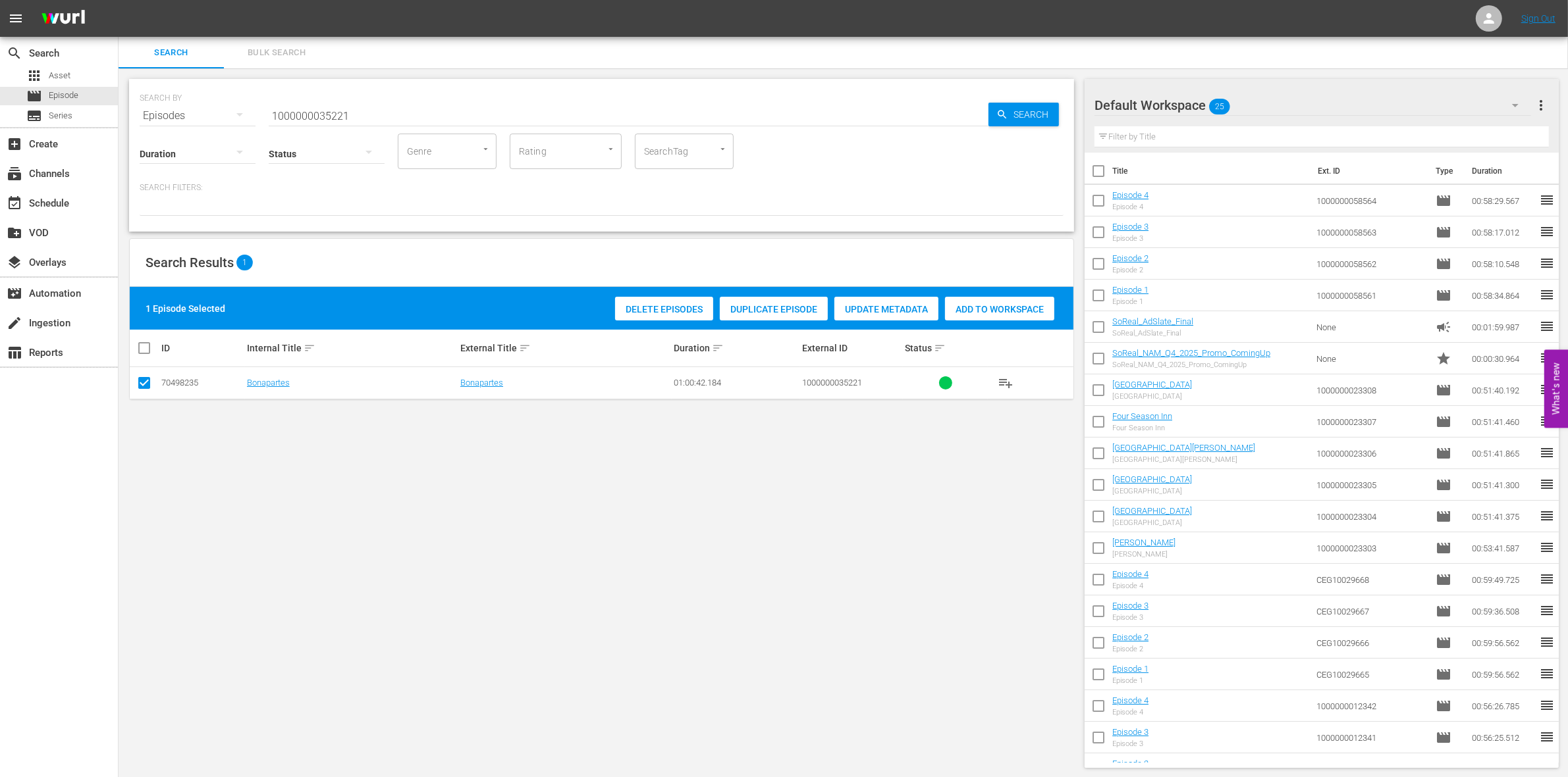
click at [1020, 312] on span "Add to Workspace" at bounding box center [999, 310] width 110 height 11
click at [373, 112] on input "1000000035221" at bounding box center [629, 115] width 719 height 31
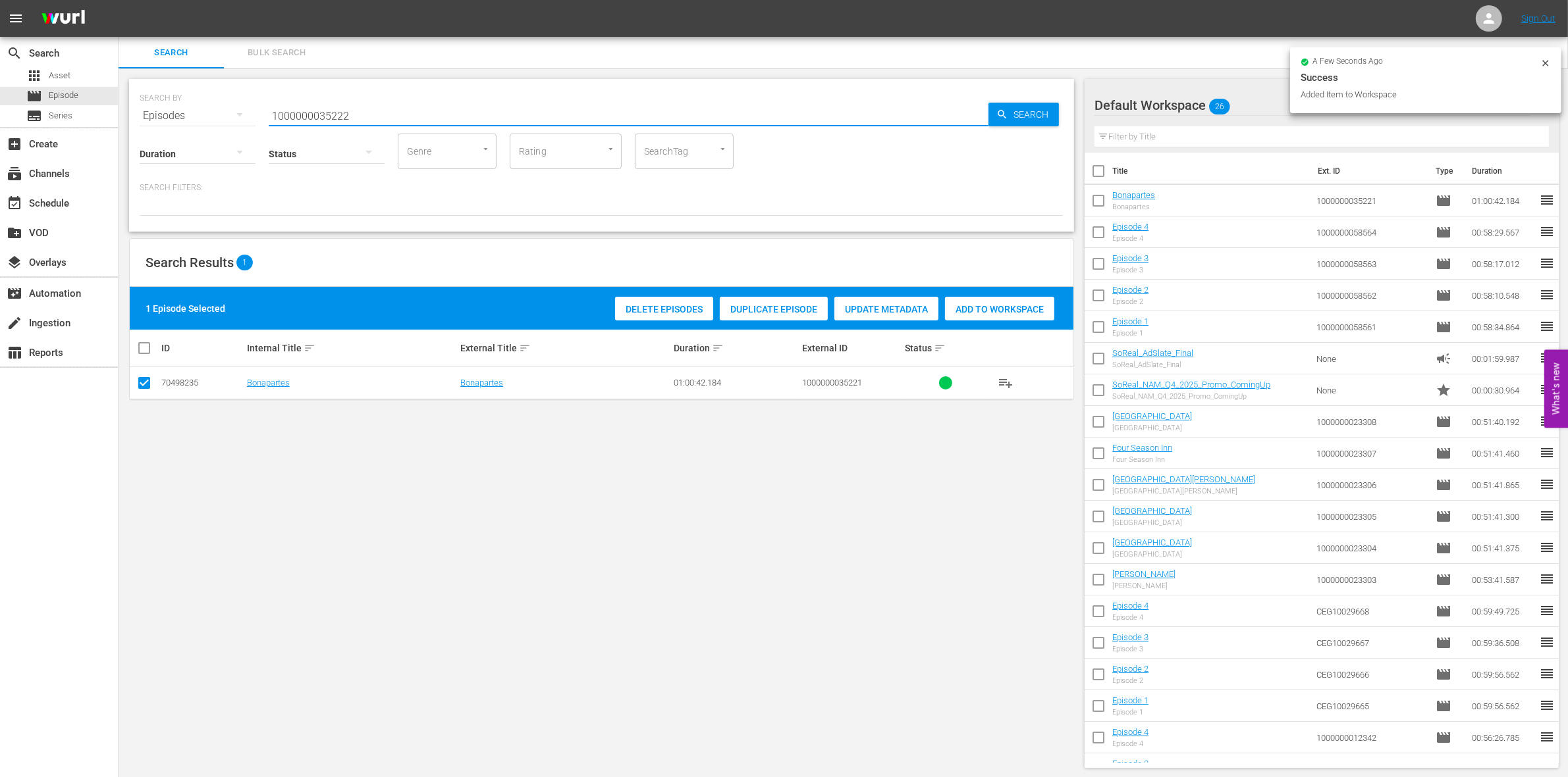
type input "1000000035222"
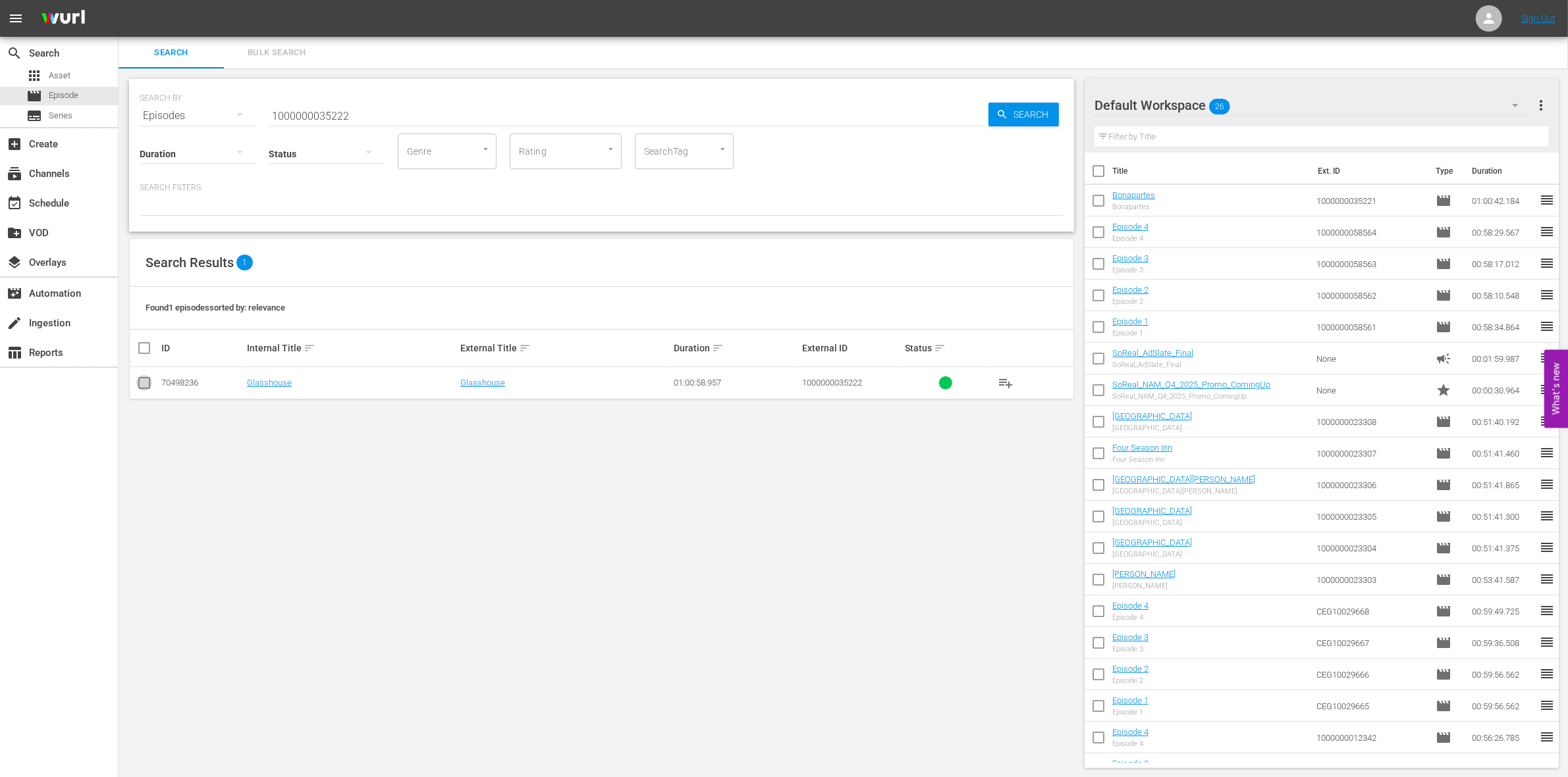
click at [142, 389] on input "checkbox" at bounding box center [144, 386] width 16 height 16
checkbox input "true"
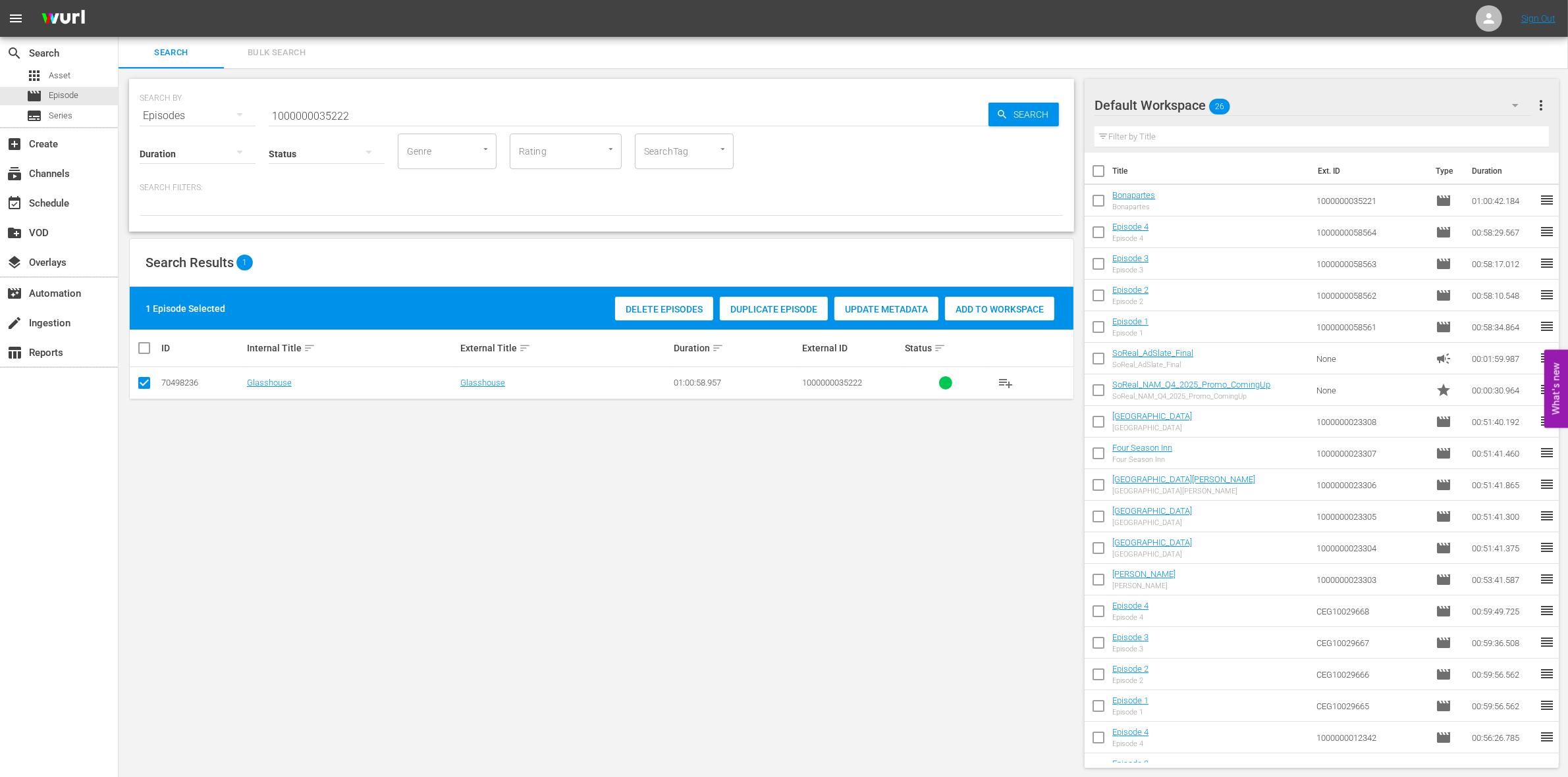
click at [986, 317] on div "Add to Workspace" at bounding box center [999, 310] width 110 height 25
click at [406, 110] on input "1000000035222" at bounding box center [629, 115] width 719 height 31
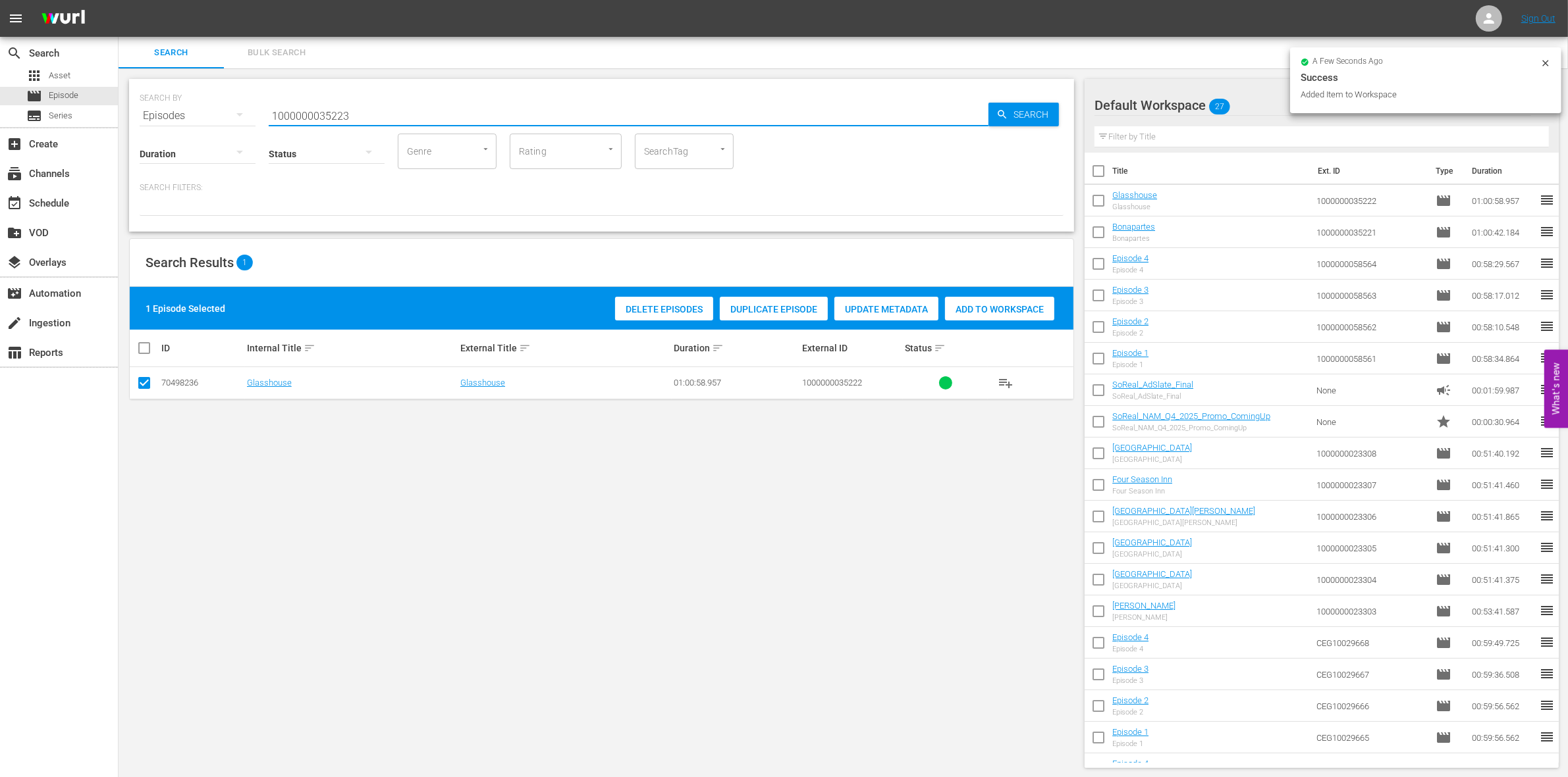
type input "1000000035223"
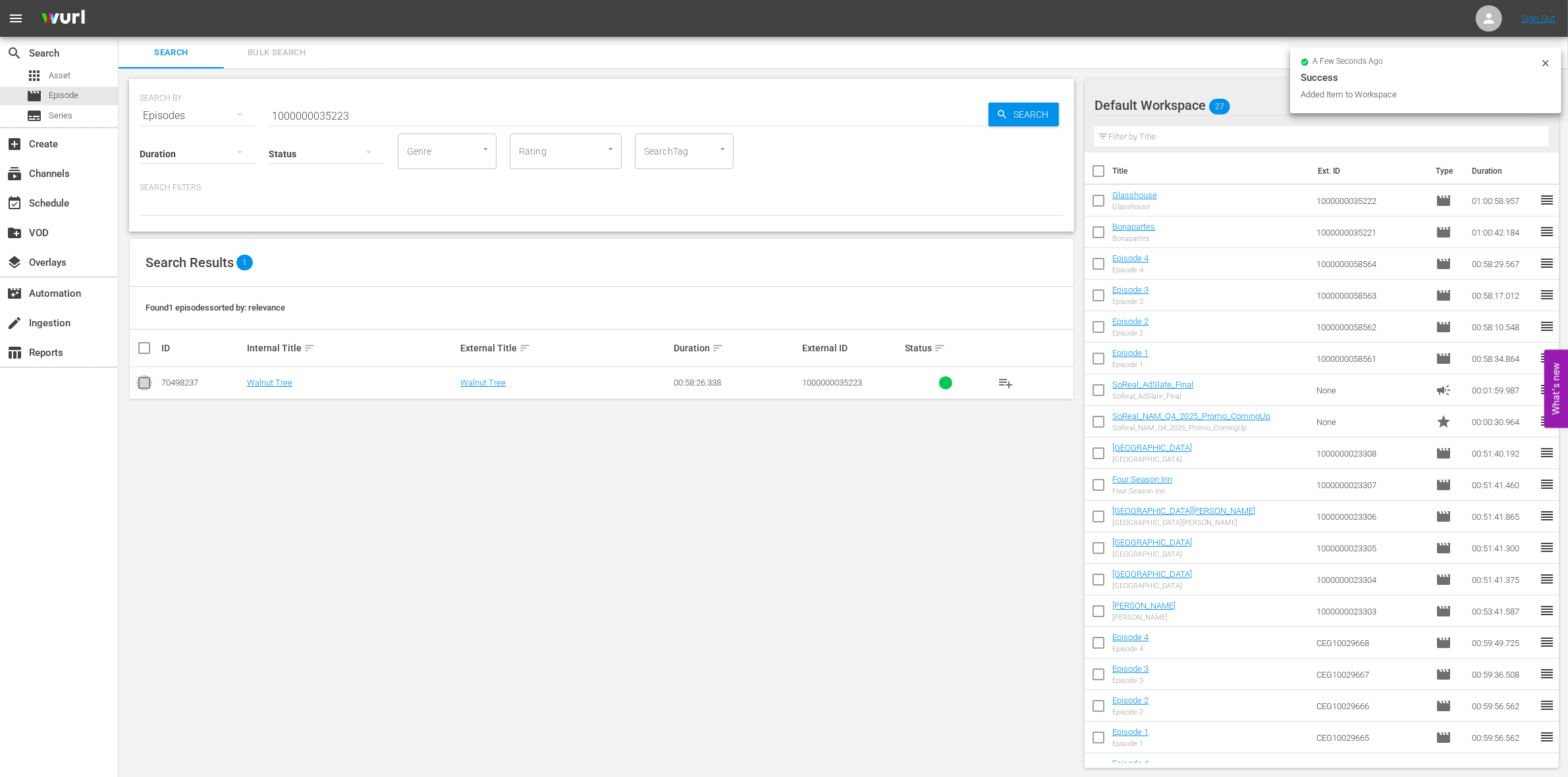
click at [143, 383] on input "checkbox" at bounding box center [144, 386] width 16 height 16
checkbox input "true"
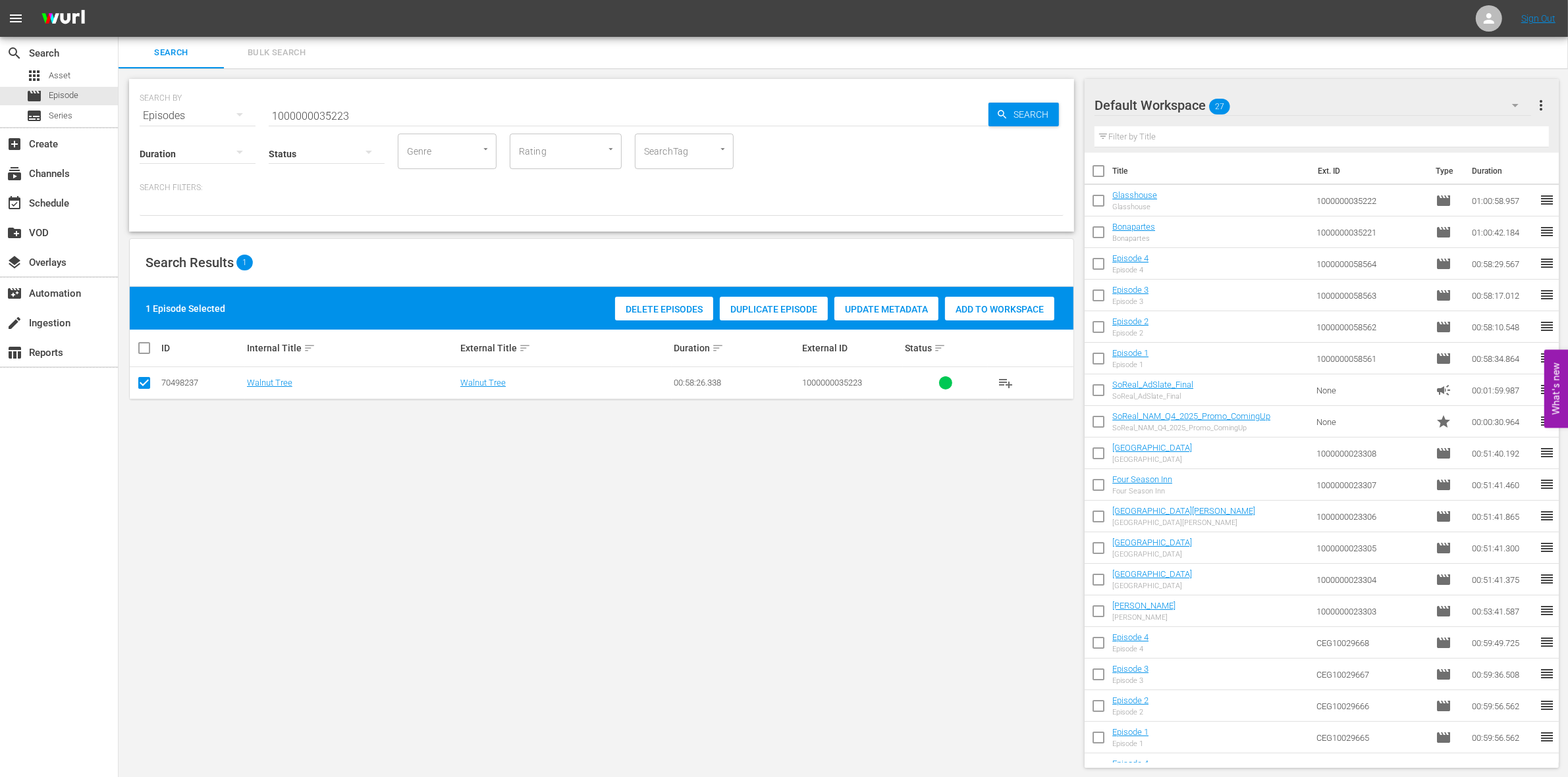
click at [1001, 315] on div "Add to Workspace" at bounding box center [999, 310] width 110 height 25
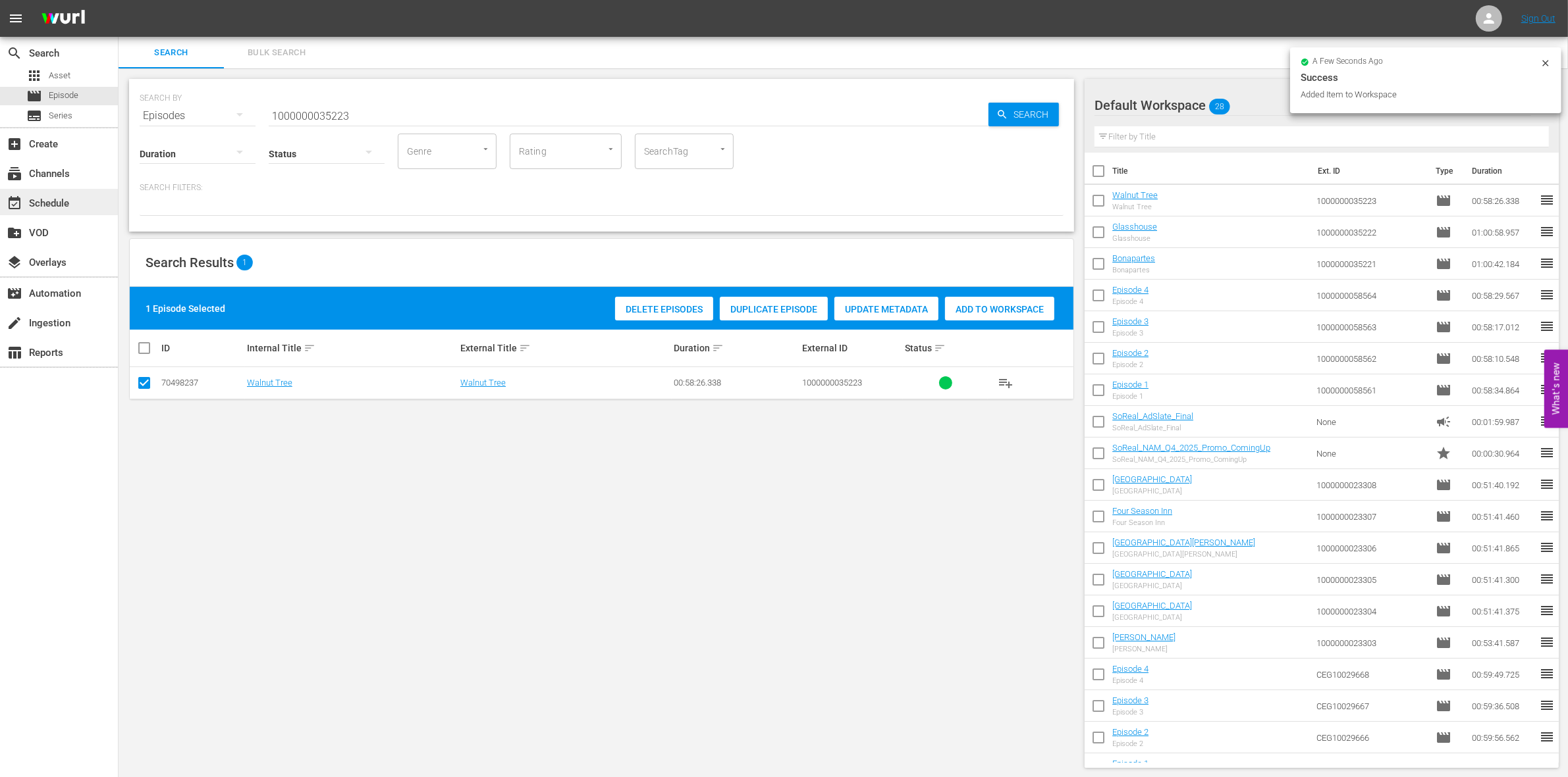
click at [61, 203] on div "event_available Schedule" at bounding box center [37, 201] width 74 height 12
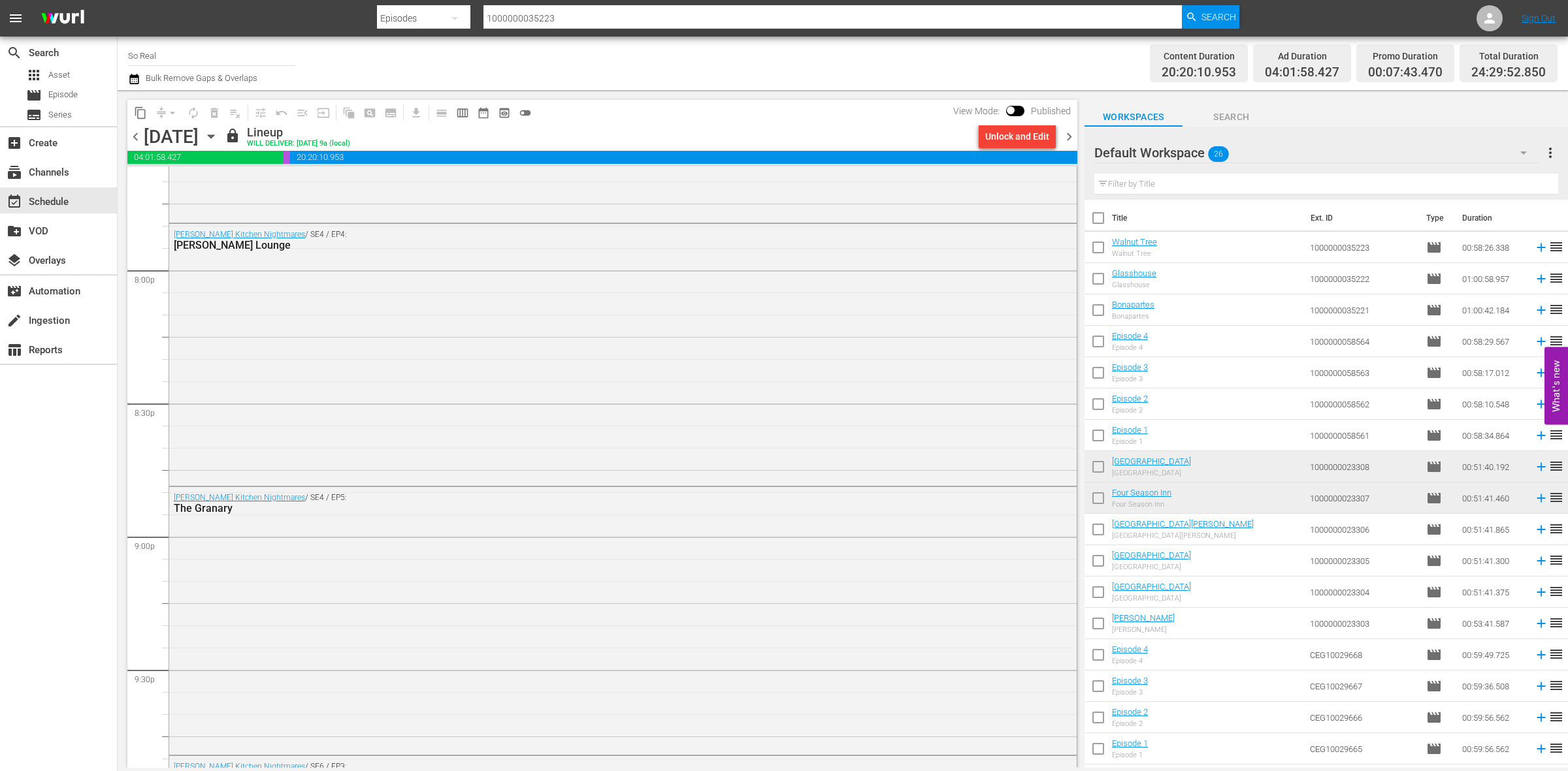
scroll to position [6003, 0]
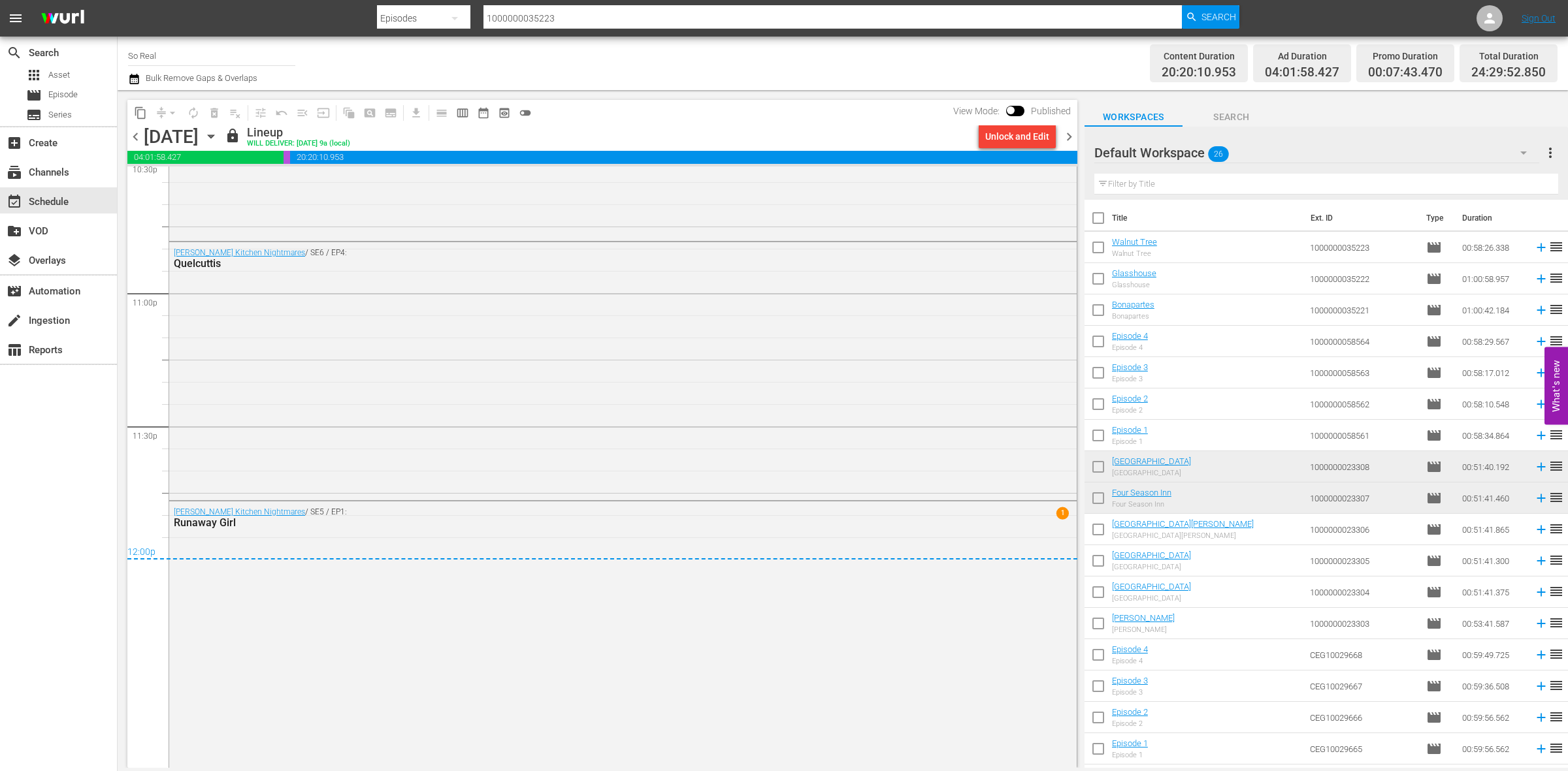
click at [1070, 132] on span "chevron_right" at bounding box center [1069, 137] width 16 height 16
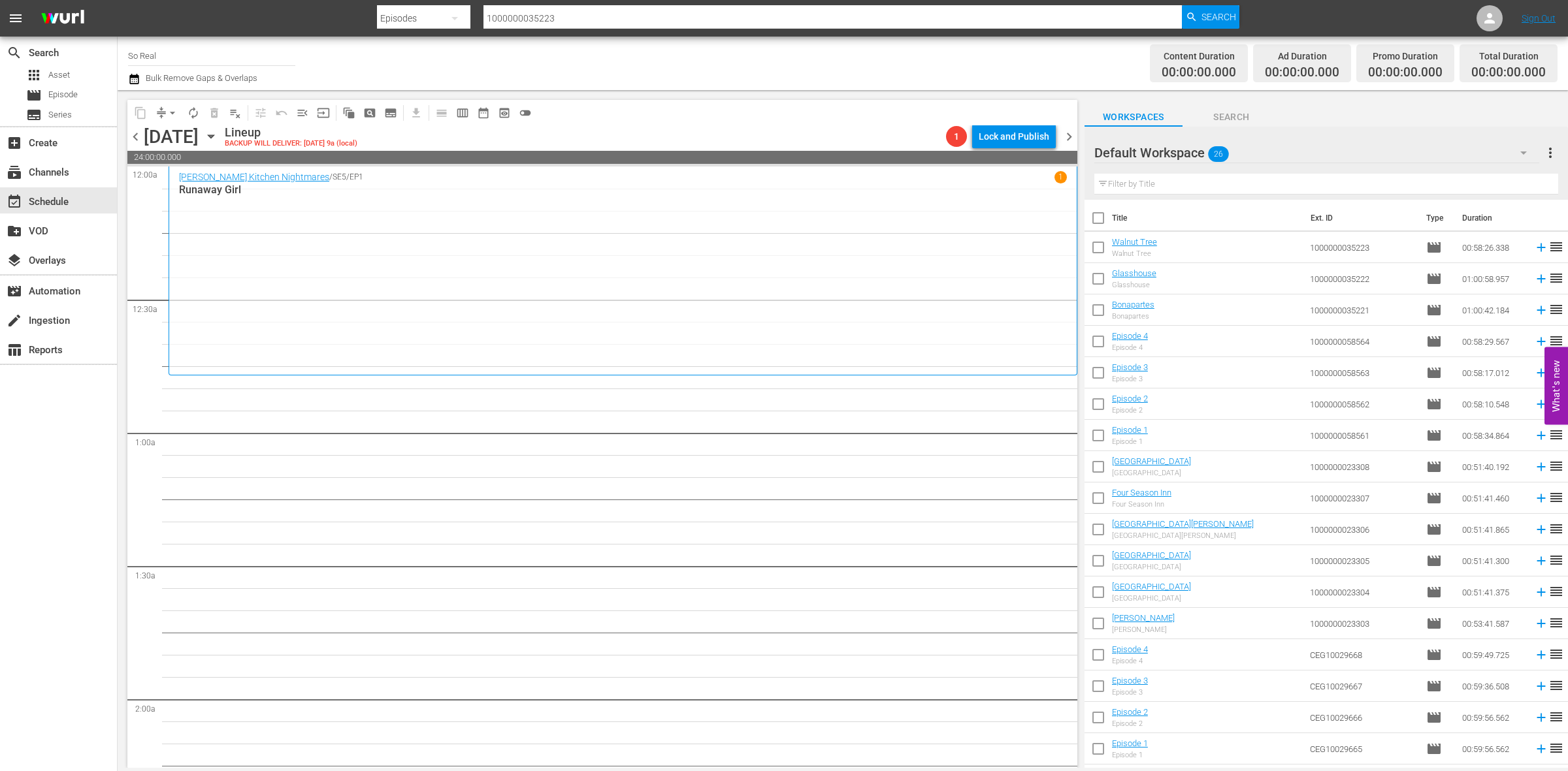
scroll to position [276, 0]
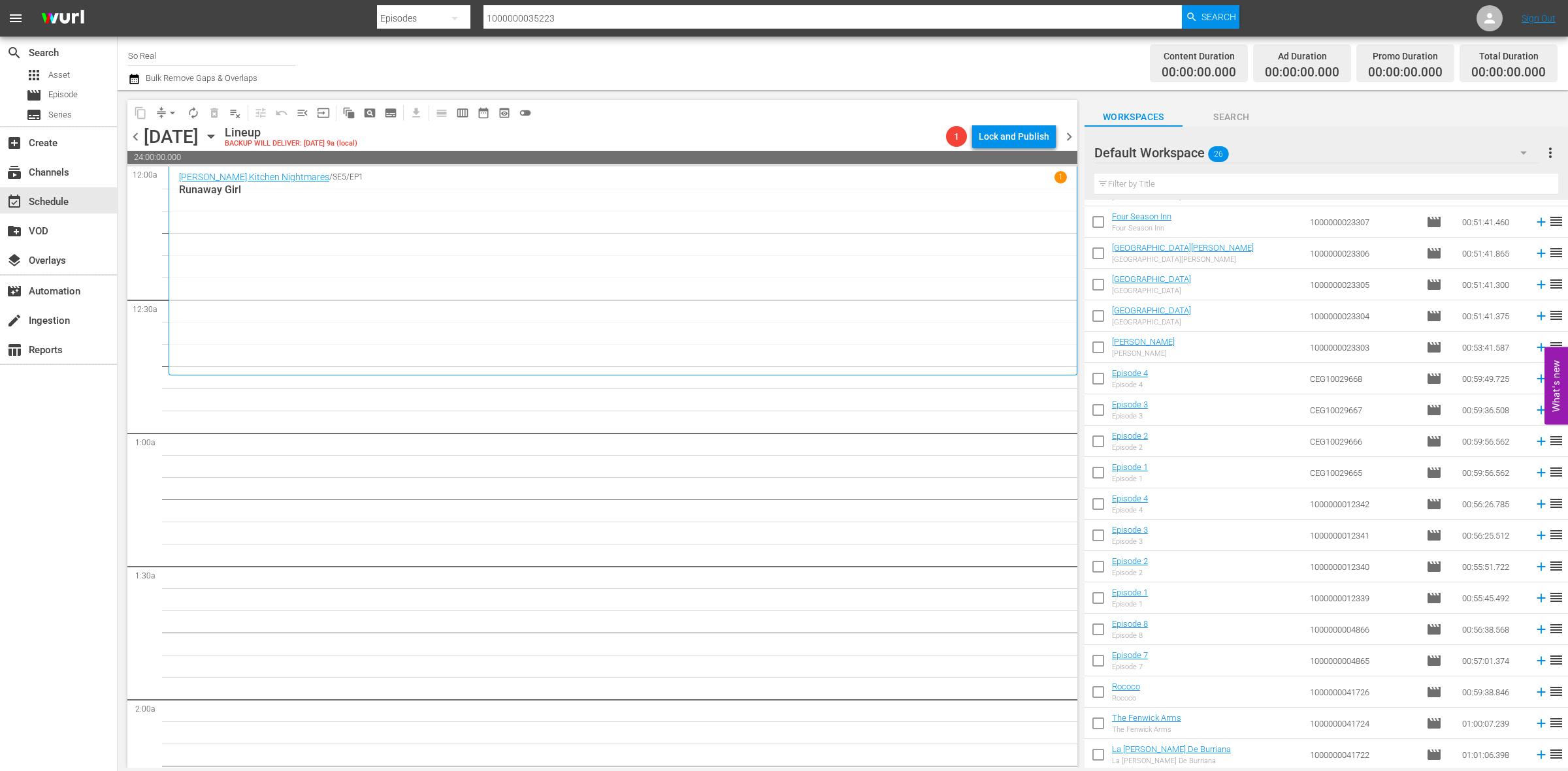
click at [1098, 761] on input "checkbox" at bounding box center [1098, 757] width 27 height 27
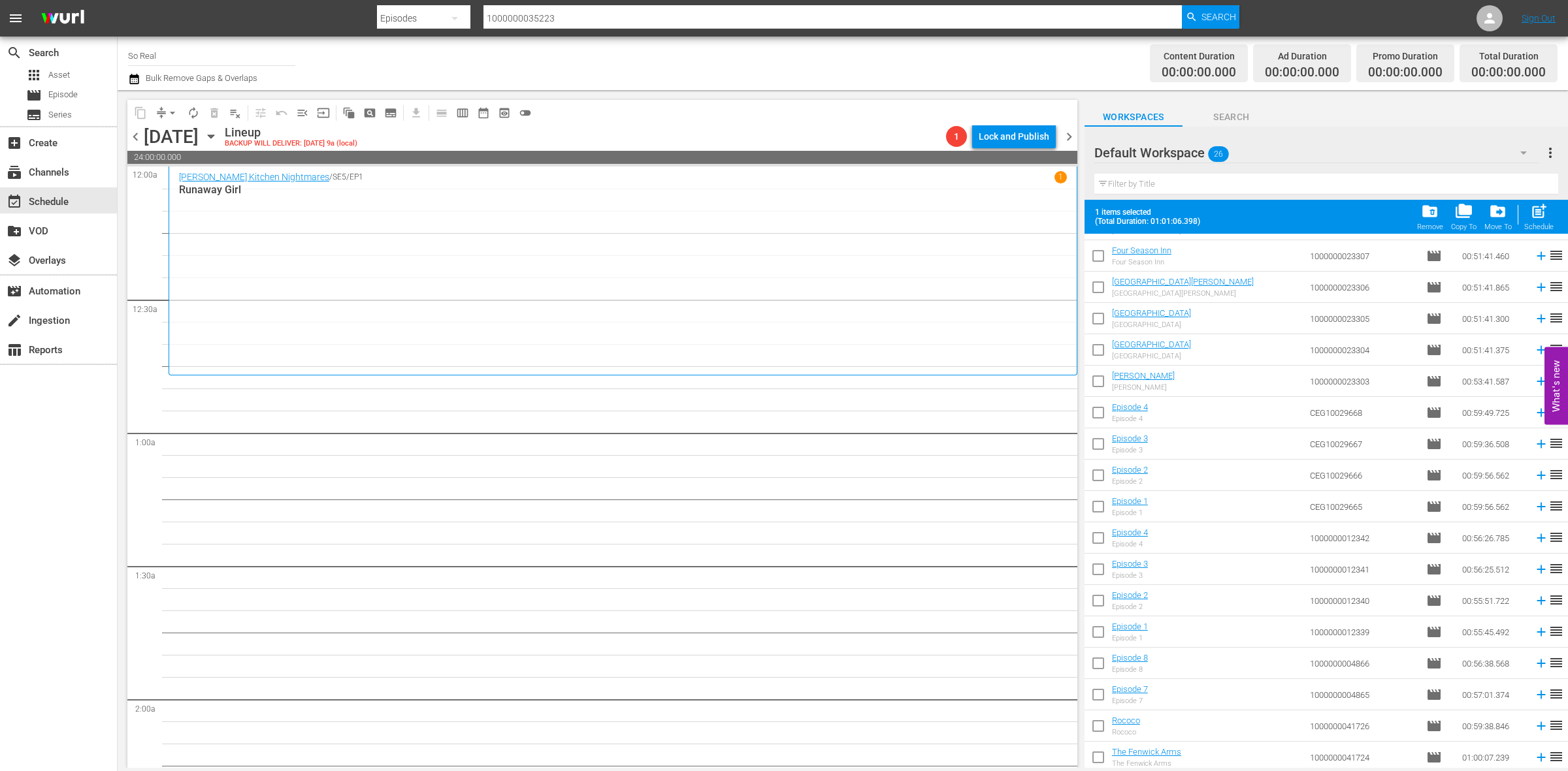
click at [1530, 219] on span "post_add" at bounding box center [1539, 211] width 18 height 18
checkbox input "false"
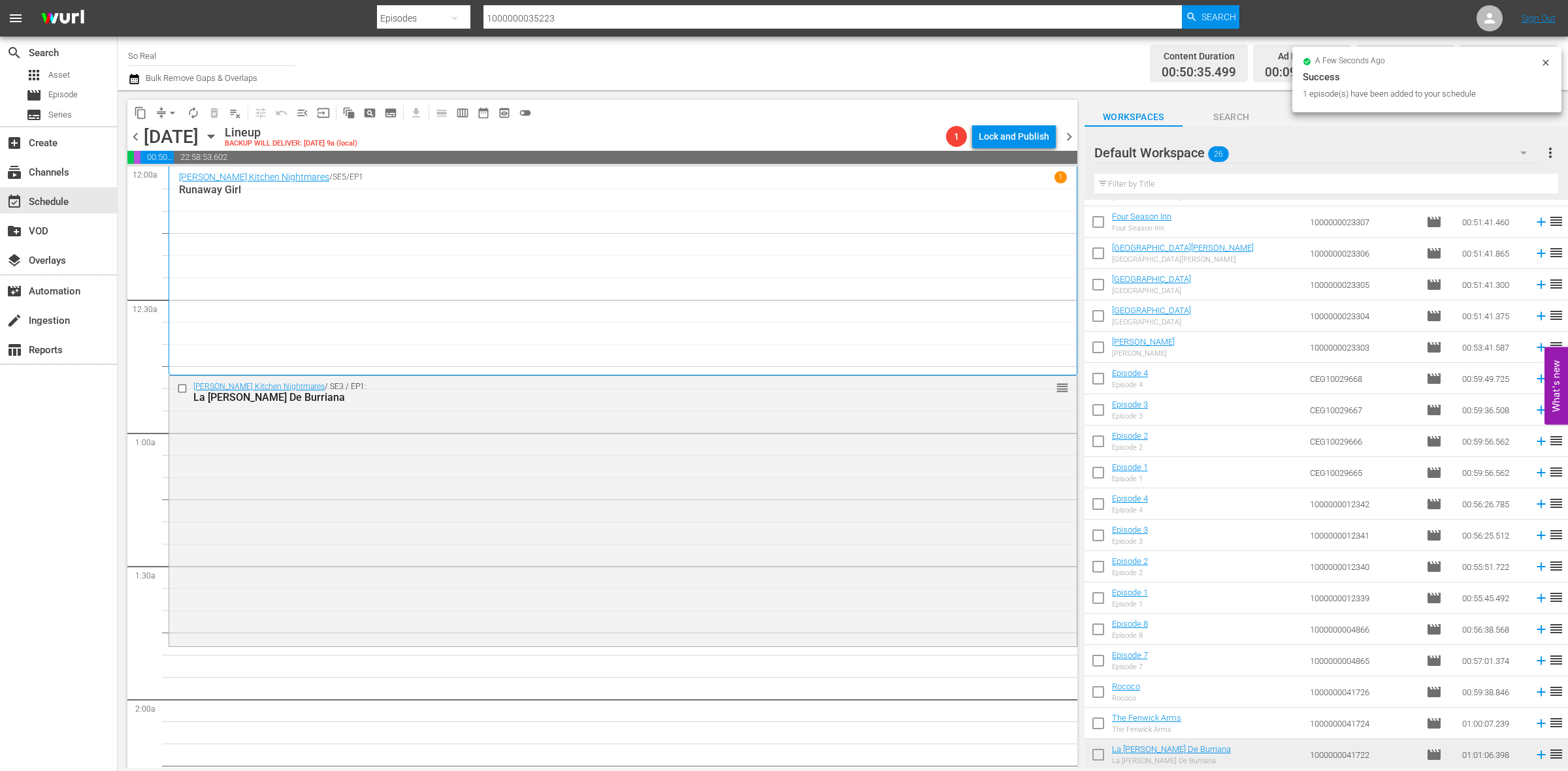
click at [1098, 722] on input "checkbox" at bounding box center [1098, 726] width 27 height 27
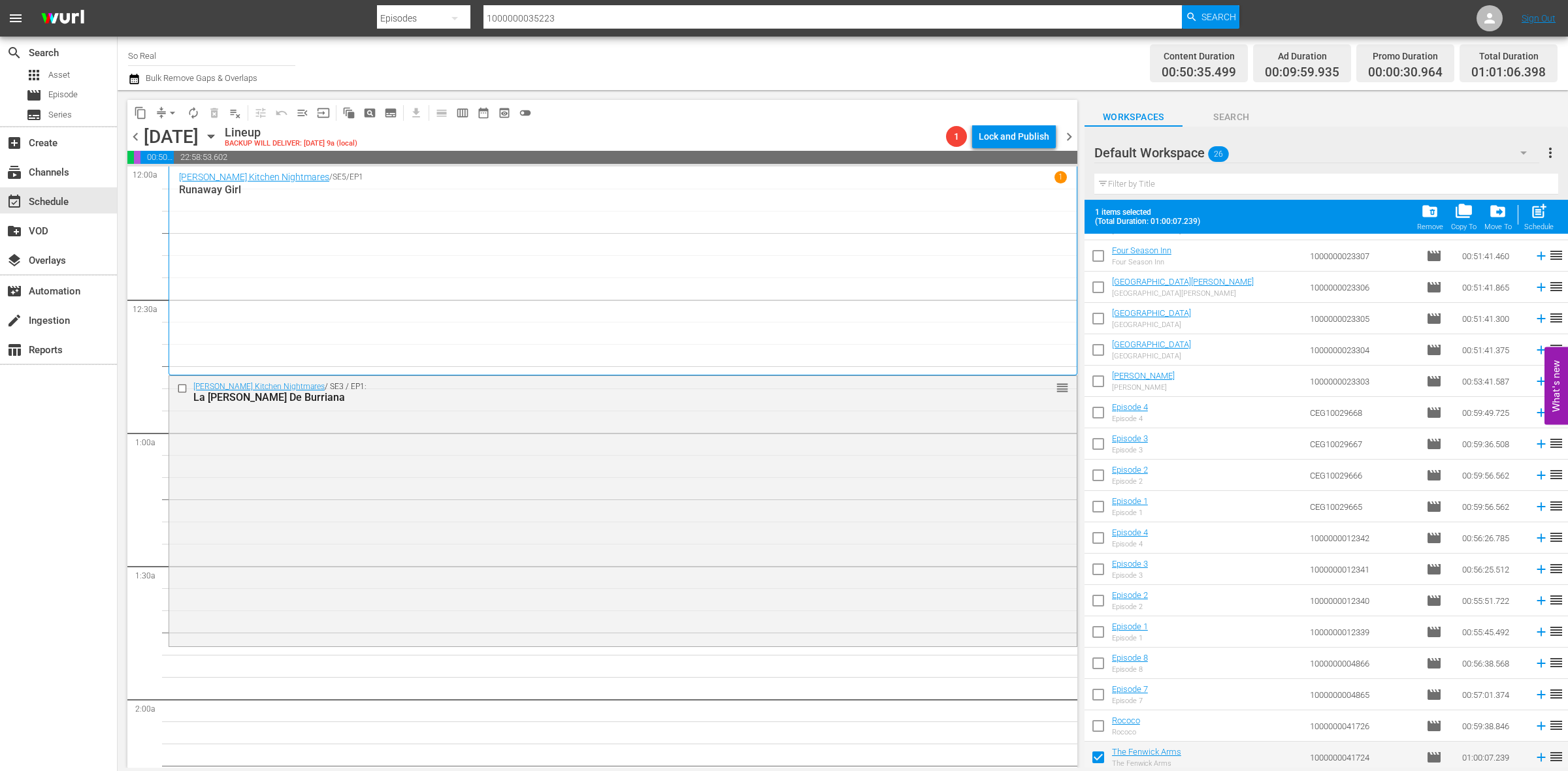
click at [1539, 215] on span "post_add" at bounding box center [1539, 211] width 18 height 18
checkbox input "false"
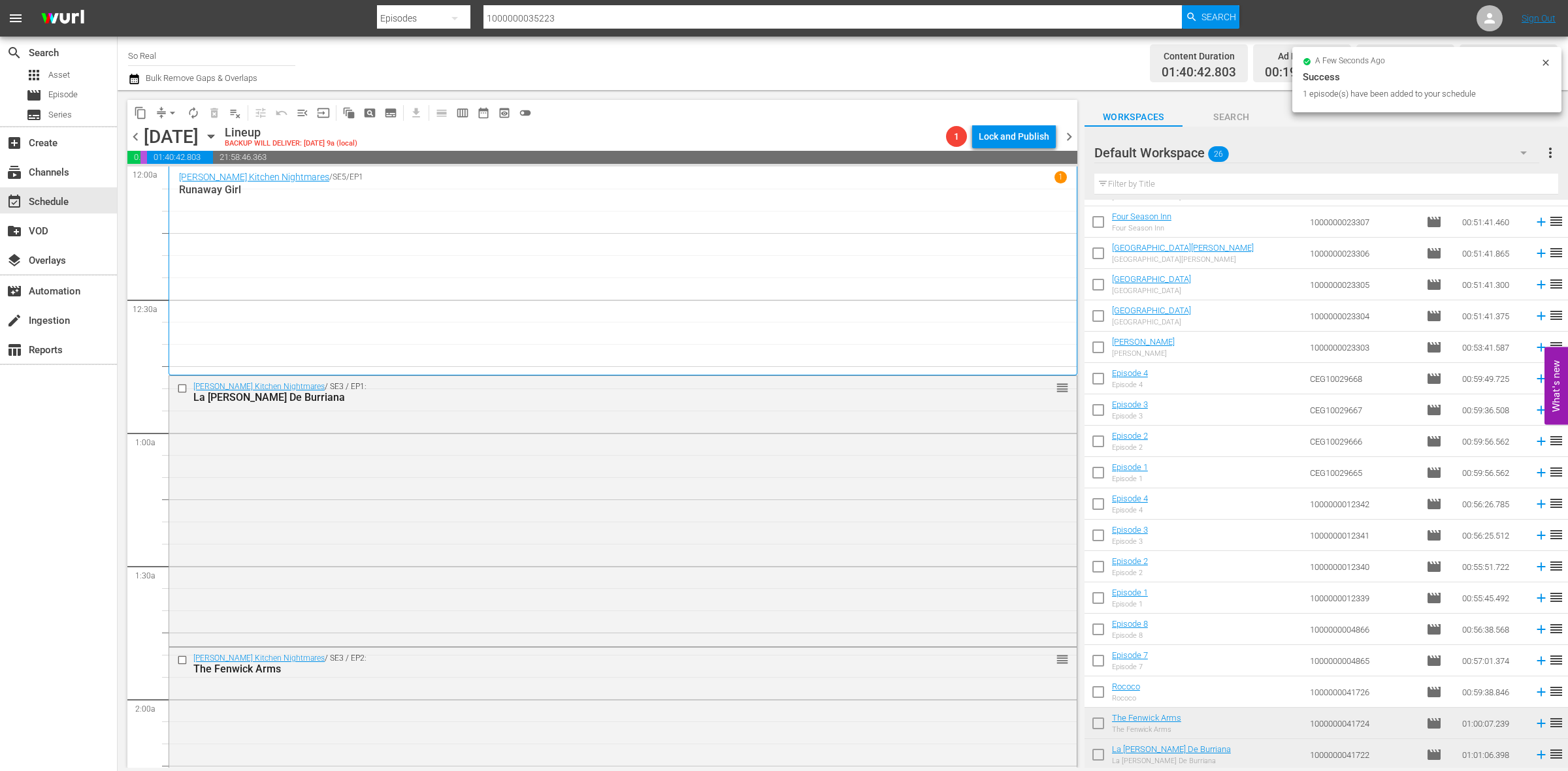
click at [1095, 690] on input "checkbox" at bounding box center [1098, 694] width 27 height 27
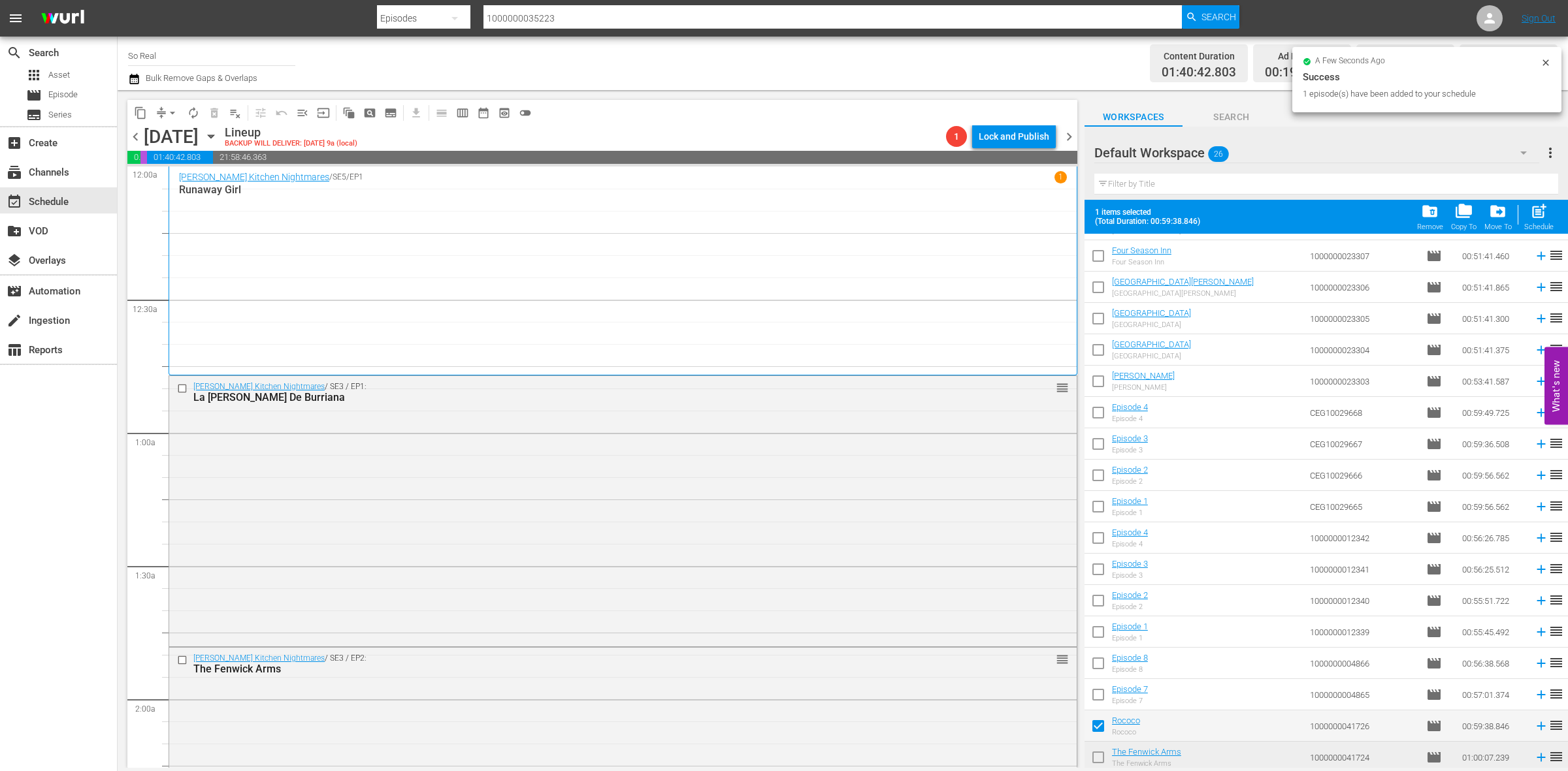
click at [1529, 223] on div "Schedule" at bounding box center [1538, 227] width 29 height 9
checkbox input "false"
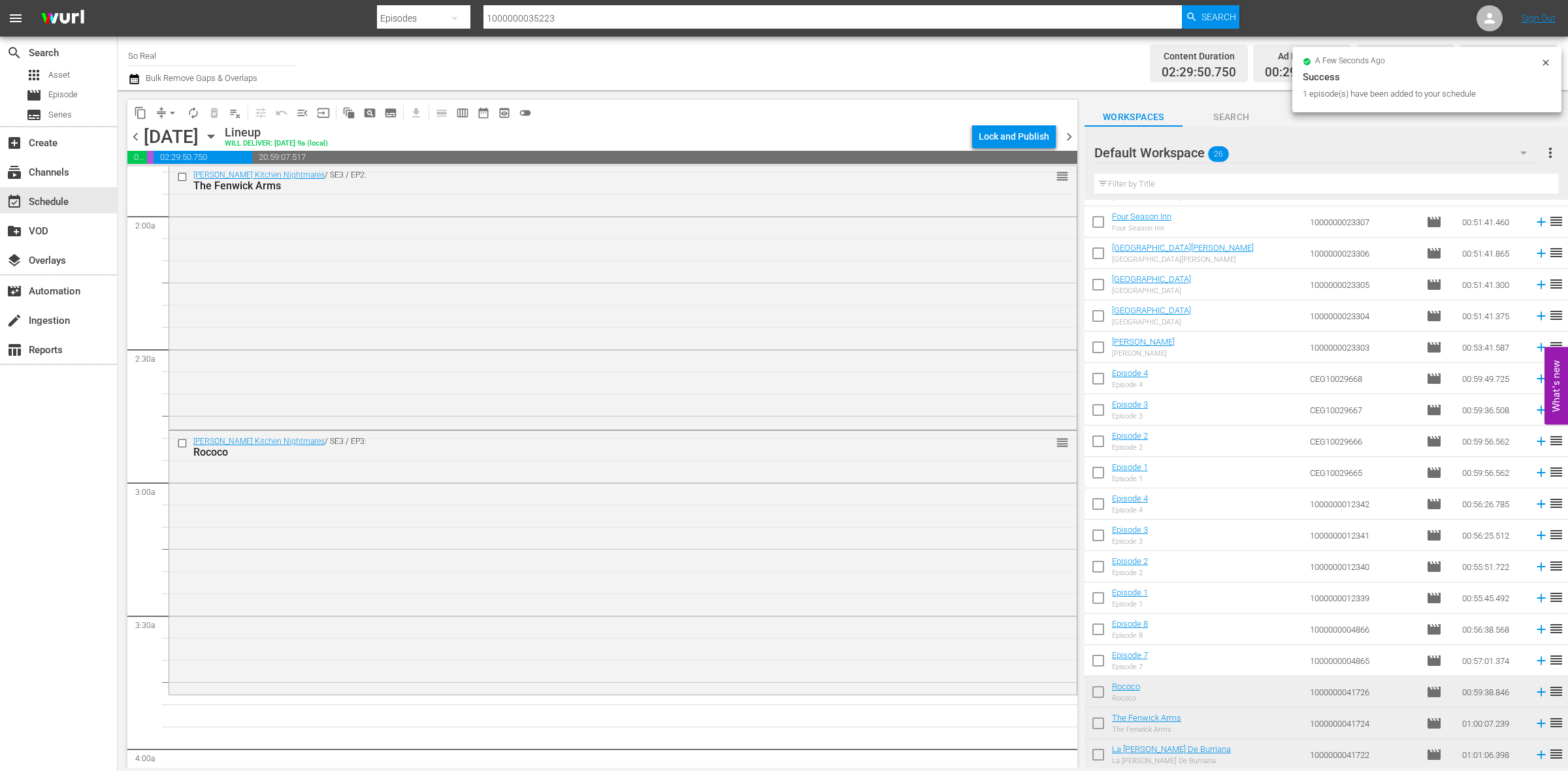
scroll to position [493, 0]
click at [1095, 665] on input "checkbox" at bounding box center [1098, 663] width 27 height 27
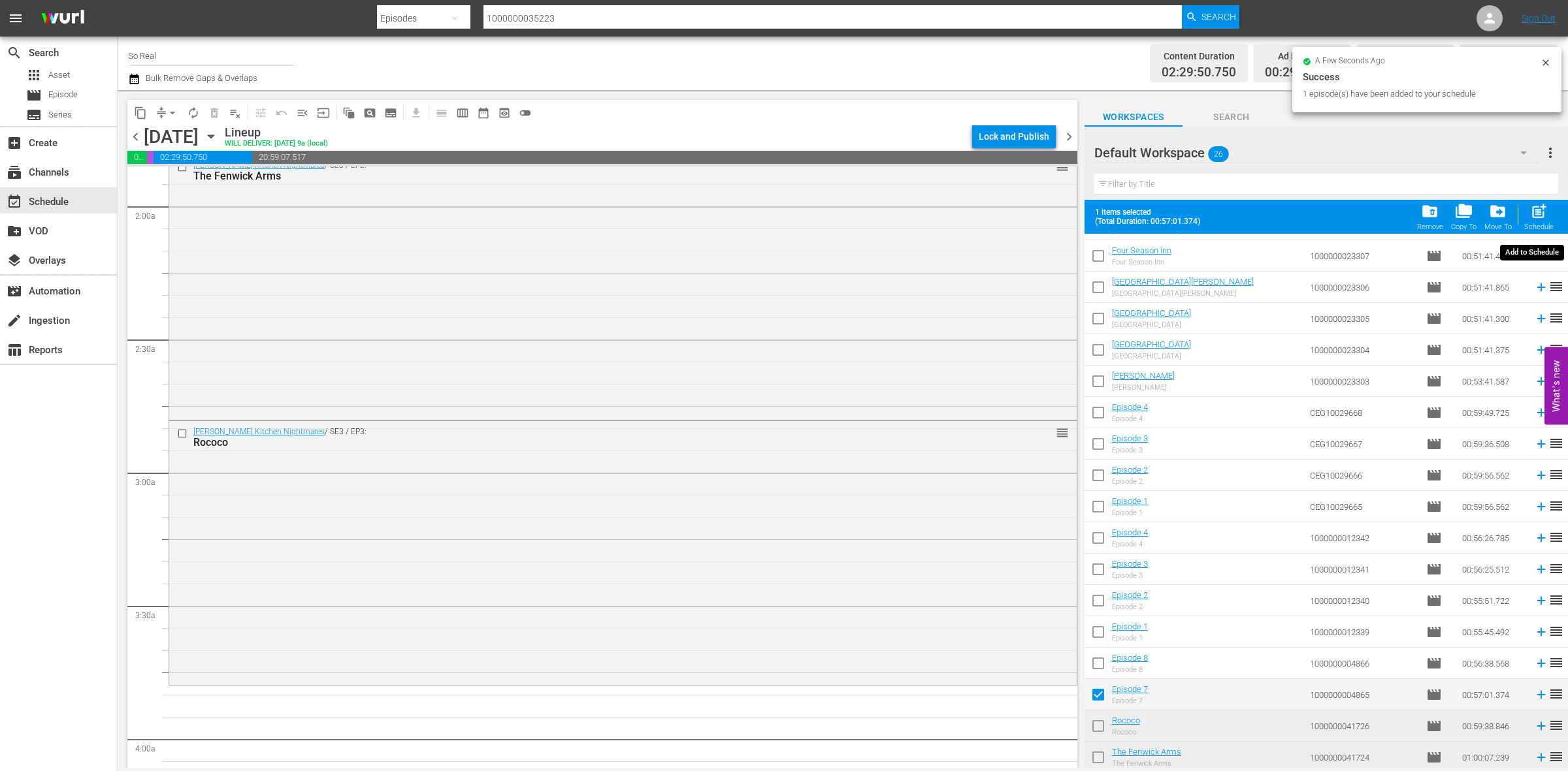
click at [1544, 214] on span "post_add" at bounding box center [1539, 211] width 18 height 18
checkbox input "false"
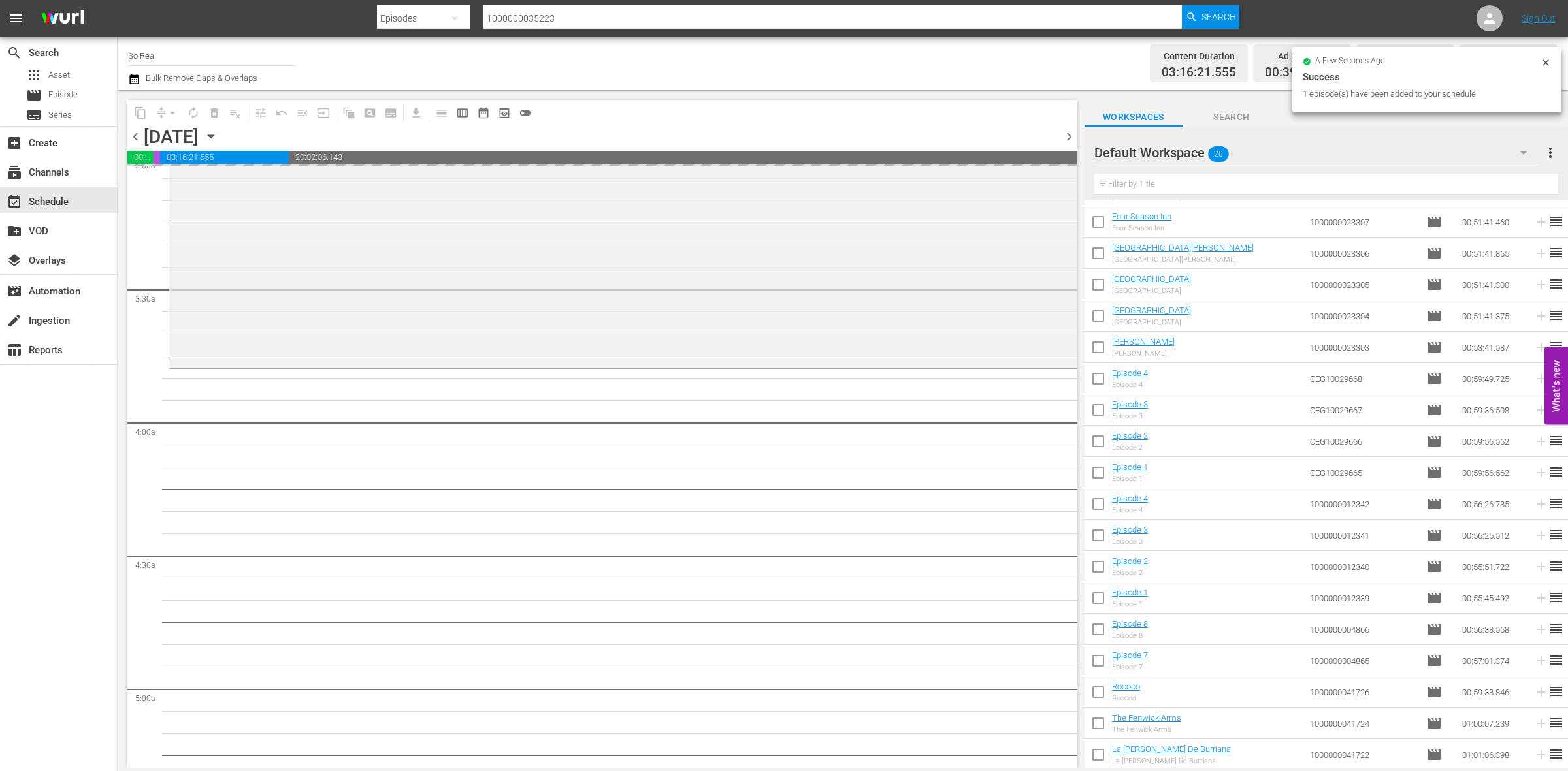
scroll to position [814, 0]
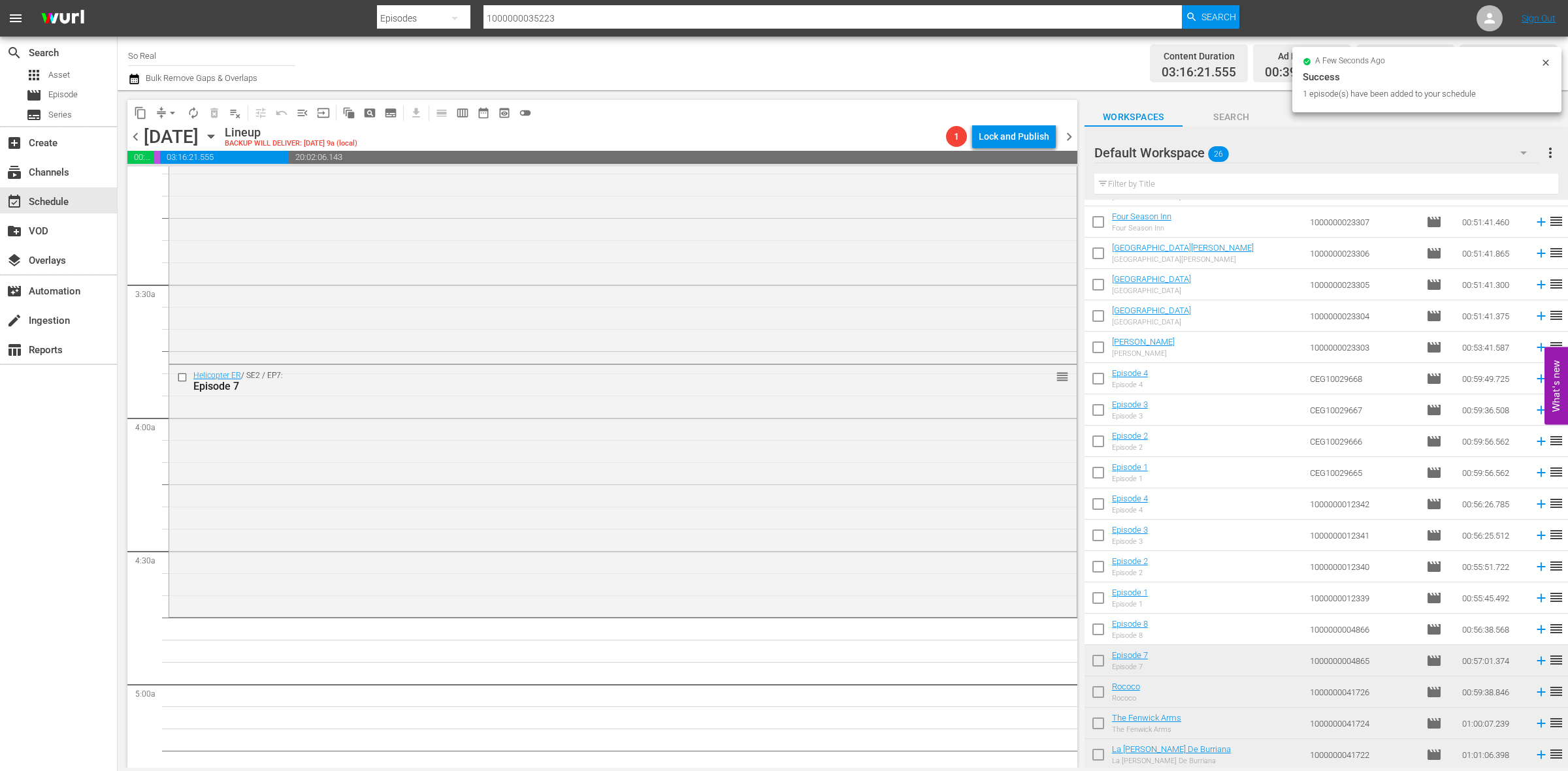
click at [1102, 638] on input "checkbox" at bounding box center [1098, 631] width 27 height 27
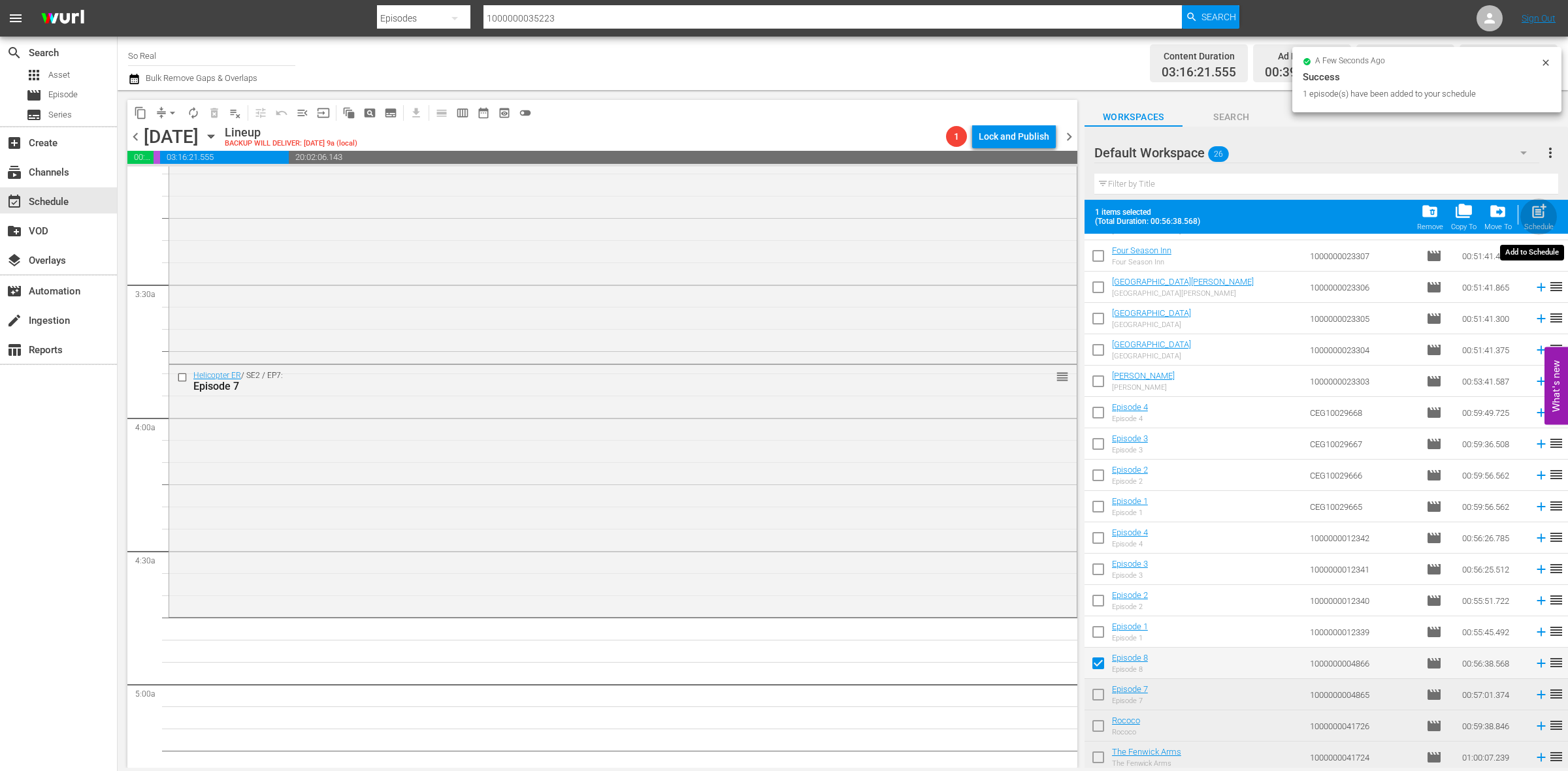
click at [1535, 219] on span "post_add" at bounding box center [1539, 211] width 18 height 18
checkbox input "false"
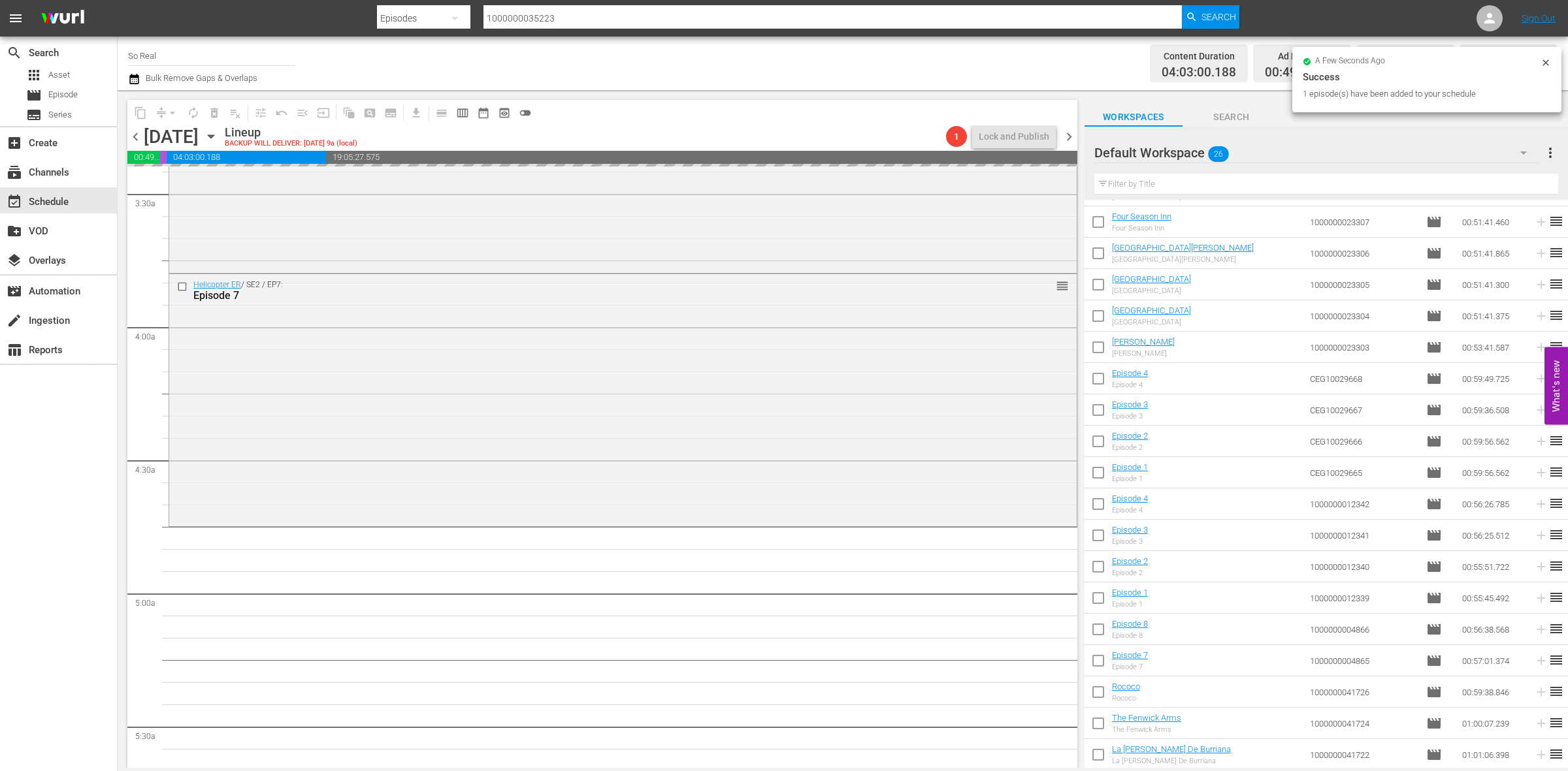
scroll to position [971, 0]
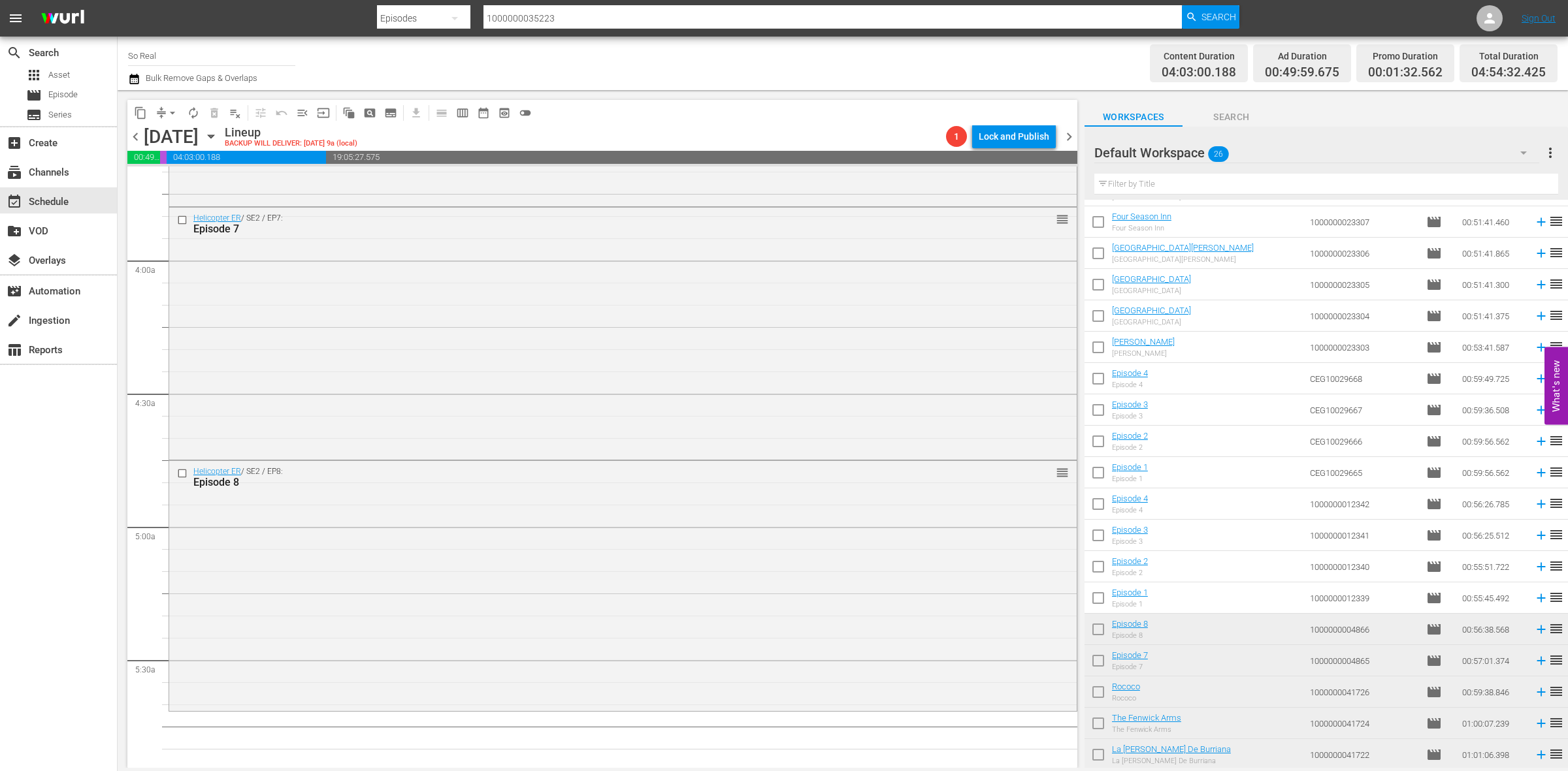
click at [1102, 604] on input "checkbox" at bounding box center [1098, 601] width 27 height 27
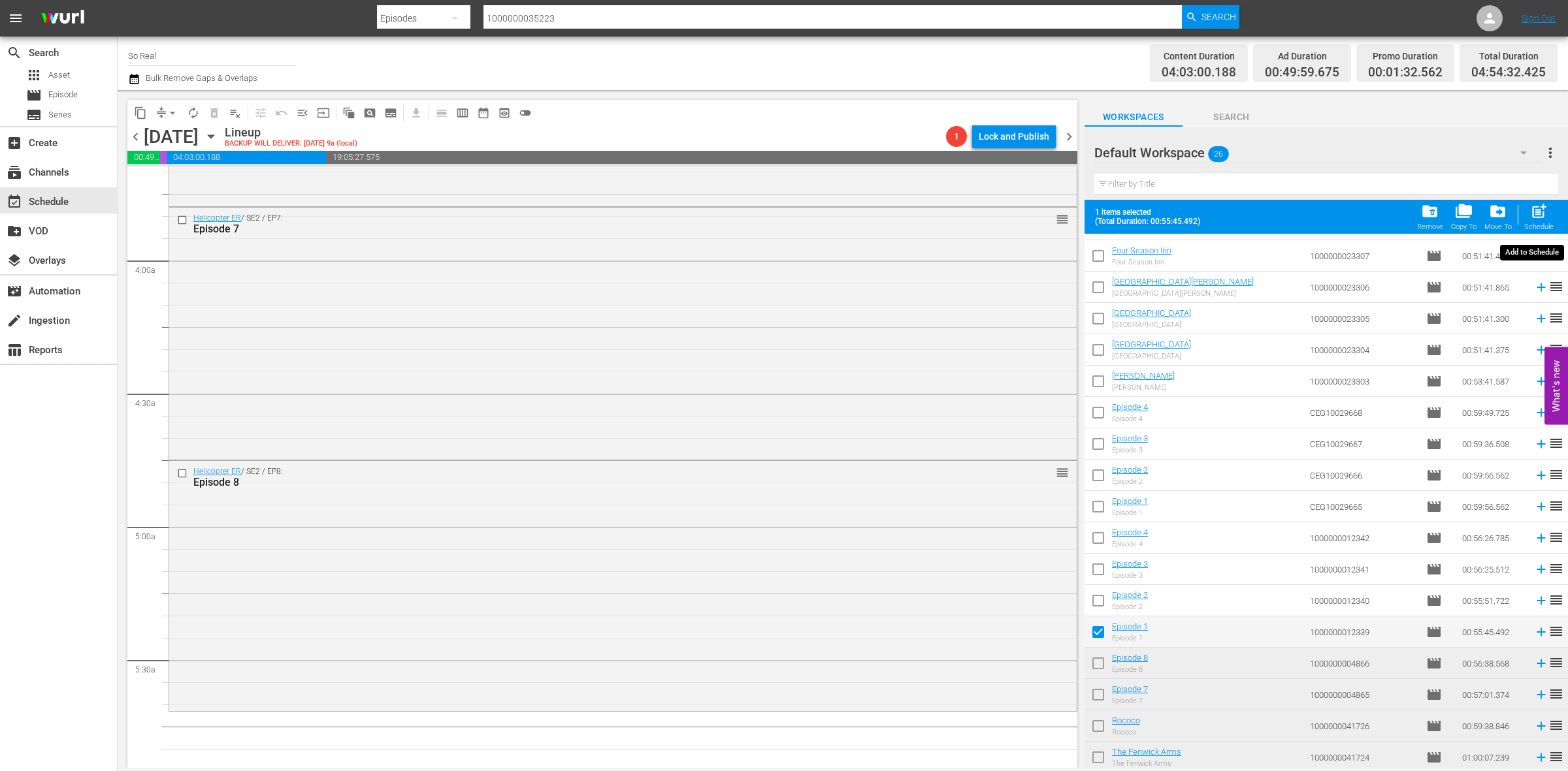
click at [1546, 211] on span "post_add" at bounding box center [1539, 211] width 18 height 18
checkbox input "false"
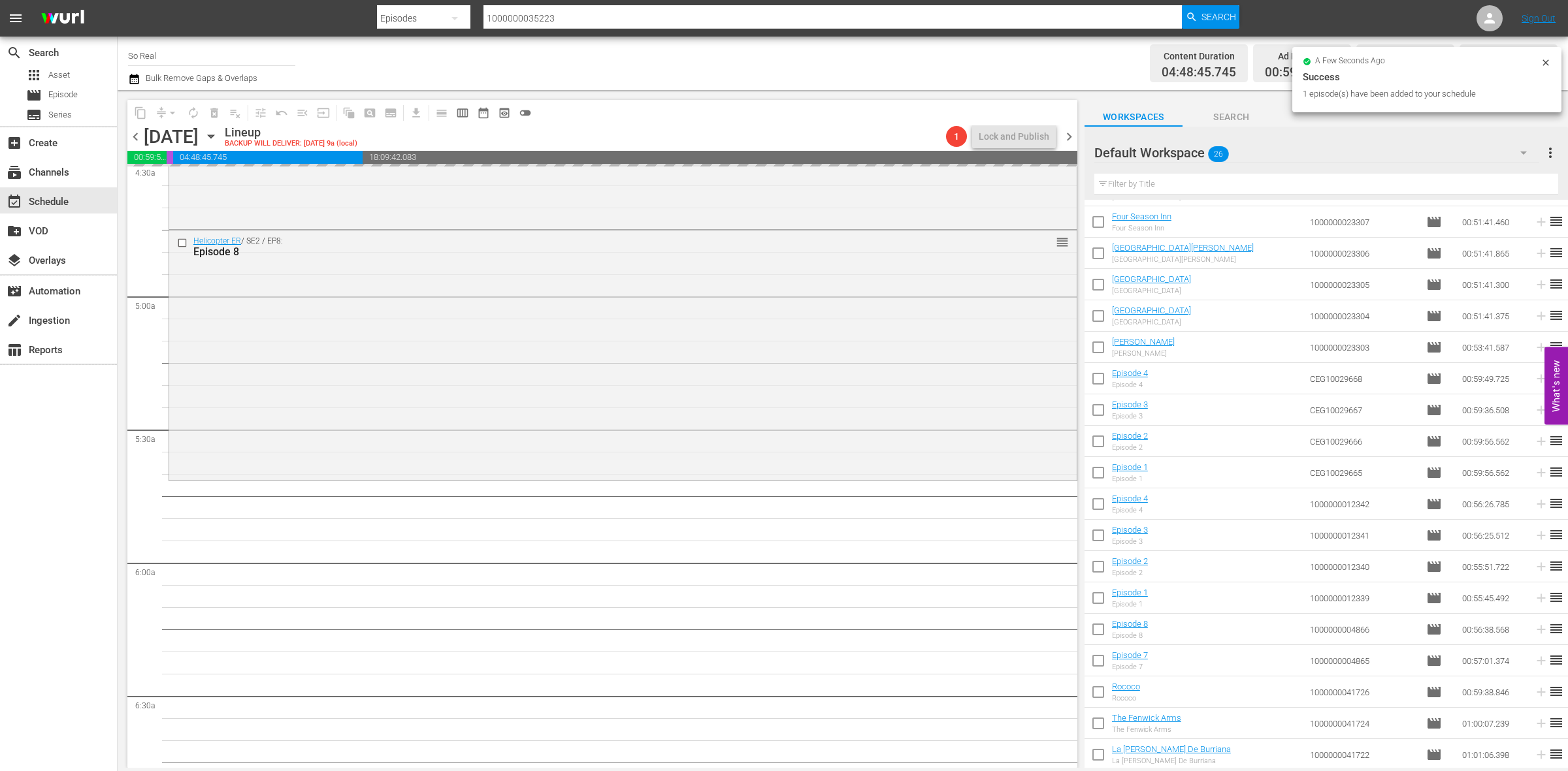
scroll to position [1248, 0]
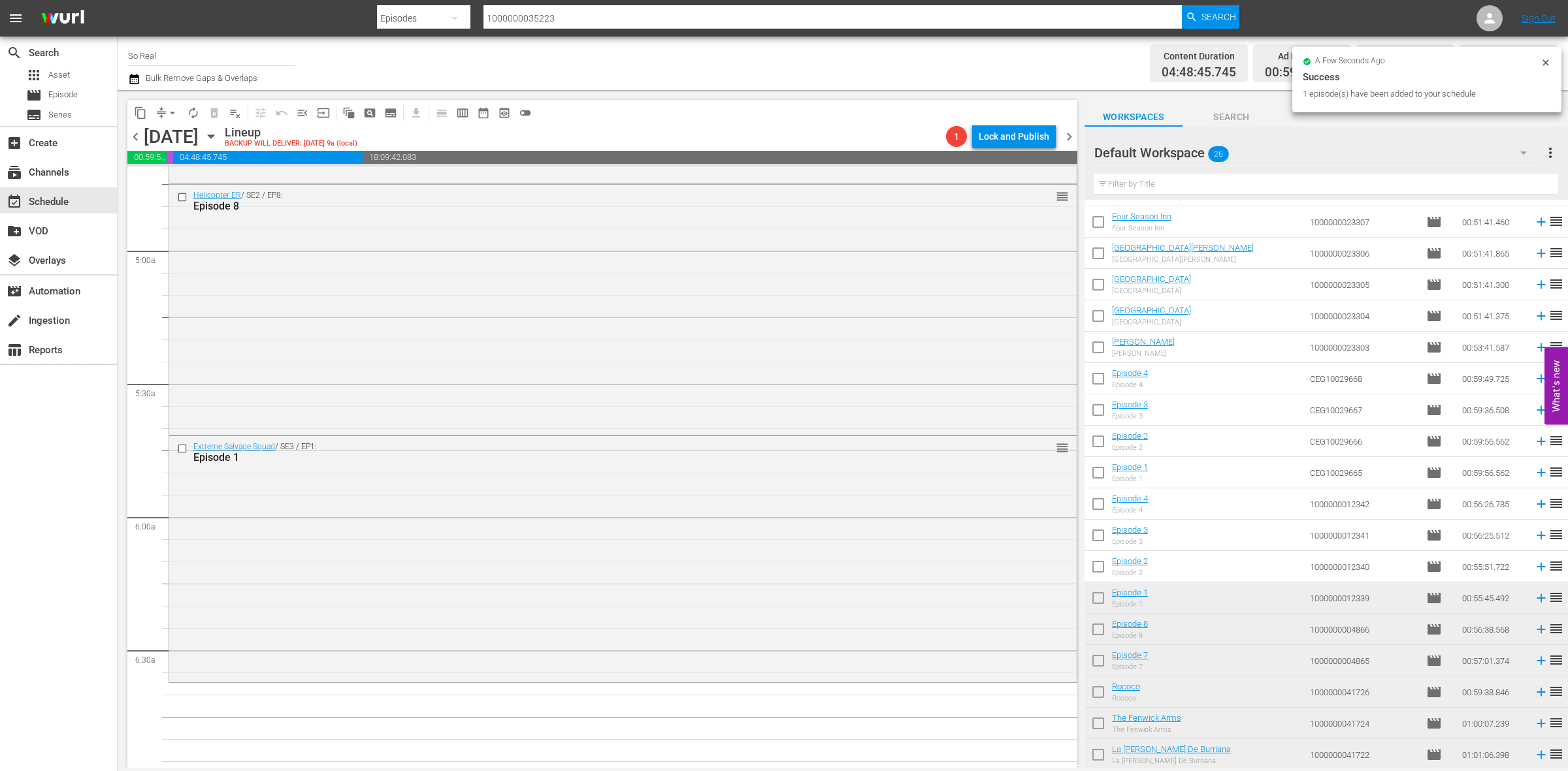
click at [1095, 567] on input "checkbox" at bounding box center [1098, 569] width 27 height 27
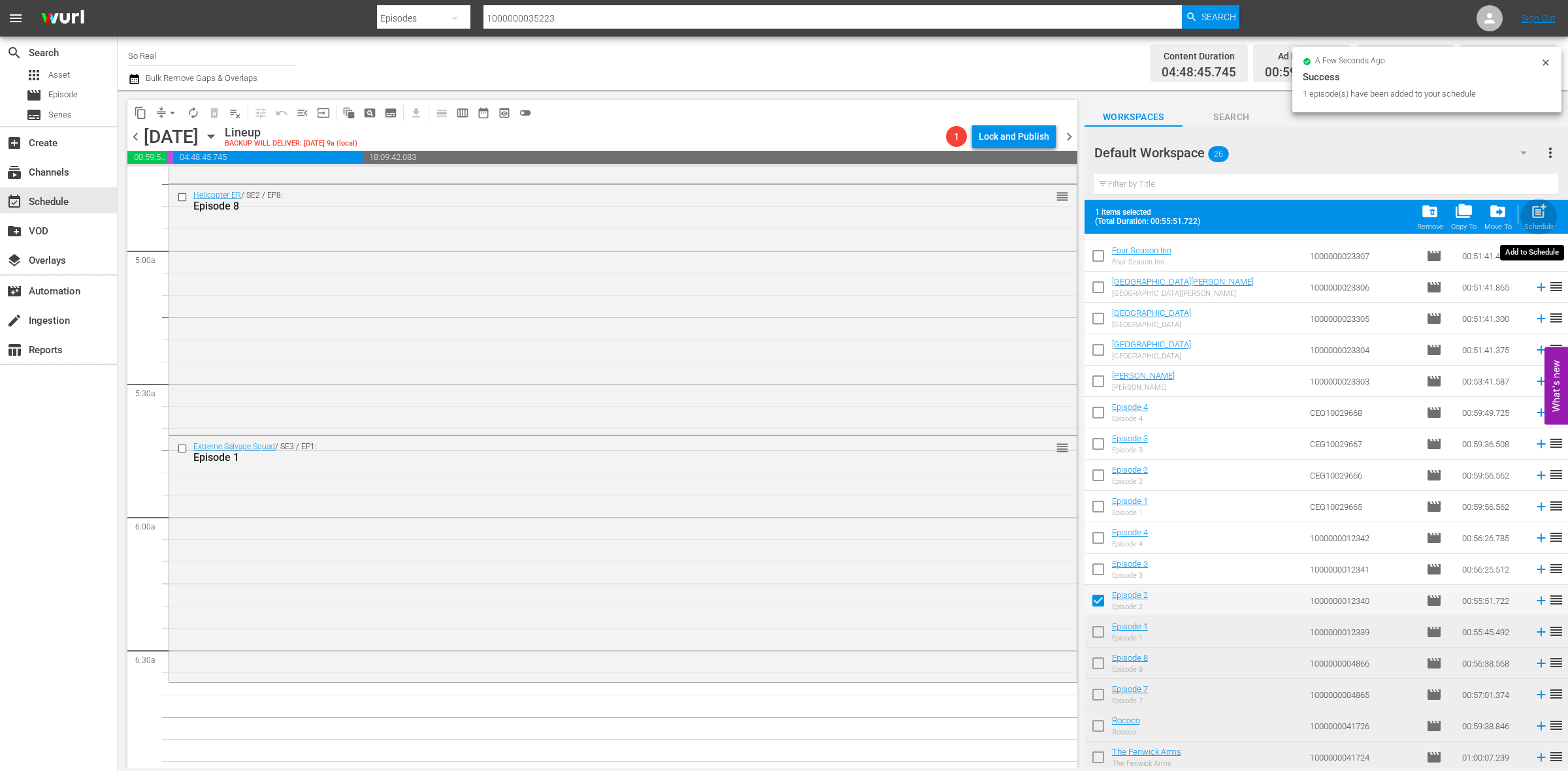
click at [1537, 214] on span "post_add" at bounding box center [1539, 211] width 18 height 18
checkbox input "false"
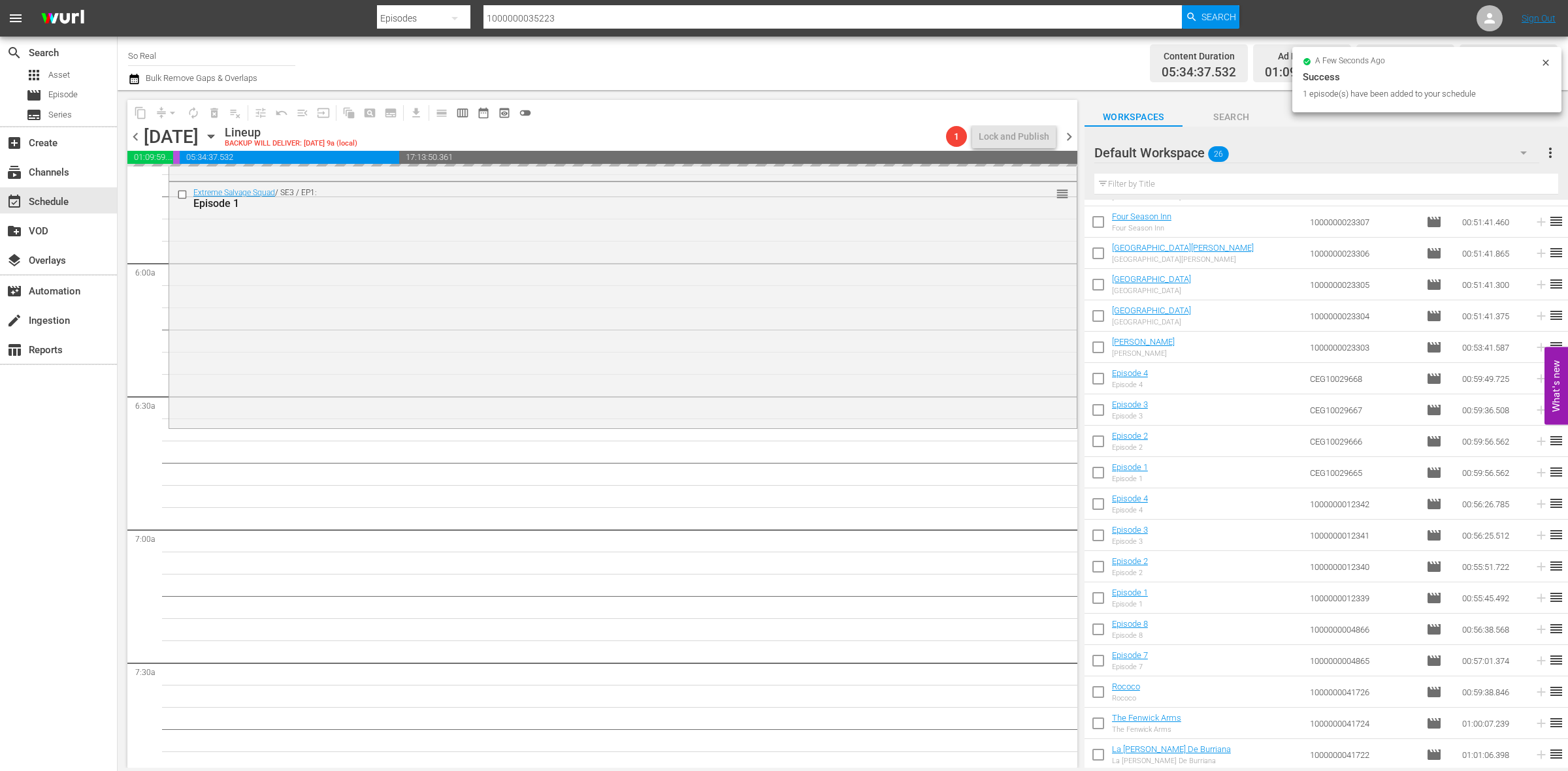
scroll to position [1503, 0]
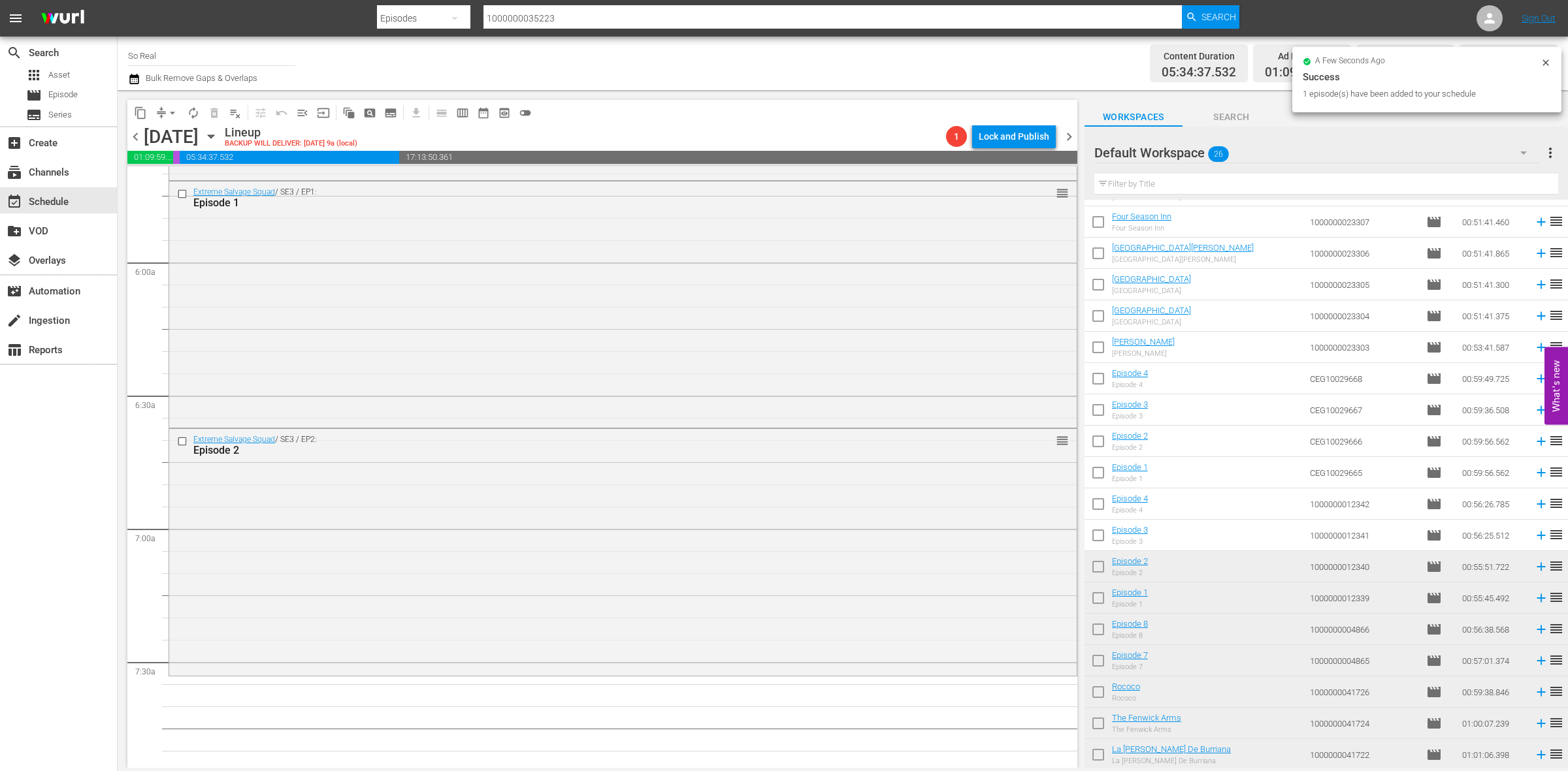
click at [1095, 540] on input "checkbox" at bounding box center [1098, 538] width 27 height 27
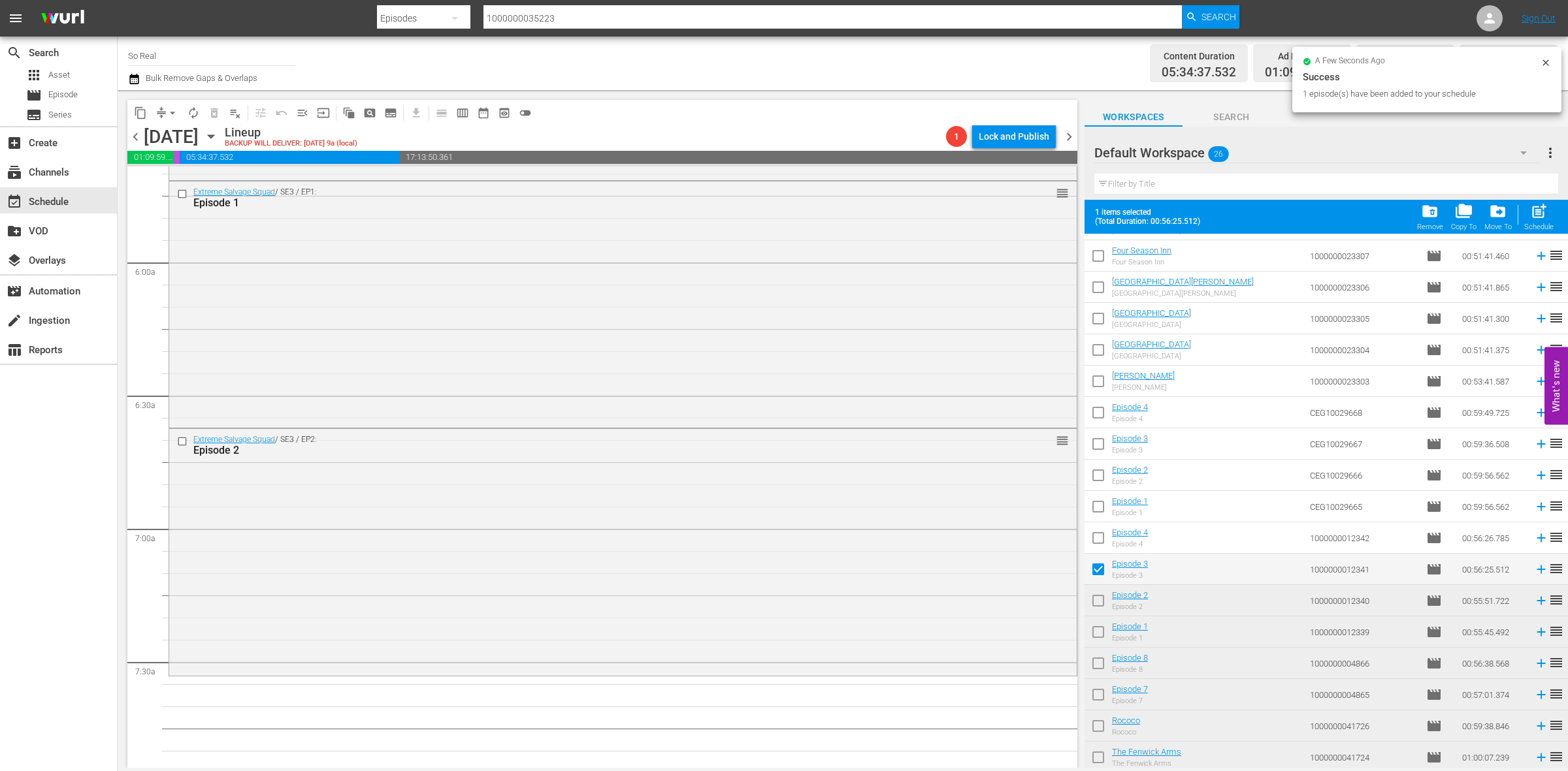
click at [1544, 216] on span "post_add" at bounding box center [1539, 211] width 18 height 18
checkbox input "false"
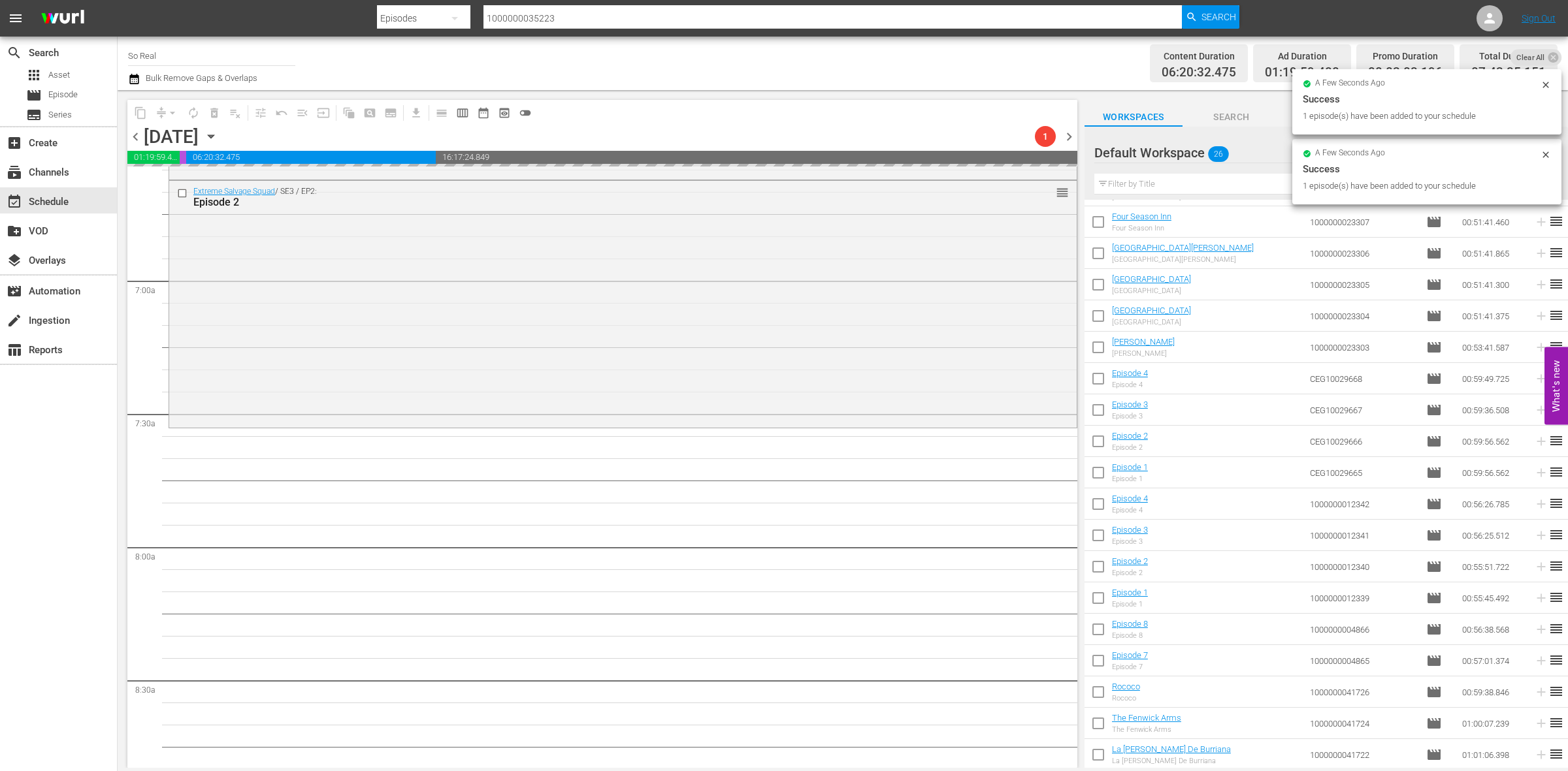
scroll to position [1761, 0]
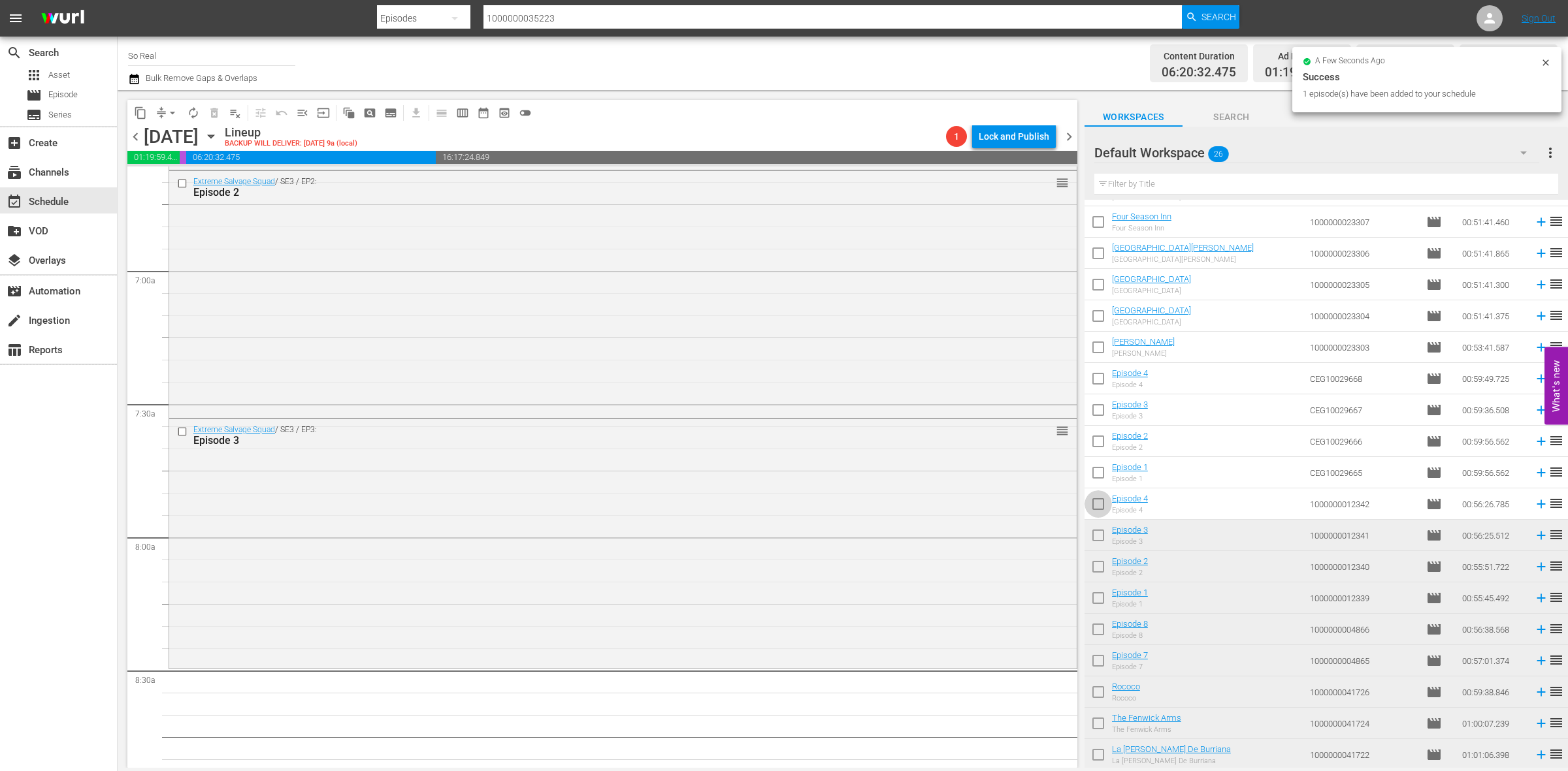
click at [1099, 510] on input "checkbox" at bounding box center [1098, 506] width 27 height 27
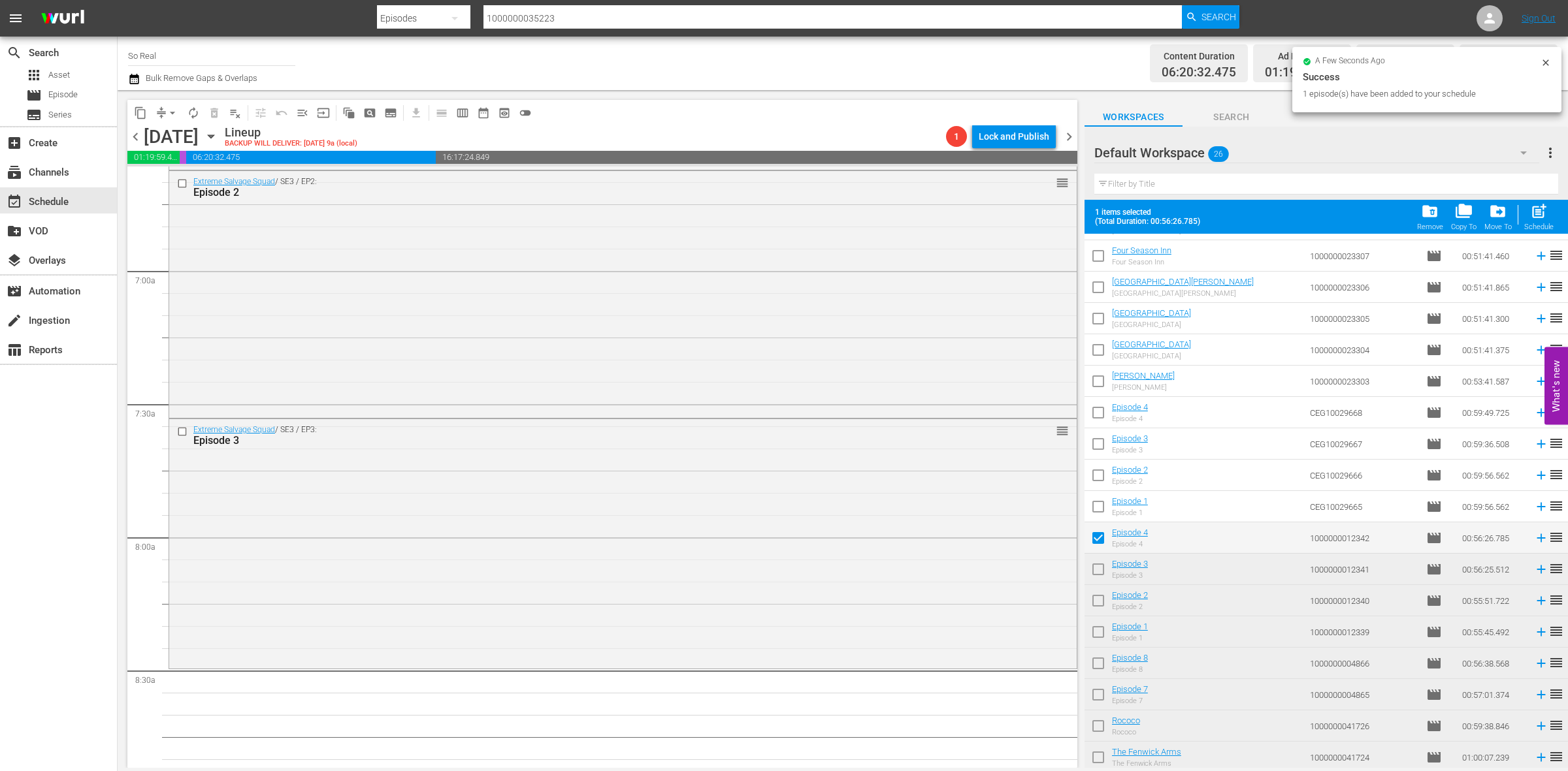
click at [1539, 213] on span "post_add" at bounding box center [1539, 211] width 18 height 18
checkbox input "false"
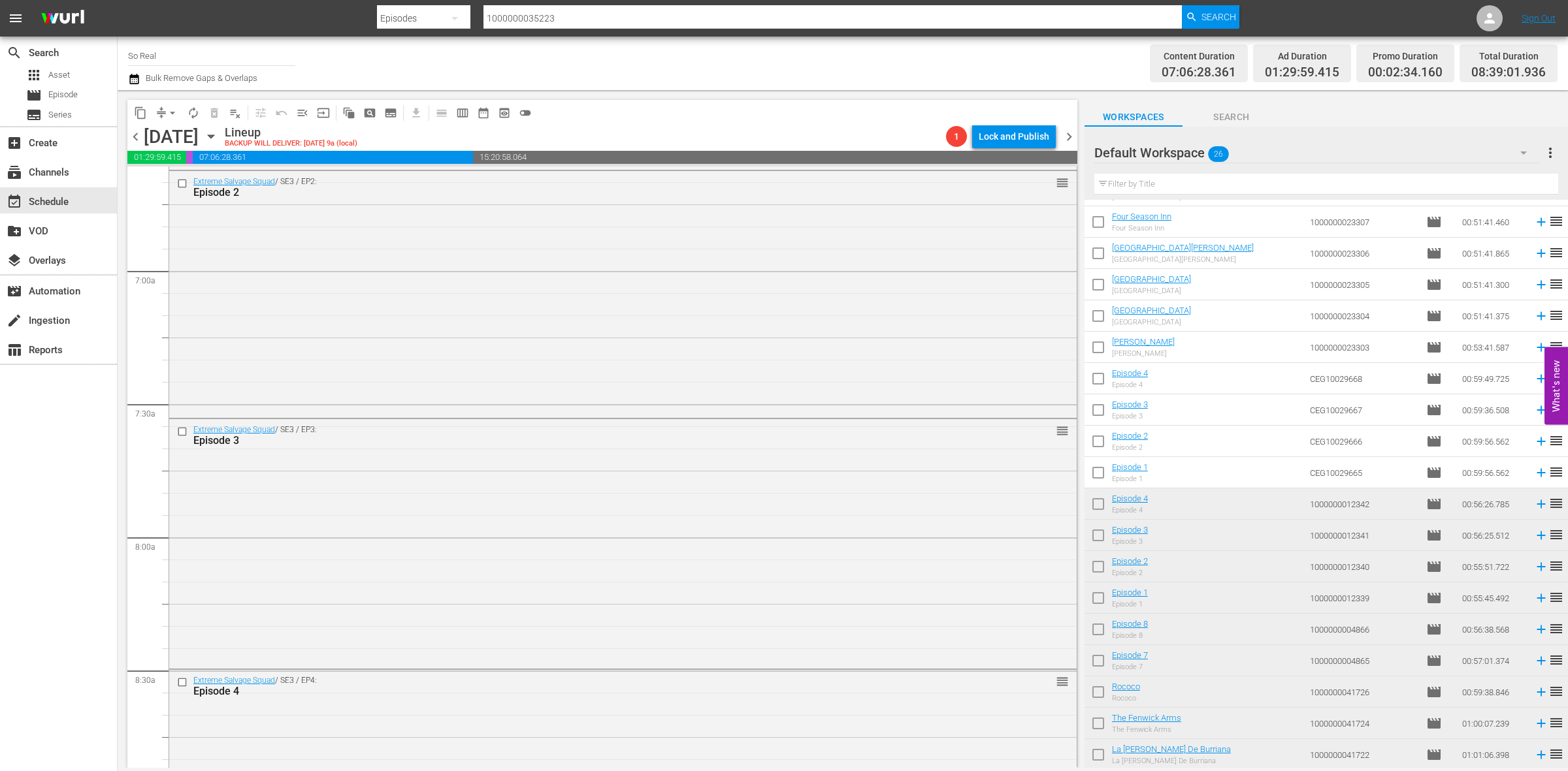
click at [1098, 475] on input "checkbox" at bounding box center [1098, 475] width 27 height 27
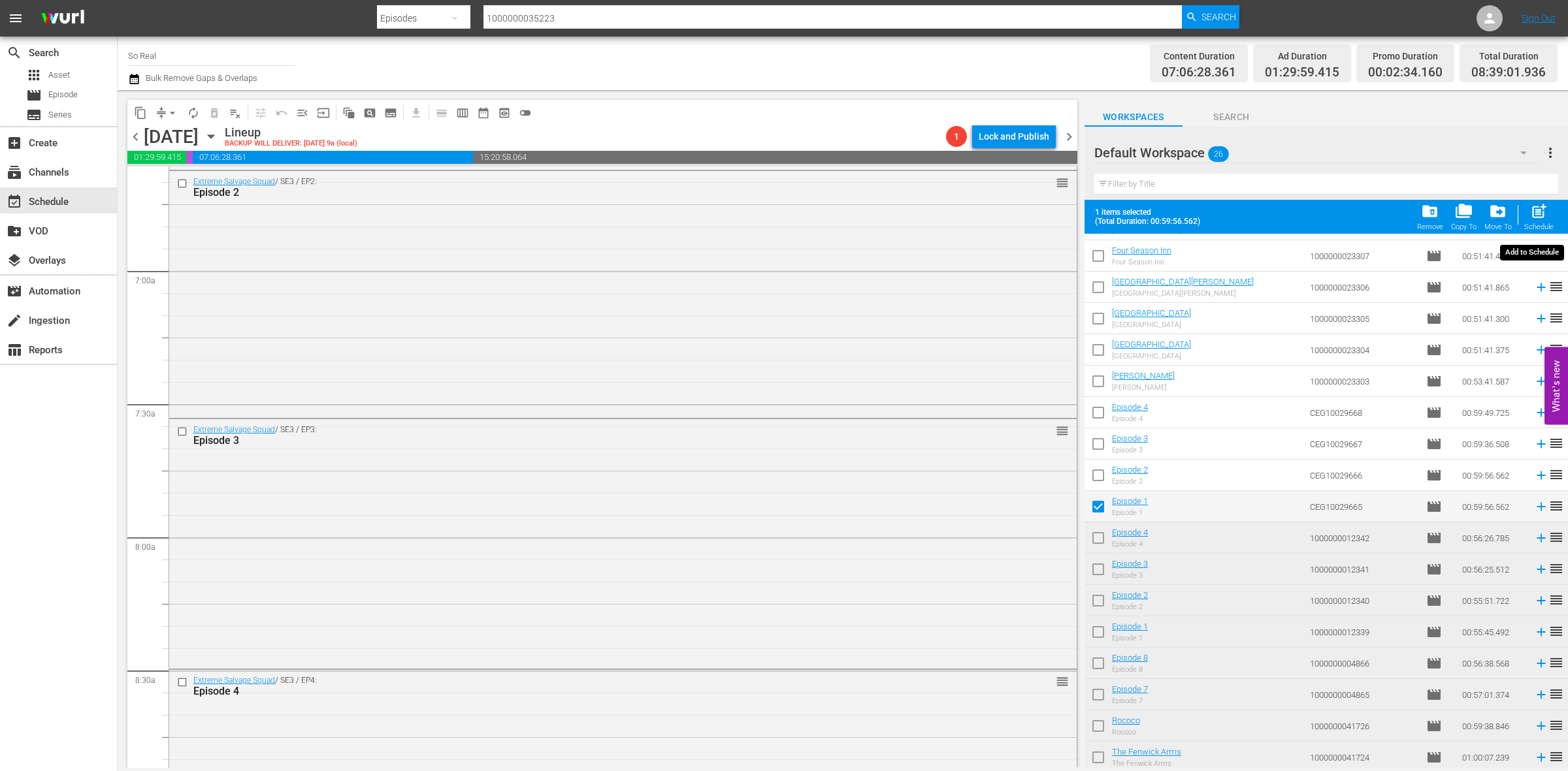
click at [1534, 225] on div "Schedule" at bounding box center [1538, 227] width 29 height 9
checkbox input "false"
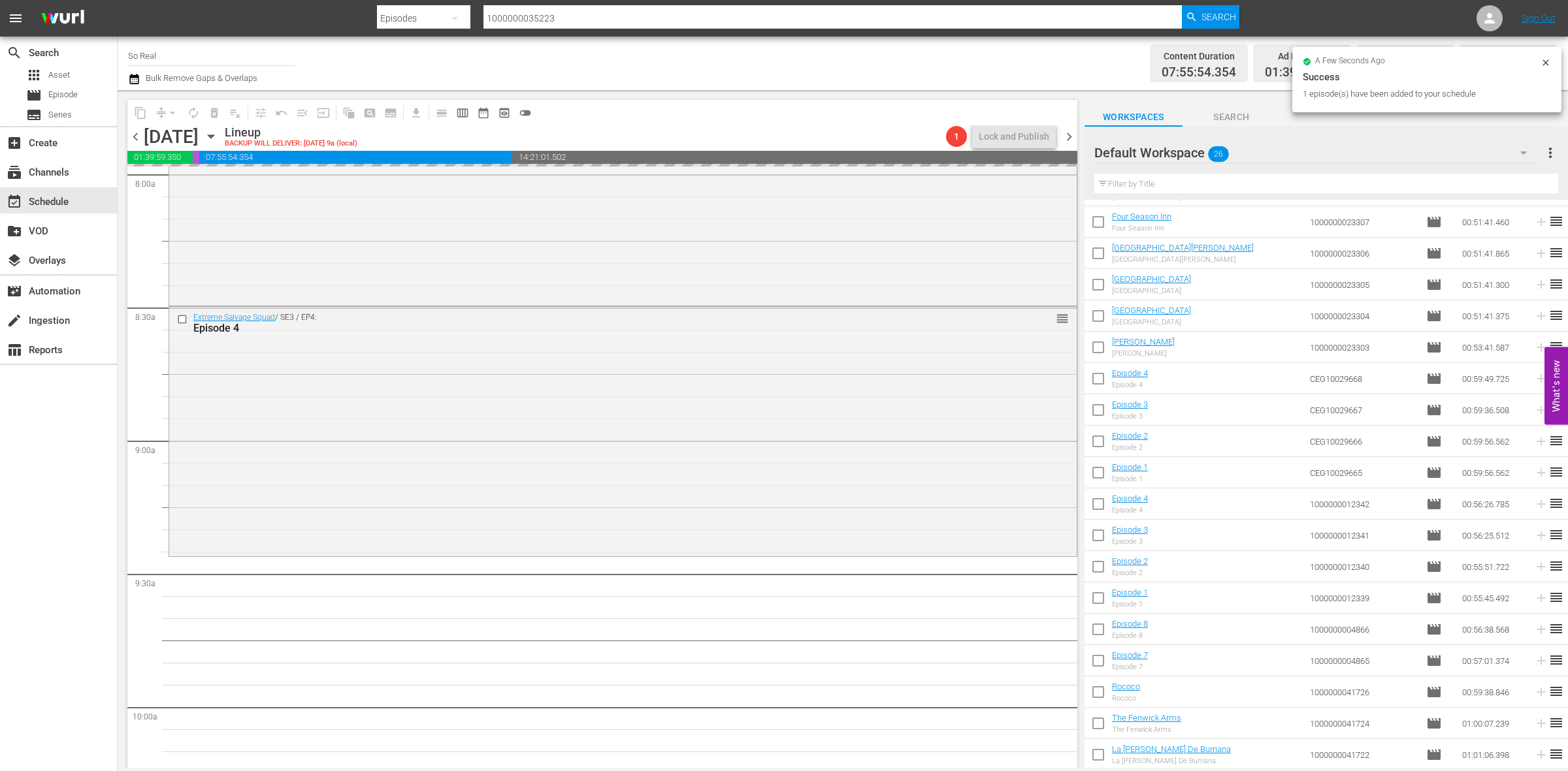
scroll to position [2125, 0]
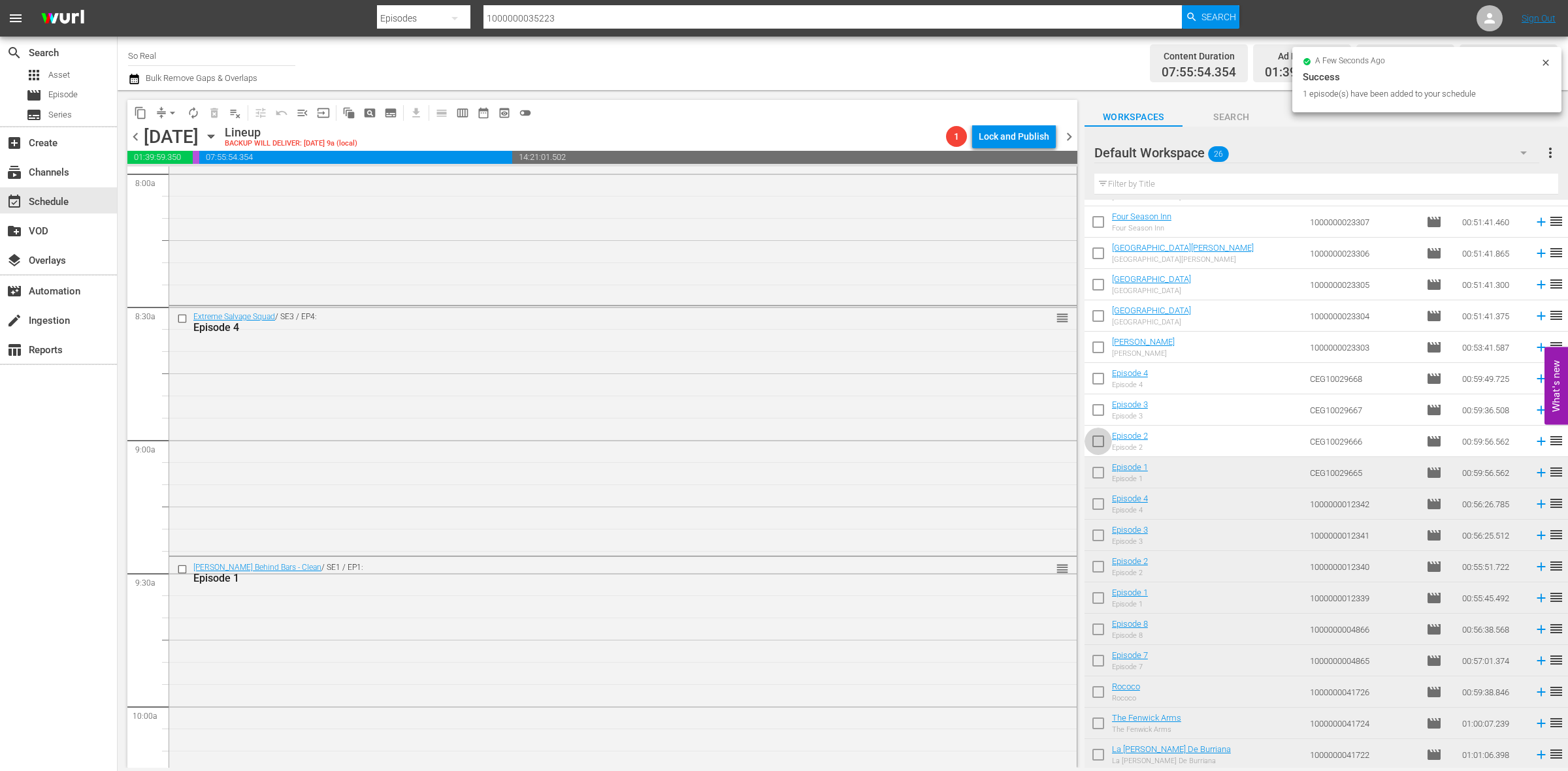
click at [1098, 440] on input "checkbox" at bounding box center [1098, 443] width 27 height 27
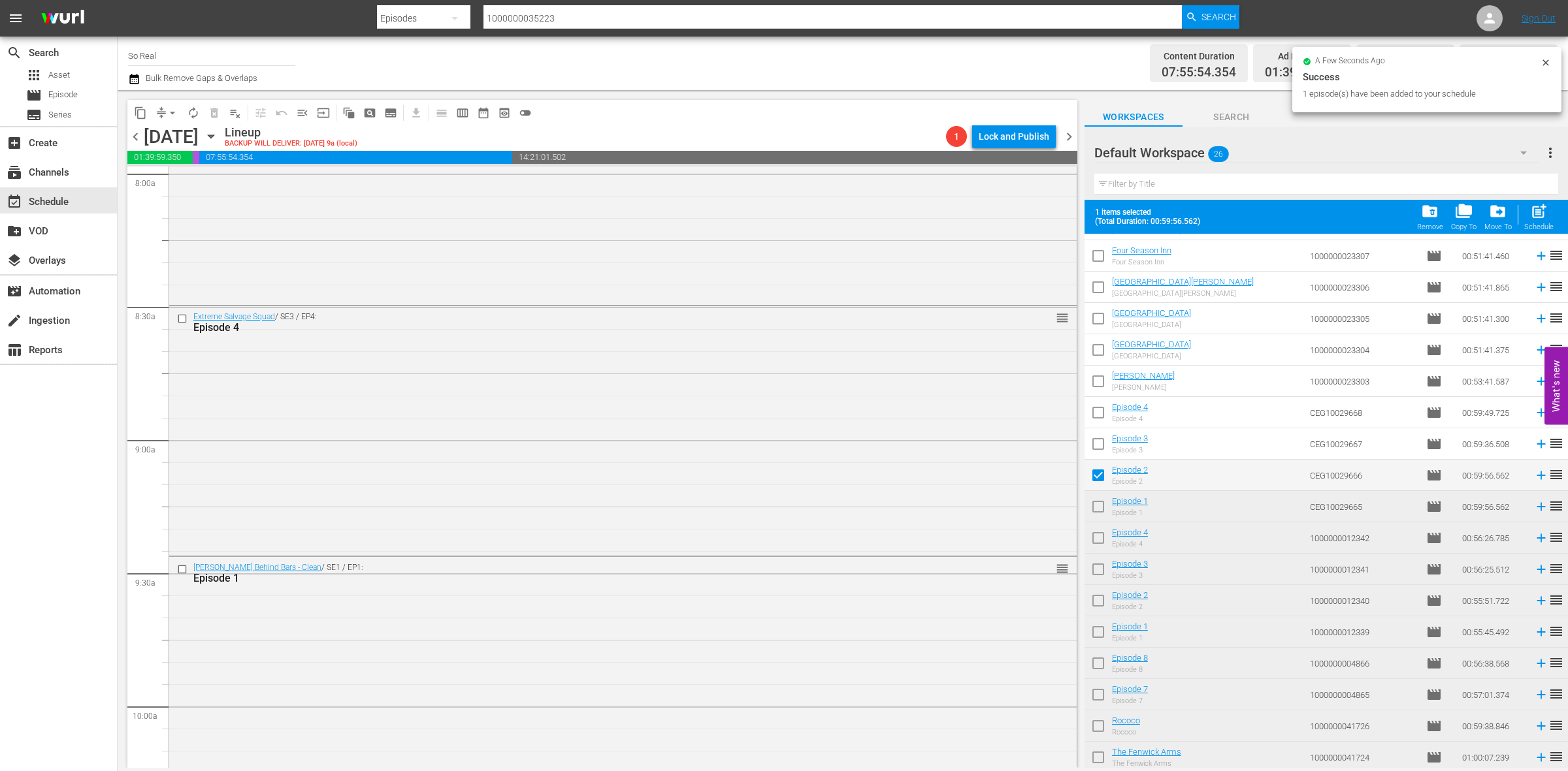
click at [1537, 213] on span "post_add" at bounding box center [1539, 211] width 18 height 18
checkbox input "false"
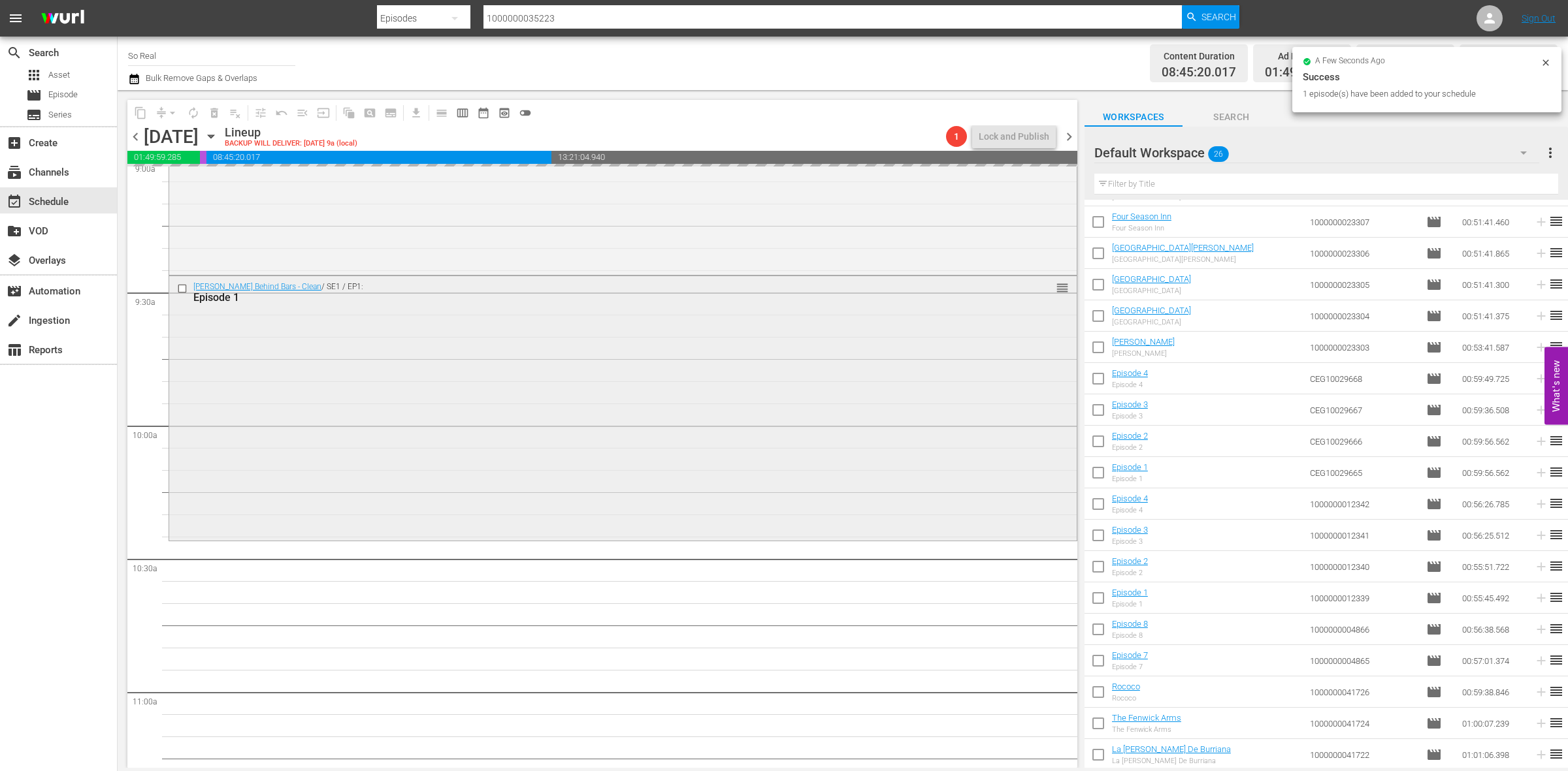
scroll to position [2411, 0]
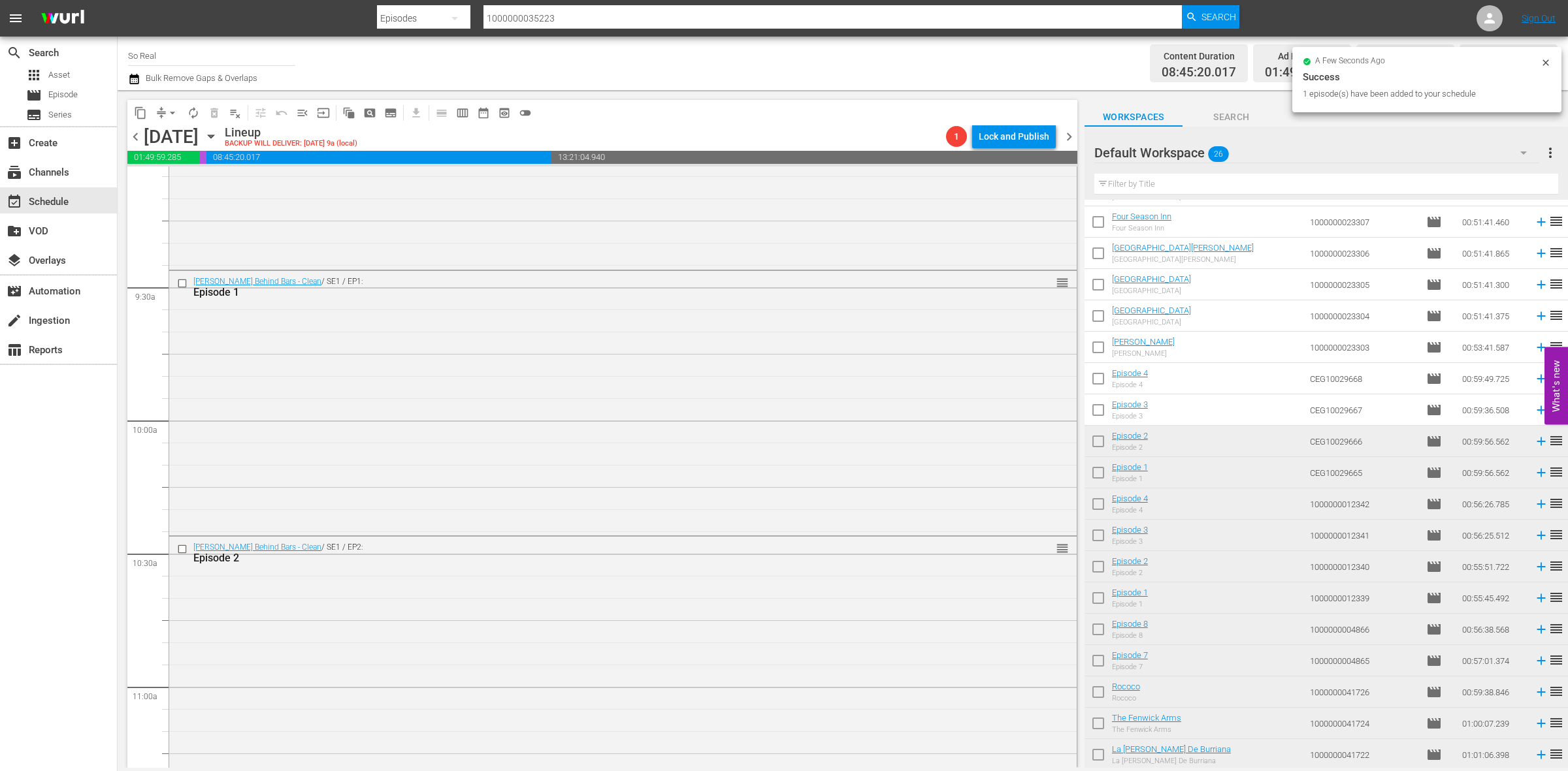
click at [1096, 415] on input "checkbox" at bounding box center [1098, 412] width 27 height 27
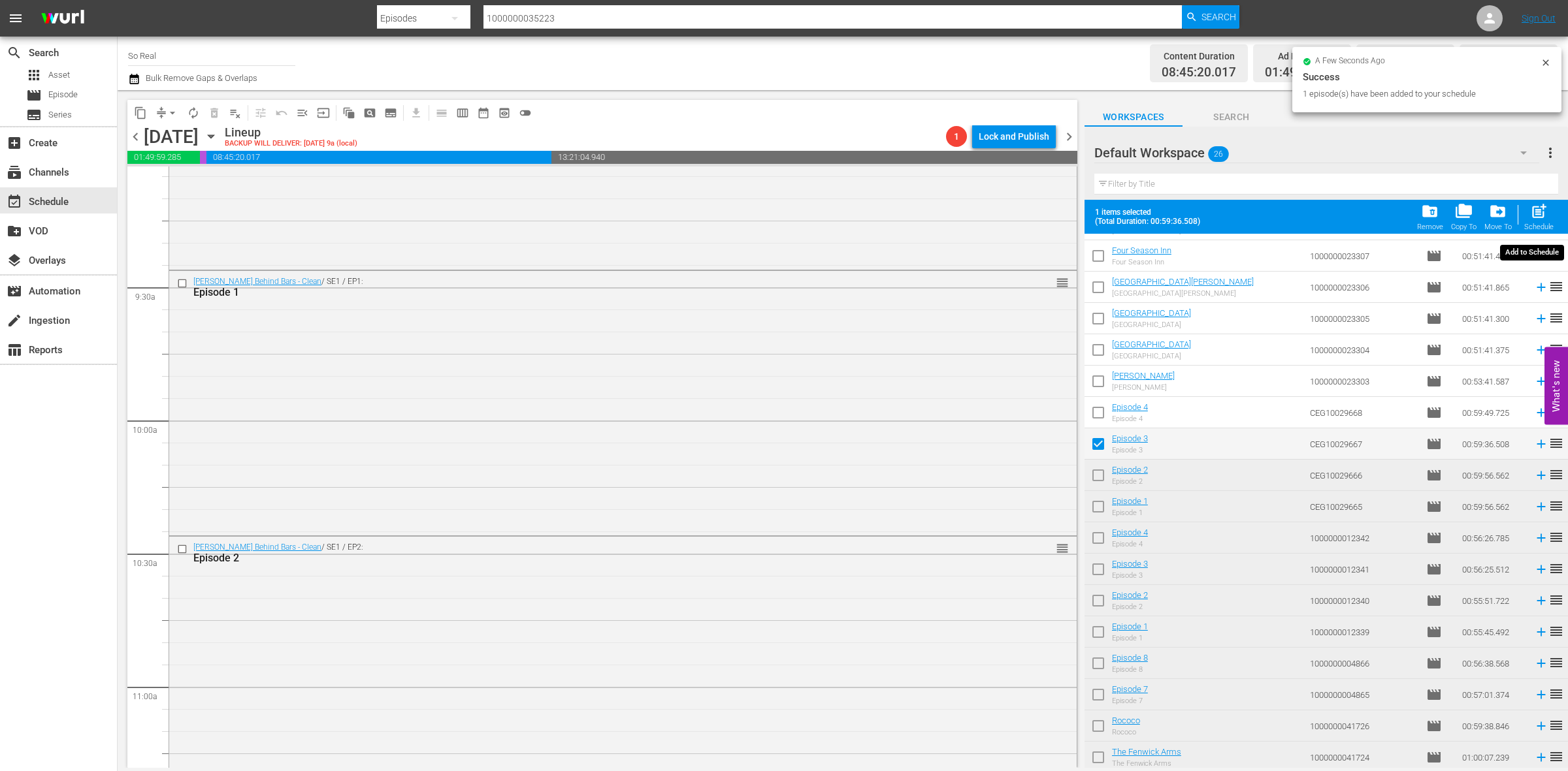
click at [1546, 216] on span "post_add" at bounding box center [1539, 211] width 18 height 18
checkbox input "false"
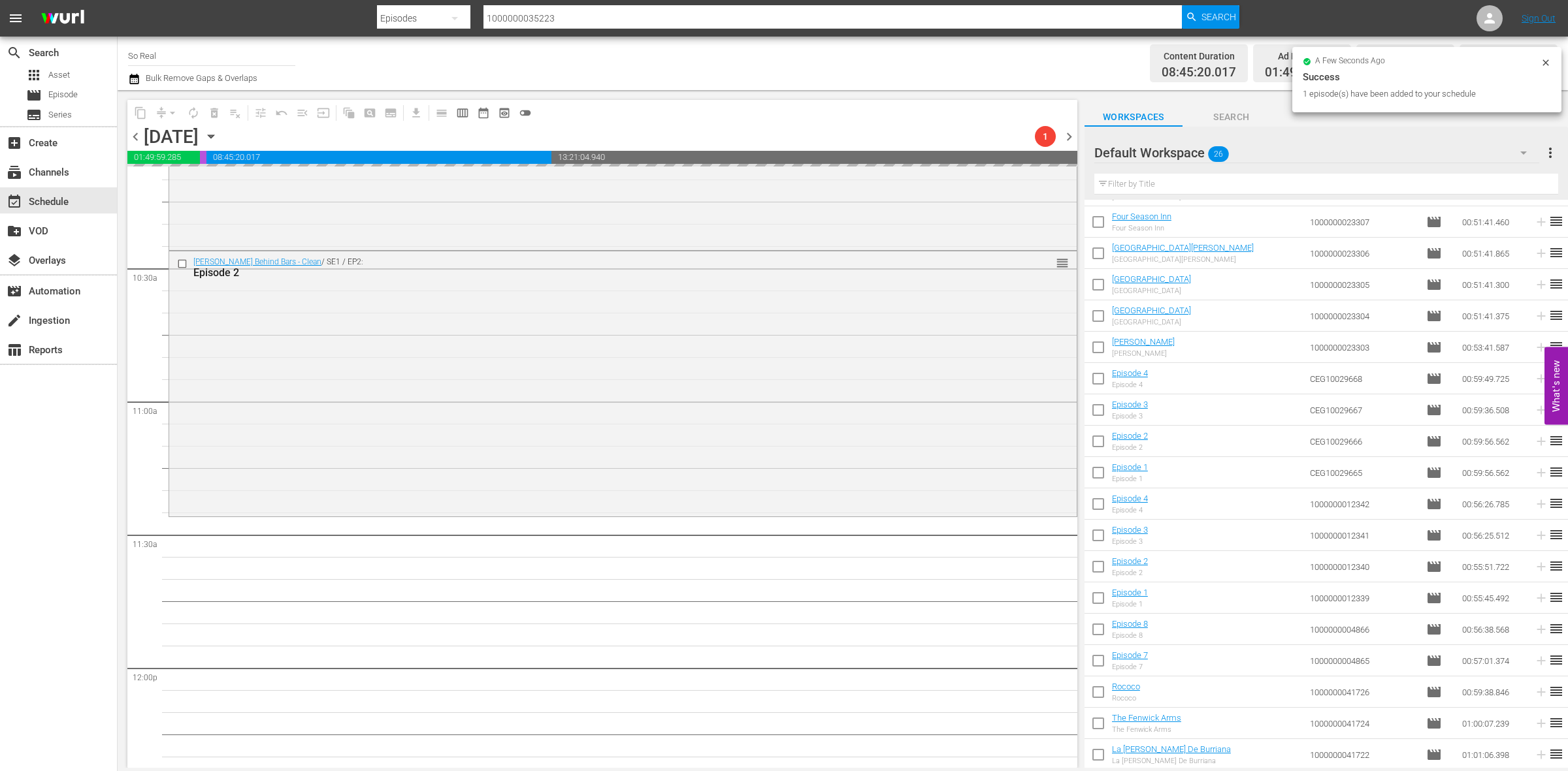
scroll to position [2728, 0]
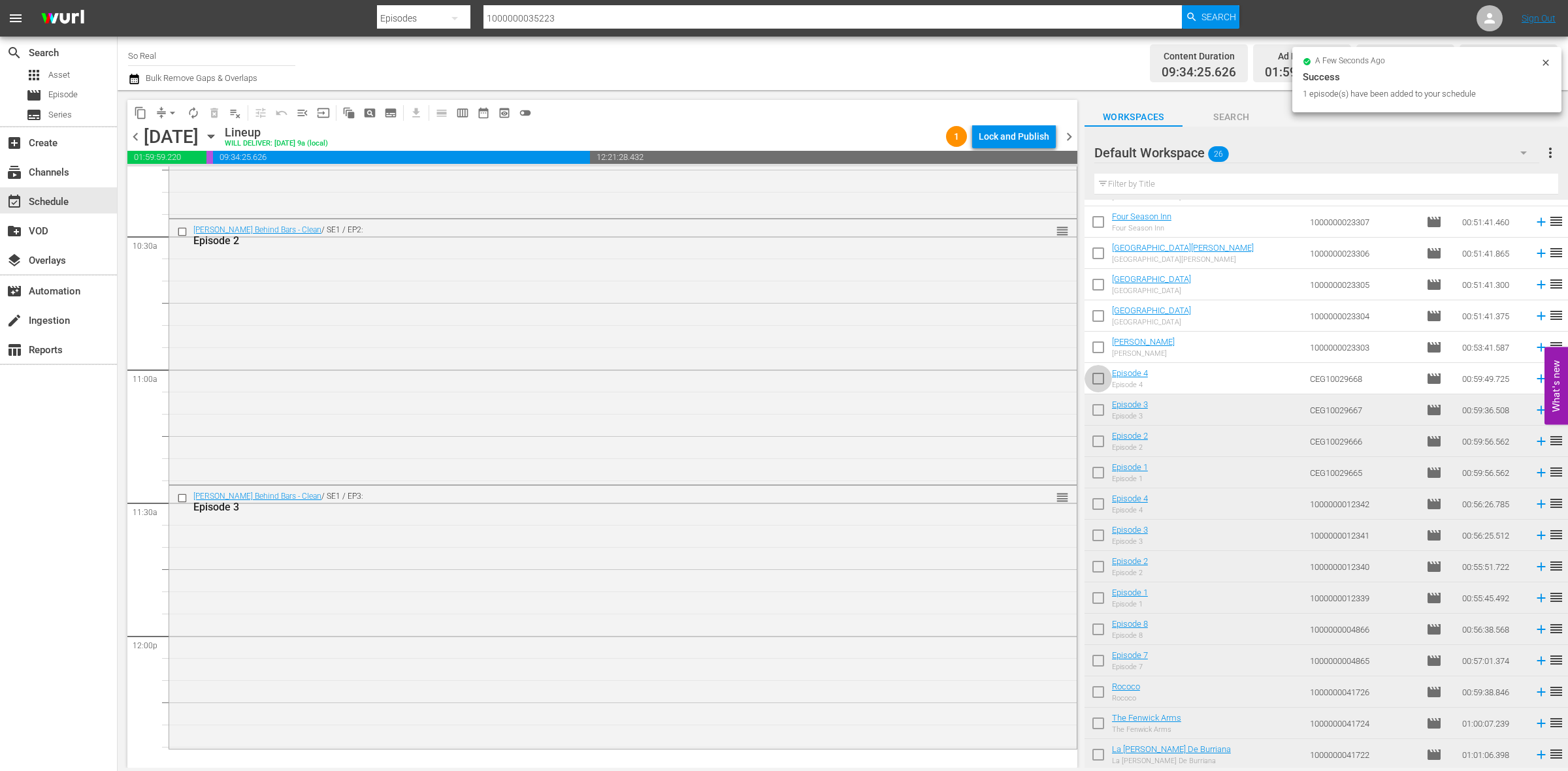
click at [1102, 382] on input "checkbox" at bounding box center [1098, 381] width 27 height 27
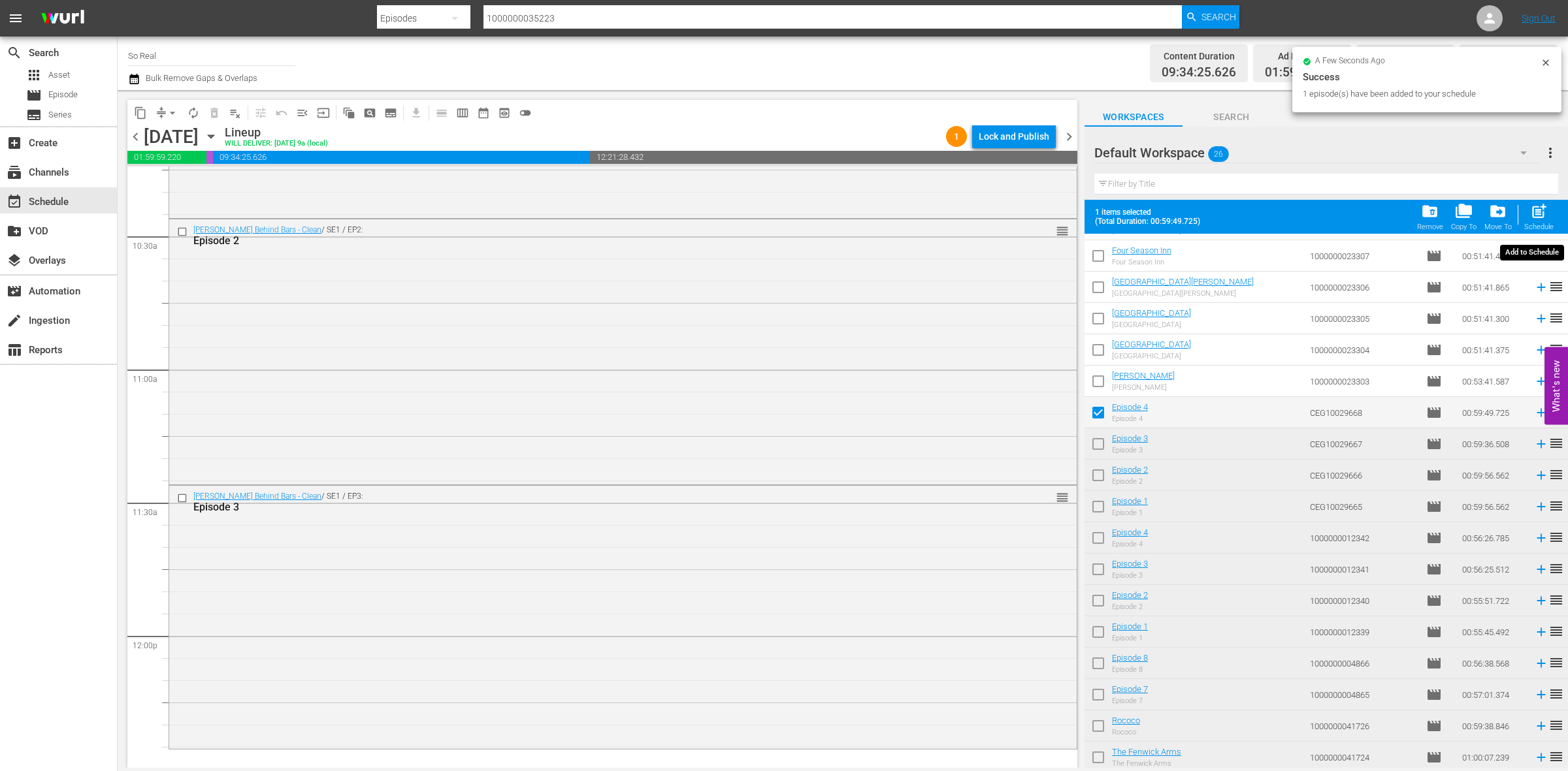
click at [1549, 219] on div "post_add Schedule" at bounding box center [1538, 216] width 29 height 29
checkbox input "false"
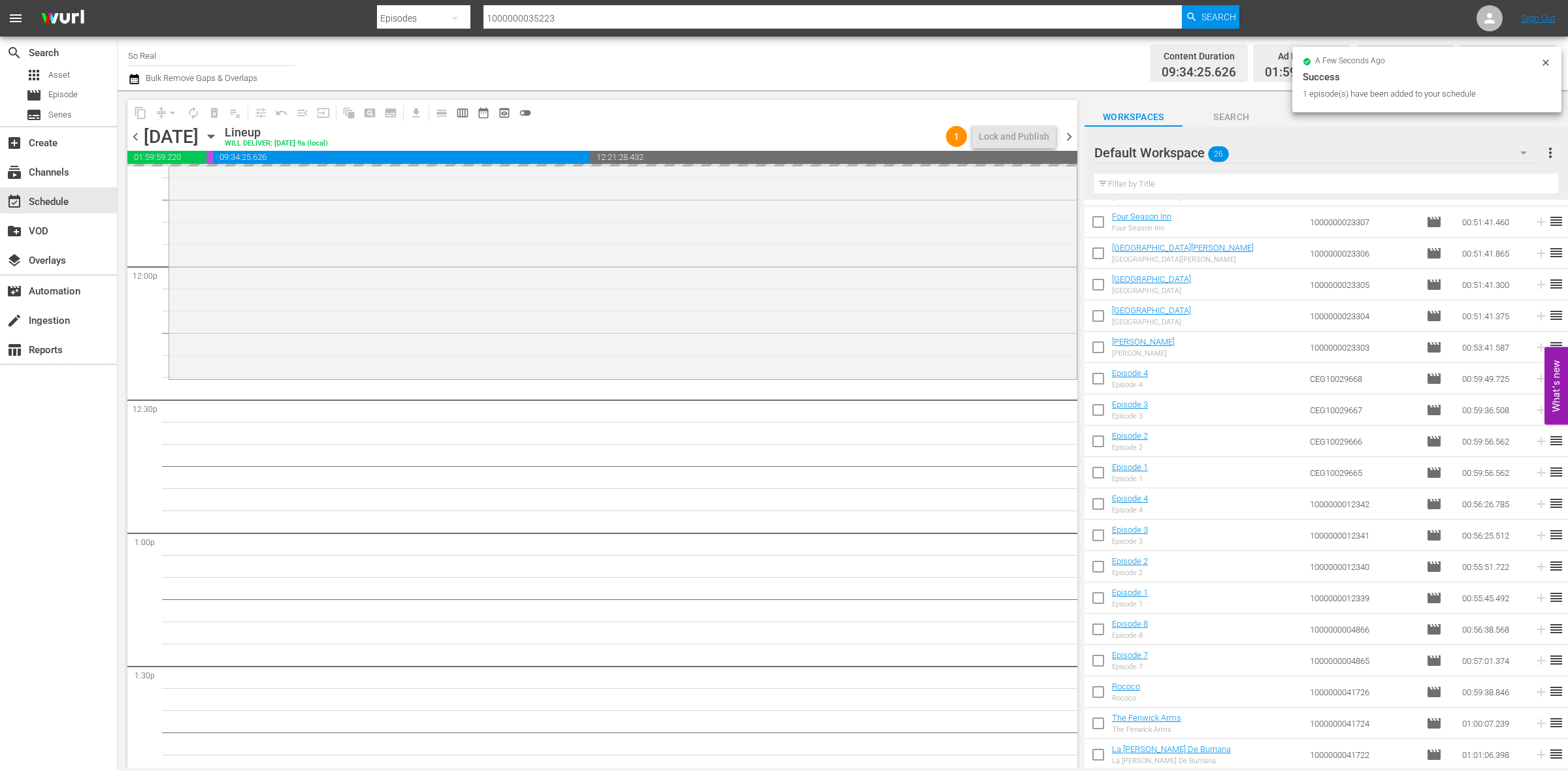
scroll to position [3118, 0]
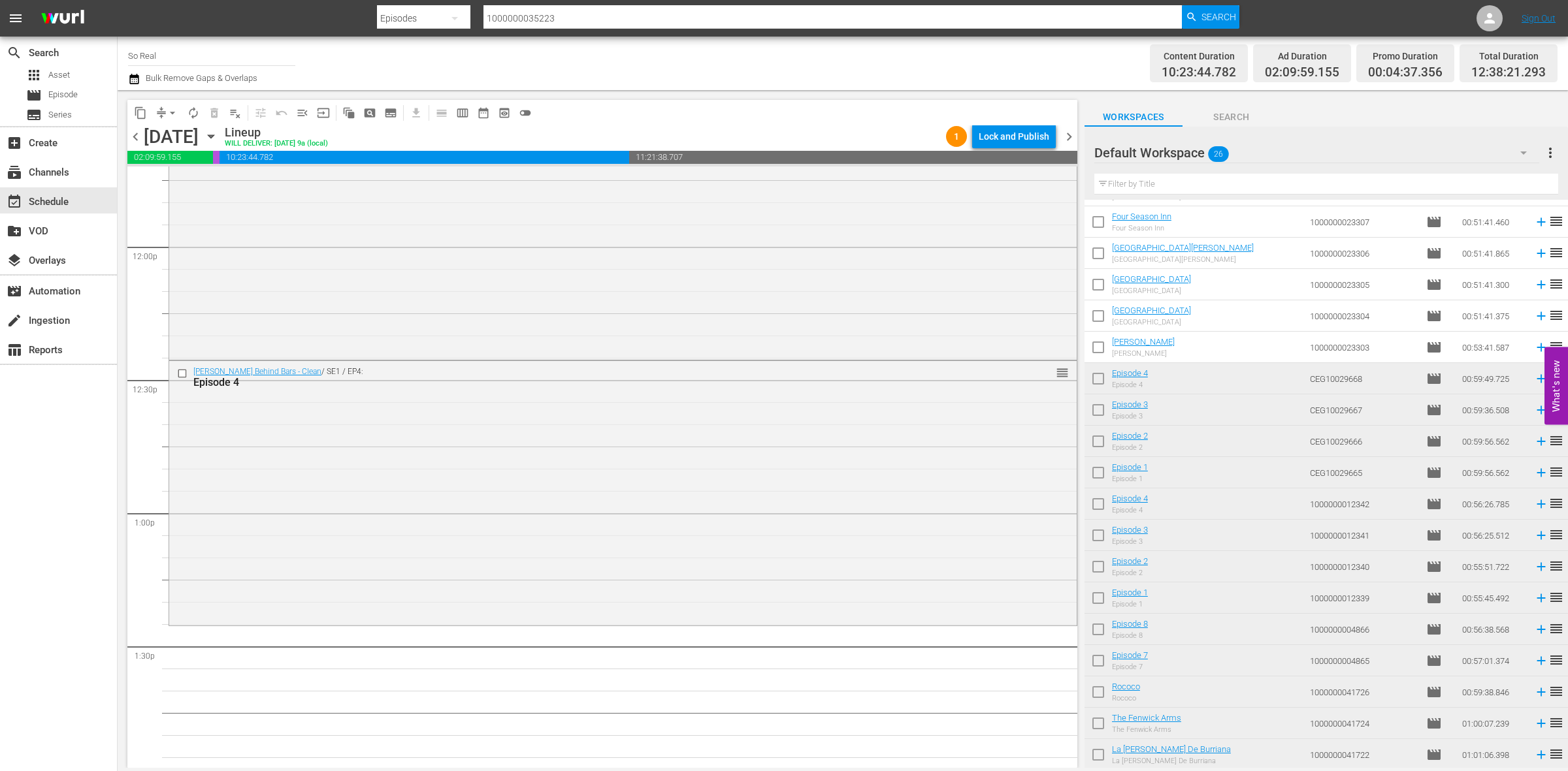
click at [1102, 350] on input "checkbox" at bounding box center [1098, 350] width 27 height 27
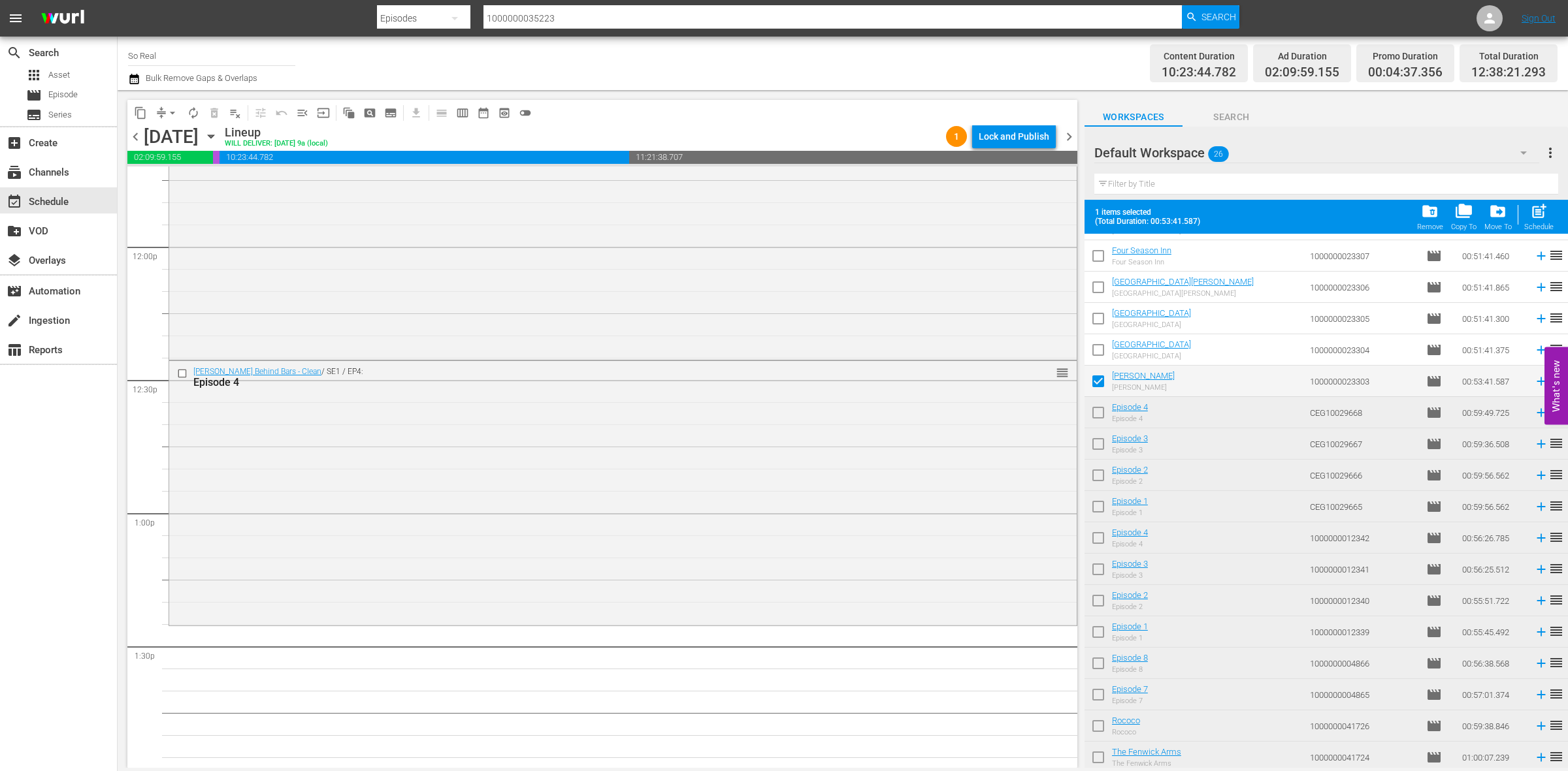
click at [1549, 223] on div "post_add Schedule" at bounding box center [1538, 216] width 29 height 29
checkbox input "false"
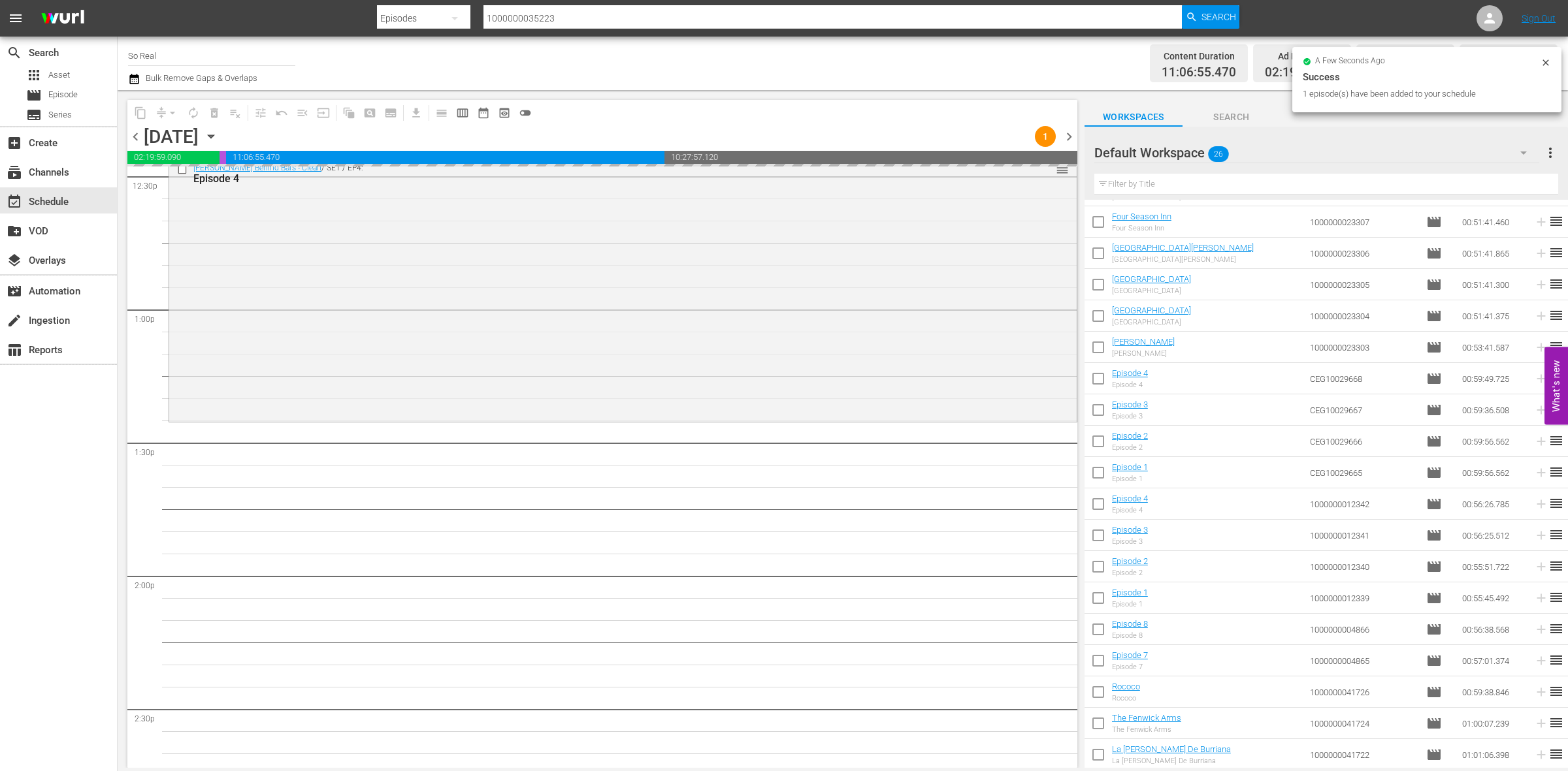
scroll to position [3331, 0]
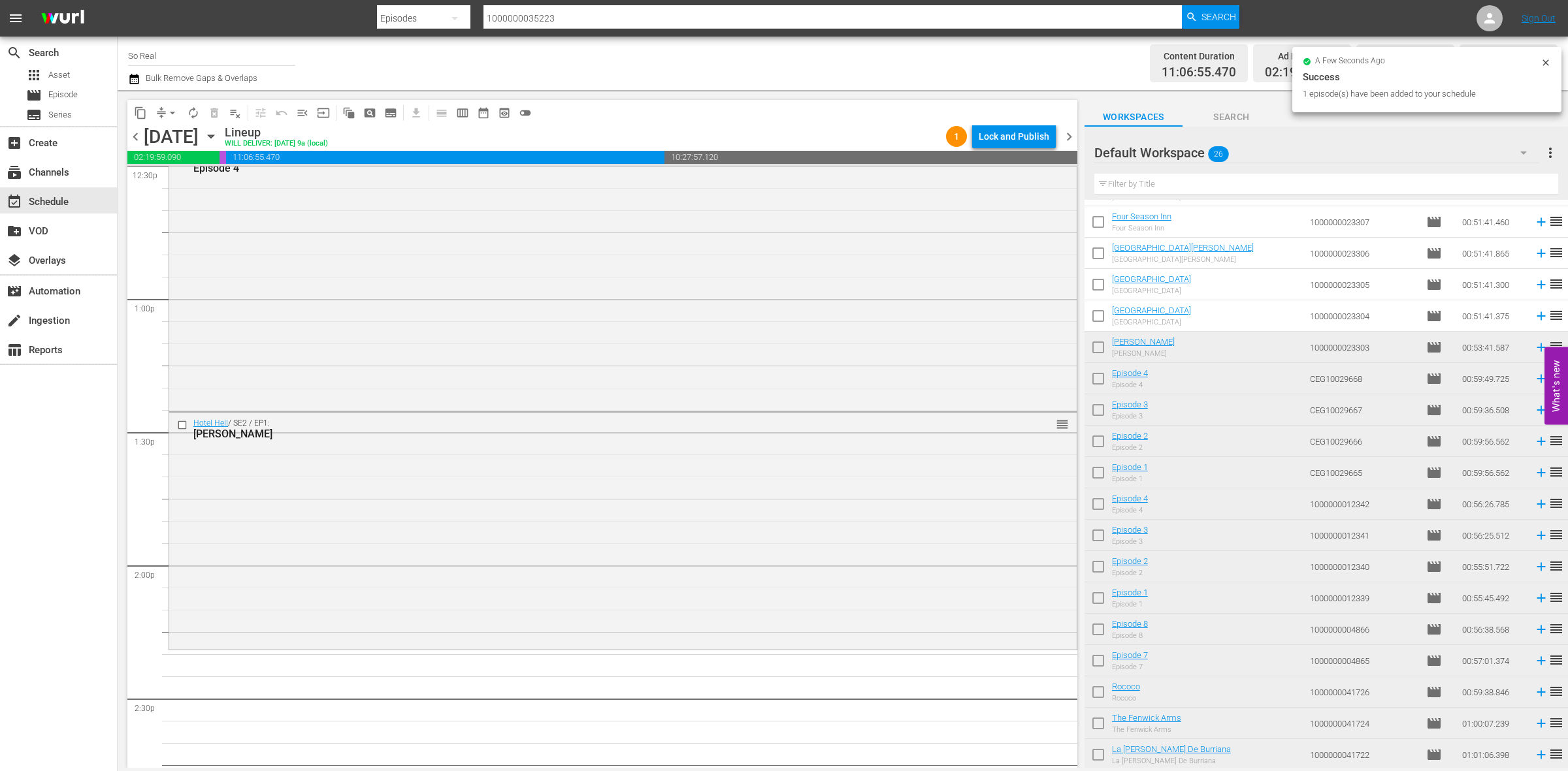
click at [1090, 319] on input "checkbox" at bounding box center [1098, 318] width 27 height 27
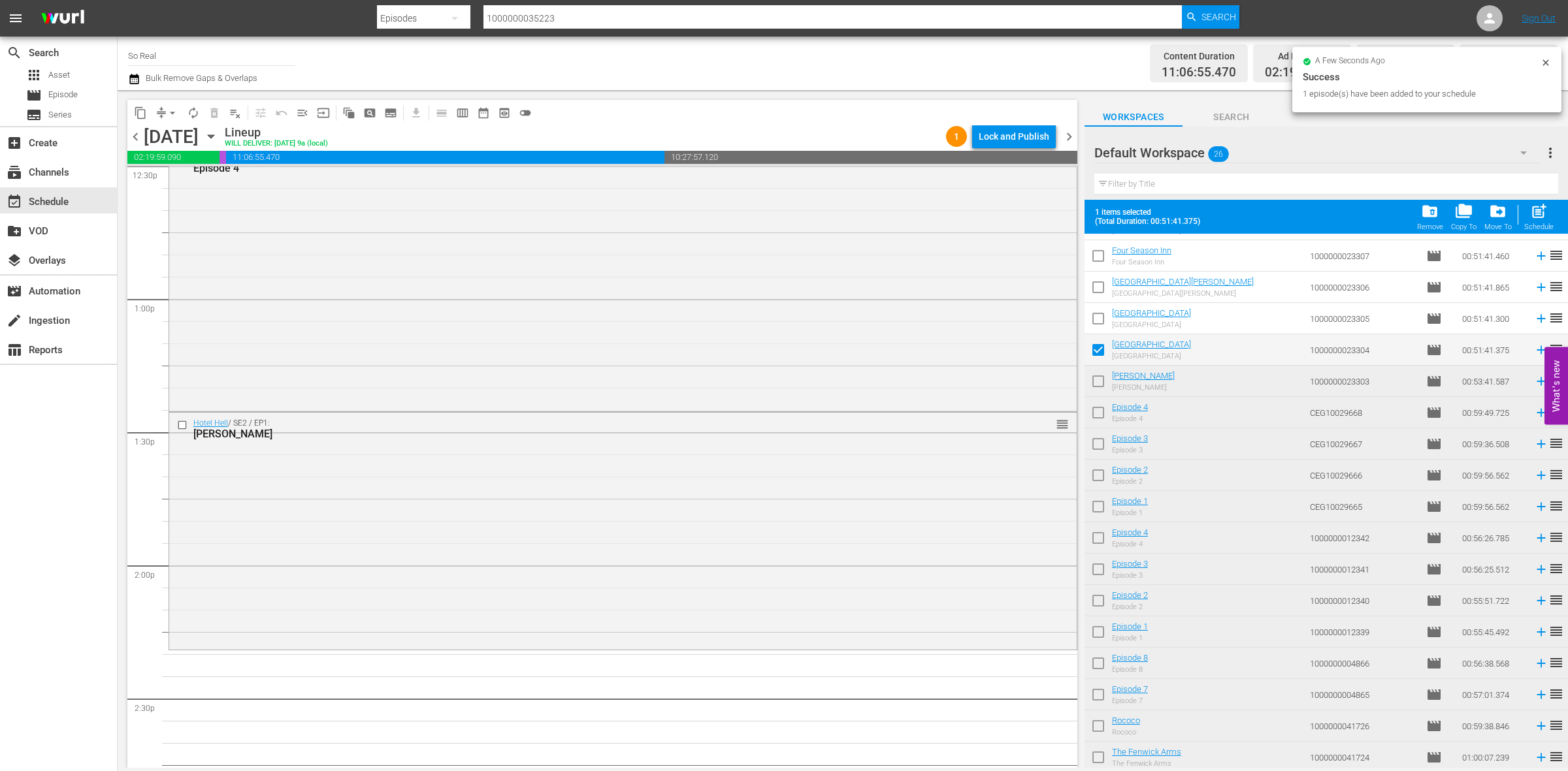
click at [1545, 215] on span "post_add" at bounding box center [1539, 211] width 18 height 18
checkbox input "false"
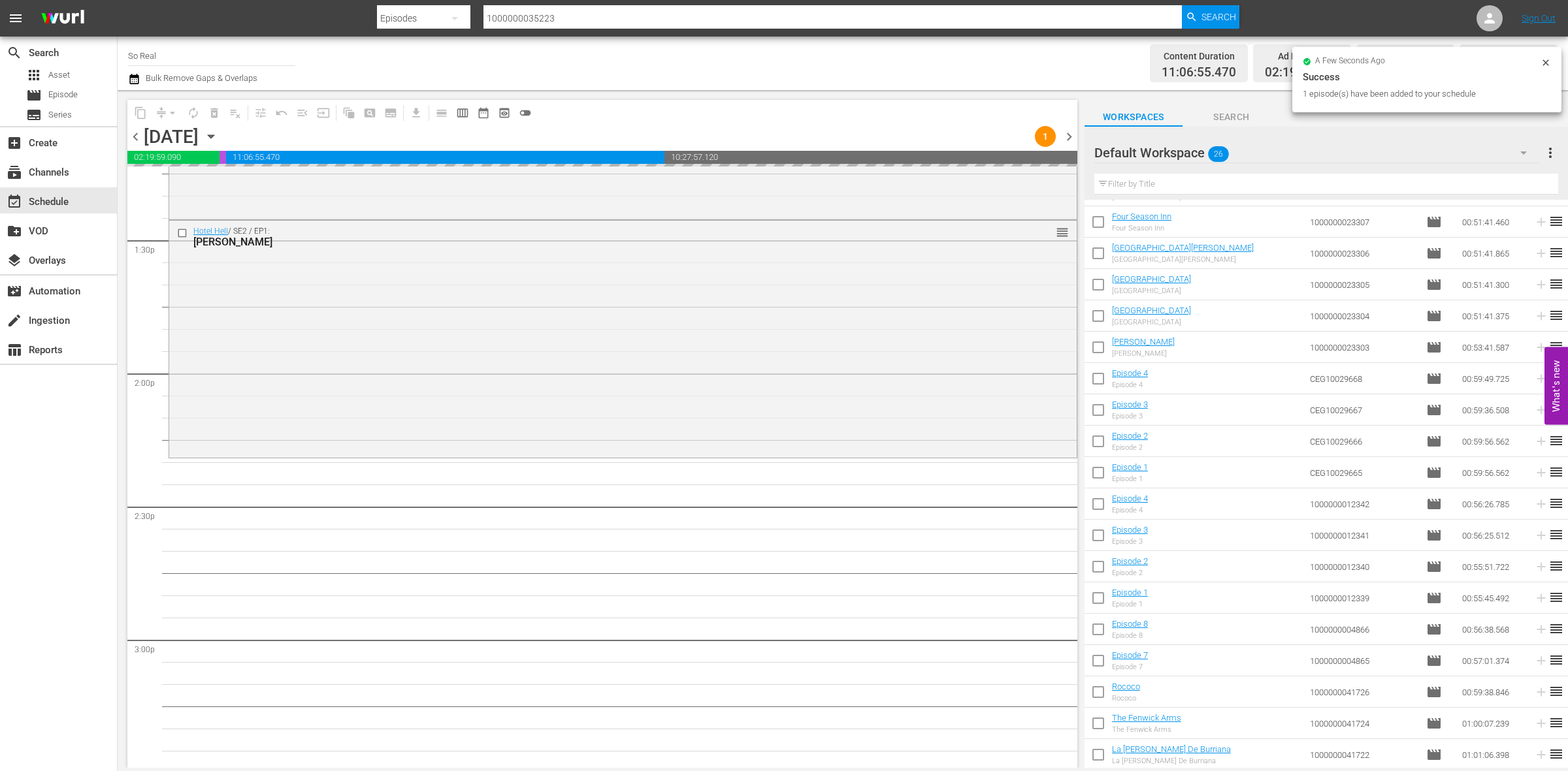
scroll to position [3573, 0]
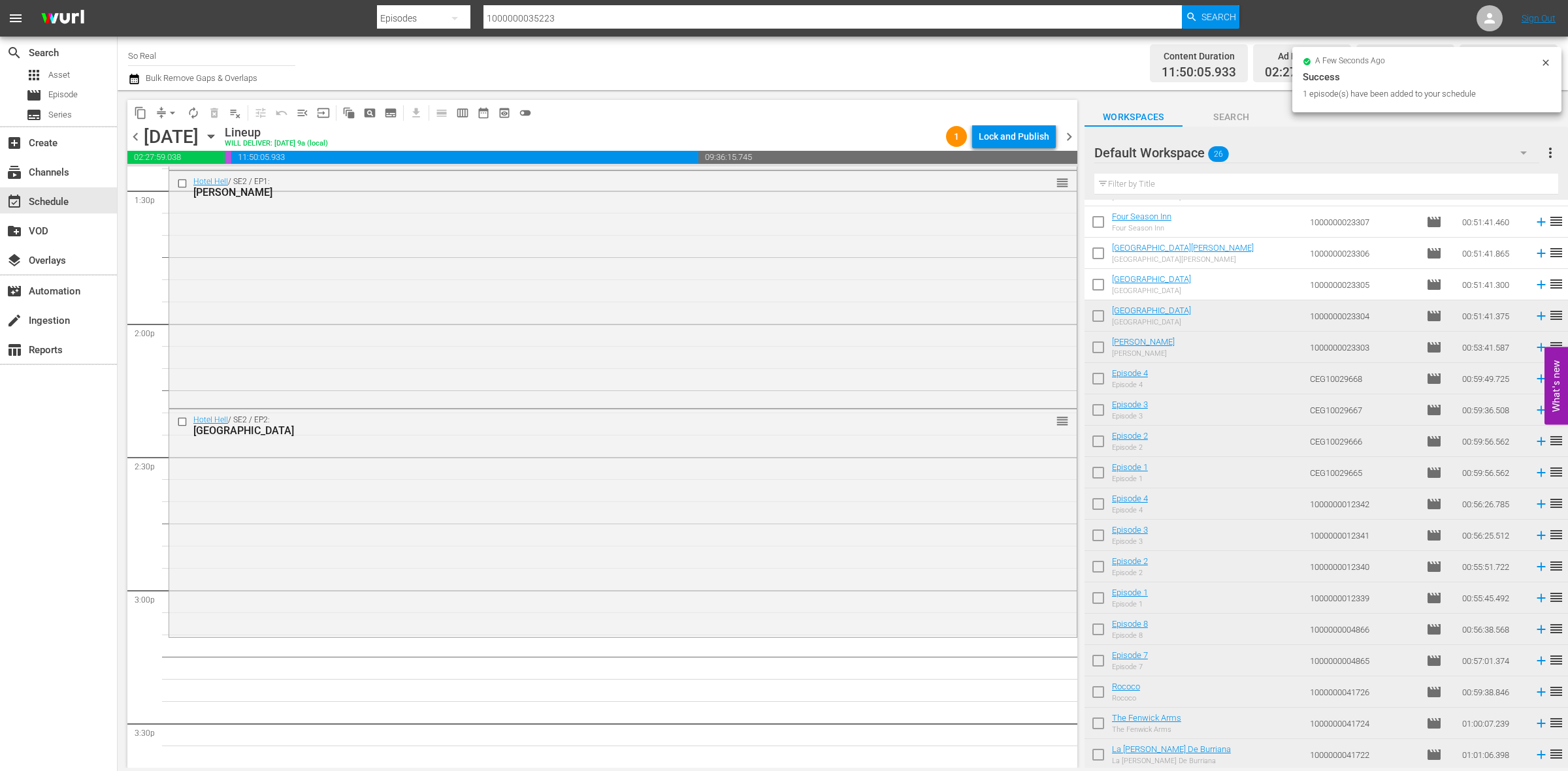
click at [1095, 285] on input "checkbox" at bounding box center [1098, 287] width 27 height 27
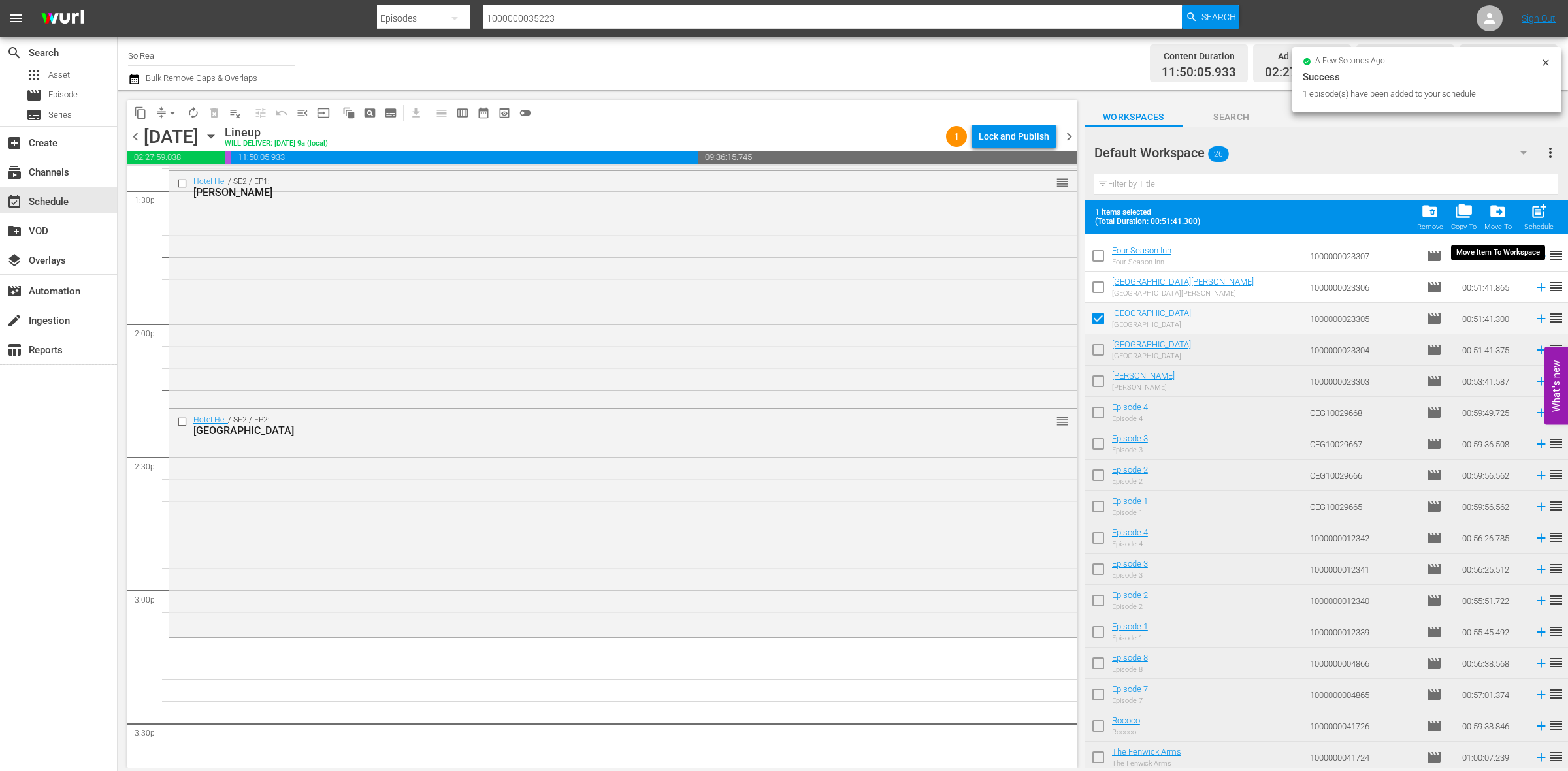
click at [1542, 208] on span "post_add" at bounding box center [1539, 211] width 18 height 18
checkbox input "false"
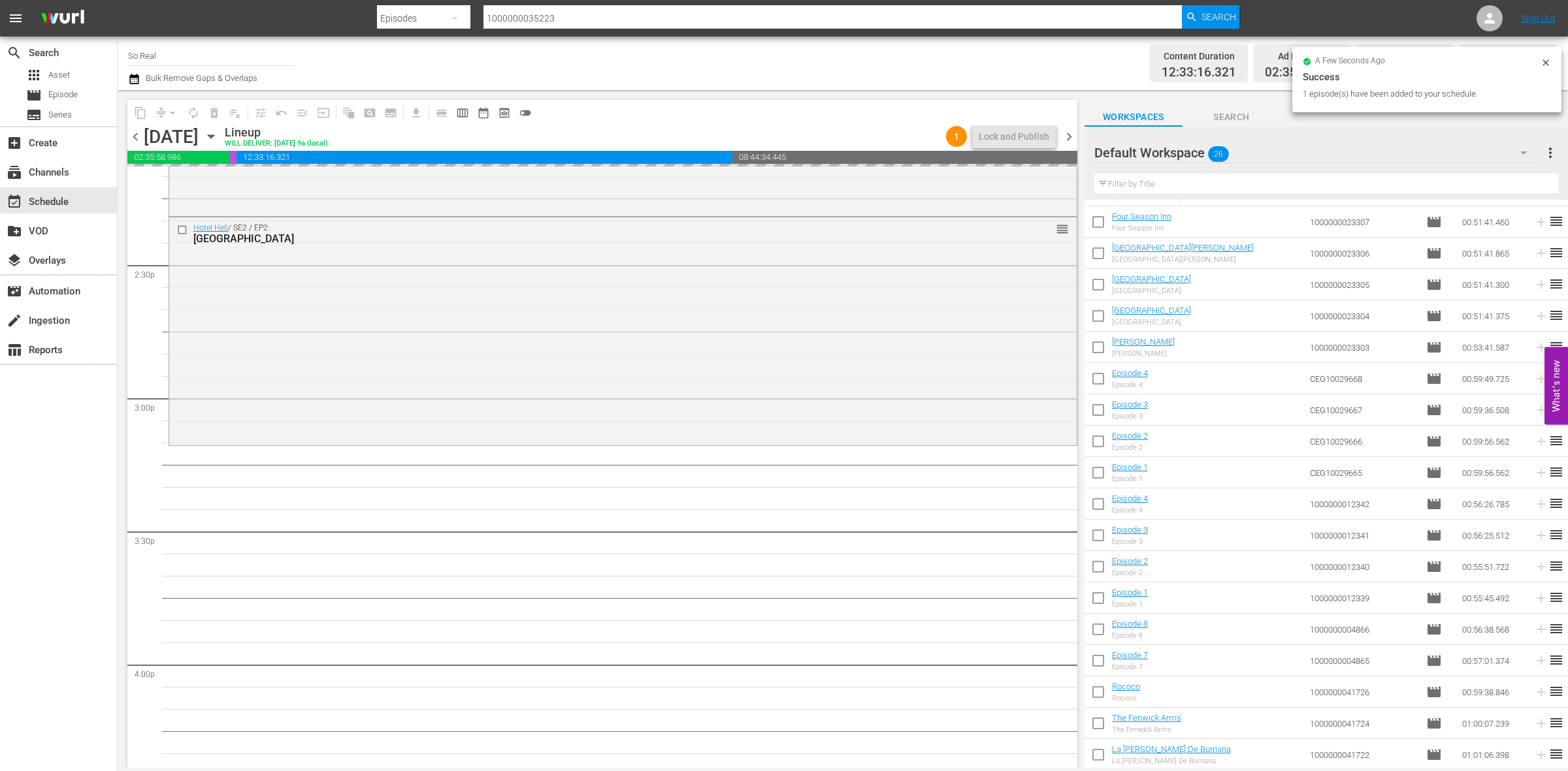
scroll to position [3793, 0]
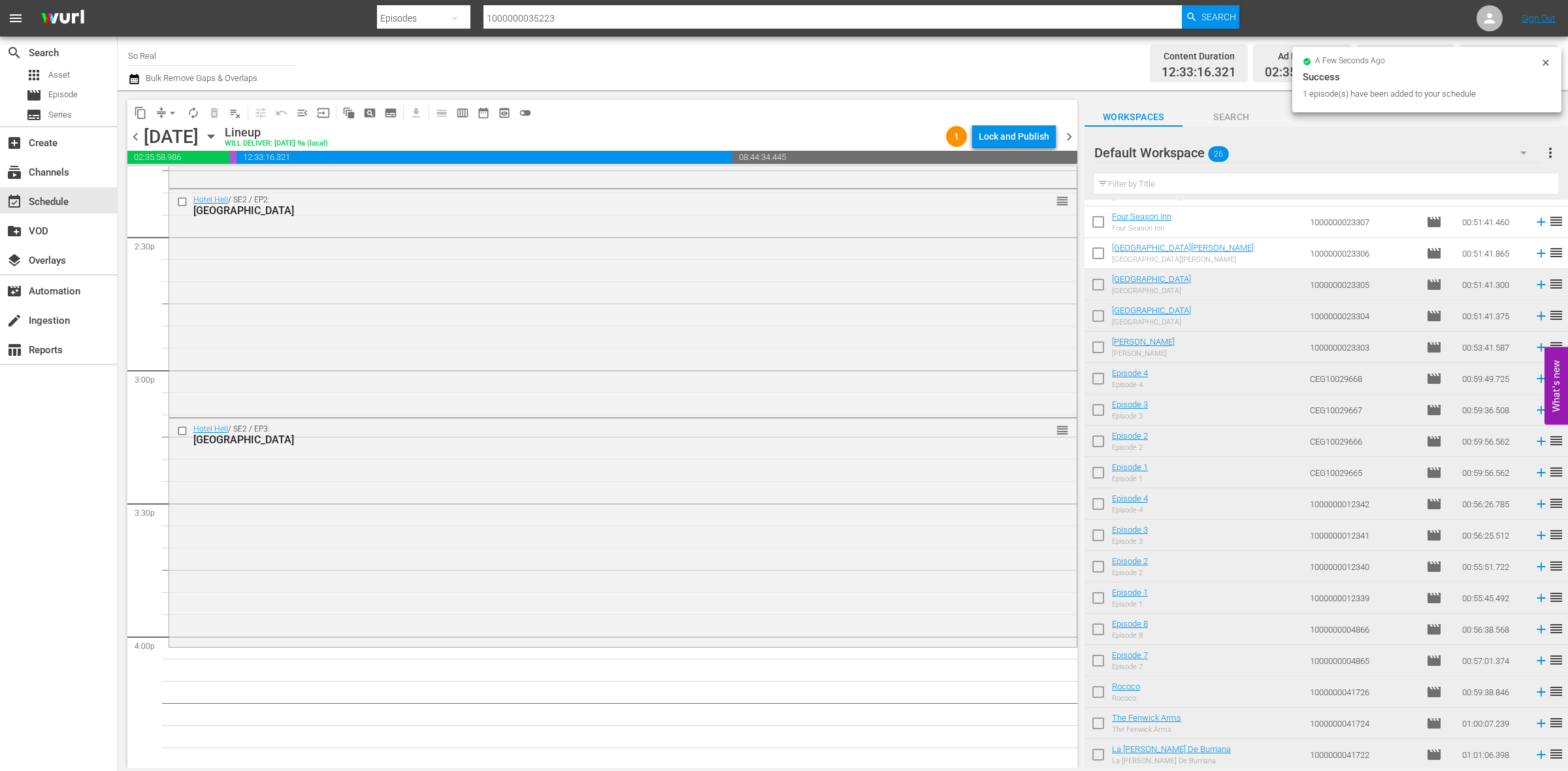
click at [1102, 259] on input "checkbox" at bounding box center [1098, 255] width 27 height 27
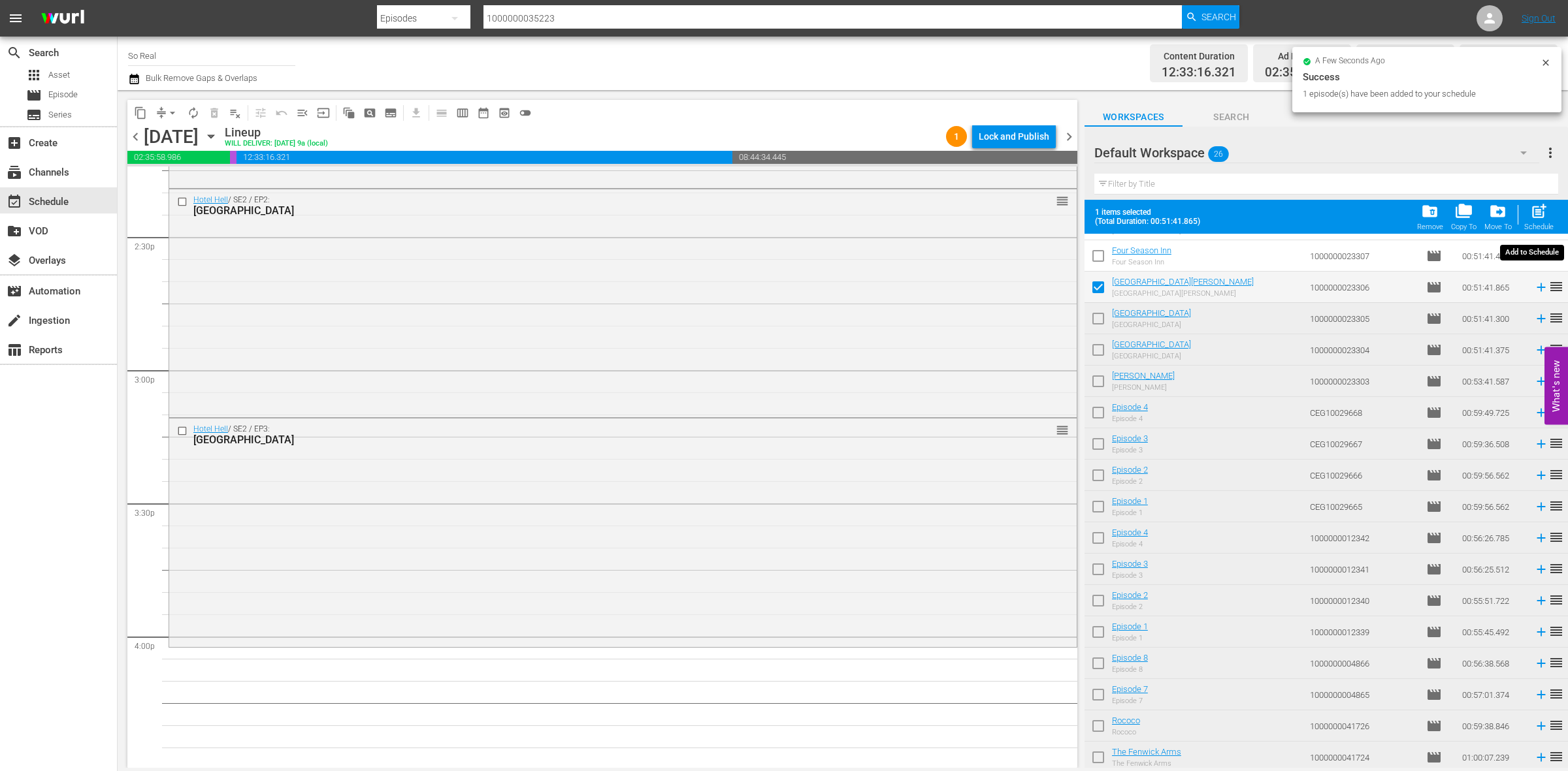
click at [1544, 212] on span "post_add" at bounding box center [1539, 211] width 18 height 18
checkbox input "false"
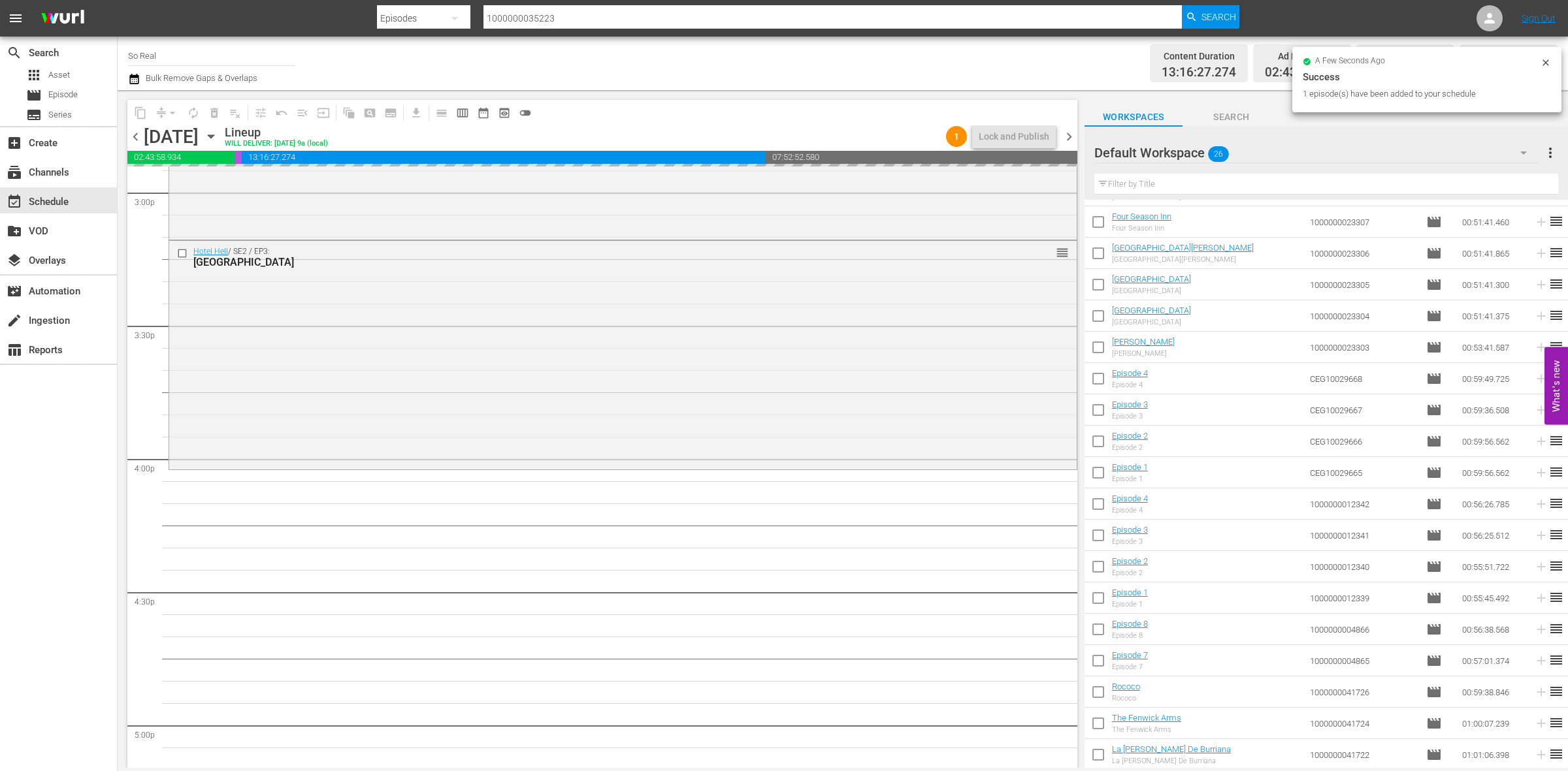
scroll to position [4002, 0]
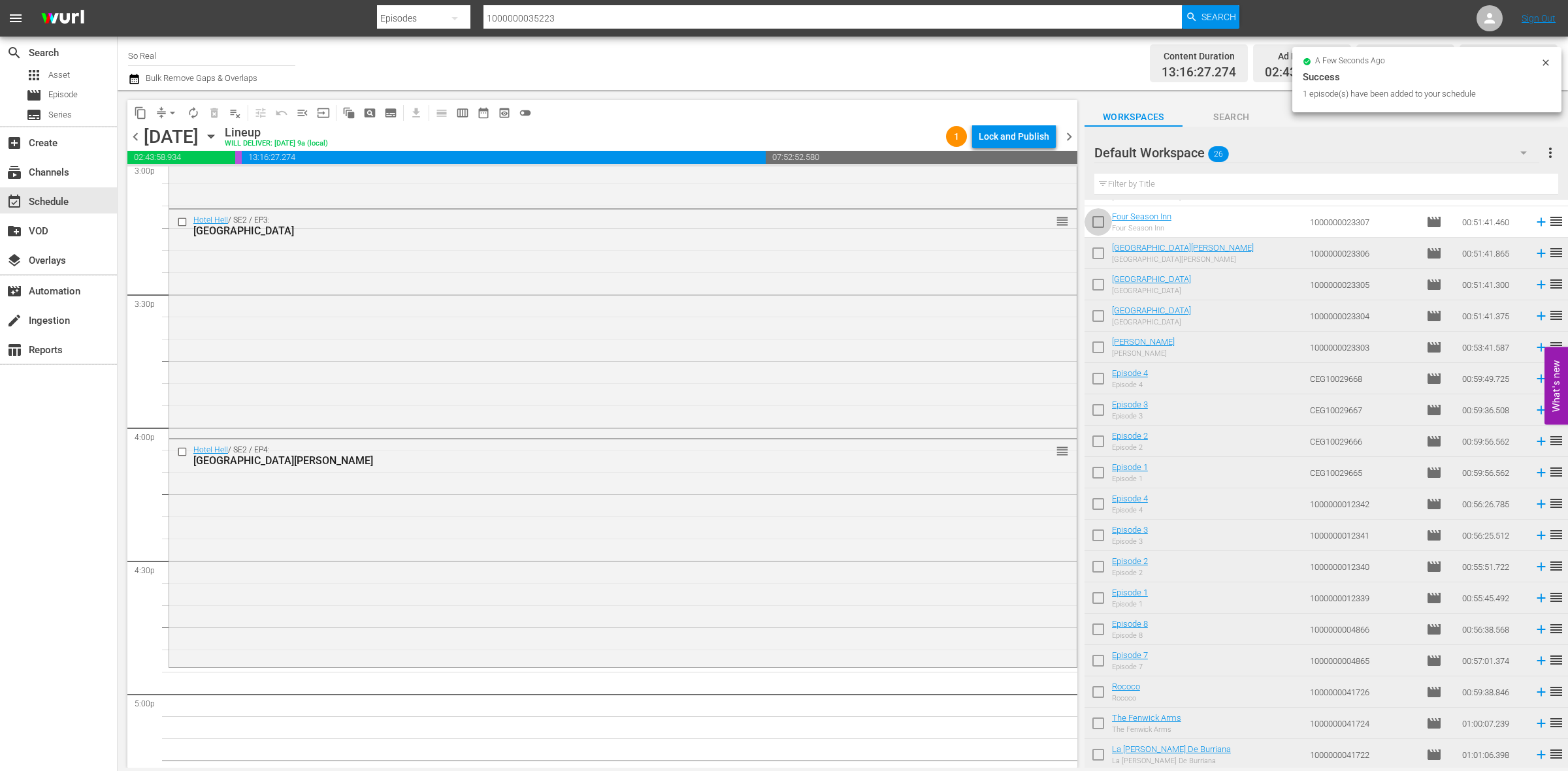
click at [1106, 217] on input "checkbox" at bounding box center [1098, 224] width 27 height 27
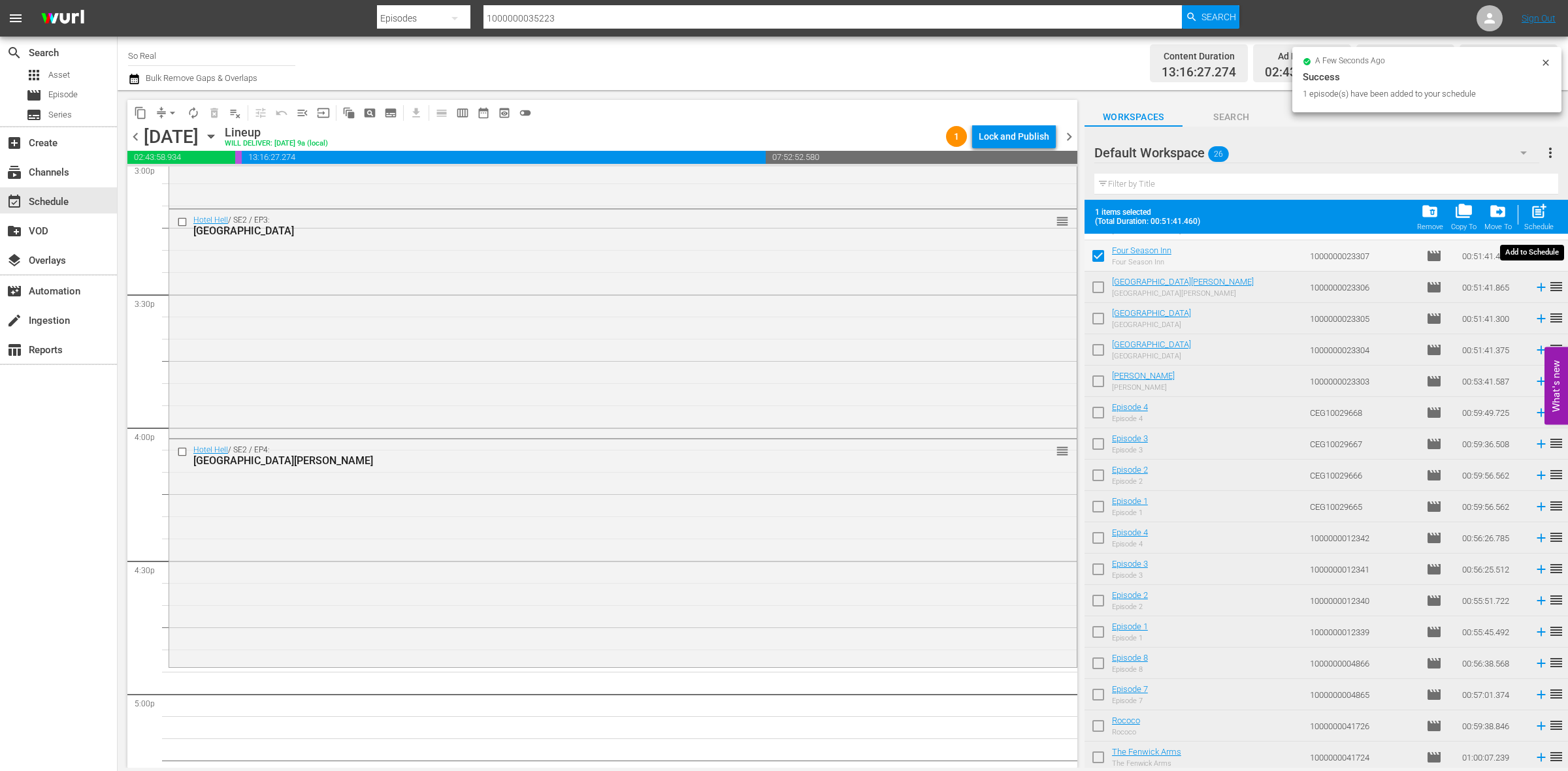
click at [1534, 213] on span "post_add" at bounding box center [1539, 211] width 18 height 18
checkbox input "false"
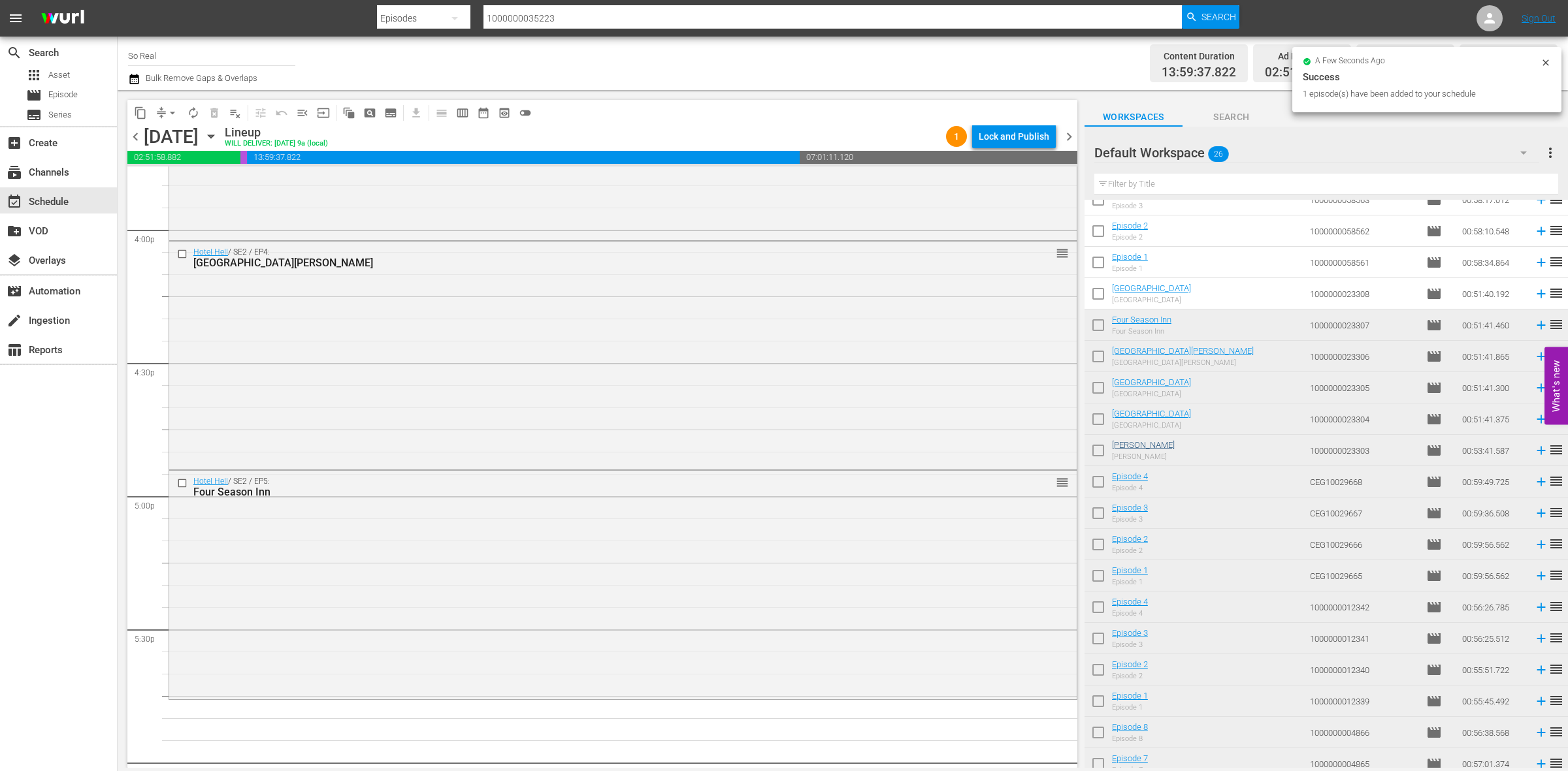
scroll to position [90, 0]
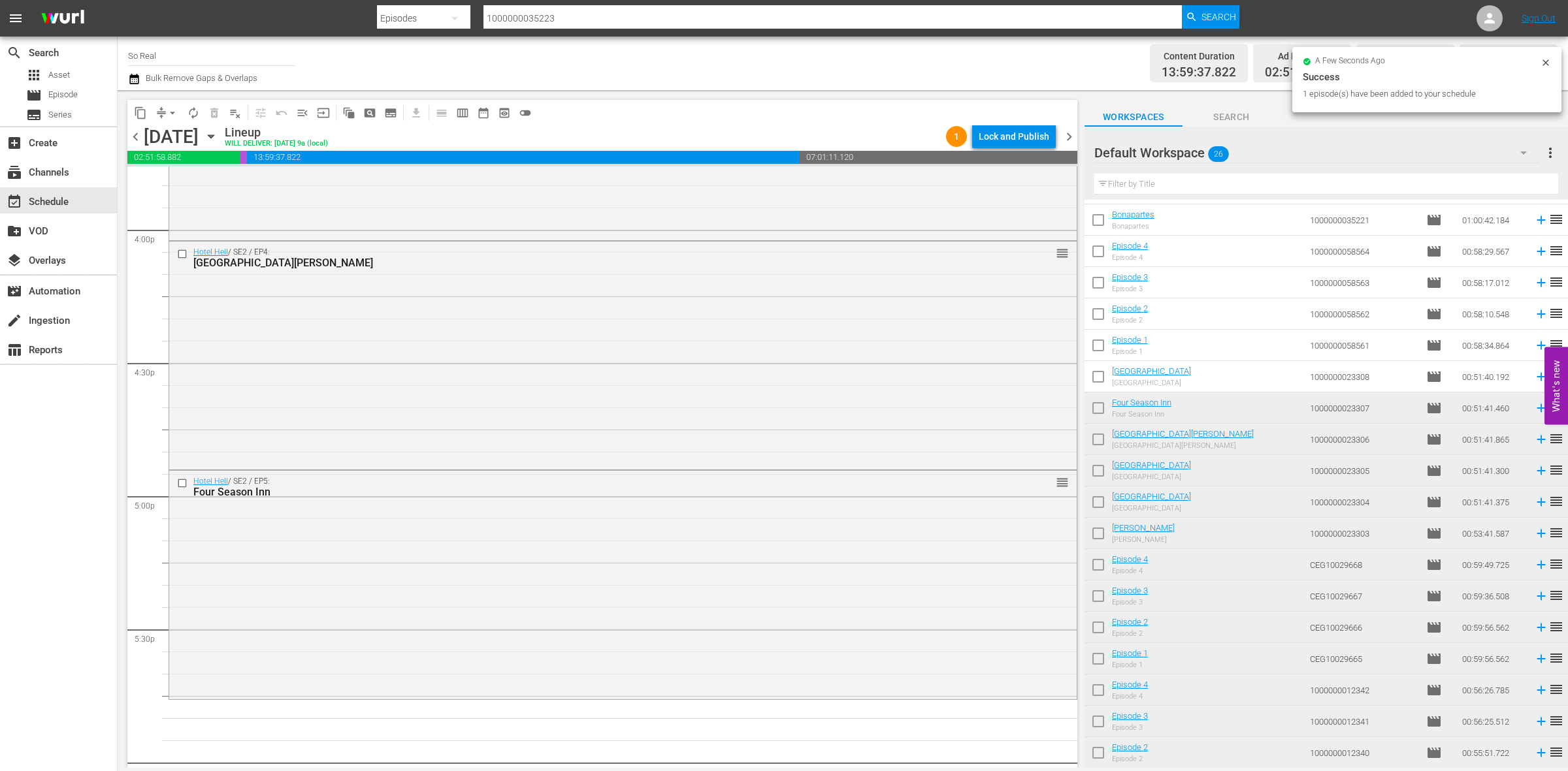
click at [1100, 370] on input "checkbox" at bounding box center [1098, 379] width 27 height 27
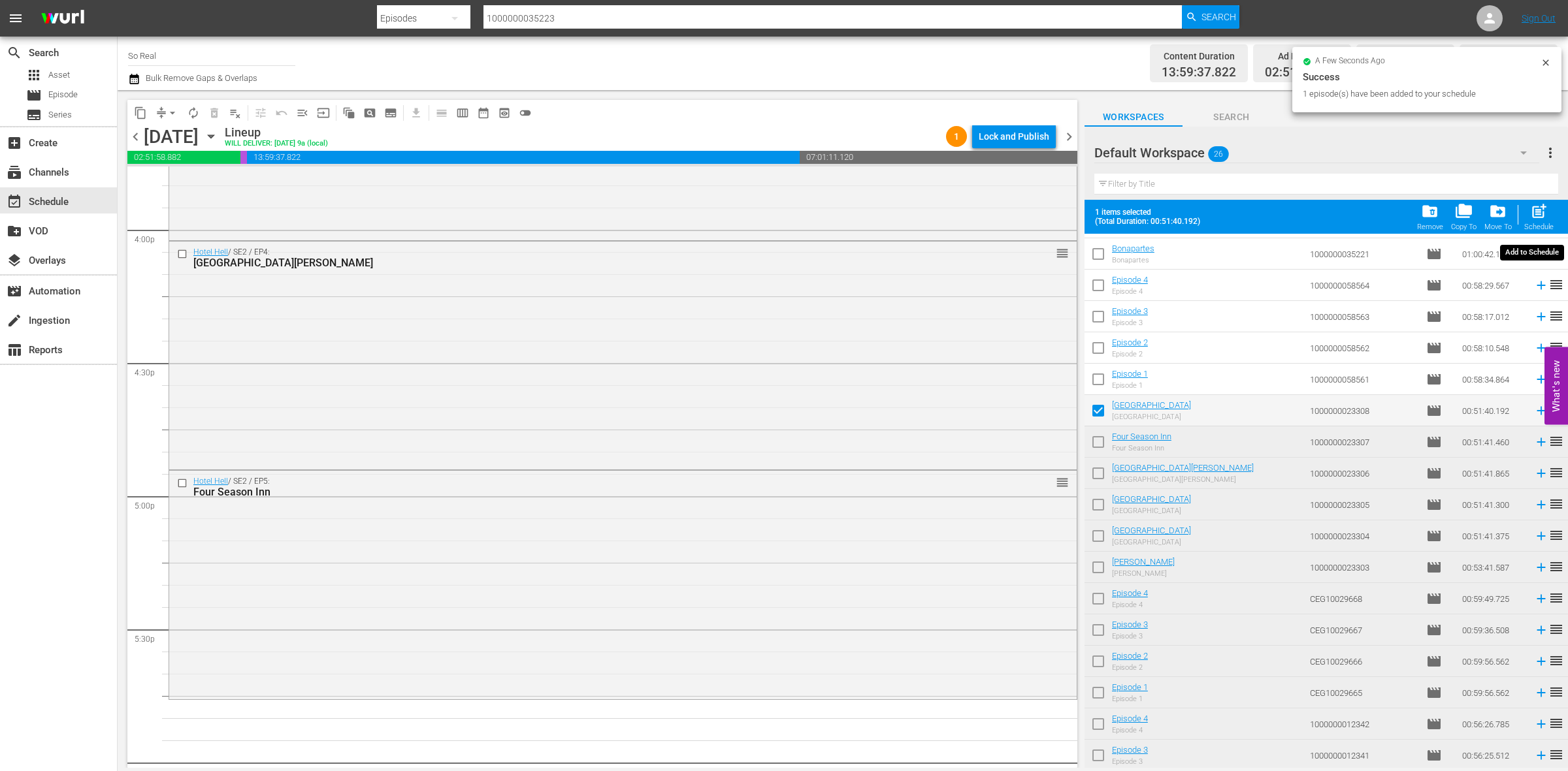
click at [1536, 204] on span "post_add" at bounding box center [1539, 211] width 18 height 18
checkbox input "false"
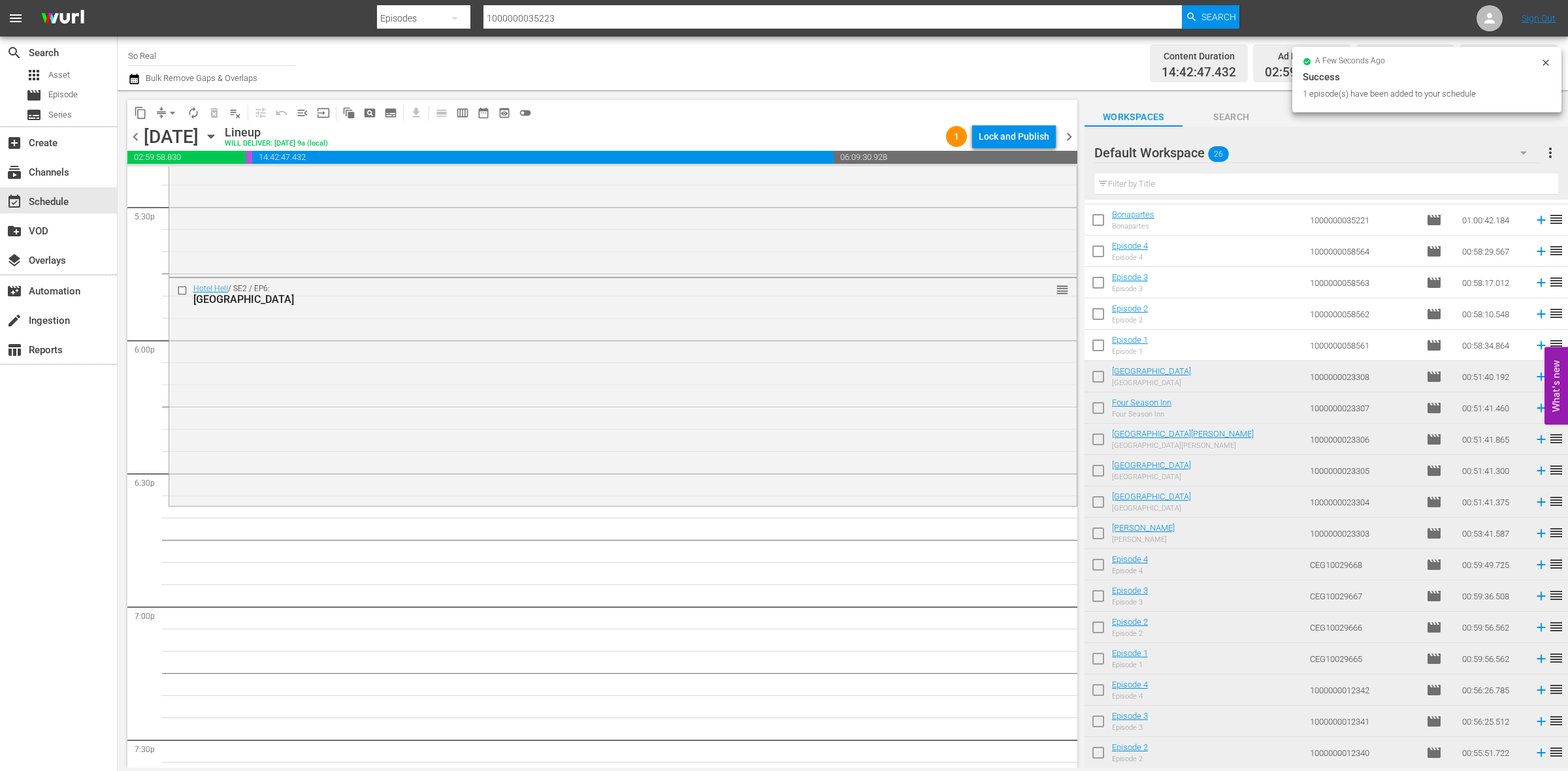
scroll to position [4625, 0]
click at [1097, 343] on input "checkbox" at bounding box center [1098, 348] width 27 height 27
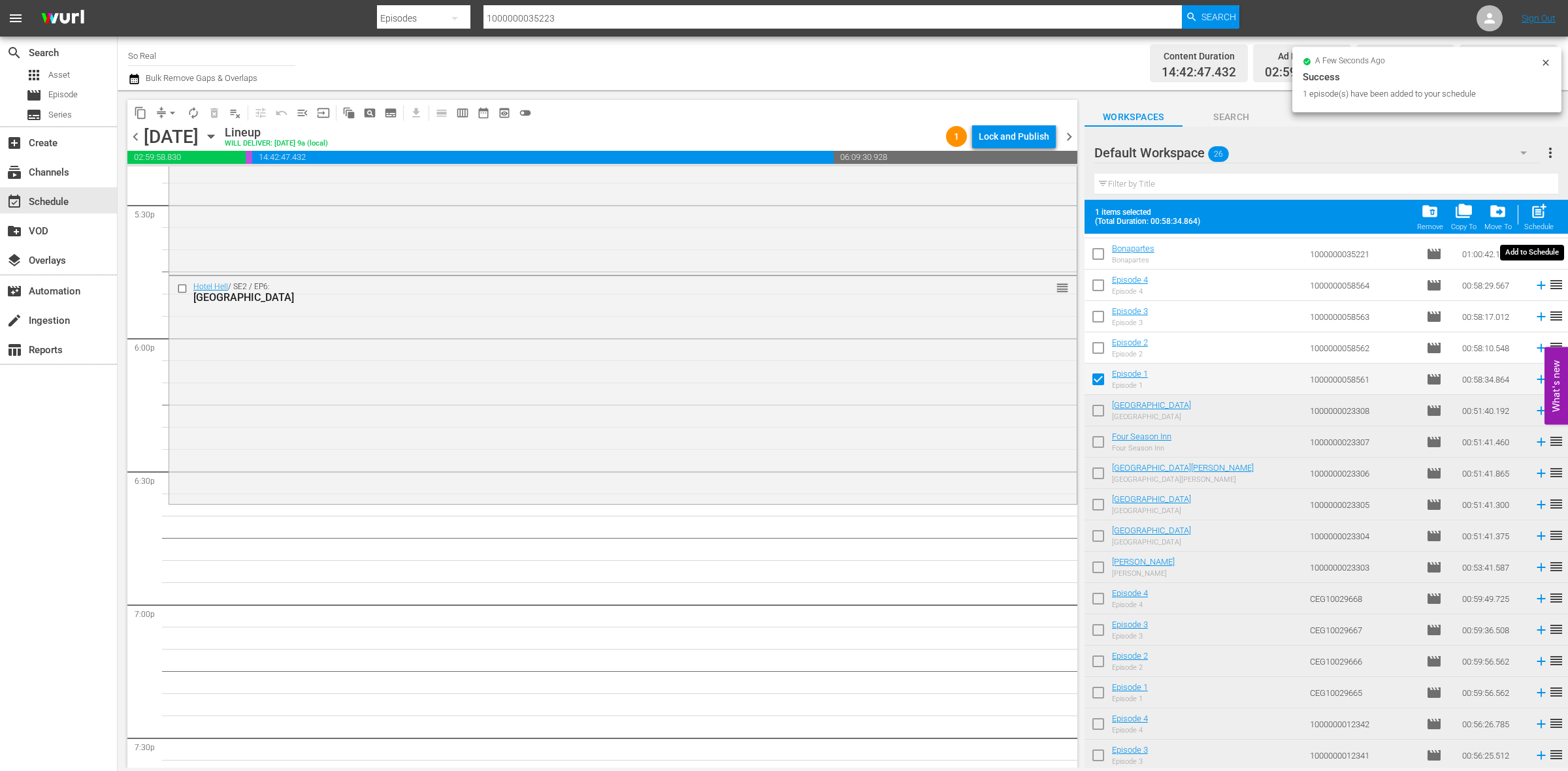
click at [1544, 217] on span "post_add" at bounding box center [1539, 211] width 18 height 18
checkbox input "false"
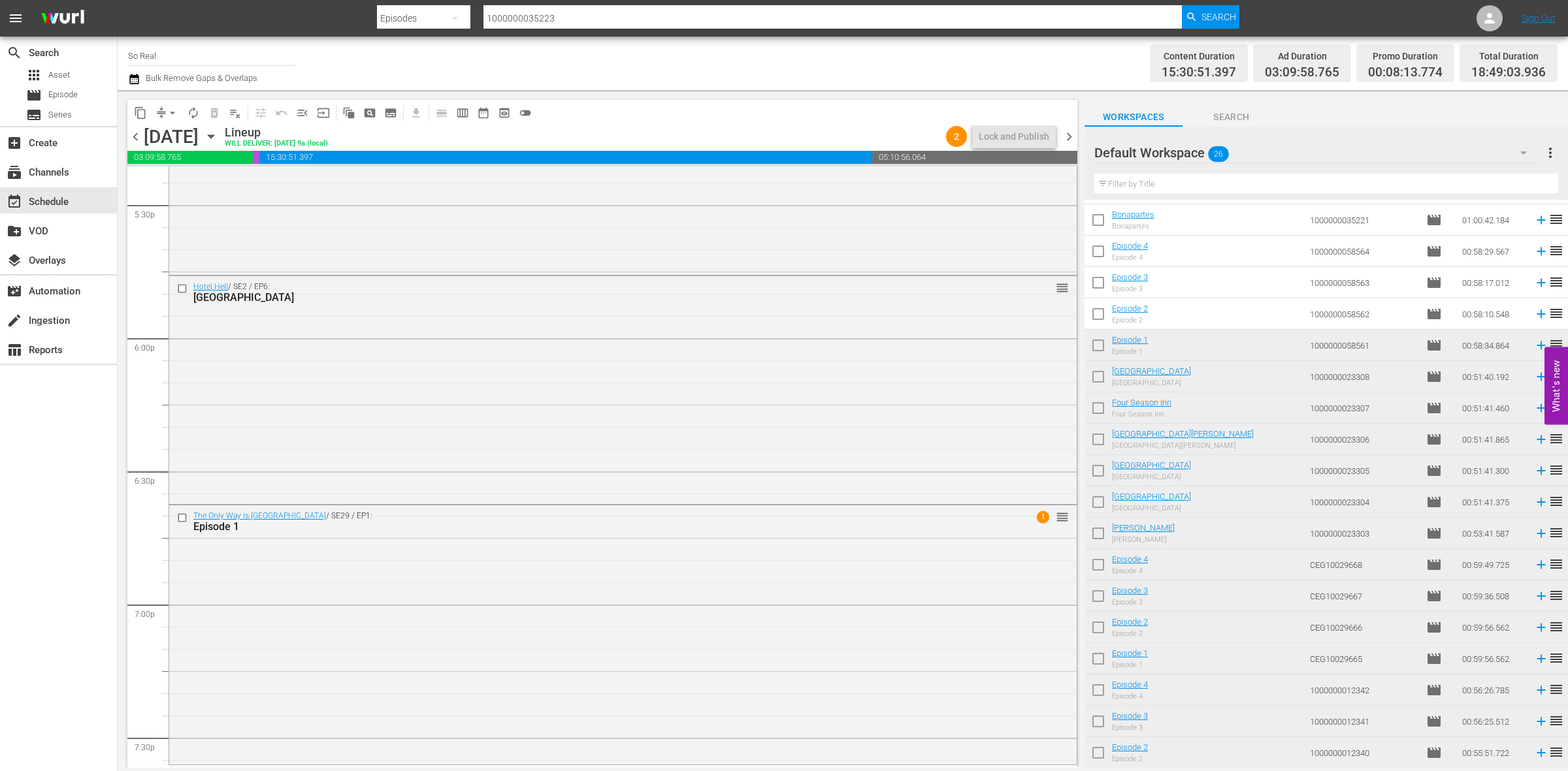
click at [1095, 307] on input "checkbox" at bounding box center [1098, 316] width 27 height 27
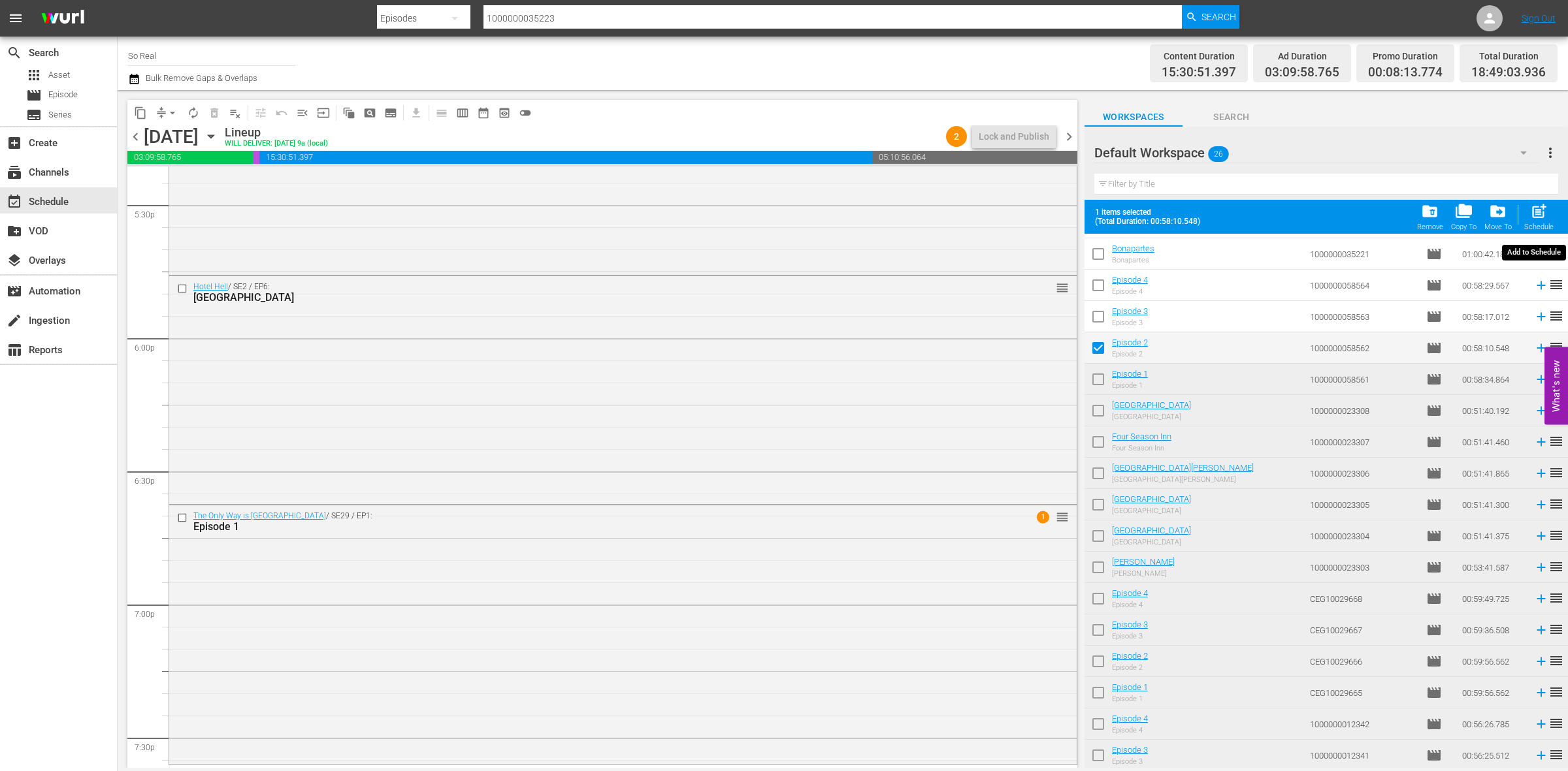
click at [1549, 209] on div "post_add Schedule" at bounding box center [1538, 216] width 29 height 29
checkbox input "false"
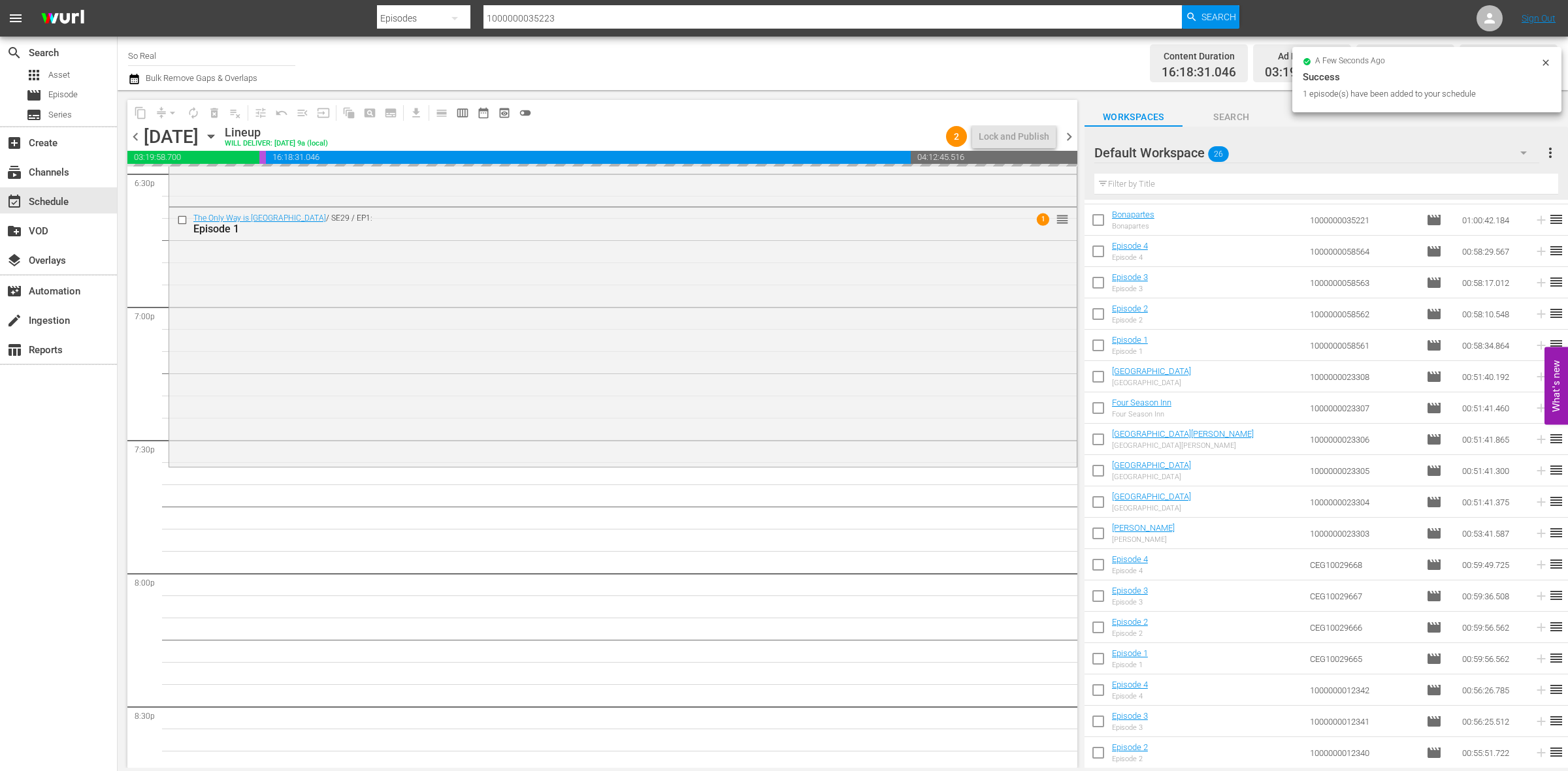
scroll to position [4949, 0]
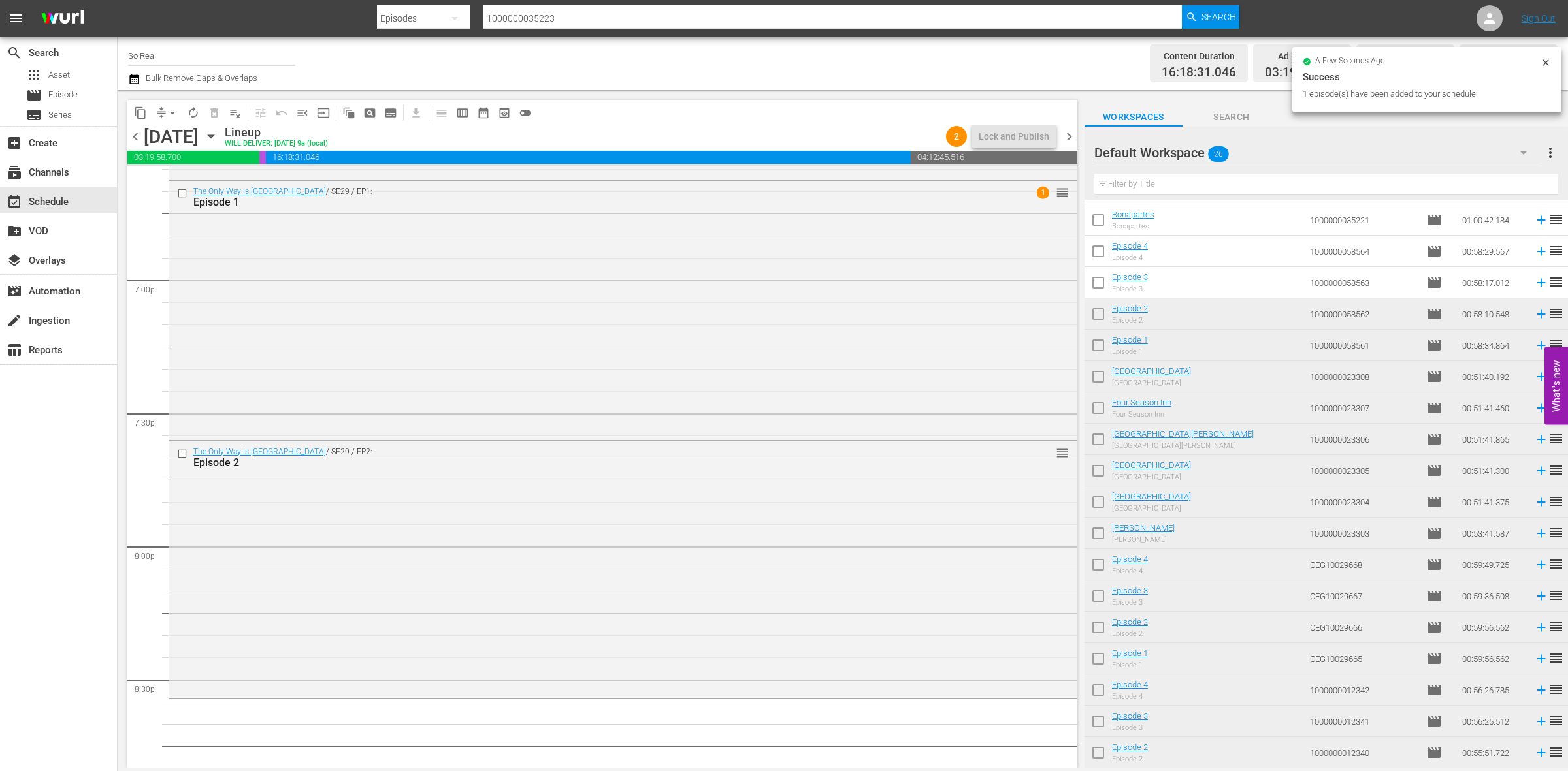
click at [1108, 292] on input "checkbox" at bounding box center [1098, 285] width 27 height 27
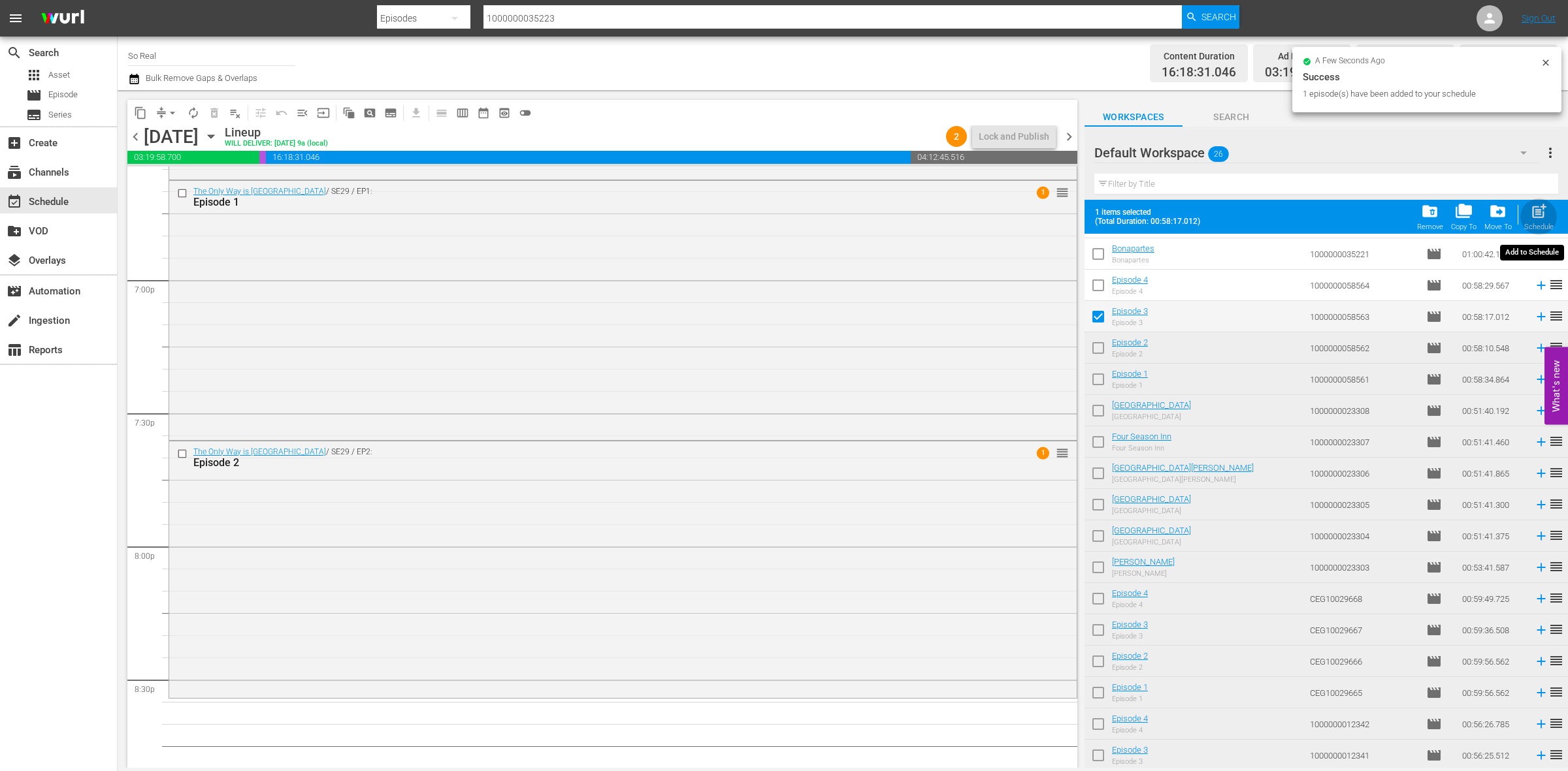
click at [1547, 207] on span "post_add" at bounding box center [1539, 211] width 18 height 18
checkbox input "false"
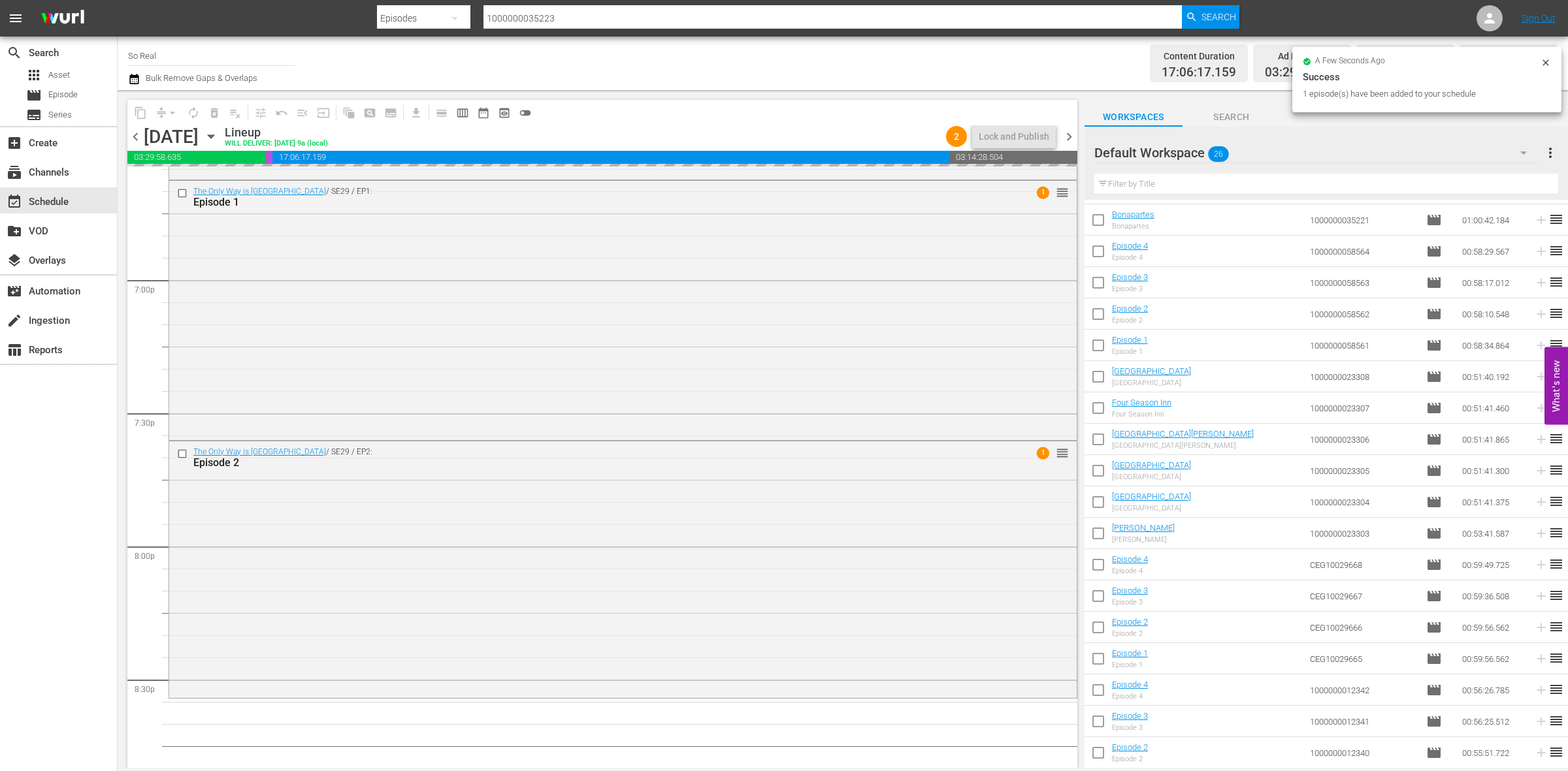
scroll to position [5211, 0]
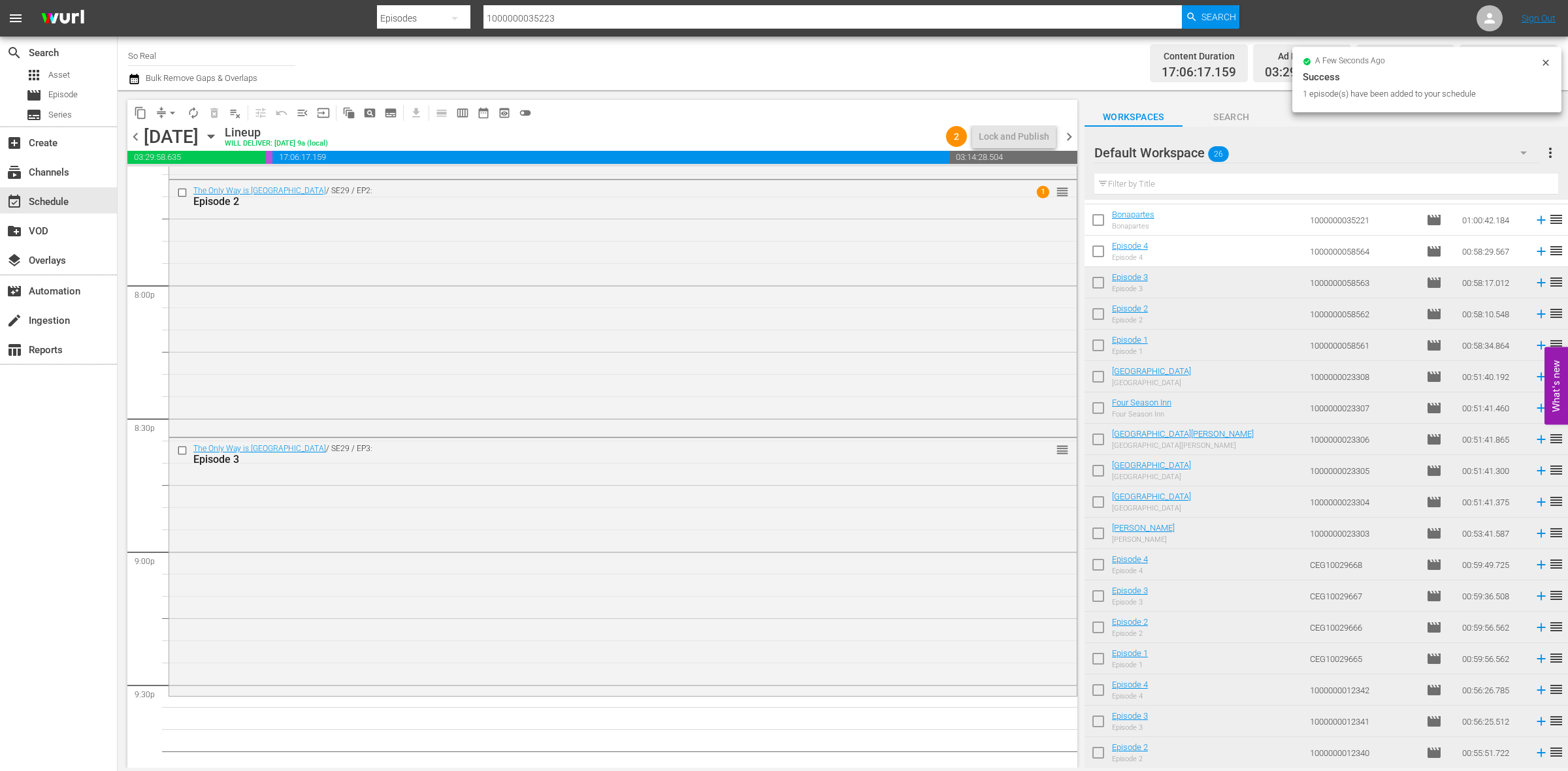
click at [1098, 248] on input "checkbox" at bounding box center [1098, 253] width 27 height 27
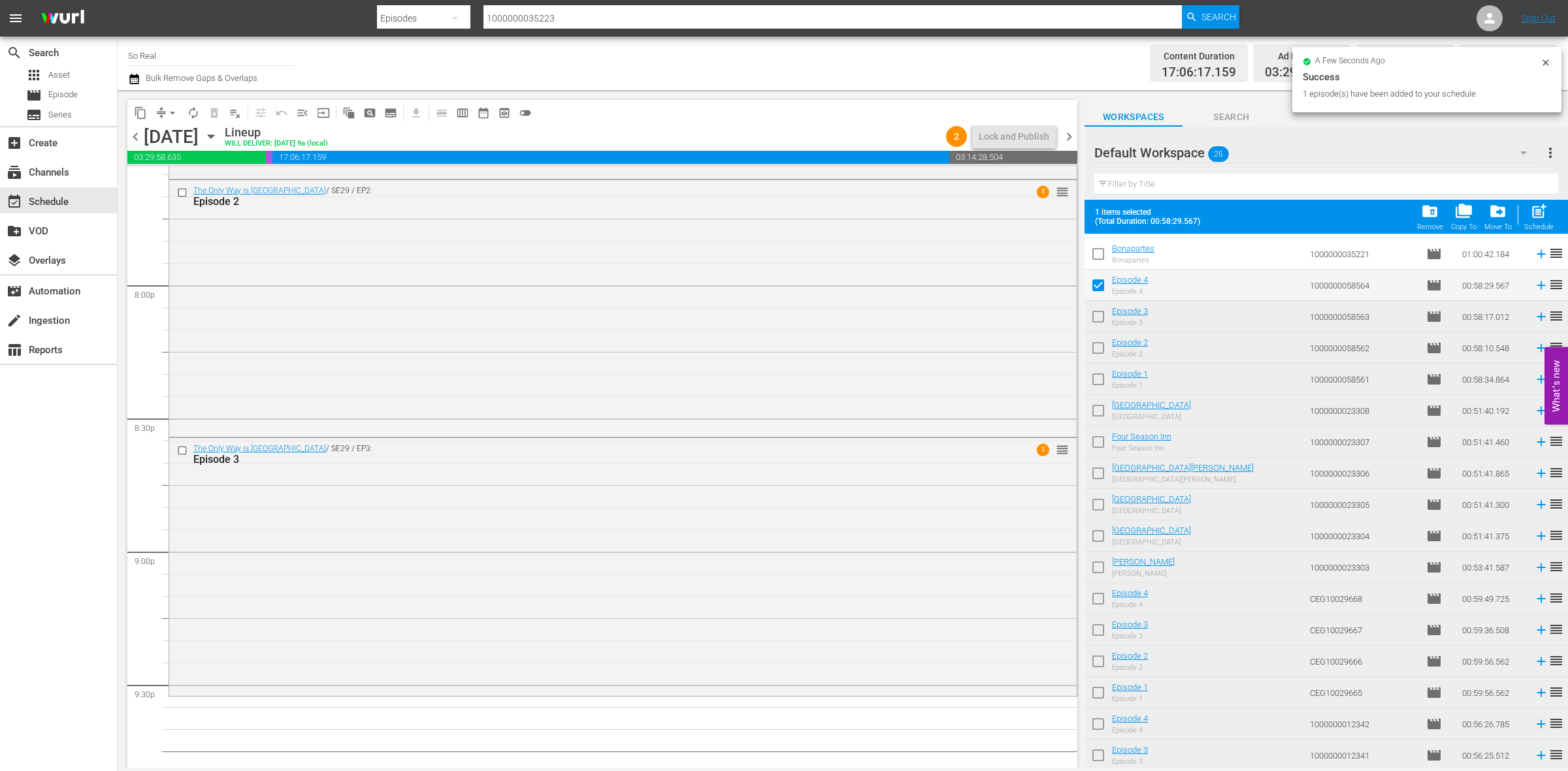
click at [1539, 220] on span "post_add" at bounding box center [1539, 211] width 18 height 18
checkbox input "false"
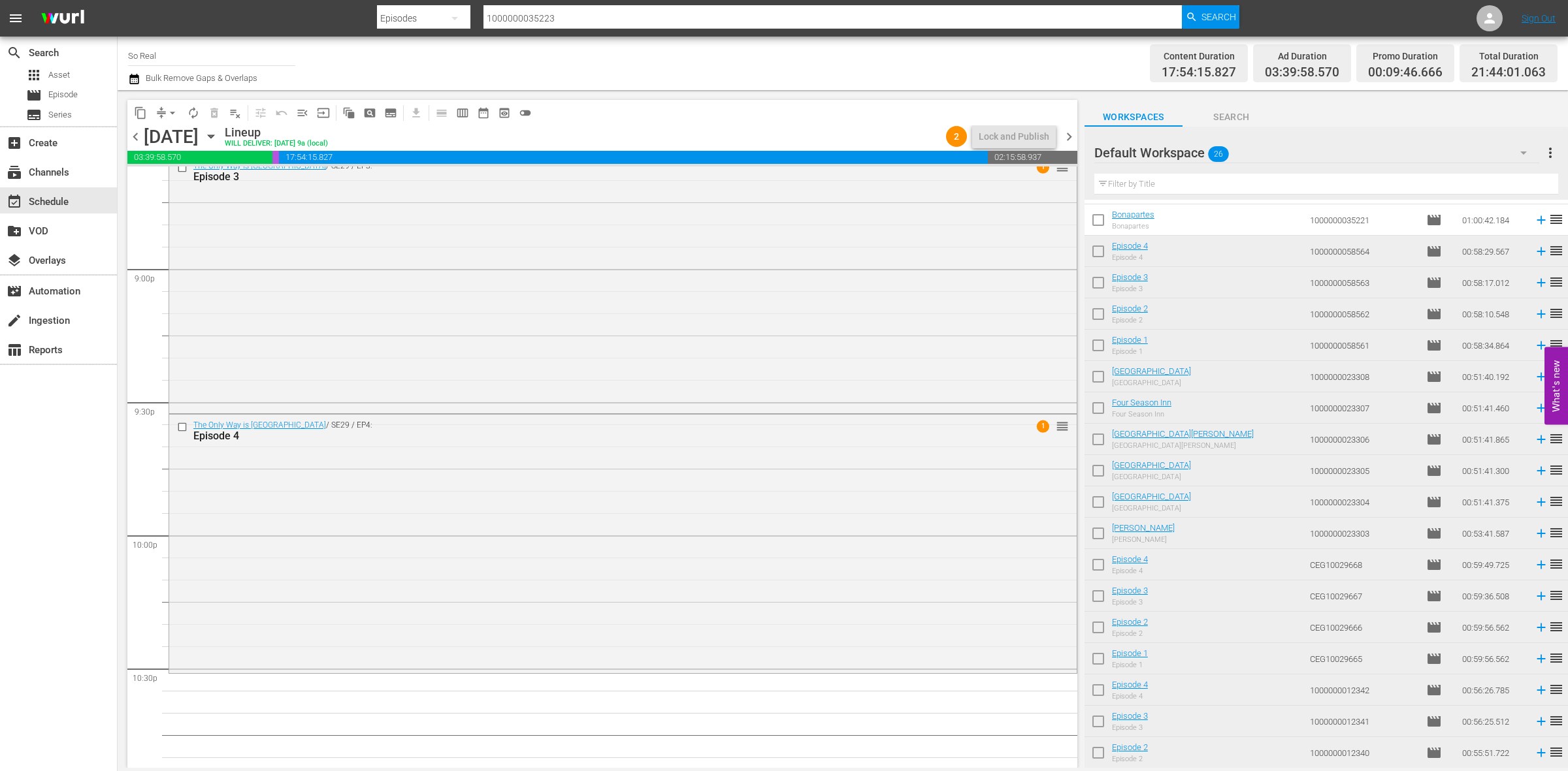
scroll to position [0, 0]
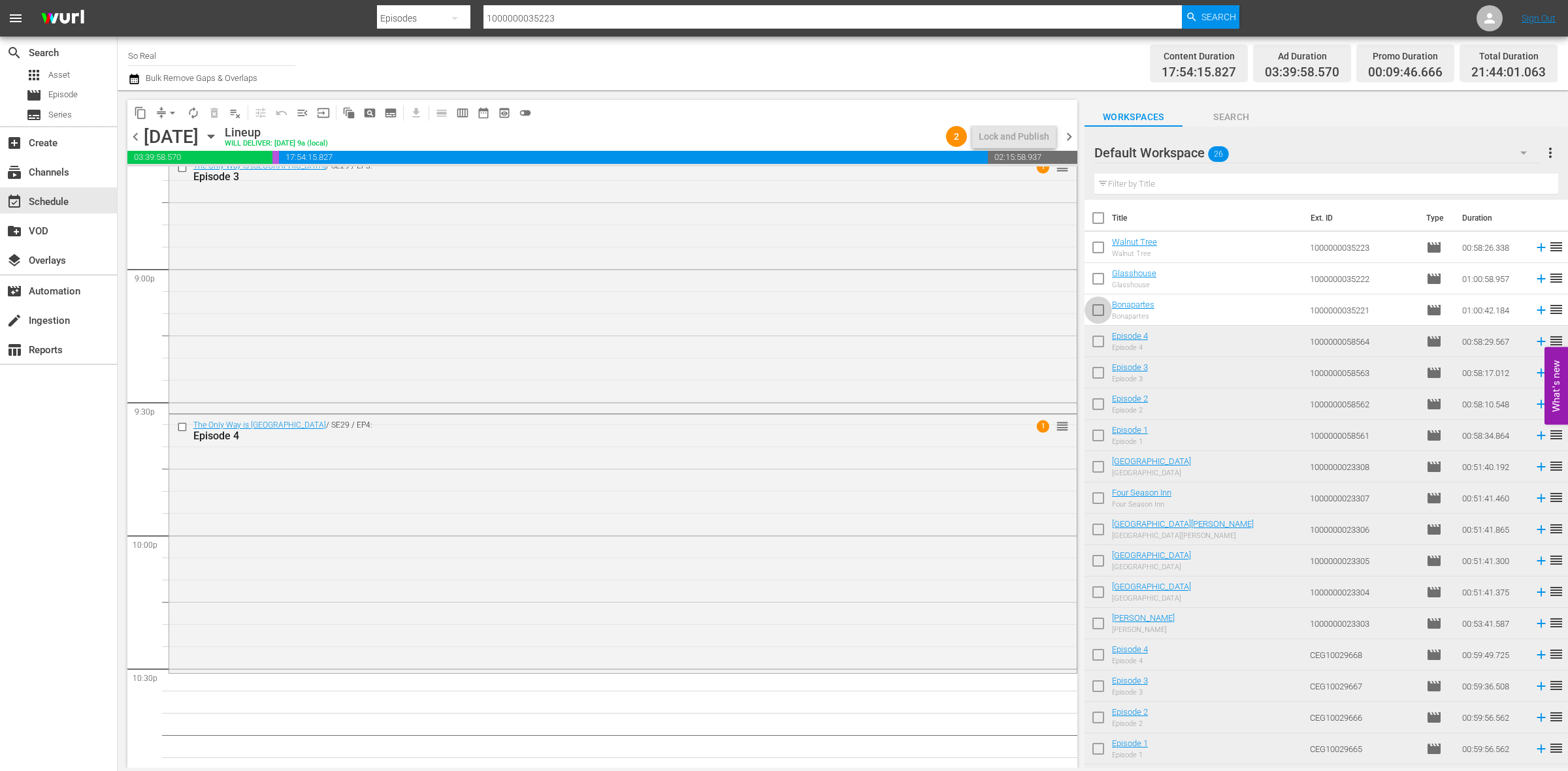
click at [1093, 309] on input "checkbox" at bounding box center [1098, 313] width 27 height 27
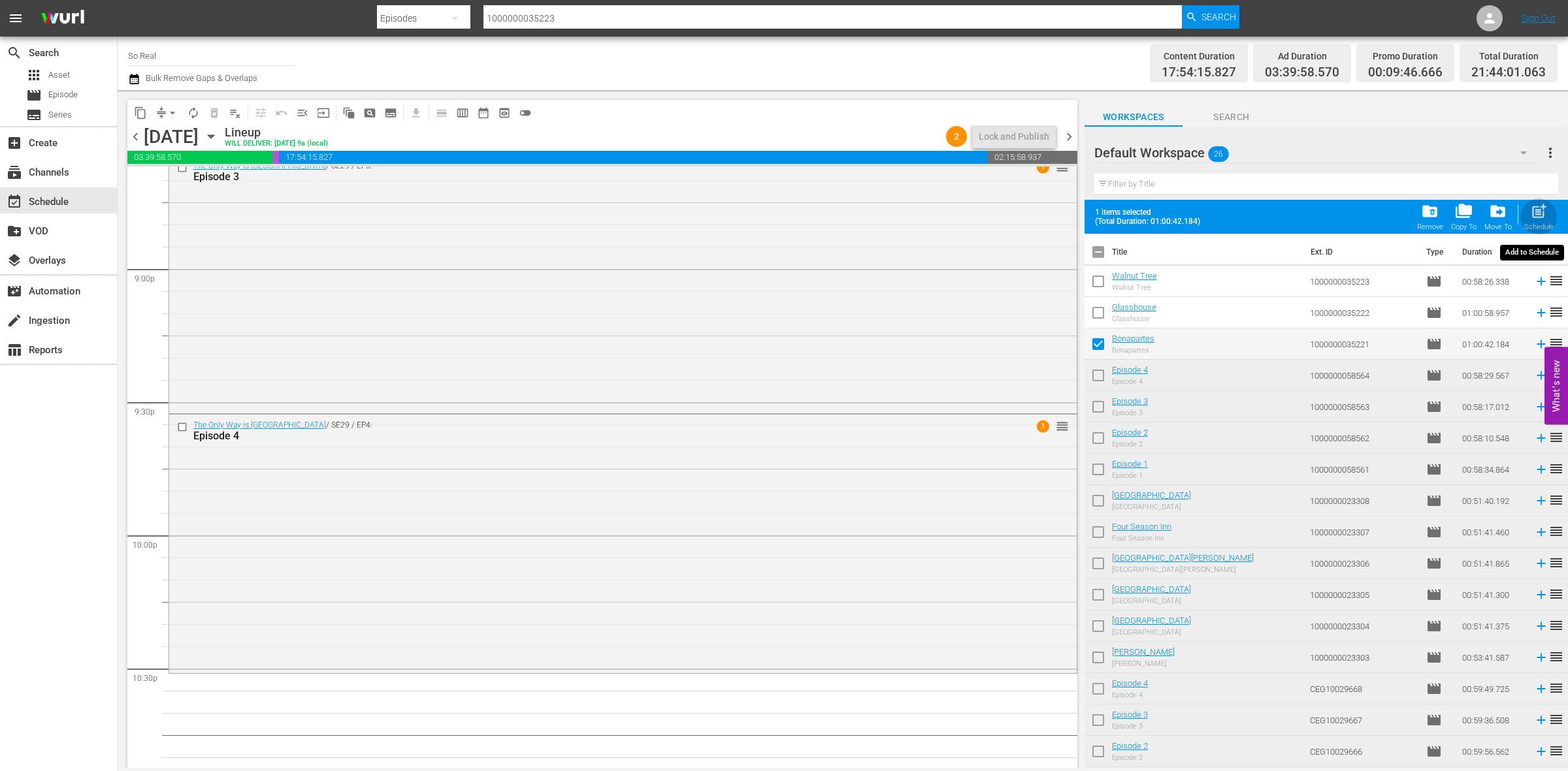
click at [1530, 220] on span "post_add" at bounding box center [1539, 211] width 18 height 18
checkbox input "false"
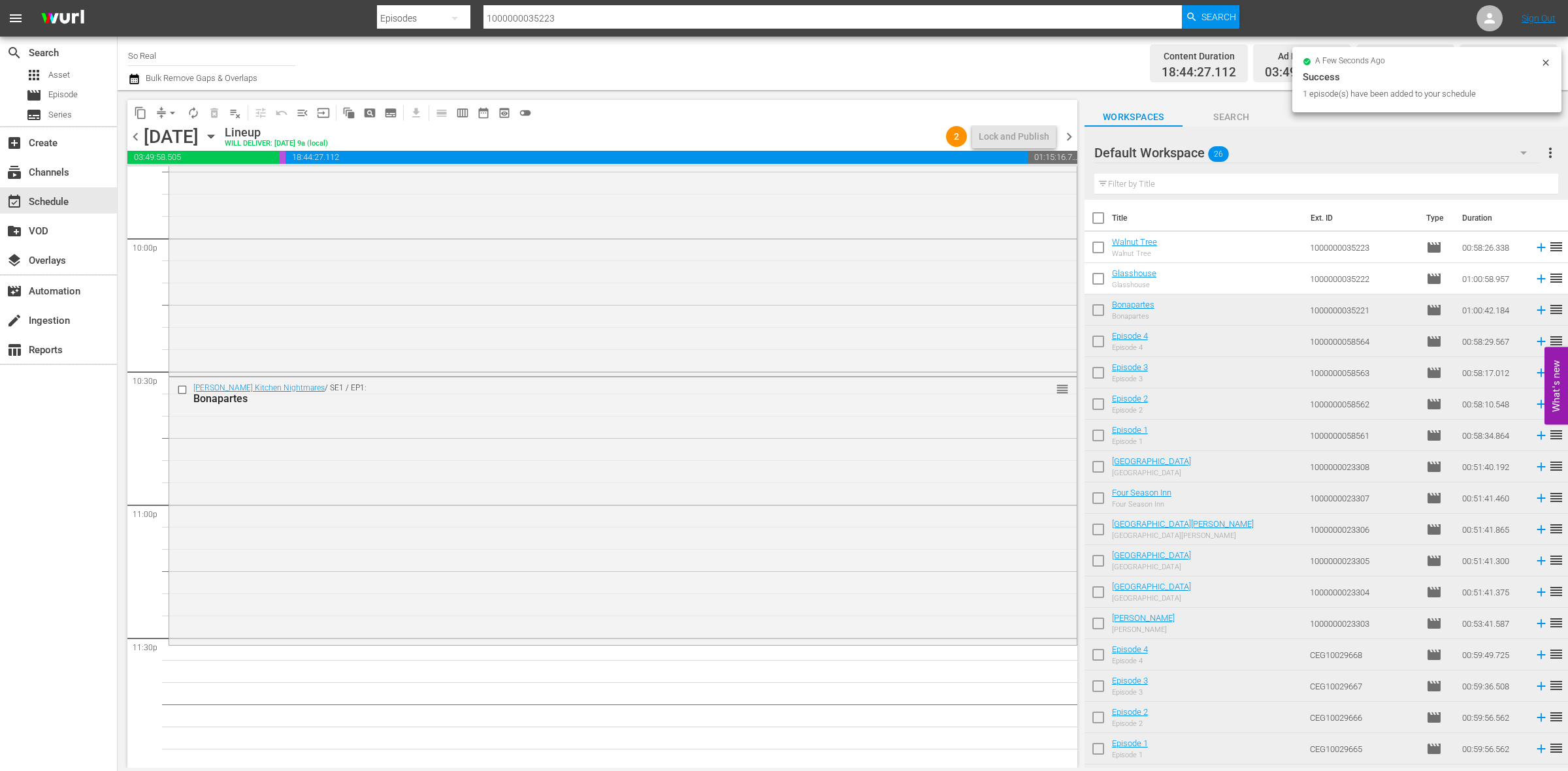
scroll to position [5794, 0]
click at [1106, 278] on input "checkbox" at bounding box center [1098, 281] width 27 height 27
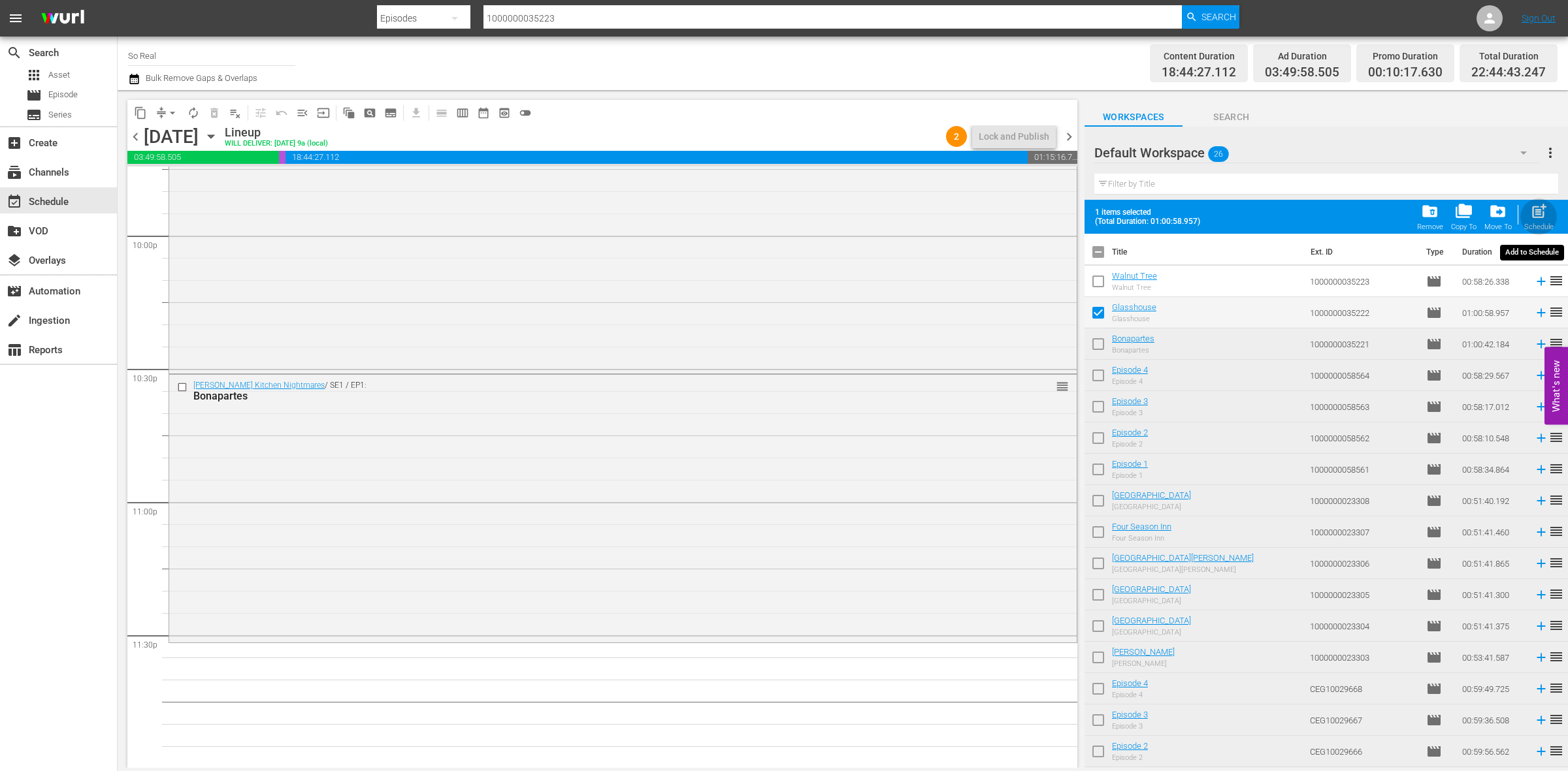
click at [1547, 217] on span "post_add" at bounding box center [1539, 211] width 18 height 18
checkbox input "false"
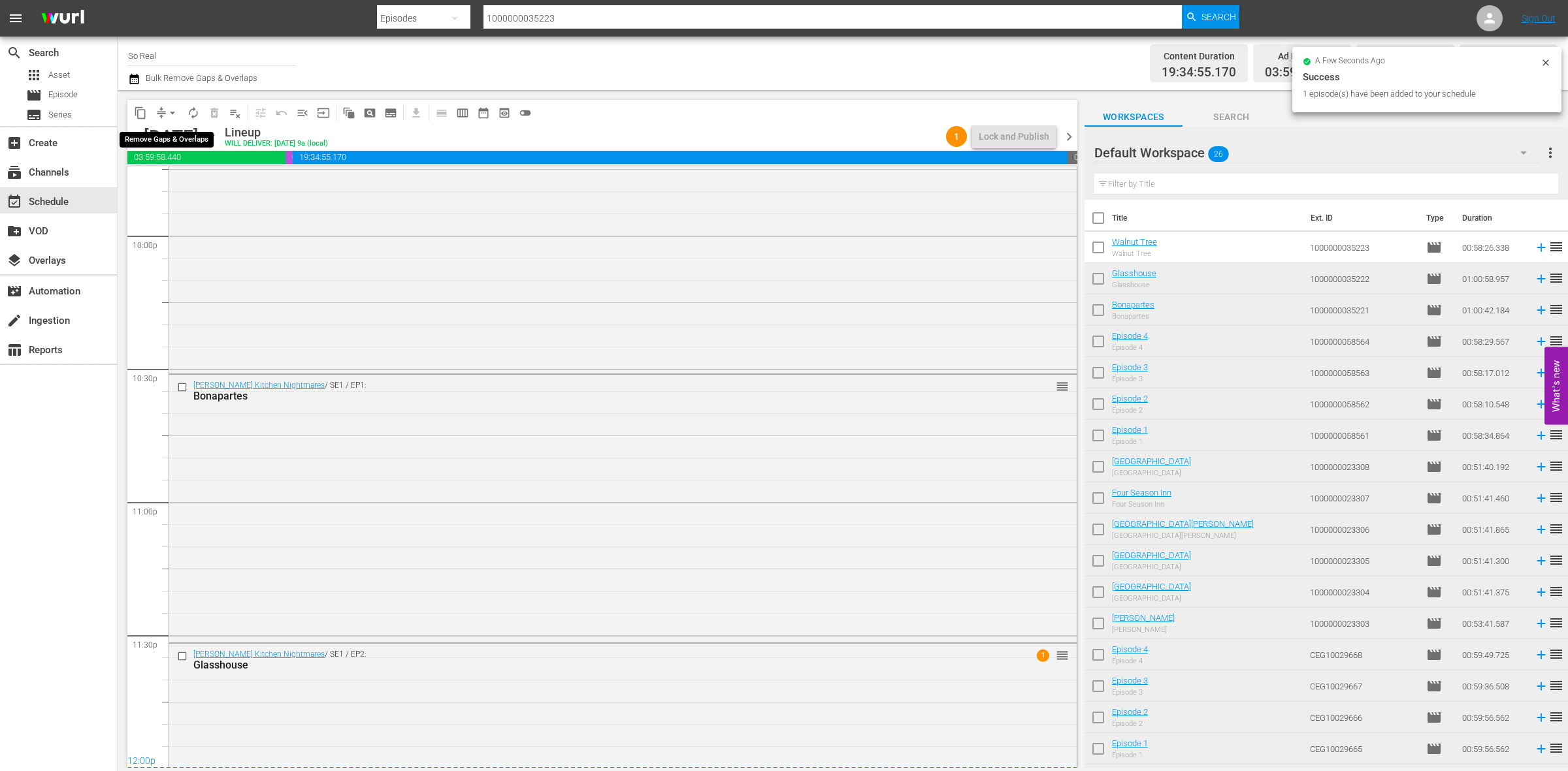
click at [177, 112] on span "arrow_drop_down" at bounding box center [172, 113] width 13 height 13
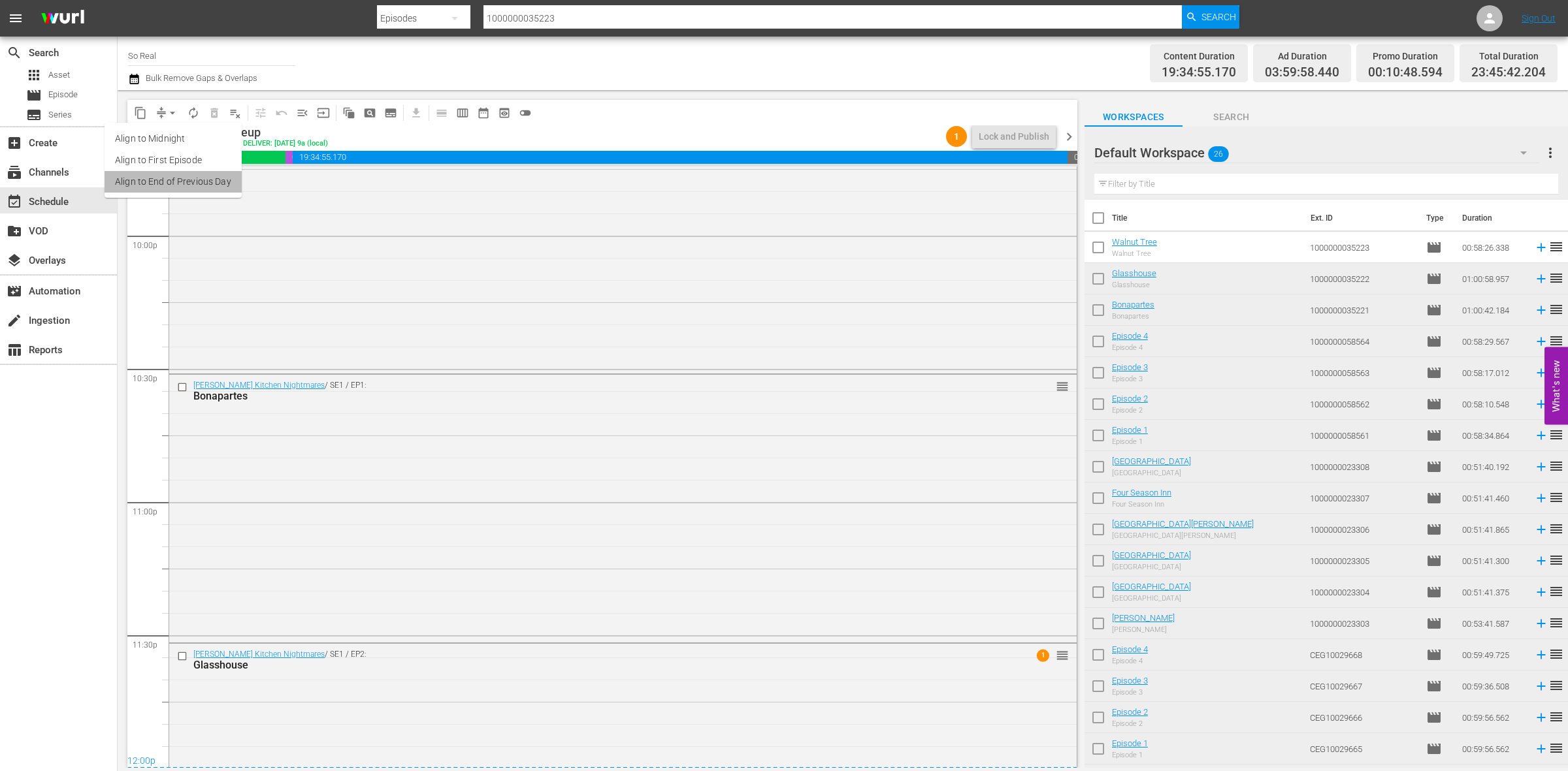
click at [219, 183] on li "Align to End of Previous Day" at bounding box center [172, 182] width 137 height 21
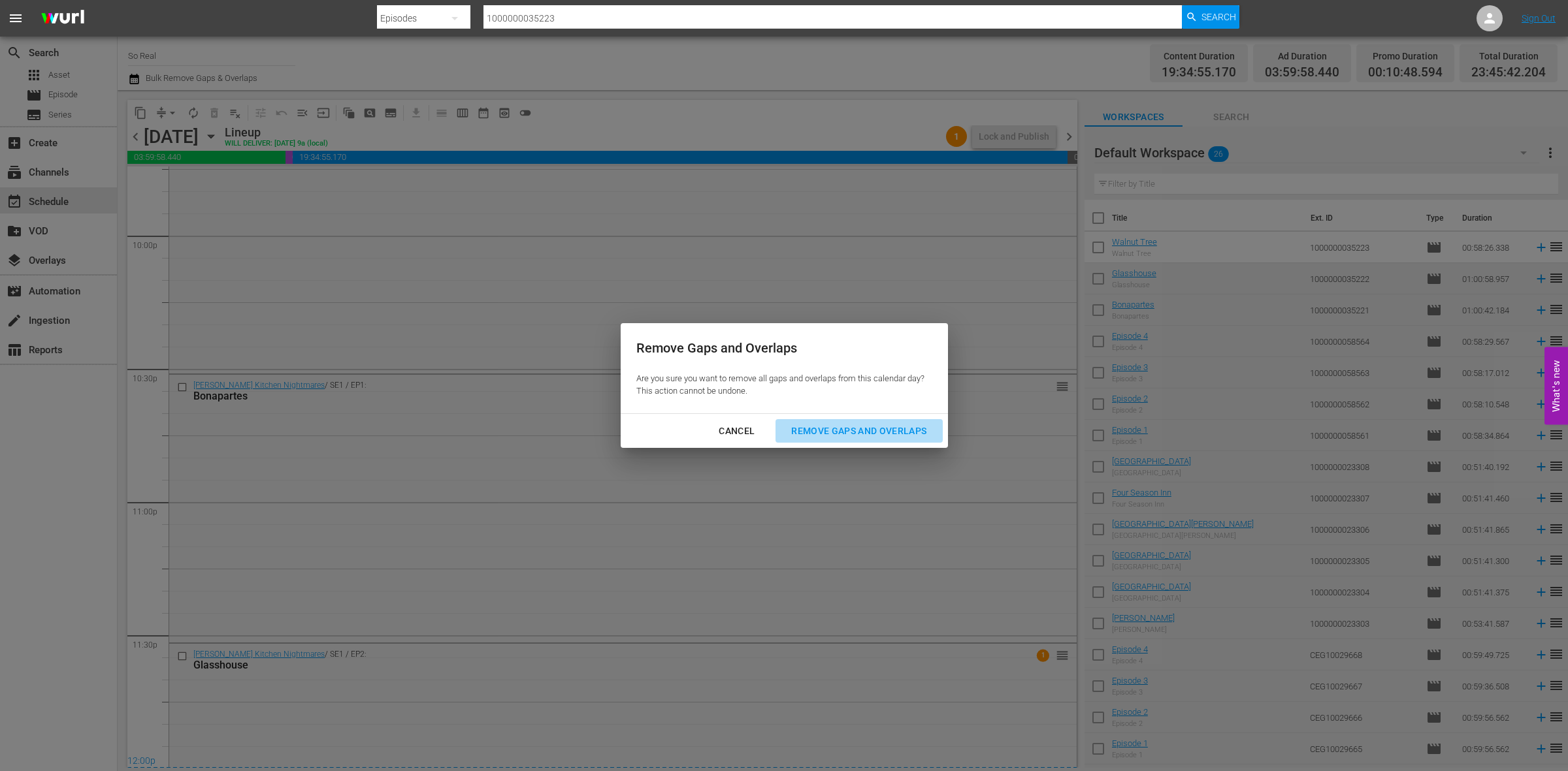
click at [844, 427] on div "Remove Gaps and Overlaps" at bounding box center [859, 431] width 156 height 16
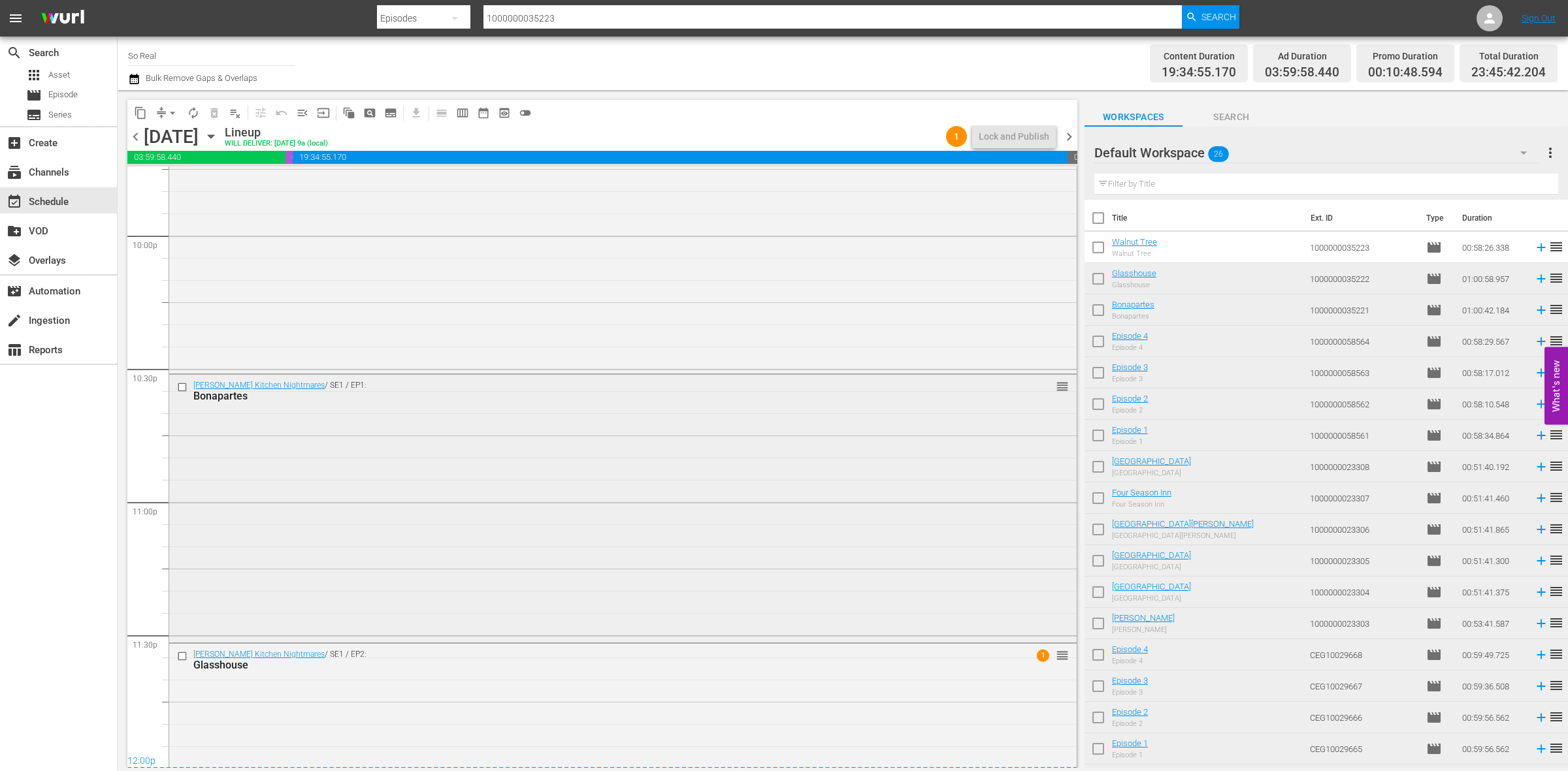
scroll to position [5939, 0]
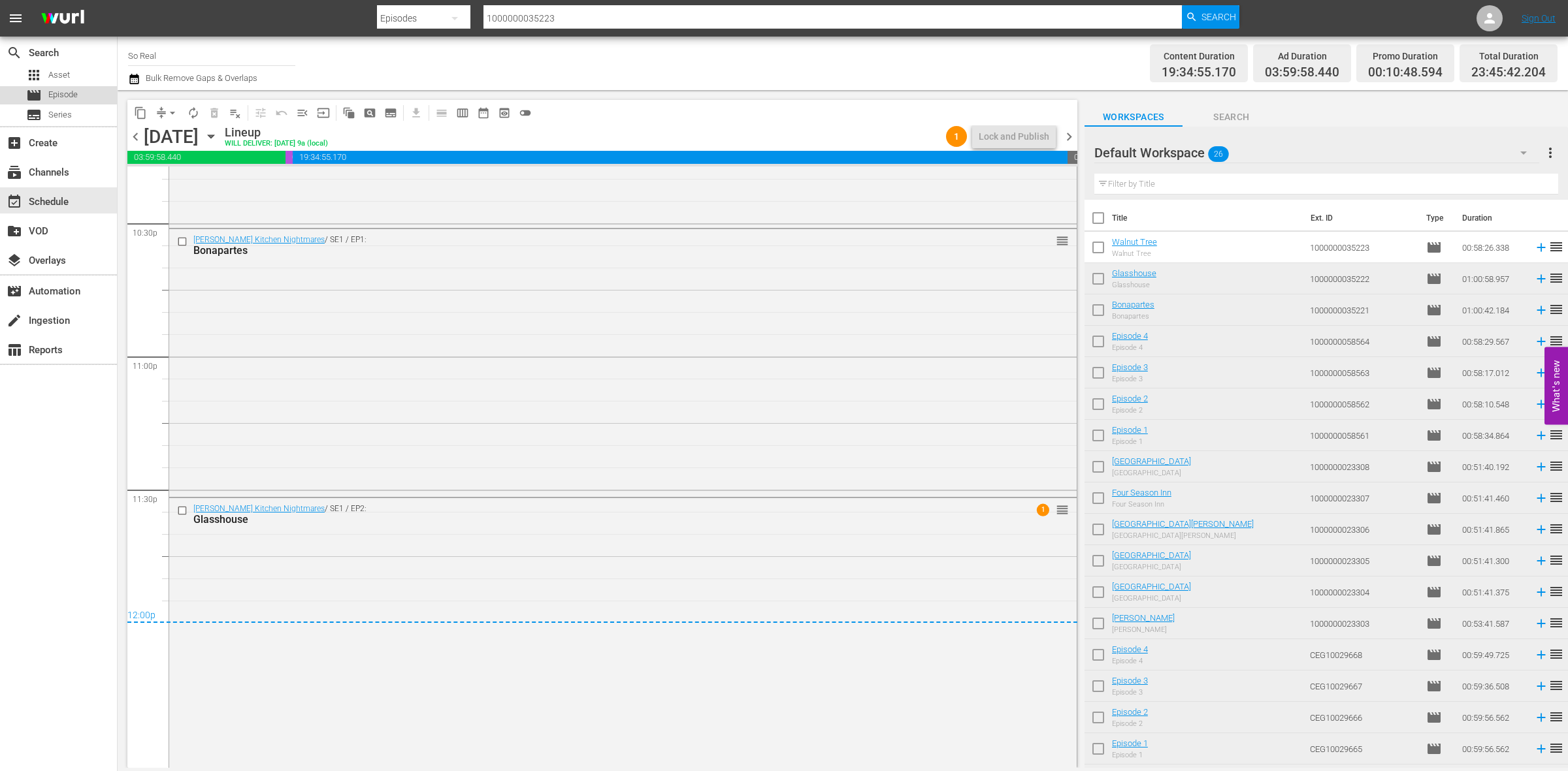
click at [86, 96] on div "movie Episode" at bounding box center [58, 95] width 117 height 19
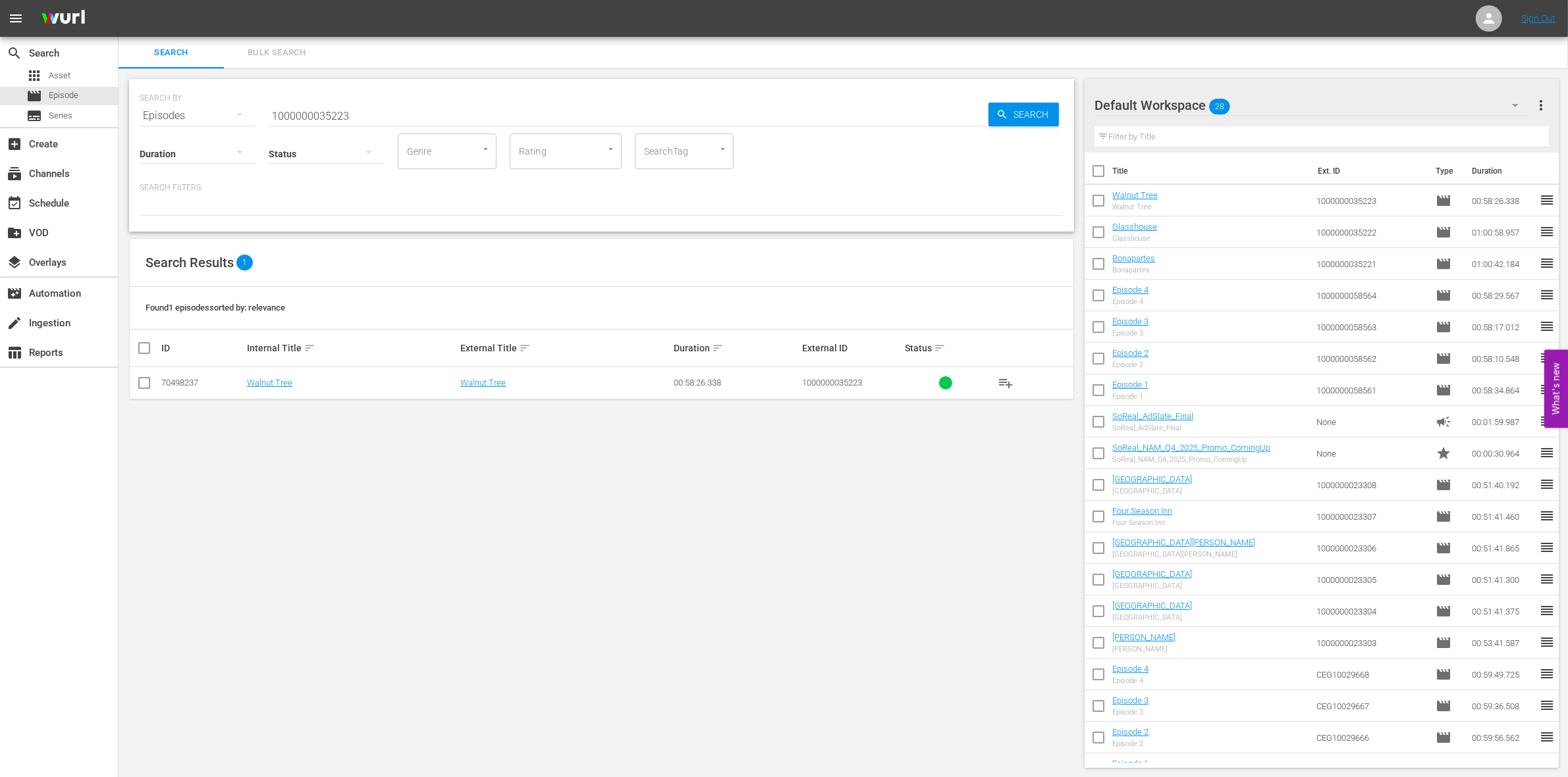
click at [1099, 175] on input "checkbox" at bounding box center [1098, 174] width 28 height 28
checkbox input "true"
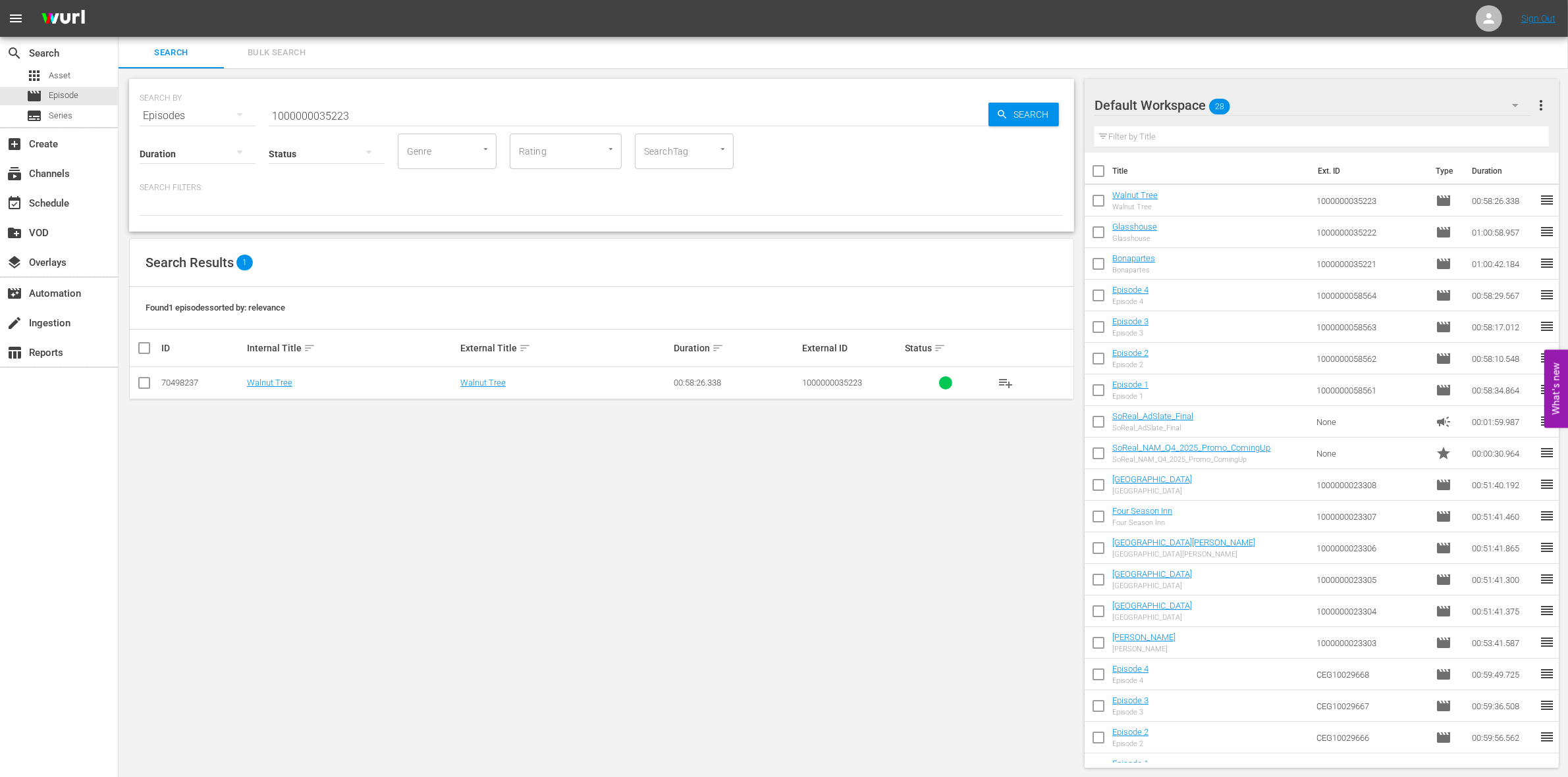
checkbox input "true"
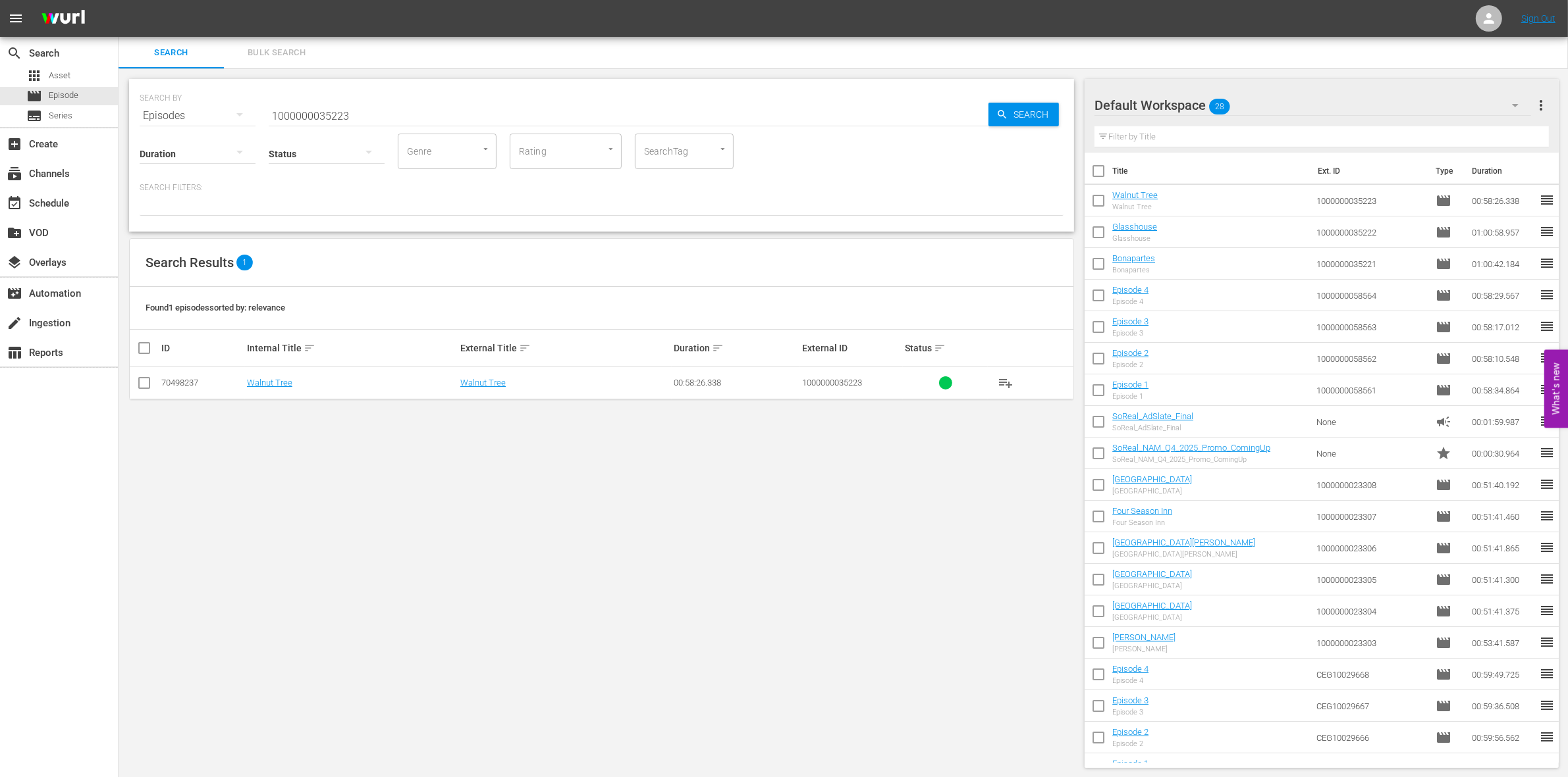
checkbox input "true"
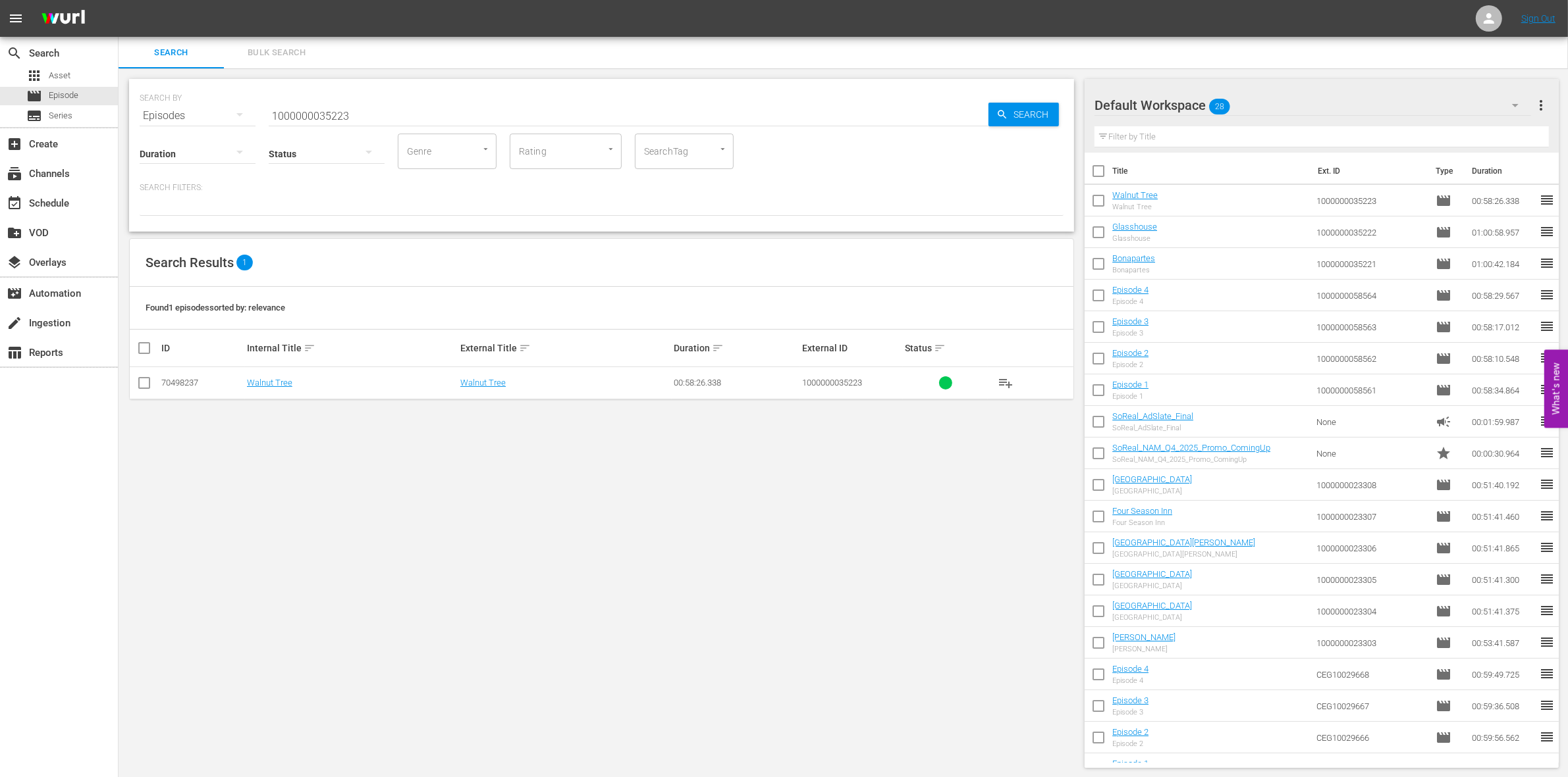
checkbox input "true"
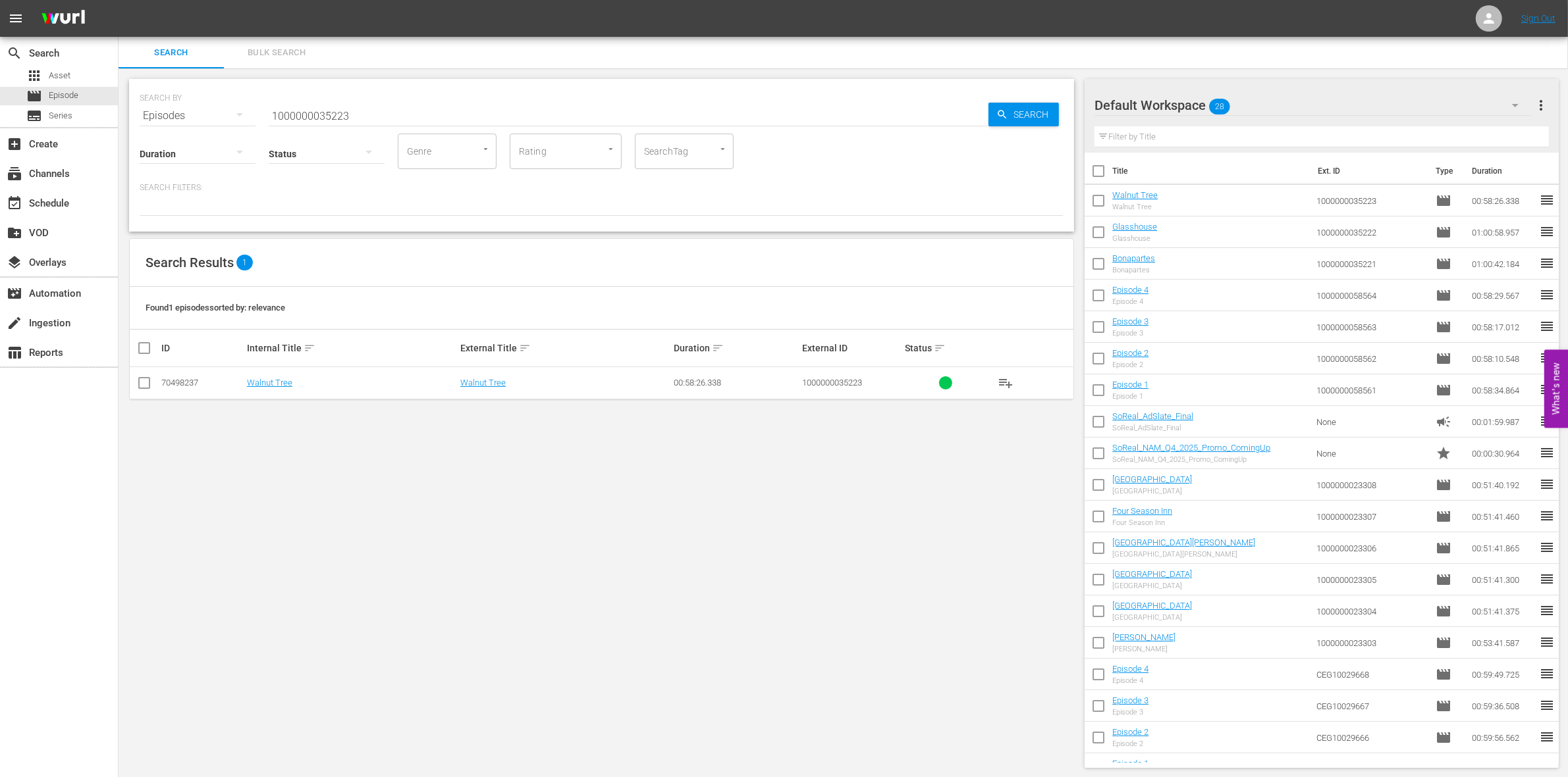
checkbox input "true"
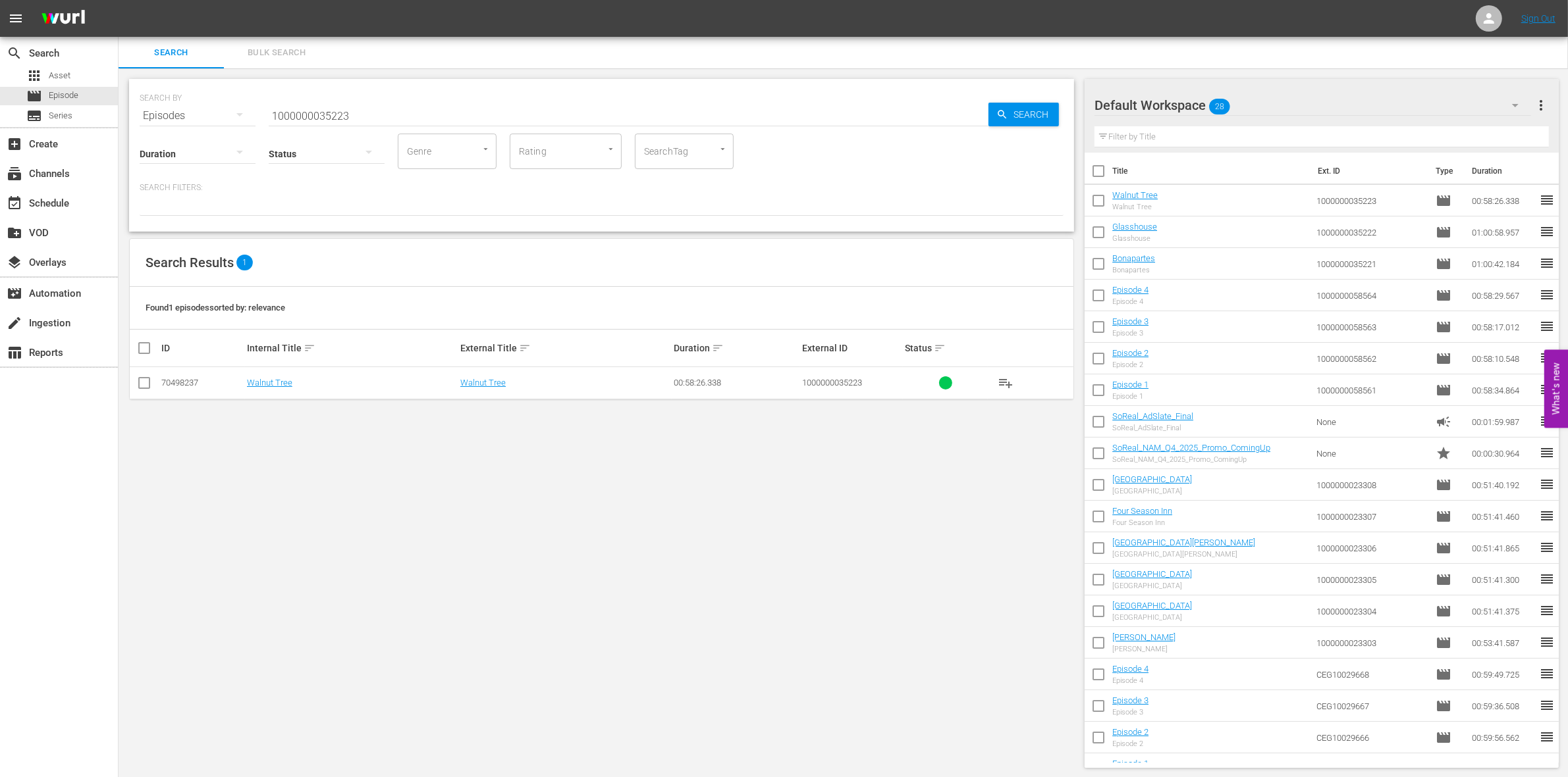
checkbox input "true"
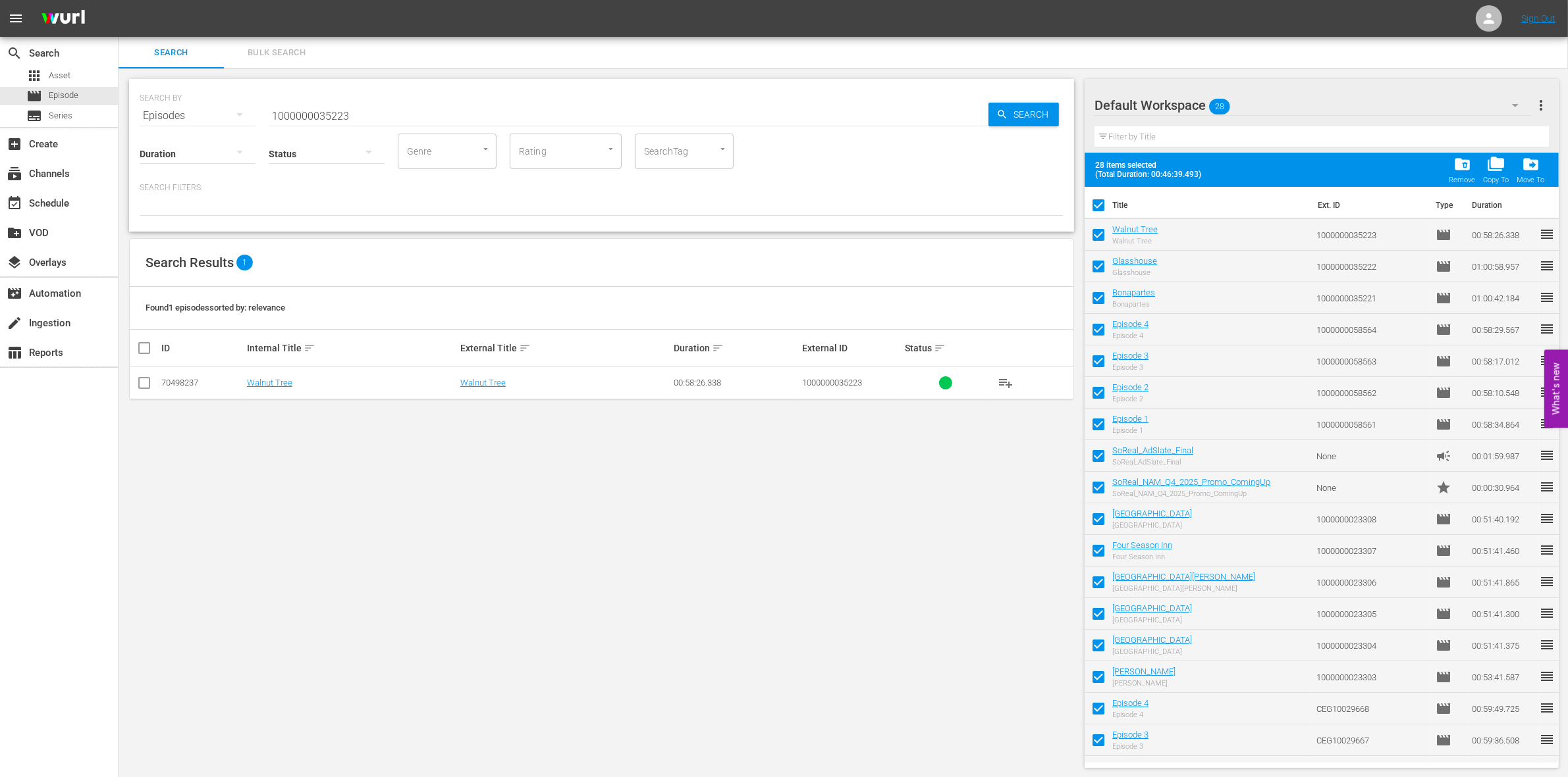
click at [1463, 170] on span "folder_delete" at bounding box center [1462, 165] width 18 height 18
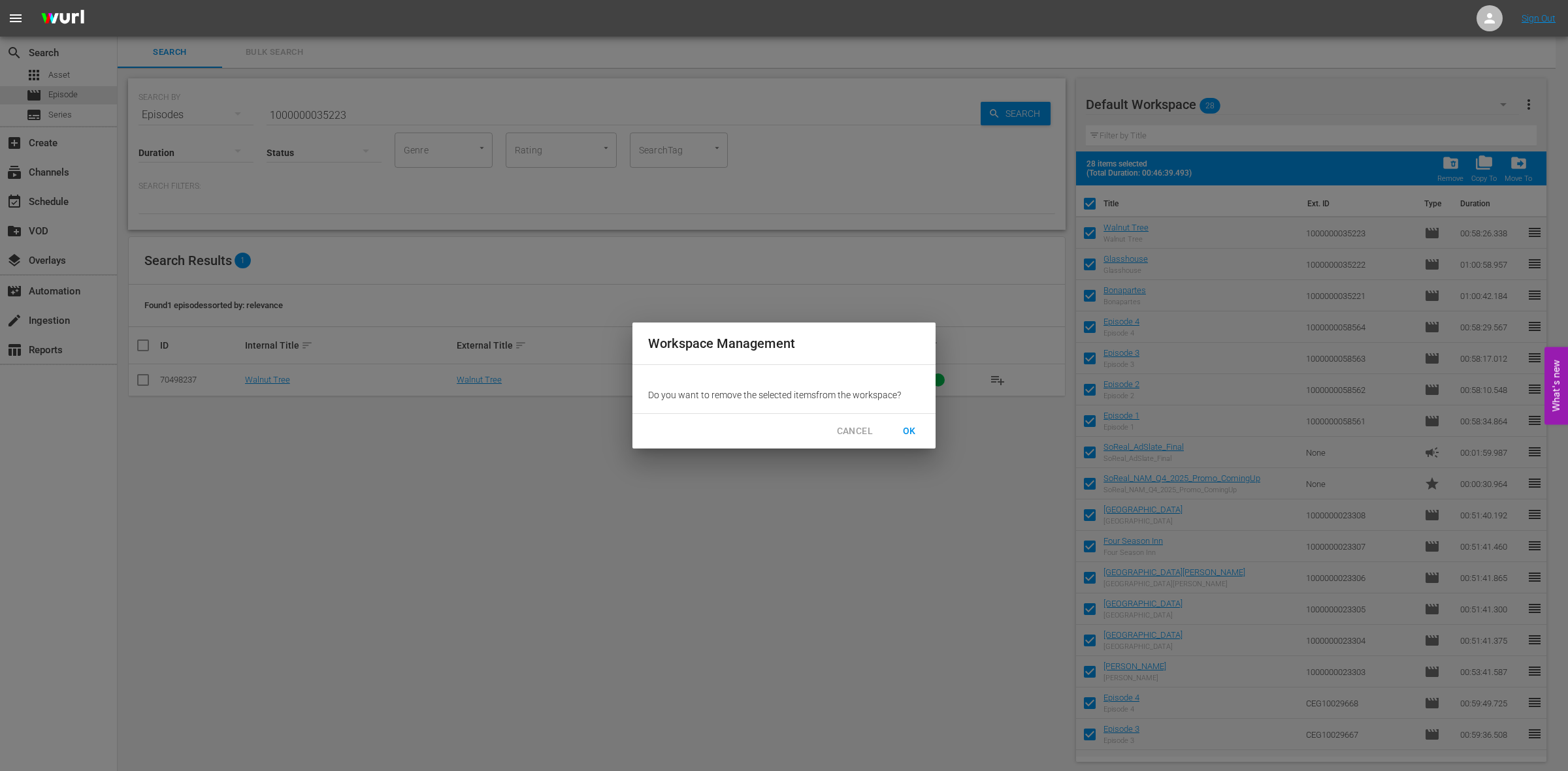
click at [912, 429] on span "OK" at bounding box center [910, 431] width 21 height 16
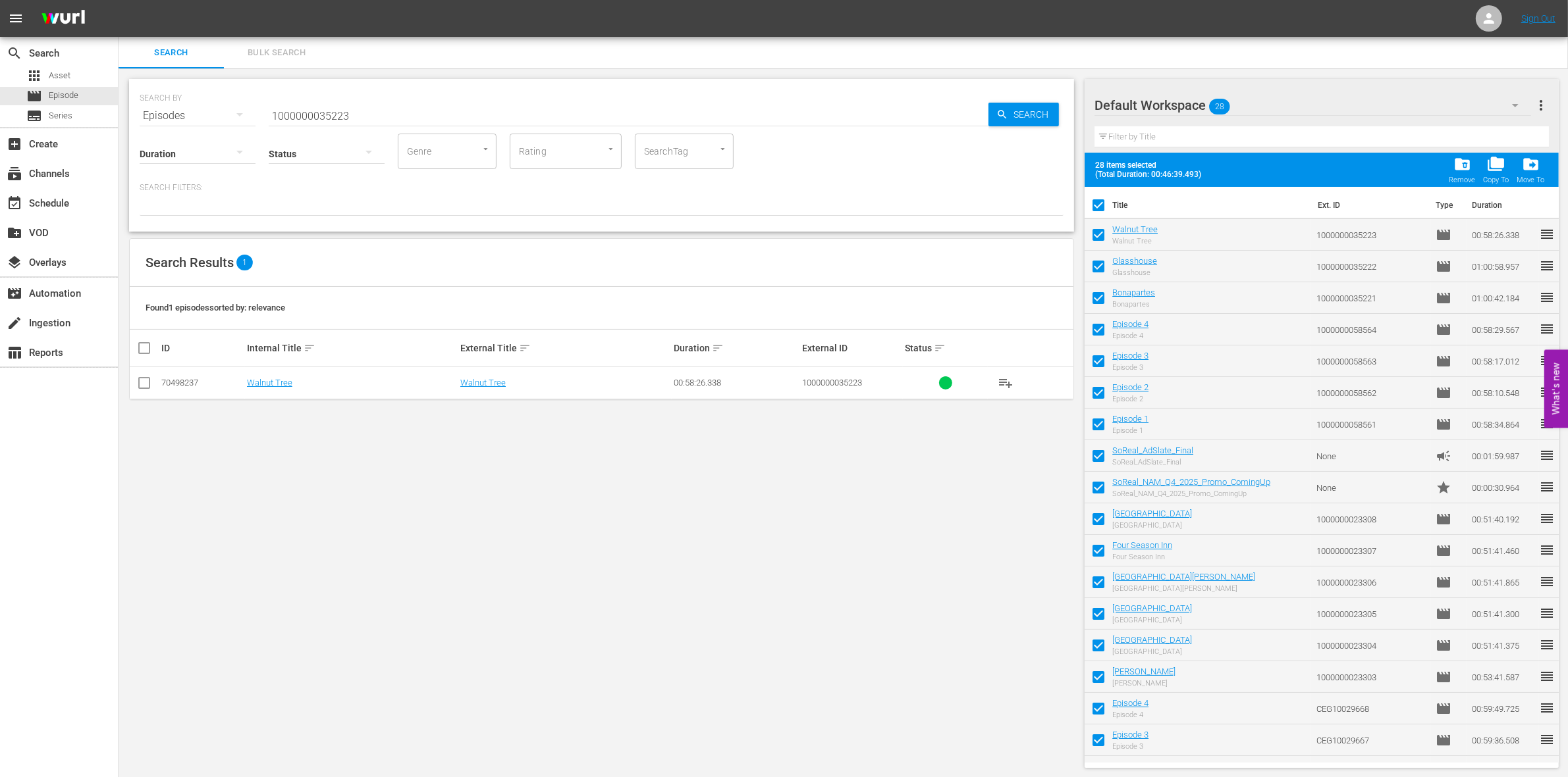
checkbox input "false"
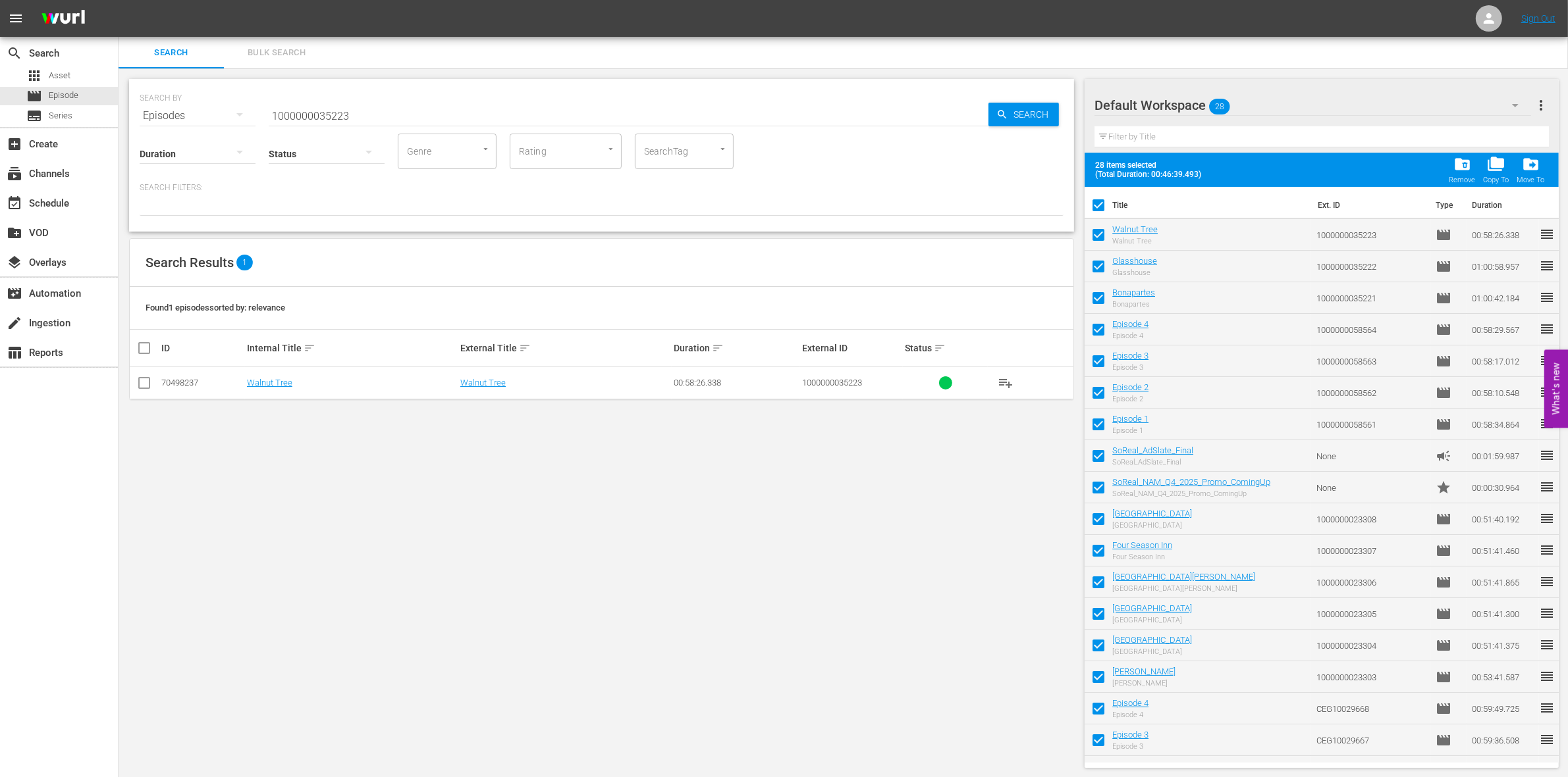
checkbox input "false"
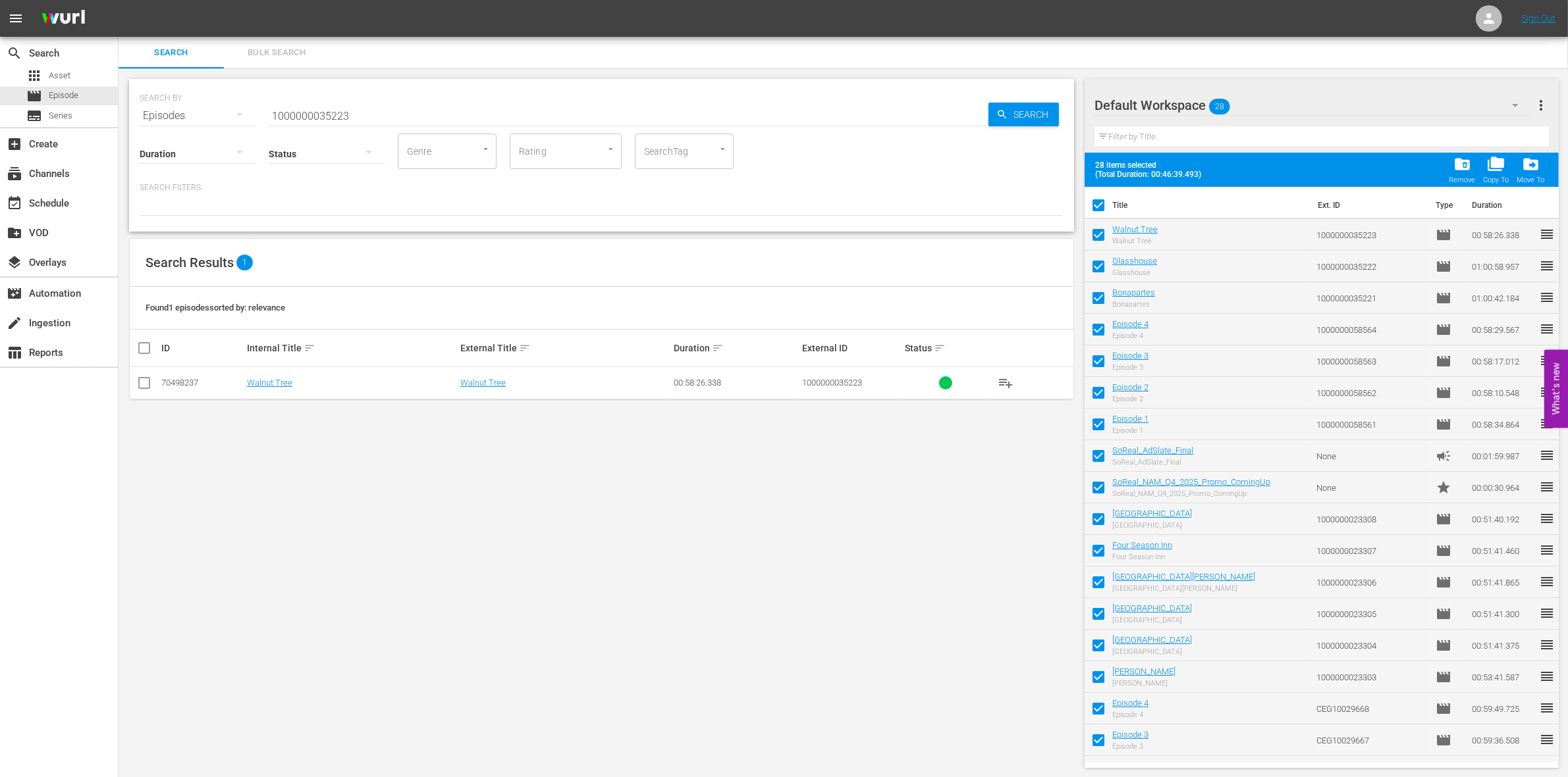
checkbox input "false"
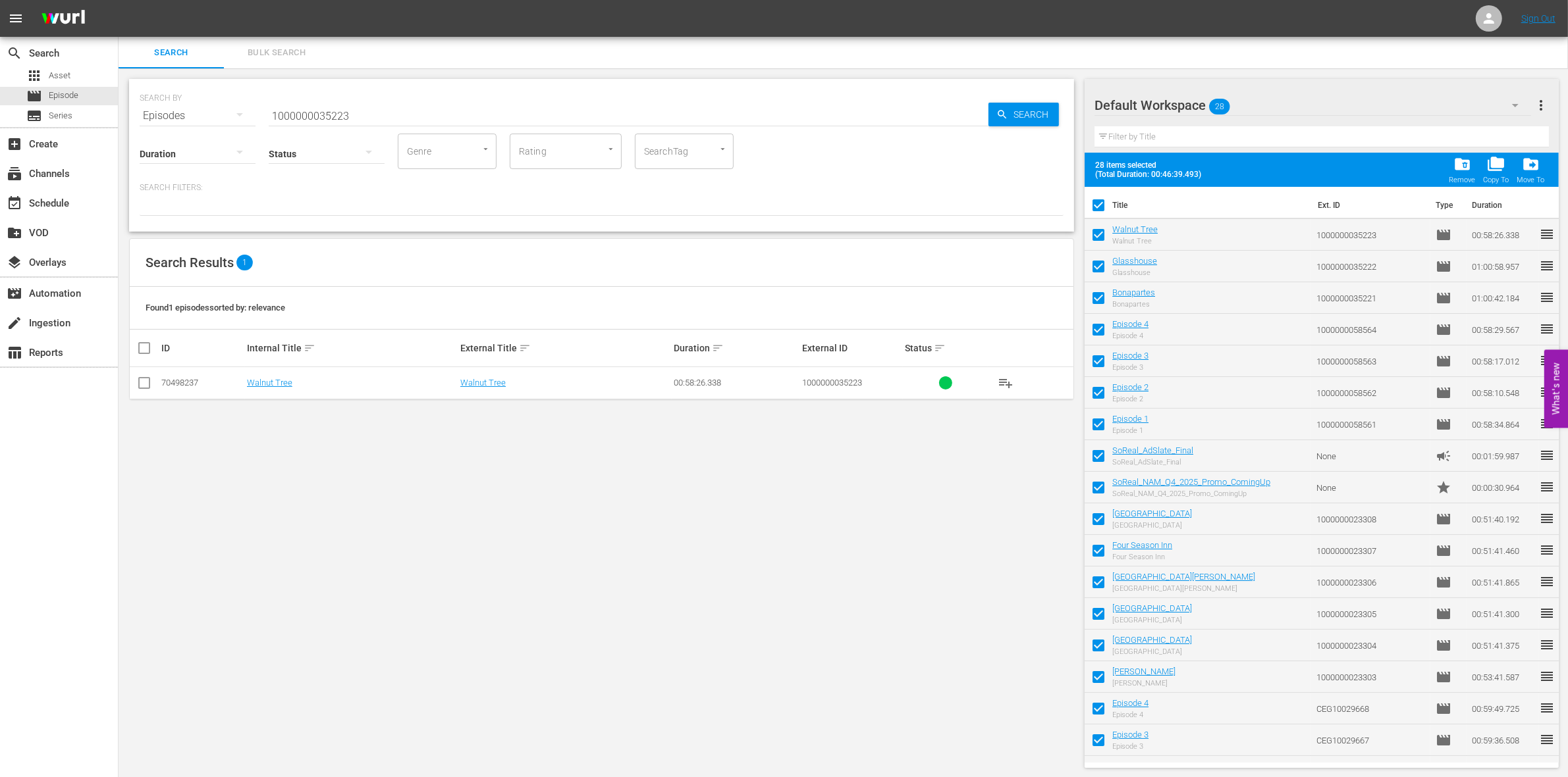
checkbox input "false"
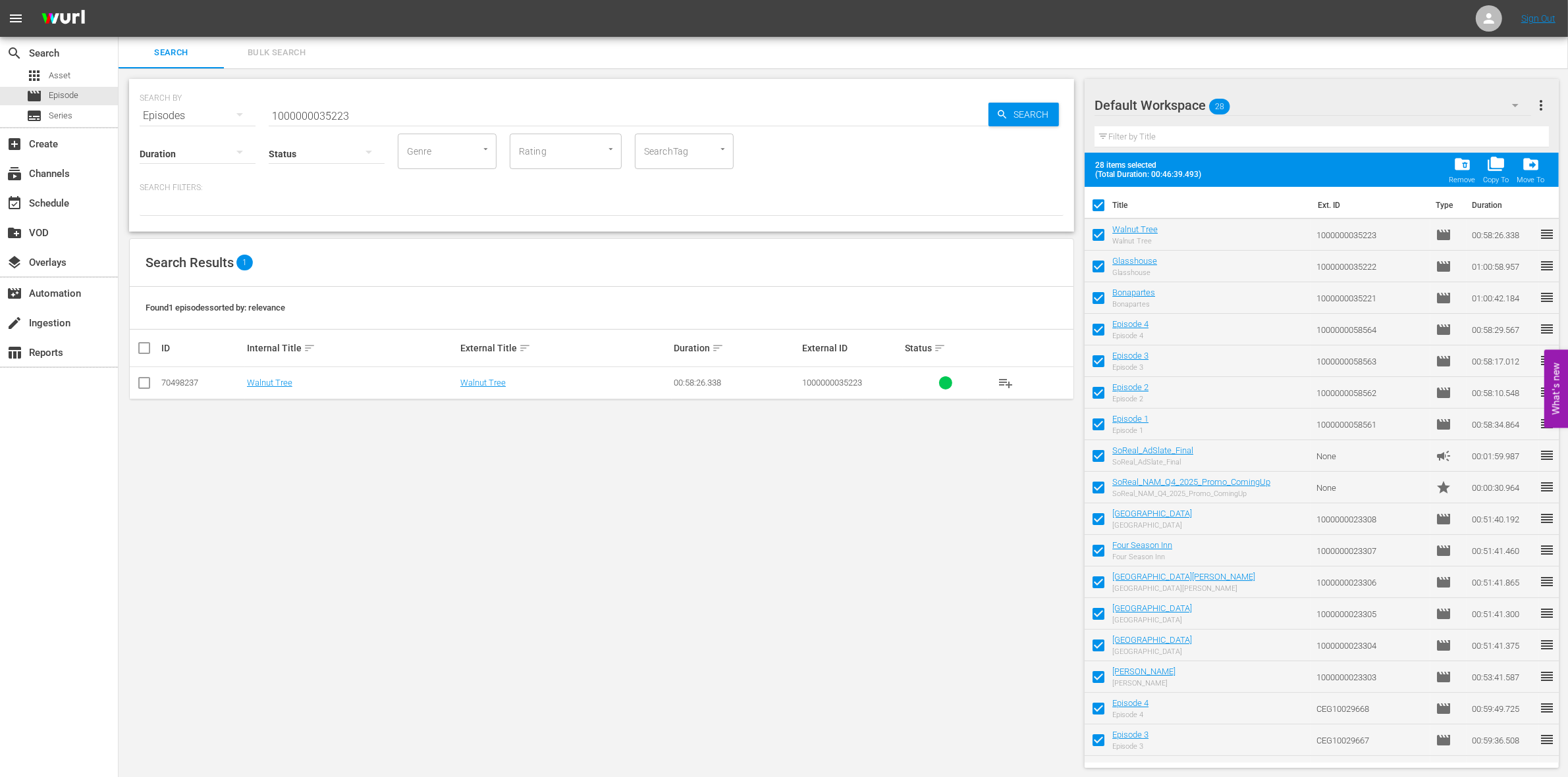
checkbox input "false"
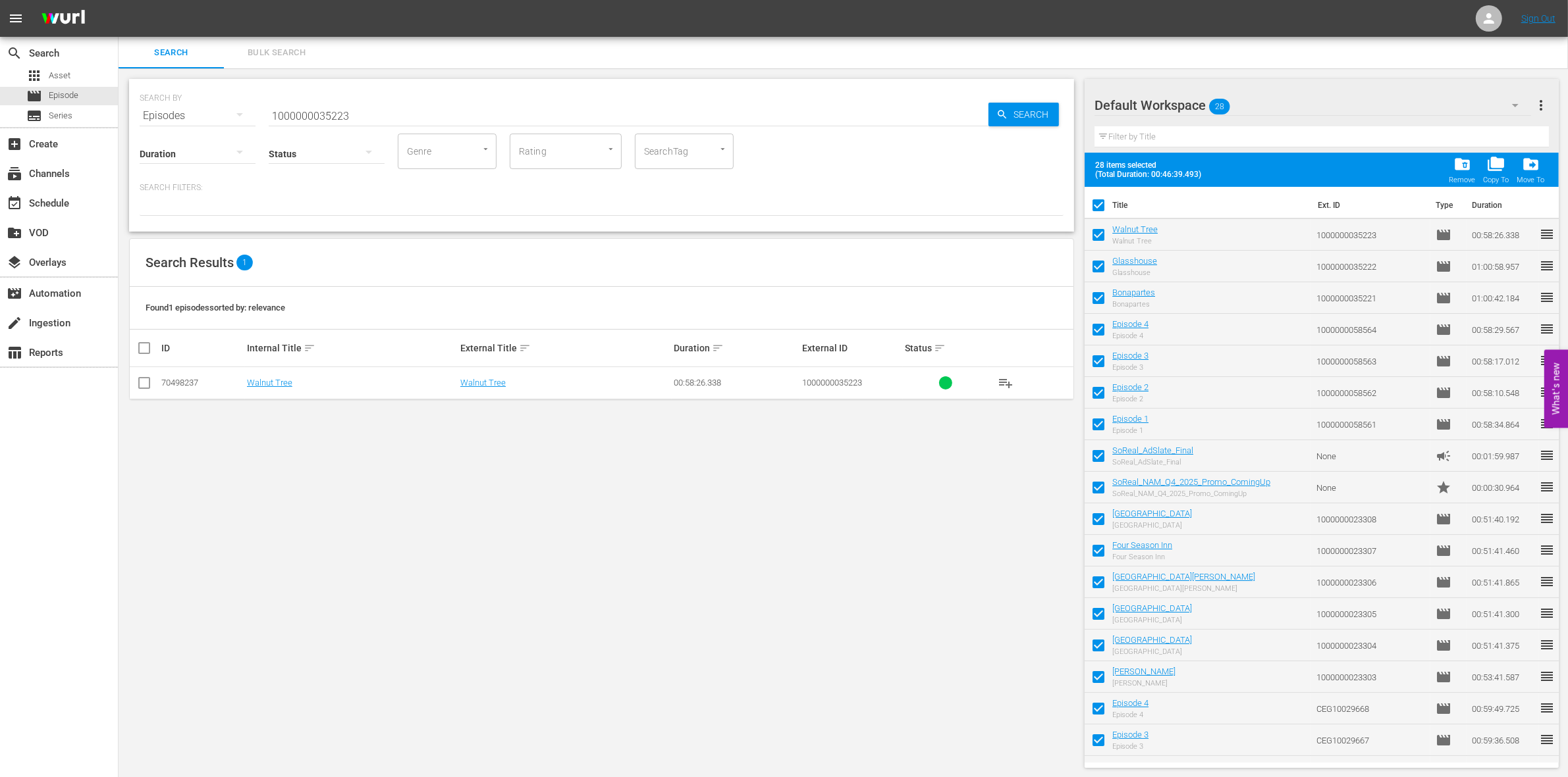
checkbox input "false"
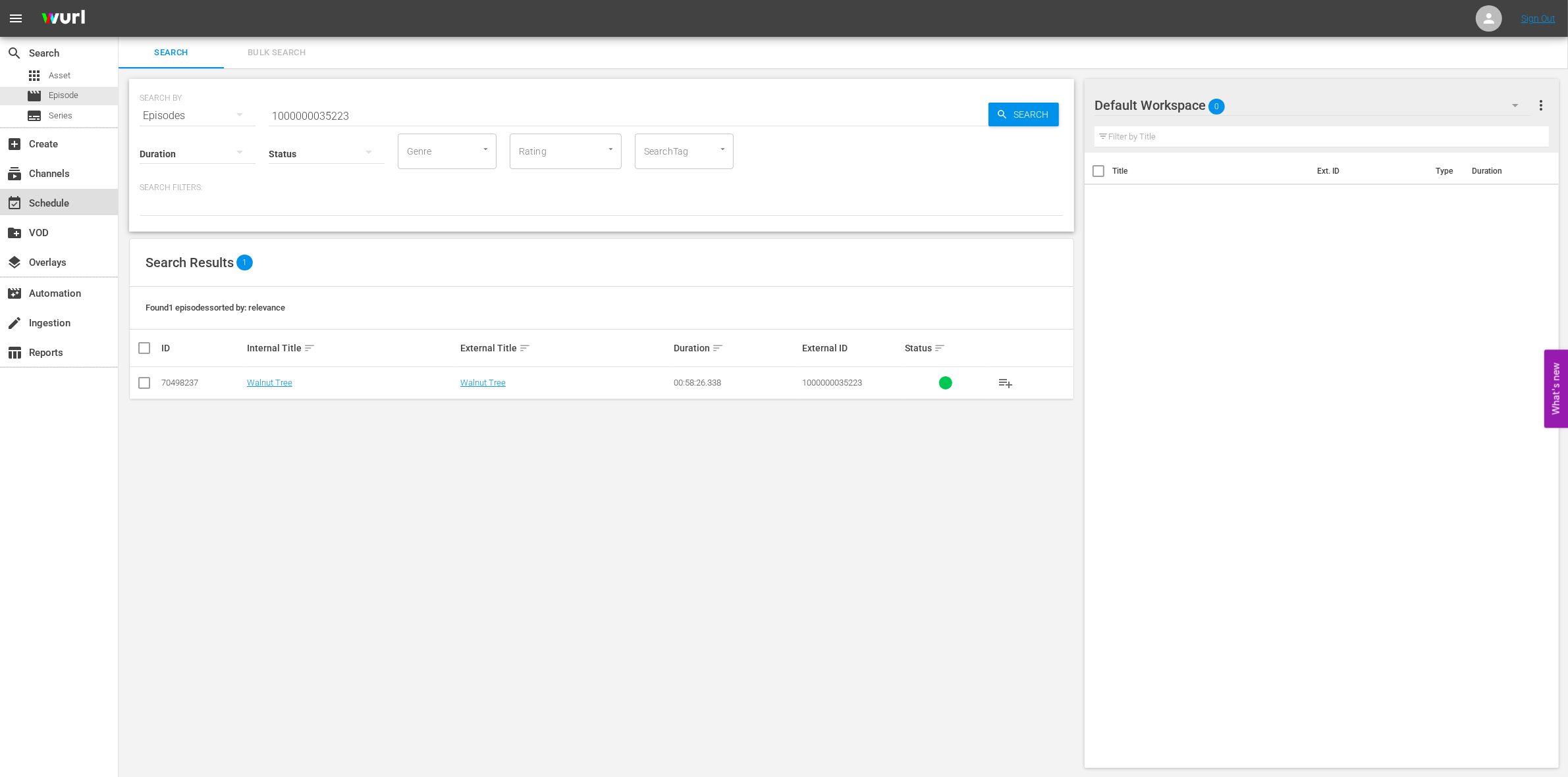
click at [51, 198] on div "event_available Schedule" at bounding box center [37, 201] width 74 height 12
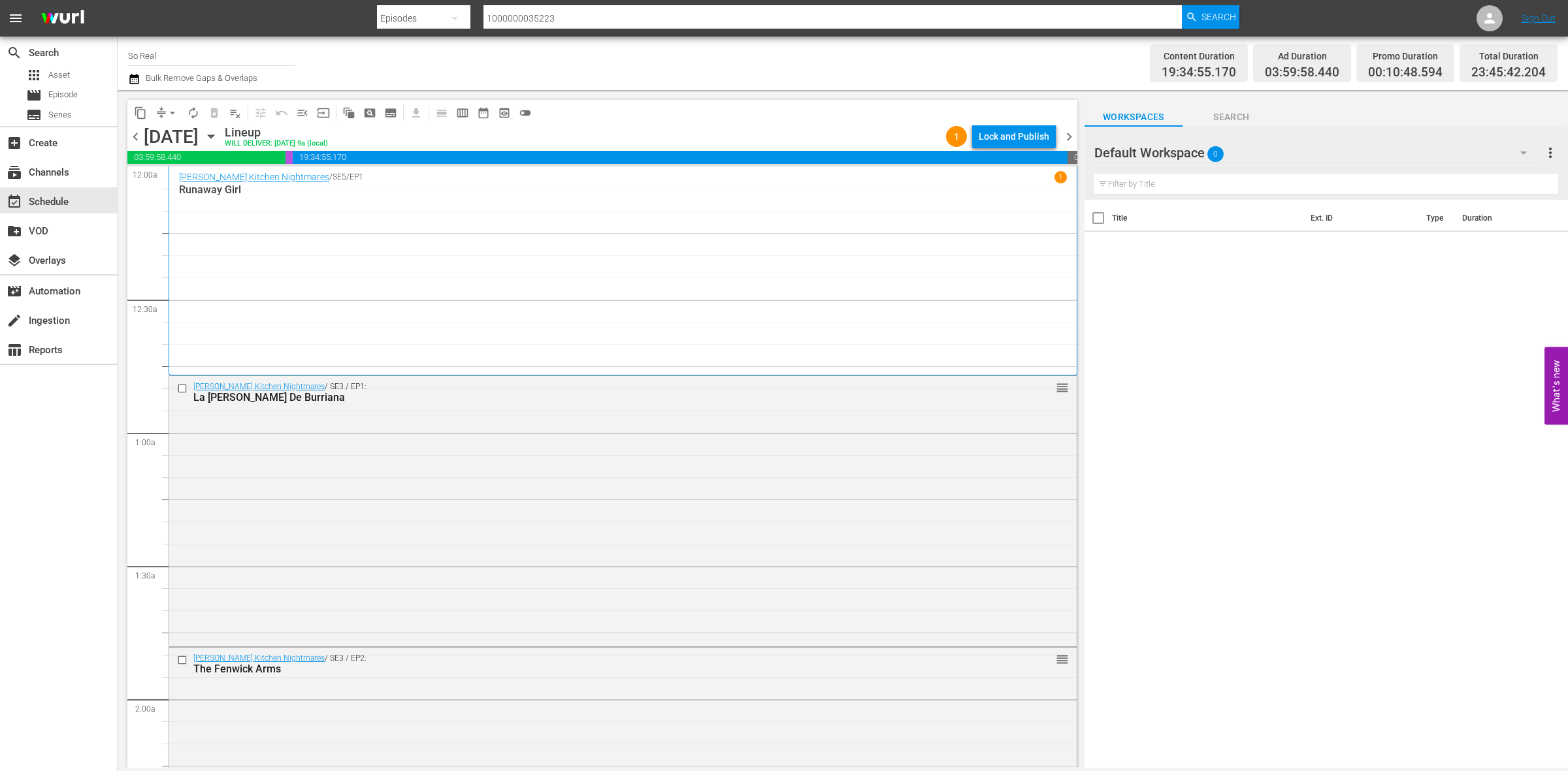
click at [1031, 125] on div "content_copy compress arrow_drop_down autorenew_outlined delete_forever_outline…" at bounding box center [602, 112] width 950 height 26
click at [1030, 125] on div "Lock and Publish" at bounding box center [1014, 136] width 71 height 24
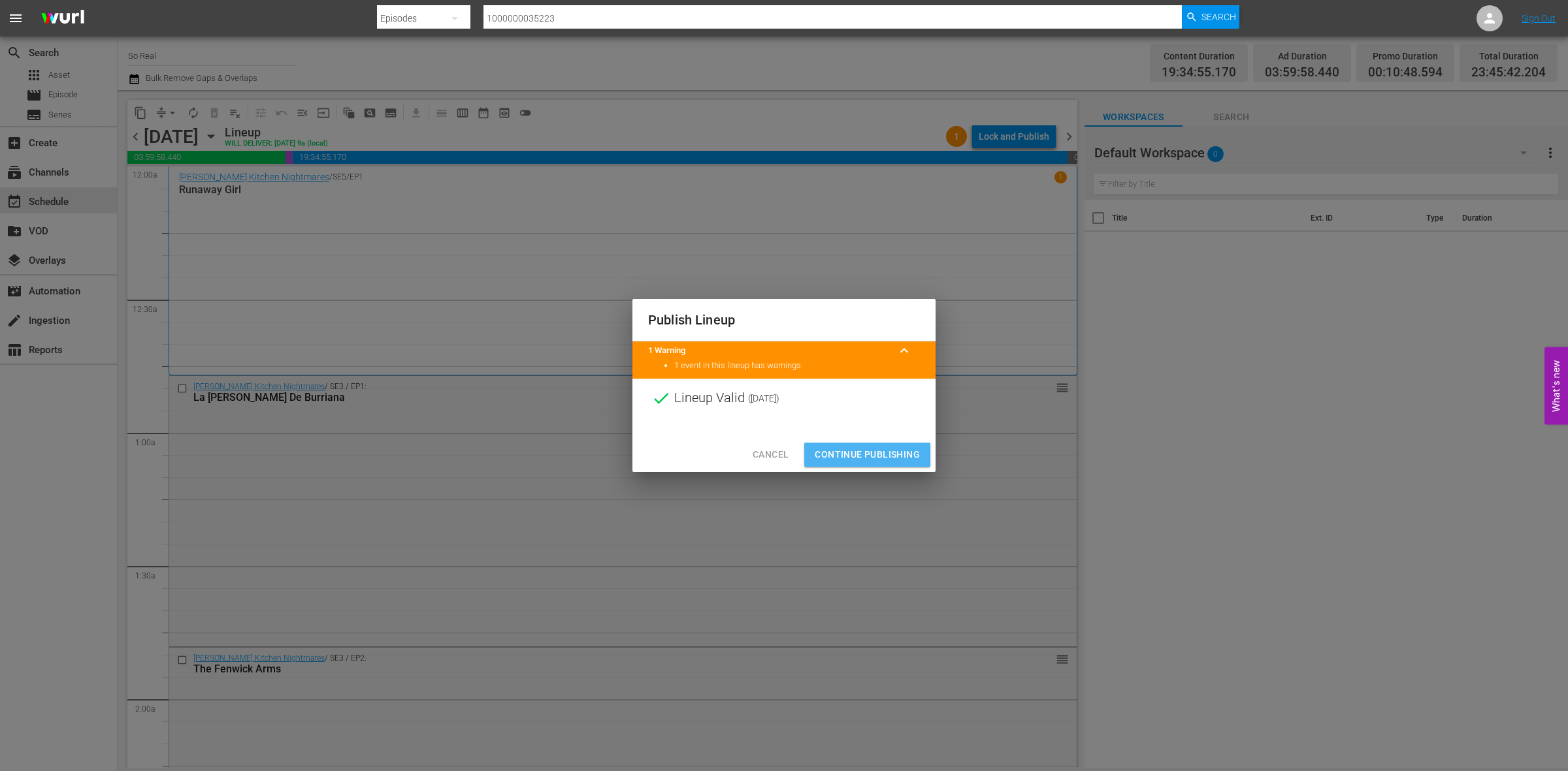
click at [864, 465] on button "Continue Publishing" at bounding box center [867, 454] width 126 height 24
